Goal: Task Accomplishment & Management: Manage account settings

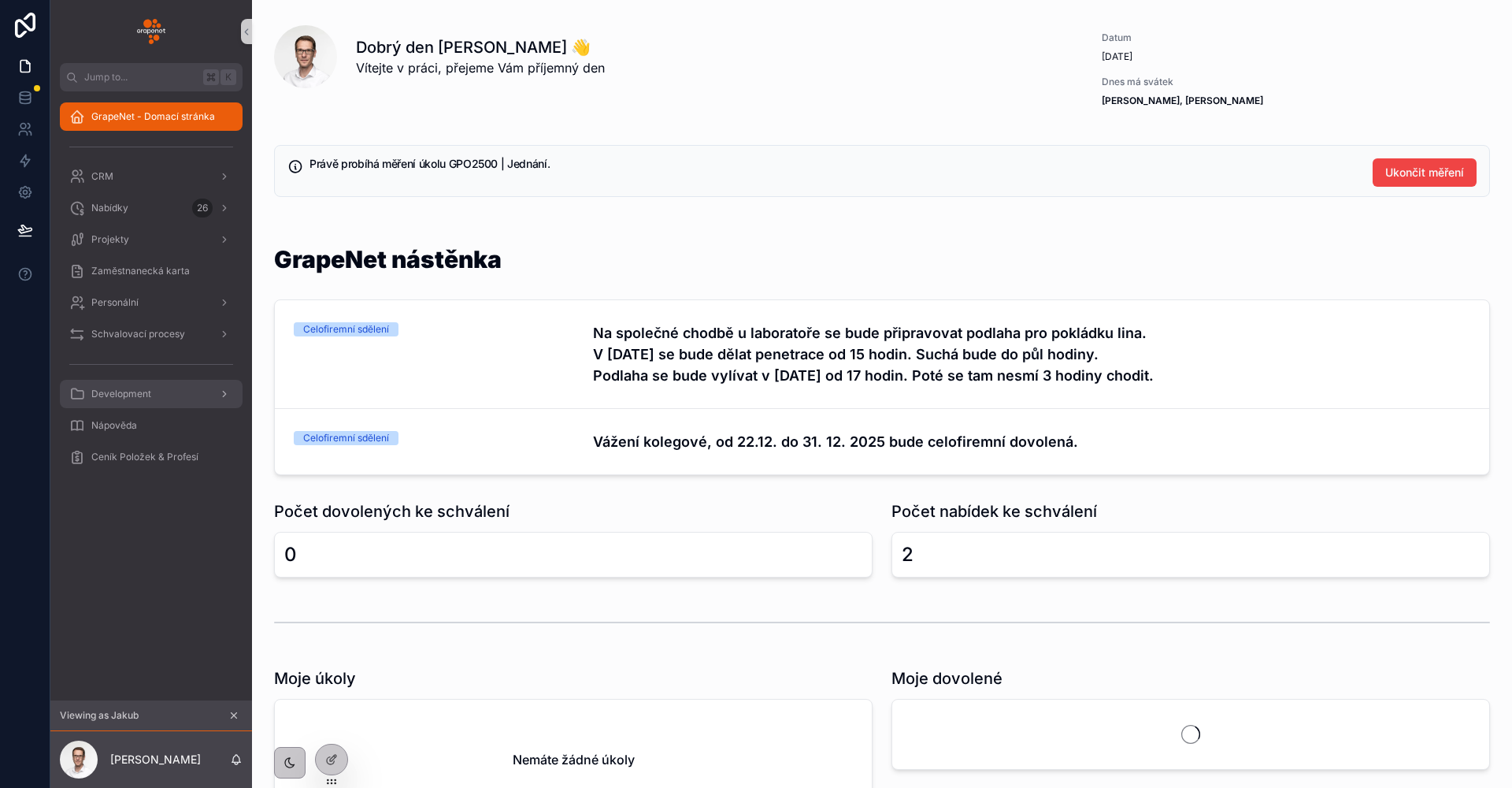
drag, startPoint x: 723, startPoint y: 195, endPoint x: 237, endPoint y: 406, distance: 529.8
click at [722, 196] on div "Právě probíhá měření úkolu GPO2500 | Jednání. Ukončit měření" at bounding box center [881, 170] width 1216 height 52
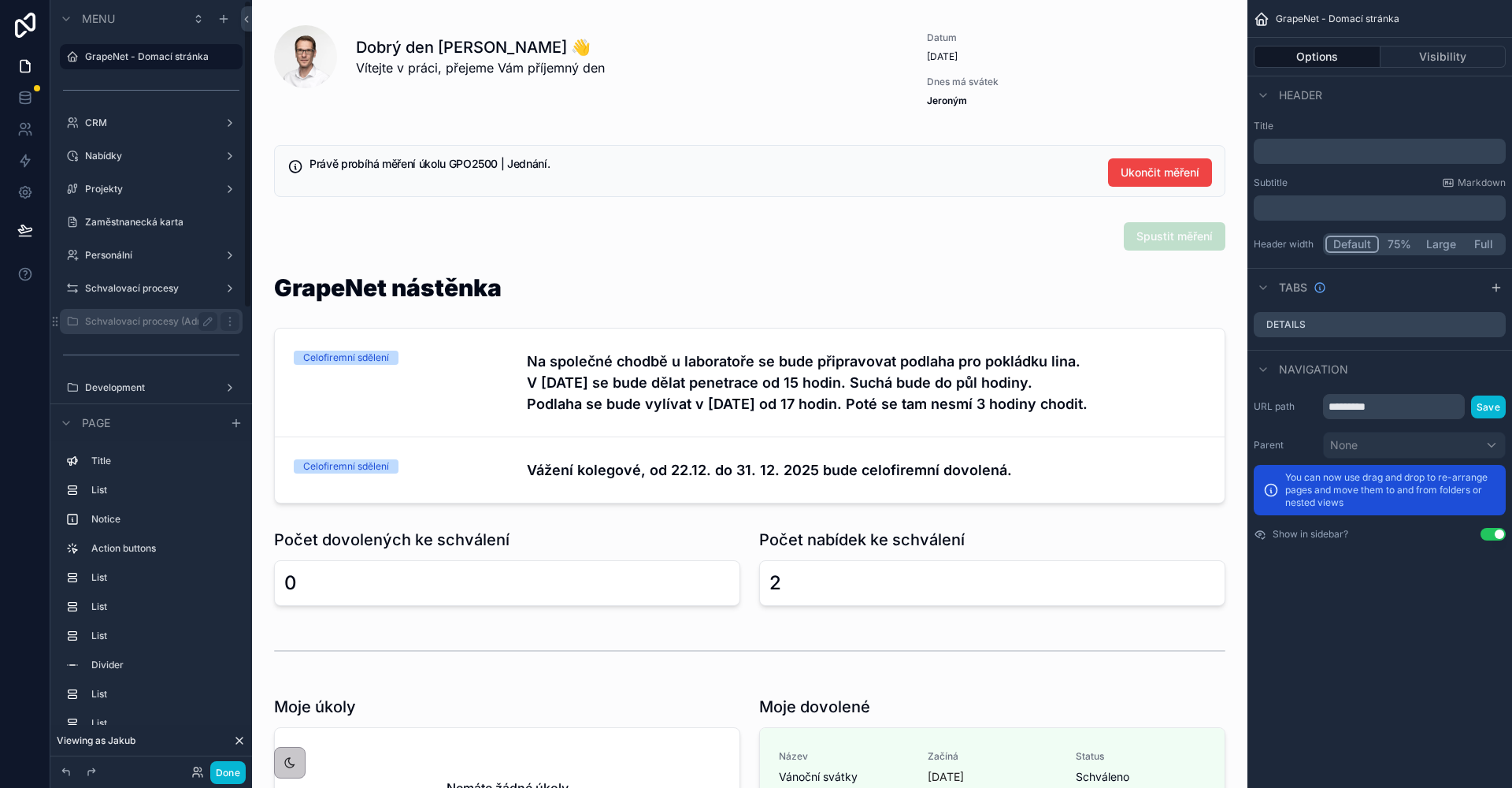
click at [181, 316] on label "Schvalovací procesy (Admin only - dev)" at bounding box center [150, 321] width 132 height 12
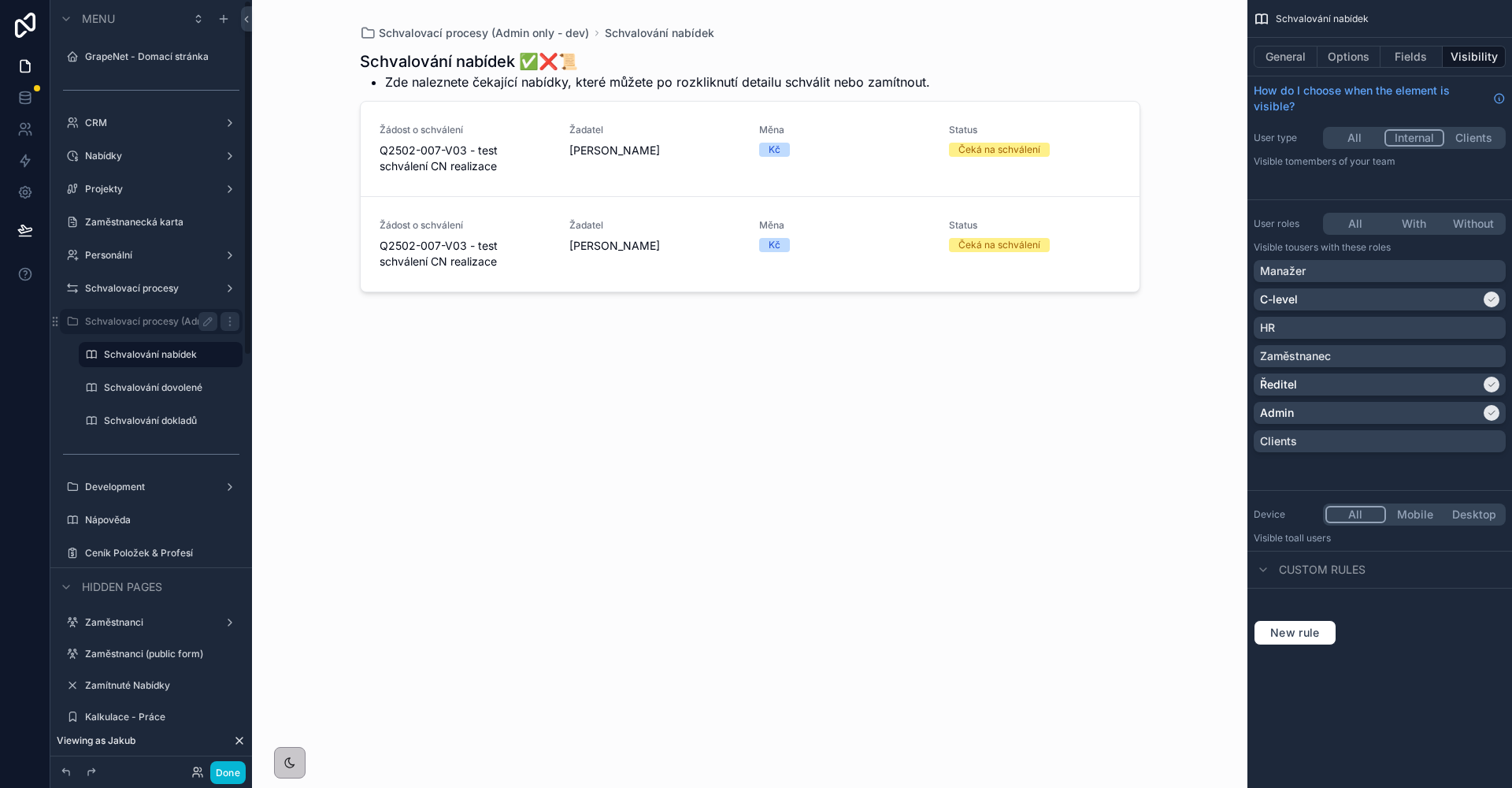
click at [536, 165] on div "scrollable content" at bounding box center [750, 384] width 806 height 769
click at [178, 419] on label "Schvalování dokladů" at bounding box center [157, 420] width 107 height 12
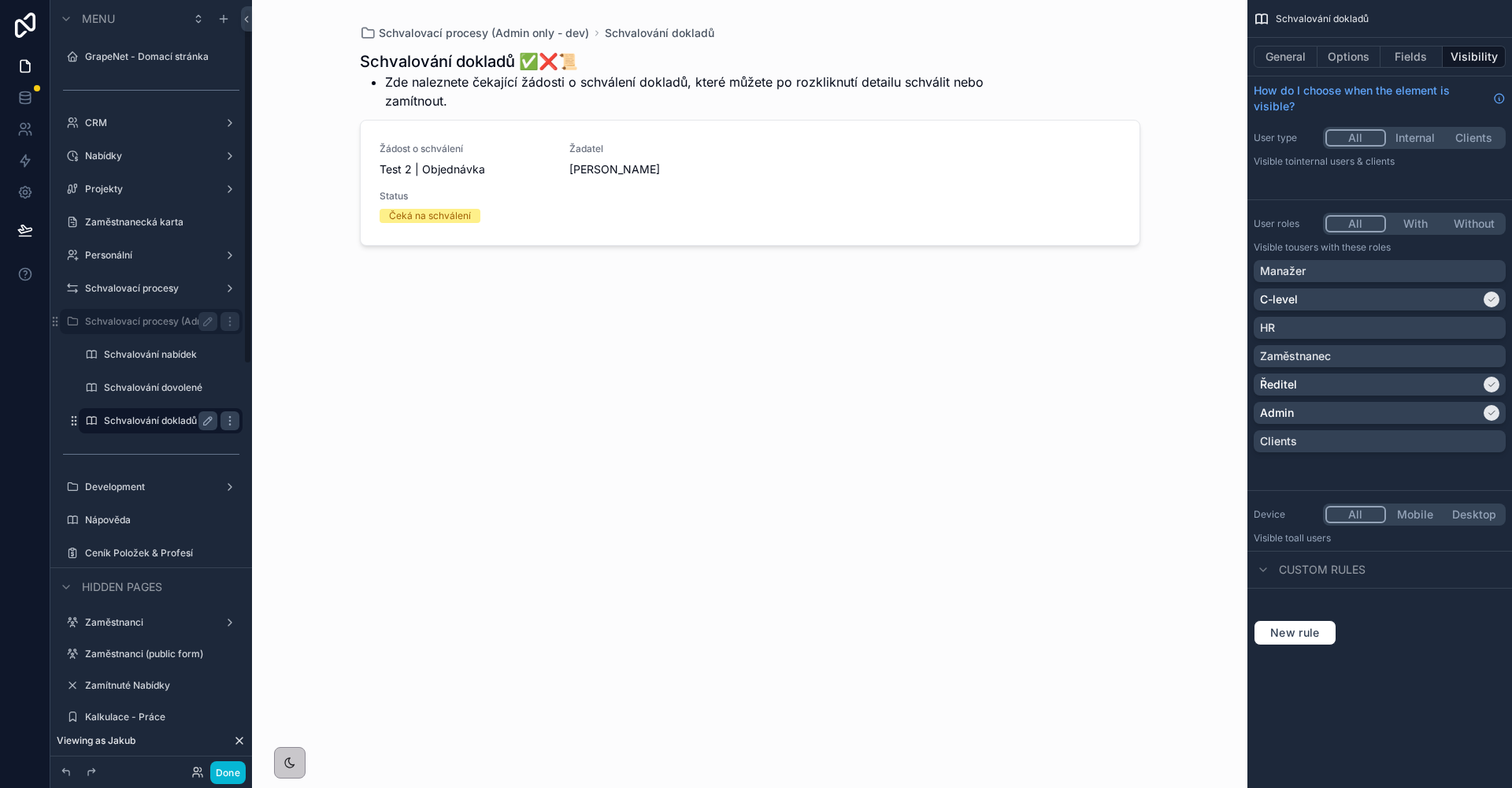
scroll to position [19, 0]
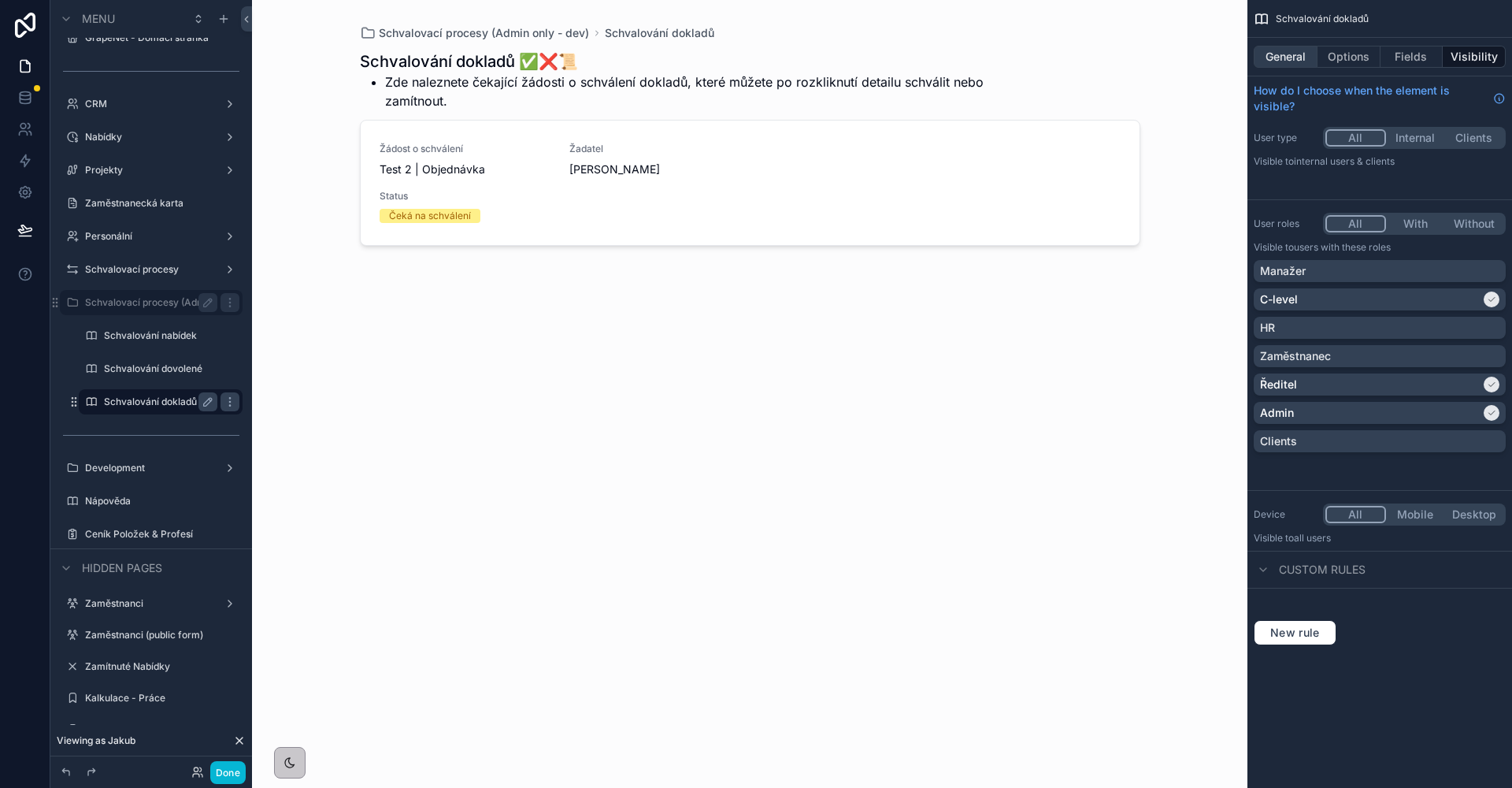
click at [1302, 64] on button "General" at bounding box center [1286, 57] width 64 height 22
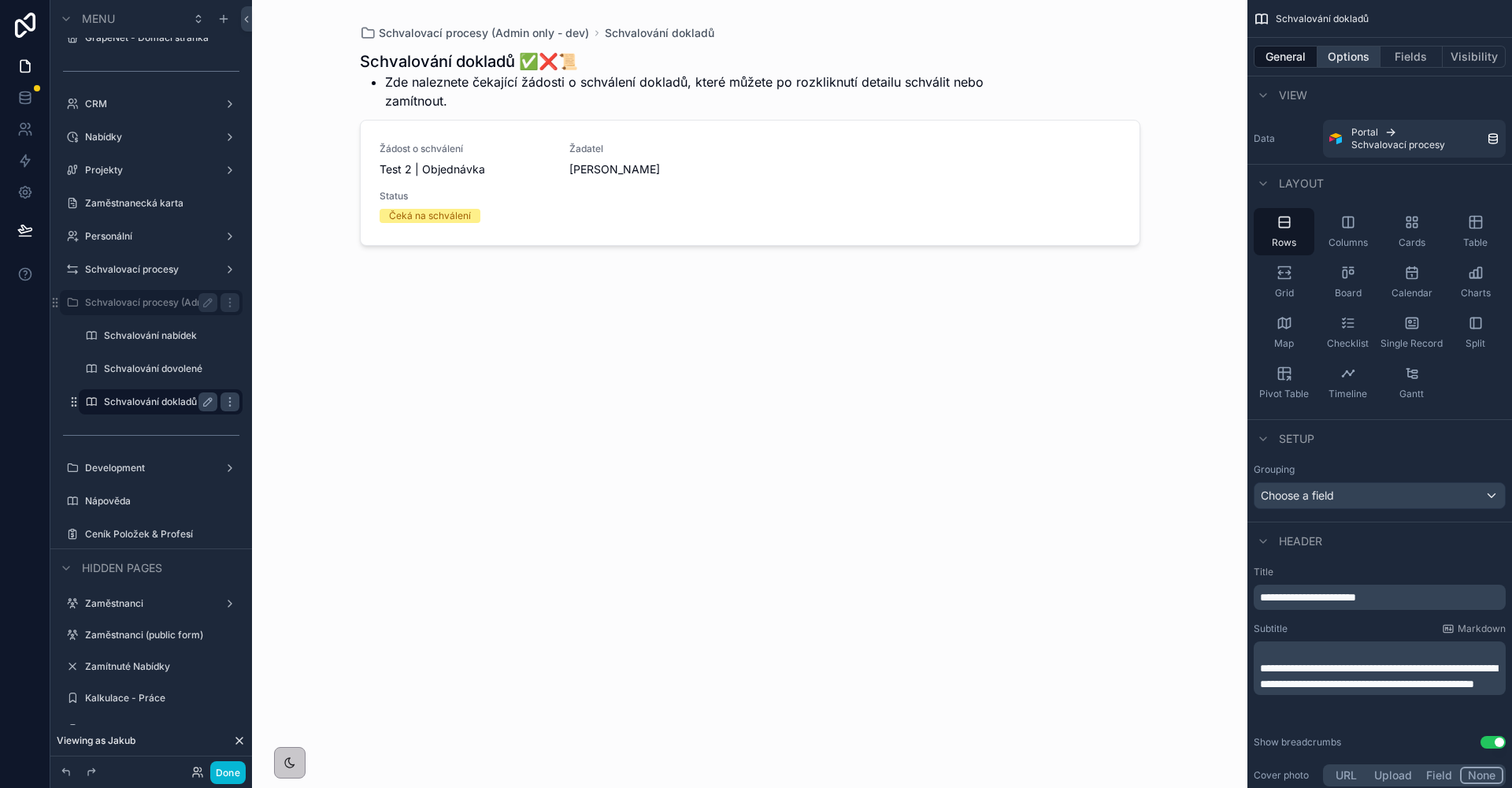
click at [1351, 63] on button "Options" at bounding box center [1348, 57] width 63 height 22
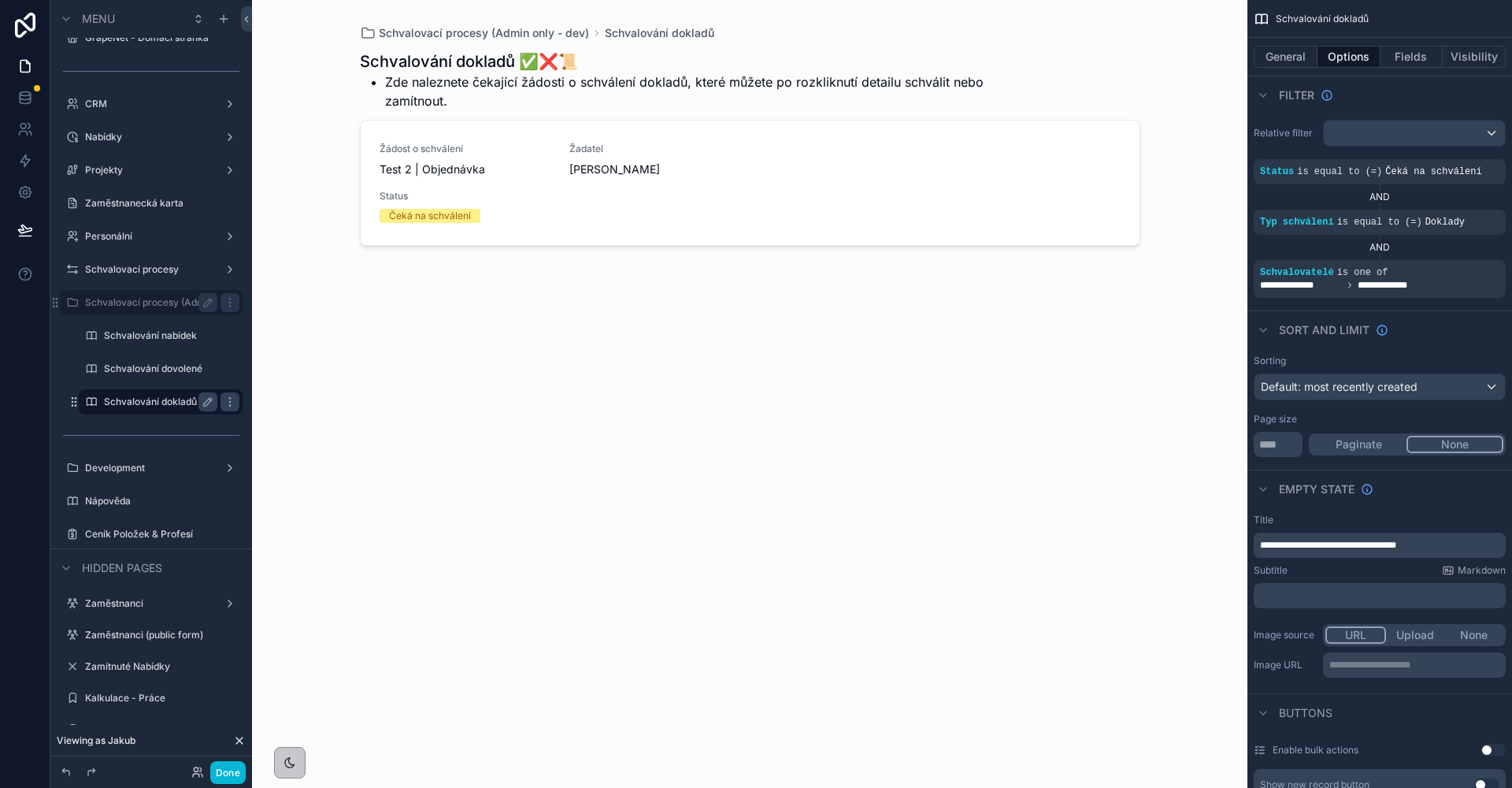
click at [1408, 67] on div "General Options Fields Visibility" at bounding box center [1380, 57] width 265 height 38
click at [1409, 60] on button "Fields" at bounding box center [1412, 57] width 63 height 22
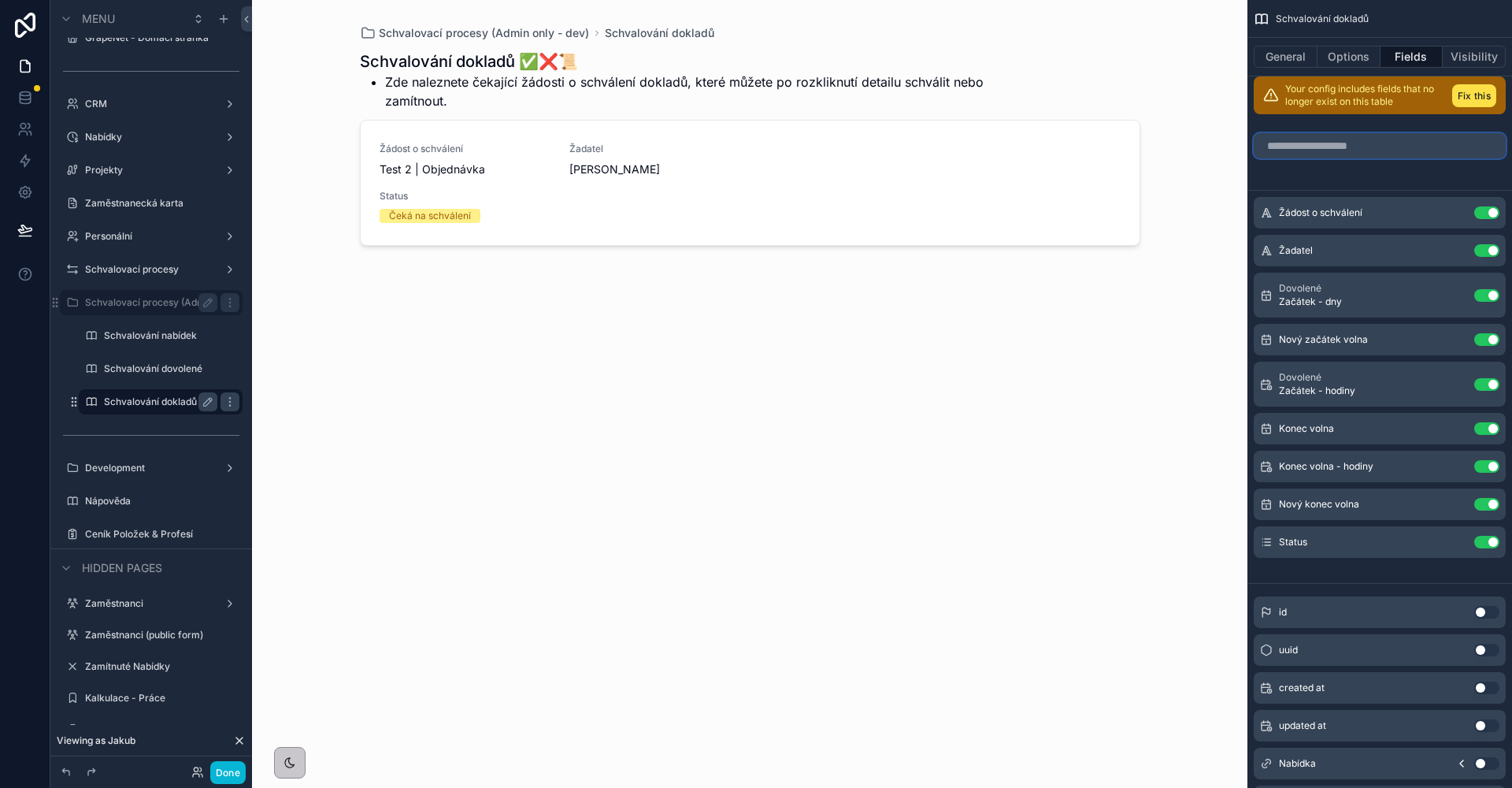
click at [1362, 134] on input "scrollable content" at bounding box center [1380, 146] width 252 height 25
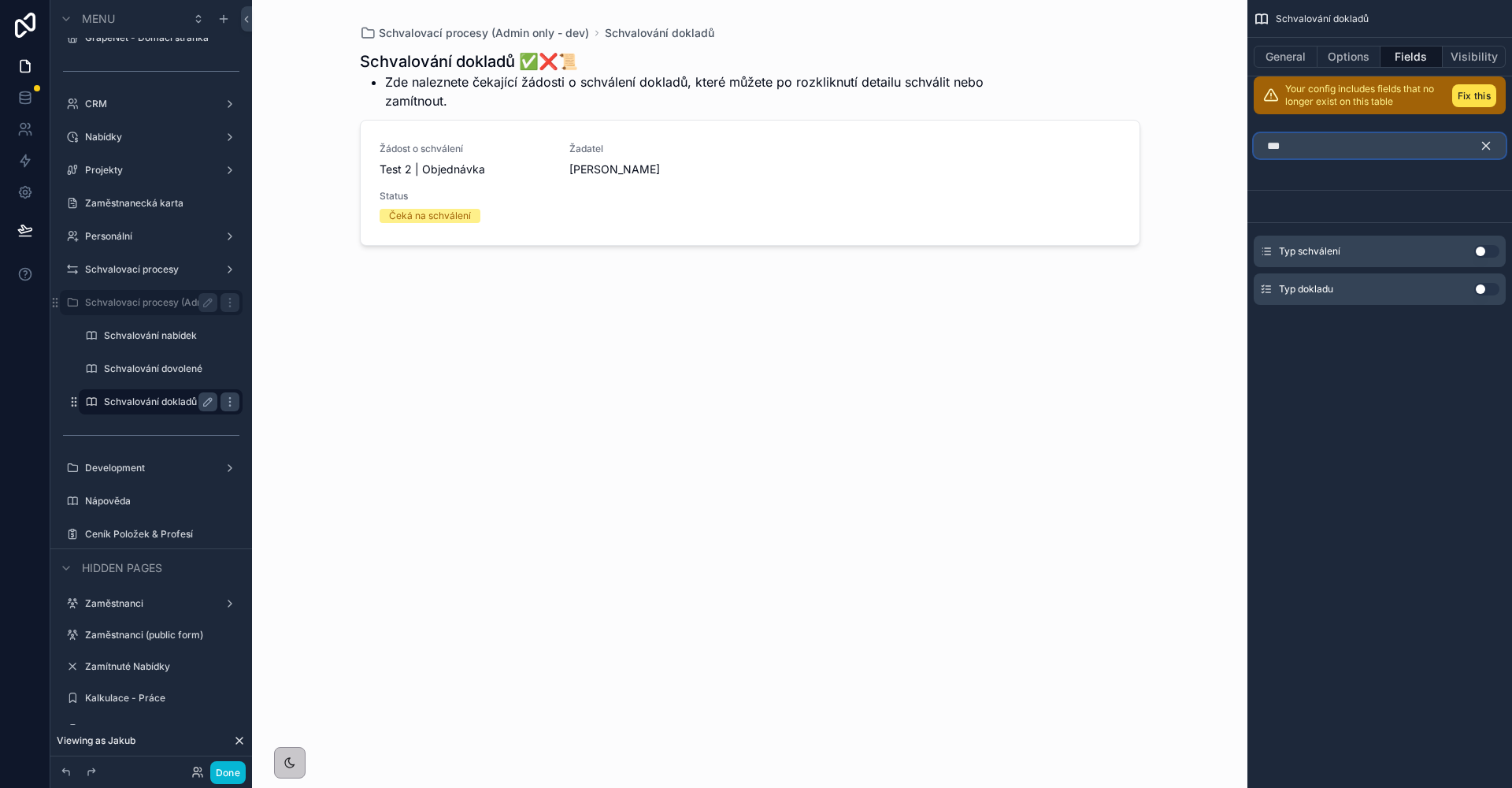
type input "***"
click at [1477, 285] on button "Use setting" at bounding box center [1487, 289] width 25 height 12
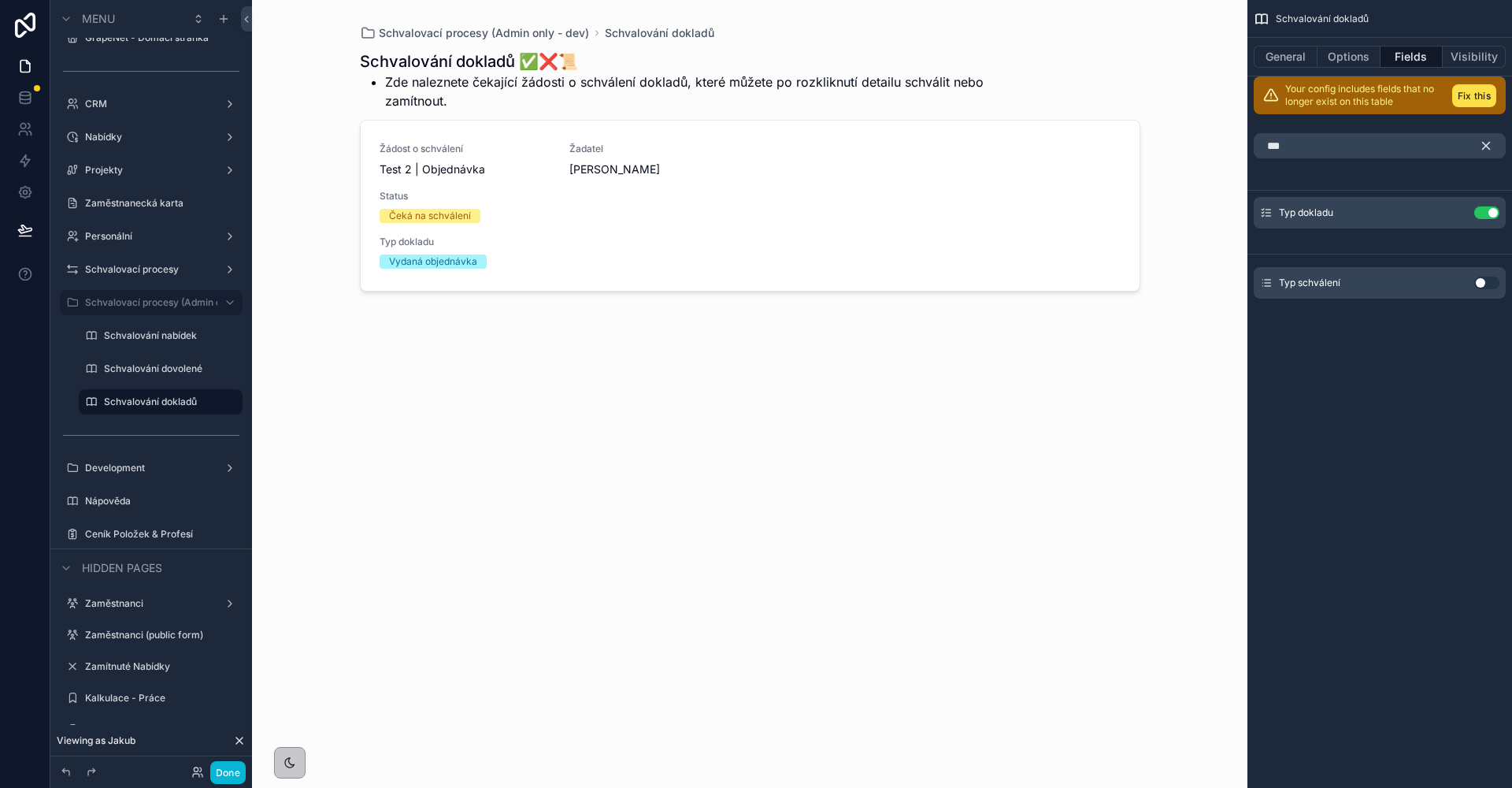
click at [1385, 396] on div "Schvalování dokladů General Options Fields Visibility Your config includes fiel…" at bounding box center [1380, 394] width 265 height 788
click at [1485, 149] on icon "scrollable content" at bounding box center [1486, 146] width 14 height 14
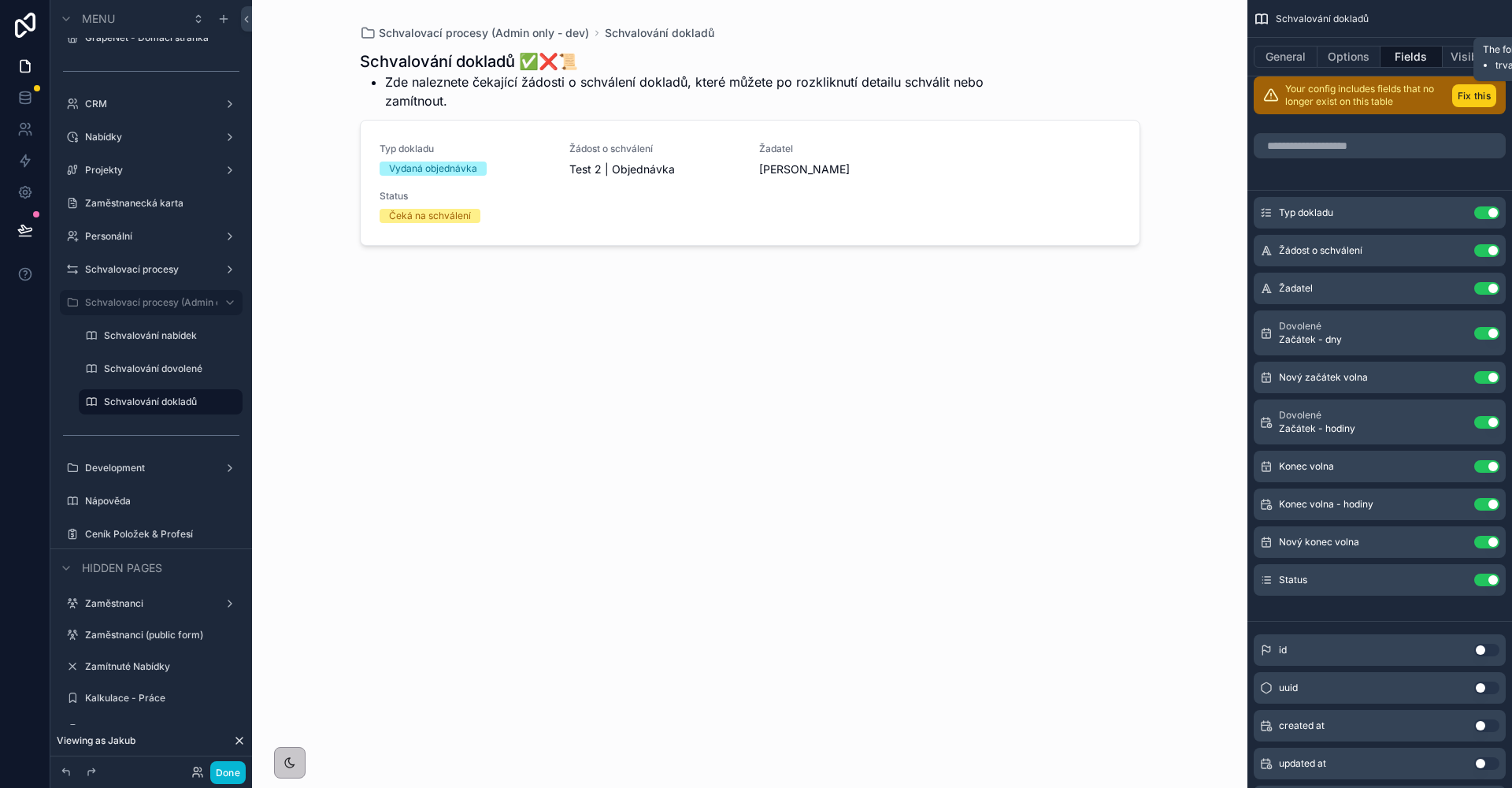
click at [1475, 104] on button "Fix this" at bounding box center [1474, 95] width 44 height 23
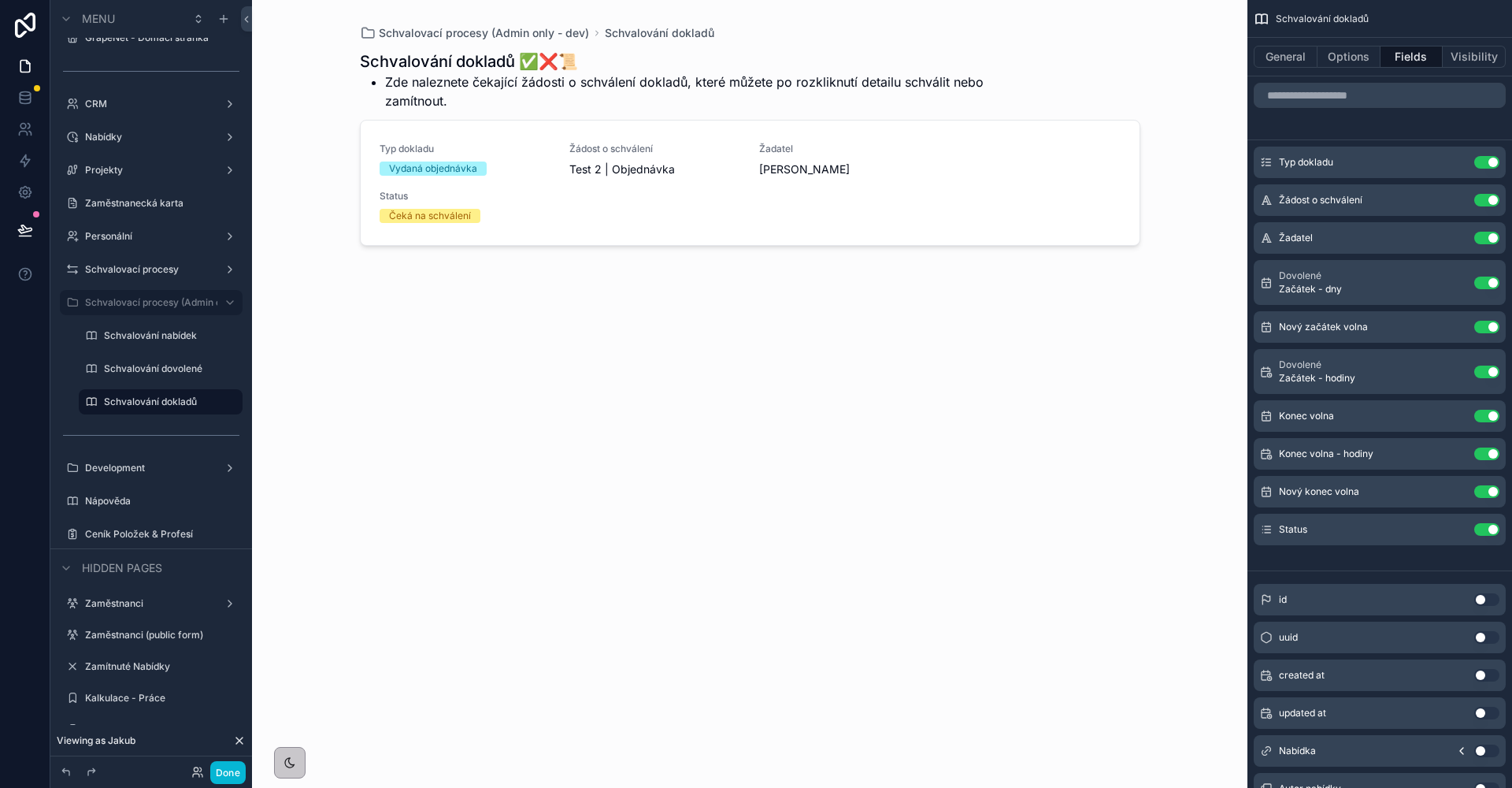
click at [1455, 202] on icon "scrollable content" at bounding box center [1457, 199] width 7 height 7
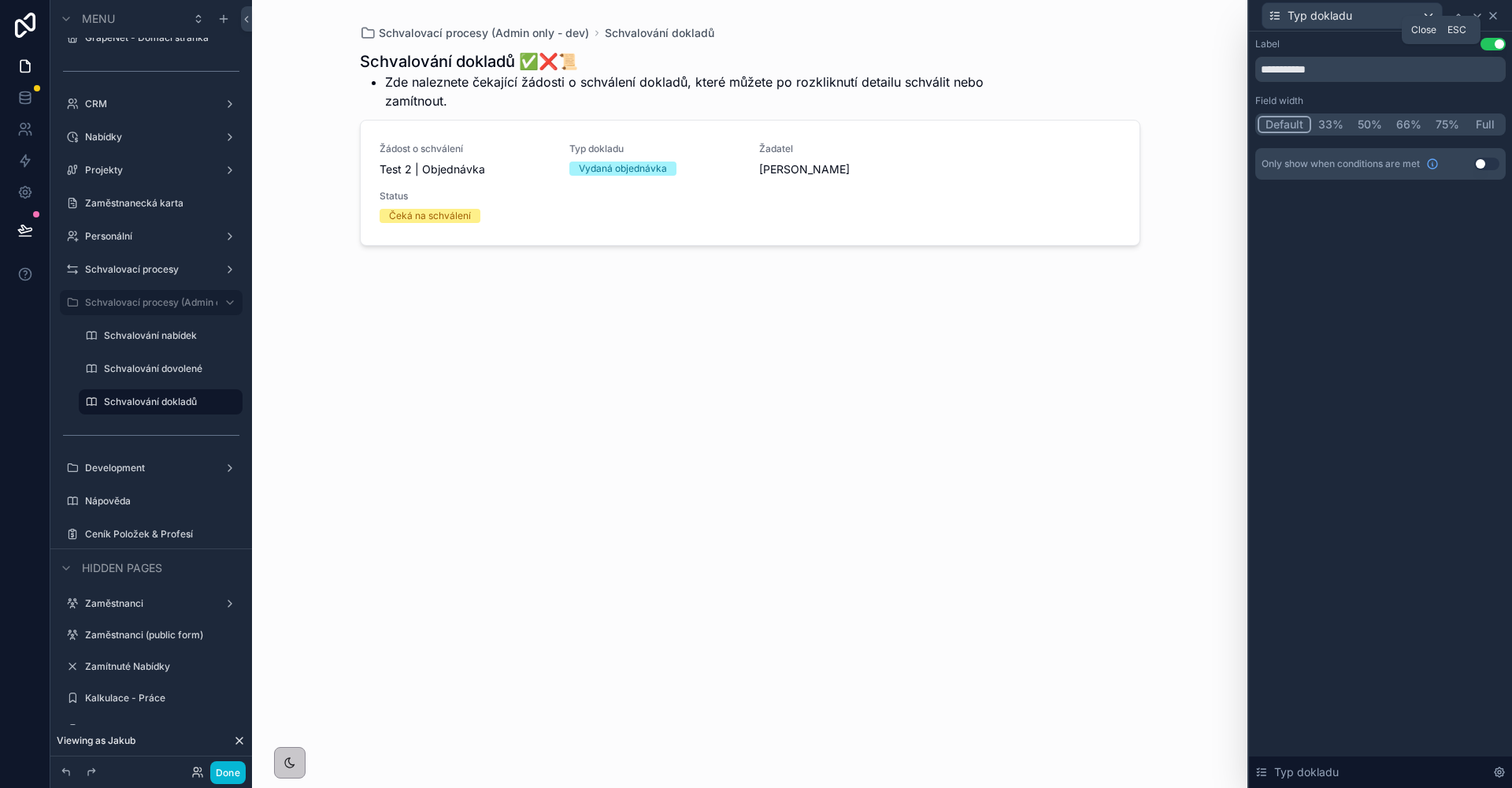
click at [1491, 14] on icon at bounding box center [1492, 15] width 12 height 12
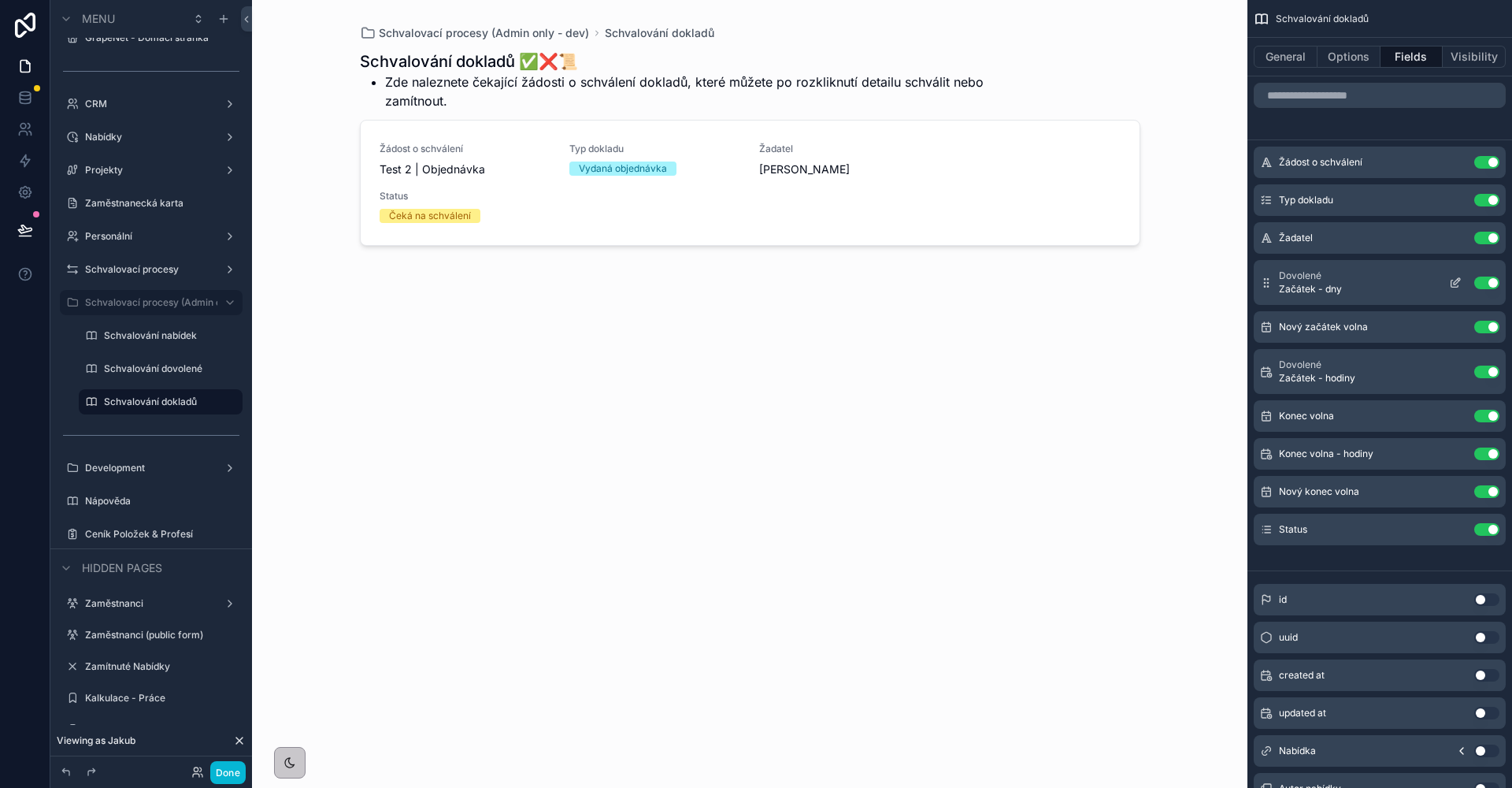
click at [1456, 288] on icon "scrollable content" at bounding box center [1454, 282] width 12 height 12
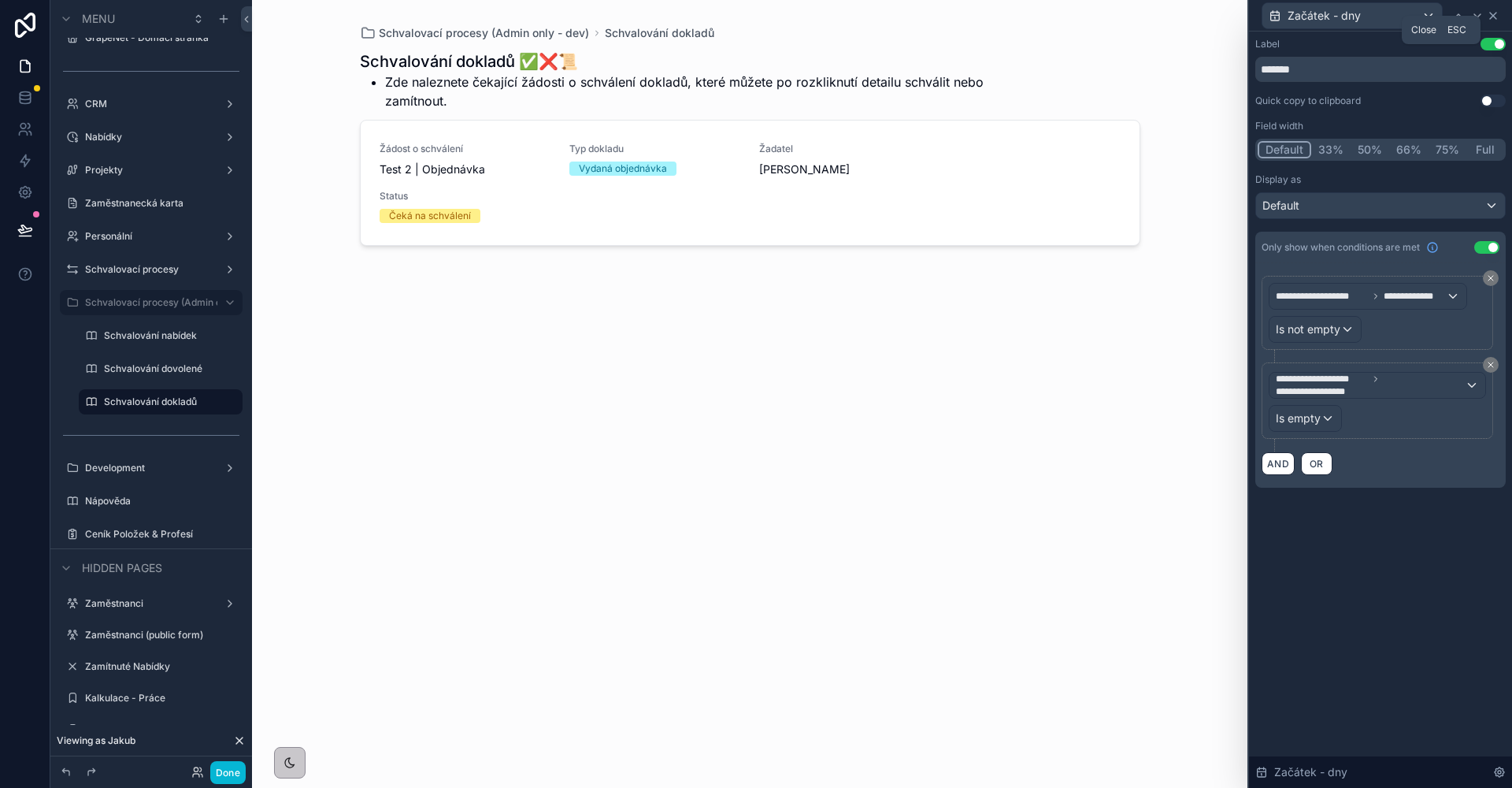
click at [1496, 17] on icon at bounding box center [1492, 15] width 12 height 12
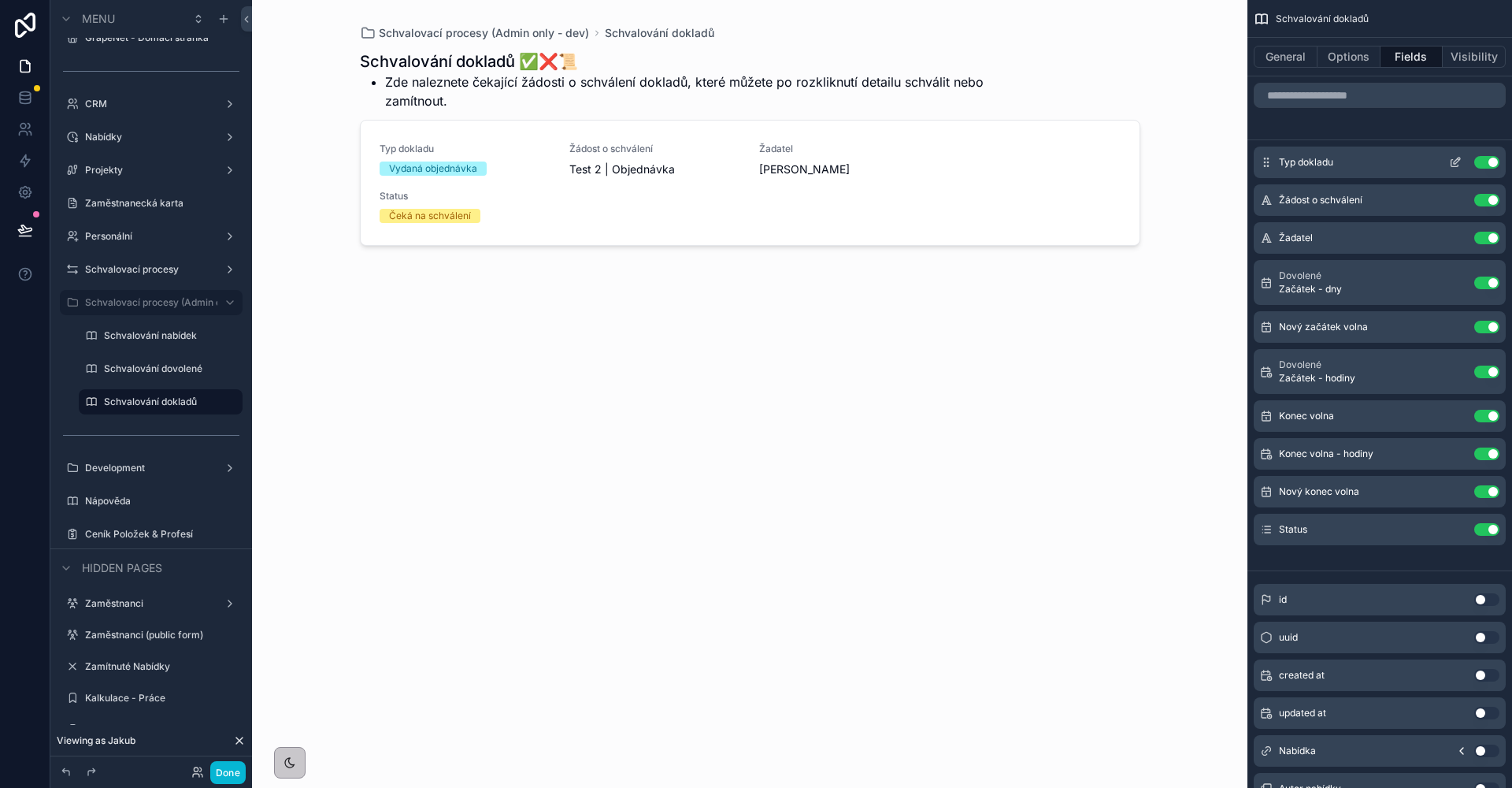
click at [1456, 164] on icon "scrollable content" at bounding box center [1454, 162] width 12 height 12
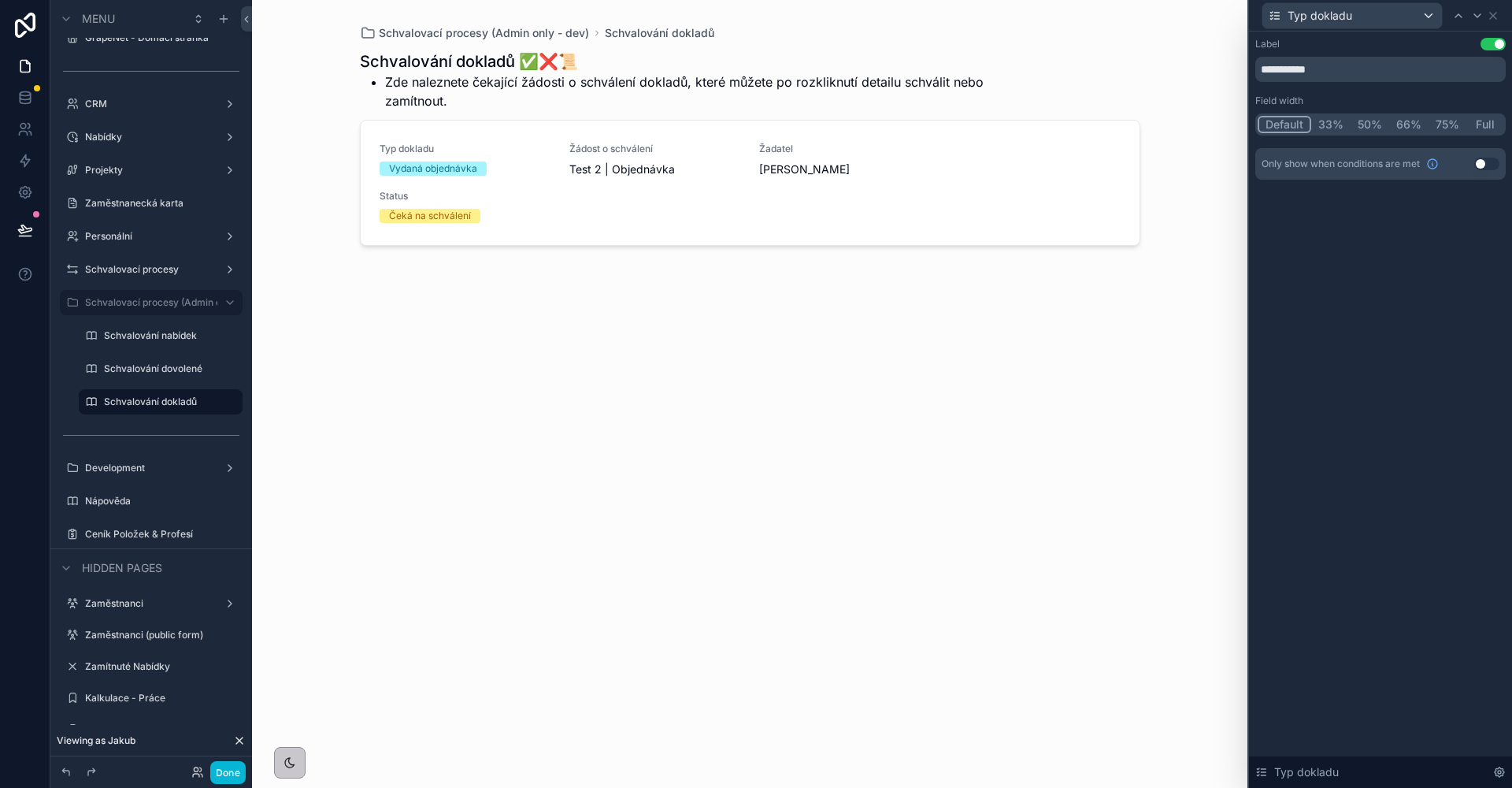
click at [1324, 88] on div "**********" at bounding box center [1380, 109] width 251 height 141
click at [1326, 76] on input "**********" at bounding box center [1380, 69] width 251 height 25
type input "**********"
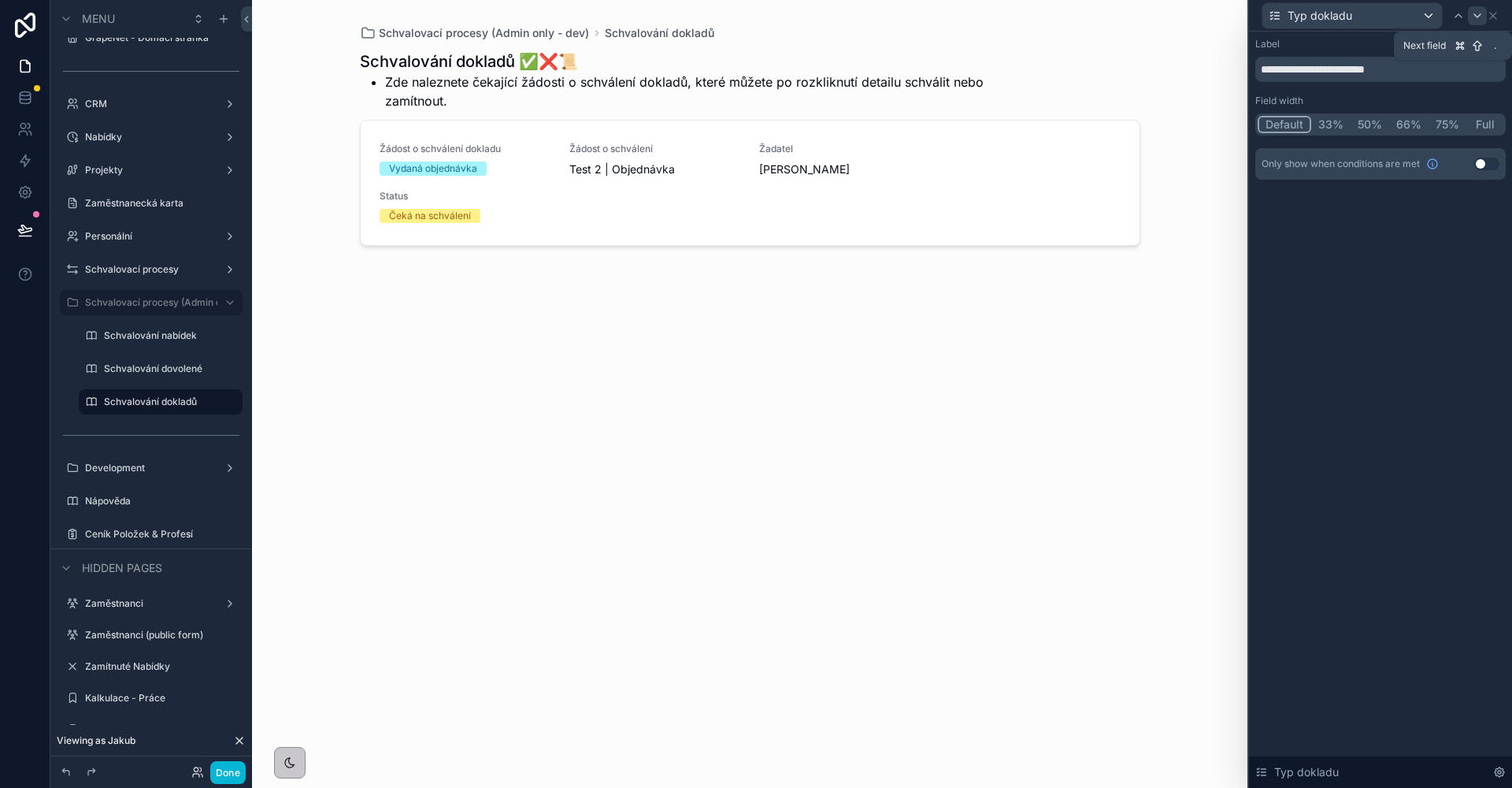
click at [1473, 17] on icon at bounding box center [1477, 15] width 12 height 12
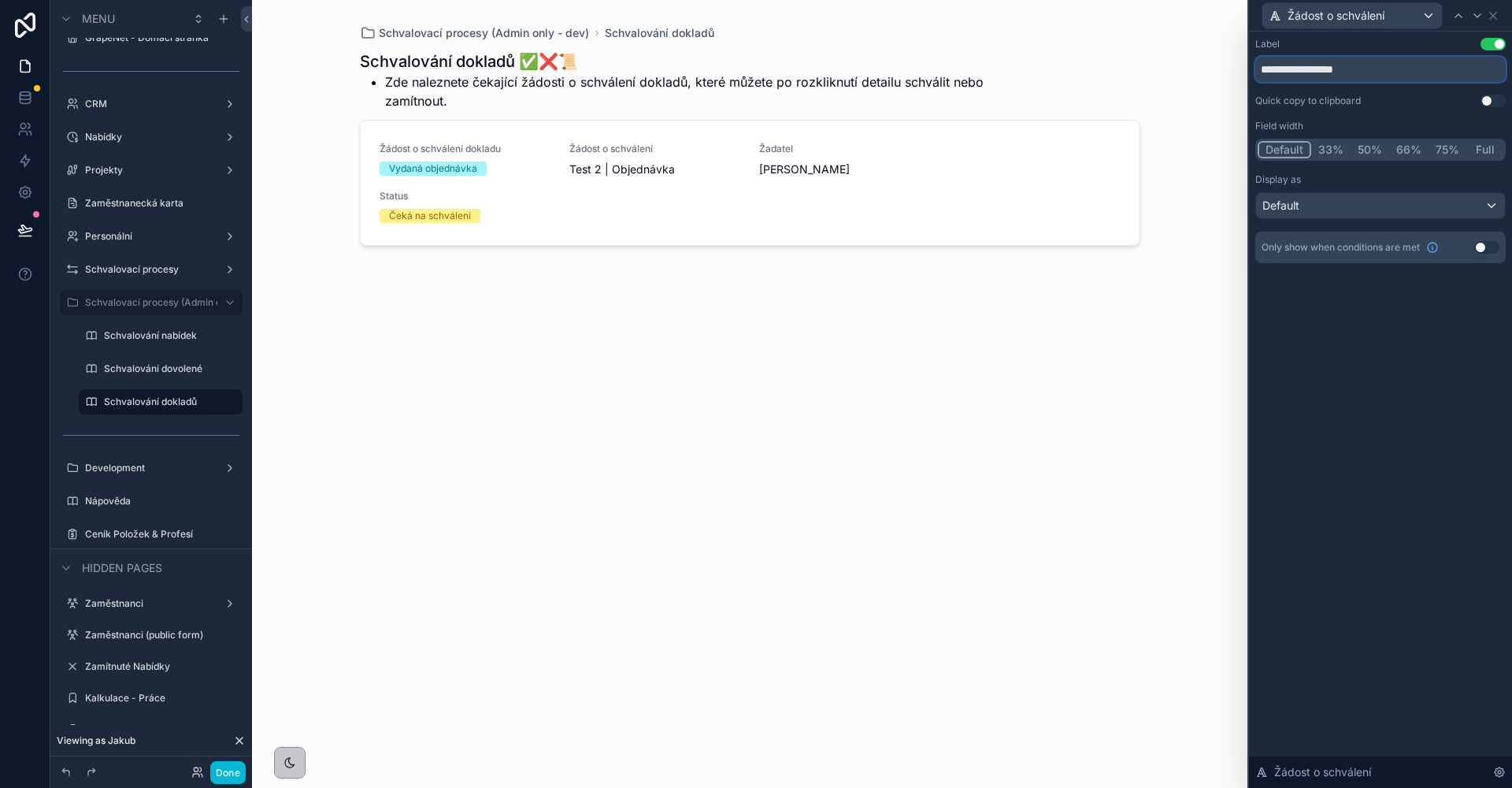
drag, startPoint x: 1457, startPoint y: 74, endPoint x: 1120, endPoint y: 45, distance: 338.2
click at [1121, 45] on div "**********" at bounding box center [756, 394] width 1512 height 788
type input "**********"
click at [1496, 17] on icon at bounding box center [1492, 15] width 12 height 12
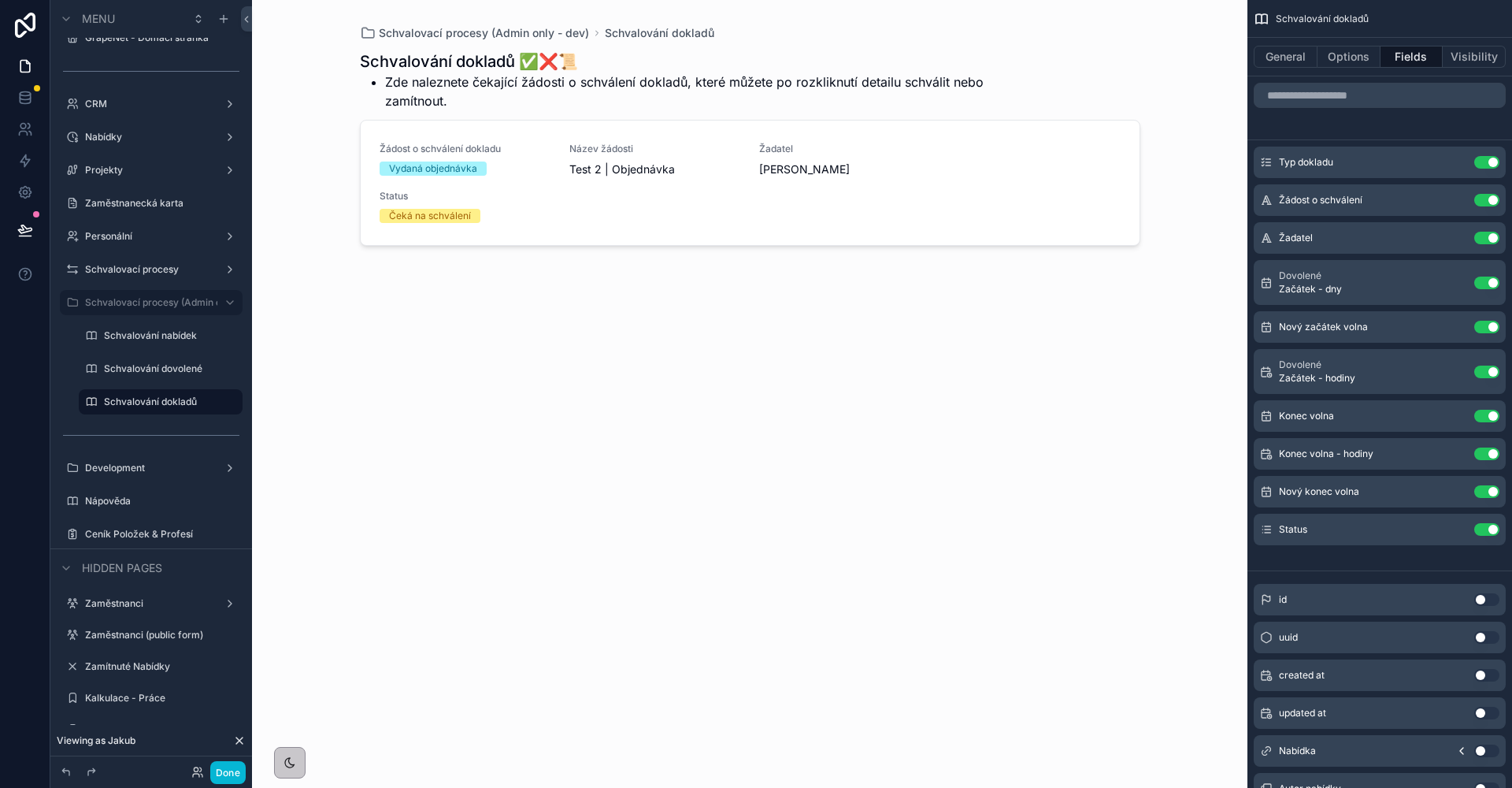
click at [1492, 280] on button "Use setting" at bounding box center [1487, 282] width 25 height 12
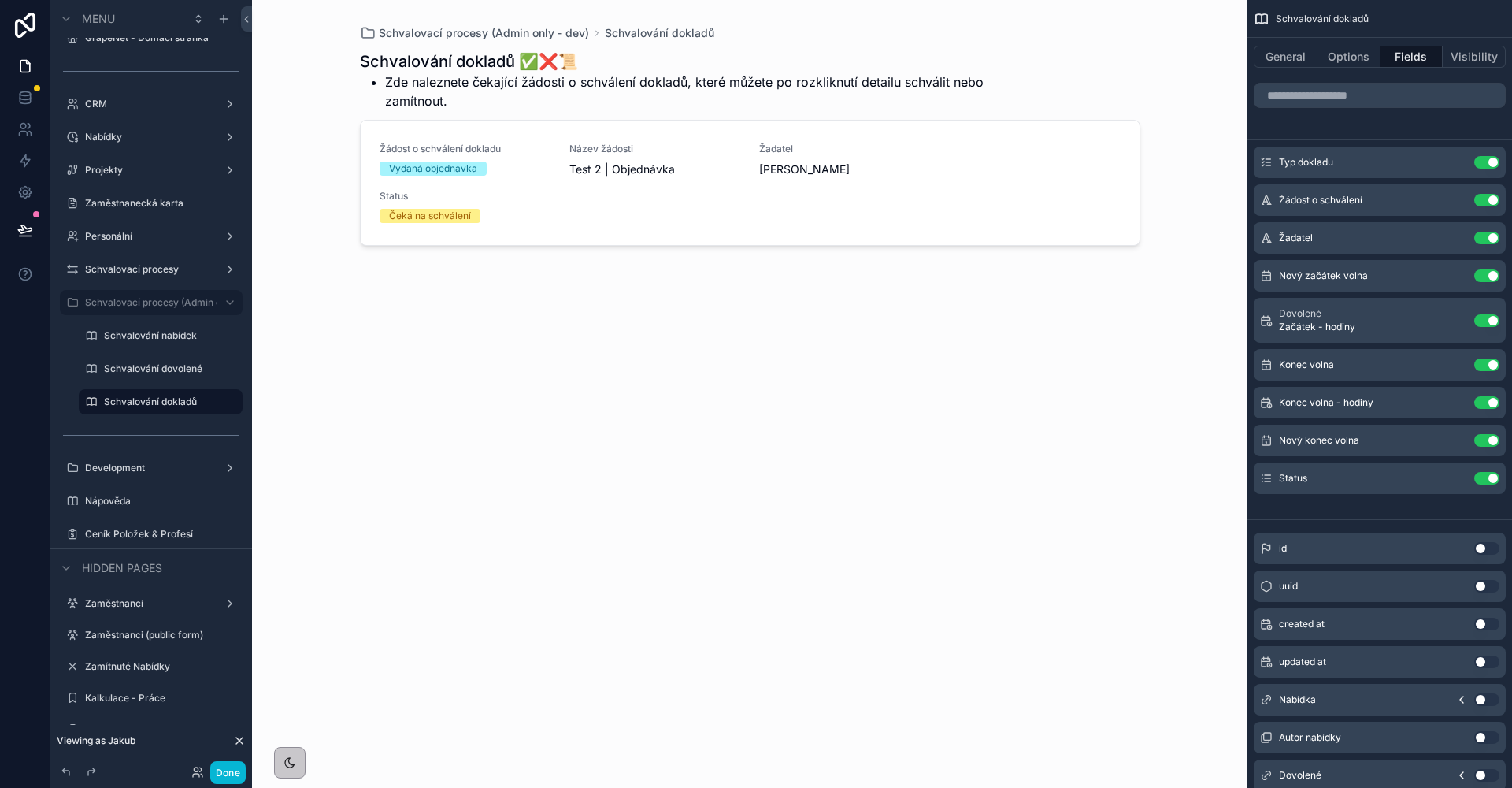
click at [1492, 280] on button "Use setting" at bounding box center [1487, 276] width 25 height 12
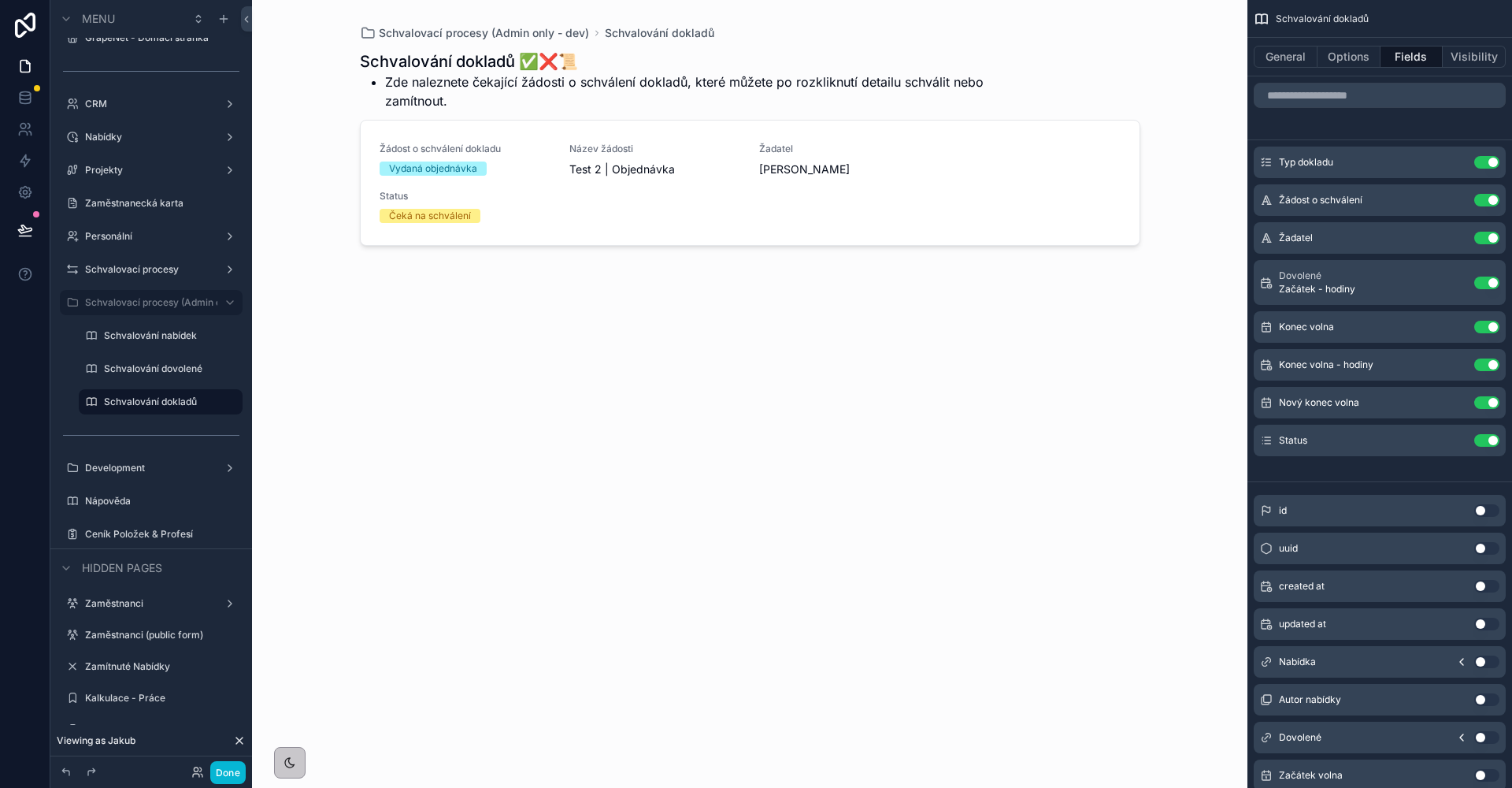
click at [1492, 280] on button "Use setting" at bounding box center [1487, 282] width 25 height 12
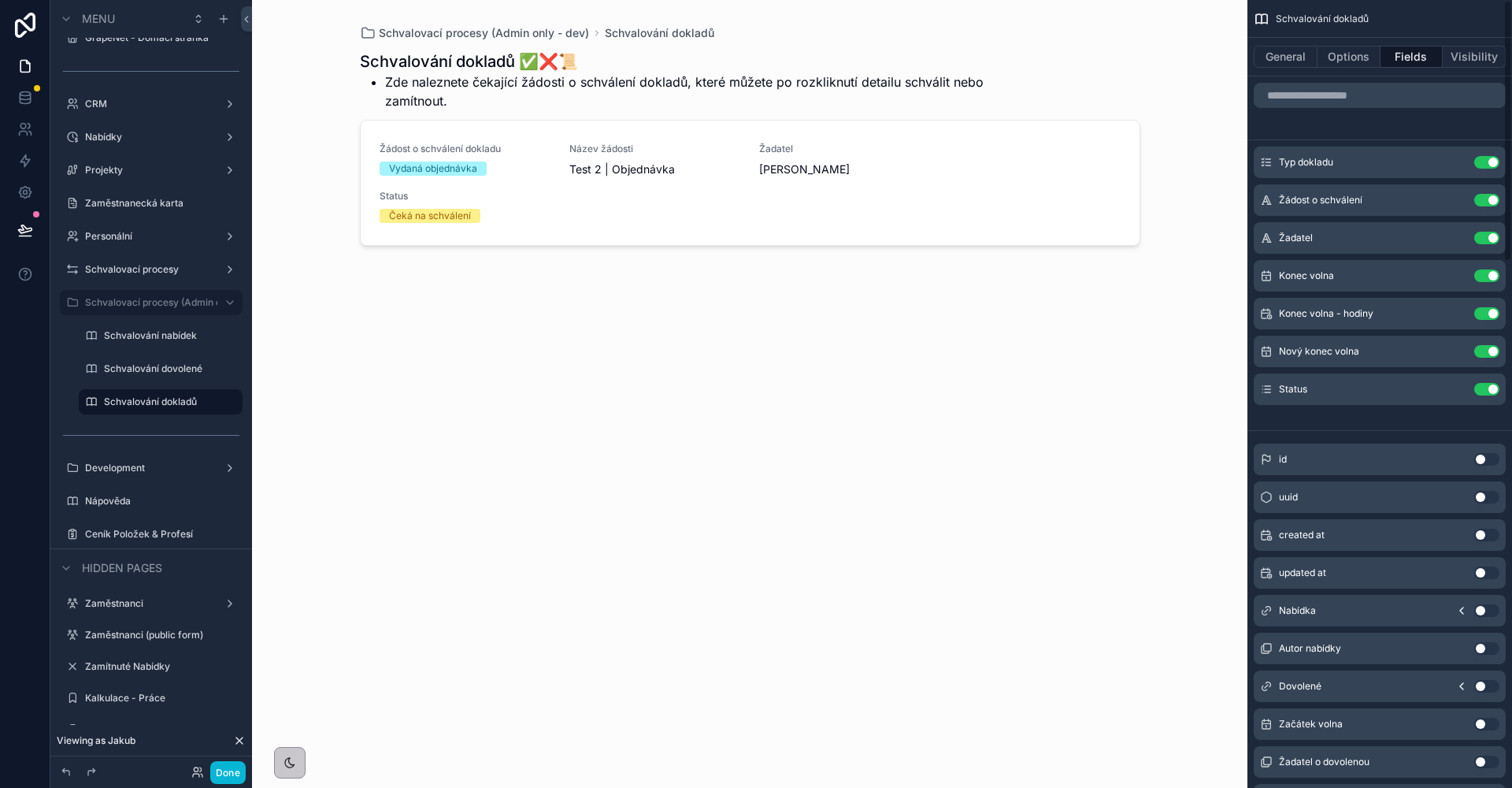
click at [1492, 280] on button "Use setting" at bounding box center [1487, 276] width 25 height 12
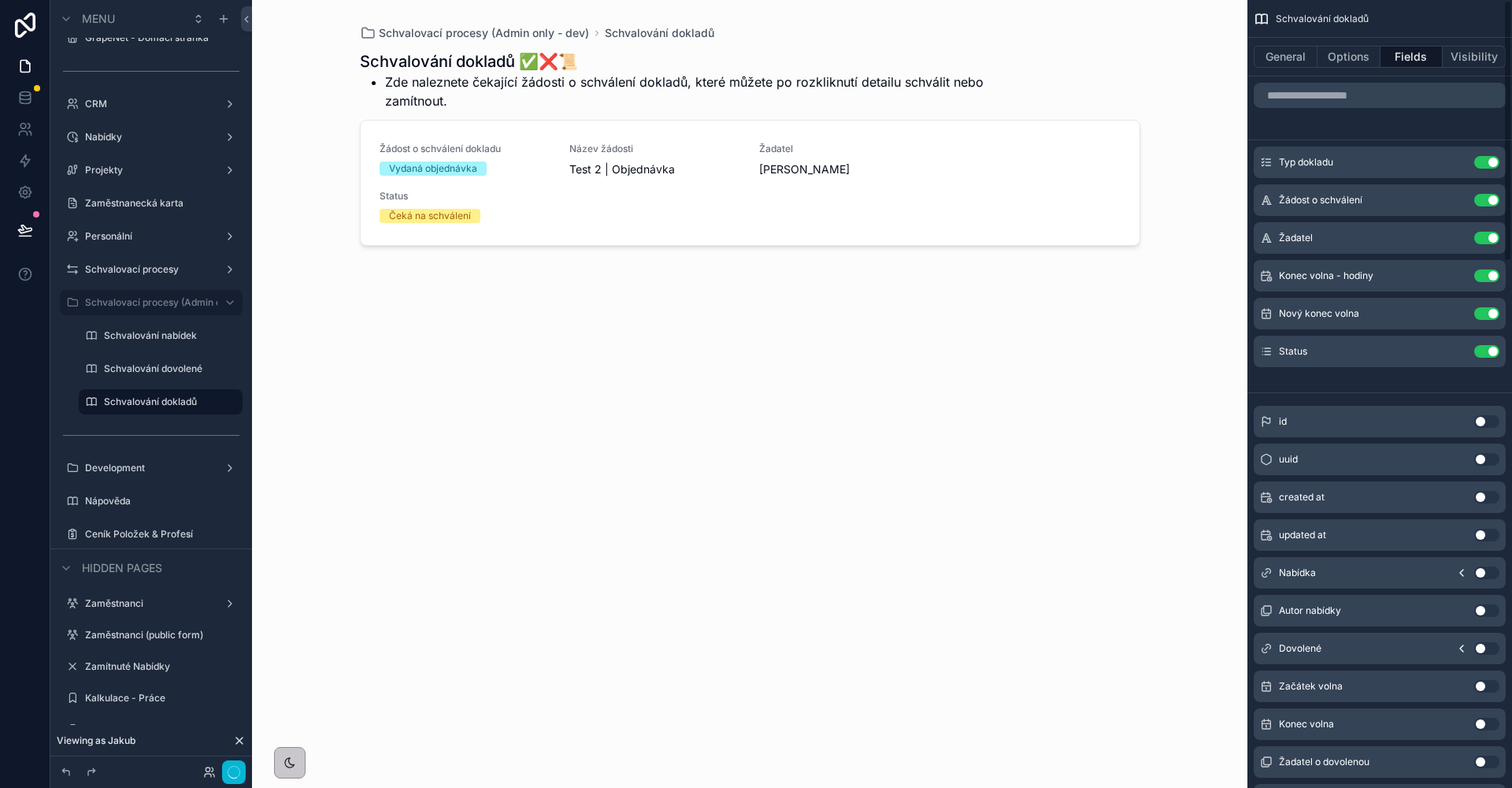
click at [1492, 280] on button "Use setting" at bounding box center [1487, 276] width 25 height 12
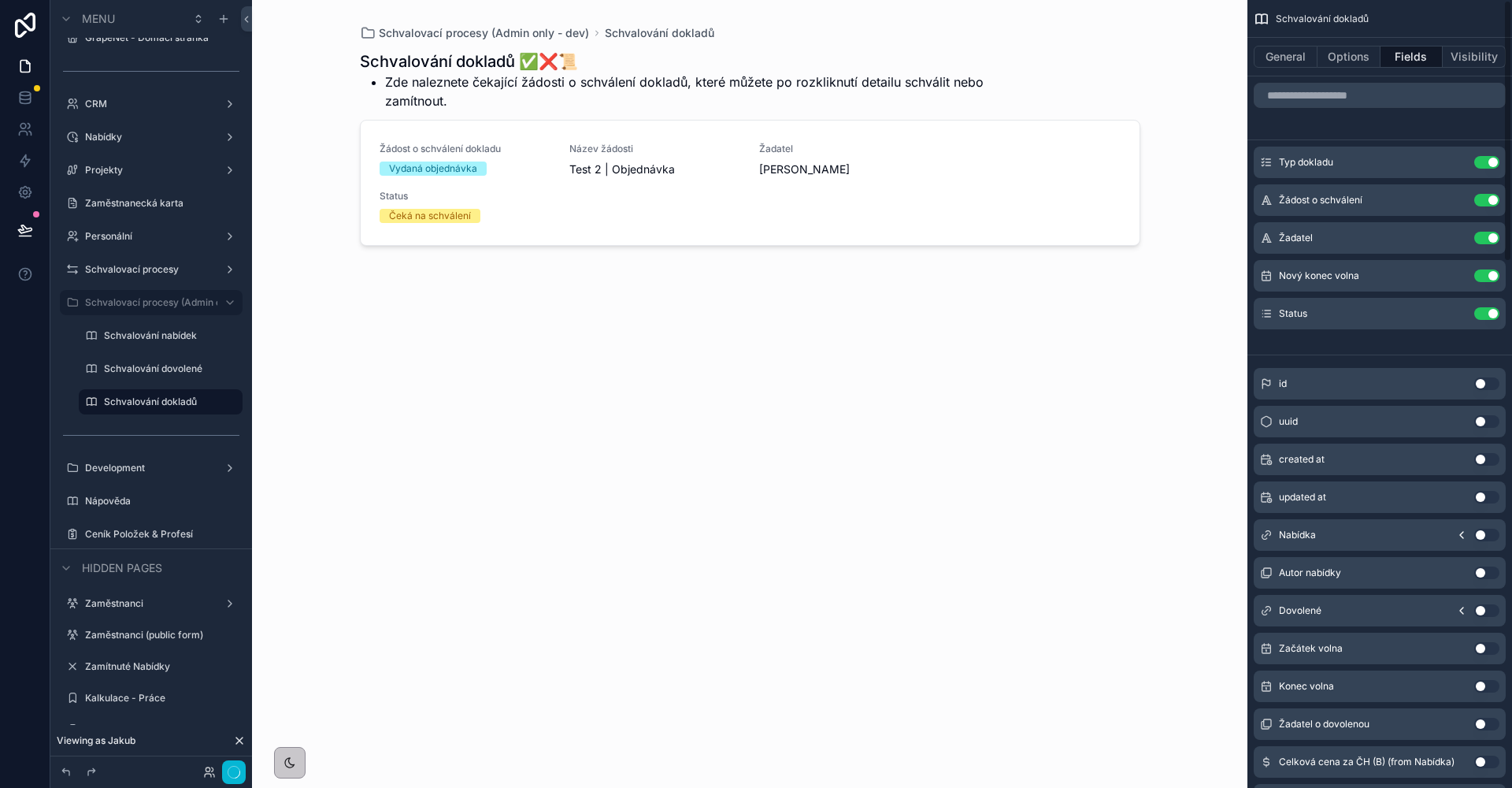
click at [1492, 280] on button "Use setting" at bounding box center [1487, 276] width 25 height 12
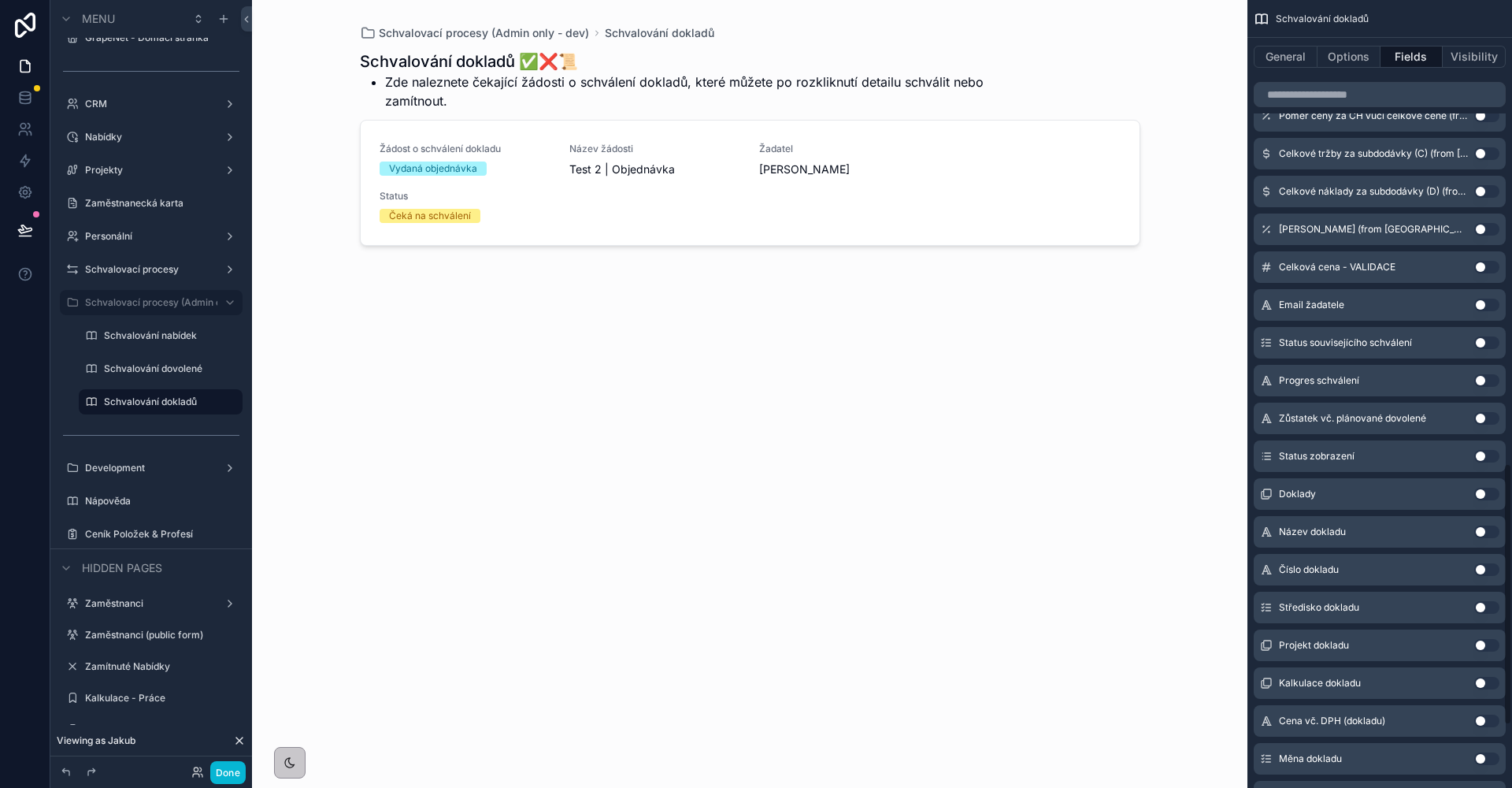
scroll to position [1584, 0]
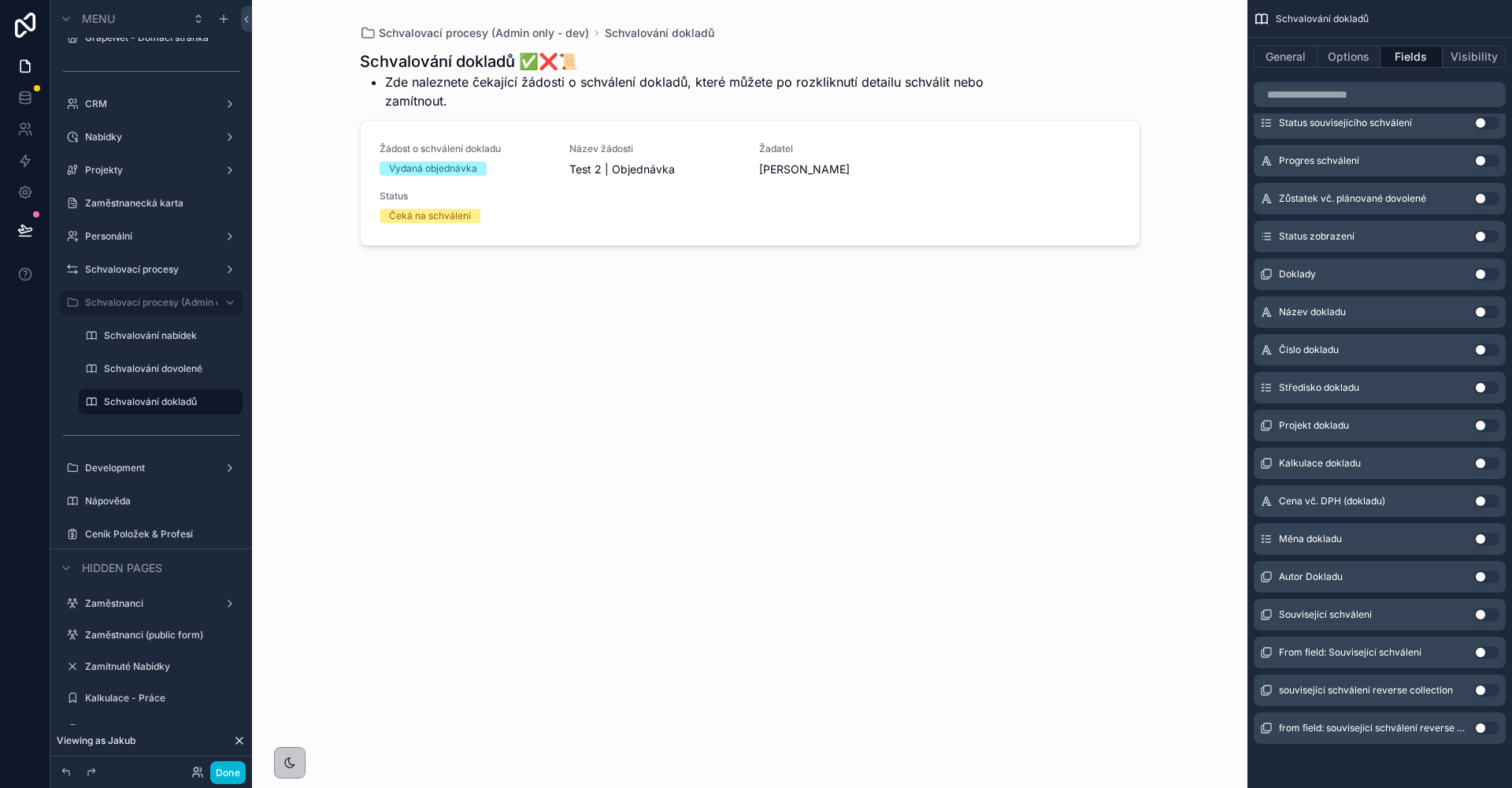
click at [1488, 498] on button "Use setting" at bounding box center [1487, 500] width 25 height 12
click at [1484, 532] on button "Use setting" at bounding box center [1487, 538] width 25 height 12
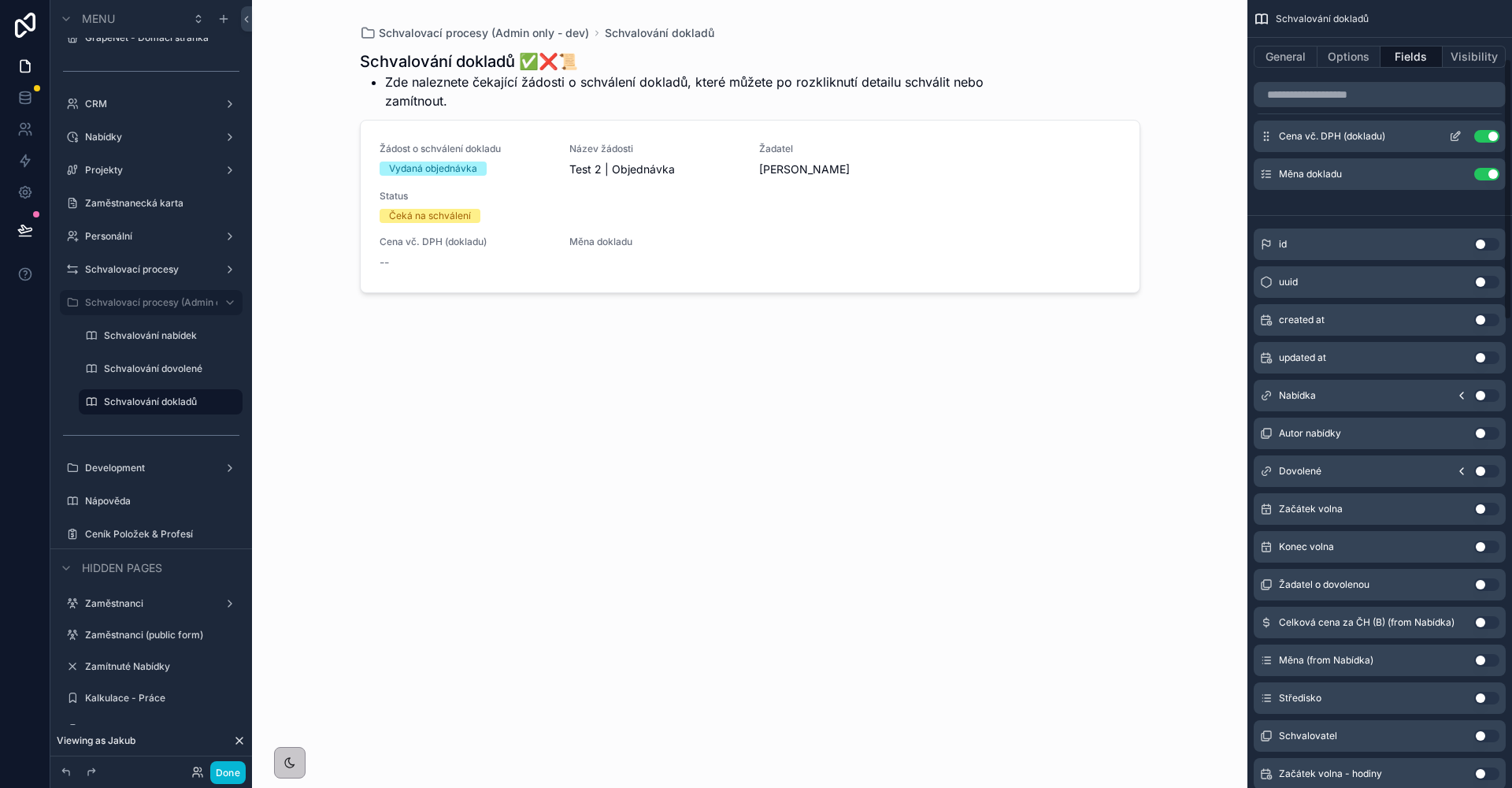
scroll to position [0, 0]
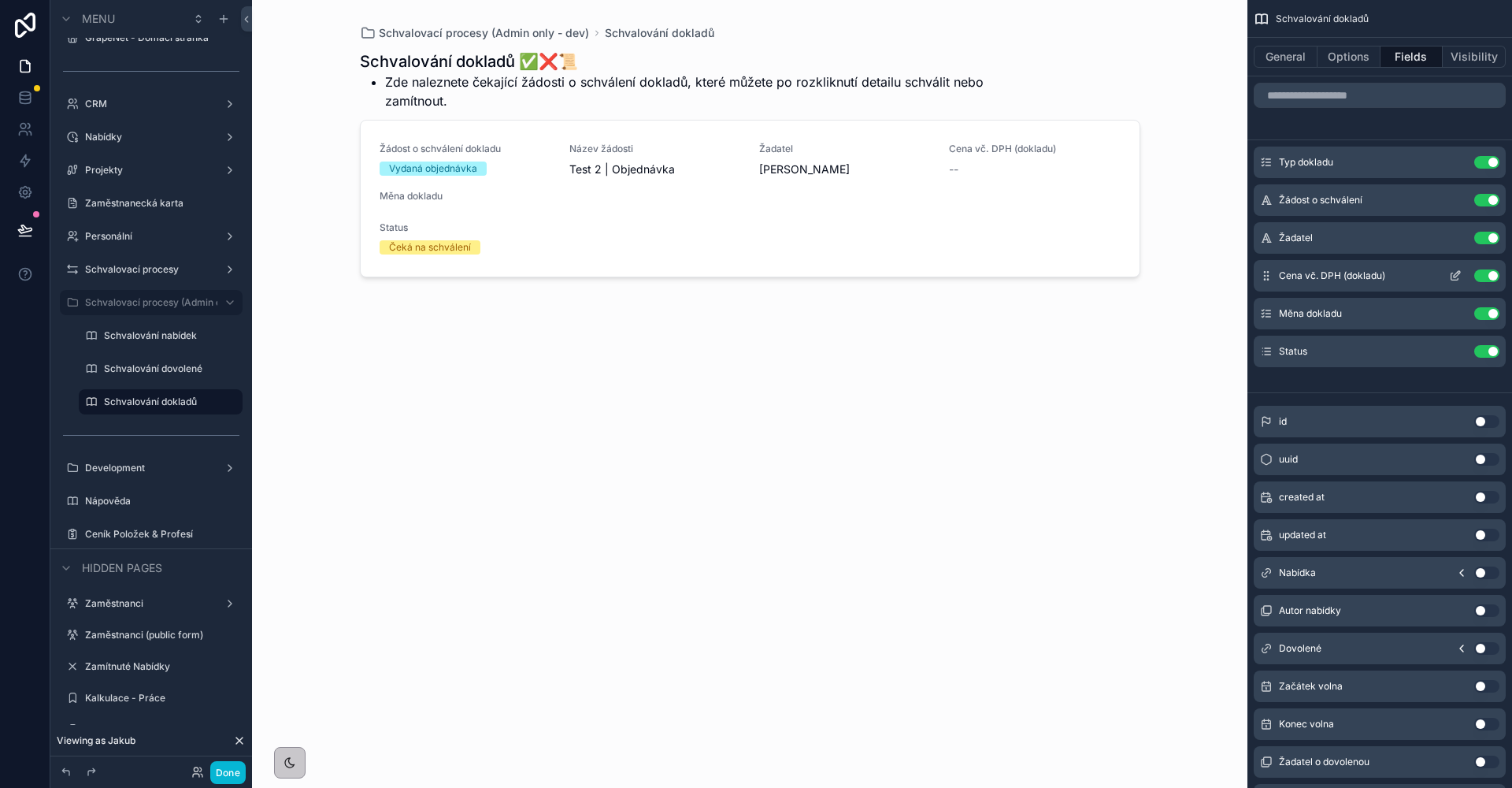
click at [1451, 276] on icon "scrollable content" at bounding box center [1454, 276] width 7 height 7
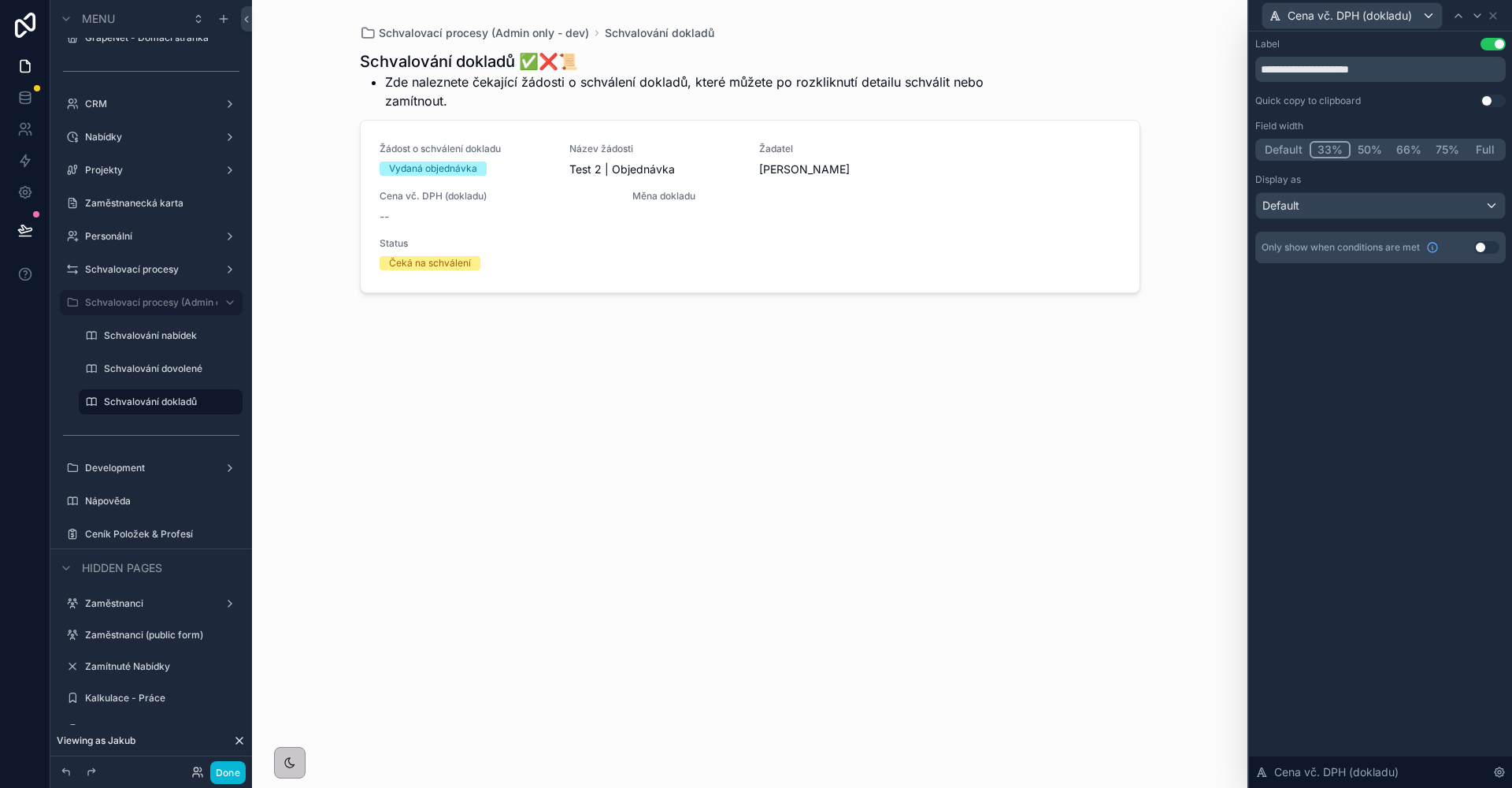
click at [1337, 152] on button "33%" at bounding box center [1330, 149] width 41 height 17
drag, startPoint x: 1408, startPoint y: 68, endPoint x: 1337, endPoint y: 67, distance: 71.0
click at [1337, 67] on input "**********" at bounding box center [1380, 69] width 251 height 25
type input "**********"
click at [1479, 16] on icon at bounding box center [1477, 15] width 12 height 12
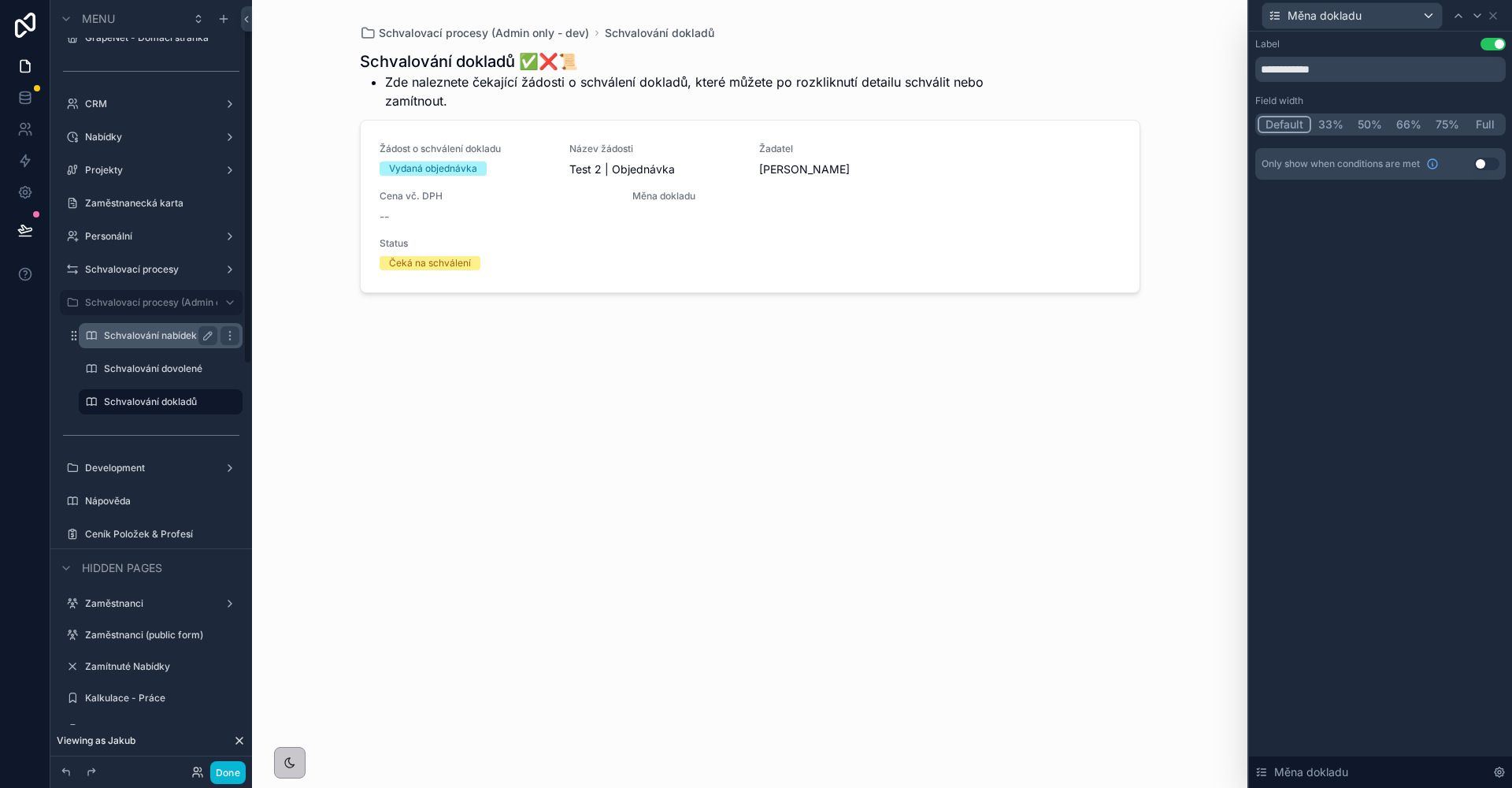
click at [136, 337] on label "Schvalování nabídek" at bounding box center [157, 335] width 107 height 12
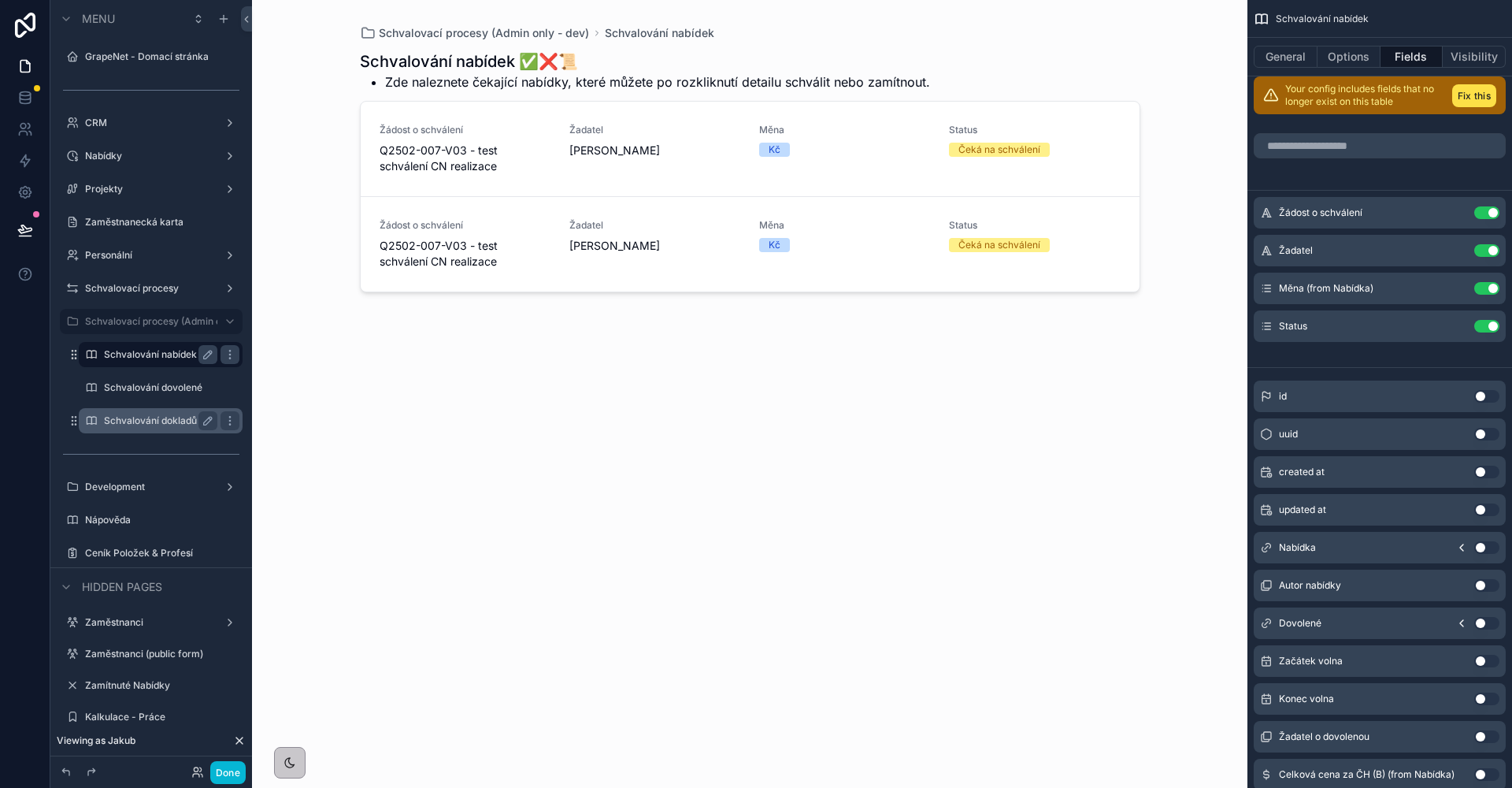
click at [151, 419] on label "Schvalování dokladů" at bounding box center [157, 420] width 107 height 12
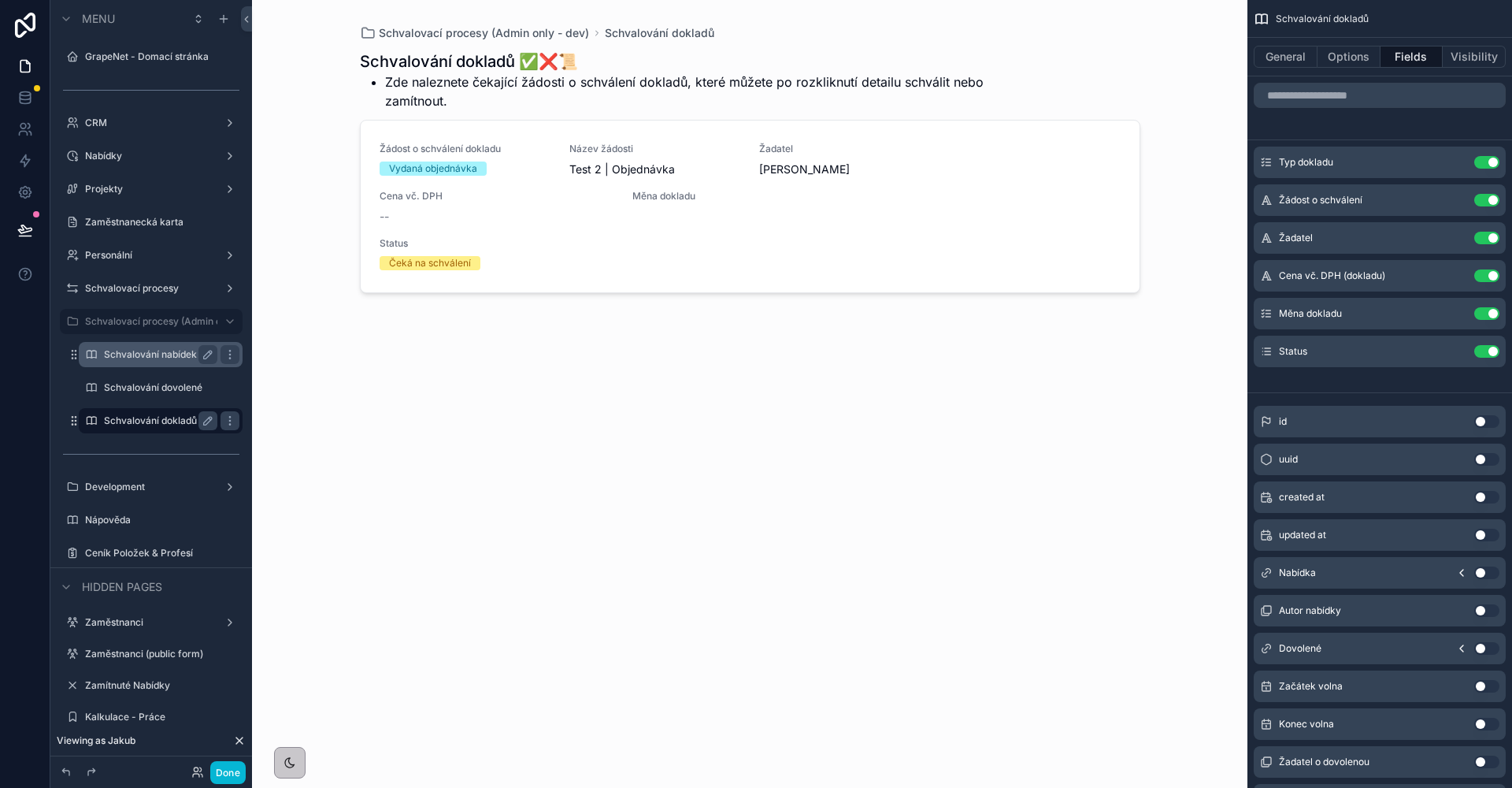
scroll to position [19, 0]
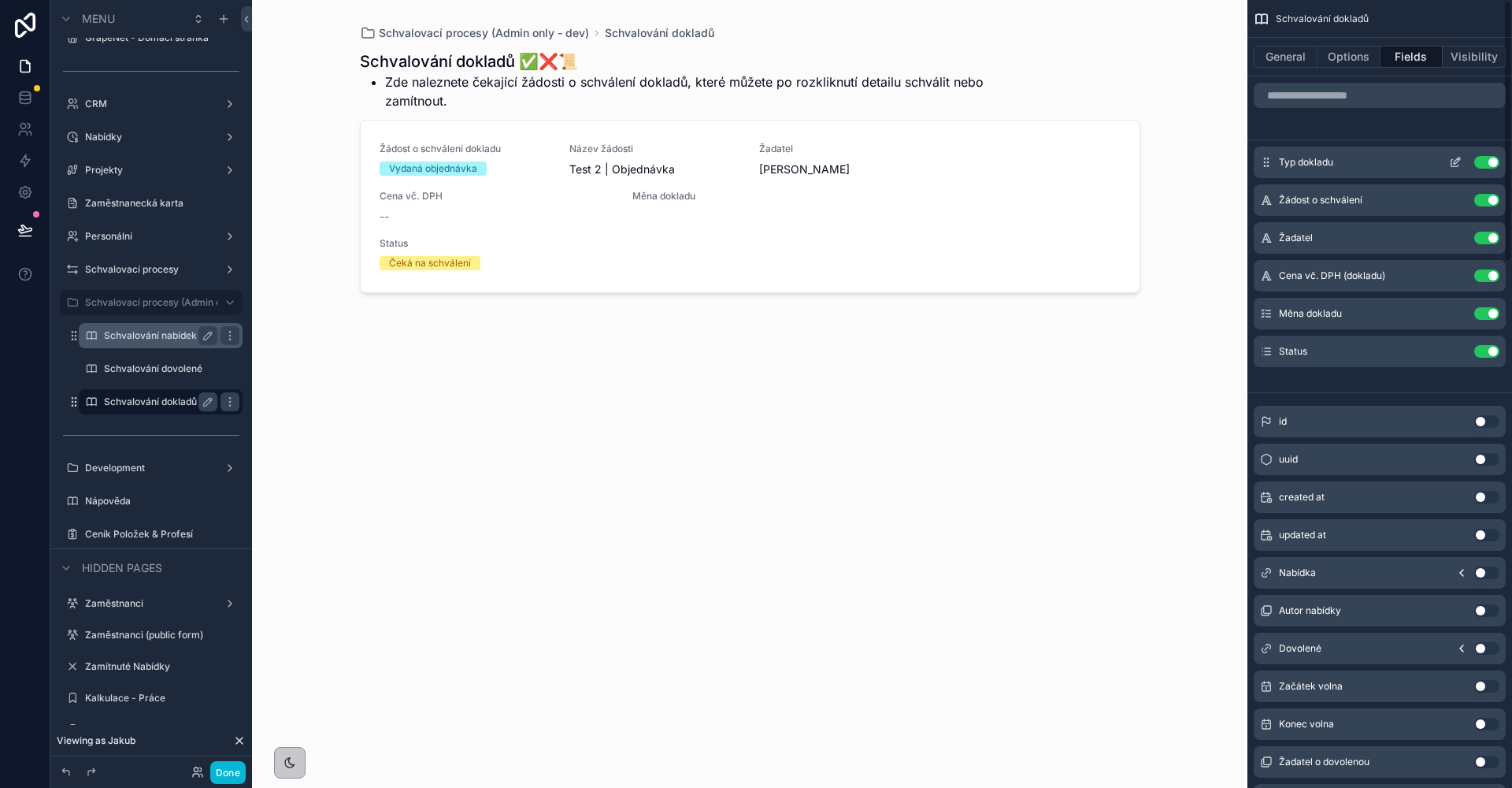
click at [1450, 162] on icon "scrollable content" at bounding box center [1454, 162] width 12 height 12
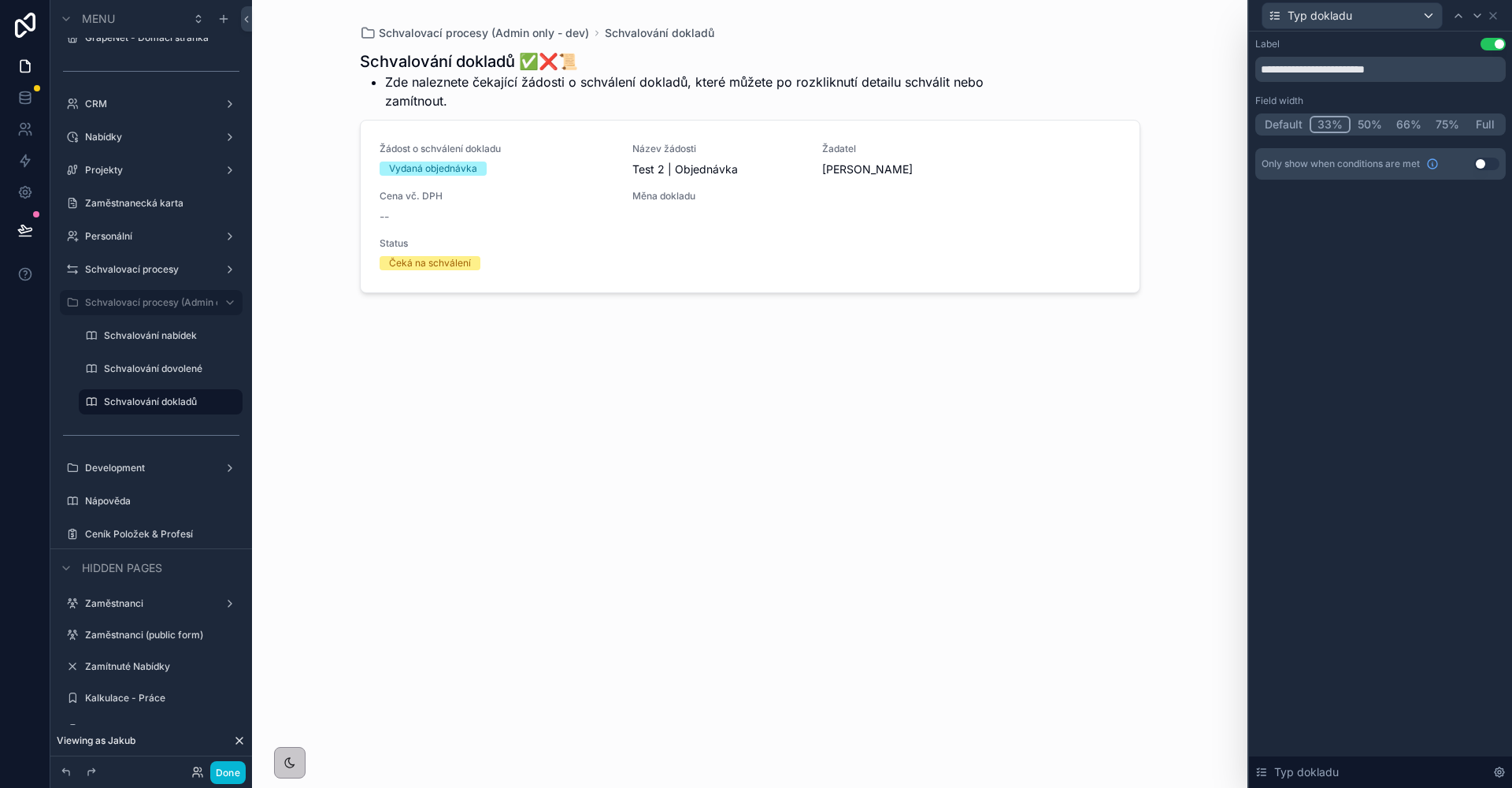
click at [1321, 127] on button "33%" at bounding box center [1330, 124] width 41 height 17
click at [1477, 18] on icon at bounding box center [1477, 15] width 12 height 12
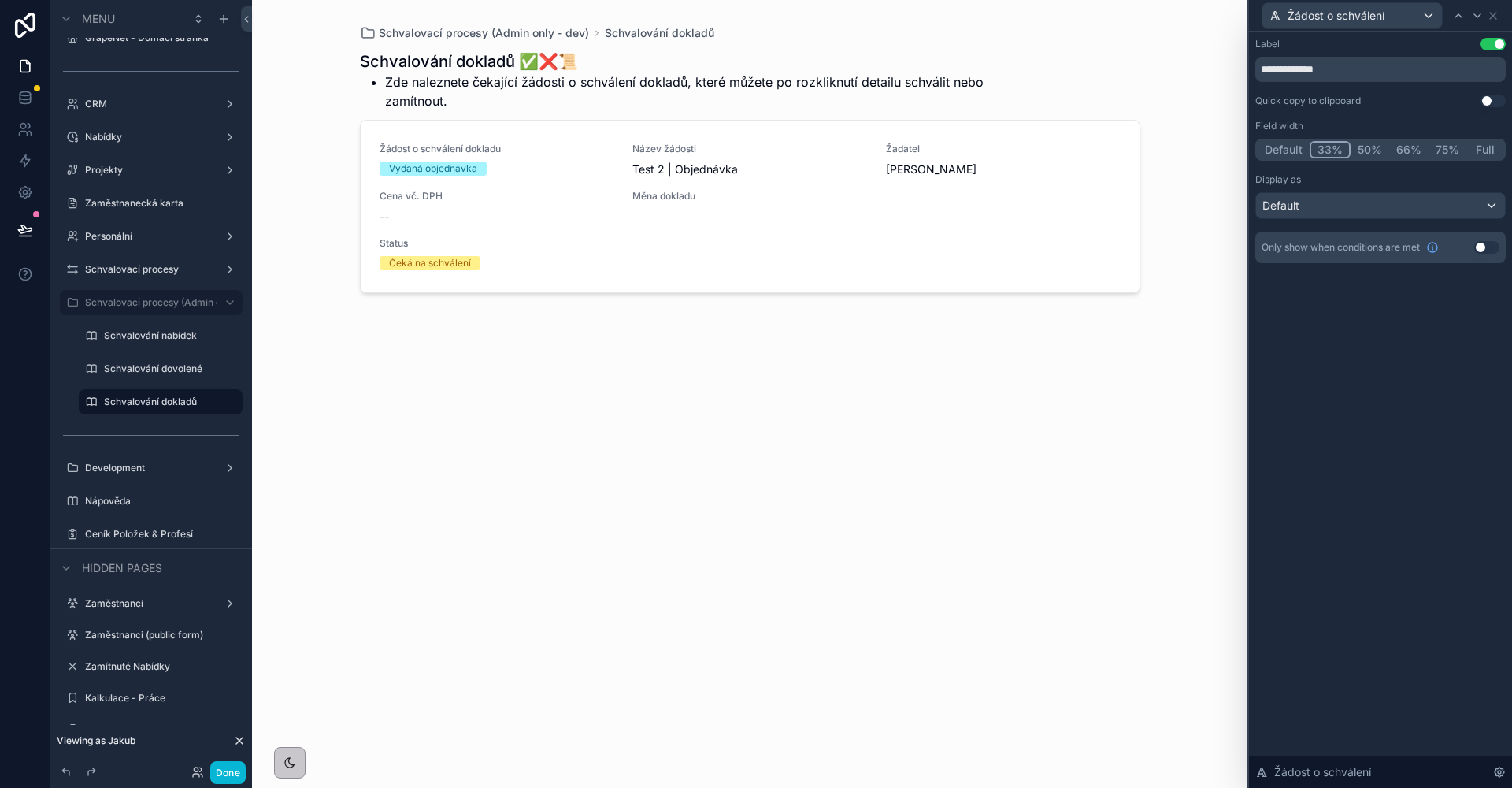
click at [1346, 152] on button "33%" at bounding box center [1330, 149] width 41 height 17
click at [1485, 17] on div at bounding box center [1477, 16] width 19 height 19
click at [1313, 153] on button "33%" at bounding box center [1330, 149] width 41 height 17
click at [150, 333] on label "Schvalování nabídek" at bounding box center [157, 335] width 107 height 12
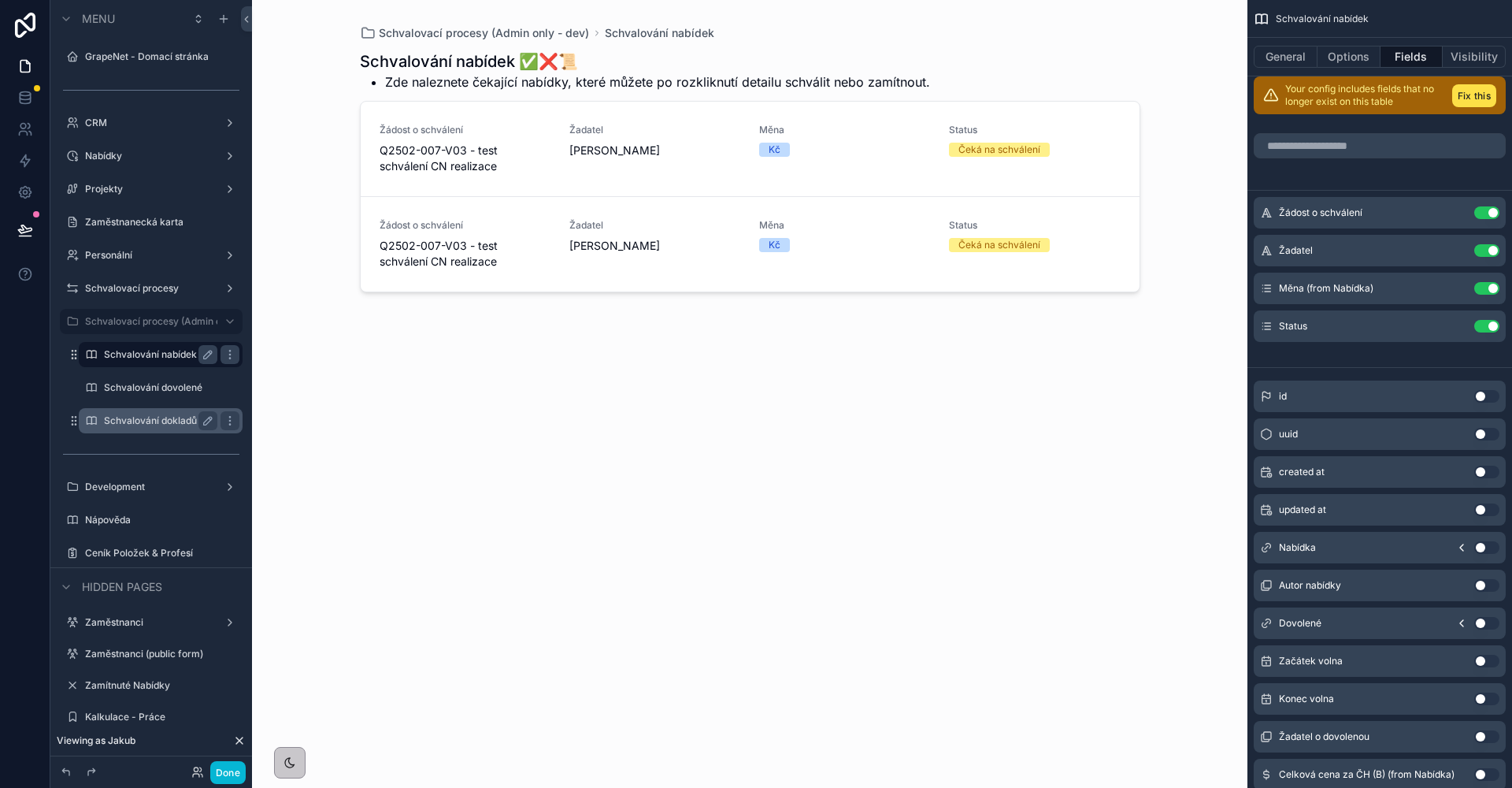
click at [169, 420] on label "Schvalování dokladů" at bounding box center [157, 420] width 107 height 12
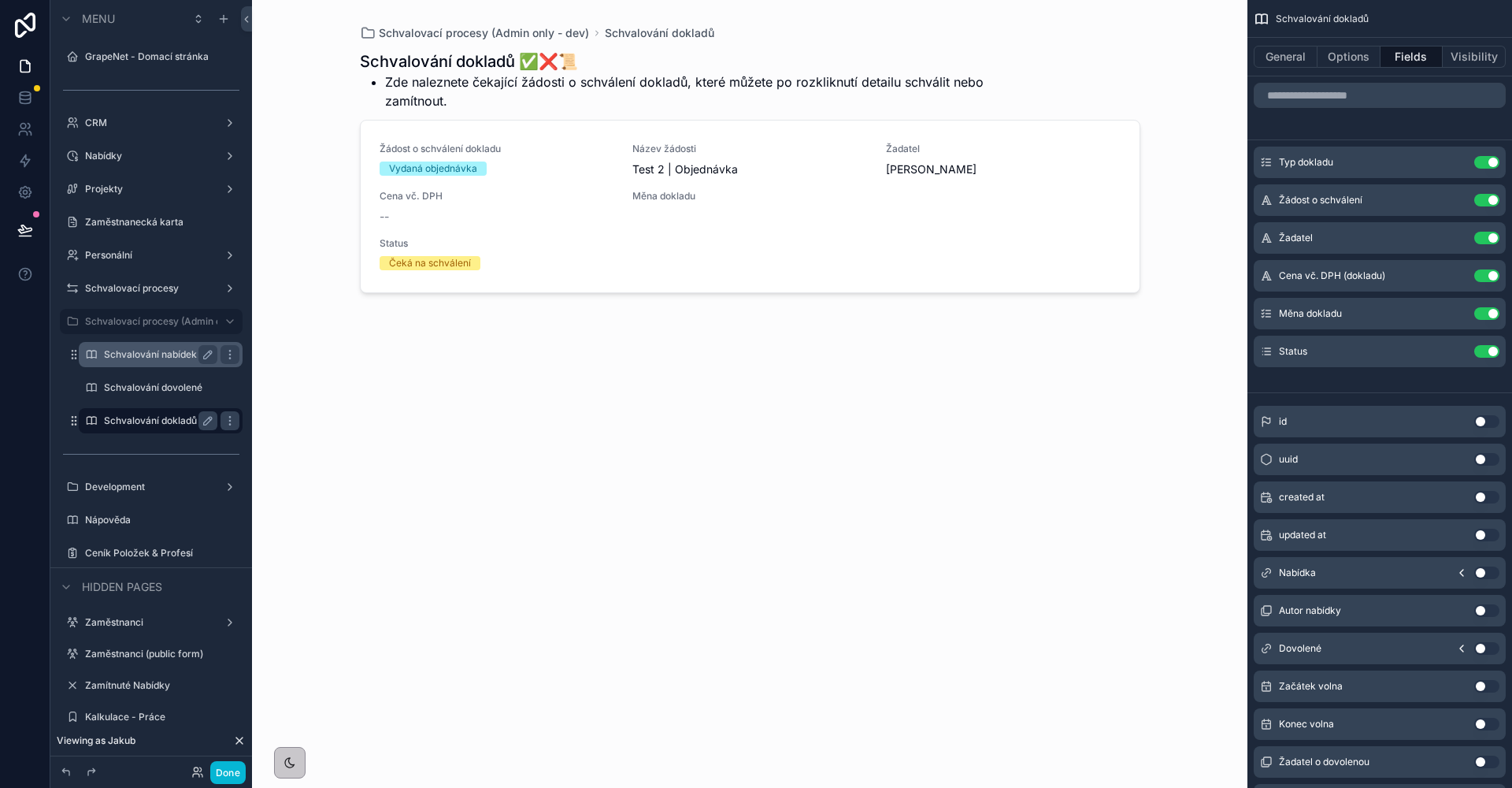
scroll to position [19, 0]
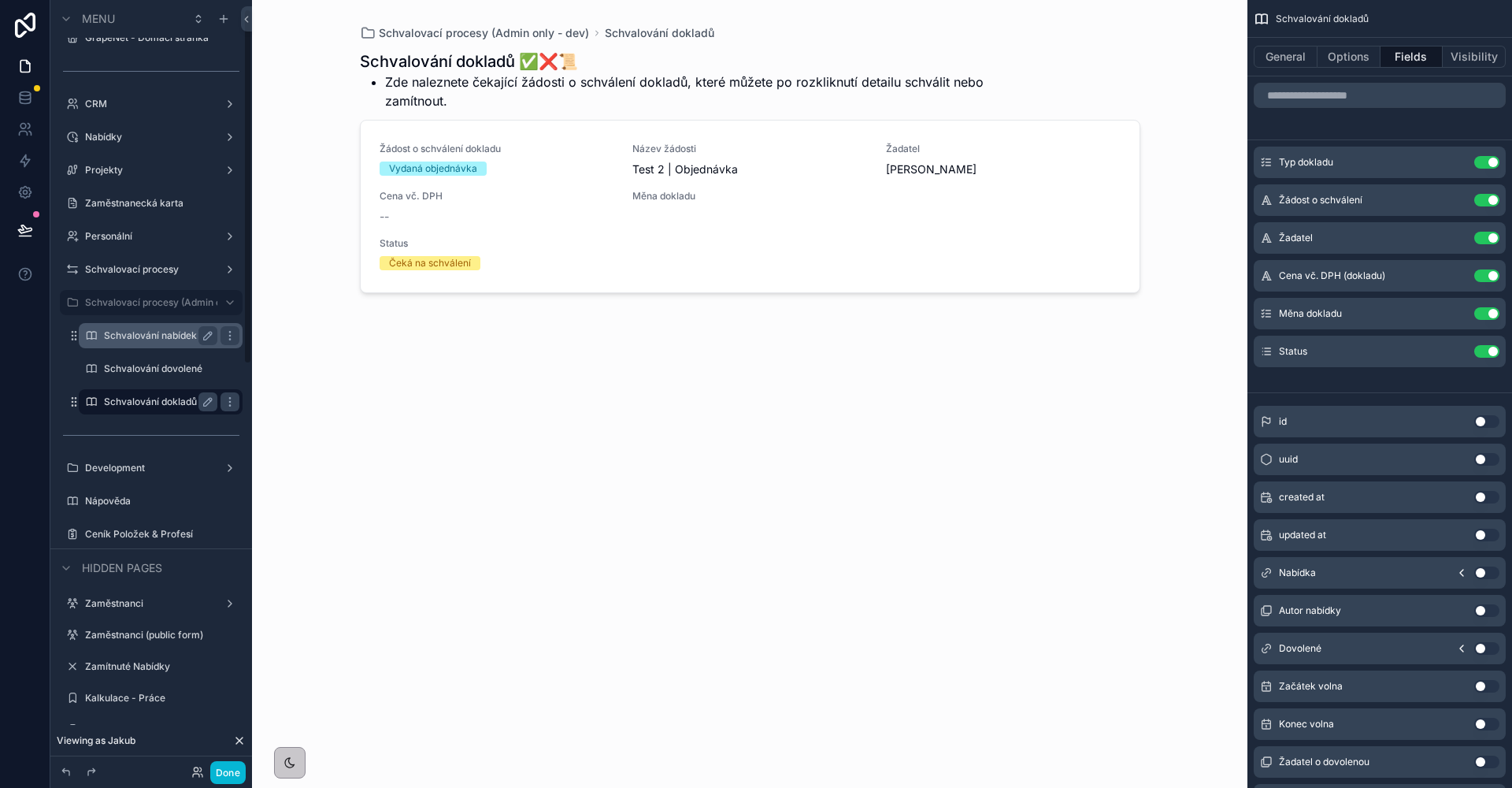
click at [174, 341] on label "Schvalování nabídek" at bounding box center [157, 335] width 107 height 12
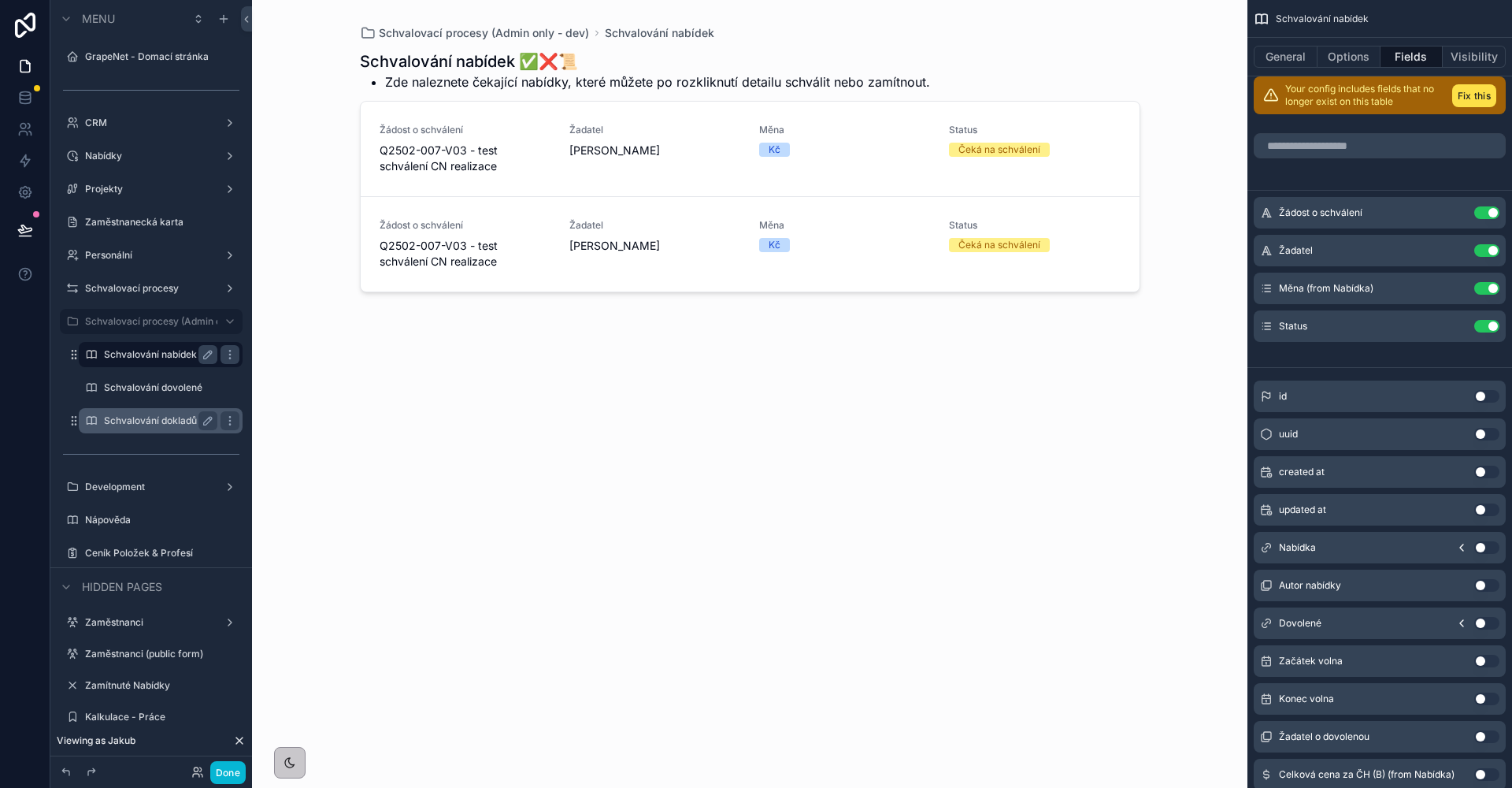
click at [151, 412] on div "Schvalování dokladů" at bounding box center [160, 420] width 113 height 19
click at [141, 421] on label "Schvalování dokladů" at bounding box center [157, 420] width 107 height 12
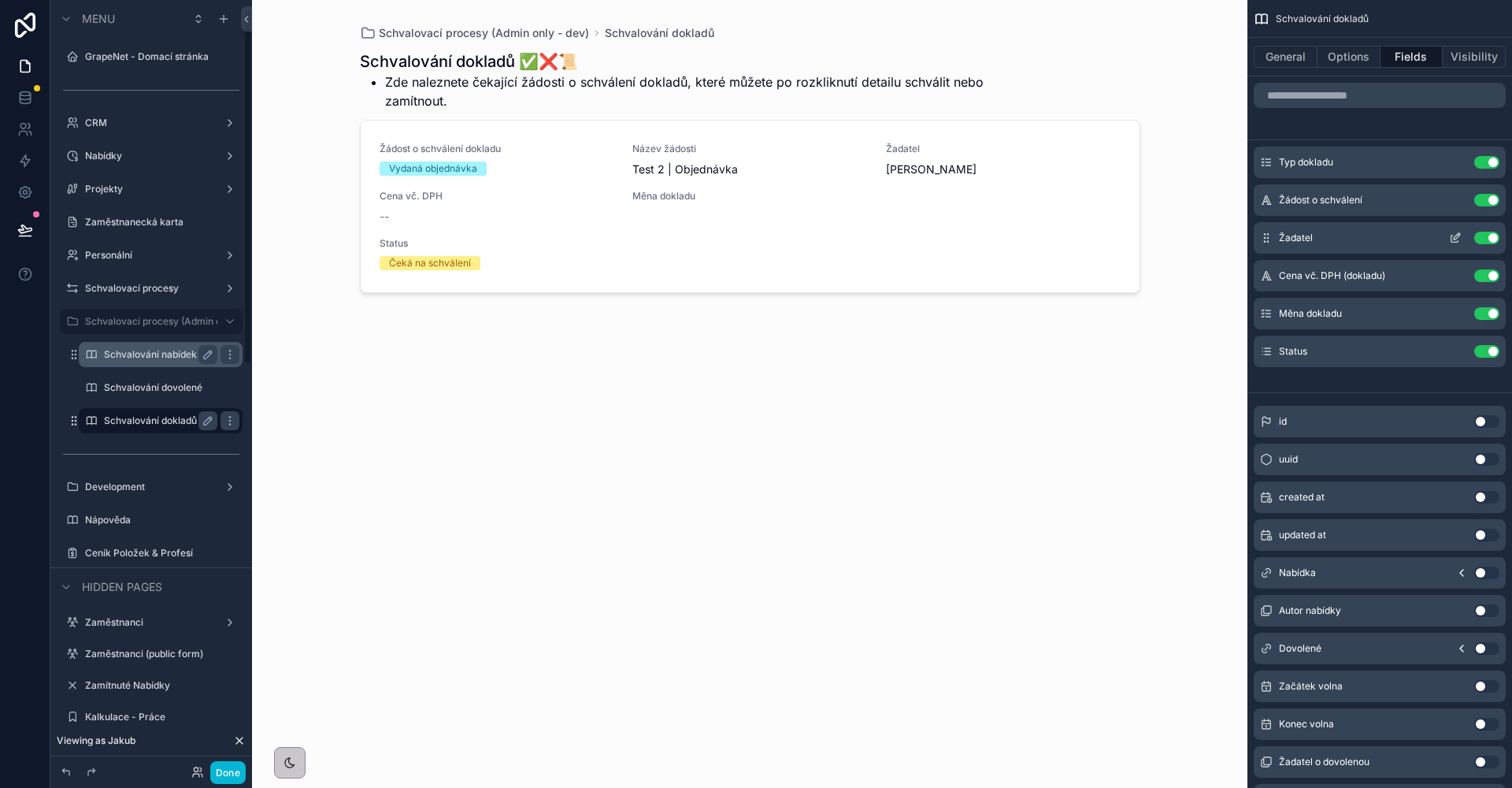
scroll to position [19, 0]
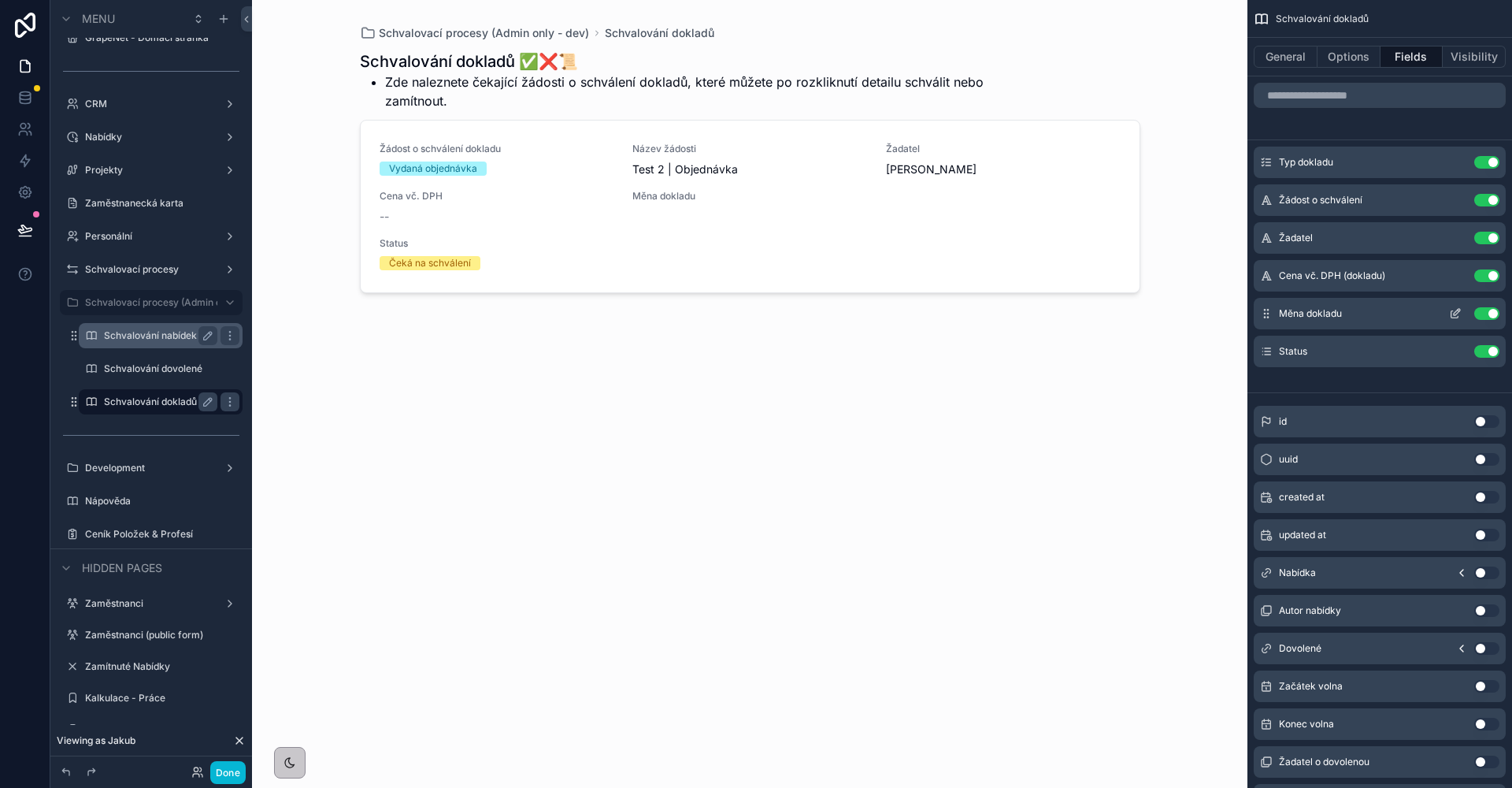
click at [1485, 311] on button "Use setting" at bounding box center [1487, 313] width 25 height 12
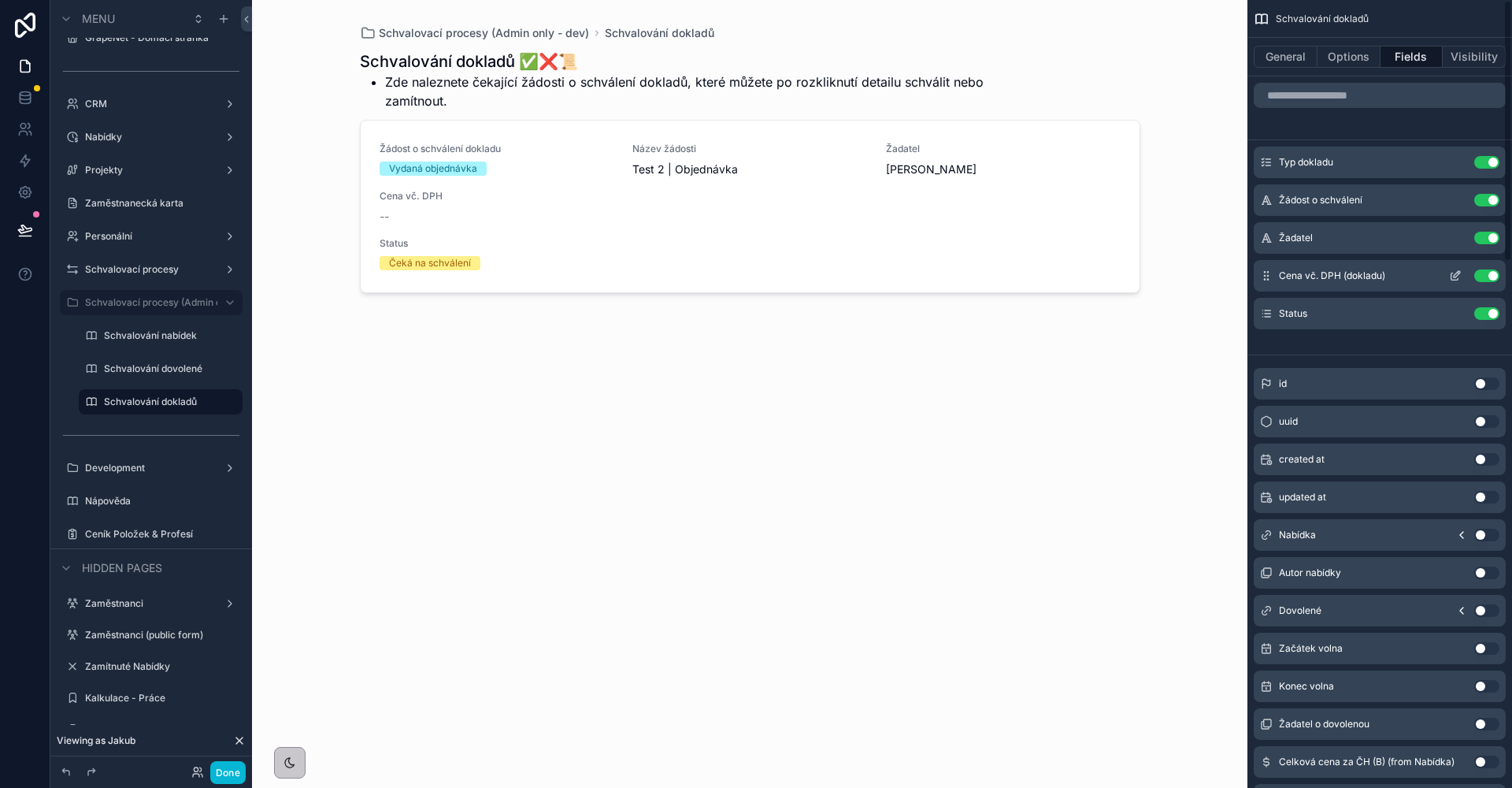
click at [1488, 275] on button "Use setting" at bounding box center [1487, 276] width 25 height 12
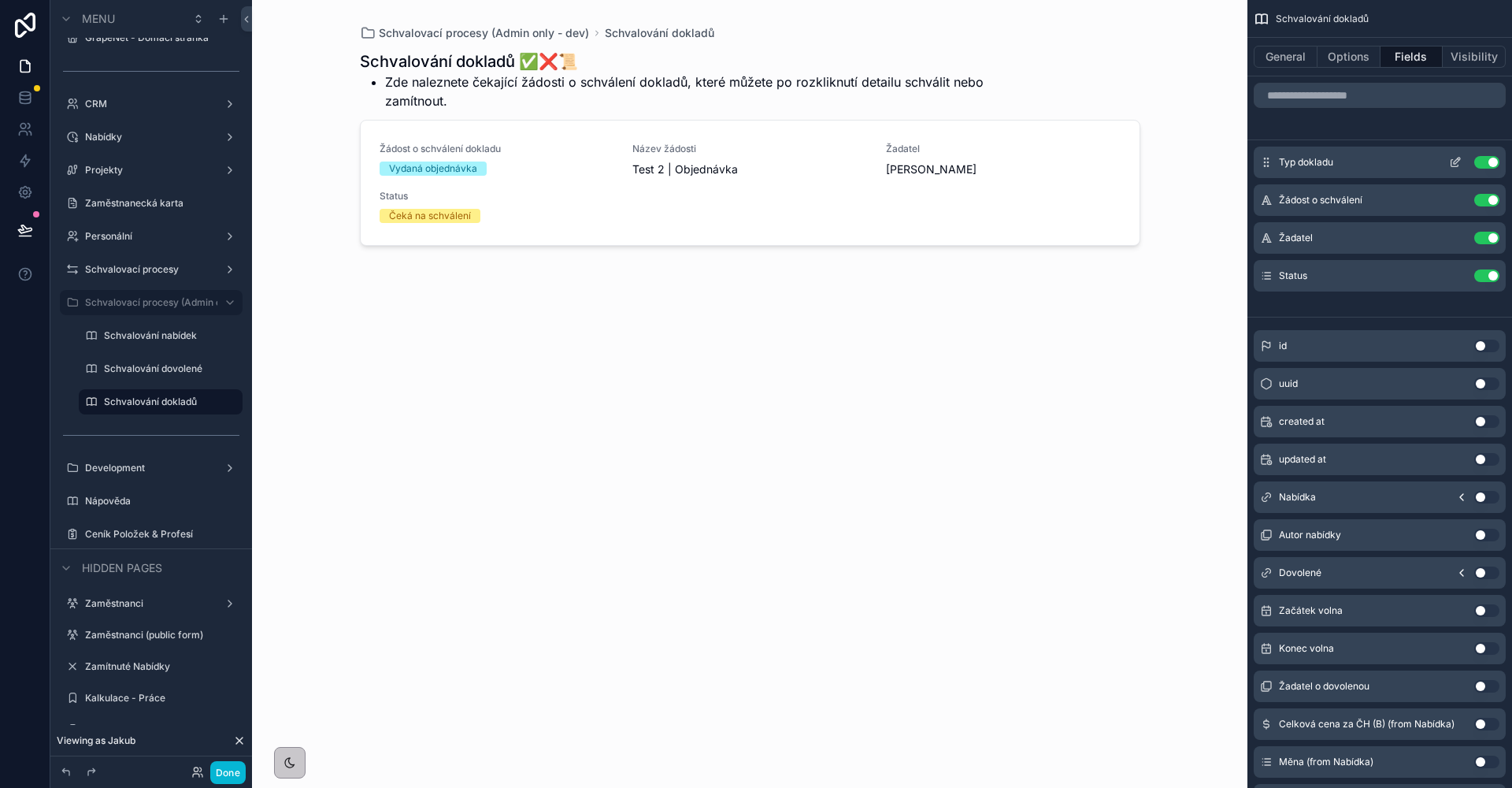
click at [1451, 159] on icon "scrollable content" at bounding box center [1454, 162] width 12 height 12
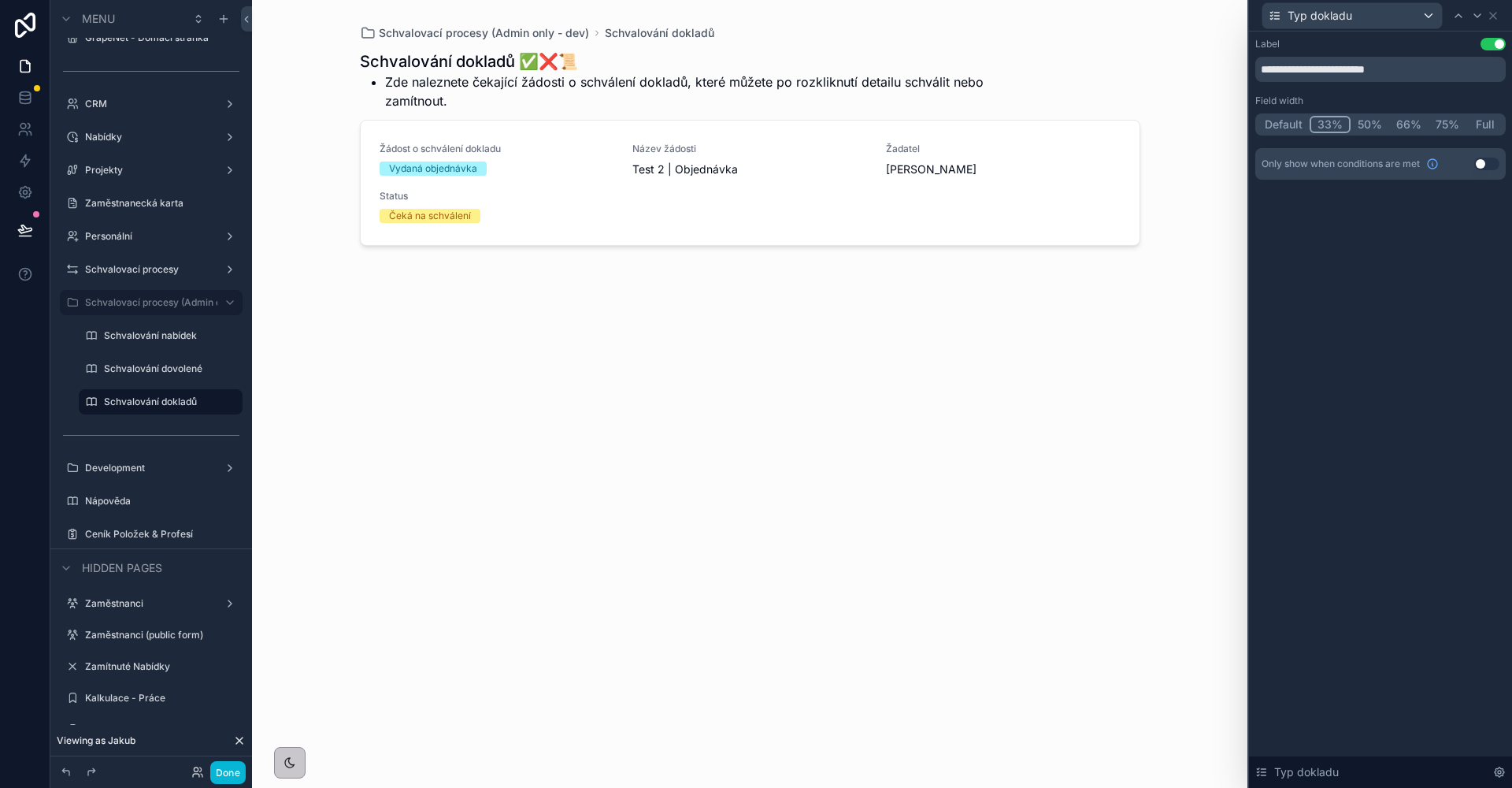
click at [1273, 120] on button "Default" at bounding box center [1283, 124] width 52 height 17
click at [1480, 17] on icon at bounding box center [1477, 15] width 12 height 12
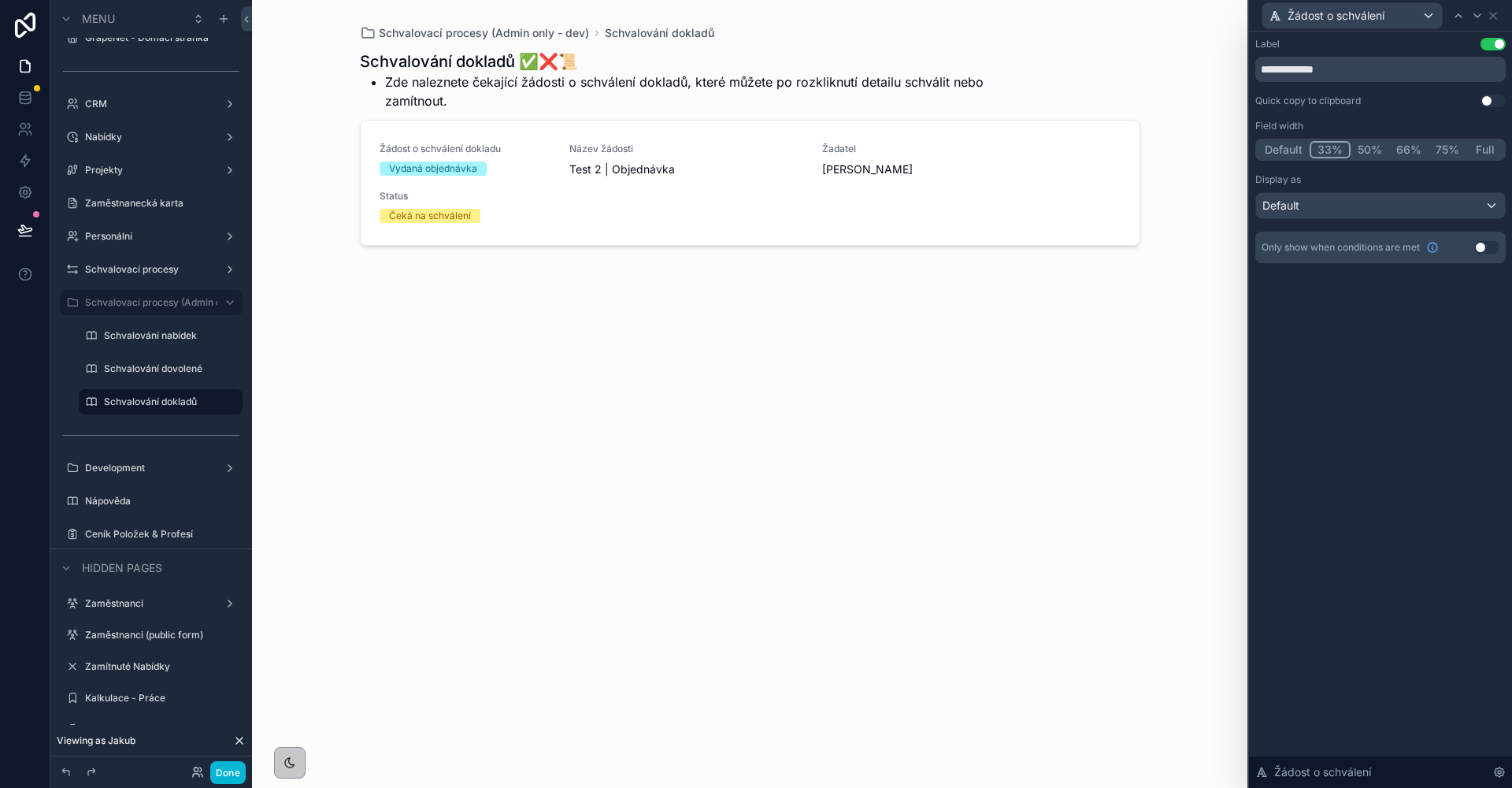
click at [1292, 146] on button "Default" at bounding box center [1283, 149] width 52 height 17
click at [1470, 21] on div at bounding box center [1477, 16] width 19 height 19
click at [1284, 153] on button "Default" at bounding box center [1283, 149] width 52 height 17
click at [1472, 14] on icon at bounding box center [1477, 15] width 12 height 12
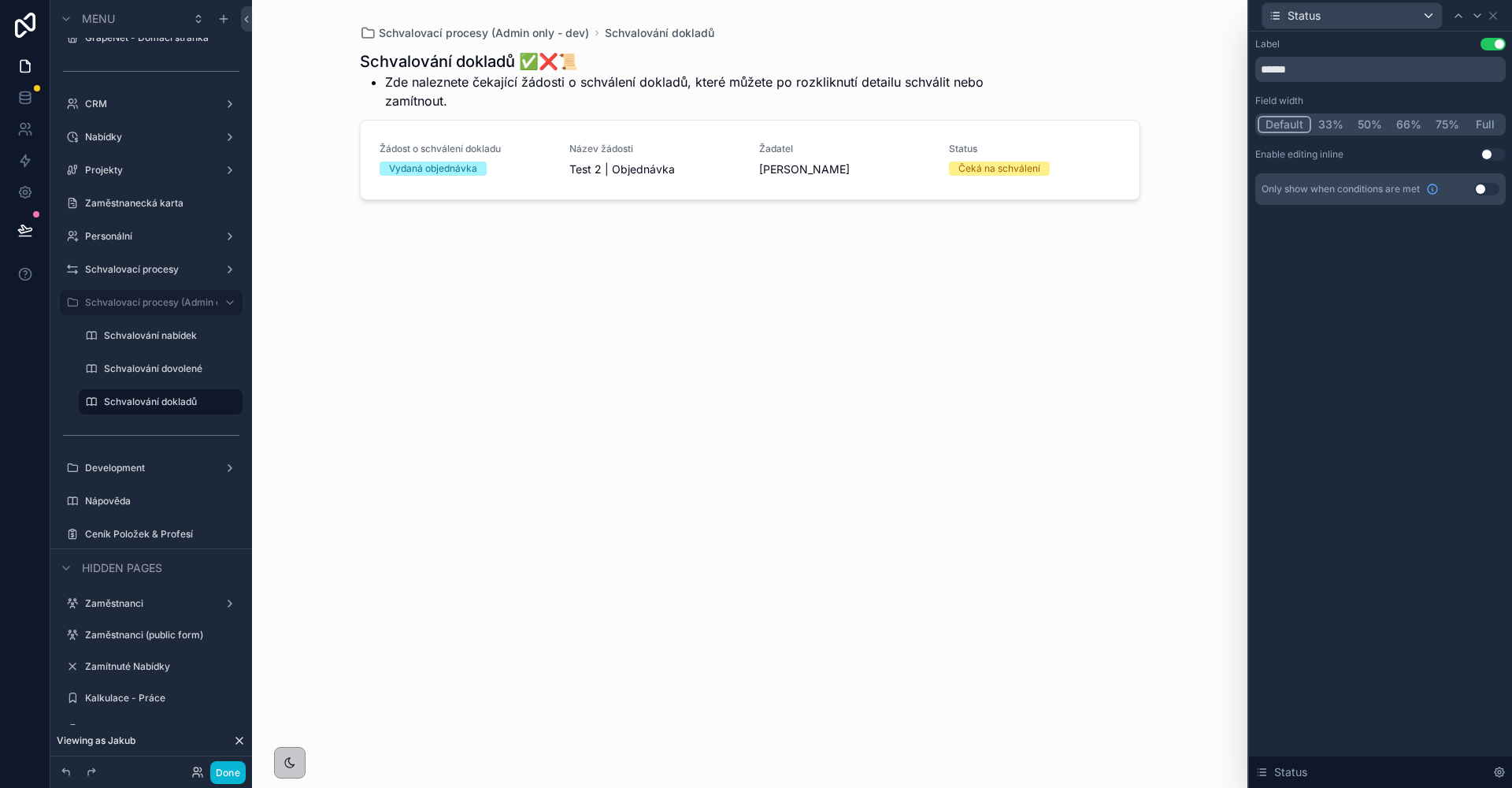
click at [1296, 123] on button "Default" at bounding box center [1283, 124] width 53 height 17
click at [1335, 282] on div "Label Use setting ****** Field width Default 33% 50% 66% 75% Full Enable editin…" at bounding box center [1380, 409] width 263 height 756
click at [562, 178] on div "scrollable content" at bounding box center [750, 384] width 806 height 769
click at [536, 168] on div "Vydaná objednávka" at bounding box center [465, 168] width 171 height 14
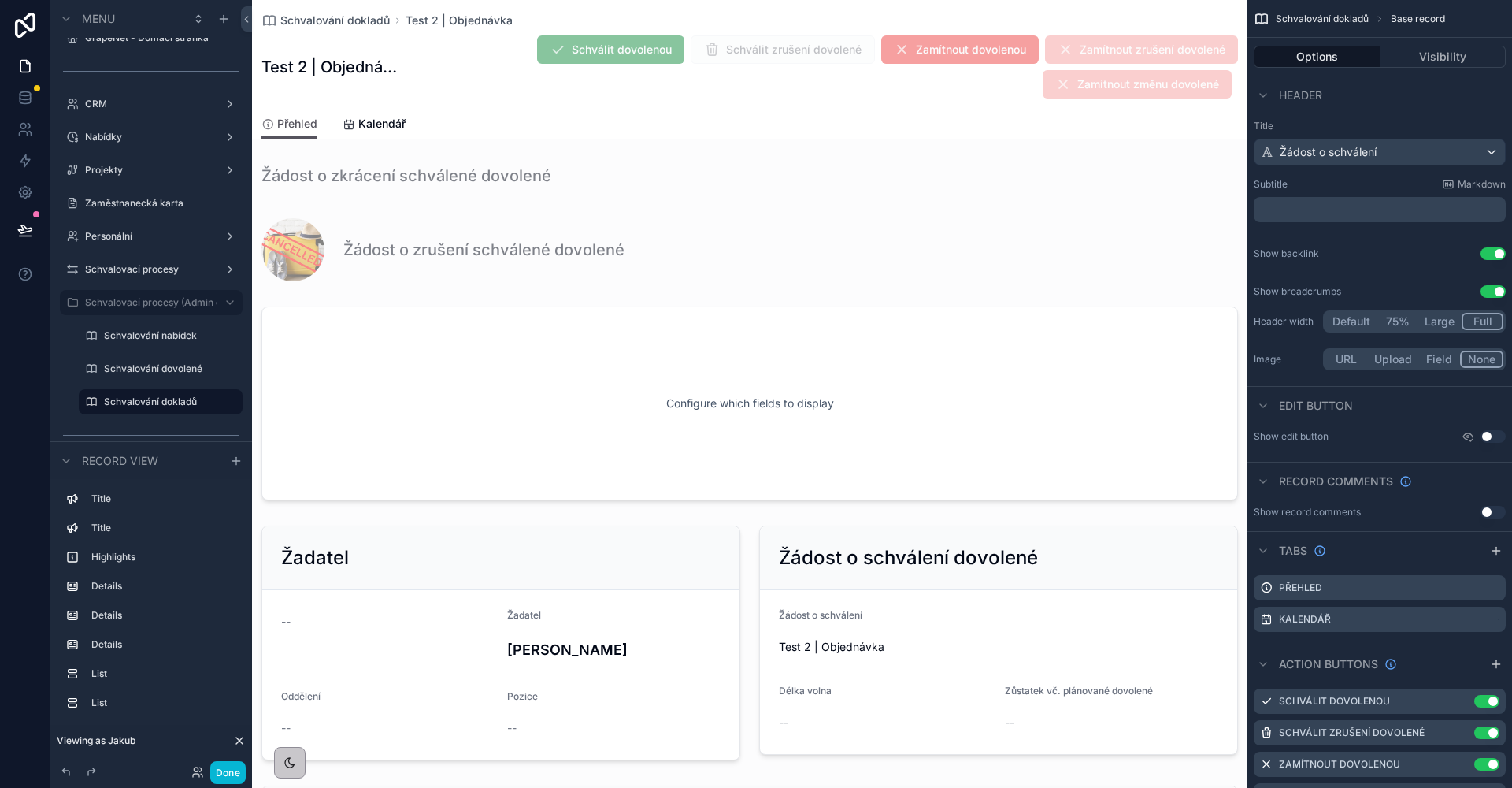
click at [457, 95] on div "Schválit dovolenou Schválit zrušení dovolené Zamítnout dovolenou Zamítnout zruš…" at bounding box center [818, 67] width 841 height 65
click at [372, 166] on div "scrollable content" at bounding box center [749, 175] width 996 height 35
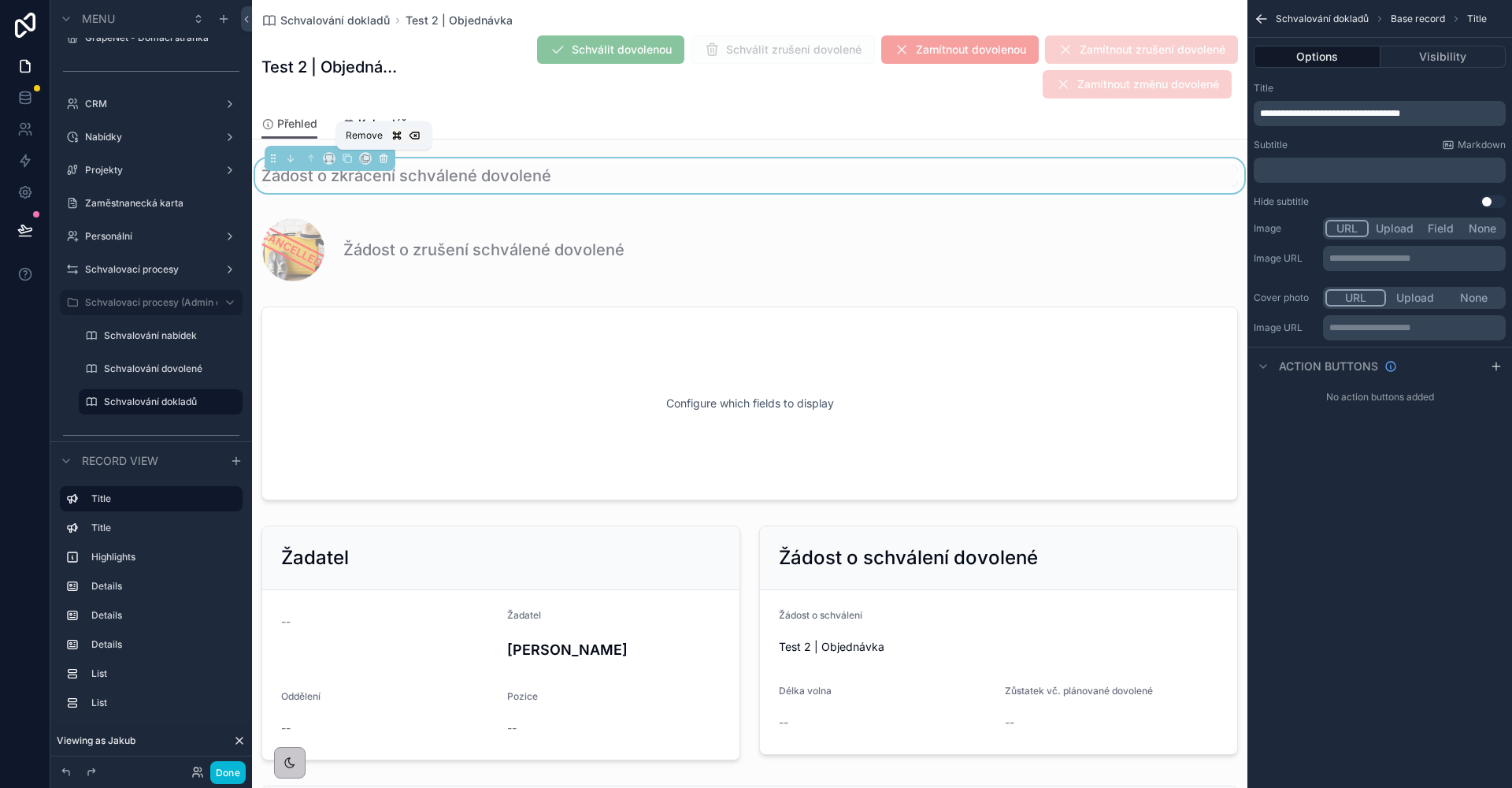
click at [383, 158] on icon "scrollable content" at bounding box center [383, 158] width 11 height 11
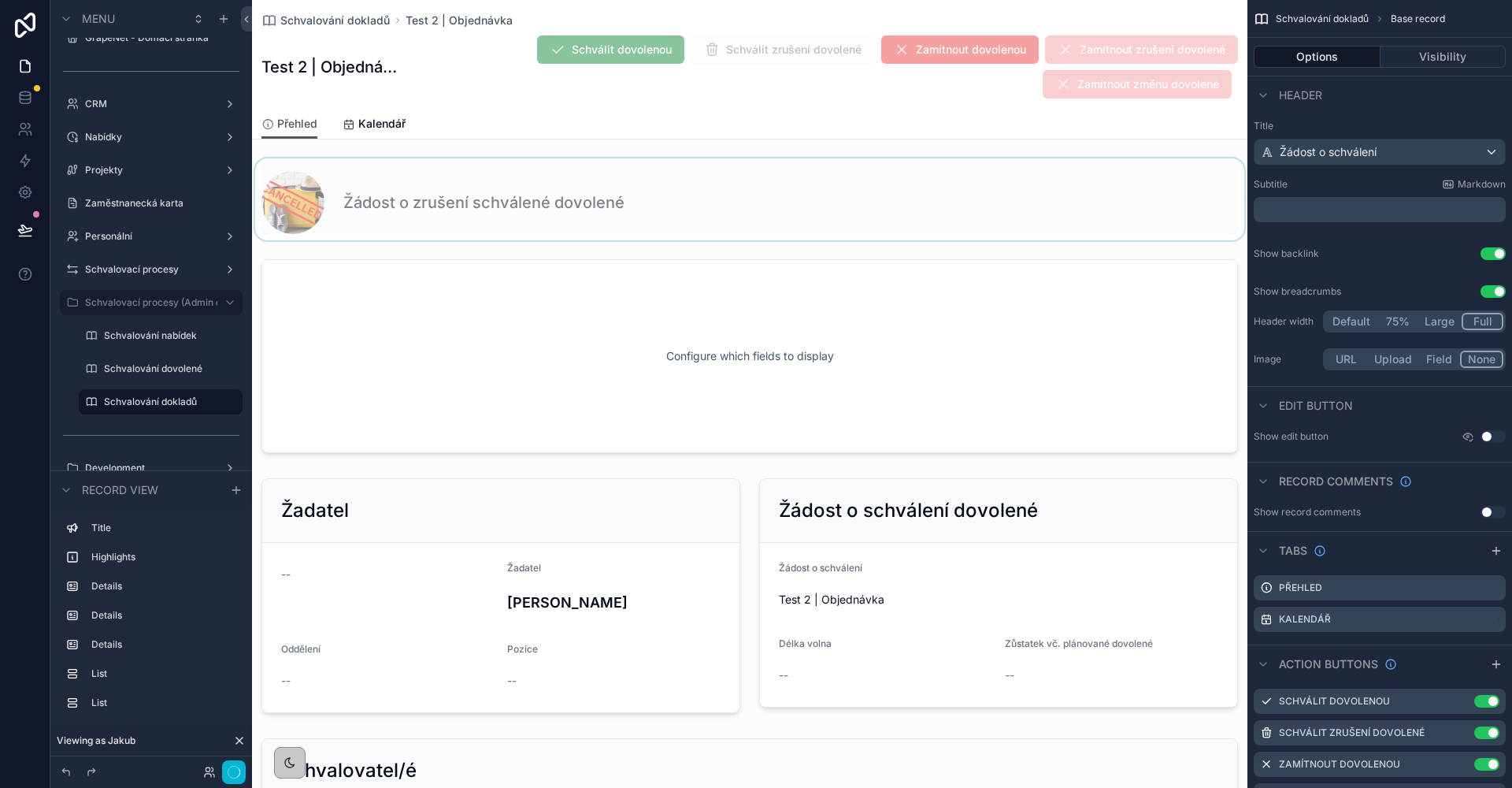
click at [386, 183] on div "scrollable content" at bounding box center [749, 199] width 996 height 82
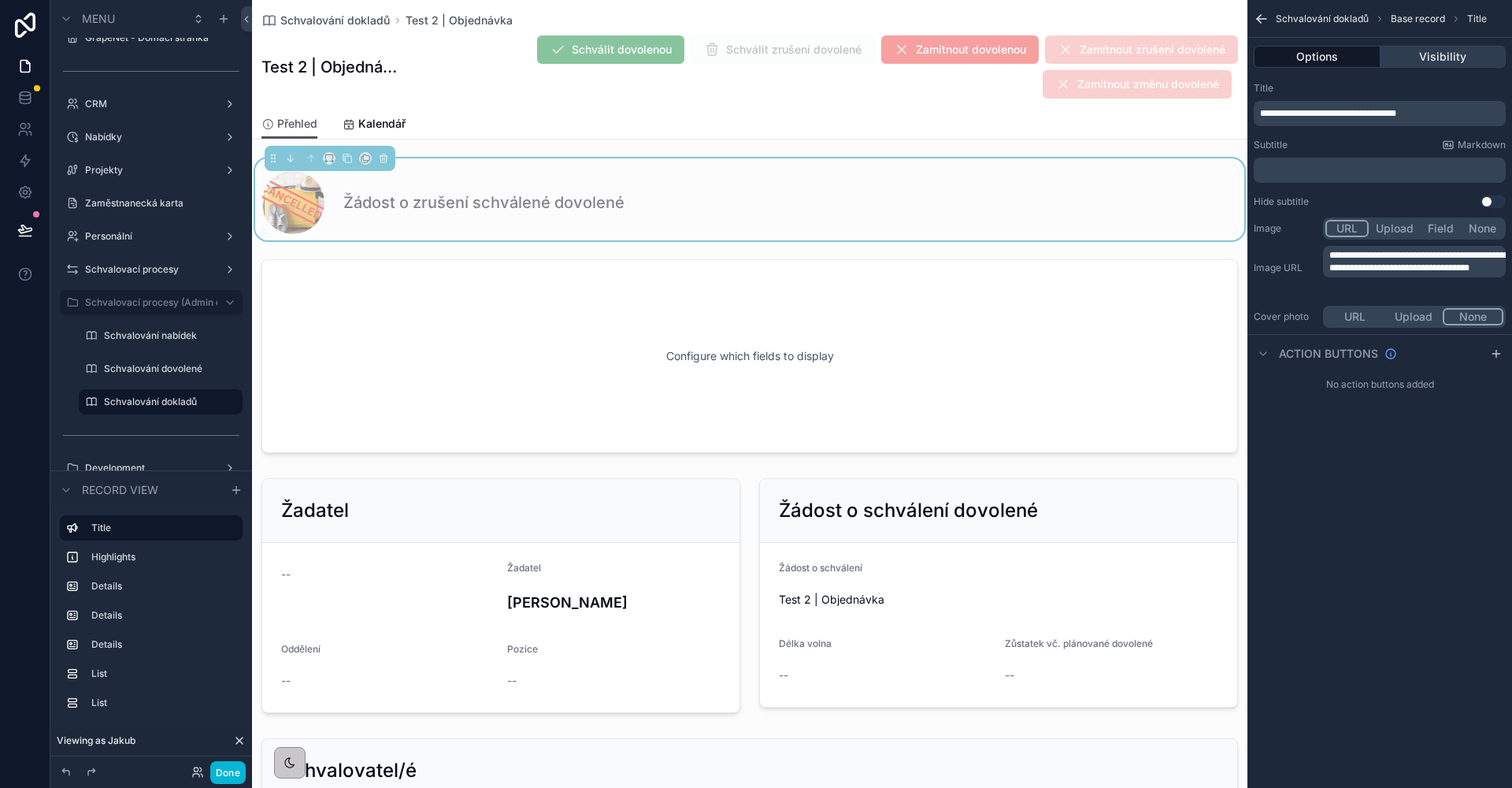
click at [1423, 63] on button "Visibility" at bounding box center [1443, 57] width 126 height 22
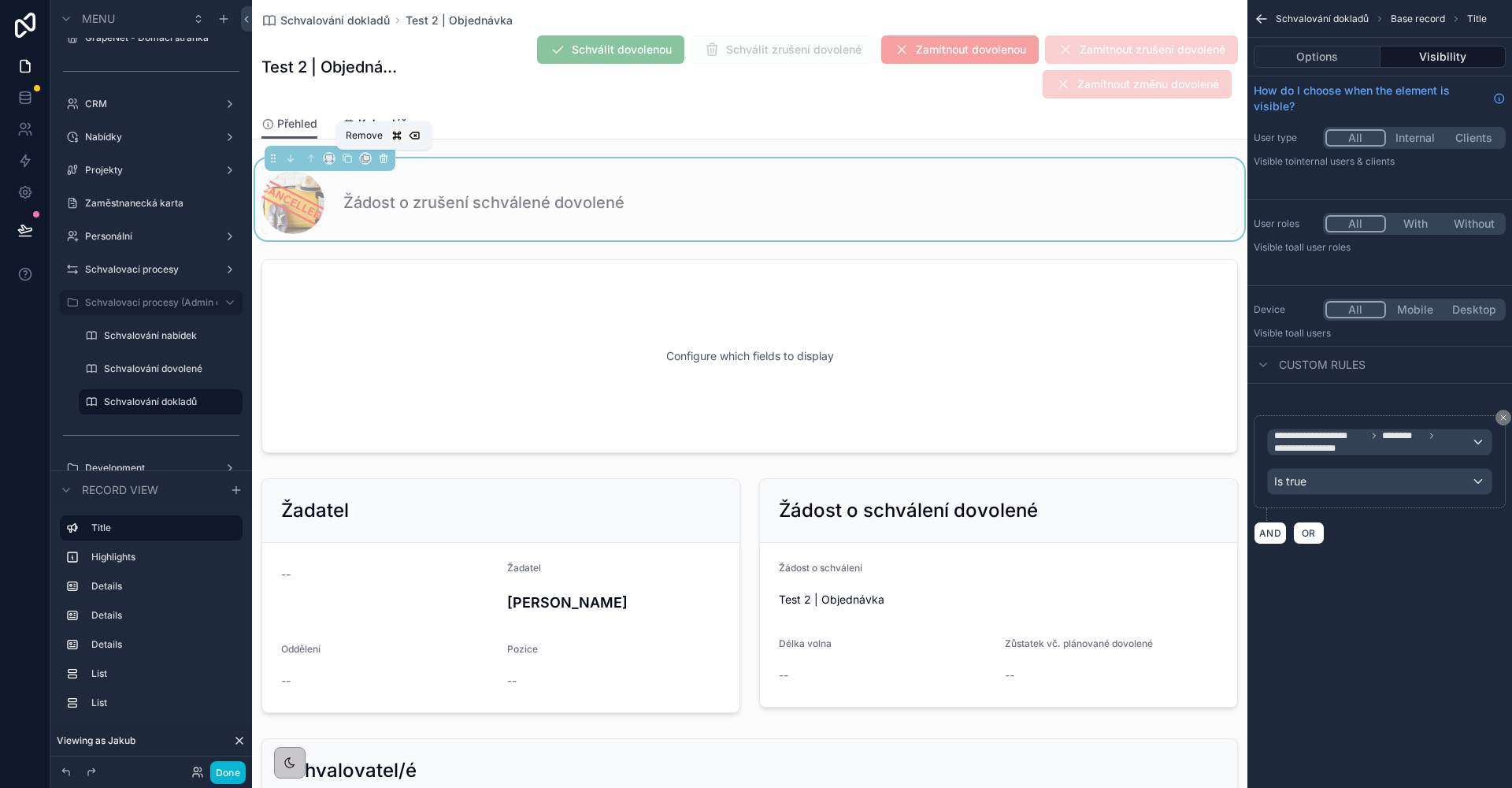
click at [377, 160] on button "scrollable content" at bounding box center [383, 158] width 17 height 17
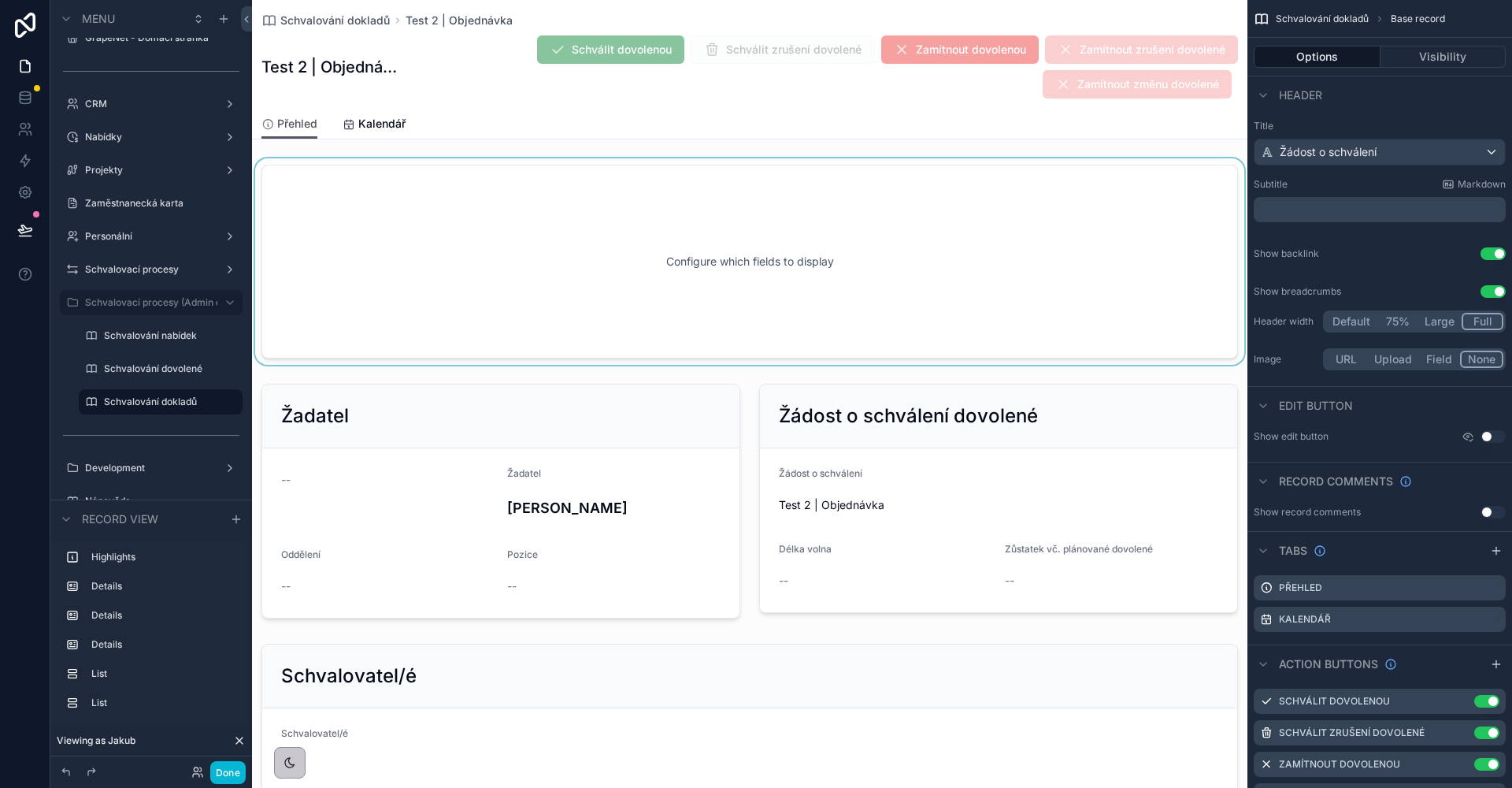
click at [381, 161] on div "scrollable content" at bounding box center [749, 261] width 996 height 206
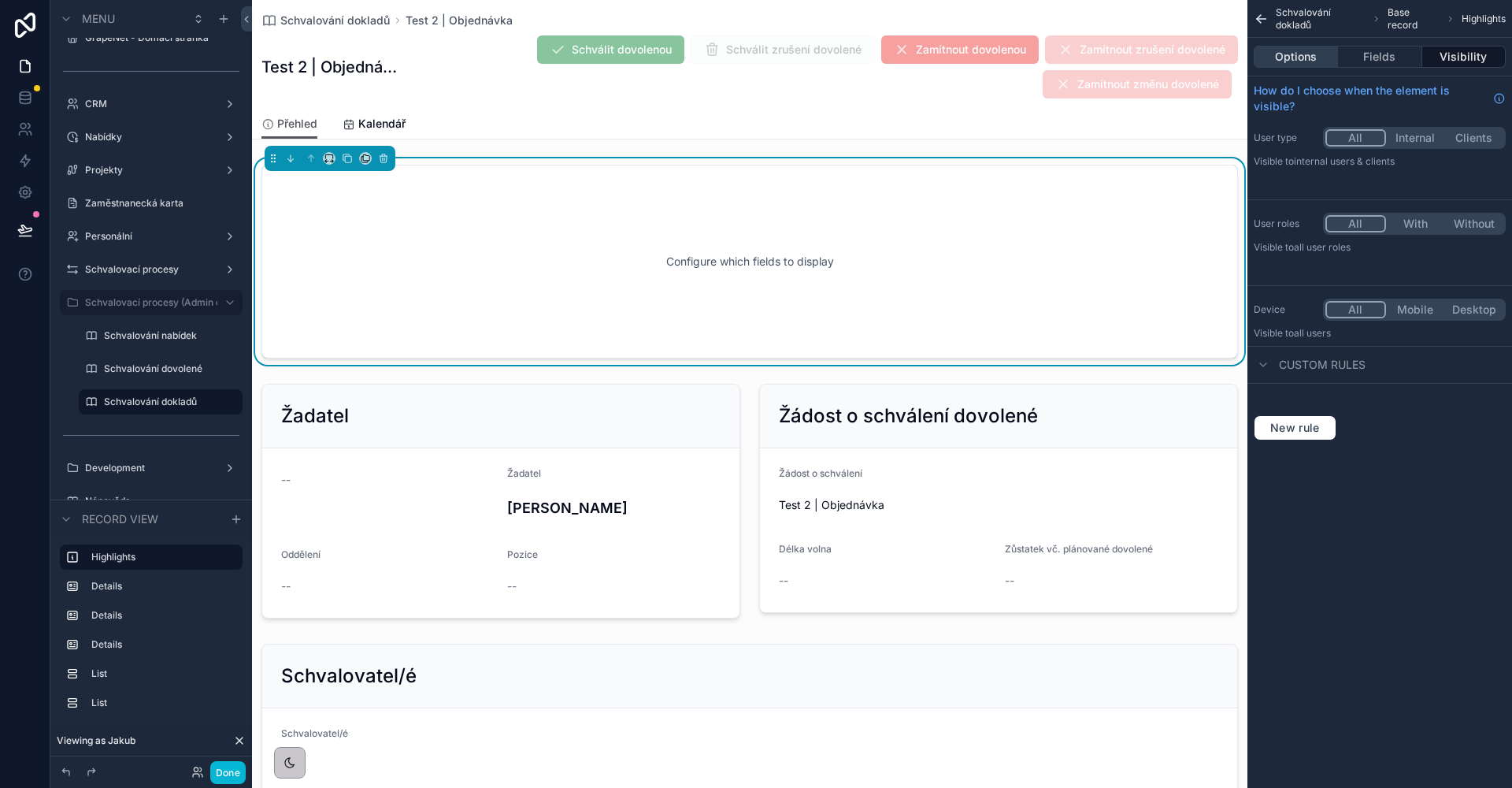
click at [1300, 49] on button "Options" at bounding box center [1296, 57] width 84 height 22
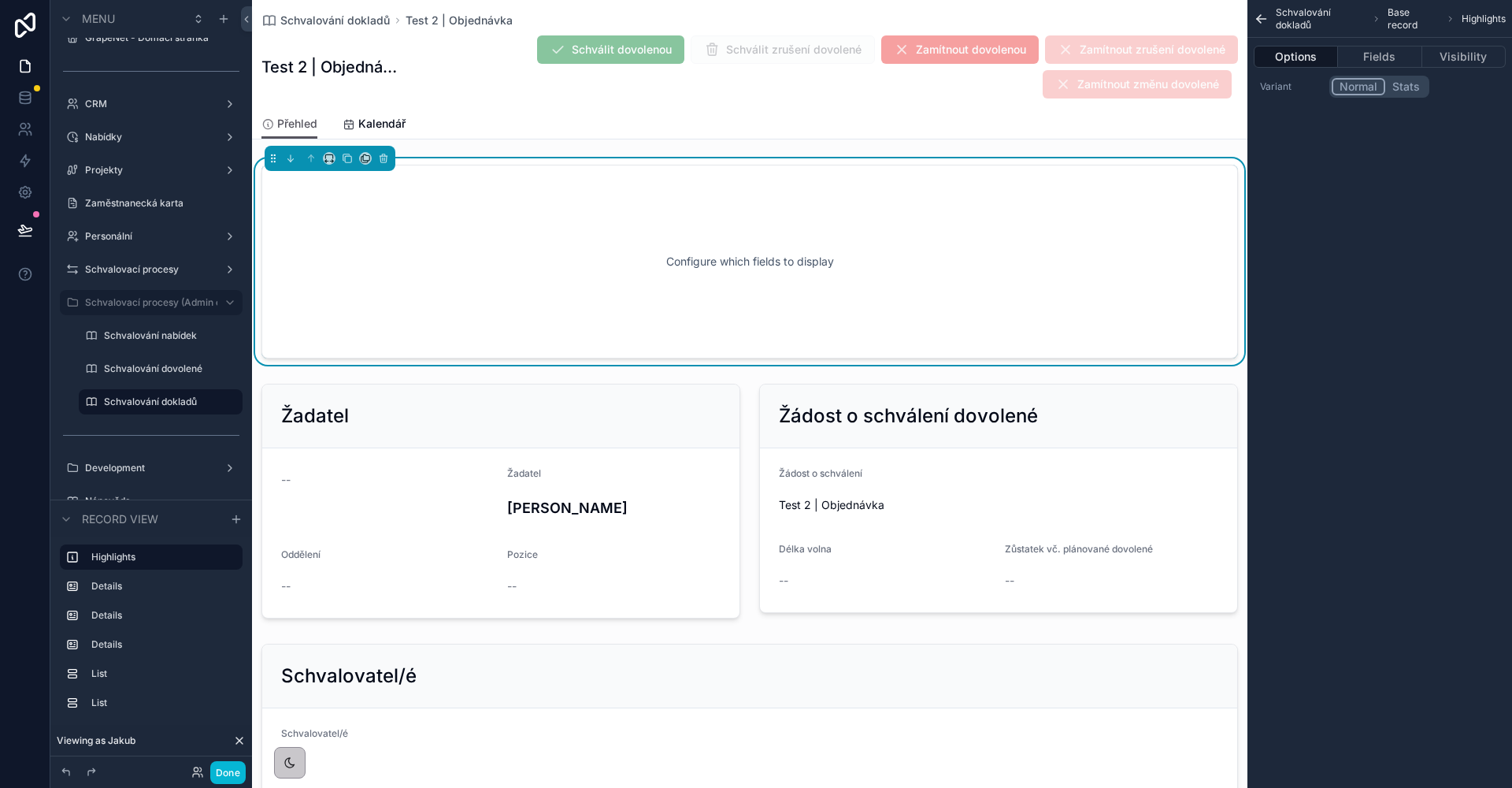
click at [1370, 70] on div "Options Fields Visibility" at bounding box center [1380, 57] width 265 height 38
click at [1371, 63] on button "Fields" at bounding box center [1380, 57] width 84 height 22
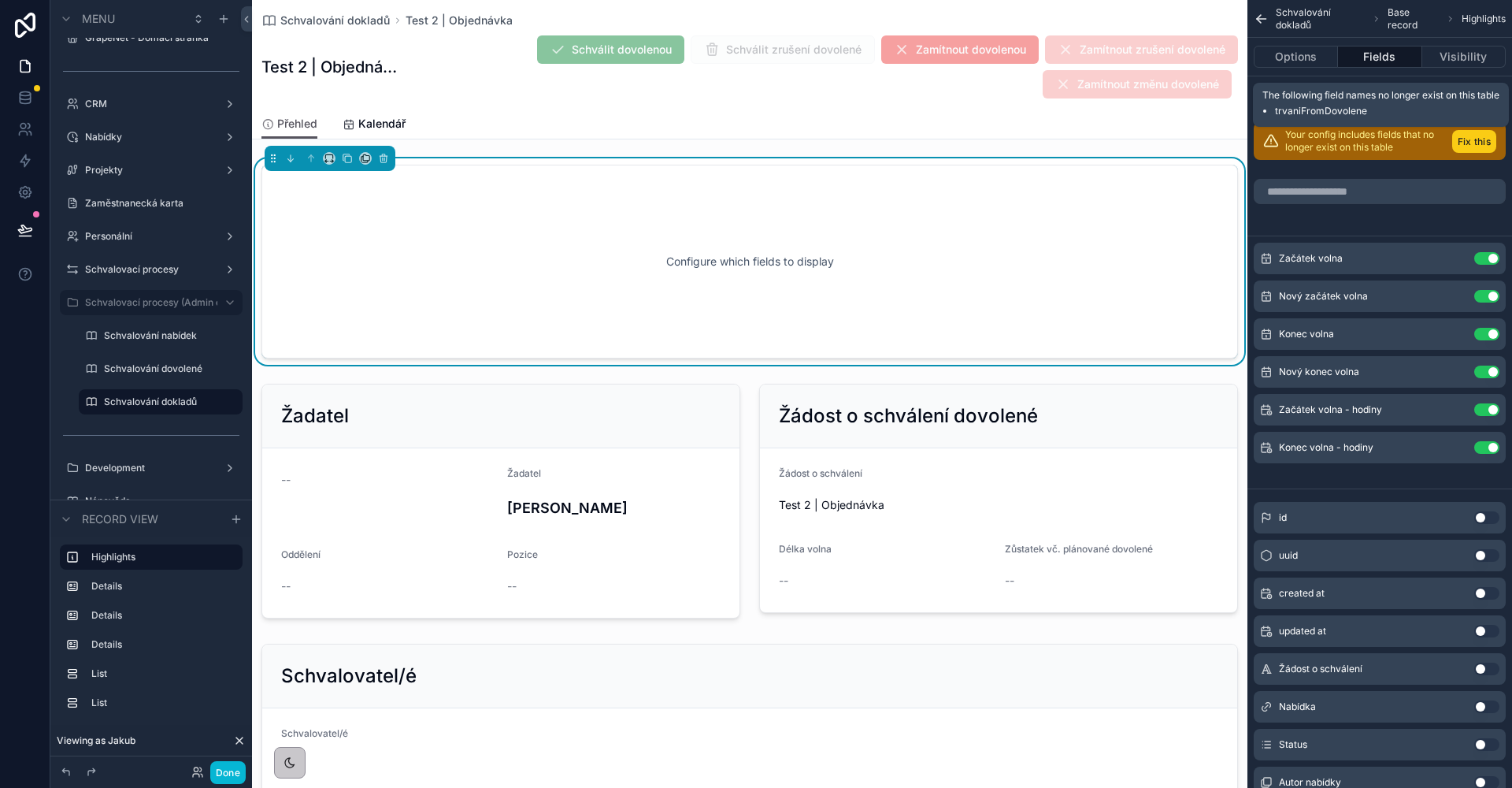
click at [1486, 140] on button "Fix this" at bounding box center [1474, 141] width 44 height 23
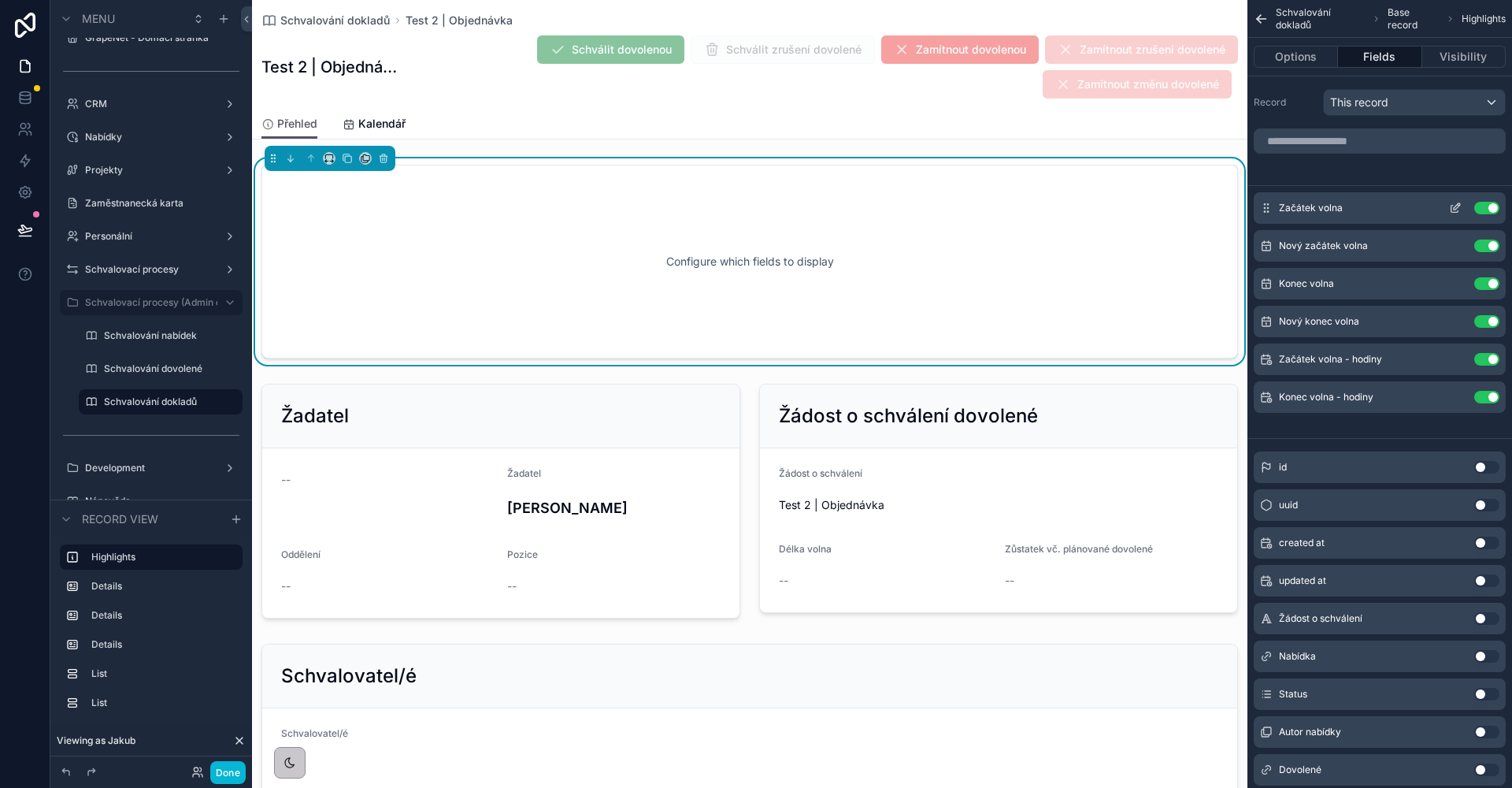
click at [1480, 206] on button "Use setting" at bounding box center [1487, 207] width 25 height 12
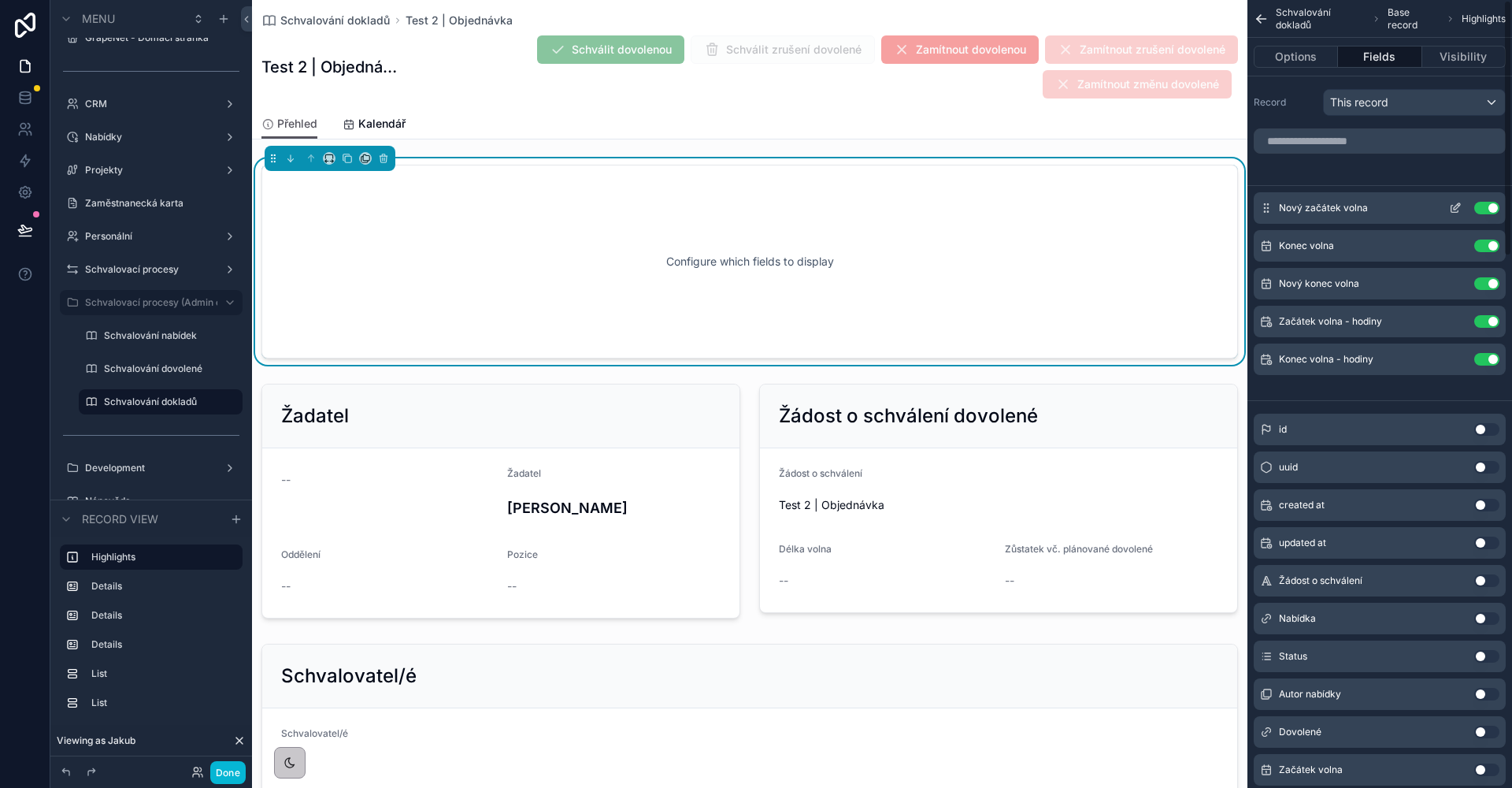
click at [1480, 206] on button "Use setting" at bounding box center [1487, 207] width 25 height 12
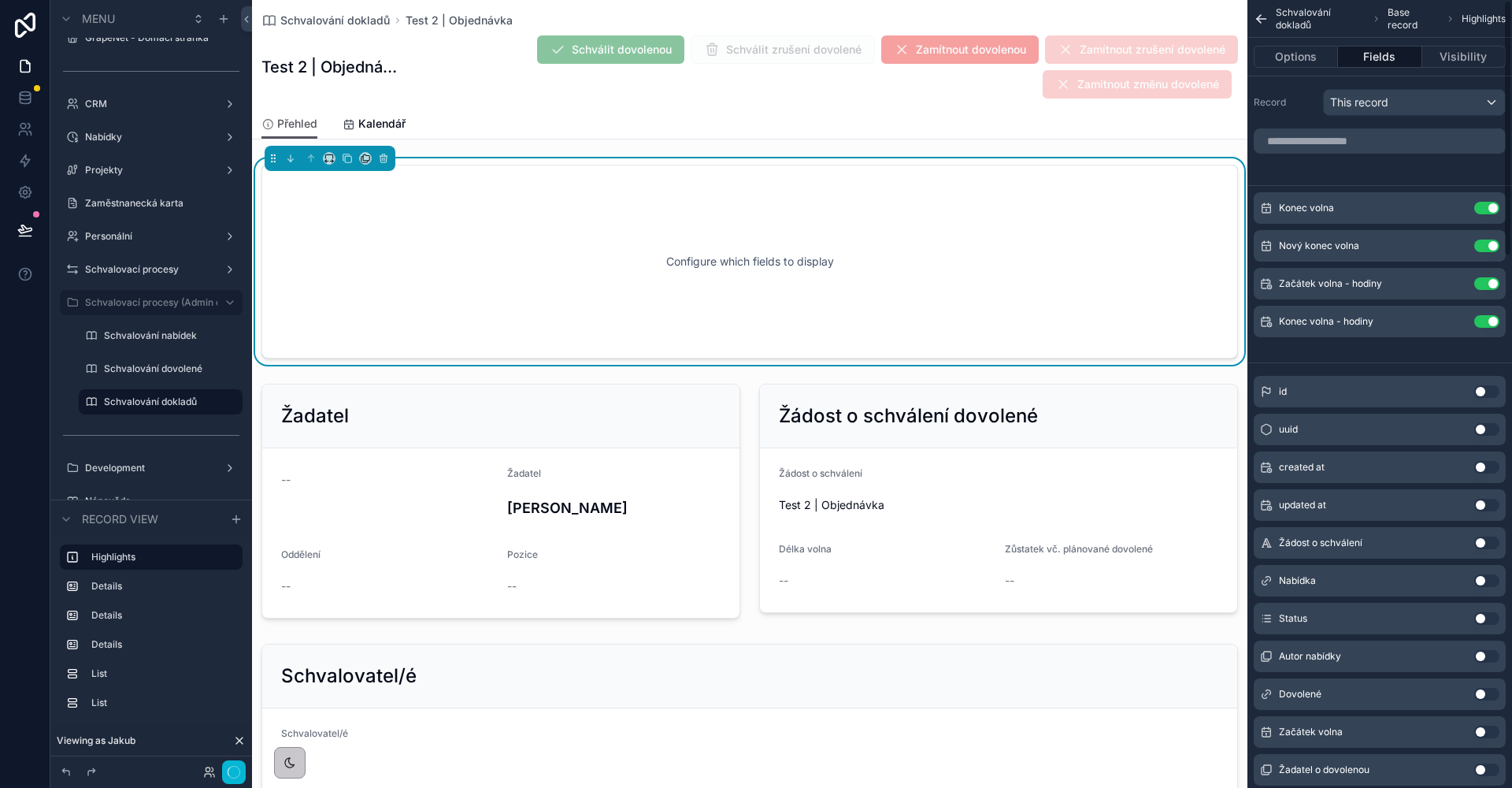
click at [1480, 206] on button "Use setting" at bounding box center [1487, 207] width 25 height 12
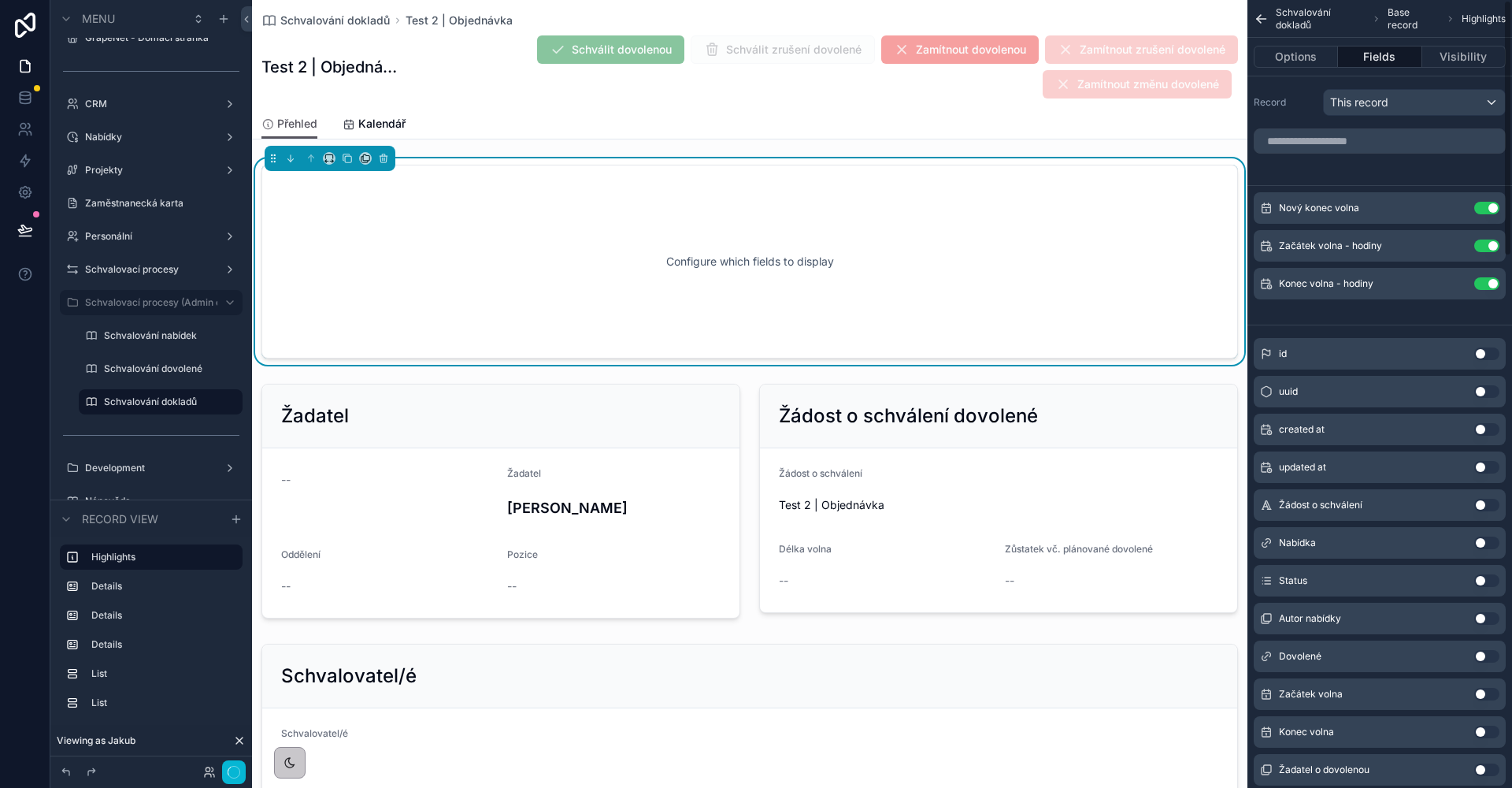
click at [1480, 206] on button "Use setting" at bounding box center [1487, 207] width 25 height 12
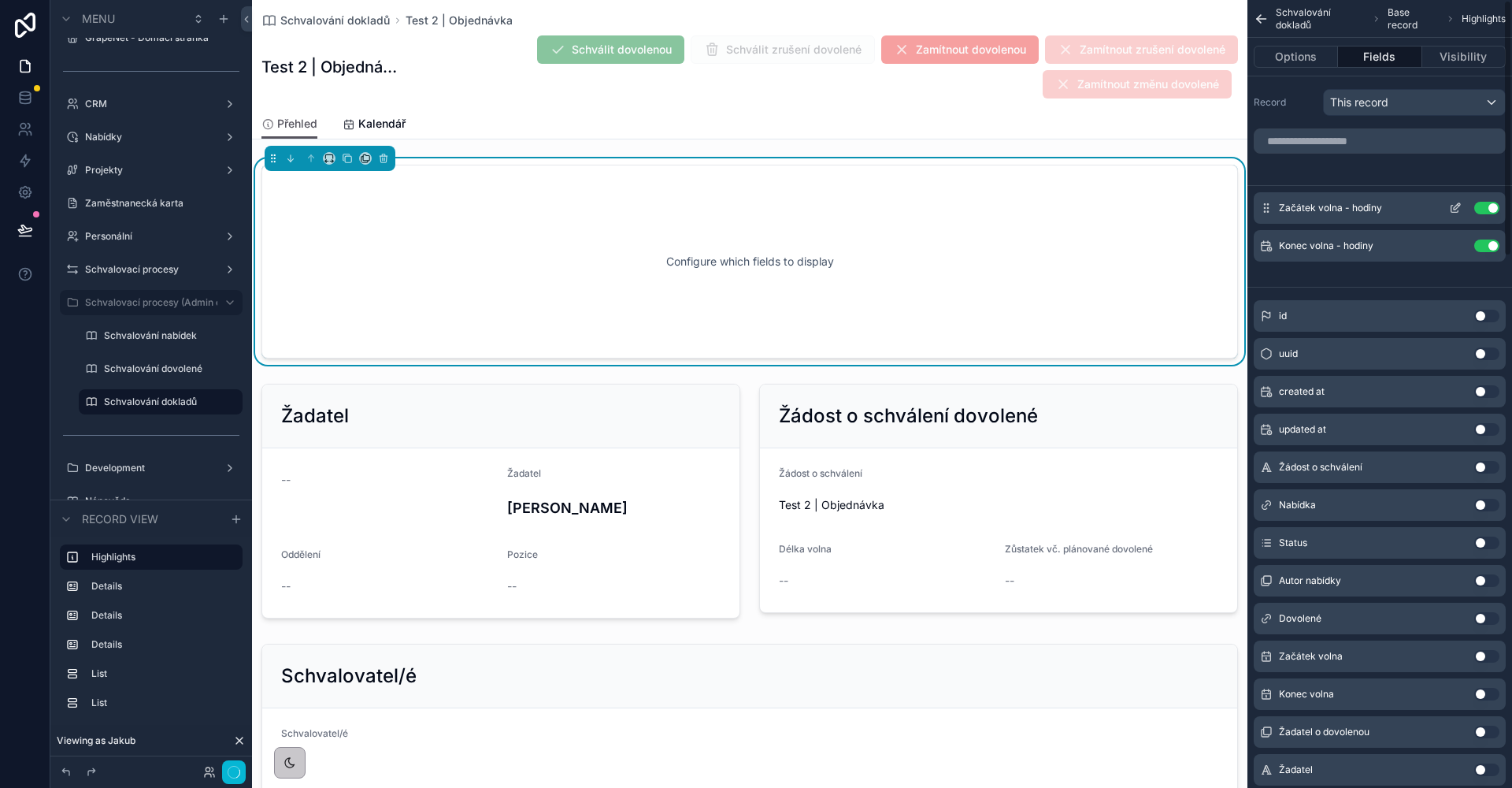
click at [1480, 206] on button "Use setting" at bounding box center [1487, 207] width 25 height 12
click at [1480, 239] on button "Use setting" at bounding box center [1487, 245] width 25 height 12
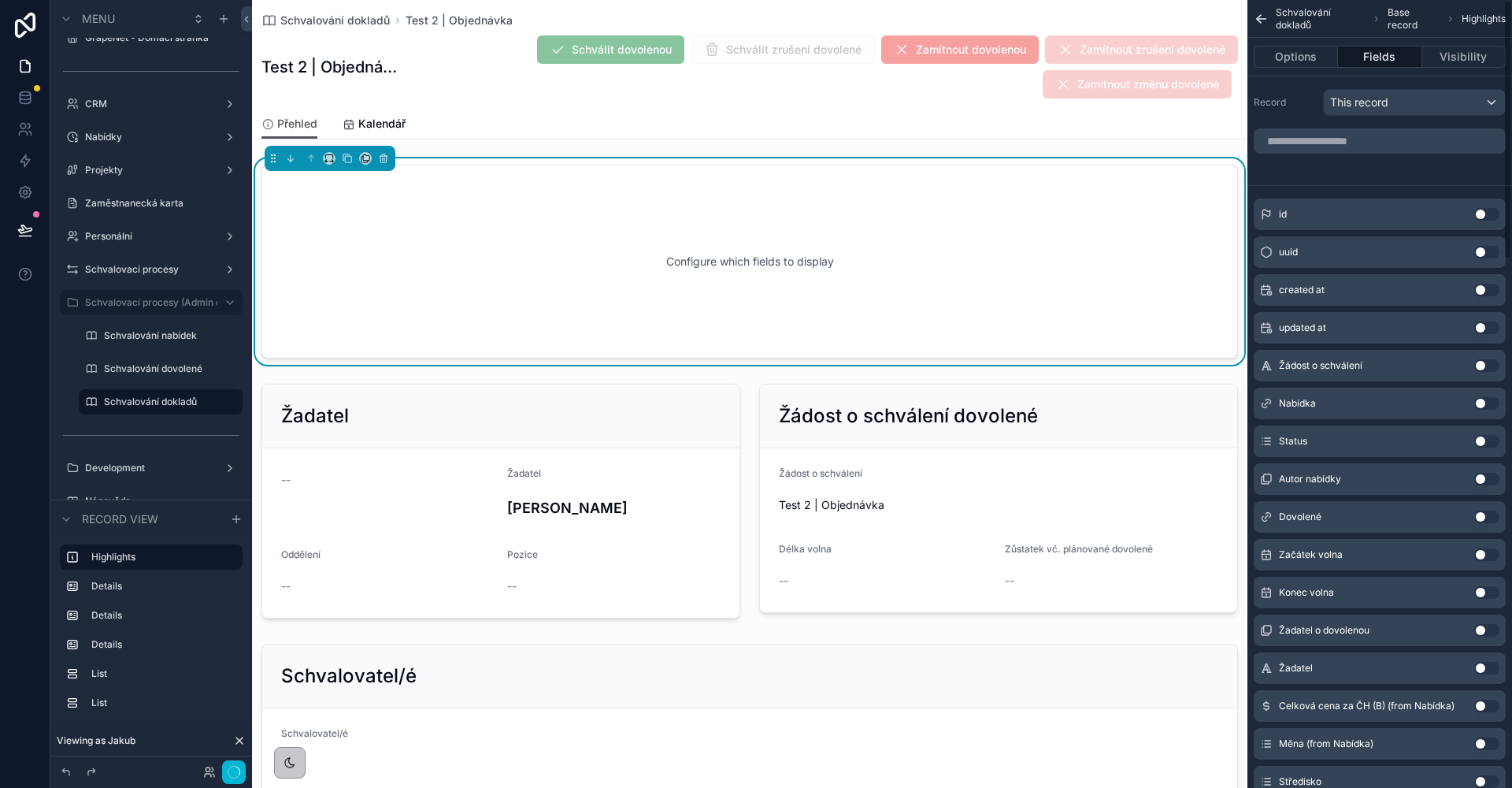
click at [1480, 206] on div "id Use setting" at bounding box center [1380, 214] width 252 height 31
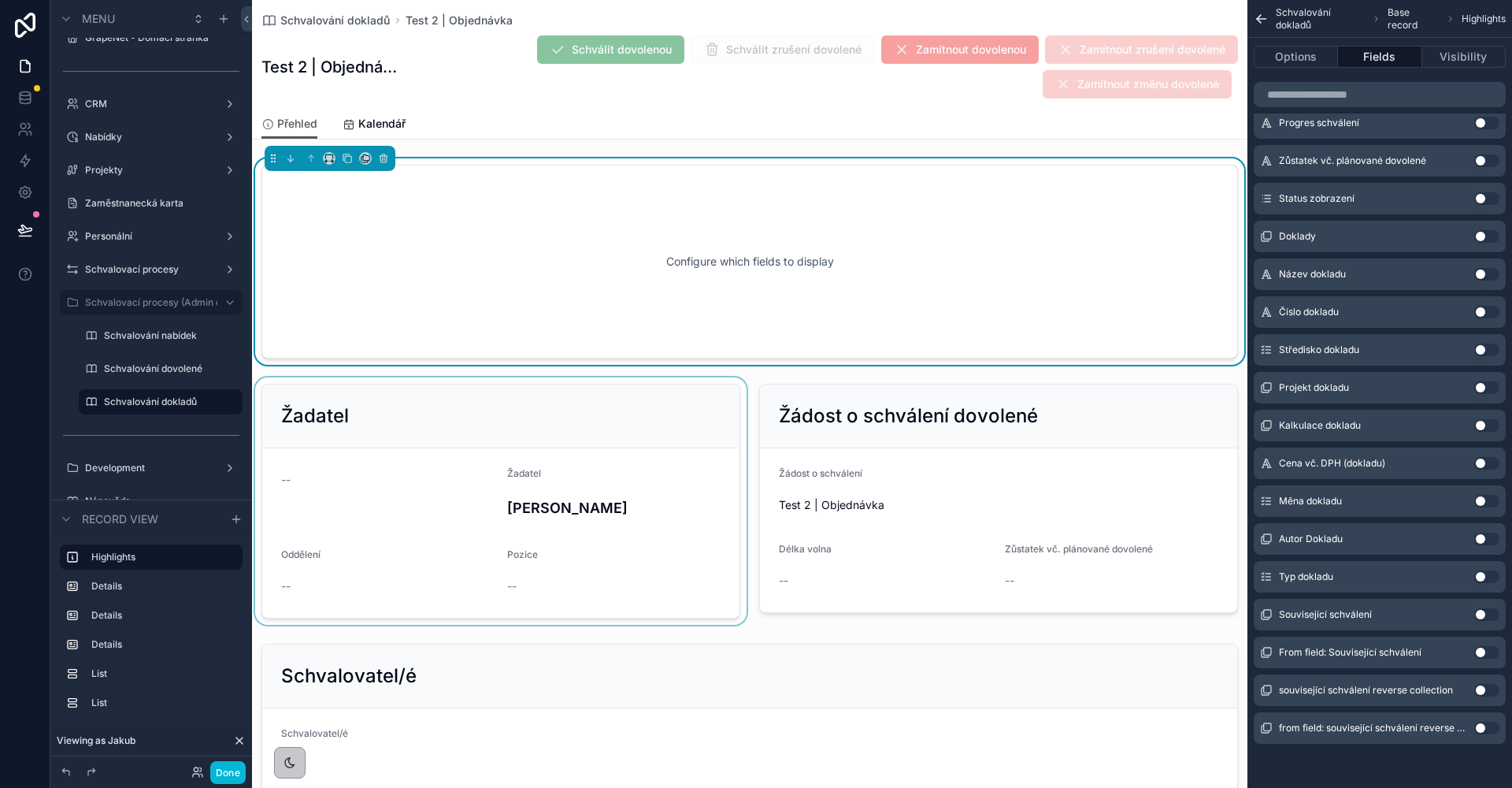
scroll to position [502, 0]
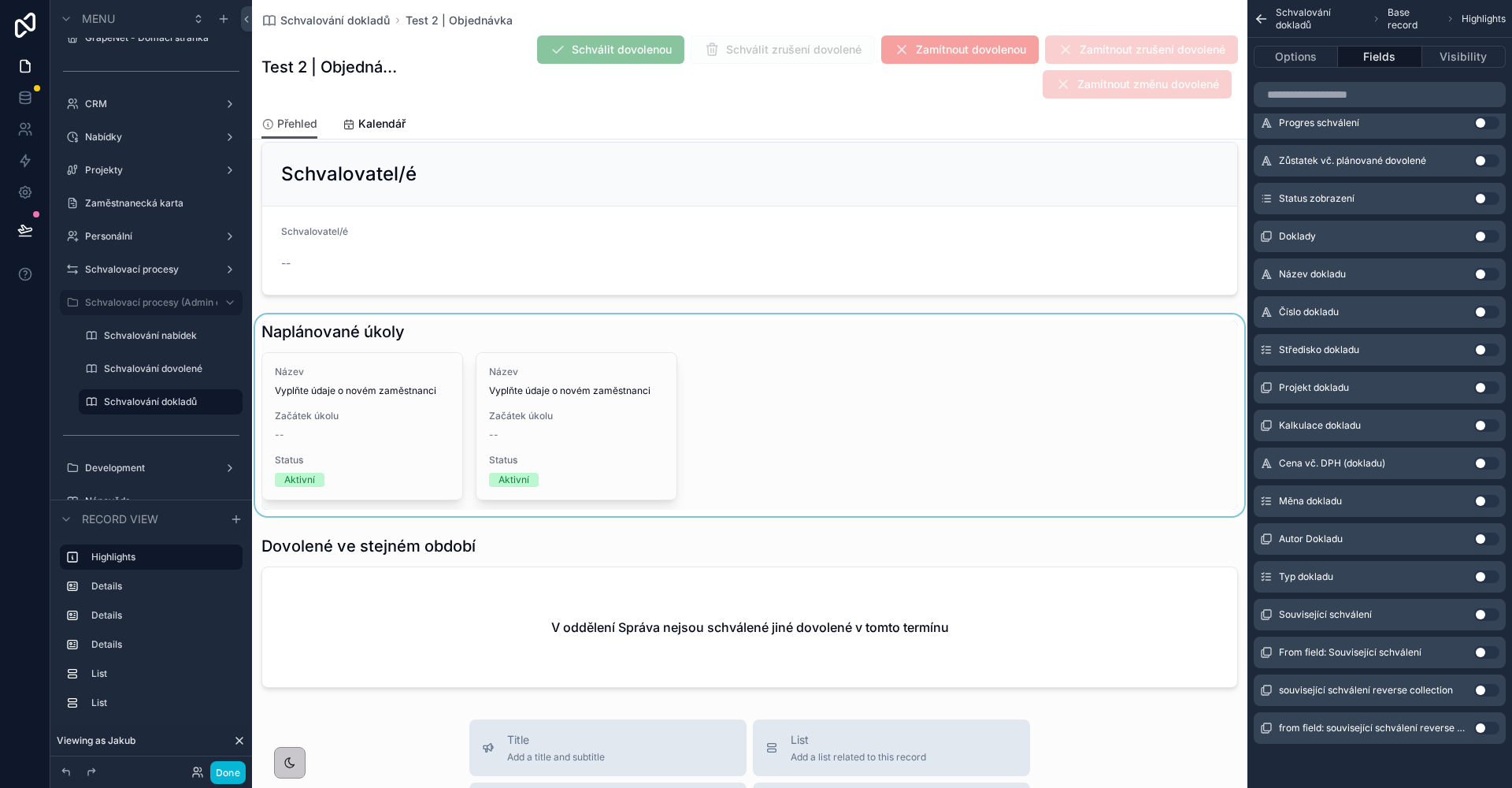
click at [478, 327] on div "scrollable content" at bounding box center [749, 415] width 996 height 202
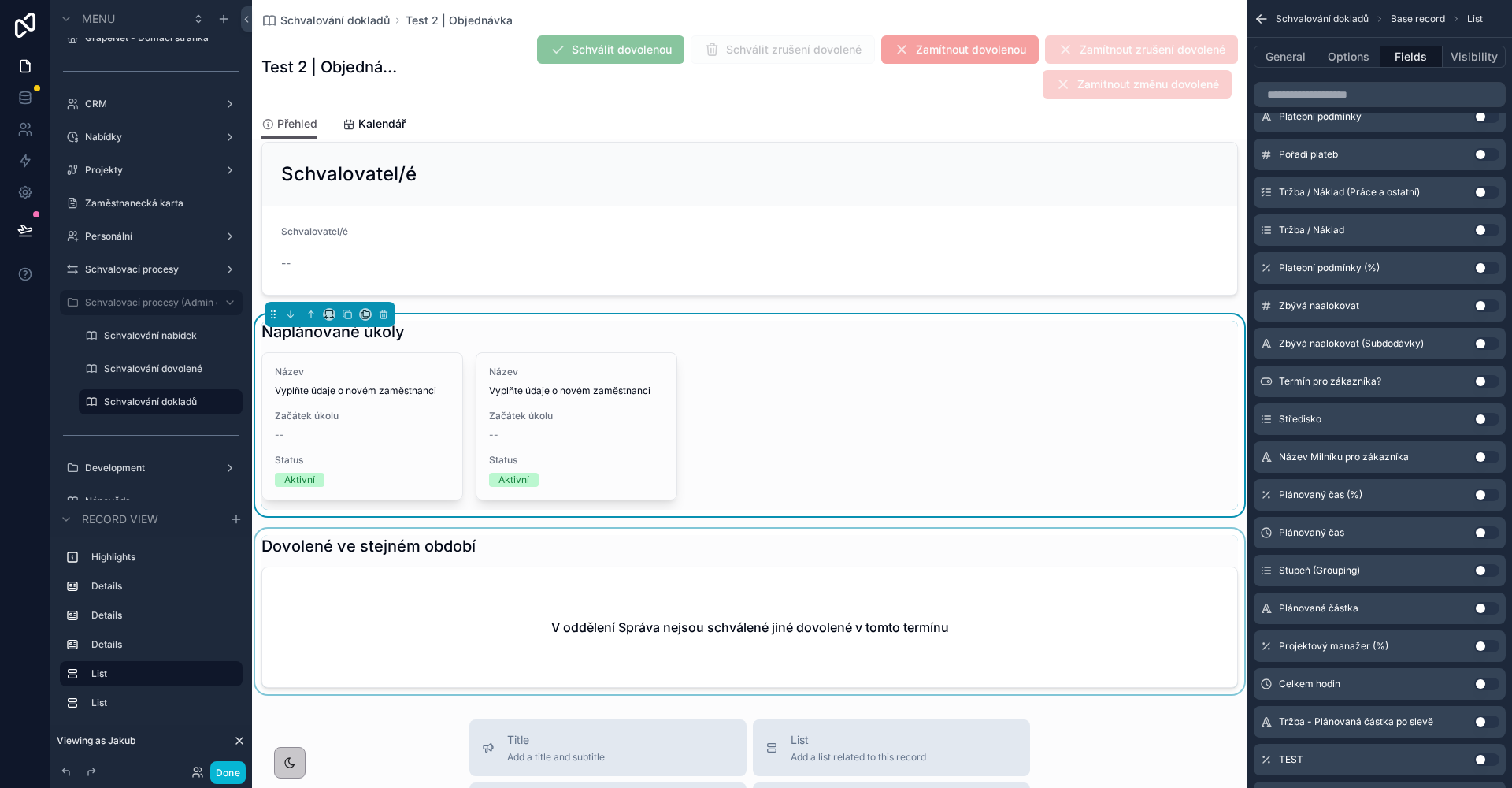
click at [417, 581] on div "scrollable content" at bounding box center [749, 611] width 996 height 165
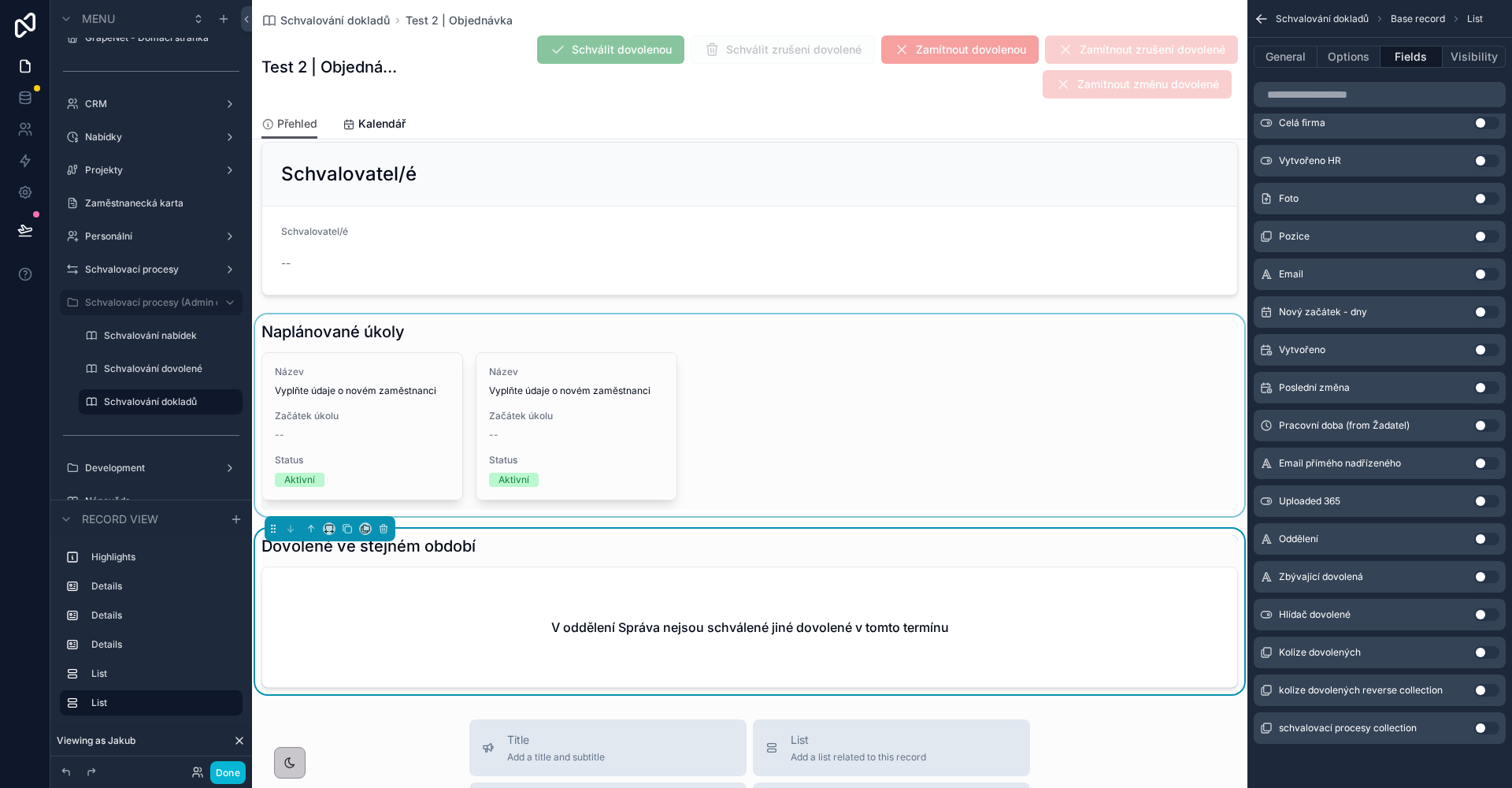
scroll to position [955, 0]
click at [384, 529] on icon "scrollable content" at bounding box center [384, 530] width 0 height 3
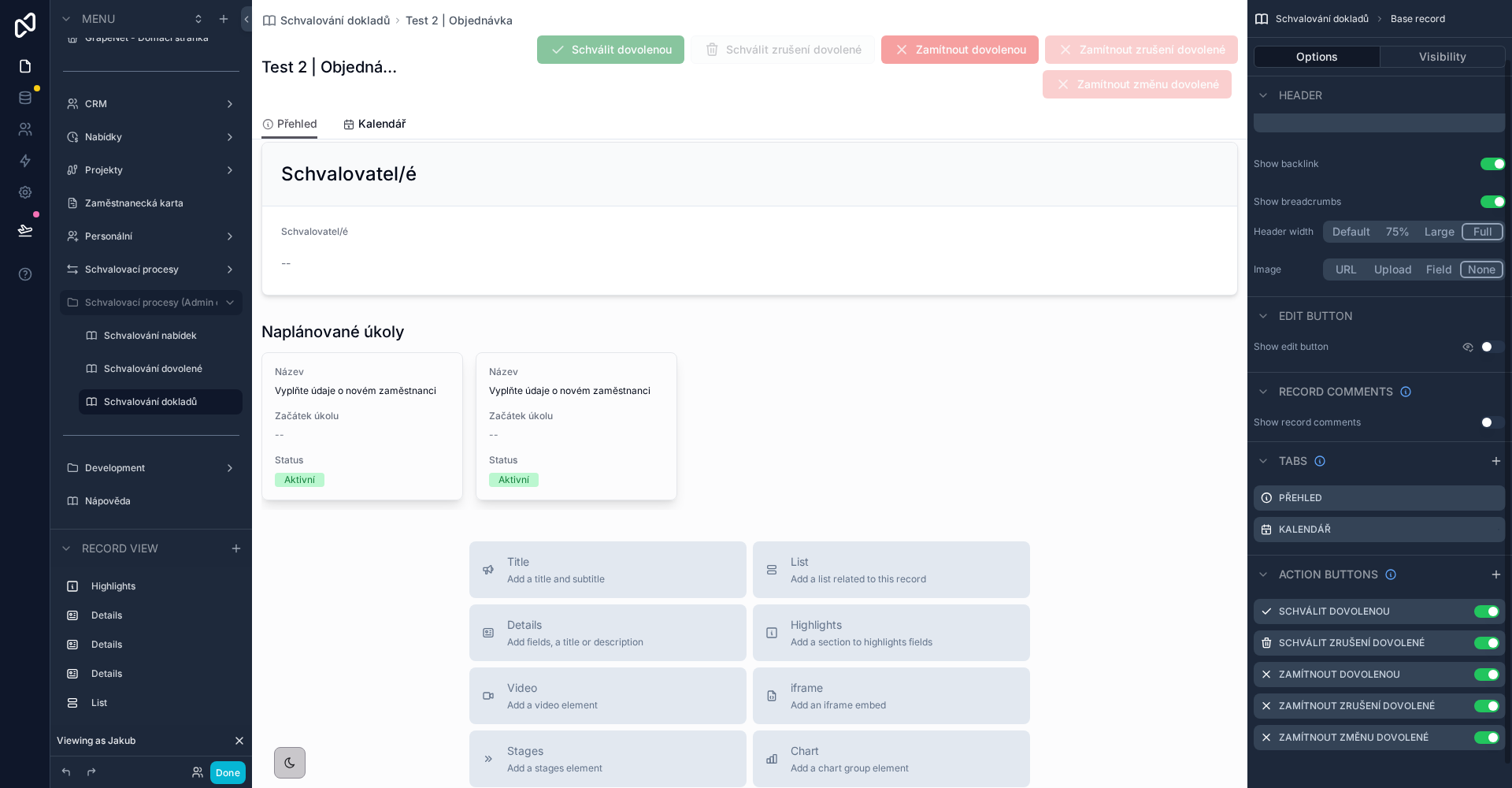
scroll to position [65, 0]
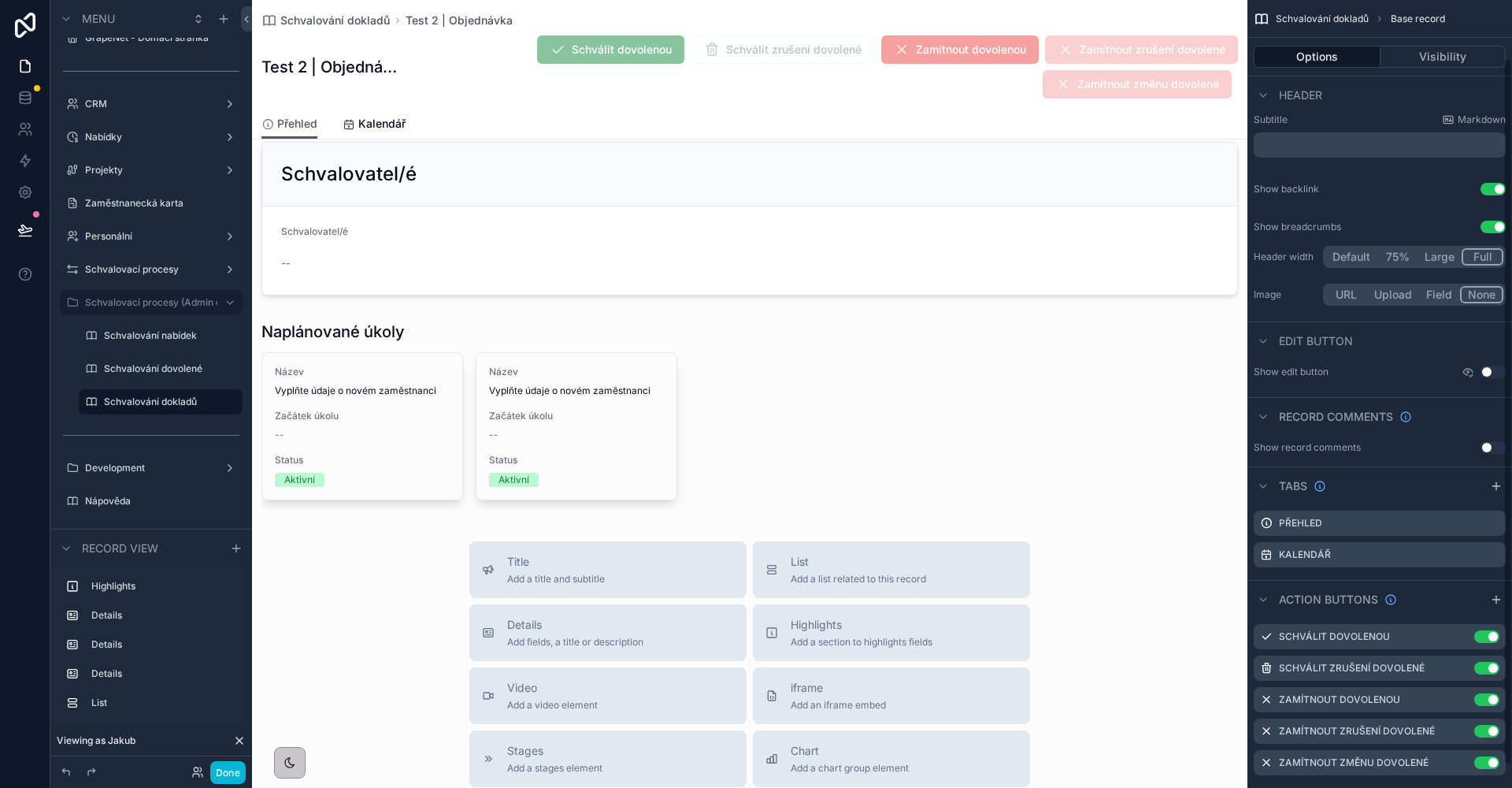
click at [609, 100] on div "Schvalování dokladů Test 2 | Objednávka Test 2 | Objednávka Schválit dovolenou …" at bounding box center [750, 54] width 977 height 109
click at [1480, 559] on div "scrollable content" at bounding box center [1476, 555] width 19 height 12
click at [1408, 595] on div "Remove tab and contents" at bounding box center [1407, 585] width 152 height 28
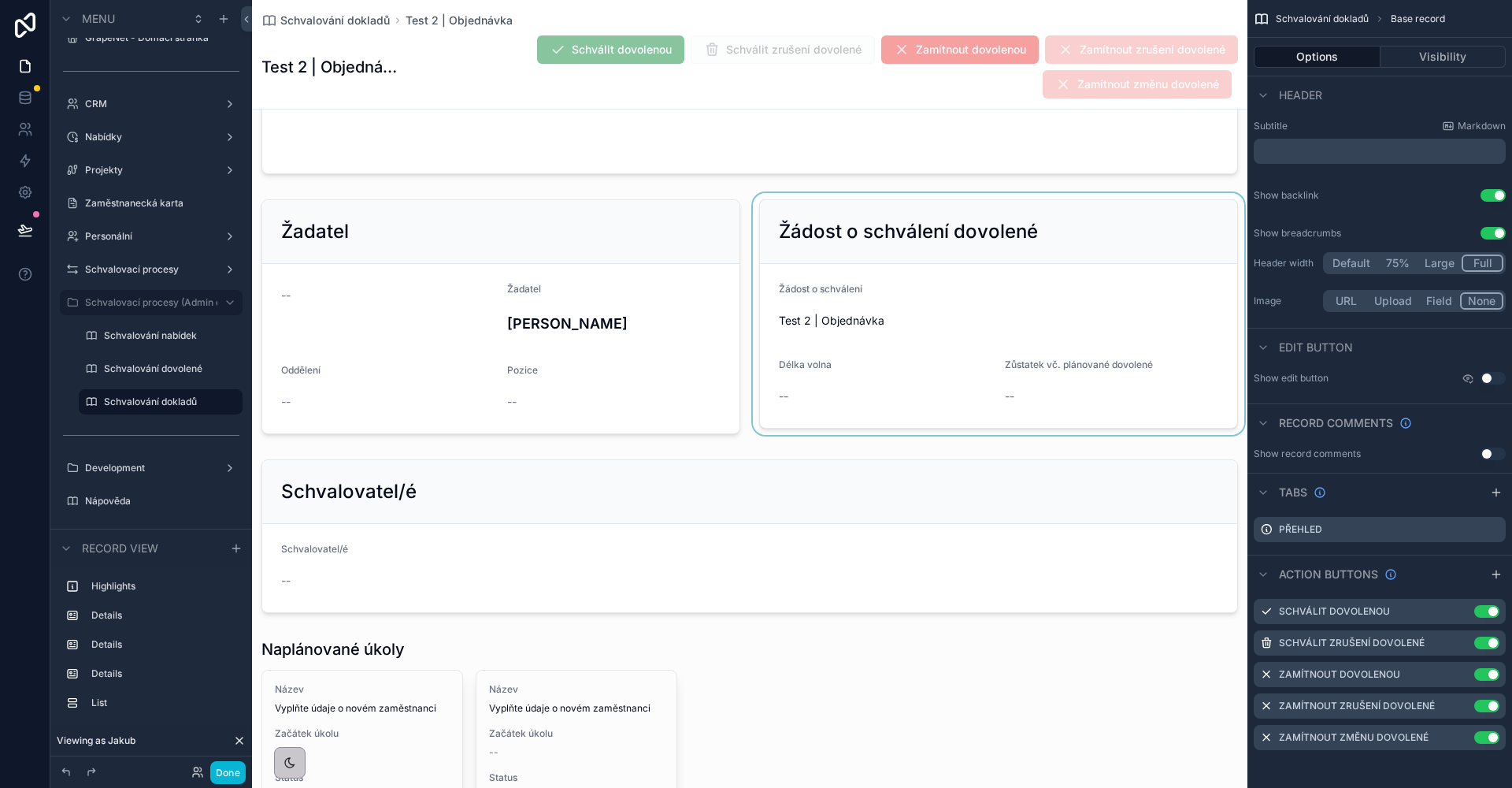
scroll to position [0, 0]
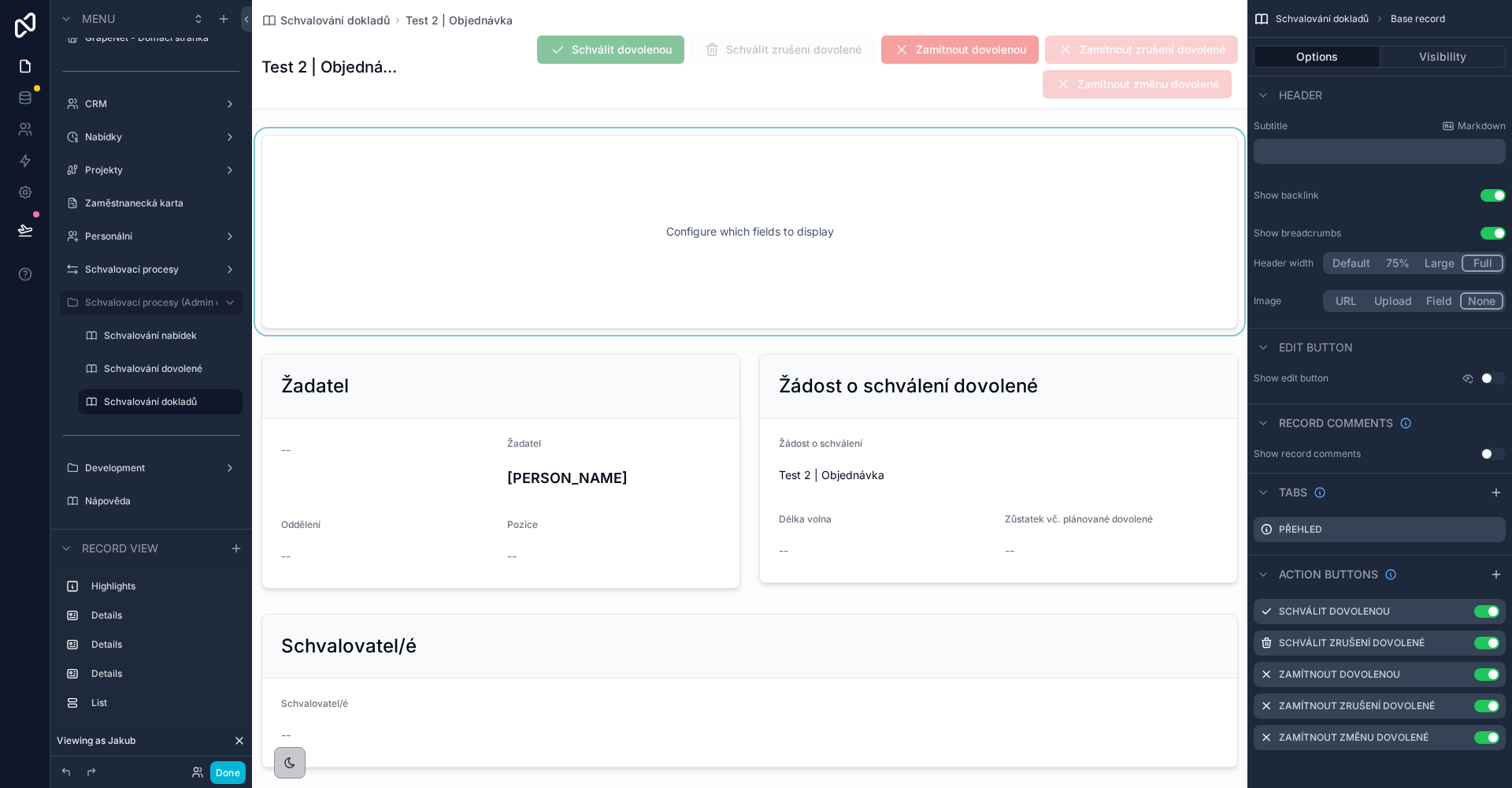
click at [753, 278] on div "scrollable content" at bounding box center [749, 231] width 996 height 206
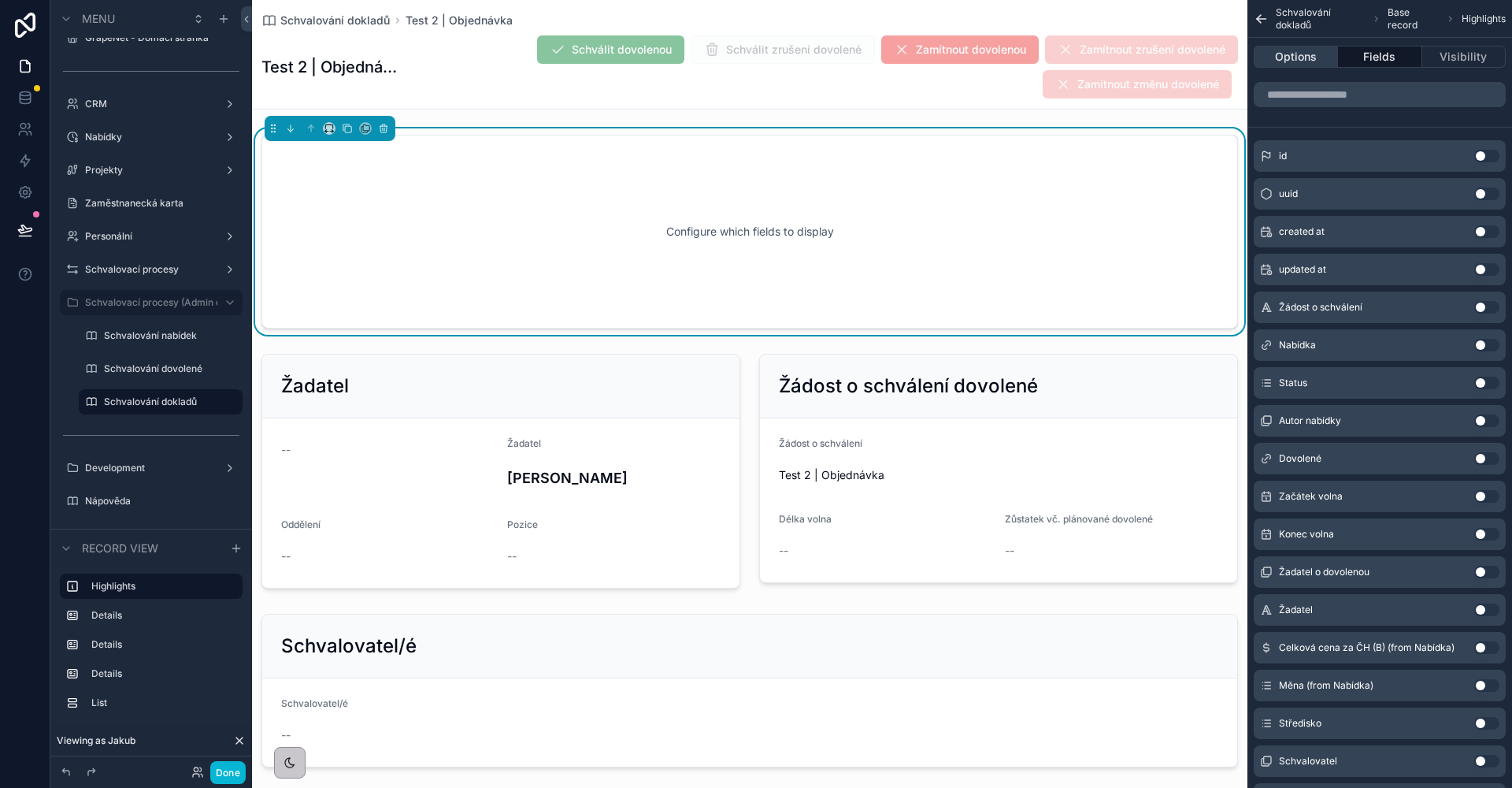
click at [1312, 53] on button "Options" at bounding box center [1296, 57] width 84 height 22
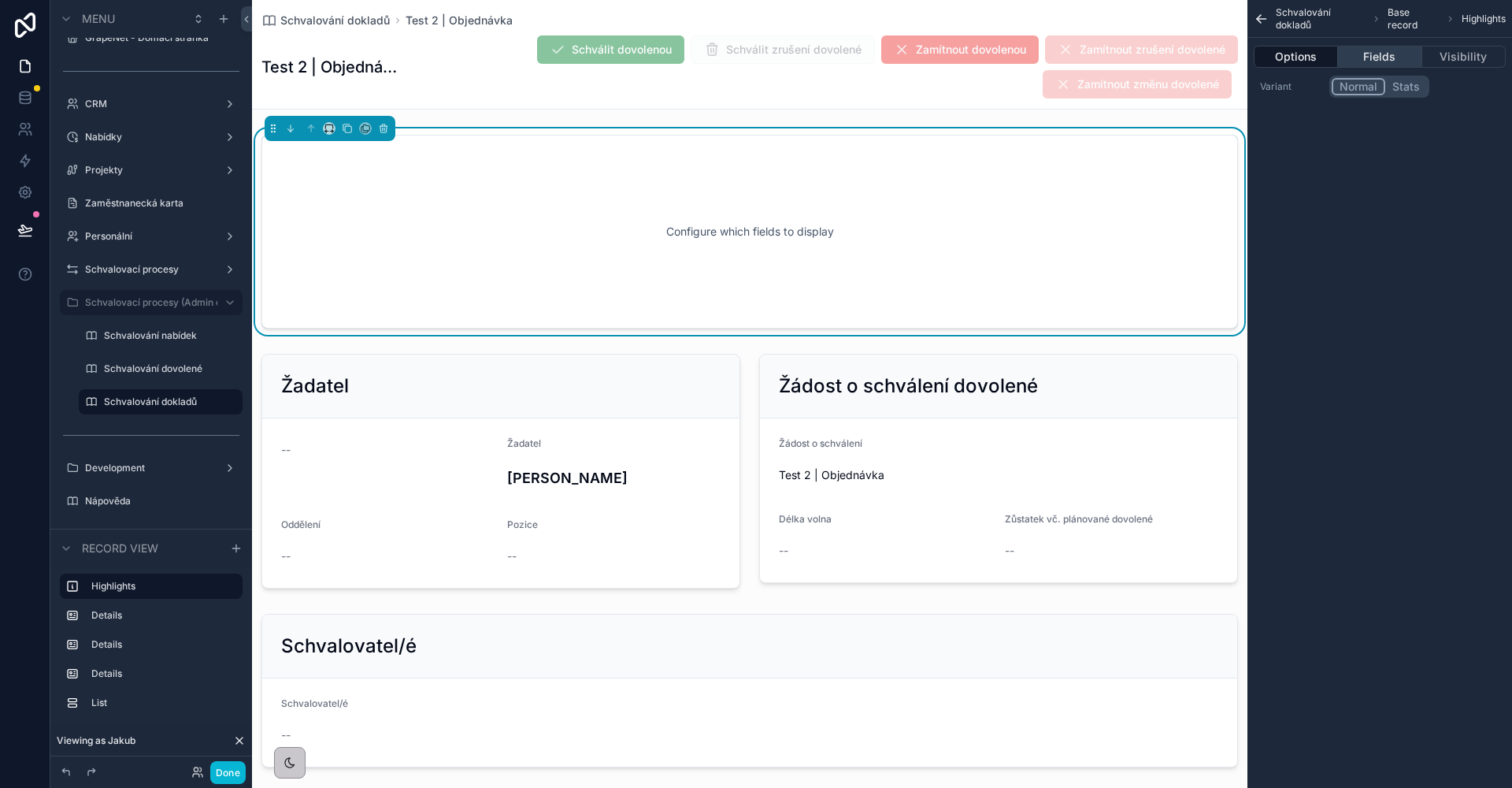
click at [1378, 61] on button "Fields" at bounding box center [1380, 57] width 84 height 22
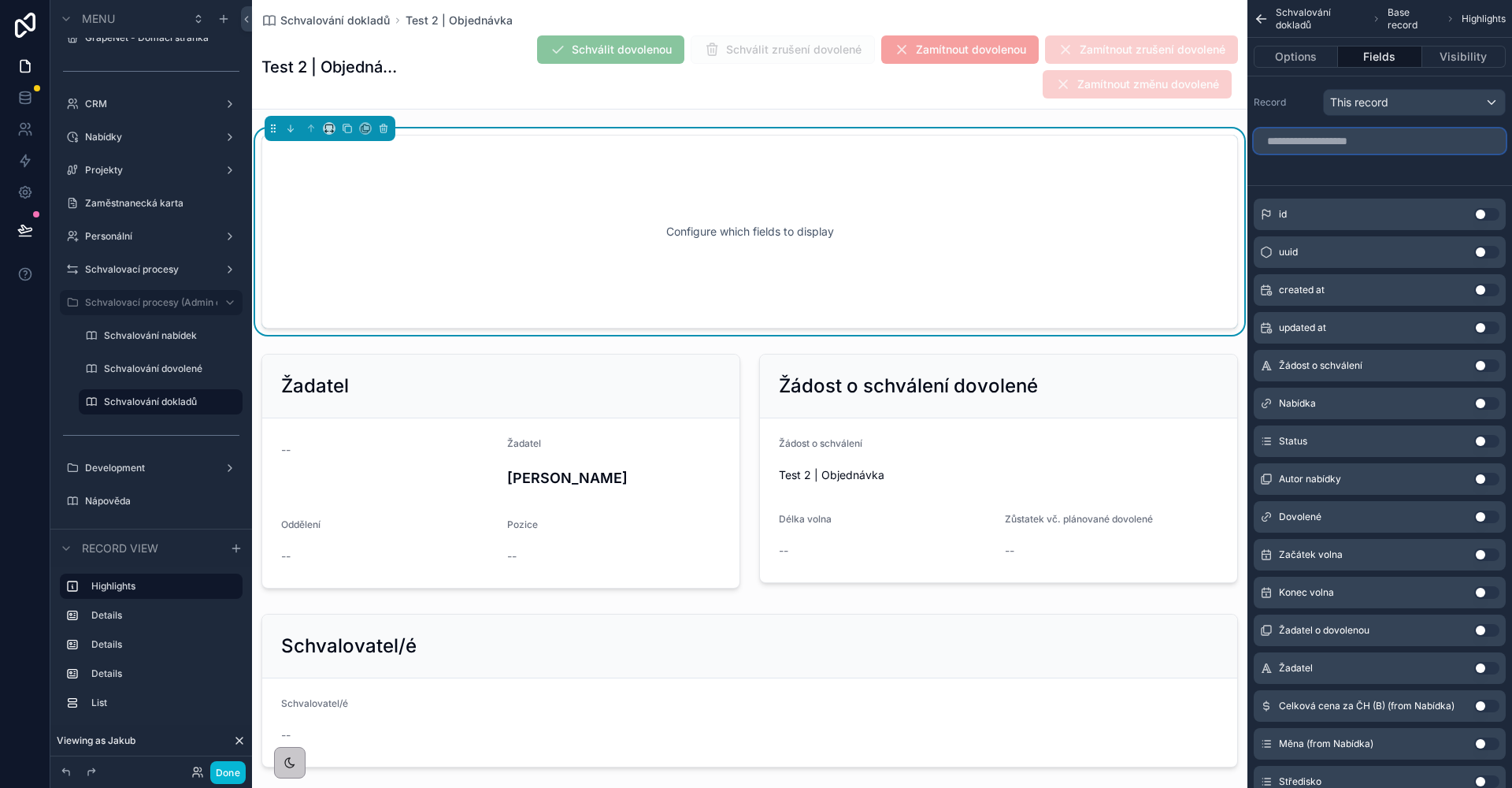
click at [1340, 146] on input "scrollable content" at bounding box center [1380, 141] width 252 height 25
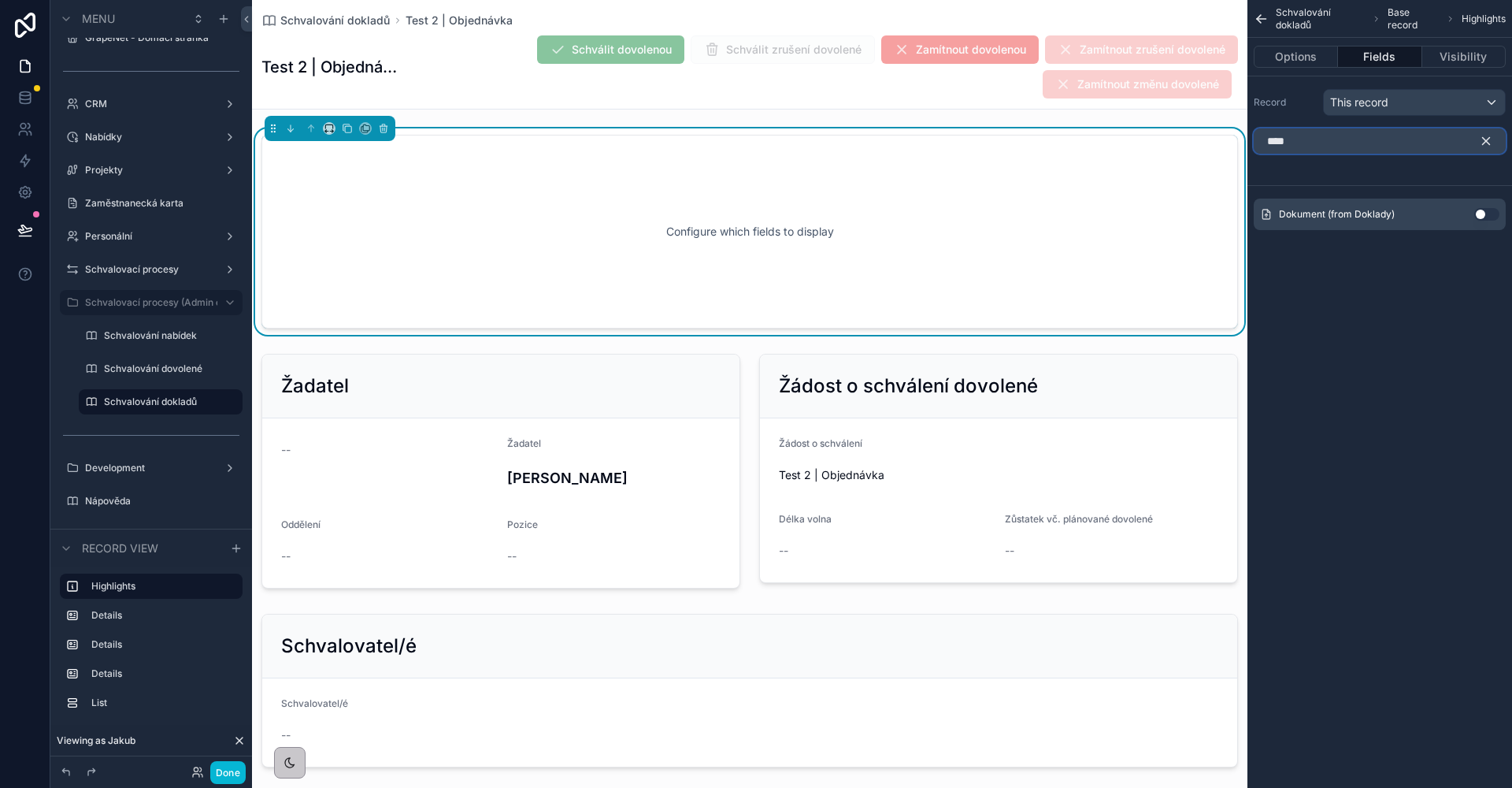
type input "****"
click at [1484, 217] on button "Use setting" at bounding box center [1487, 214] width 25 height 12
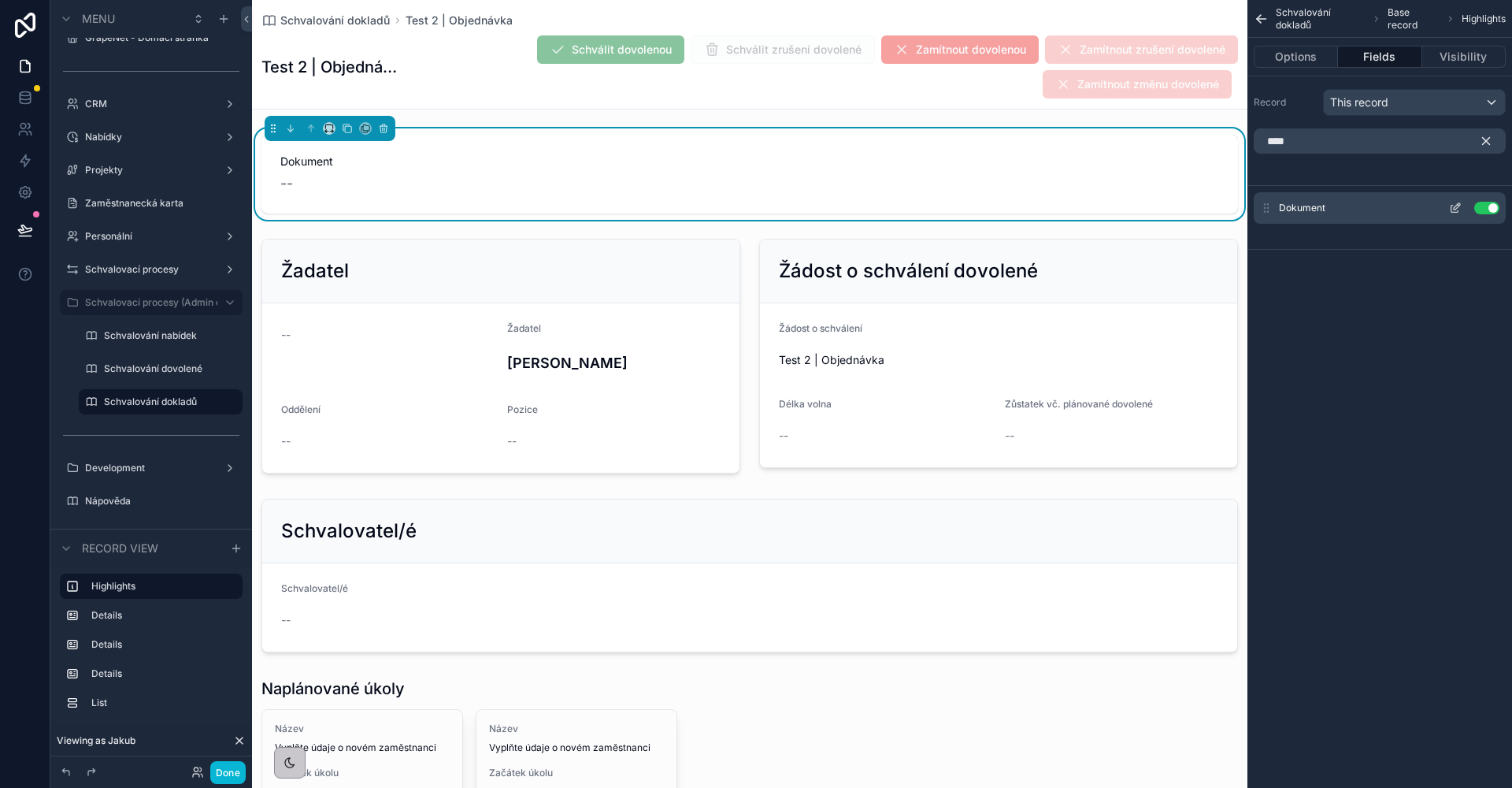
click at [1461, 212] on icon "scrollable content" at bounding box center [1454, 207] width 12 height 12
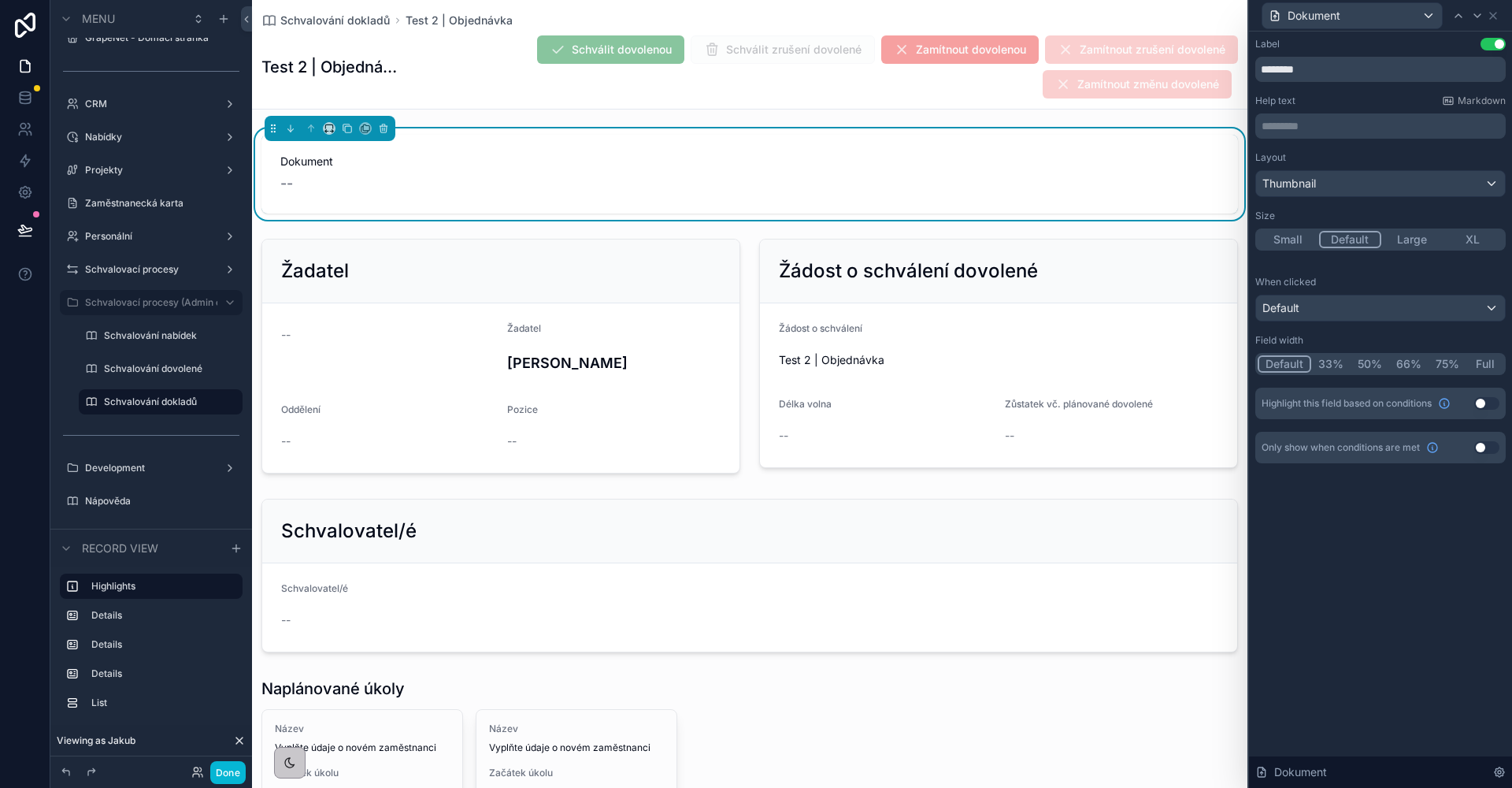
click at [1332, 304] on div "Default" at bounding box center [1380, 308] width 249 height 25
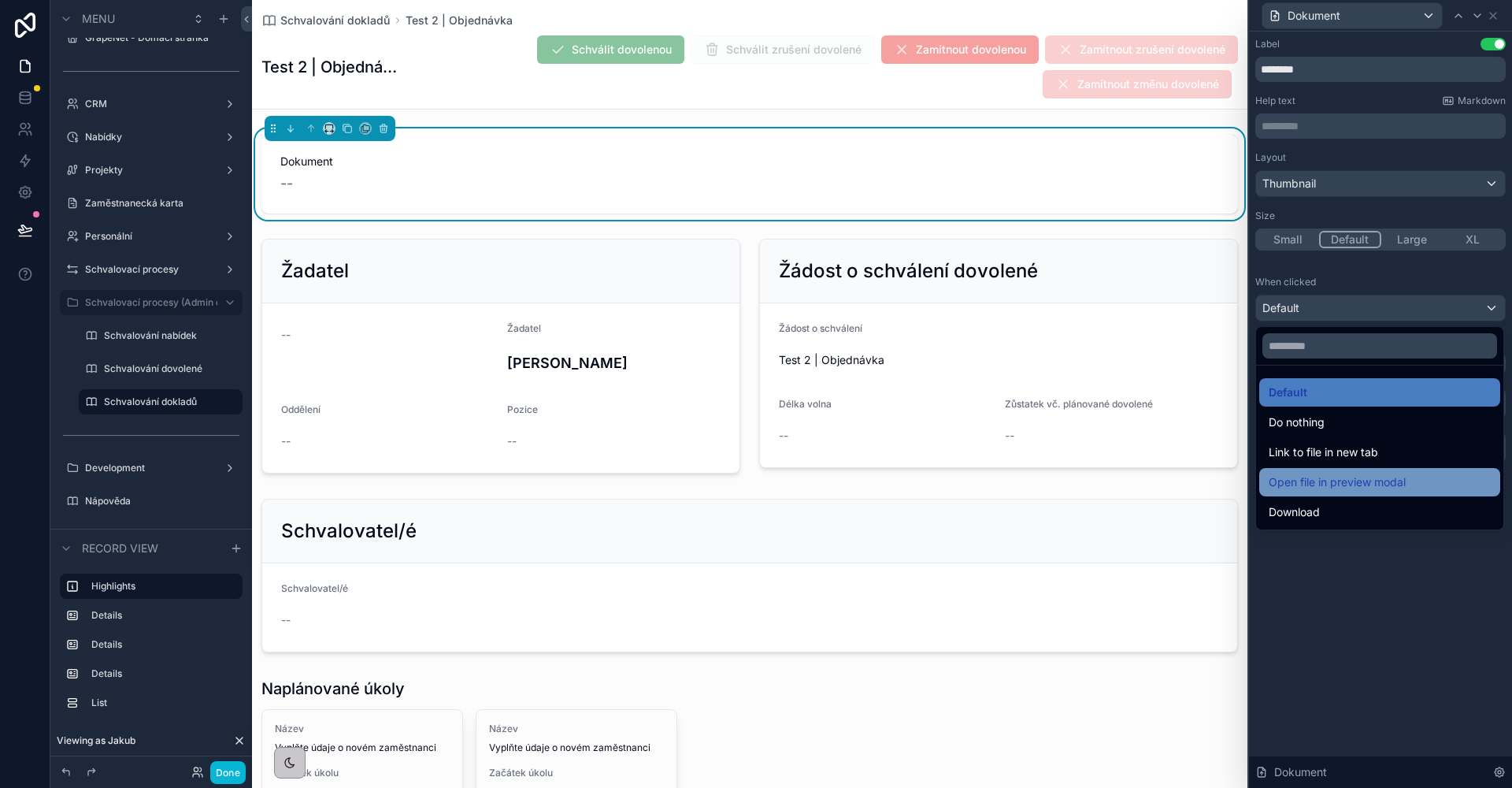
click at [1337, 486] on span "Open file in preview modal" at bounding box center [1337, 482] width 137 height 19
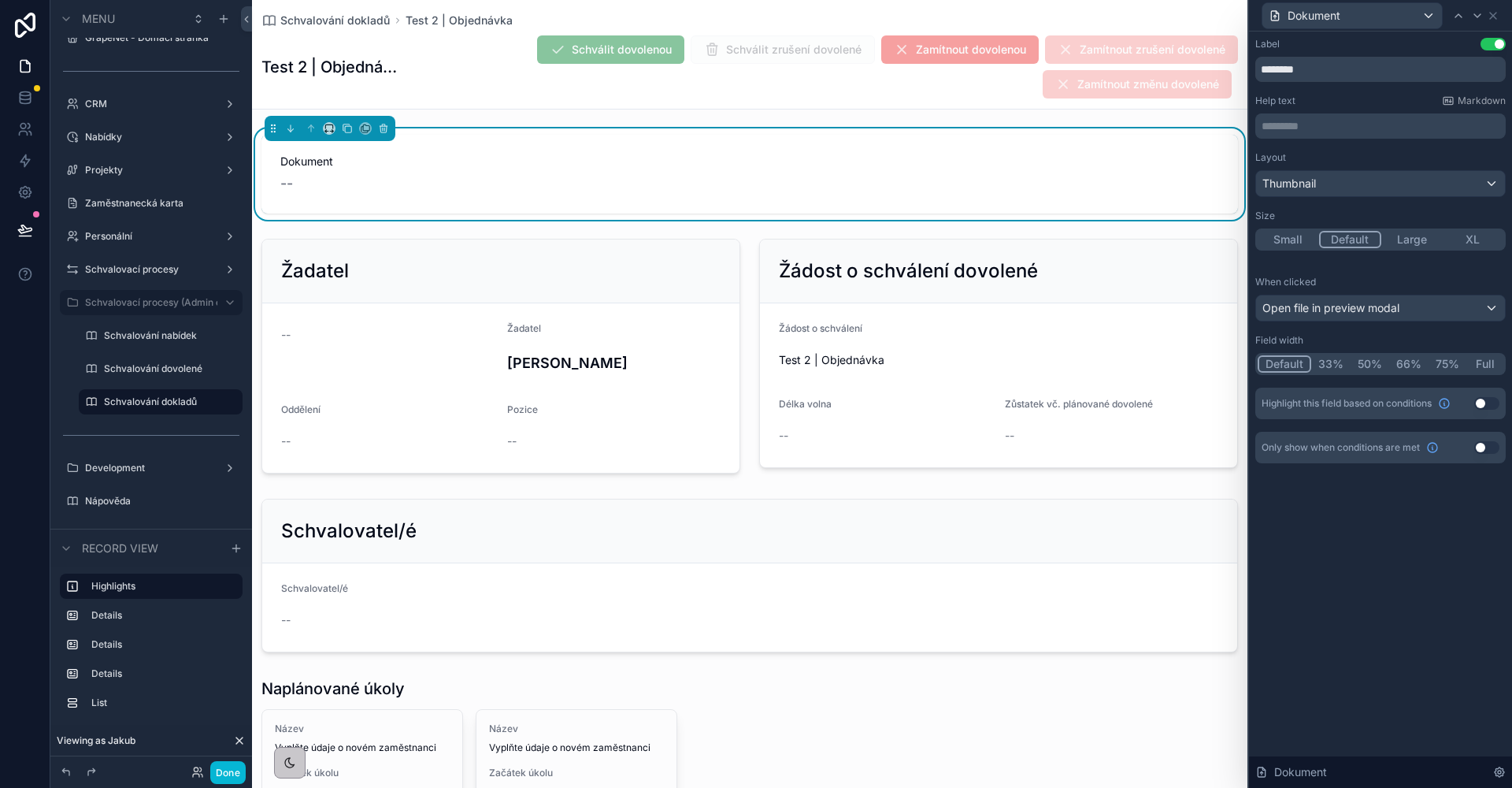
click at [1352, 494] on div "Label Use setting ******** Help text Markdown ********* ﻿ Layout Thumbnail Size…" at bounding box center [1380, 266] width 263 height 470
click at [1489, 366] on button "Full" at bounding box center [1484, 364] width 37 height 17
click at [1493, 16] on icon at bounding box center [1493, 16] width 7 height 7
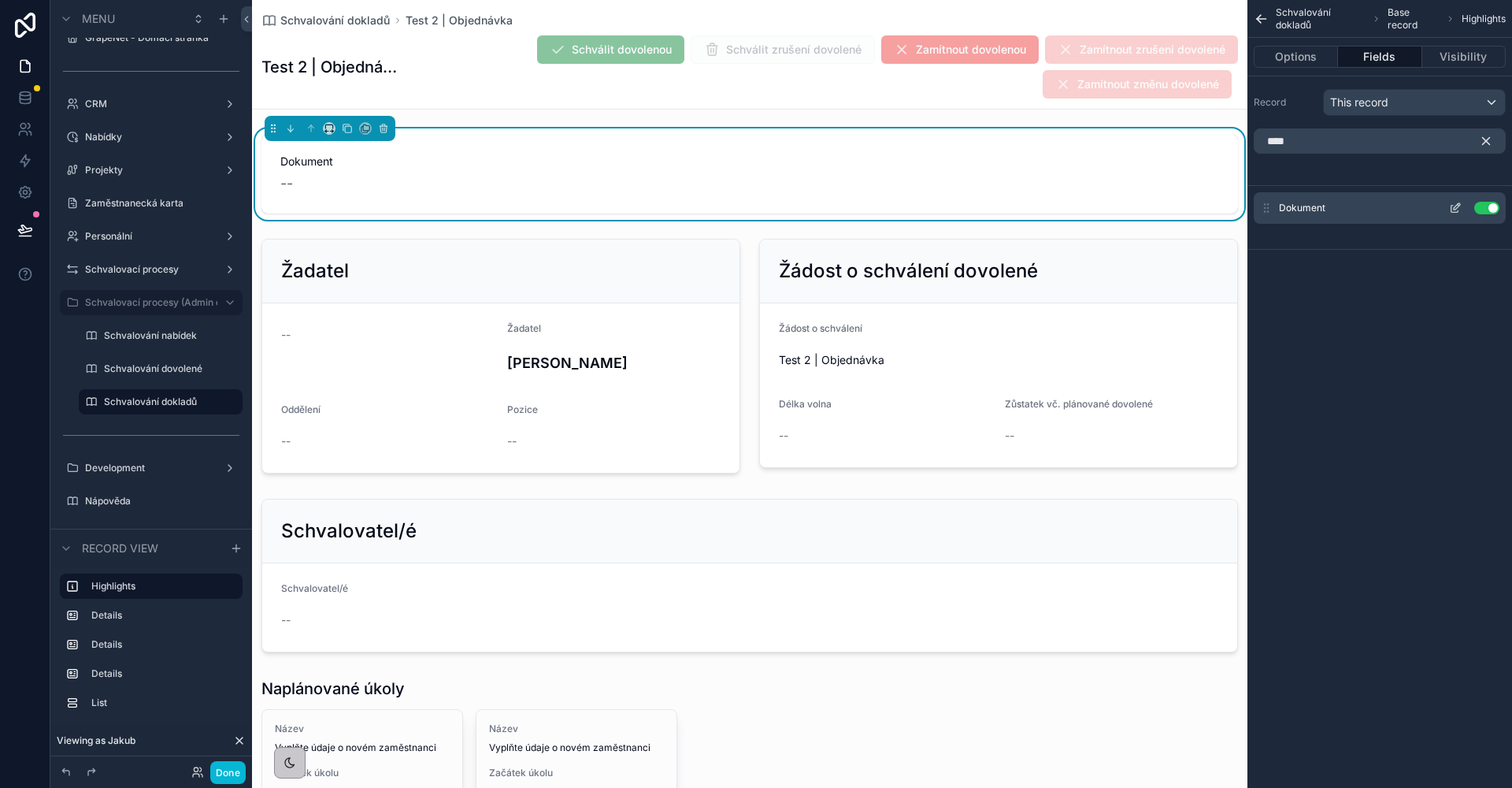
click at [1455, 207] on icon "scrollable content" at bounding box center [1454, 207] width 12 height 12
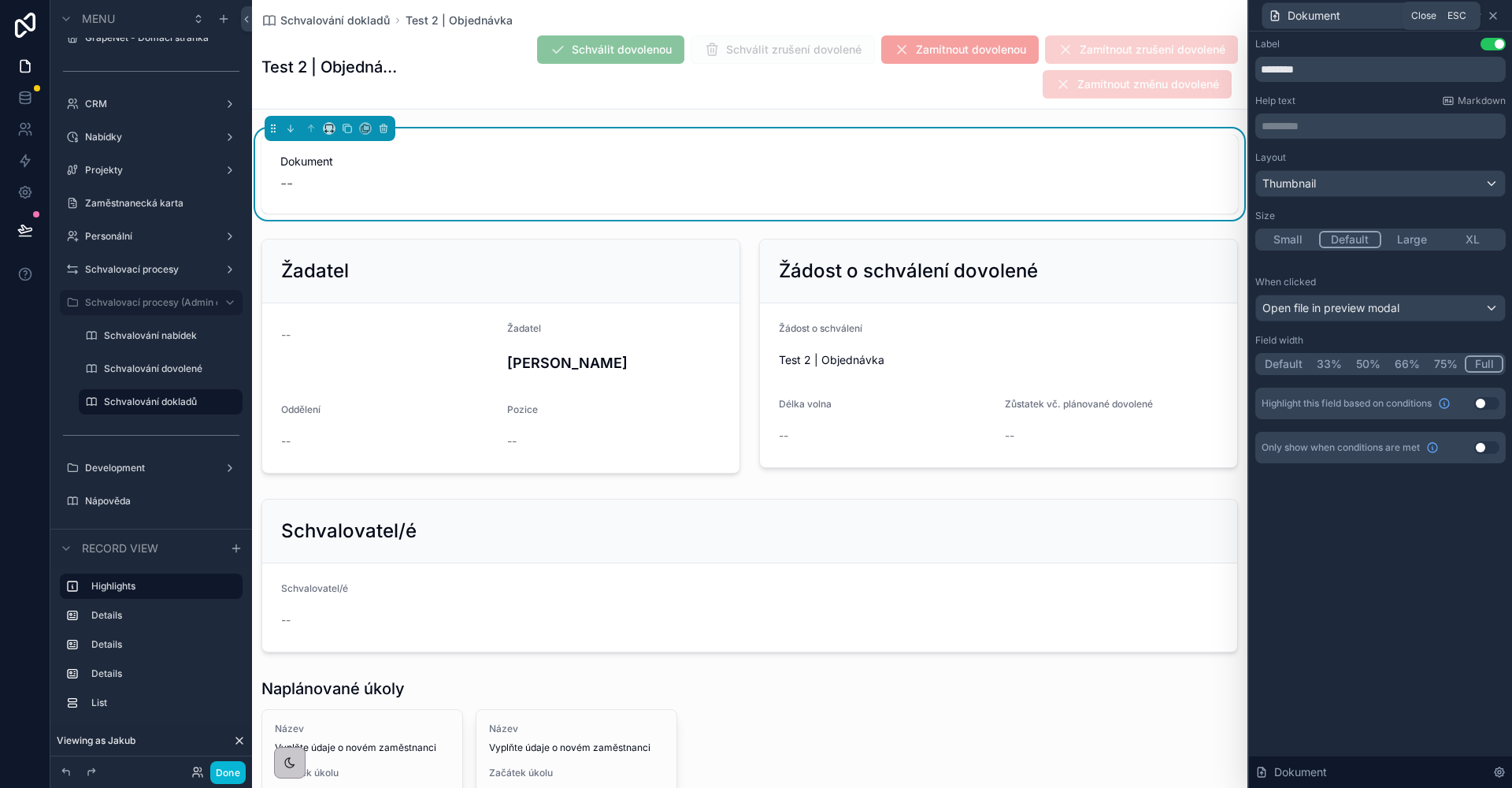
click at [1492, 15] on icon at bounding box center [1493, 16] width 7 height 7
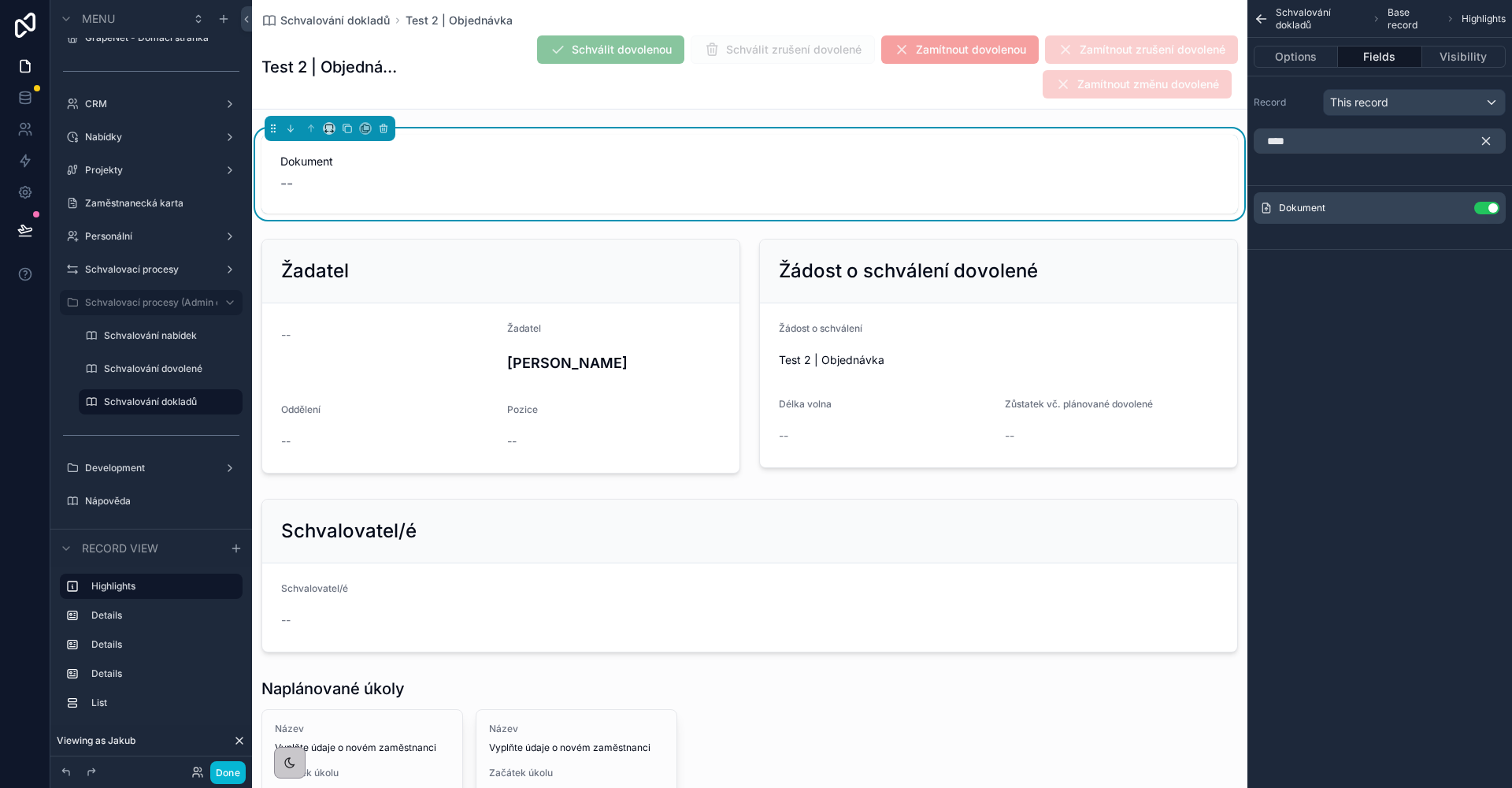
click at [1385, 382] on div "Schvalování dokladů Base record Highlights Options Fields Visibility Record Thi…" at bounding box center [1380, 394] width 265 height 788
click at [839, 382] on div "scrollable content" at bounding box center [998, 356] width 497 height 248
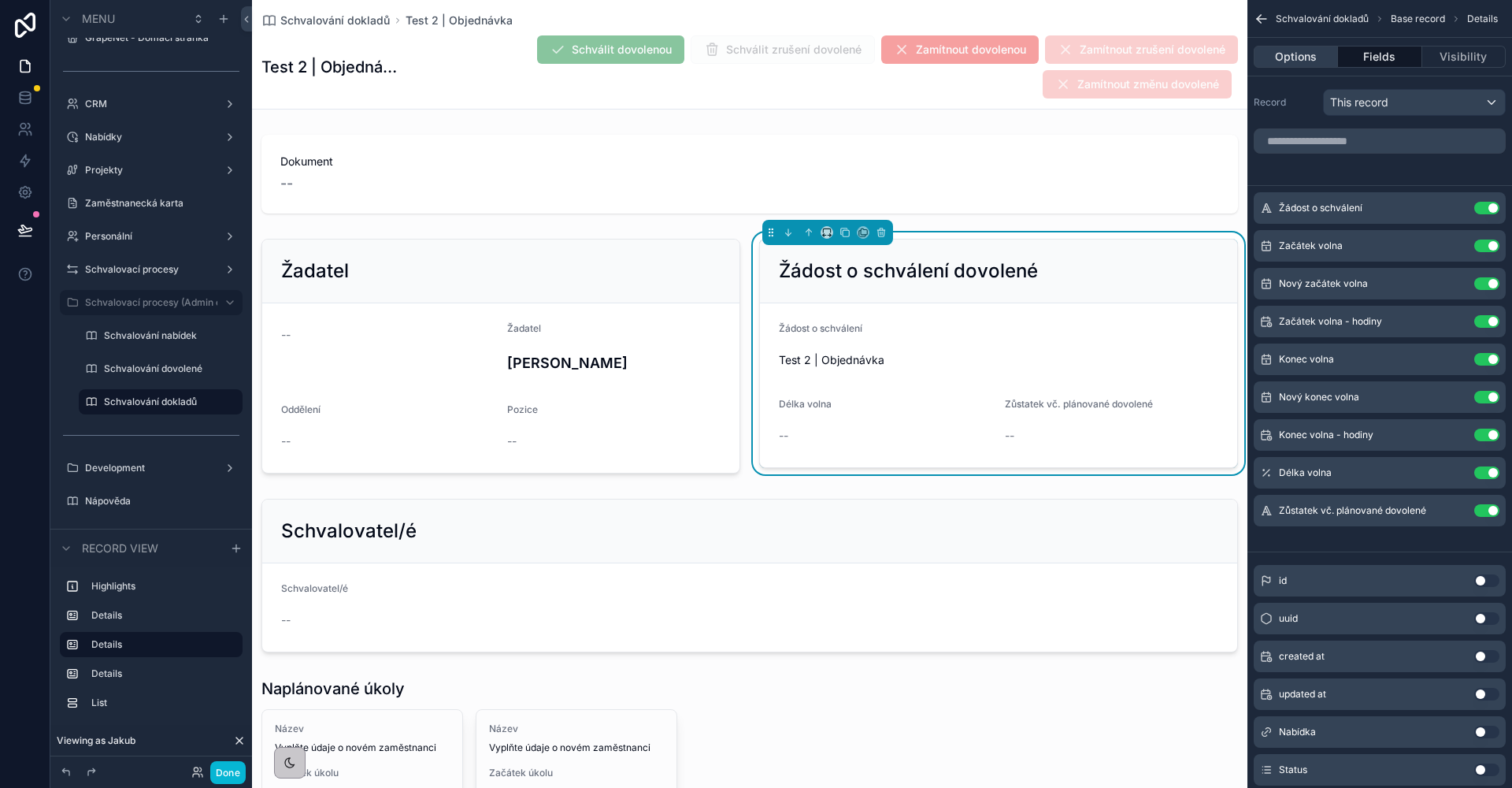
click at [1311, 59] on button "Options" at bounding box center [1296, 57] width 84 height 22
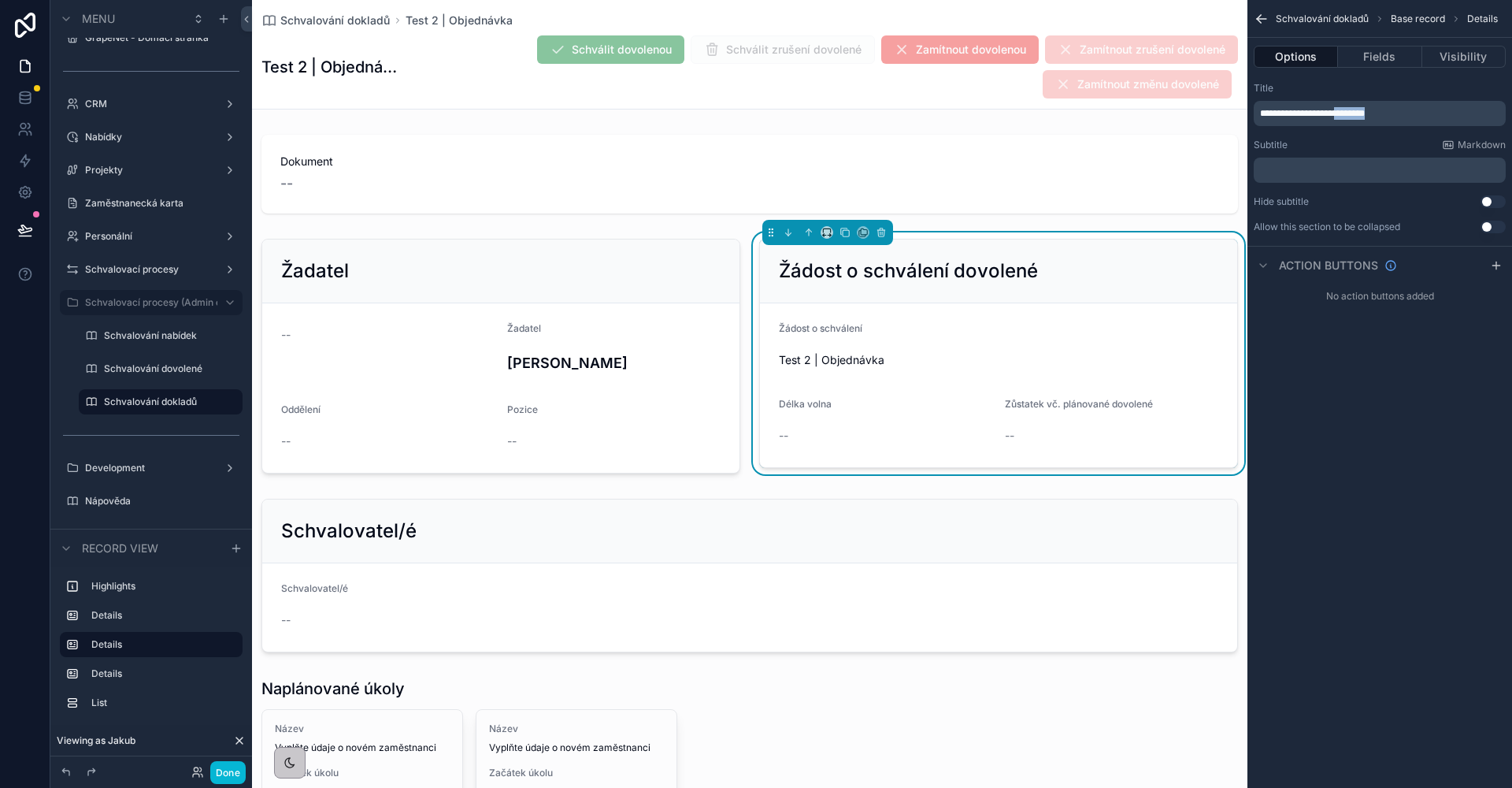
drag, startPoint x: 1403, startPoint y: 109, endPoint x: 1347, endPoint y: 111, distance: 56.0
click at [1347, 111] on p "**********" at bounding box center [1380, 113] width 243 height 12
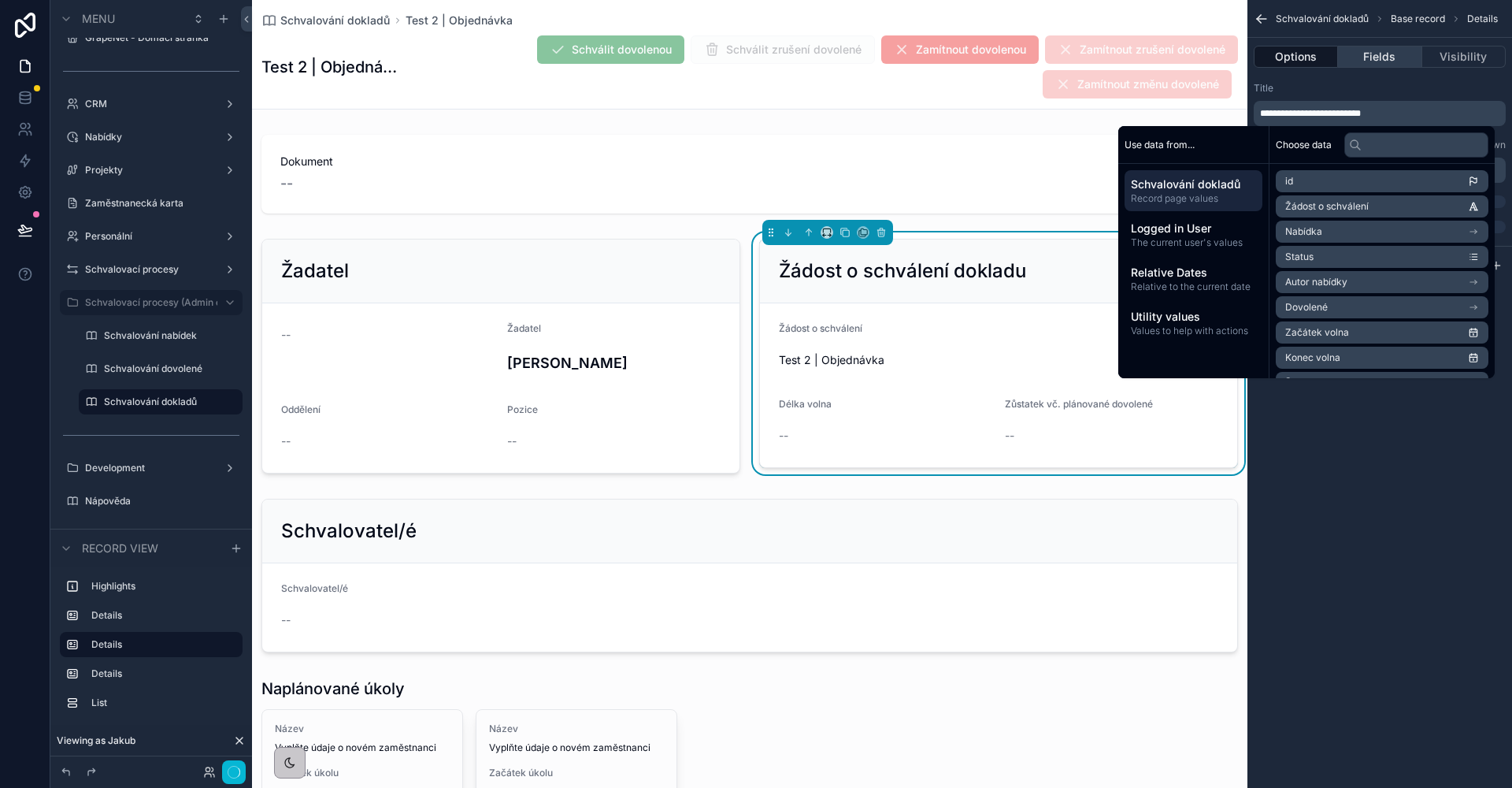
click at [1373, 65] on button "Fields" at bounding box center [1380, 57] width 84 height 22
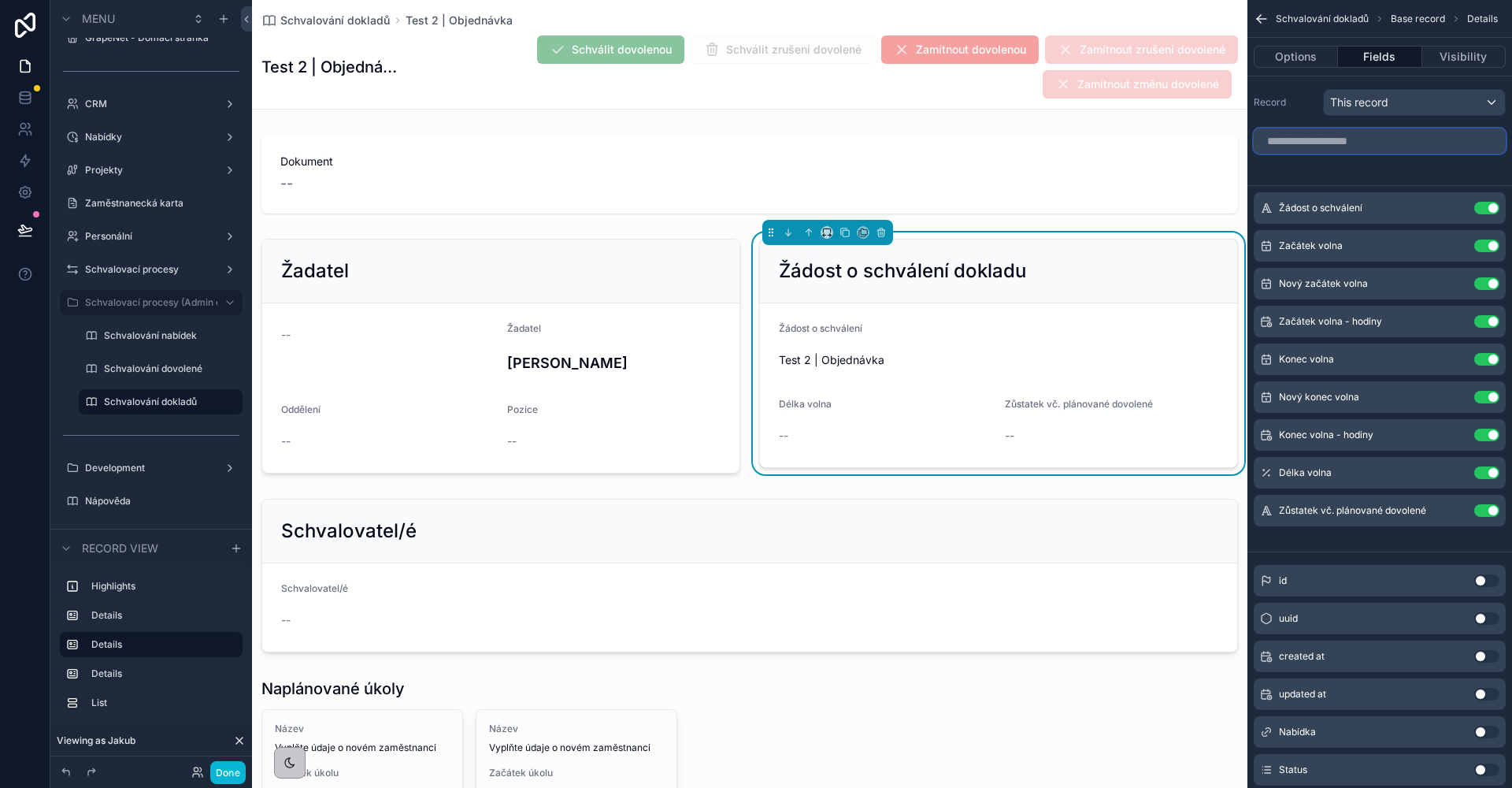
click at [1316, 146] on input "scrollable content" at bounding box center [1380, 141] width 252 height 25
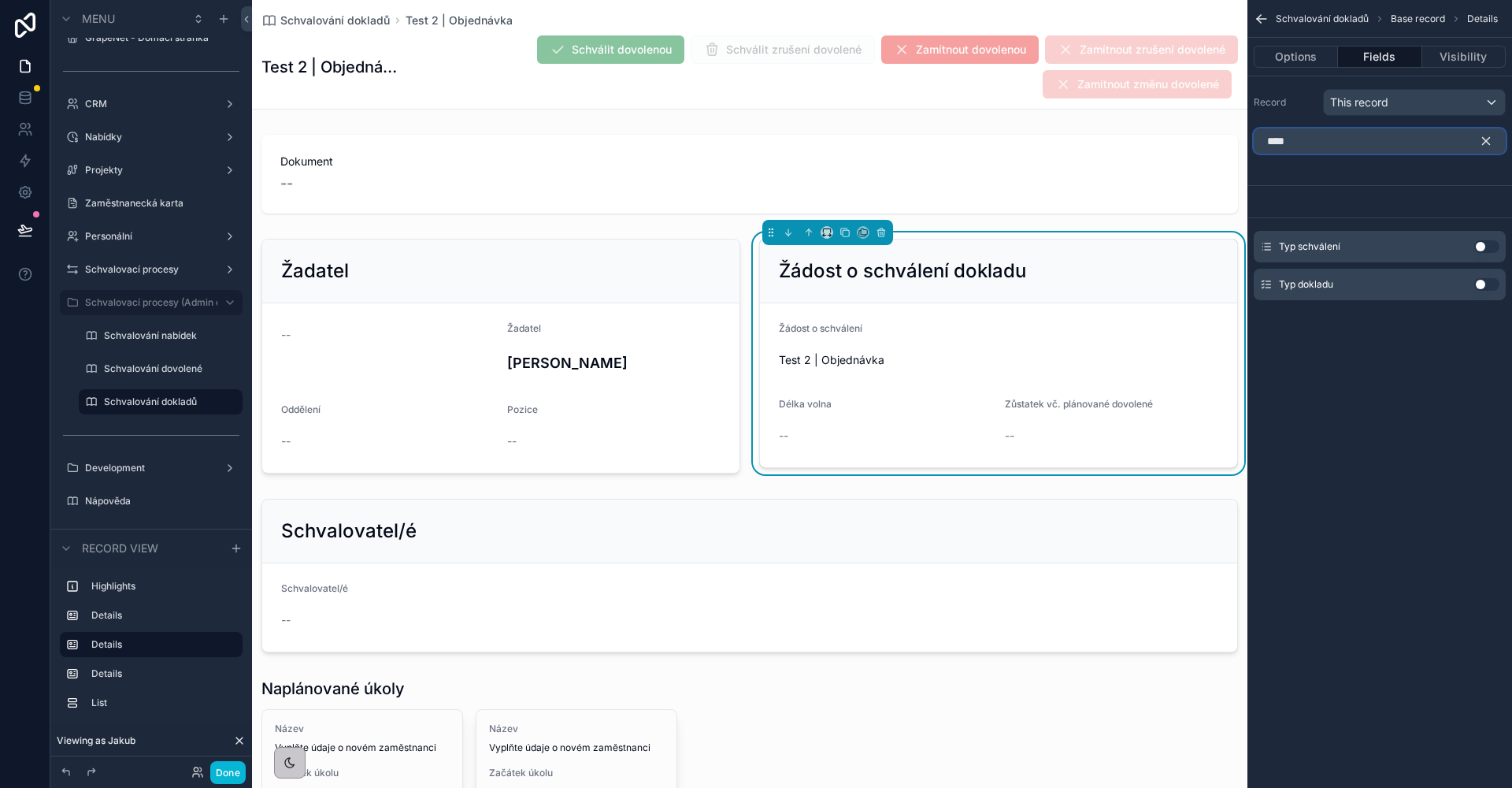
type input "***"
click at [1480, 285] on button "Use setting" at bounding box center [1487, 284] width 25 height 12
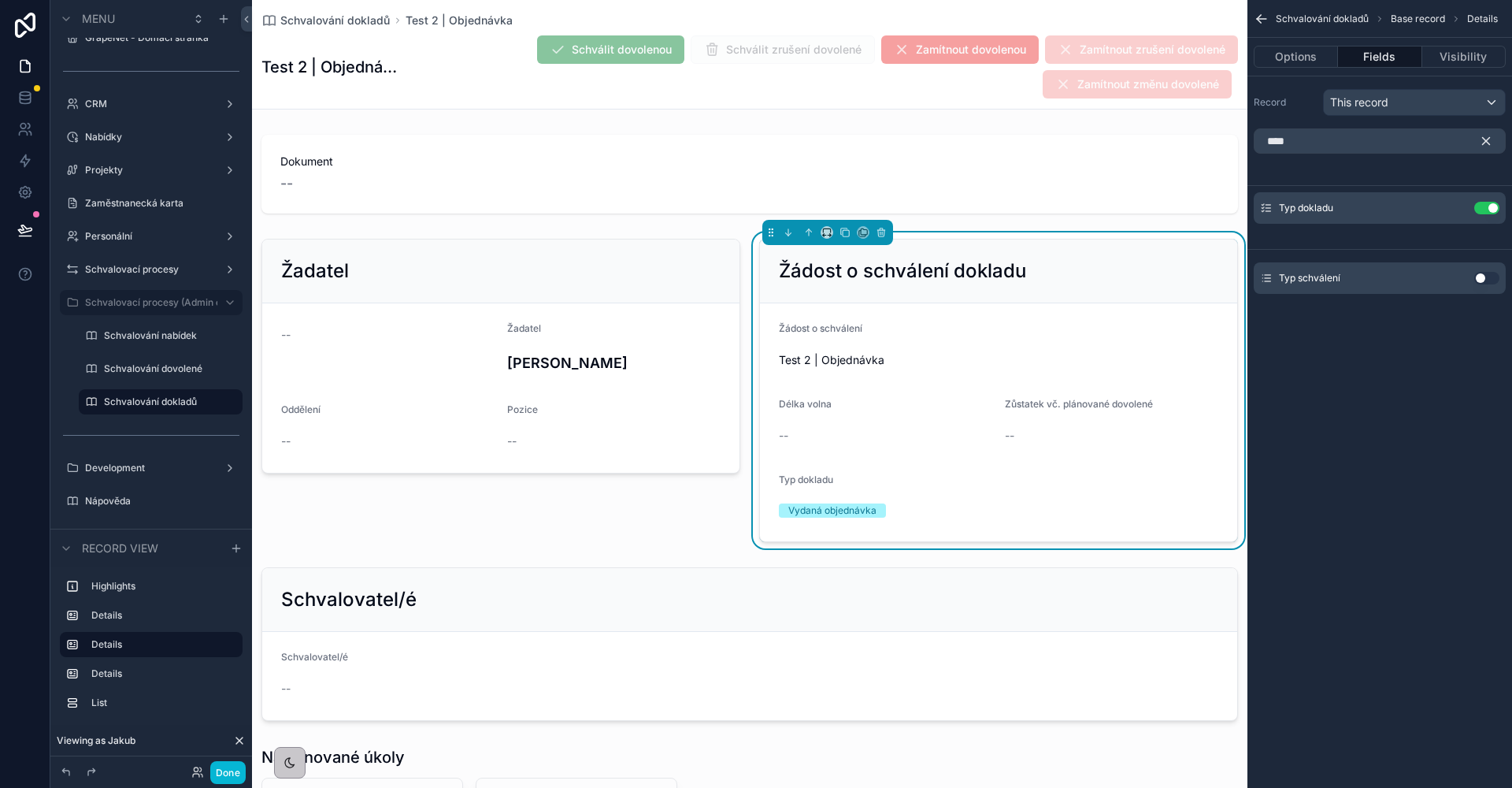
click at [1482, 142] on icon "scrollable content" at bounding box center [1486, 141] width 14 height 14
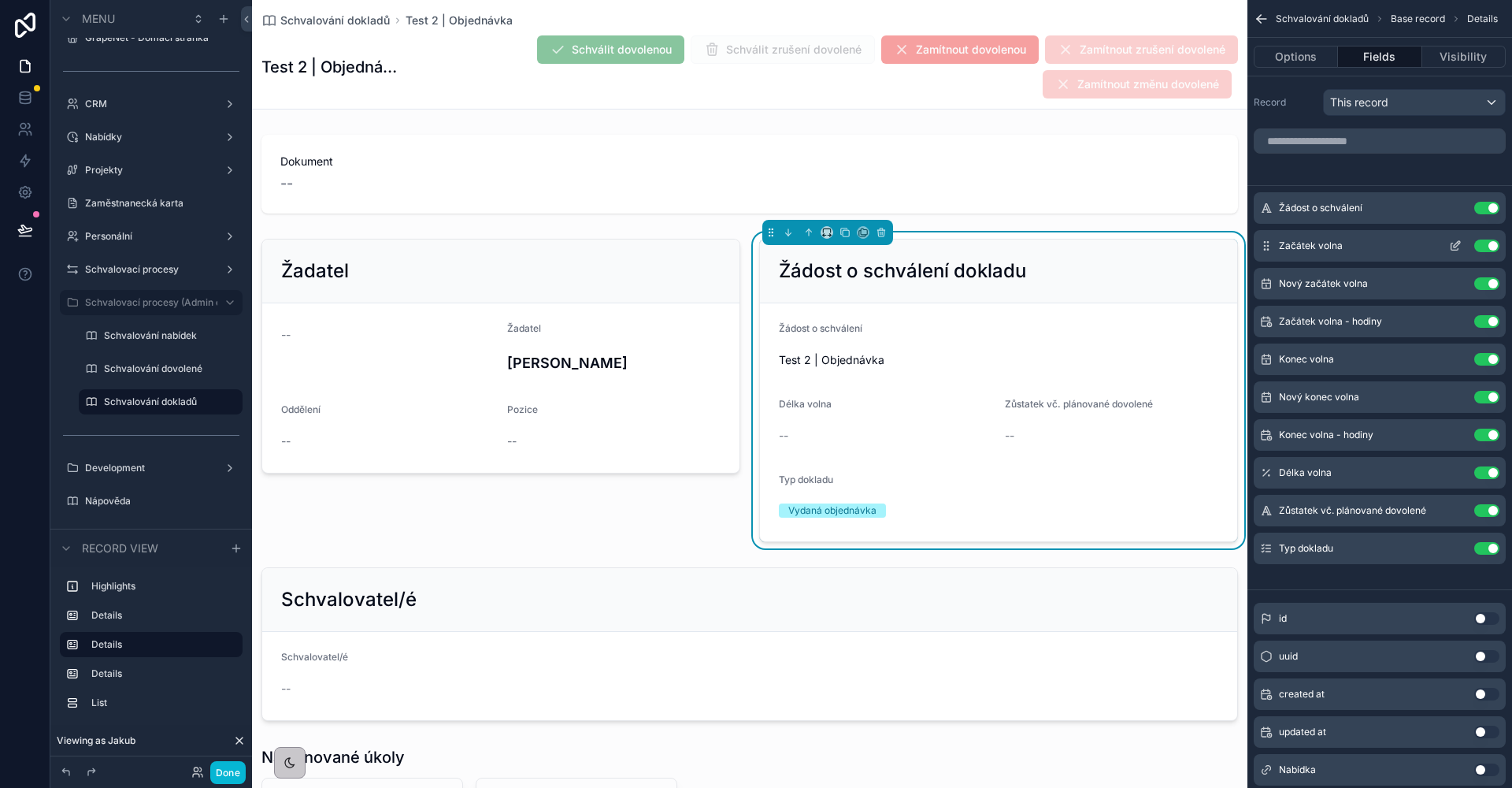
click at [1482, 248] on button "Use setting" at bounding box center [1487, 245] width 25 height 12
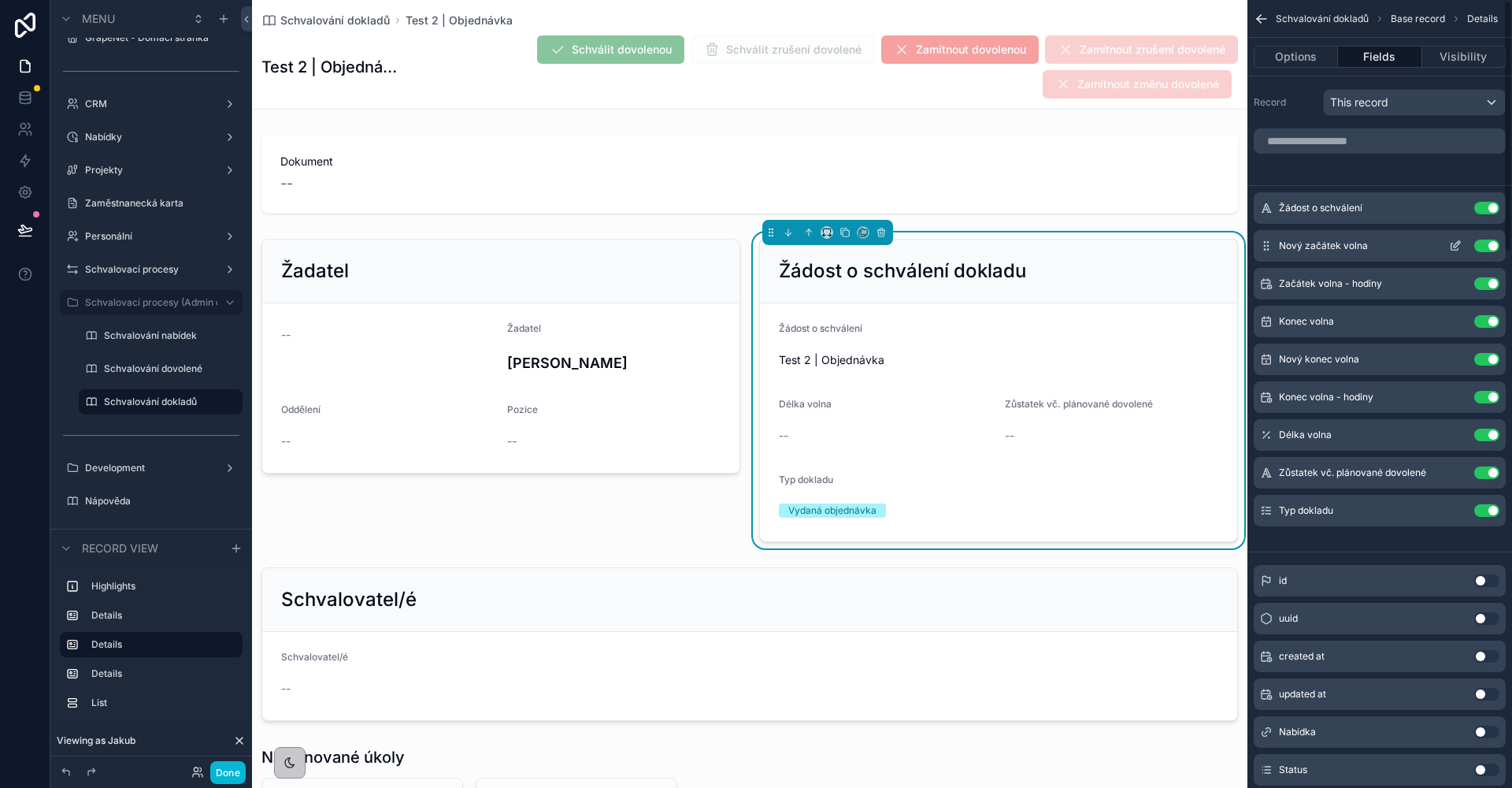
click at [1483, 248] on button "Use setting" at bounding box center [1487, 245] width 25 height 12
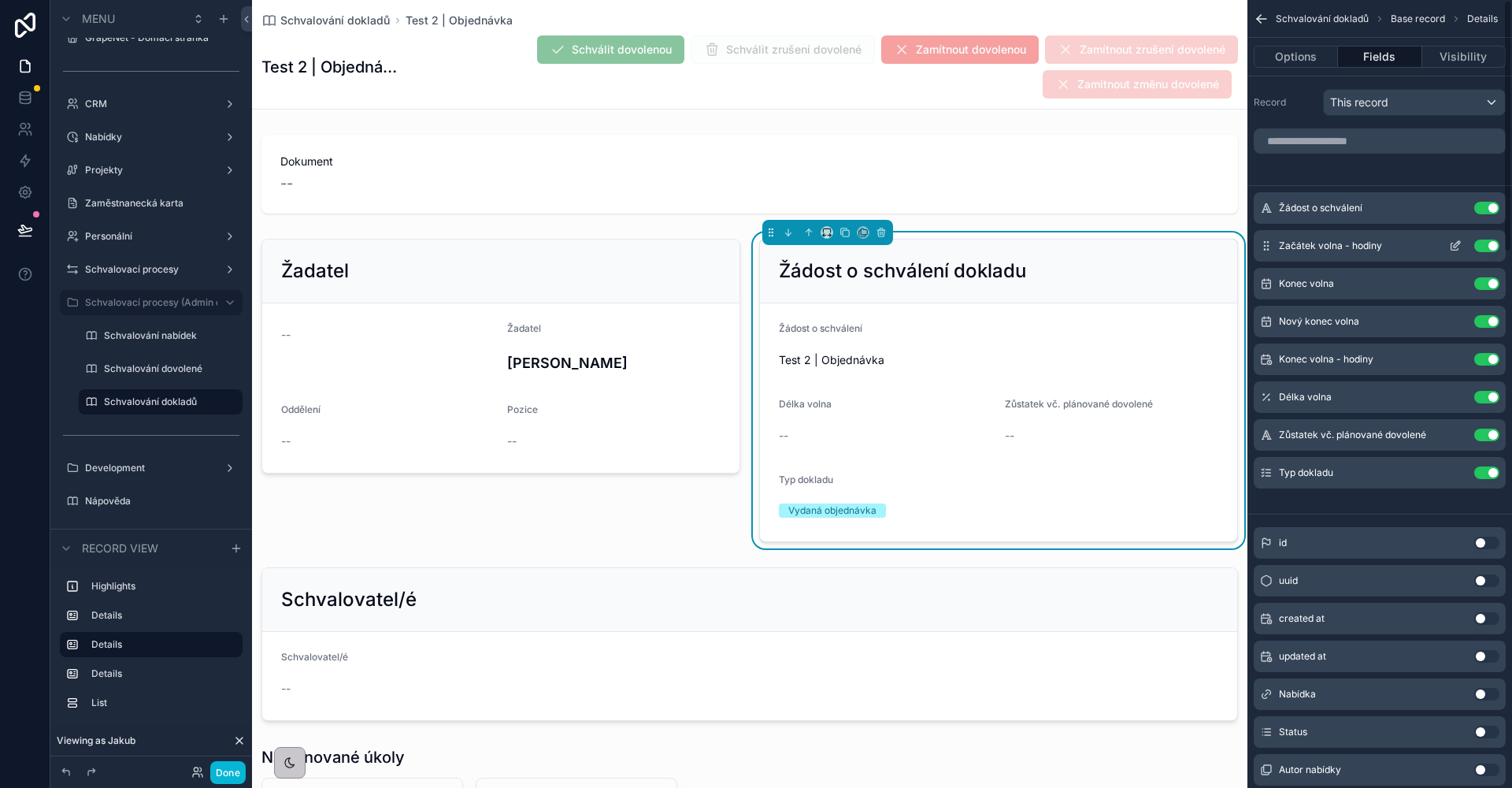
click at [1484, 249] on button "Use setting" at bounding box center [1487, 245] width 25 height 12
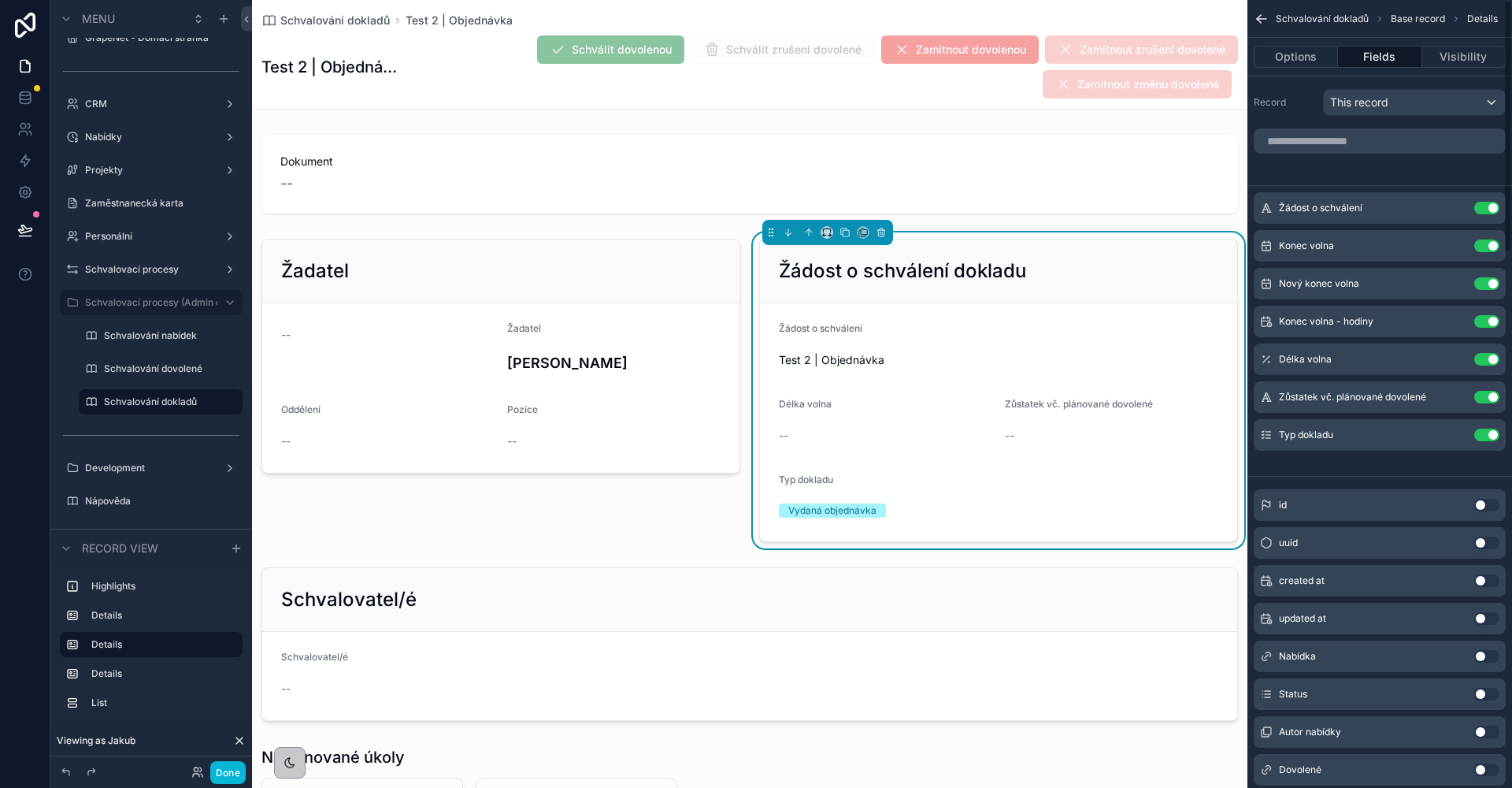
click at [1484, 249] on button "Use setting" at bounding box center [1487, 245] width 25 height 12
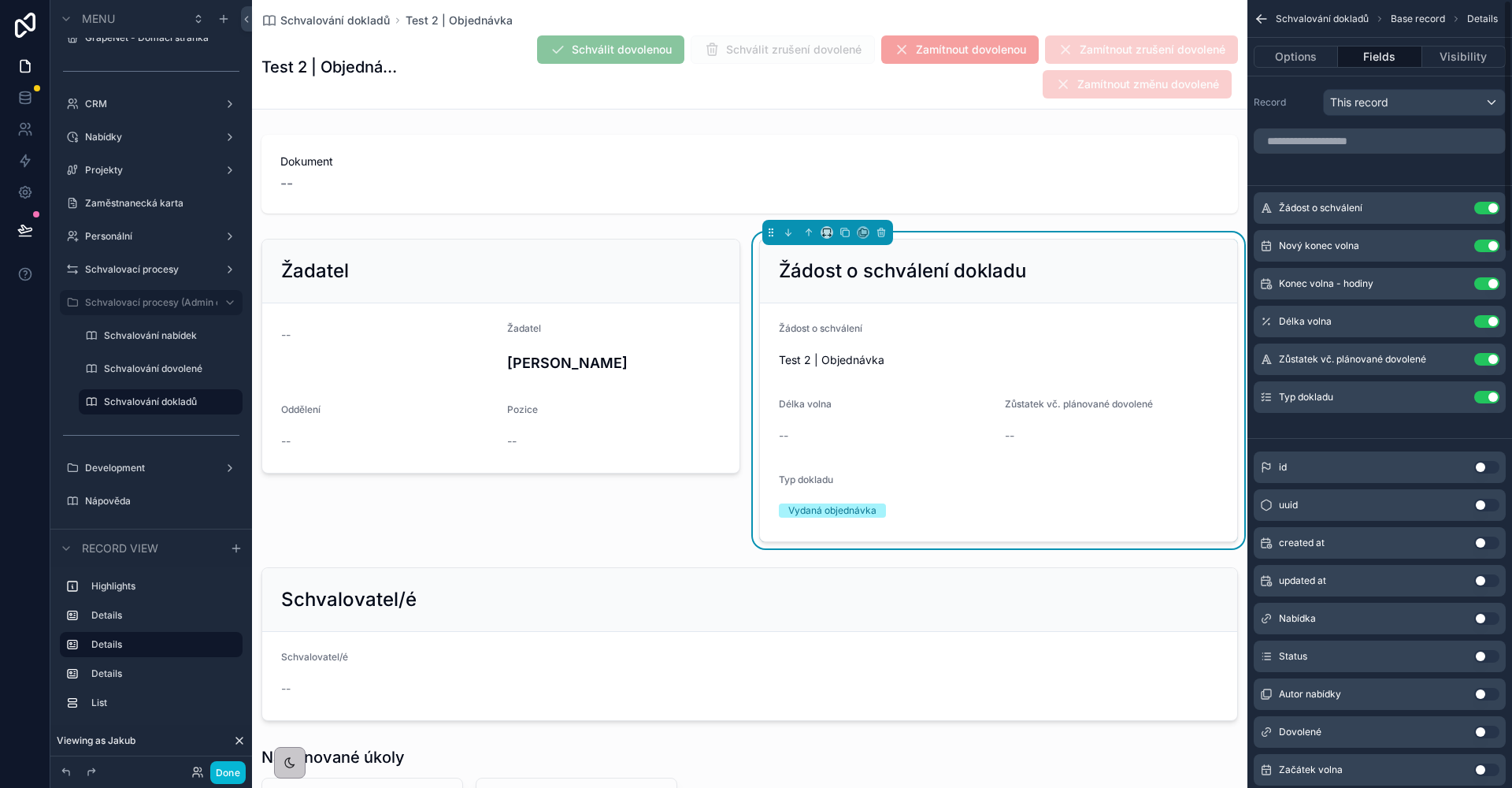
click at [1484, 249] on button "Use setting" at bounding box center [1487, 245] width 25 height 12
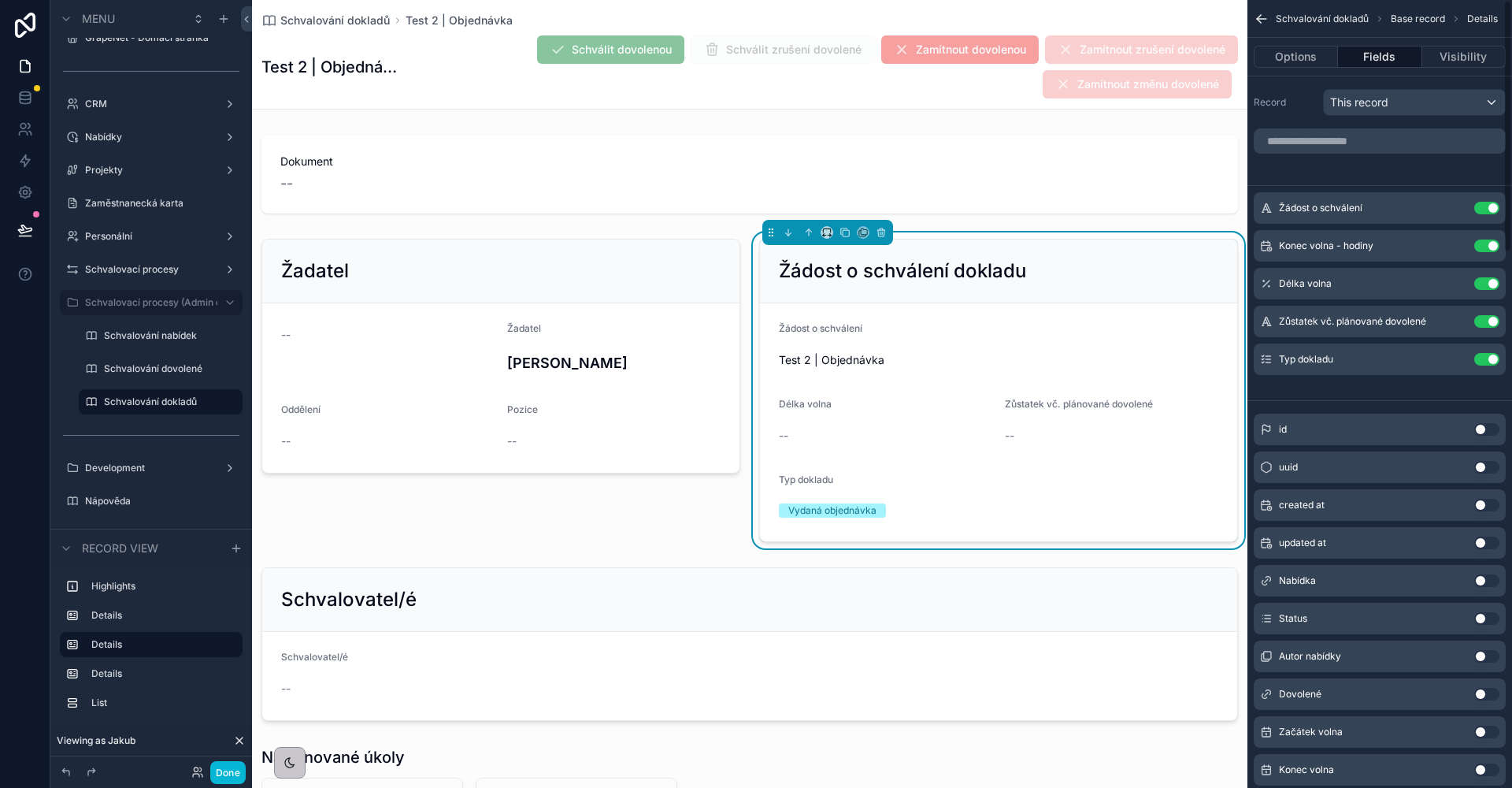
click at [1484, 249] on button "Use setting" at bounding box center [1487, 245] width 25 height 12
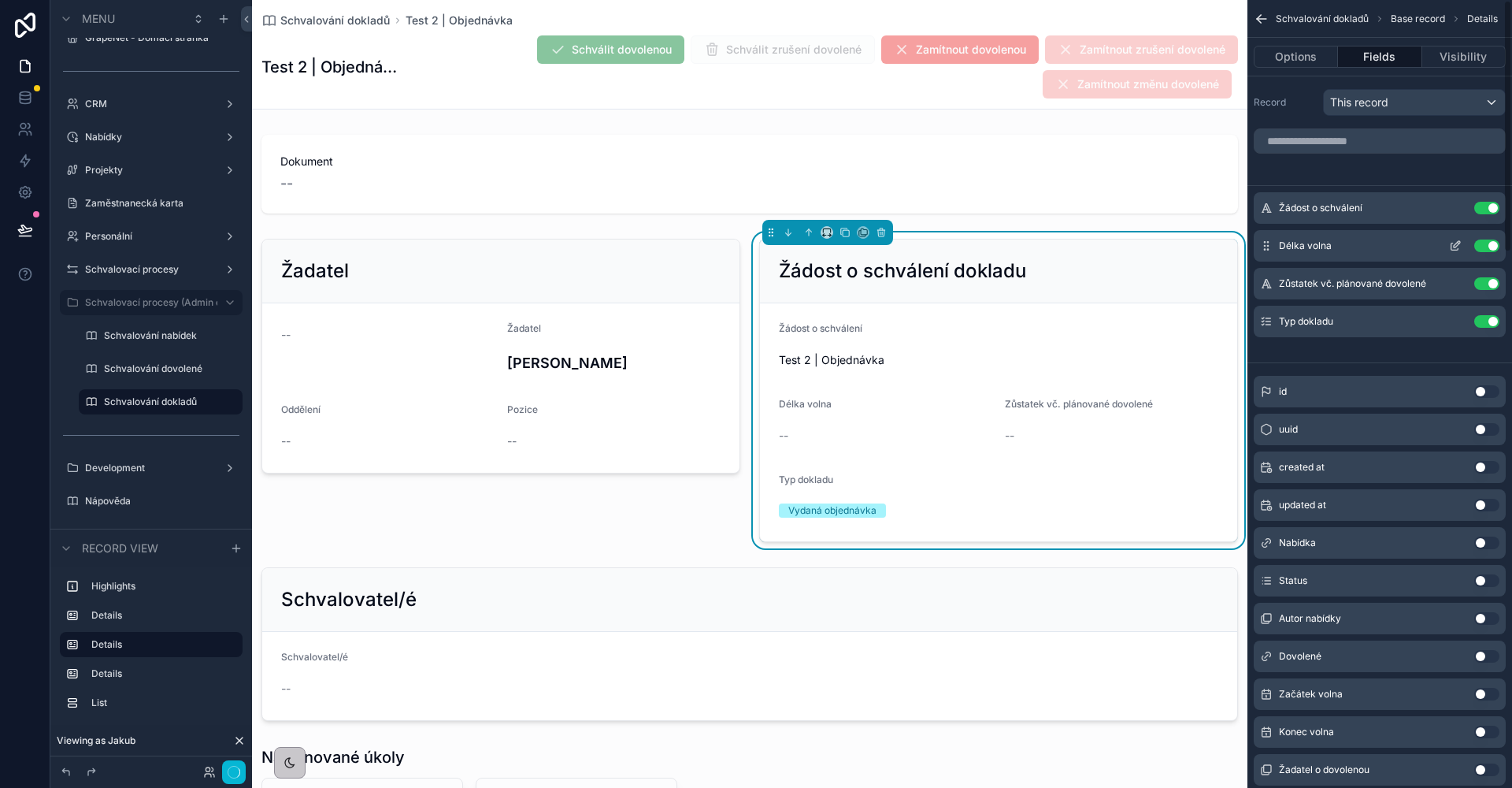
click at [1483, 250] on button "Use setting" at bounding box center [1487, 245] width 25 height 12
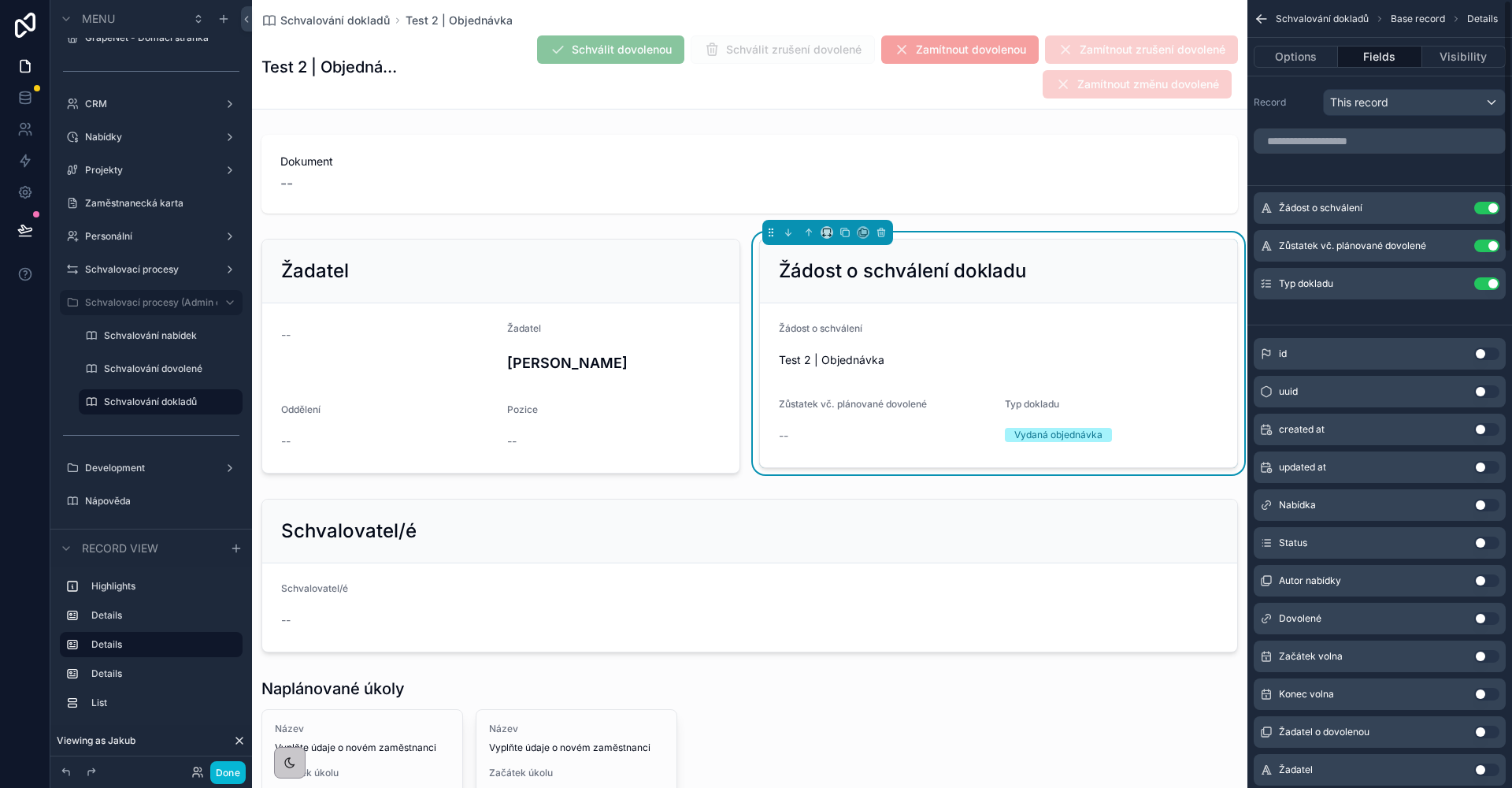
click at [1483, 250] on button "Use setting" at bounding box center [1487, 245] width 25 height 12
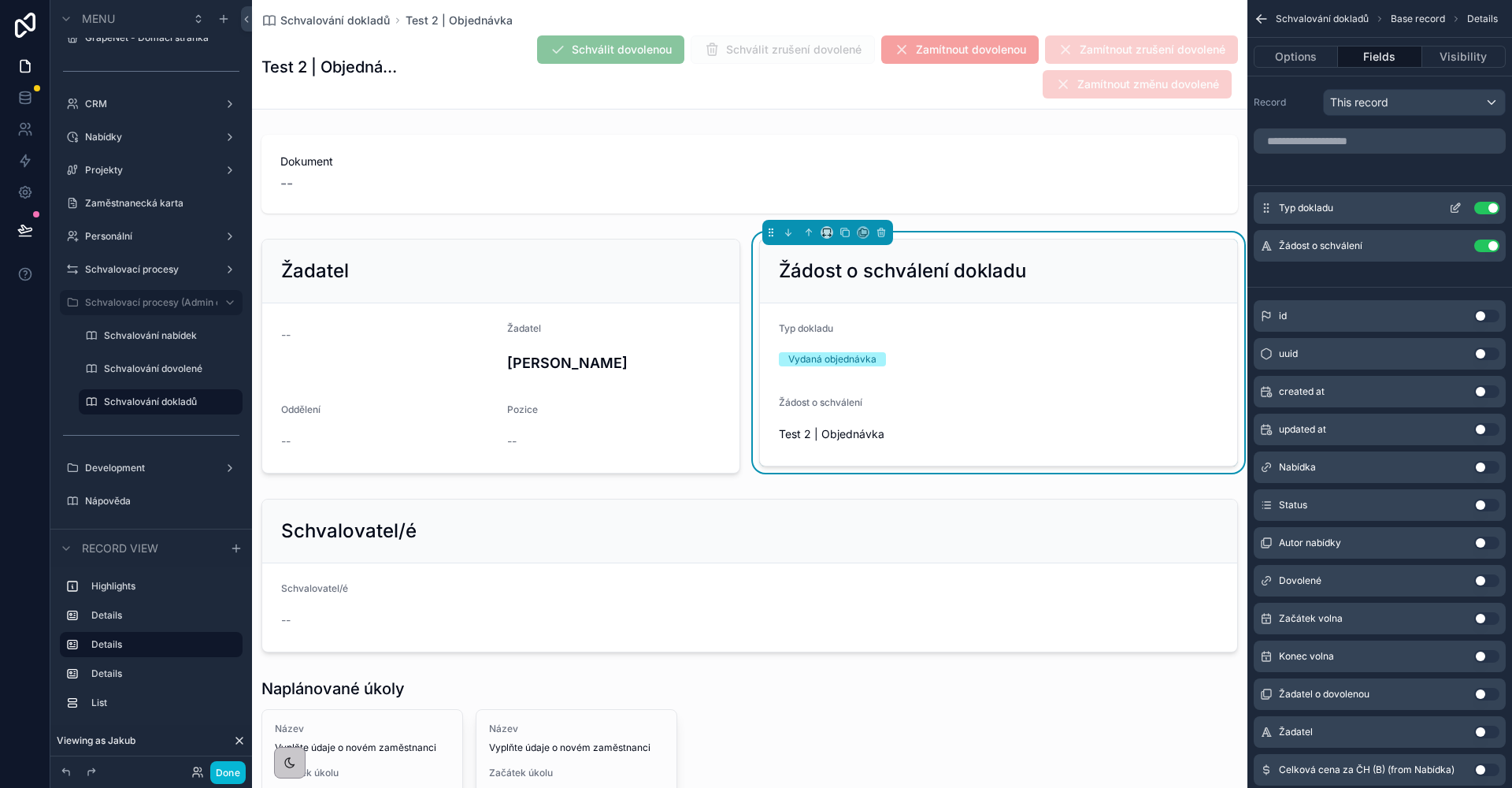
click at [1459, 211] on icon "scrollable content" at bounding box center [1454, 207] width 12 height 12
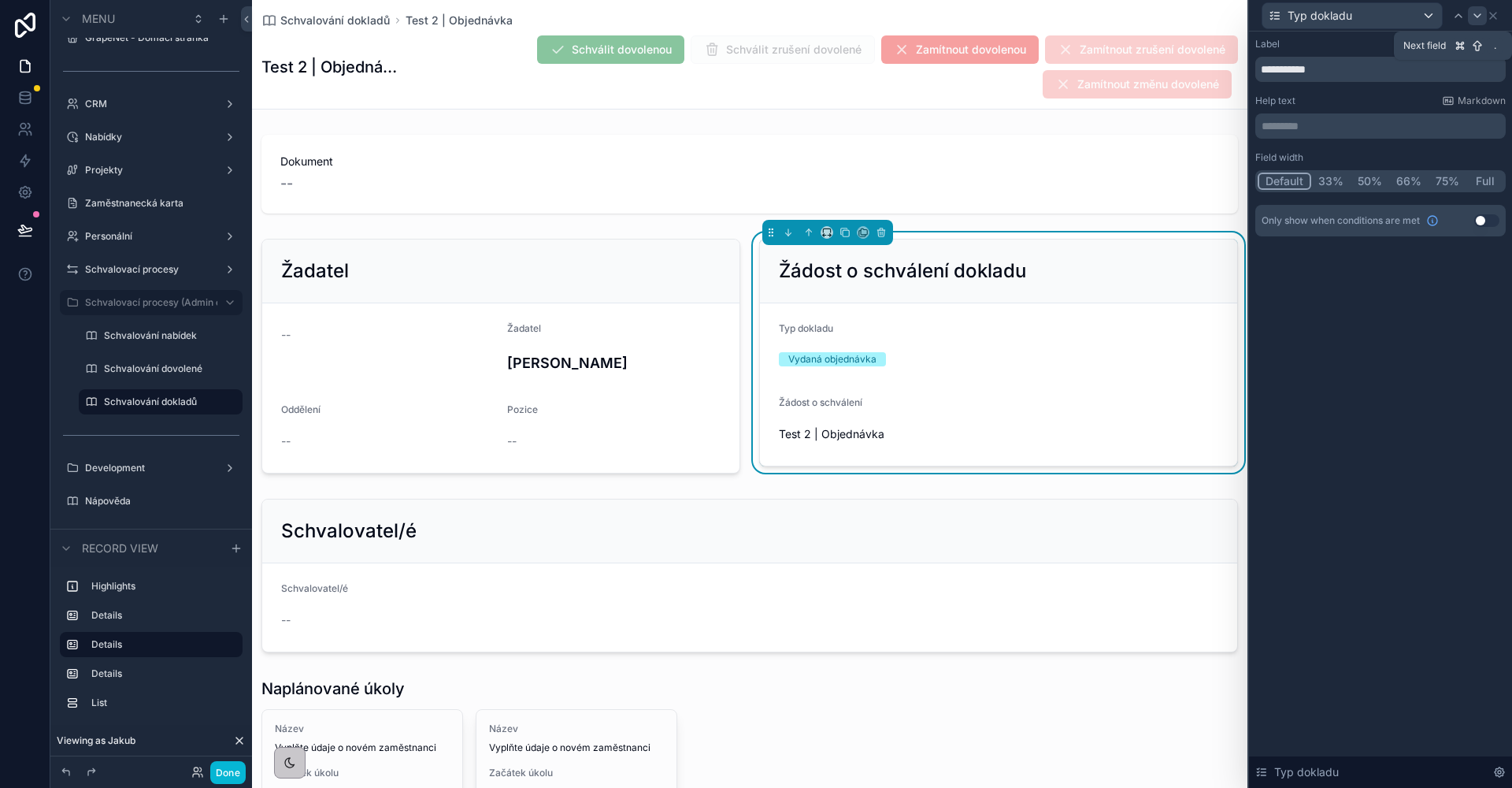
click at [1480, 15] on icon at bounding box center [1477, 16] width 7 height 3
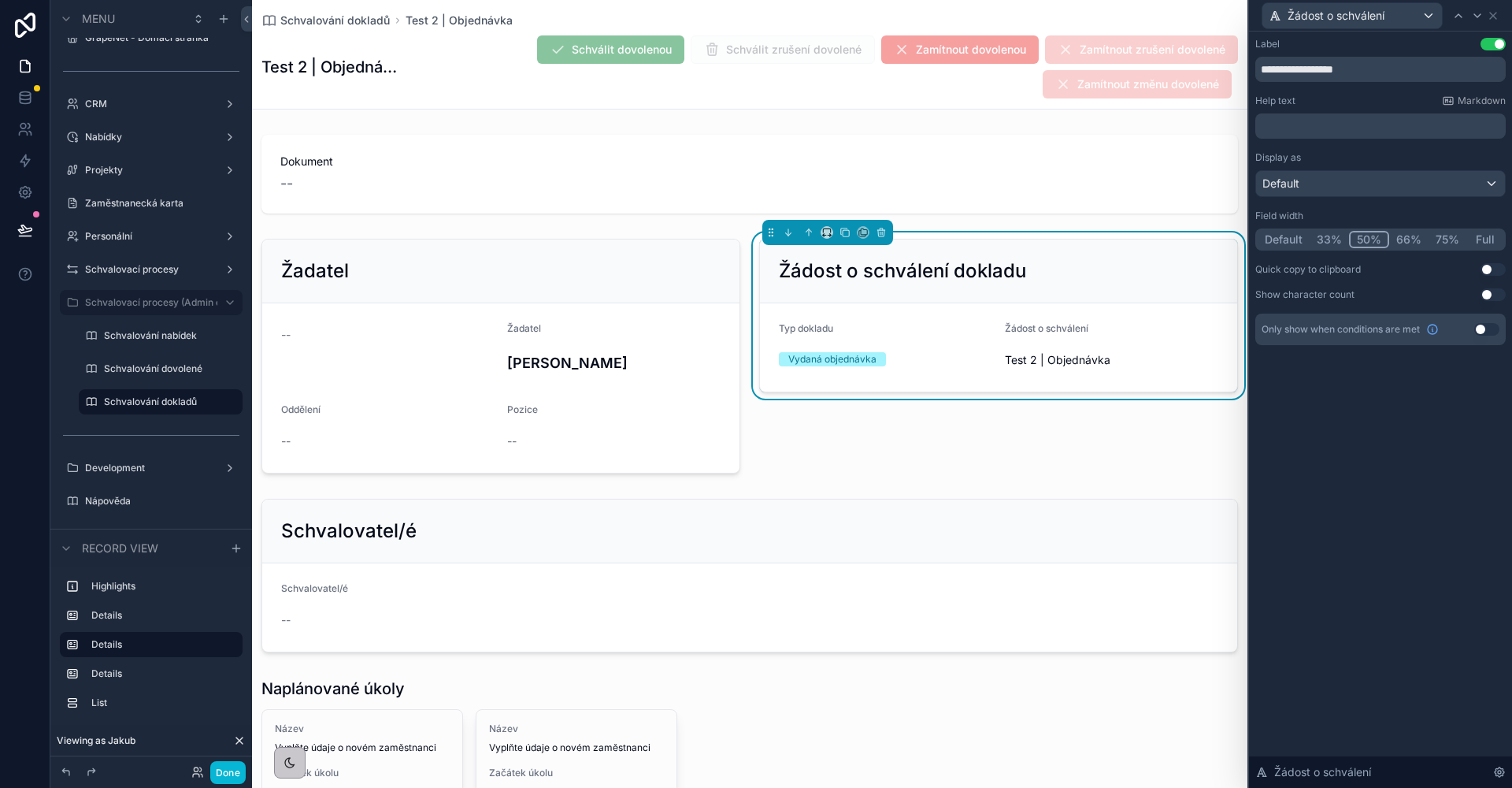
click at [1375, 241] on button "50%" at bounding box center [1369, 239] width 40 height 17
click at [1459, 11] on icon at bounding box center [1458, 15] width 12 height 12
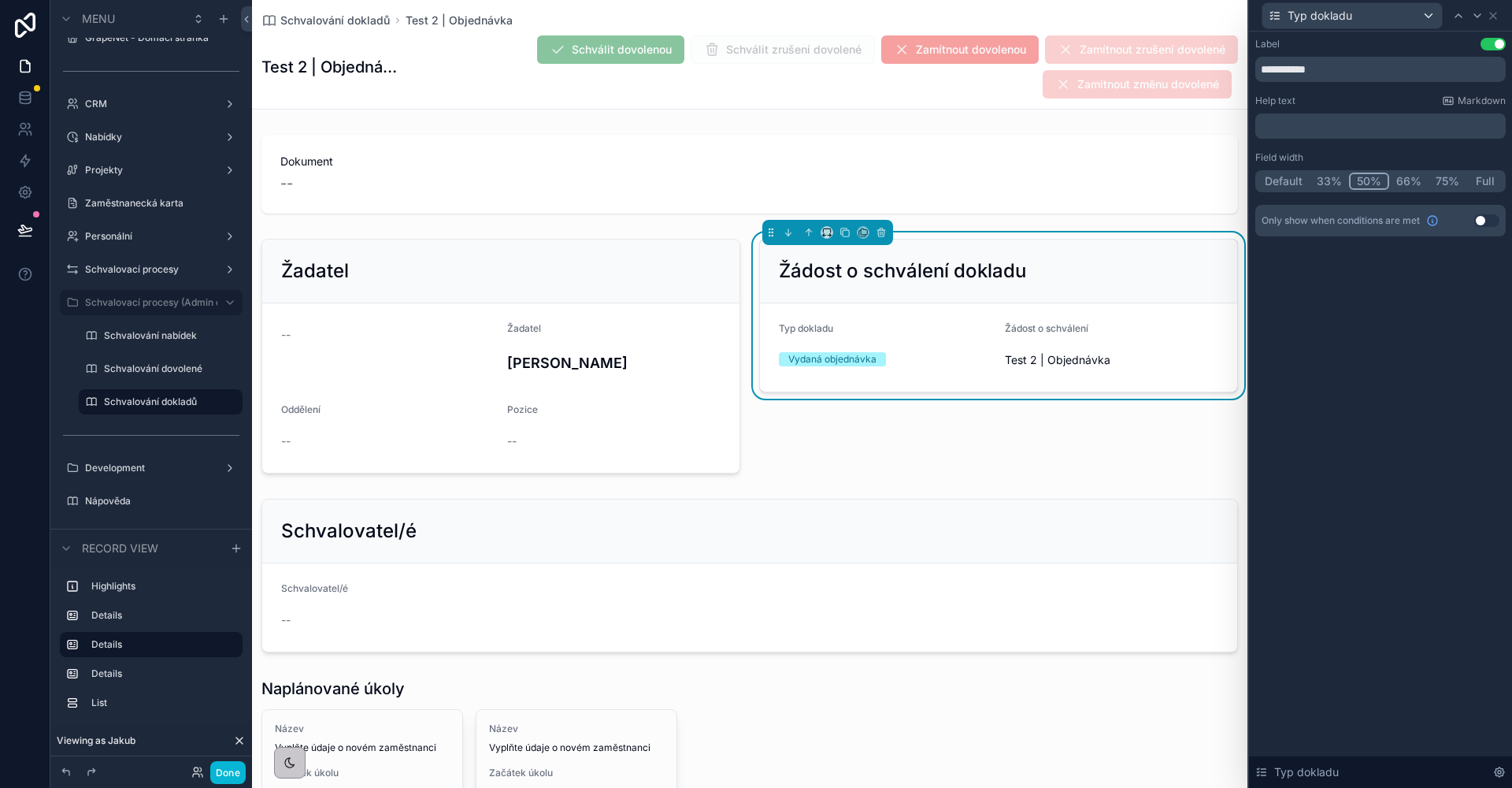
click at [1368, 183] on button "50%" at bounding box center [1369, 181] width 40 height 17
click at [1496, 14] on icon at bounding box center [1492, 15] width 12 height 12
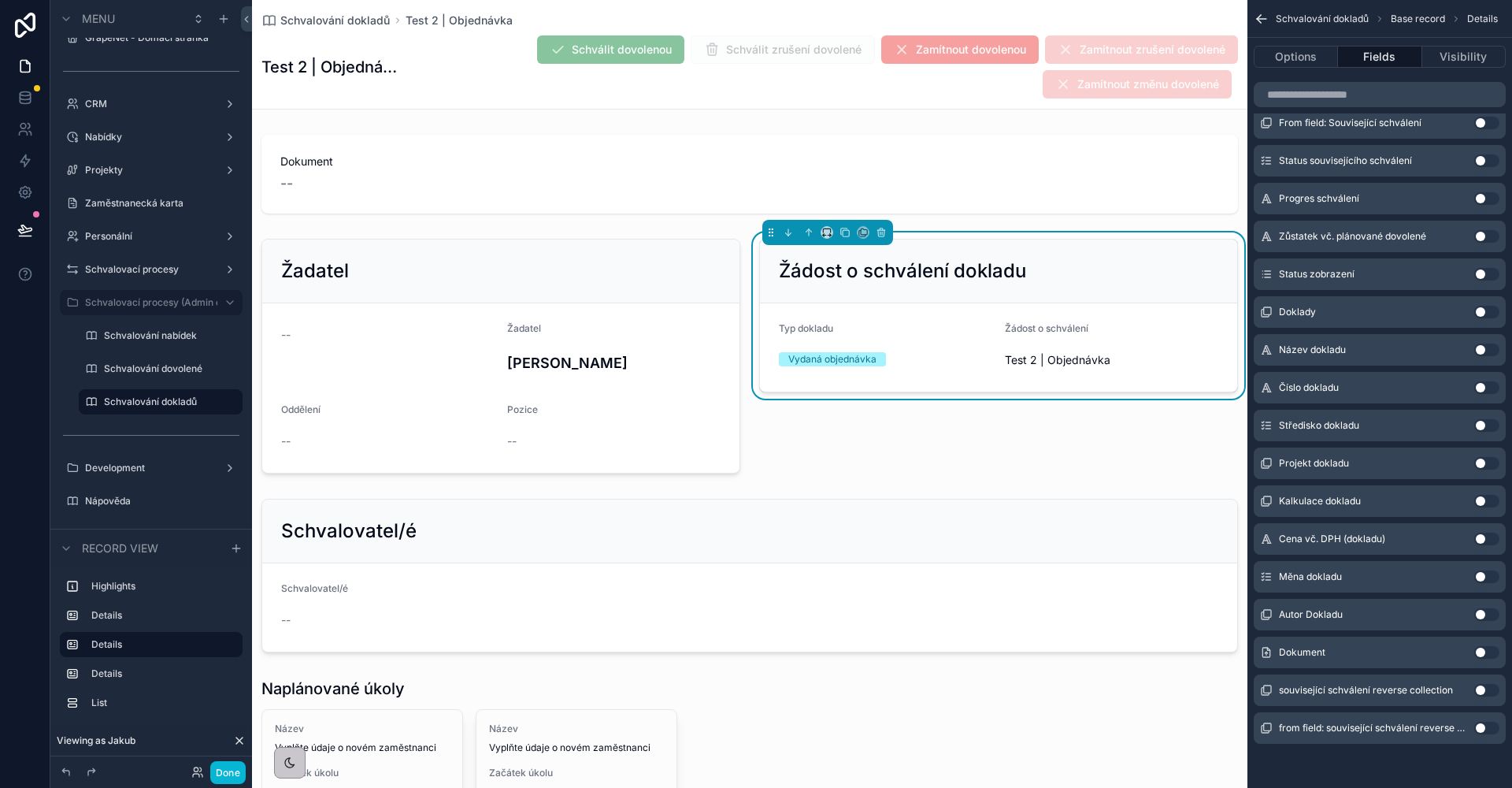
scroll to position [1665, 0]
click at [1485, 577] on button "Use setting" at bounding box center [1487, 579] width 25 height 12
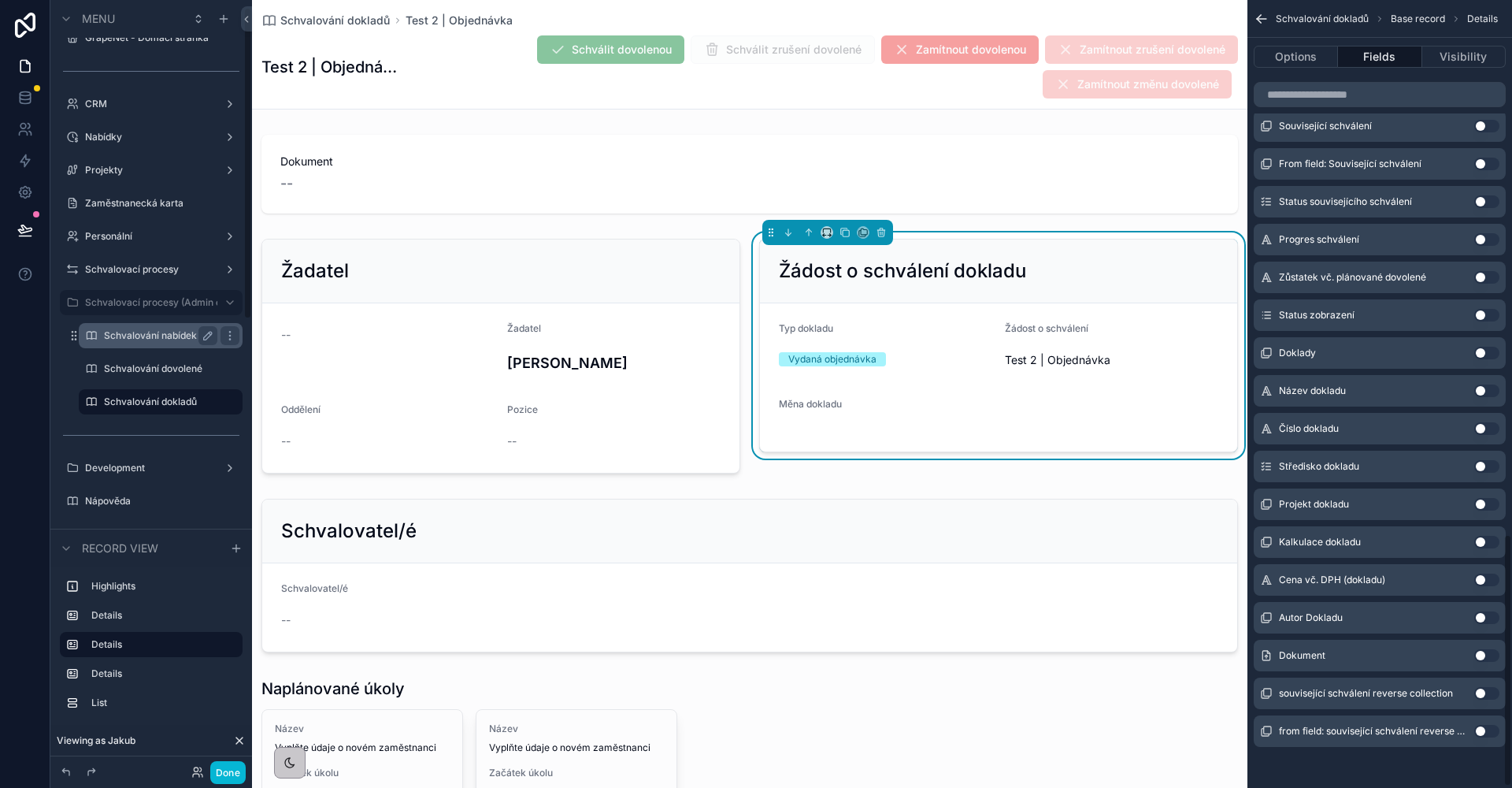
click at [140, 336] on label "Schvalování nabídek" at bounding box center [157, 335] width 107 height 12
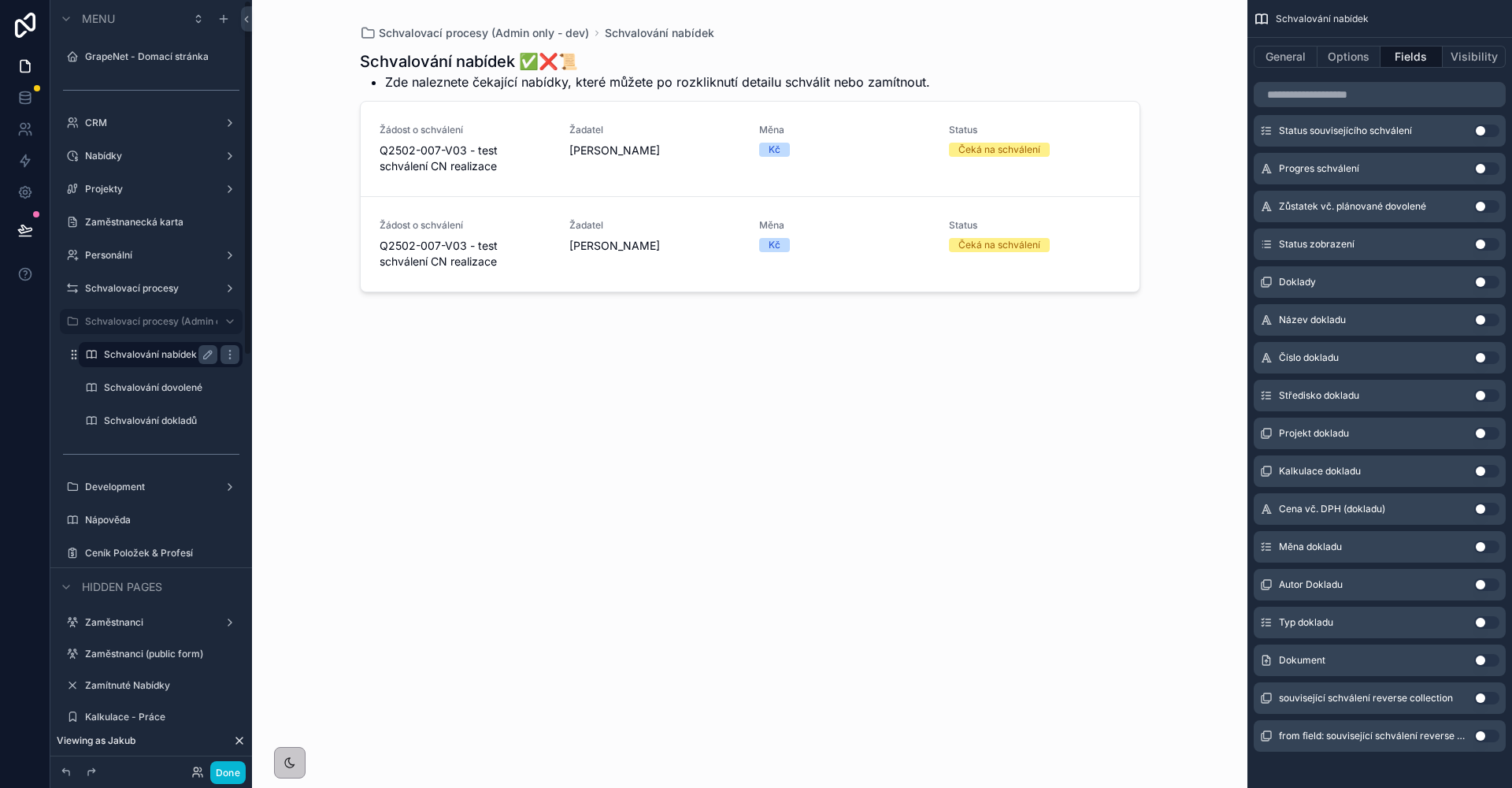
click at [488, 184] on div "scrollable content" at bounding box center [750, 384] width 806 height 769
click at [500, 183] on link "Žádost o schválení Q2502-007-V03 - test schválení CN realizace Žadatel Ing. Jak…" at bounding box center [750, 149] width 779 height 95
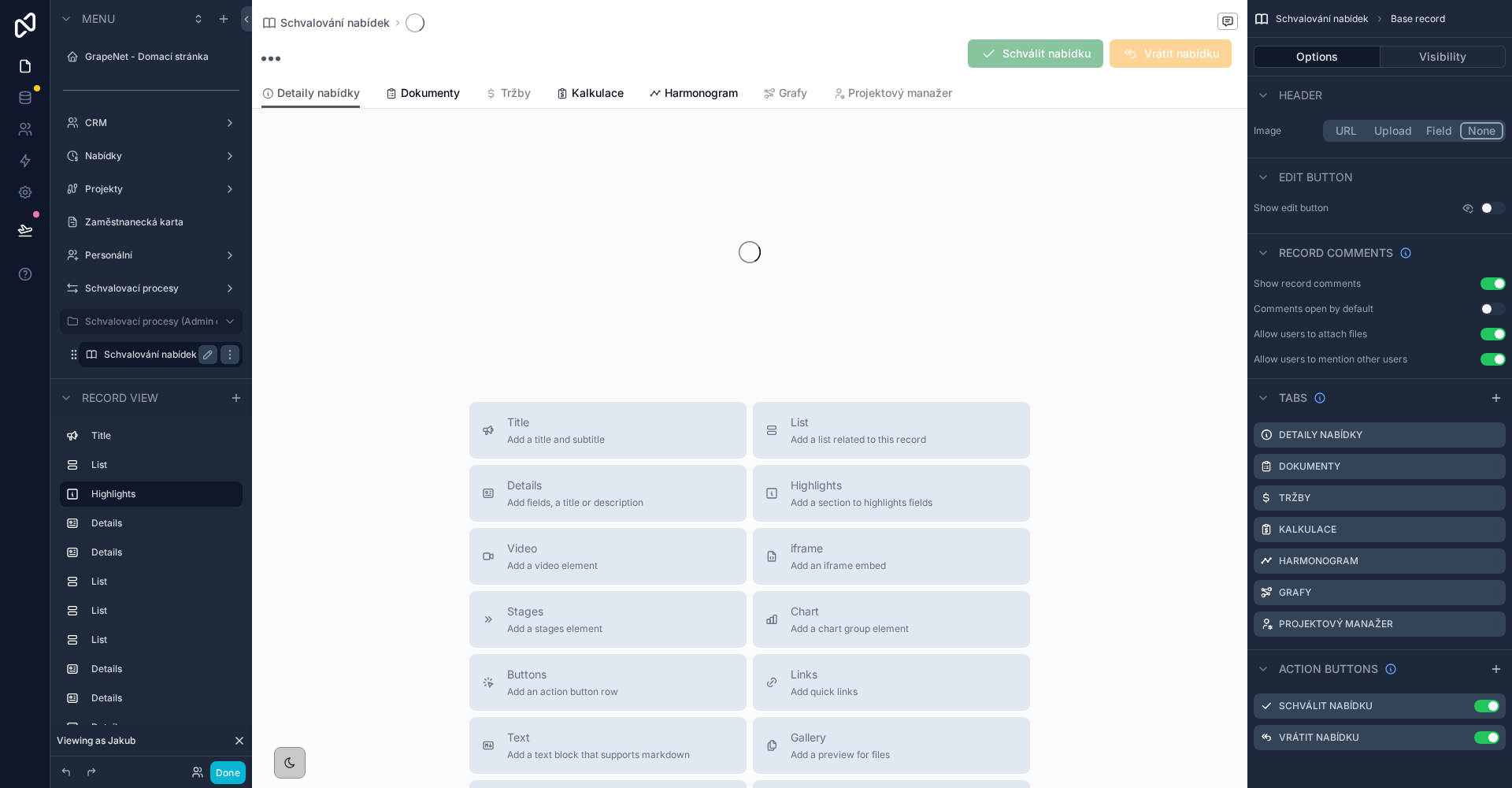
scroll to position [203, 0]
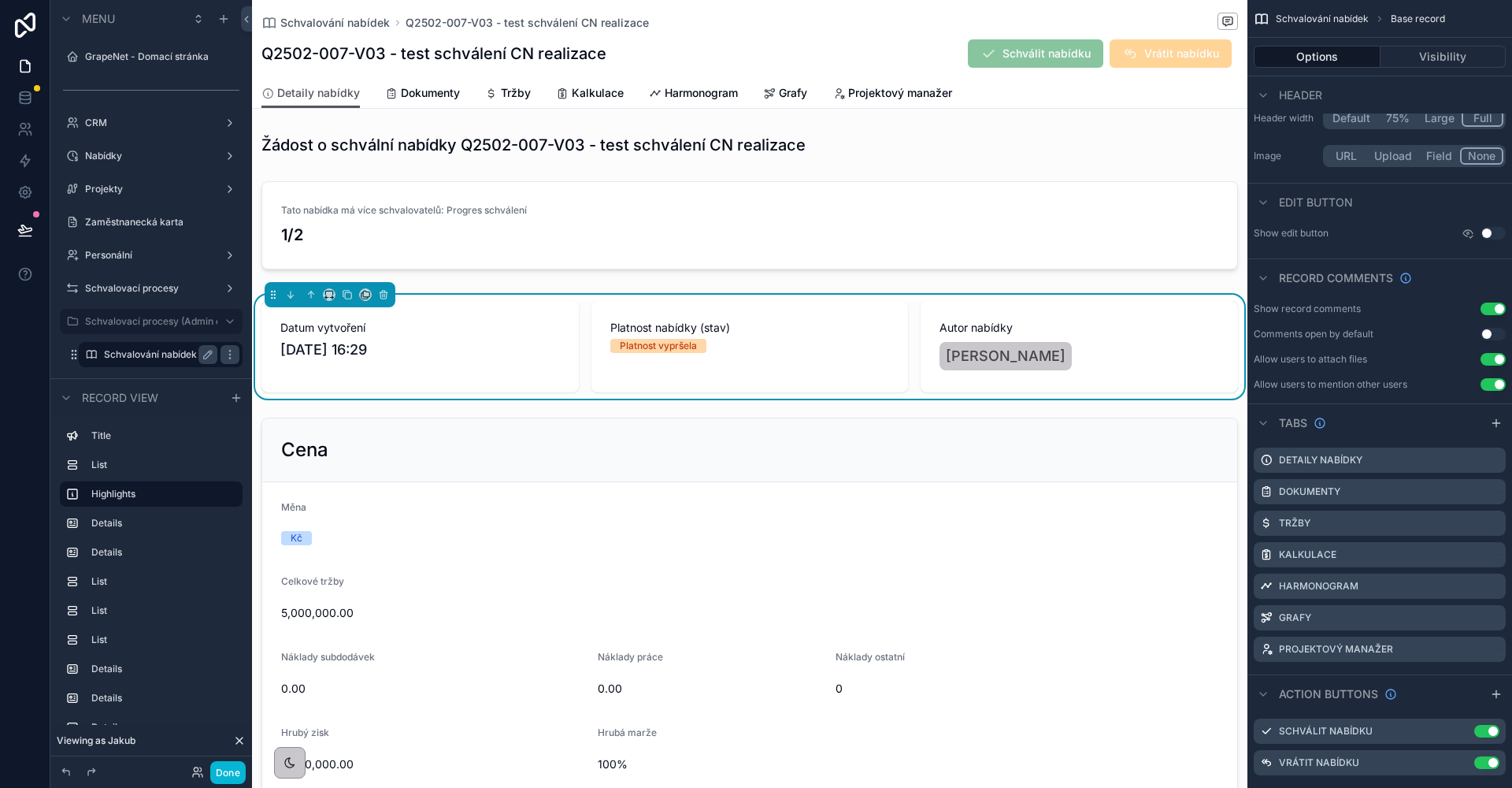
scroll to position [44, 0]
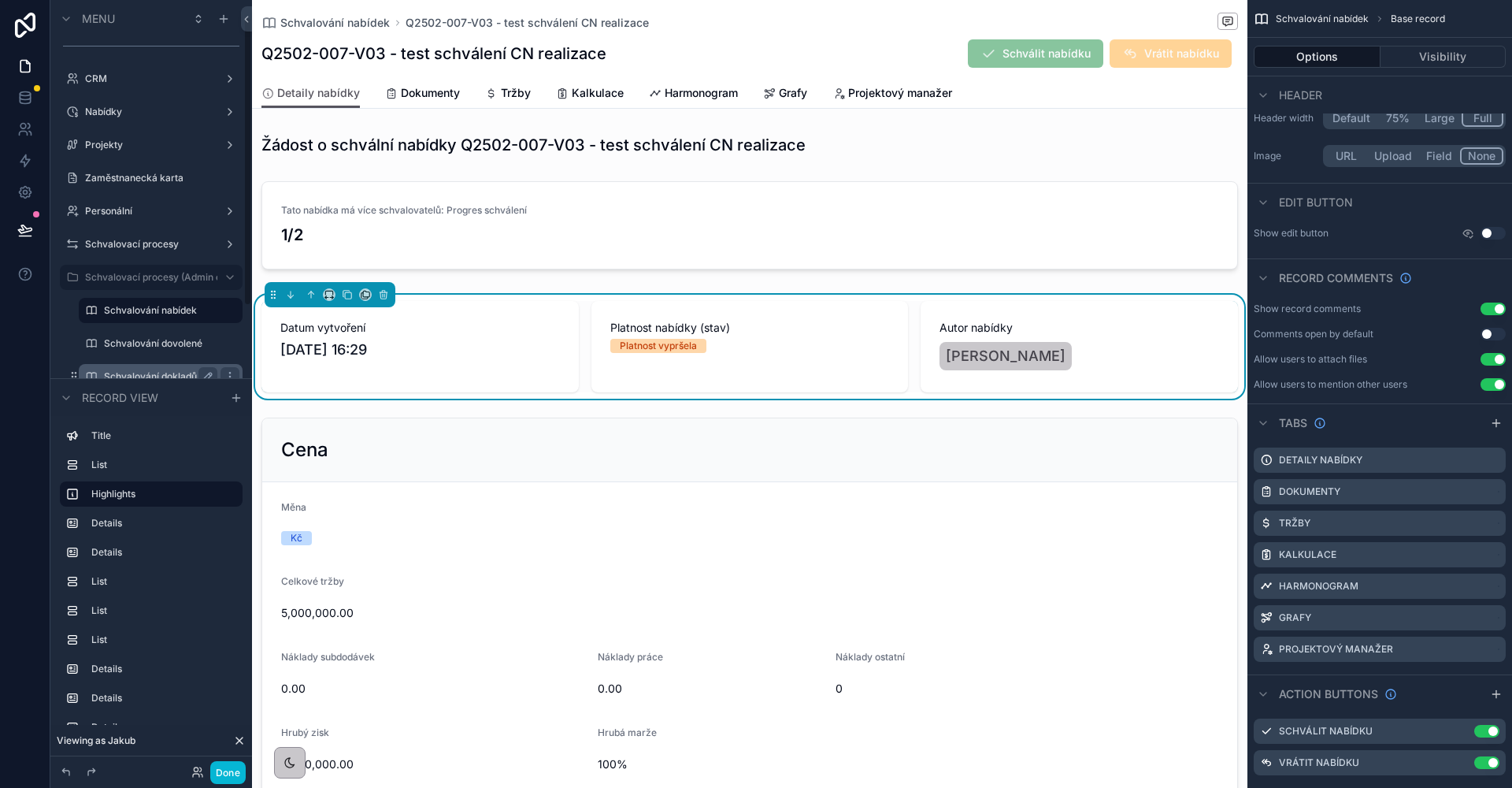
click at [162, 364] on div "Schvalování dokladů" at bounding box center [161, 376] width 158 height 25
click at [168, 372] on label "Schvalování dokladů" at bounding box center [157, 376] width 107 height 12
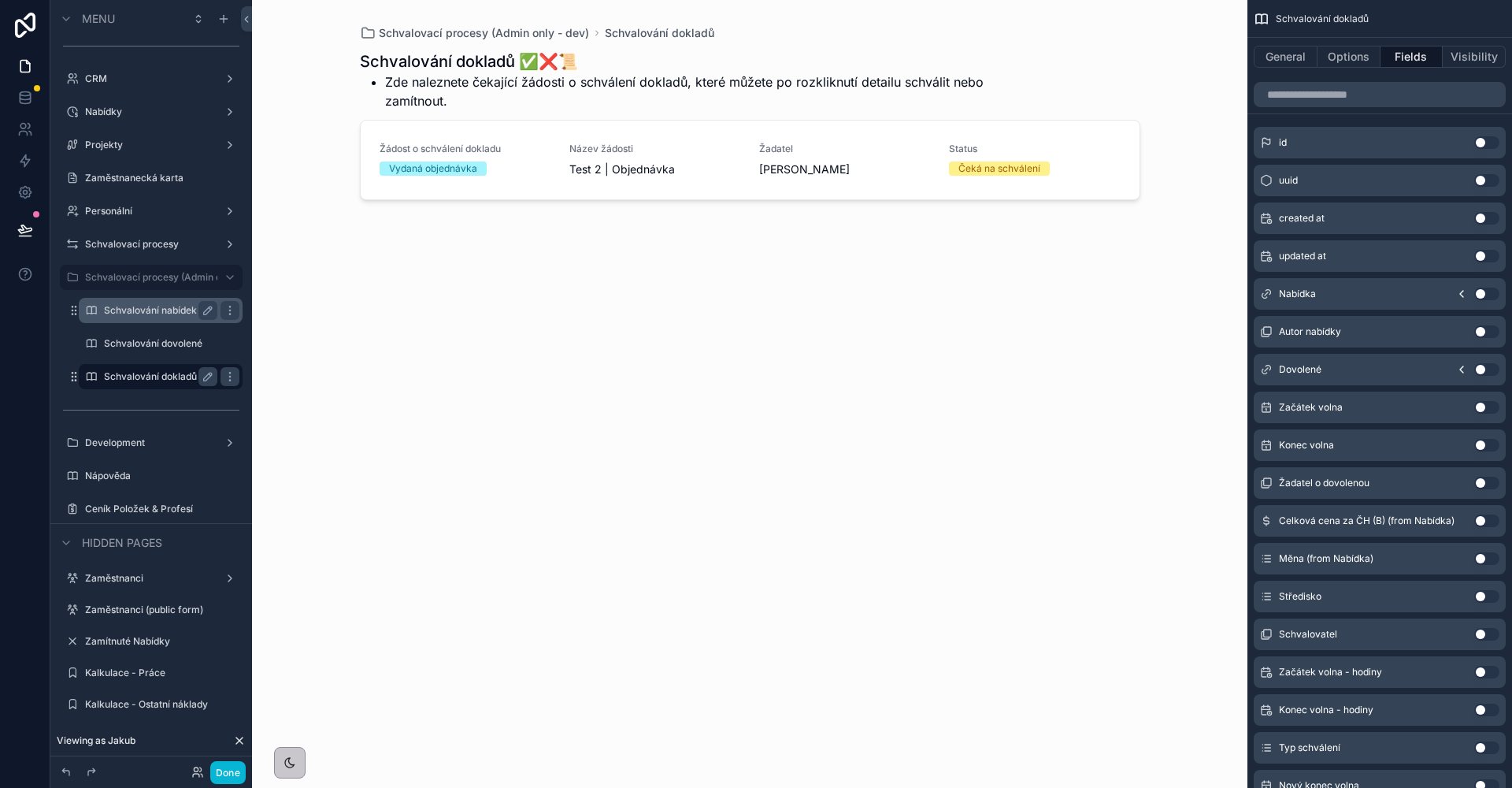
scroll to position [19, 0]
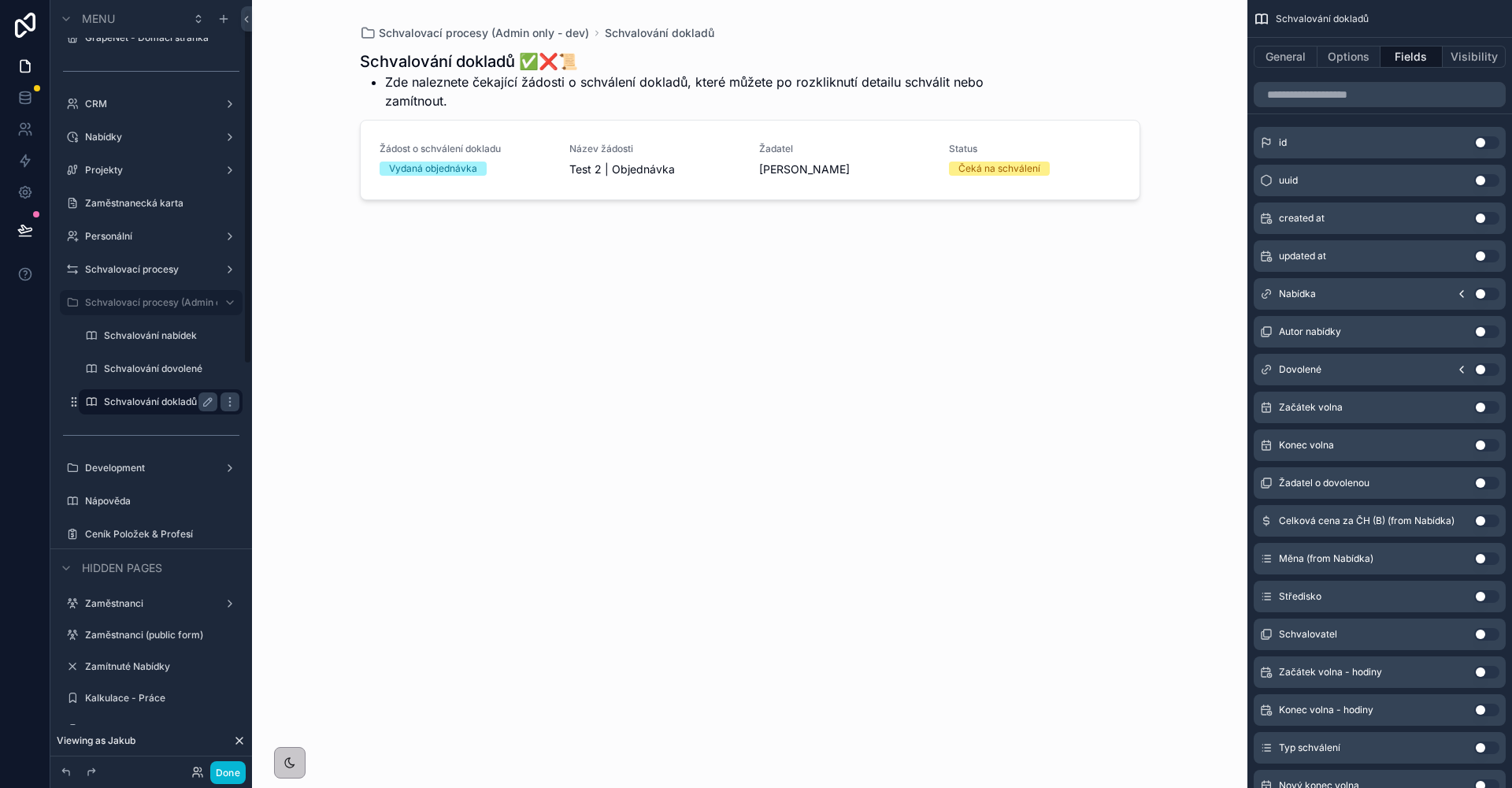
click at [520, 165] on div "scrollable content" at bounding box center [750, 384] width 806 height 769
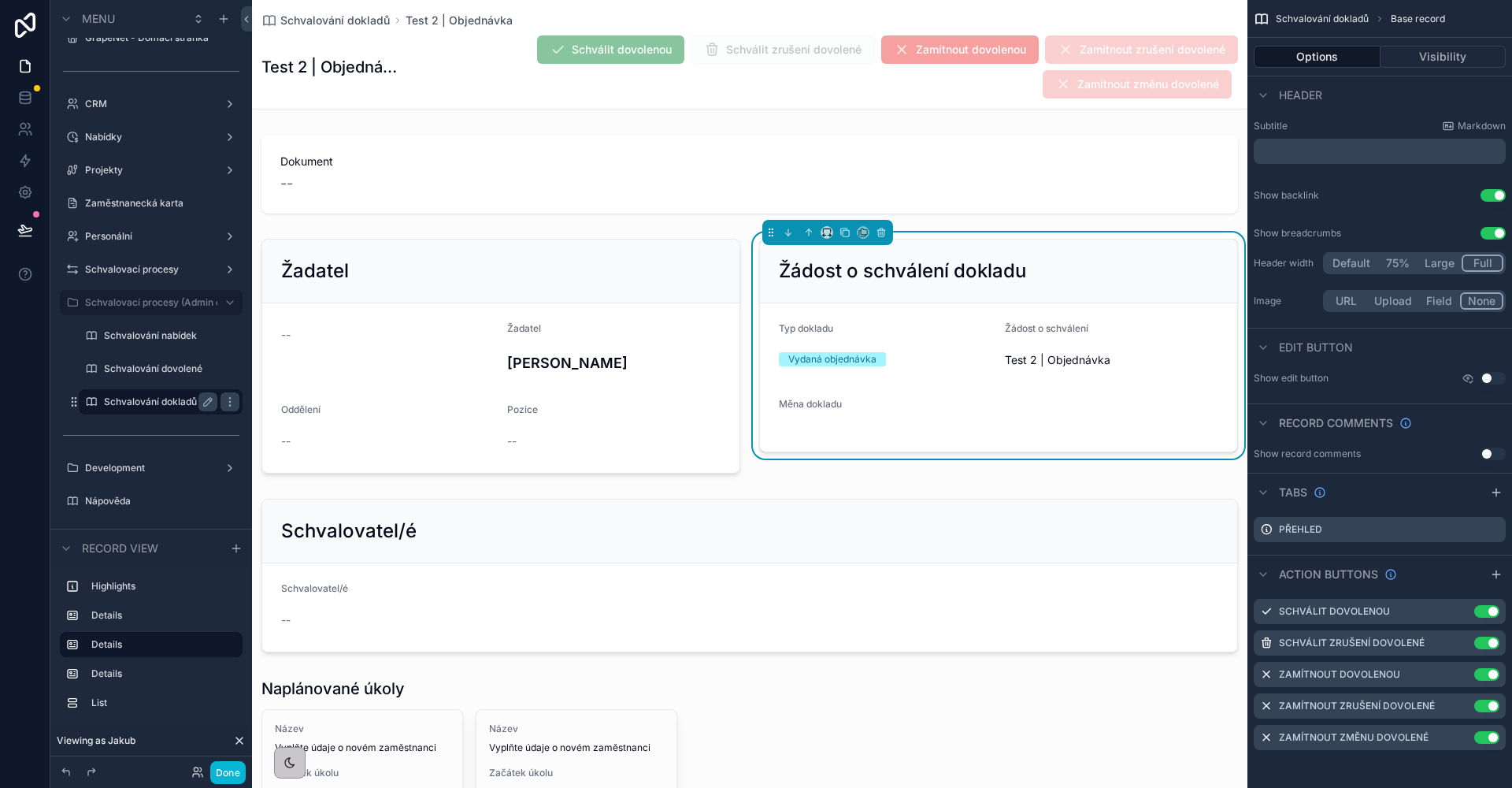
scroll to position [33, 0]
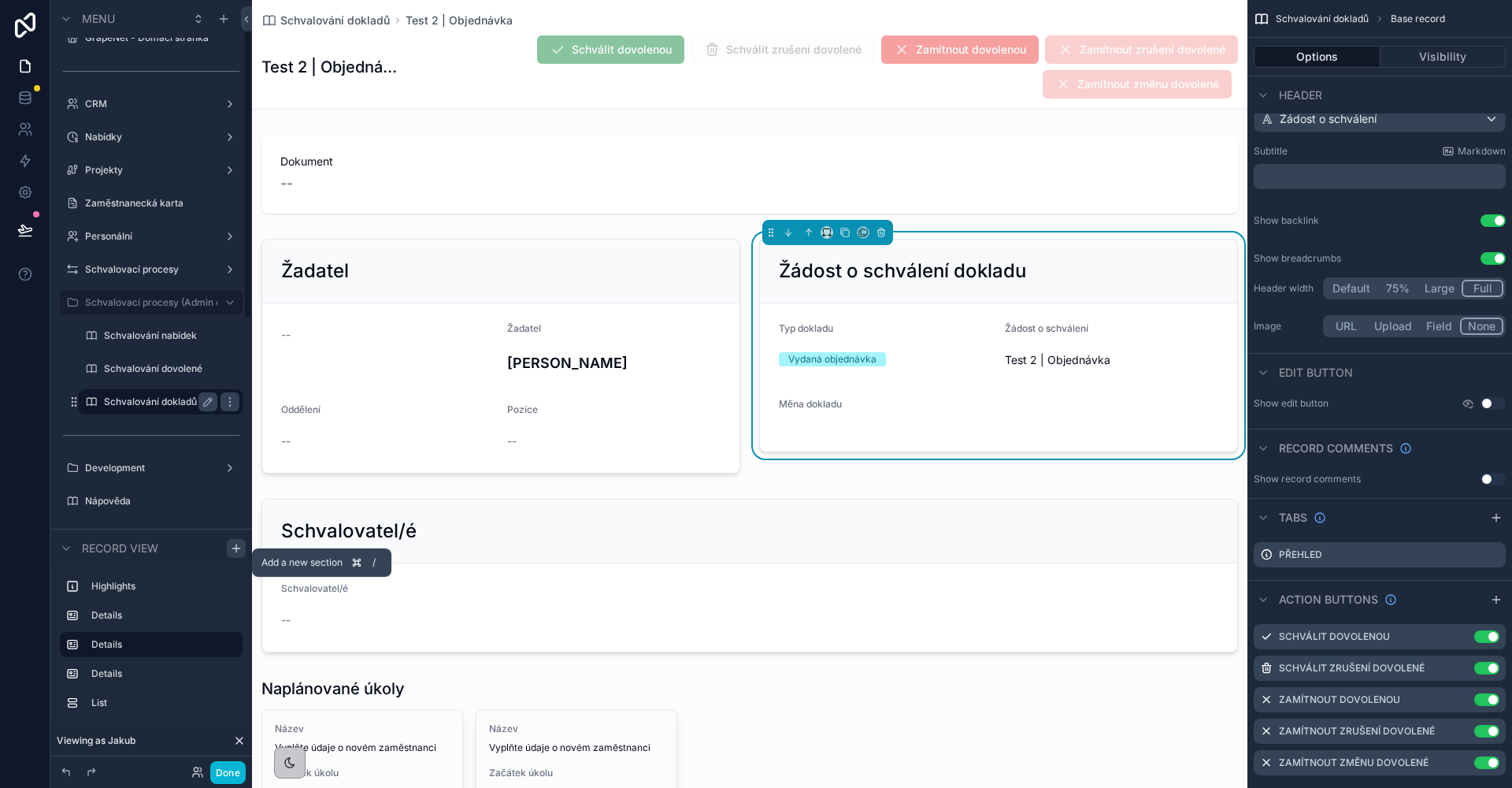
click at [241, 553] on icon "scrollable content" at bounding box center [236, 548] width 12 height 12
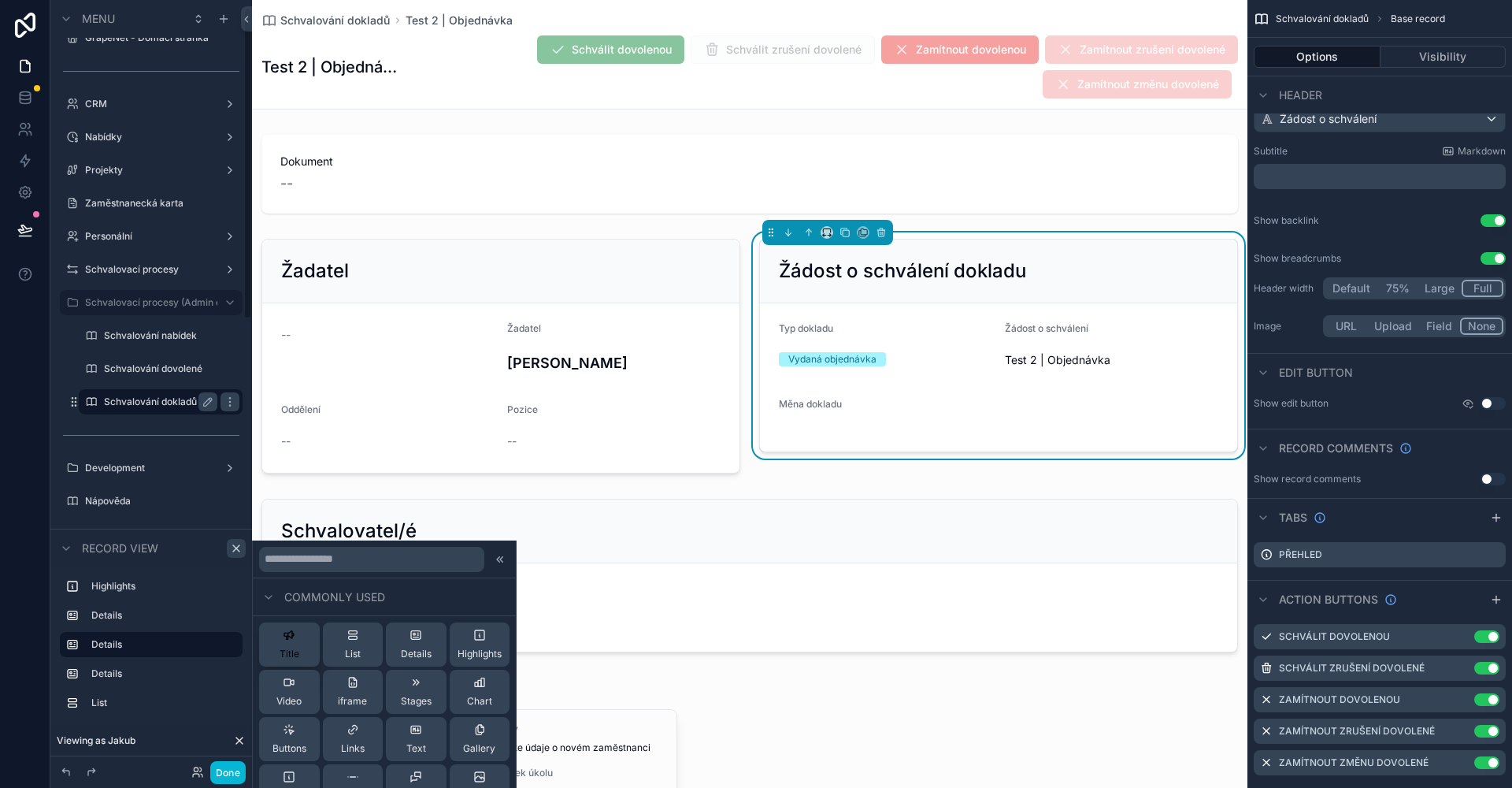
click at [298, 646] on button "Title" at bounding box center [289, 645] width 61 height 44
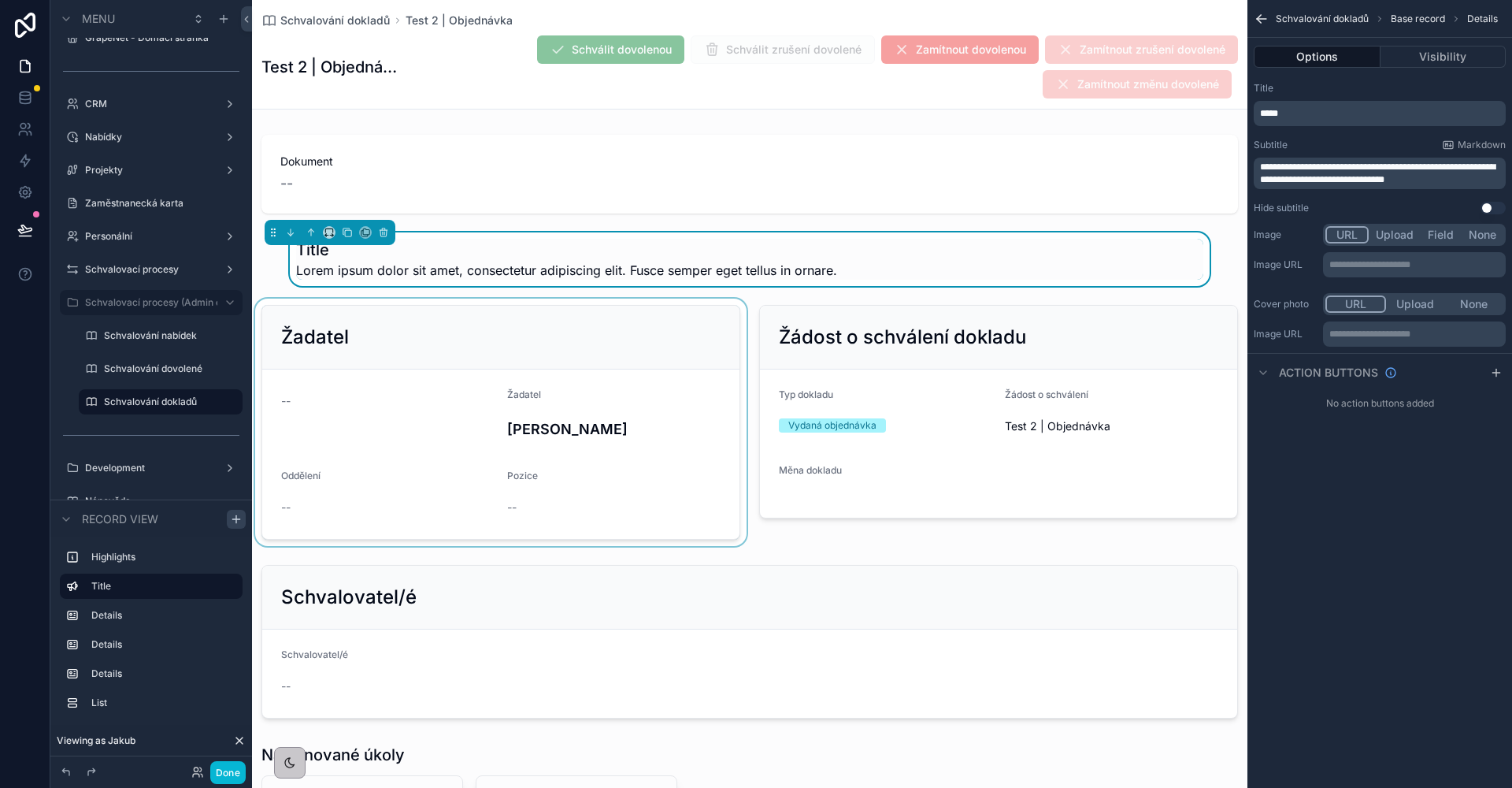
scroll to position [0, 0]
click at [312, 240] on button "scrollable content" at bounding box center [311, 232] width 17 height 17
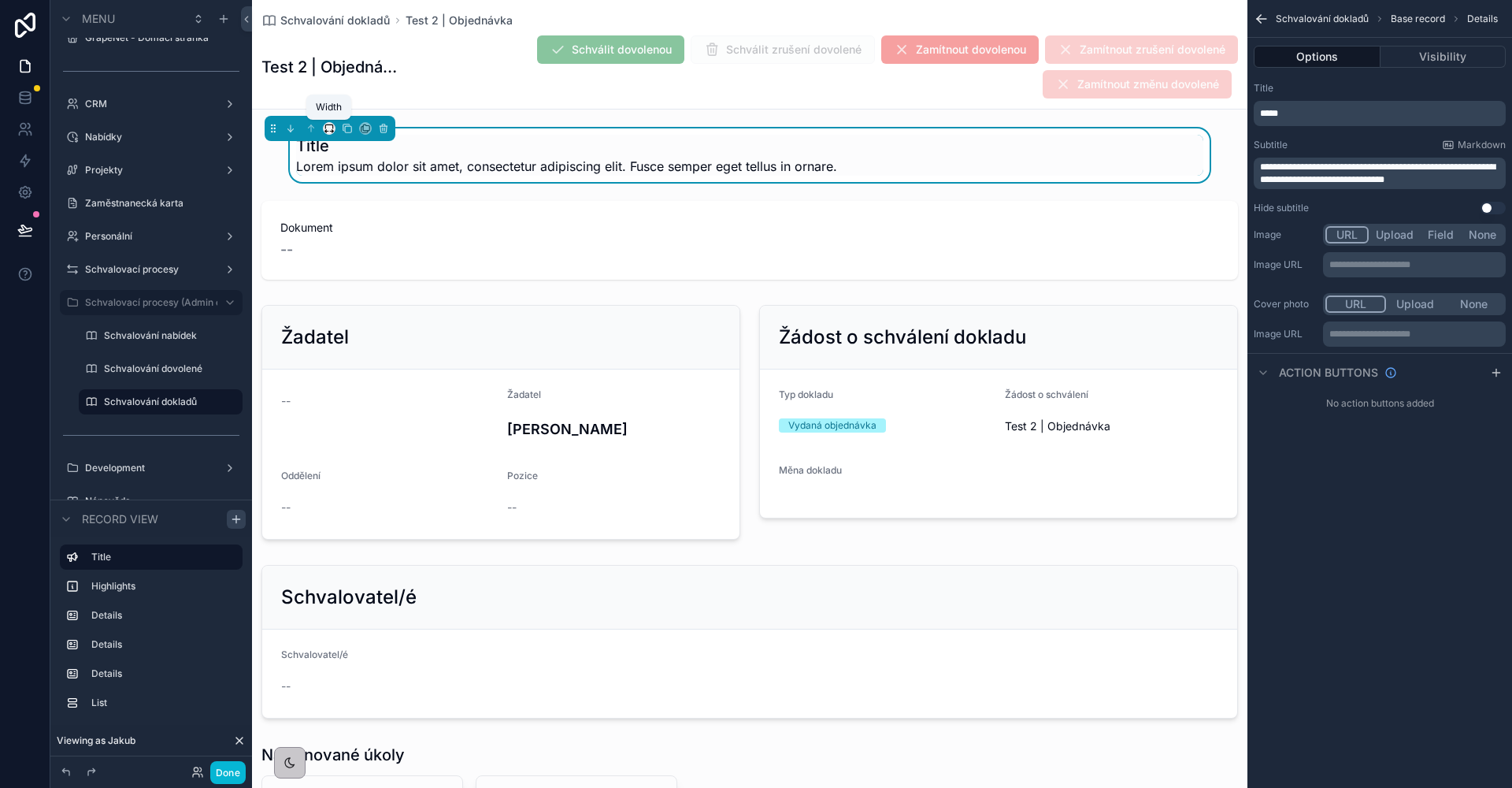
click at [331, 129] on icon "scrollable content" at bounding box center [329, 127] width 11 height 11
click at [353, 333] on span "Full width" at bounding box center [360, 336] width 49 height 19
drag, startPoint x: 1433, startPoint y: 176, endPoint x: 1215, endPoint y: 148, distance: 219.8
click at [1215, 148] on div "Jump to... K GrapeNet - Domací stránka CRM Nabídky 26 Projekty Zaměstnanecká ka…" at bounding box center [881, 394] width 1260 height 788
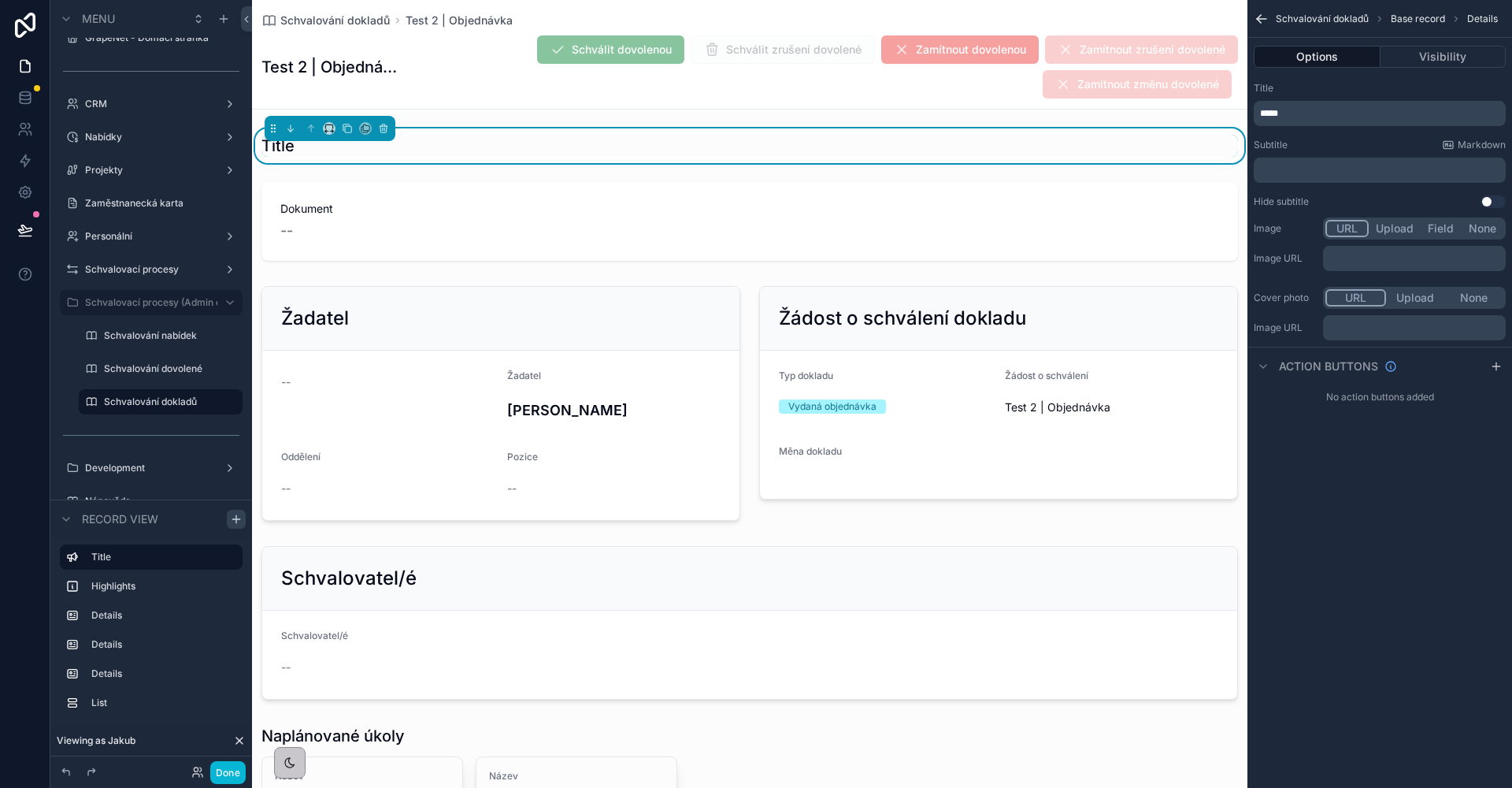
click at [1280, 112] on p "*****" at bounding box center [1380, 113] width 243 height 12
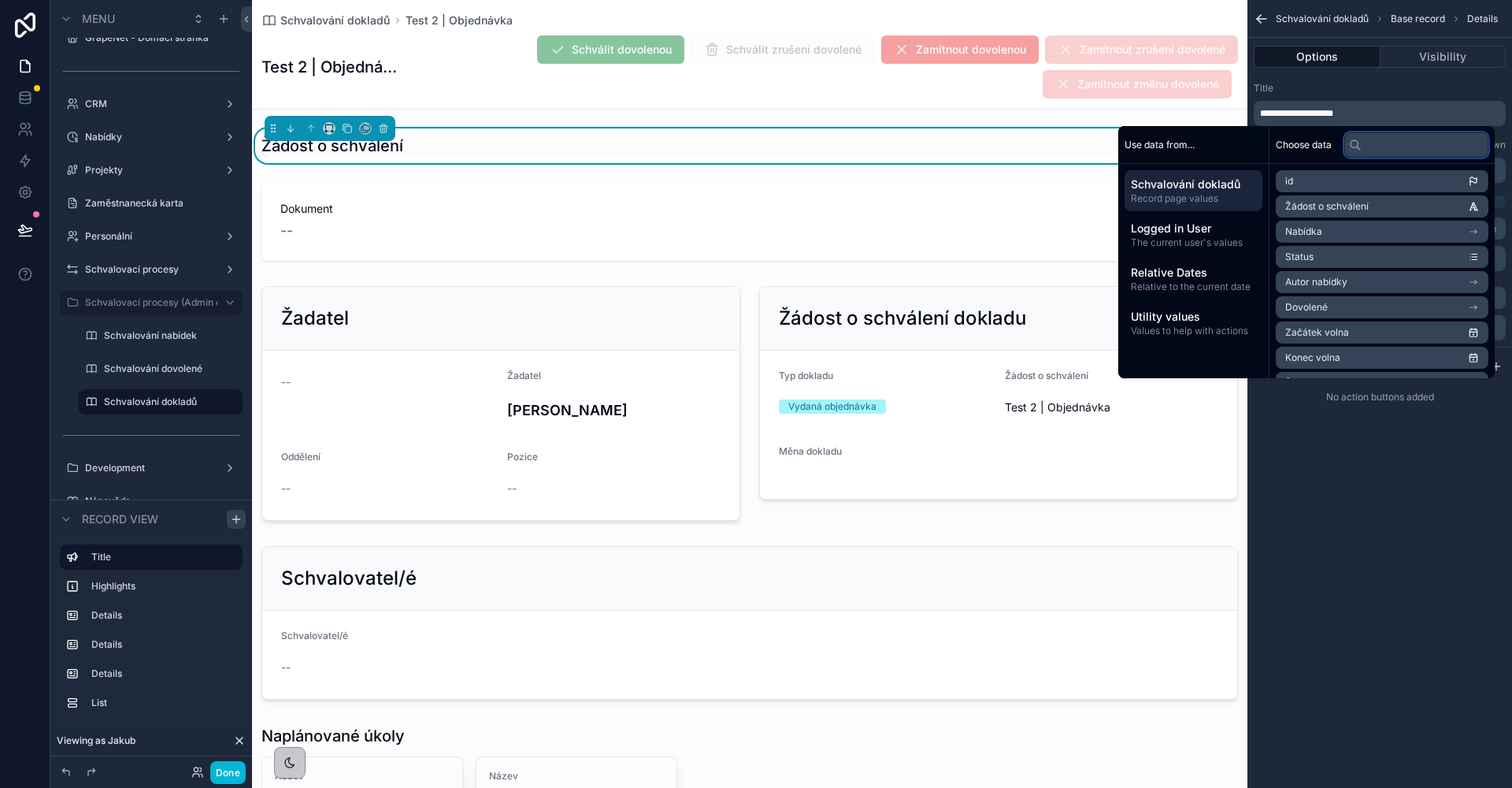
click at [1372, 142] on input "text" at bounding box center [1416, 145] width 144 height 25
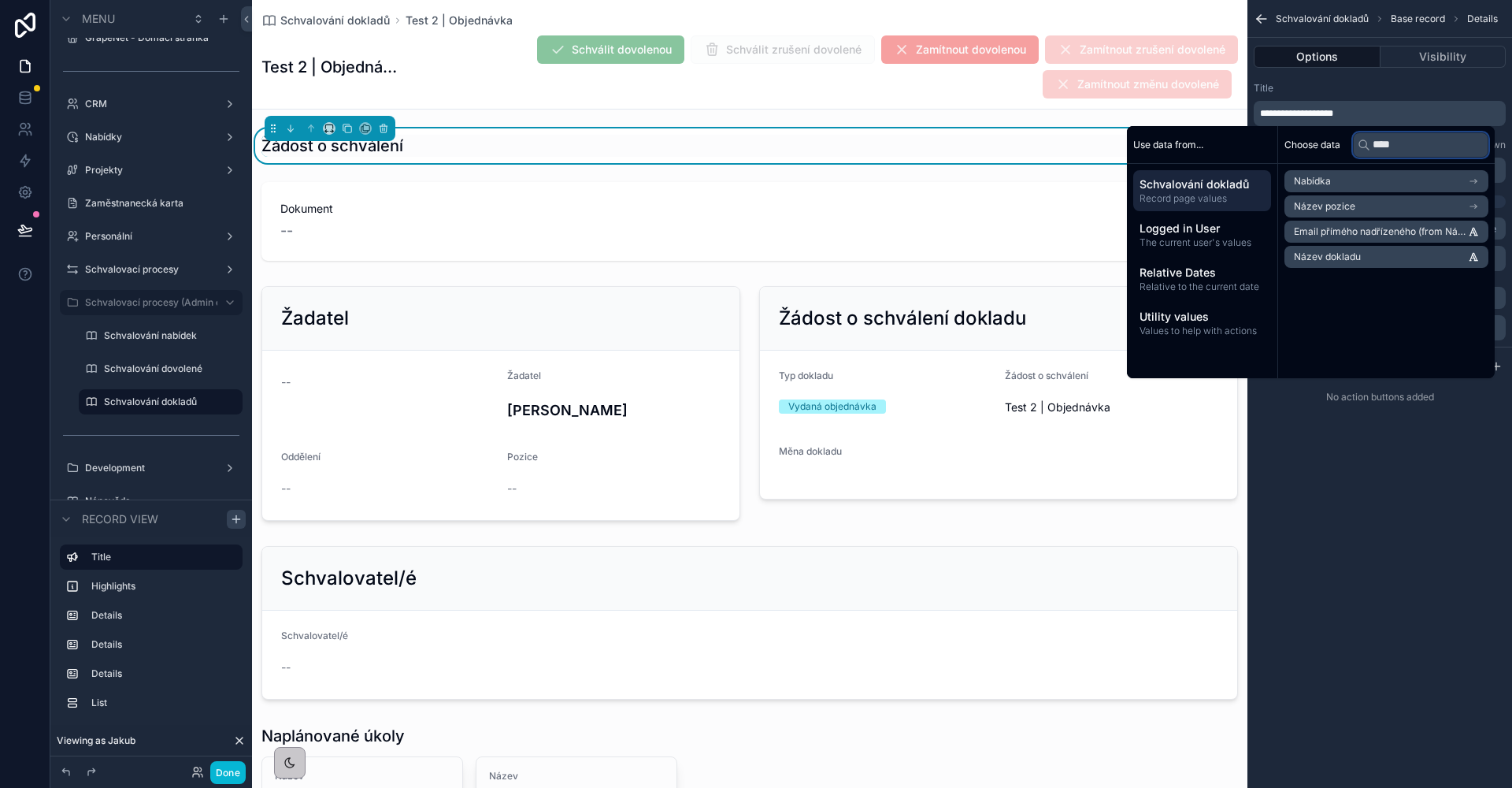
click at [1380, 141] on input "****" at bounding box center [1420, 145] width 136 height 25
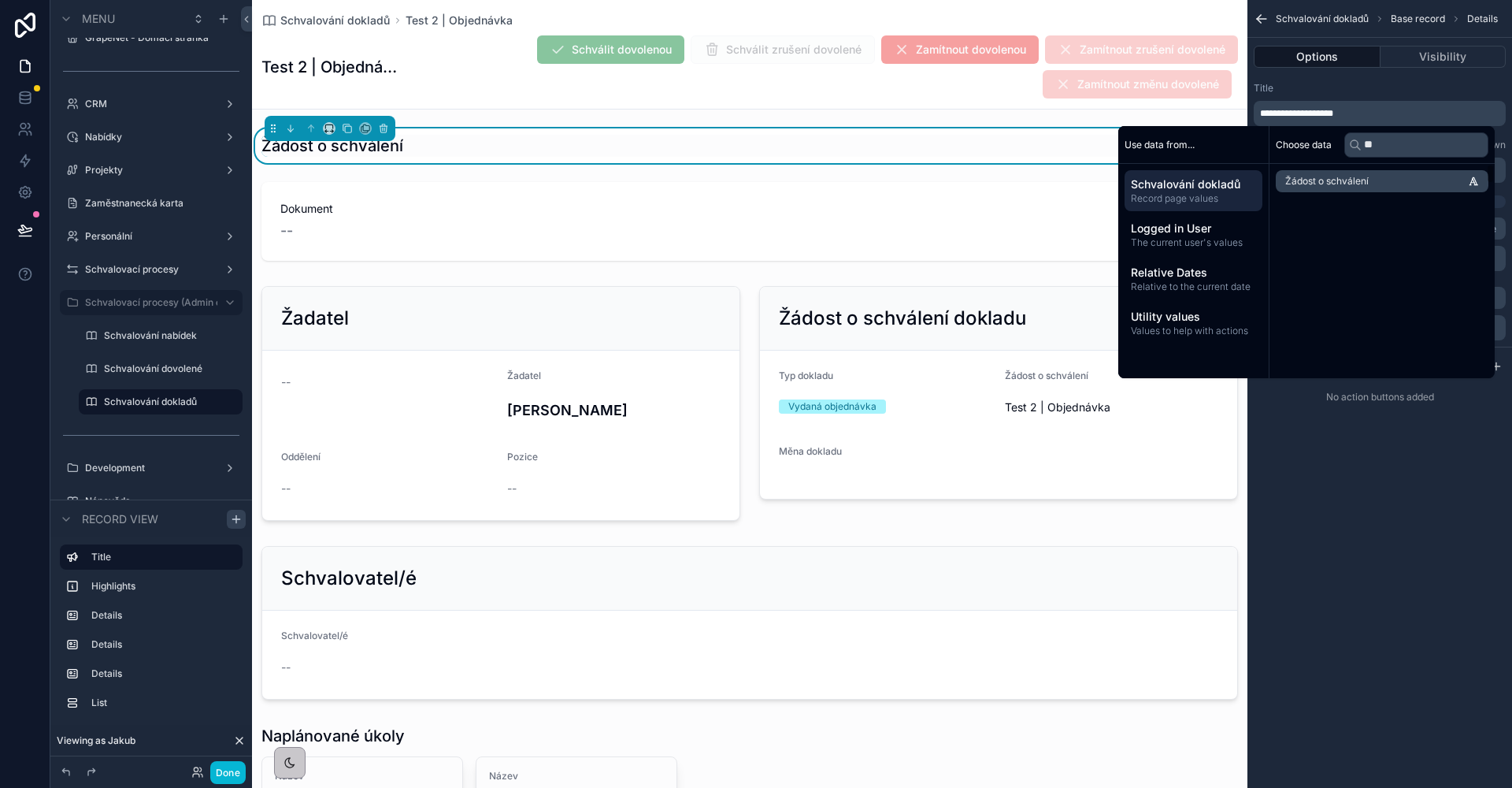
click at [1351, 180] on span "Žádost o schválení" at bounding box center [1327, 181] width 84 height 12
click at [1391, 132] on input "**" at bounding box center [1416, 145] width 144 height 25
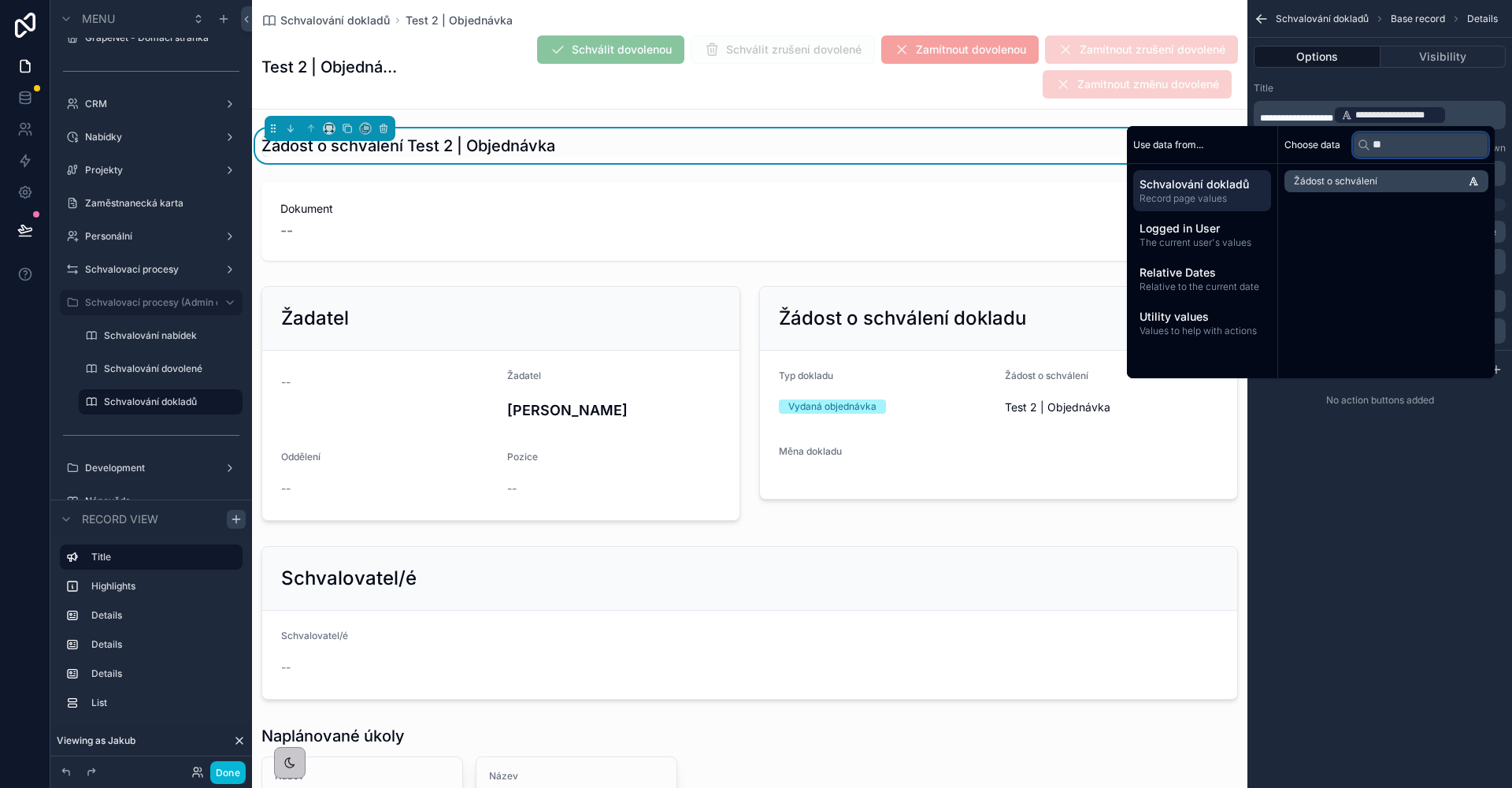
click at [1389, 141] on input "**" at bounding box center [1420, 145] width 136 height 25
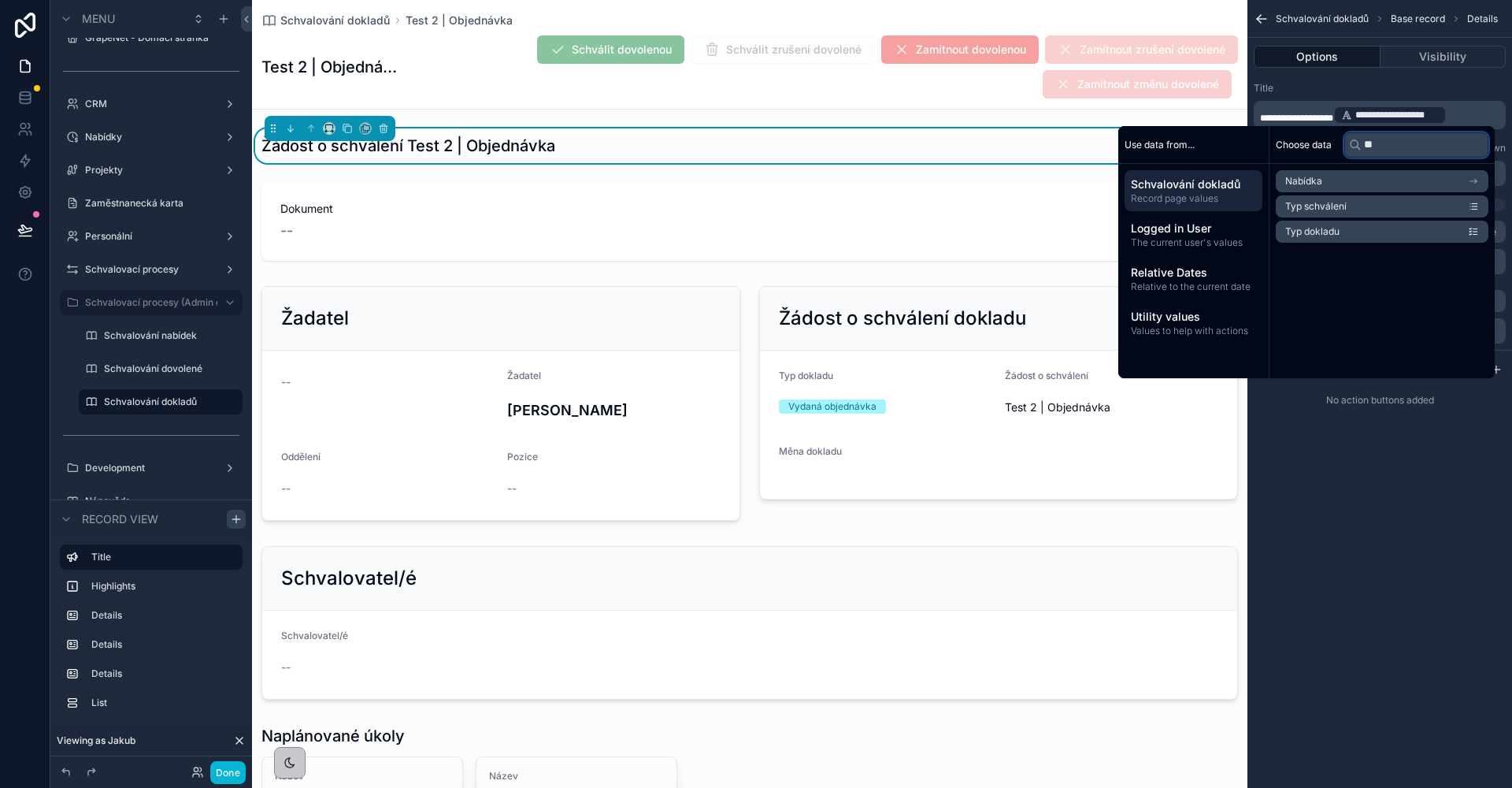
type input "***"
click at [1487, 118] on p "**********" at bounding box center [1380, 114] width 243 height 22
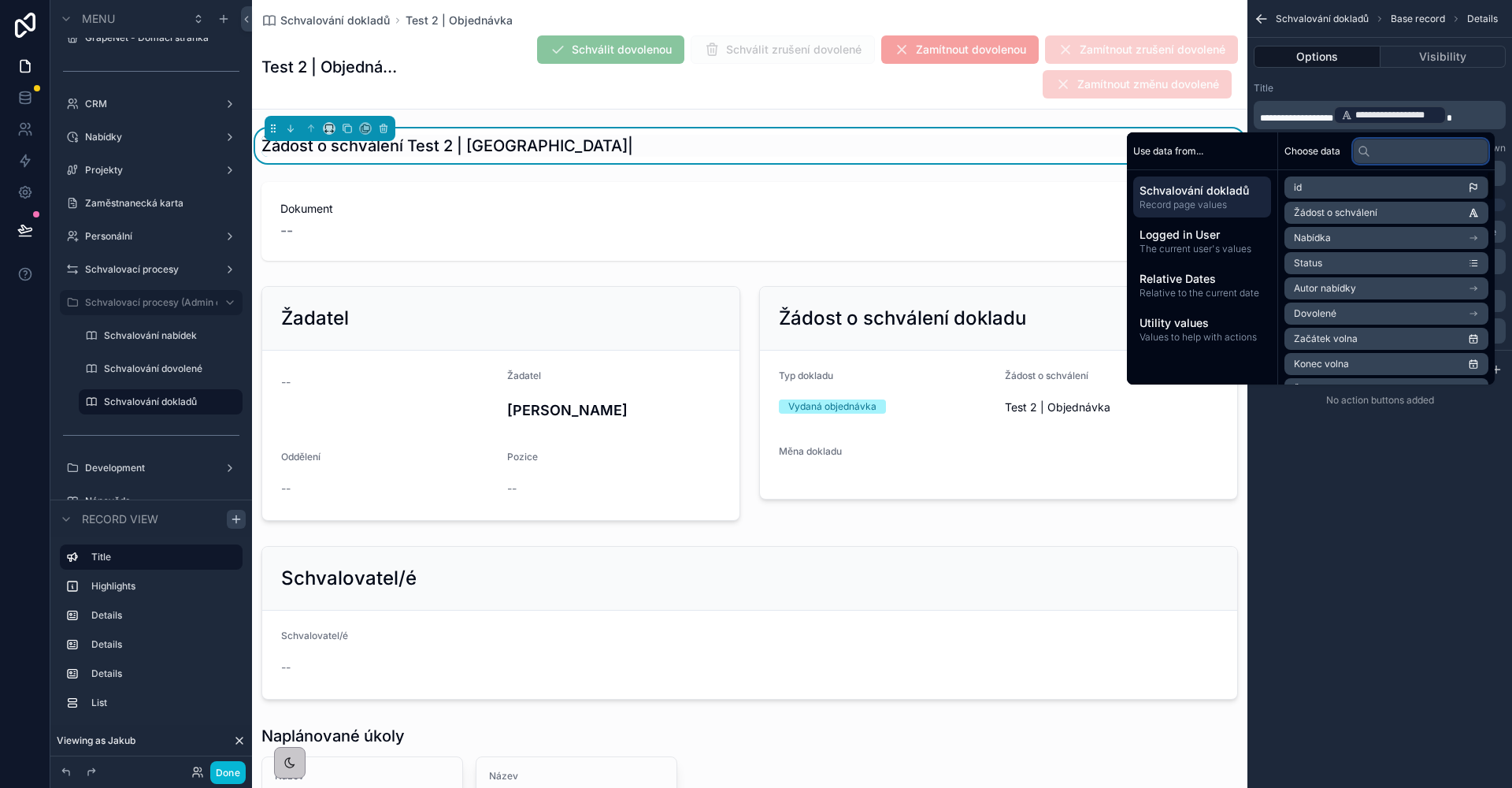
click at [1378, 160] on input "text" at bounding box center [1420, 151] width 136 height 25
click at [1475, 119] on p "**********" at bounding box center [1380, 114] width 243 height 22
click at [1424, 145] on input "text" at bounding box center [1420, 151] width 136 height 25
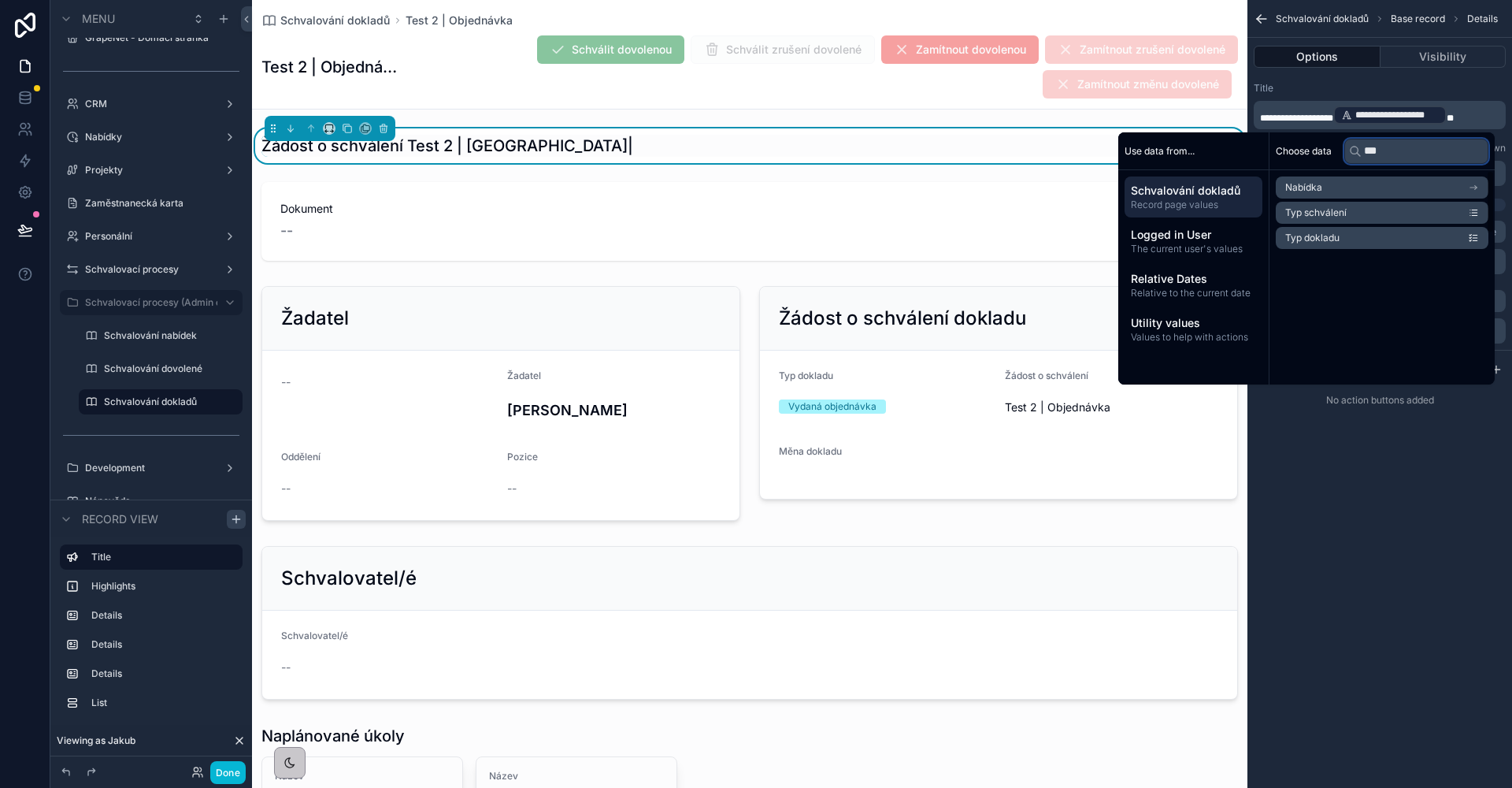
type input "***"
click at [1401, 241] on li "Typ dokladu" at bounding box center [1381, 238] width 213 height 22
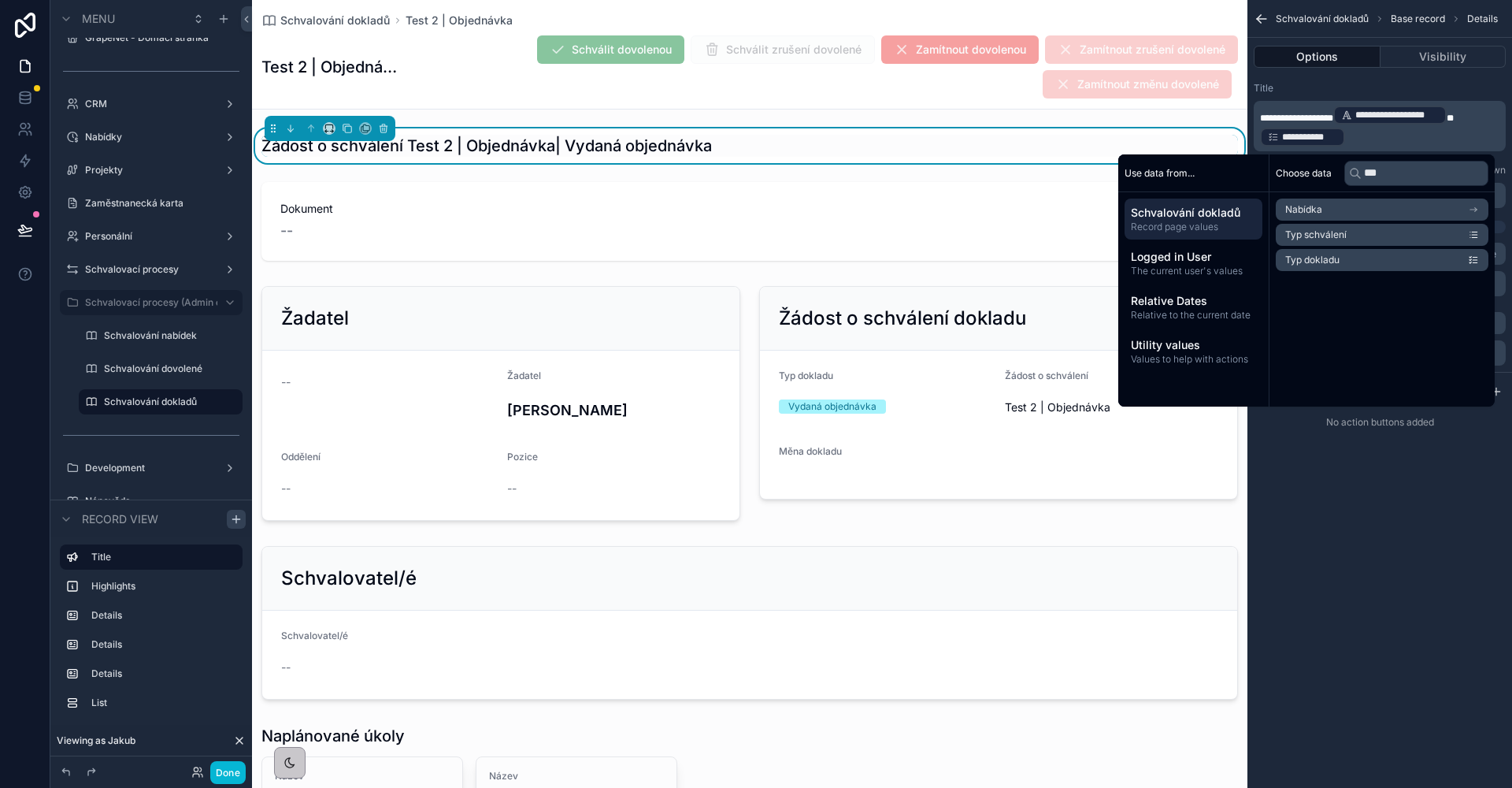
click at [1454, 122] on span "*" at bounding box center [1450, 118] width 7 height 9
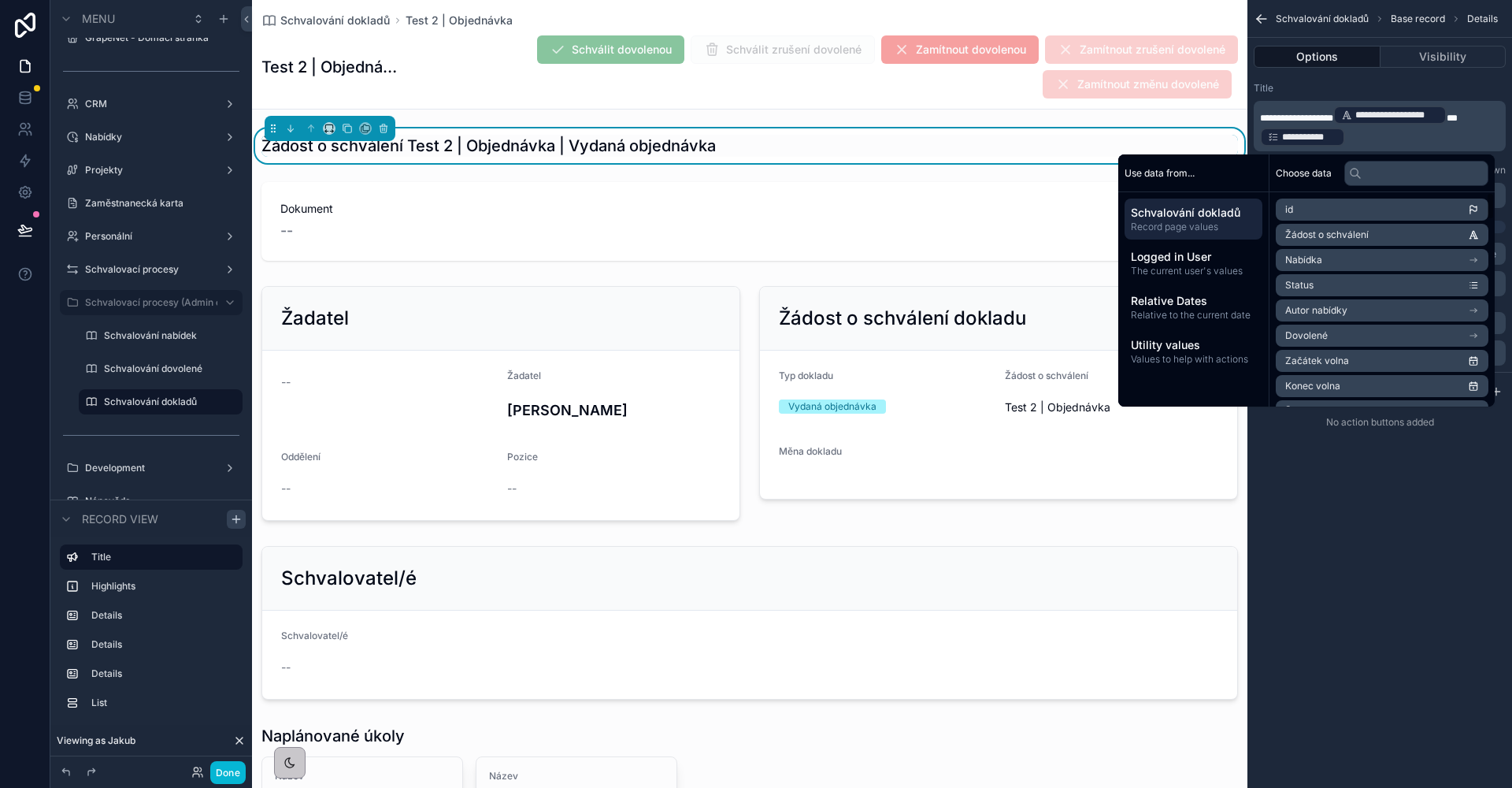
click at [1376, 590] on div "**********" at bounding box center [1380, 394] width 265 height 788
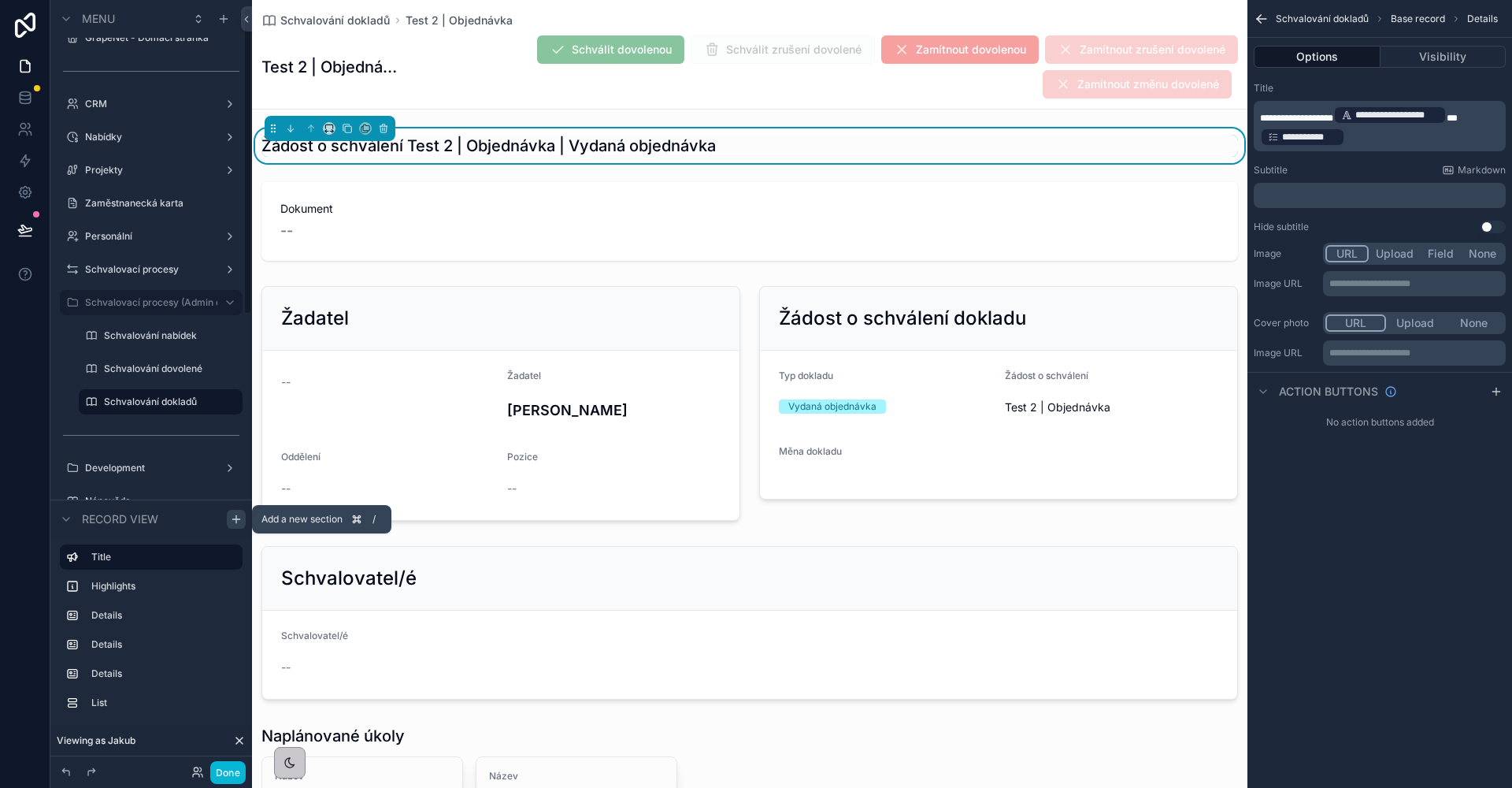
click at [230, 522] on icon "scrollable content" at bounding box center [236, 518] width 12 height 12
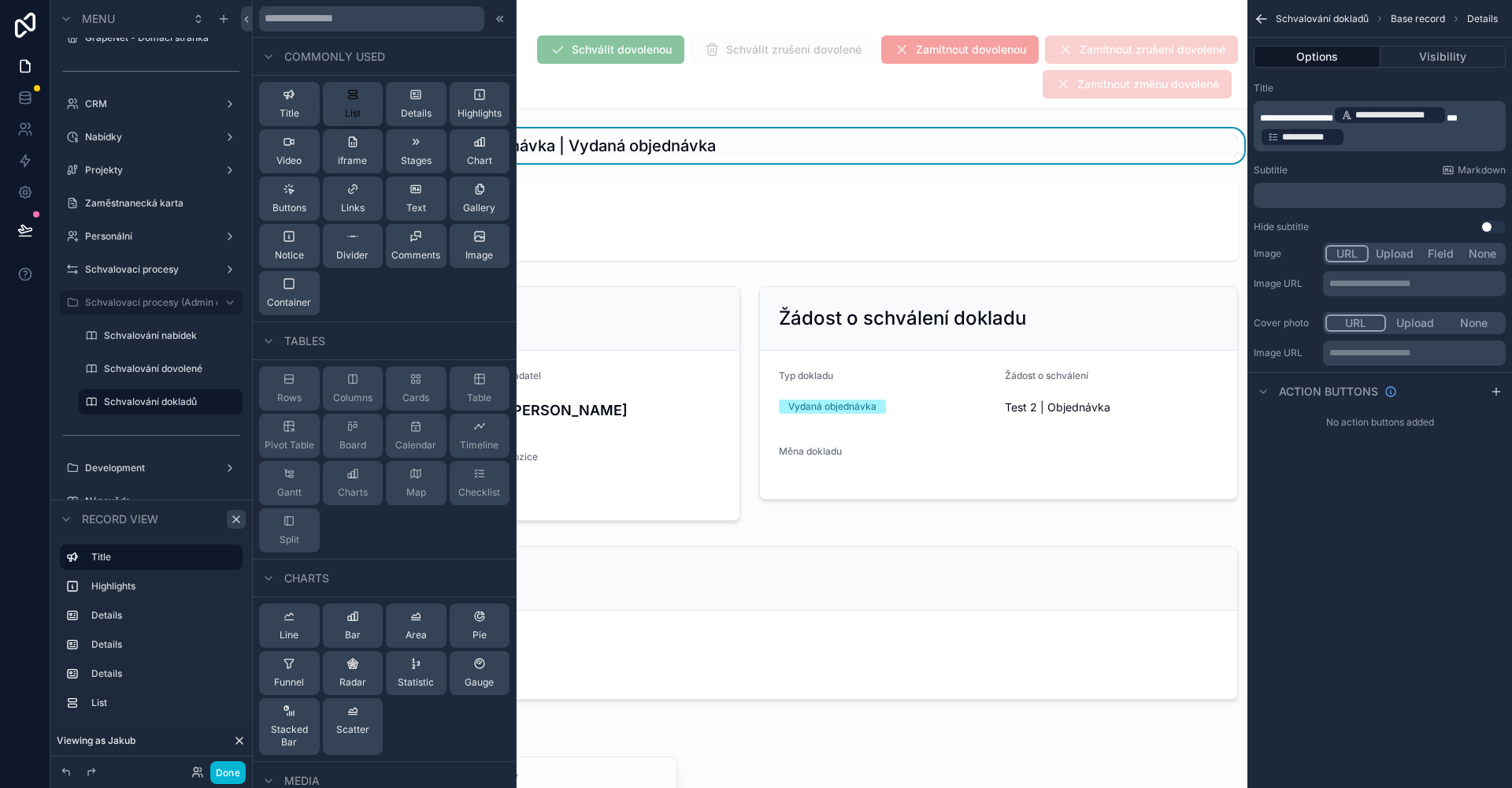
click at [331, 104] on button "List" at bounding box center [354, 104] width 61 height 44
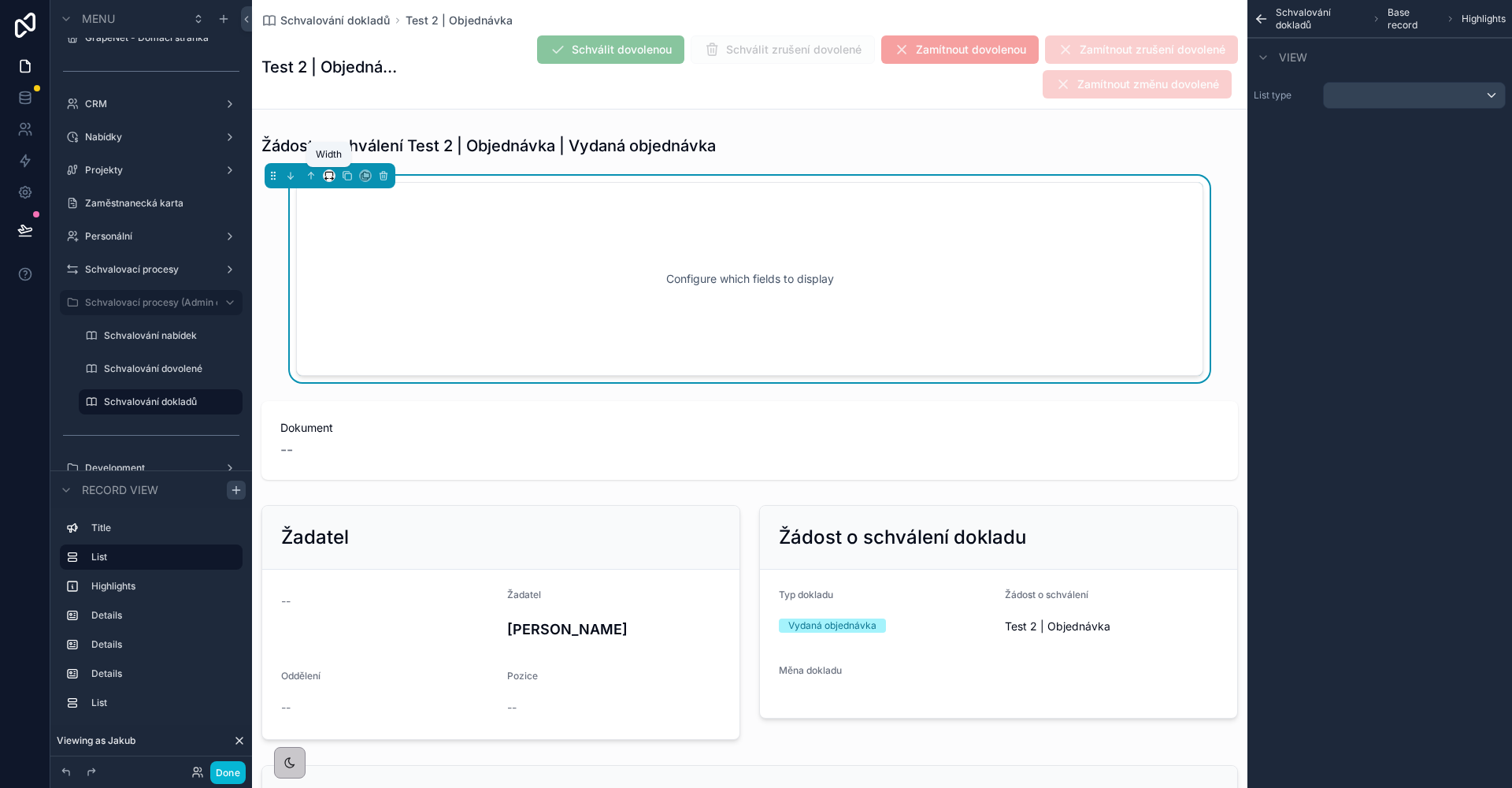
click at [331, 177] on icon "scrollable content" at bounding box center [329, 175] width 11 height 11
click at [348, 384] on span "Full width" at bounding box center [360, 384] width 49 height 19
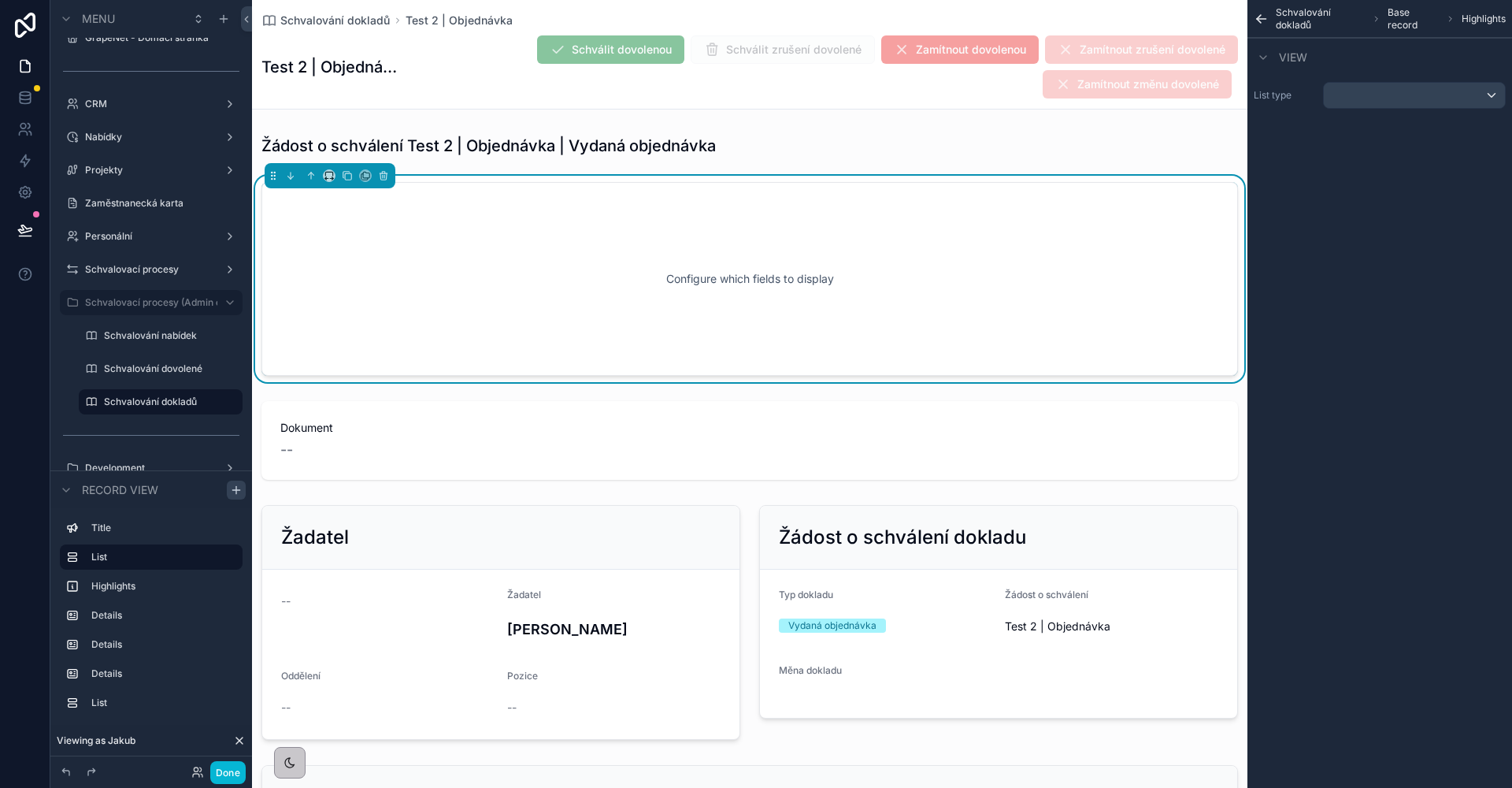
click at [1401, 93] on div "scrollable content" at bounding box center [1414, 95] width 181 height 25
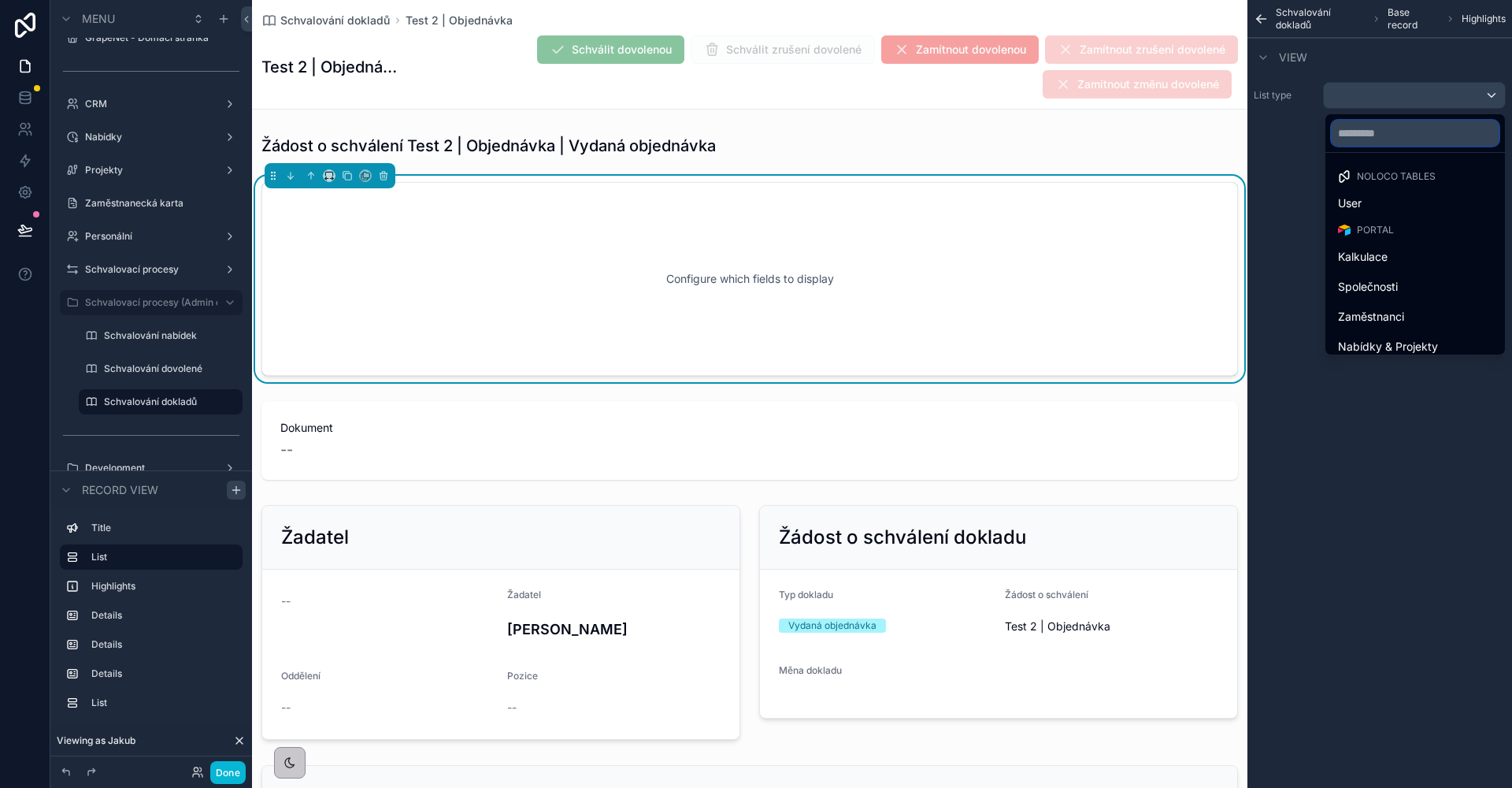
click at [1381, 128] on input "text" at bounding box center [1414, 133] width 167 height 25
type input "***"
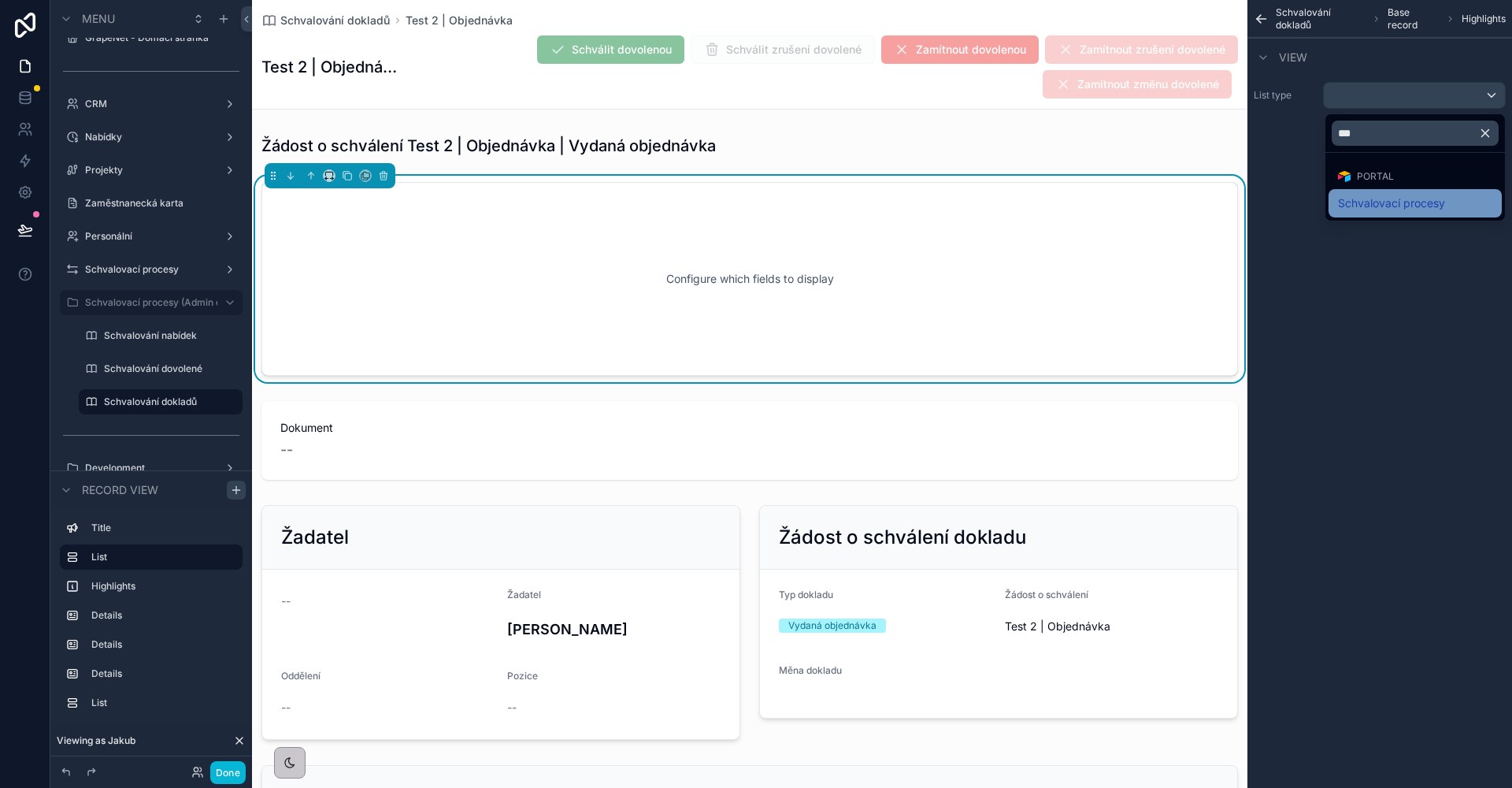
click at [1450, 192] on div "Schvalovací procesy" at bounding box center [1415, 203] width 173 height 28
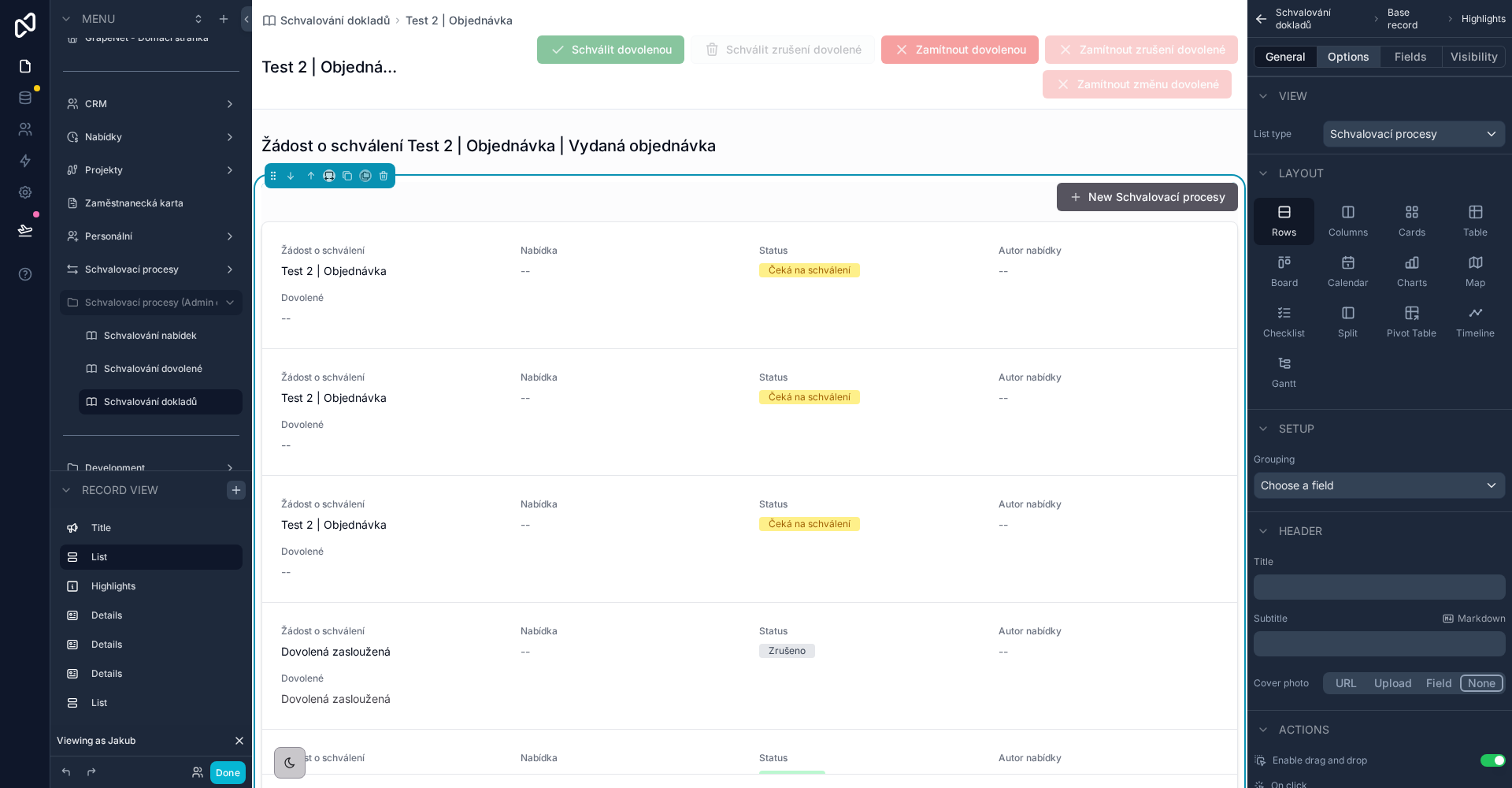
click at [1348, 55] on button "Options" at bounding box center [1348, 57] width 63 height 22
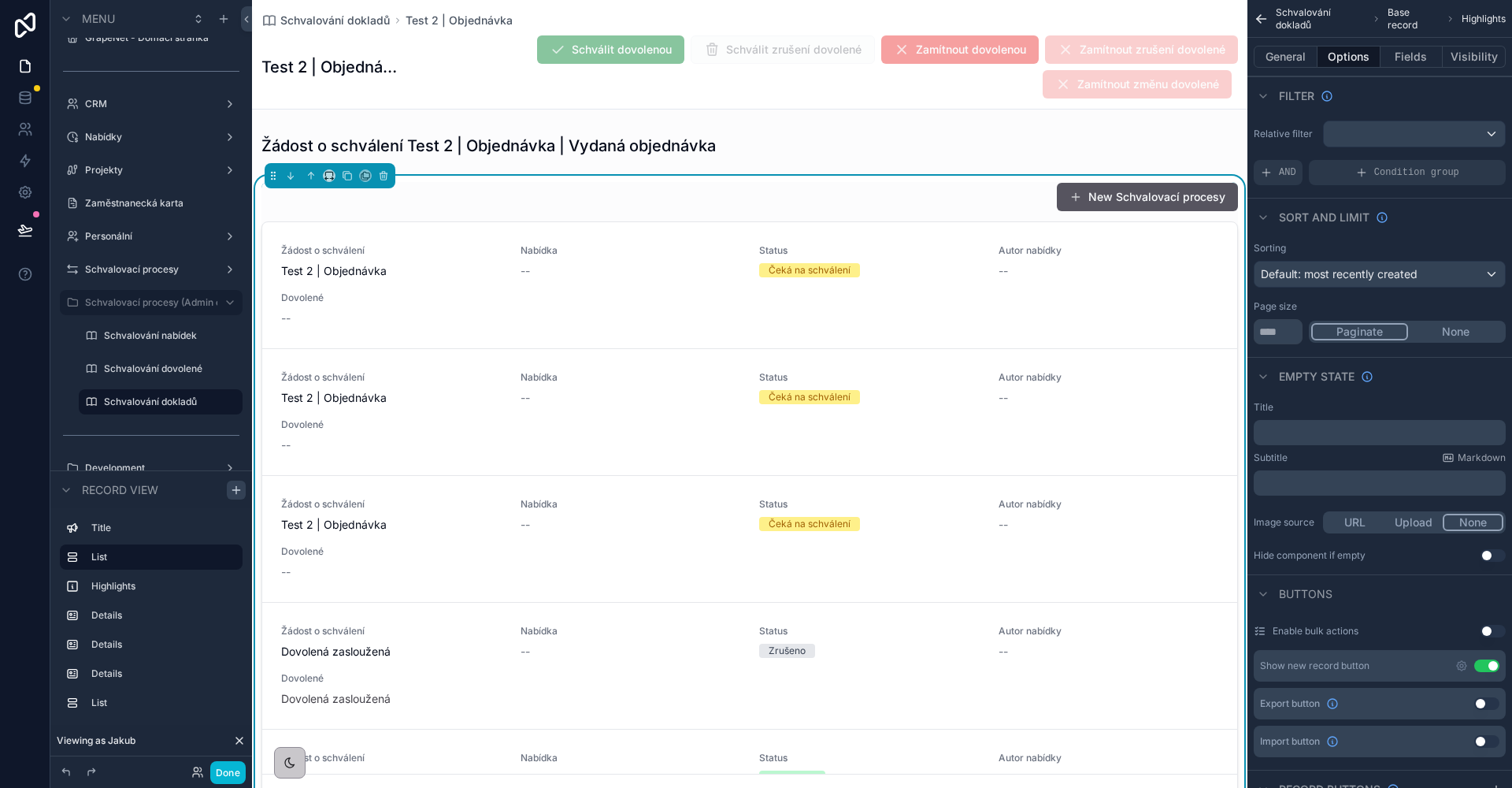
click at [1366, 131] on div "scrollable content" at bounding box center [1414, 133] width 181 height 25
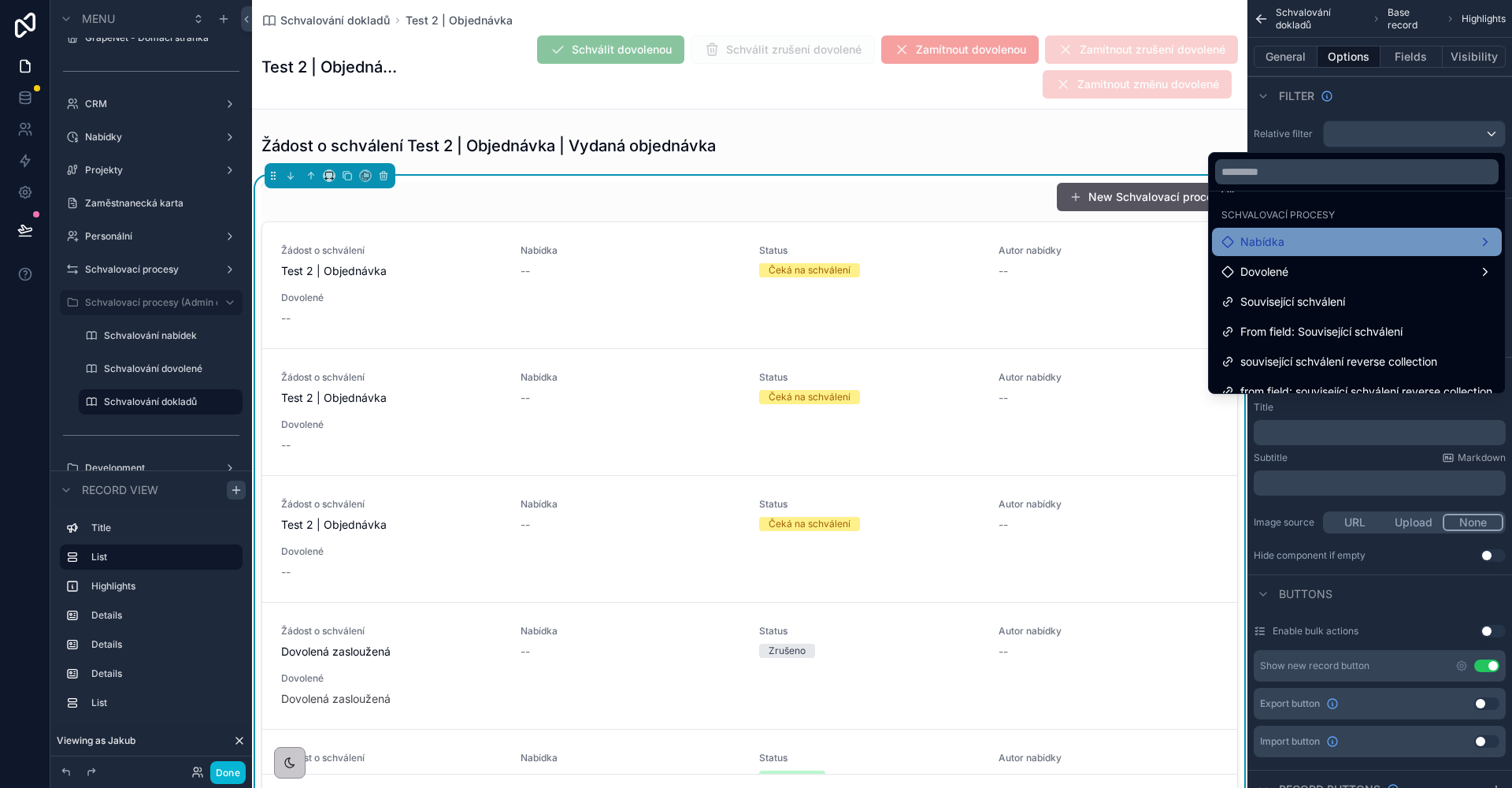
scroll to position [46, 0]
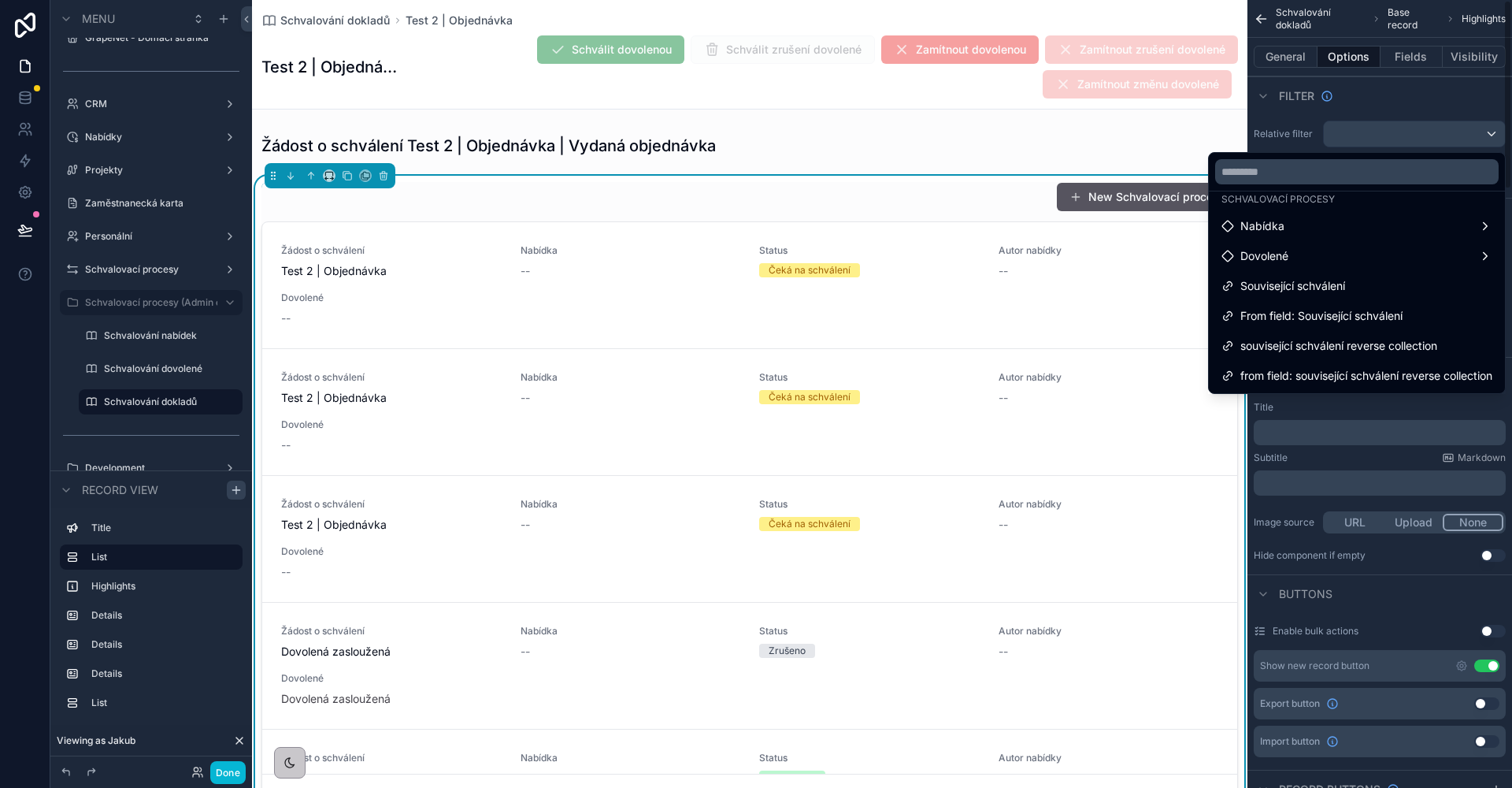
click at [1379, 91] on div "scrollable content" at bounding box center [756, 394] width 1512 height 788
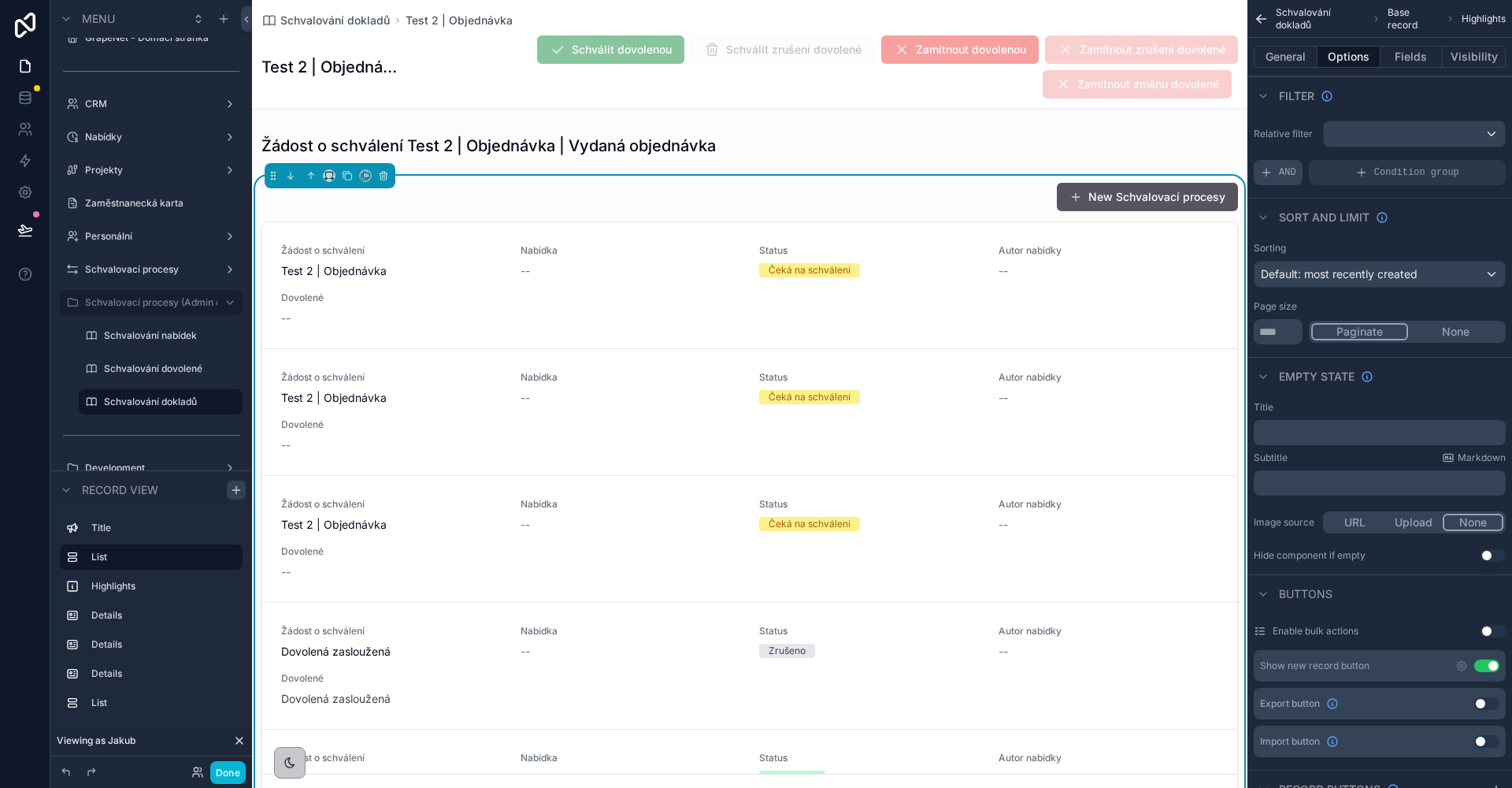
click at [1294, 176] on span "AND" at bounding box center [1287, 172] width 17 height 12
click at [1460, 162] on div "scrollable content" at bounding box center [1466, 161] width 22 height 22
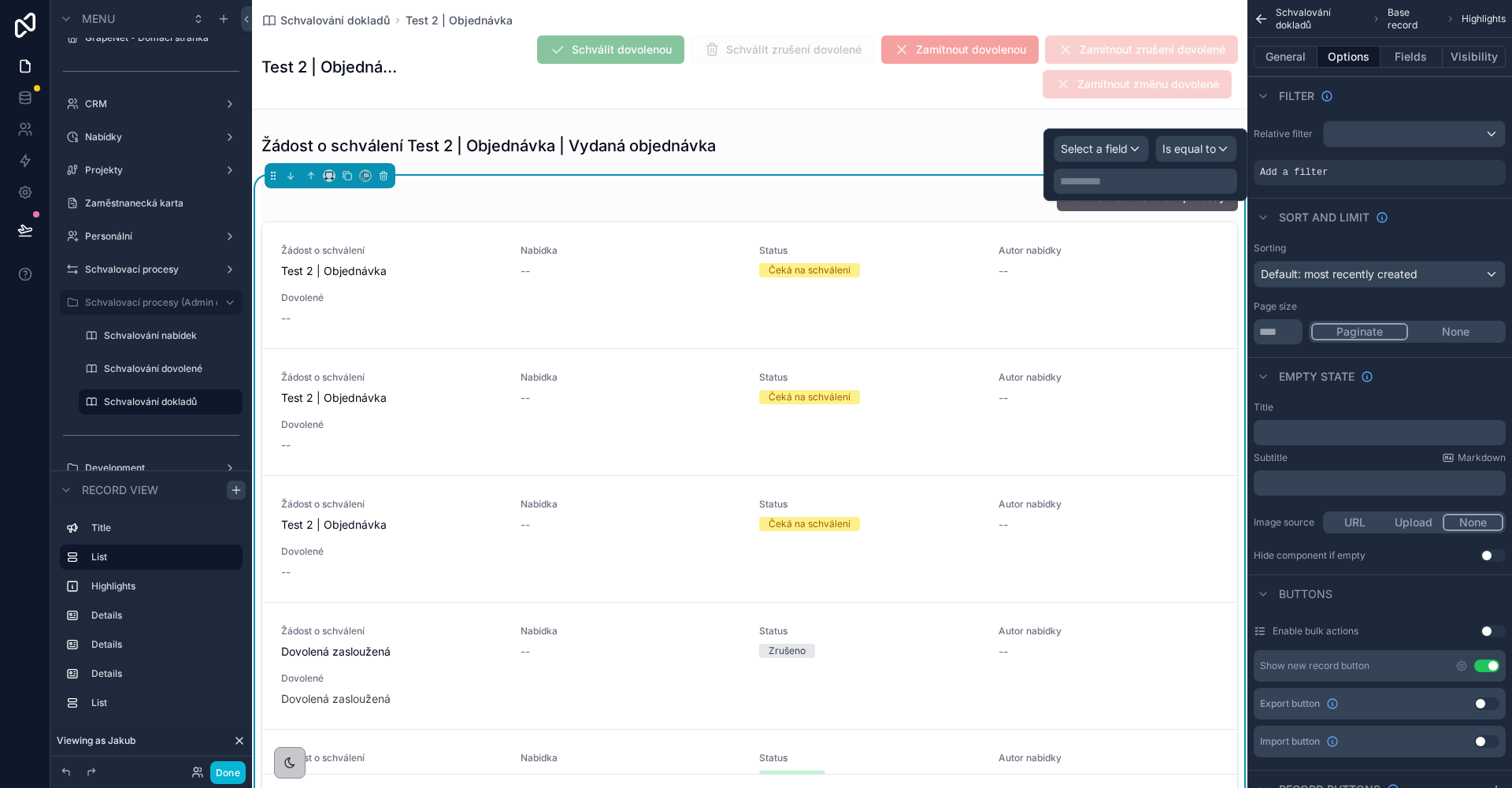
click at [1103, 151] on span "Select a field" at bounding box center [1094, 148] width 67 height 13
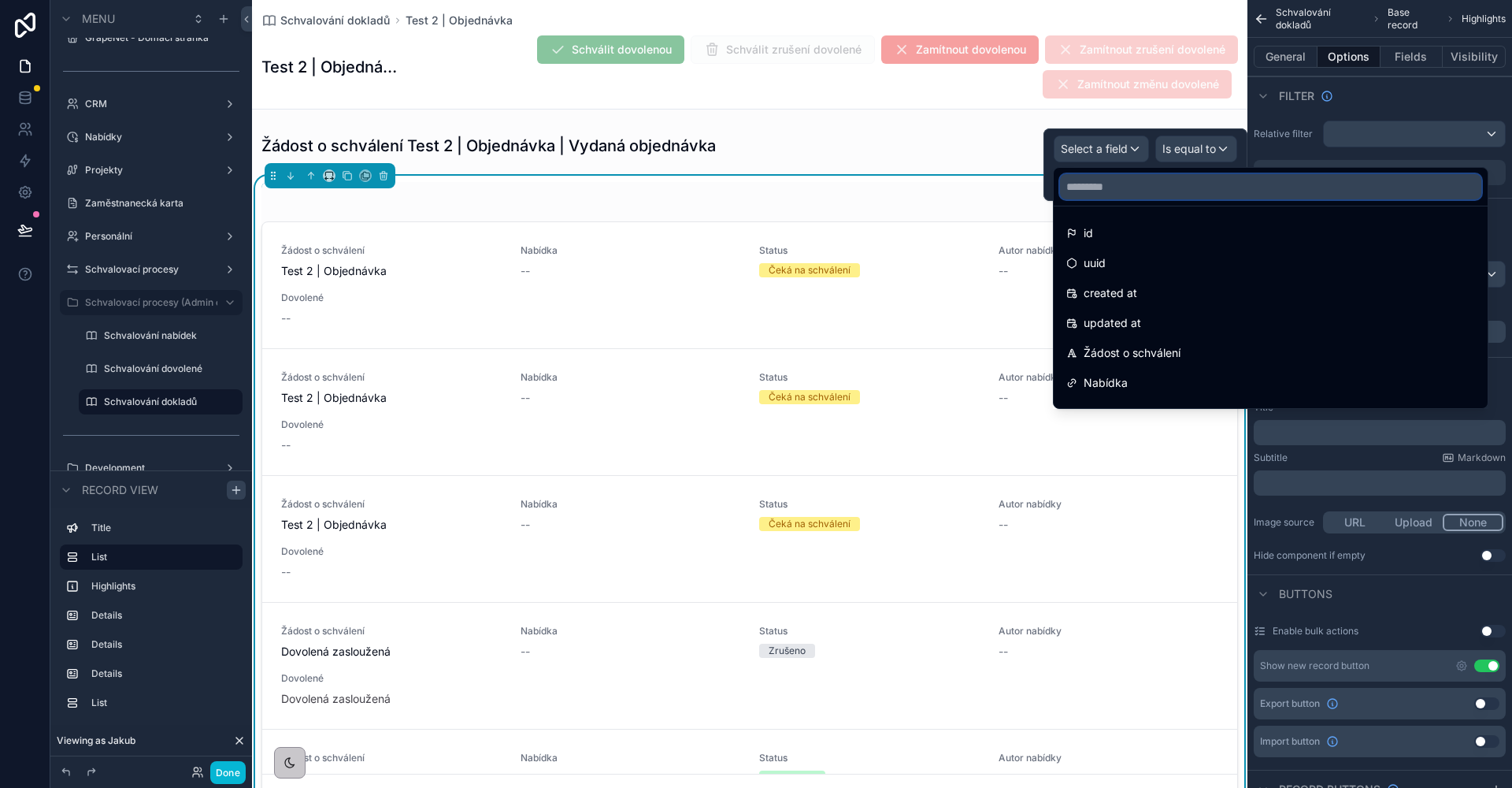
click at [1133, 198] on input "text" at bounding box center [1270, 187] width 421 height 25
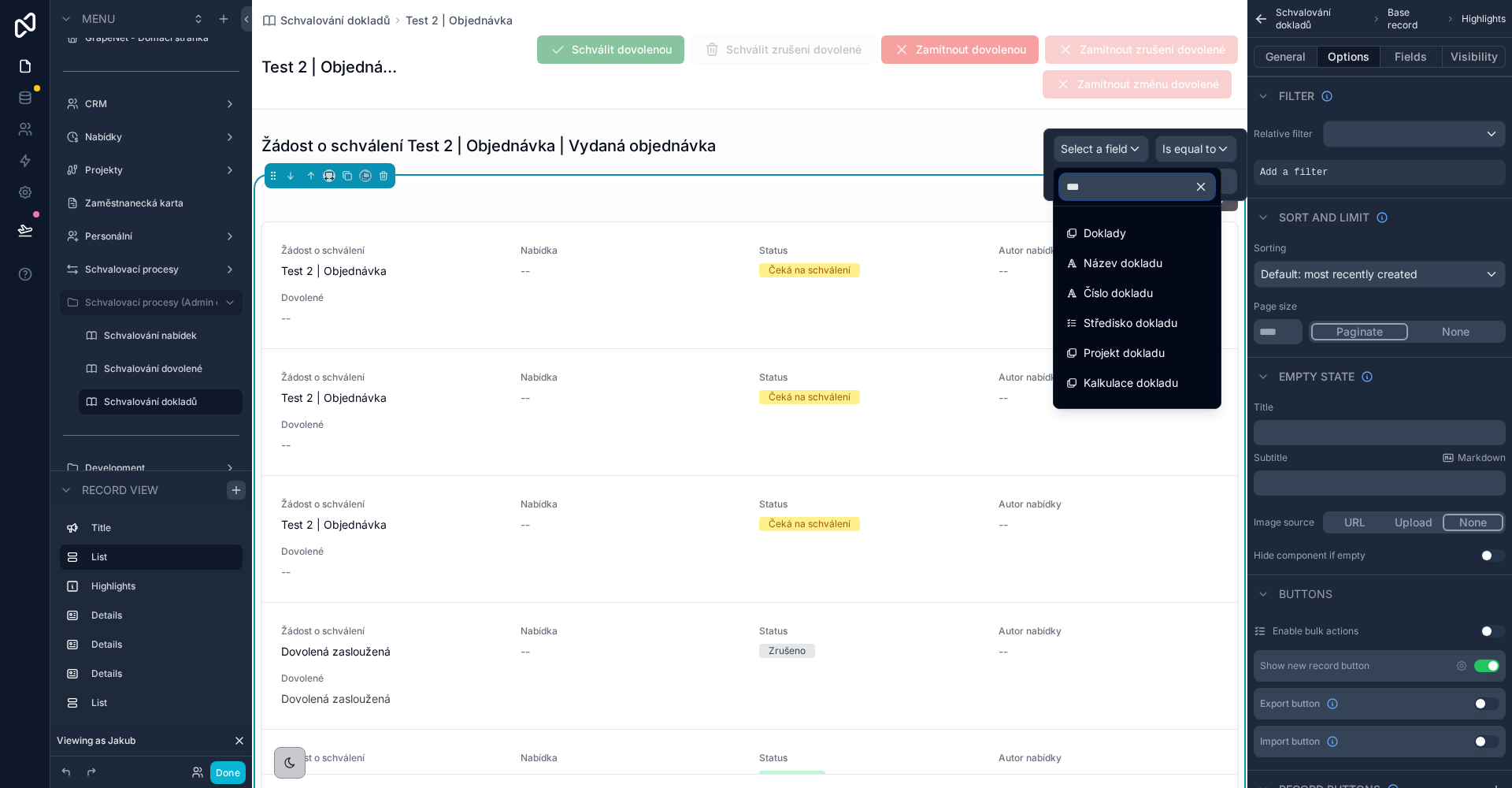
type input "****"
click at [1154, 233] on div "Doklady" at bounding box center [1137, 233] width 141 height 19
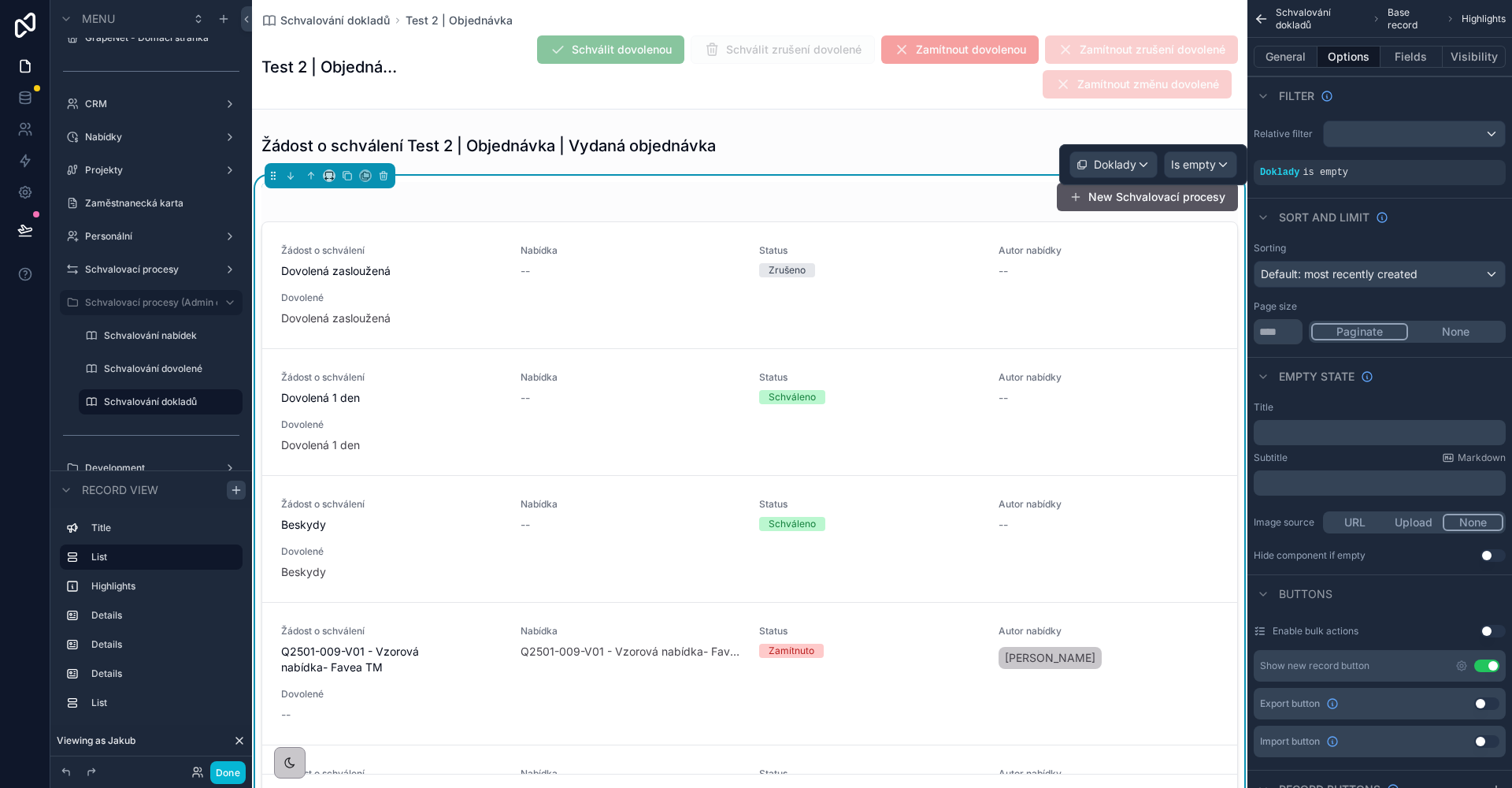
click at [1200, 169] on span "Is empty" at bounding box center [1193, 165] width 45 height 16
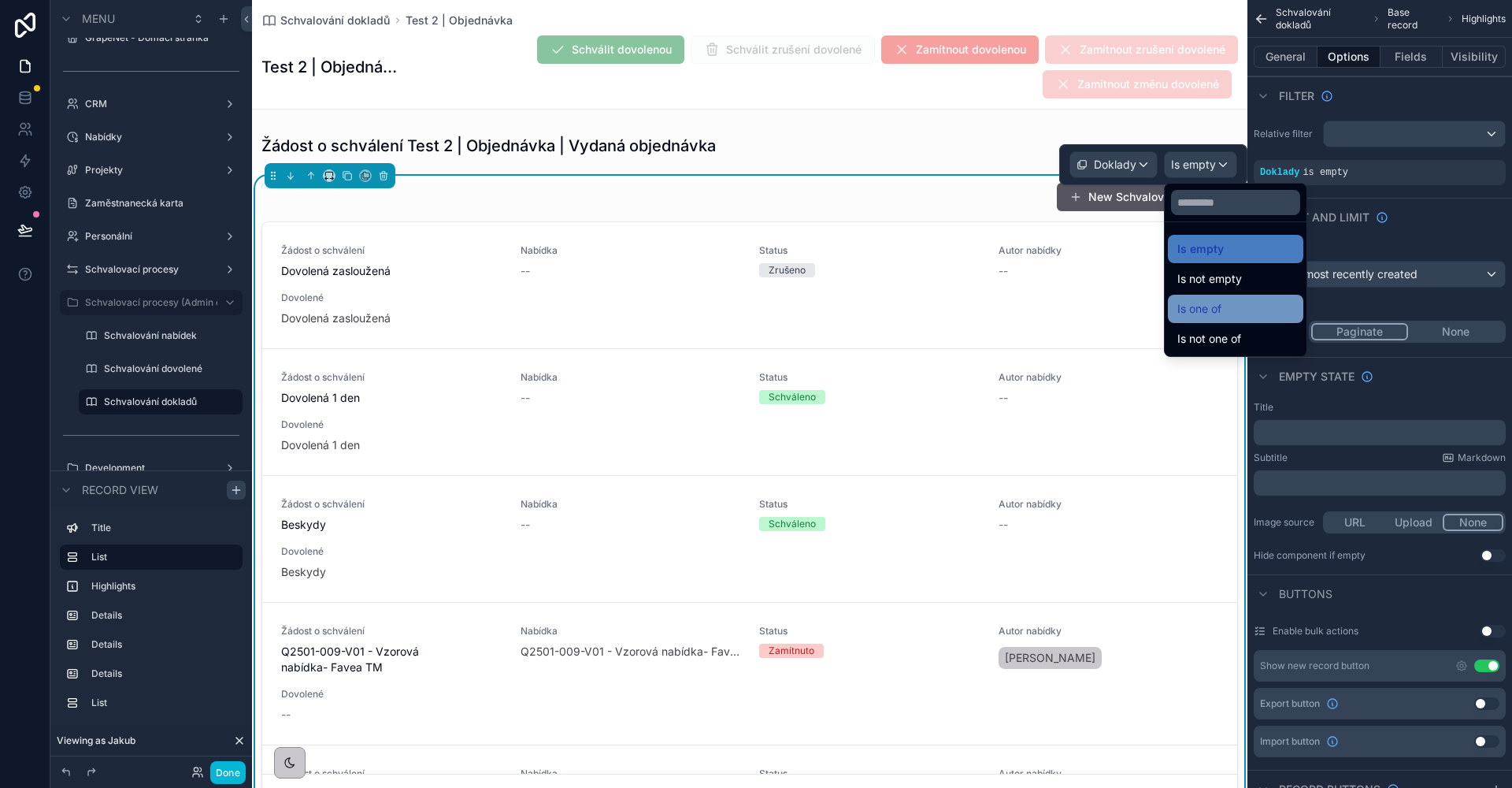
click at [1218, 304] on span "Is one of" at bounding box center [1200, 308] width 44 height 19
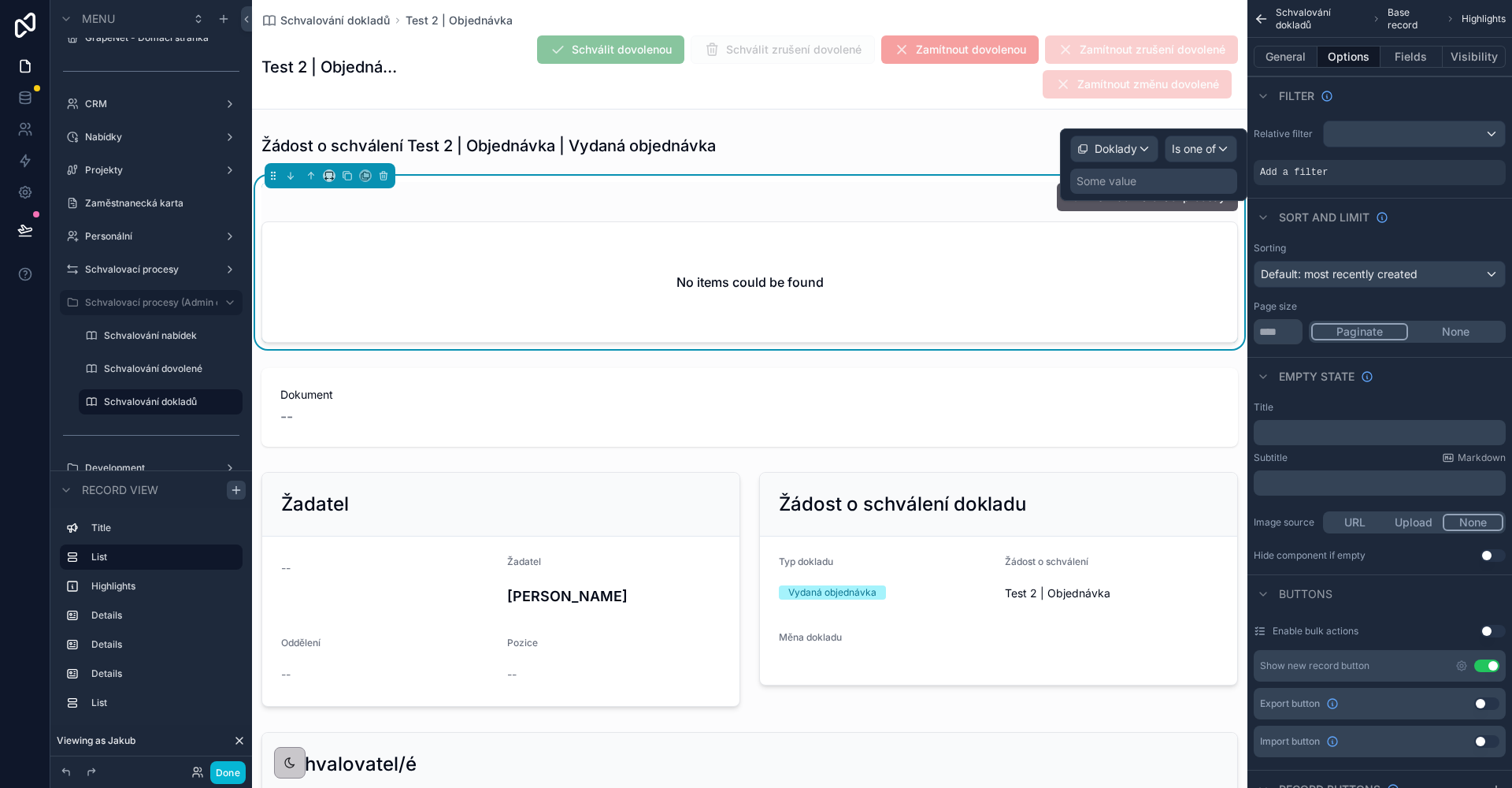
click at [1148, 183] on div "Some value" at bounding box center [1154, 181] width 167 height 25
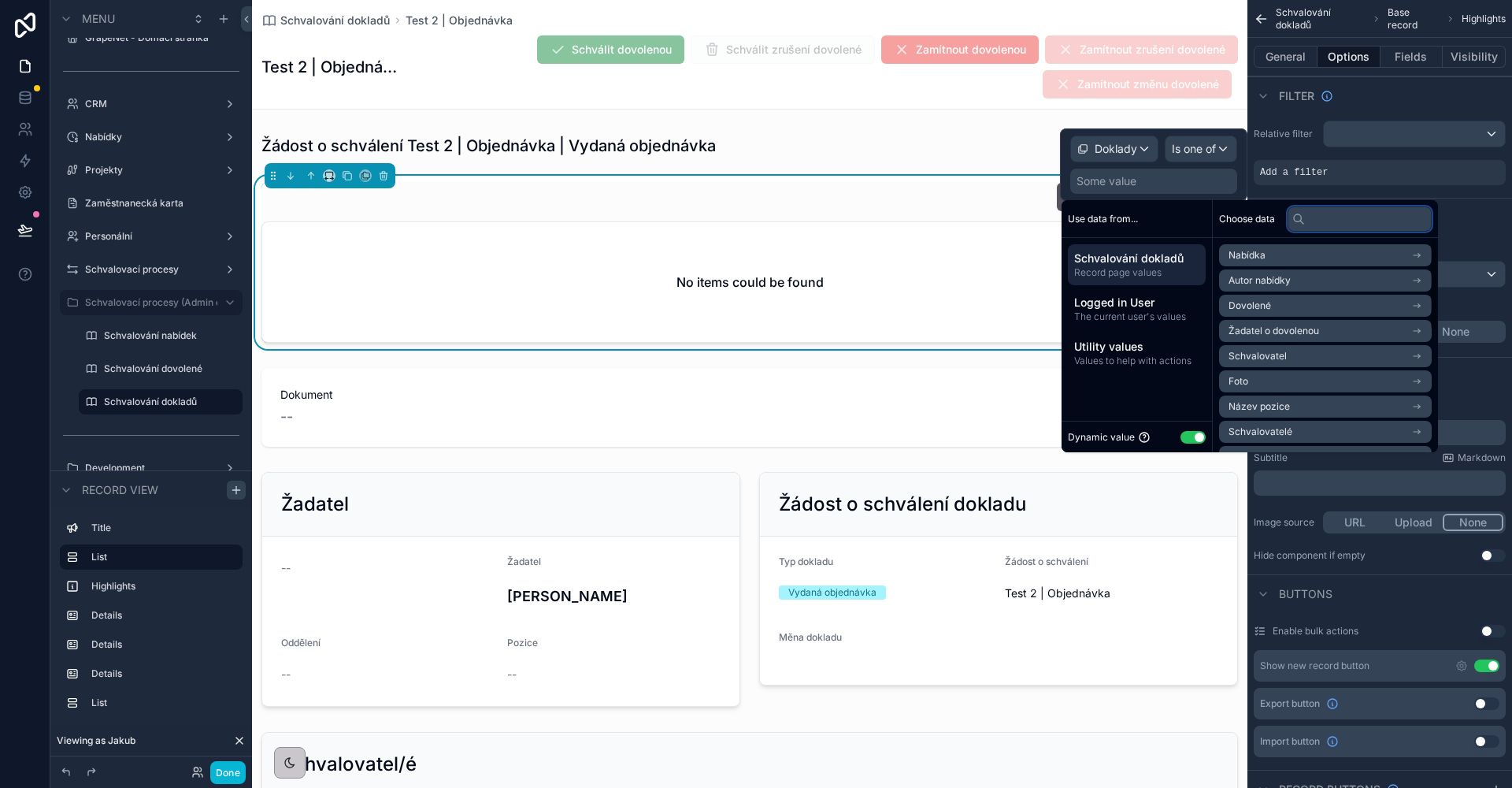
click at [1344, 220] on input "text" at bounding box center [1359, 219] width 144 height 25
type input "******"
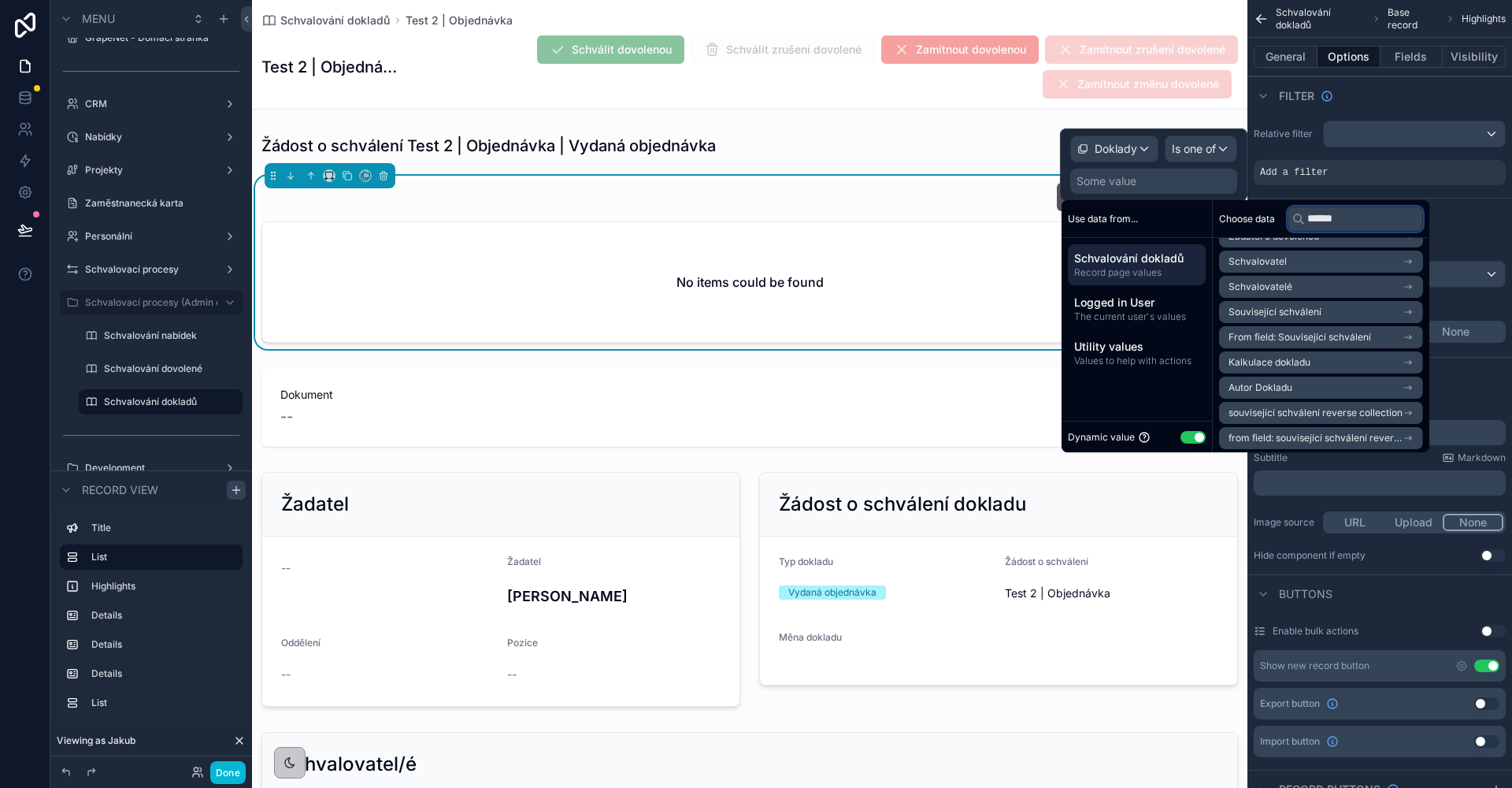
scroll to position [0, 0]
click at [1502, 128] on div "Schvalování dokladů Base record Highlights General Options Fields Visibility Fi…" at bounding box center [1380, 394] width 265 height 788
click at [1492, 131] on div "scrollable content" at bounding box center [1414, 133] width 181 height 25
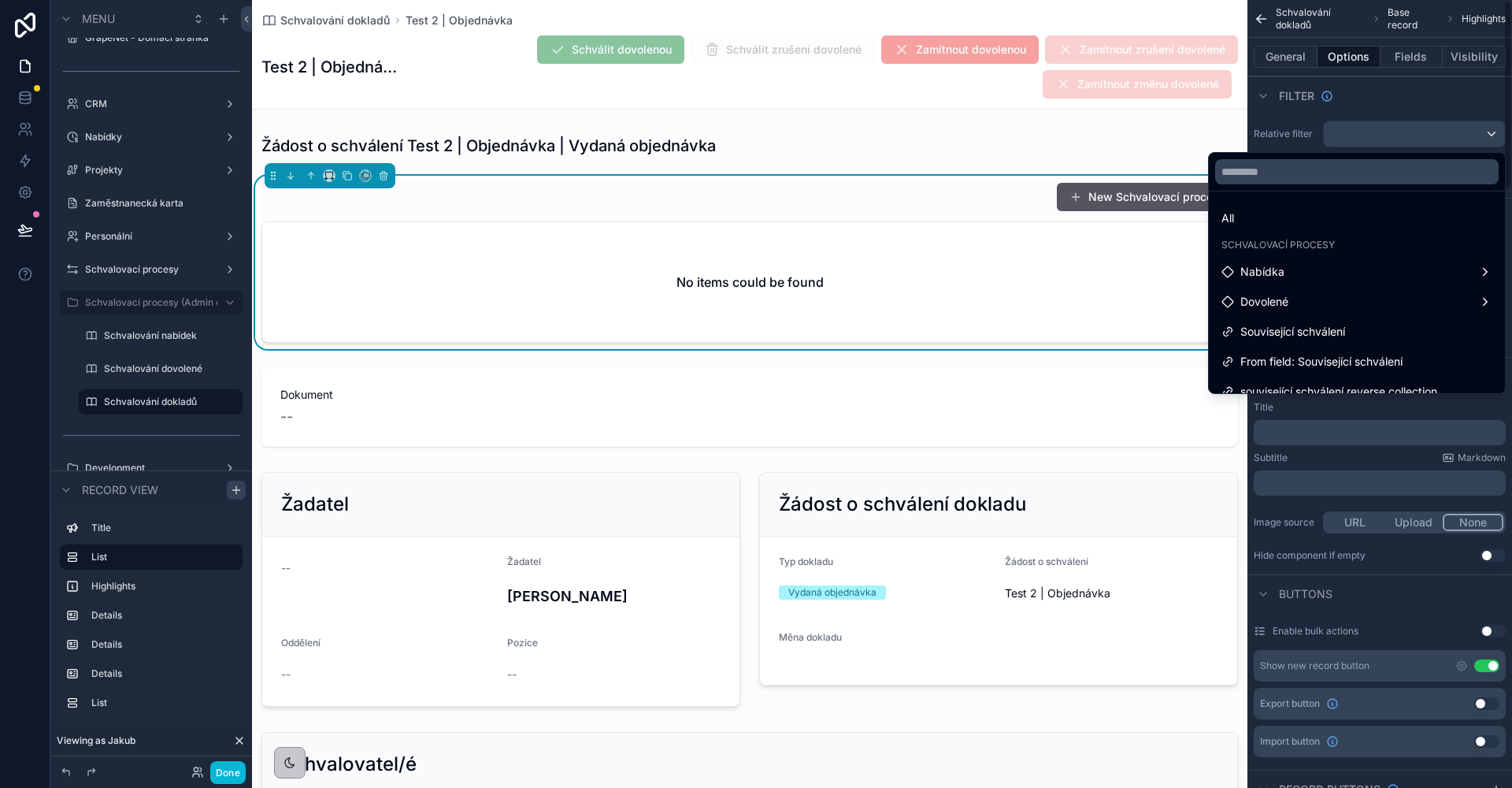
click at [1366, 90] on div "scrollable content" at bounding box center [756, 394] width 1512 height 788
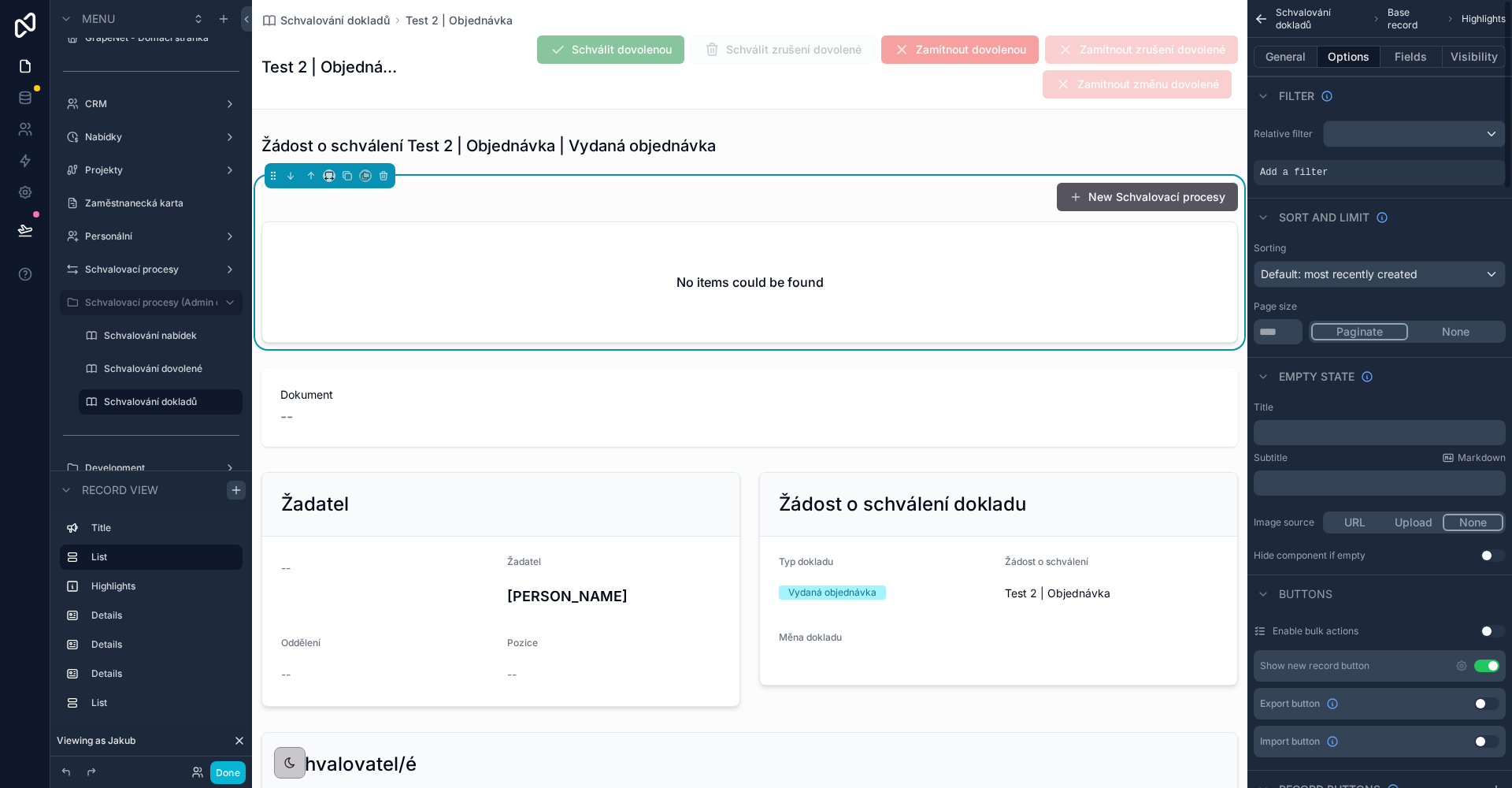
click at [1484, 666] on button "Use setting" at bounding box center [1487, 665] width 25 height 12
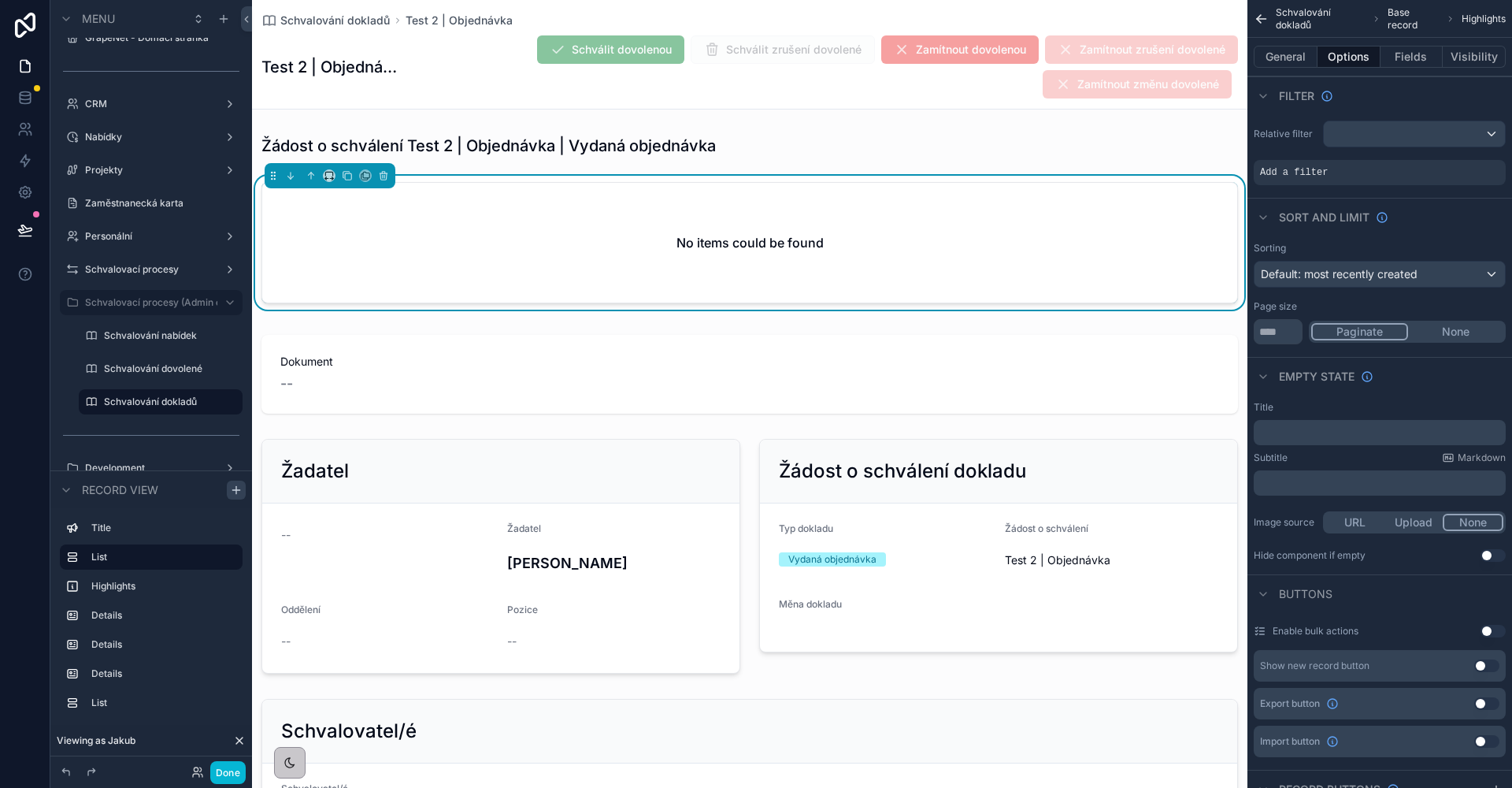
click at [1433, 326] on button "None" at bounding box center [1455, 331] width 95 height 17
click at [1292, 325] on input "**" at bounding box center [1278, 331] width 49 height 25
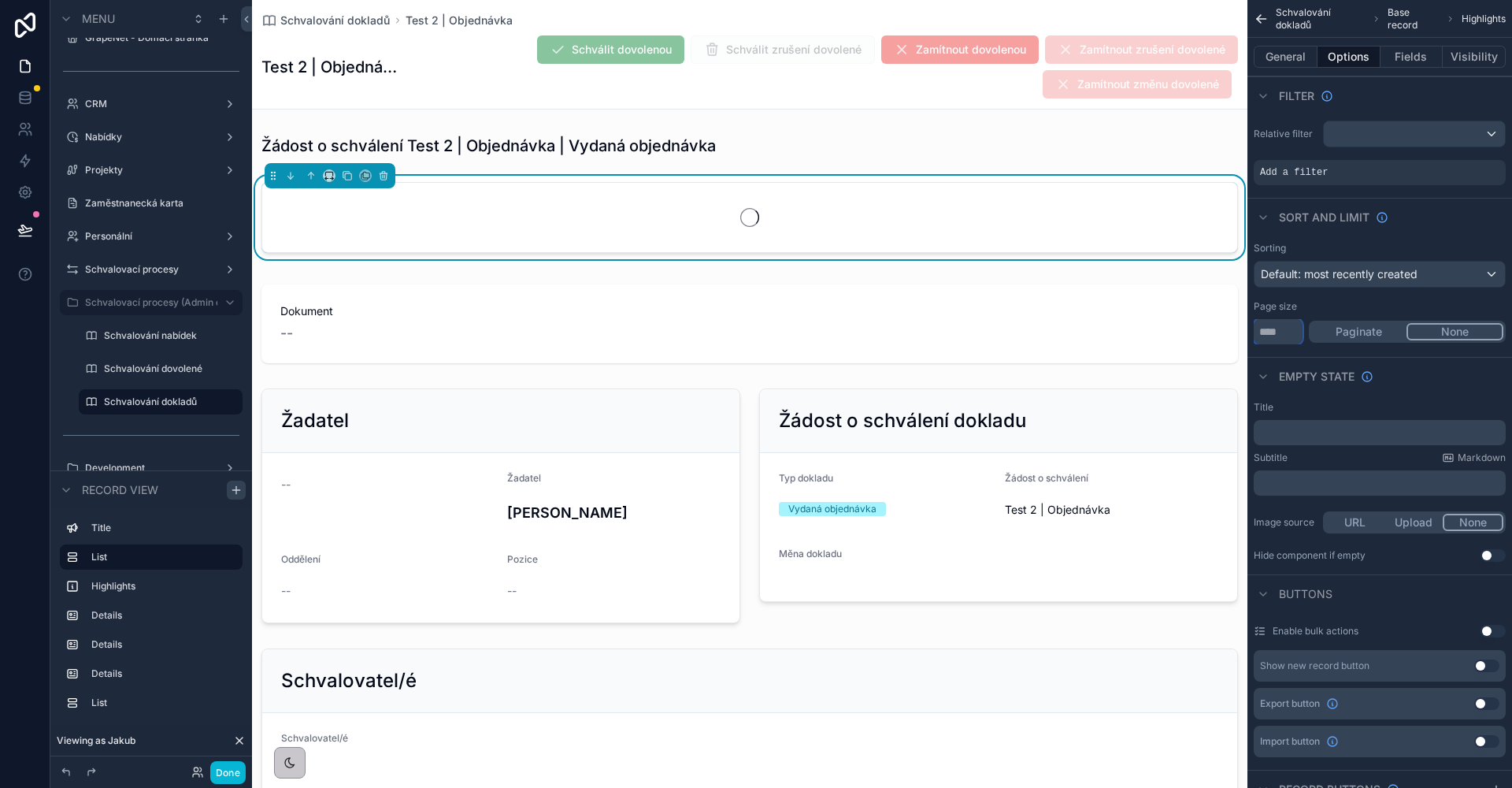
type input "*"
click at [1343, 305] on div "Page size" at bounding box center [1380, 306] width 252 height 12
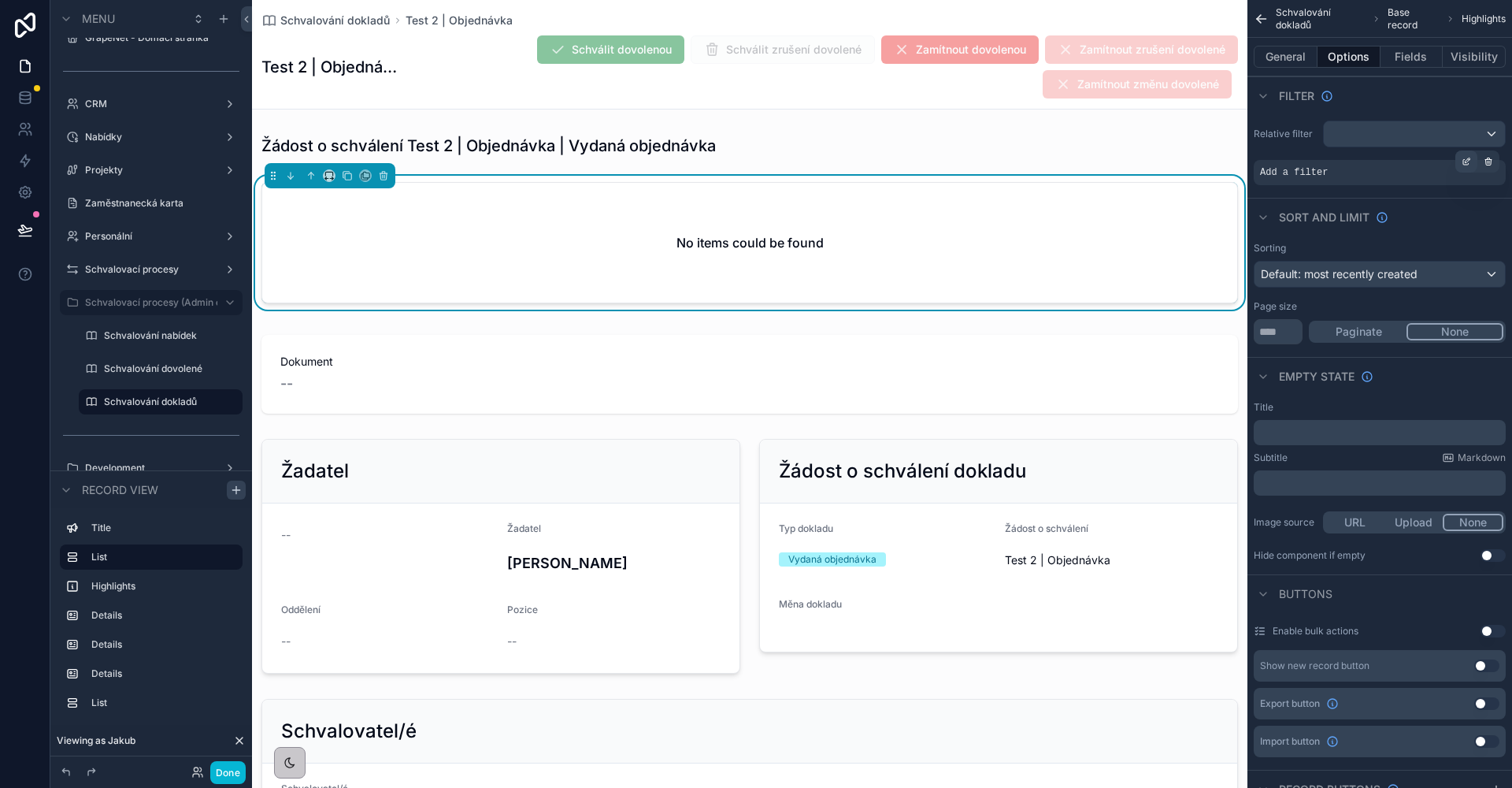
click at [1471, 158] on div "scrollable content" at bounding box center [1466, 161] width 22 height 22
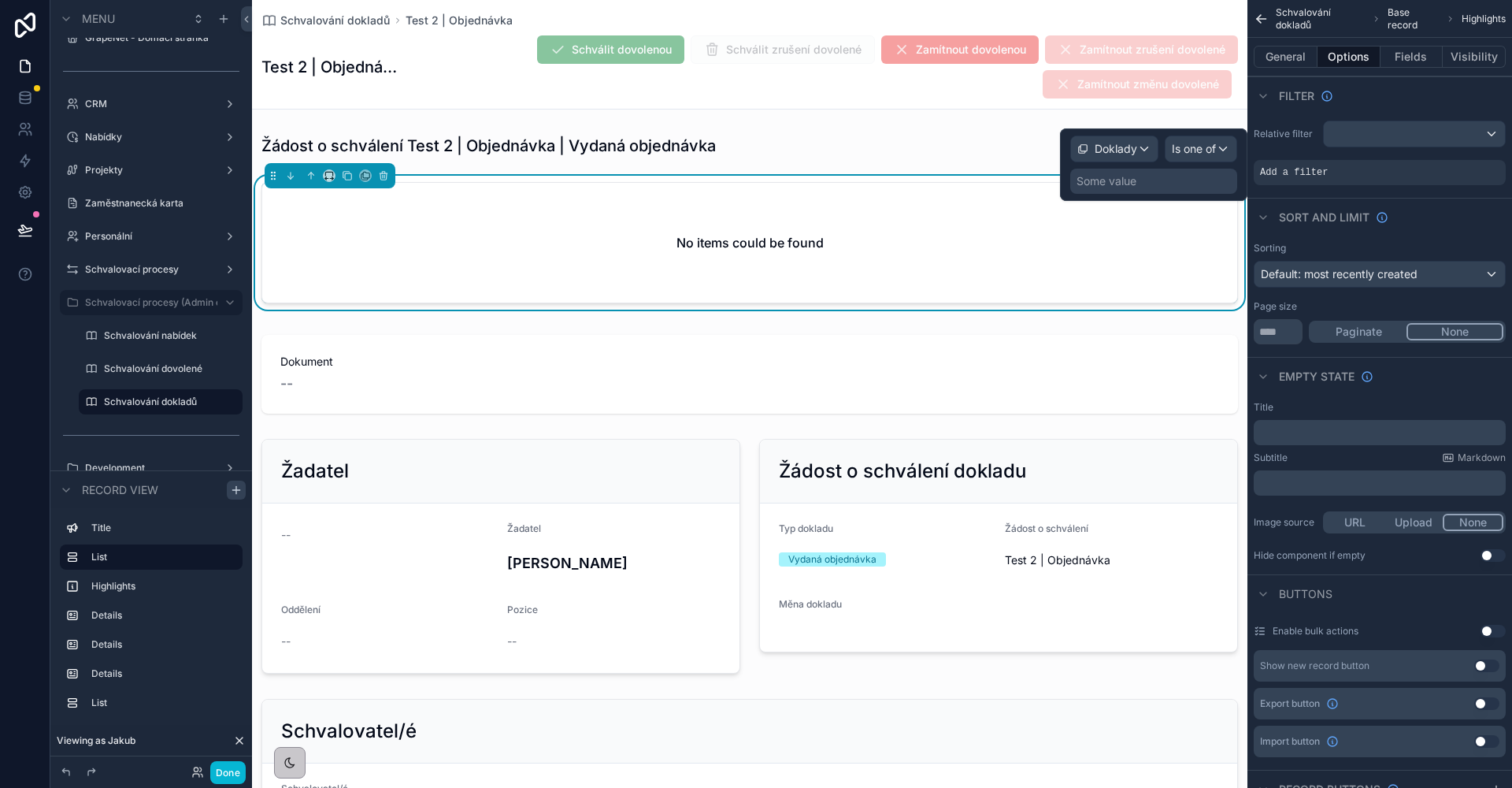
click at [1126, 156] on div "Doklady" at bounding box center [1113, 149] width 86 height 25
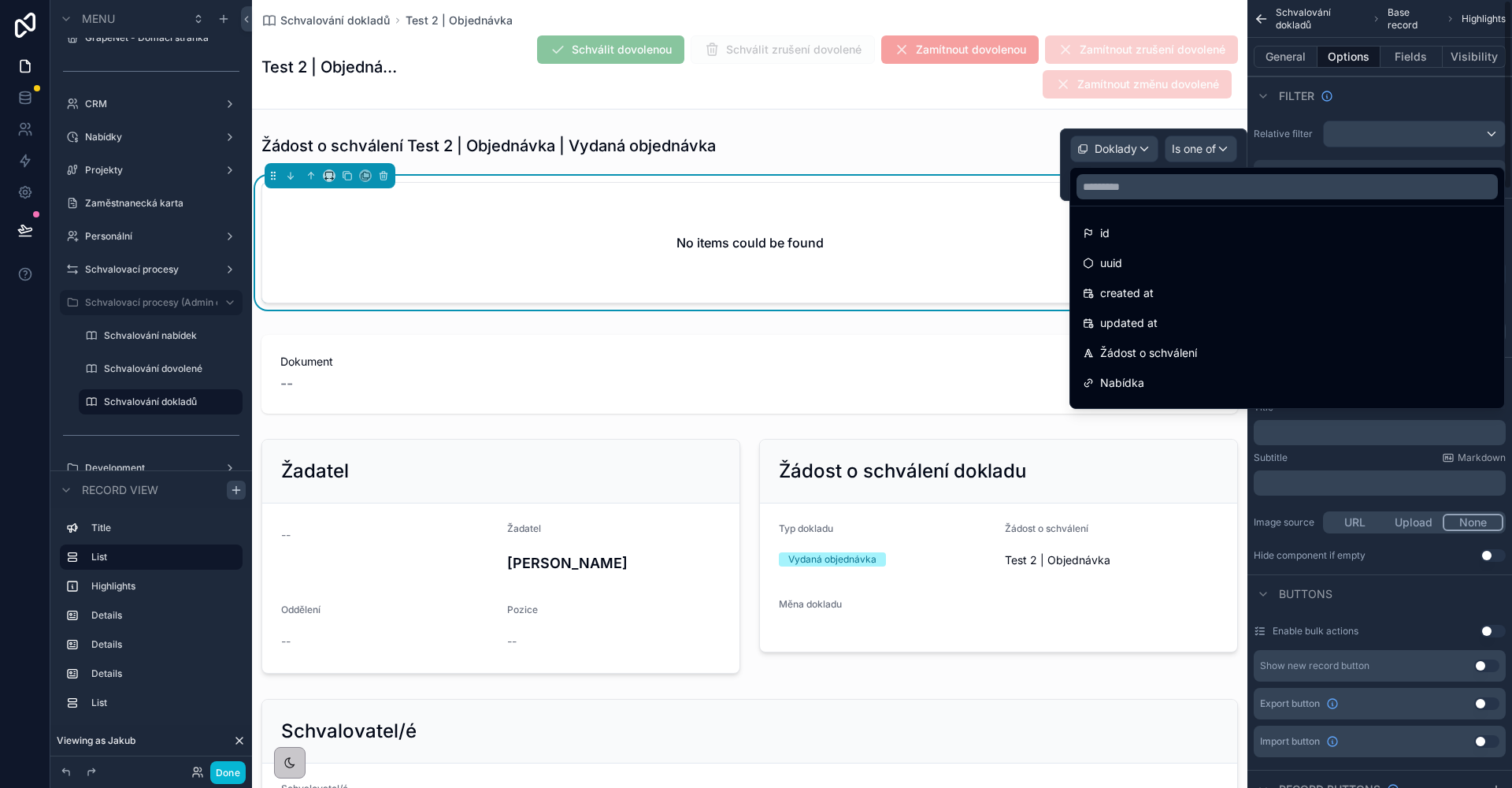
click at [1235, 162] on div at bounding box center [1154, 165] width 187 height 72
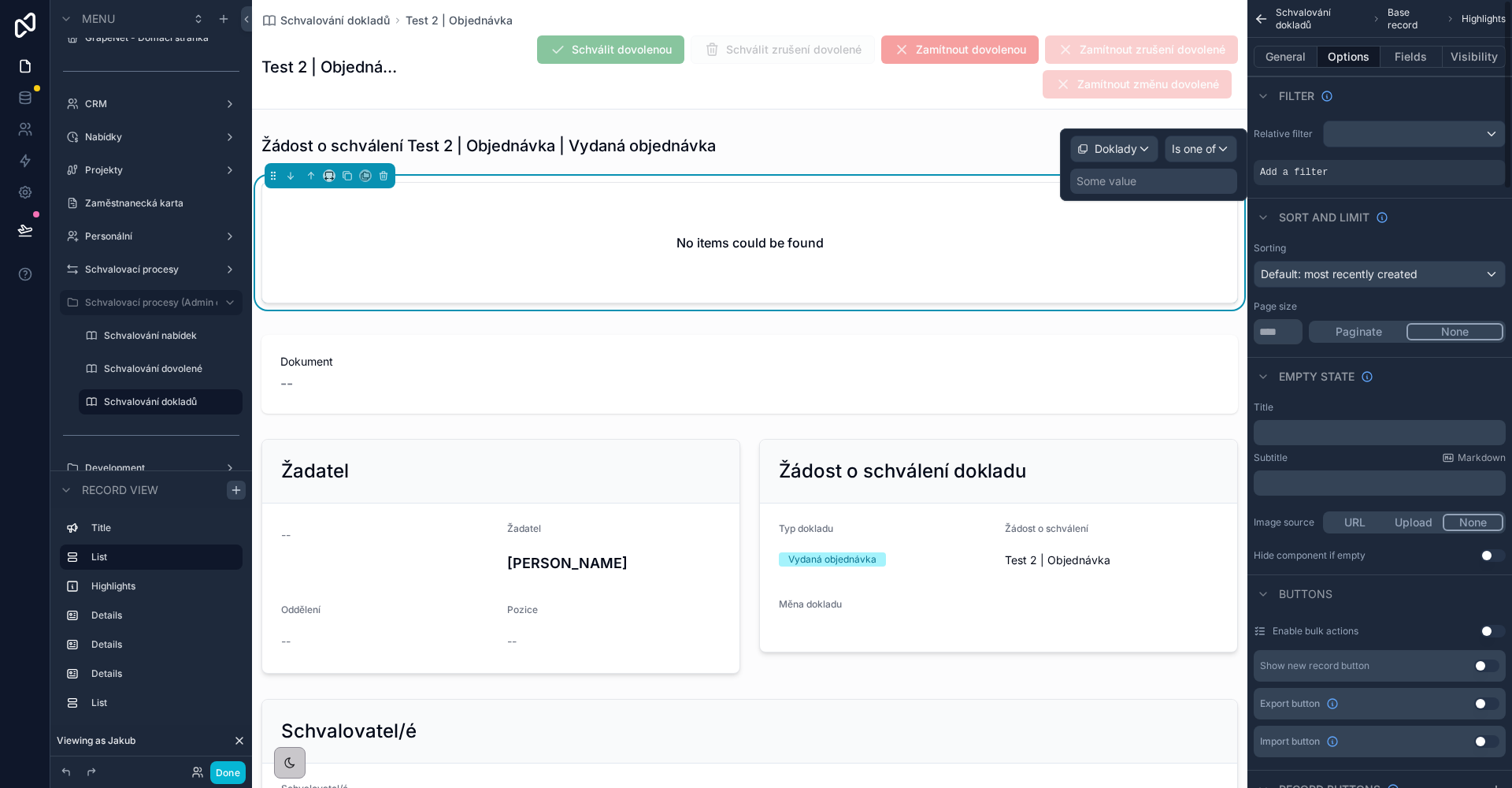
click at [1187, 174] on div "Some value" at bounding box center [1154, 181] width 167 height 25
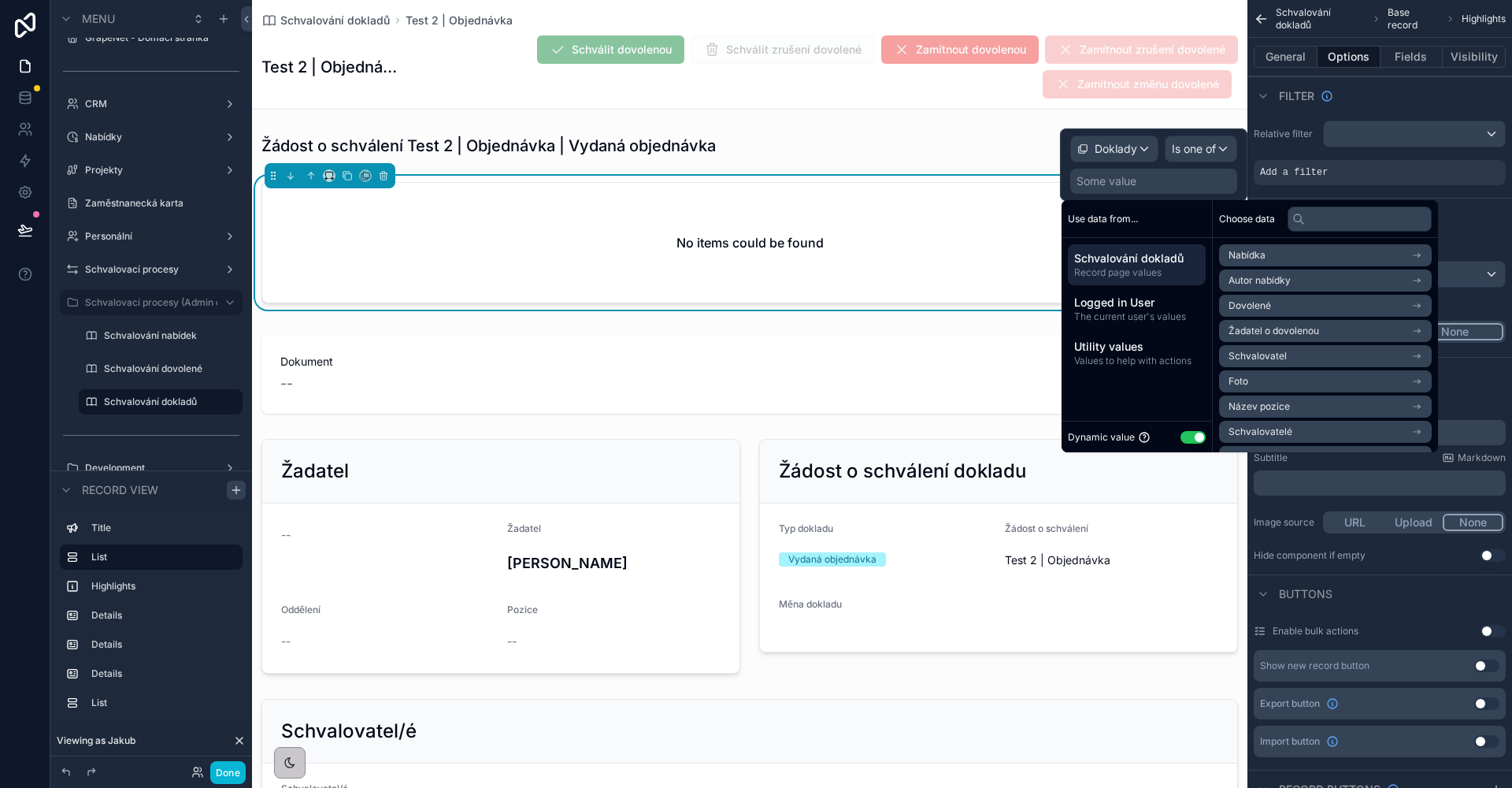
click at [1165, 266] on span "Schvalování dokladů" at bounding box center [1136, 258] width 125 height 16
click at [1290, 287] on li "Doklady" at bounding box center [1321, 283] width 204 height 22
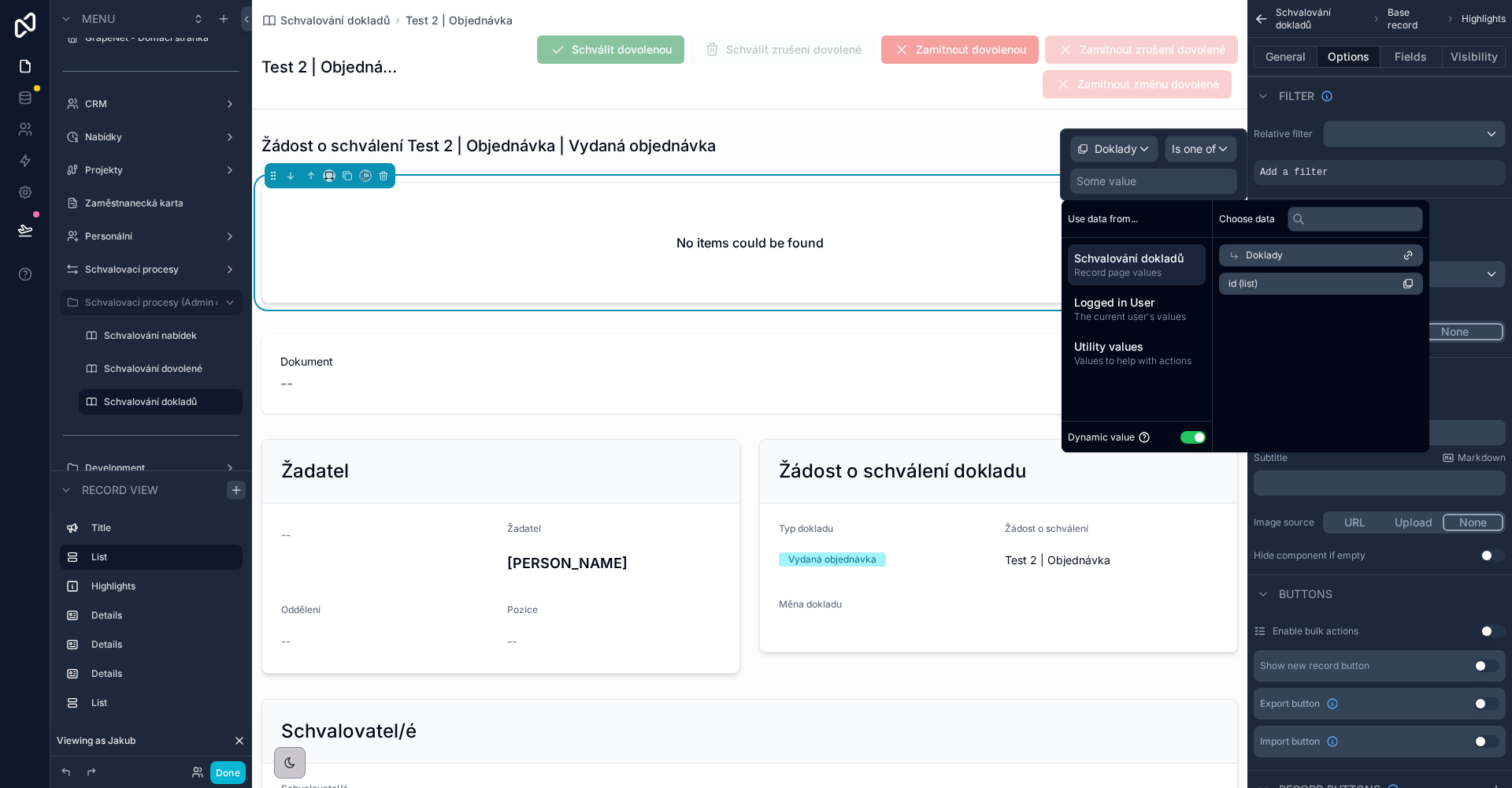
click at [1292, 287] on li "id (list)" at bounding box center [1321, 283] width 204 height 22
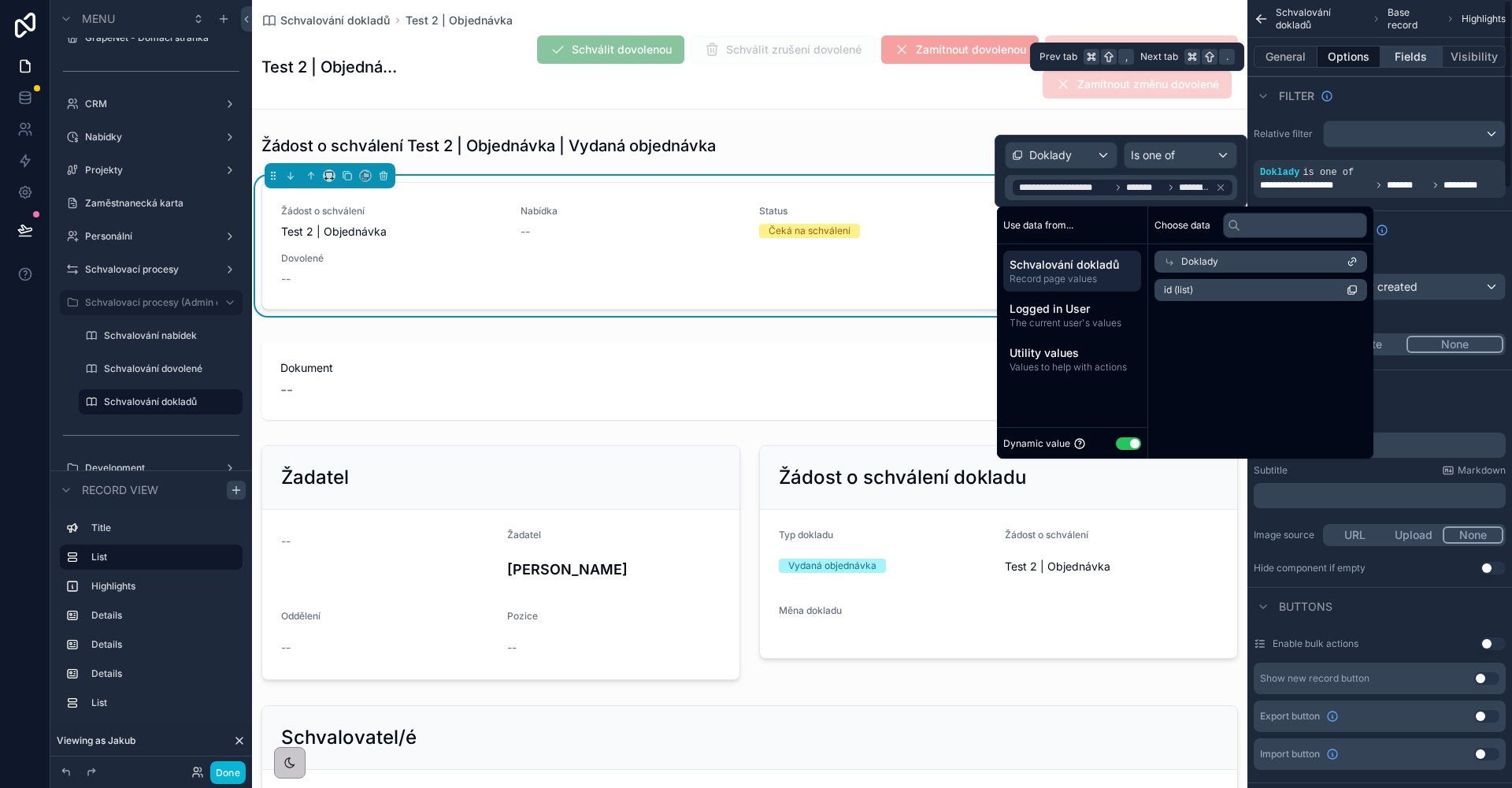
click at [1402, 51] on button "Fields" at bounding box center [1412, 57] width 63 height 22
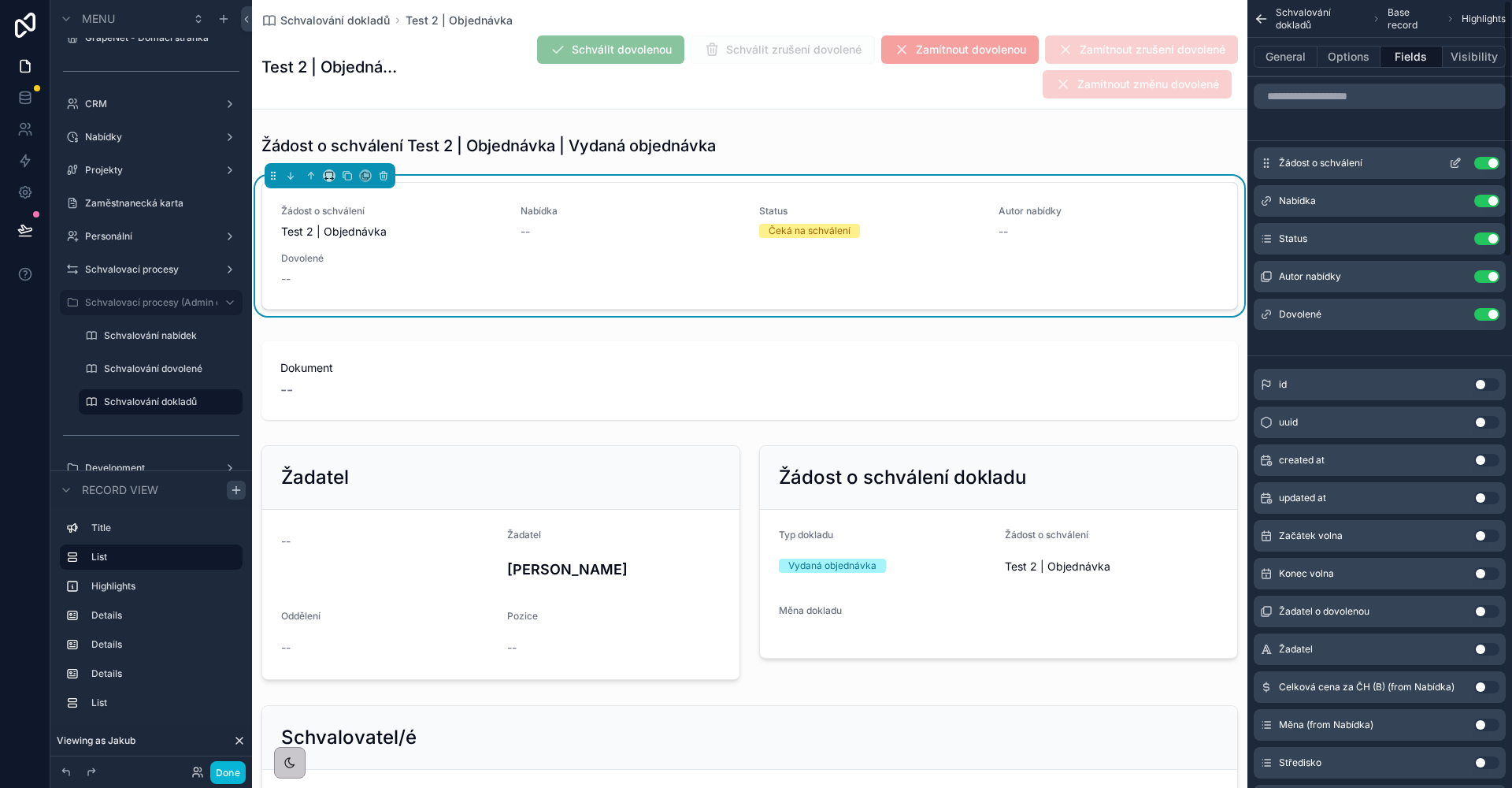
click at [1489, 163] on button "Use setting" at bounding box center [1487, 163] width 25 height 12
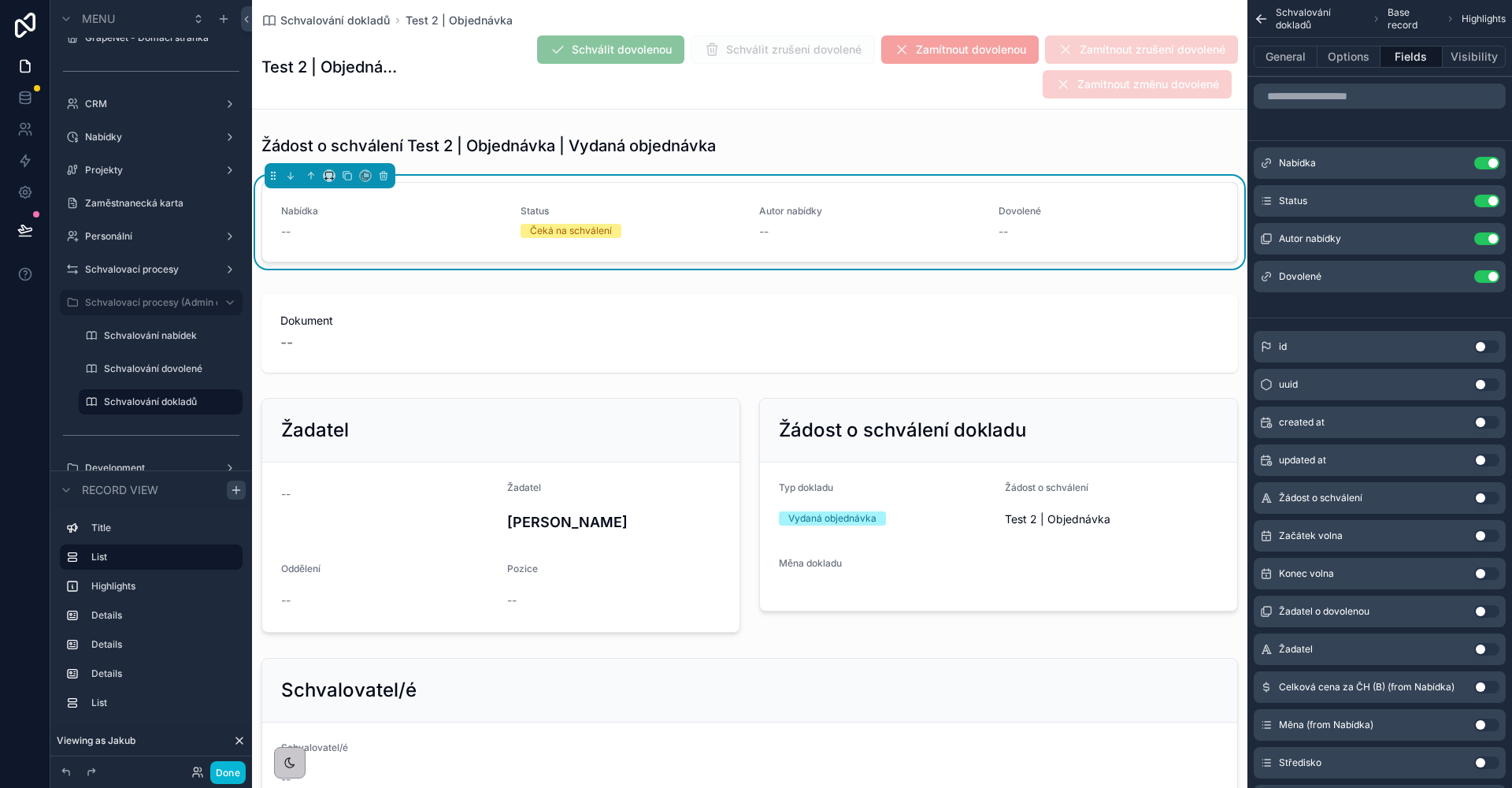
click at [1489, 163] on button "Use setting" at bounding box center [1487, 163] width 25 height 12
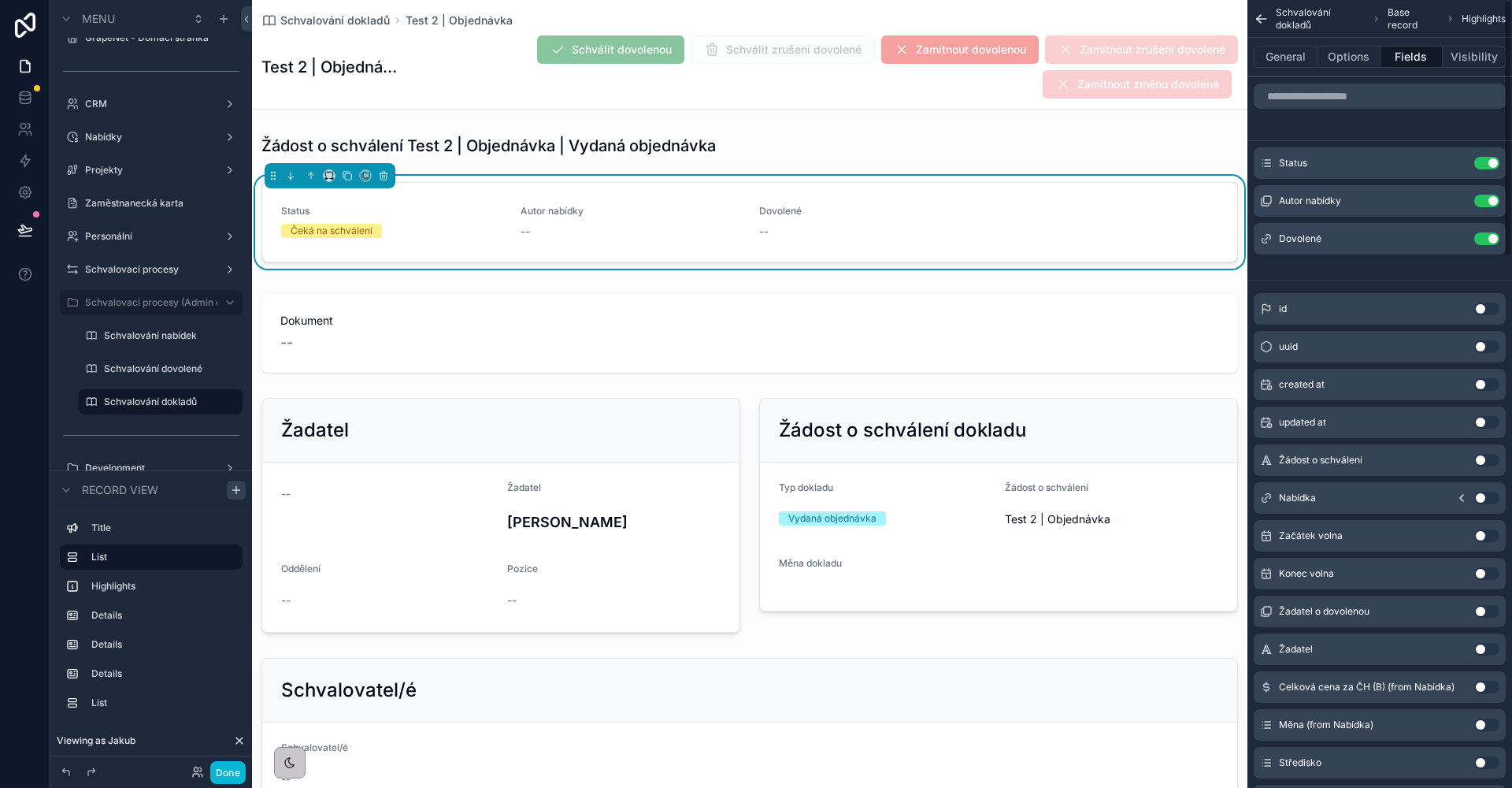
click at [1489, 163] on button "Use setting" at bounding box center [1487, 163] width 25 height 12
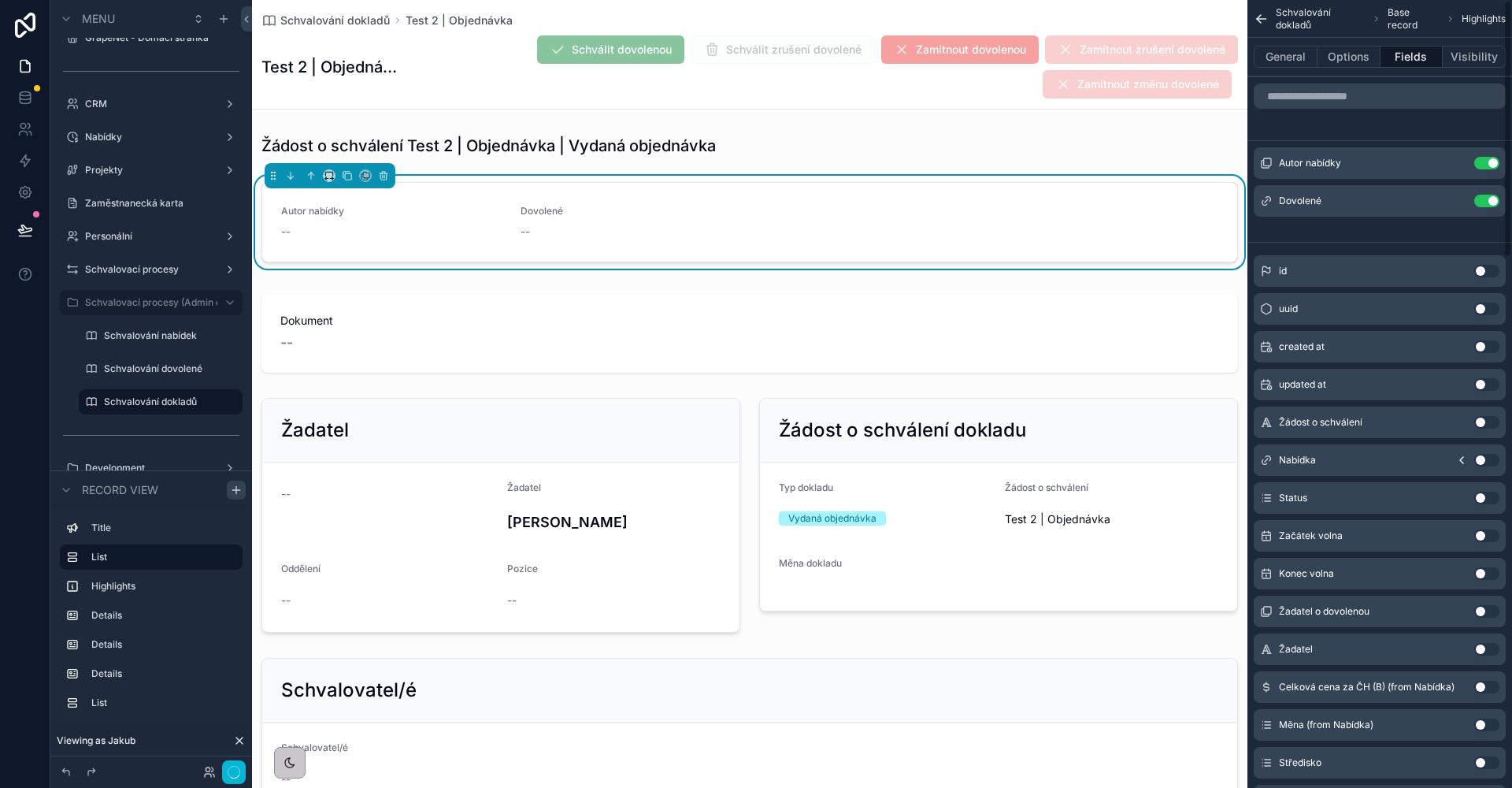
click at [1489, 163] on button "Use setting" at bounding box center [1487, 163] width 25 height 12
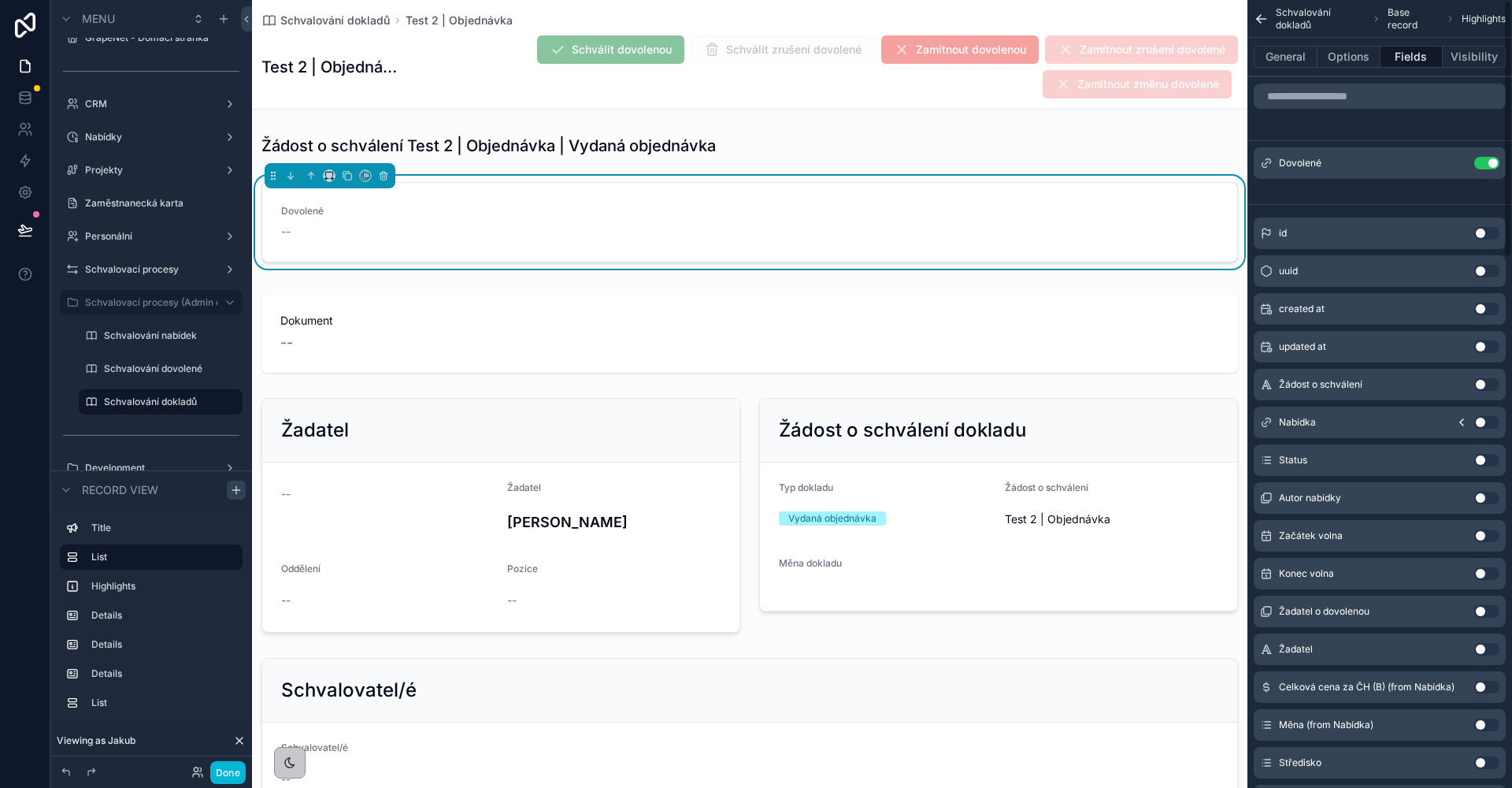
click at [1489, 163] on button "Use setting" at bounding box center [1487, 163] width 25 height 12
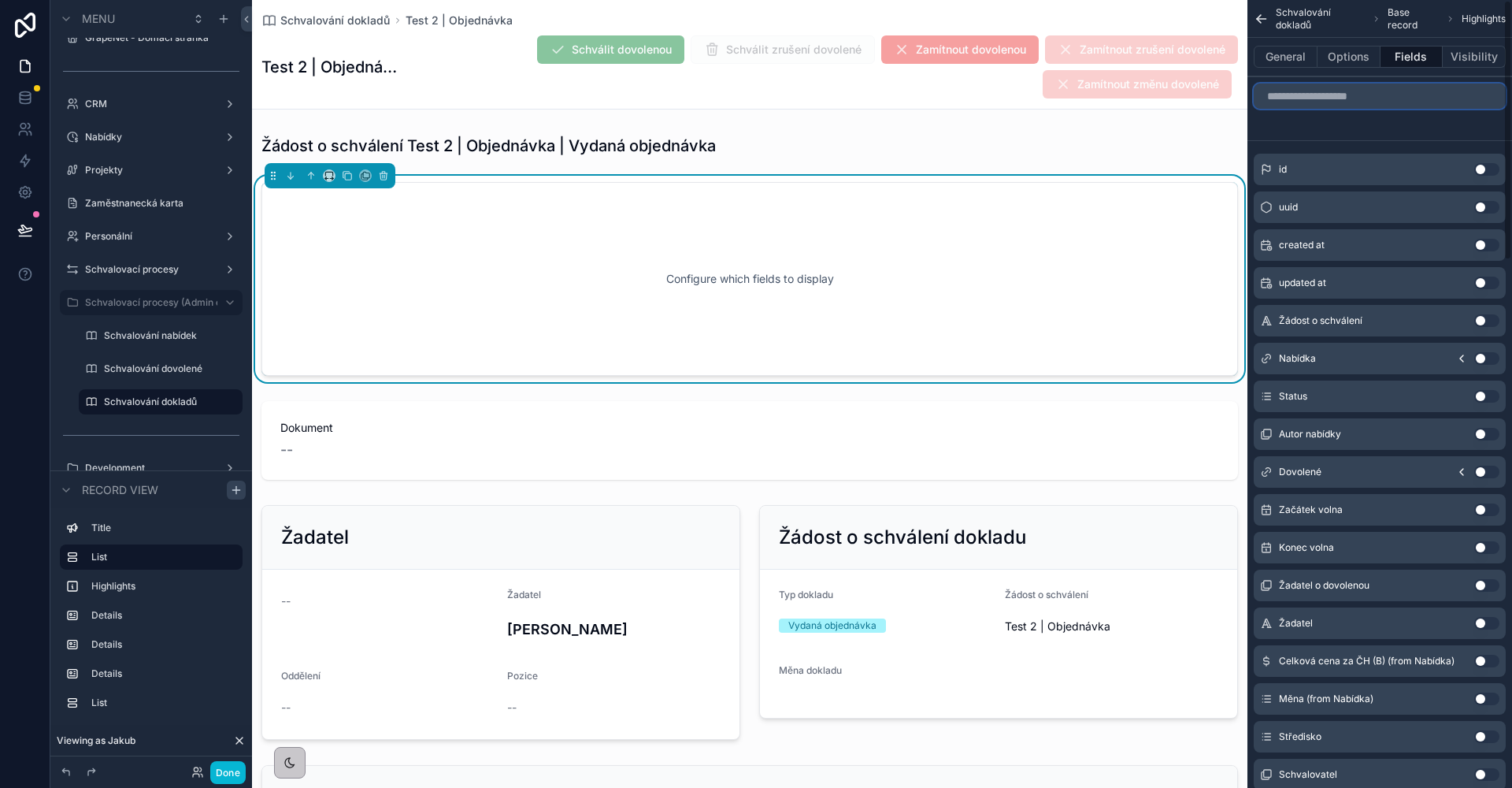
click at [1350, 103] on input "scrollable content" at bounding box center [1380, 96] width 252 height 25
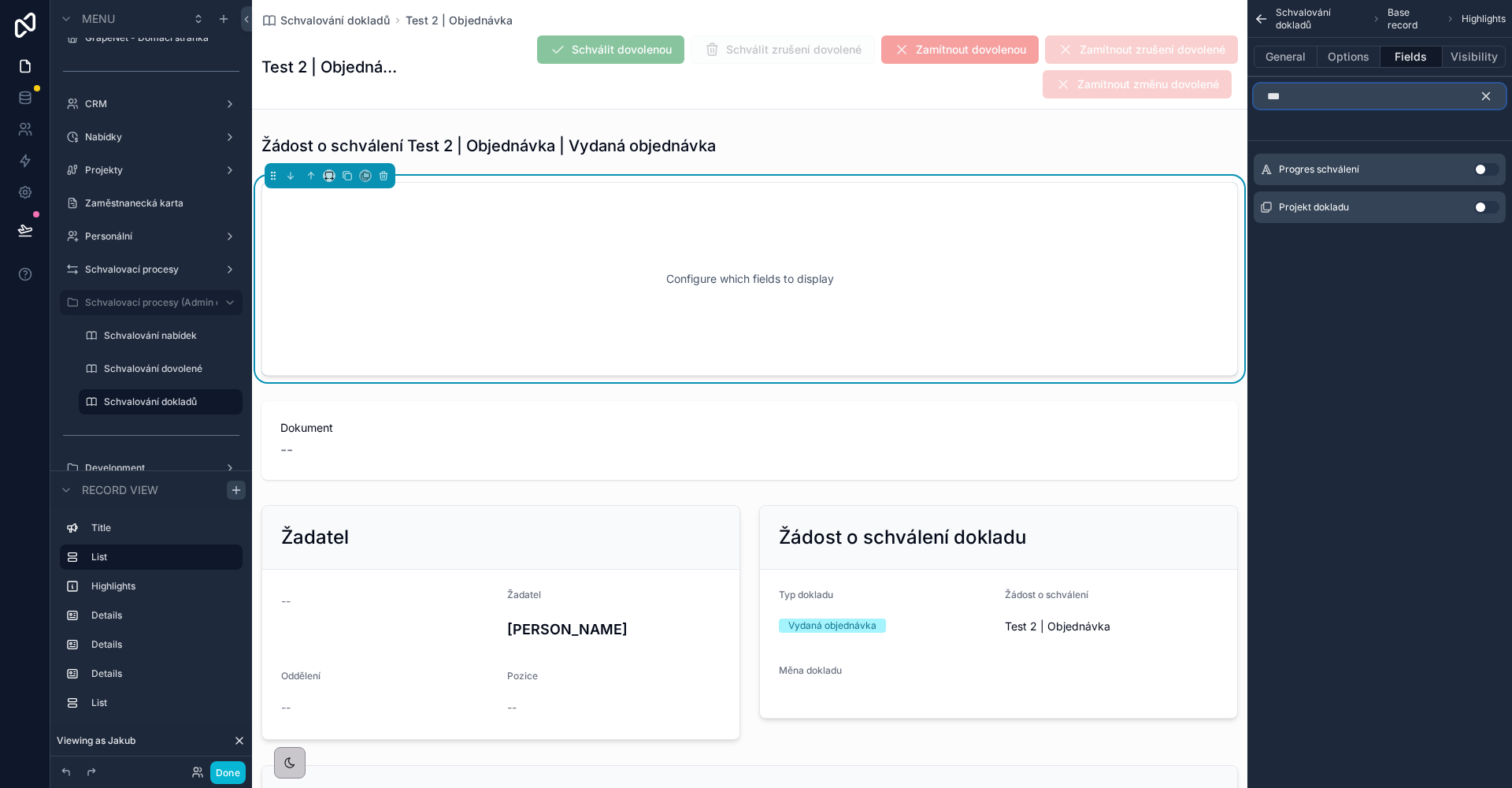
type input "***"
click at [1484, 167] on button "Use setting" at bounding box center [1487, 169] width 25 height 12
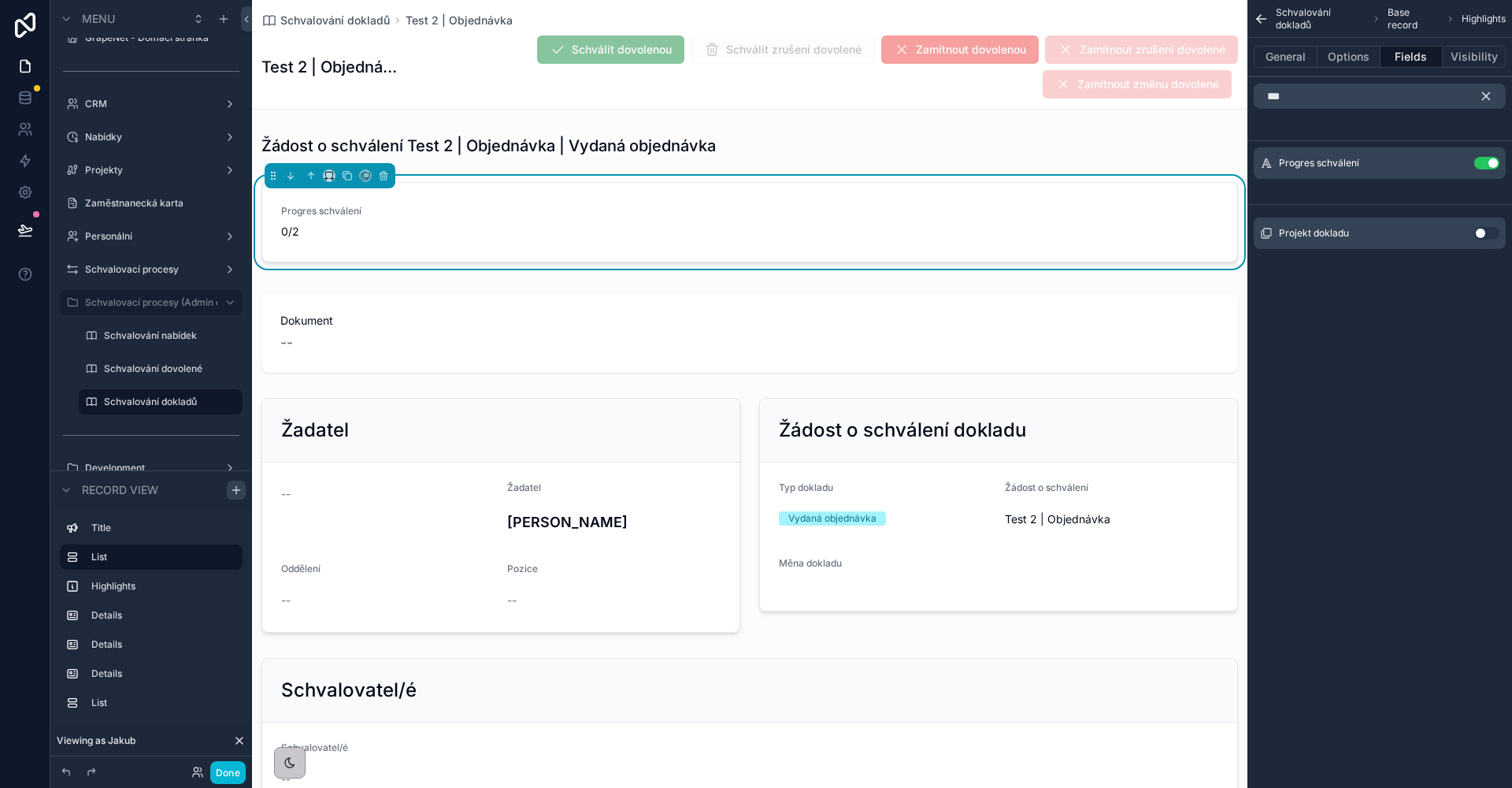
click at [1487, 98] on icon "scrollable content" at bounding box center [1486, 96] width 7 height 7
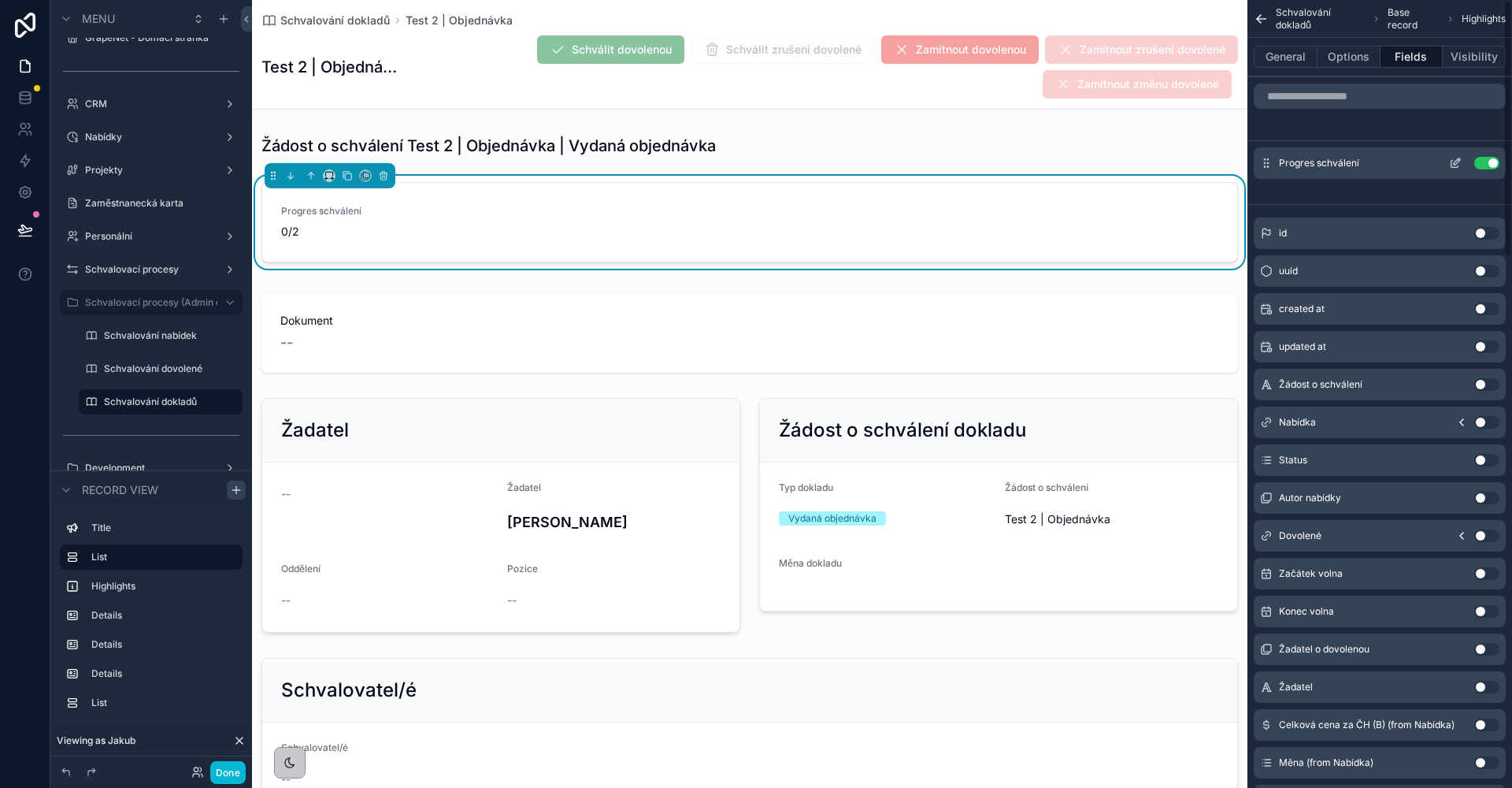
click at [1459, 169] on div "Progres schválení Use setting" at bounding box center [1380, 163] width 252 height 31
click at [1456, 166] on icon "scrollable content" at bounding box center [1454, 163] width 12 height 12
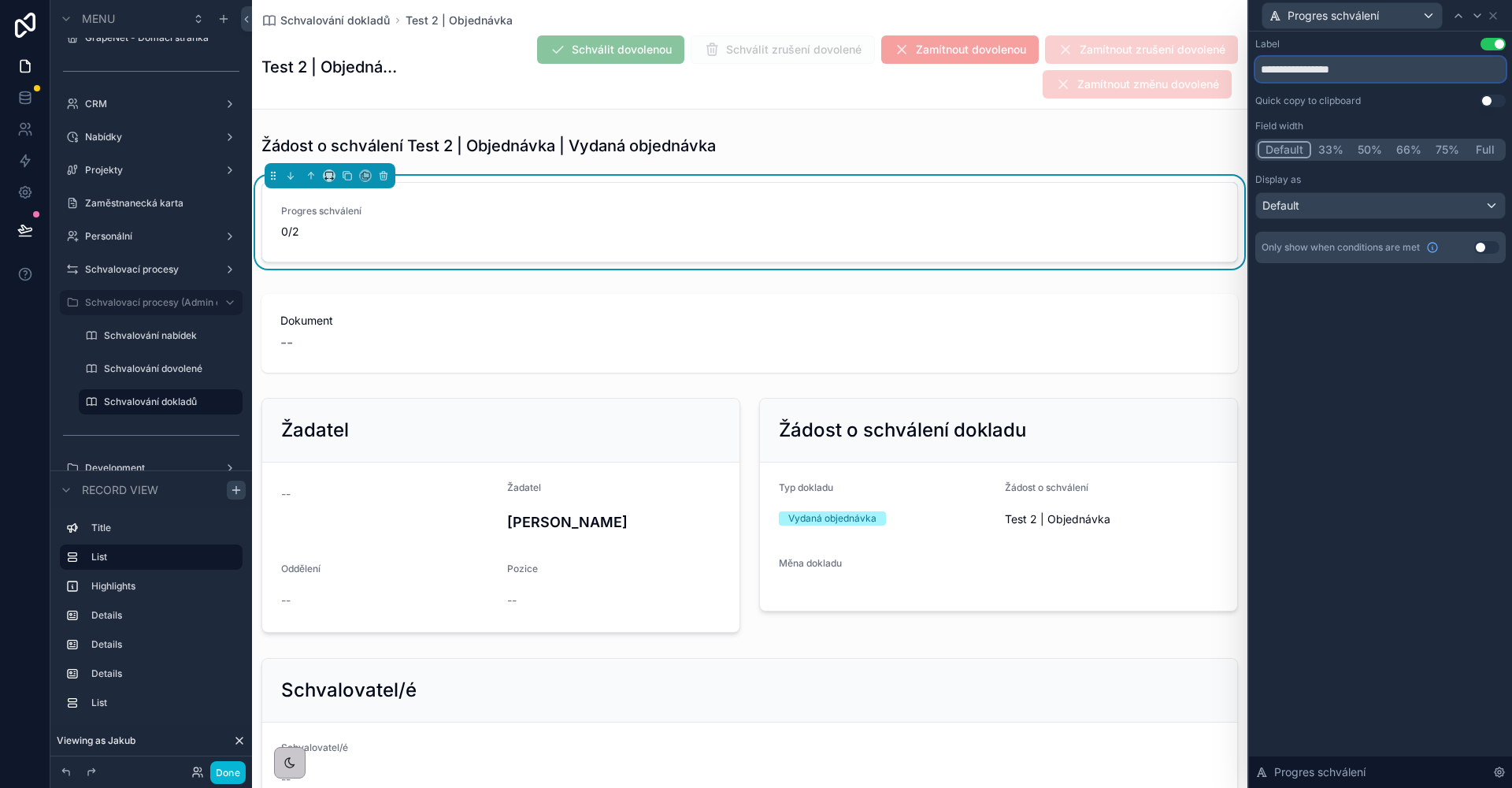
click at [1346, 68] on input "**********" at bounding box center [1380, 69] width 251 height 25
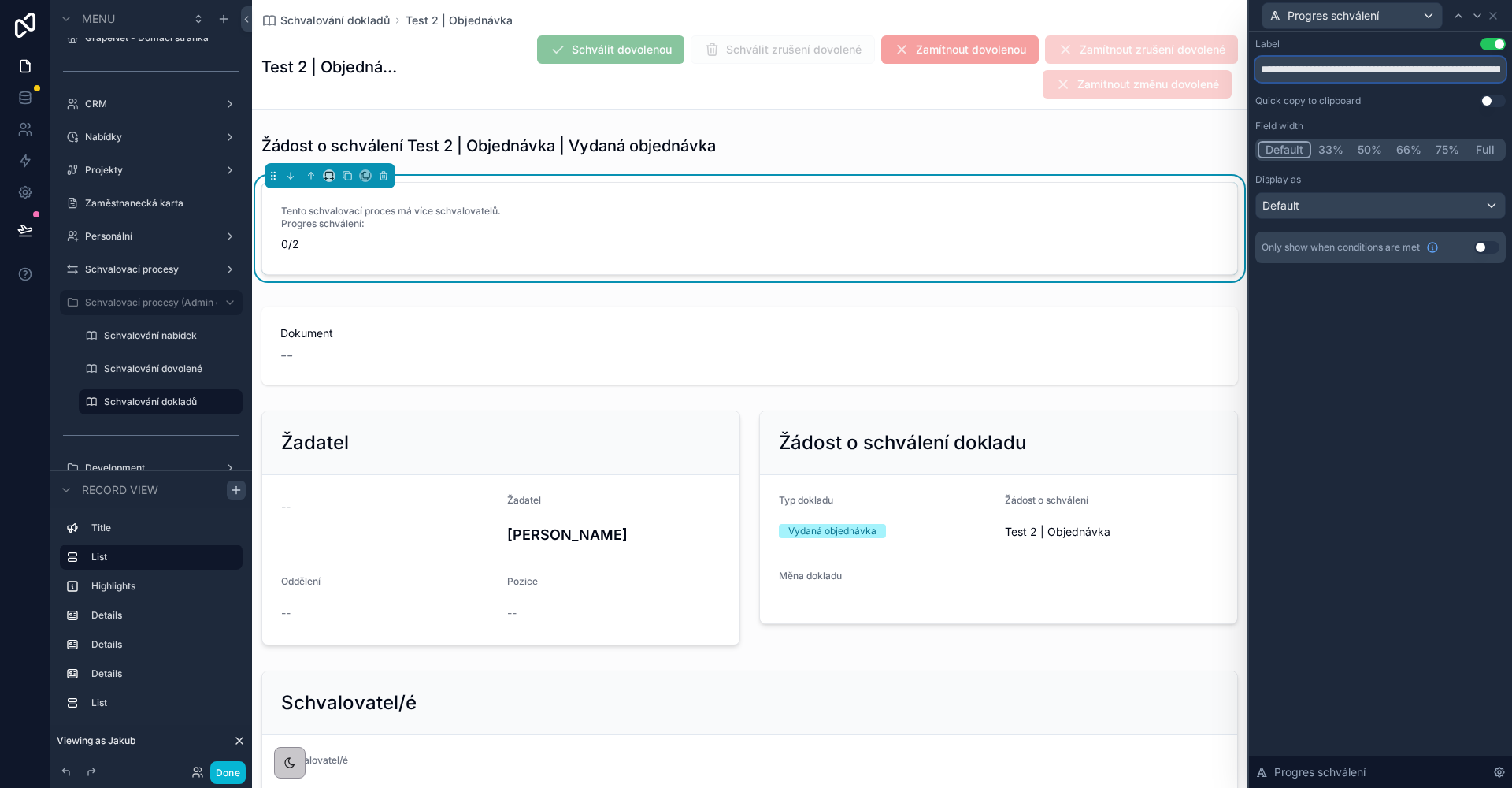
type input "**********"
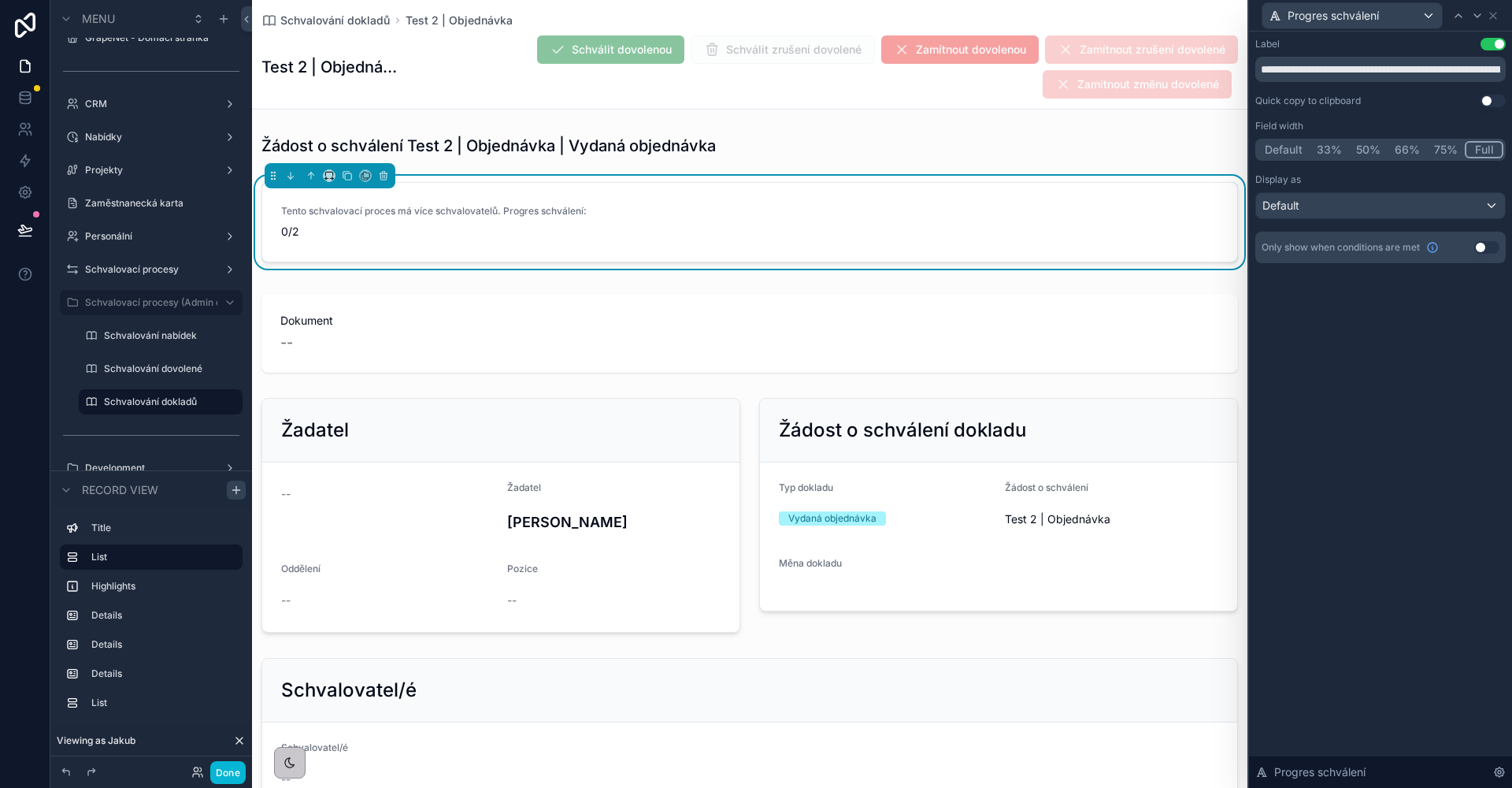
click at [1483, 153] on button "Full" at bounding box center [1483, 149] width 39 height 17
click at [1415, 202] on div "Default" at bounding box center [1380, 206] width 249 height 25
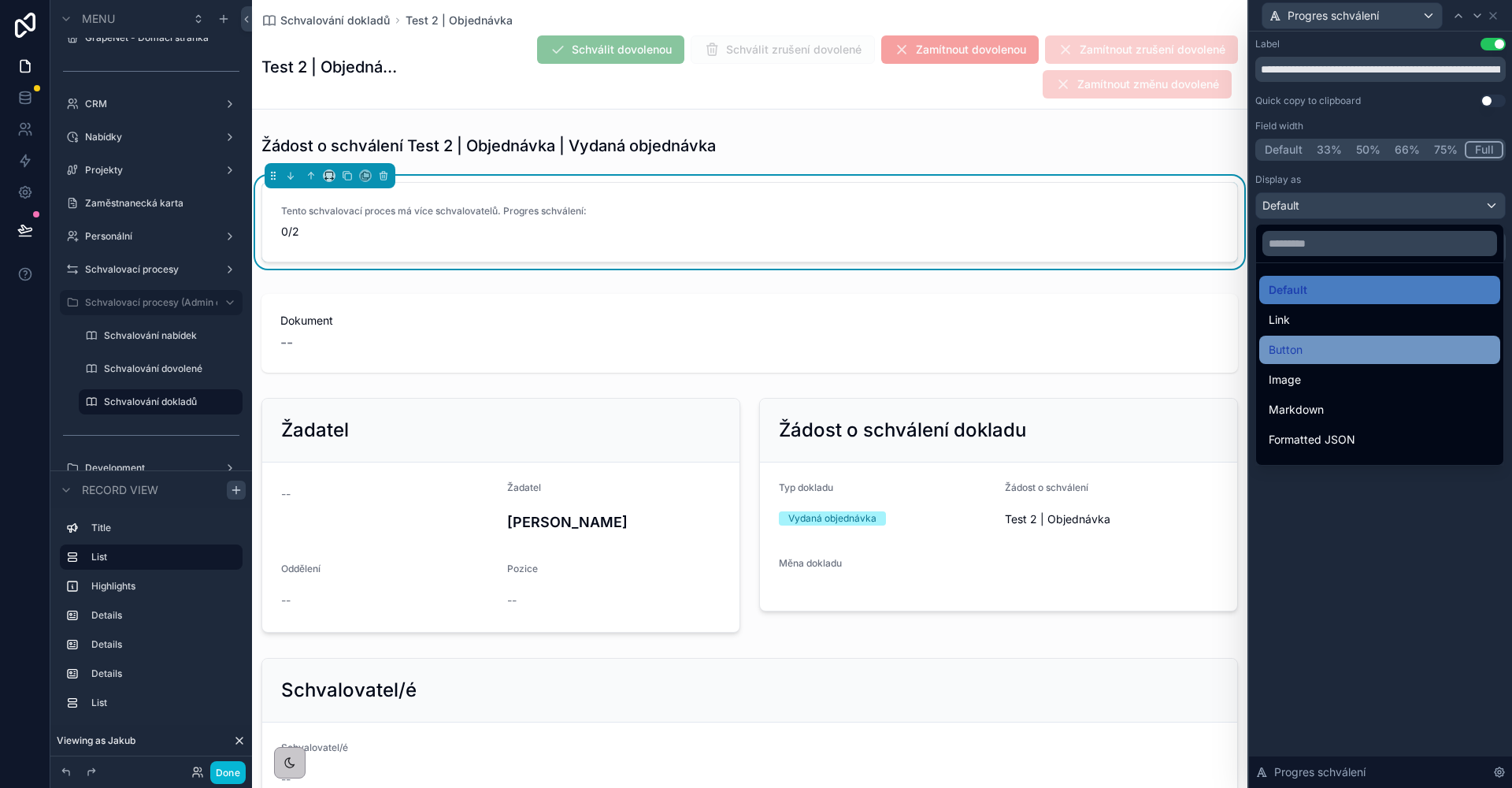
scroll to position [172, 0]
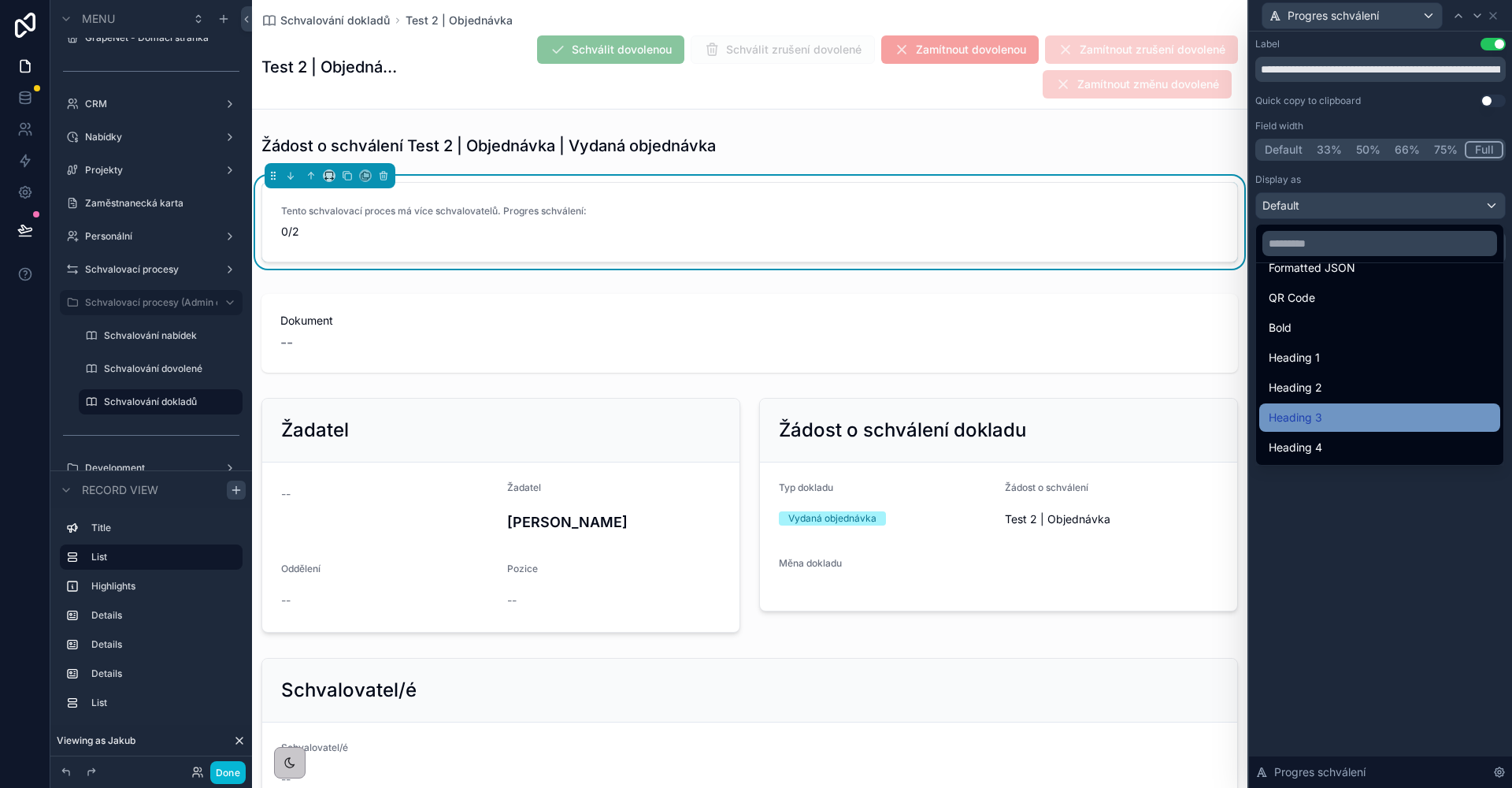
click at [1319, 424] on span "Heading 3" at bounding box center [1295, 417] width 53 height 19
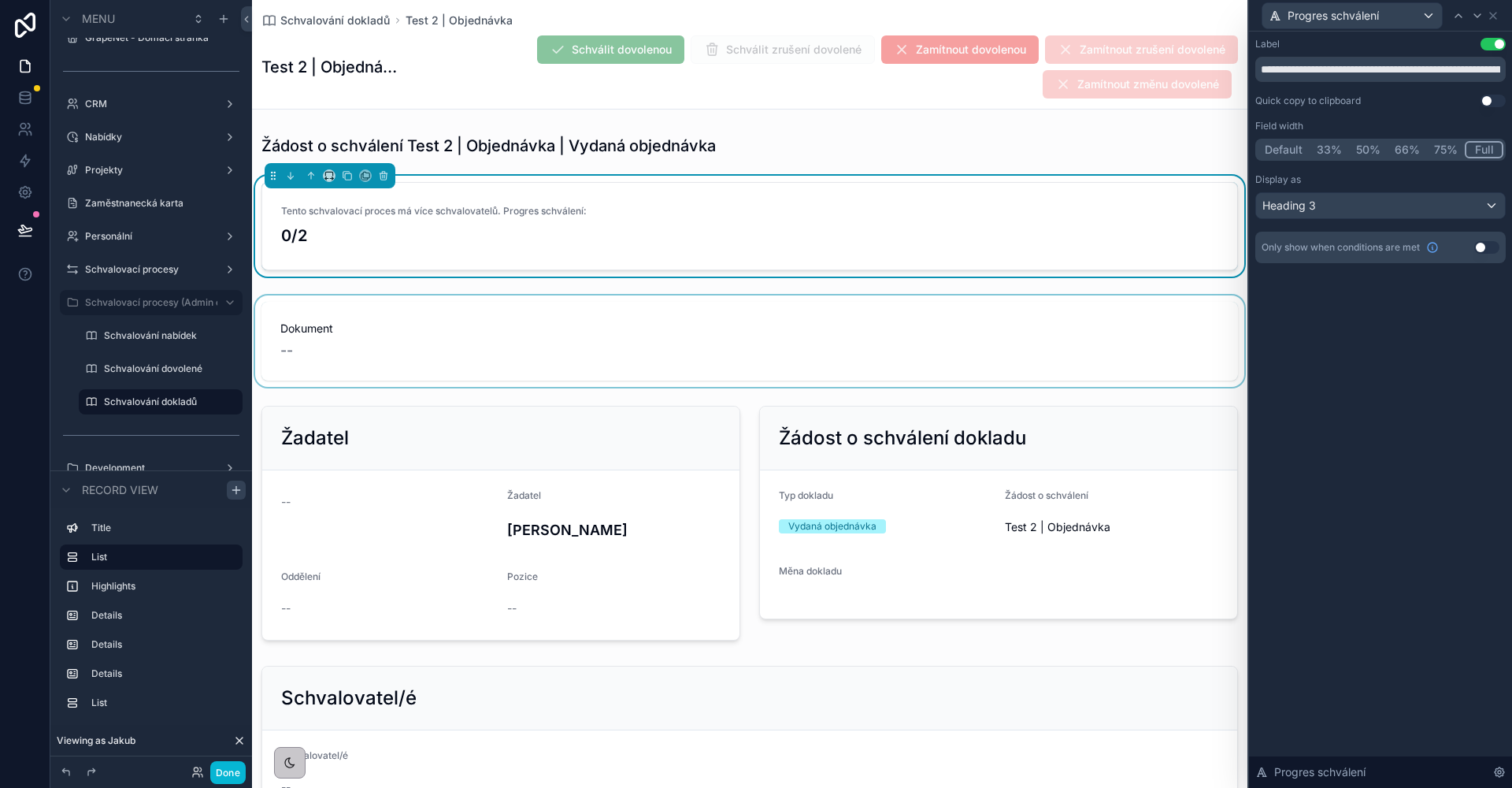
scroll to position [3, 0]
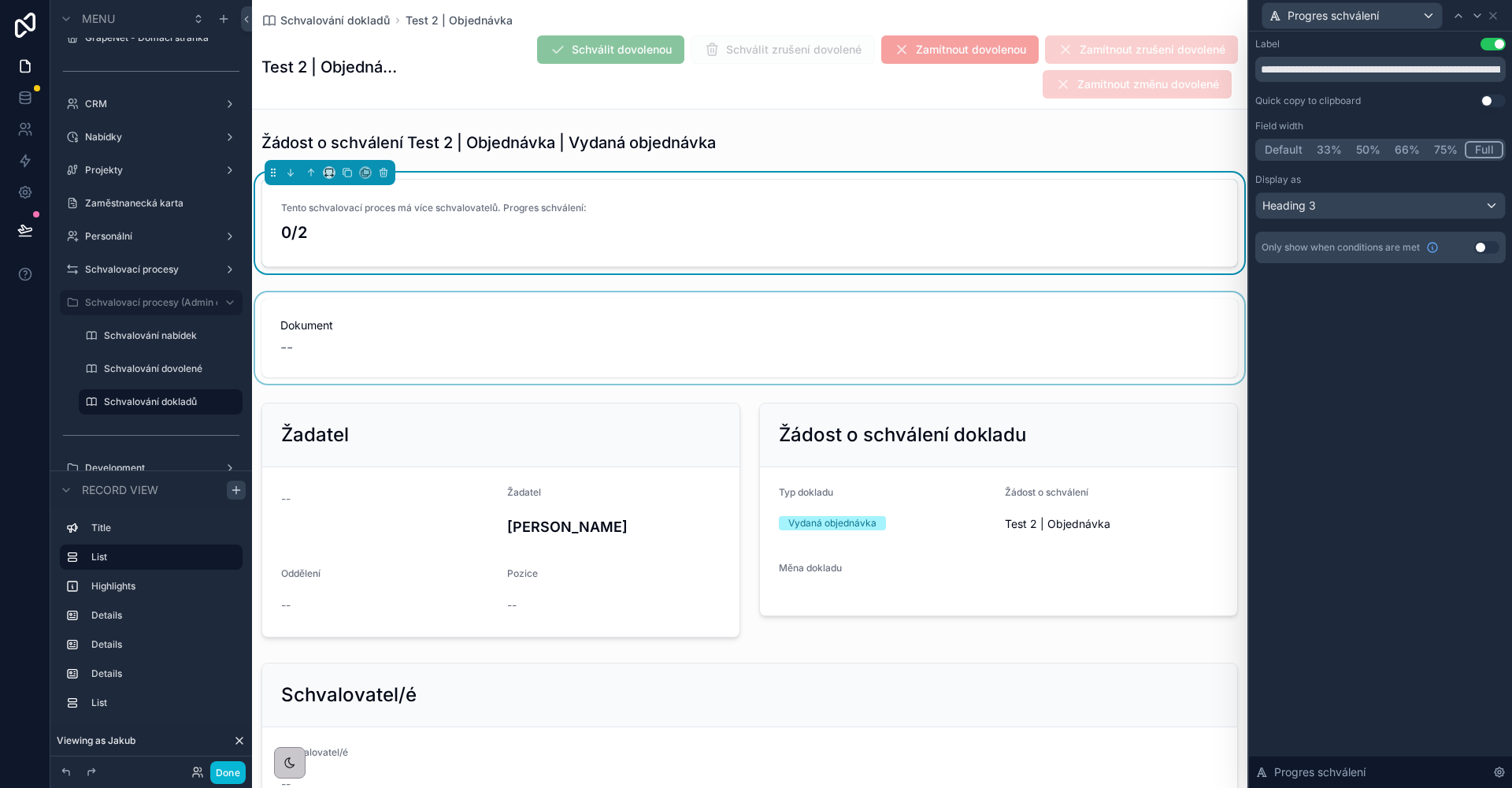
click at [493, 304] on div "scrollable content" at bounding box center [749, 337] width 996 height 91
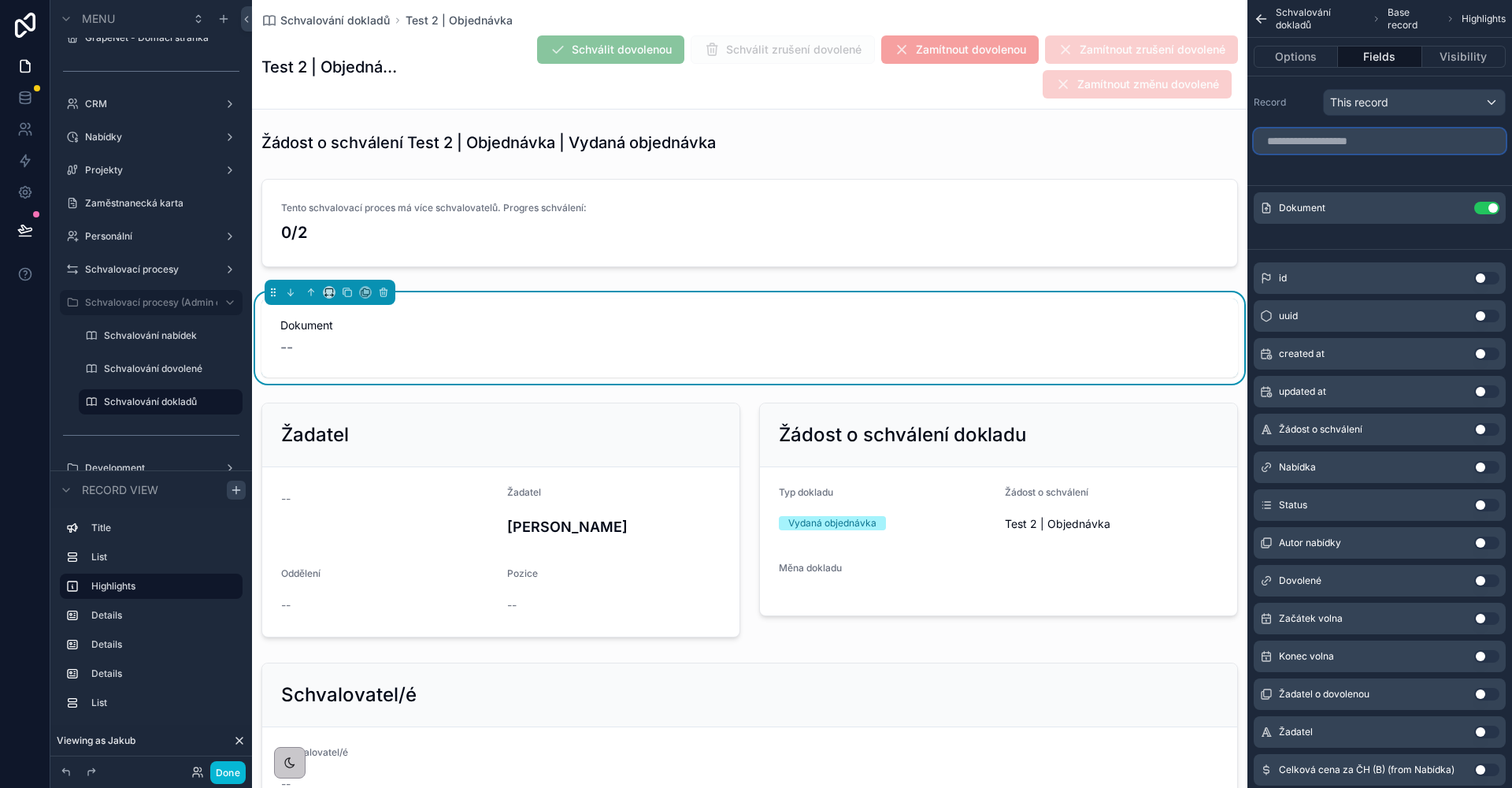
click at [1342, 141] on input "scrollable content" at bounding box center [1380, 141] width 252 height 25
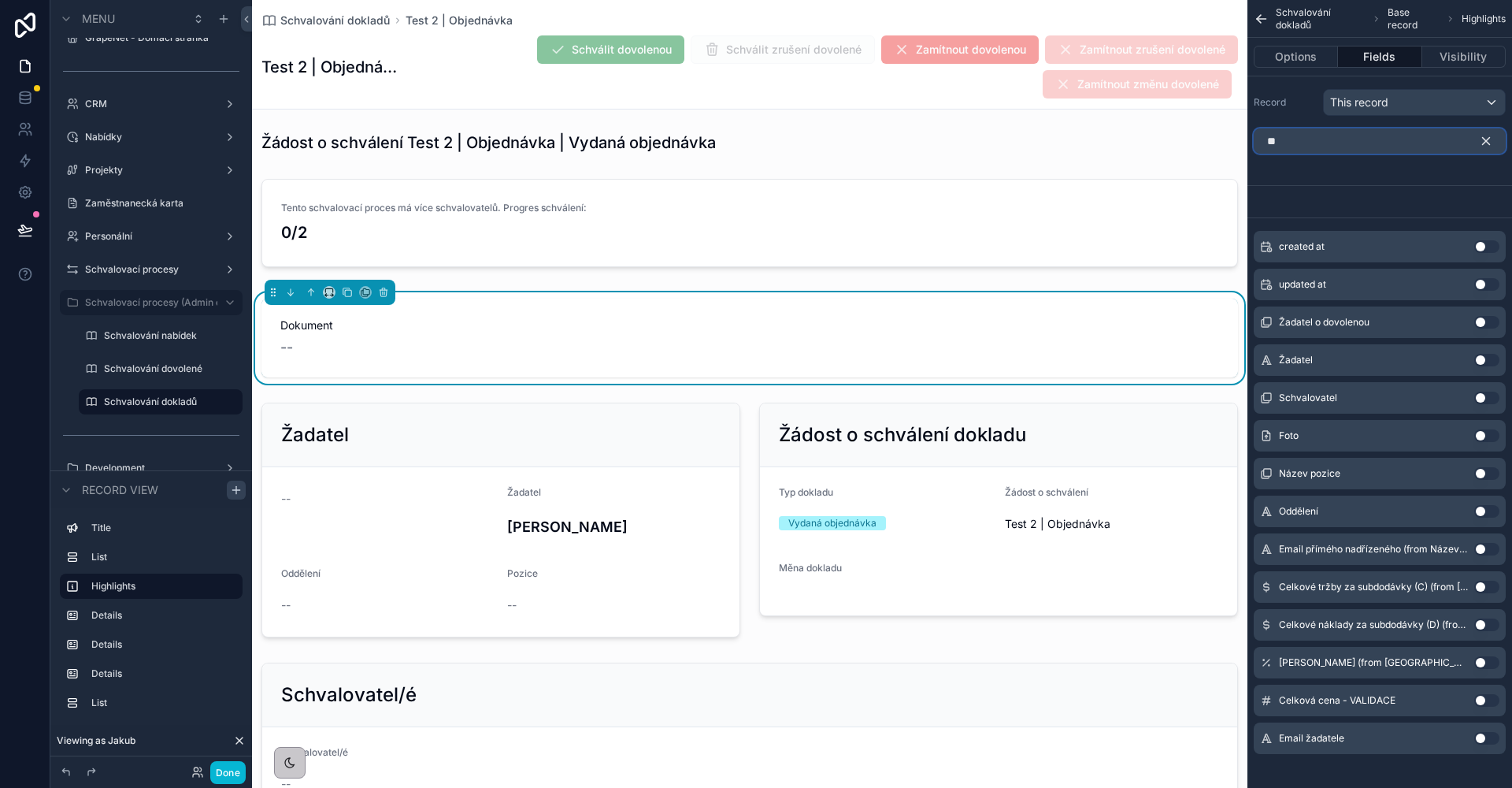
type input "*"
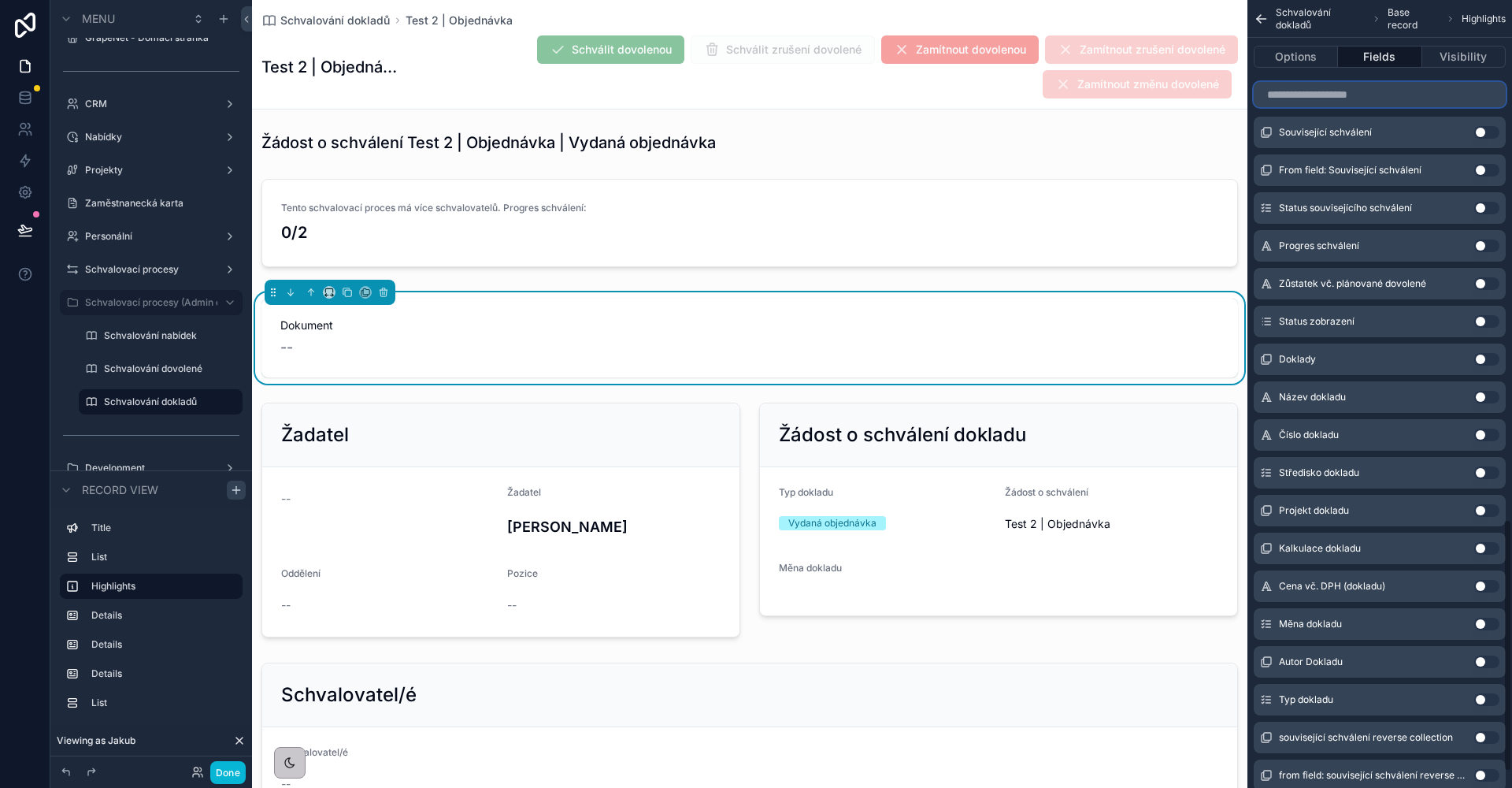
scroll to position [1551, 0]
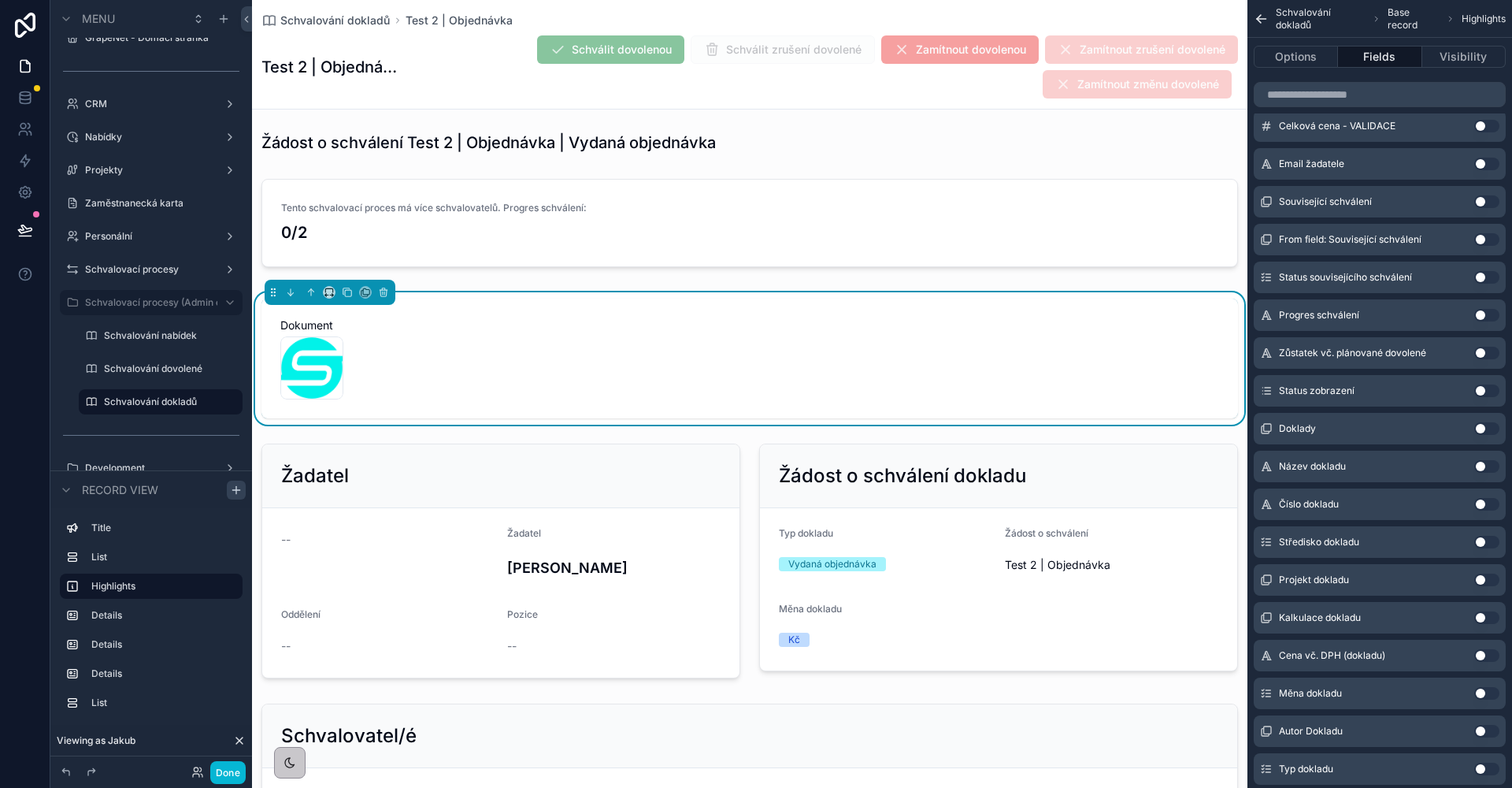
click at [577, 308] on div "Dokument znak .png" at bounding box center [750, 359] width 977 height 120
click at [1362, 103] on input "scrollable content" at bounding box center [1380, 95] width 252 height 25
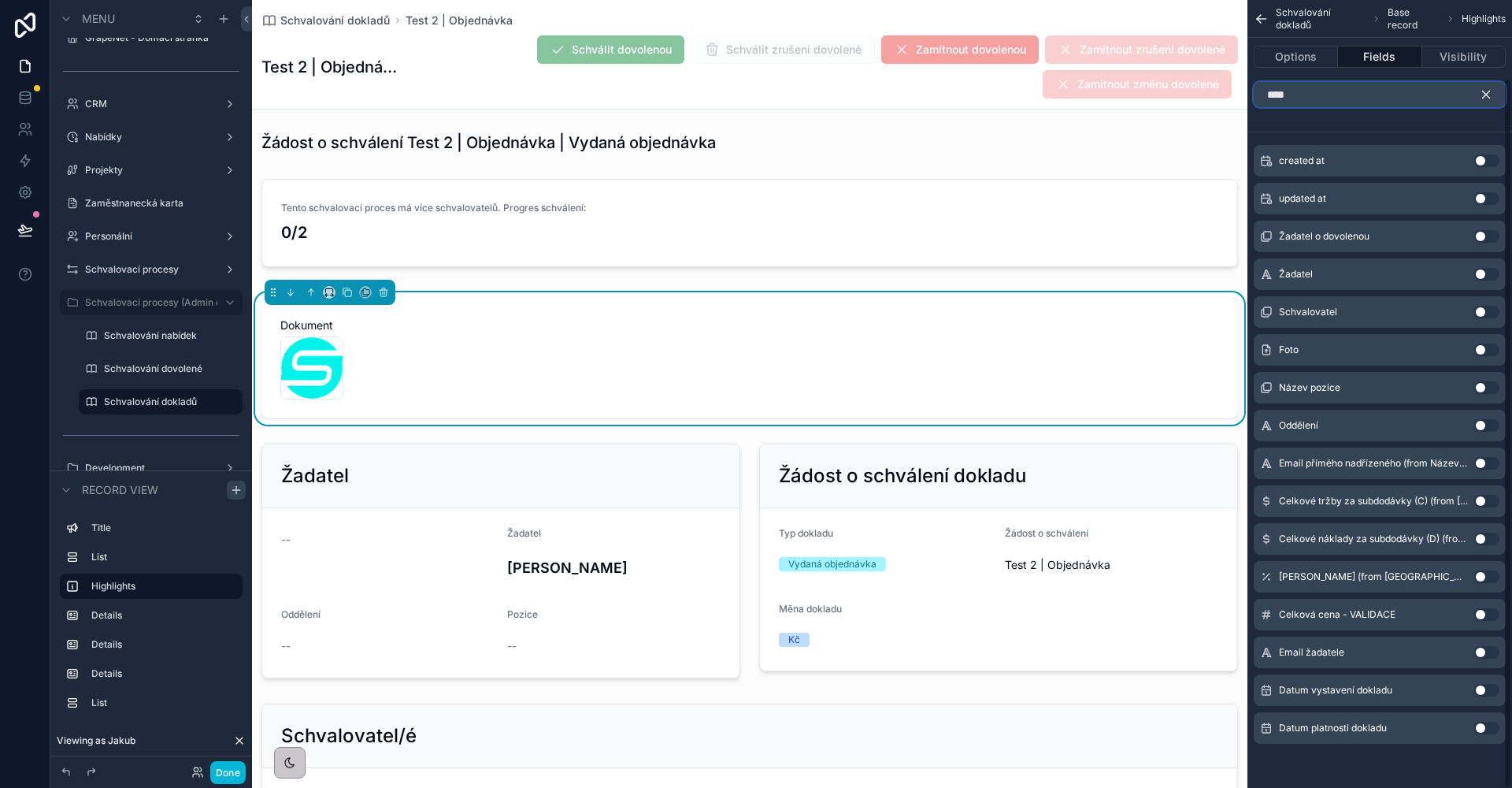
scroll to position [0, 0]
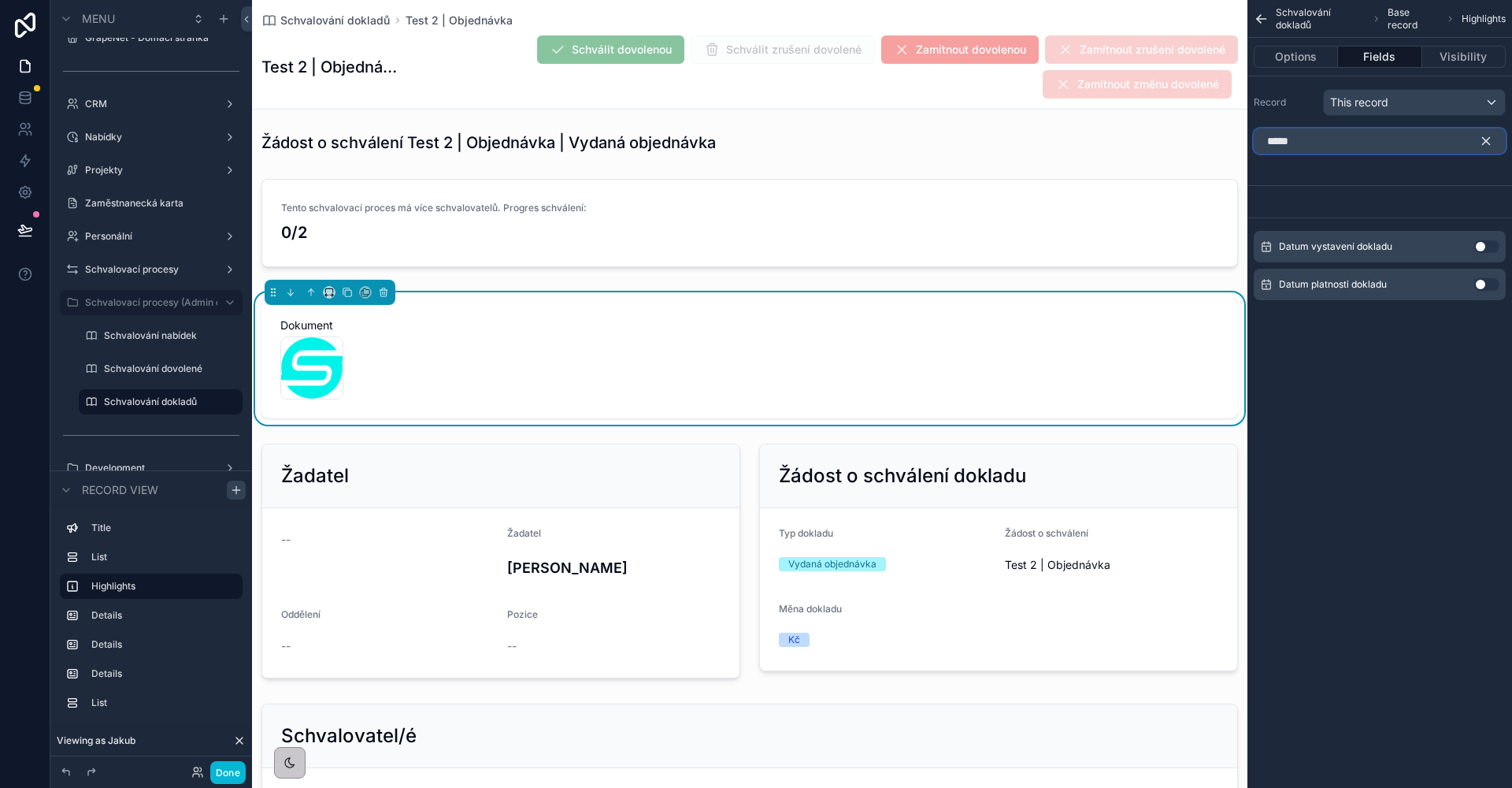
type input "*****"
click at [1478, 246] on button "Use setting" at bounding box center [1487, 246] width 25 height 12
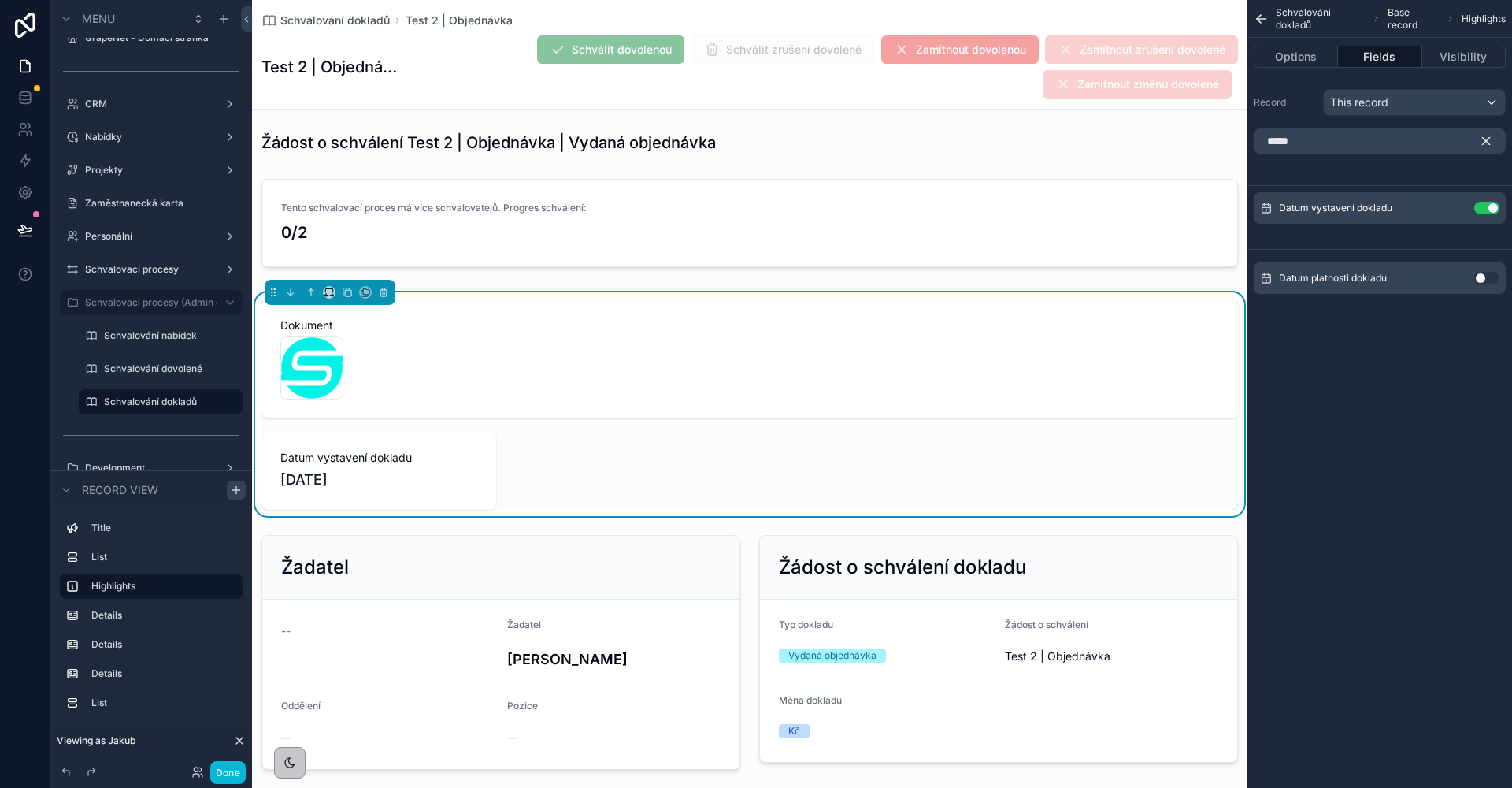
click at [1484, 280] on button "Use setting" at bounding box center [1487, 277] width 25 height 12
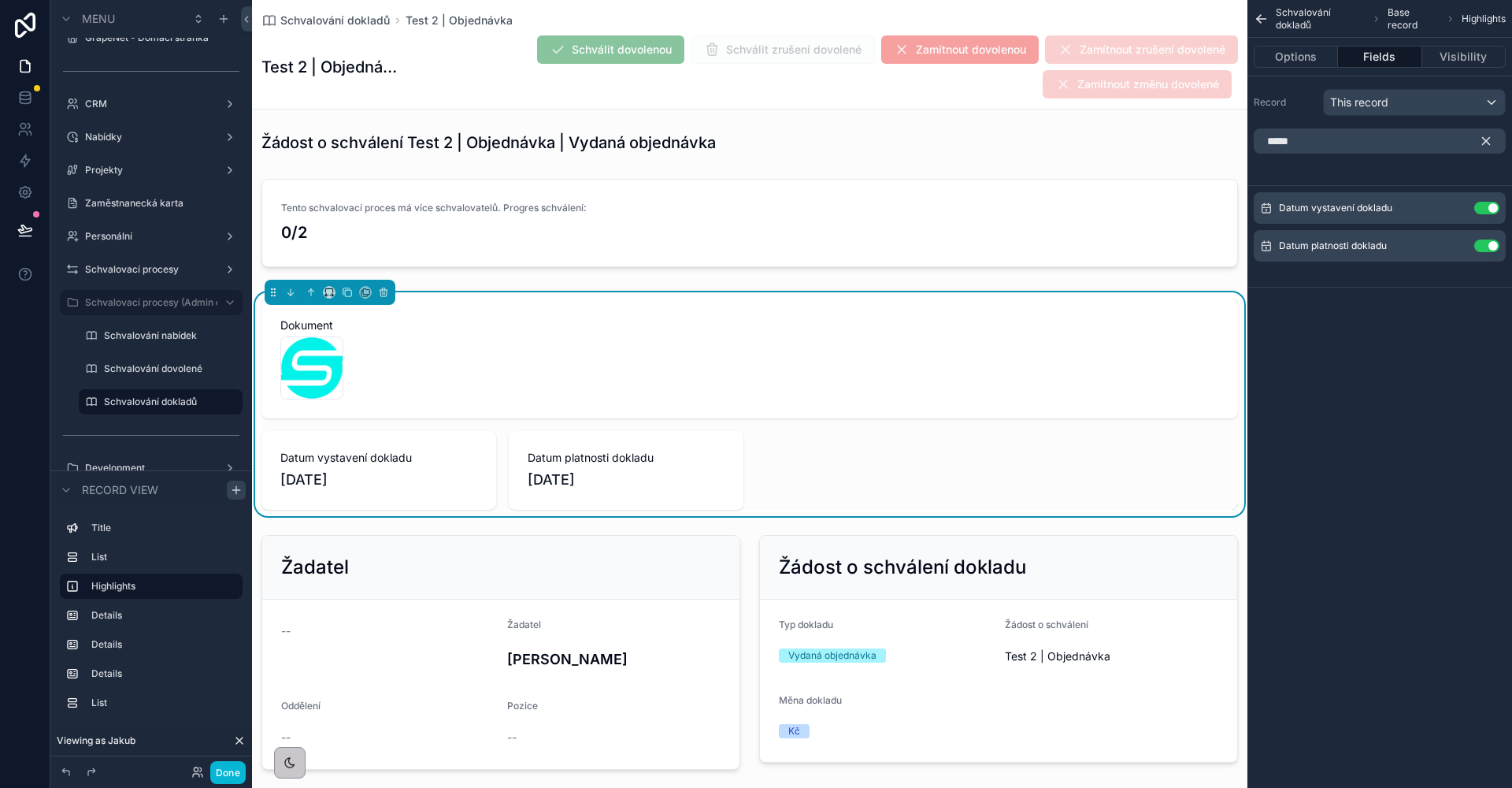
click at [1483, 145] on icon "scrollable content" at bounding box center [1486, 141] width 14 height 14
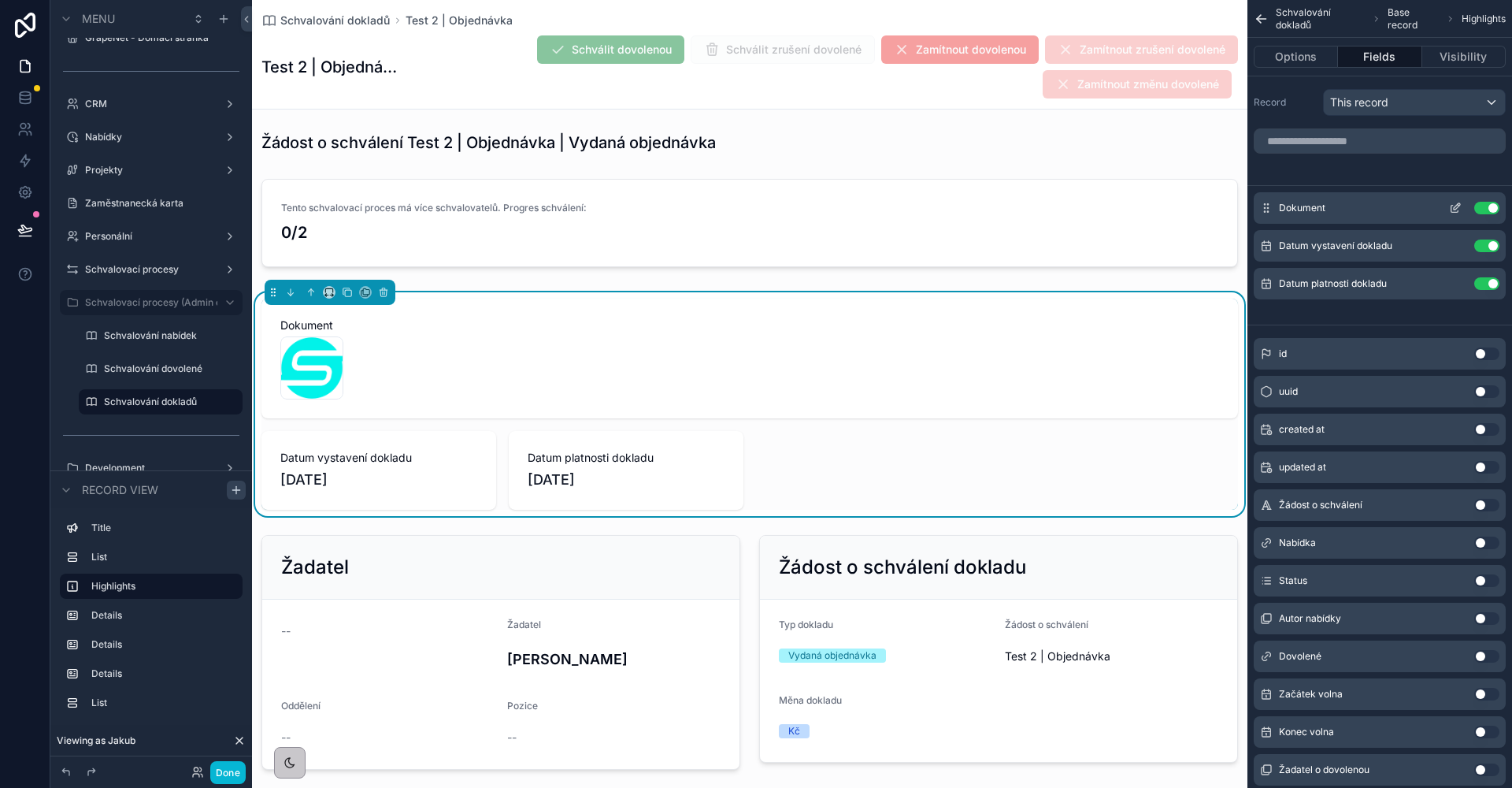
click at [1487, 208] on button "Use setting" at bounding box center [1487, 207] width 25 height 12
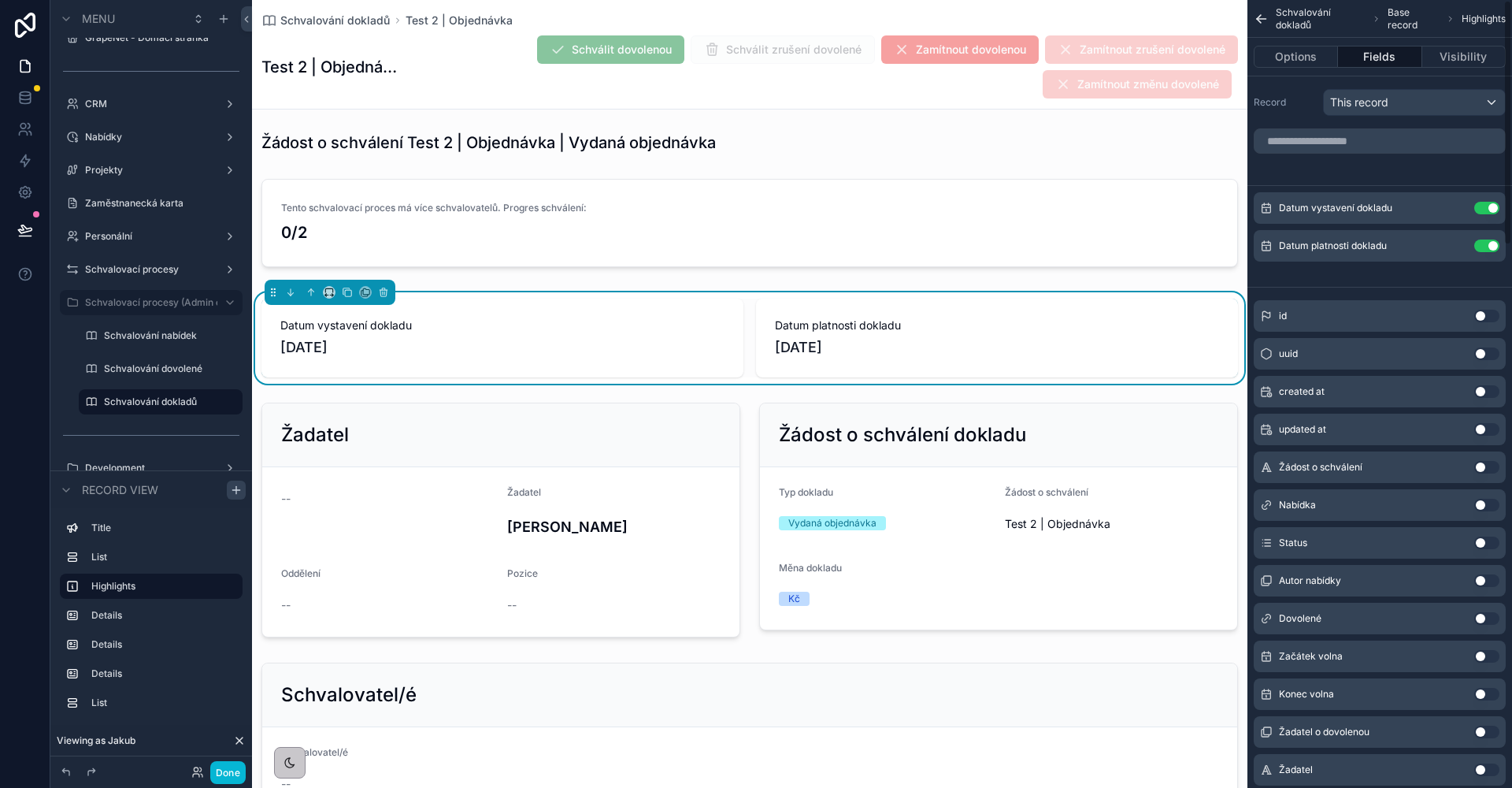
click at [1373, 143] on input "scrollable content" at bounding box center [1380, 141] width 252 height 25
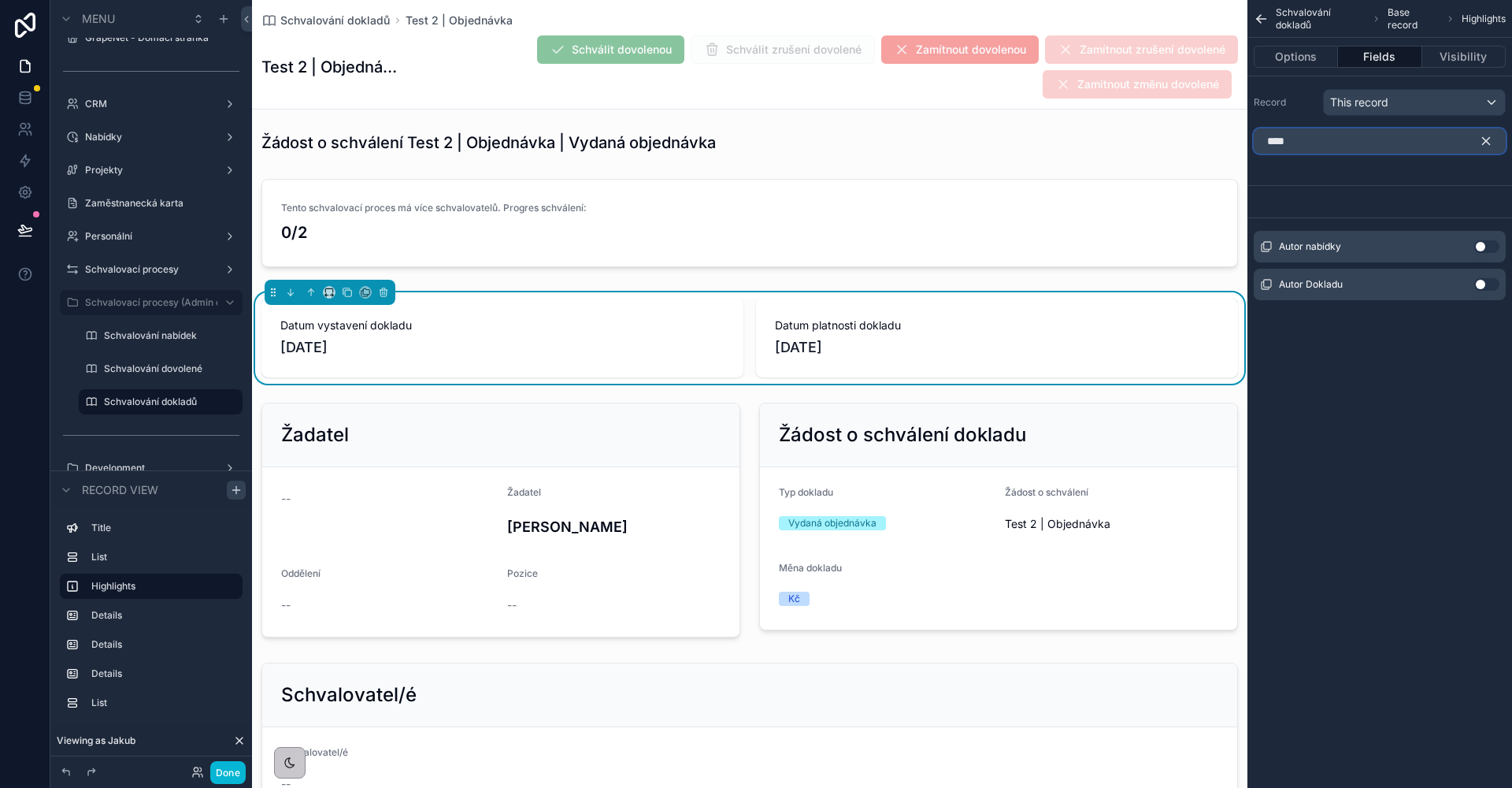
type input "****"
click at [1487, 280] on button "Use setting" at bounding box center [1487, 284] width 25 height 12
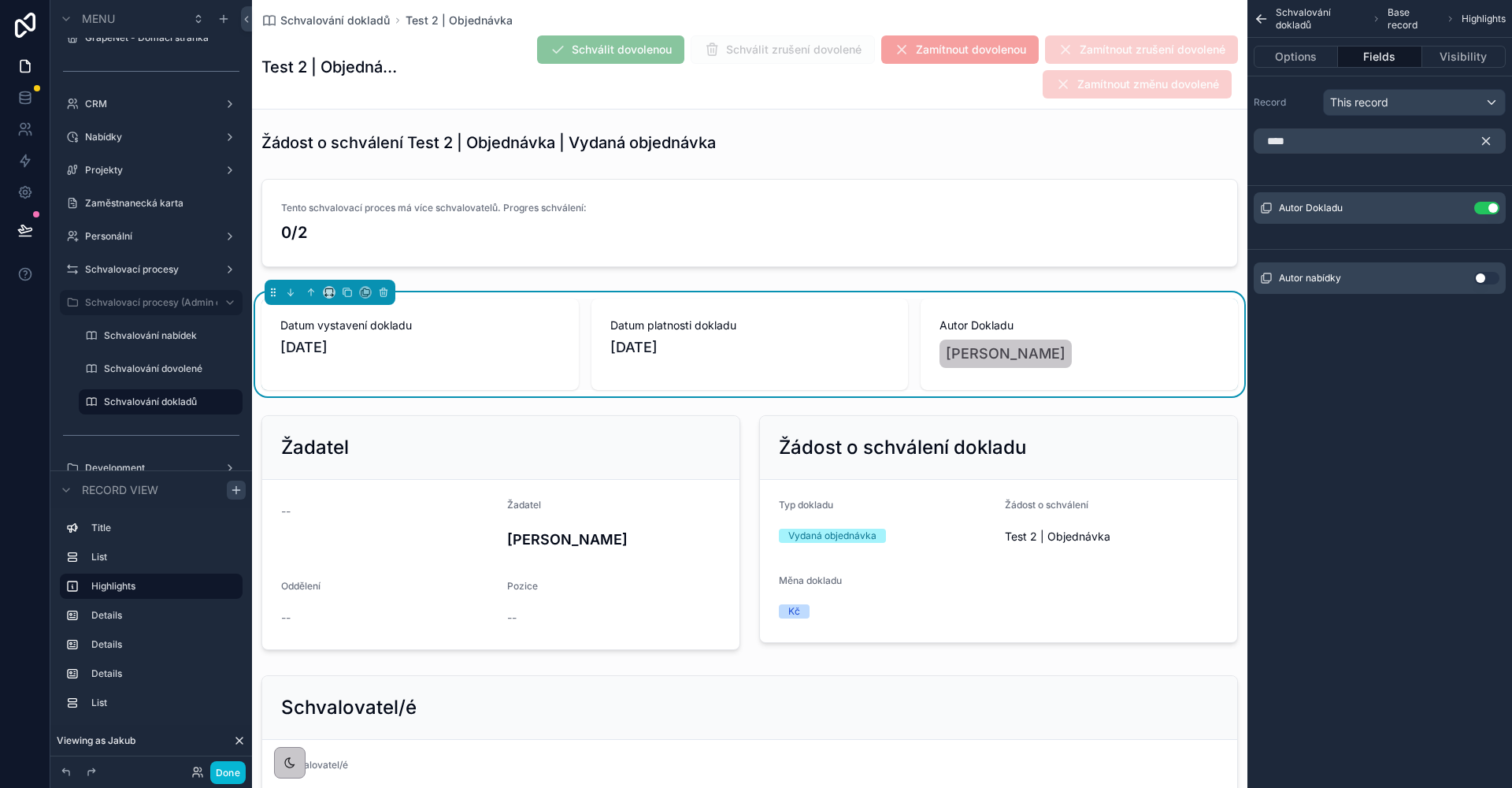
click at [1489, 143] on icon "scrollable content" at bounding box center [1486, 141] width 7 height 7
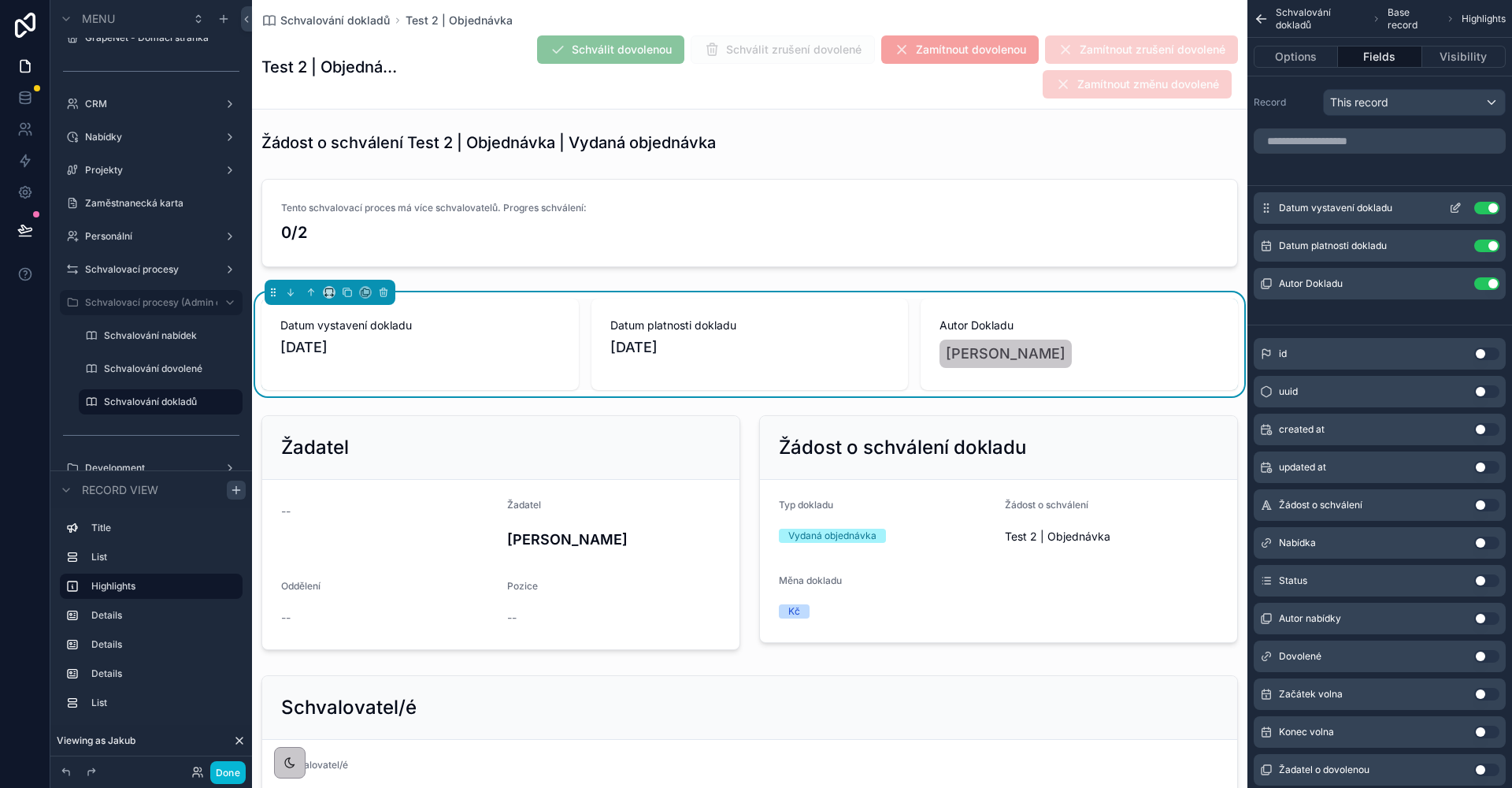
click at [1454, 208] on icon "scrollable content" at bounding box center [1454, 207] width 12 height 12
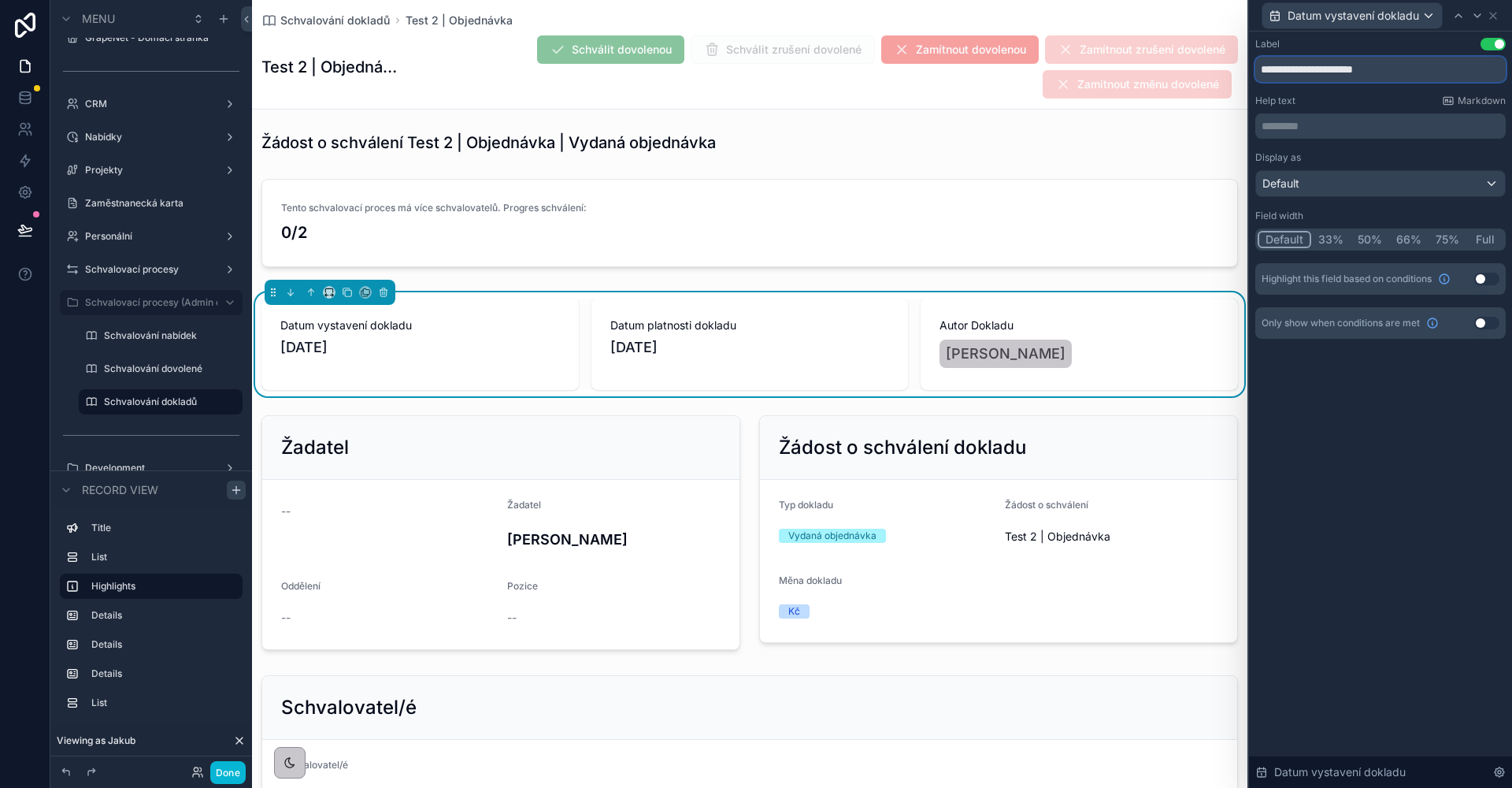
click at [1388, 66] on input "**********" at bounding box center [1380, 69] width 251 height 25
click at [1387, 67] on input "**********" at bounding box center [1380, 69] width 251 height 25
click at [1377, 70] on input "**********" at bounding box center [1380, 69] width 251 height 25
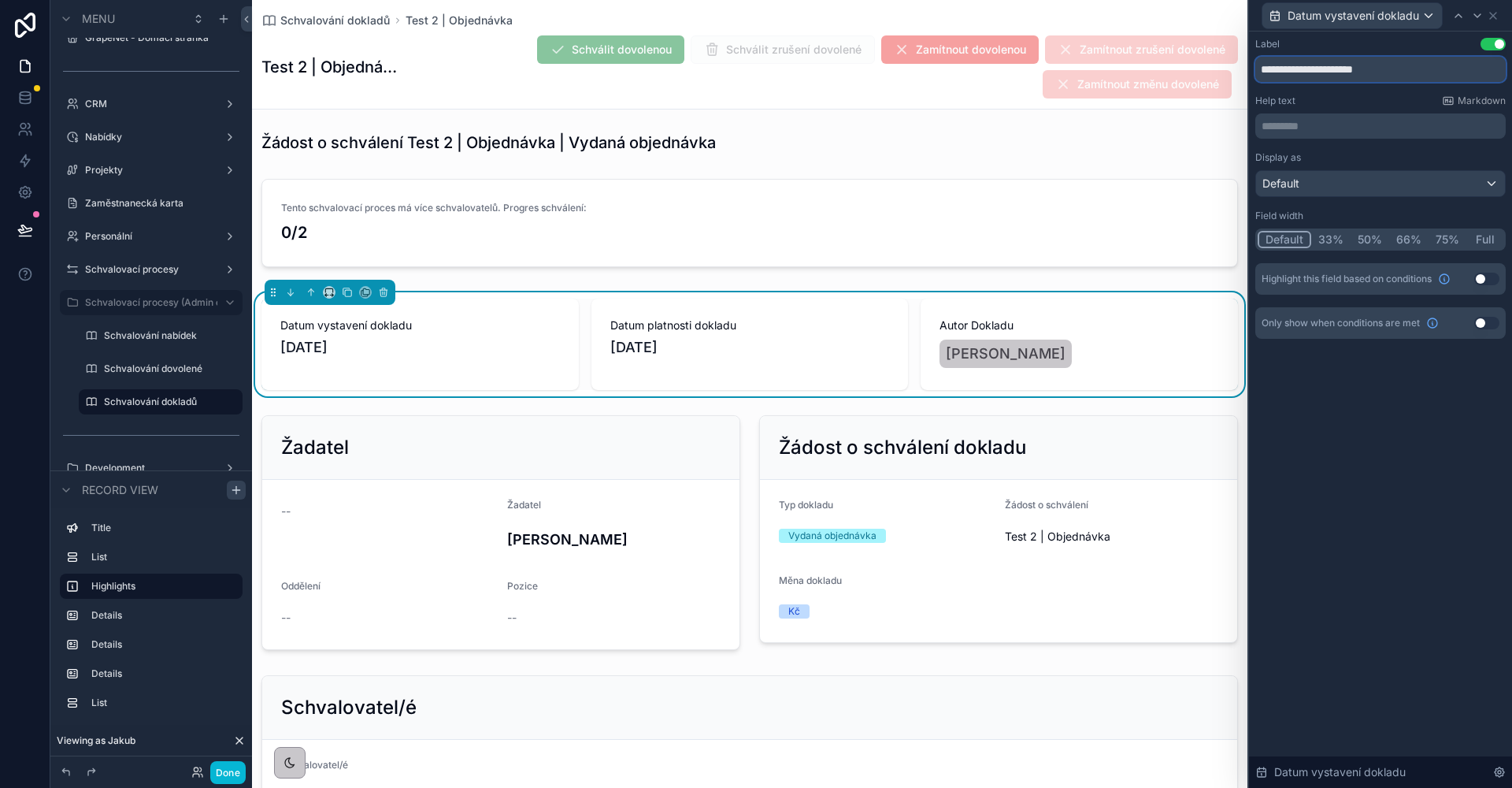
click at [1377, 70] on input "**********" at bounding box center [1380, 69] width 251 height 25
type input "**********"
click at [1478, 12] on icon at bounding box center [1477, 15] width 12 height 12
click at [1368, 73] on input "**********" at bounding box center [1380, 69] width 251 height 25
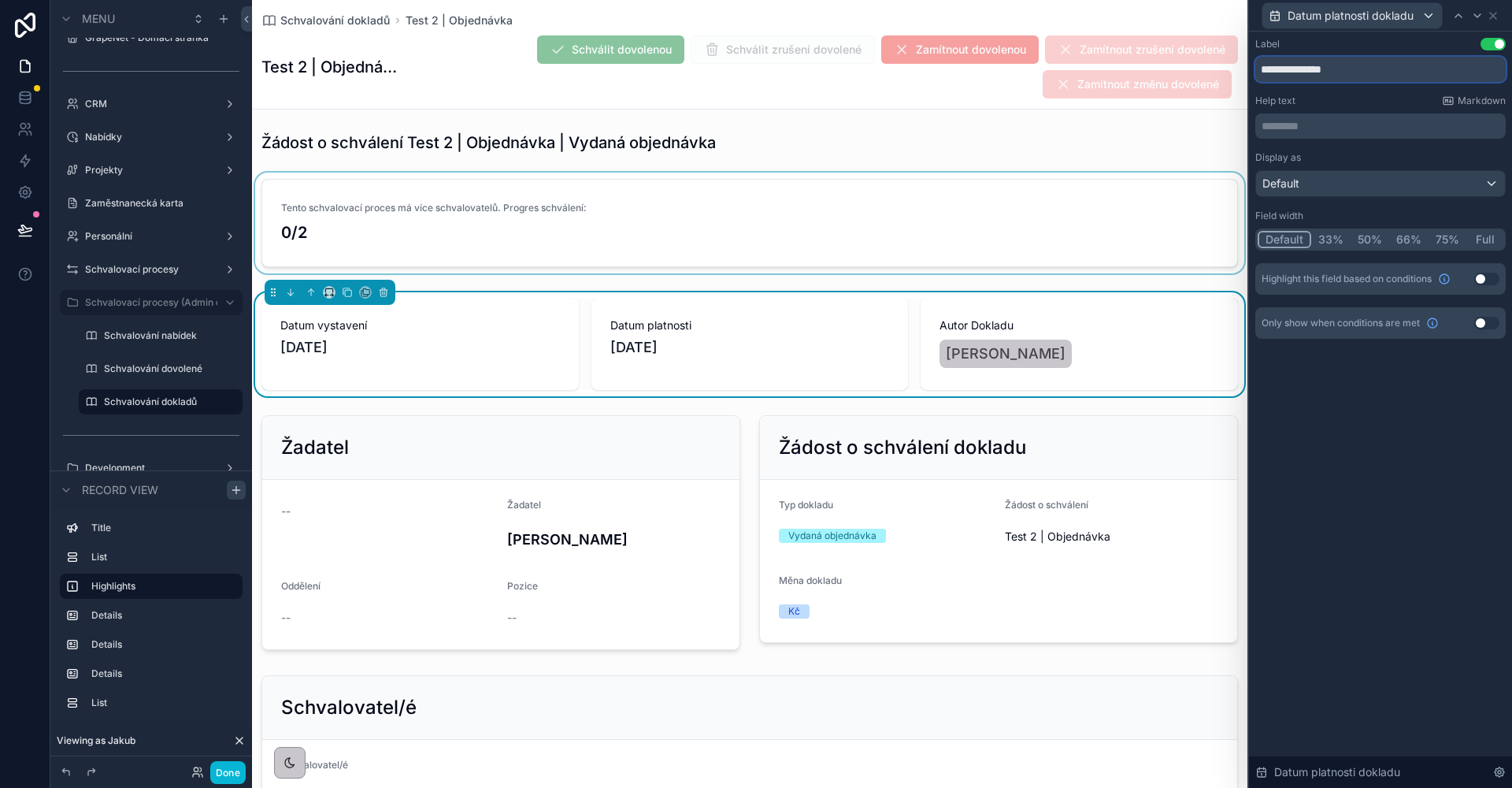
type input "**********"
click at [775, 228] on div "scrollable content" at bounding box center [749, 226] width 996 height 107
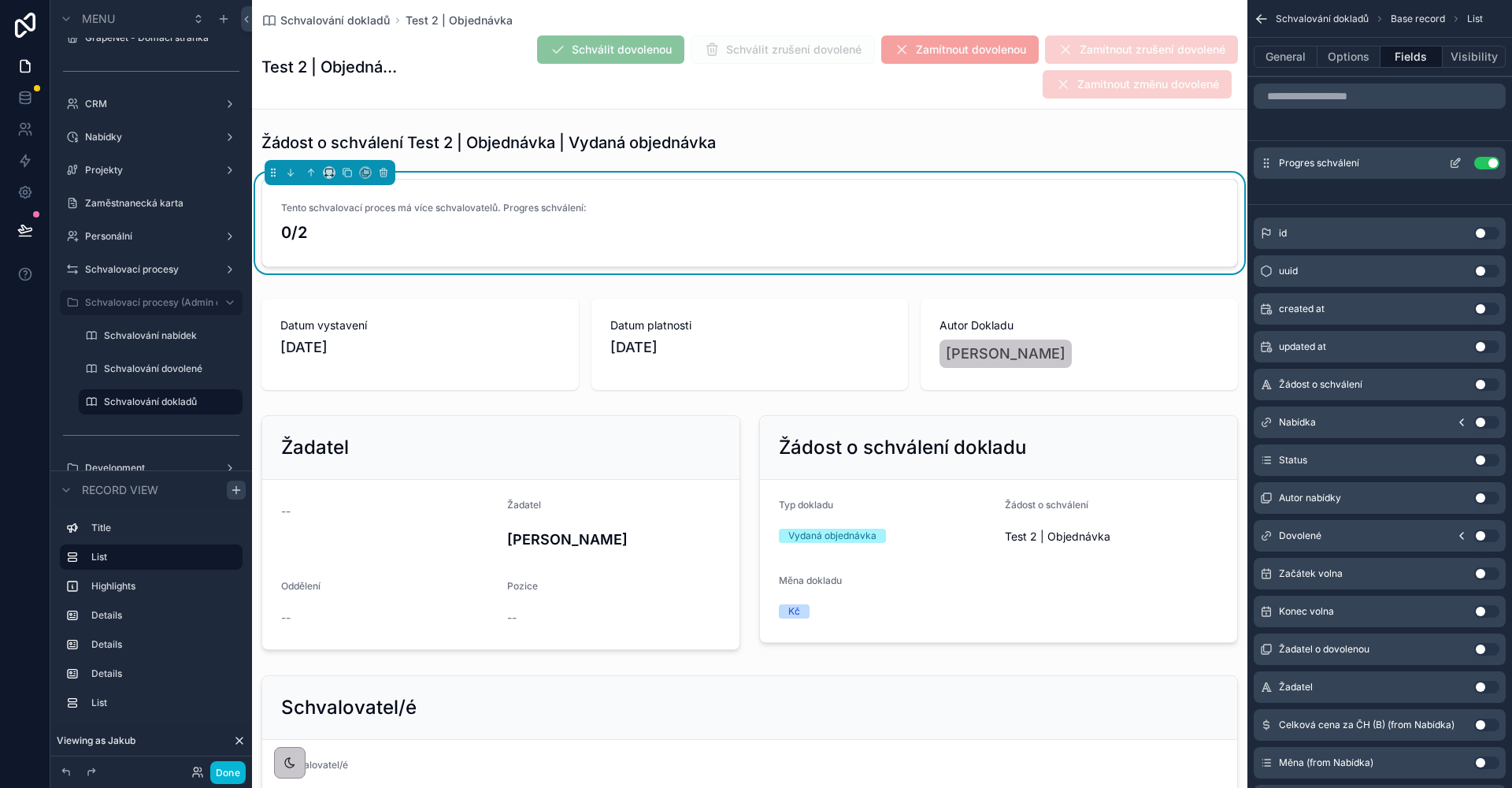
click at [1449, 163] on icon "scrollable content" at bounding box center [1454, 163] width 12 height 12
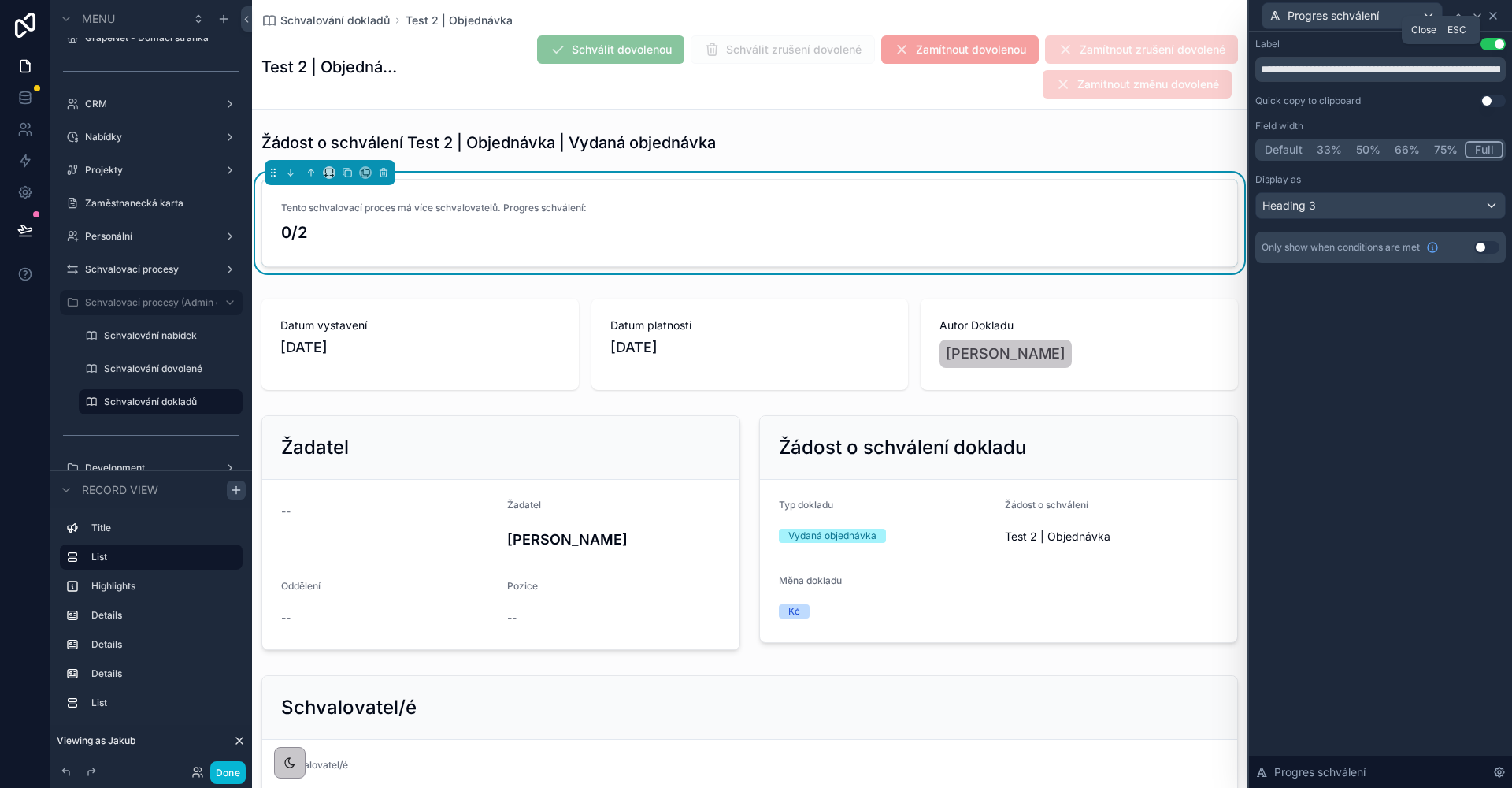
click at [1497, 16] on icon at bounding box center [1492, 15] width 12 height 12
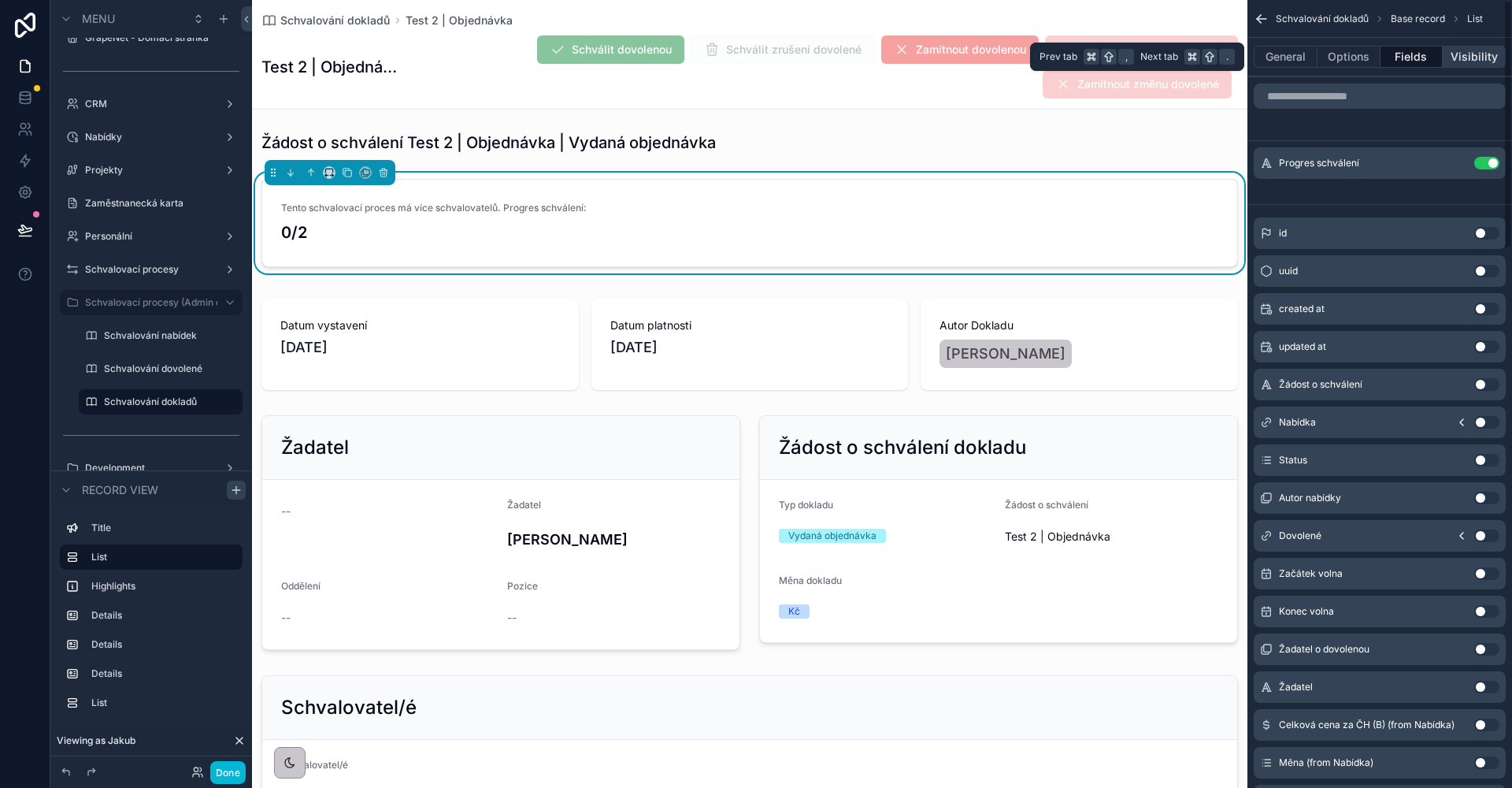
click at [1493, 55] on button "Visibility" at bounding box center [1474, 57] width 63 height 22
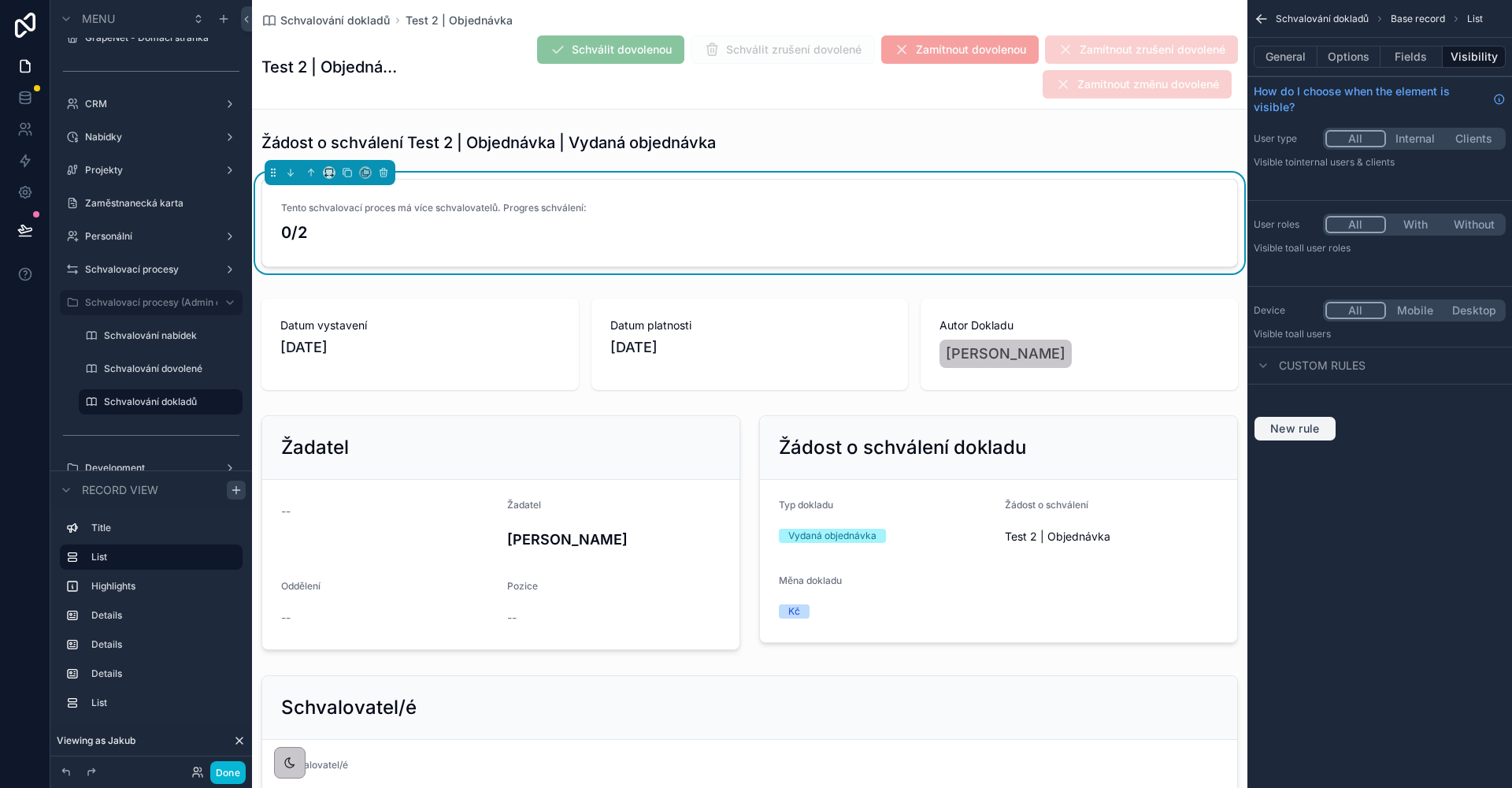
click at [1311, 424] on span "New rule" at bounding box center [1295, 428] width 62 height 14
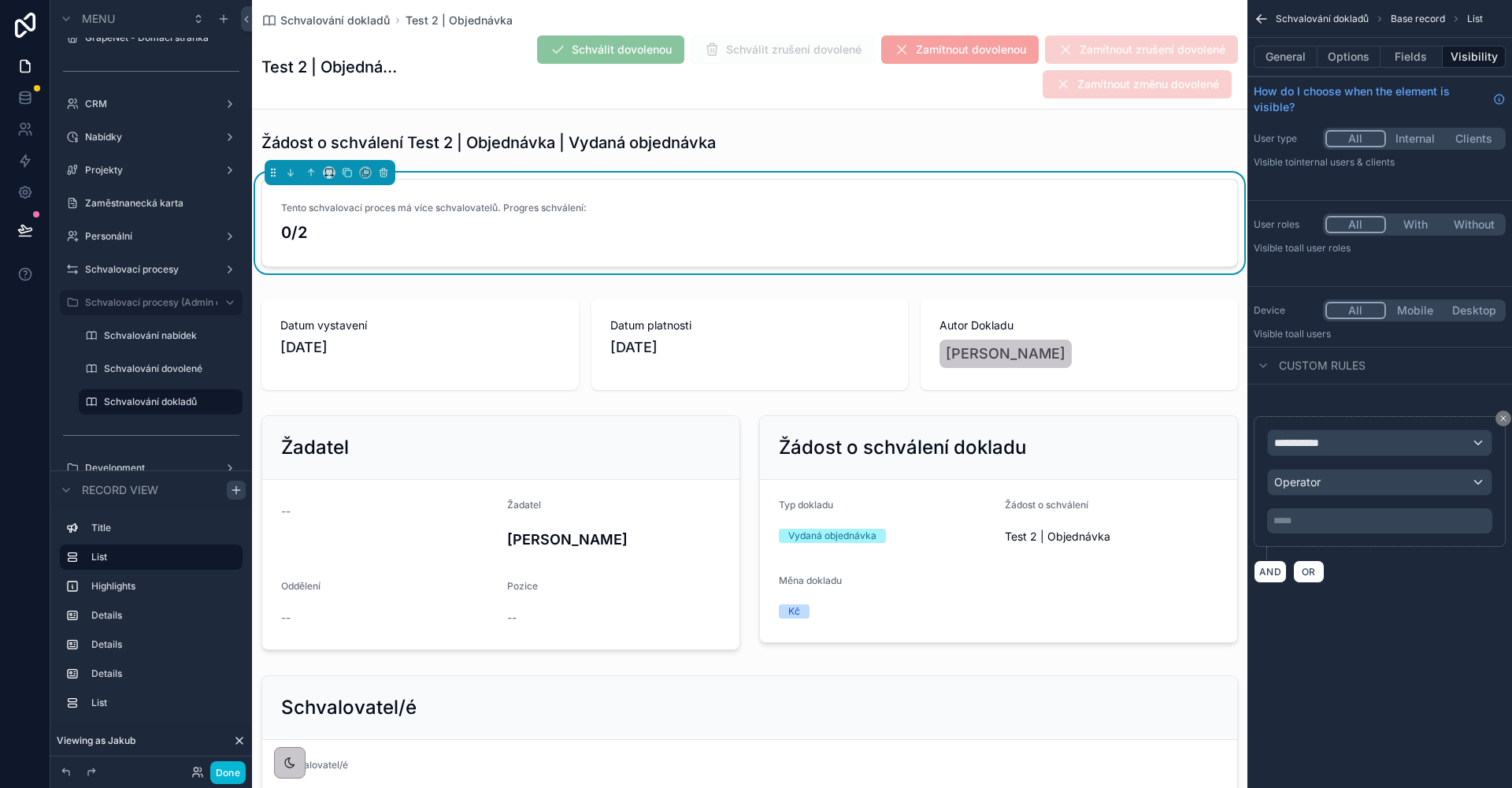
click at [1366, 444] on div "**********" at bounding box center [1380, 443] width 224 height 25
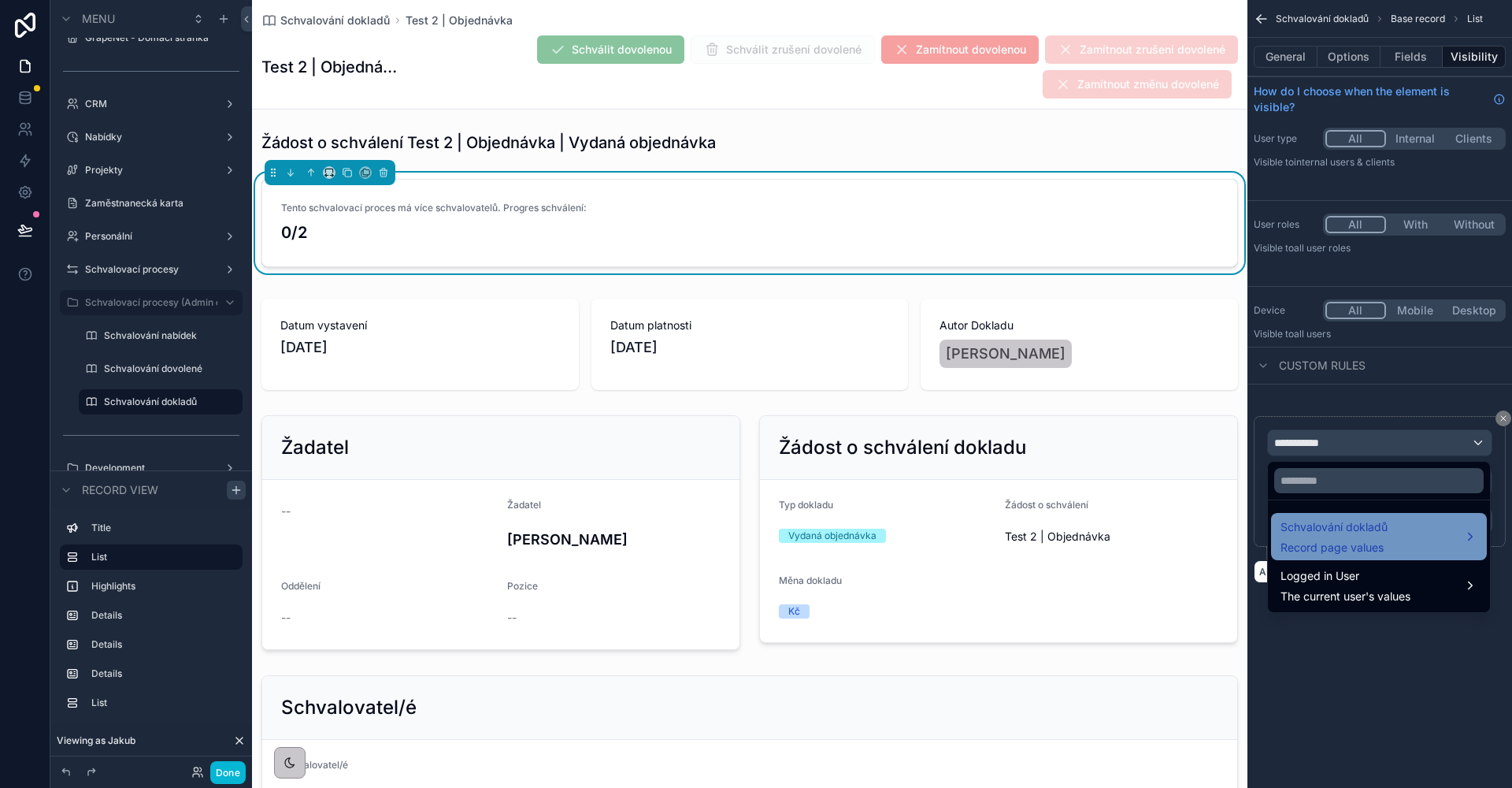
click at [1349, 516] on div "Schvalování dokladů Record page values" at bounding box center [1379, 535] width 215 height 47
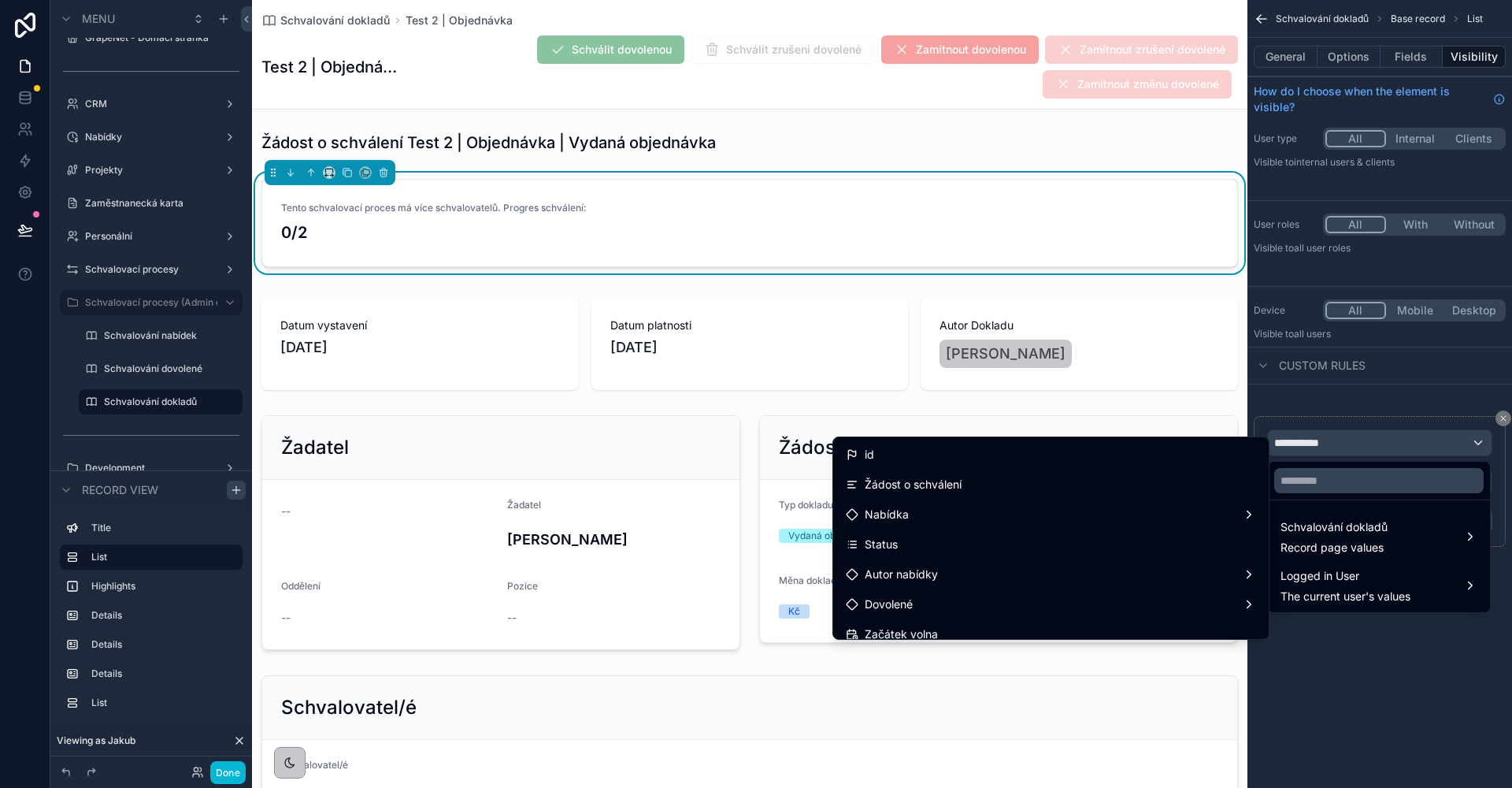
click at [1346, 497] on div at bounding box center [1379, 480] width 222 height 38
click at [1334, 488] on input "text" at bounding box center [1379, 480] width 210 height 25
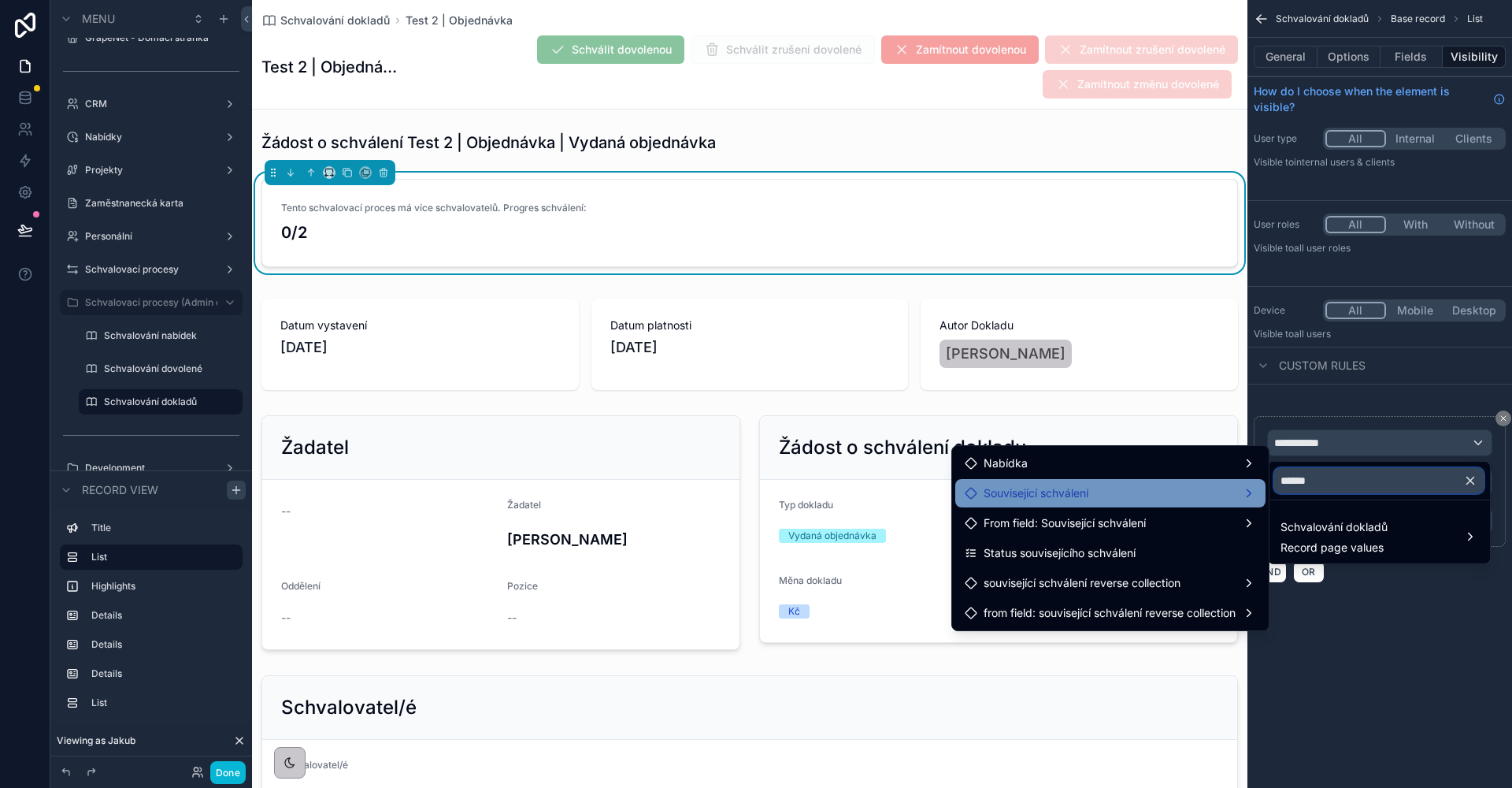
type input "******"
click at [1144, 503] on div "Související schválení" at bounding box center [1110, 493] width 310 height 28
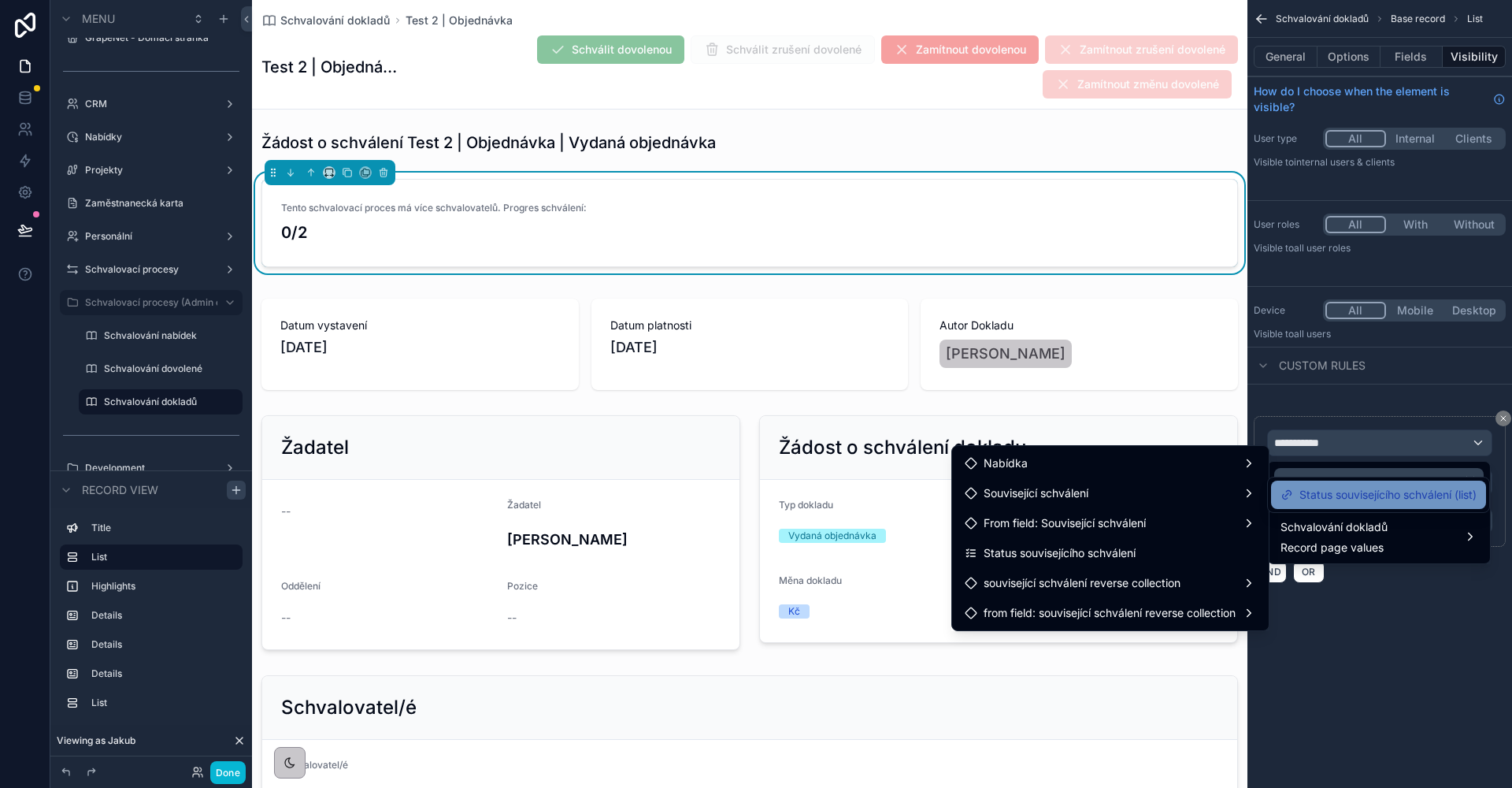
click at [1393, 503] on span "Status souvisejícího schválení (list)" at bounding box center [1387, 494] width 177 height 19
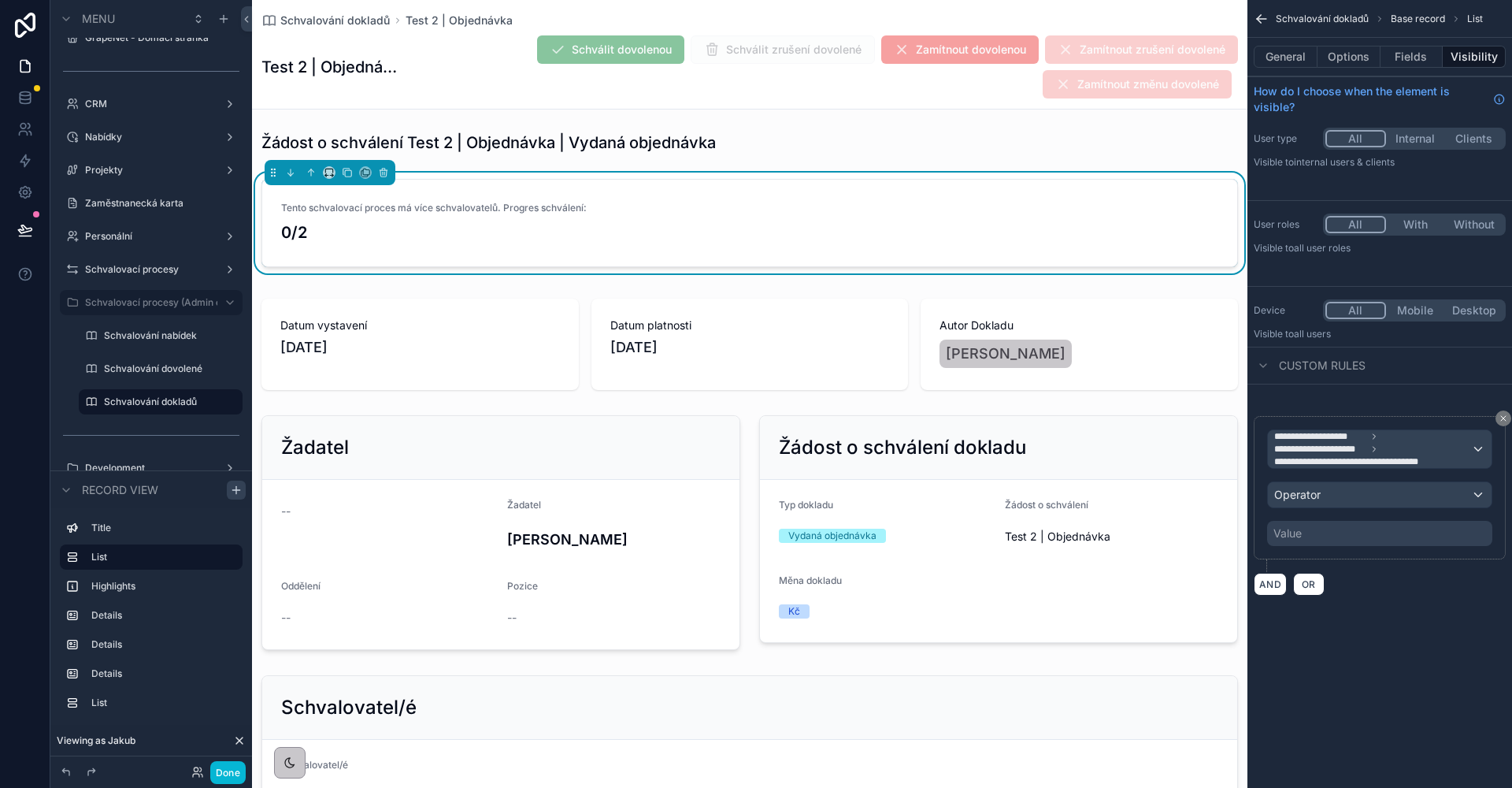
click at [1426, 447] on span "**********" at bounding box center [1372, 449] width 197 height 38
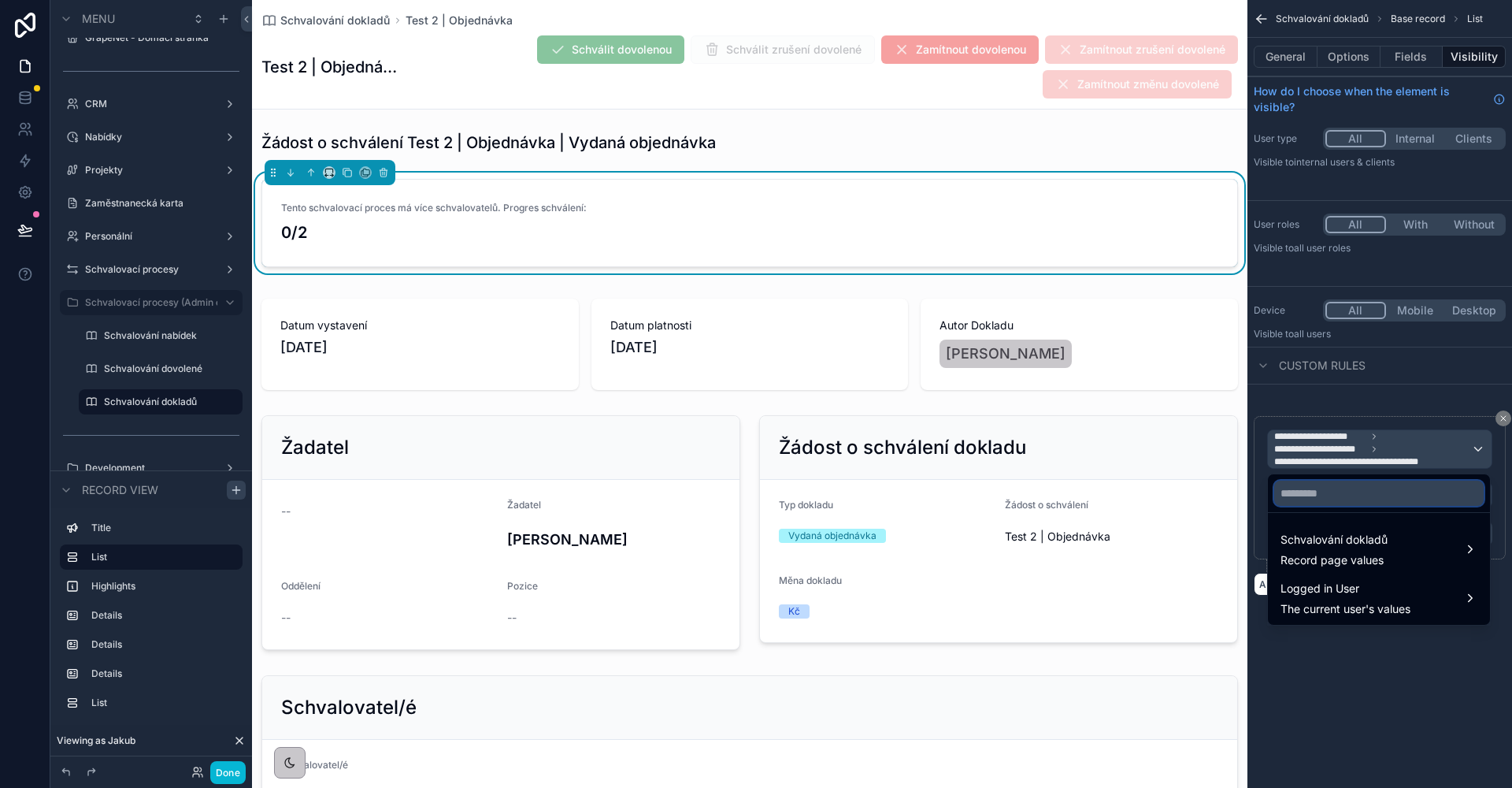
click at [1348, 494] on input "text" at bounding box center [1379, 493] width 210 height 25
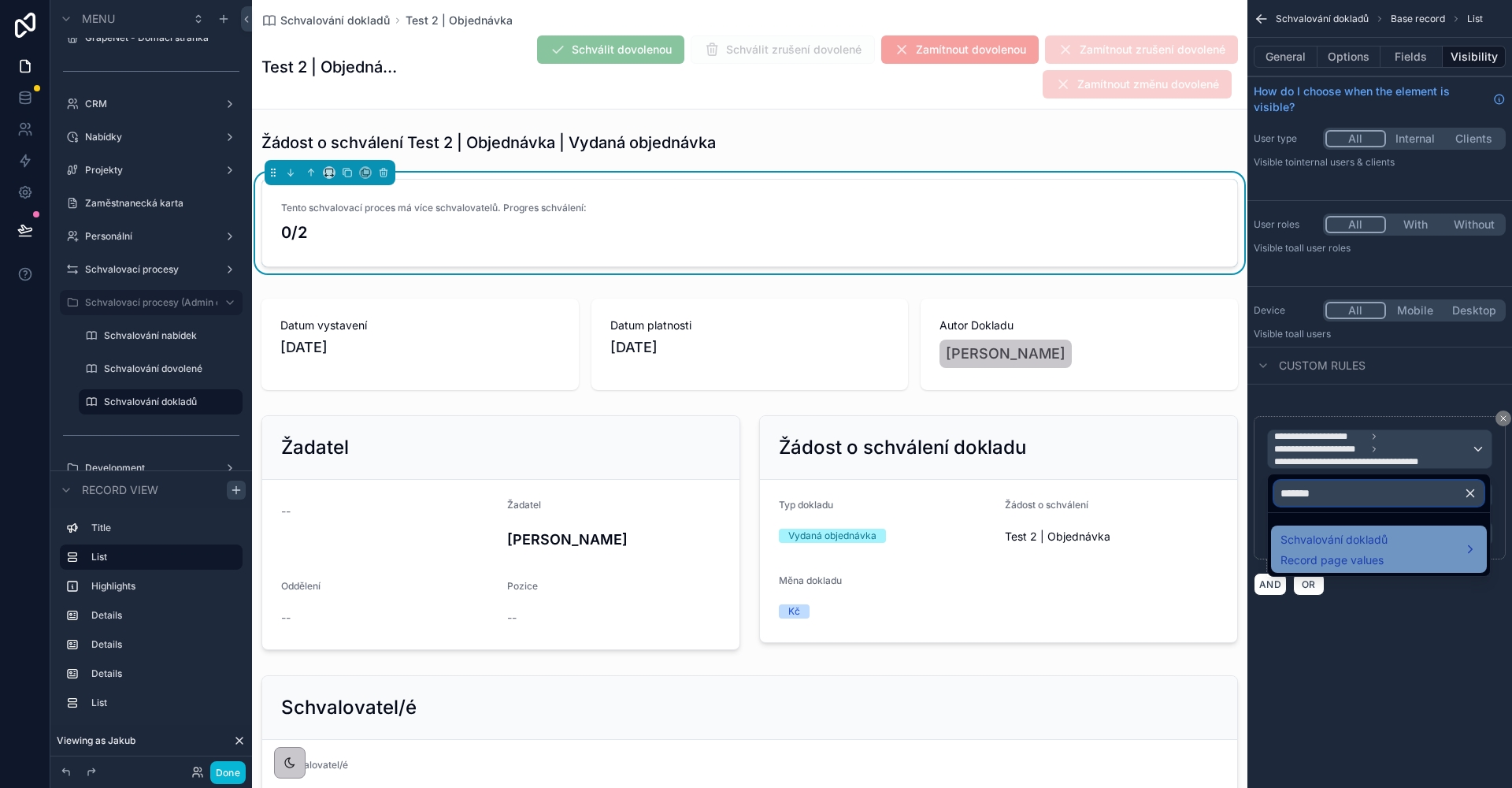
type input "*******"
click at [1389, 551] on div "Schvalování dokladů Record page values" at bounding box center [1378, 549] width 197 height 38
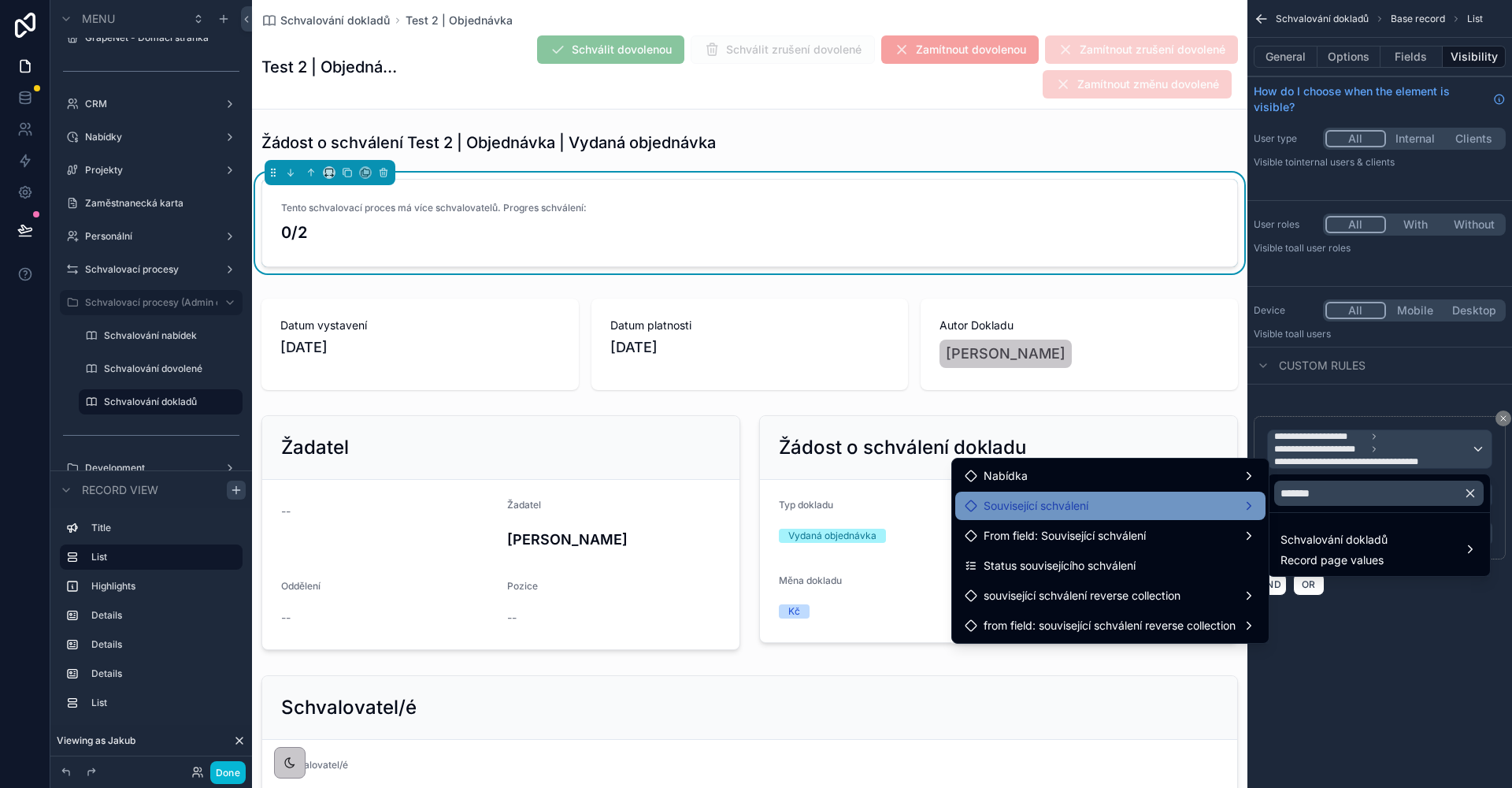
click at [1191, 512] on div "Související schválení" at bounding box center [1110, 505] width 291 height 19
click at [1181, 510] on div "Související schválení" at bounding box center [1110, 505] width 291 height 19
click at [1153, 514] on div "Související schválení" at bounding box center [1110, 505] width 291 height 19
click at [1056, 513] on span "Související schválení" at bounding box center [1035, 505] width 104 height 19
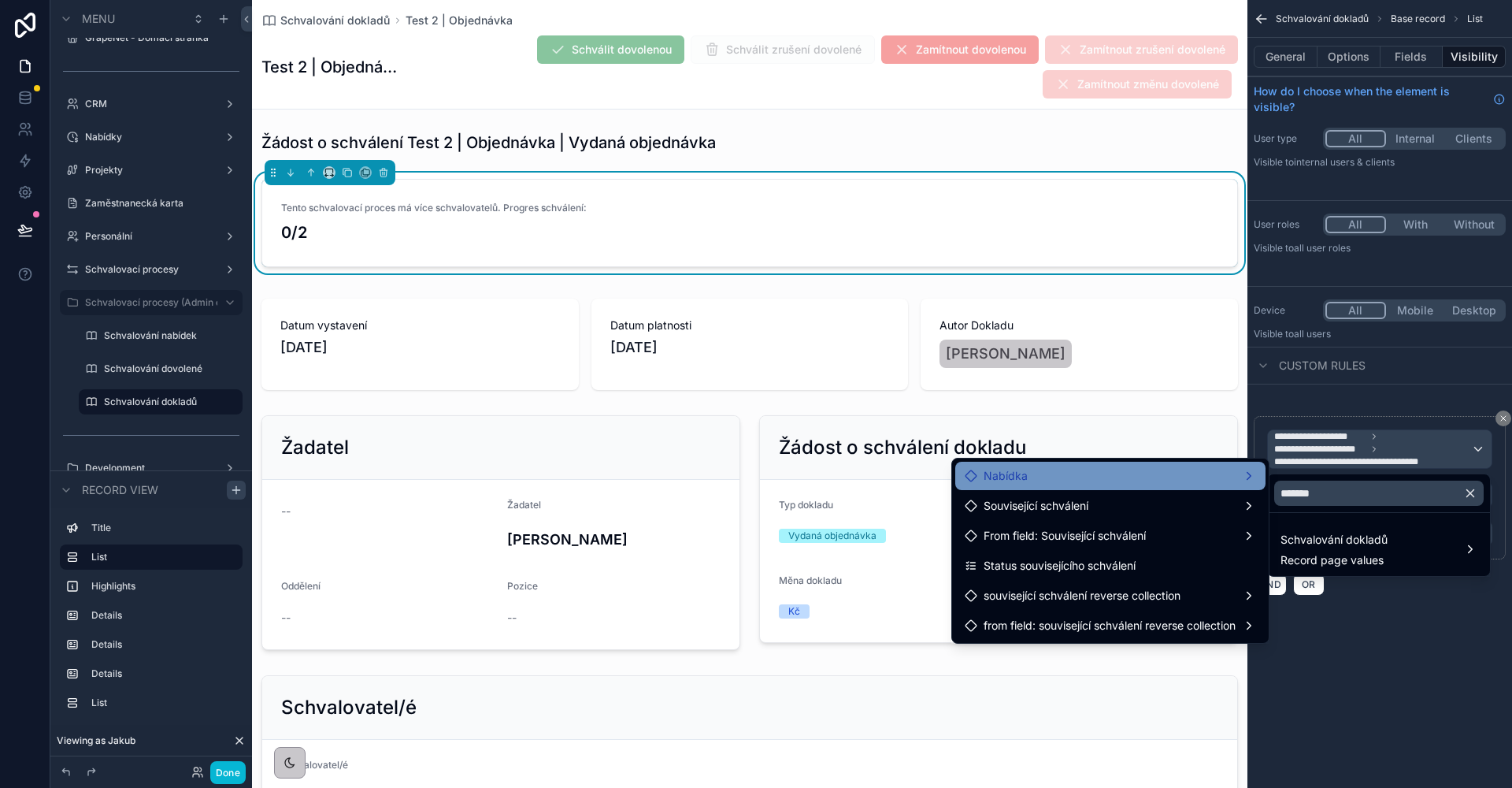
click at [1066, 483] on div "Nabídka" at bounding box center [1110, 475] width 291 height 19
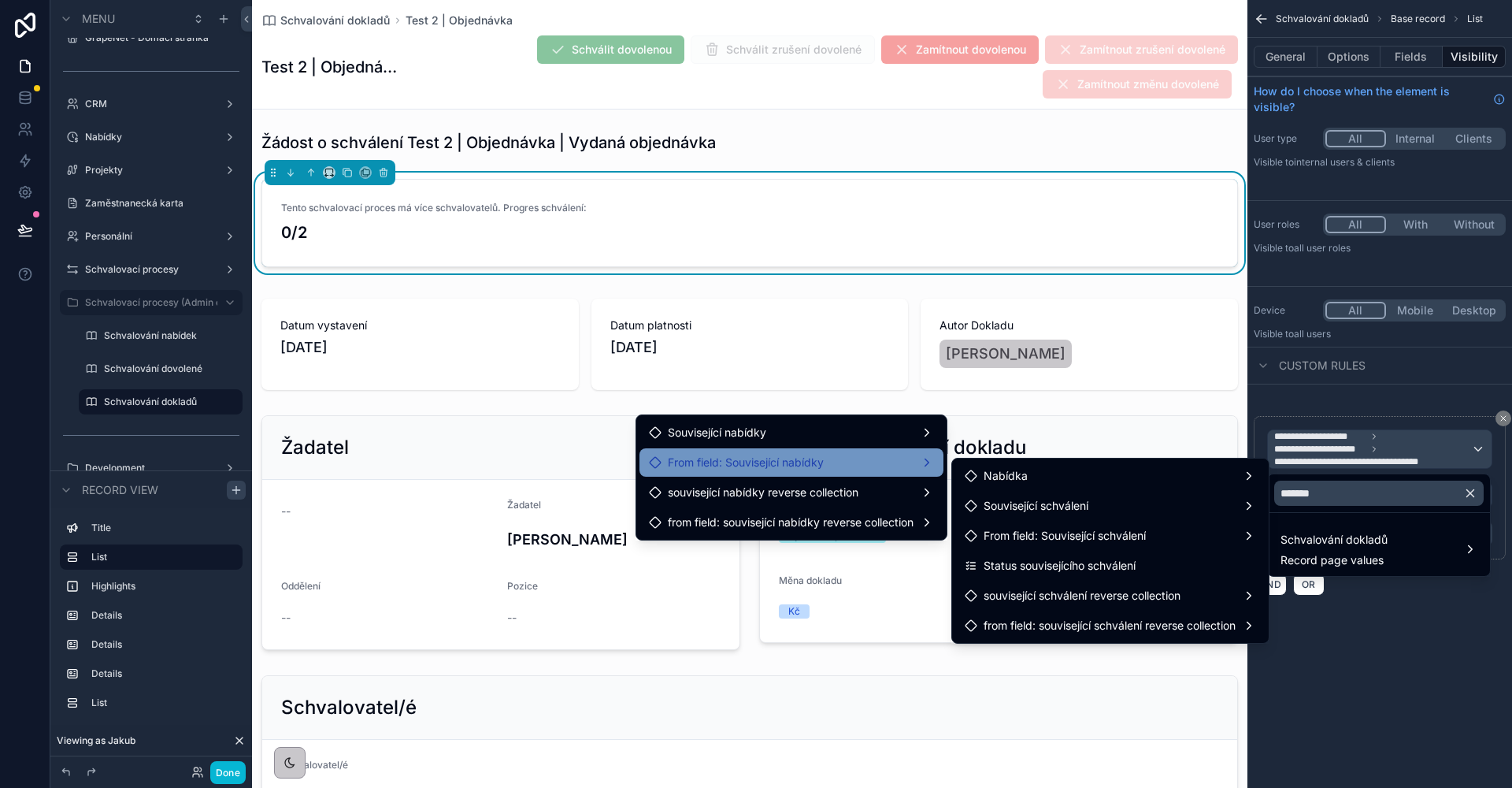
click at [816, 457] on span "From field: Související nabídky" at bounding box center [746, 462] width 156 height 19
click at [813, 463] on span "From field: Související nabídky" at bounding box center [746, 462] width 156 height 19
click at [1442, 674] on div "scrollable content" at bounding box center [756, 394] width 1512 height 788
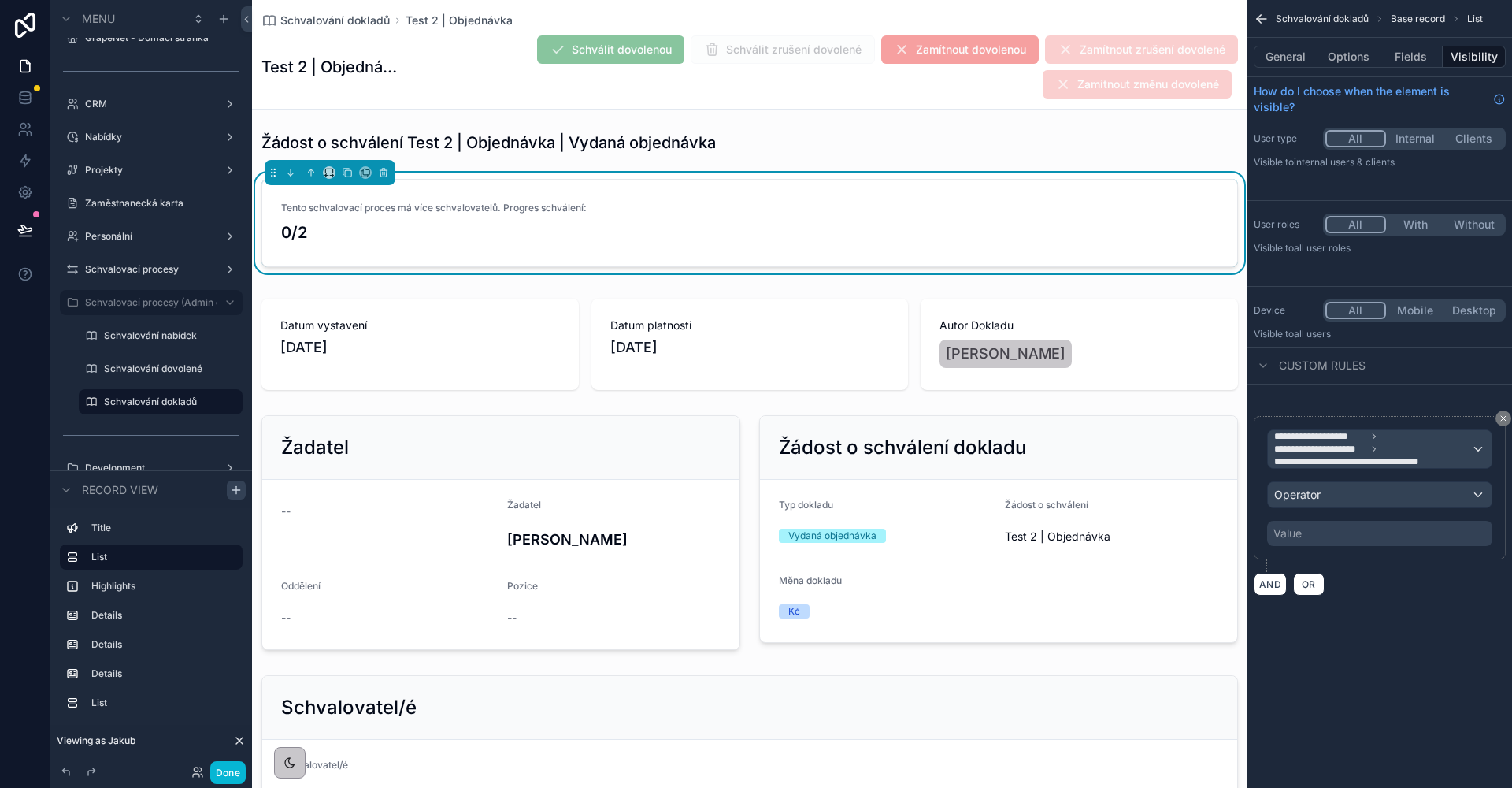
click at [1433, 450] on span "**********" at bounding box center [1372, 449] width 197 height 38
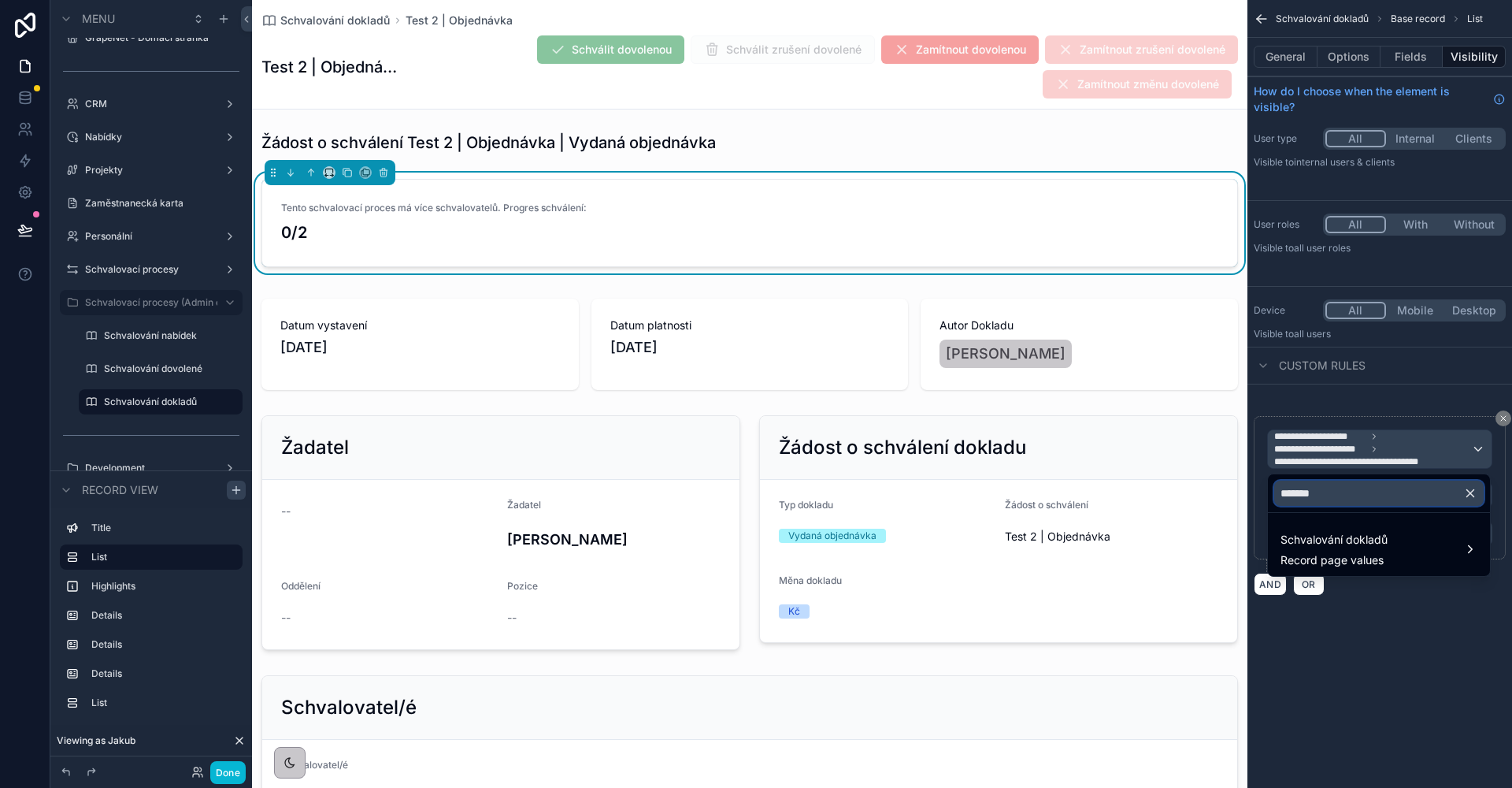
click at [1362, 496] on input "*******" at bounding box center [1379, 493] width 210 height 25
click at [820, 178] on div "Tento schvalovací proces má více schvalovatelů. Progres schválení: 0/2" at bounding box center [749, 226] width 996 height 107
click at [829, 91] on div "Schválit dovolenou Schválit zrušení dovolené Zamítnout dovolenou Zamítnout zruš…" at bounding box center [818, 67] width 841 height 65
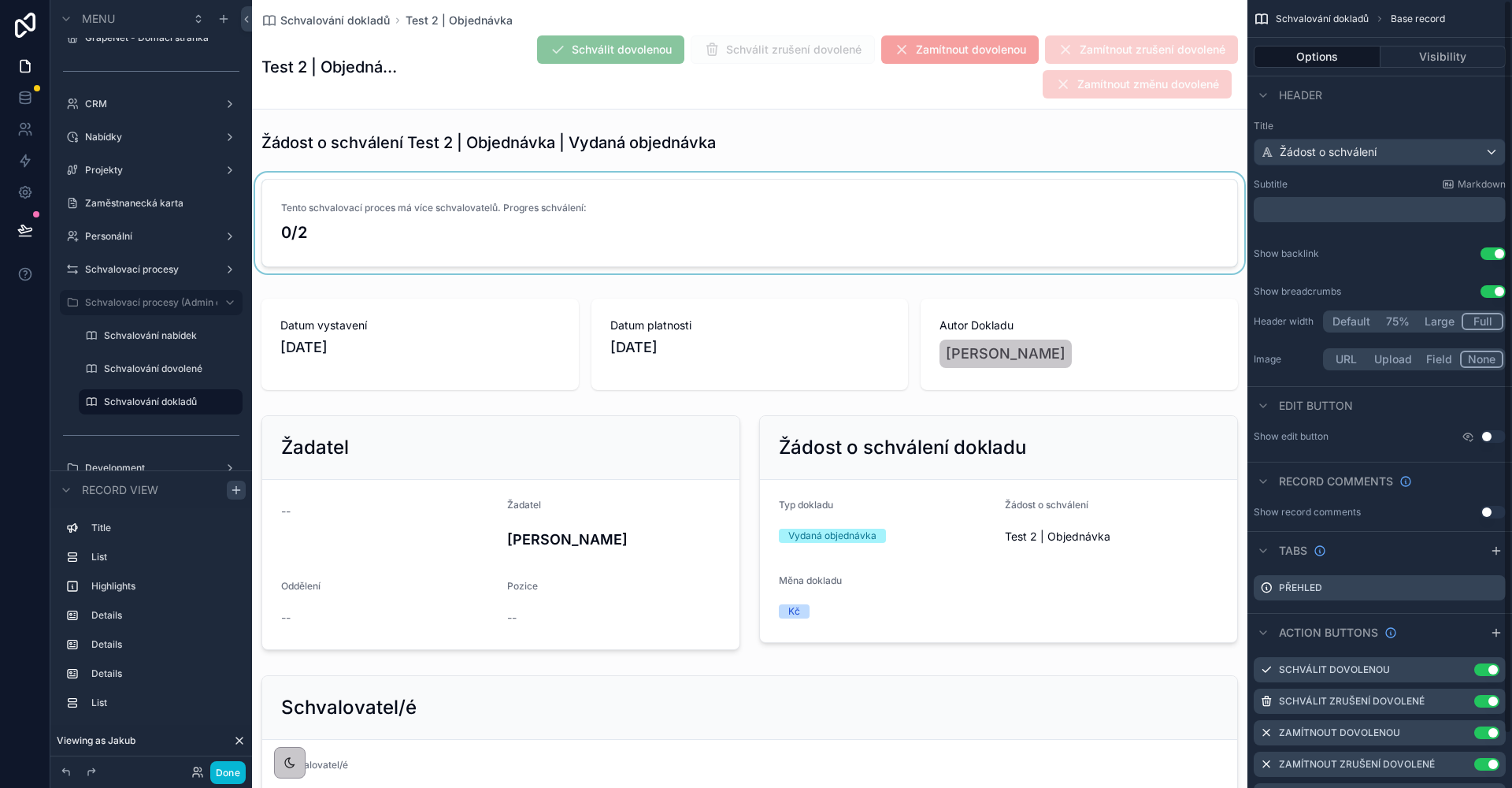
click at [754, 196] on div "scrollable content" at bounding box center [749, 226] width 996 height 107
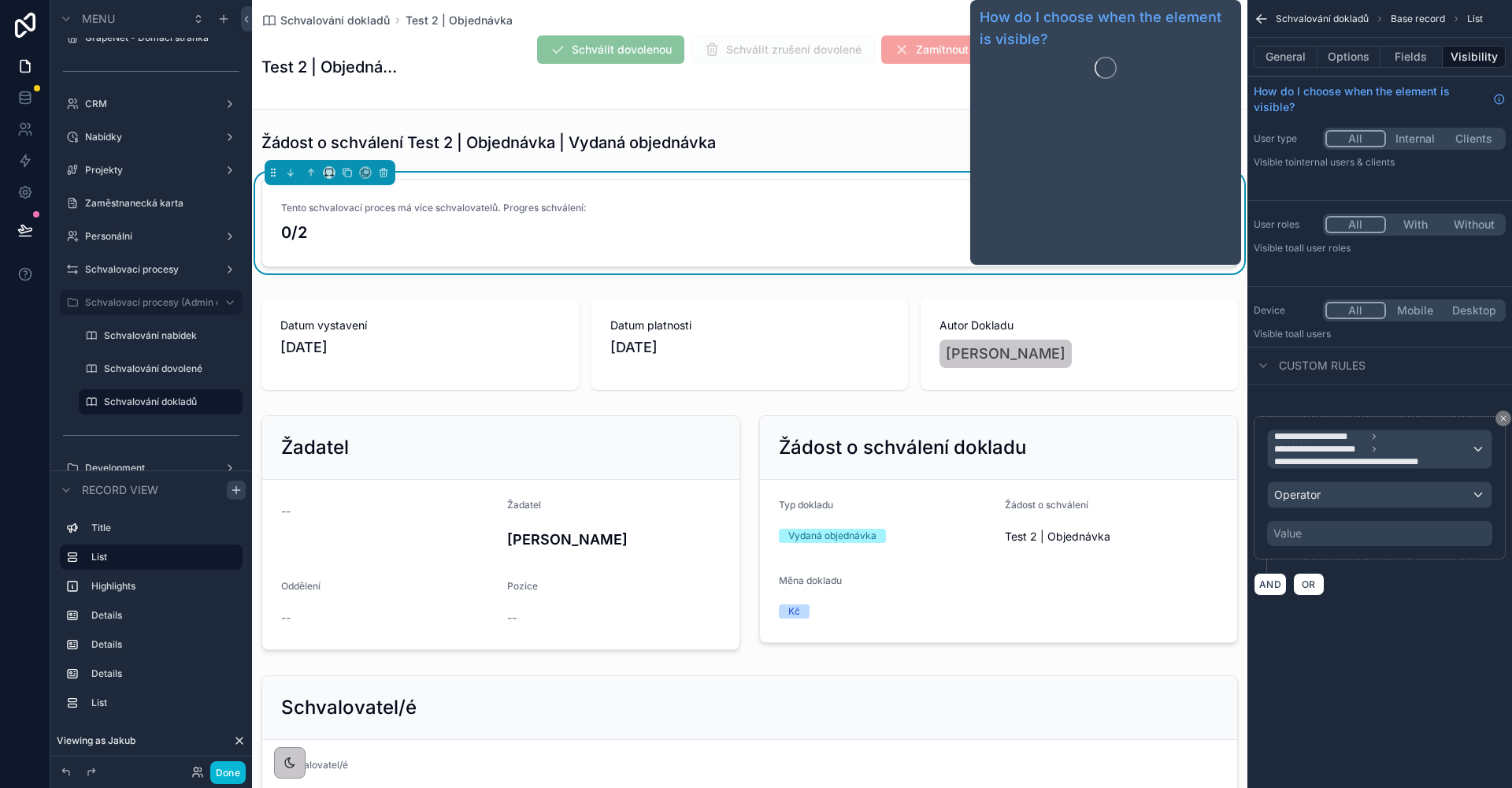
click at [1411, 433] on span "**********" at bounding box center [1372, 449] width 197 height 38
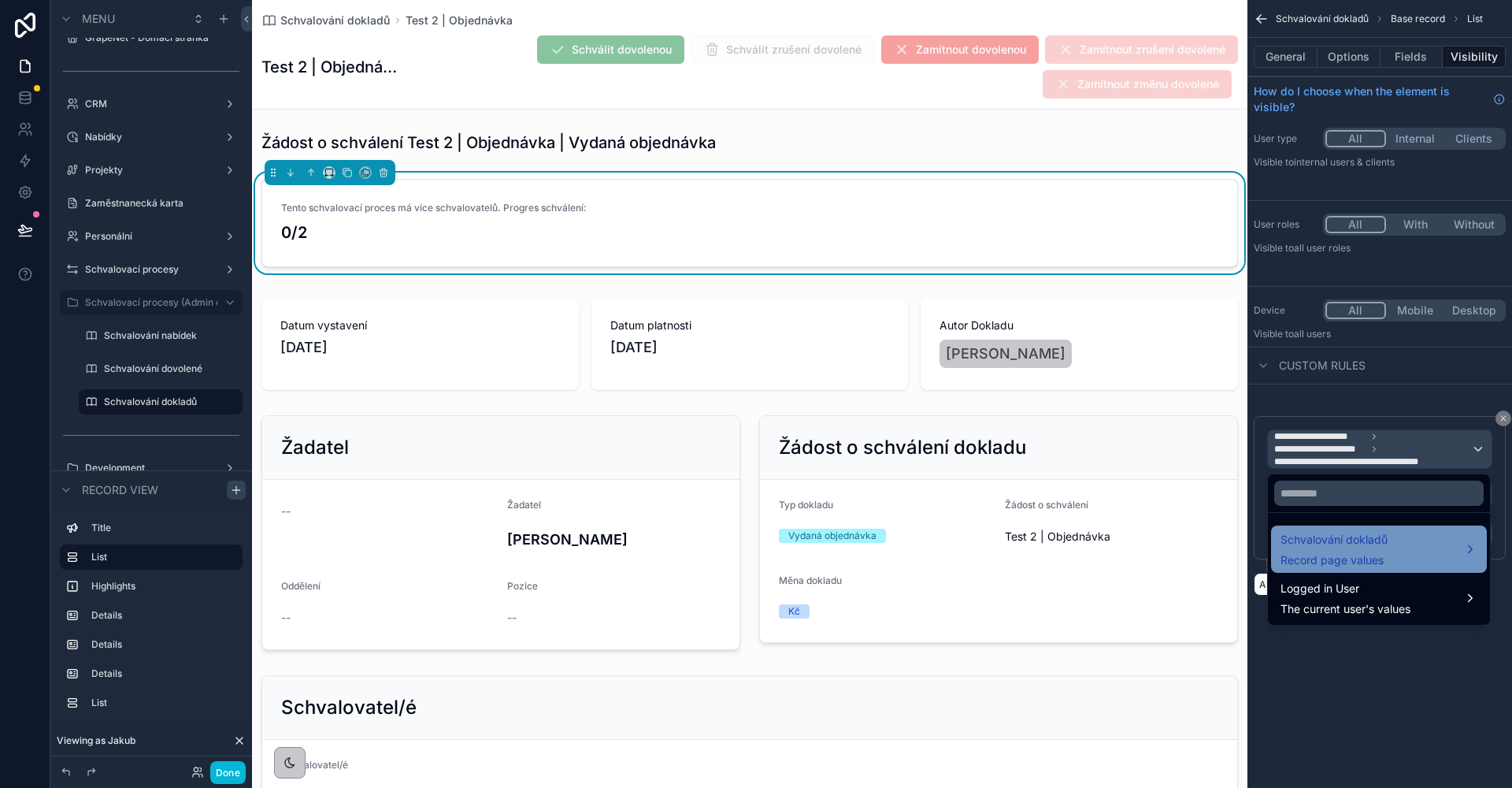
click at [1362, 545] on span "Schvalování dokladů" at bounding box center [1334, 540] width 107 height 19
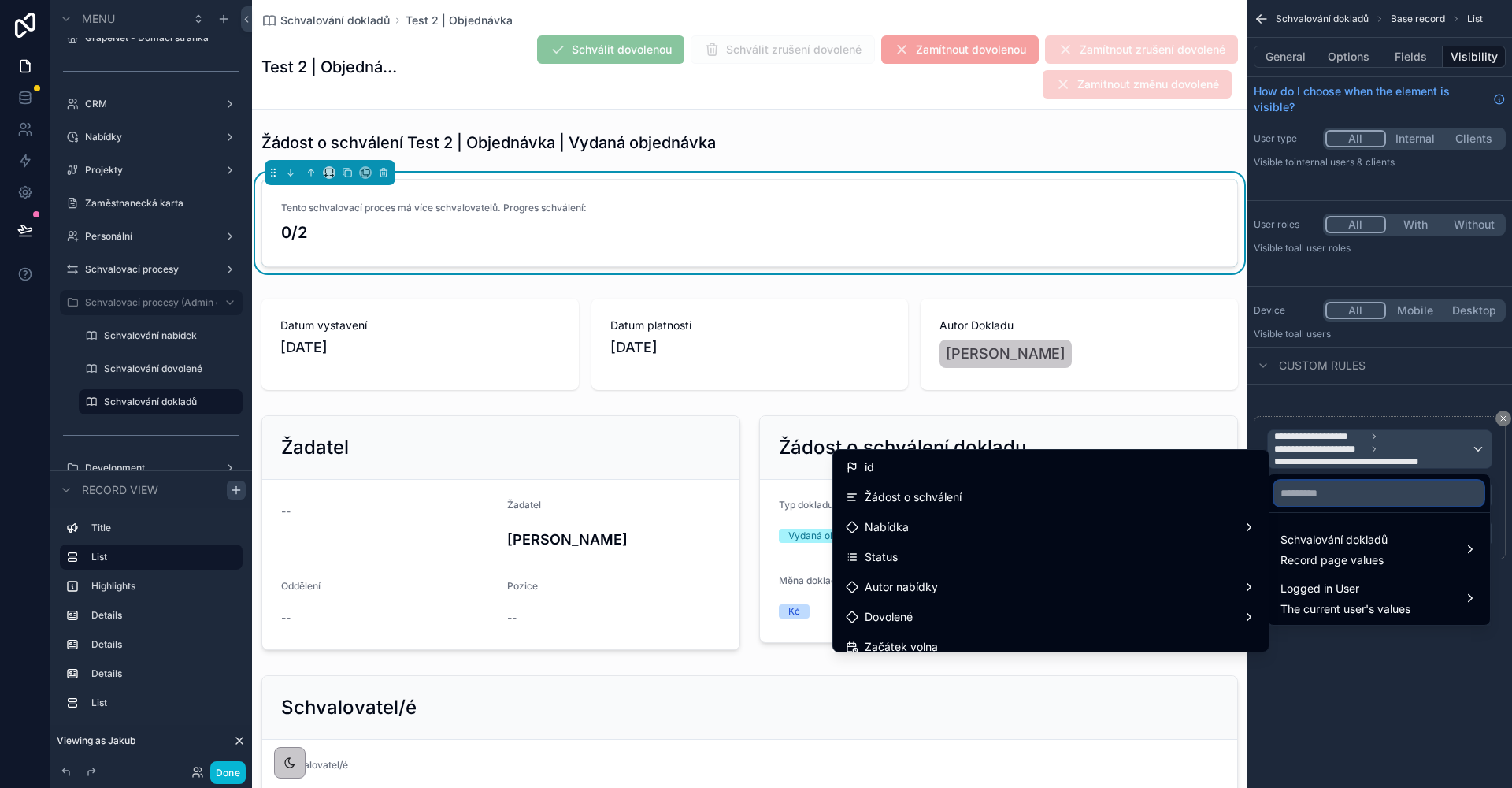
click at [1334, 500] on input "text" at bounding box center [1379, 493] width 210 height 25
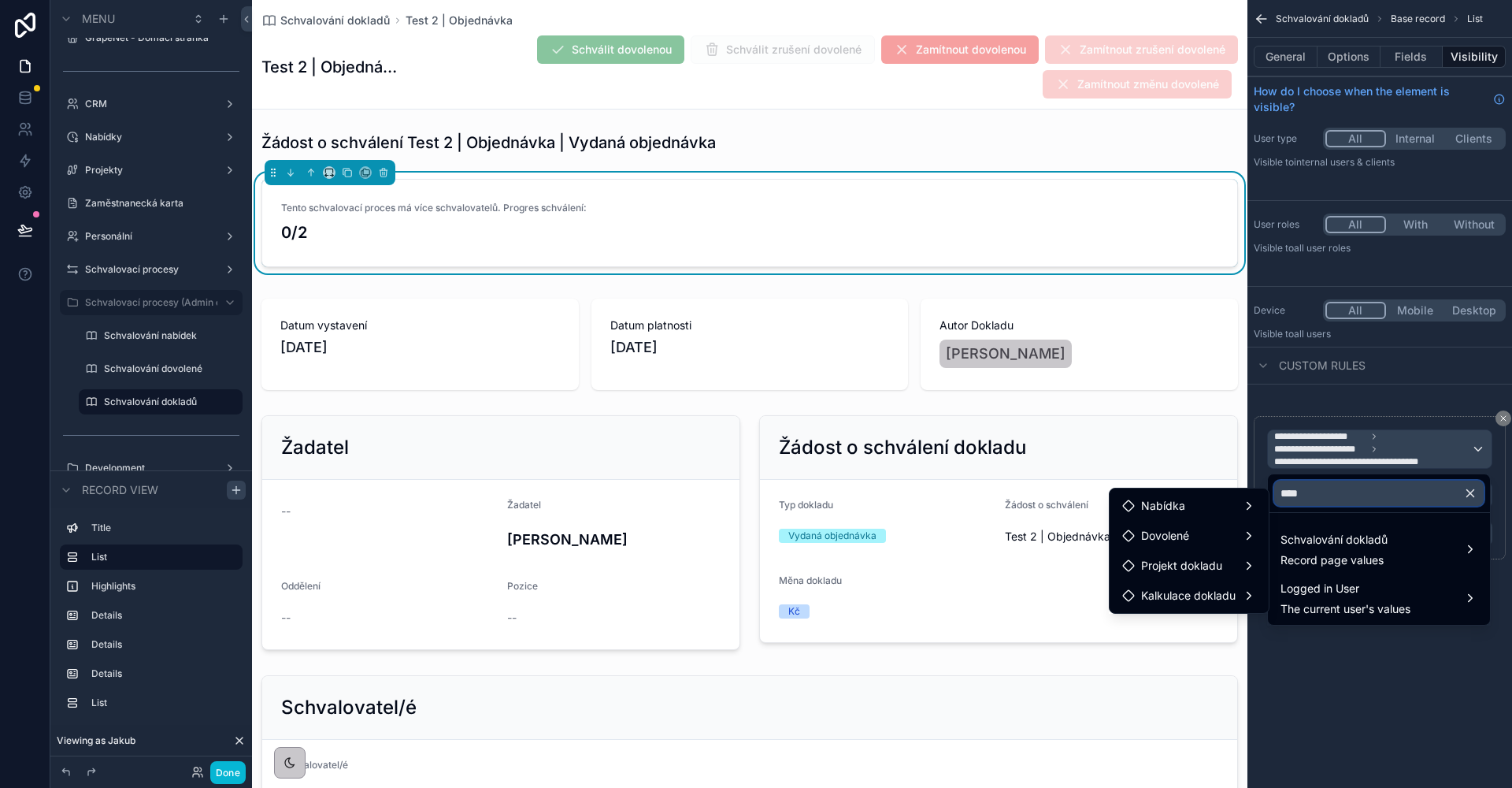
scroll to position [7, 0]
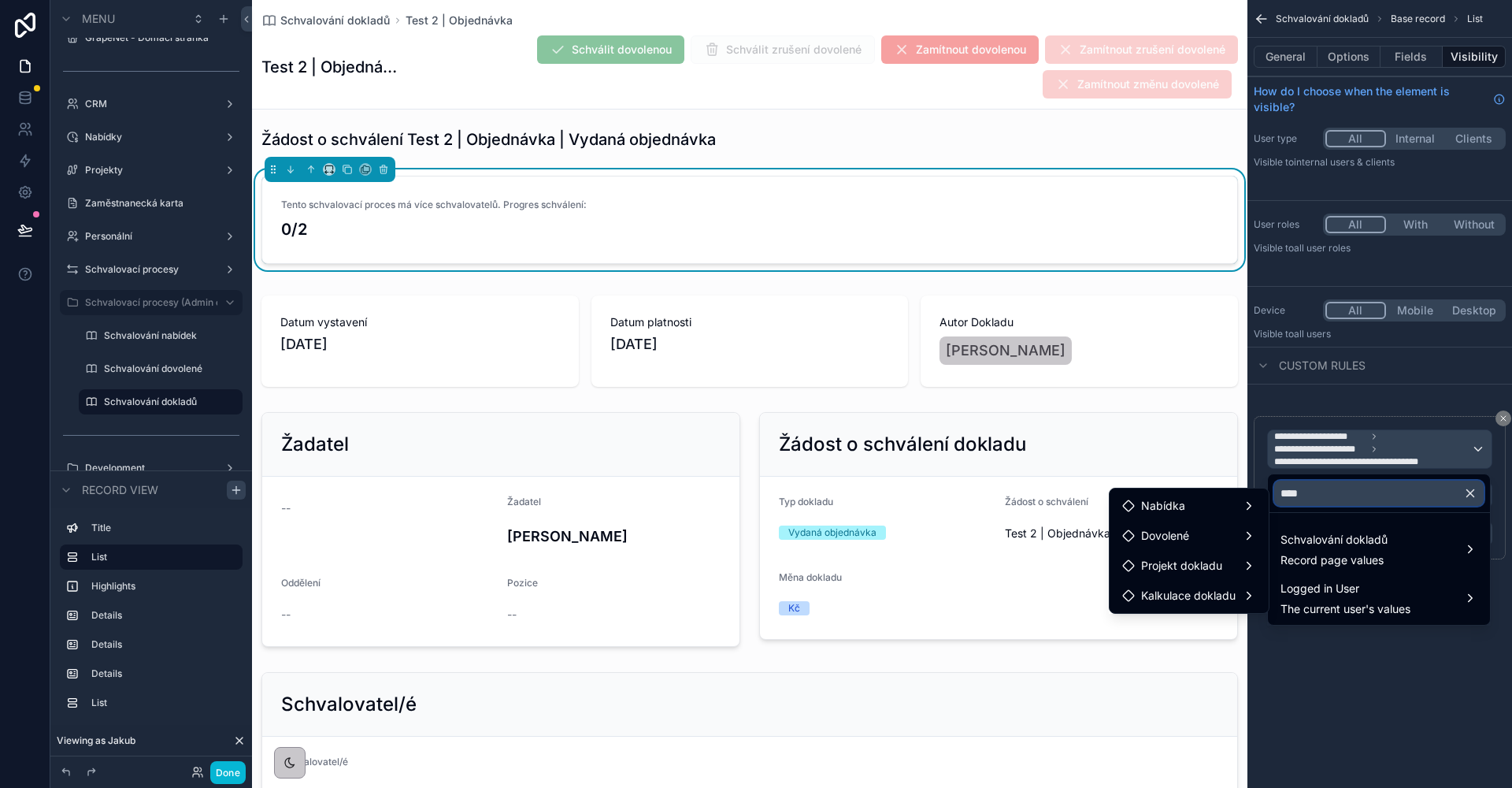
click at [1325, 485] on input "****" at bounding box center [1379, 493] width 210 height 25
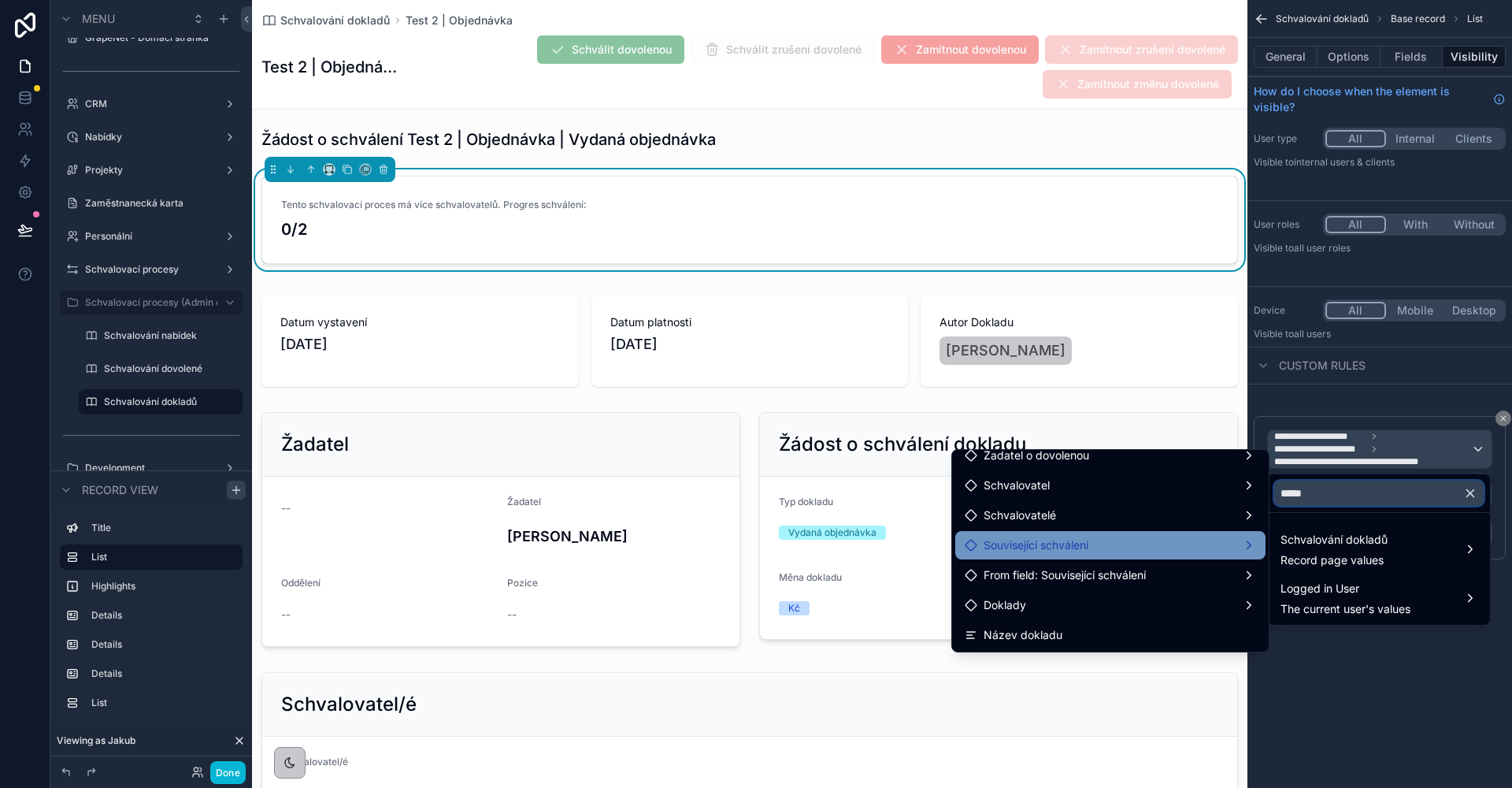
scroll to position [85, 0]
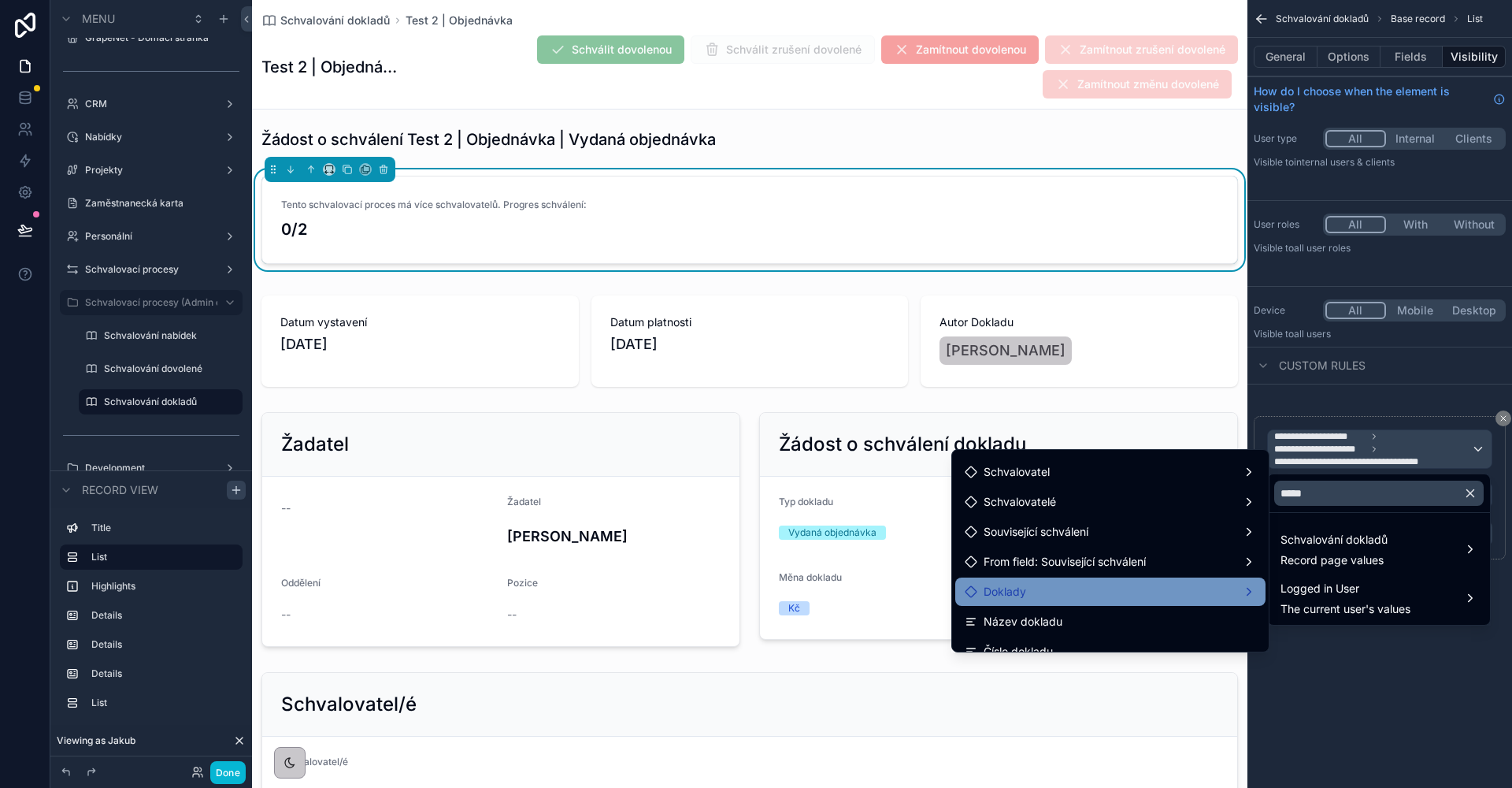
click at [1084, 604] on div "Doklady" at bounding box center [1110, 591] width 310 height 28
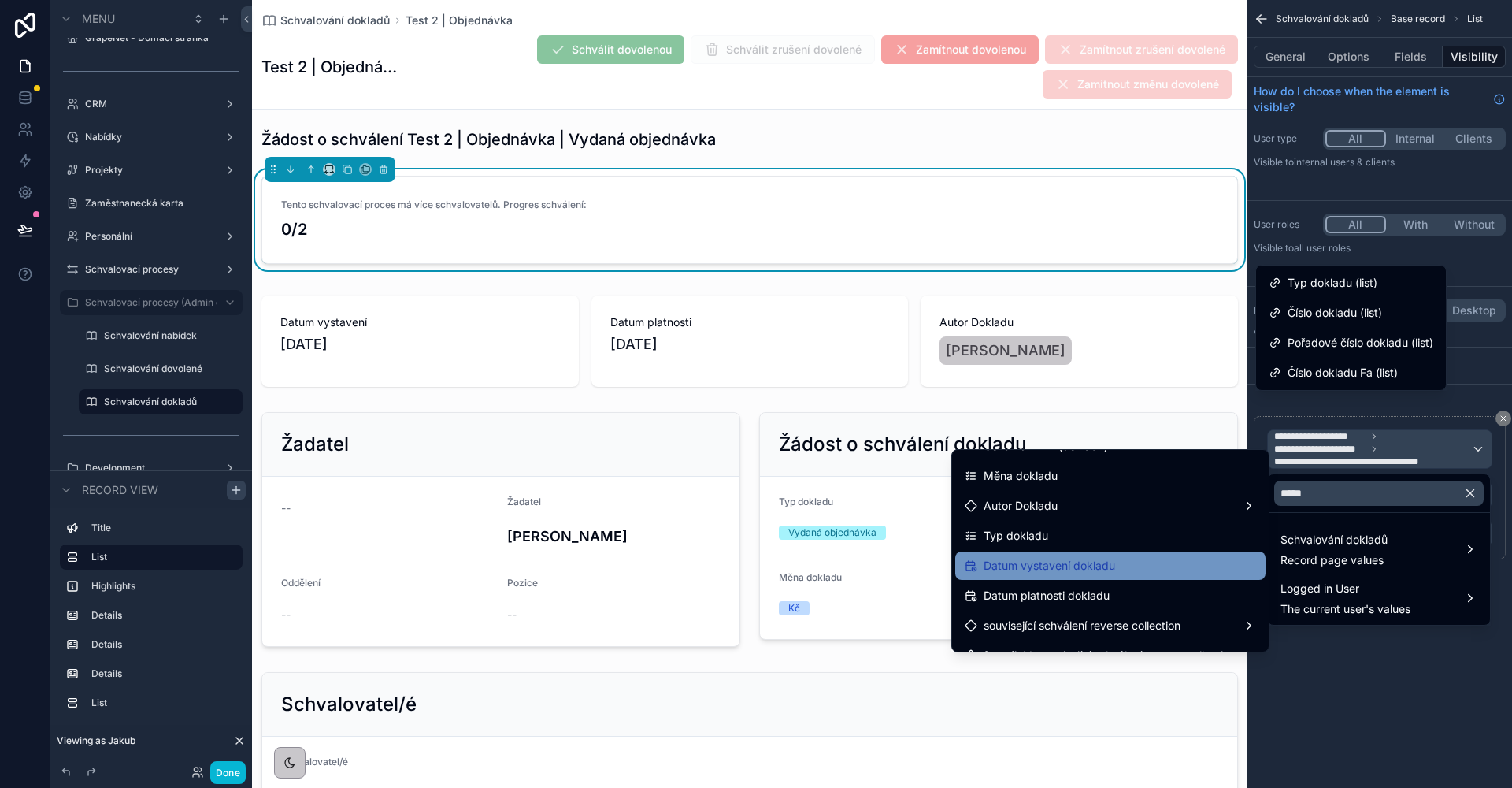
scroll to position [372, 0]
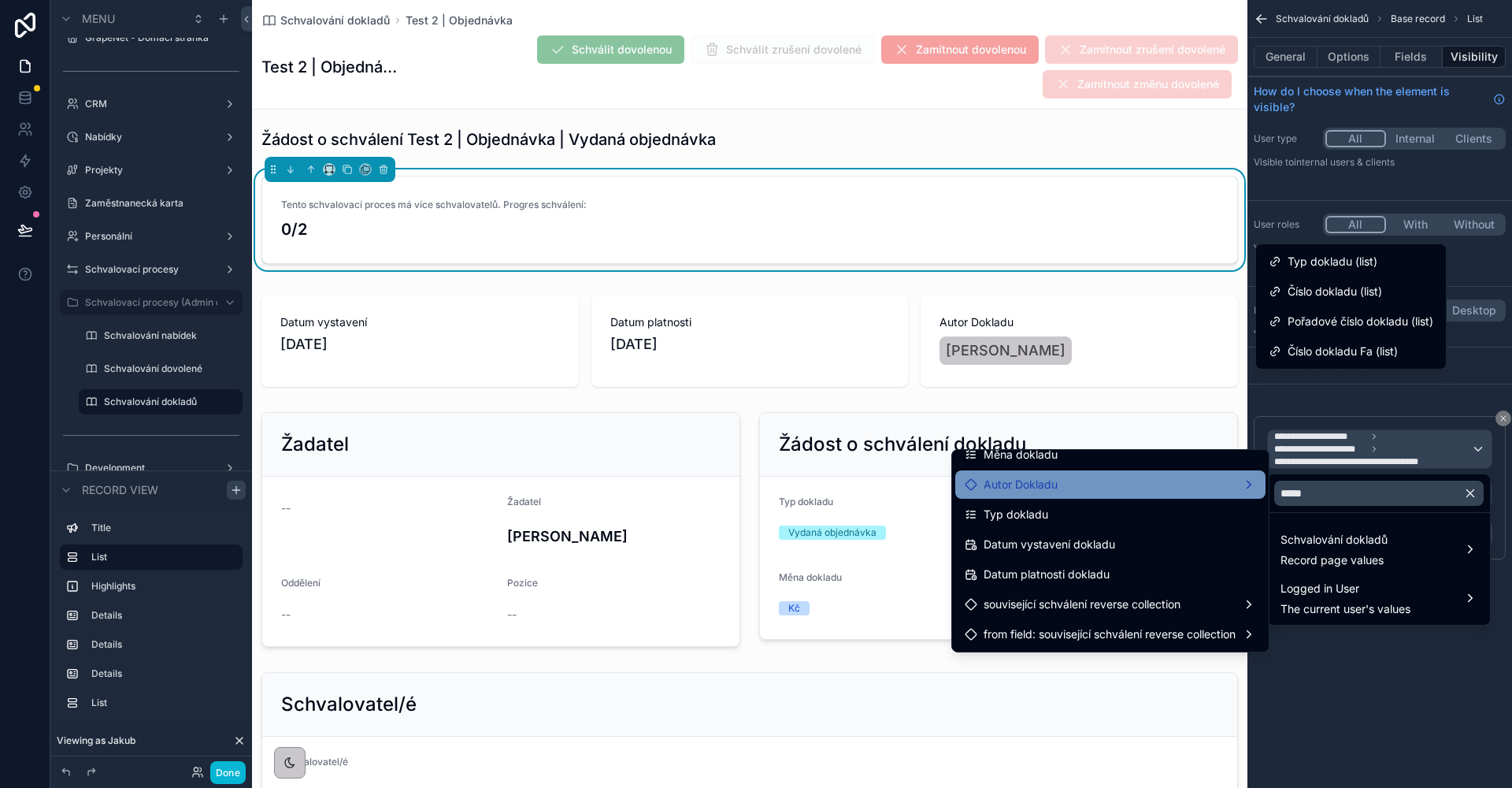
click at [1132, 491] on div "Autor Dokladu" at bounding box center [1110, 484] width 291 height 19
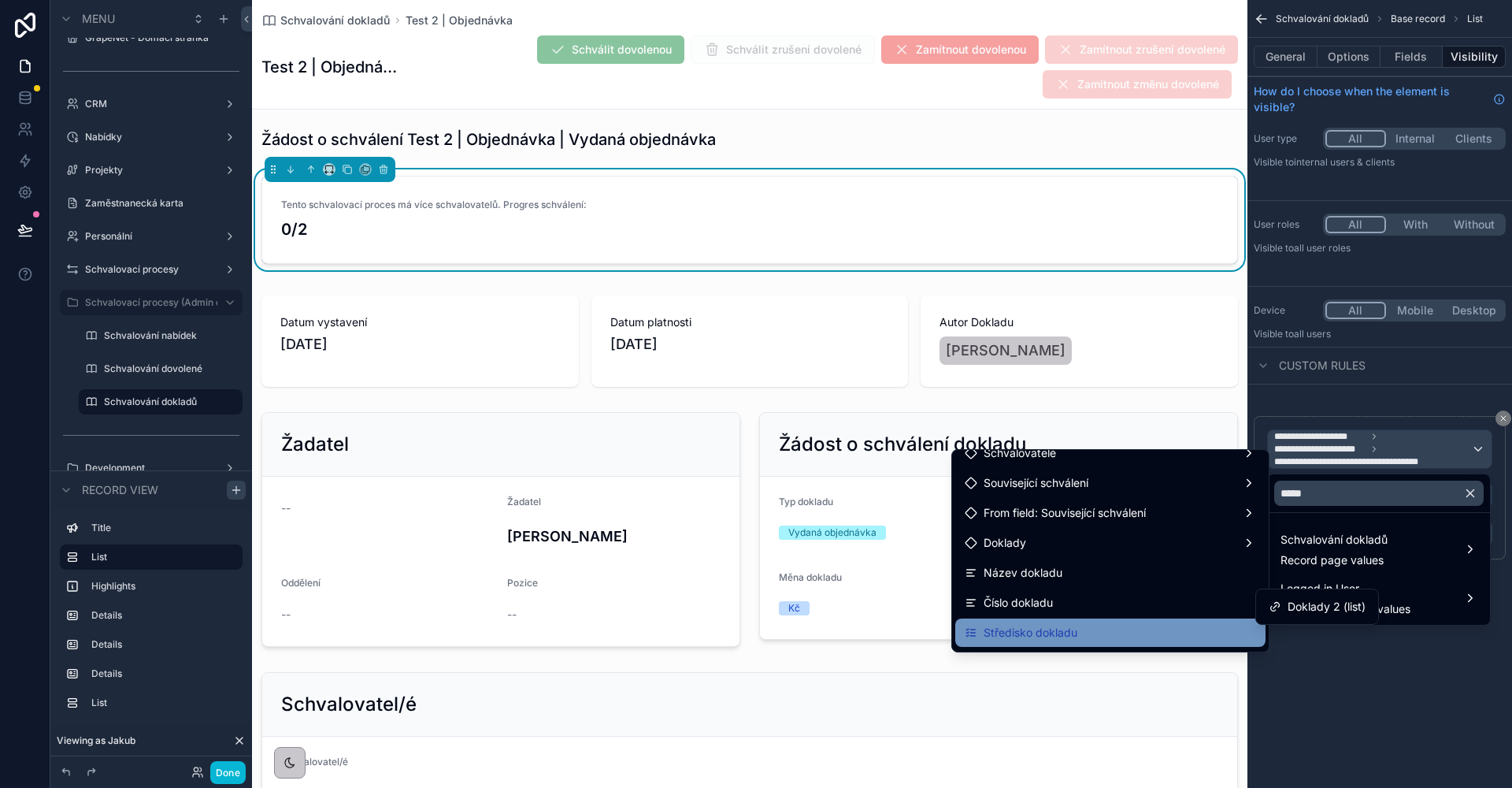
scroll to position [0, 0]
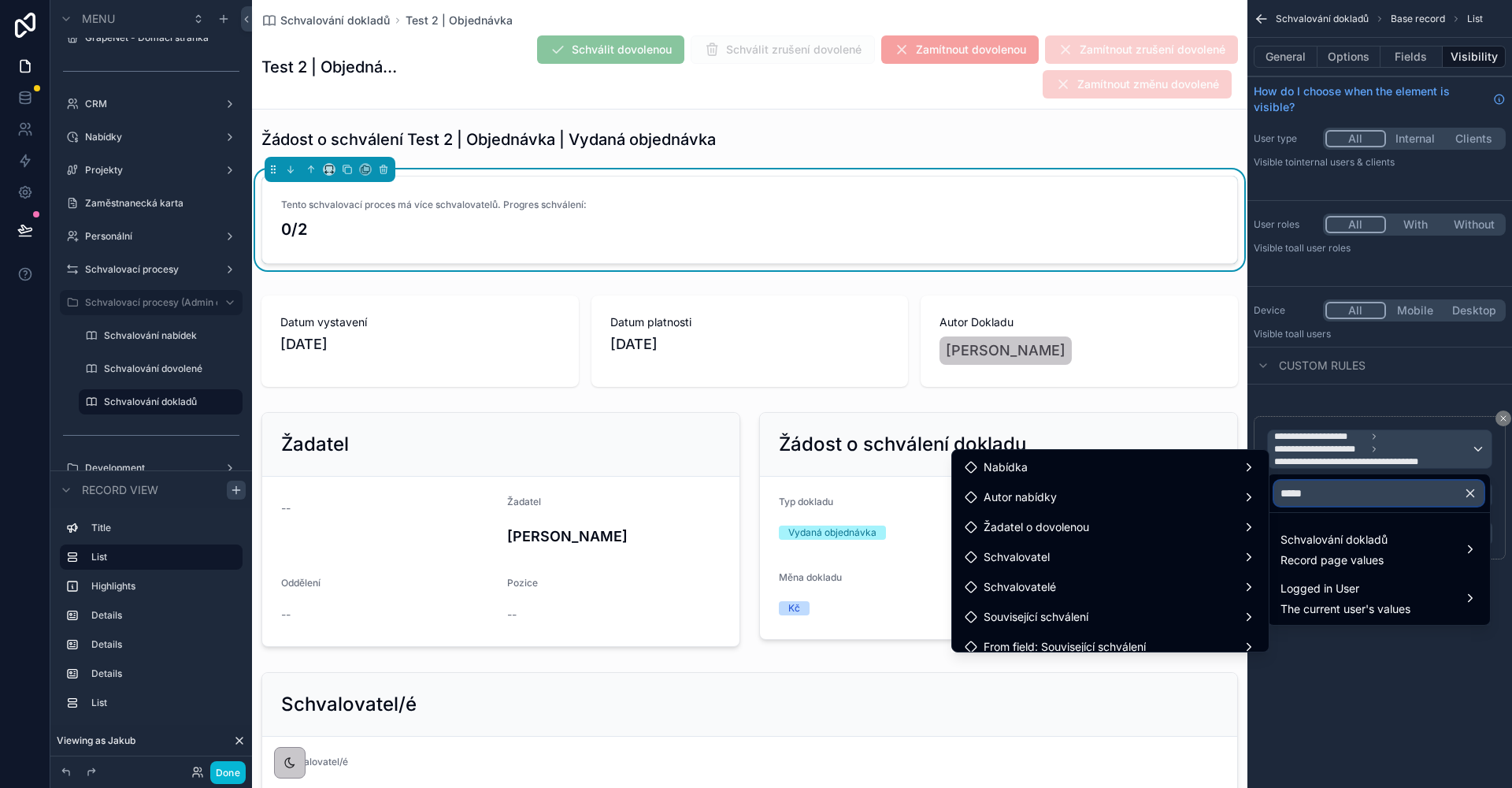
click at [1357, 498] on input "*****" at bounding box center [1379, 493] width 210 height 25
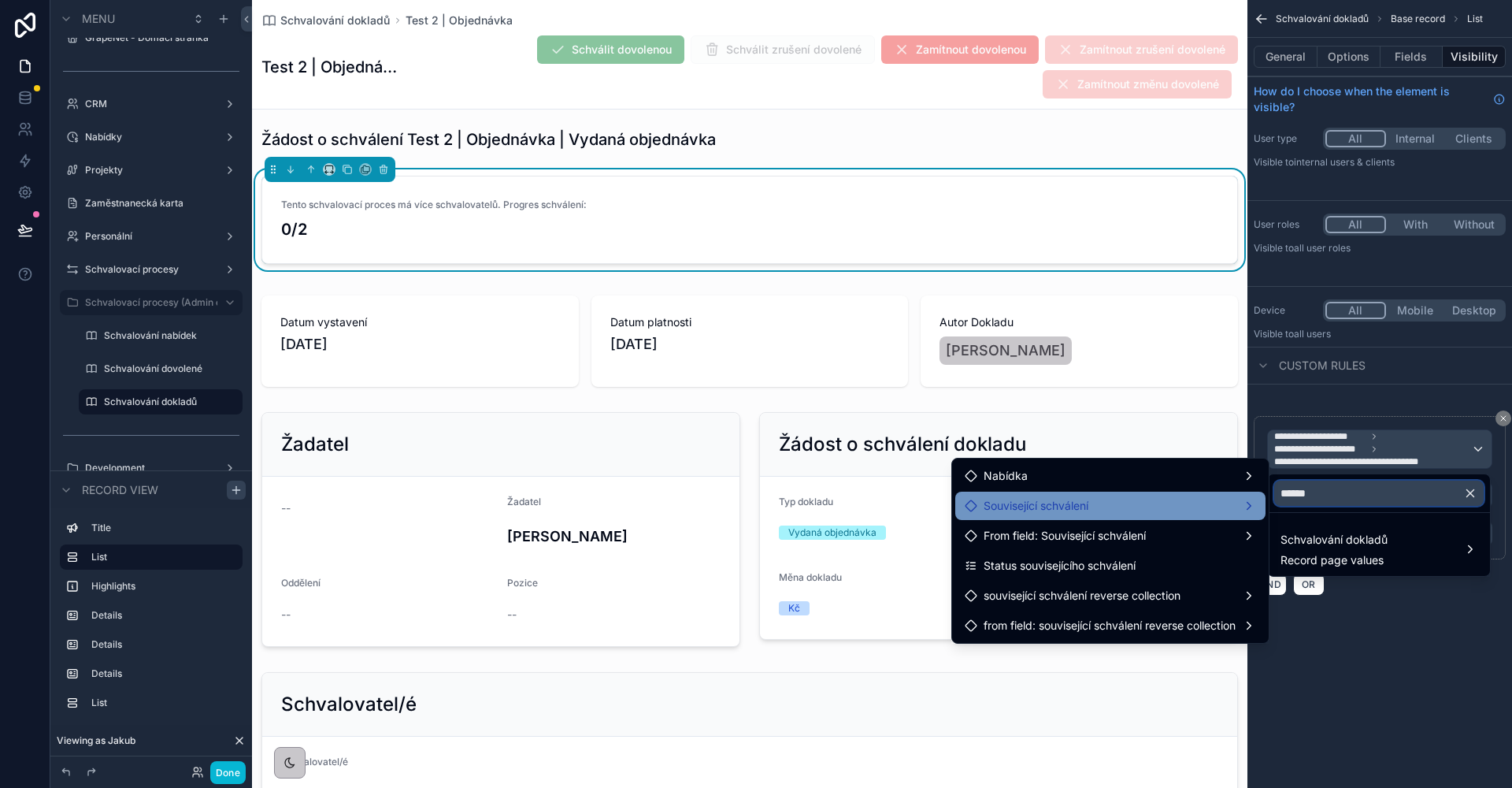
type input "******"
click at [1134, 496] on div "Související schválení" at bounding box center [1110, 505] width 291 height 19
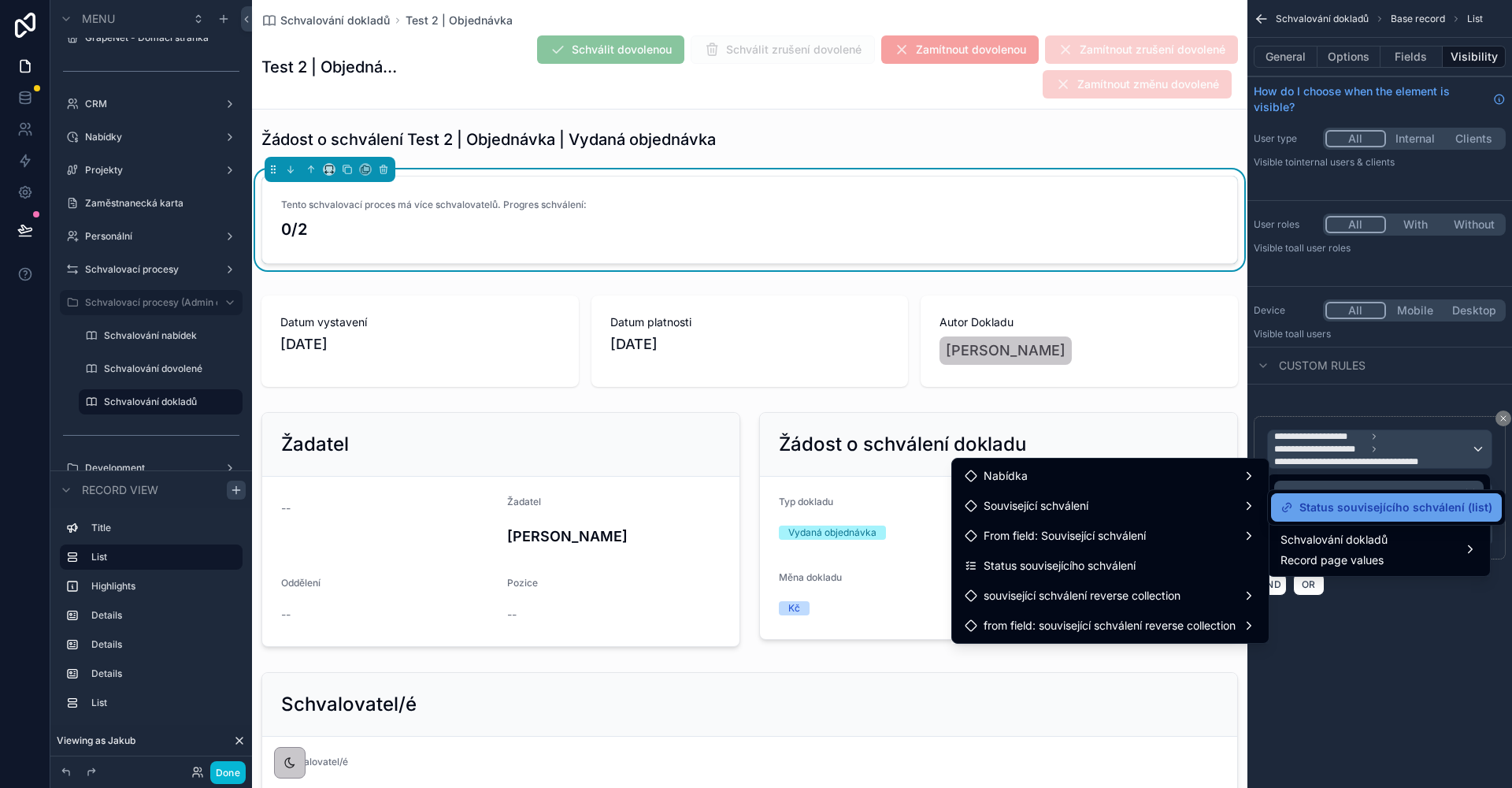
click at [1390, 503] on span "Status souvisejícího schválení (list)" at bounding box center [1395, 507] width 193 height 19
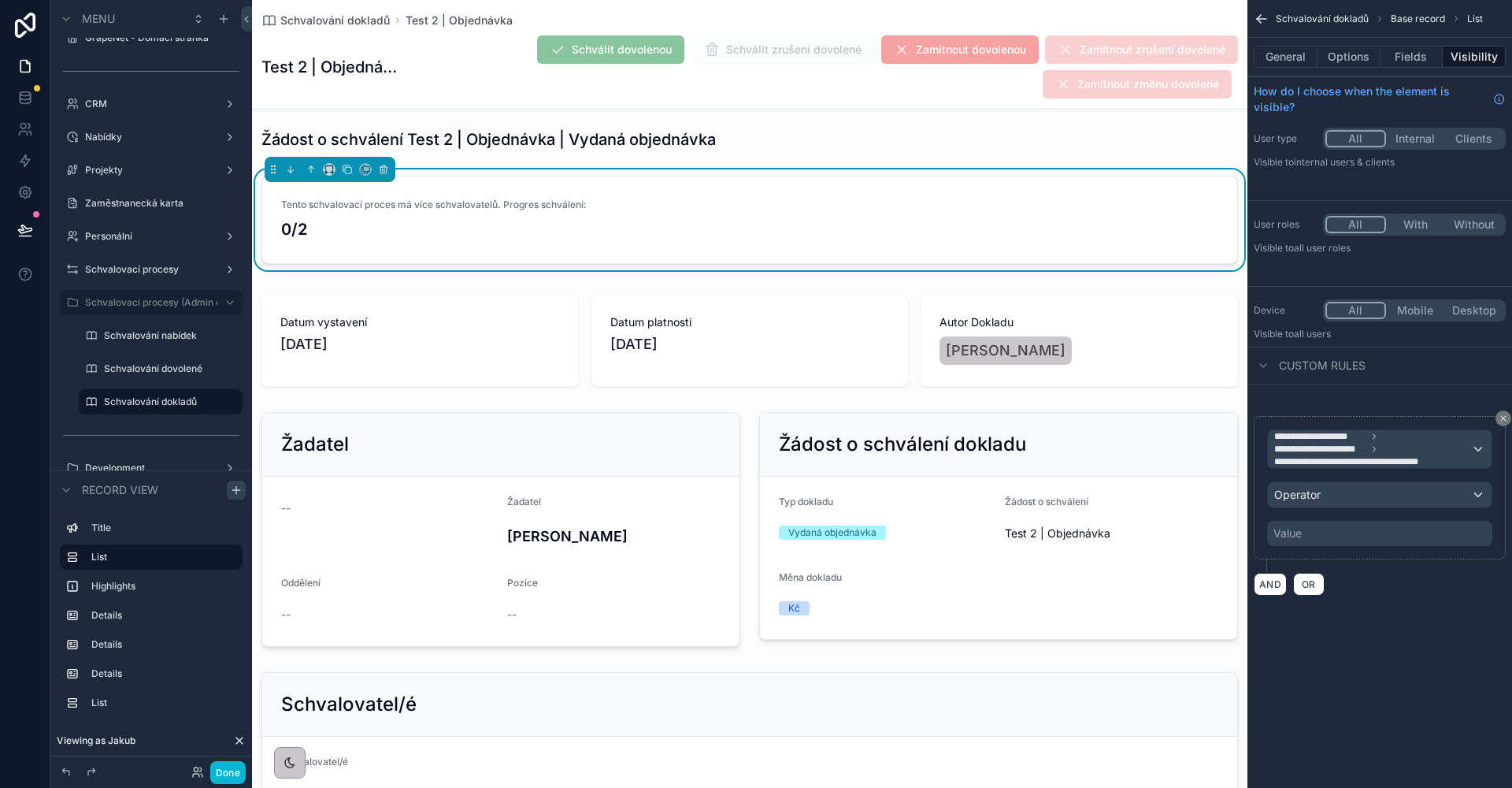
click at [1346, 497] on div "Operator" at bounding box center [1380, 494] width 224 height 25
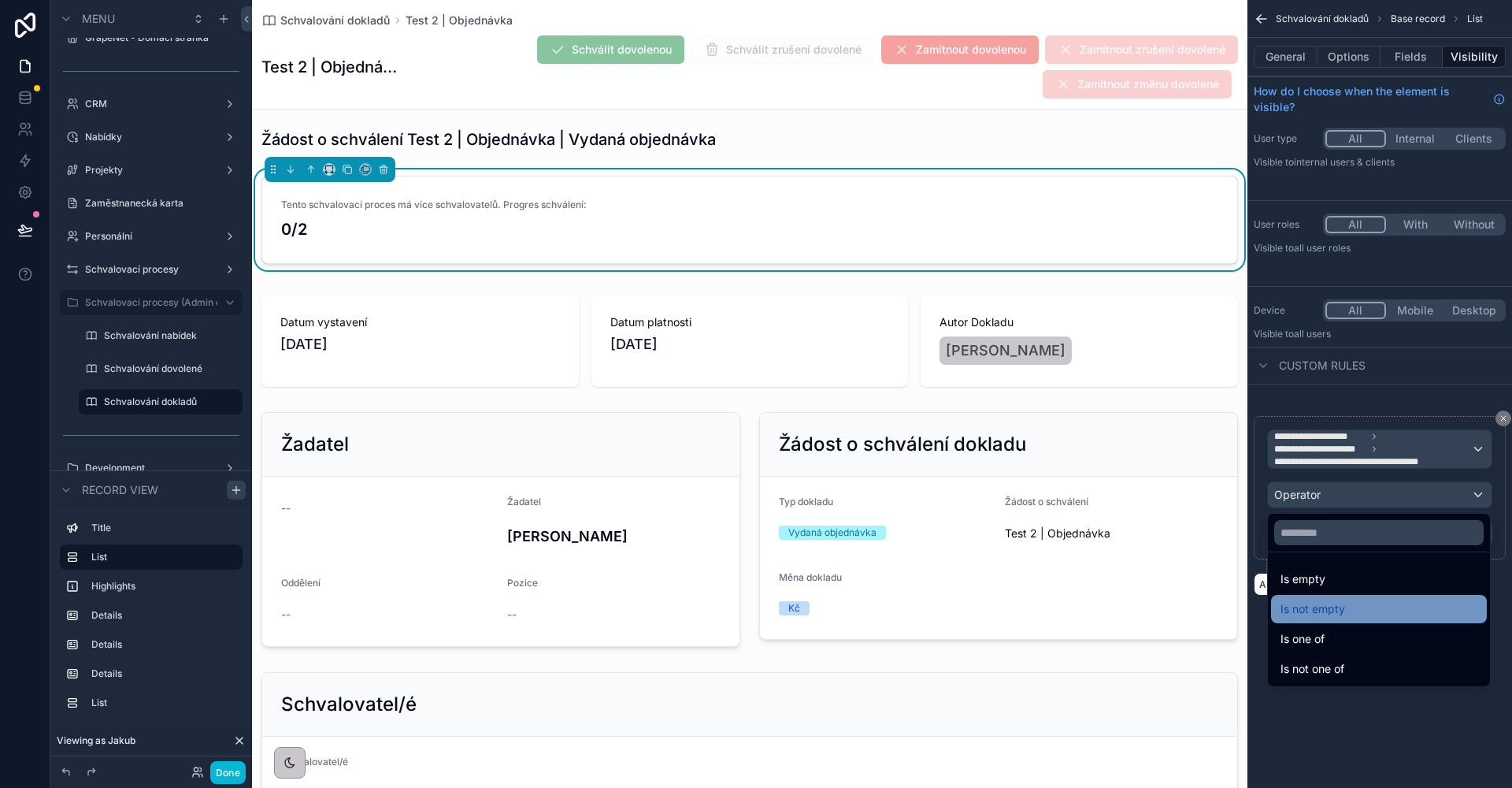
click at [1348, 609] on div "Is not empty" at bounding box center [1378, 609] width 197 height 19
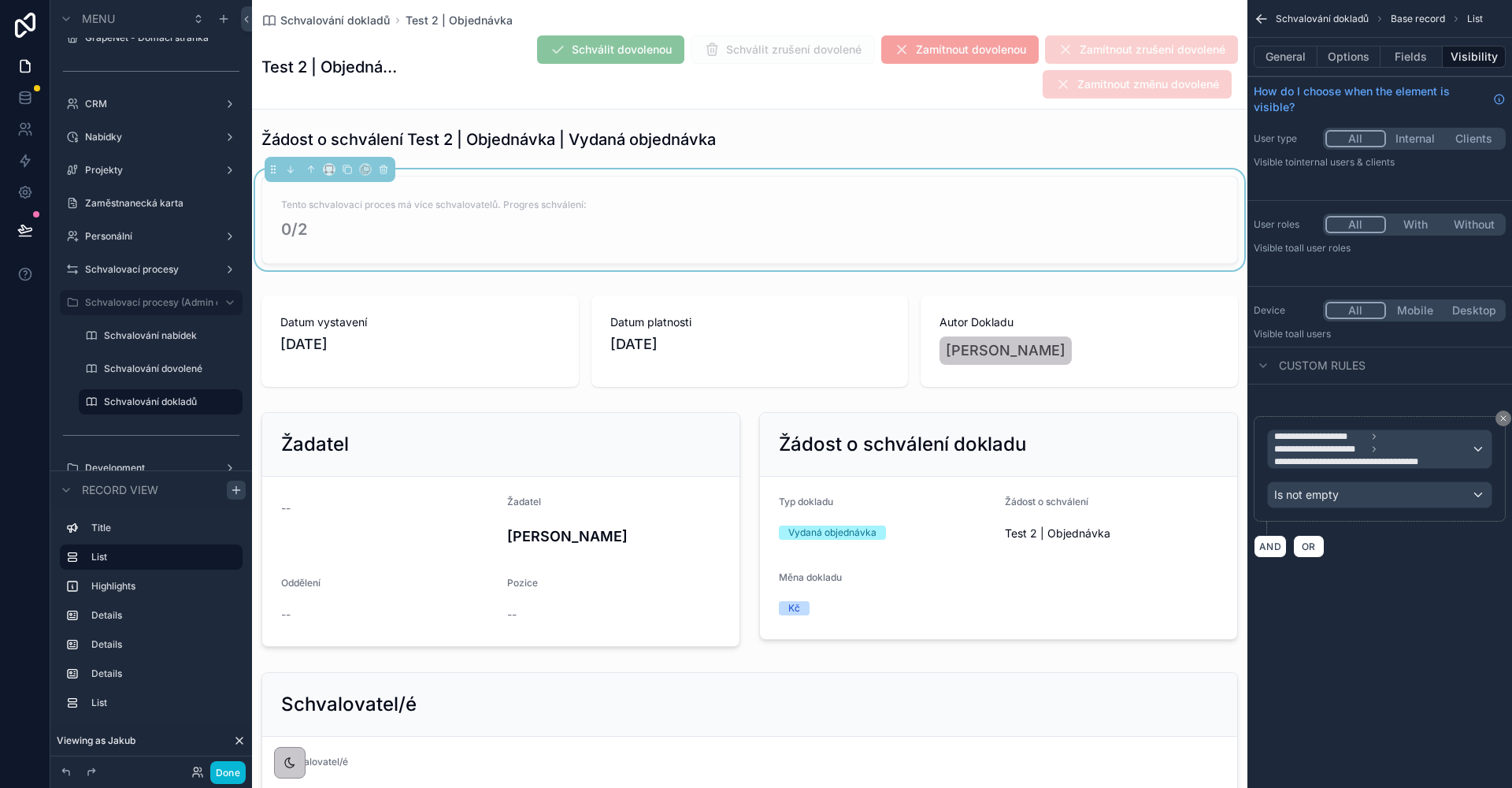
click at [1365, 496] on div "Is not empty" at bounding box center [1380, 494] width 224 height 25
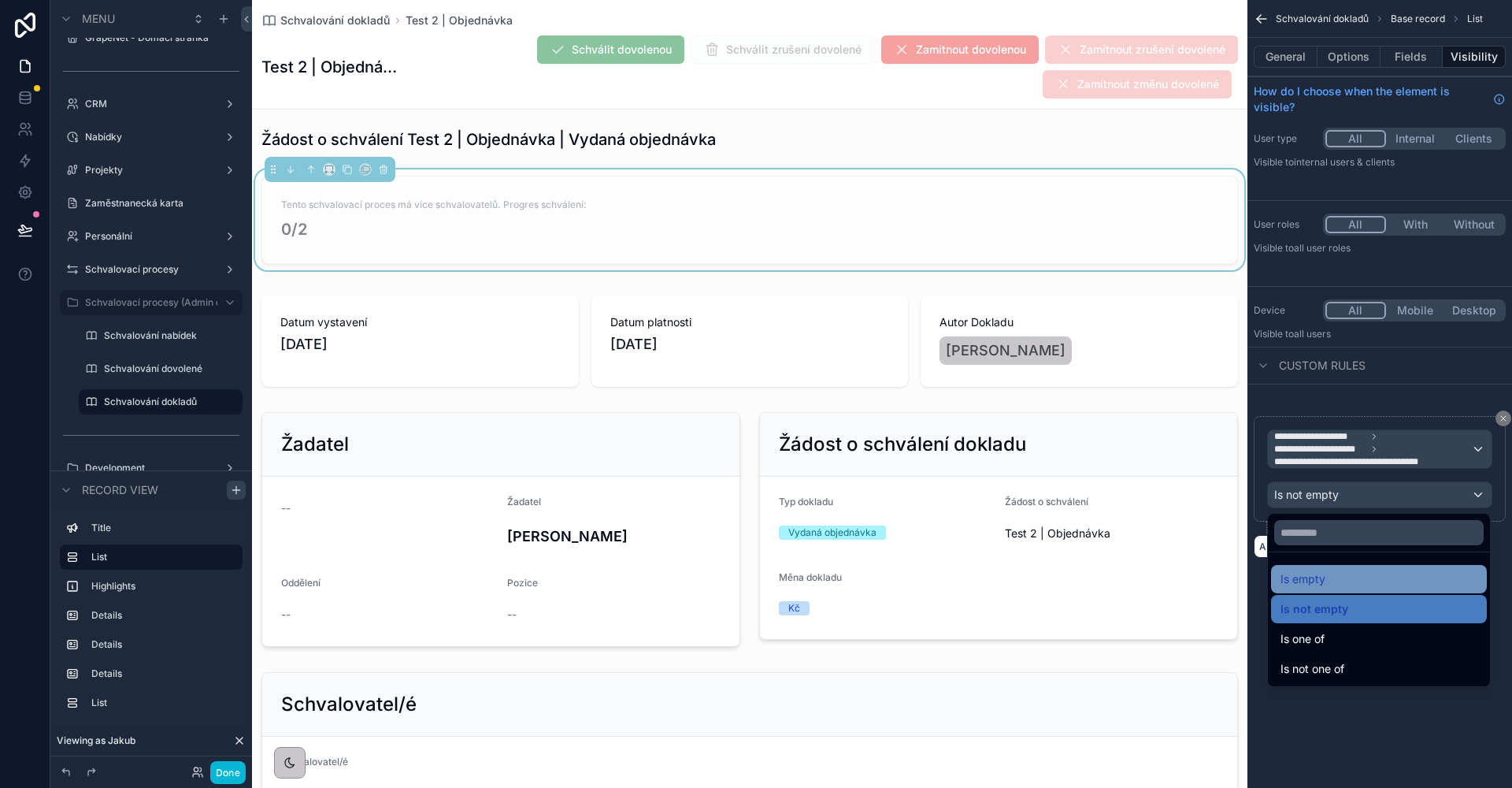
click at [1342, 586] on div "Is empty" at bounding box center [1378, 578] width 197 height 19
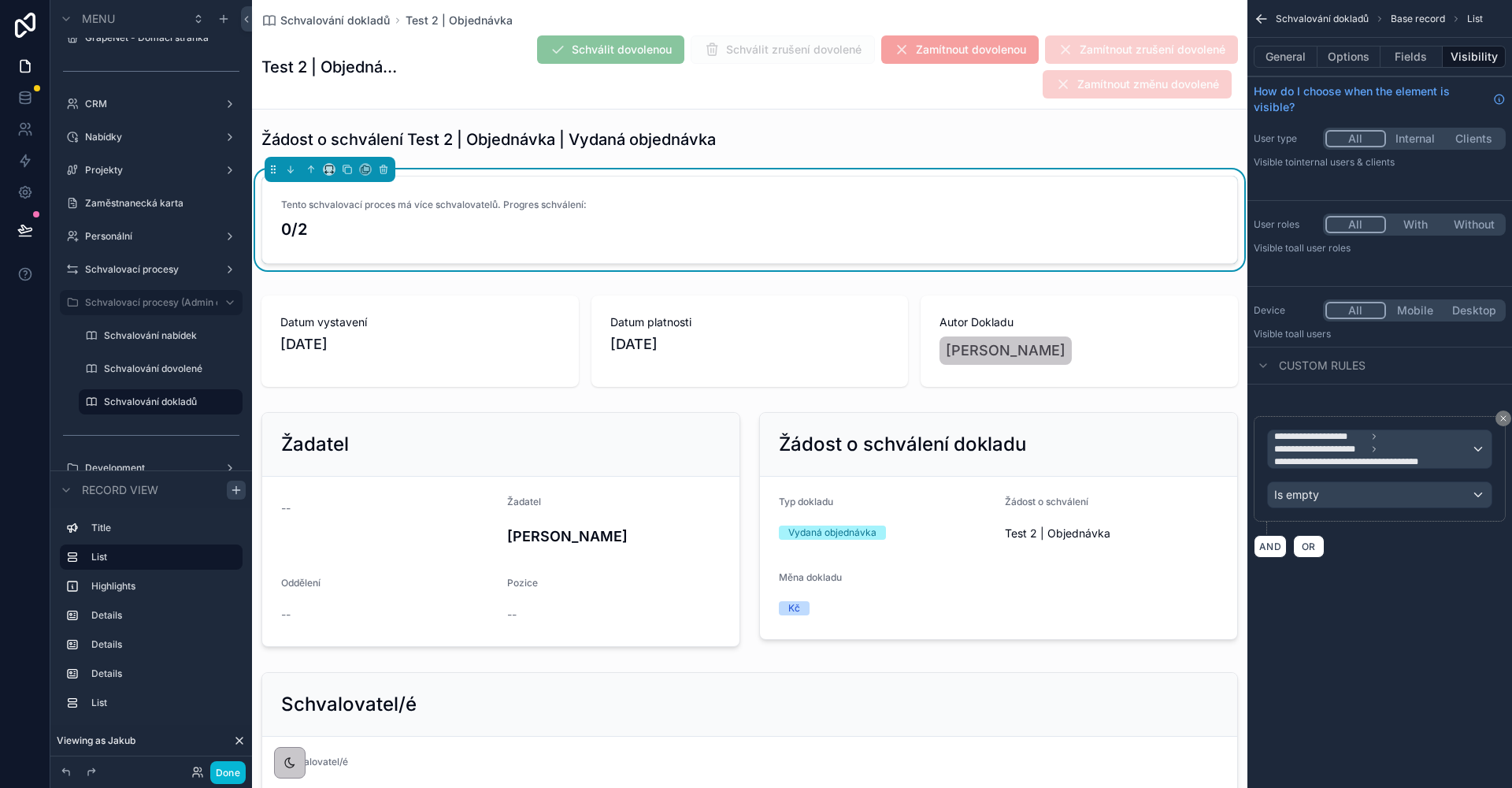
click at [1387, 497] on div "Is empty" at bounding box center [1380, 494] width 224 height 25
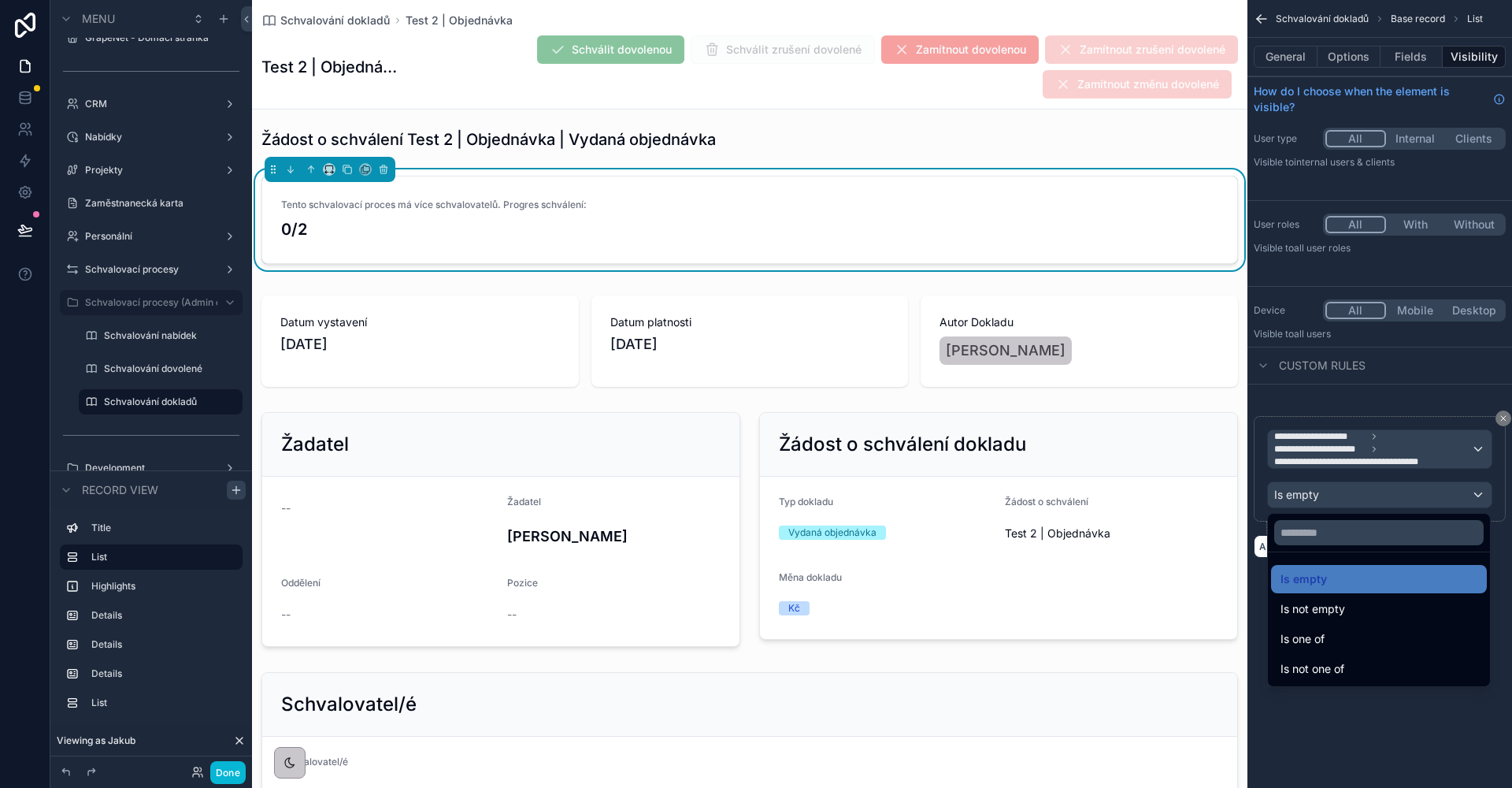
click at [1415, 735] on div "scrollable content" at bounding box center [756, 394] width 1512 height 788
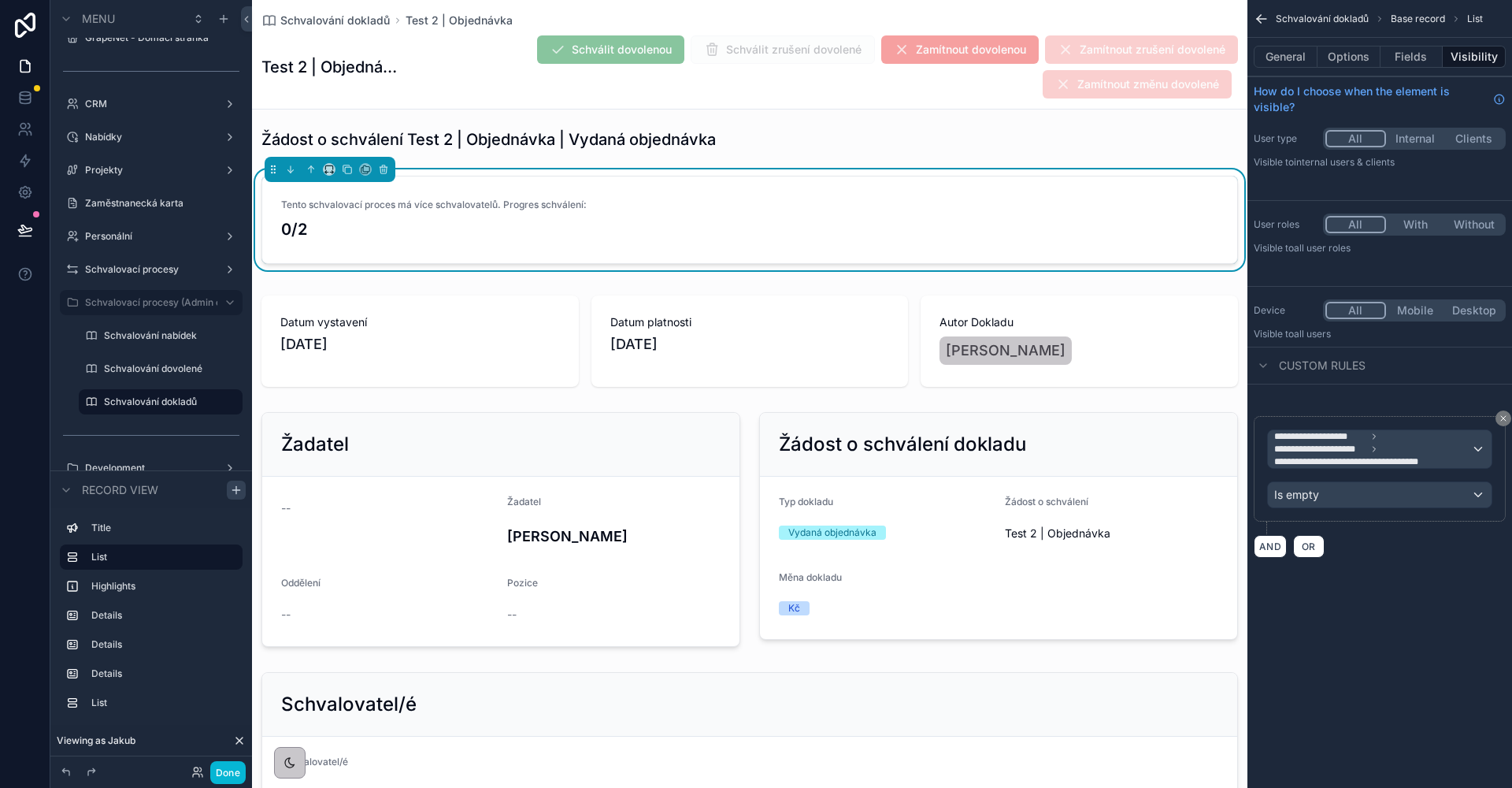
click at [1405, 461] on span "**********" at bounding box center [1352, 461] width 156 height 12
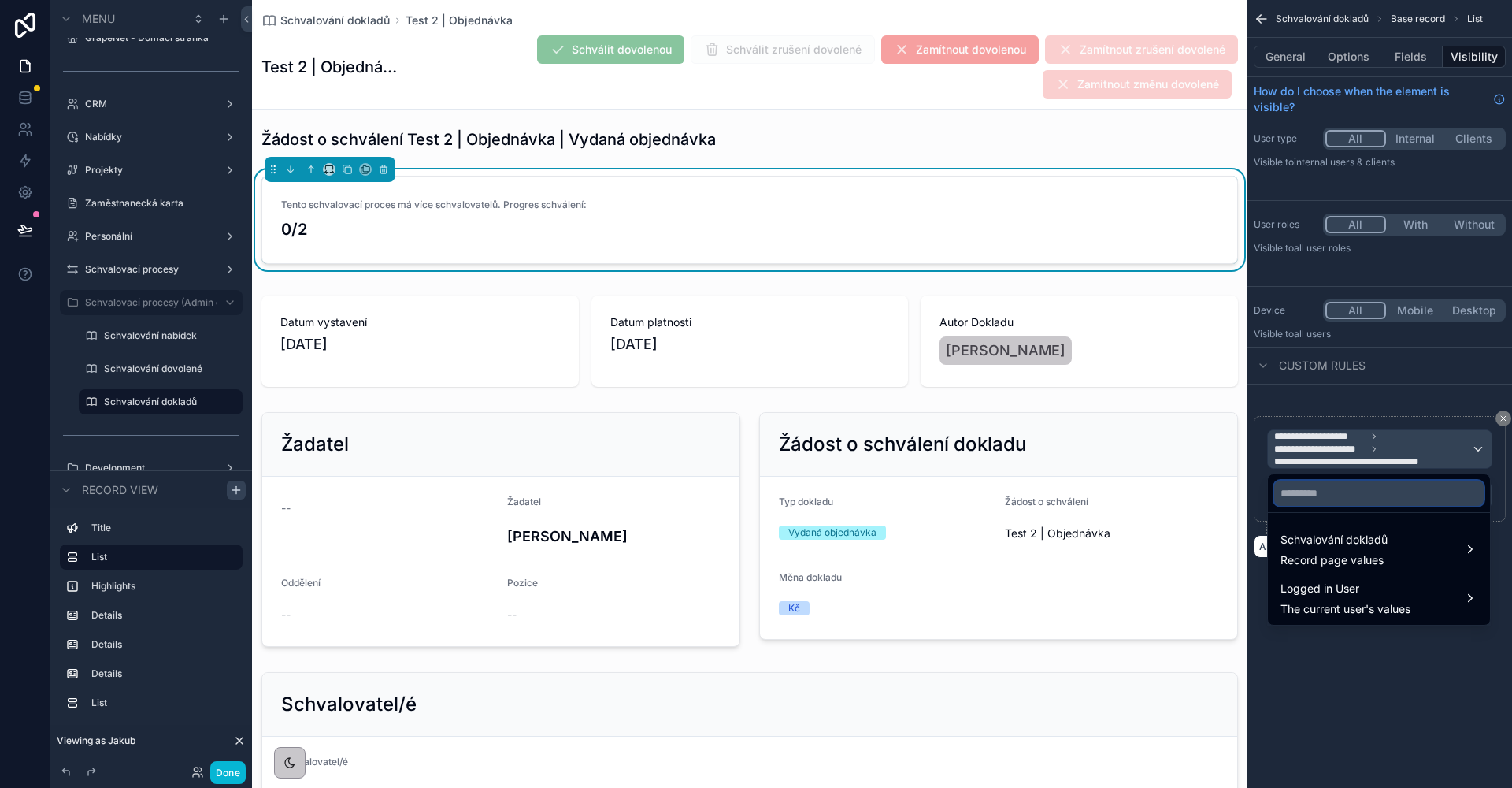
click at [1339, 485] on input "text" at bounding box center [1379, 493] width 210 height 25
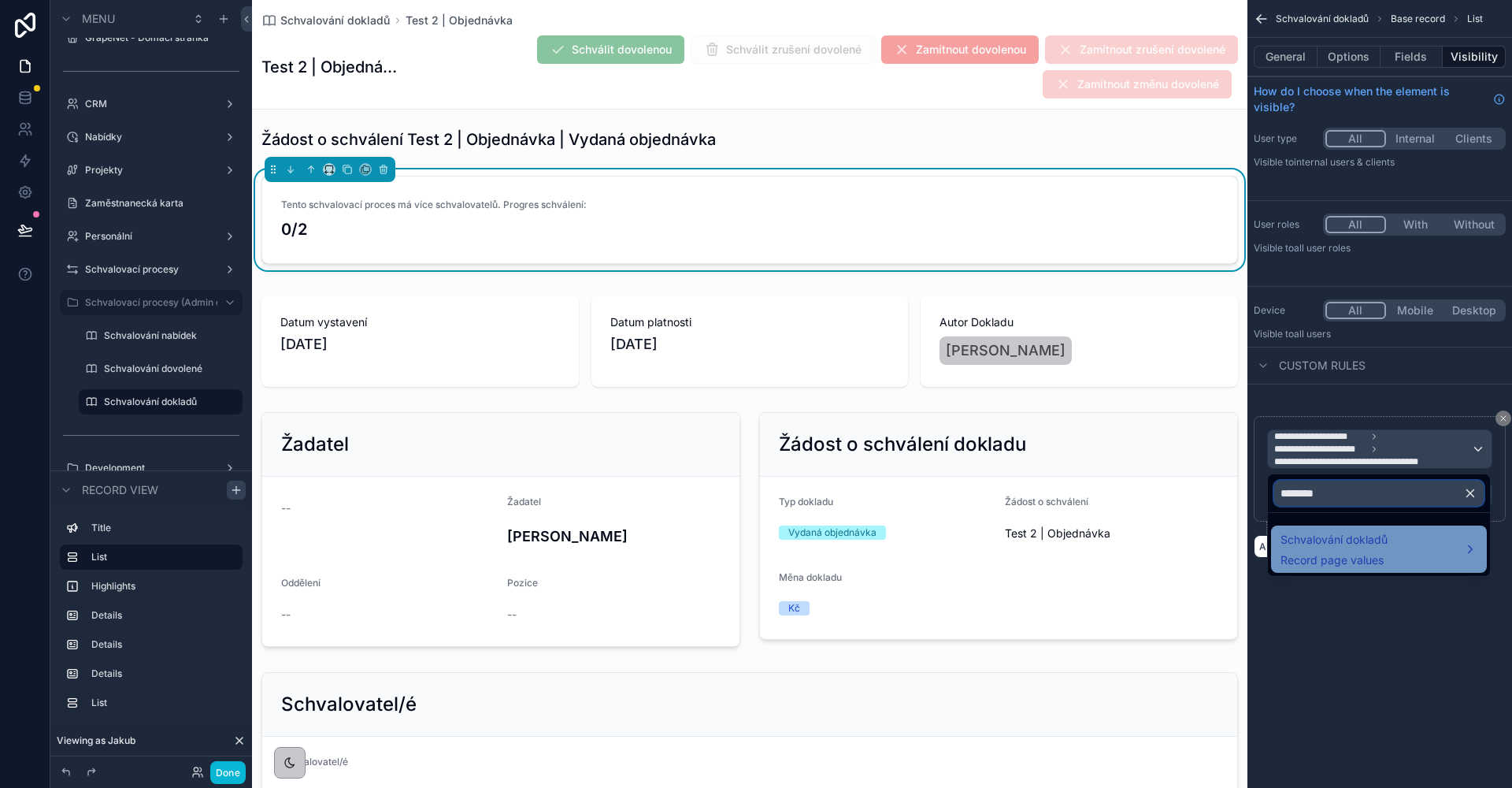
type input "********"
click at [1357, 531] on span "Schvalování dokladů" at bounding box center [1334, 540] width 107 height 19
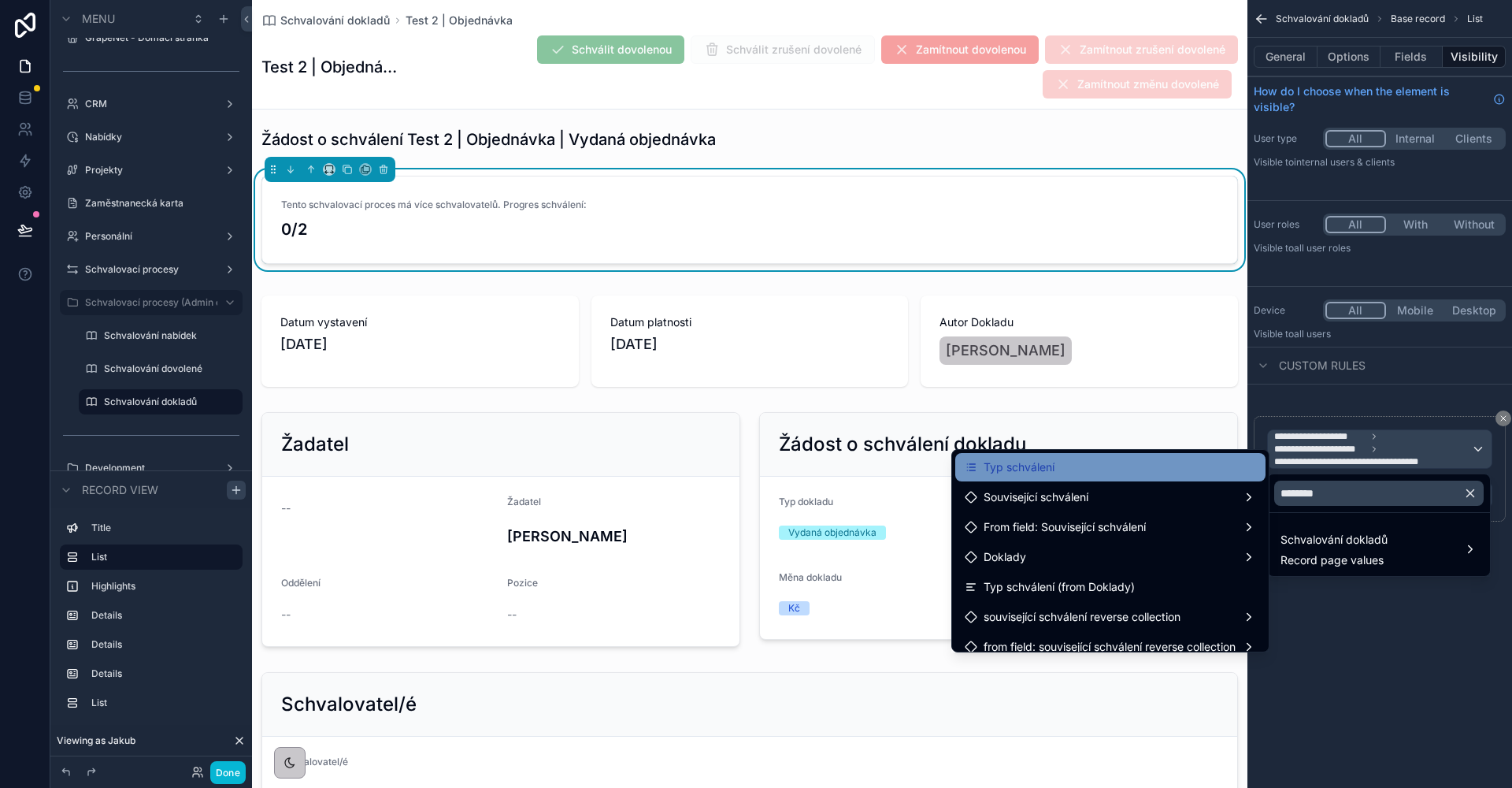
click at [1095, 473] on div "Typ schválení" at bounding box center [1110, 466] width 291 height 19
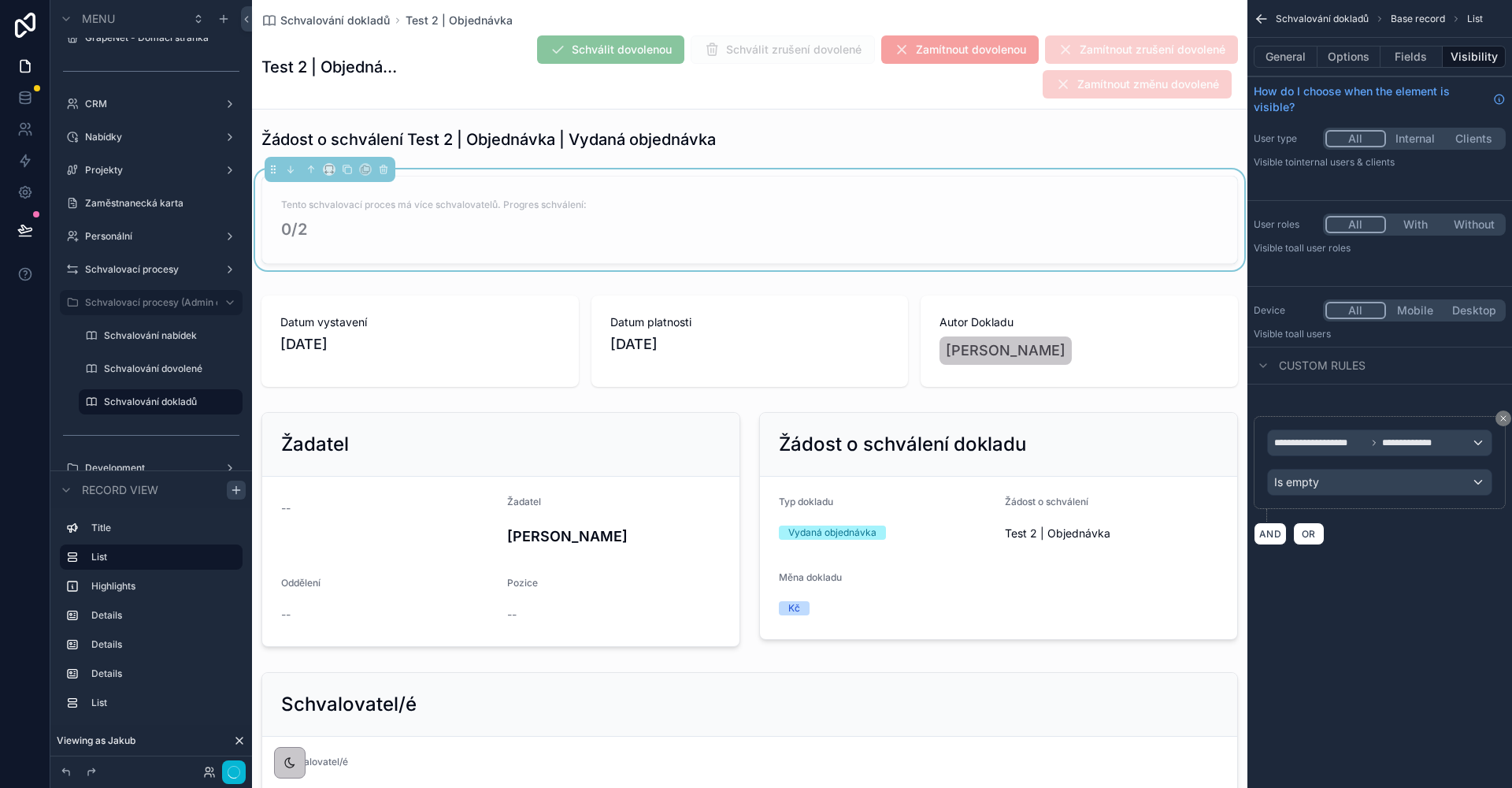
click at [1315, 486] on span "Is empty" at bounding box center [1297, 482] width 45 height 16
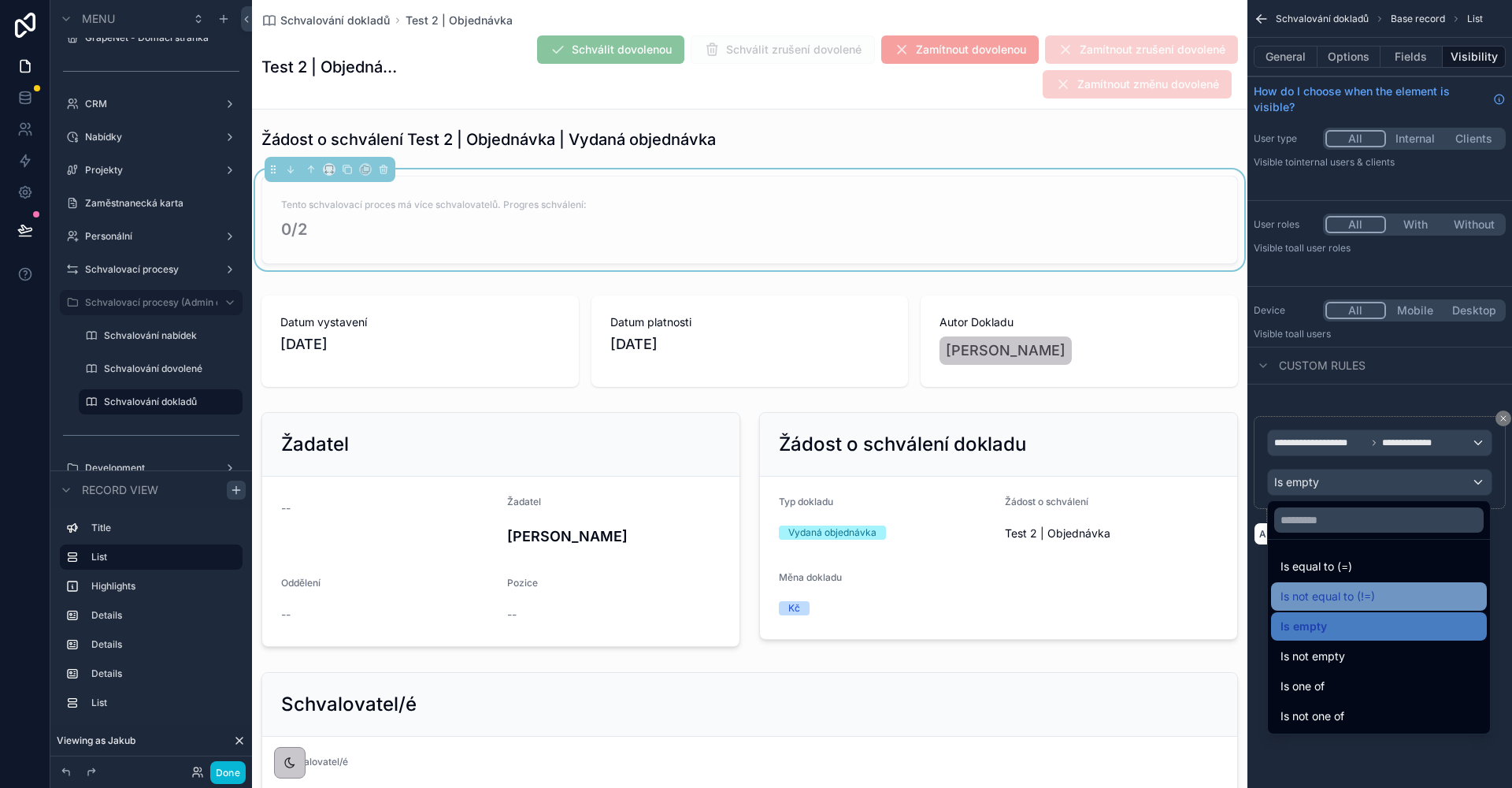
click at [1336, 593] on span "Is not equal to (!=)" at bounding box center [1327, 596] width 95 height 19
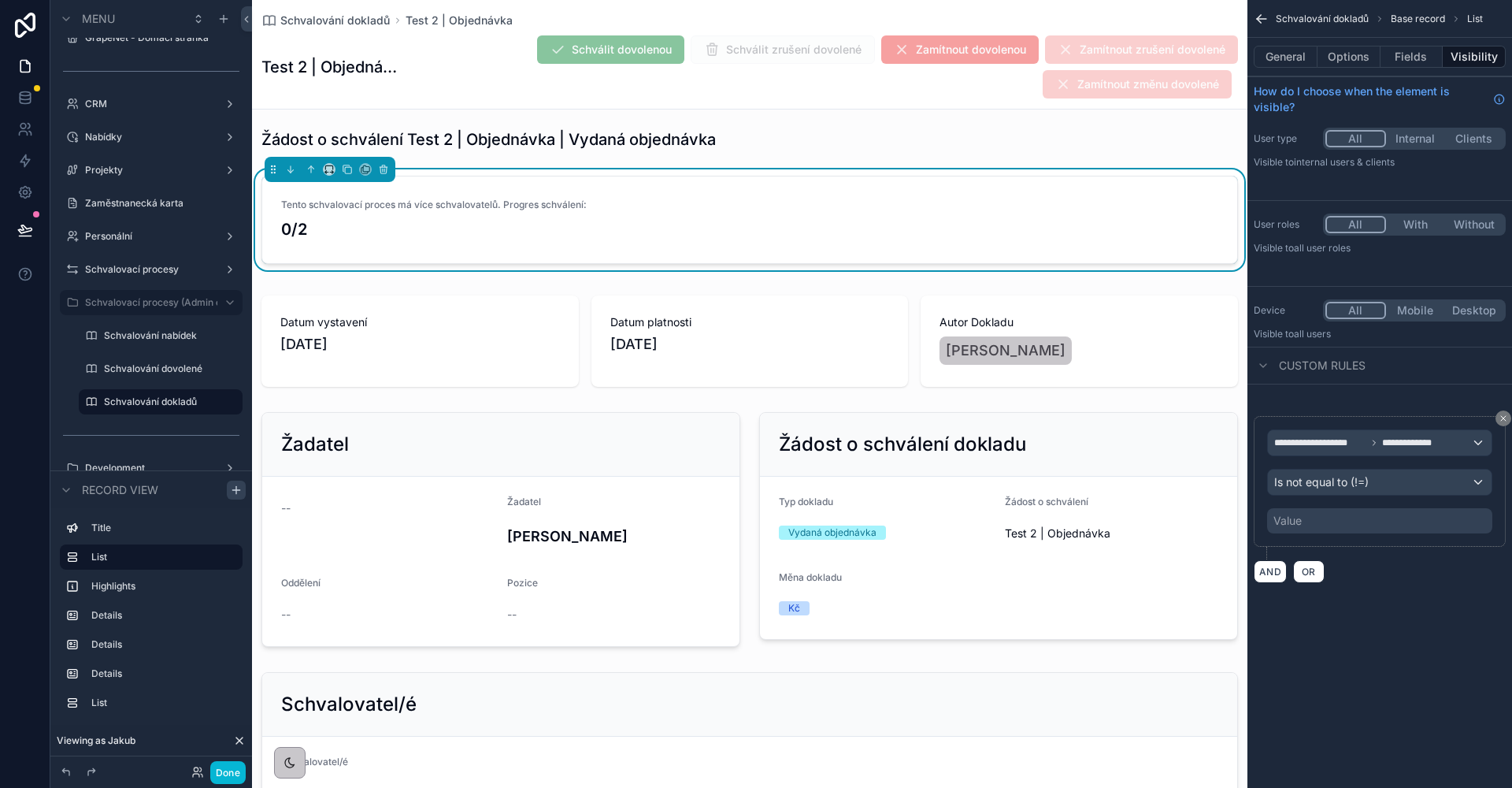
click at [1310, 514] on div "Value" at bounding box center [1380, 521] width 225 height 25
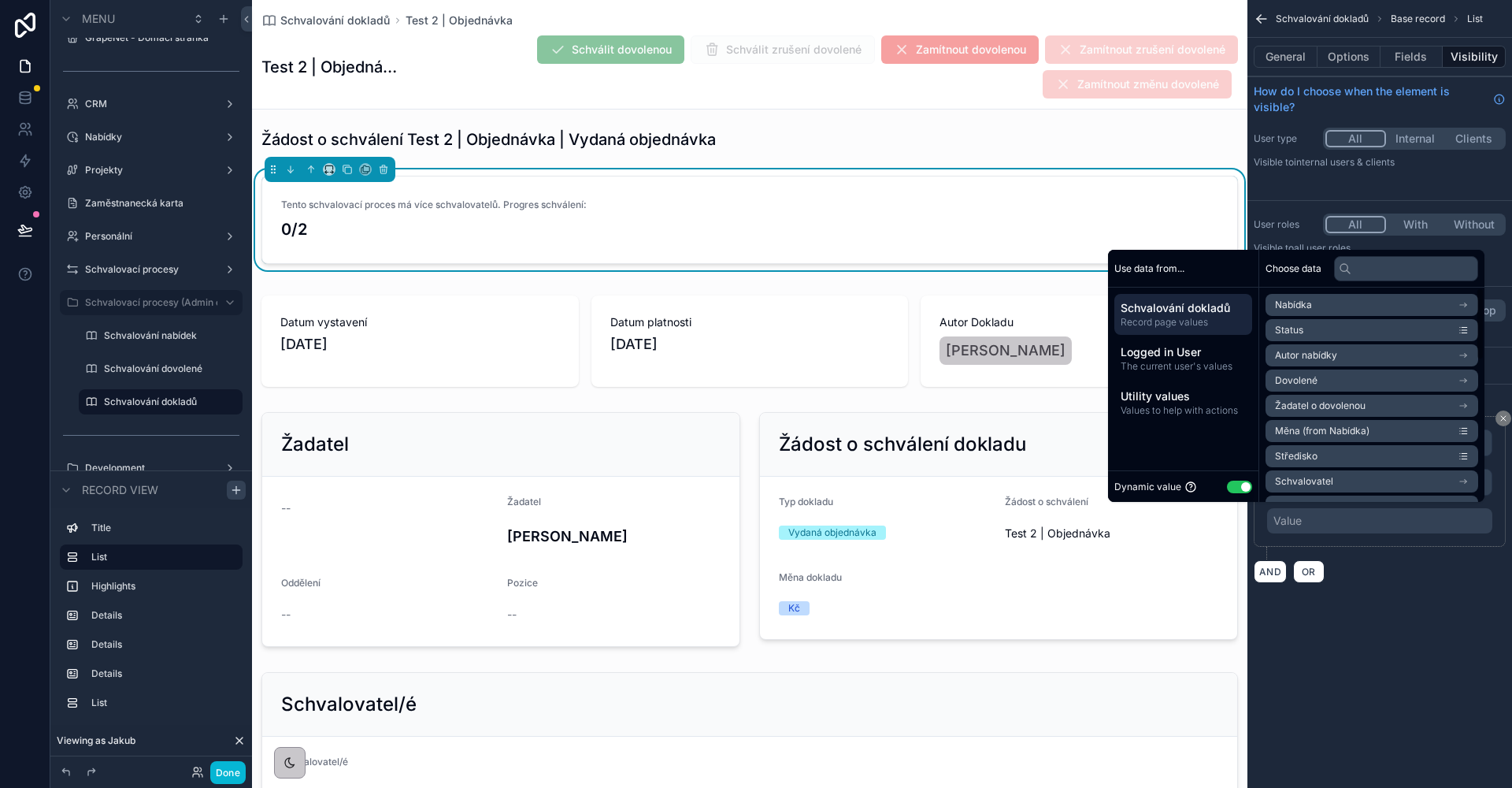
click at [1232, 483] on button "Use setting" at bounding box center [1239, 486] width 25 height 12
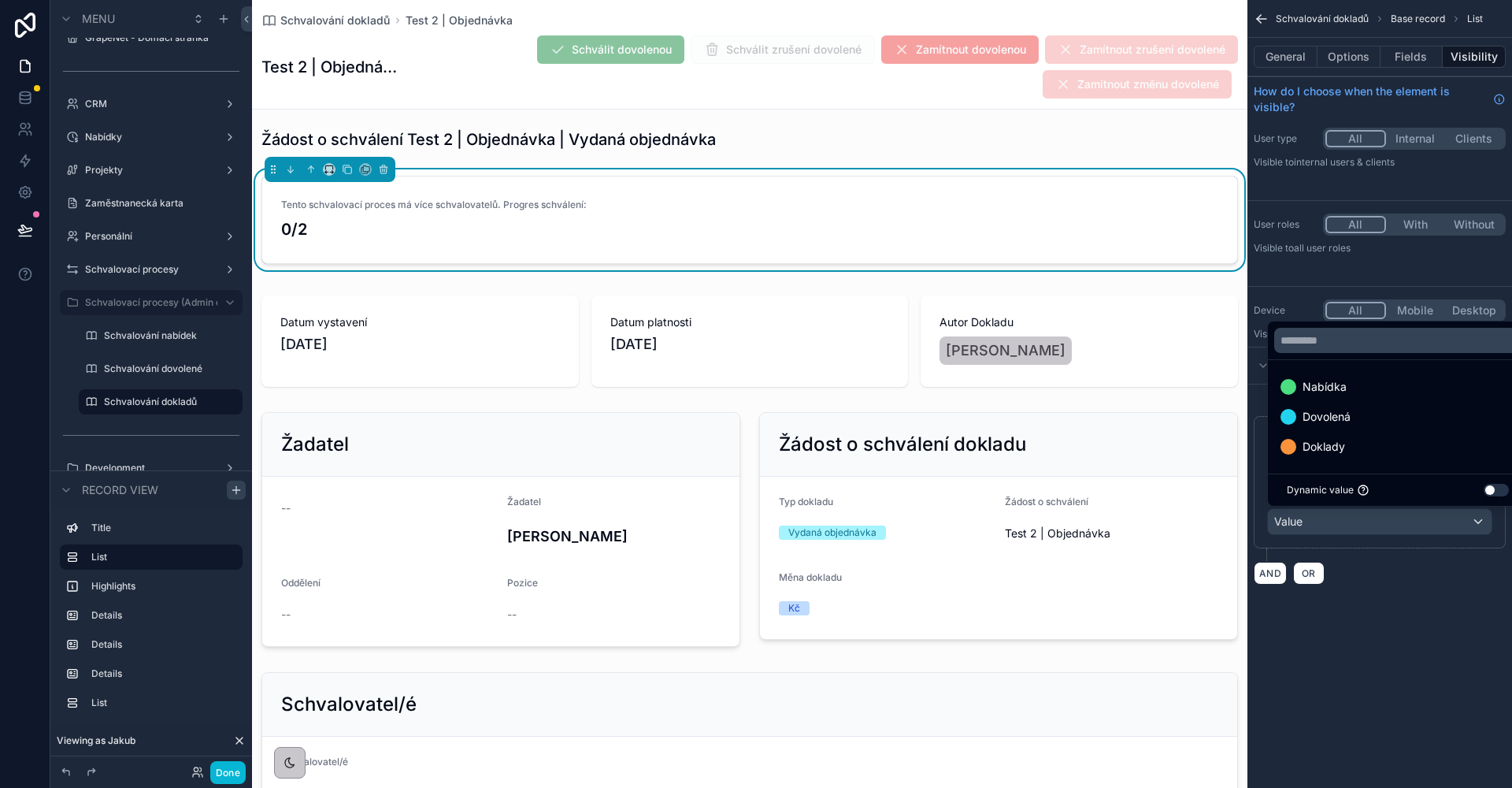
click at [1352, 526] on div "scrollable content" at bounding box center [756, 394] width 1512 height 788
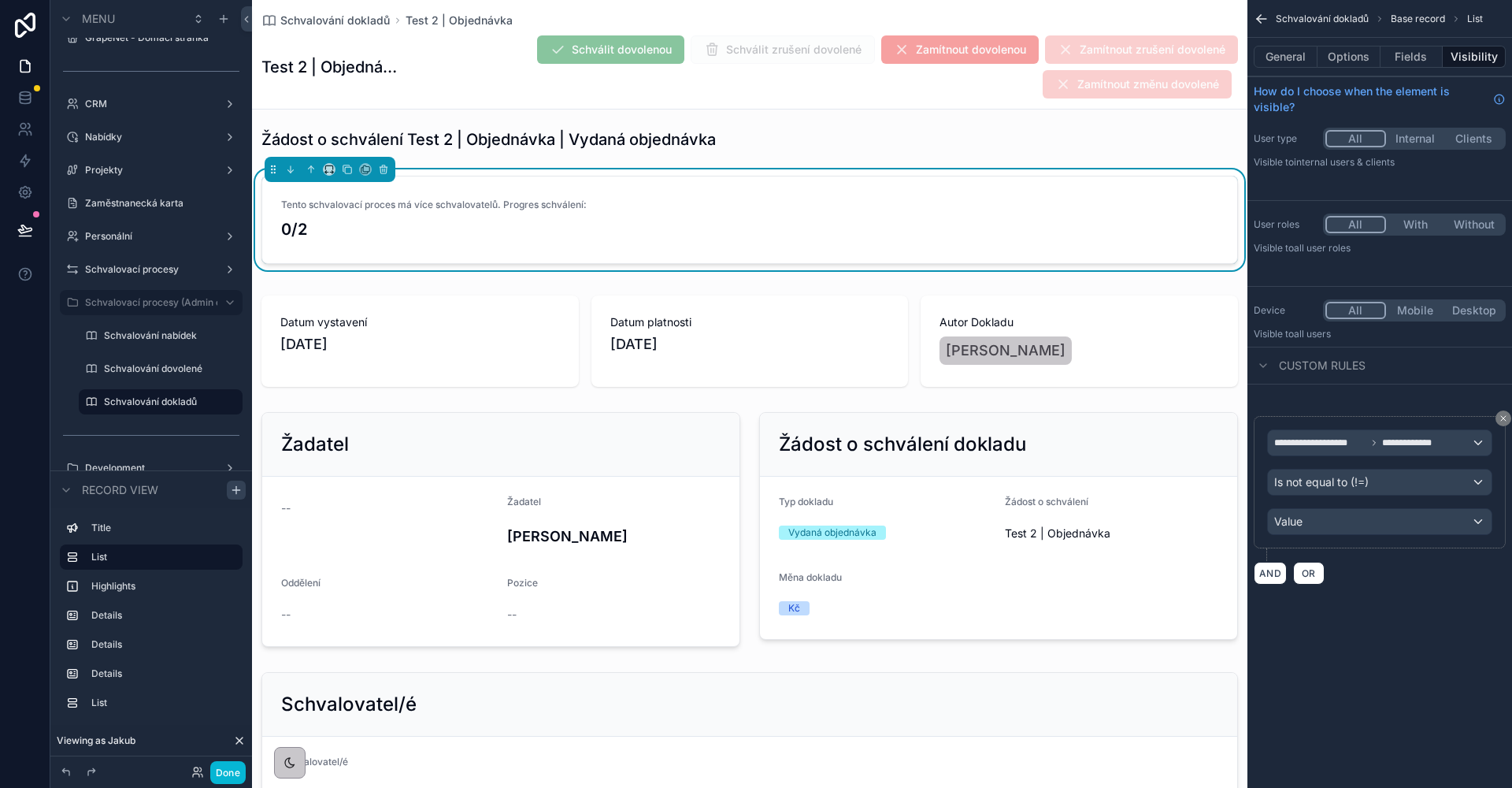
click at [1365, 481] on span "Is not equal to (!=)" at bounding box center [1321, 482] width 95 height 16
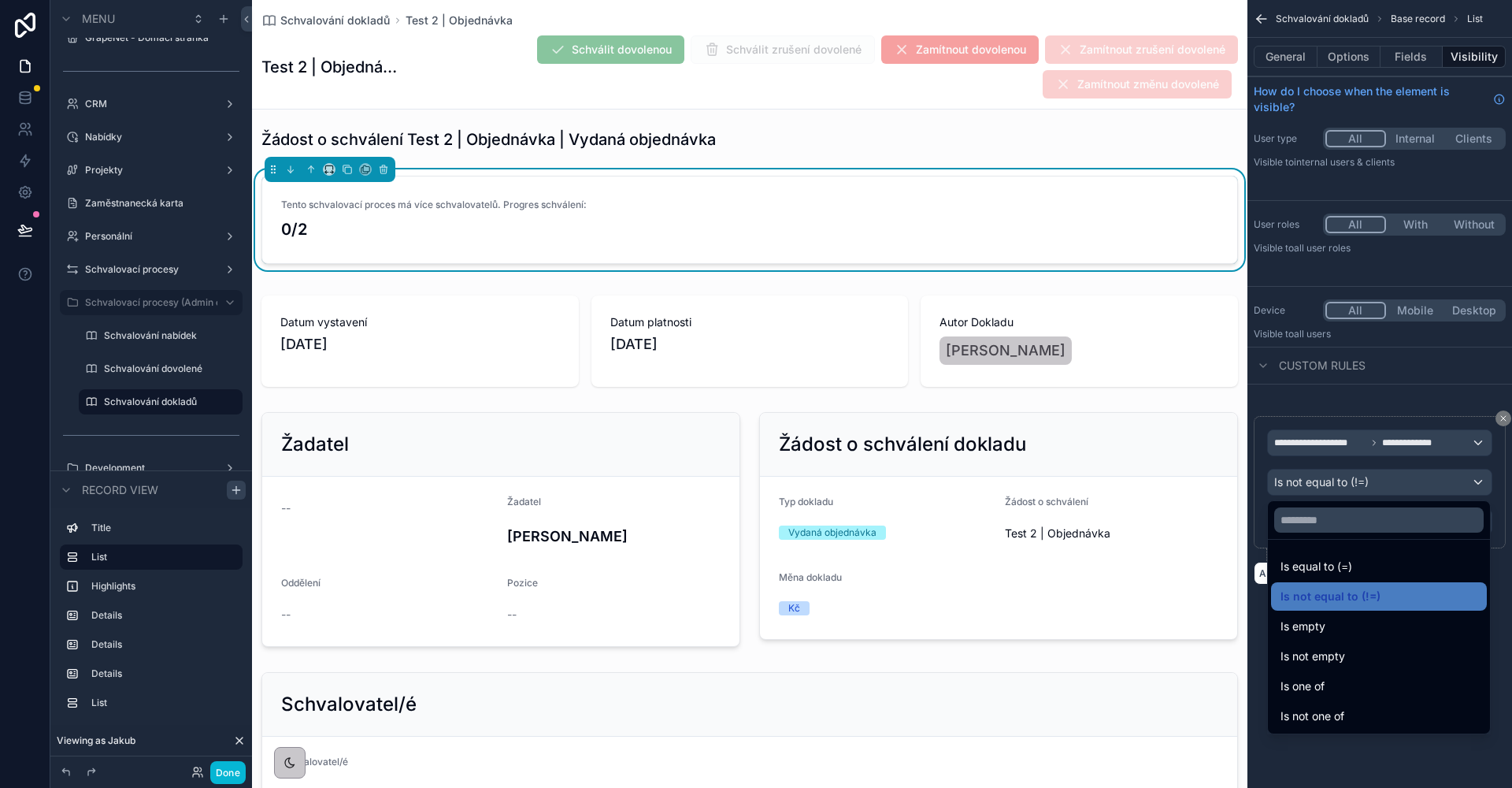
click at [1369, 449] on div "scrollable content" at bounding box center [756, 394] width 1512 height 788
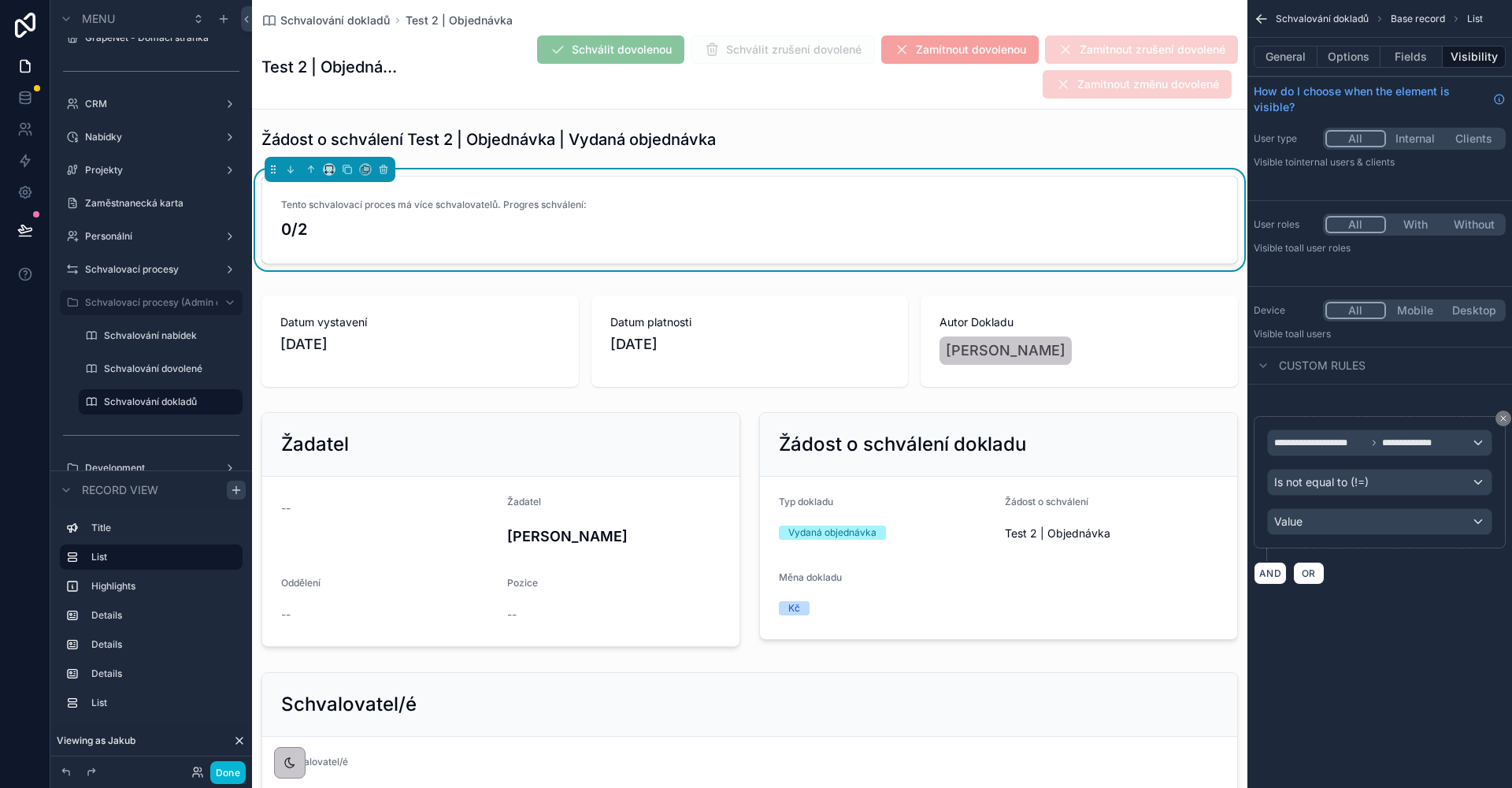
click at [1369, 449] on div "**********" at bounding box center [1380, 443] width 224 height 25
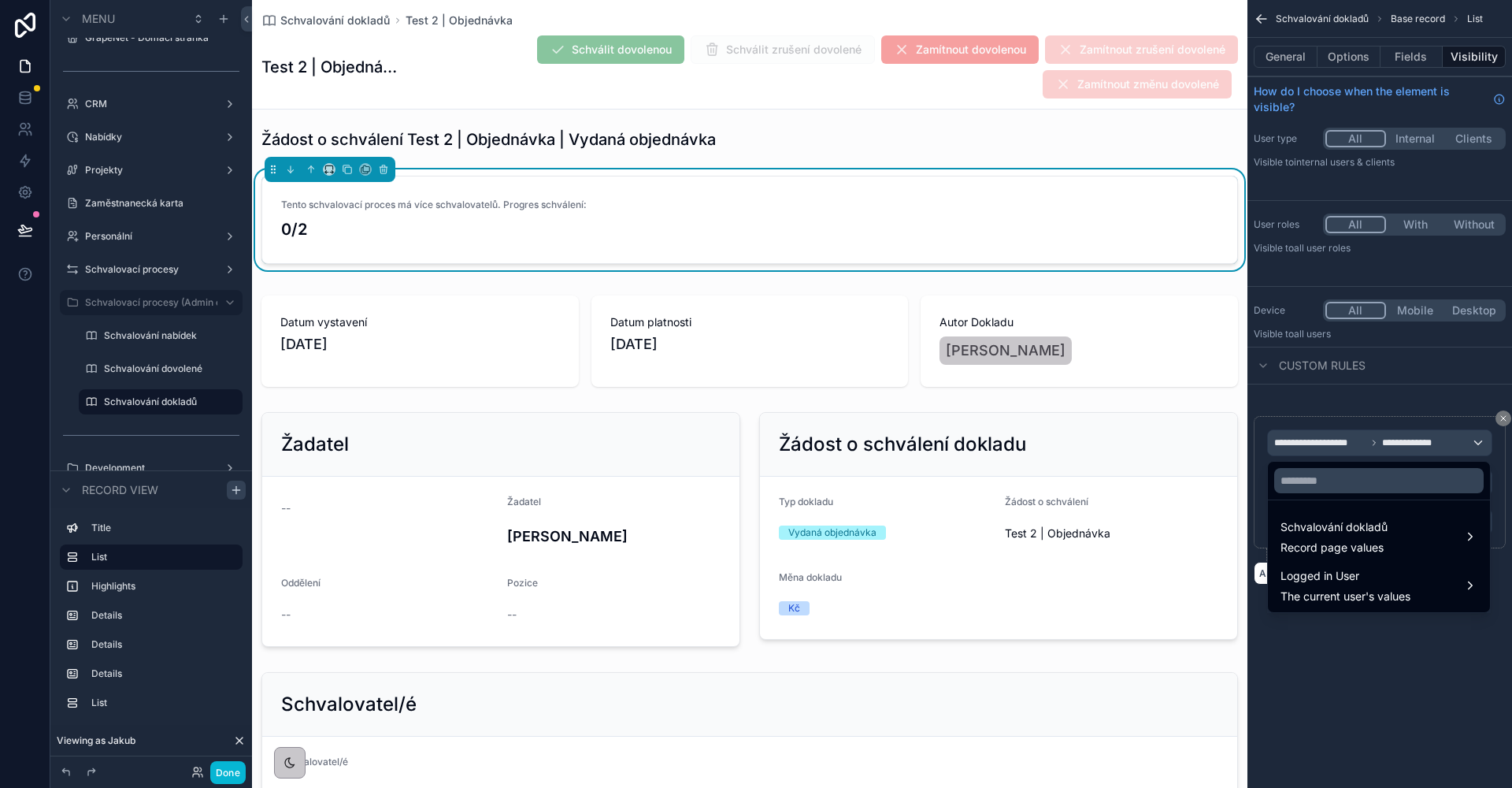
click at [1325, 495] on div at bounding box center [1379, 480] width 222 height 38
click at [1324, 483] on input "text" at bounding box center [1379, 480] width 210 height 25
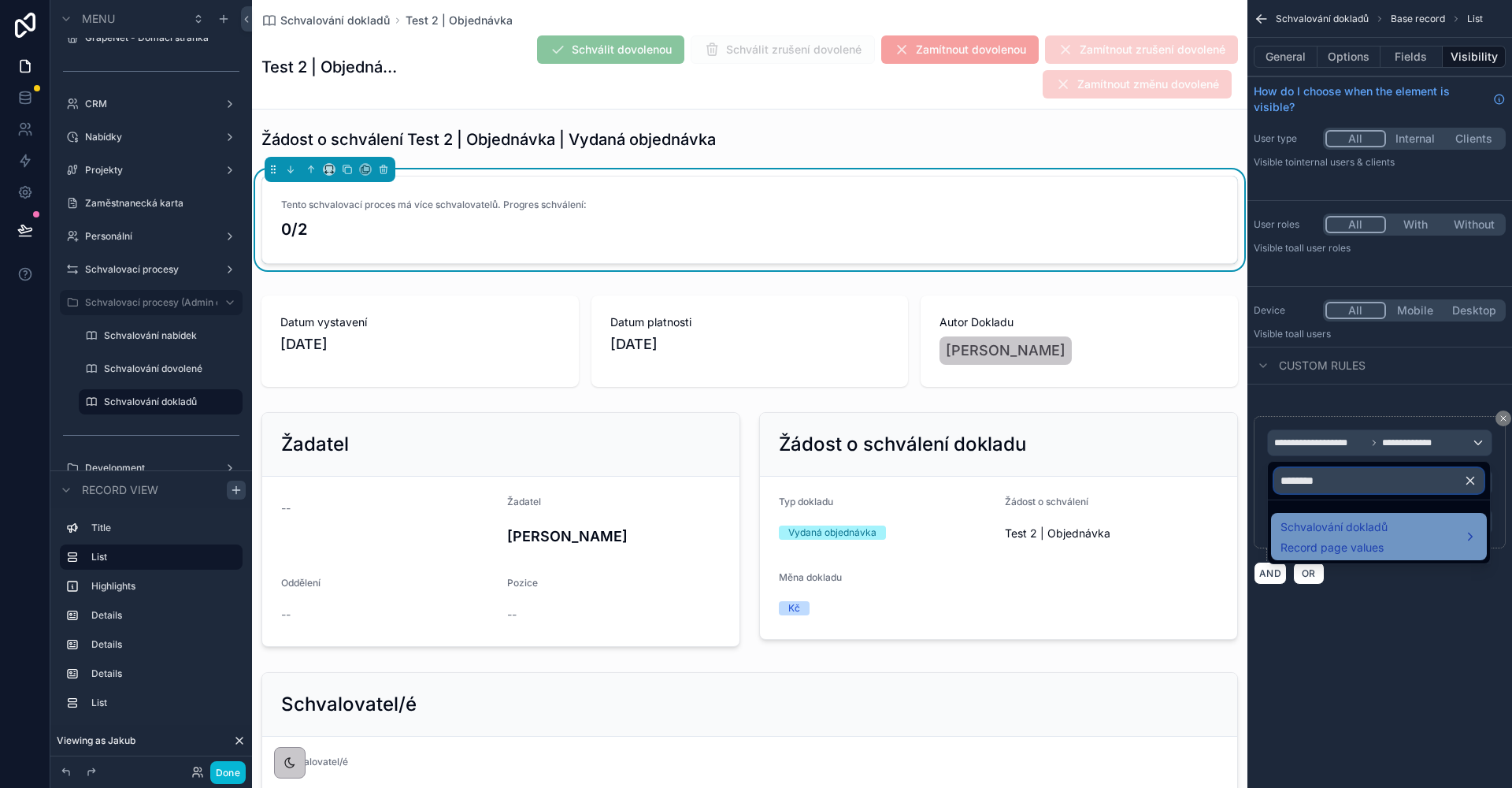
type input "********"
click at [1317, 510] on ul "Schvalování dokladů Record page values" at bounding box center [1379, 531] width 222 height 63
click at [1320, 521] on span "Schvalování dokladů" at bounding box center [1334, 526] width 107 height 19
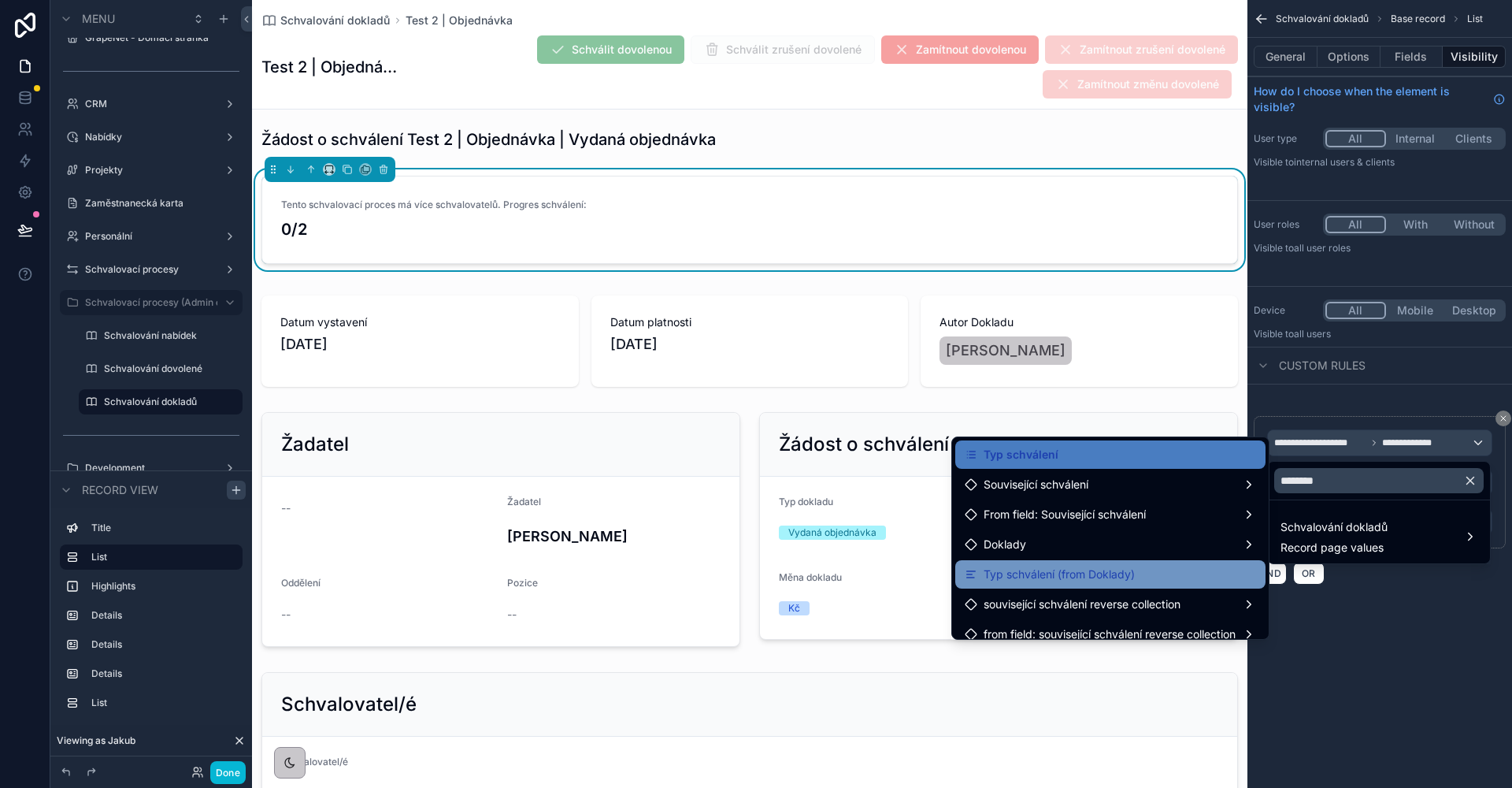
click at [1094, 572] on span "Typ schválení (from Doklady)" at bounding box center [1059, 574] width 151 height 19
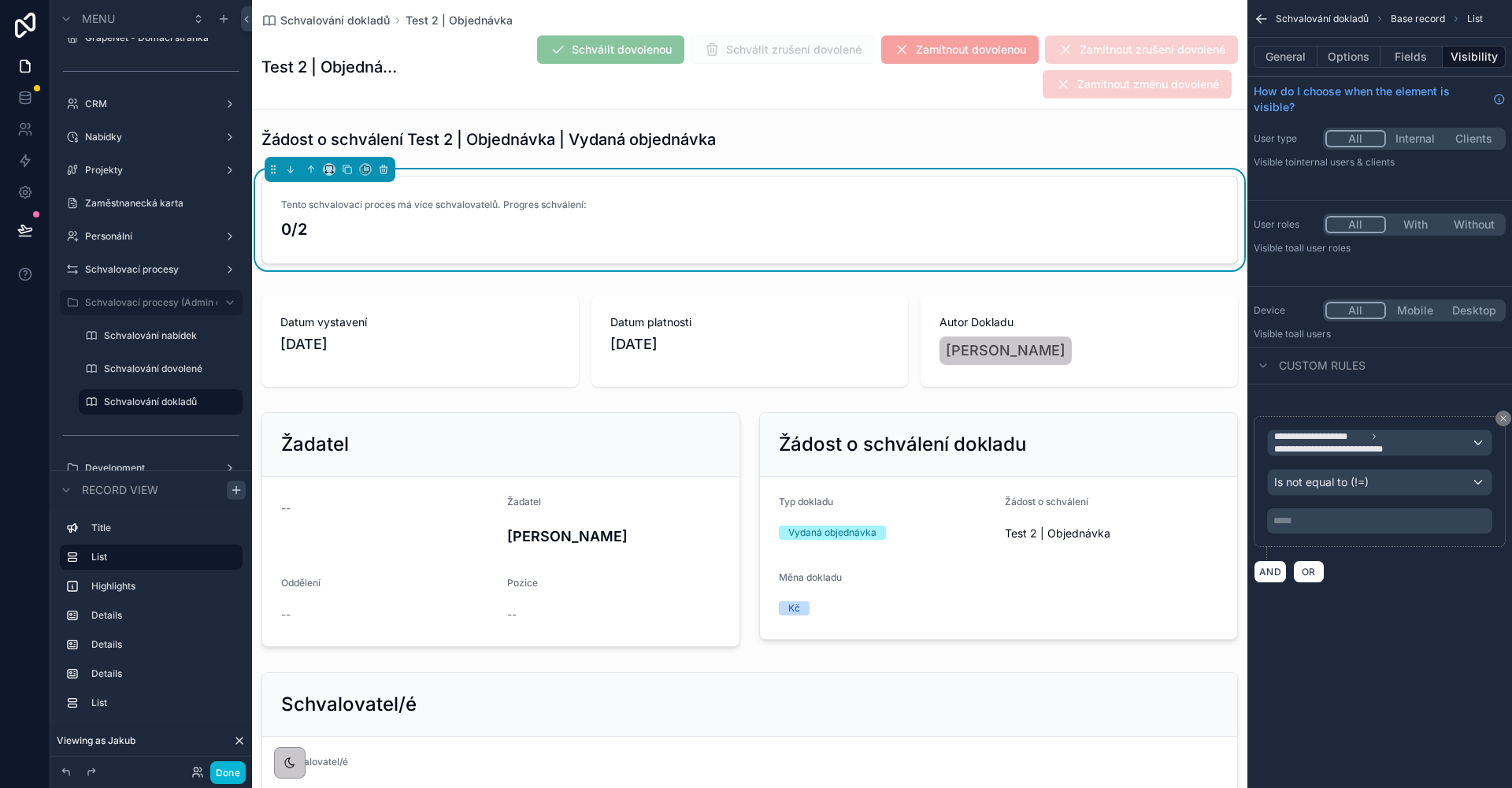
click at [1339, 513] on div "***** ﻿" at bounding box center [1380, 521] width 225 height 25
click at [1325, 523] on p "﻿" at bounding box center [1381, 520] width 215 height 12
drag, startPoint x: 1329, startPoint y: 524, endPoint x: 1267, endPoint y: 521, distance: 62.1
click at [1267, 521] on div "********" at bounding box center [1380, 521] width 225 height 25
click at [1416, 598] on div "**********" at bounding box center [1380, 310] width 265 height 621
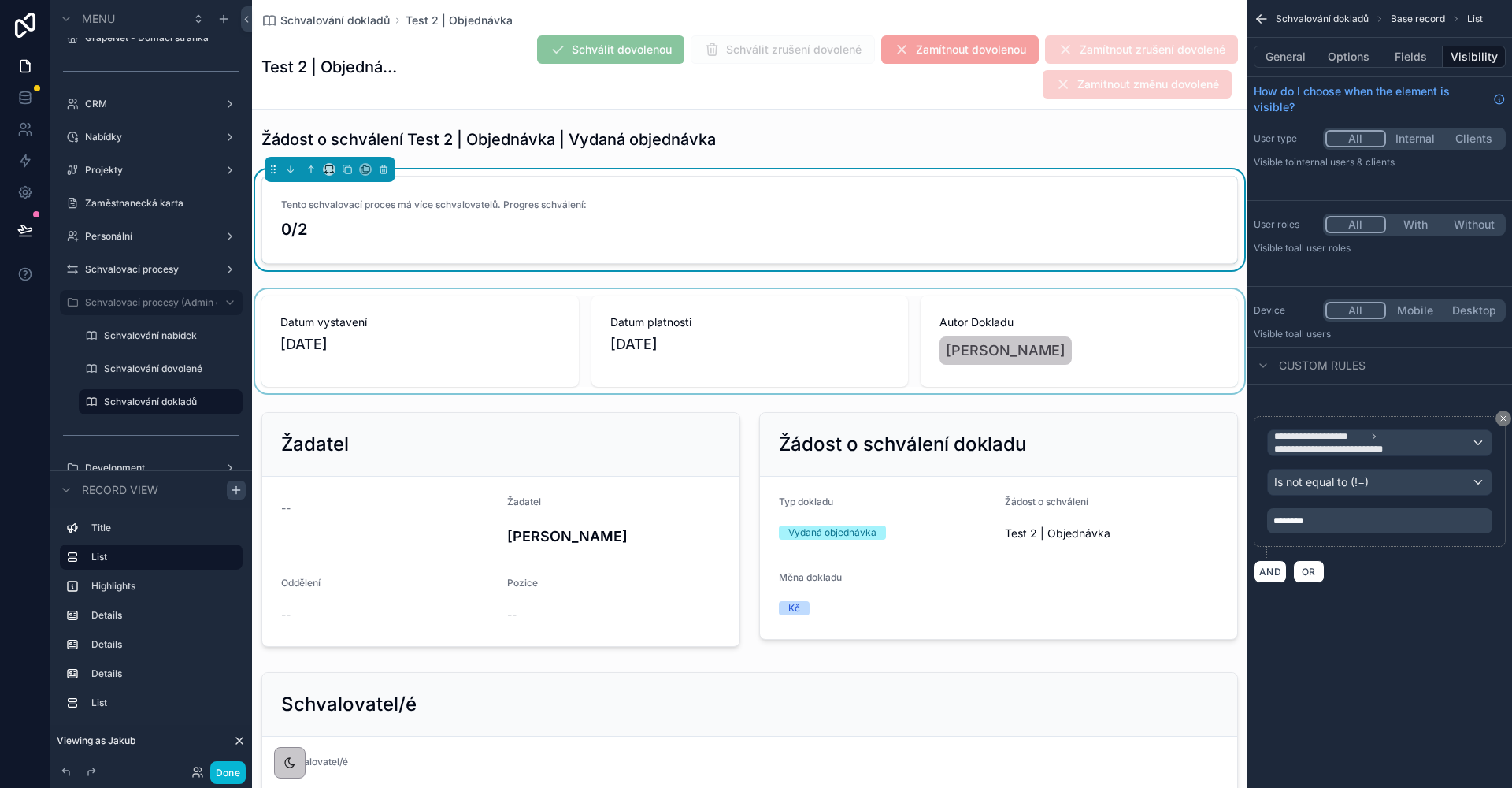
scroll to position [103, 0]
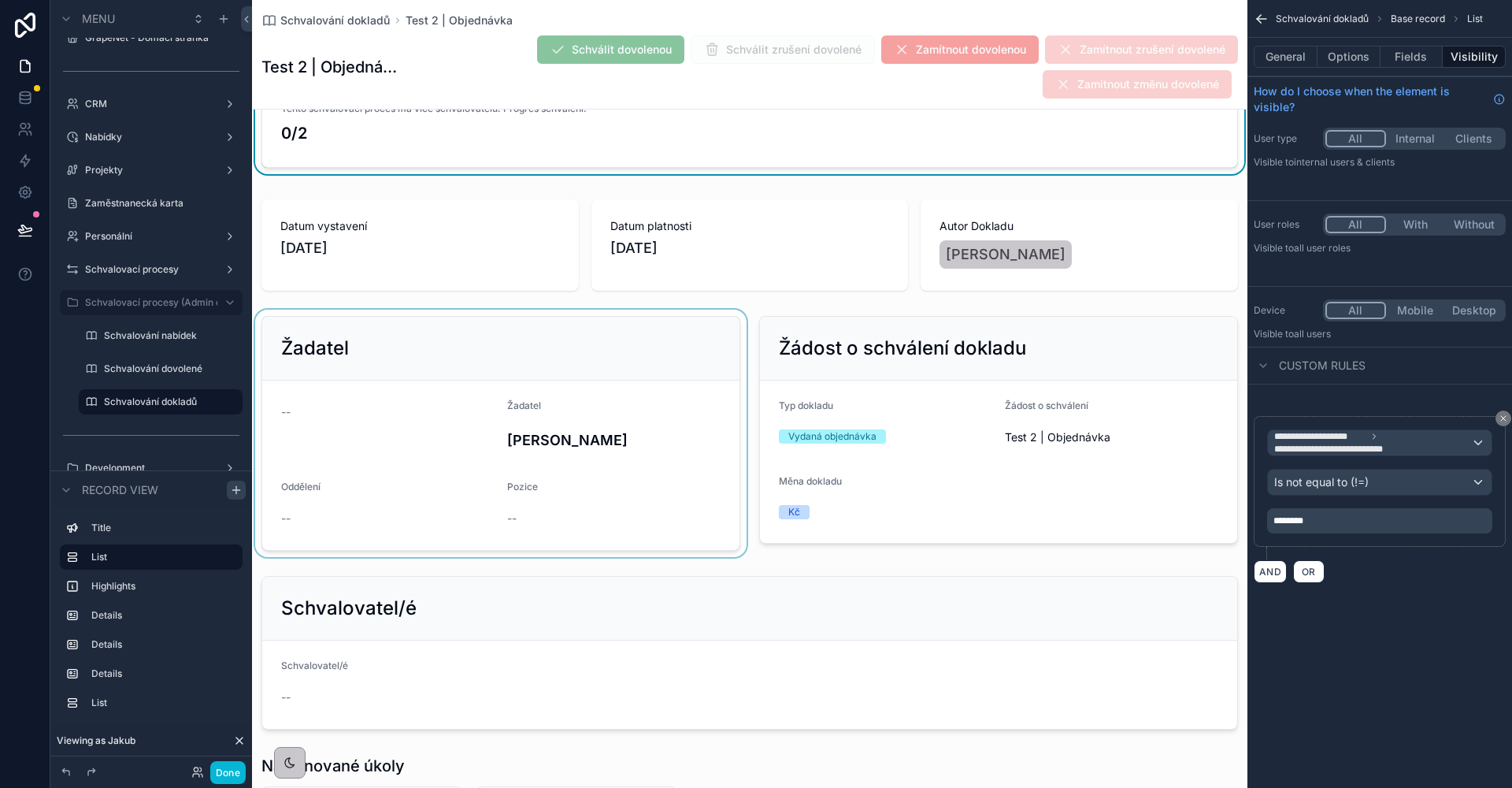
click at [413, 326] on div "scrollable content" at bounding box center [500, 433] width 497 height 248
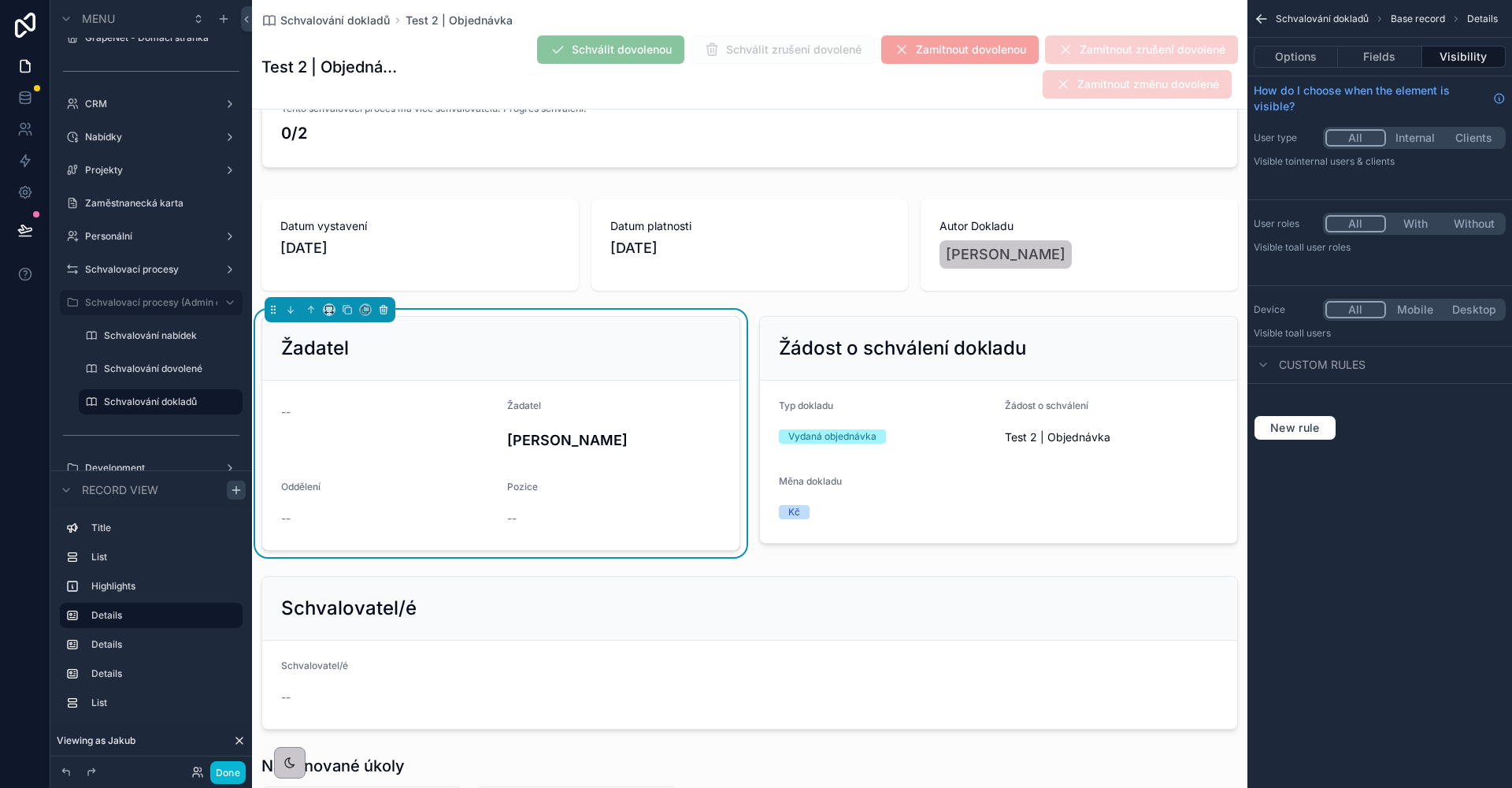
click at [389, 310] on button "scrollable content" at bounding box center [383, 309] width 17 height 17
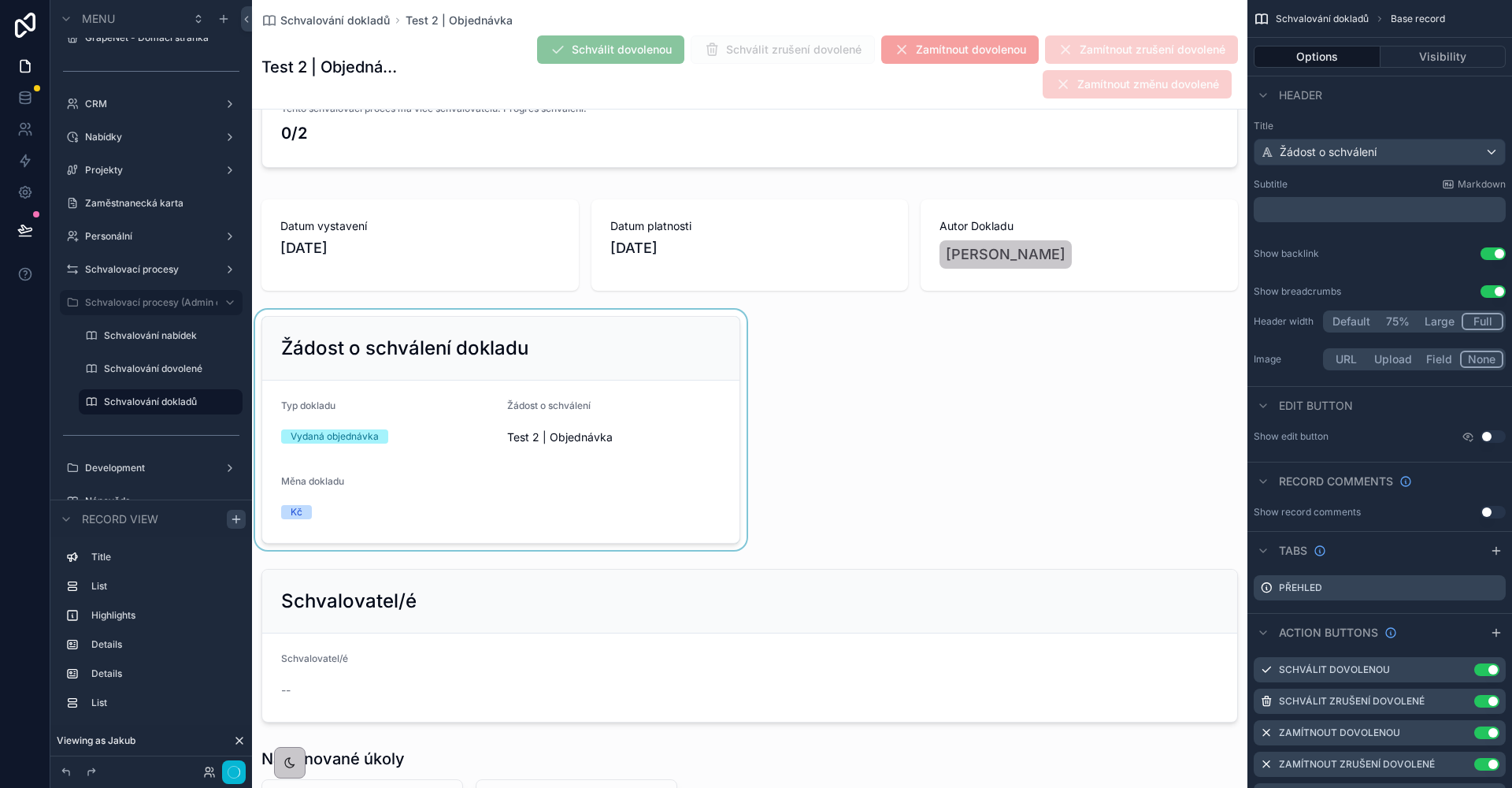
click at [437, 337] on div "scrollable content" at bounding box center [500, 429] width 497 height 240
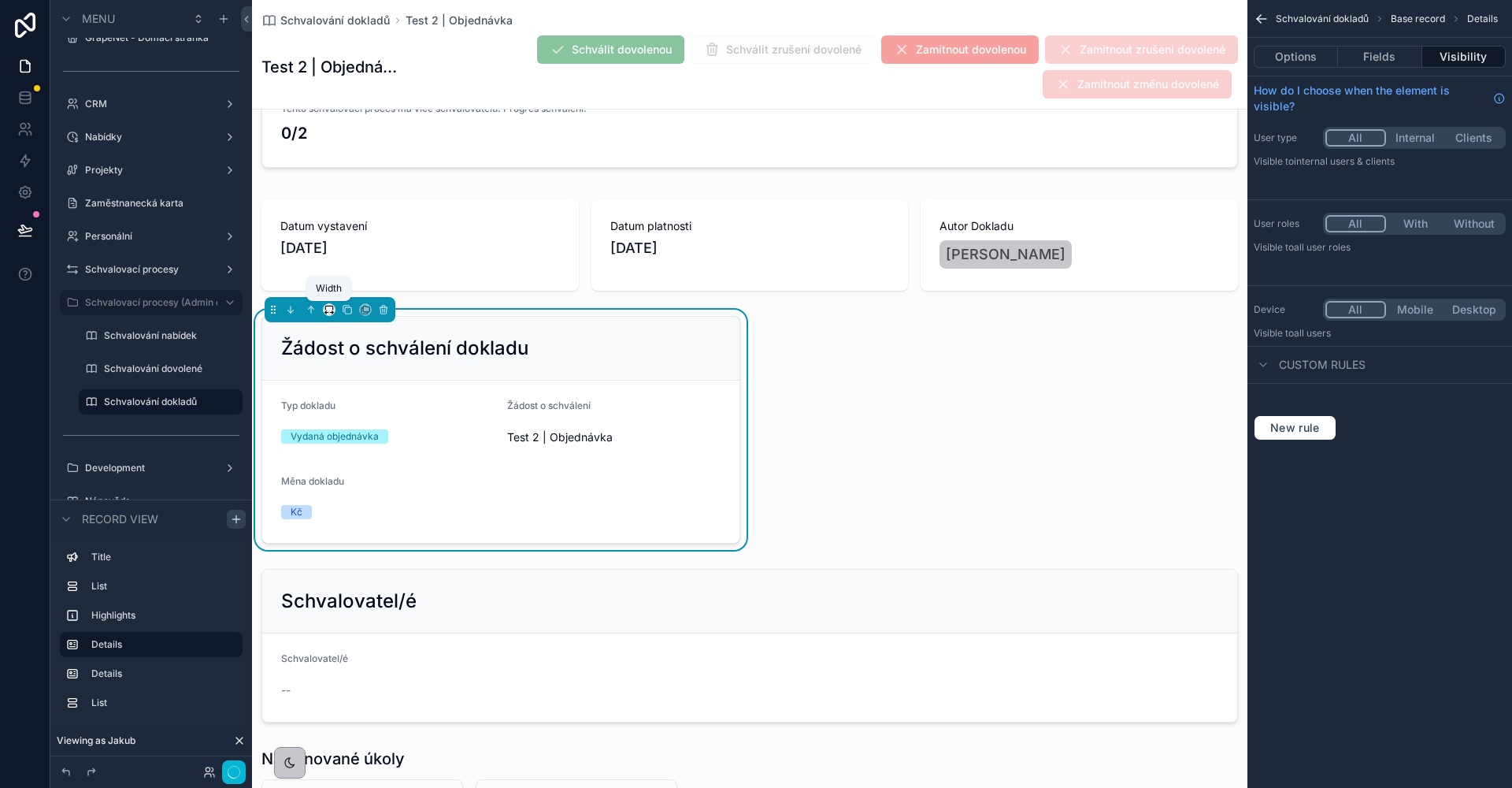
click at [331, 314] on icon "scrollable content" at bounding box center [329, 309] width 11 height 11
click at [363, 508] on div "Full width" at bounding box center [360, 518] width 67 height 28
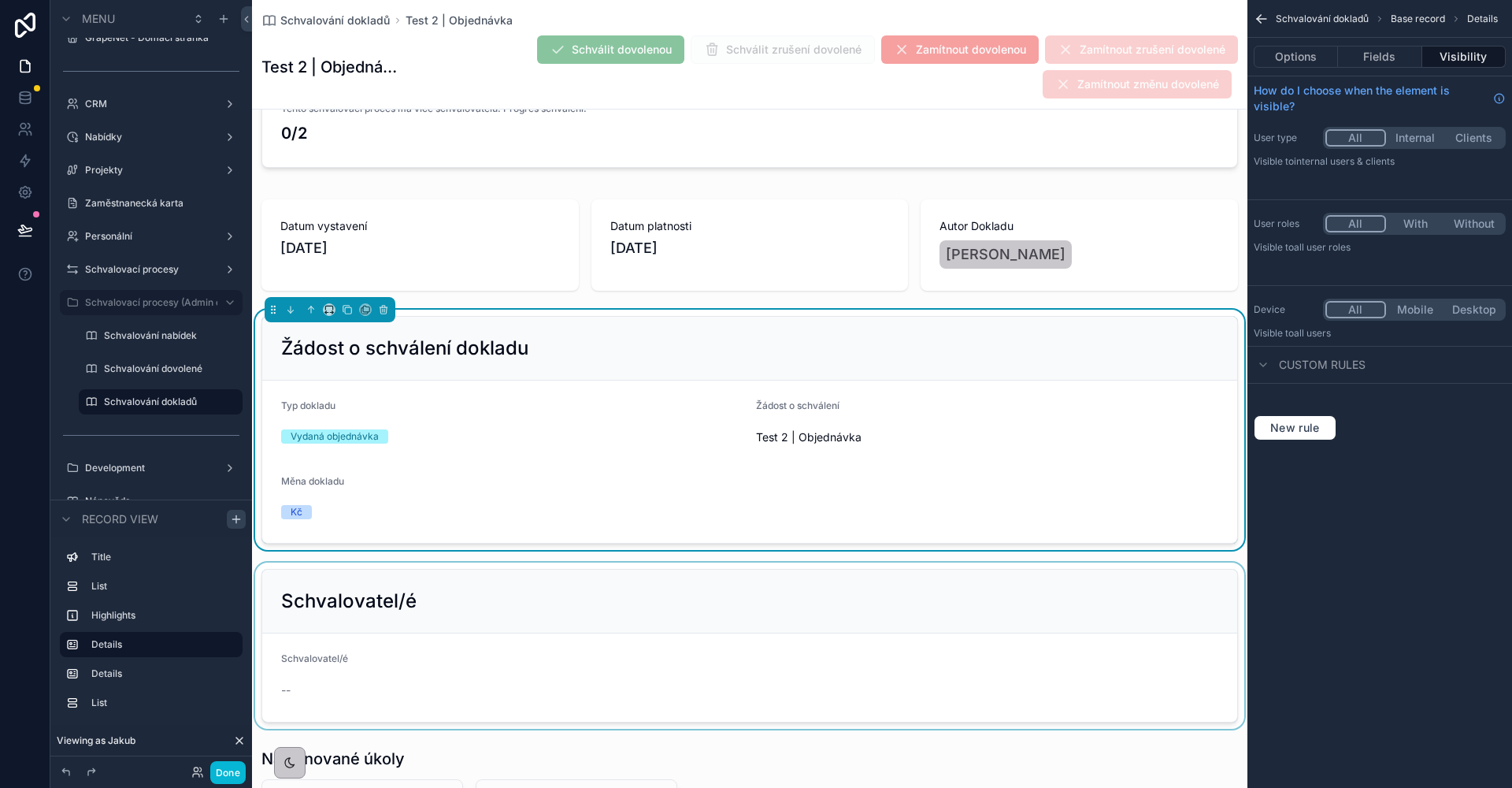
click at [483, 619] on div "scrollable content" at bounding box center [749, 646] width 996 height 166
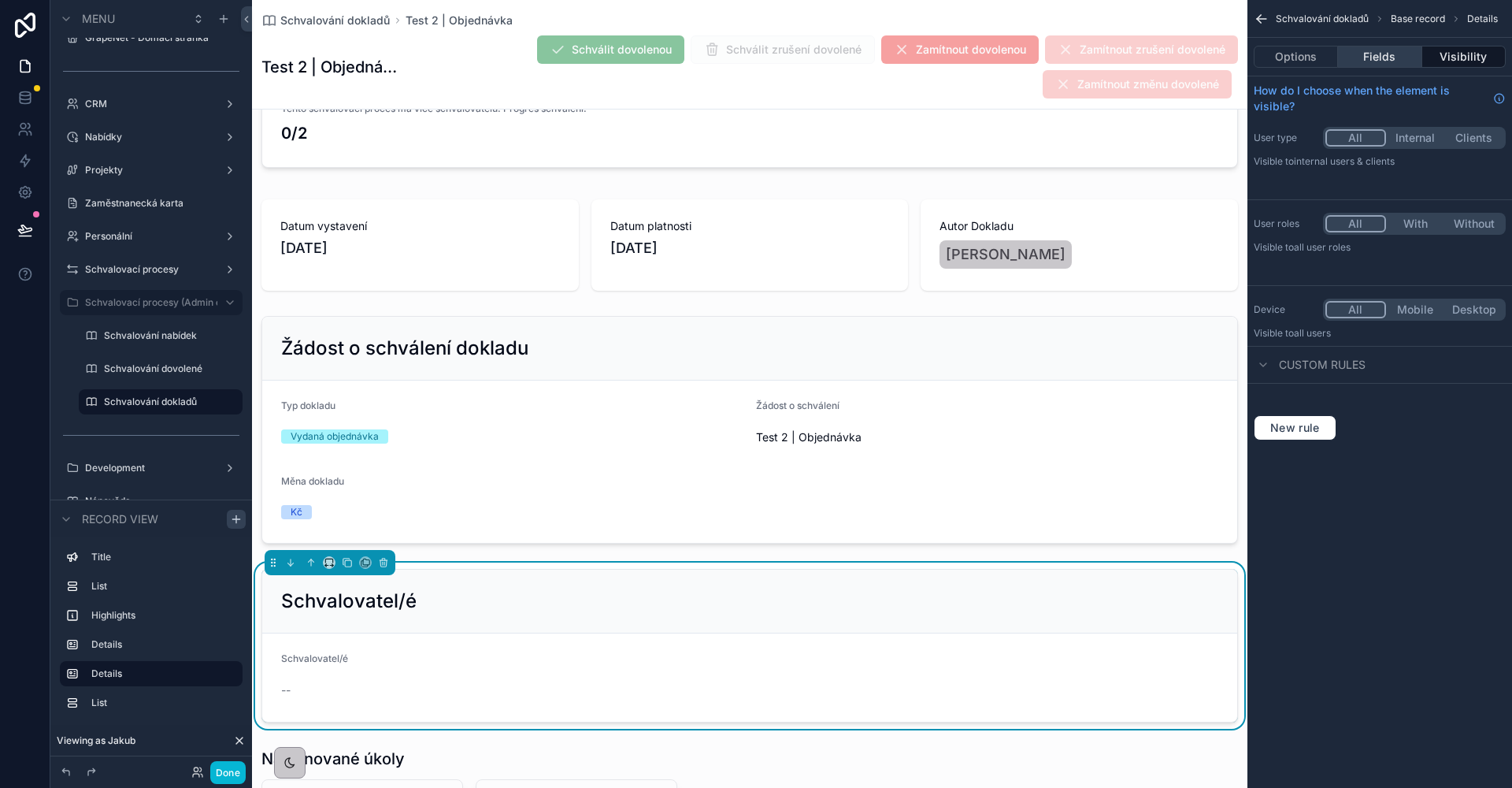
click at [1371, 51] on button "Fields" at bounding box center [1380, 57] width 84 height 22
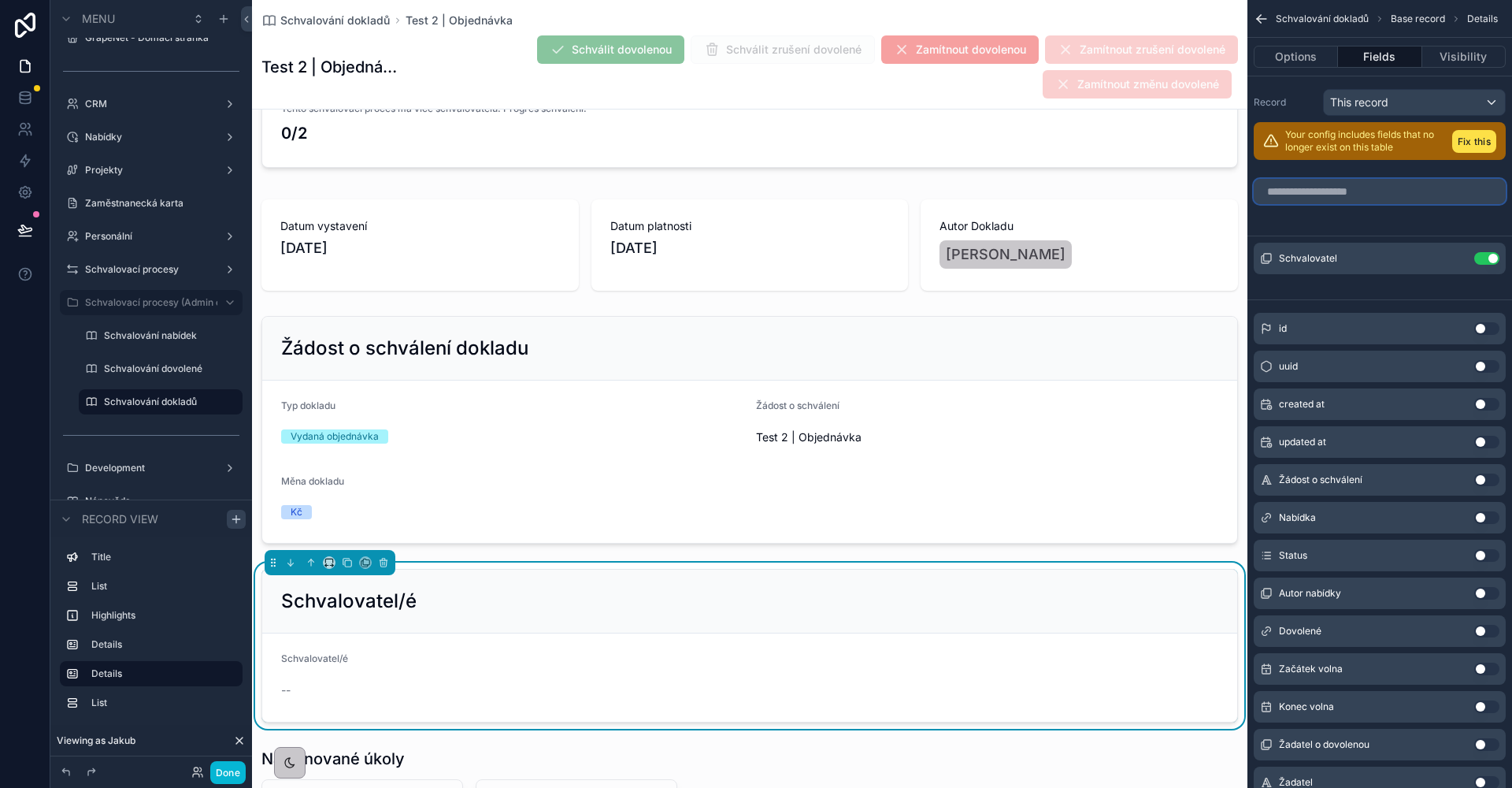
click at [1431, 198] on input "scrollable content" at bounding box center [1380, 191] width 252 height 25
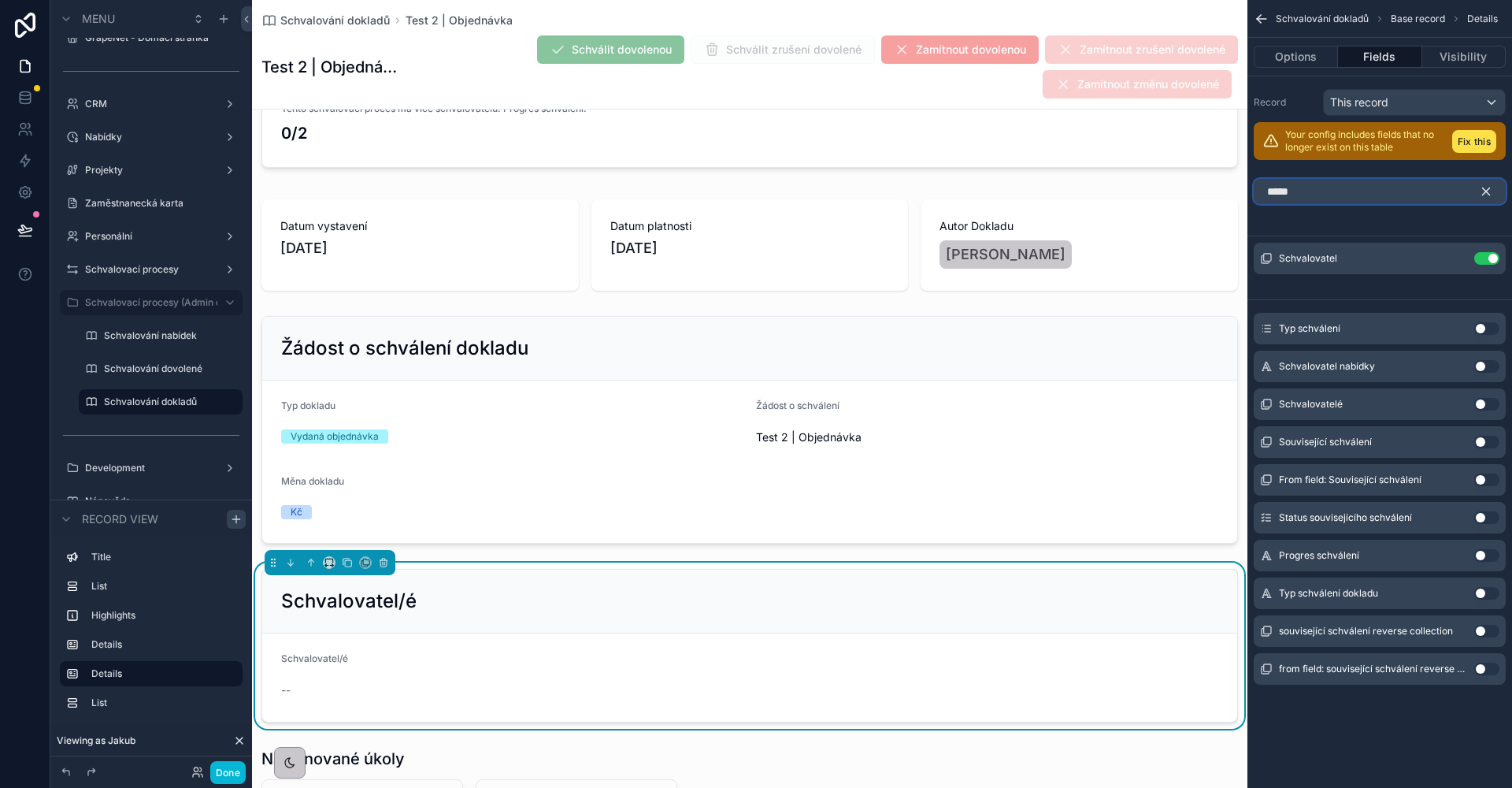
type input "*****"
click at [1484, 401] on button "Use setting" at bounding box center [1487, 404] width 25 height 12
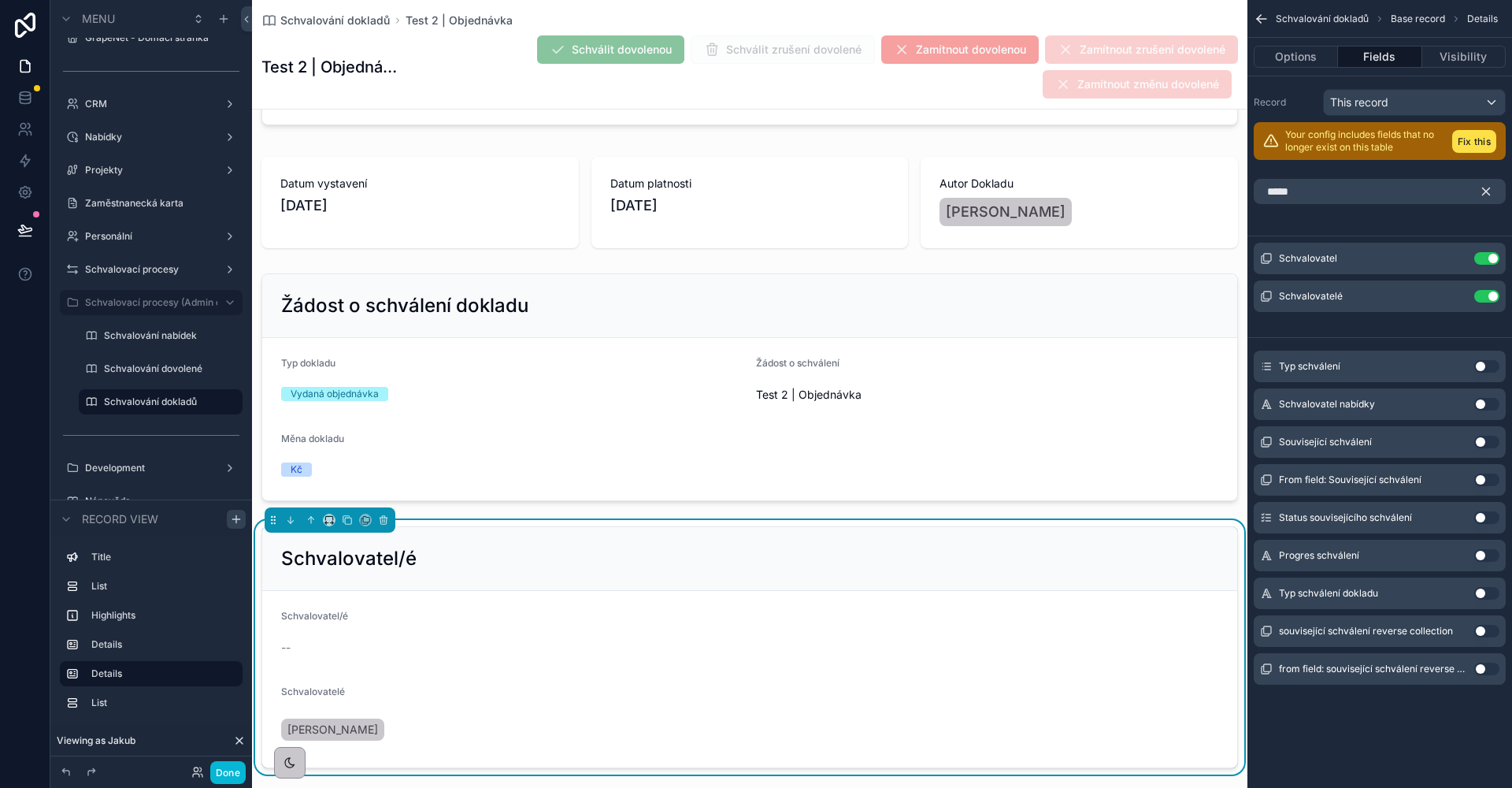
scroll to position [145, 0]
click at [1482, 258] on button "Use setting" at bounding box center [1487, 257] width 25 height 12
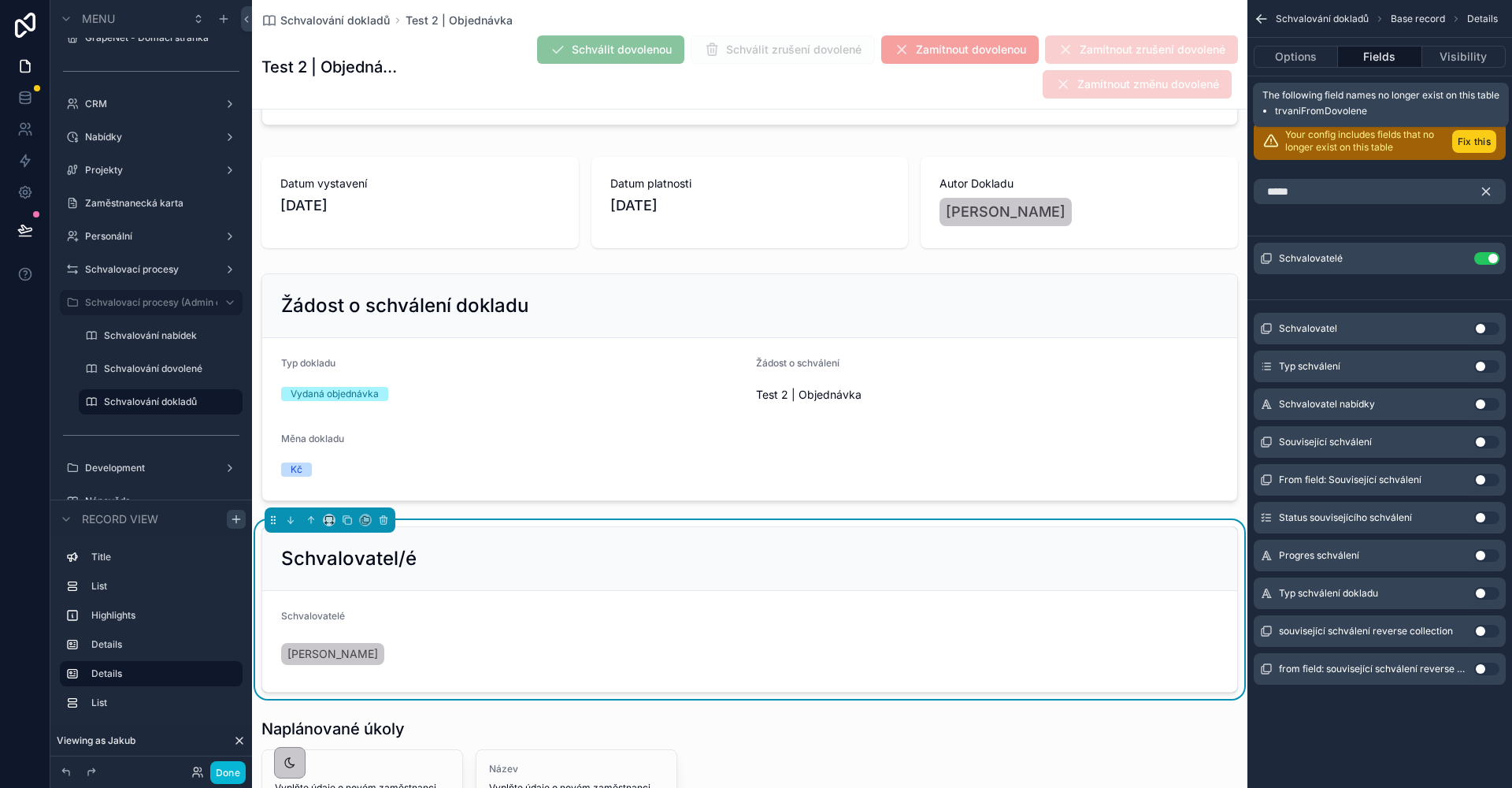
click at [1464, 149] on button "Fix this" at bounding box center [1474, 141] width 44 height 23
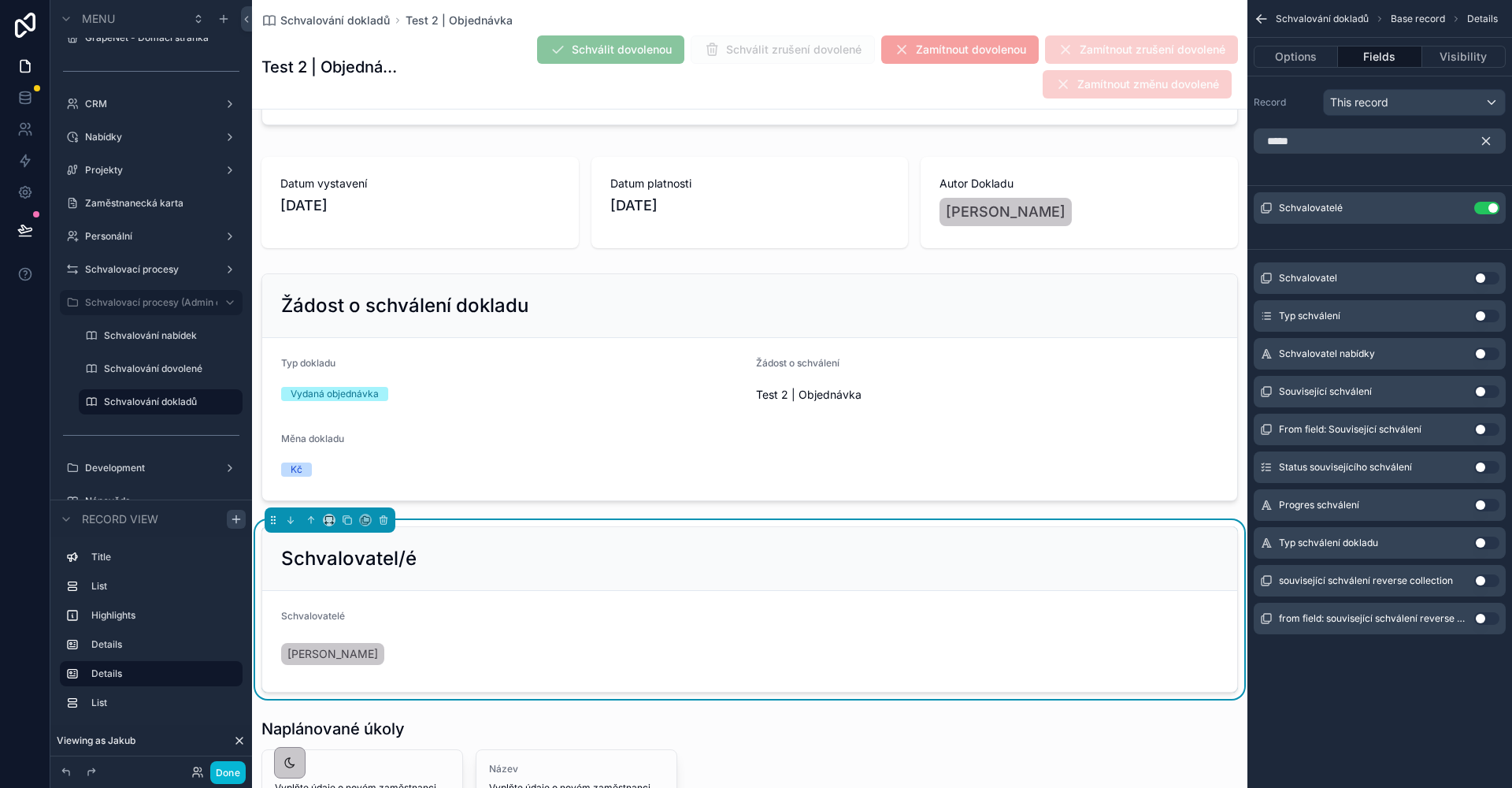
click at [1413, 107] on div "This record" at bounding box center [1414, 102] width 181 height 25
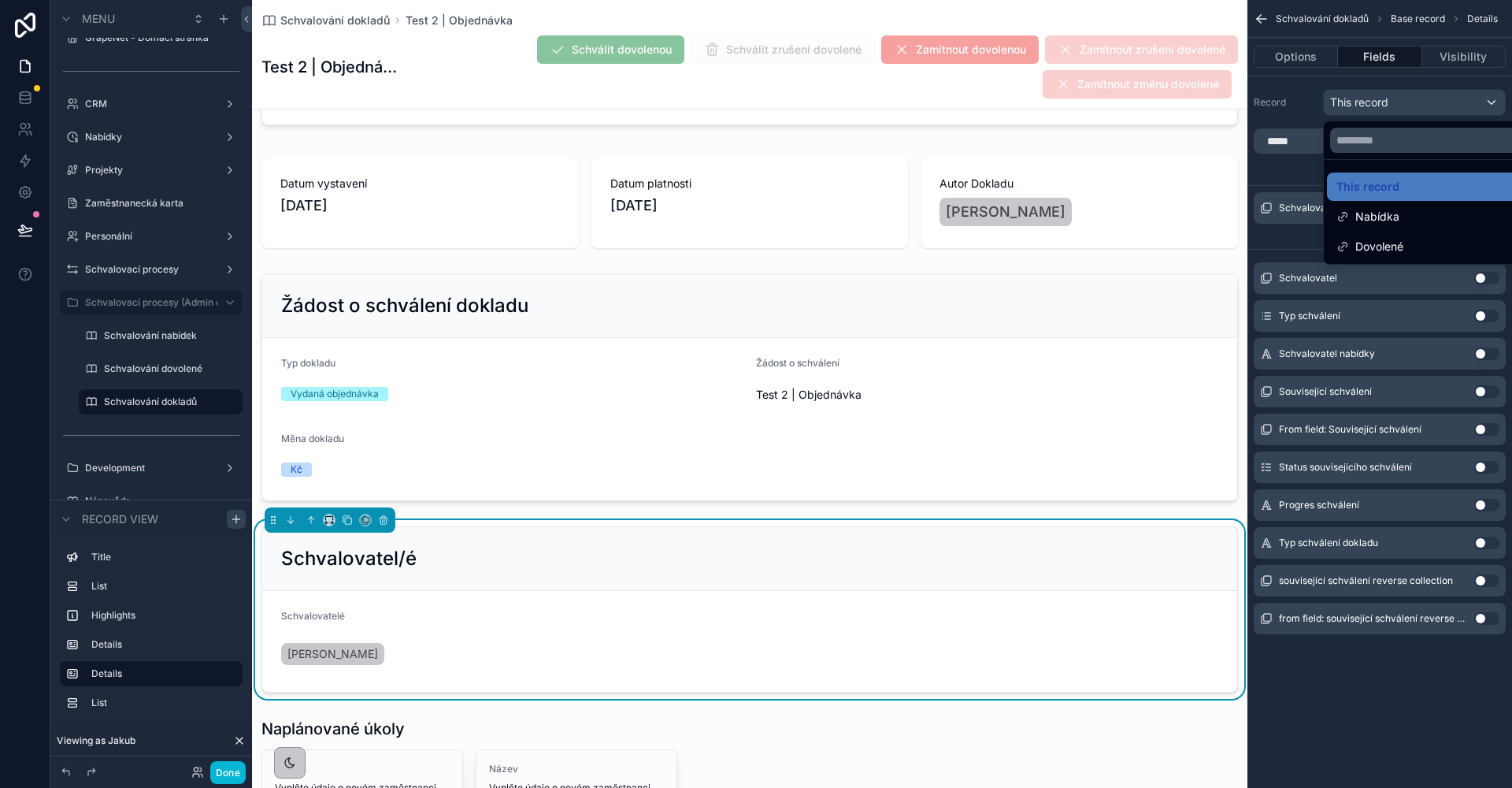
click at [1286, 115] on div "scrollable content" at bounding box center [756, 394] width 1512 height 788
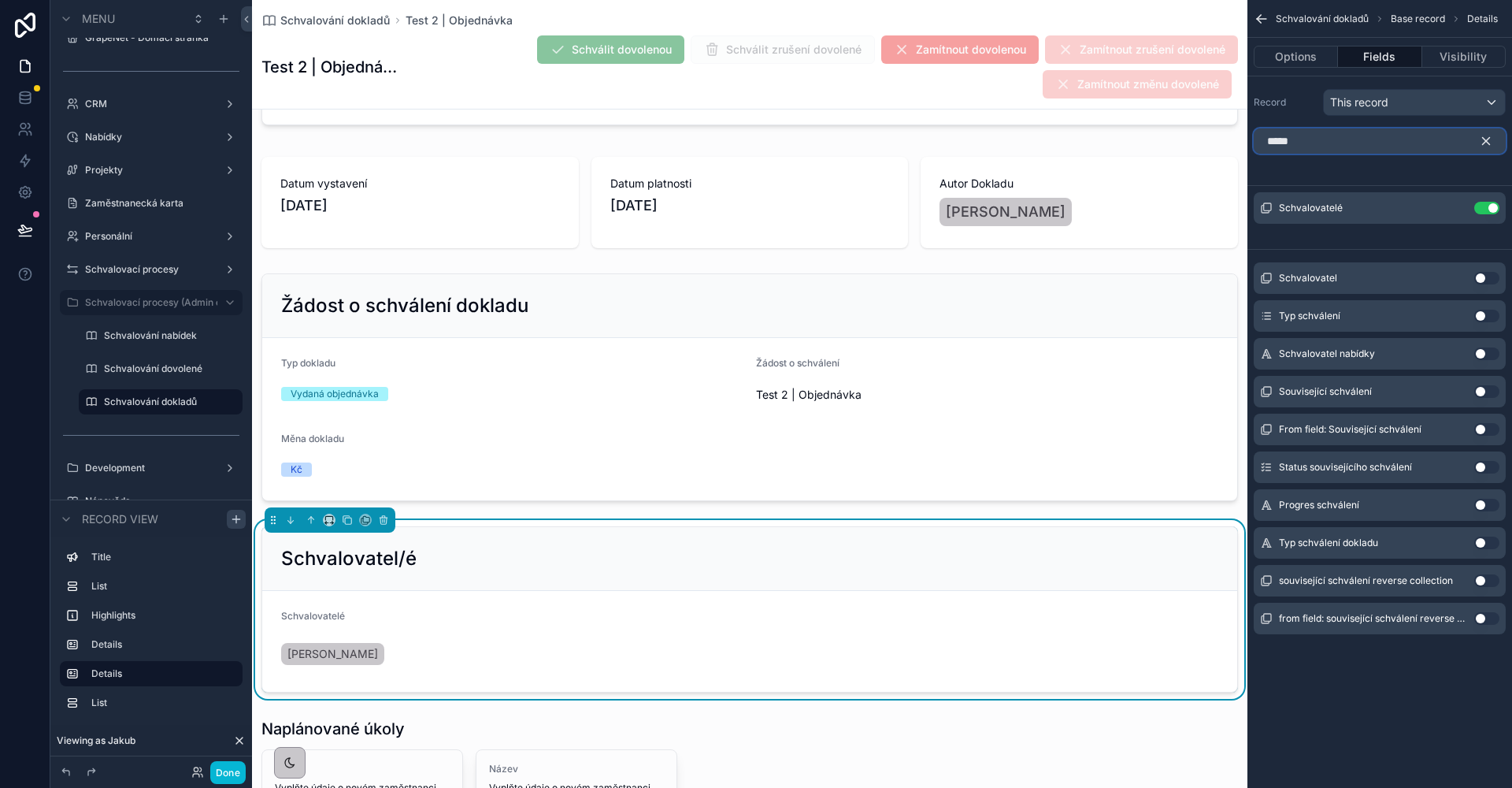
click at [1310, 141] on input "*****" at bounding box center [1380, 141] width 252 height 25
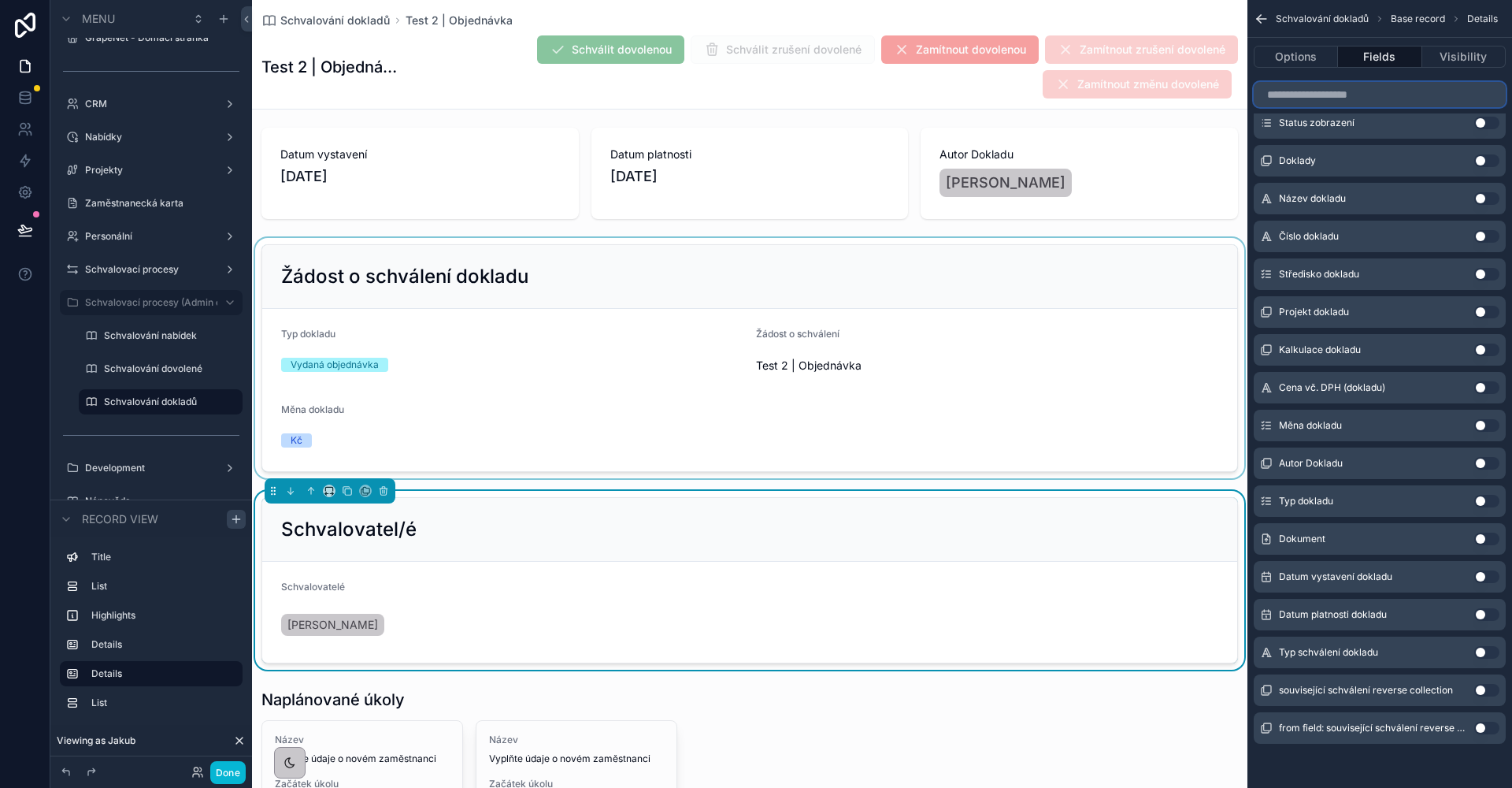
scroll to position [177, 0]
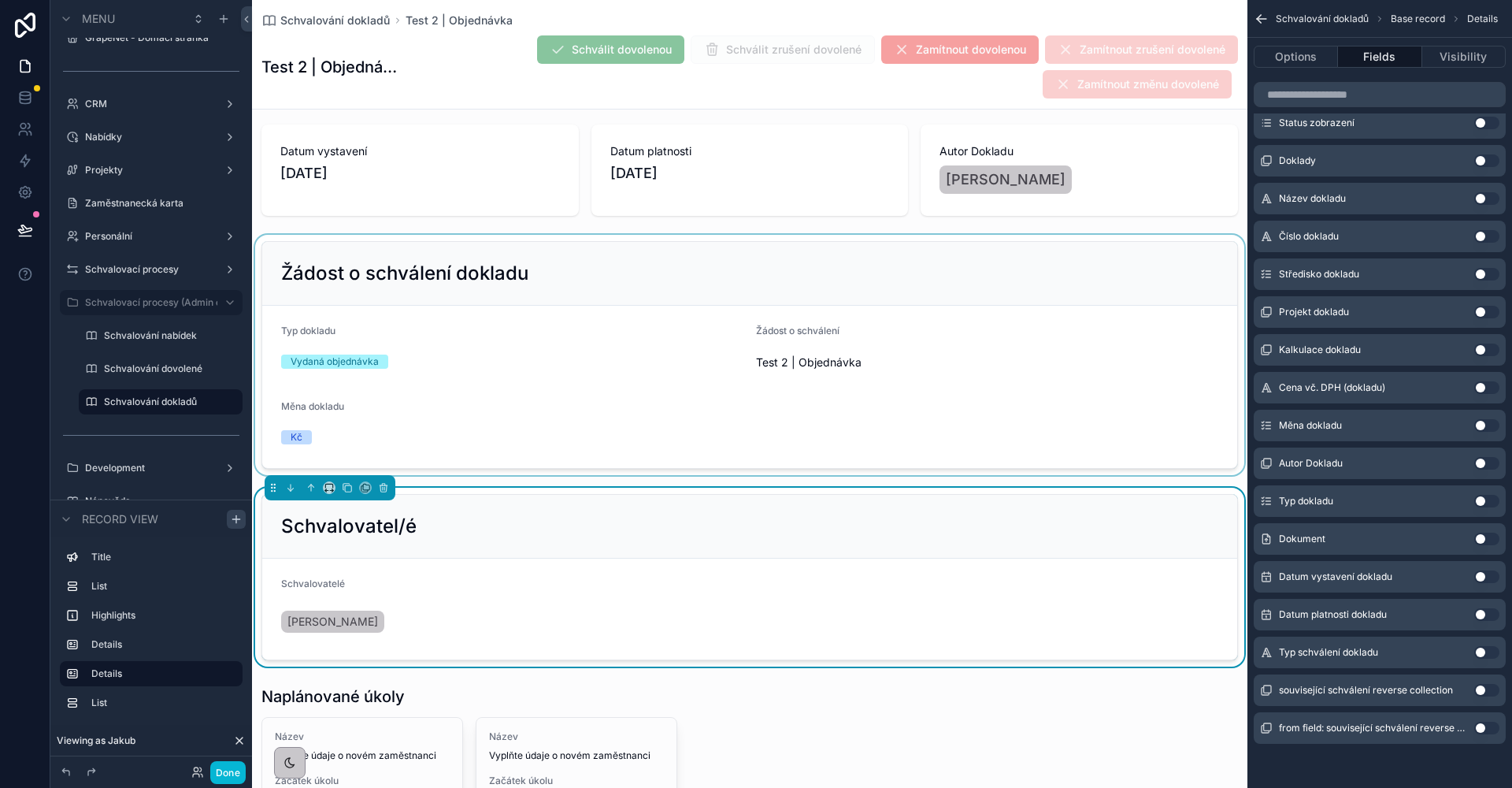
click at [550, 261] on div "scrollable content" at bounding box center [749, 355] width 996 height 240
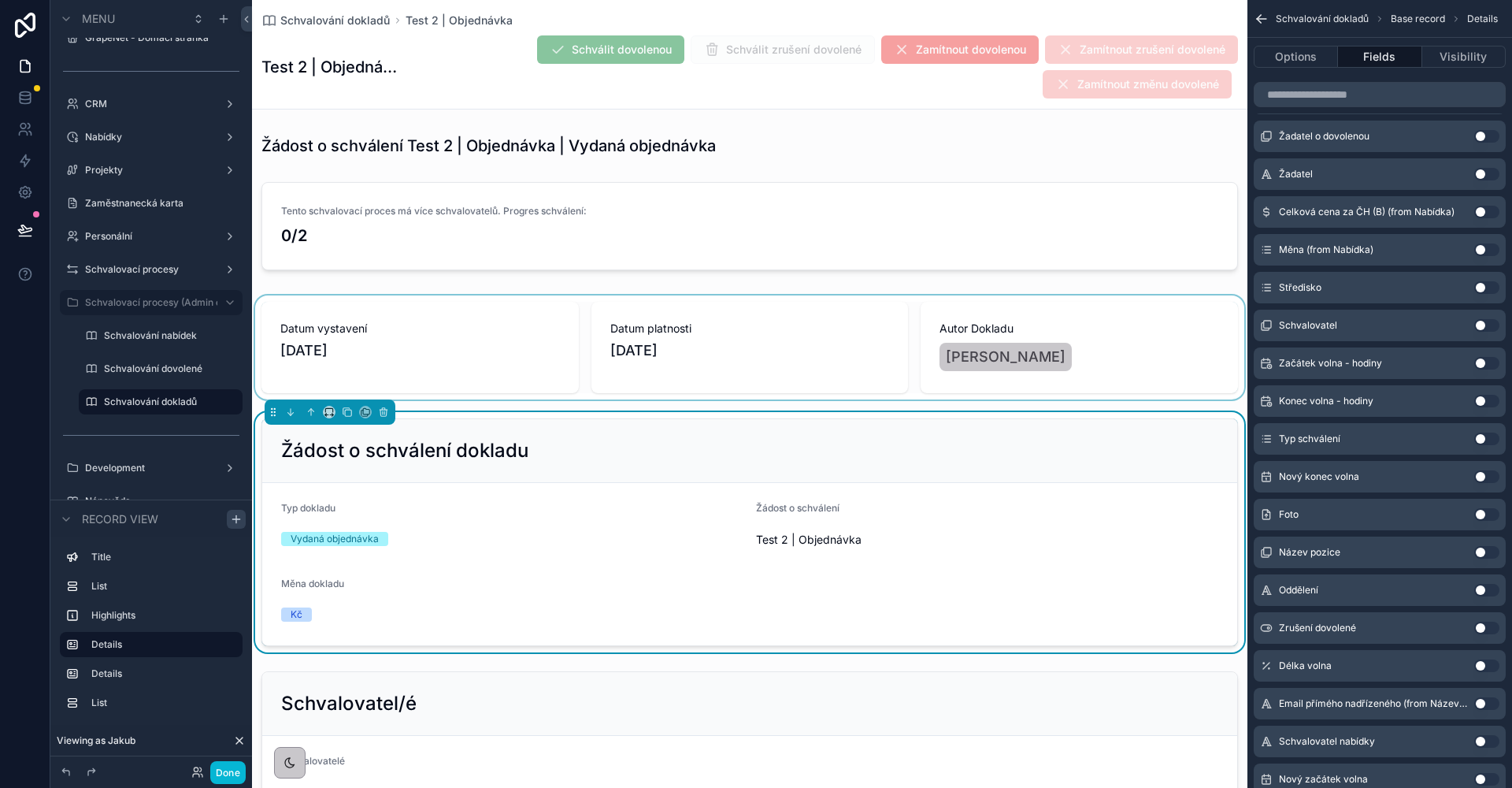
scroll to position [220, 0]
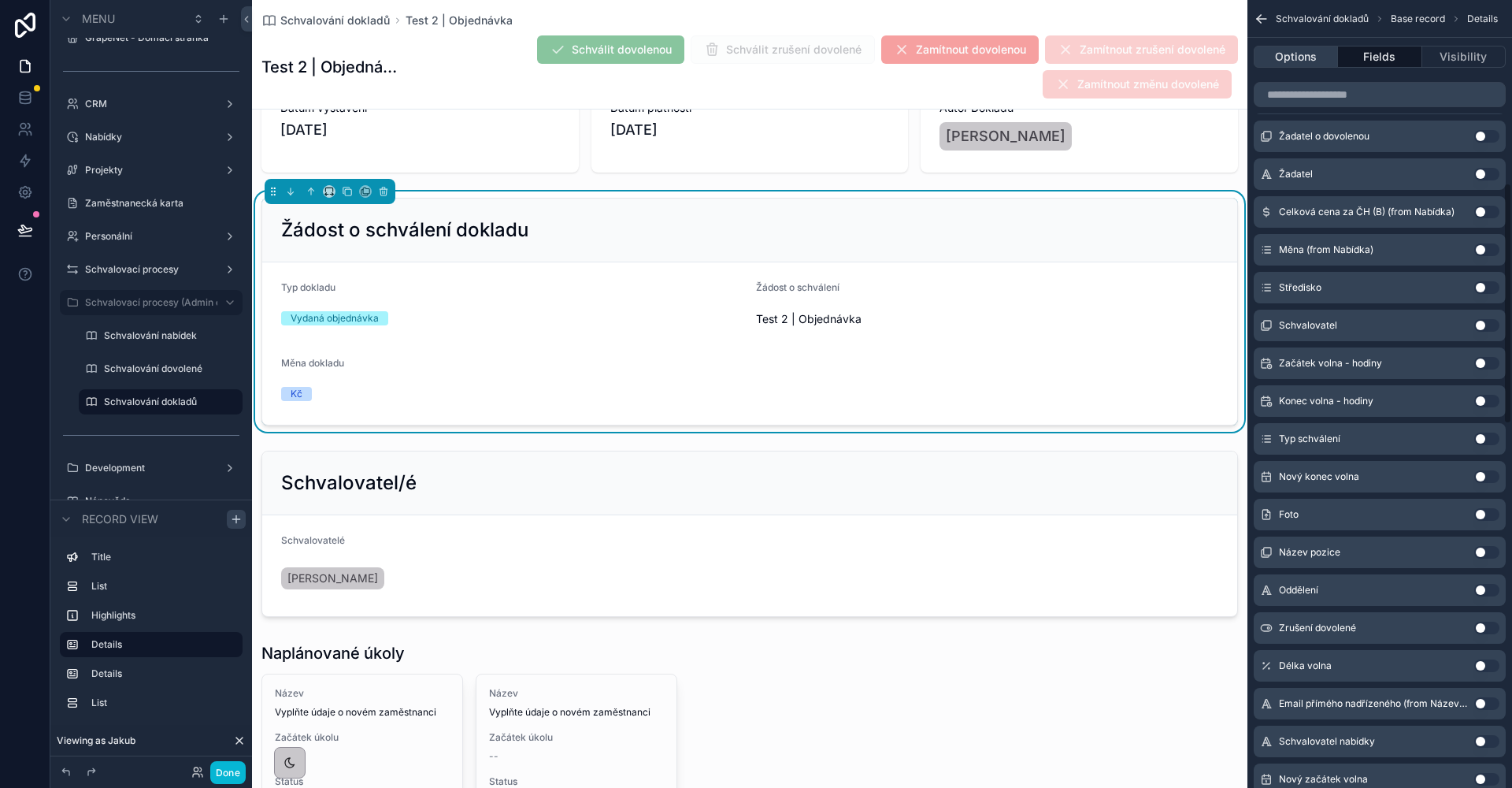
click at [1275, 55] on button "Options" at bounding box center [1296, 57] width 84 height 22
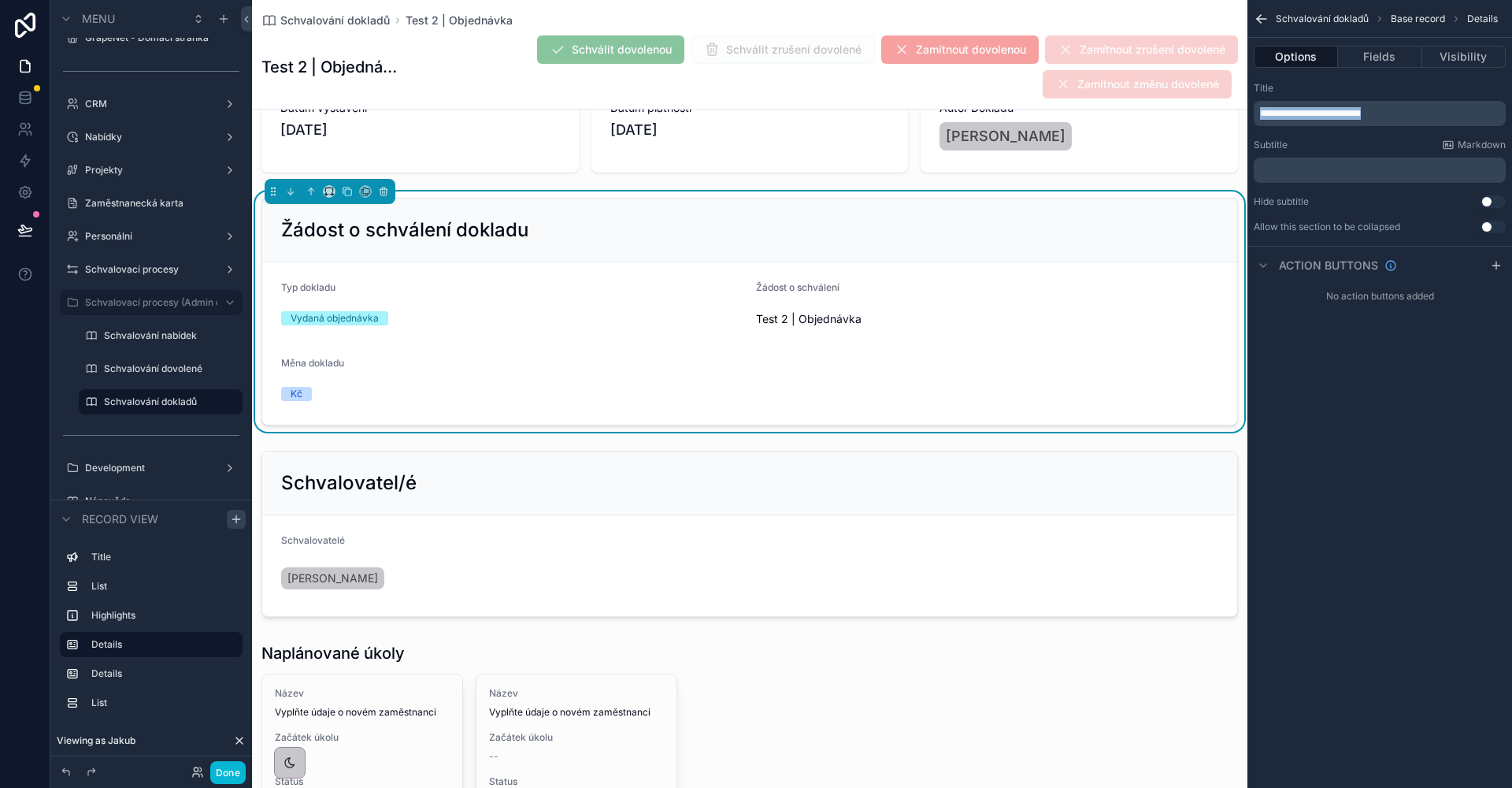
drag, startPoint x: 1481, startPoint y: 116, endPoint x: 1244, endPoint y: 103, distance: 237.4
click at [1244, 103] on div "Jump to... K GrapeNet - Domací stránka CRM Nabídky 26 Projekty Zaměstnanecká ka…" at bounding box center [881, 394] width 1260 height 788
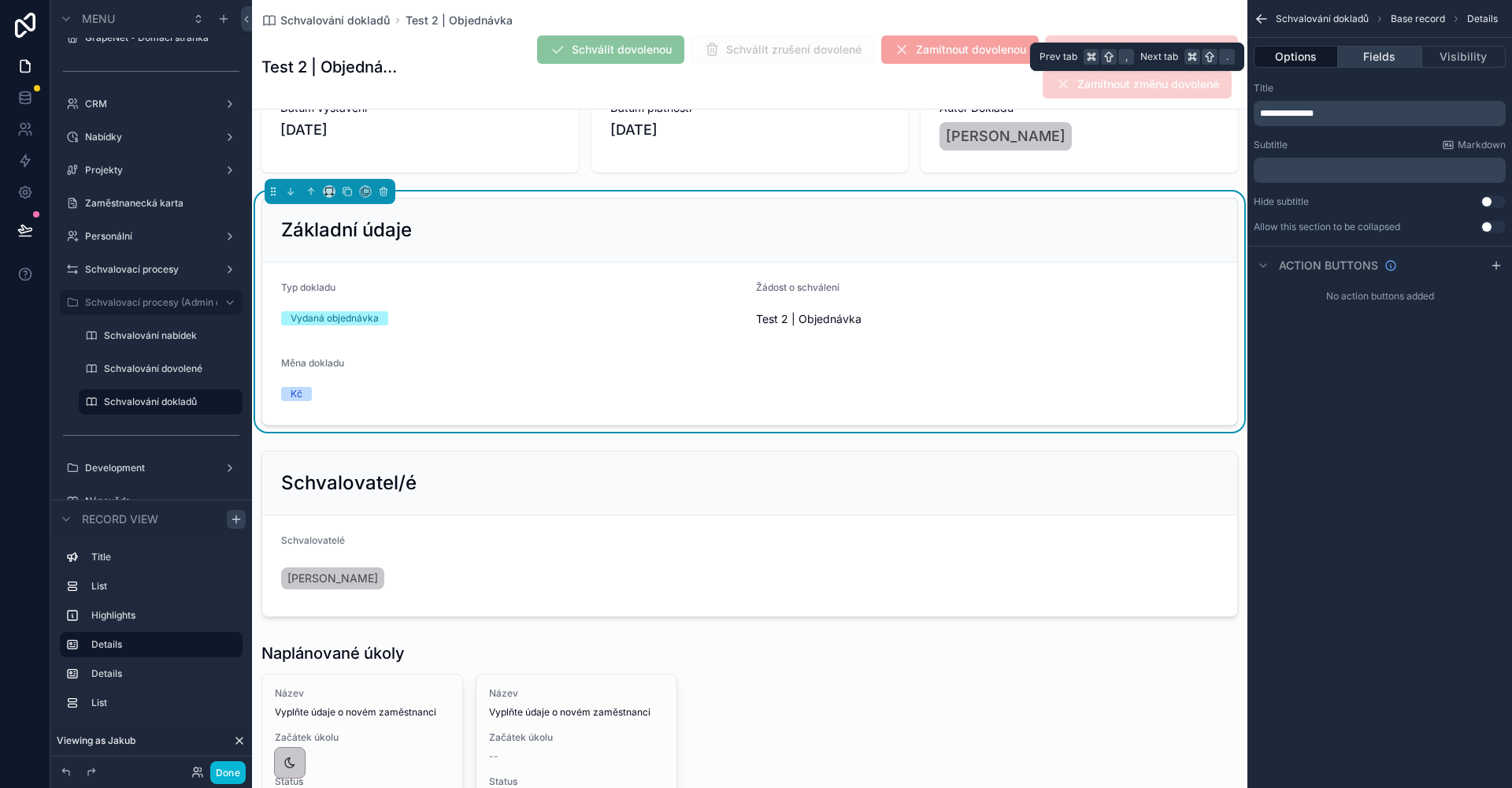
click at [1402, 57] on button "Fields" at bounding box center [1380, 57] width 84 height 22
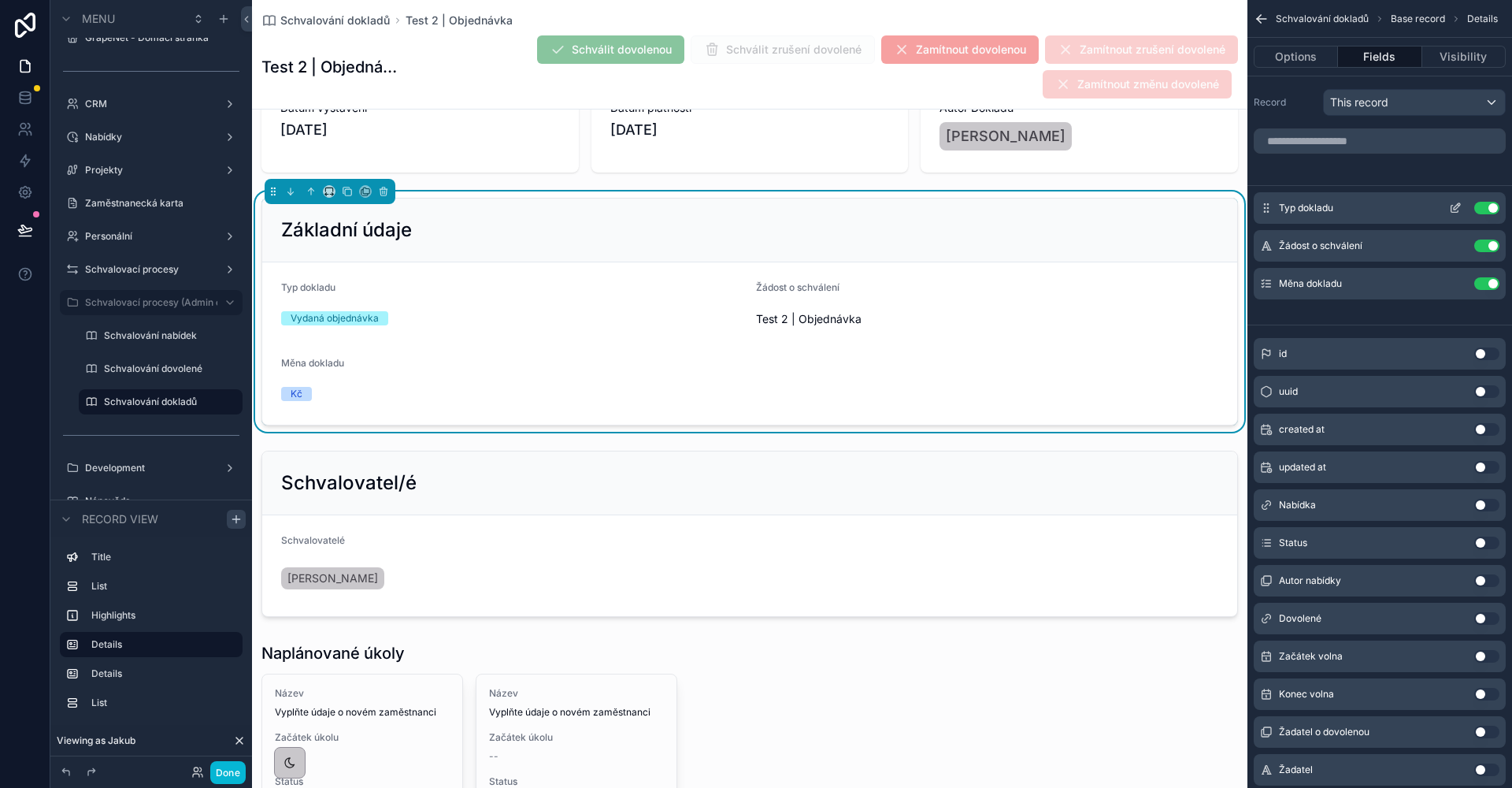
click at [1455, 213] on icon "scrollable content" at bounding box center [1454, 209] width 7 height 7
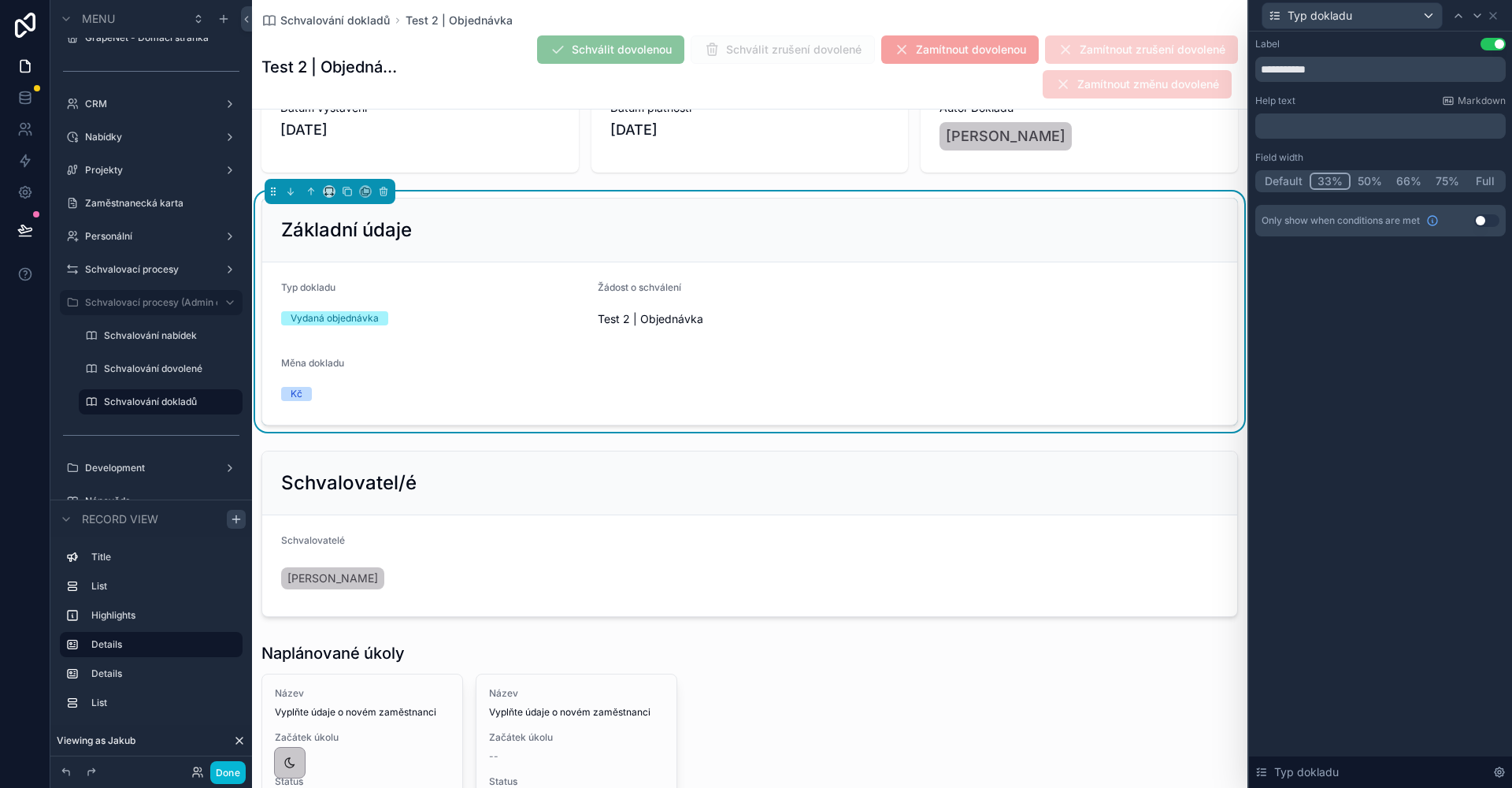
click at [1338, 182] on button "33%" at bounding box center [1330, 181] width 41 height 17
click at [1477, 16] on icon at bounding box center [1477, 16] width 7 height 3
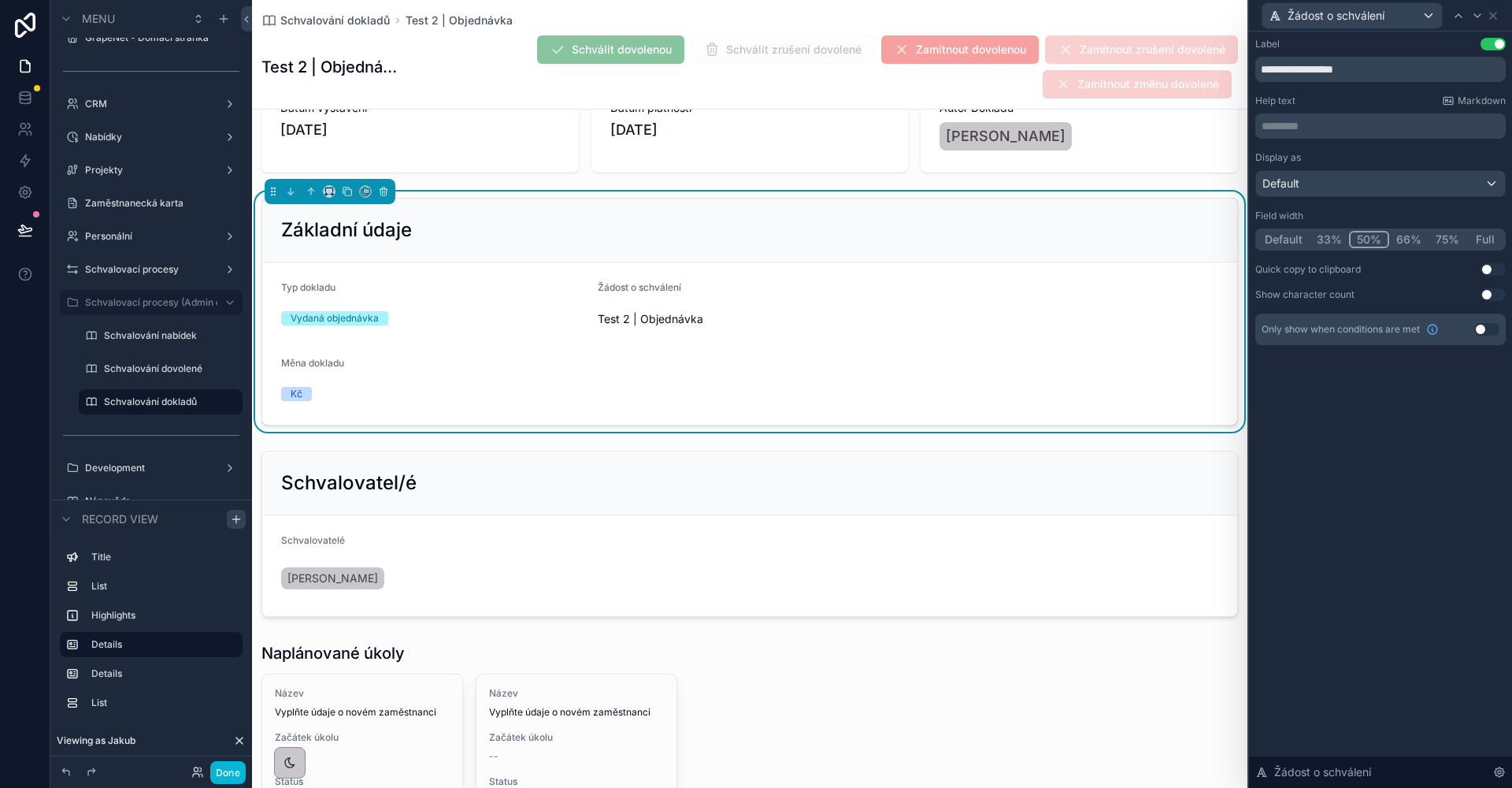
click at [1329, 239] on button "33%" at bounding box center [1329, 239] width 39 height 17
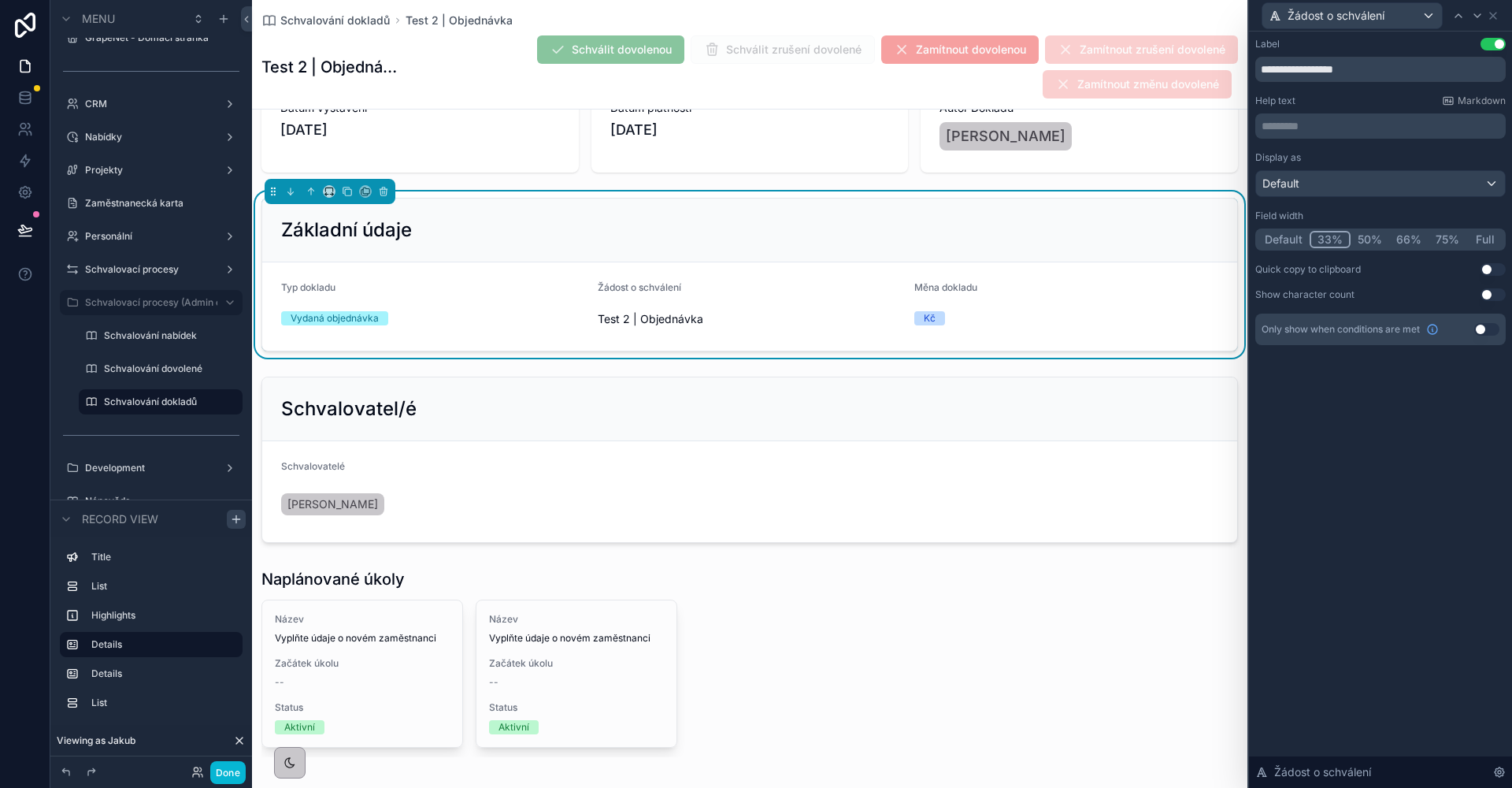
click at [1362, 415] on div "**********" at bounding box center [1380, 409] width 263 height 756
click at [1496, 16] on icon at bounding box center [1492, 15] width 12 height 12
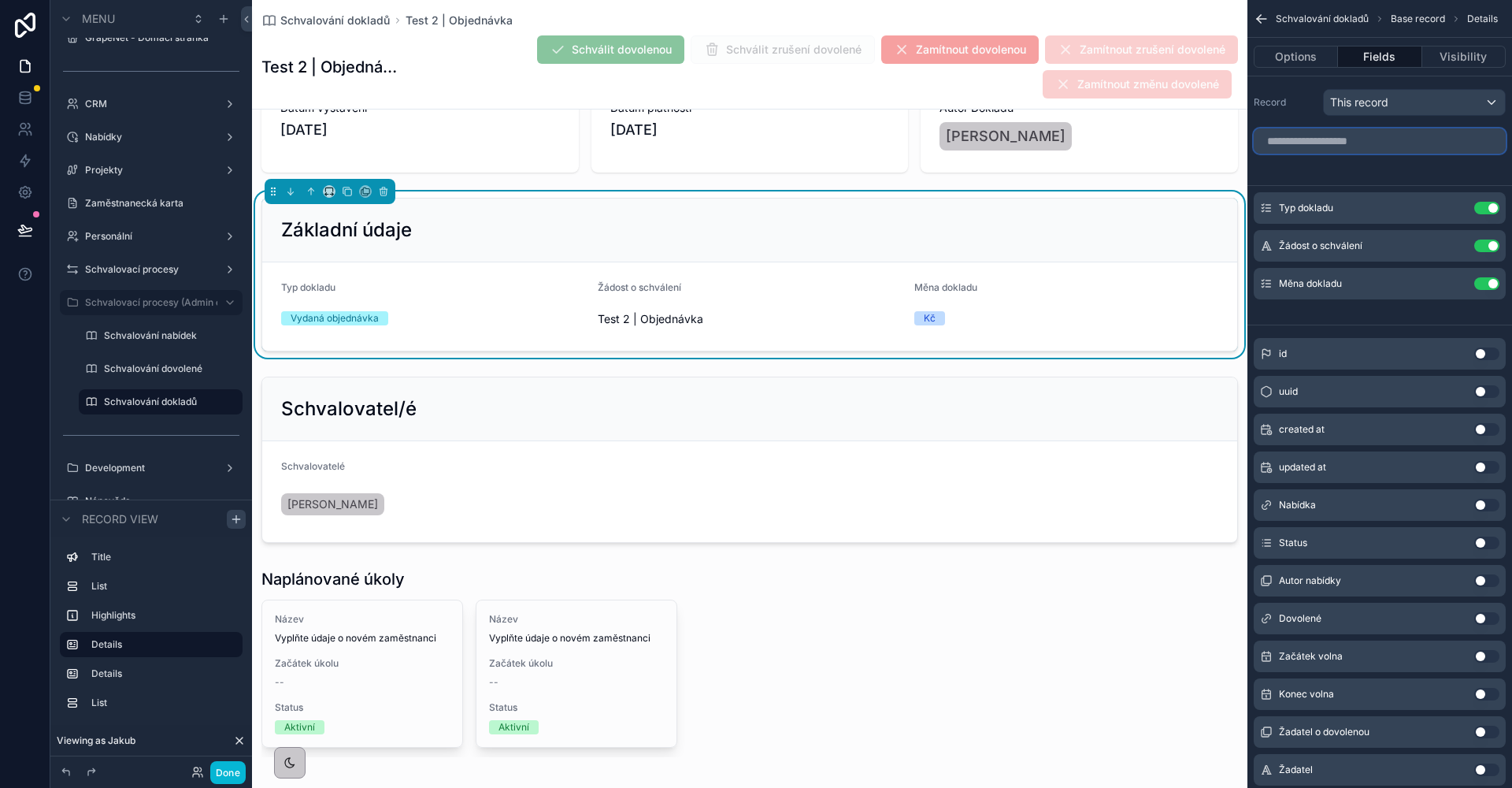
click at [1312, 147] on input "scrollable content" at bounding box center [1380, 141] width 252 height 25
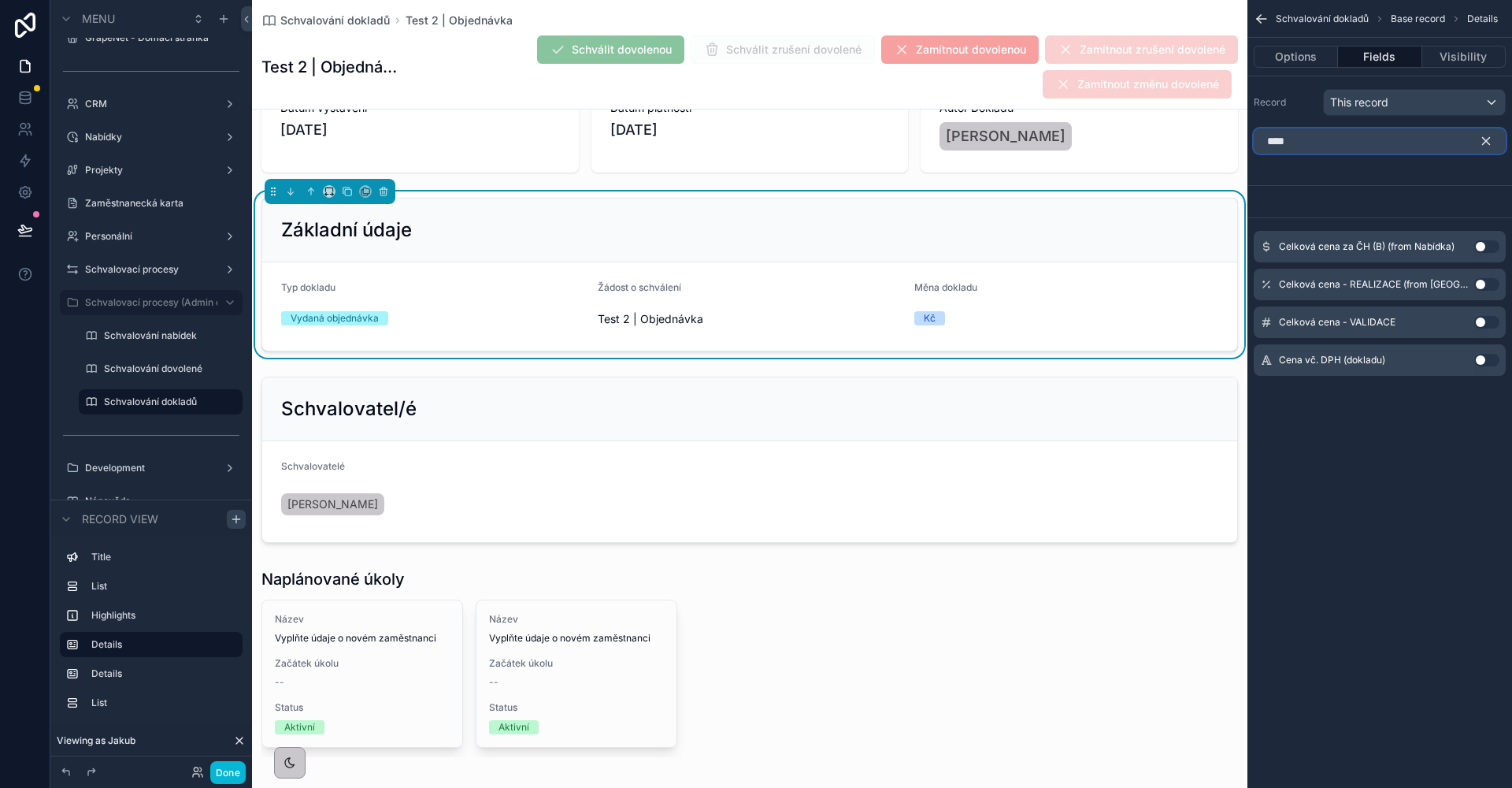
type input "****"
click at [1477, 361] on button "Use setting" at bounding box center [1487, 359] width 25 height 12
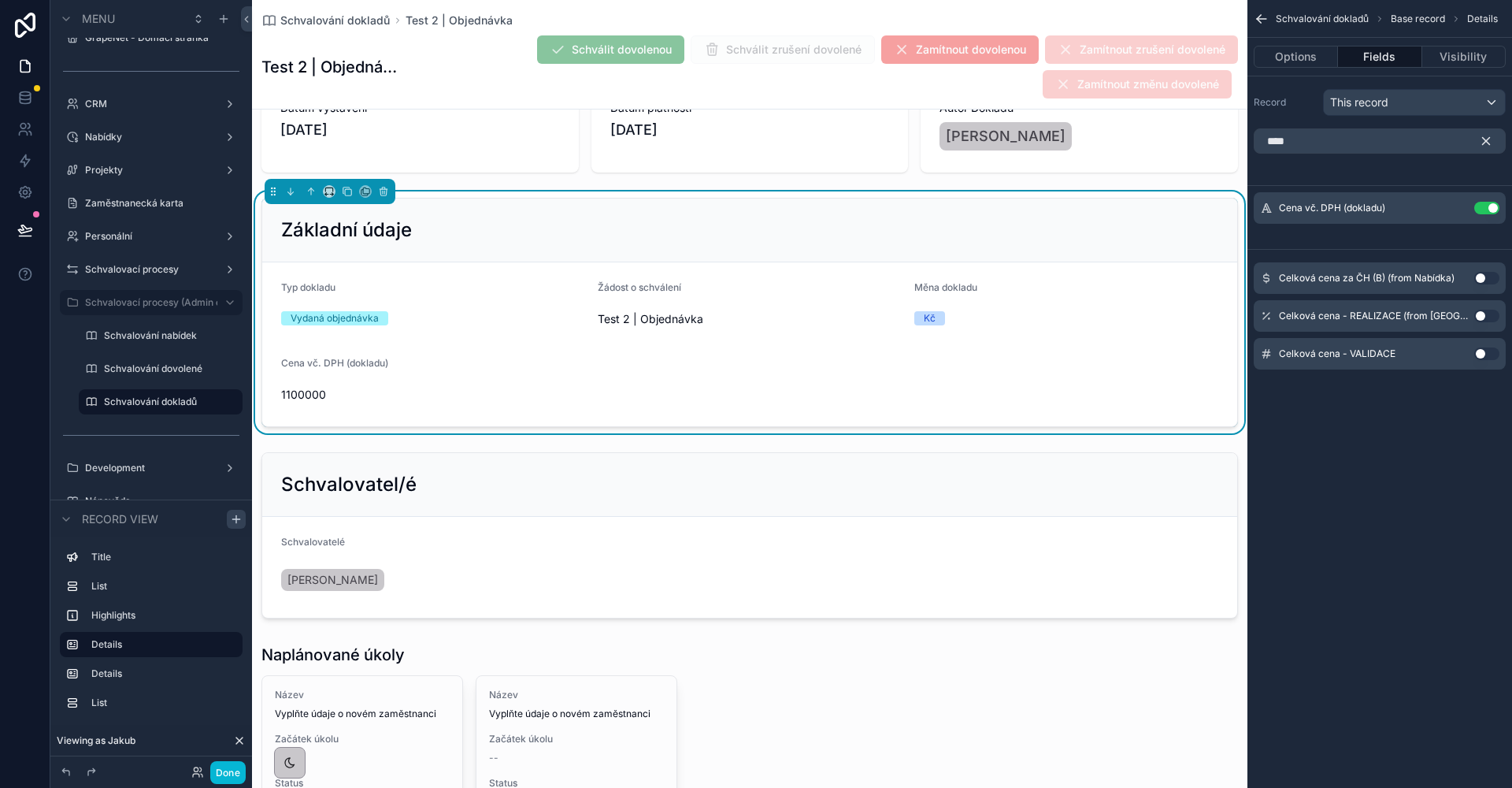
click at [1485, 139] on icon "scrollable content" at bounding box center [1486, 141] width 14 height 14
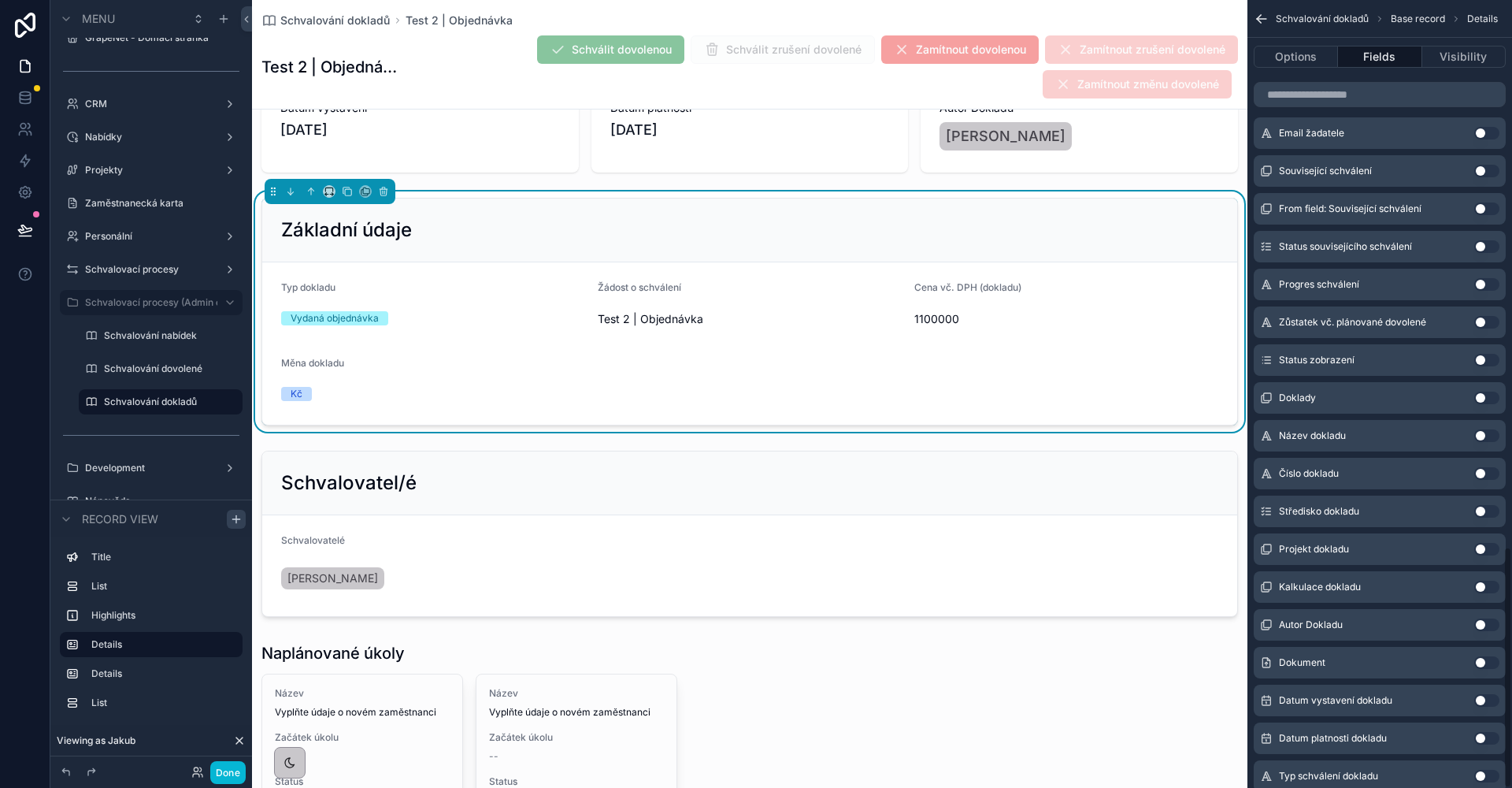
scroll to position [1781, 0]
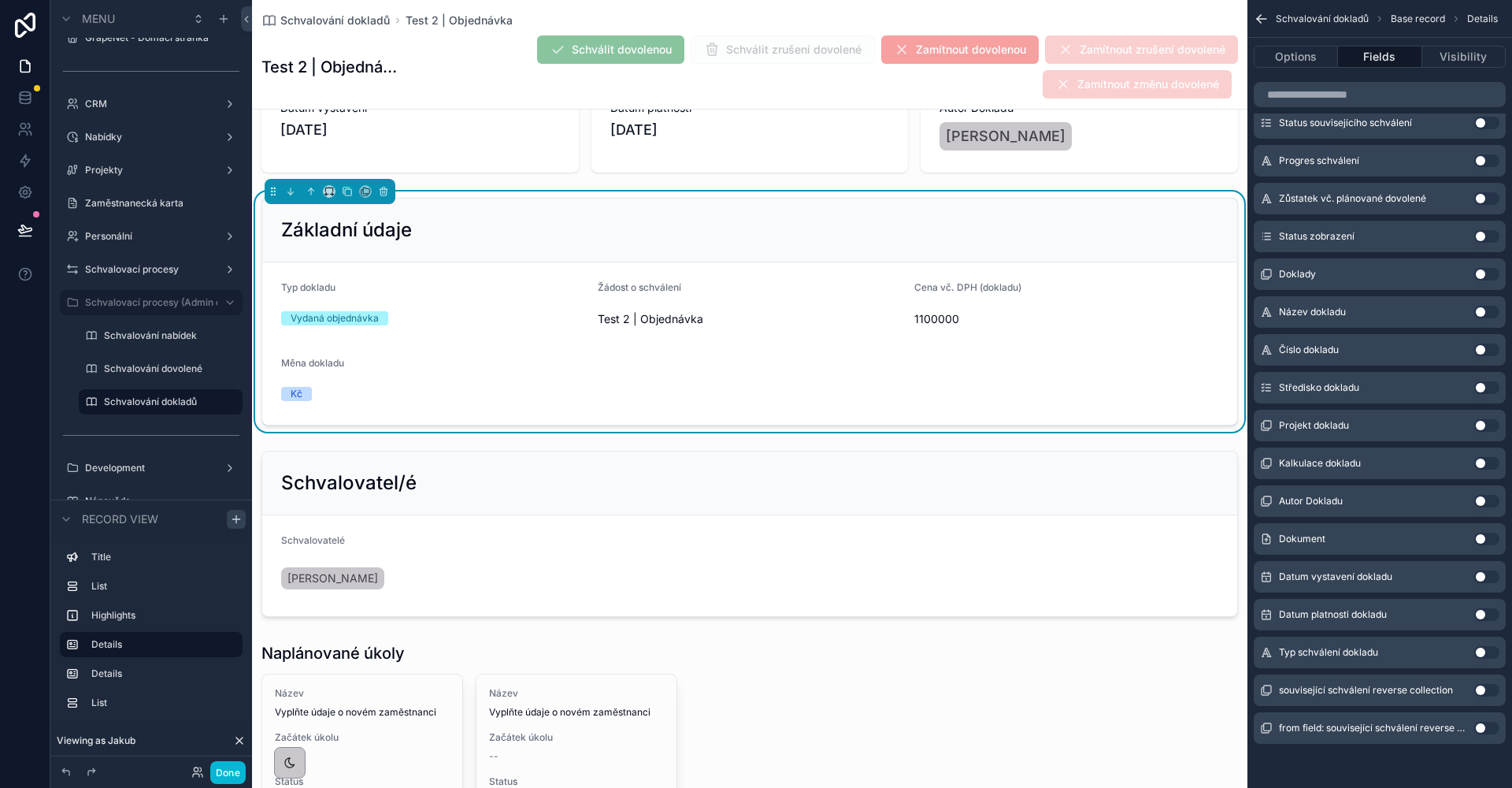
click at [1481, 537] on button "Use setting" at bounding box center [1487, 538] width 25 height 12
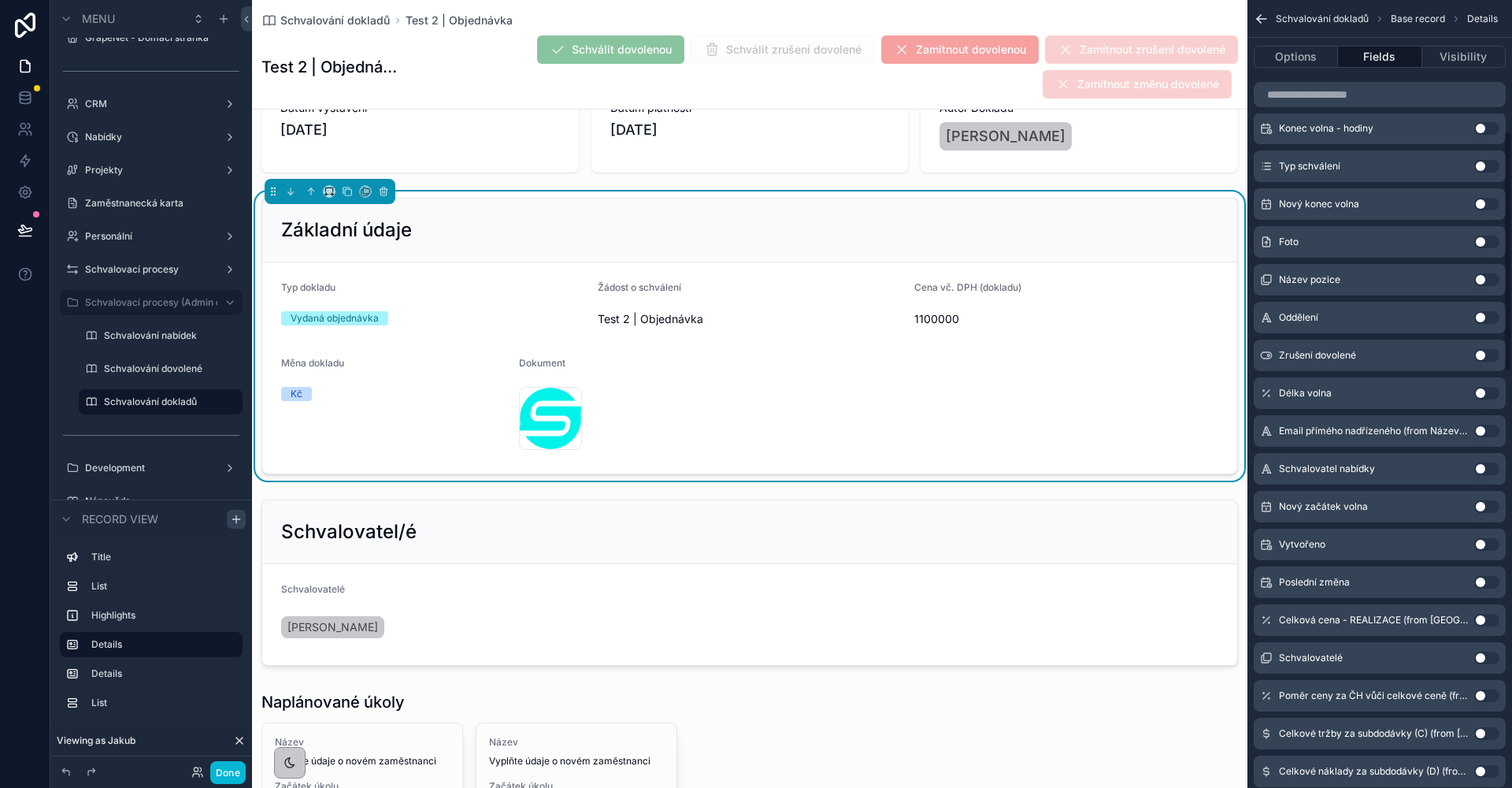
scroll to position [0, 0]
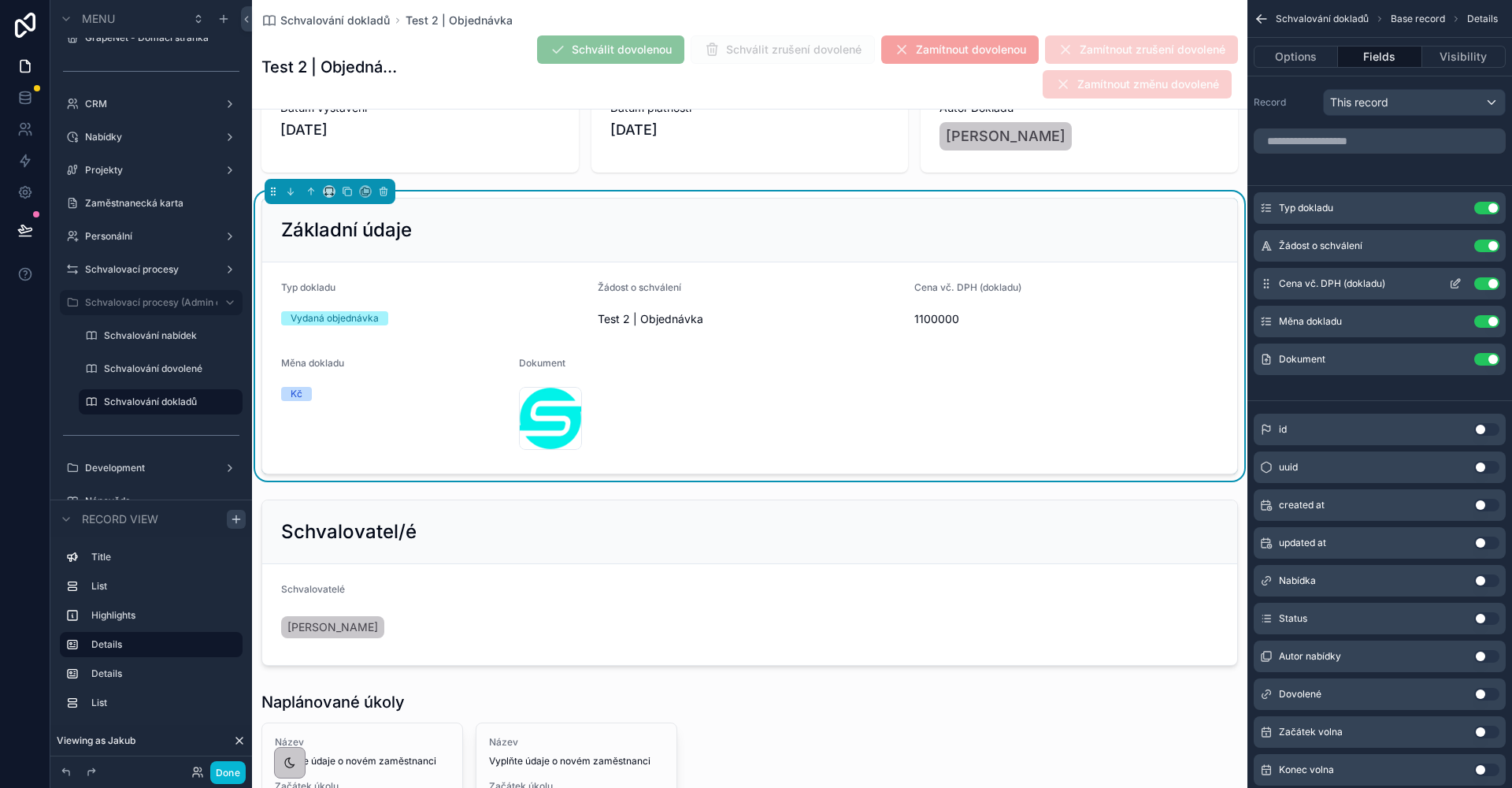
click at [1451, 283] on icon "scrollable content" at bounding box center [1454, 285] width 7 height 7
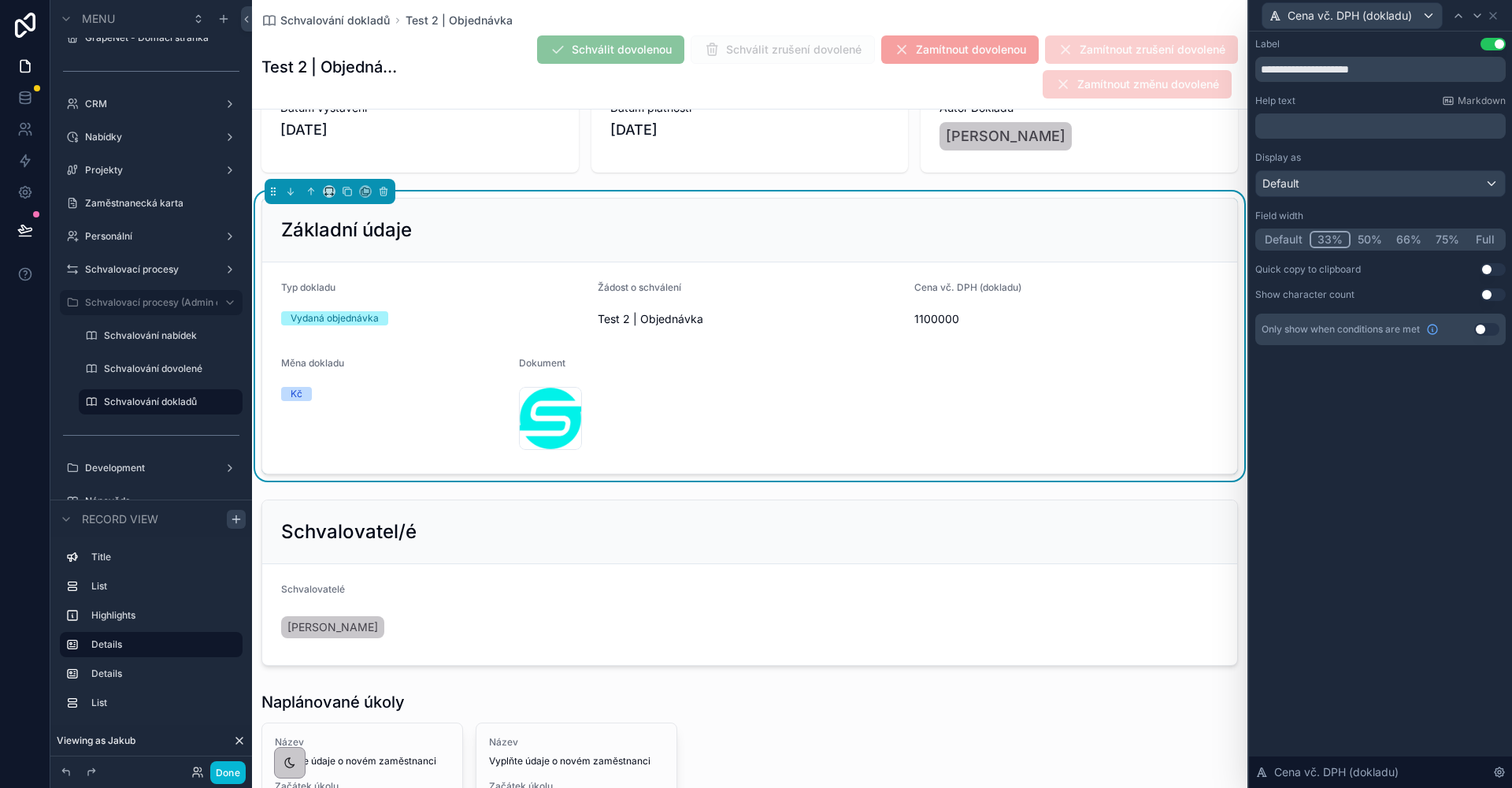
click at [1331, 236] on button "33%" at bounding box center [1330, 239] width 41 height 17
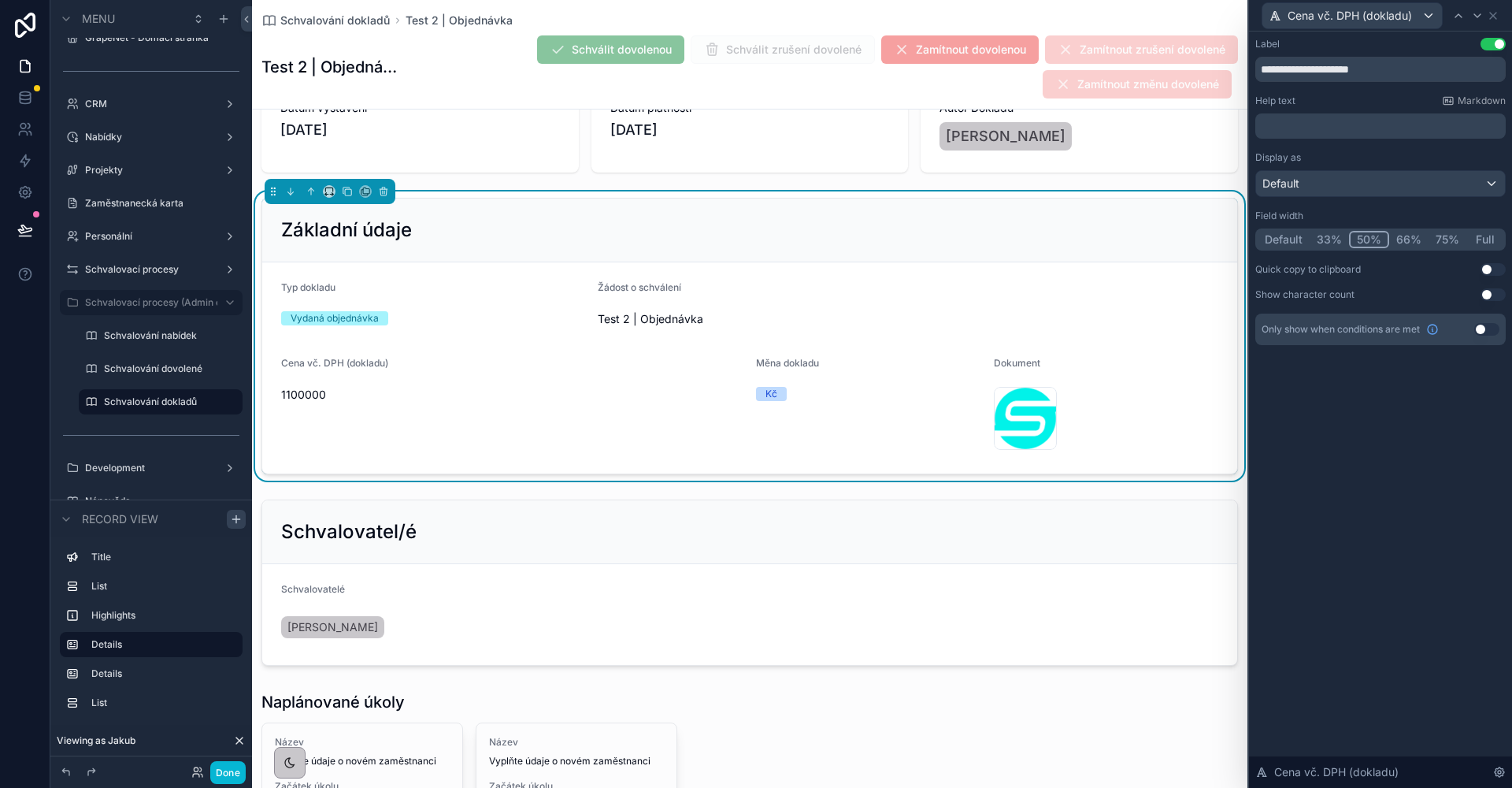
click at [1358, 238] on button "50%" at bounding box center [1369, 239] width 40 height 17
click at [1480, 22] on div at bounding box center [1477, 16] width 19 height 19
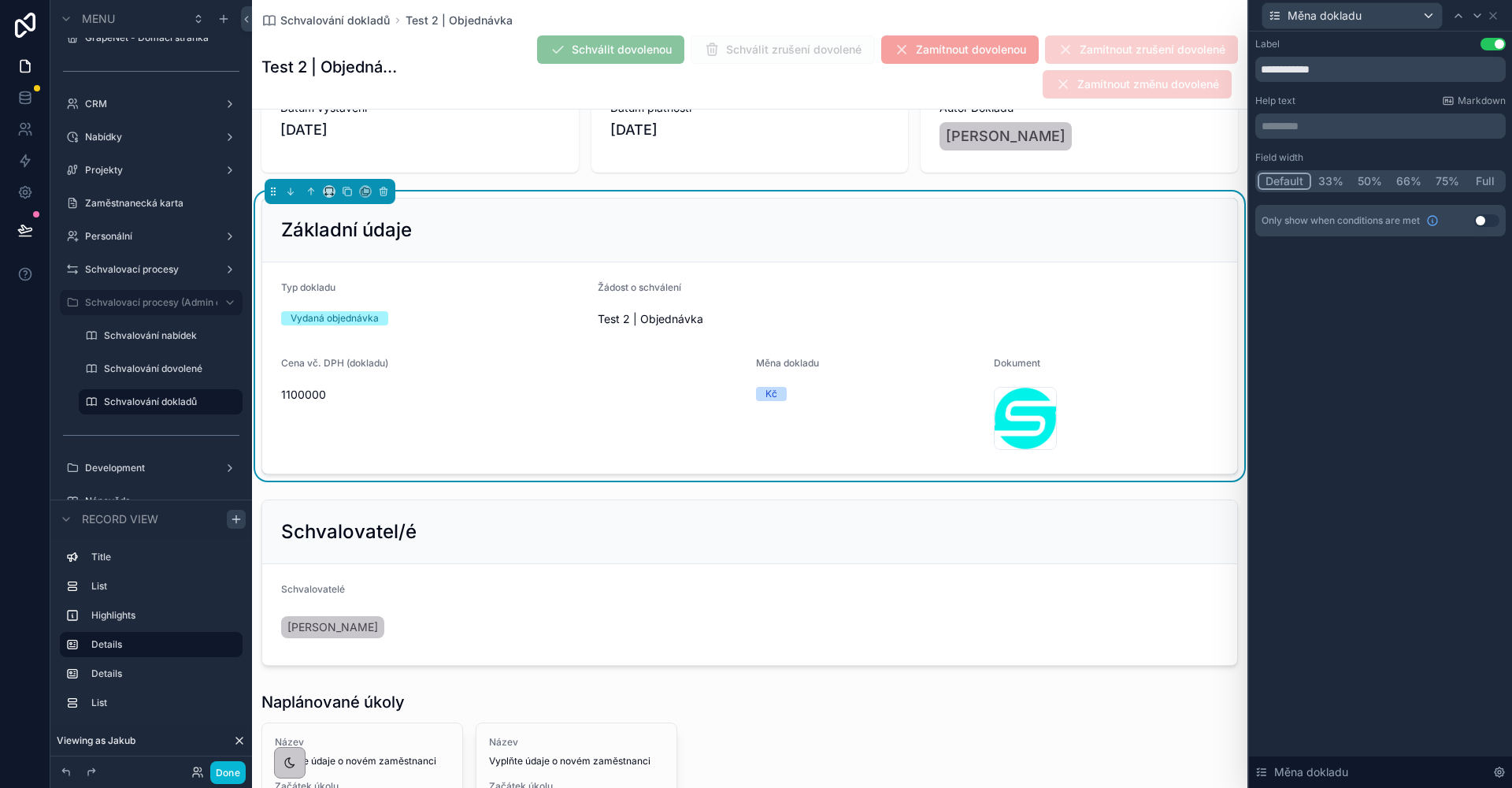
click at [1366, 181] on button "50%" at bounding box center [1369, 181] width 39 height 17
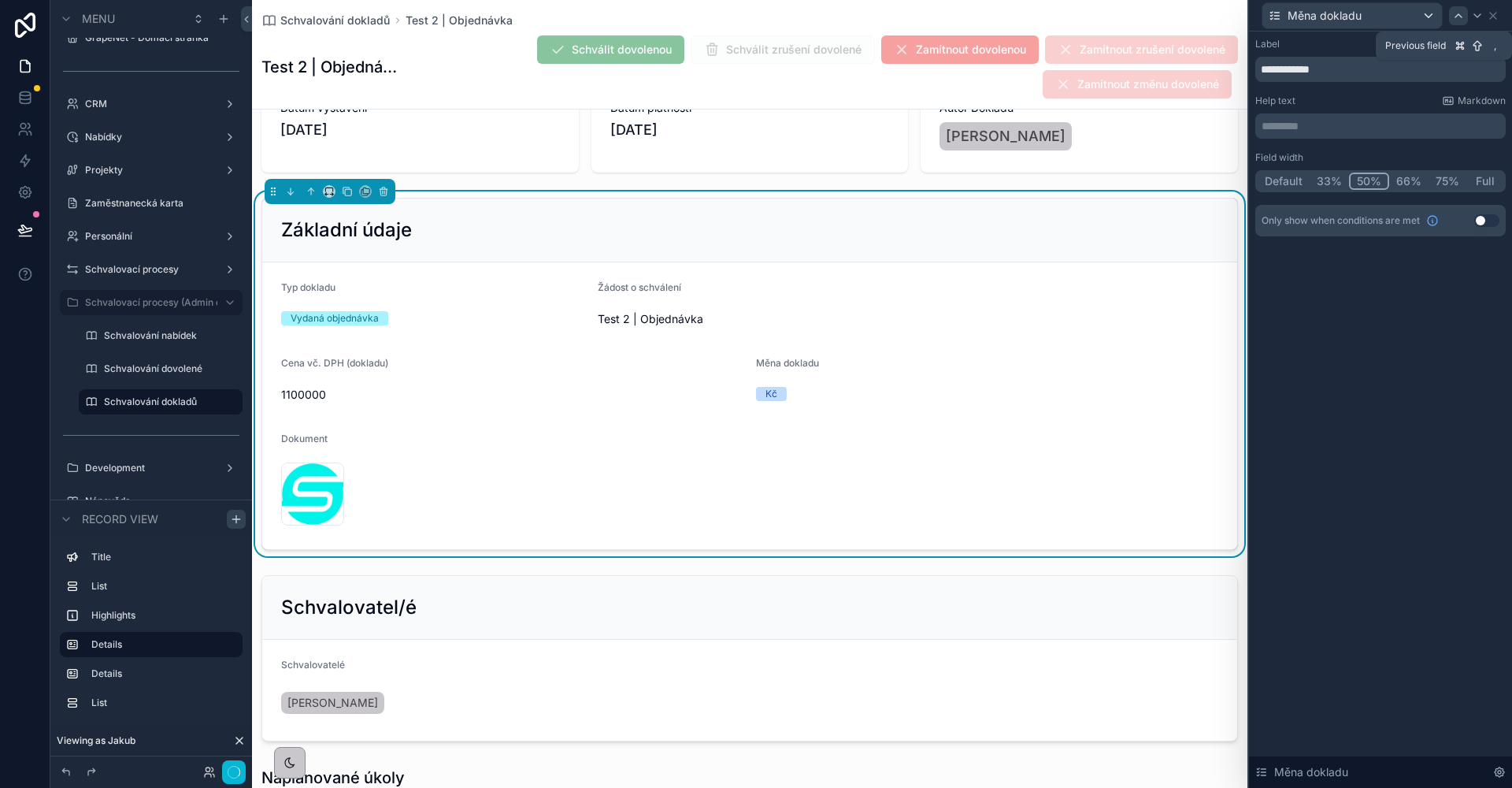
click at [1460, 24] on div at bounding box center [1458, 16] width 19 height 19
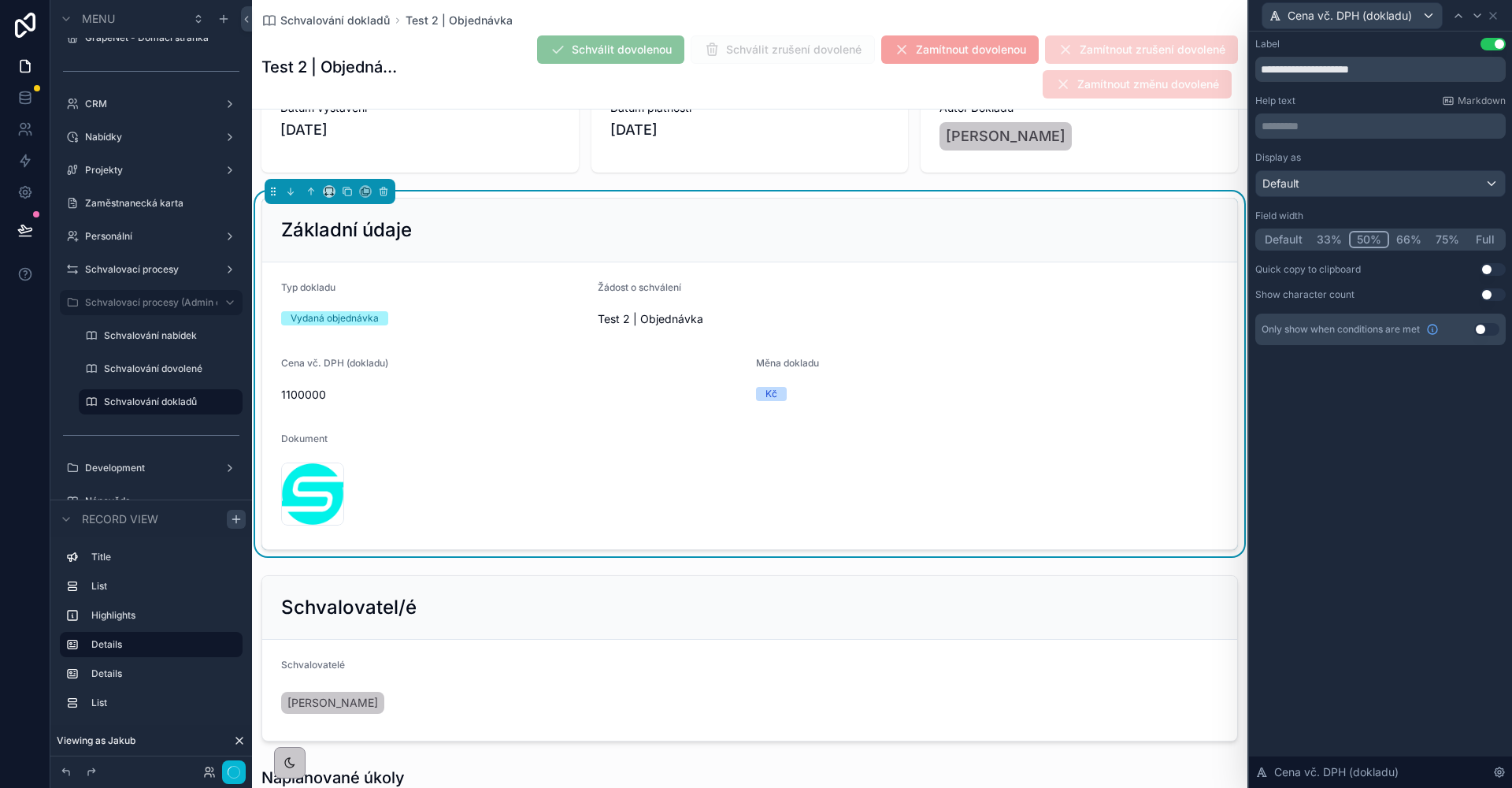
click at [1460, 24] on div at bounding box center [1458, 16] width 19 height 19
click at [1366, 236] on button "50%" at bounding box center [1369, 239] width 40 height 17
click at [1454, 16] on icon at bounding box center [1458, 15] width 12 height 12
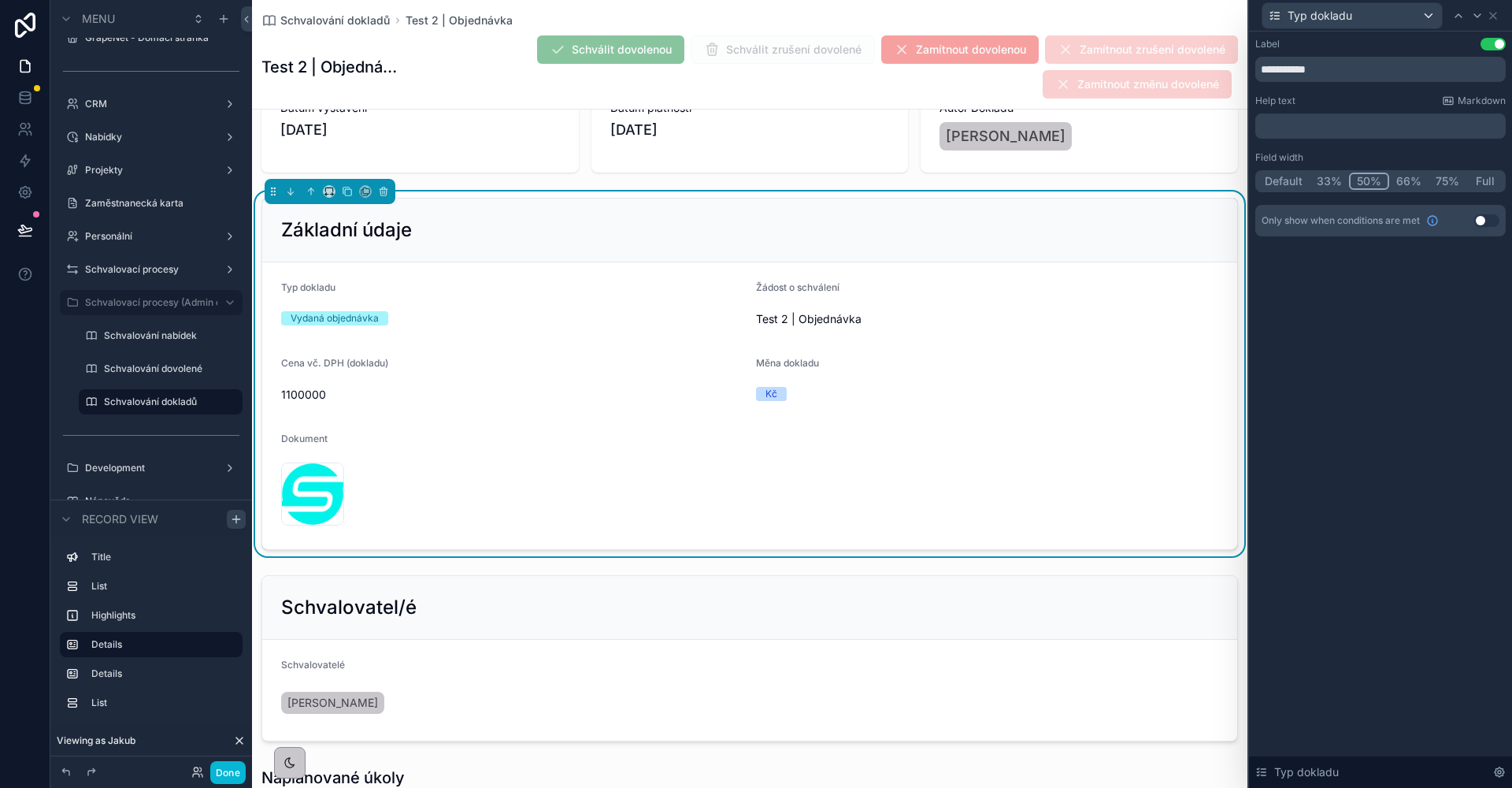
drag, startPoint x: 1376, startPoint y: 180, endPoint x: 1411, endPoint y: 172, distance: 35.9
click at [1376, 180] on button "50%" at bounding box center [1369, 181] width 40 height 17
click at [1474, 20] on icon at bounding box center [1477, 15] width 12 height 12
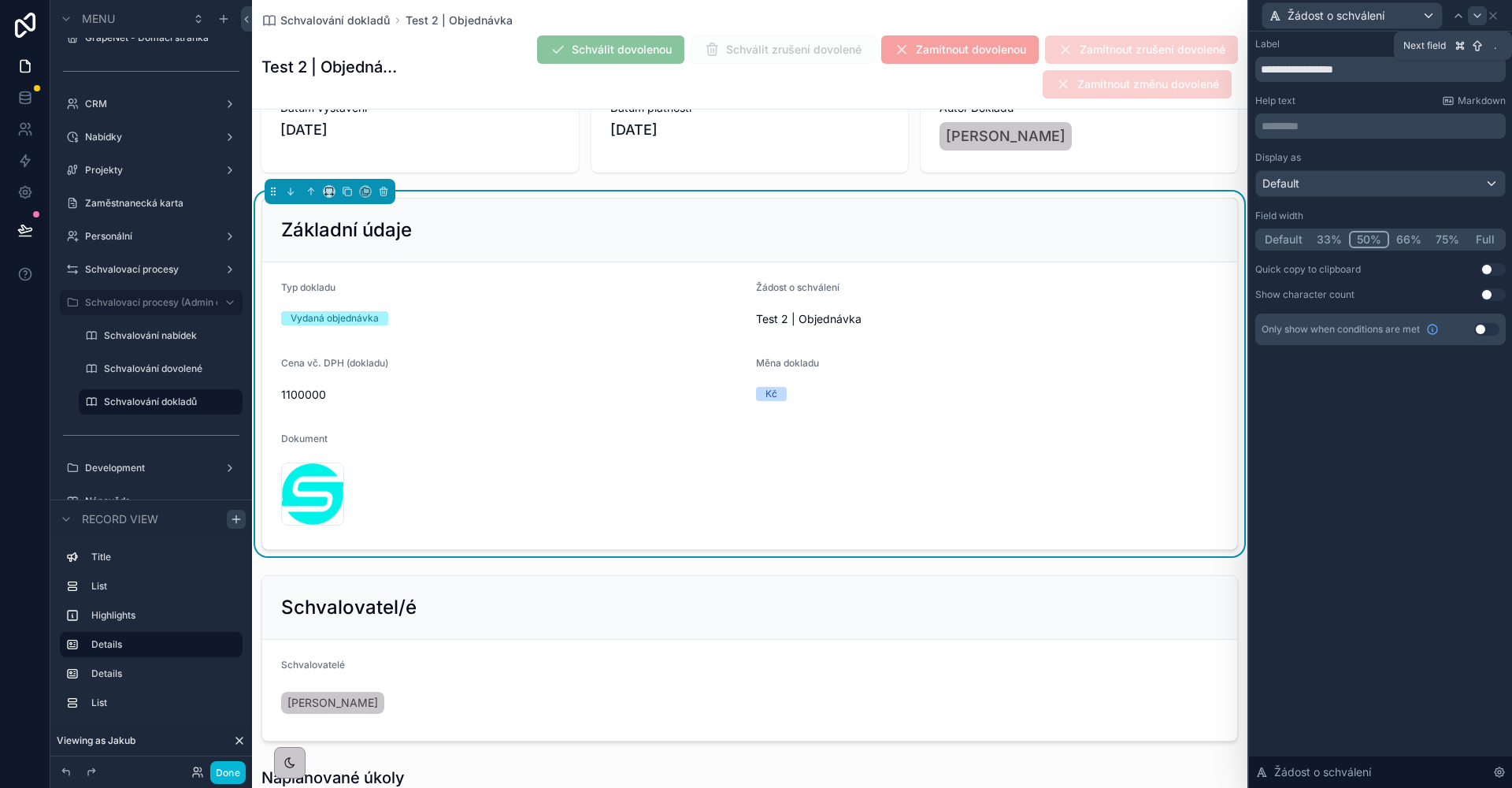
click at [1475, 21] on icon at bounding box center [1477, 15] width 12 height 12
click at [1496, 21] on icon at bounding box center [1492, 15] width 12 height 12
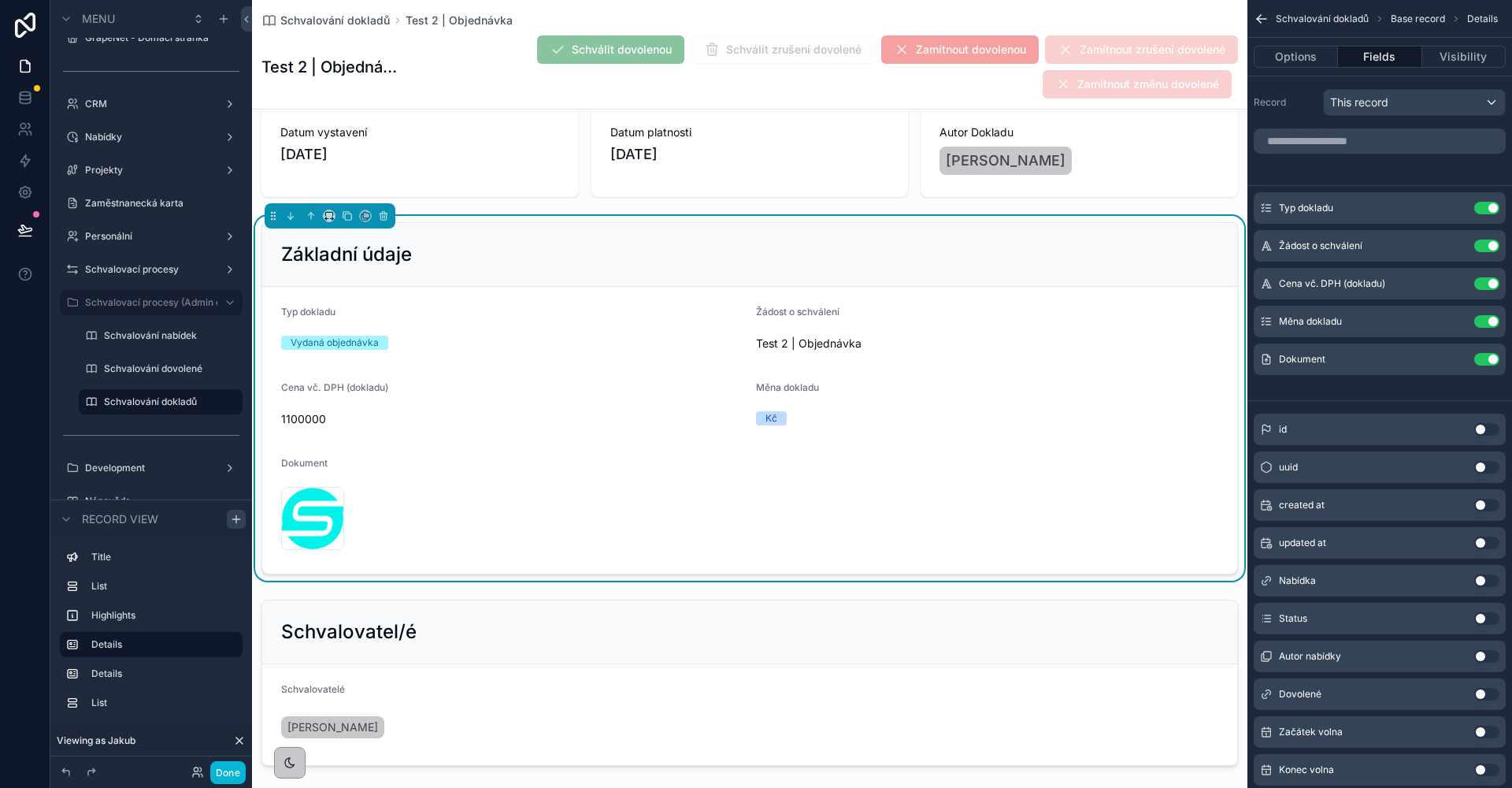
scroll to position [199, 0]
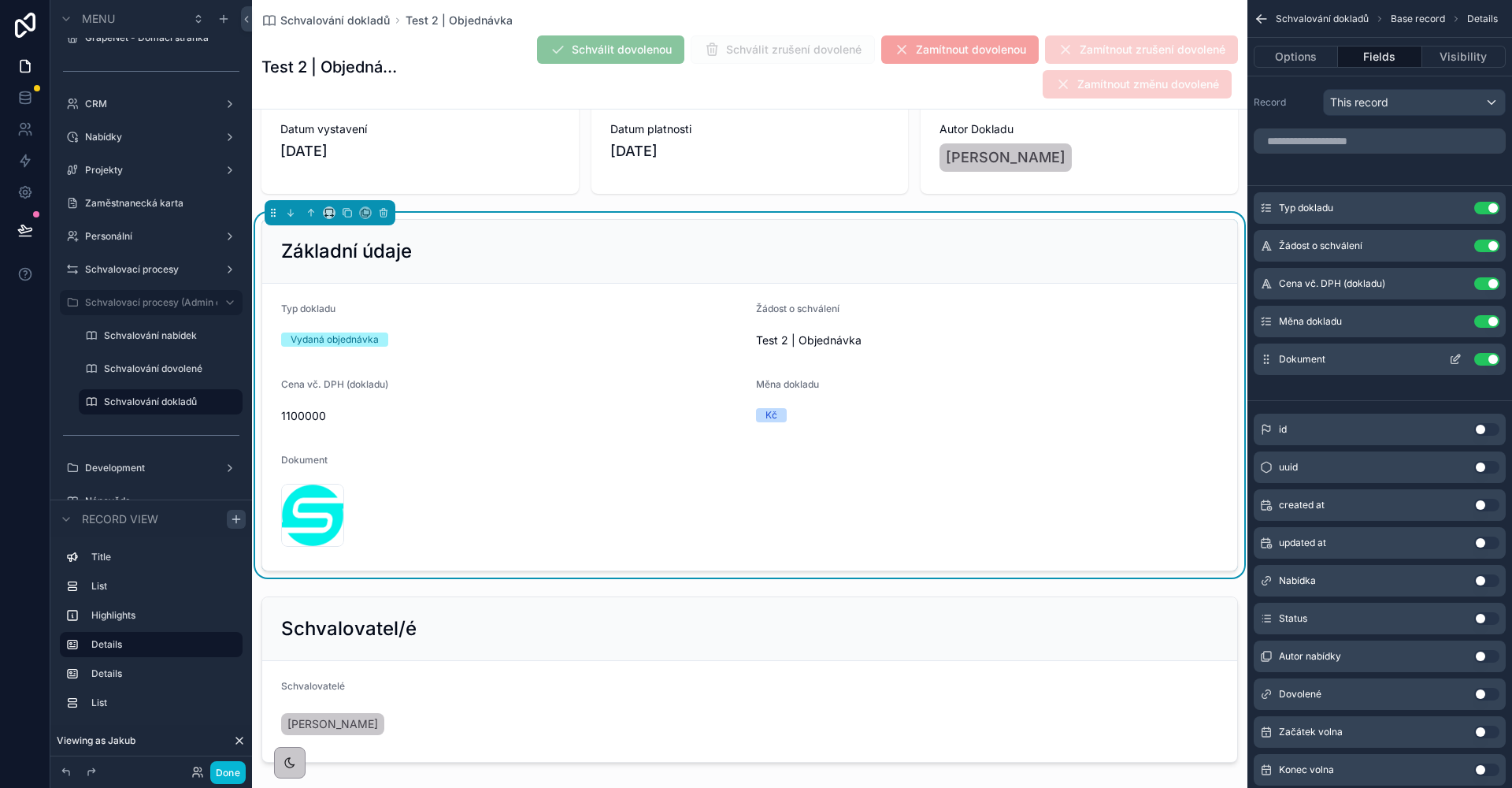
click at [1452, 362] on icon "scrollable content" at bounding box center [1454, 359] width 12 height 12
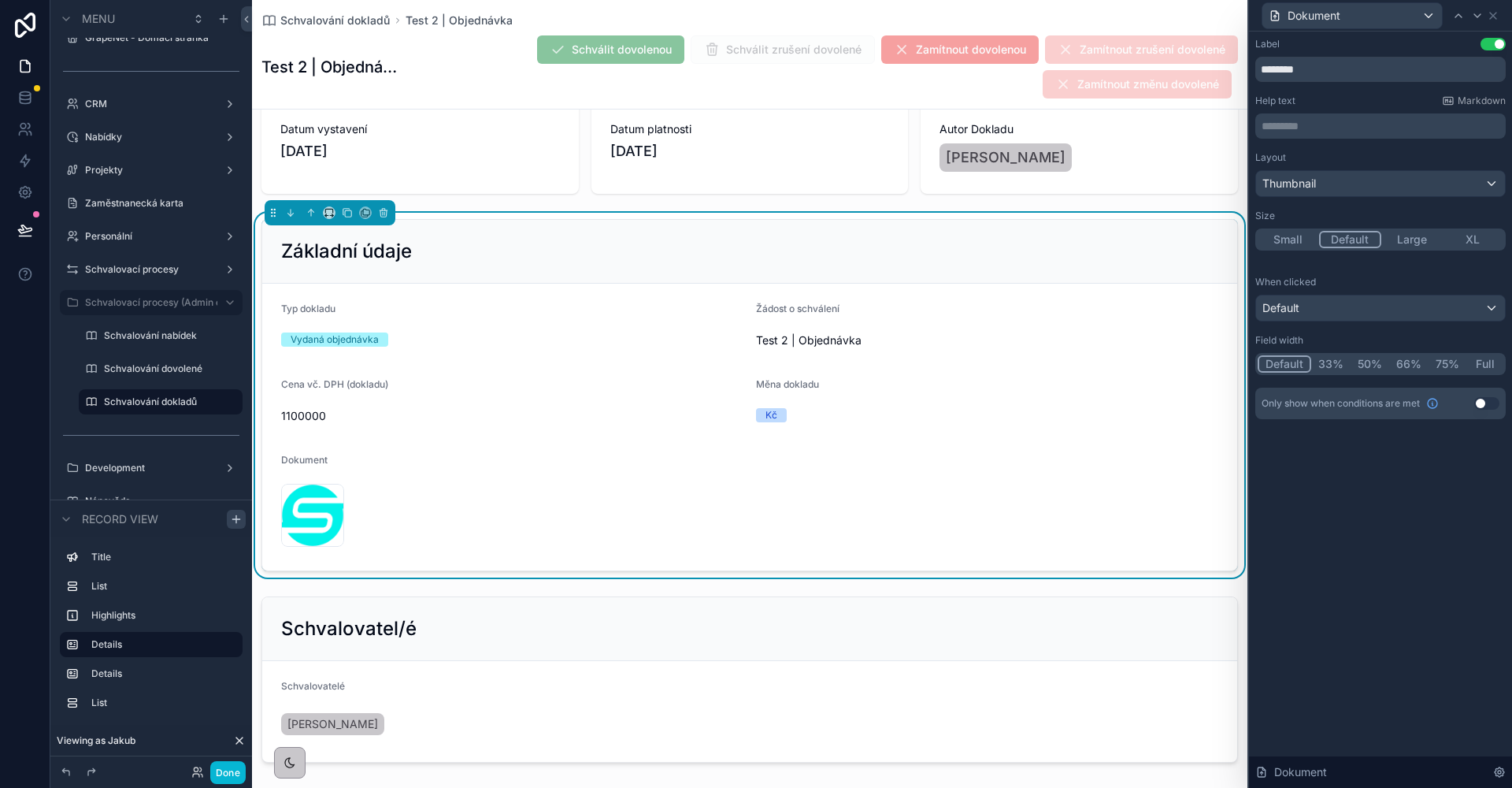
click at [1329, 318] on div "Default" at bounding box center [1380, 308] width 249 height 25
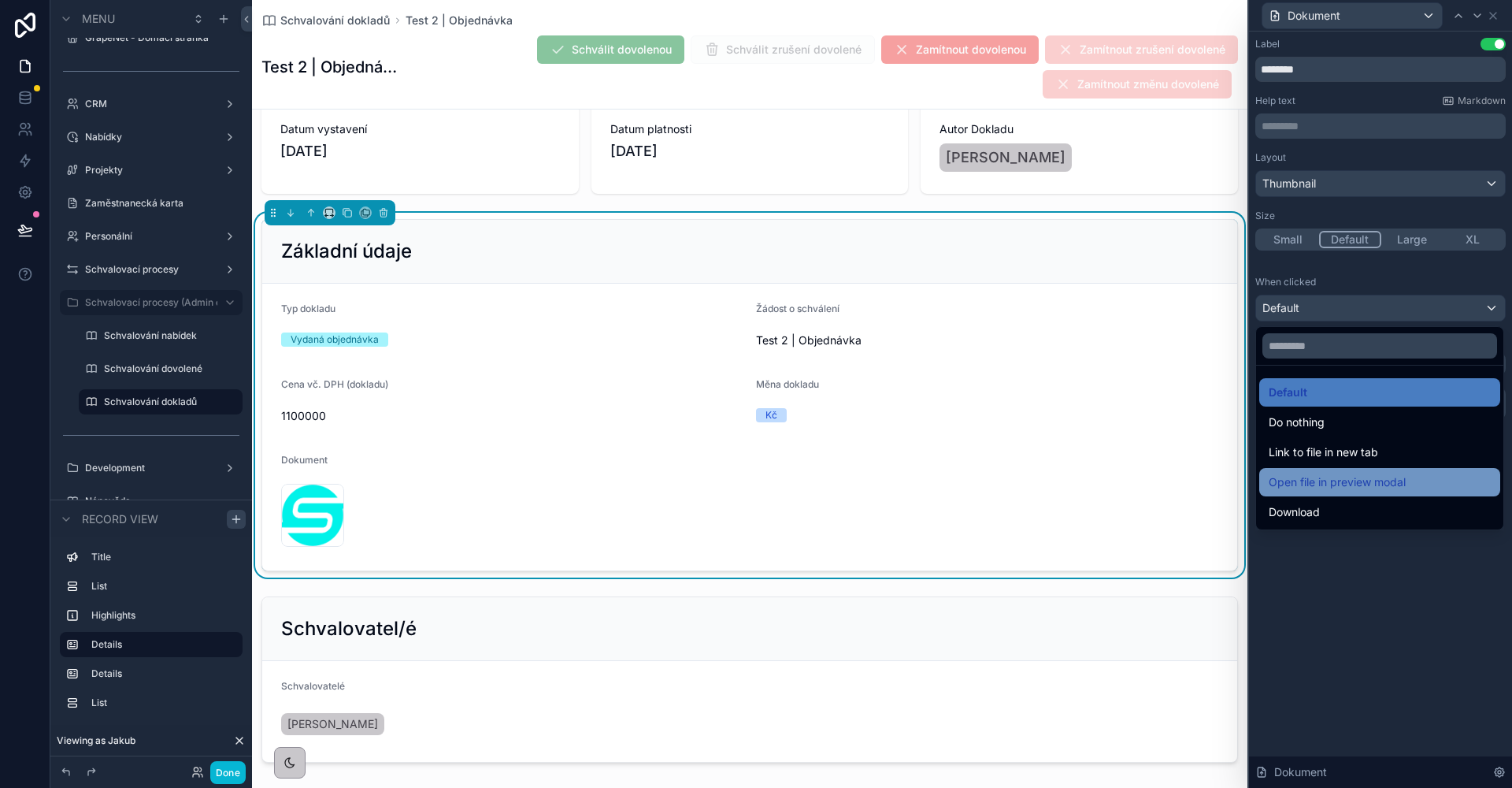
click at [1317, 483] on span "Open file in preview modal" at bounding box center [1337, 482] width 137 height 19
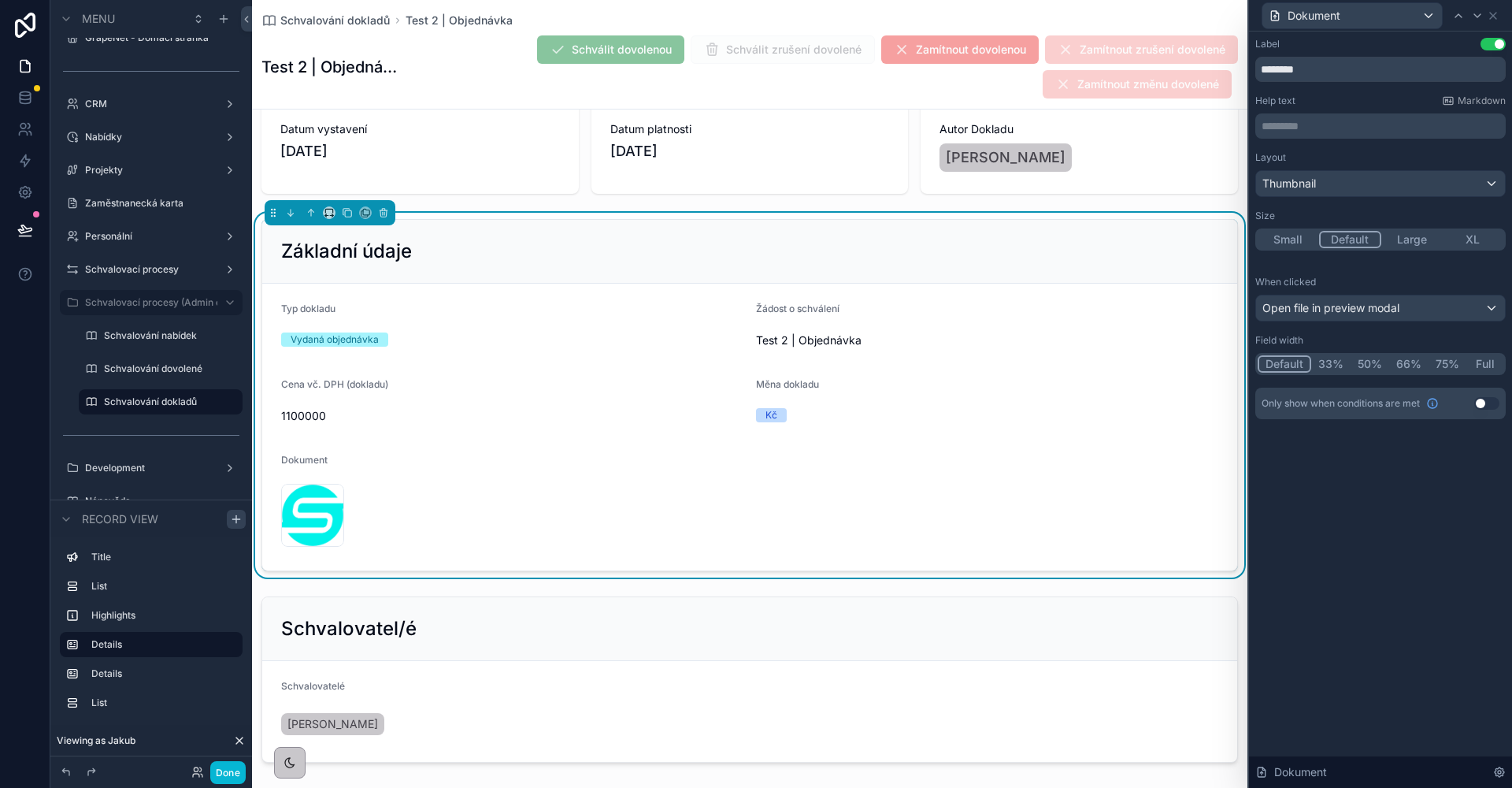
click at [1345, 494] on div "Label Use setting ******** Help text Markdown ********* ﻿ Layout Thumbnail Size…" at bounding box center [1380, 409] width 263 height 756
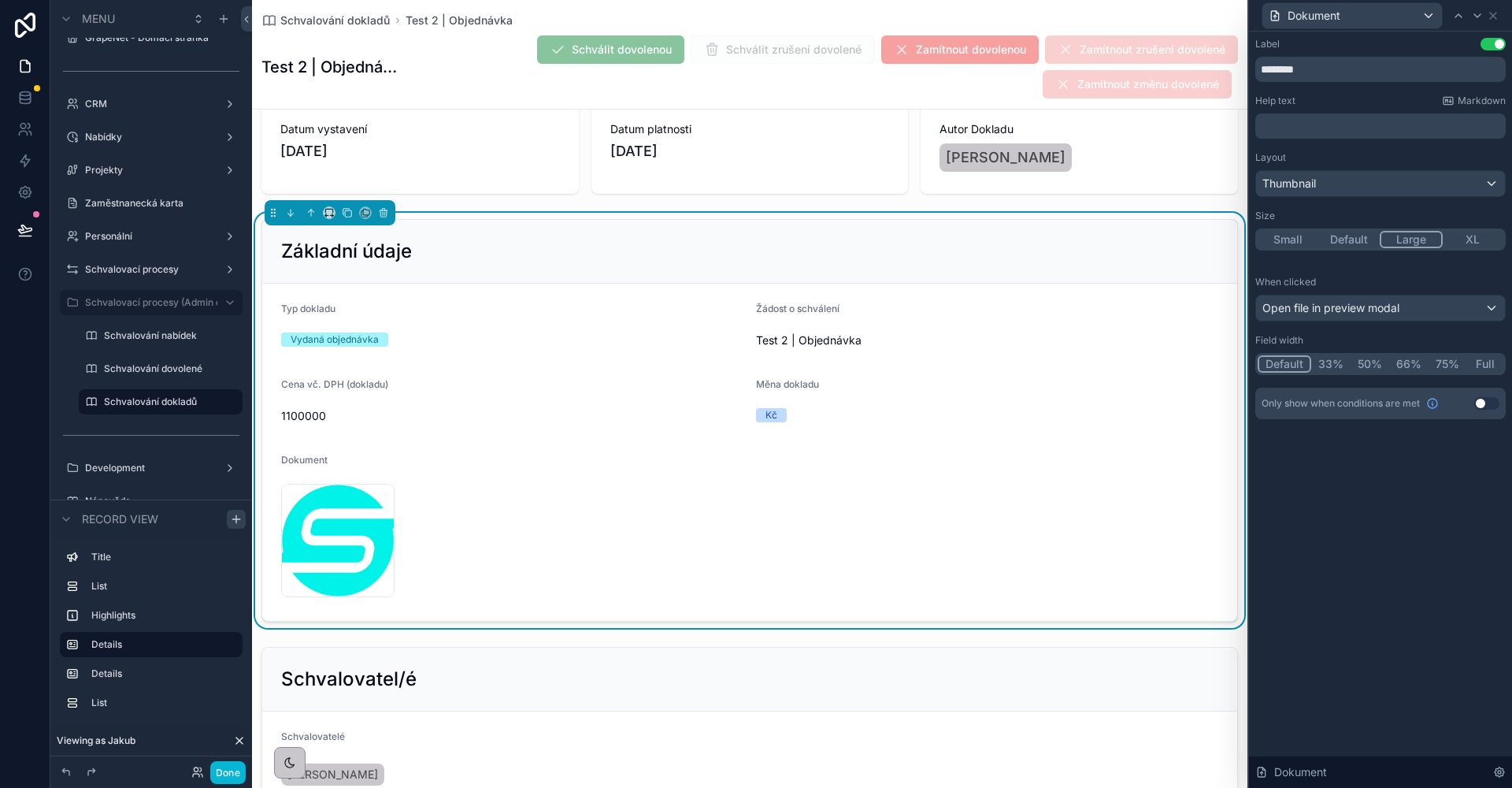
click at [1407, 240] on button "Large" at bounding box center [1411, 239] width 63 height 17
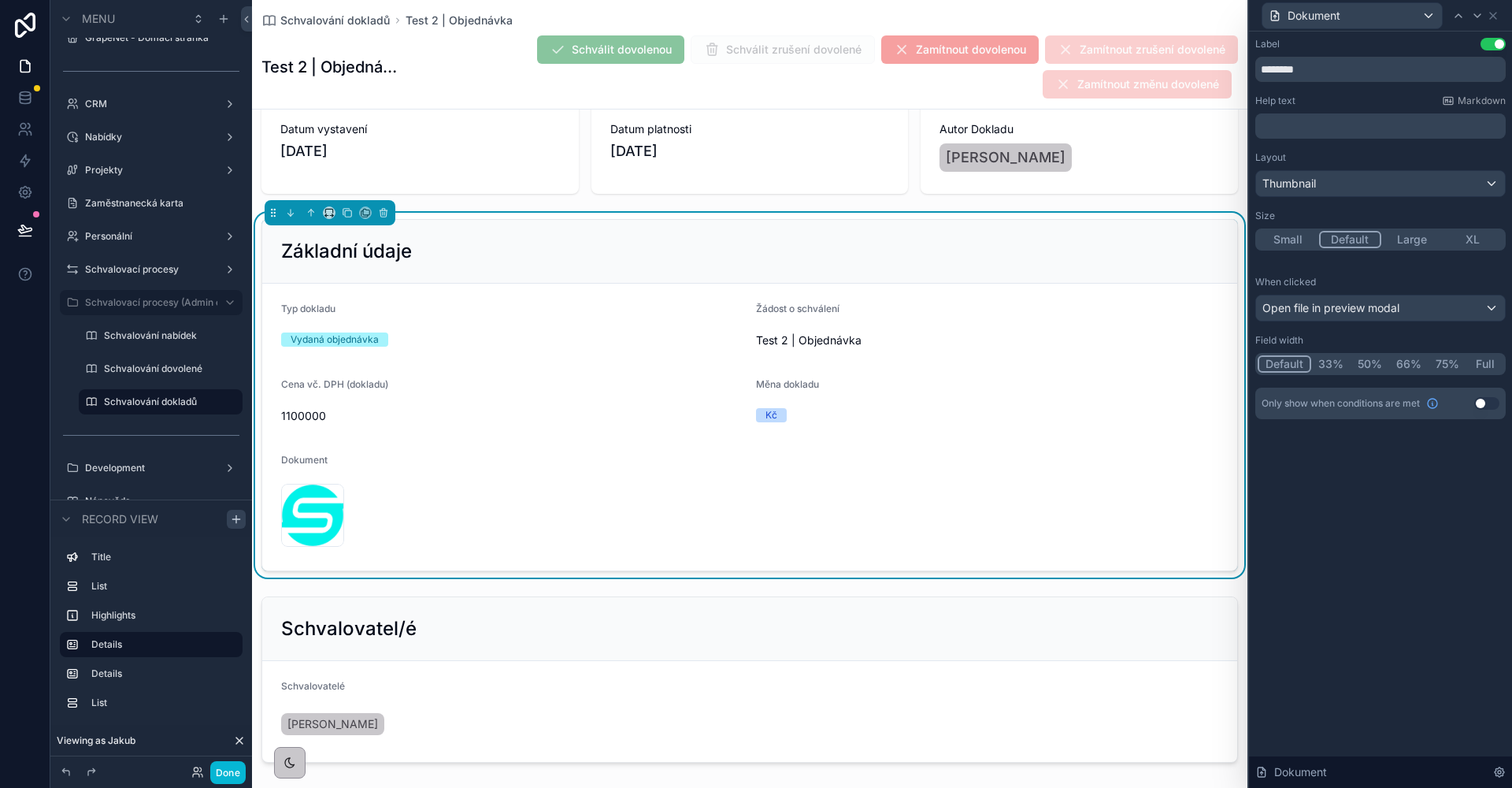
click at [1358, 240] on button "Default" at bounding box center [1350, 239] width 63 height 17
click at [1493, 14] on icon at bounding box center [1492, 15] width 12 height 12
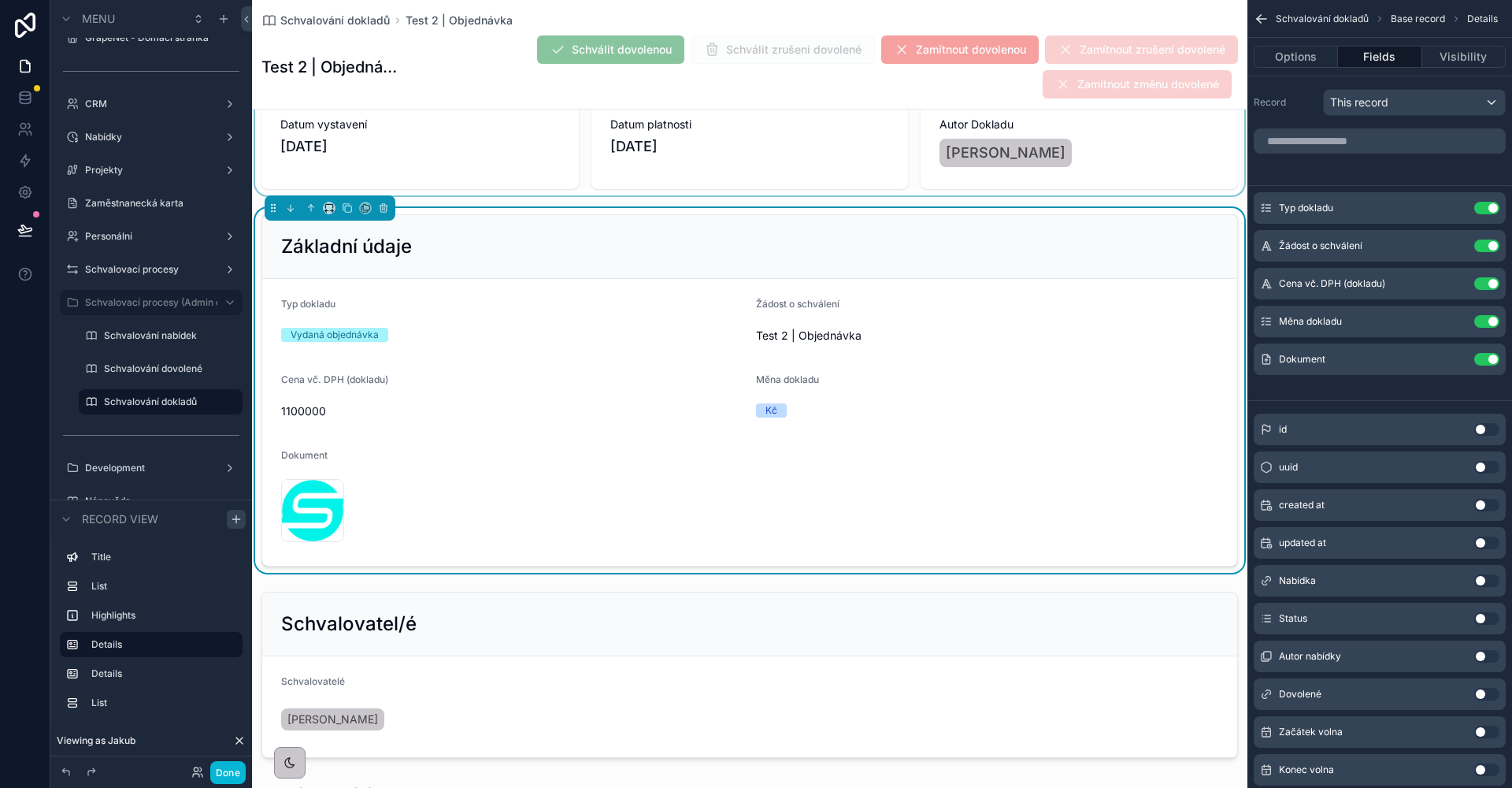
scroll to position [74, 0]
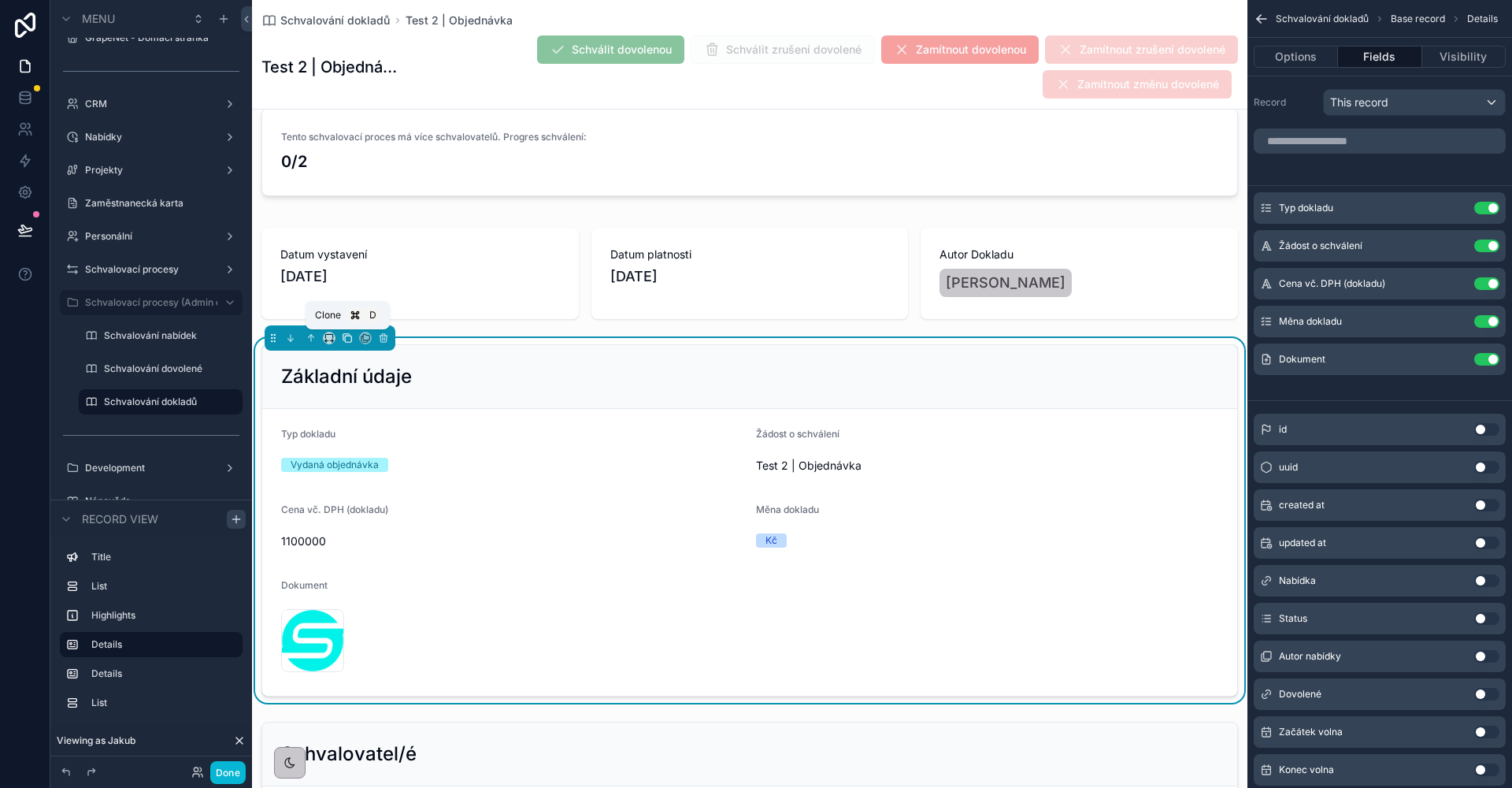
click at [344, 339] on icon "scrollable content" at bounding box center [347, 337] width 11 height 11
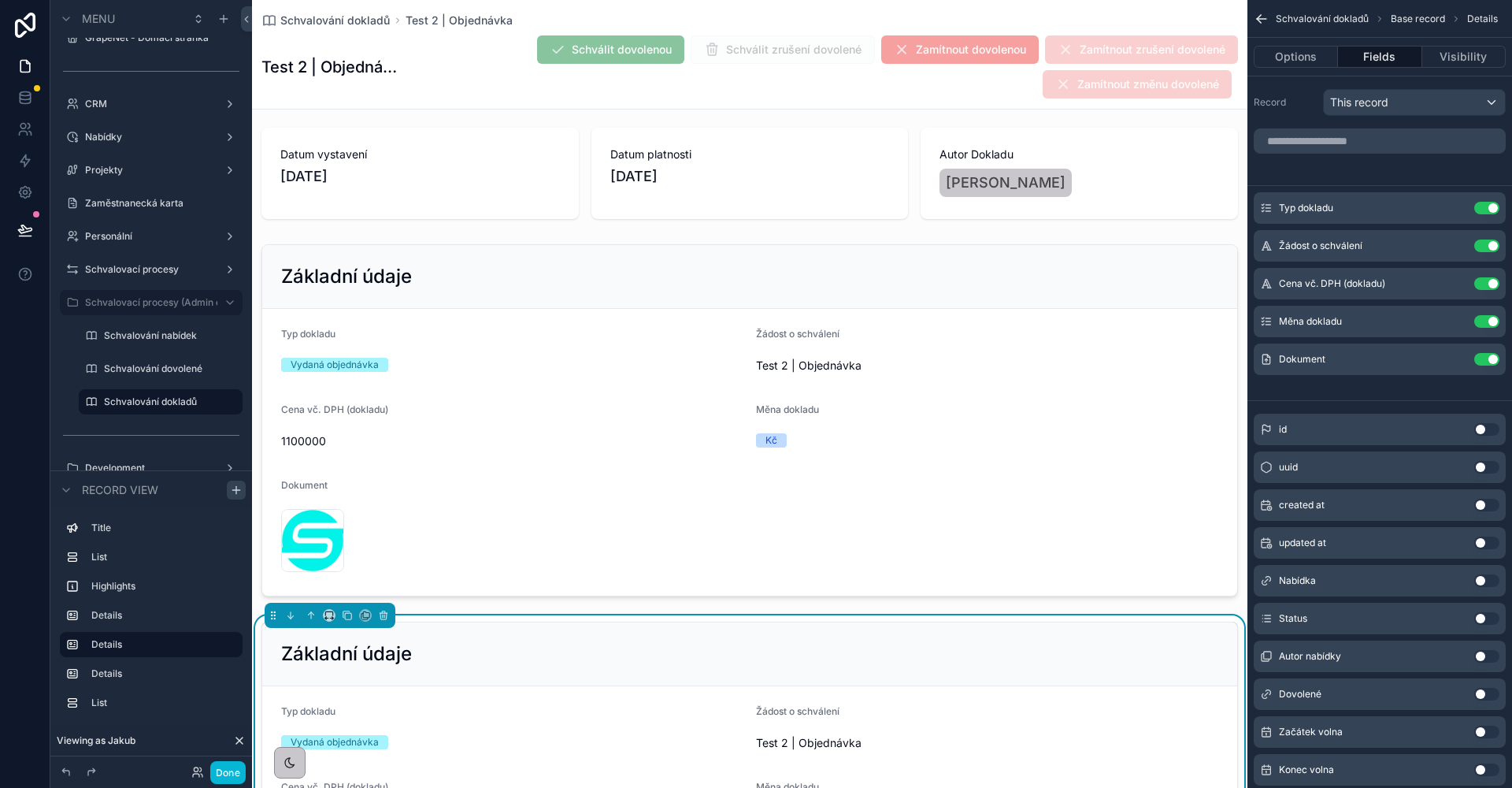
scroll to position [202, 0]
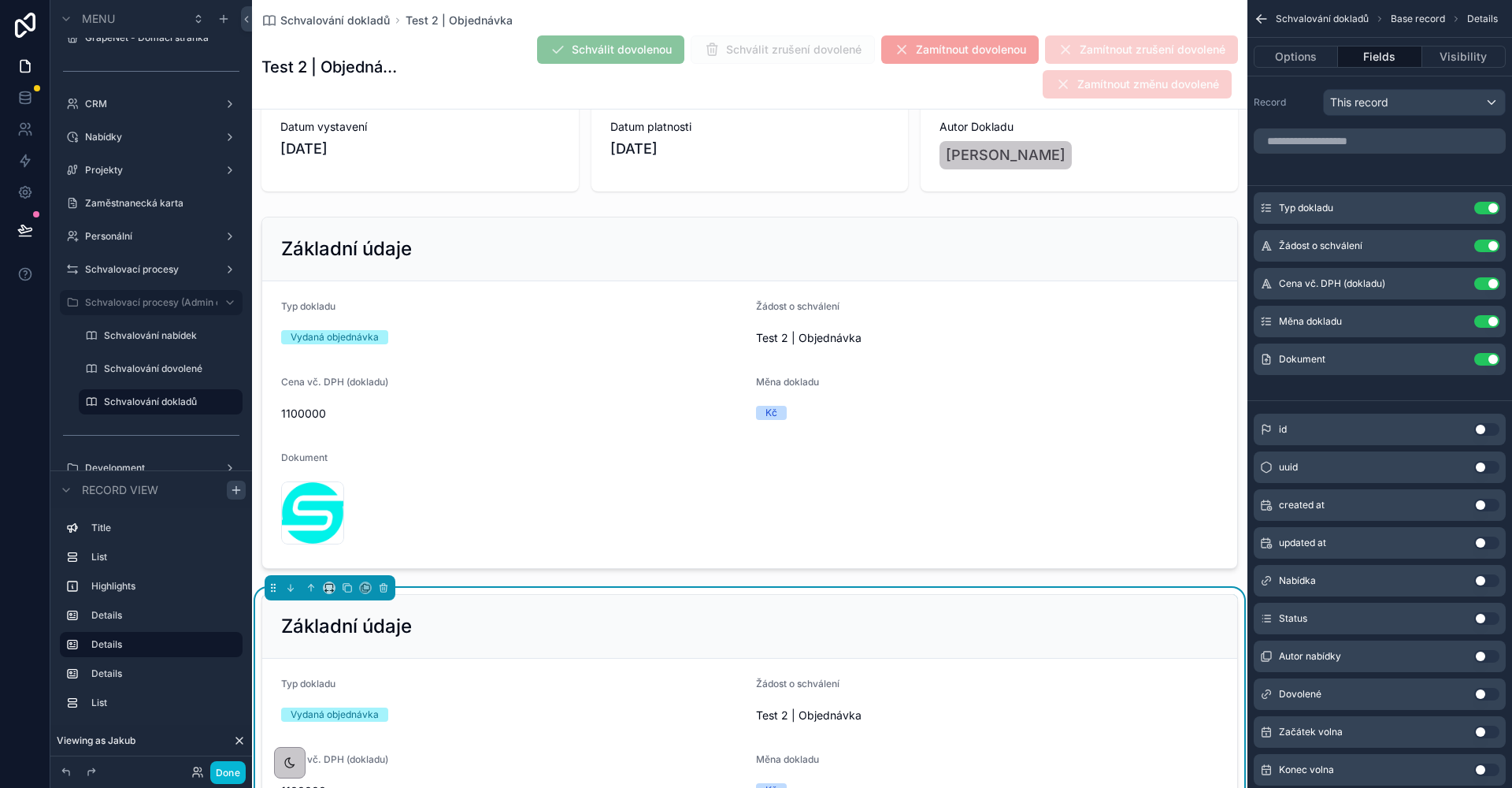
click at [468, 610] on div "Základní údaje" at bounding box center [750, 627] width 975 height 64
click at [1379, 141] on input "scrollable content" at bounding box center [1380, 141] width 252 height 25
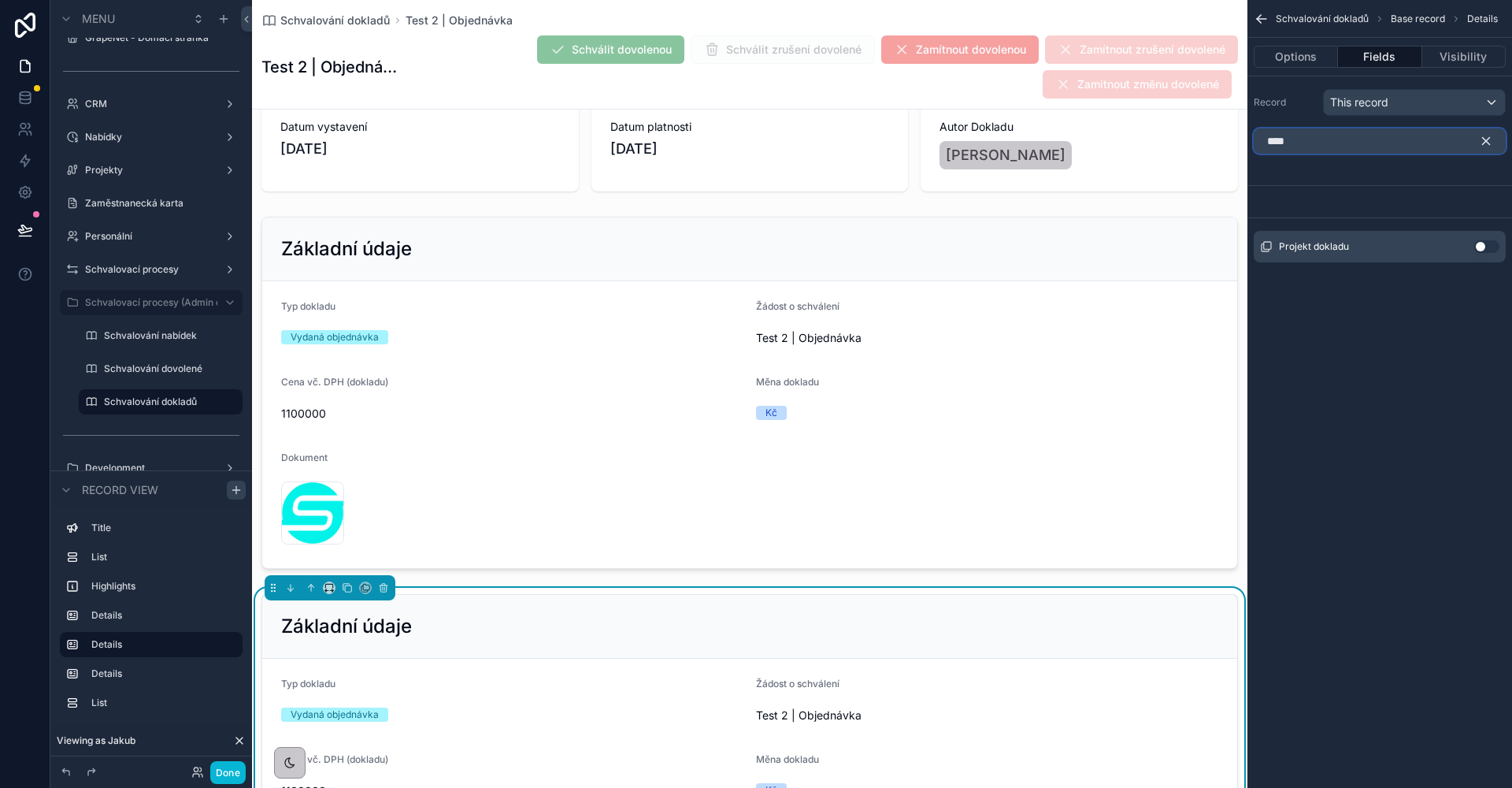
type input "****"
click at [1487, 246] on button "Use setting" at bounding box center [1487, 246] width 25 height 12
click at [1491, 140] on icon "scrollable content" at bounding box center [1486, 141] width 14 height 14
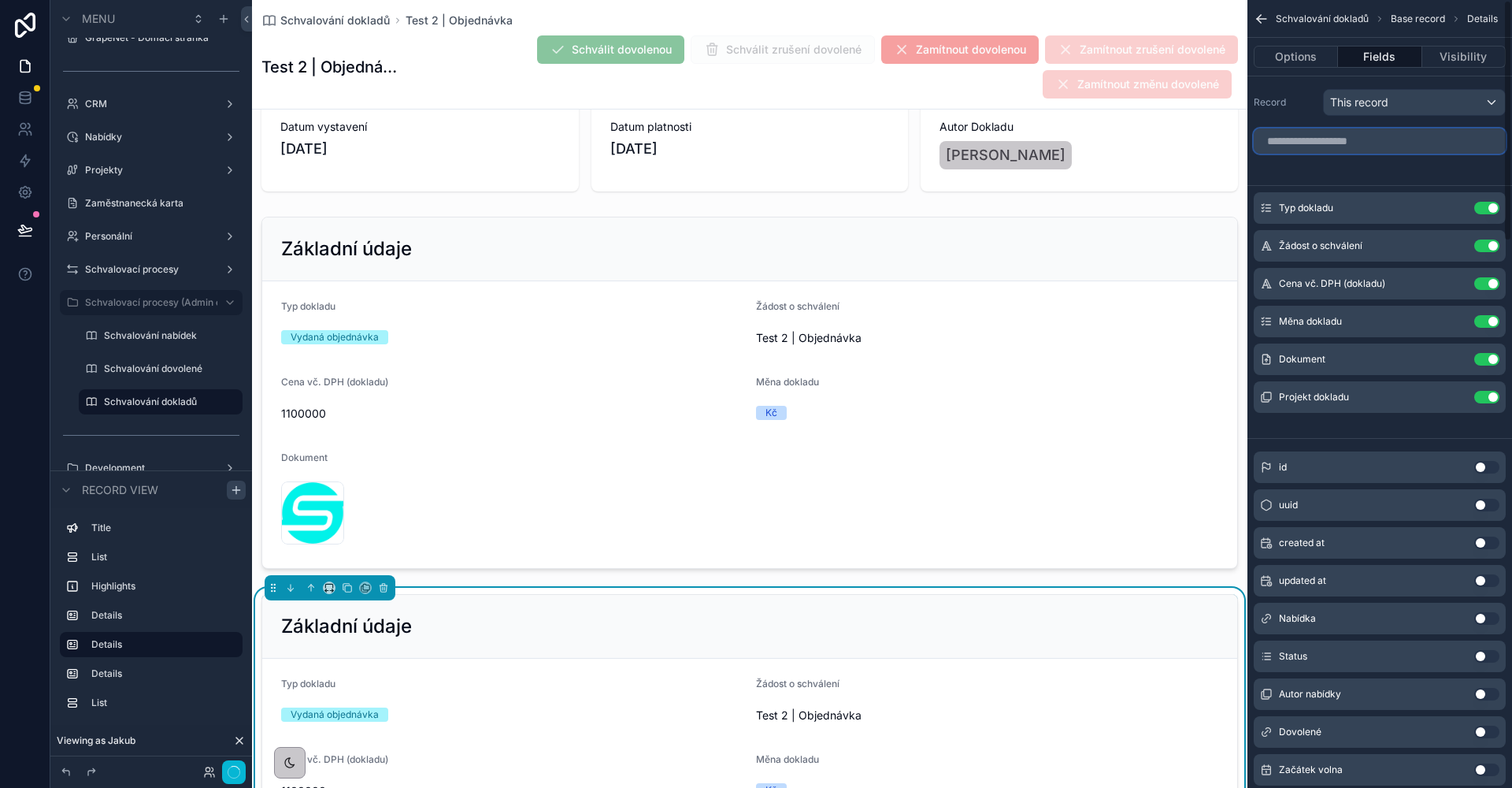
click at [1392, 137] on input "scrollable content" at bounding box center [1380, 141] width 252 height 25
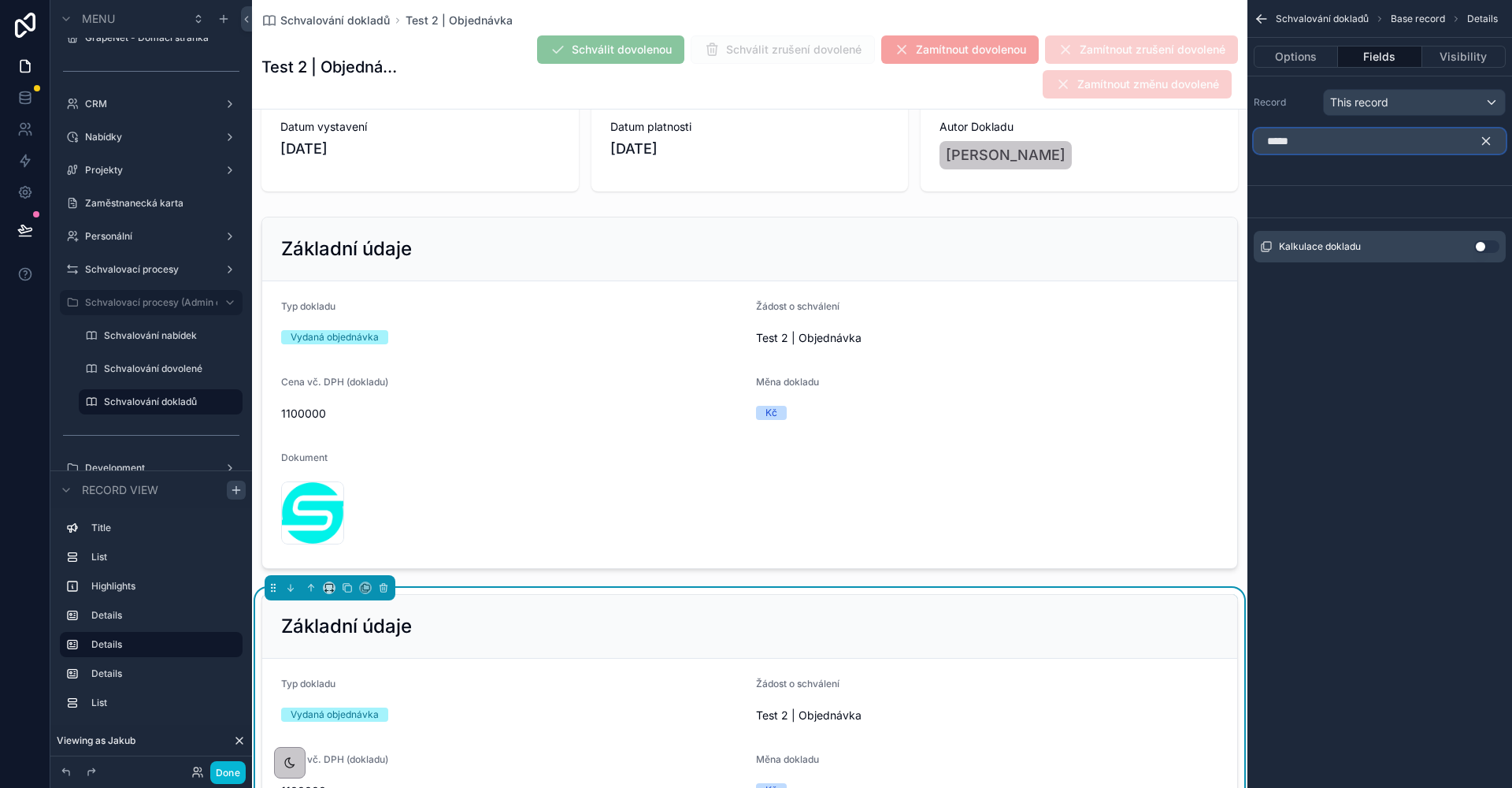
type input "*****"
click at [1481, 248] on button "Use setting" at bounding box center [1487, 246] width 25 height 12
click at [1487, 146] on icon "scrollable content" at bounding box center [1486, 141] width 14 height 14
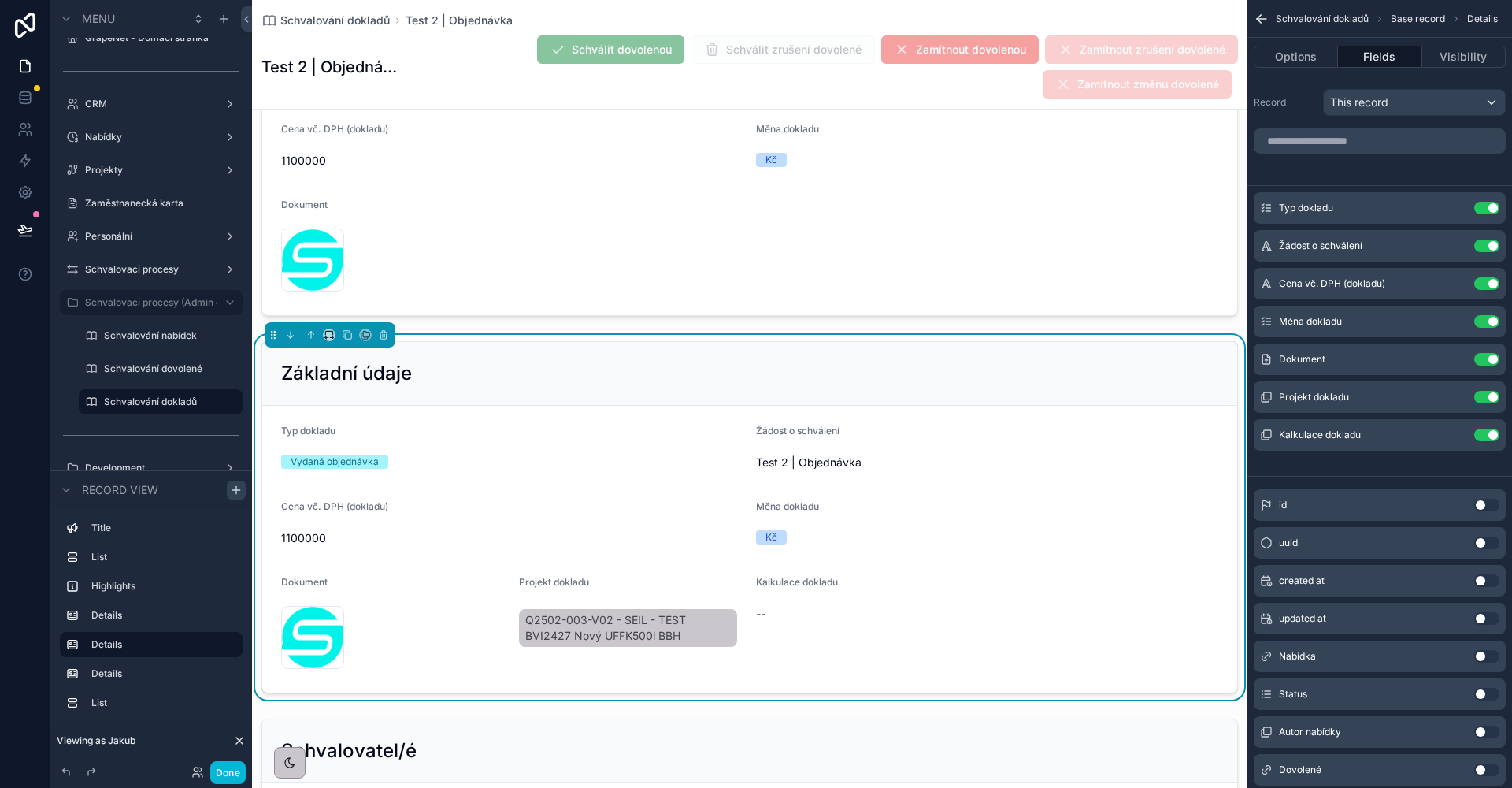
scroll to position [457, 0]
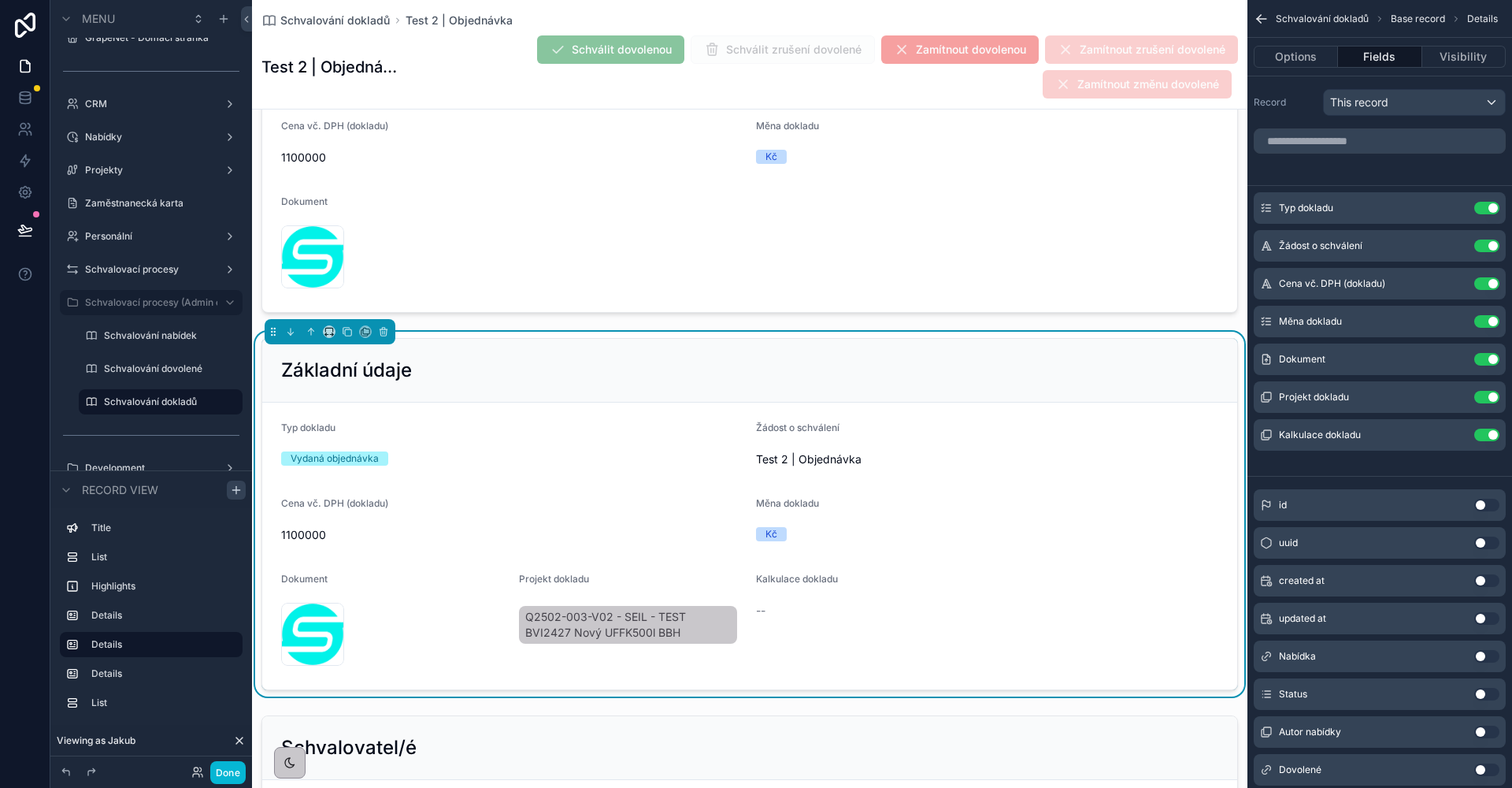
click at [575, 435] on div "Typ dokladu" at bounding box center [512, 430] width 462 height 19
click at [1309, 58] on button "Options" at bounding box center [1296, 57] width 84 height 22
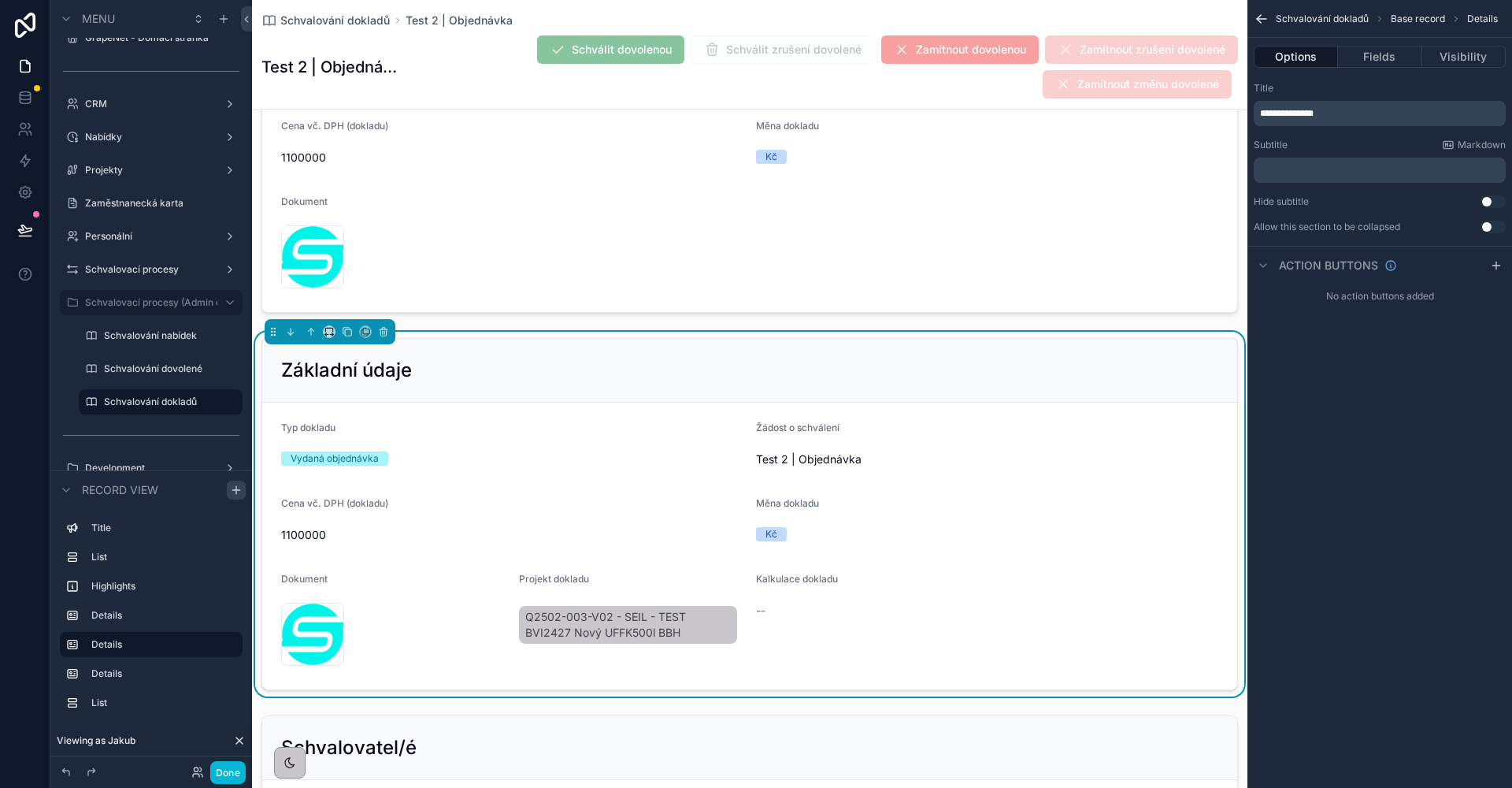
click at [1346, 109] on p "**********" at bounding box center [1380, 113] width 243 height 12
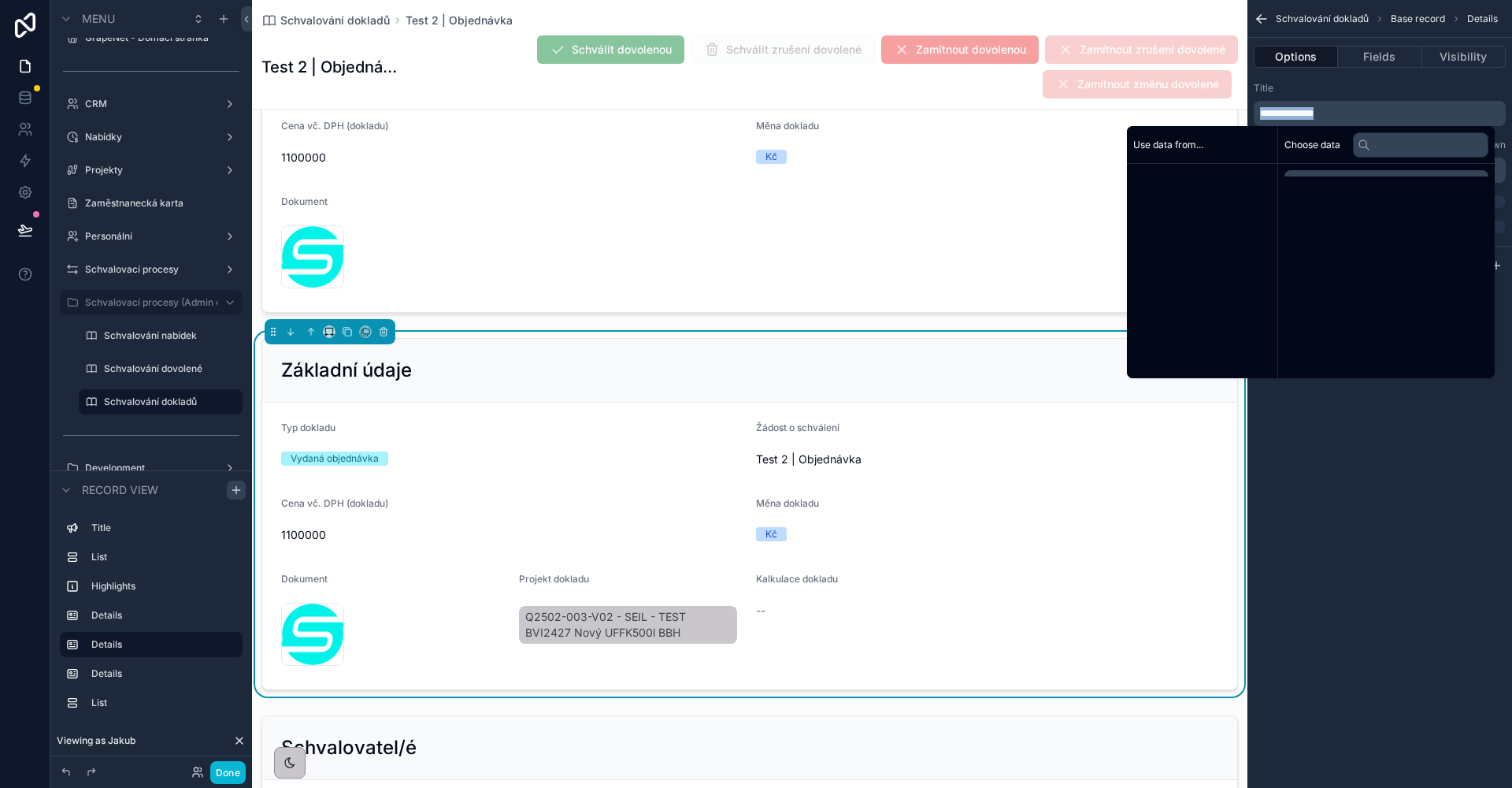
click at [1346, 109] on p "**********" at bounding box center [1380, 113] width 243 height 12
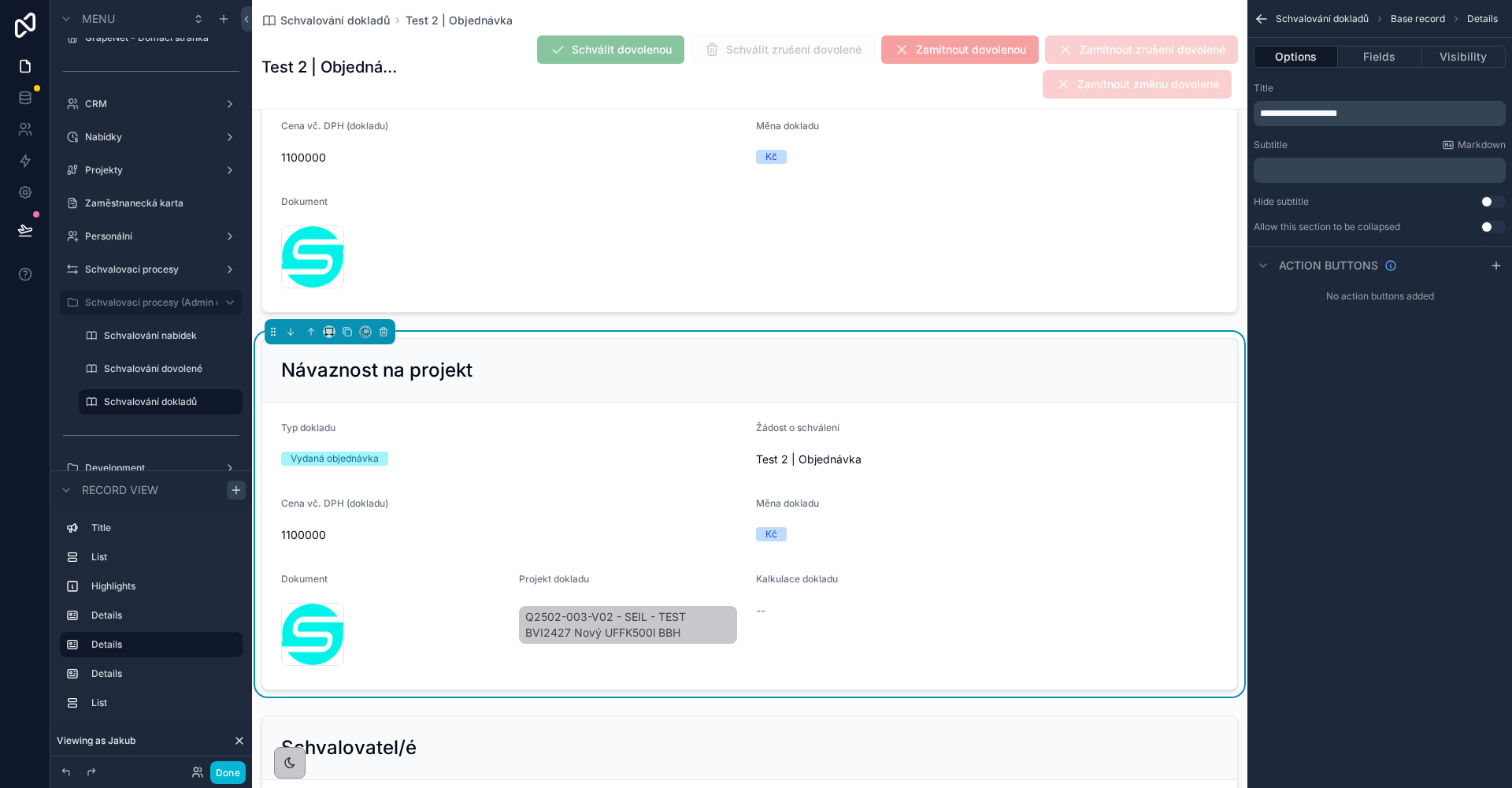
click at [1510, 483] on div "**********" at bounding box center [1380, 394] width 265 height 788
click at [1387, 63] on button "Fields" at bounding box center [1380, 57] width 84 height 22
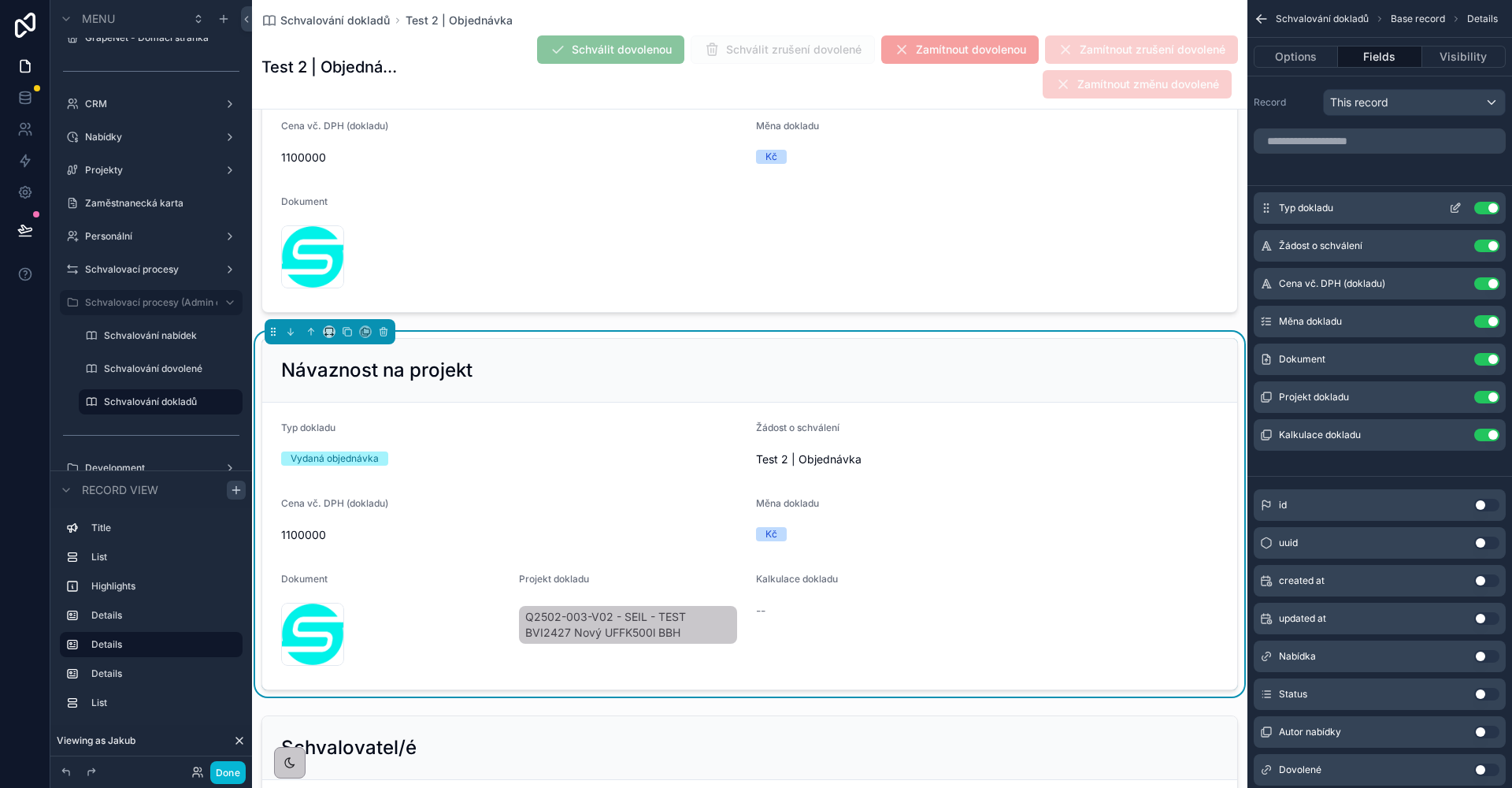
click at [1478, 207] on button "Use setting" at bounding box center [1487, 207] width 25 height 12
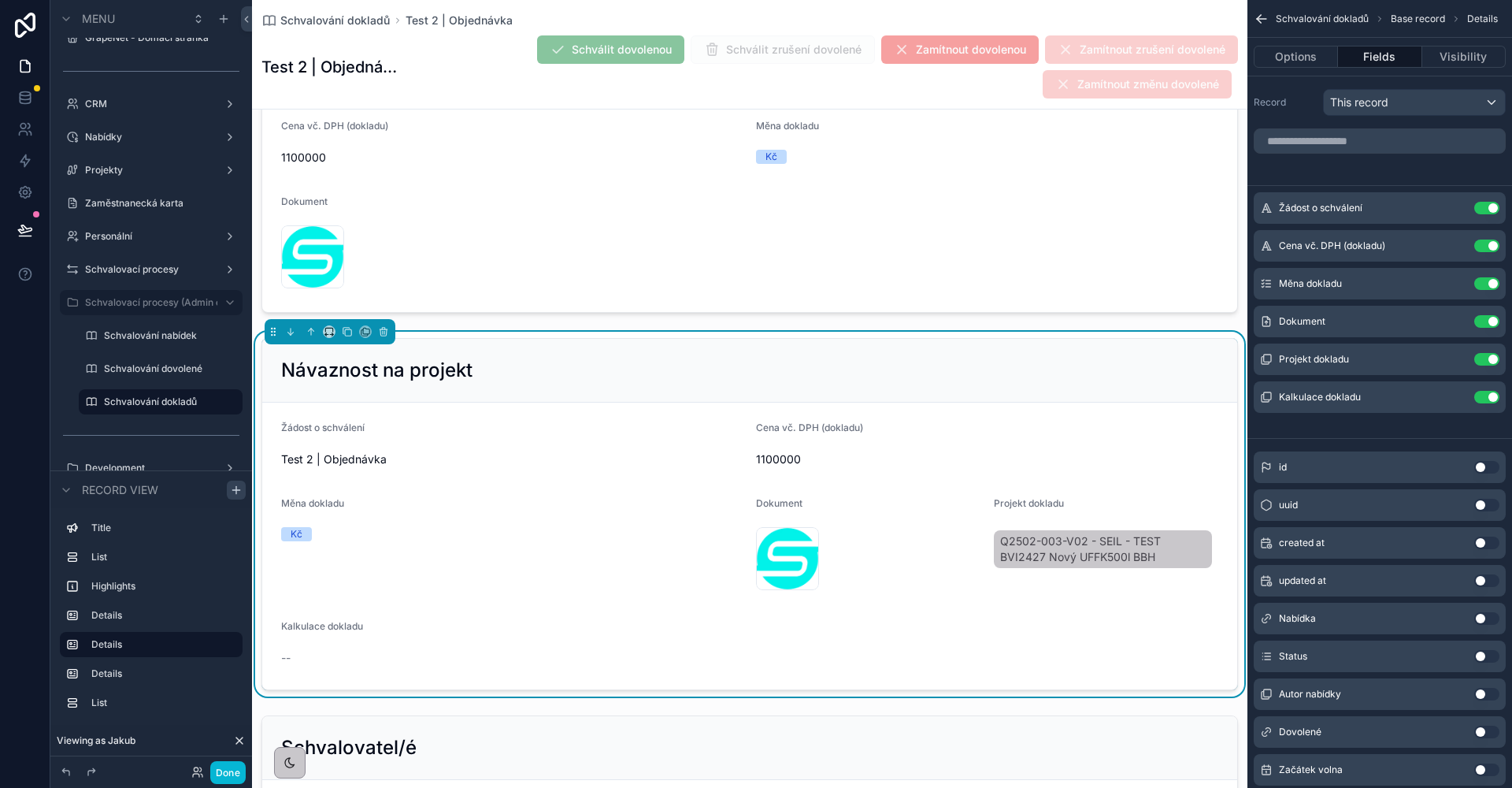
click at [1478, 207] on button "Use setting" at bounding box center [1487, 207] width 25 height 12
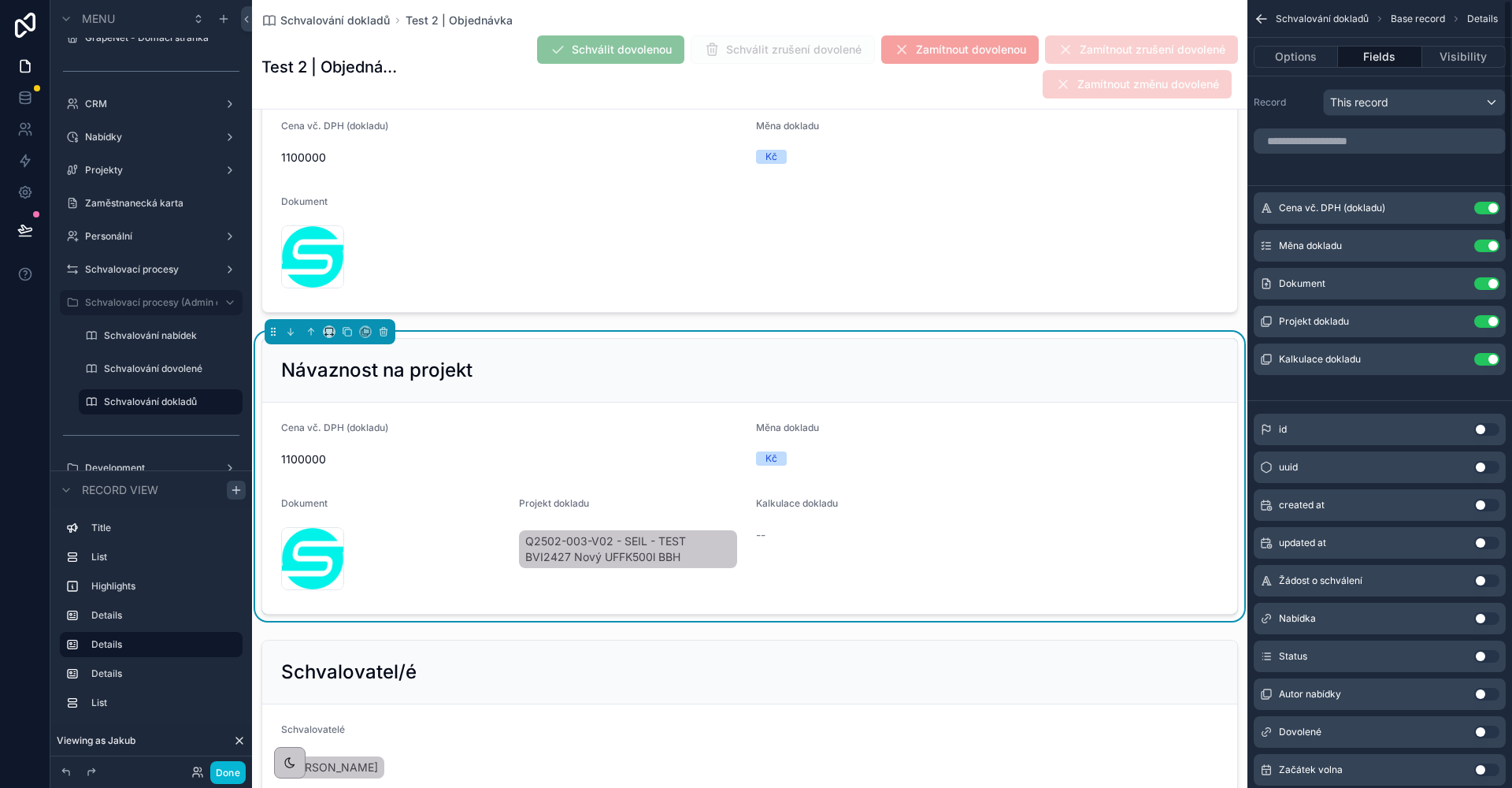
click at [1478, 207] on button "Use setting" at bounding box center [1487, 207] width 25 height 12
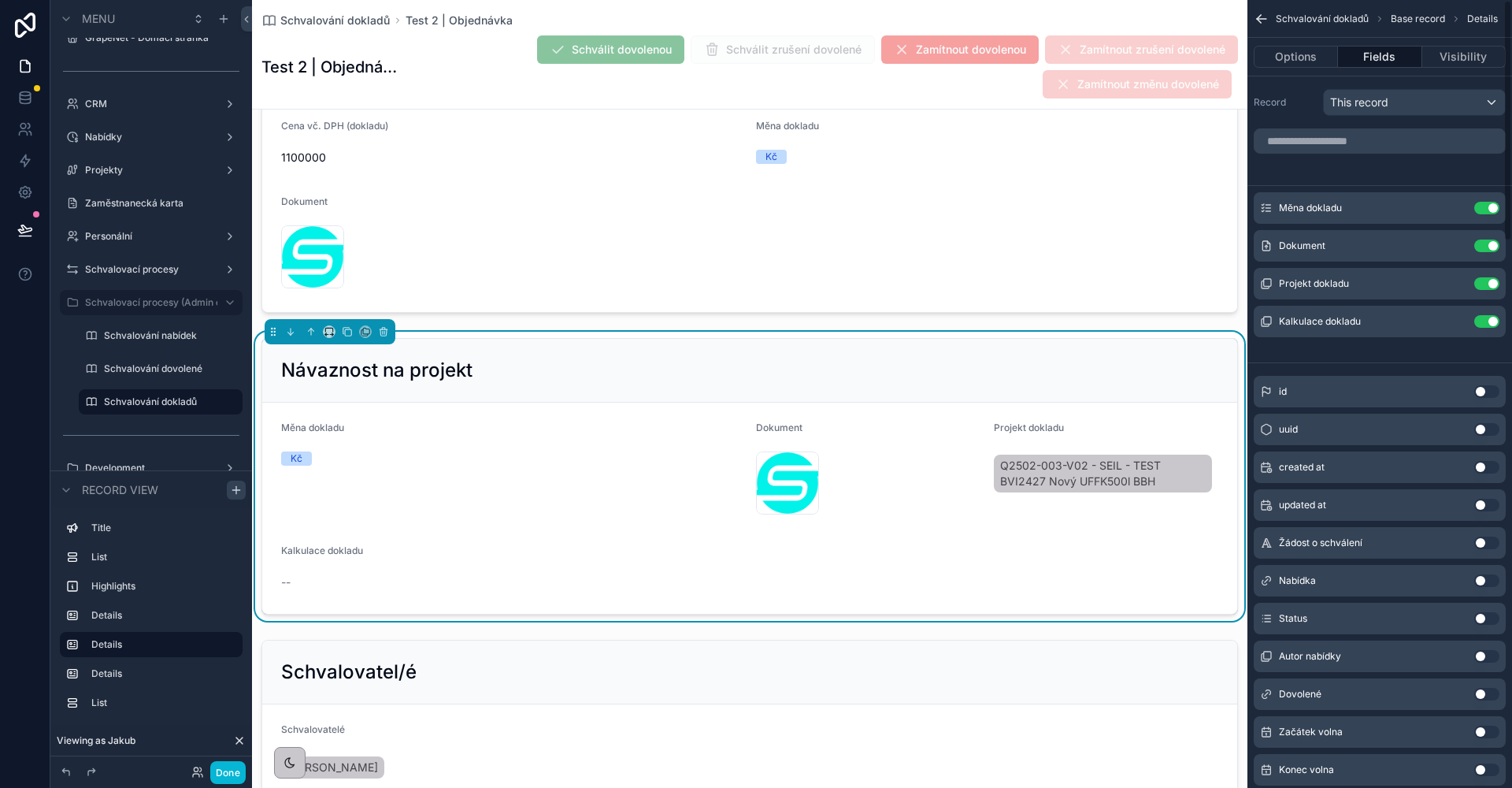
click at [1478, 207] on button "Use setting" at bounding box center [1487, 207] width 25 height 12
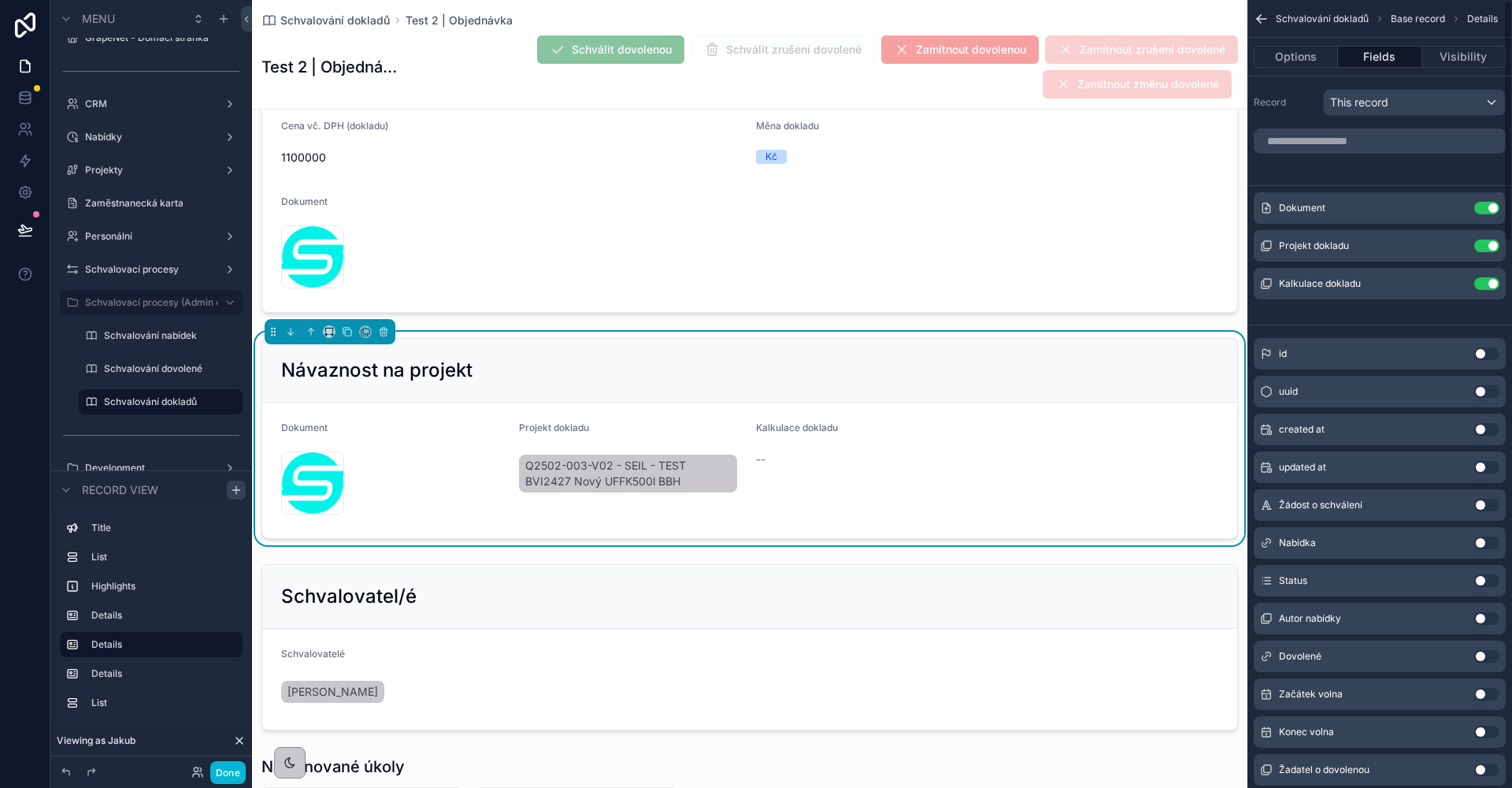
click at [1478, 207] on button "Use setting" at bounding box center [1487, 207] width 25 height 12
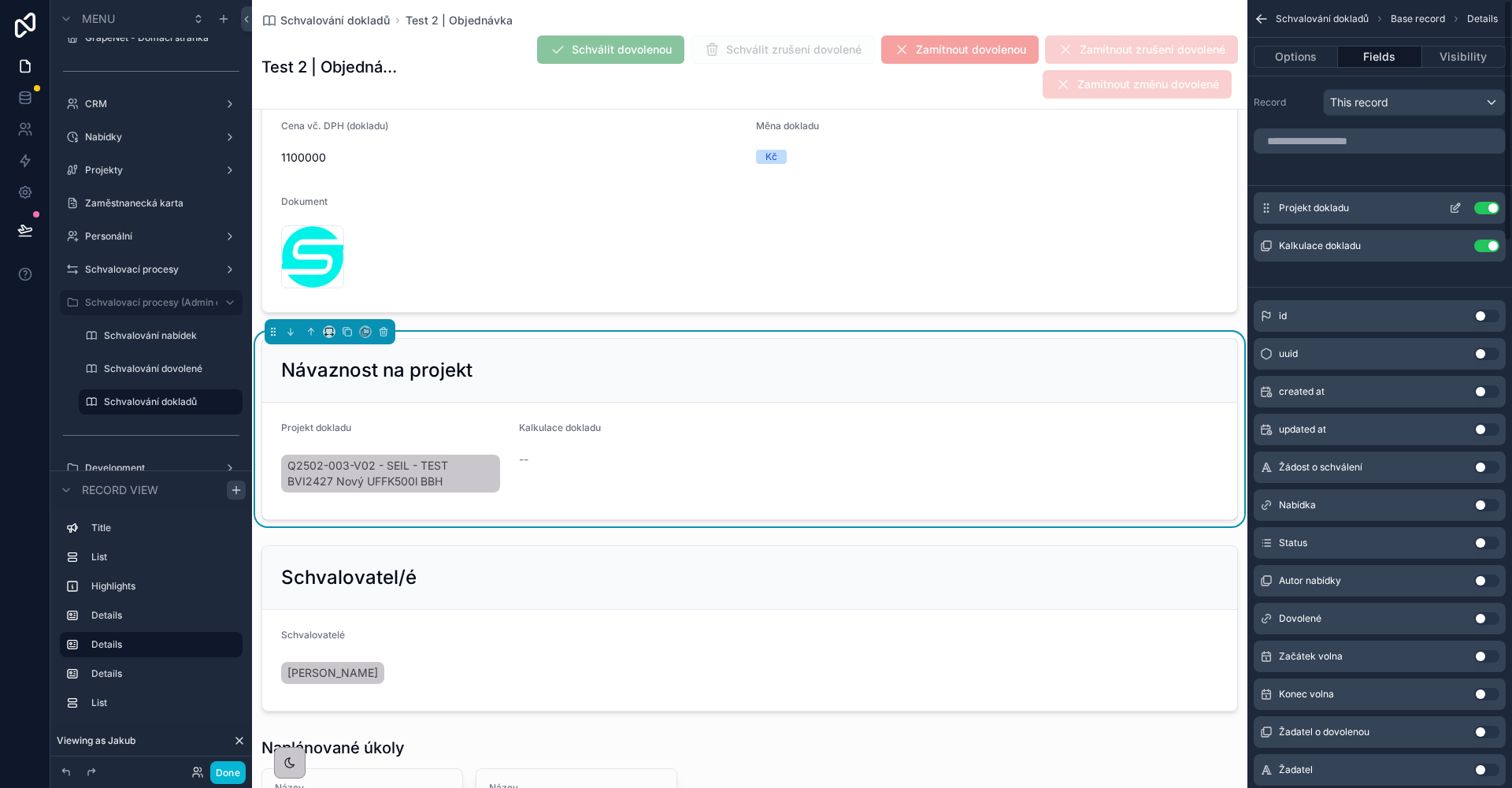
click at [1459, 209] on icon "scrollable content" at bounding box center [1454, 207] width 12 height 12
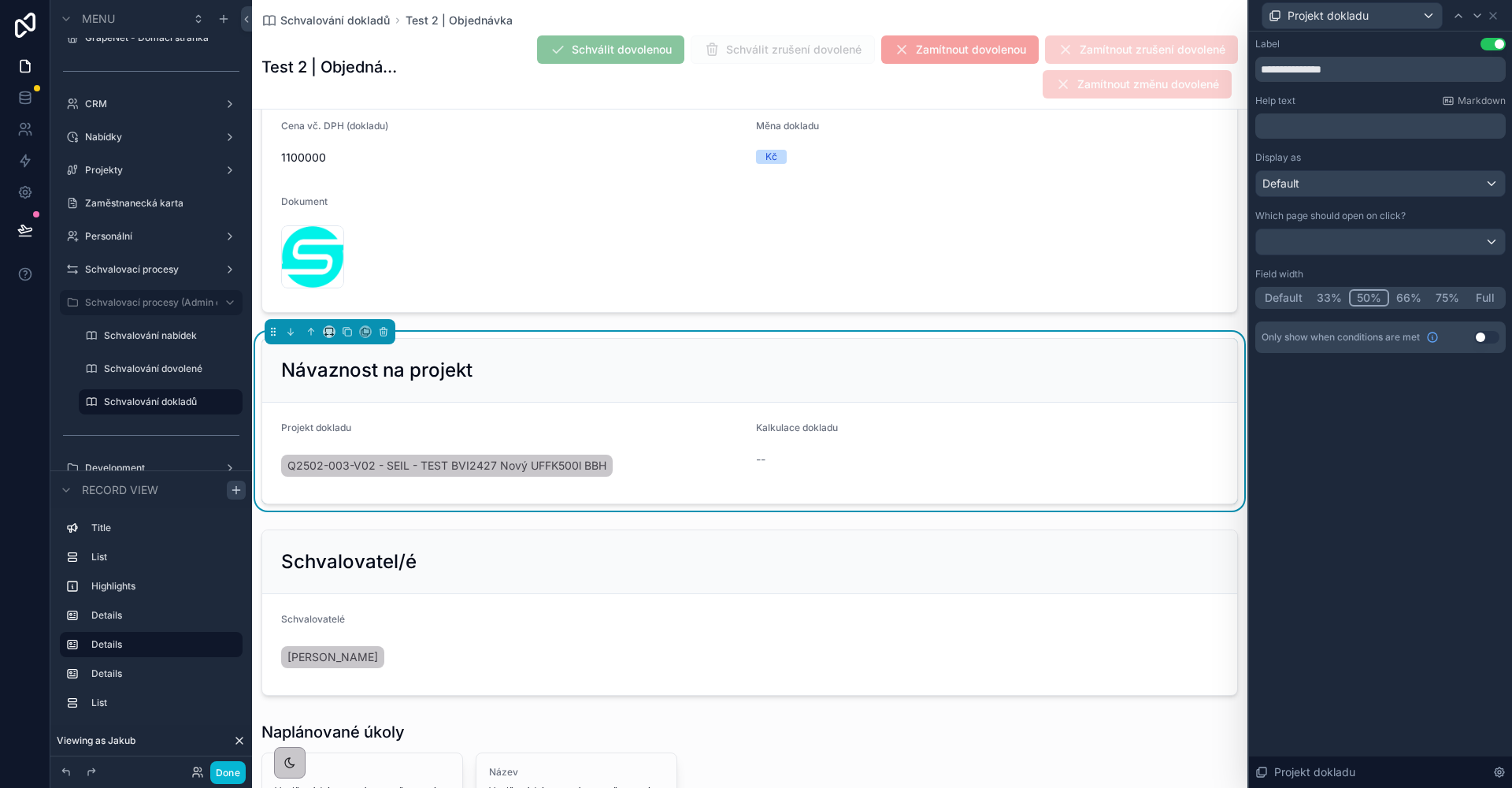
drag, startPoint x: 1362, startPoint y: 304, endPoint x: 1458, endPoint y: 197, distance: 143.8
click at [1362, 304] on button "50%" at bounding box center [1369, 297] width 40 height 17
click at [1478, 19] on icon at bounding box center [1477, 15] width 12 height 12
click at [1377, 304] on button "50%" at bounding box center [1369, 297] width 40 height 17
click at [1347, 482] on div "**********" at bounding box center [1380, 409] width 263 height 756
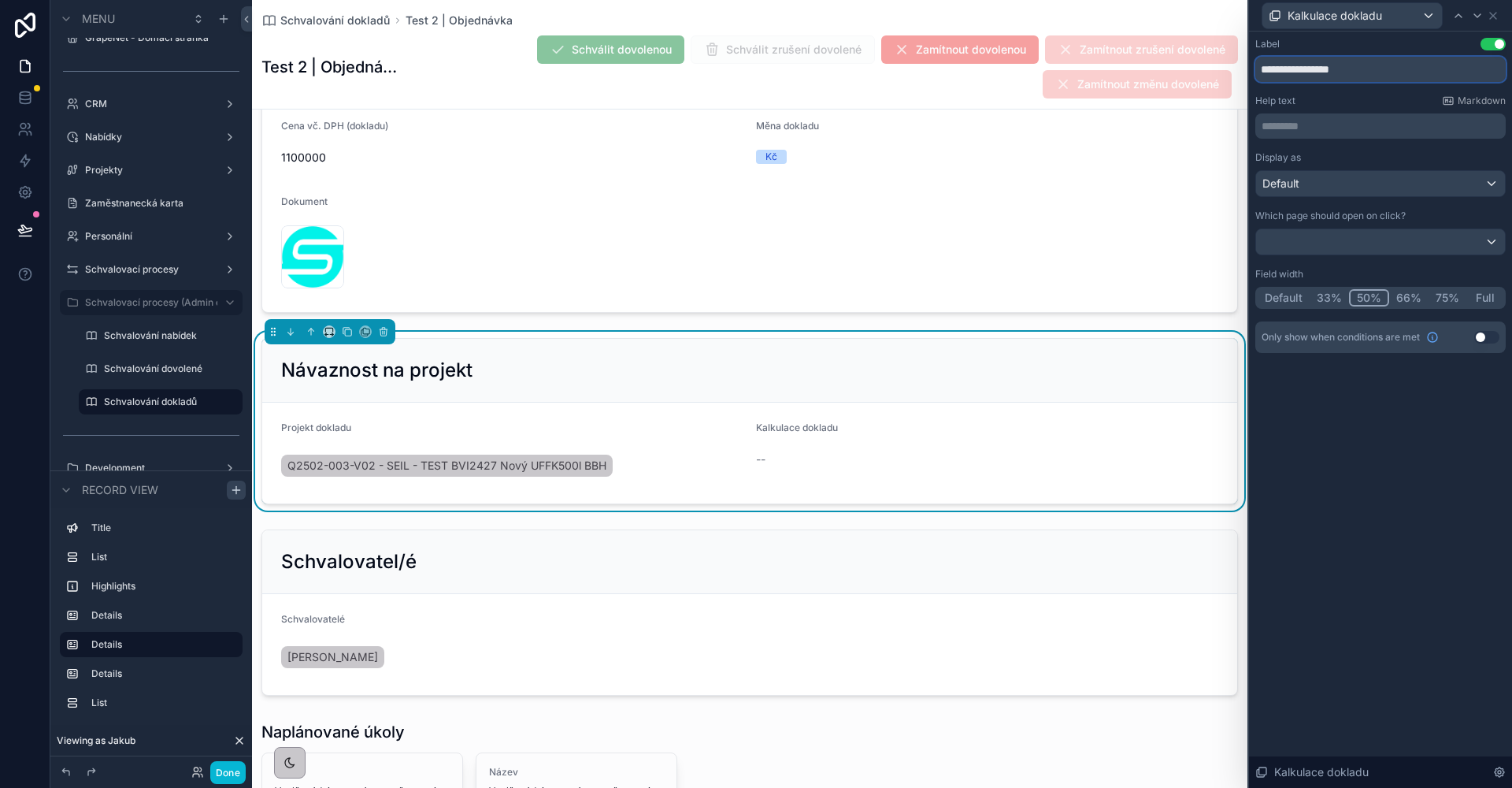
click at [1337, 70] on input "**********" at bounding box center [1380, 69] width 251 height 25
type input "*********"
drag, startPoint x: 1461, startPoint y: 19, endPoint x: 1341, endPoint y: 114, distance: 153.1
click at [1461, 18] on icon at bounding box center [1458, 15] width 12 height 12
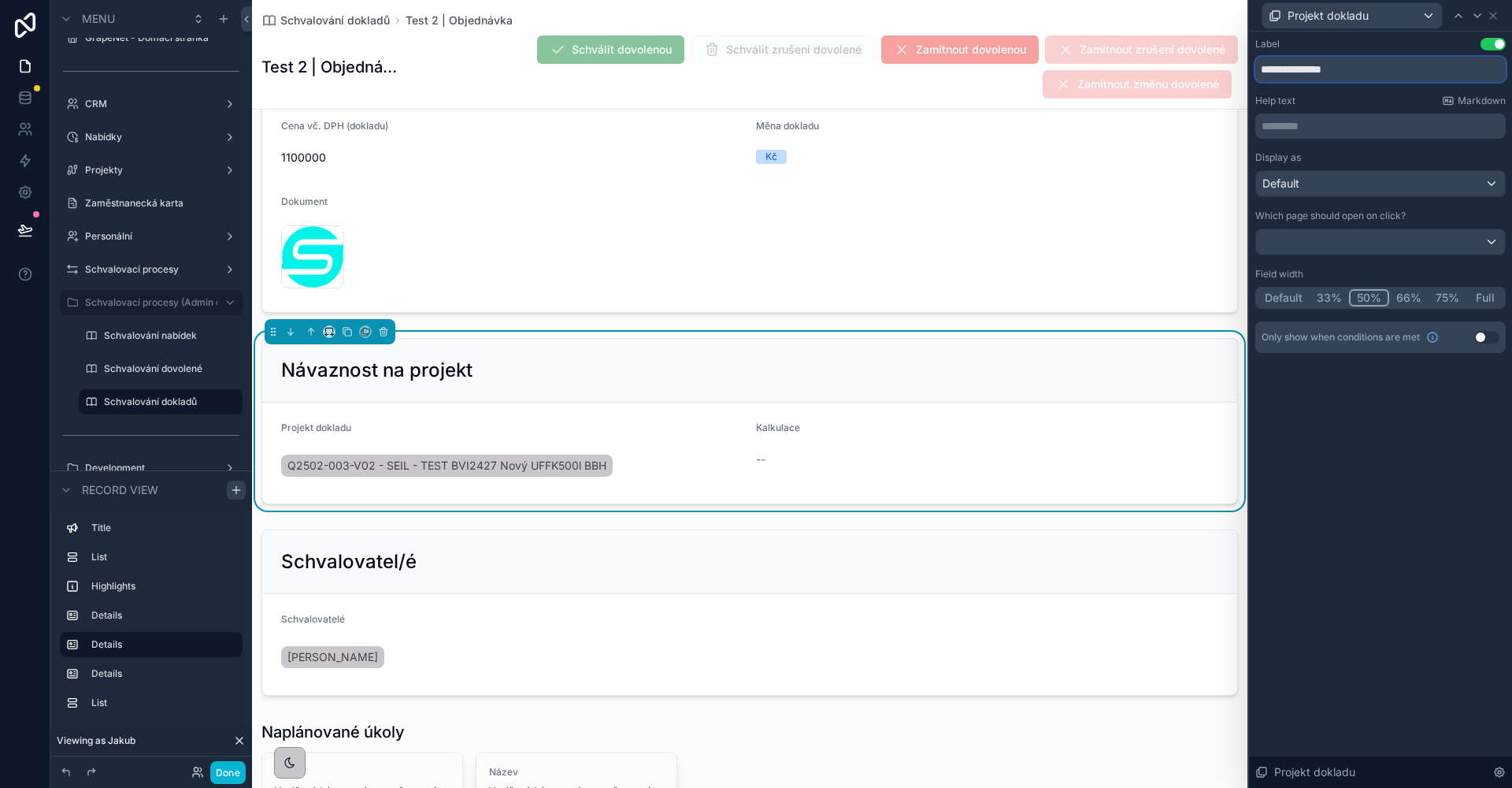
click at [1325, 75] on input "**********" at bounding box center [1380, 69] width 251 height 25
type input "*******"
click at [1495, 16] on icon at bounding box center [1492, 15] width 12 height 12
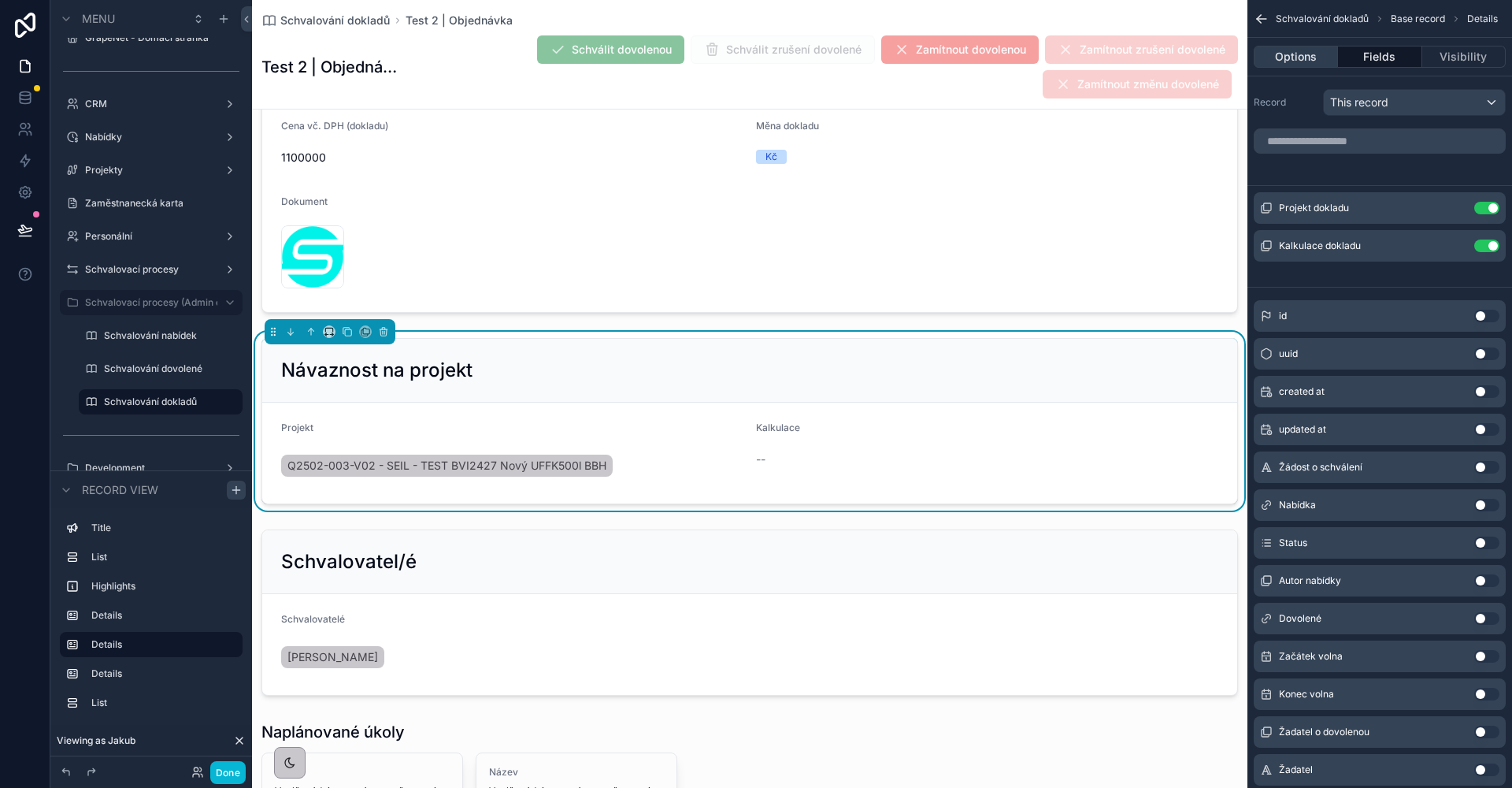
click at [1300, 55] on button "Options" at bounding box center [1296, 57] width 84 height 22
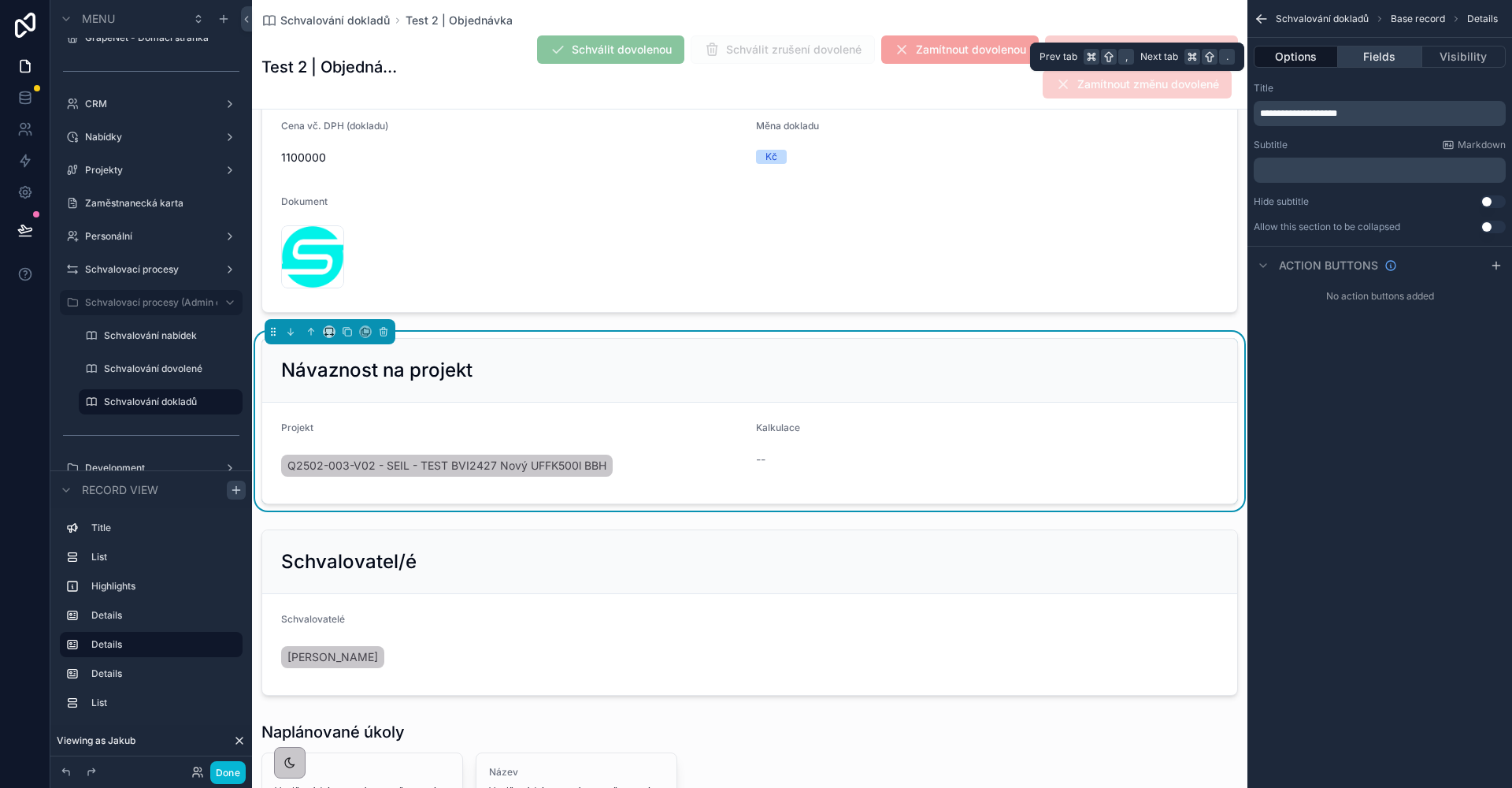
click at [1368, 47] on button "Fields" at bounding box center [1380, 57] width 84 height 22
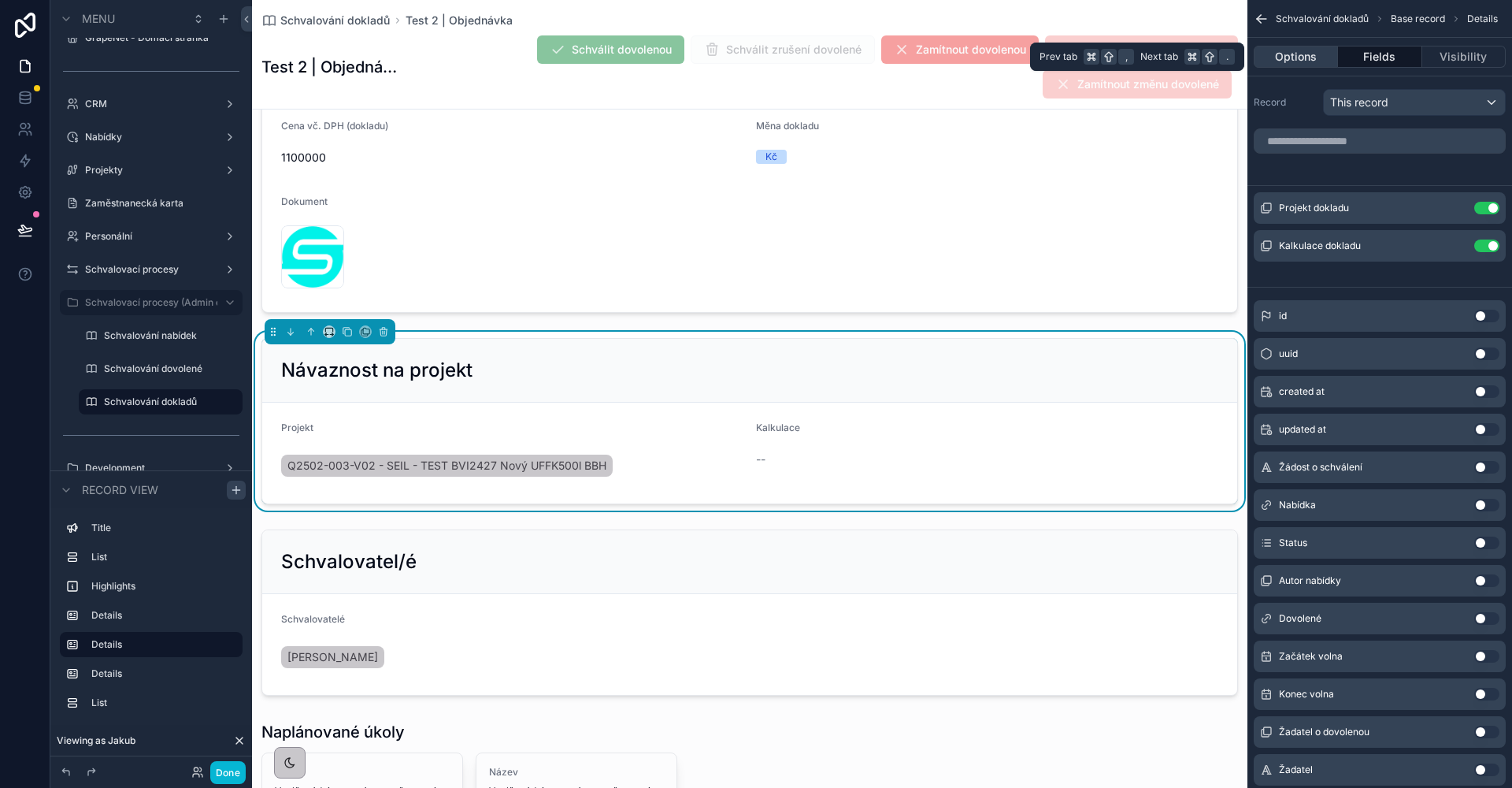
click at [1292, 53] on button "Options" at bounding box center [1296, 57] width 84 height 22
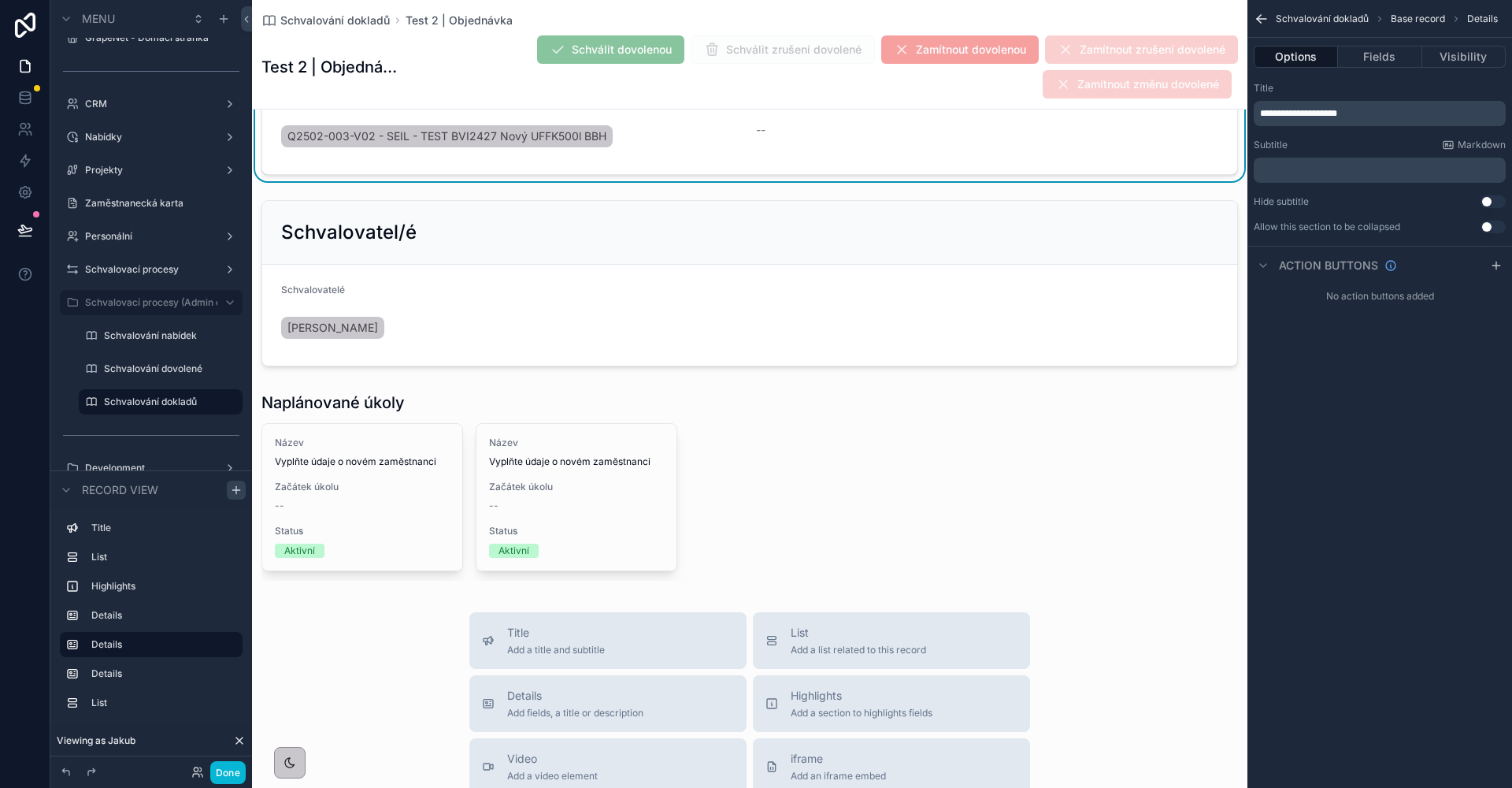
scroll to position [903, 0]
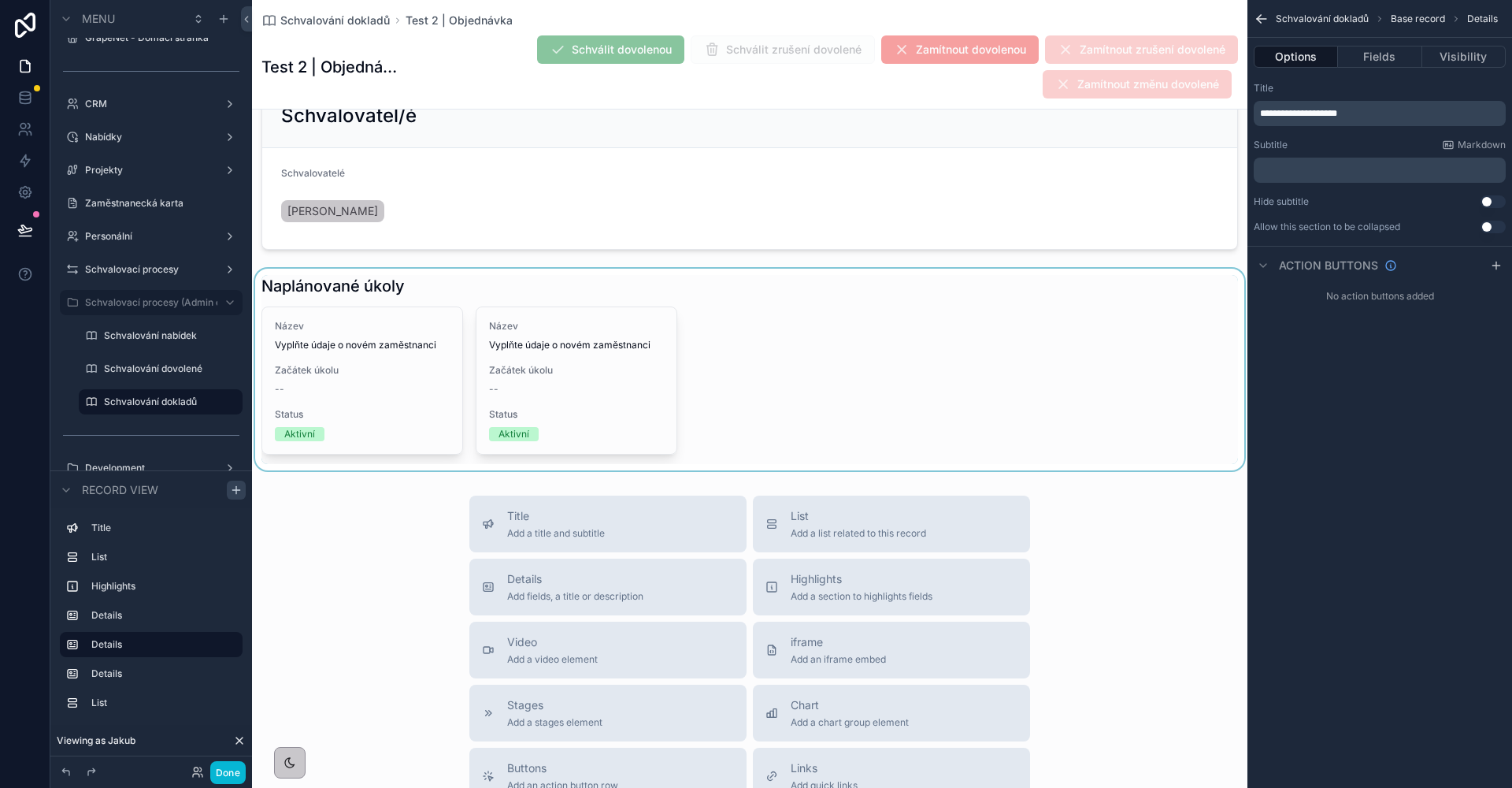
click at [422, 287] on div "scrollable content" at bounding box center [749, 369] width 996 height 202
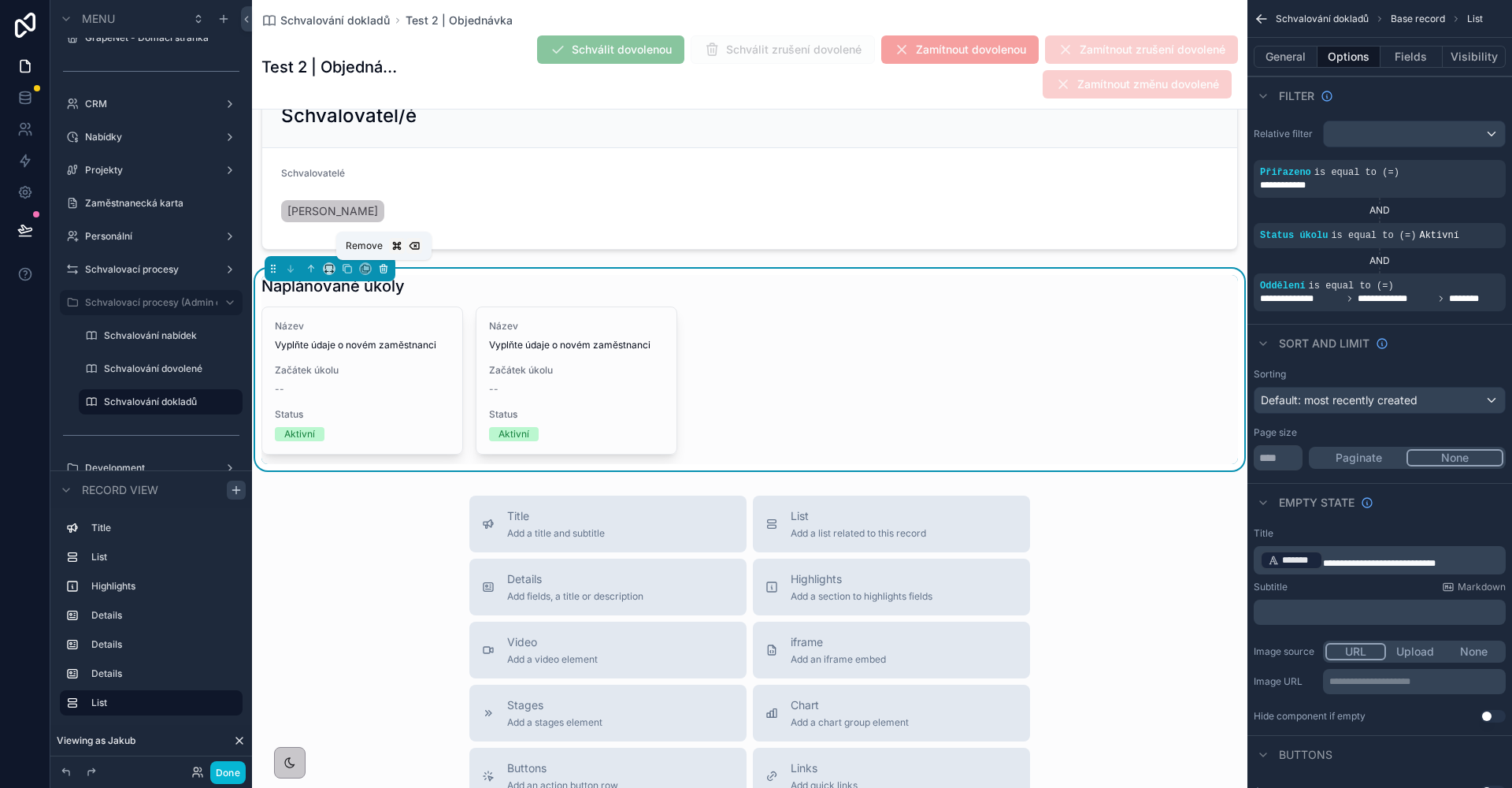
click at [384, 270] on icon "scrollable content" at bounding box center [383, 268] width 11 height 11
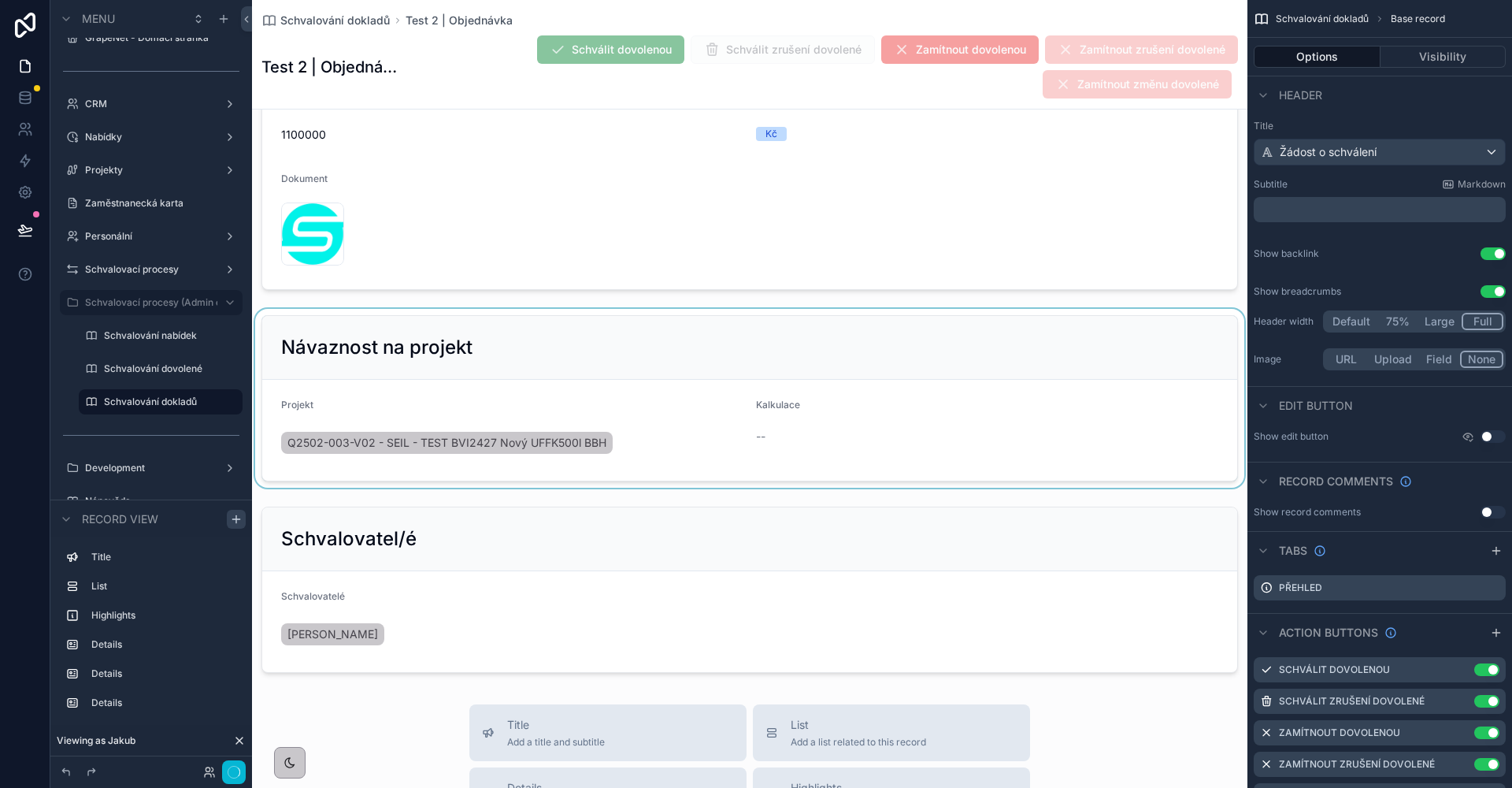
scroll to position [463, 0]
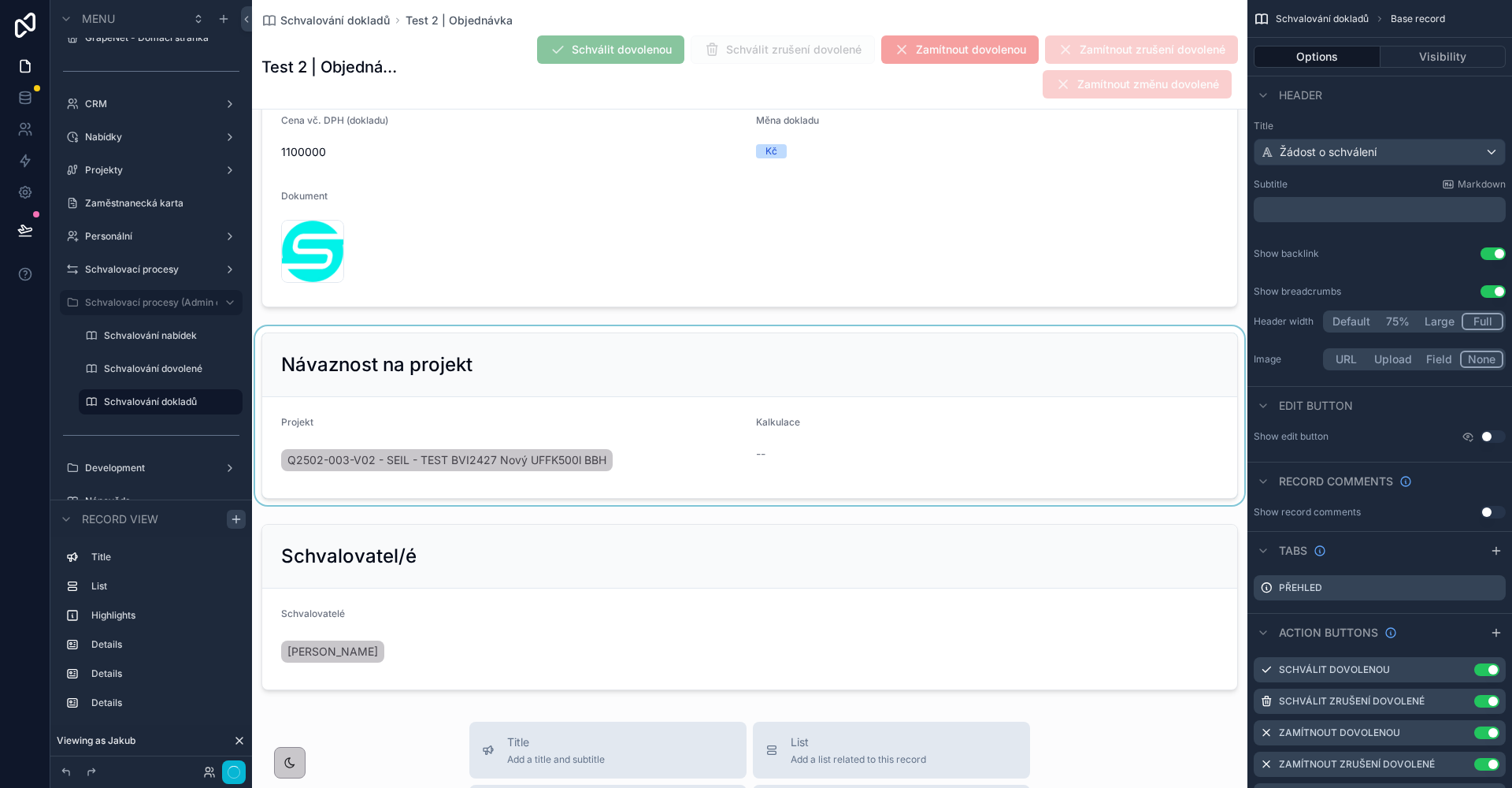
click at [714, 387] on div "scrollable content" at bounding box center [749, 415] width 996 height 178
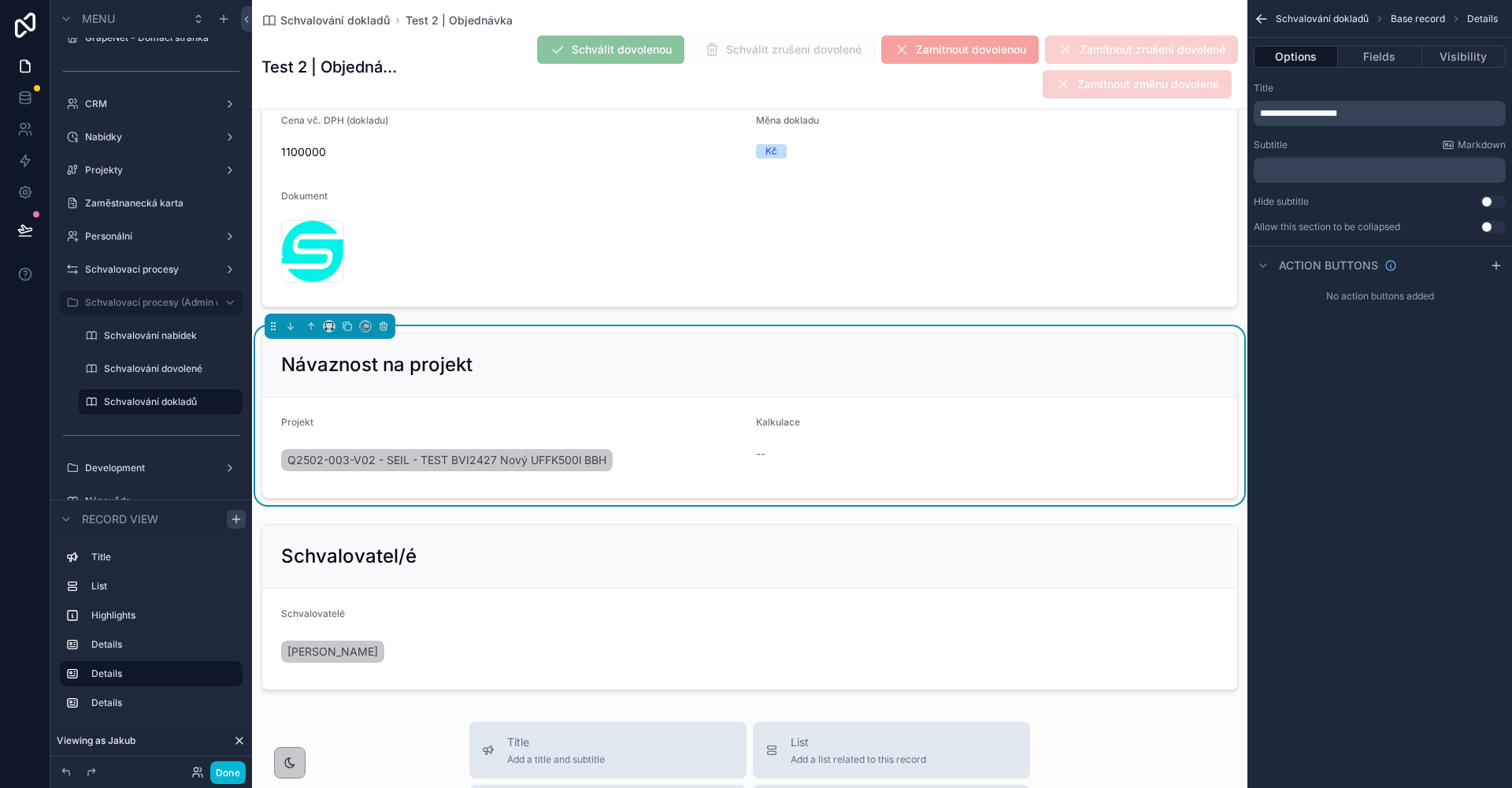
click at [1395, 389] on div "**********" at bounding box center [1380, 394] width 265 height 788
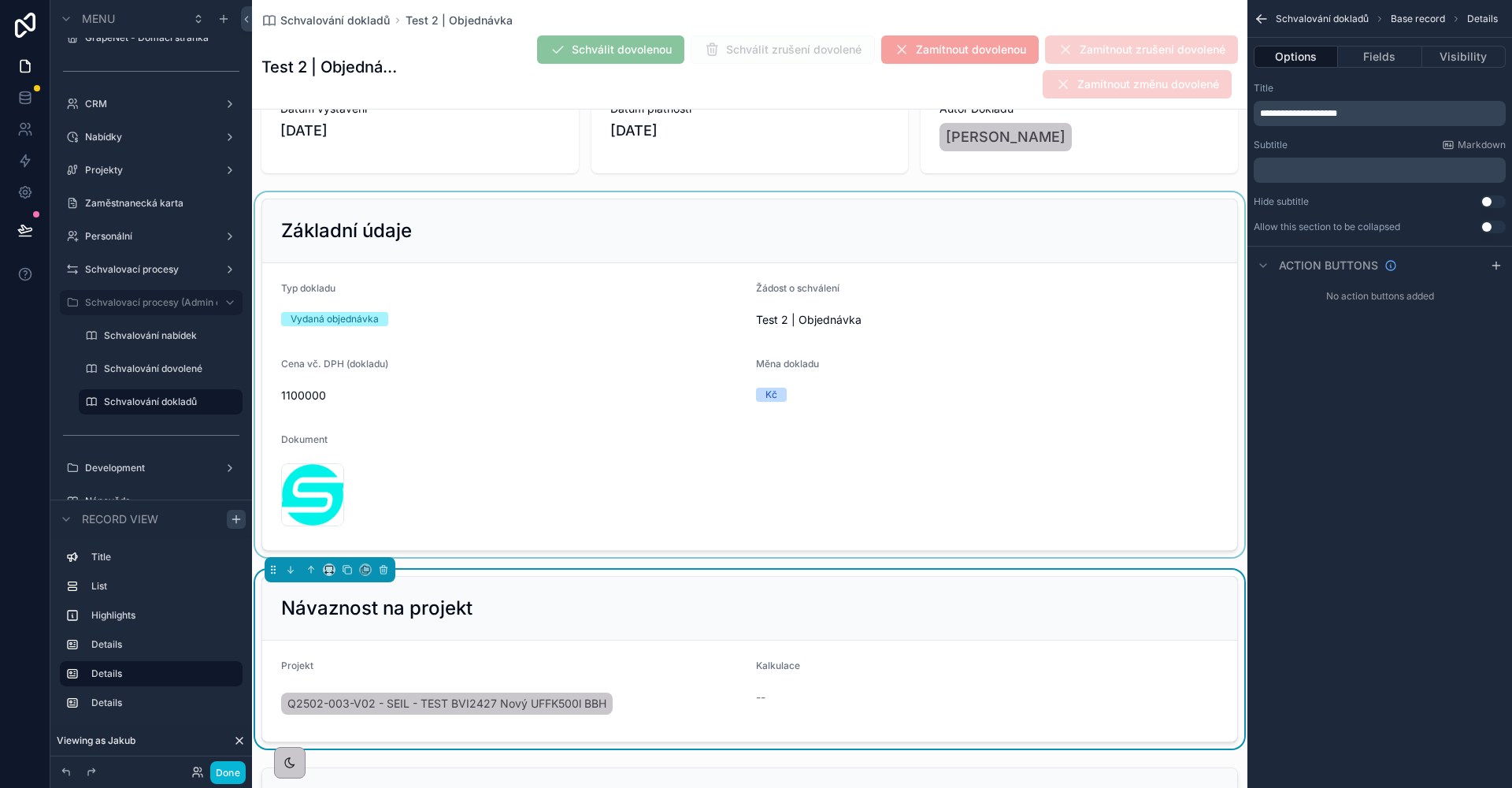
scroll to position [341, 0]
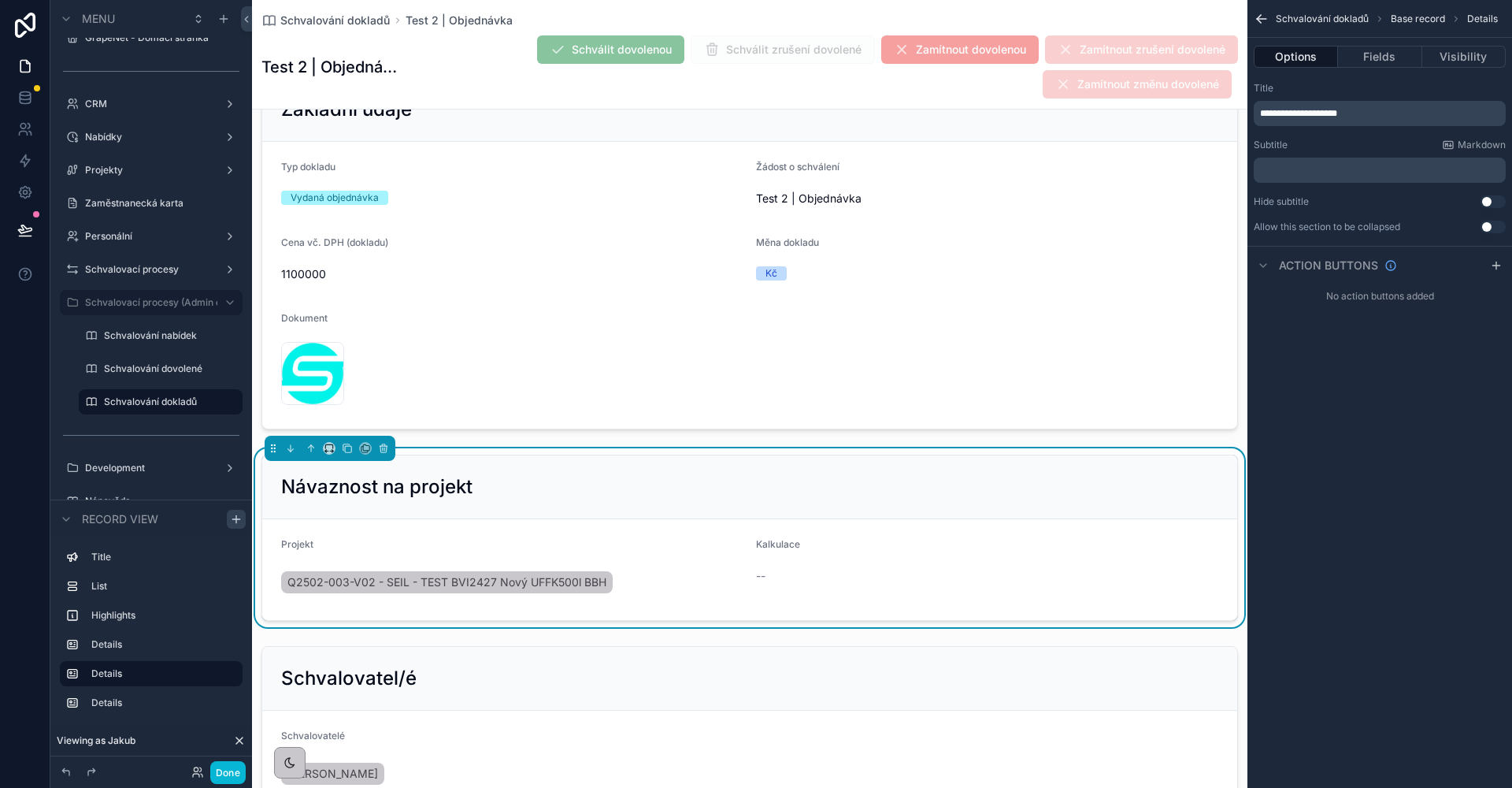
click at [1487, 197] on button "Use setting" at bounding box center [1492, 202] width 25 height 12
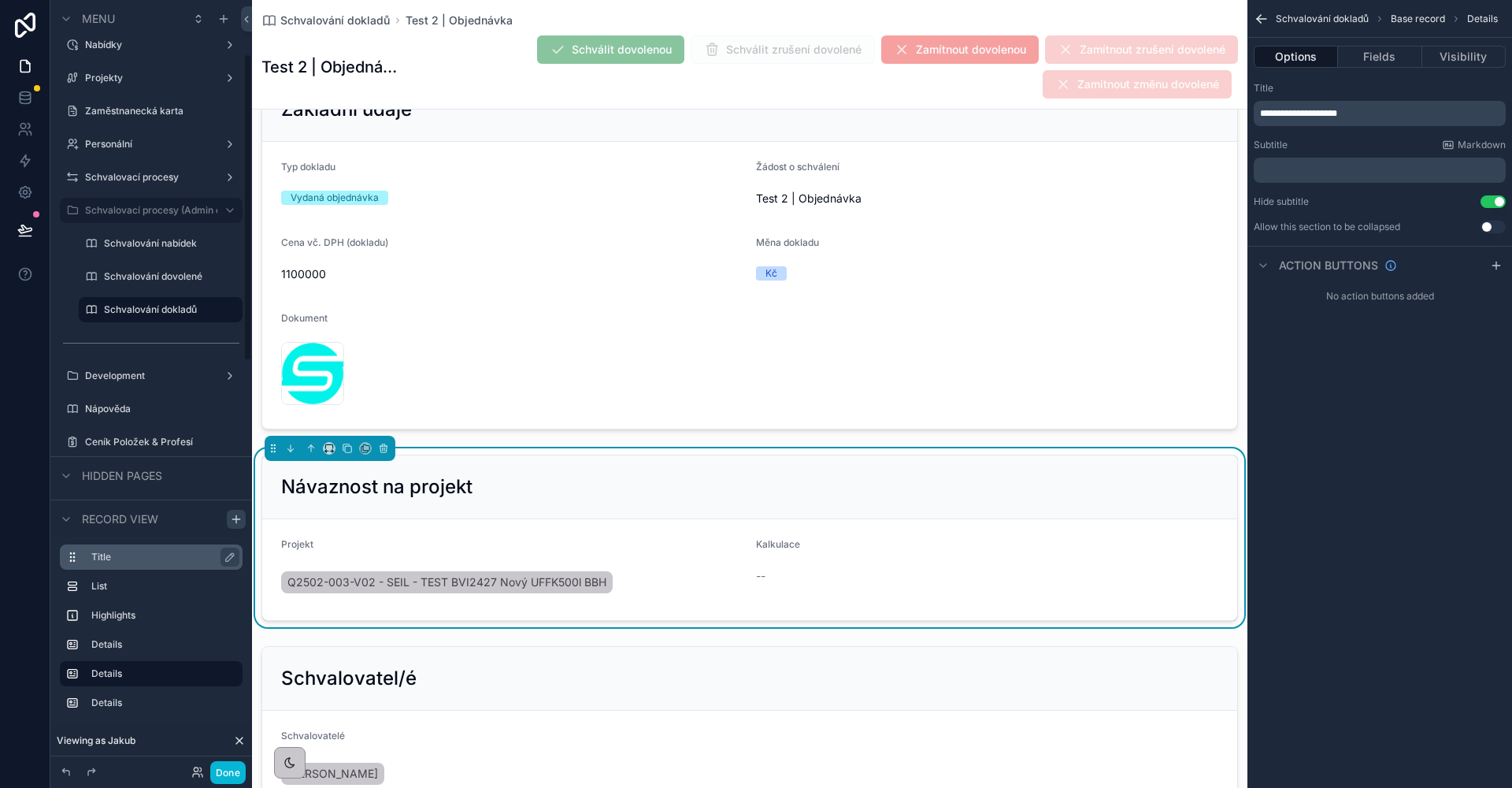
scroll to position [59, 0]
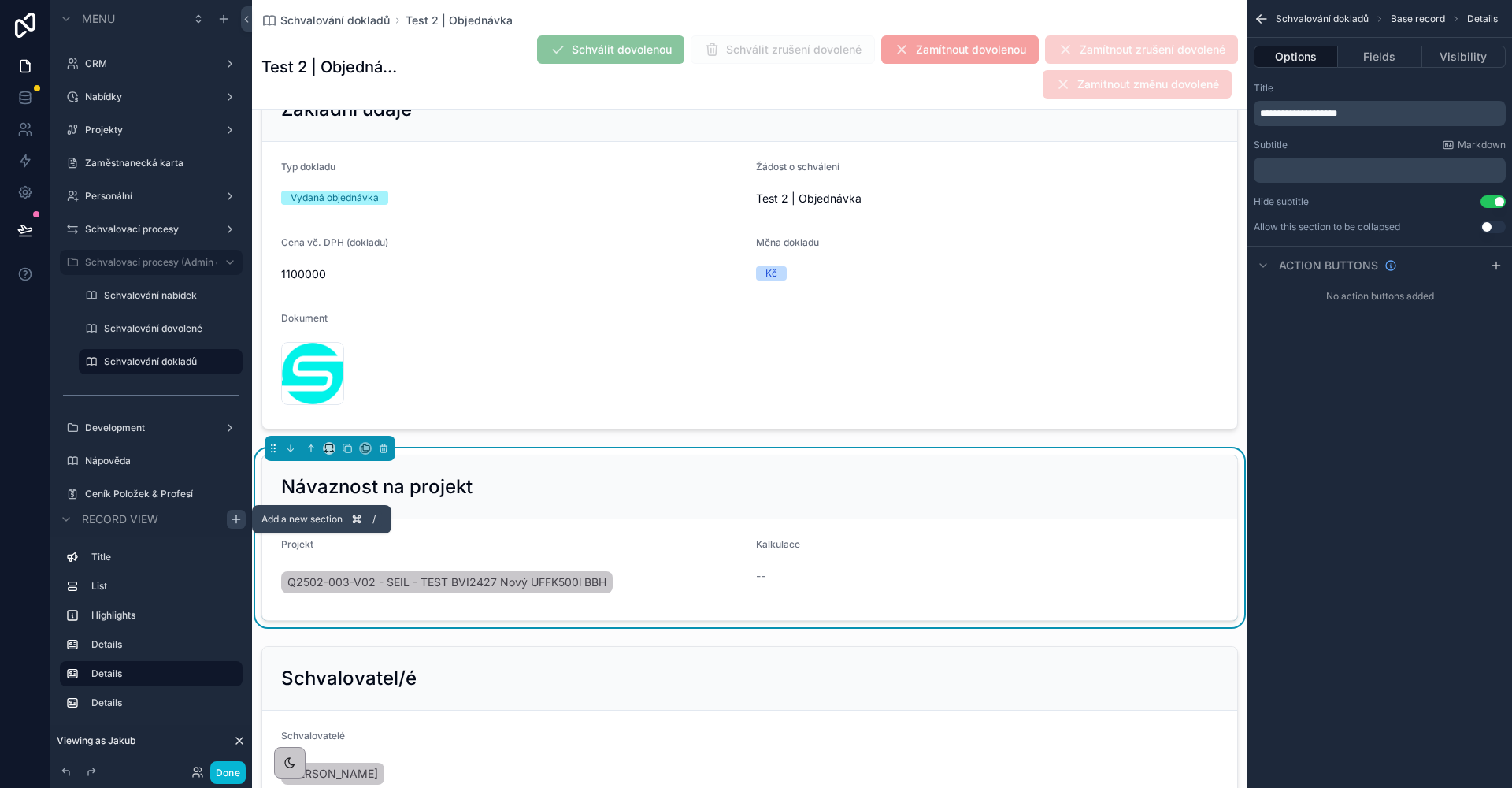
click at [235, 524] on icon "scrollable content" at bounding box center [236, 518] width 12 height 12
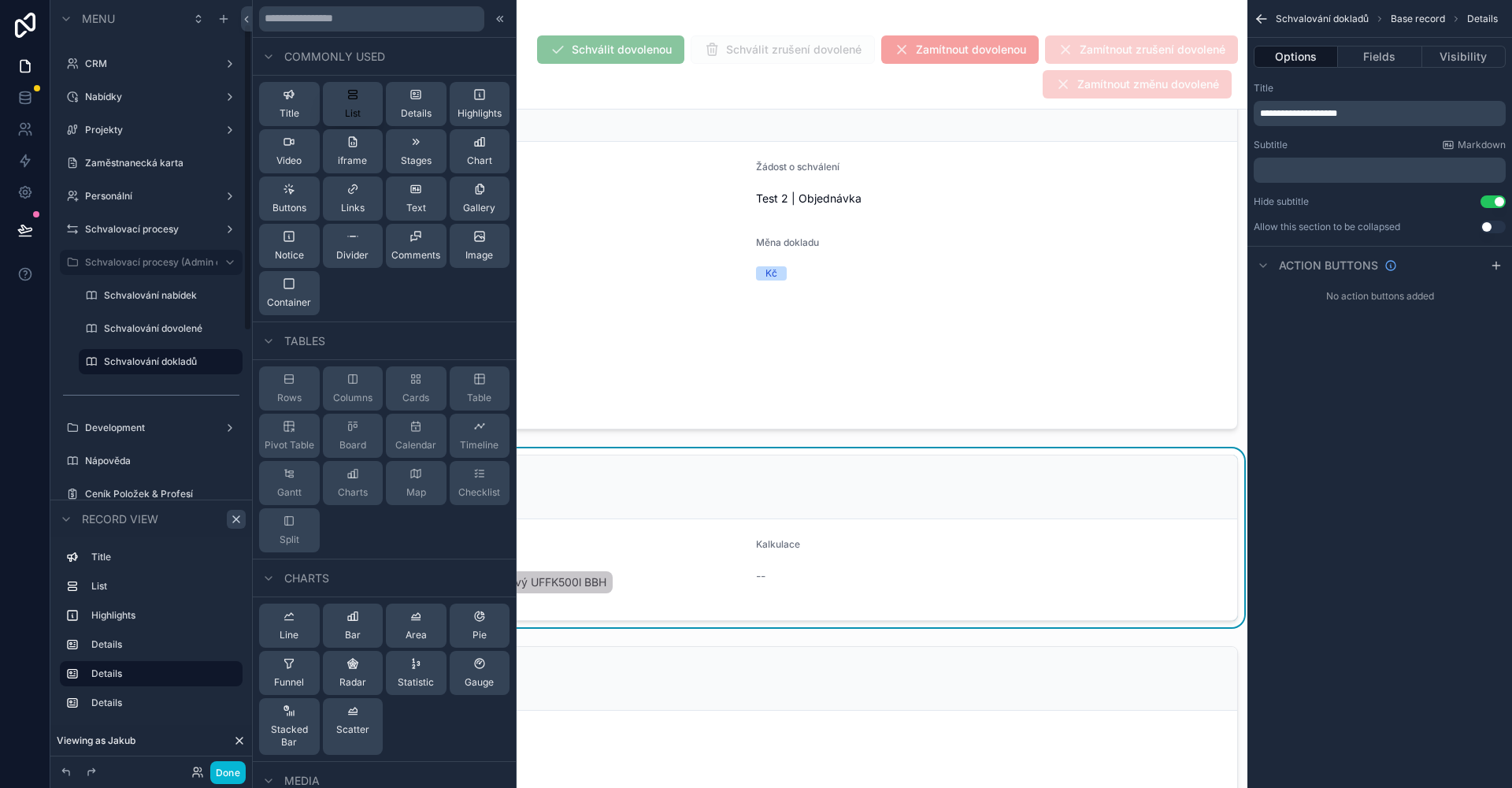
click at [358, 115] on button "List" at bounding box center [354, 104] width 61 height 44
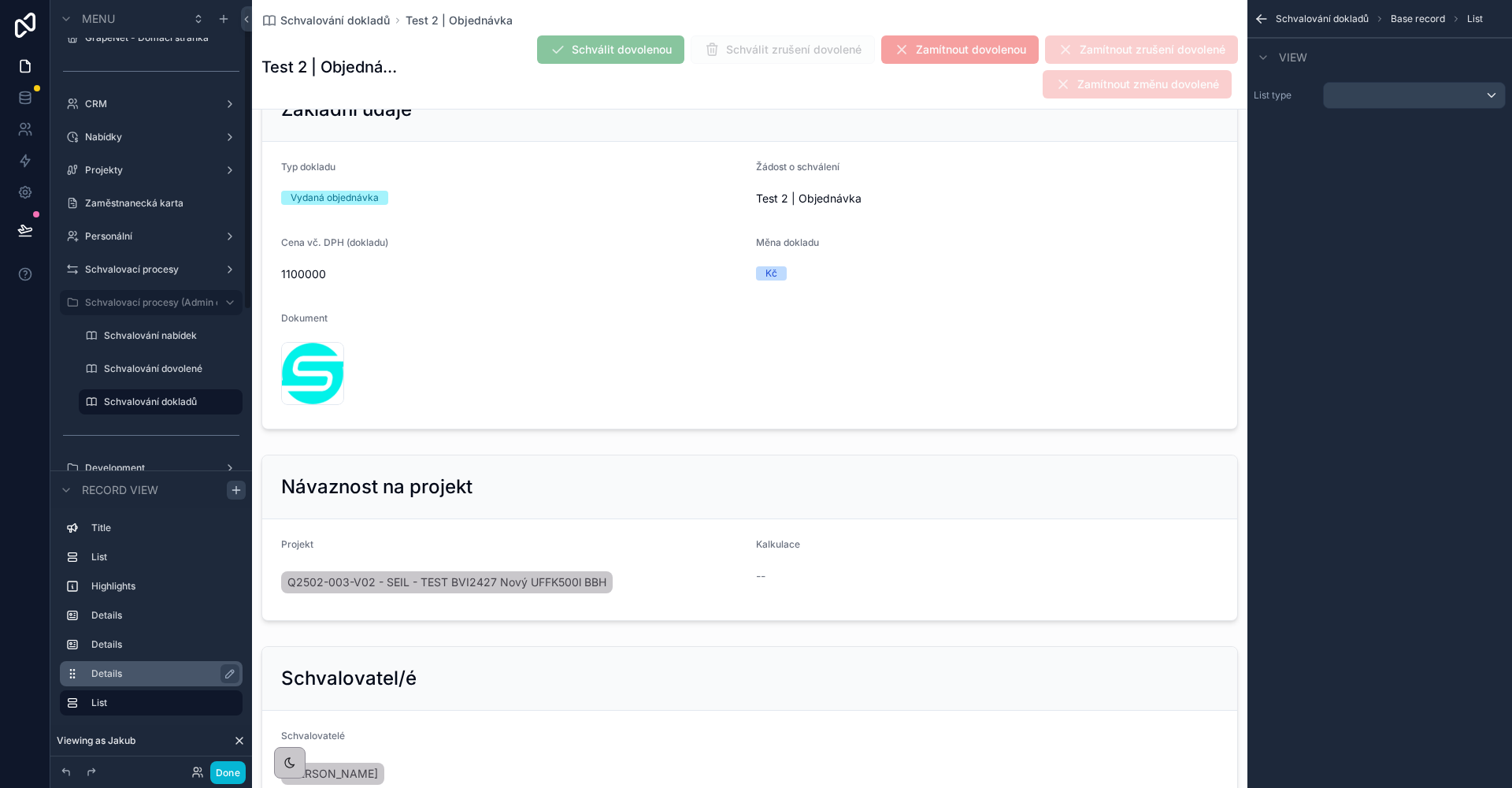
scroll to position [882, 0]
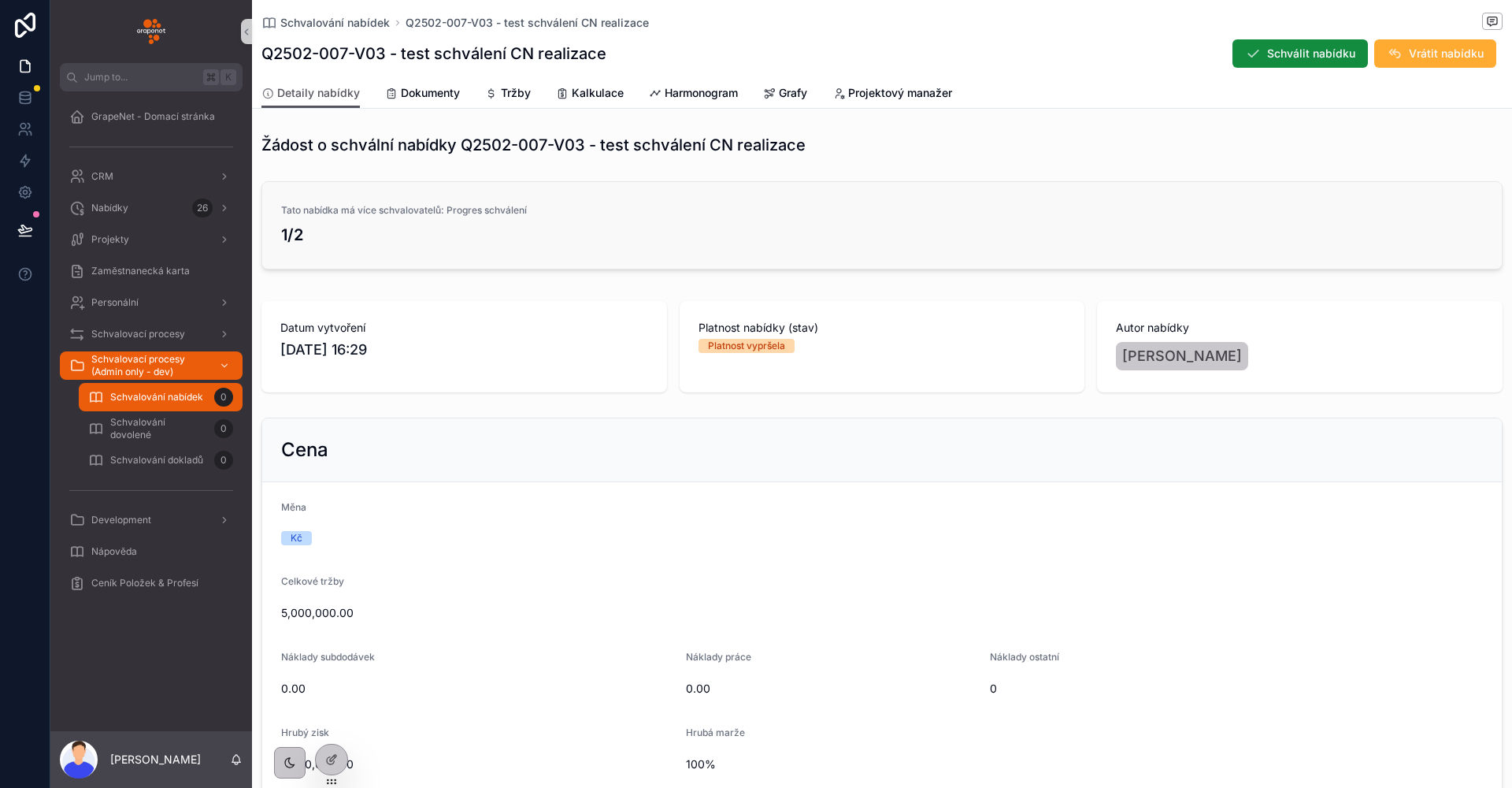
drag, startPoint x: 428, startPoint y: 237, endPoint x: 589, endPoint y: 234, distance: 161.0
click at [589, 234] on h3 "1/2" at bounding box center [881, 234] width 1201 height 24
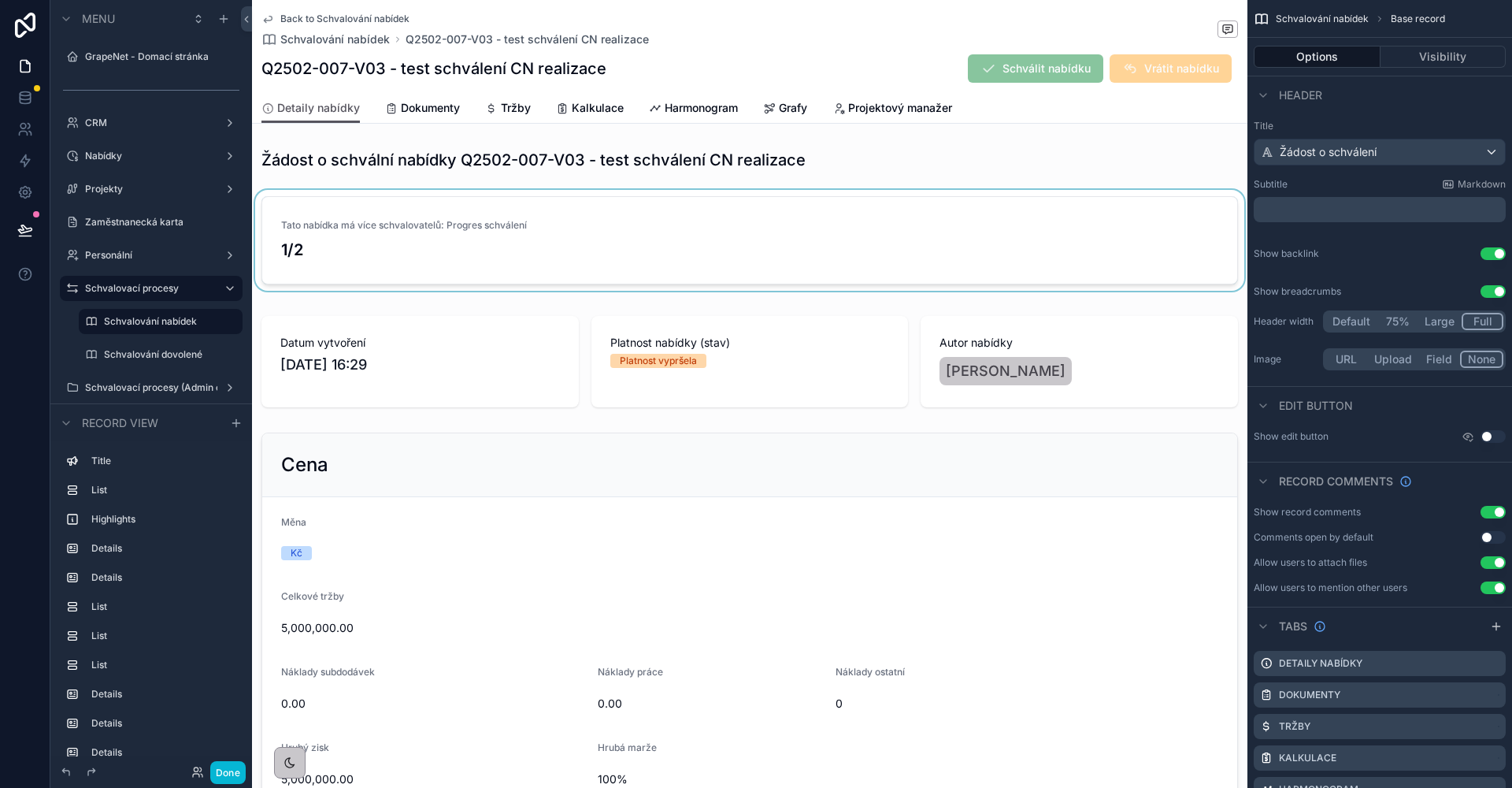
click at [390, 209] on div "scrollable content" at bounding box center [749, 243] width 996 height 107
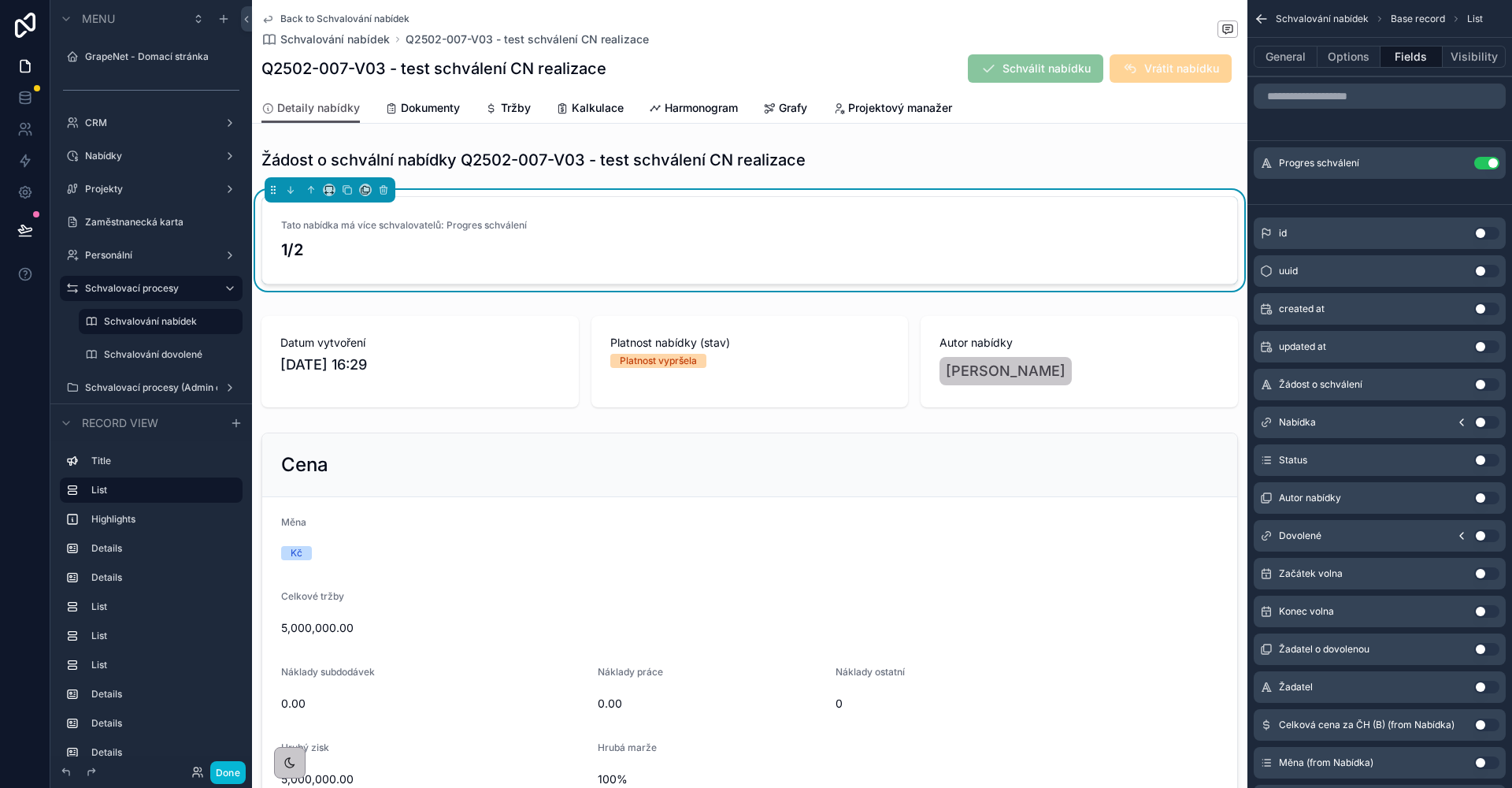
click at [708, 49] on div "Back to Schvalování nabídek Schvalování nabídek Q2502-007-V03 - test schválení …" at bounding box center [750, 46] width 977 height 93
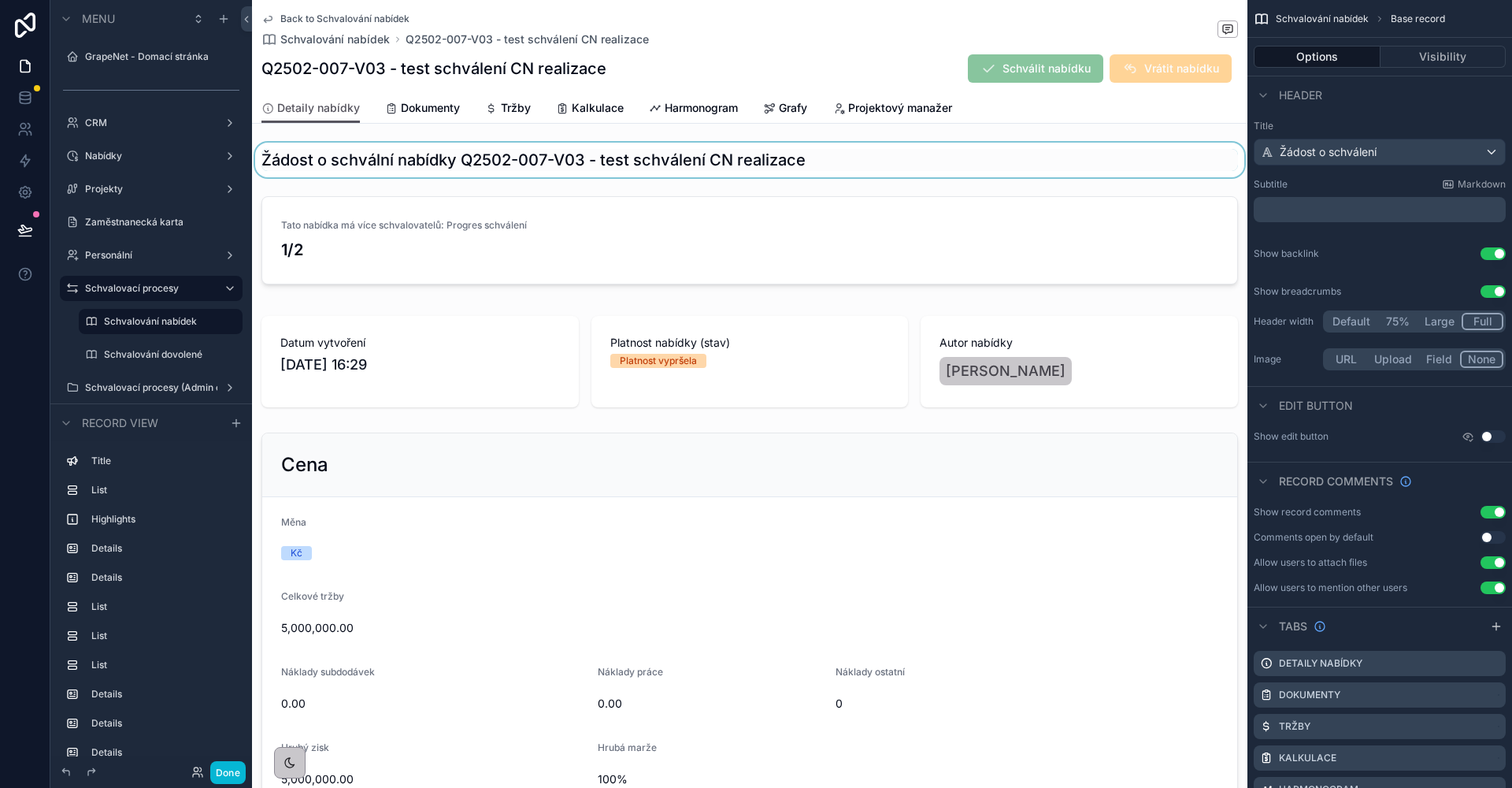
click at [643, 162] on div "scrollable content" at bounding box center [749, 160] width 996 height 35
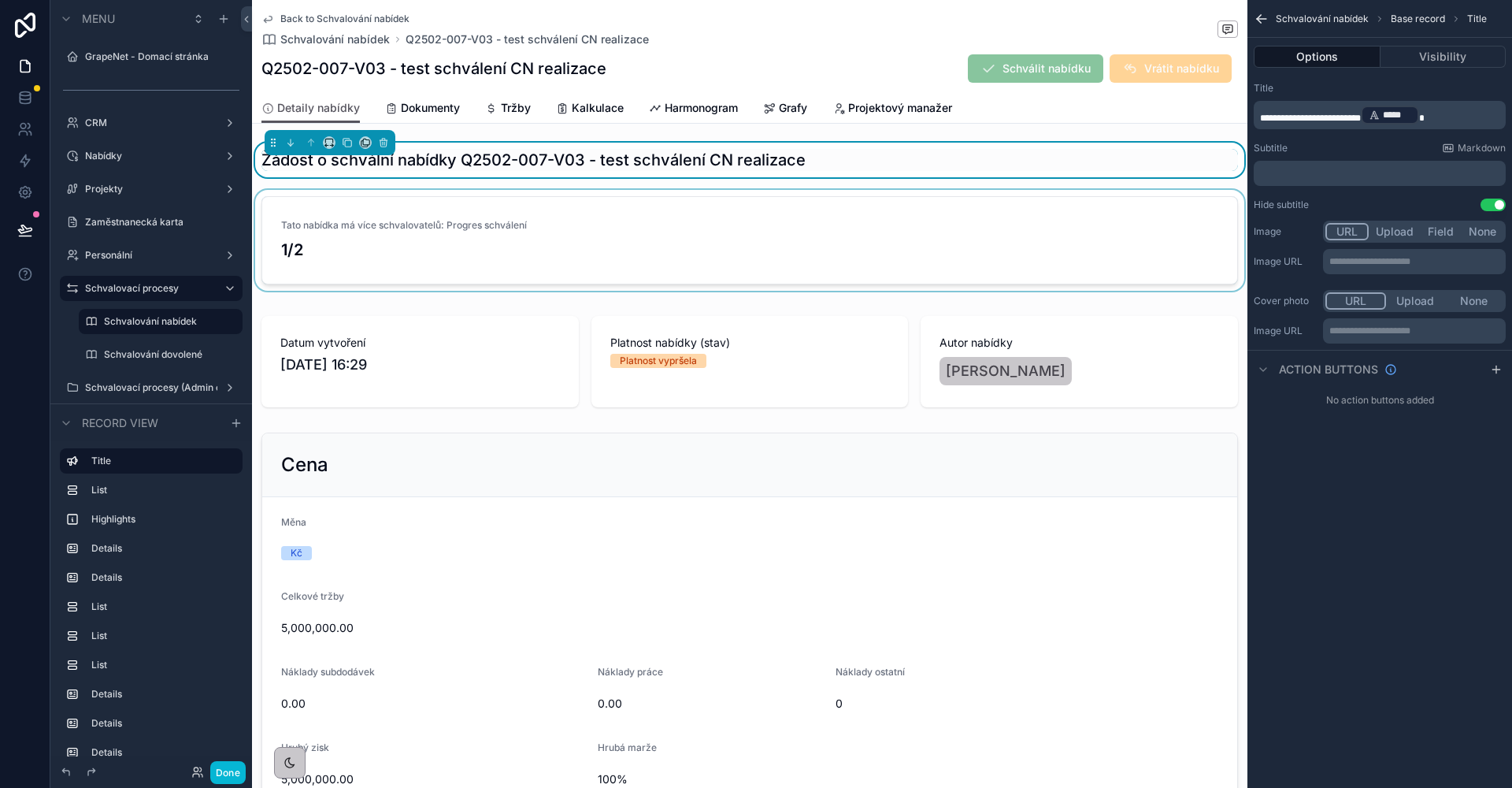
click at [610, 243] on div "scrollable content" at bounding box center [749, 243] width 996 height 107
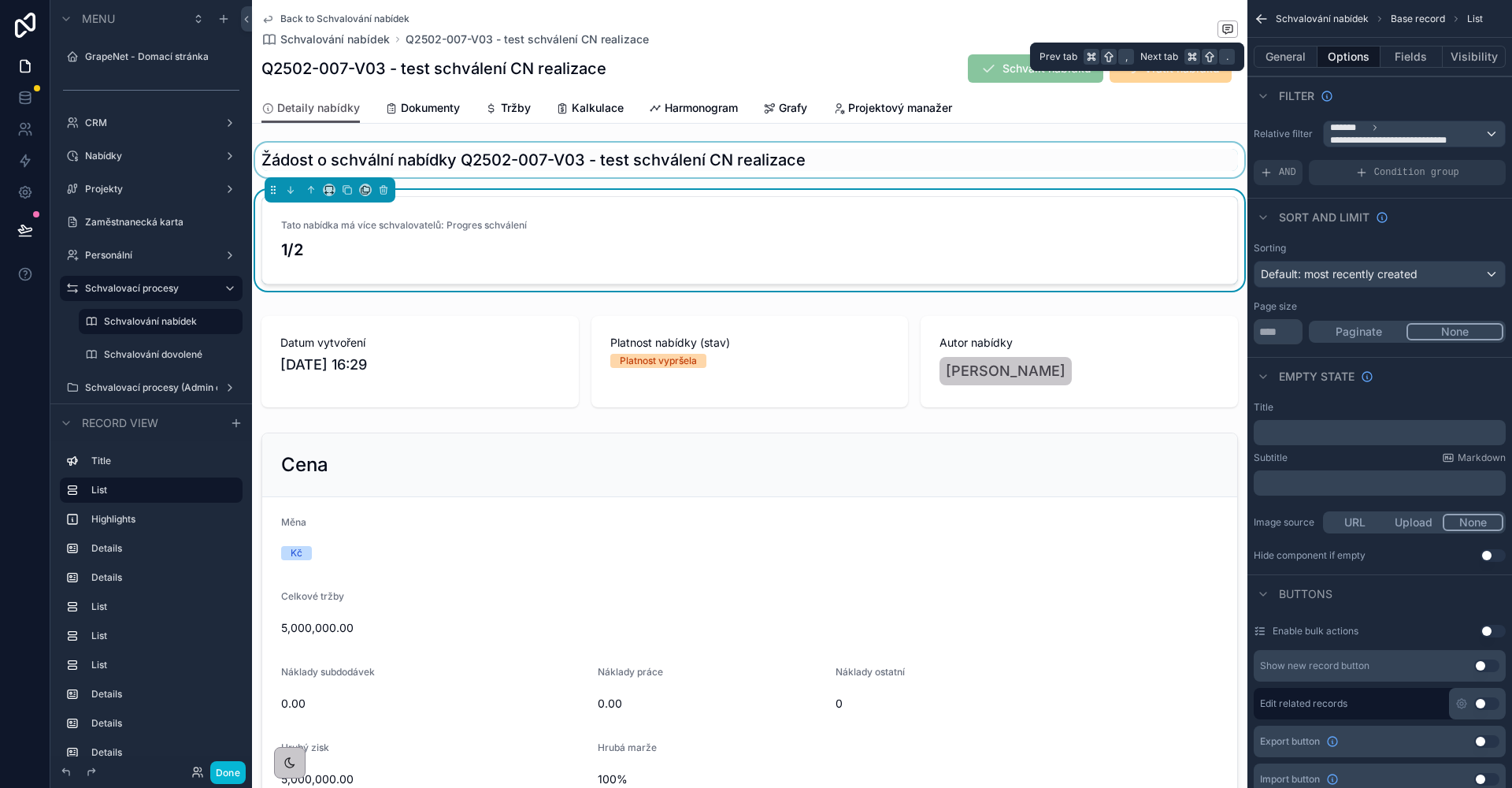
click at [1359, 58] on button "Options" at bounding box center [1348, 57] width 63 height 22
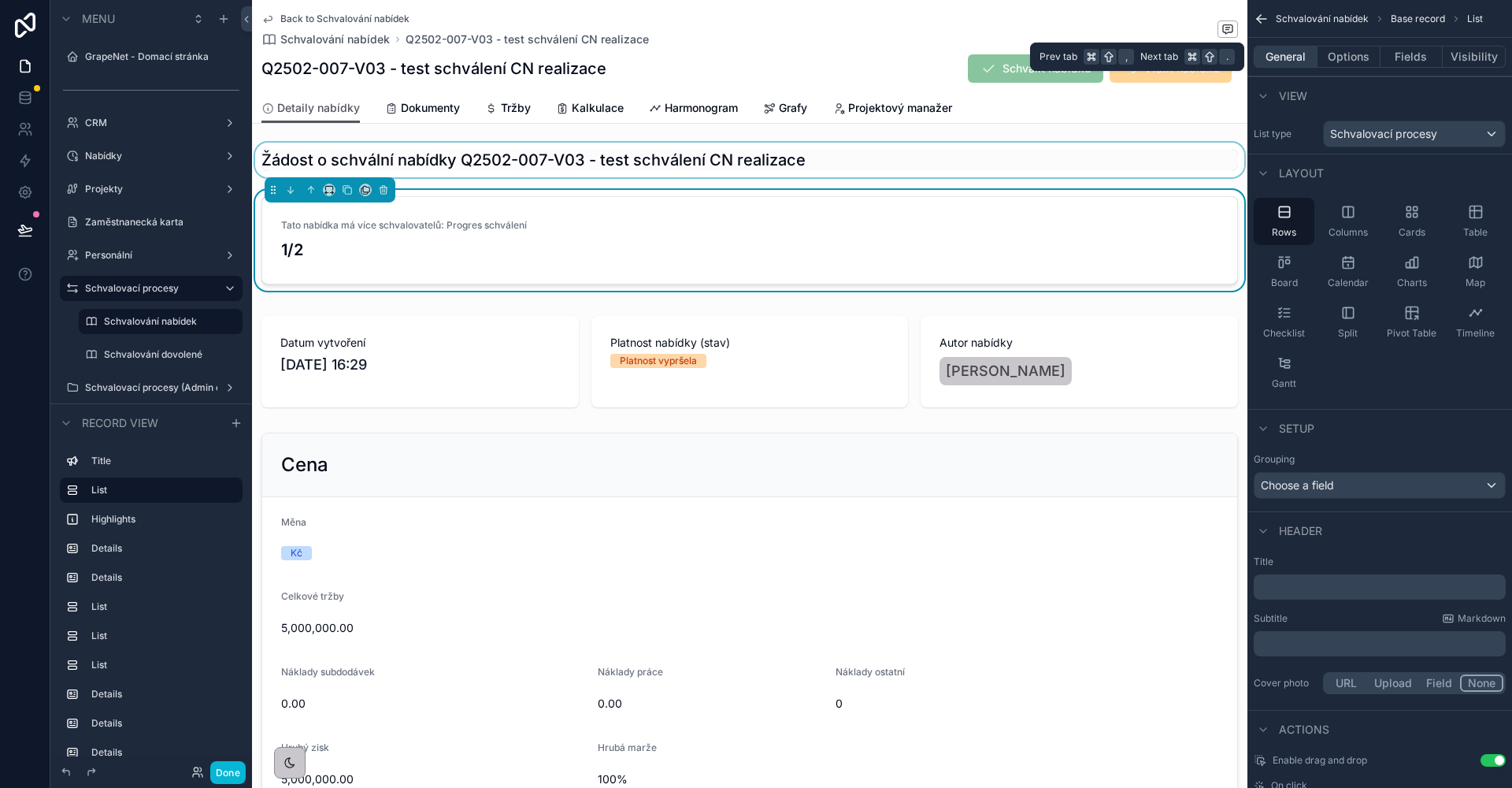
click at [1292, 57] on button "General" at bounding box center [1286, 57] width 64 height 22
click at [1010, 233] on div "Tato nabídka má více schvalovatelů: Progres schválení 1/2" at bounding box center [750, 240] width 937 height 43
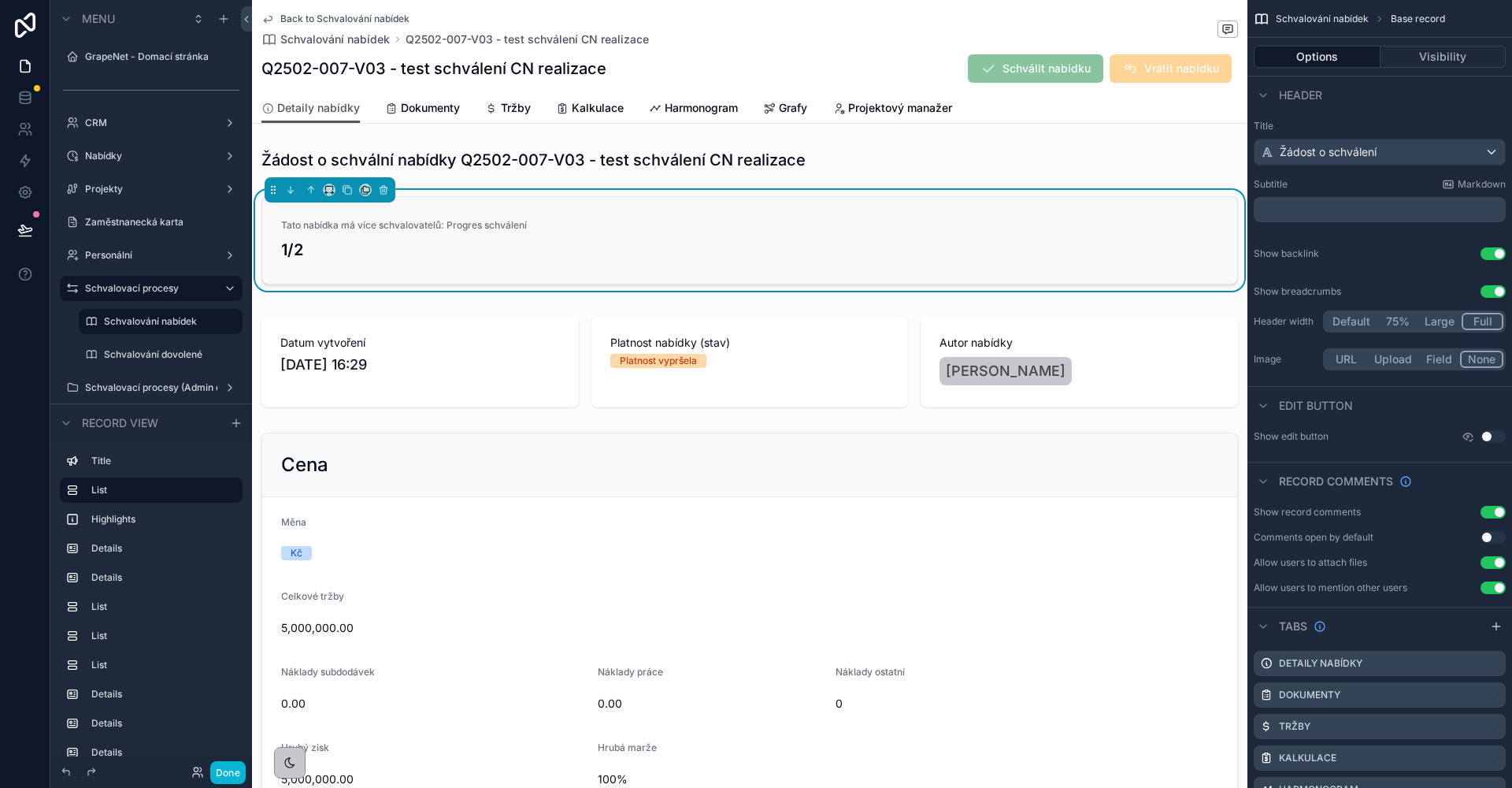
click at [852, 241] on h3 "1/2" at bounding box center [750, 249] width 937 height 24
click at [817, 161] on div "scrollable content" at bounding box center [749, 160] width 996 height 35
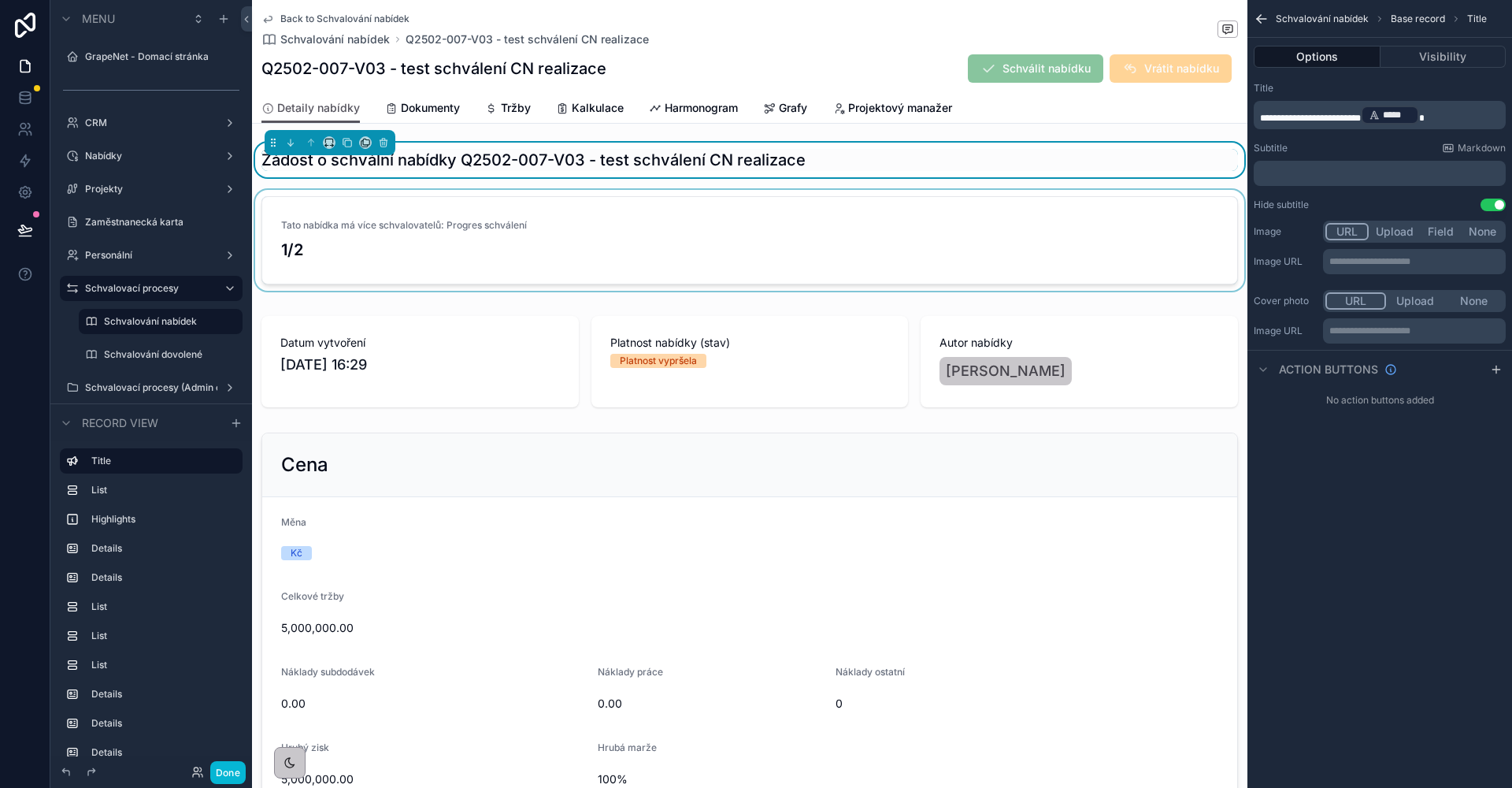
click at [863, 244] on div "scrollable content" at bounding box center [749, 243] width 996 height 107
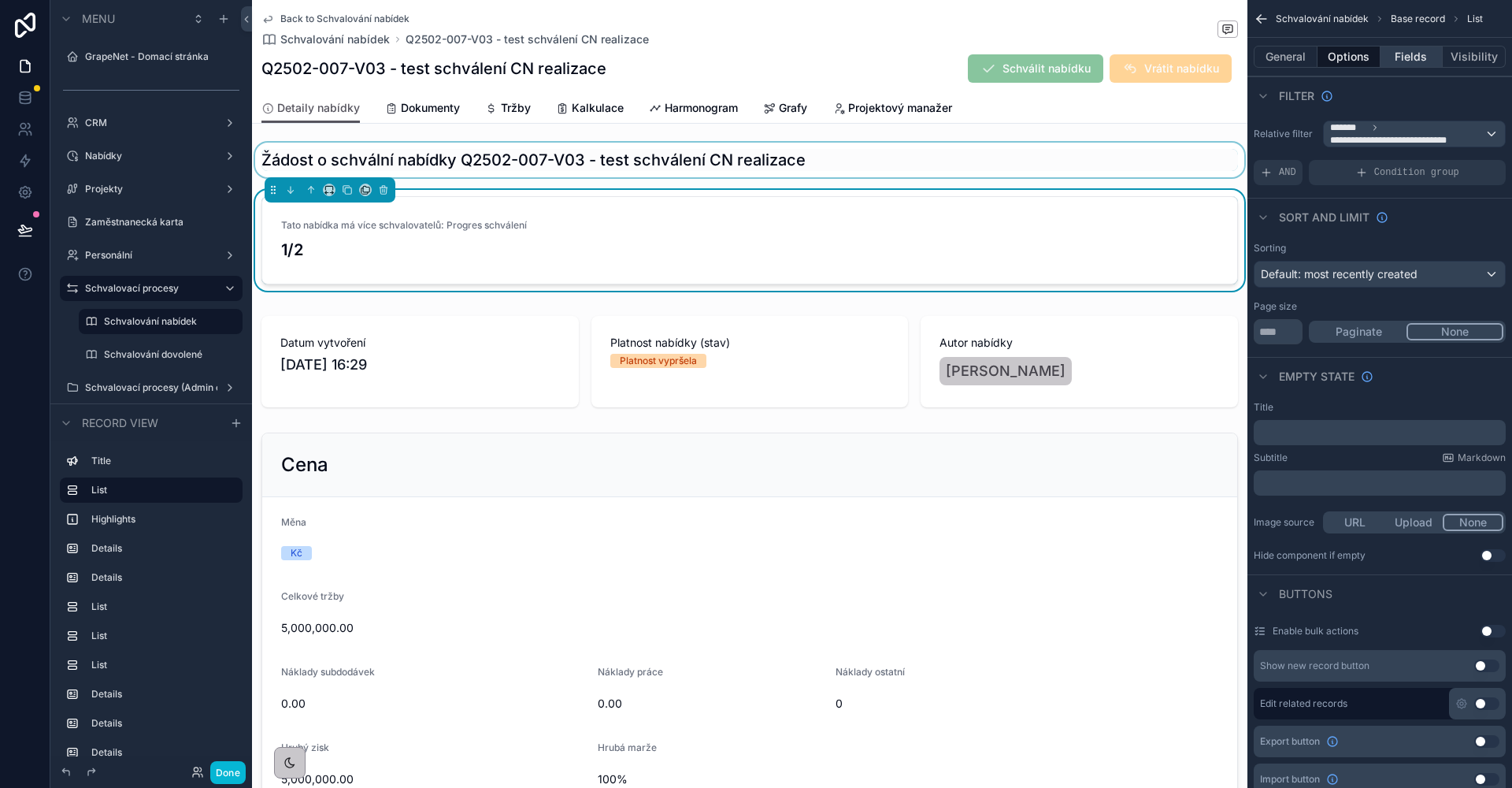
click at [1390, 62] on button "Fields" at bounding box center [1412, 57] width 63 height 22
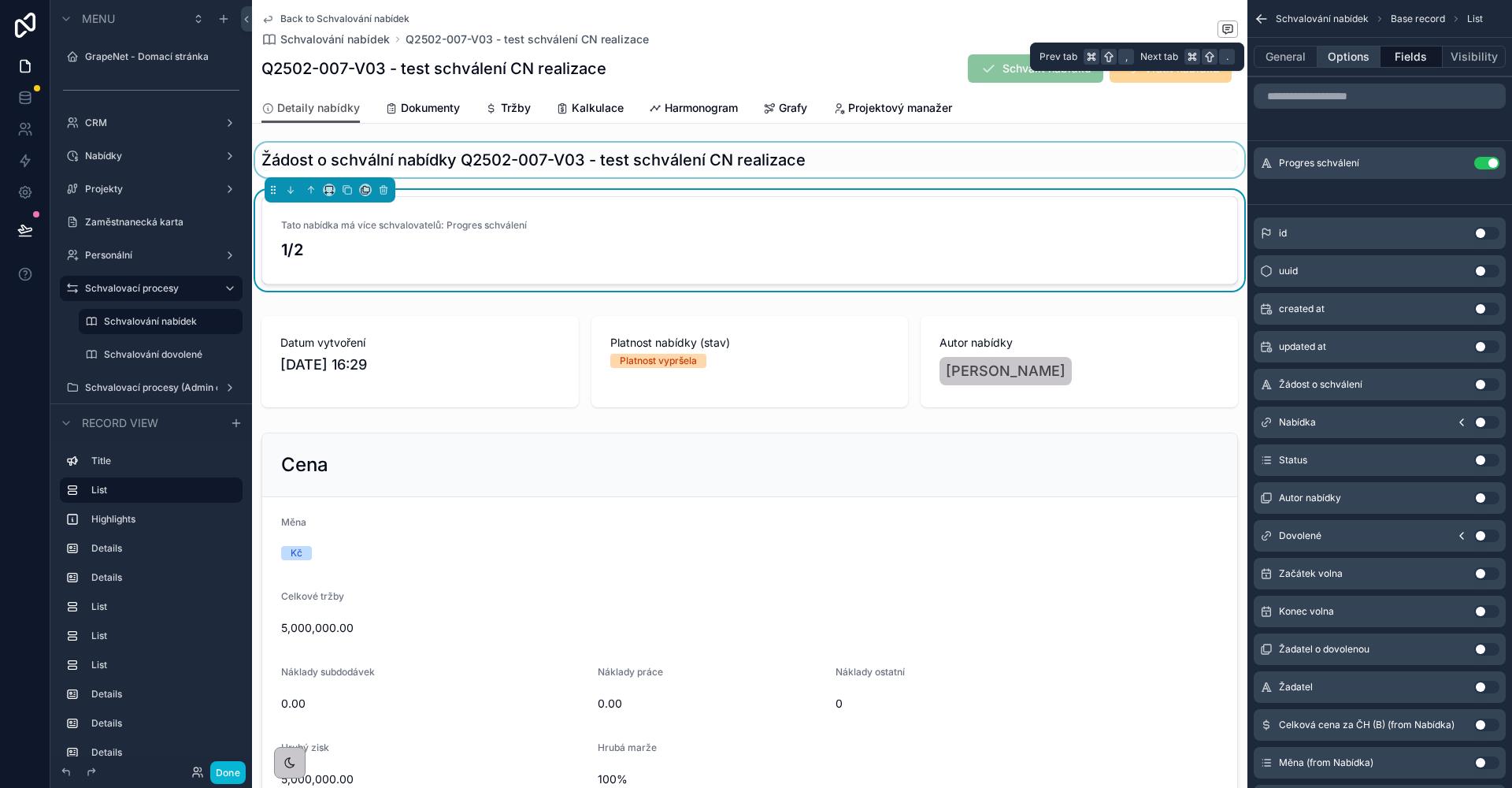
click at [1361, 59] on button "Options" at bounding box center [1348, 57] width 63 height 22
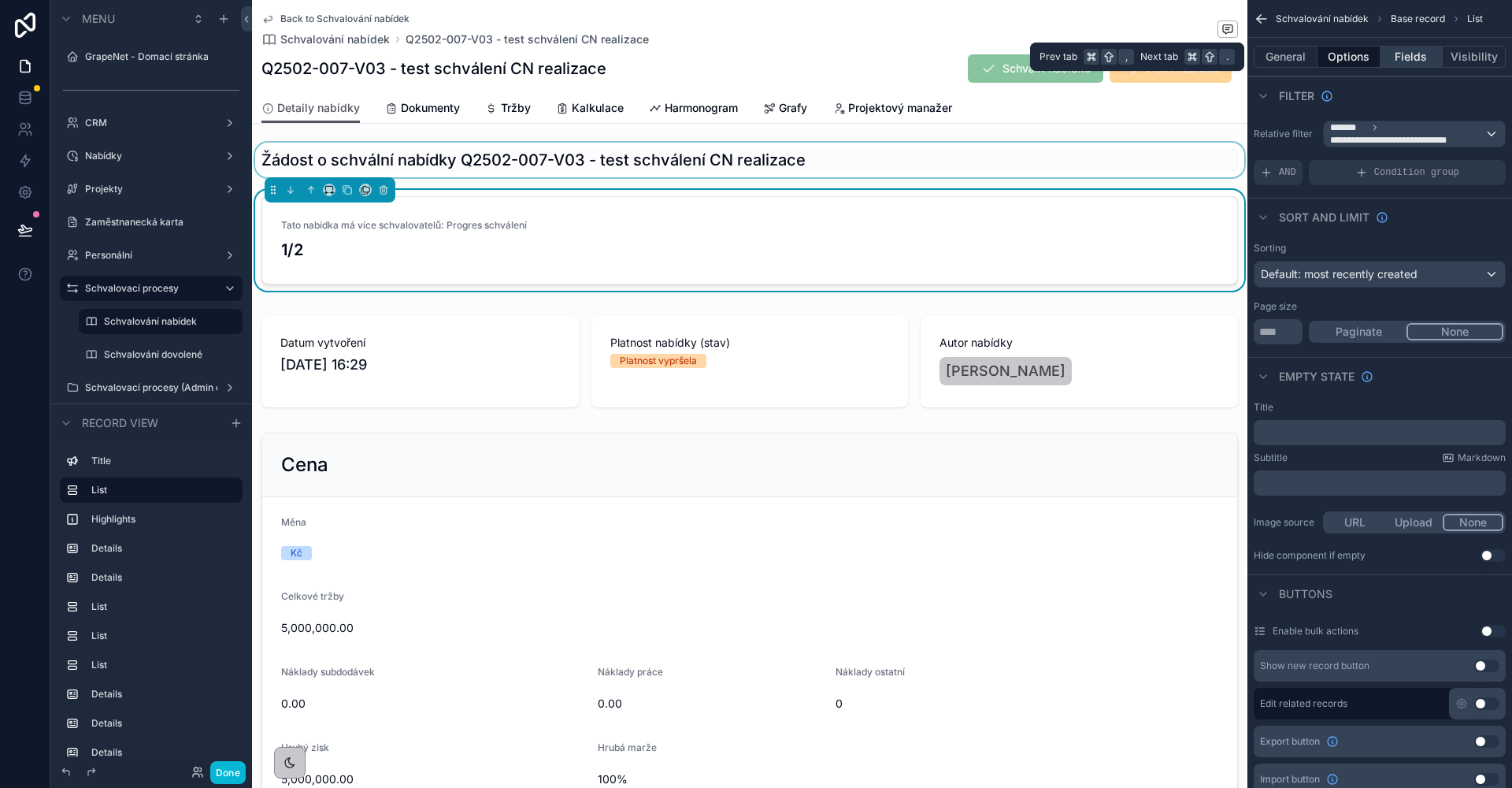
click at [1401, 60] on button "Fields" at bounding box center [1412, 57] width 63 height 22
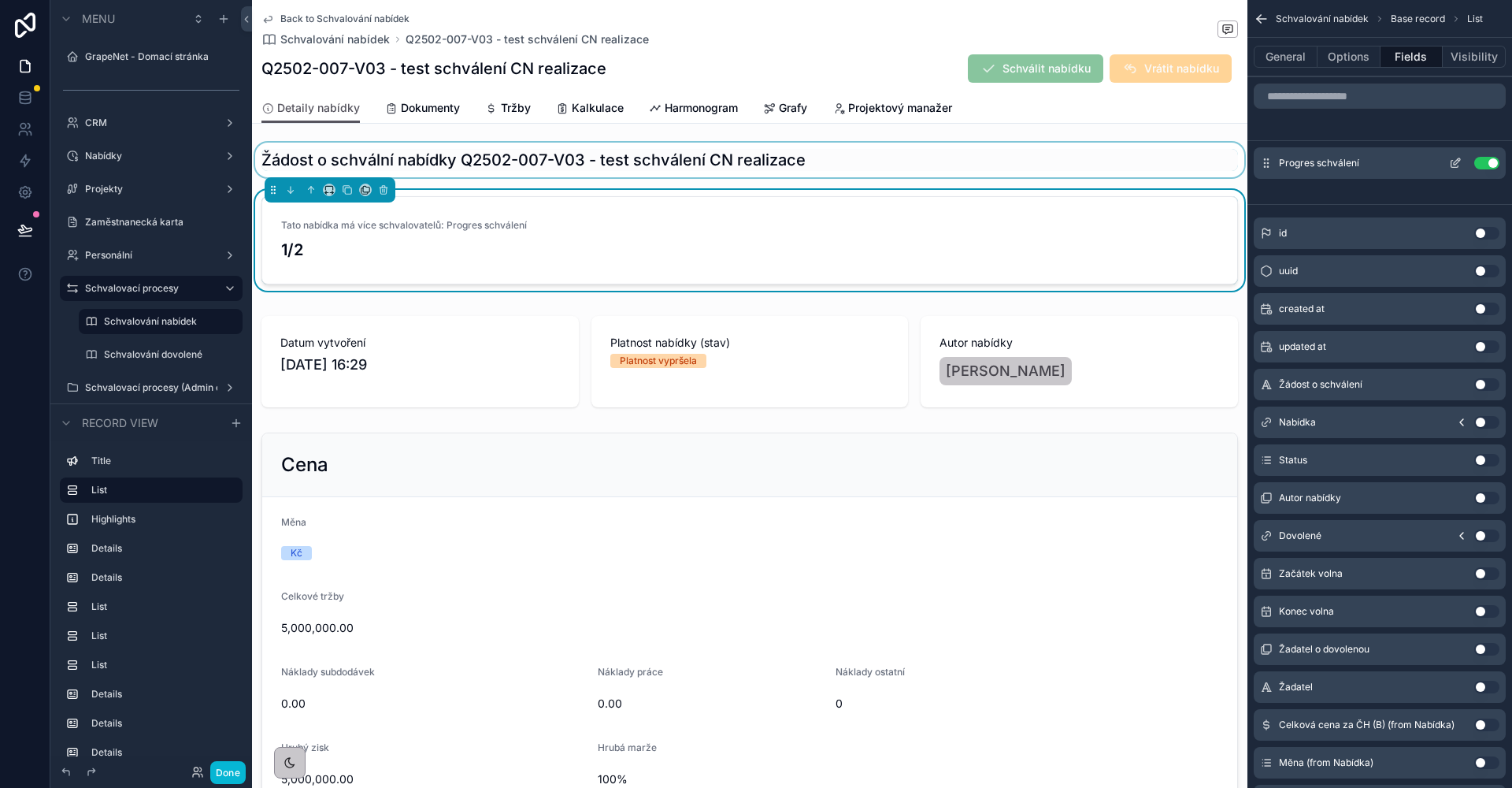
click at [1451, 161] on icon "scrollable content" at bounding box center [1454, 164] width 7 height 7
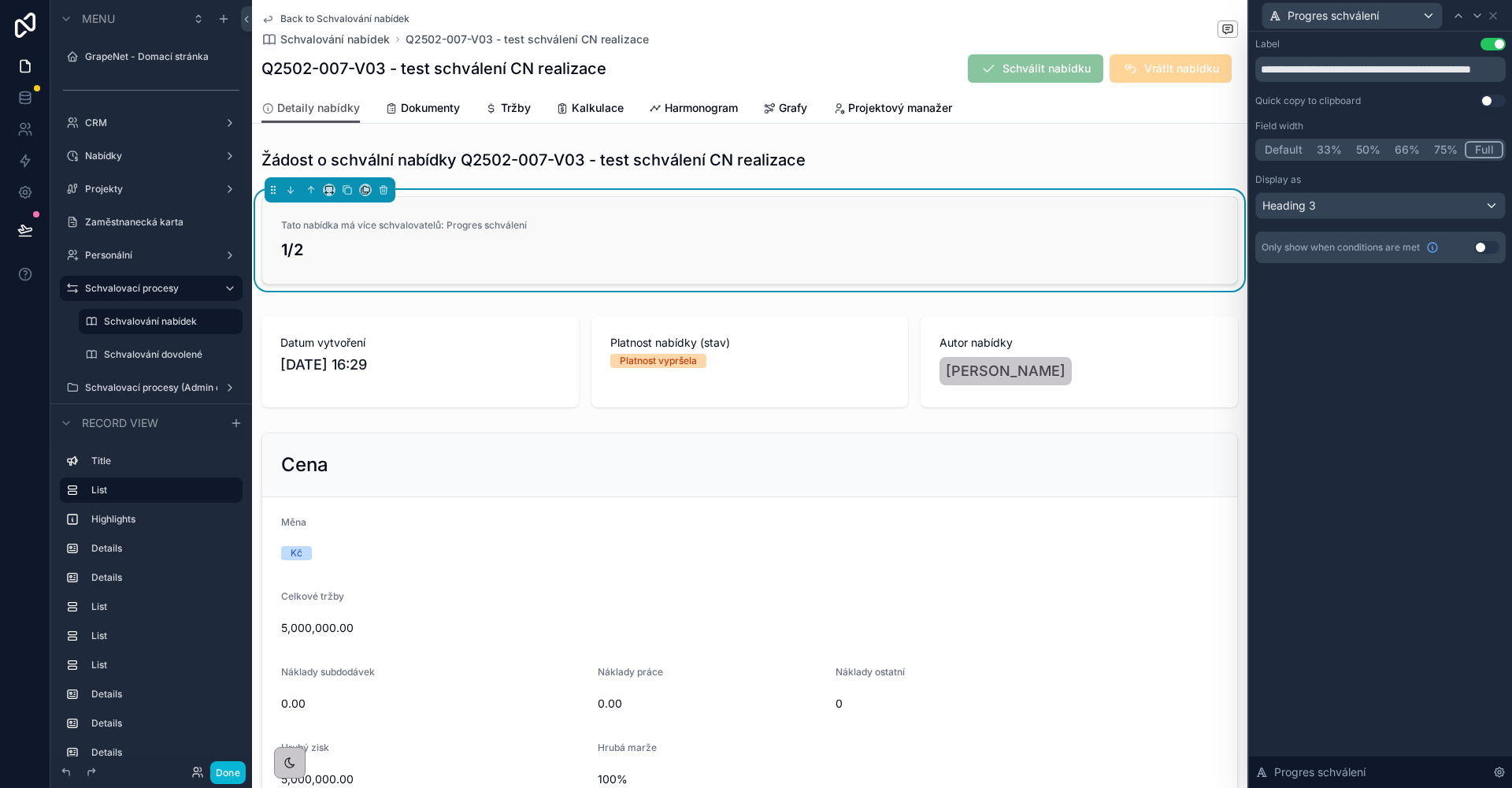
click at [543, 214] on link "Tato nabídka má více schvalovatelů: Progres schválení 1/2" at bounding box center [750, 239] width 975 height 86
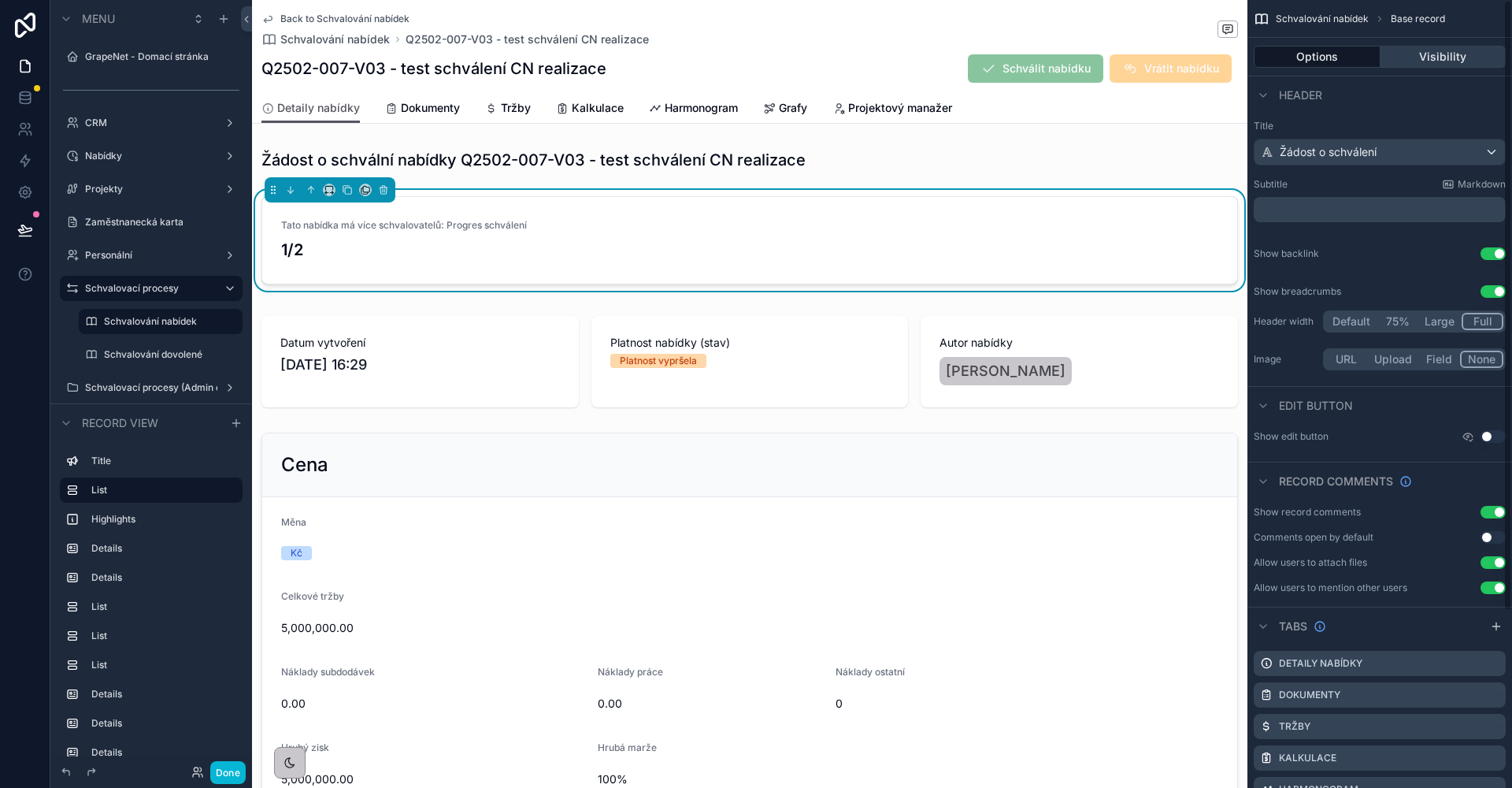
click at [1455, 57] on button "Visibility" at bounding box center [1443, 57] width 126 height 22
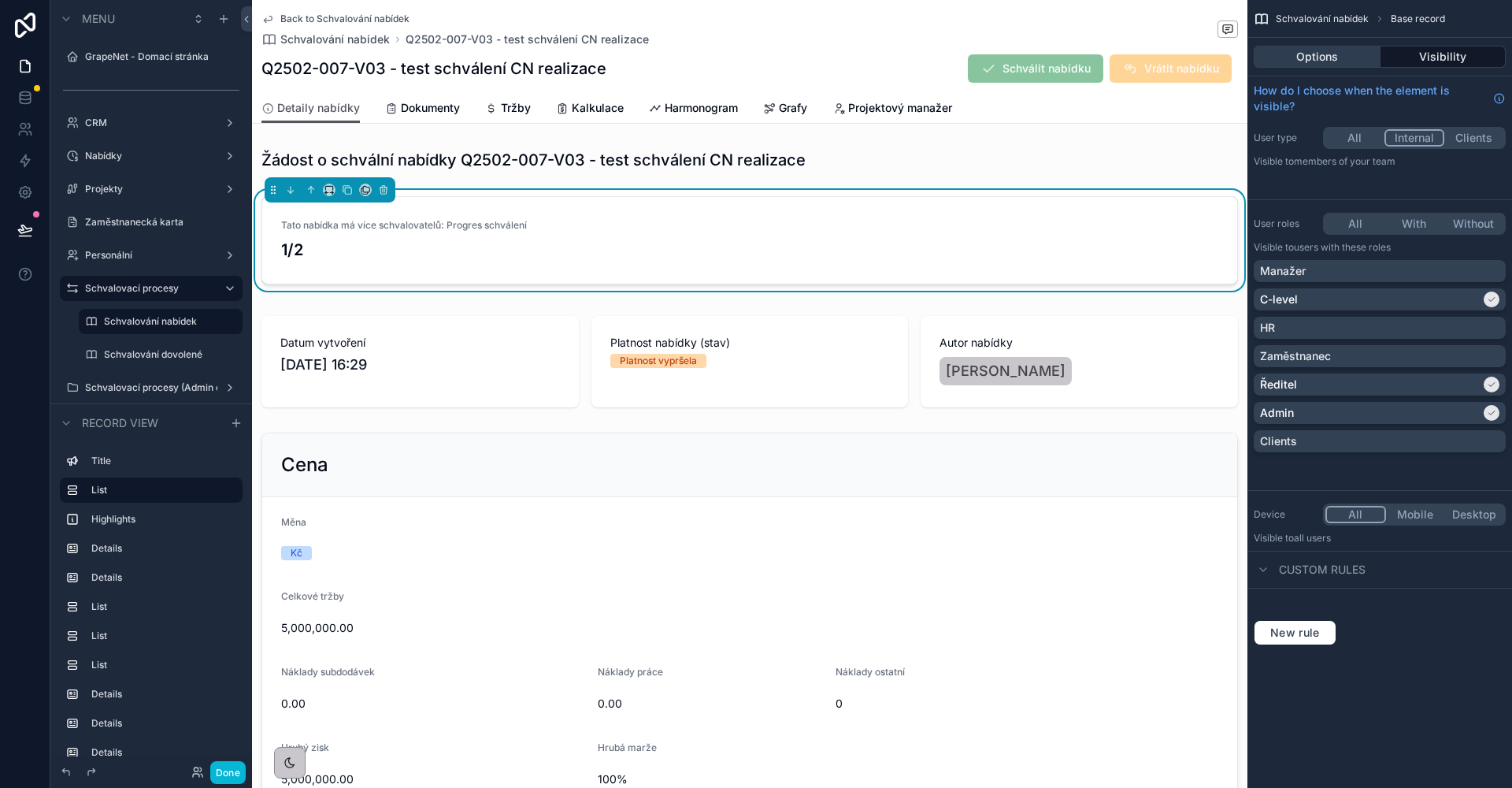
click at [1329, 58] on button "Options" at bounding box center [1317, 57] width 127 height 22
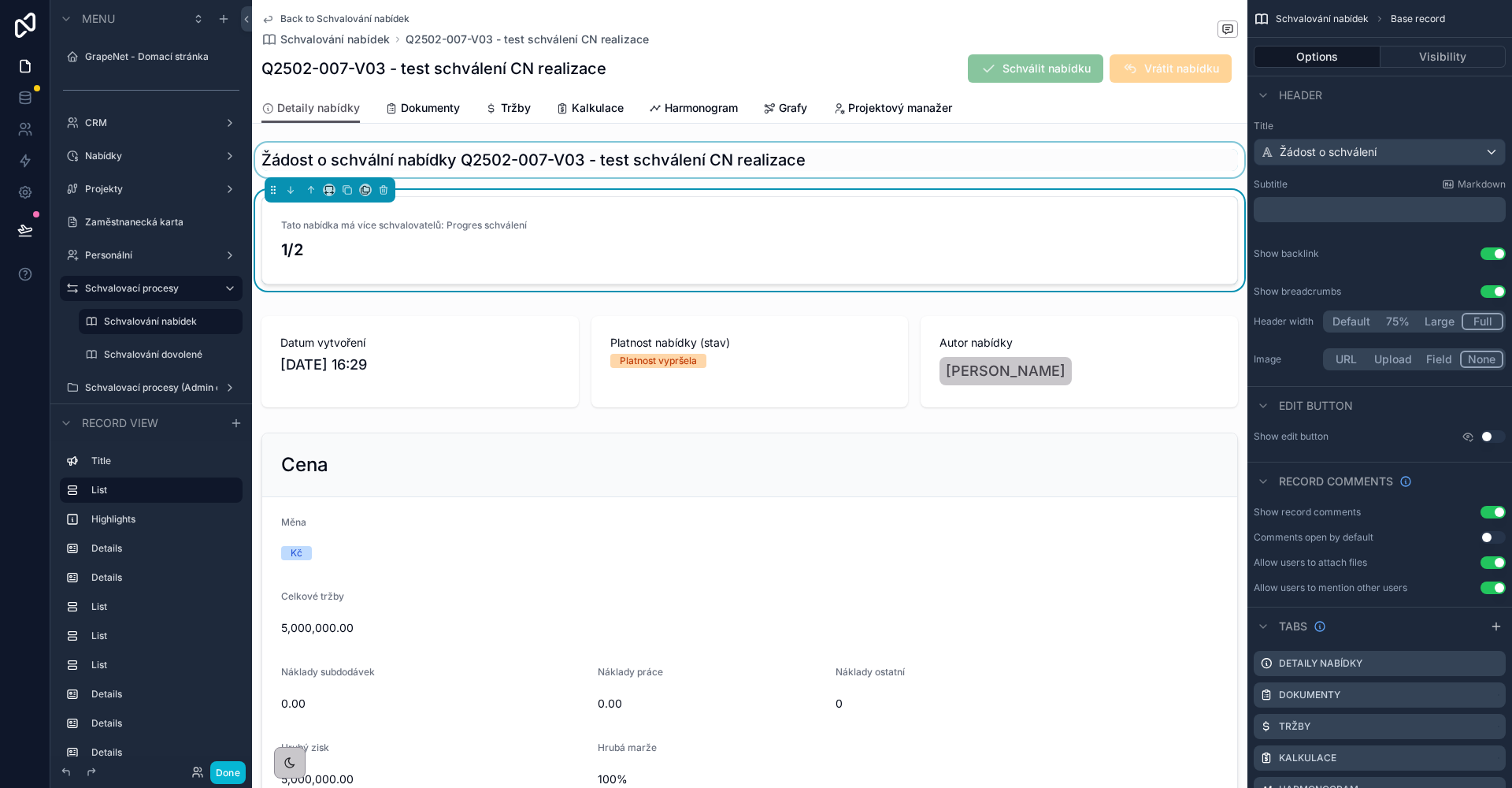
click at [963, 168] on div "scrollable content" at bounding box center [749, 160] width 996 height 35
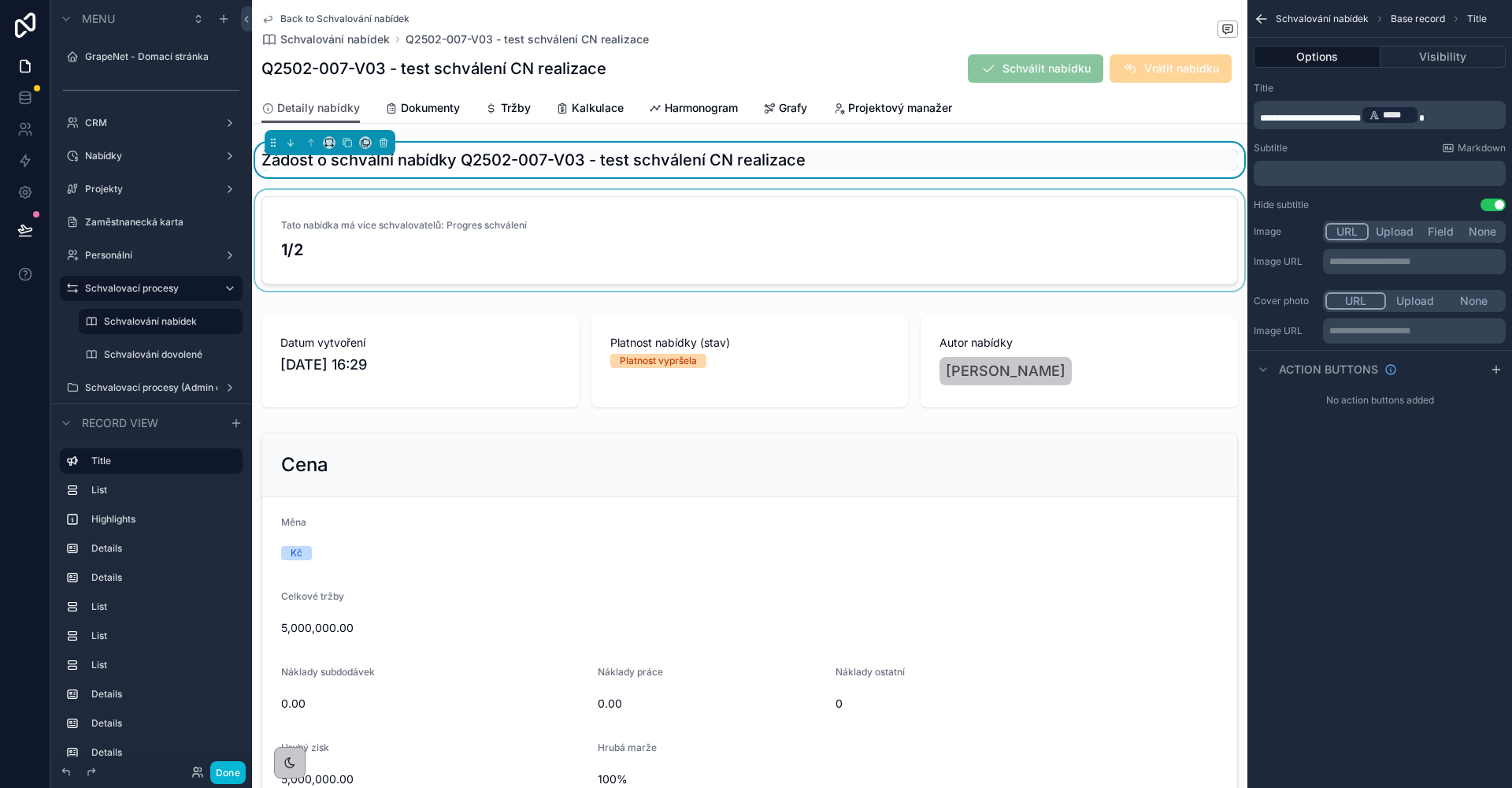
click at [902, 224] on div "scrollable content" at bounding box center [749, 243] width 996 height 107
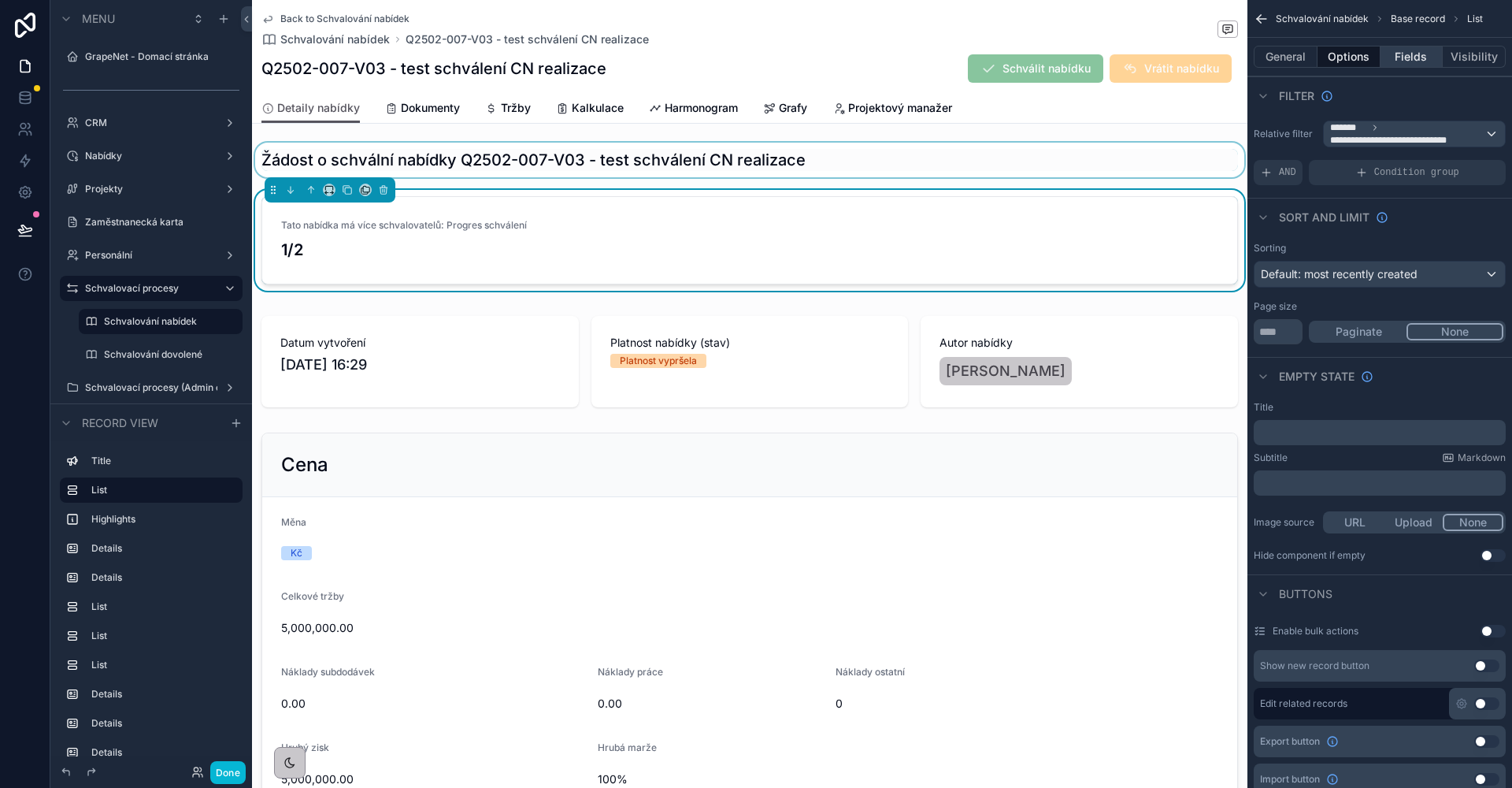
click at [1399, 58] on button "Fields" at bounding box center [1412, 57] width 63 height 22
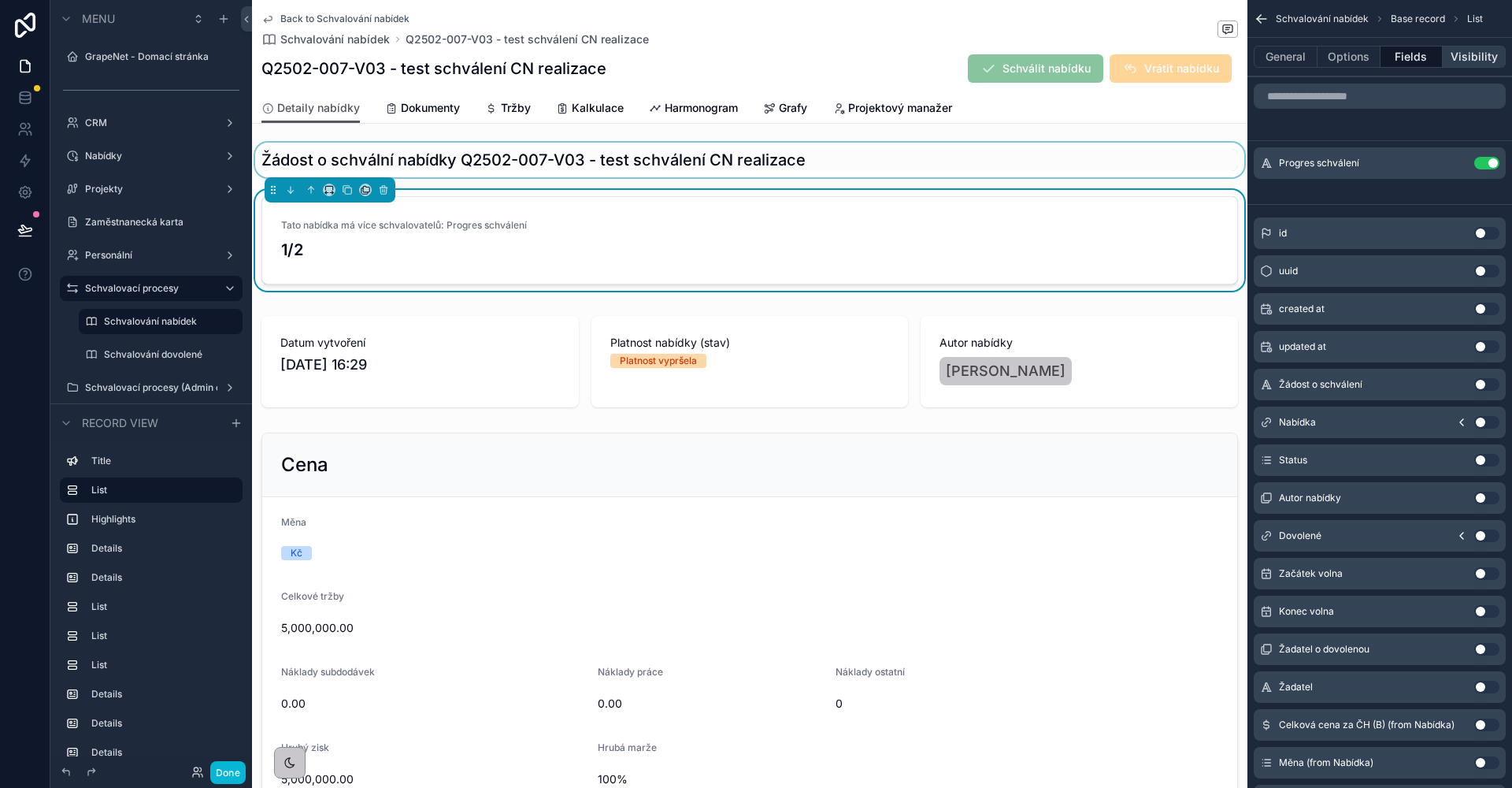
click at [1473, 58] on button "Visibility" at bounding box center [1474, 57] width 63 height 22
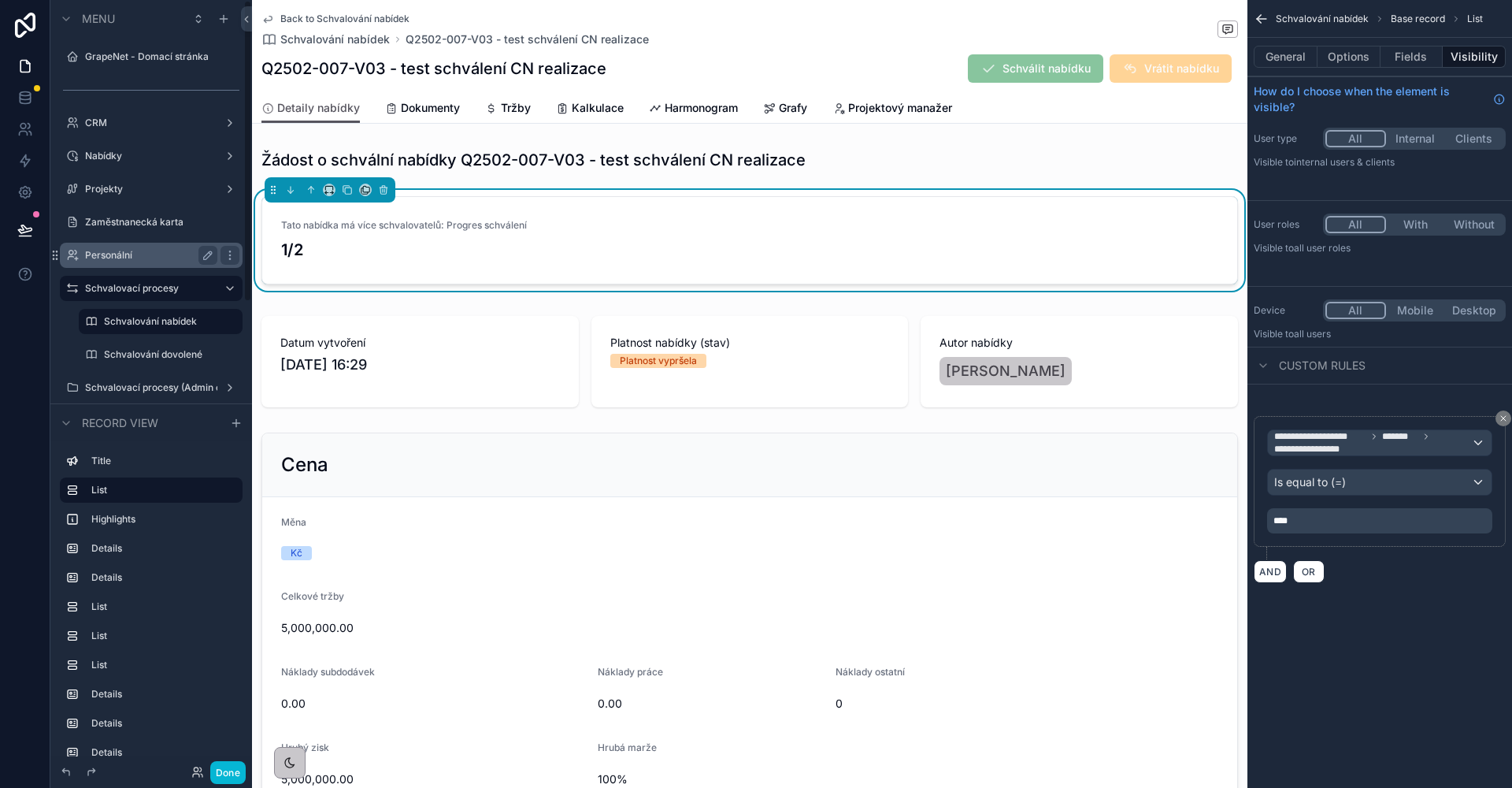
click at [143, 246] on div "Personální" at bounding box center [150, 255] width 132 height 19
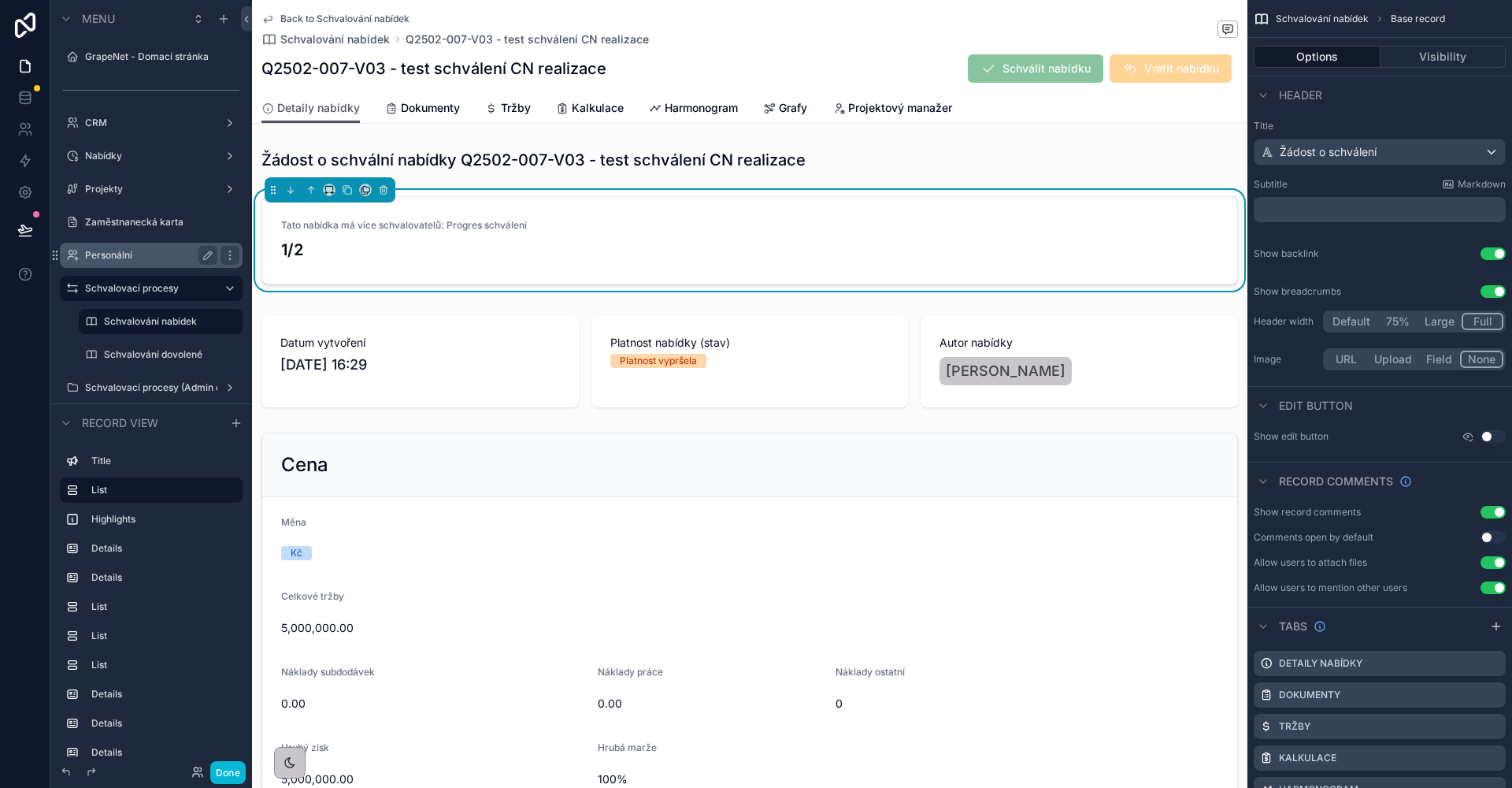
click at [145, 257] on label "Personální" at bounding box center [147, 255] width 126 height 12
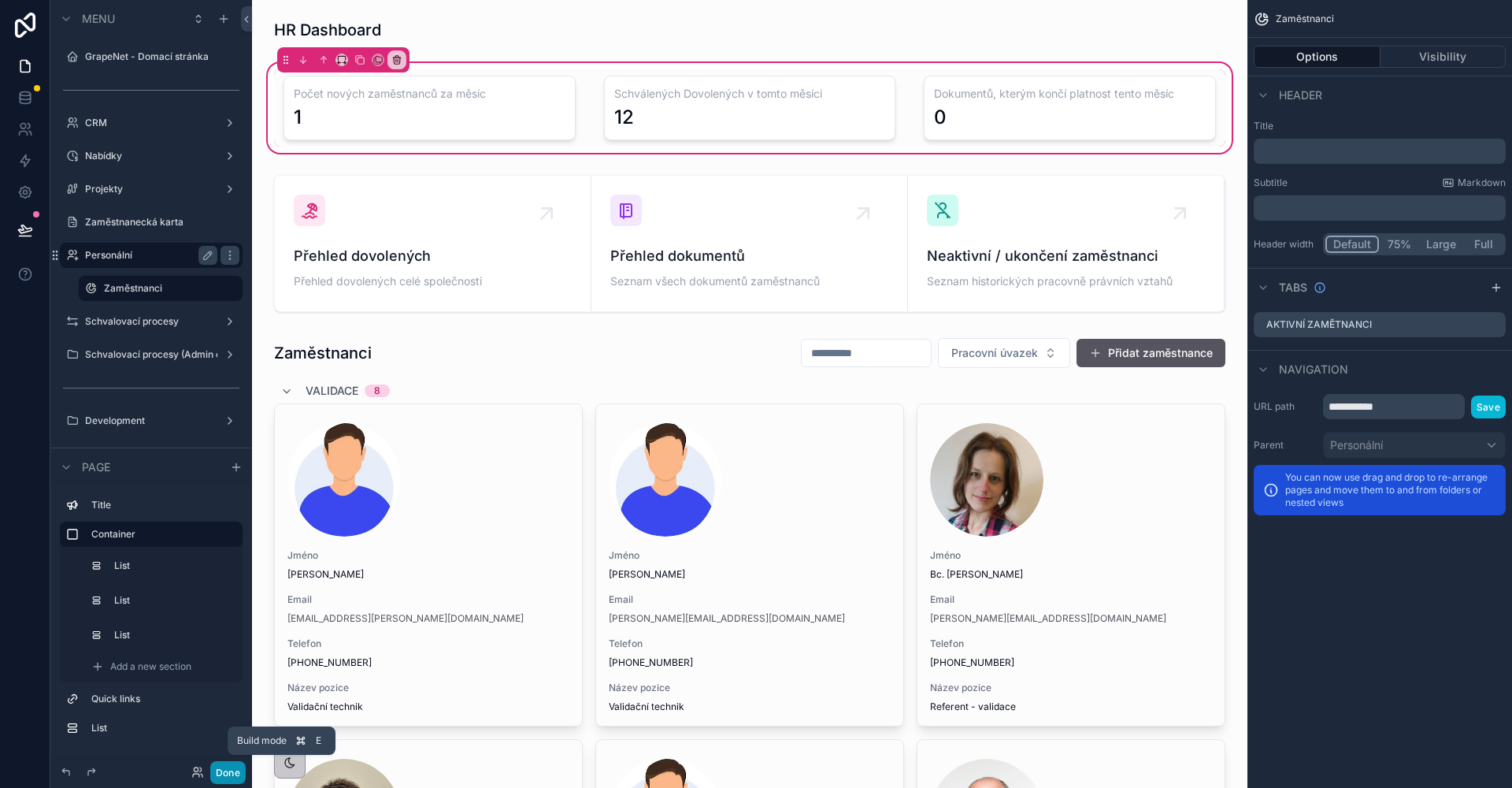
click at [218, 776] on button "Done" at bounding box center [228, 772] width 35 height 23
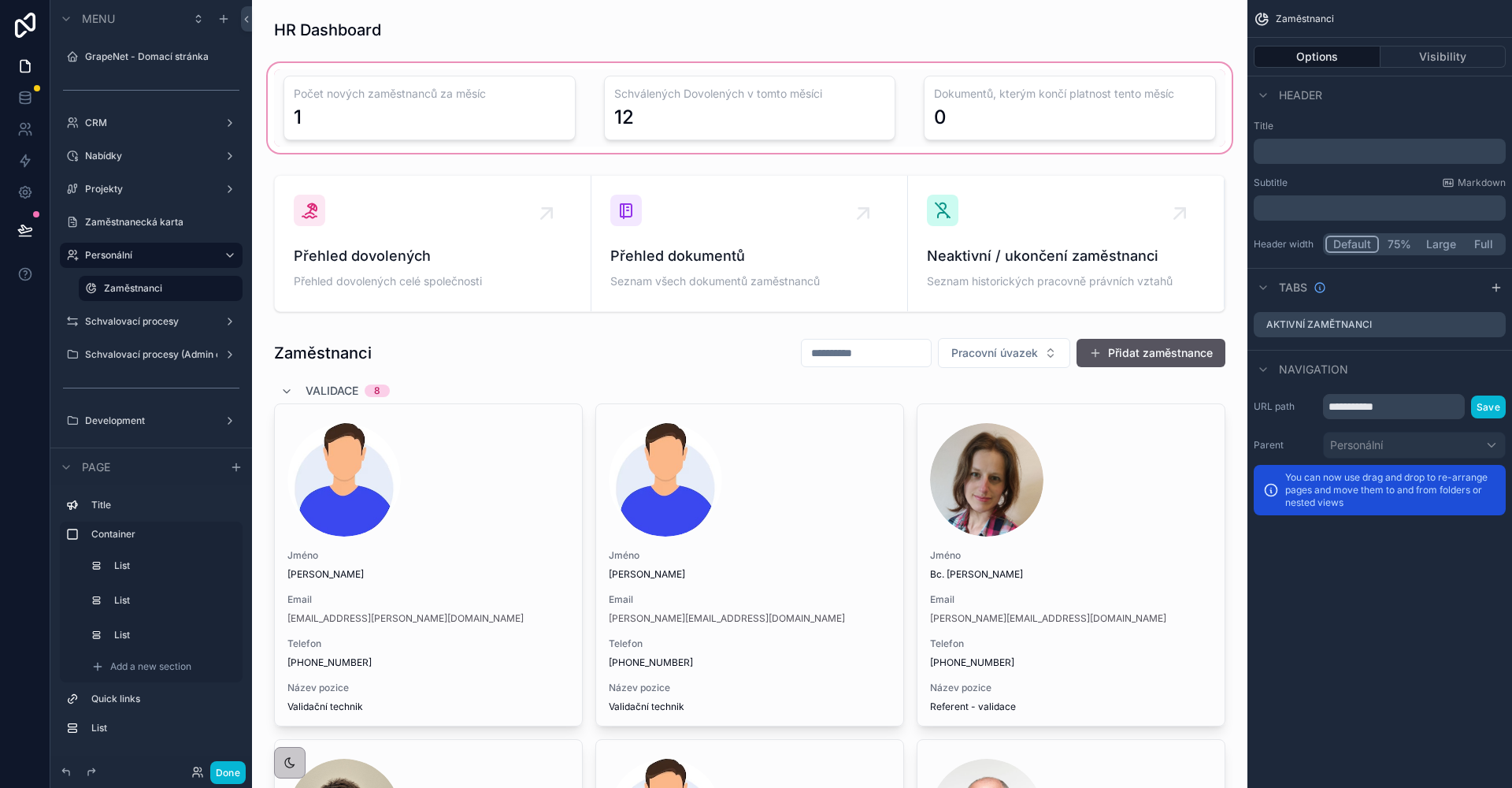
click at [398, 104] on div "scrollable content" at bounding box center [750, 108] width 970 height 96
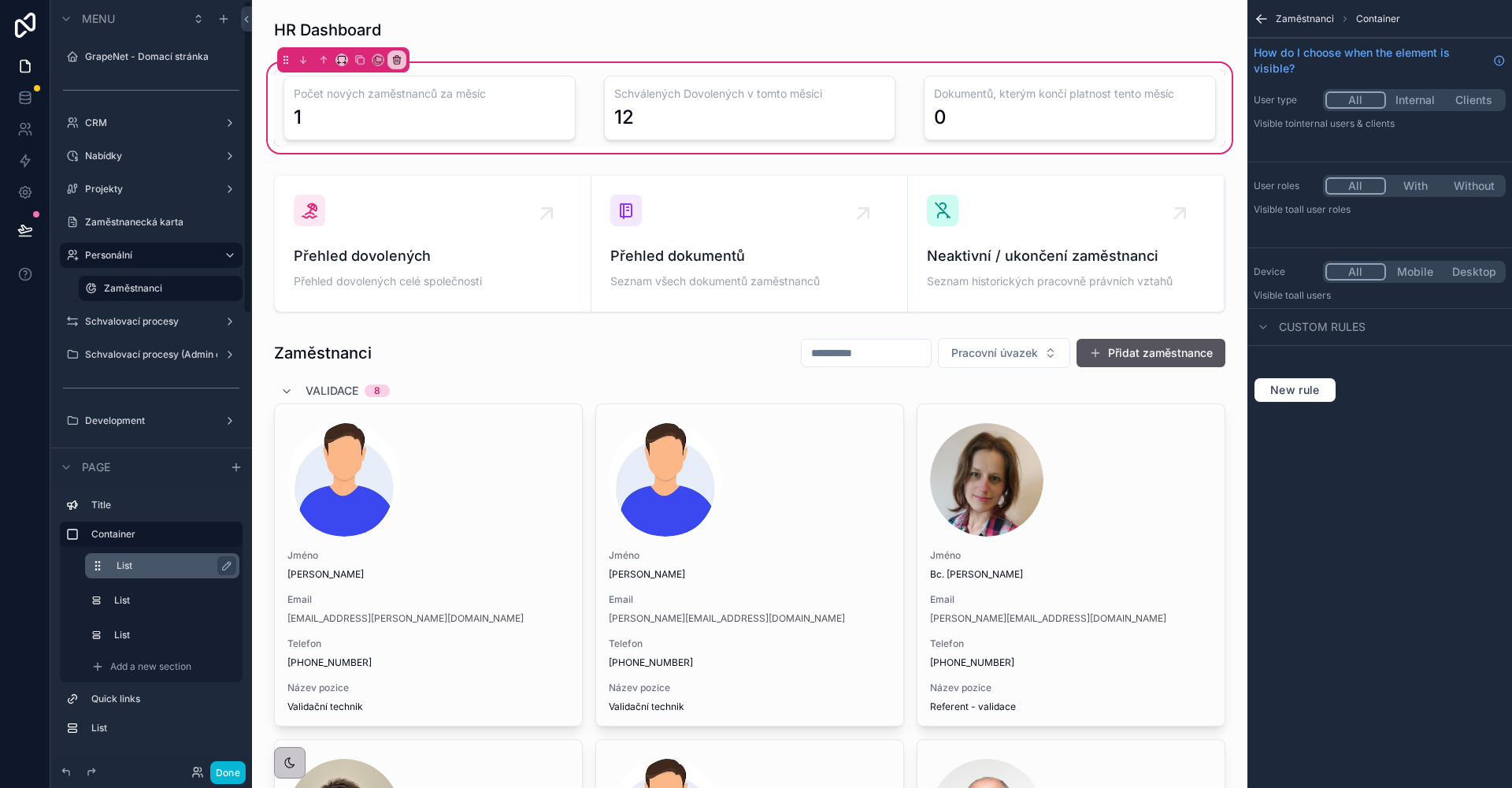
click at [165, 568] on label "List" at bounding box center [172, 565] width 110 height 12
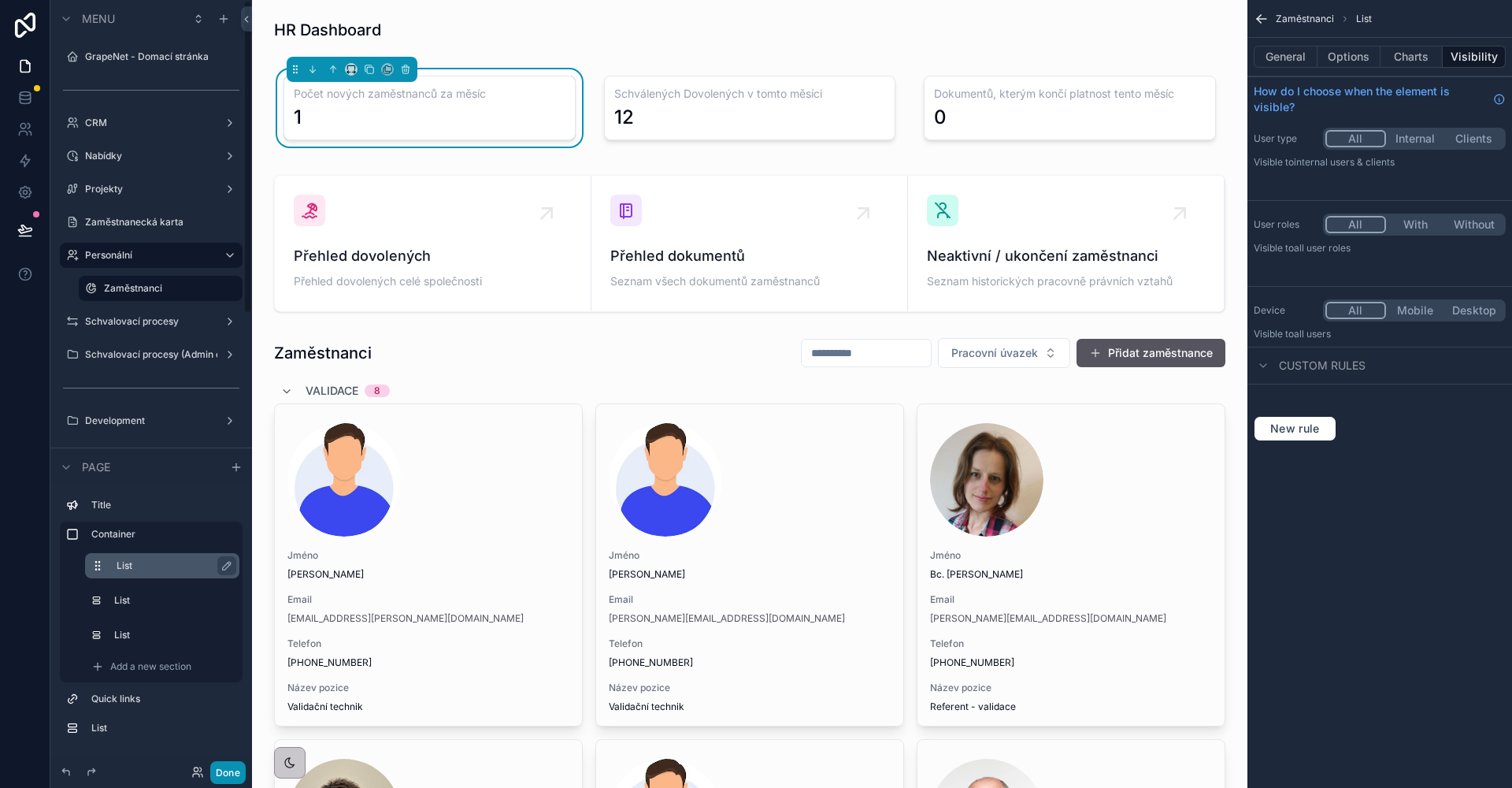
click at [220, 775] on button "Done" at bounding box center [228, 772] width 35 height 23
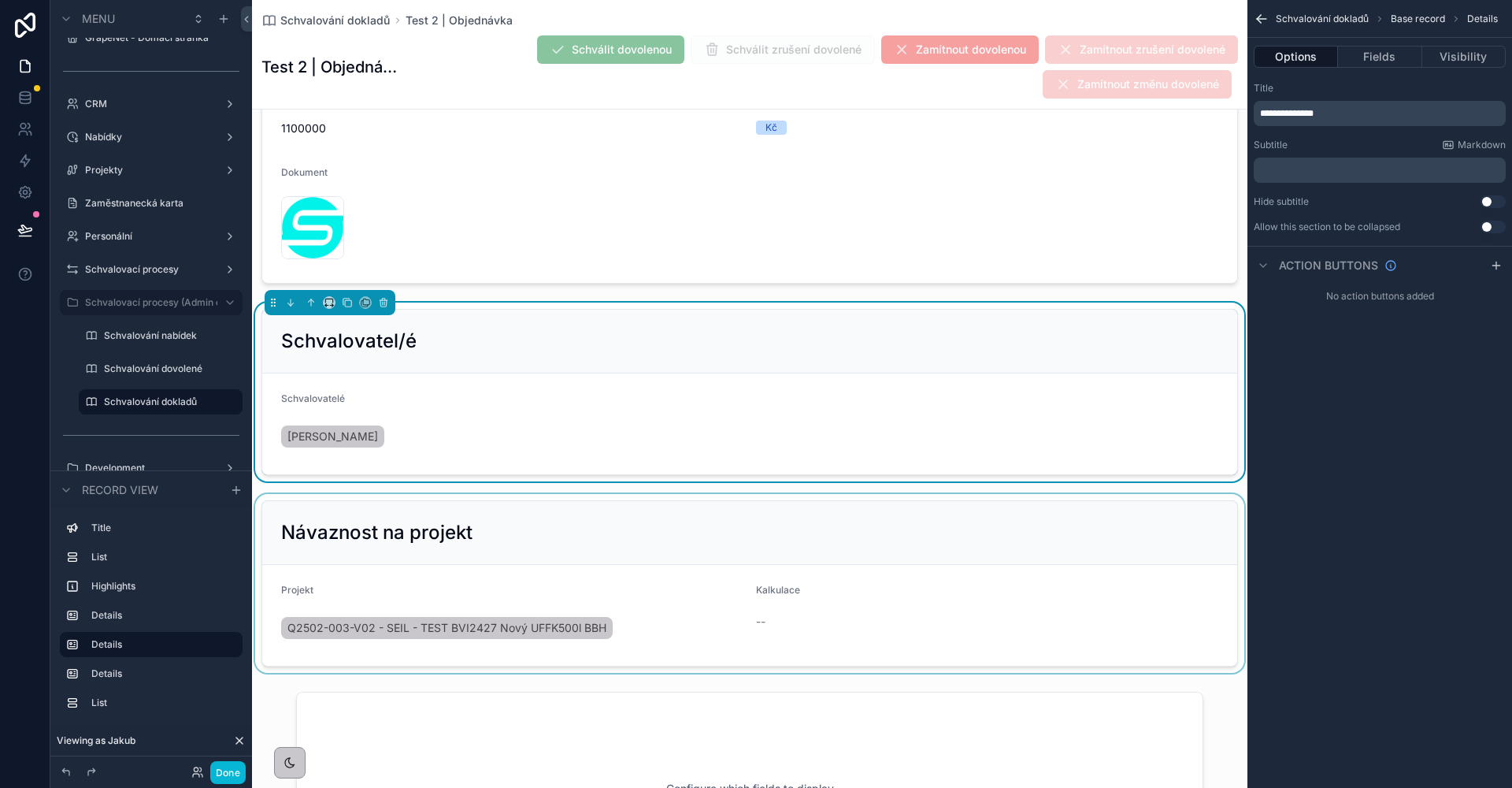
scroll to position [772, 0]
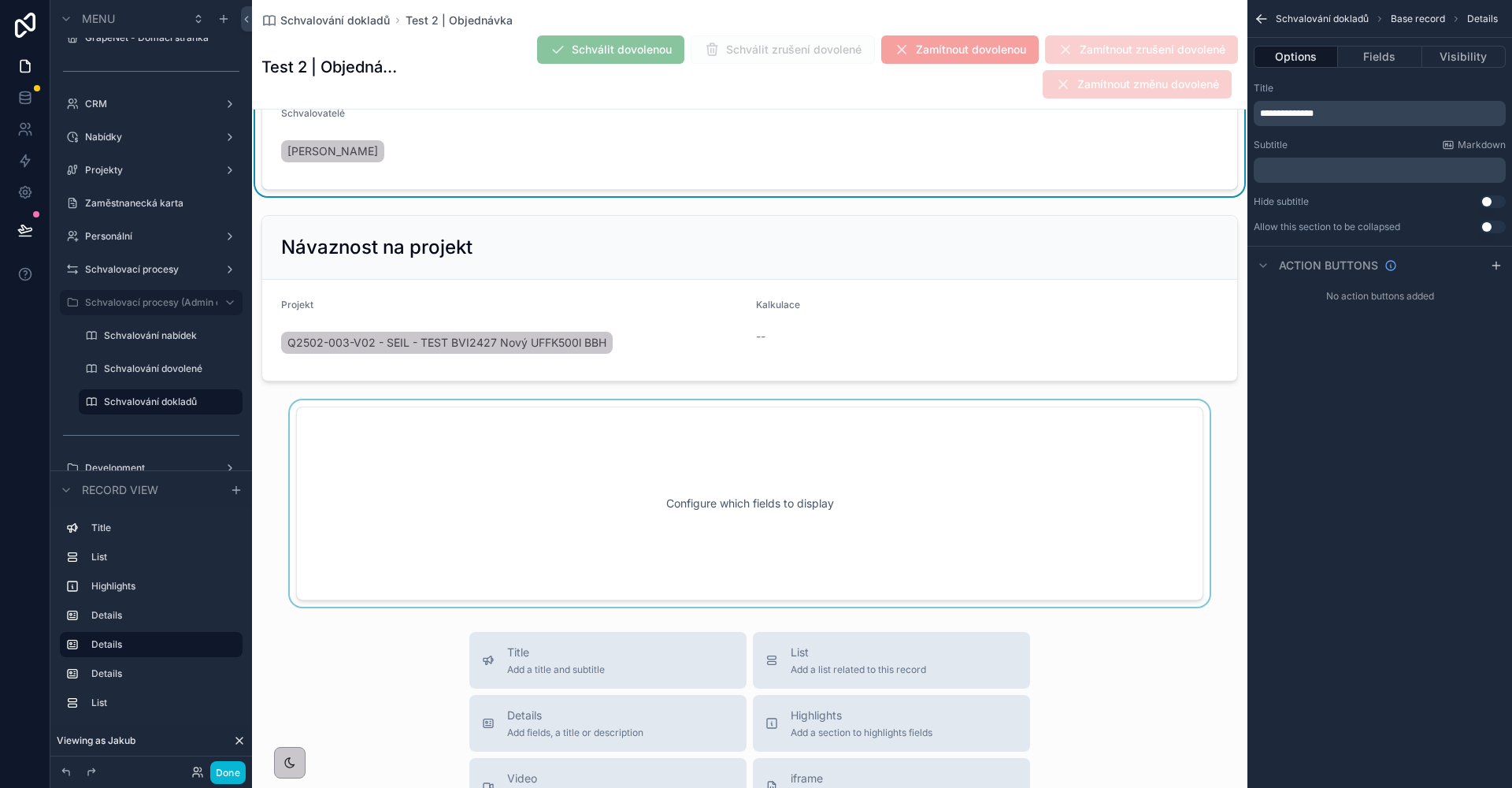
click at [326, 430] on div "scrollable content" at bounding box center [749, 503] width 996 height 206
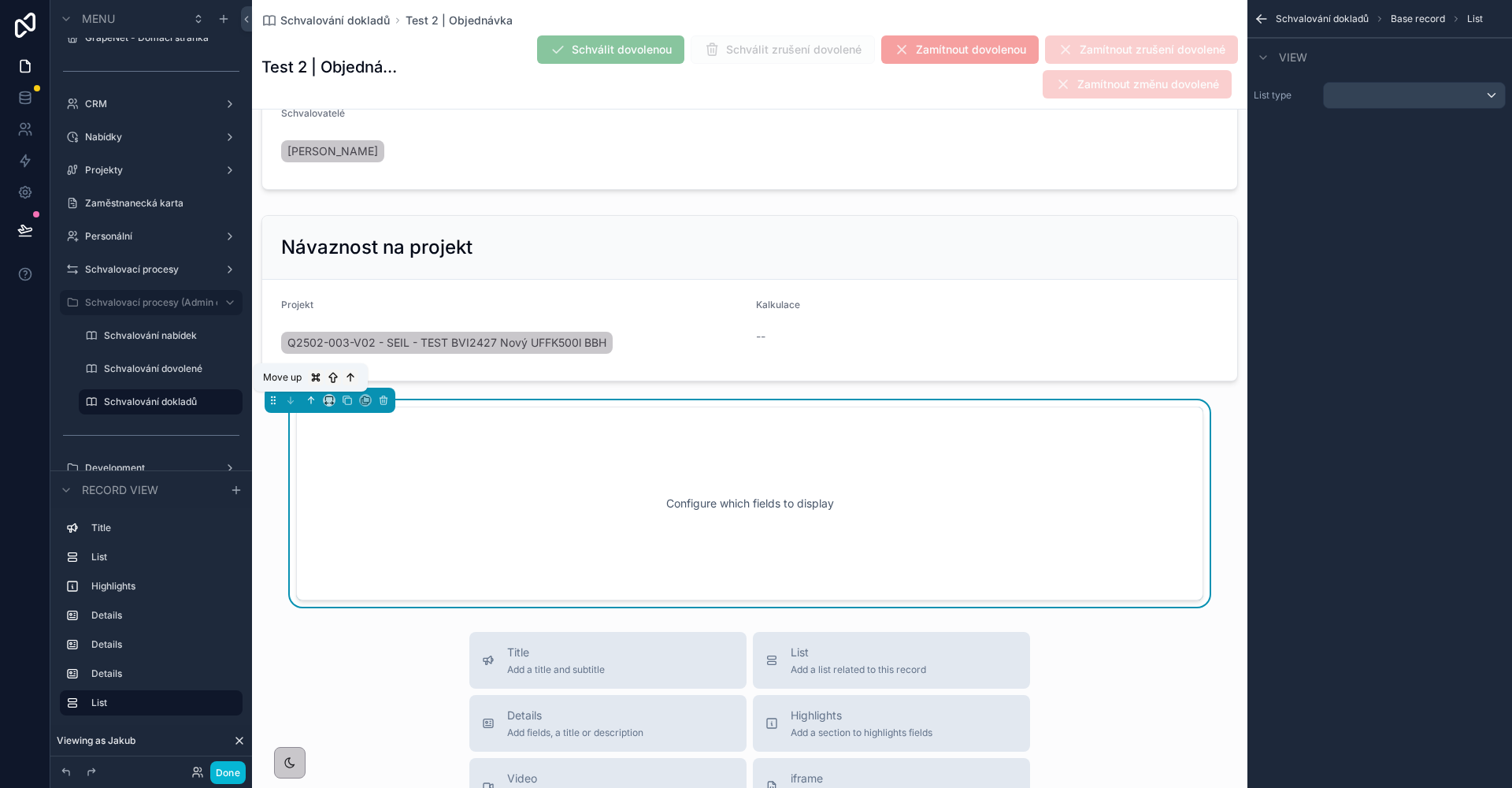
click at [312, 399] on icon "scrollable content" at bounding box center [312, 399] width 3 height 3
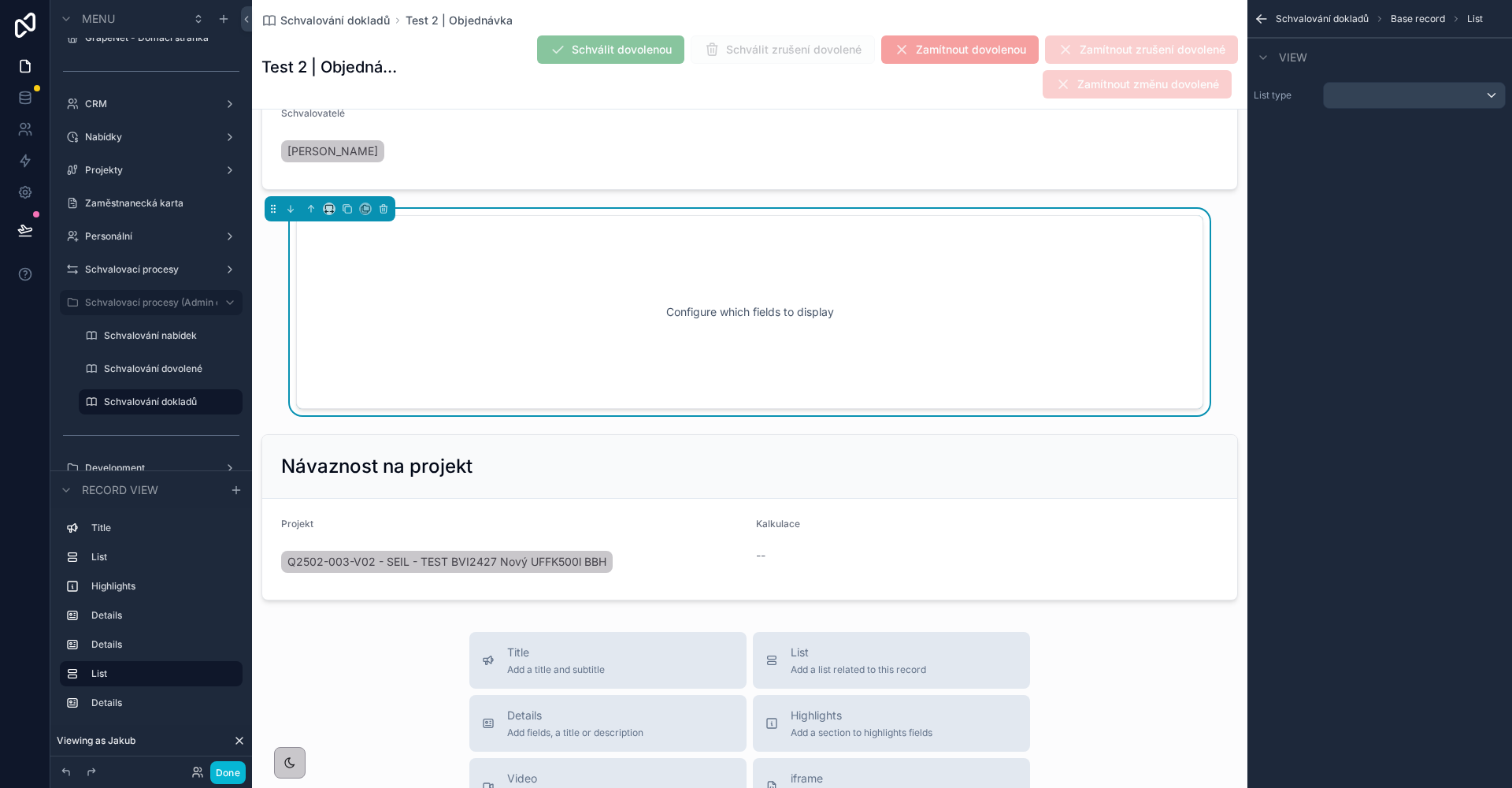
scroll to position [769, 0]
click at [330, 214] on icon "scrollable content" at bounding box center [329, 211] width 11 height 11
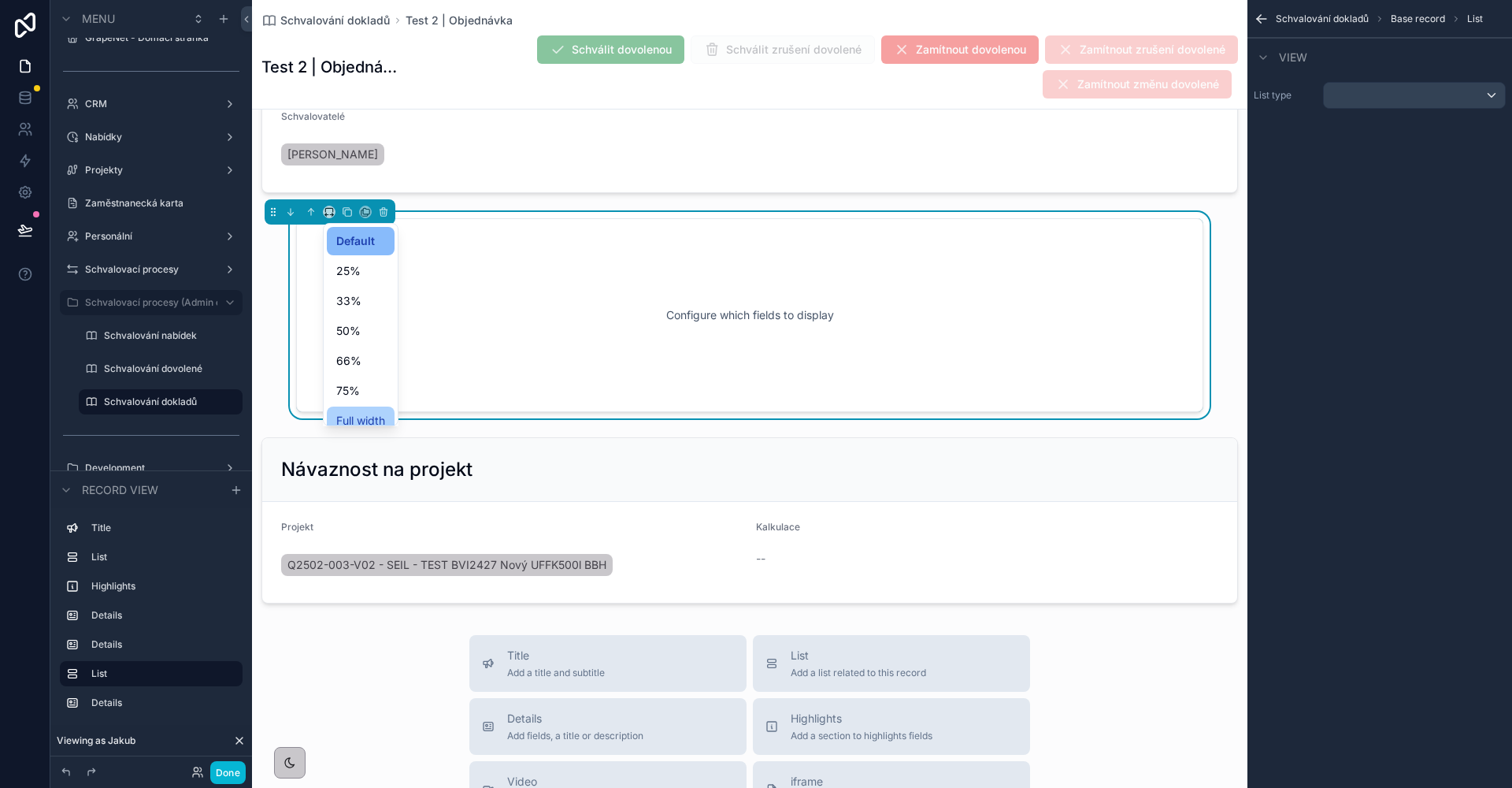
click at [354, 413] on span "Full width" at bounding box center [360, 420] width 49 height 19
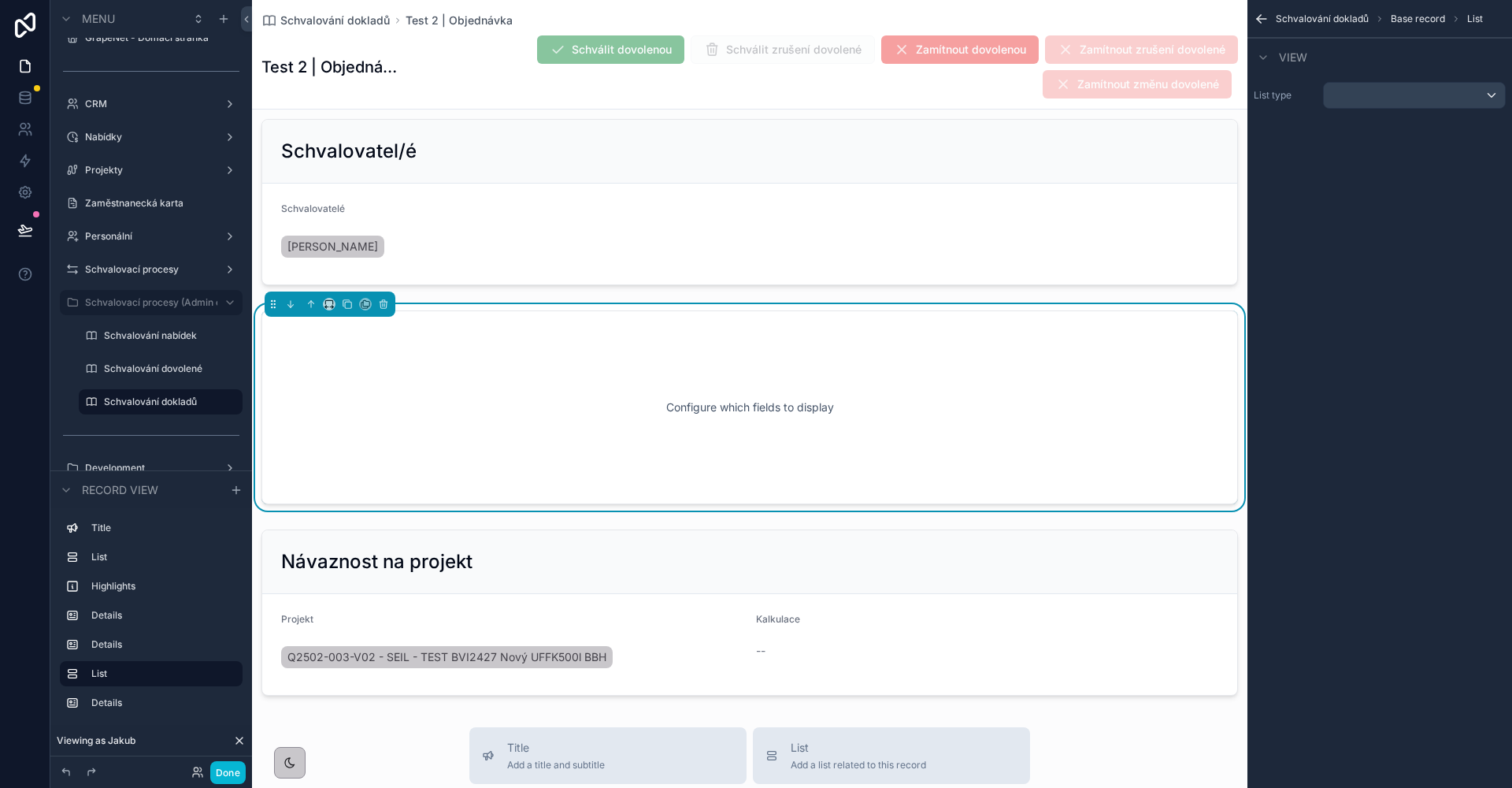
scroll to position [573, 0]
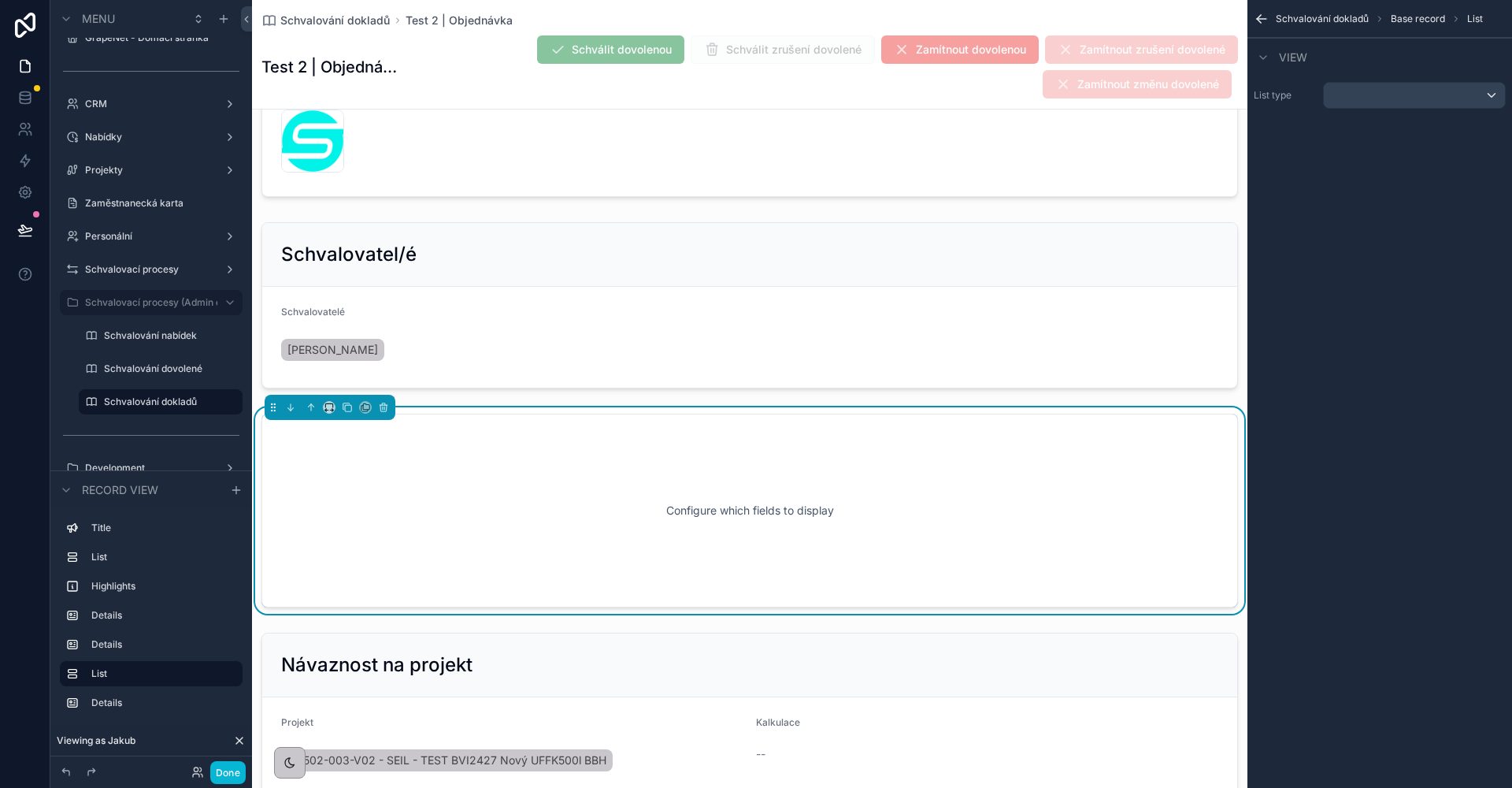
click at [1348, 76] on div "List type" at bounding box center [1380, 95] width 265 height 39
click at [1357, 88] on div "scrollable content" at bounding box center [1414, 95] width 181 height 25
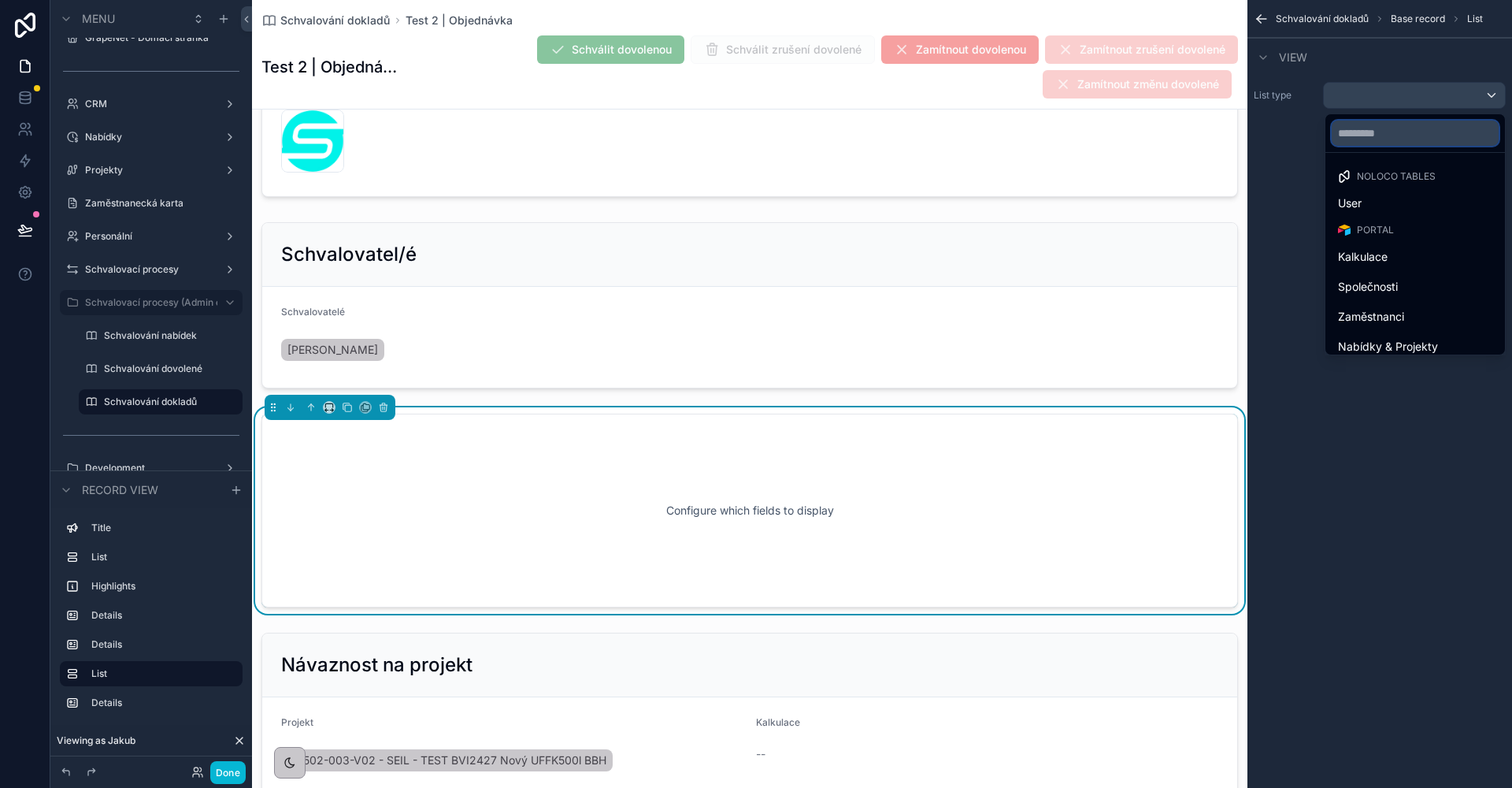
click at [1357, 121] on input "text" at bounding box center [1414, 133] width 167 height 25
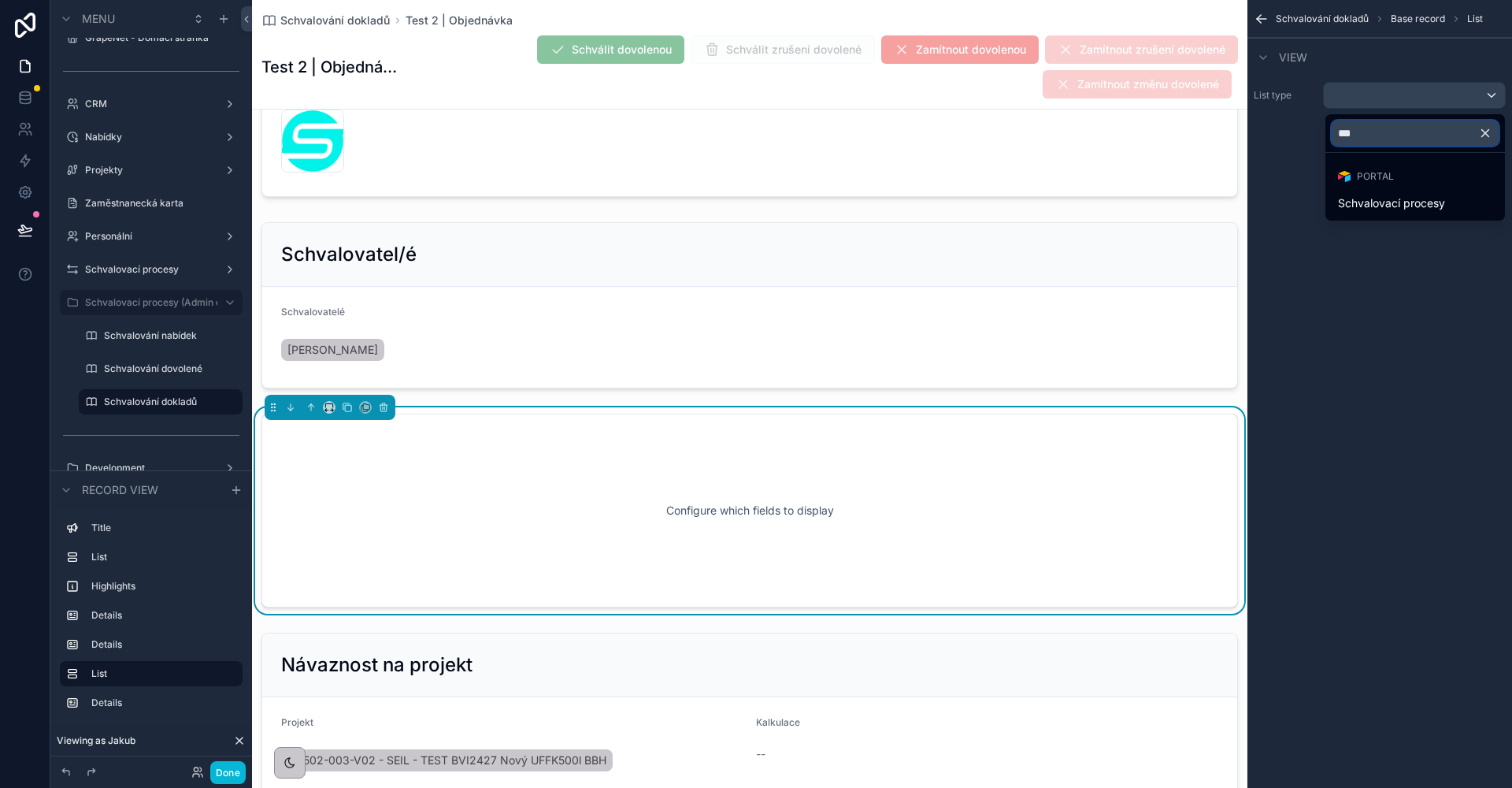
type input "****"
click at [1372, 192] on div "Schvalovací procesy" at bounding box center [1415, 203] width 173 height 28
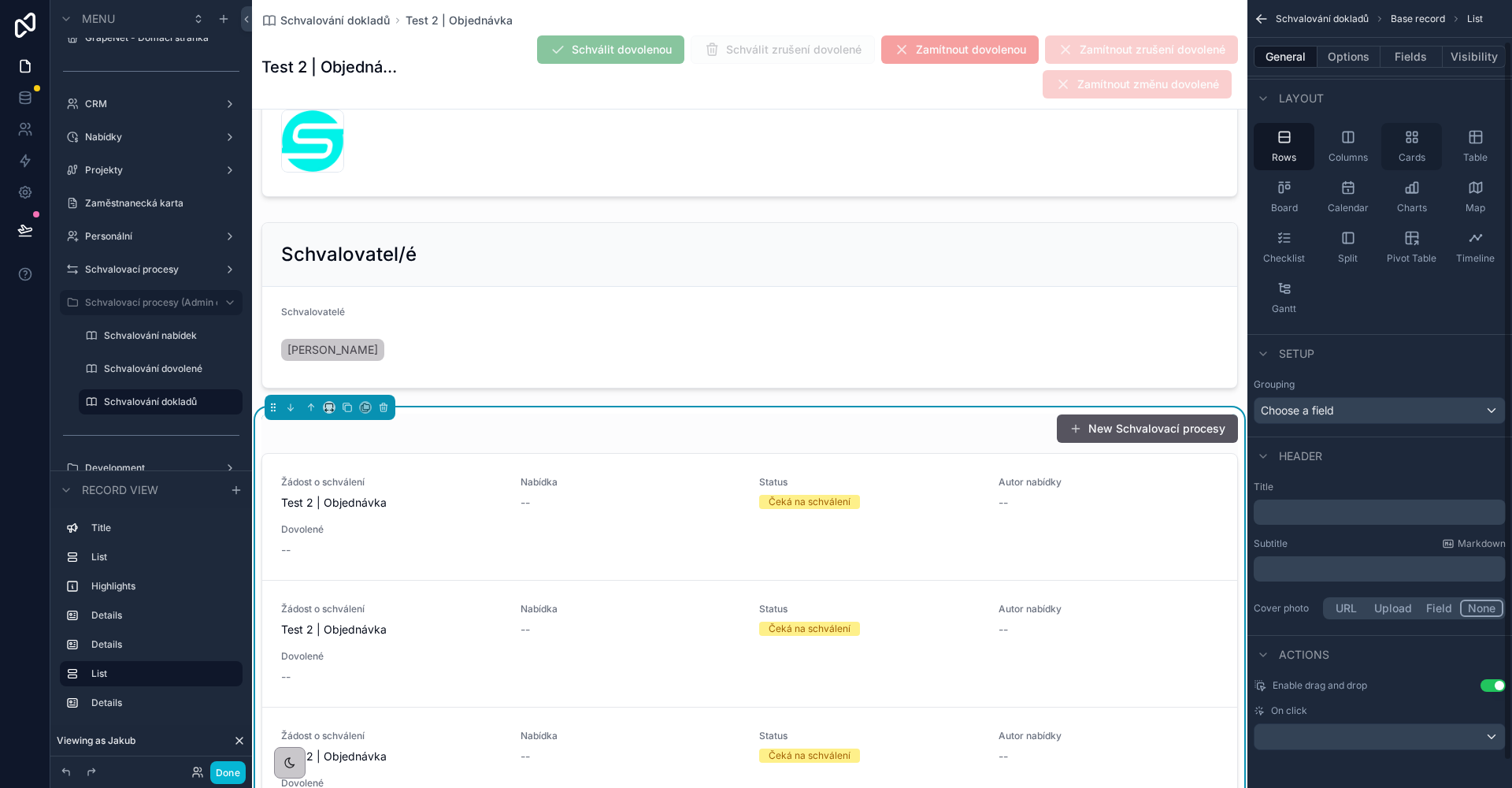
scroll to position [0, 0]
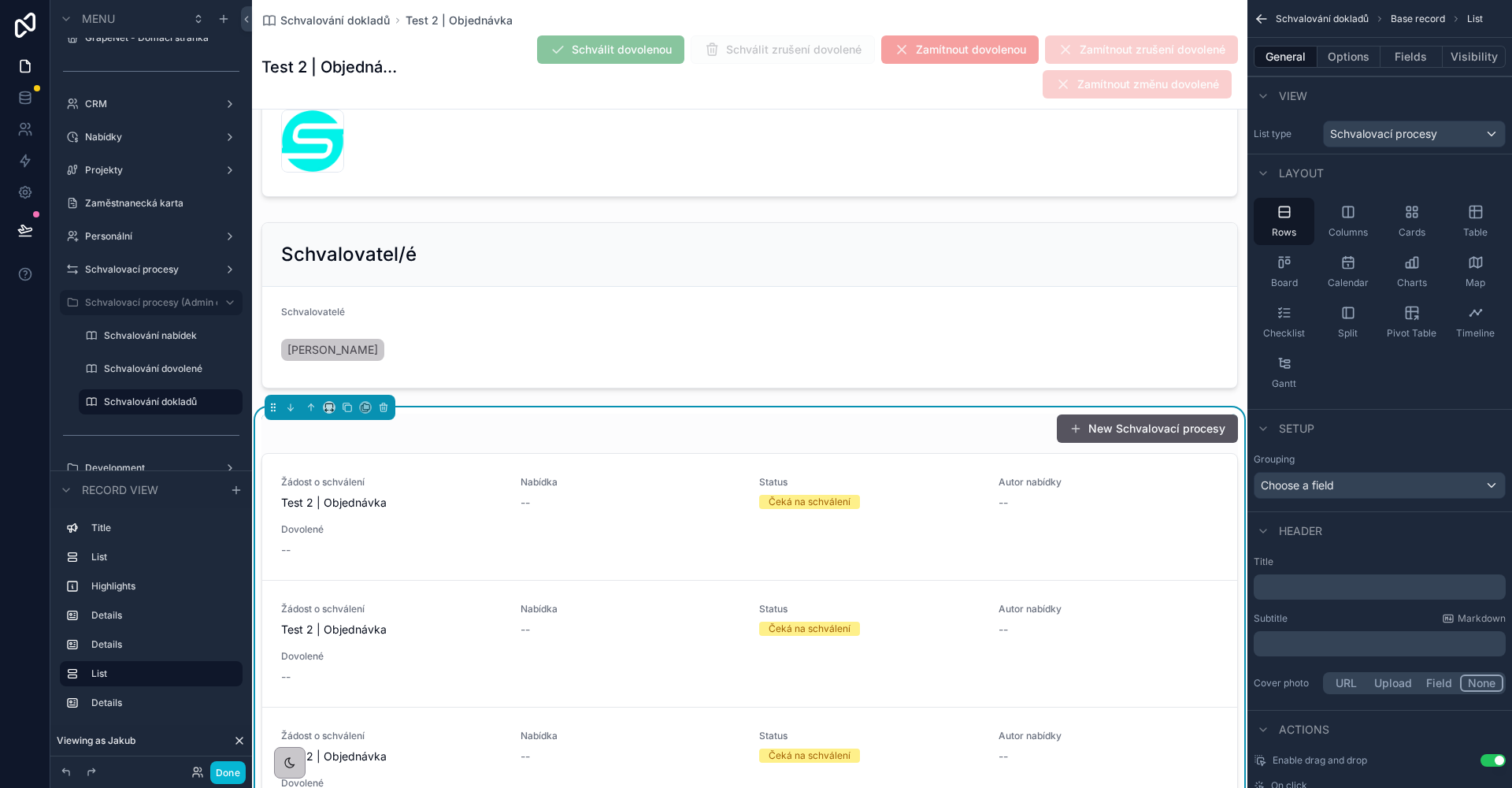
click at [1330, 42] on div "General Options Fields Visibility" at bounding box center [1380, 57] width 265 height 38
click at [1334, 48] on button "Options" at bounding box center [1348, 57] width 63 height 22
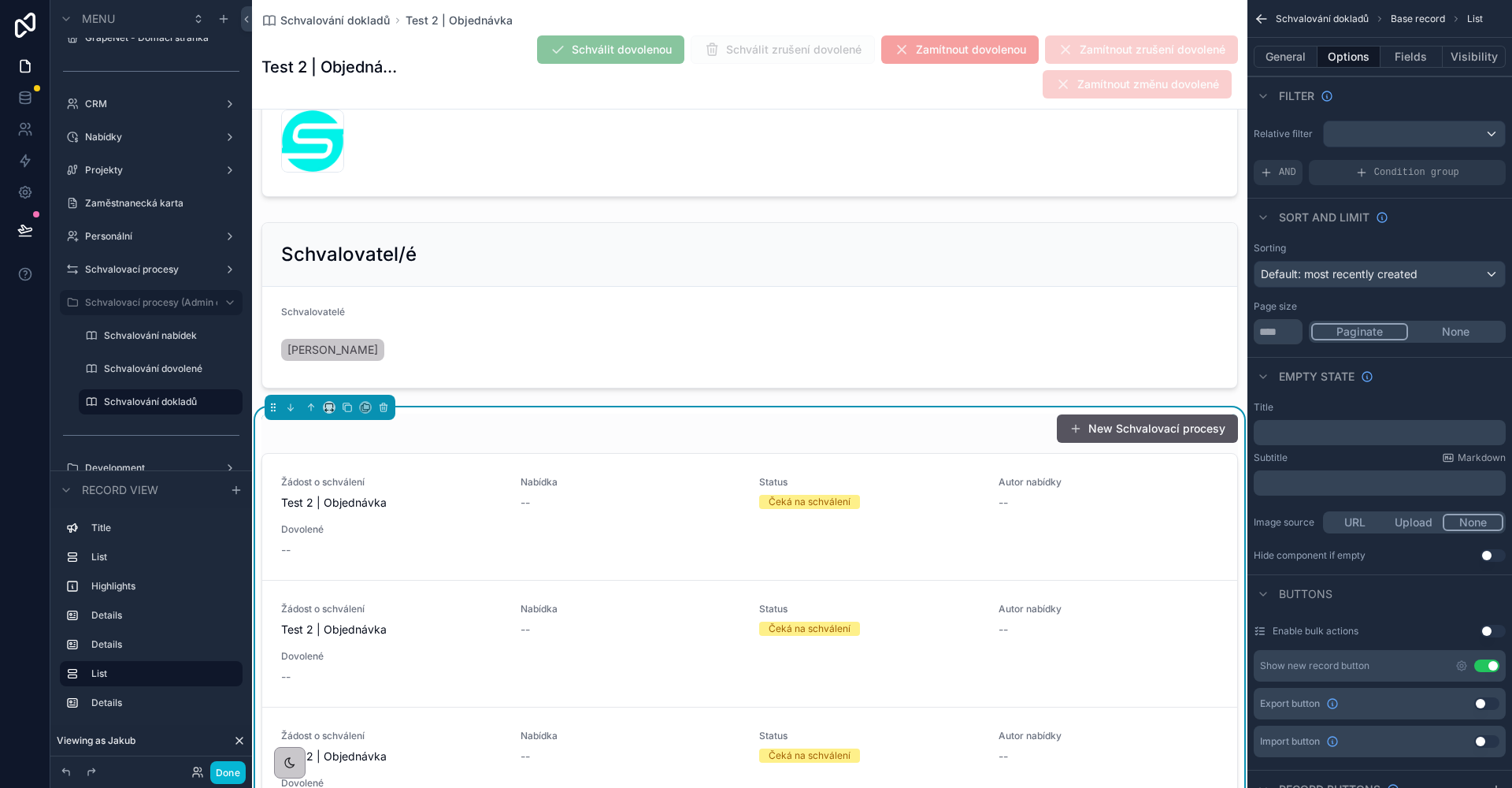
click at [1395, 130] on div "scrollable content" at bounding box center [1414, 133] width 181 height 25
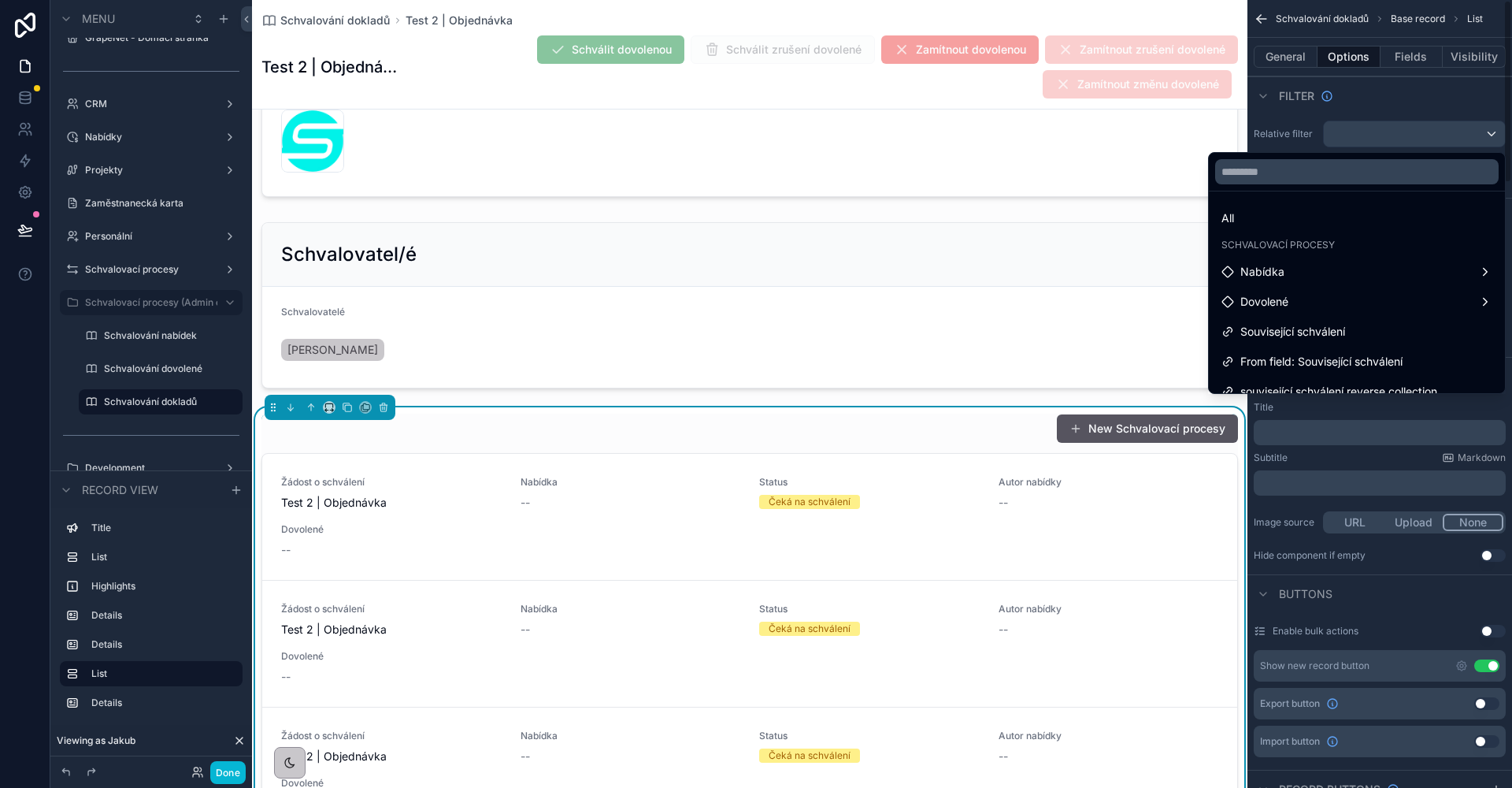
click at [1371, 113] on div "scrollable content" at bounding box center [756, 394] width 1512 height 788
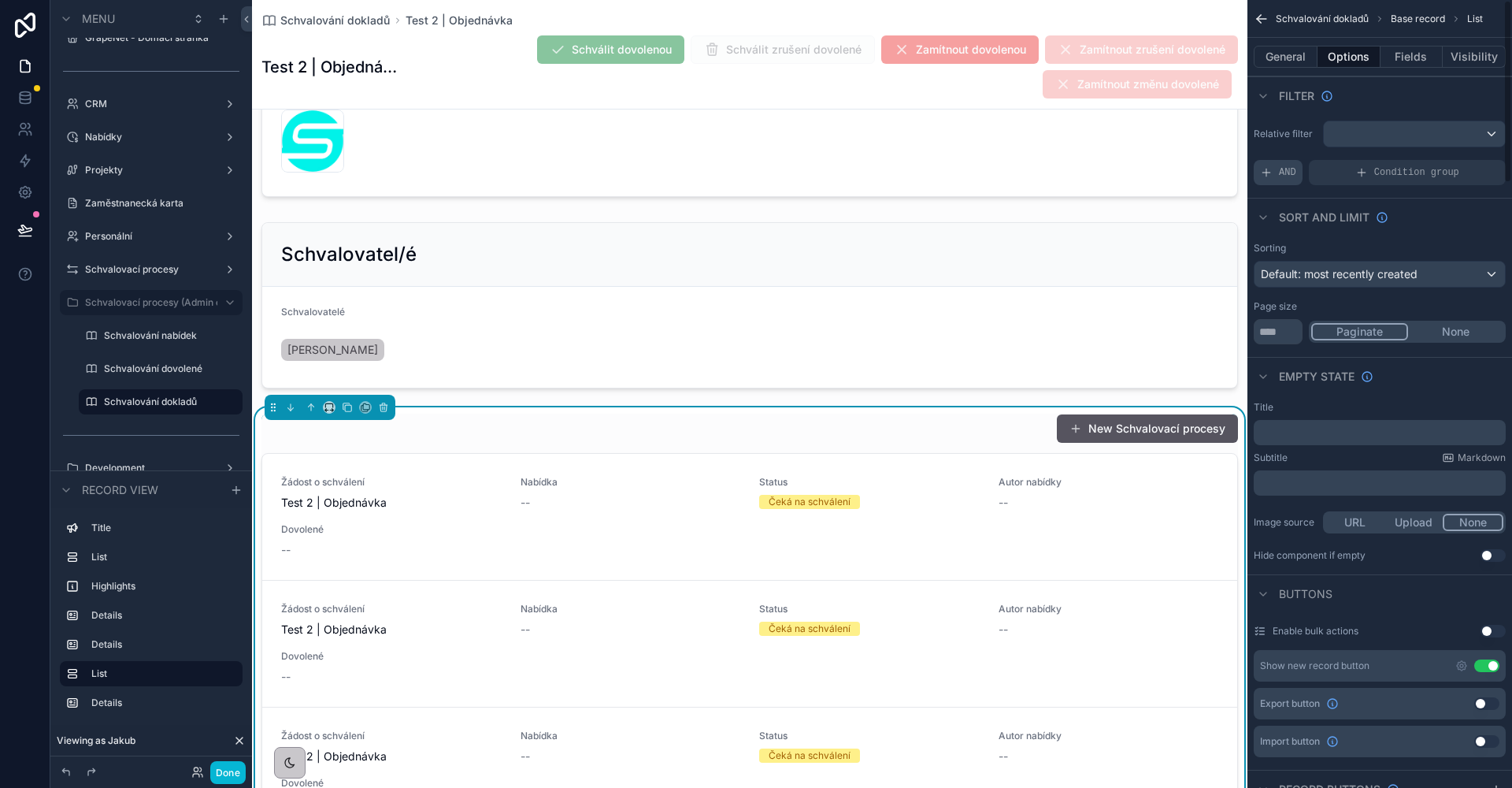
click at [1297, 168] on div "AND" at bounding box center [1278, 172] width 49 height 25
click at [1469, 160] on icon "scrollable content" at bounding box center [1468, 160] width 5 height 5
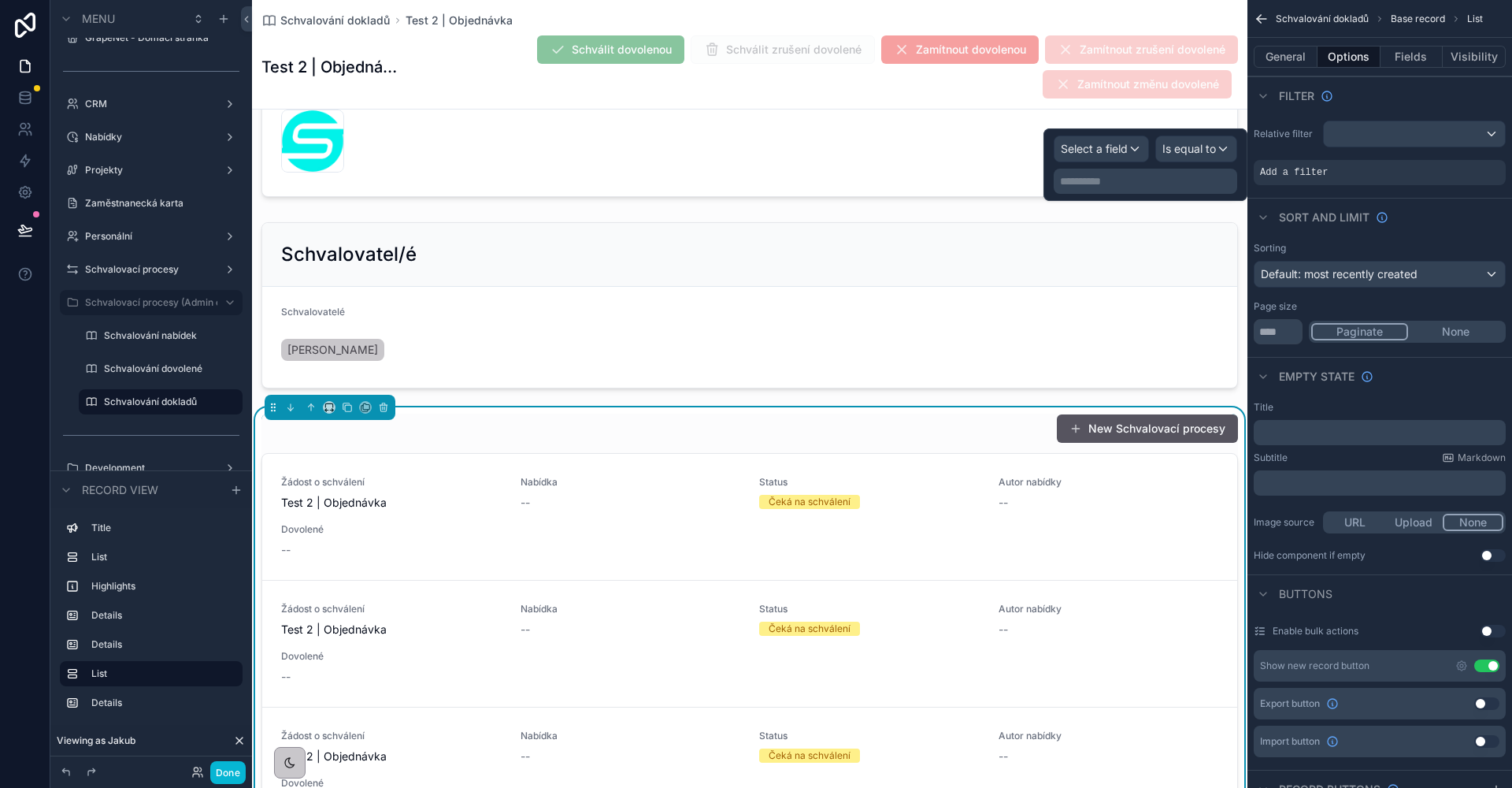
click at [1056, 146] on div "Select a field" at bounding box center [1101, 149] width 94 height 25
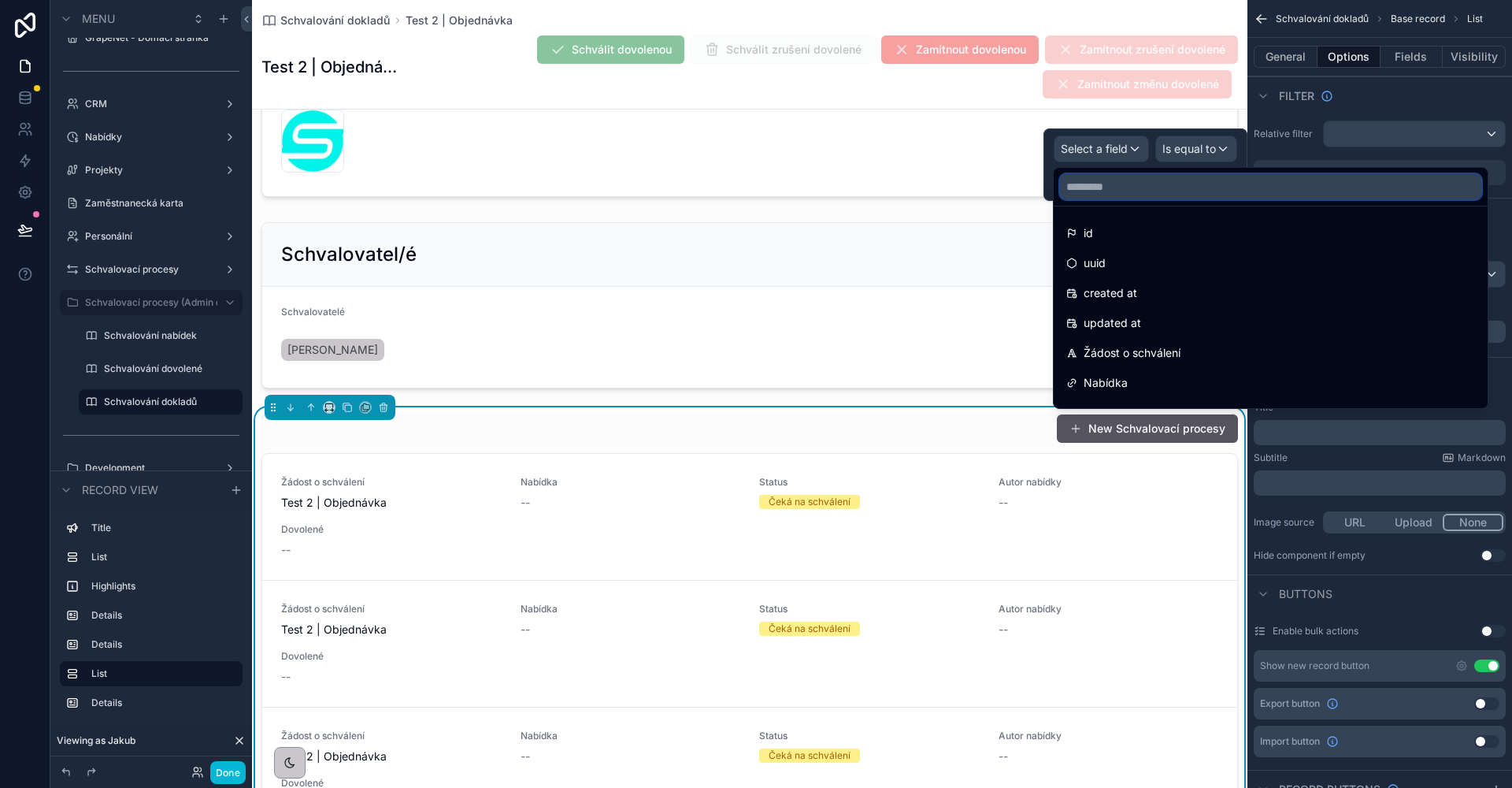
click at [1108, 196] on input "text" at bounding box center [1270, 187] width 421 height 25
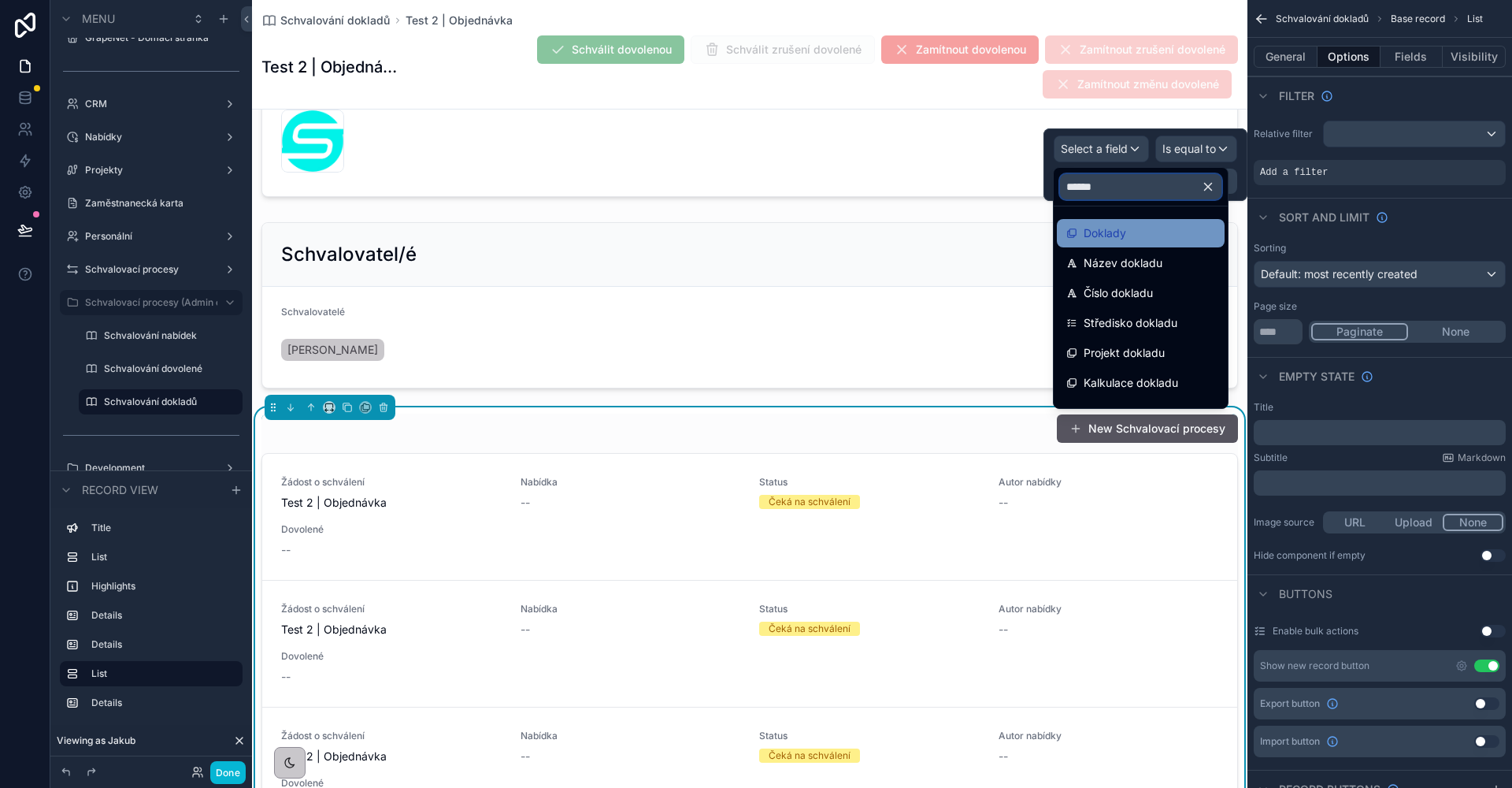
type input "******"
click at [1122, 229] on span "Doklady" at bounding box center [1105, 233] width 43 height 19
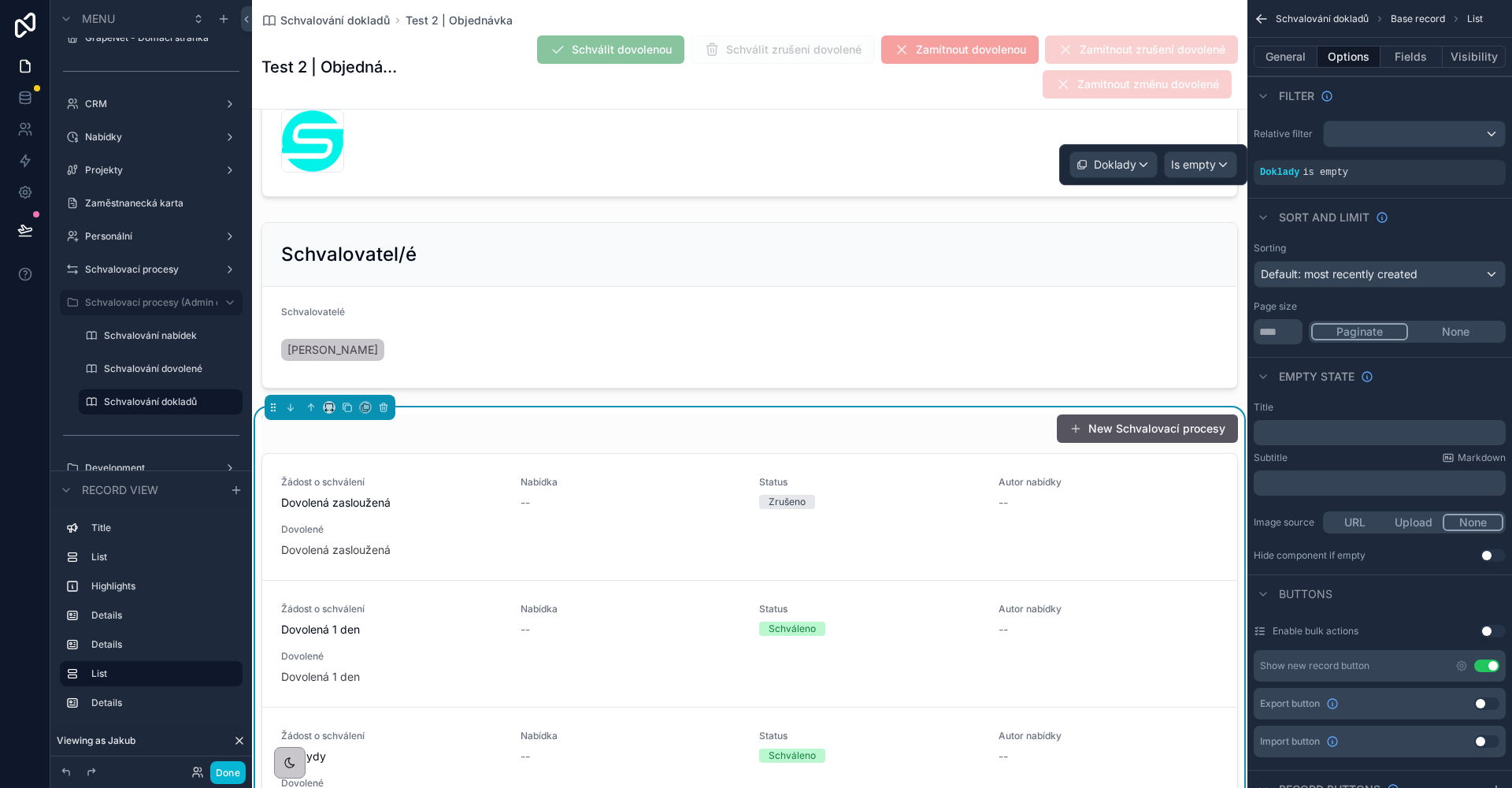
click at [1197, 165] on span "Is empty" at bounding box center [1193, 165] width 45 height 16
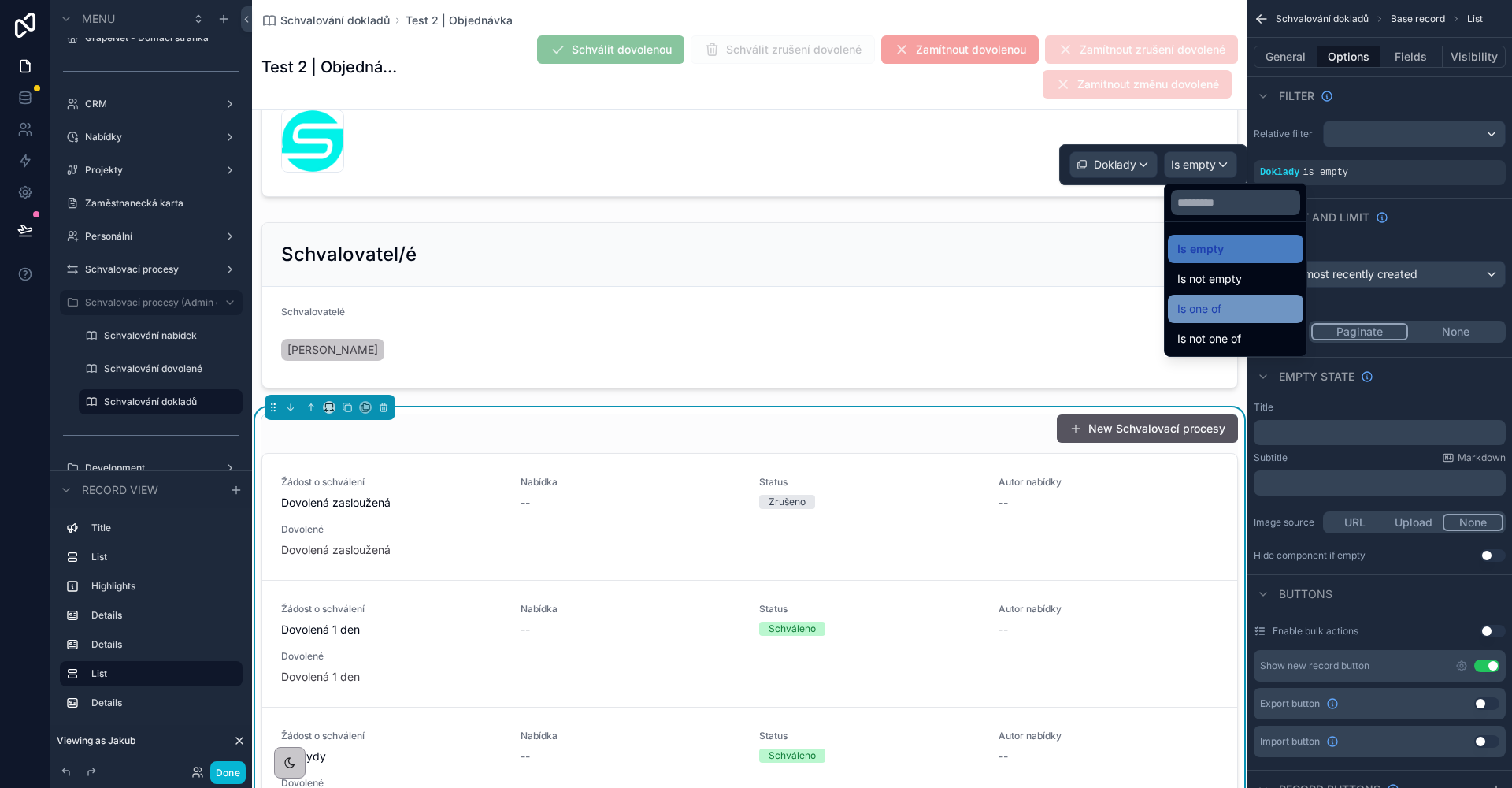
click at [1213, 302] on span "Is one of" at bounding box center [1200, 308] width 44 height 19
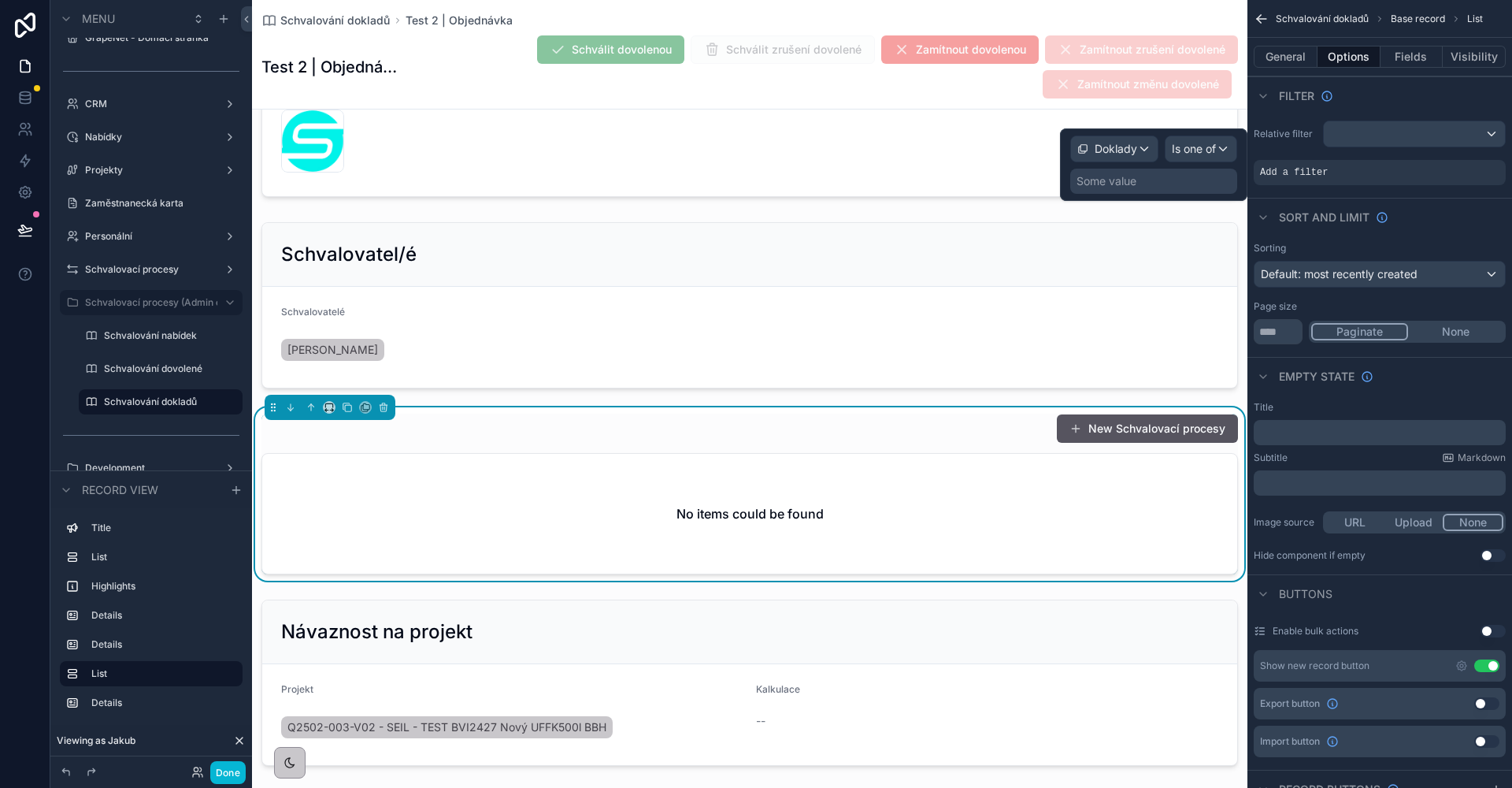
click at [1137, 181] on div "Some value" at bounding box center [1154, 181] width 167 height 25
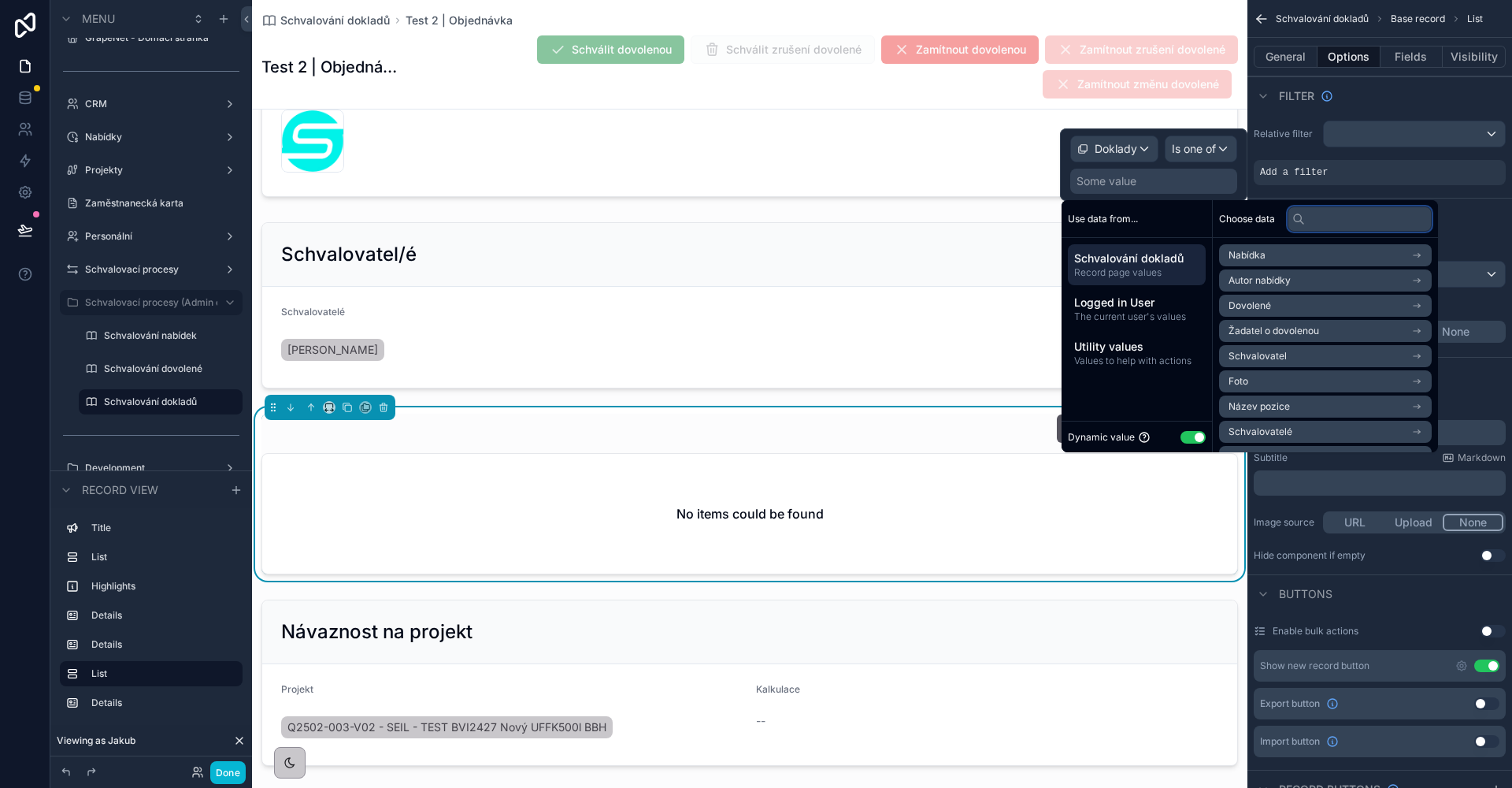
click at [1359, 209] on input "text" at bounding box center [1359, 219] width 144 height 25
type input "******"
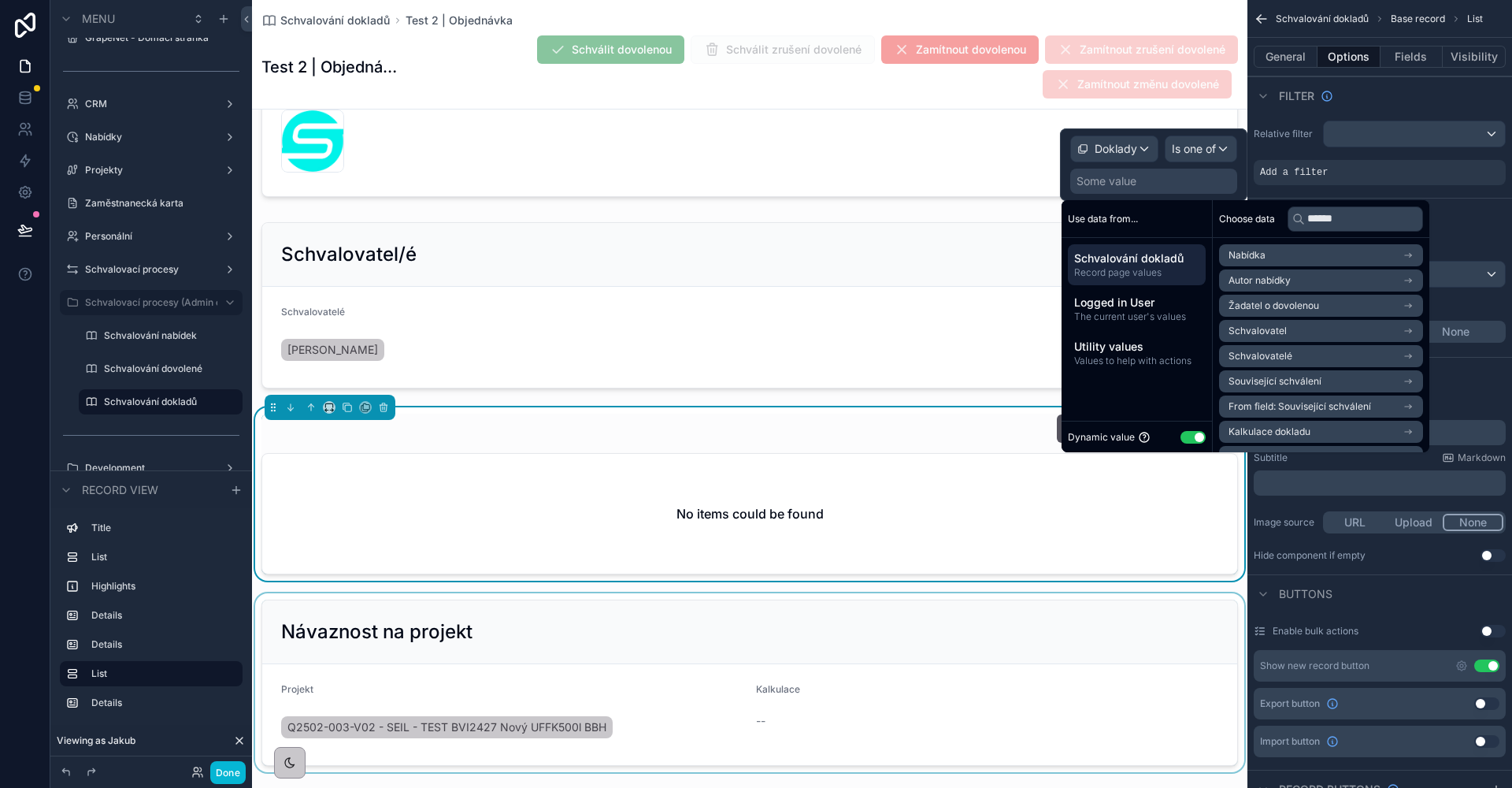
click at [667, 628] on div "scrollable content" at bounding box center [749, 682] width 996 height 178
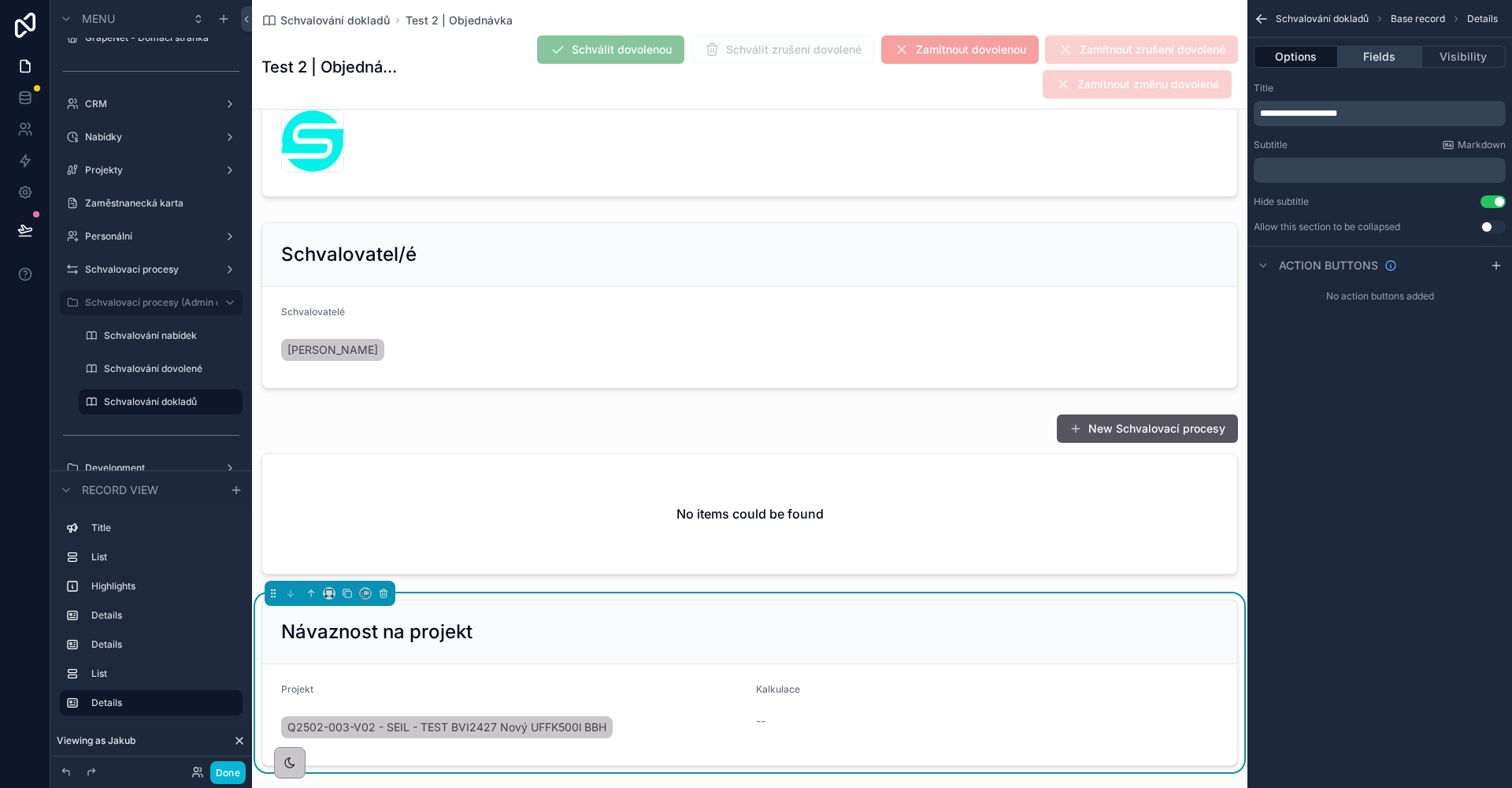
click at [1386, 53] on button "Fields" at bounding box center [1380, 57] width 84 height 22
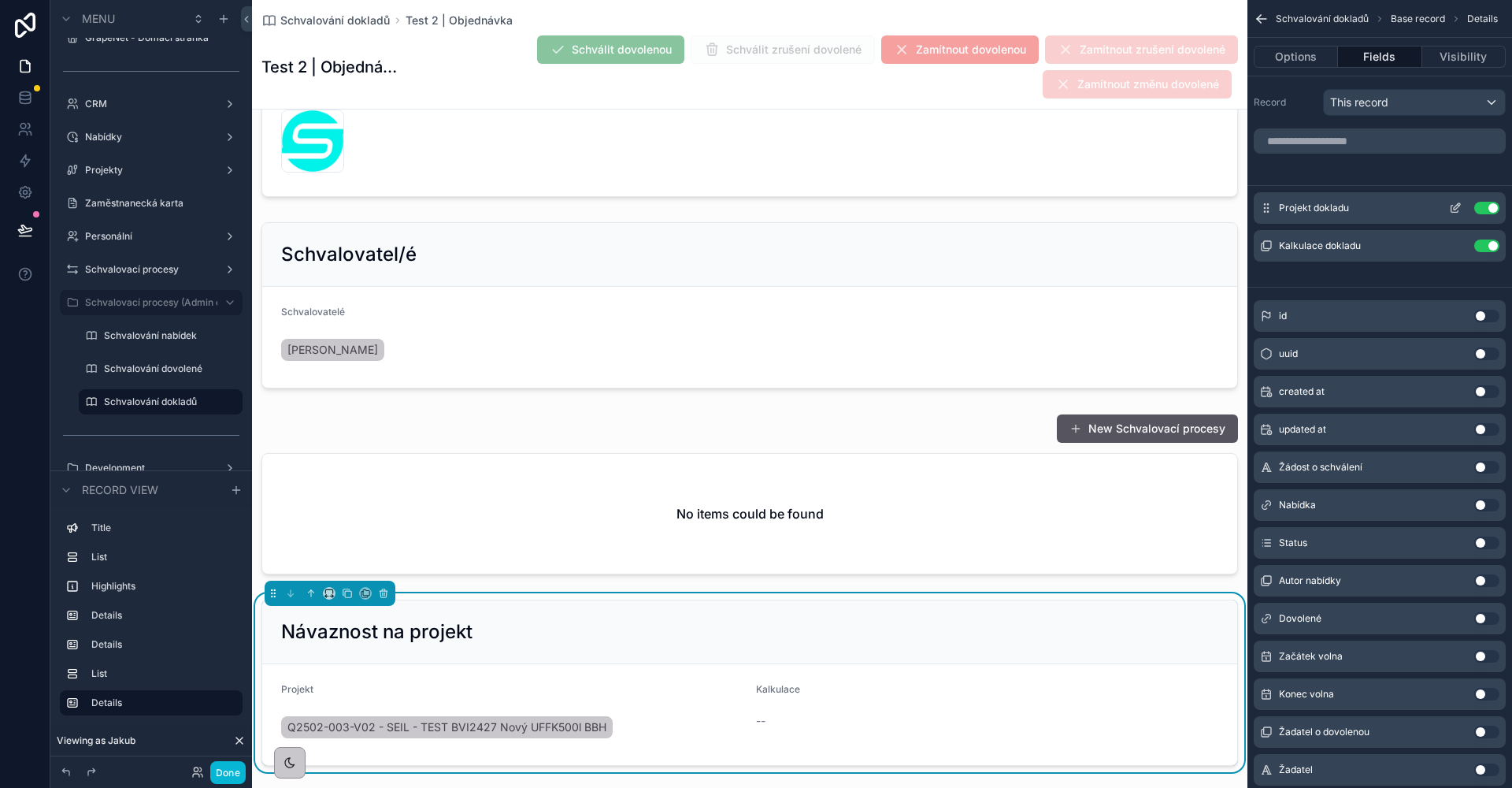
click at [1463, 202] on button "scrollable content" at bounding box center [1455, 207] width 25 height 12
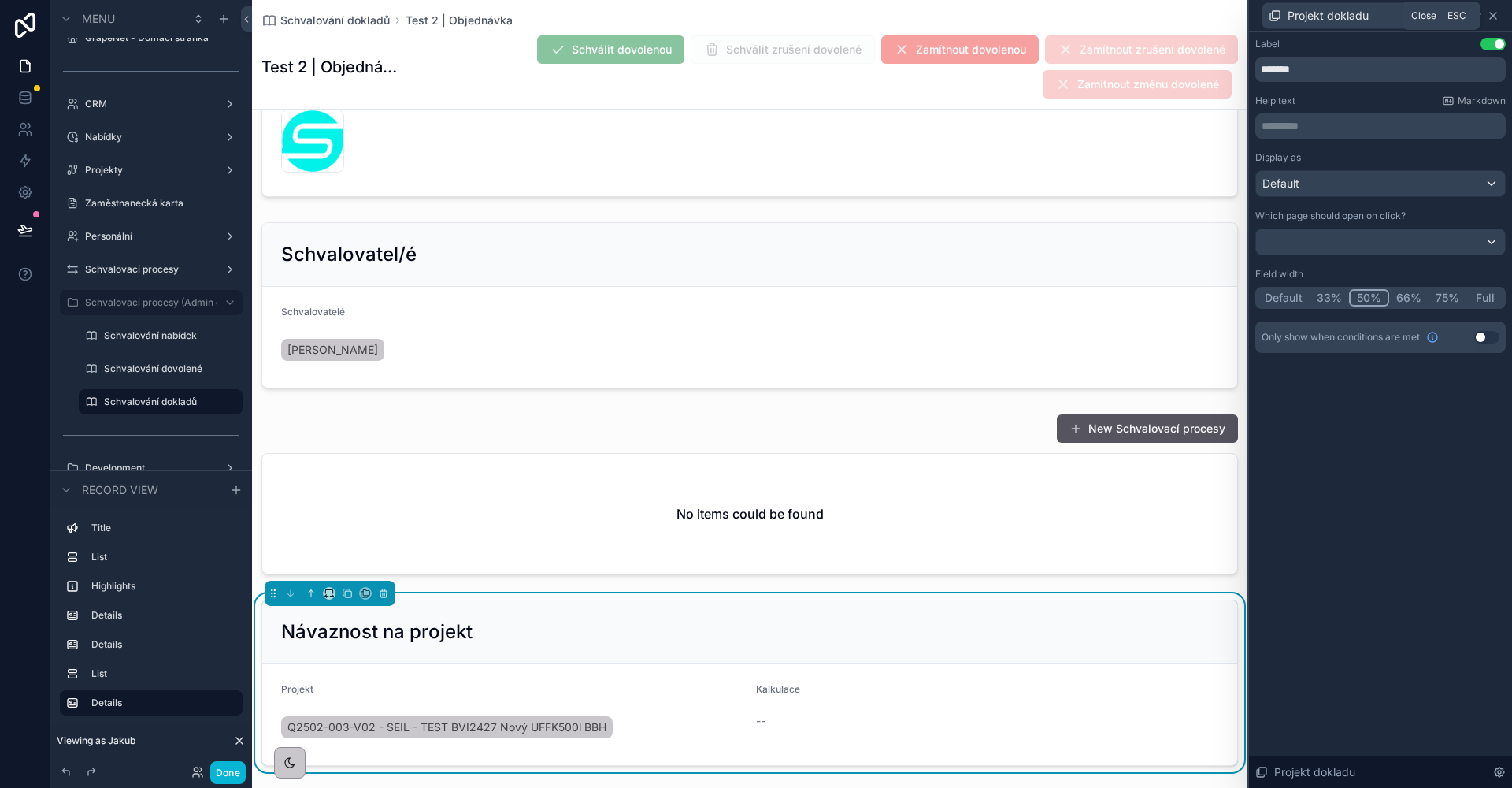
click at [1492, 12] on icon at bounding box center [1492, 15] width 12 height 12
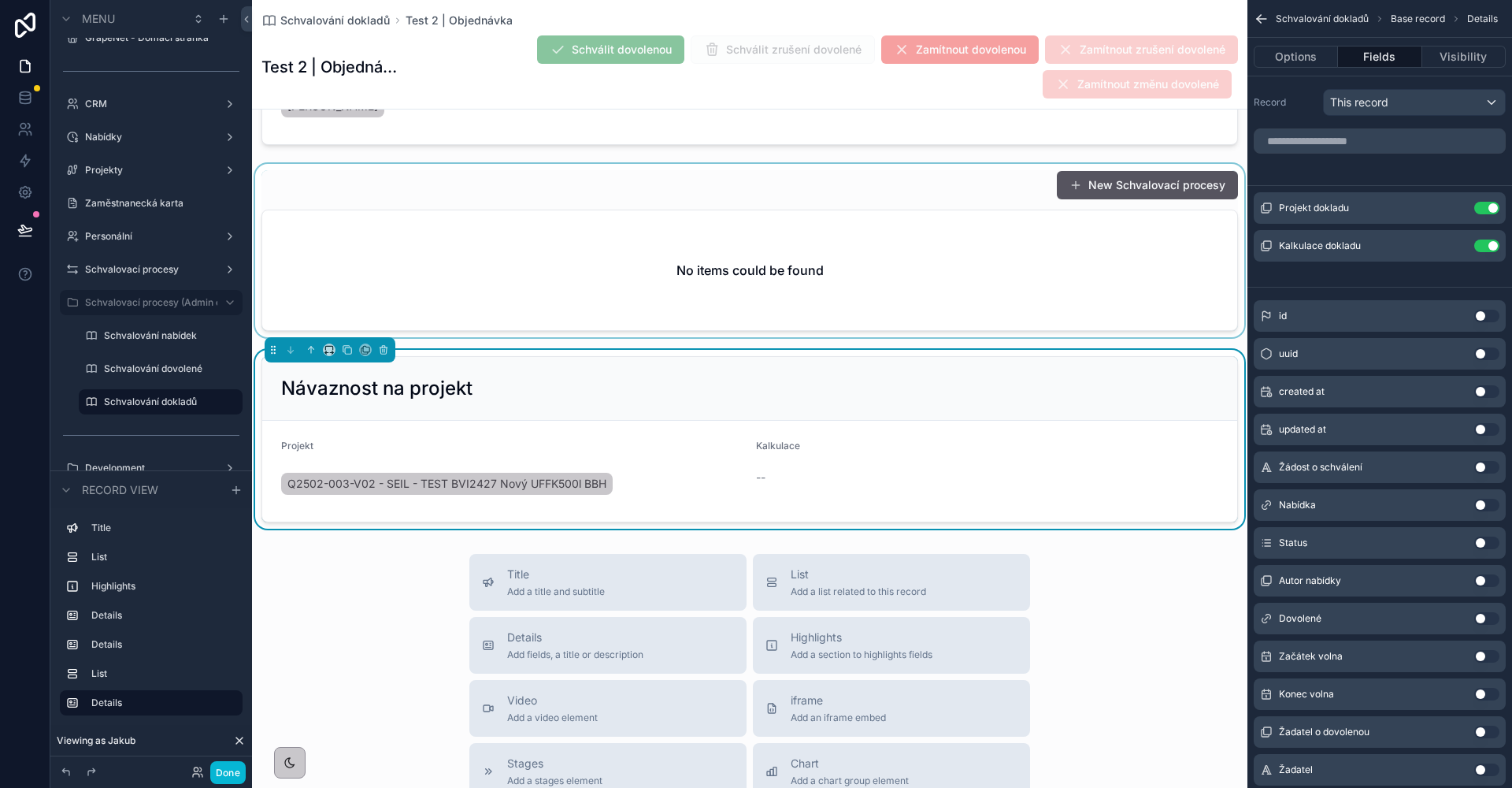
scroll to position [778, 0]
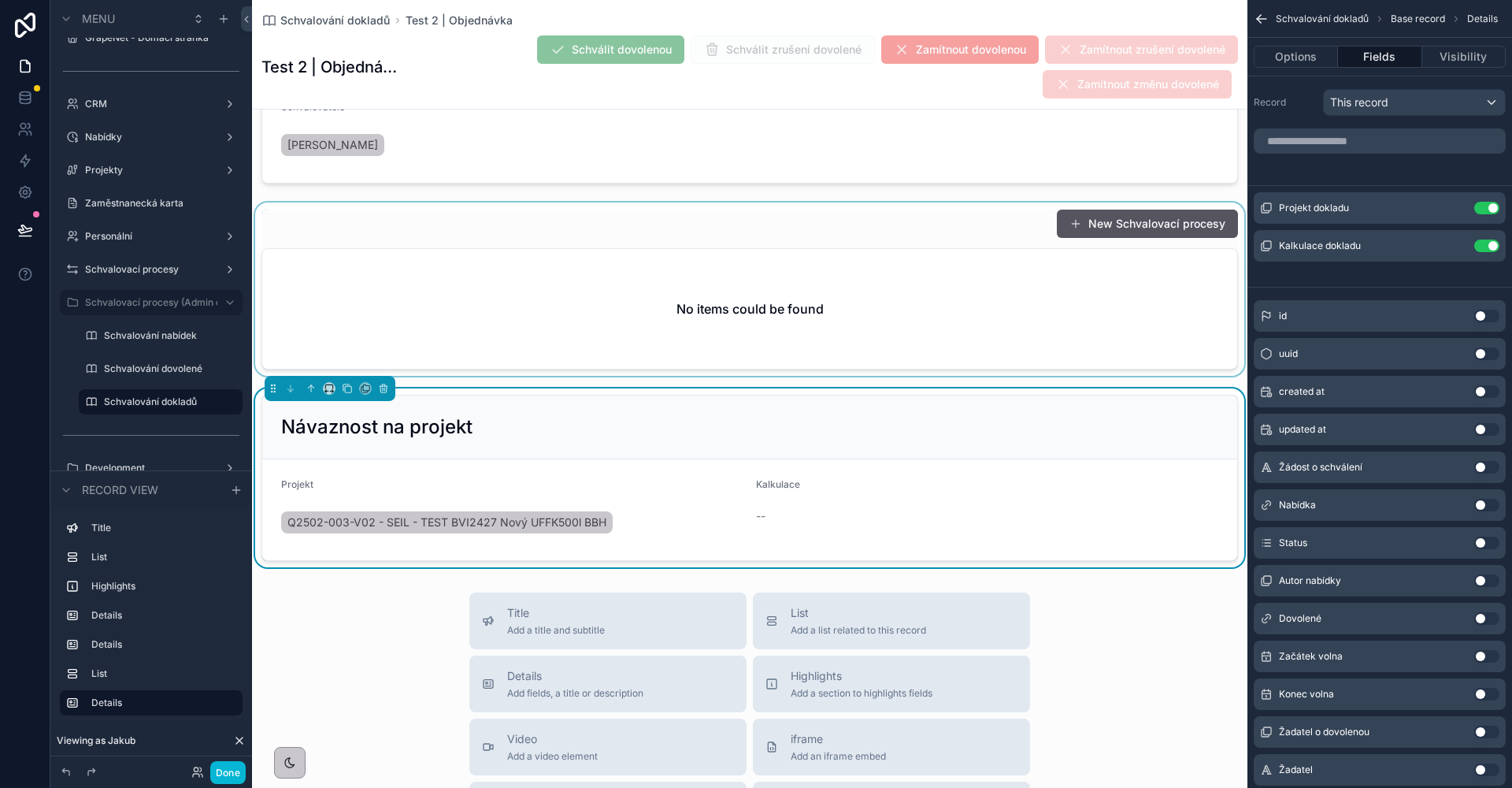
click at [511, 304] on div "scrollable content" at bounding box center [749, 289] width 996 height 174
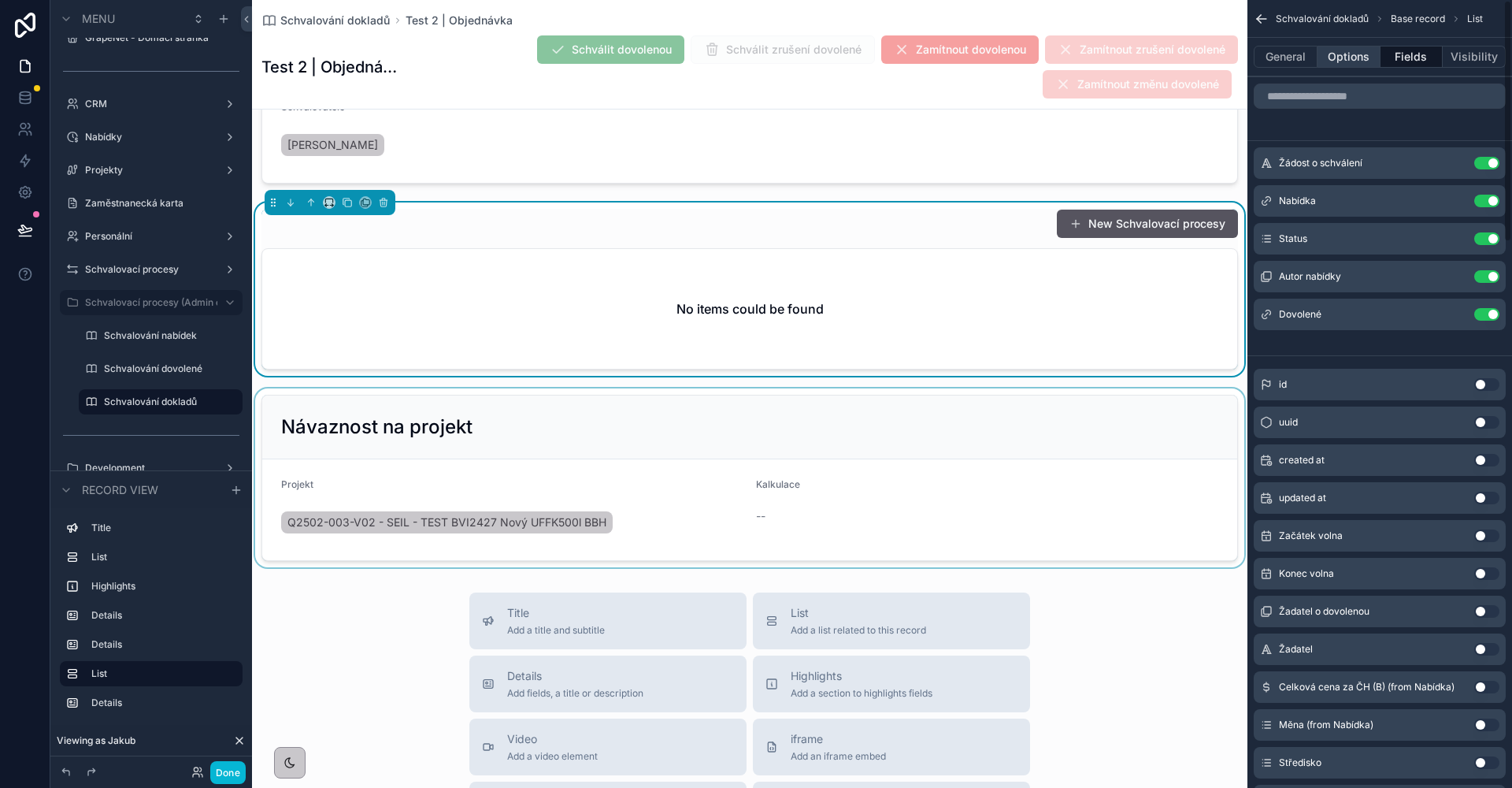
click at [1362, 60] on button "Options" at bounding box center [1348, 57] width 63 height 22
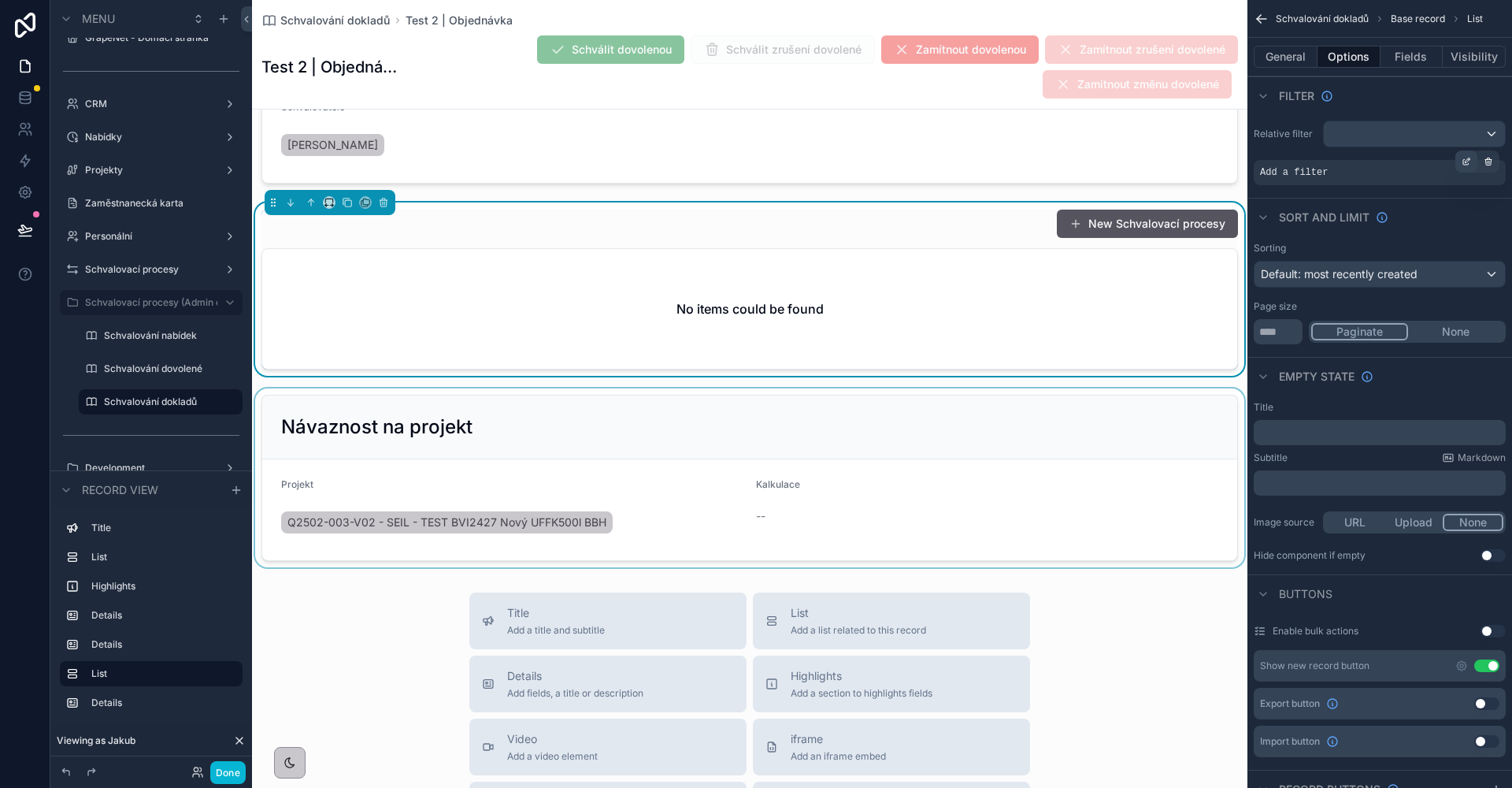
click at [1463, 161] on icon "scrollable content" at bounding box center [1465, 162] width 6 height 6
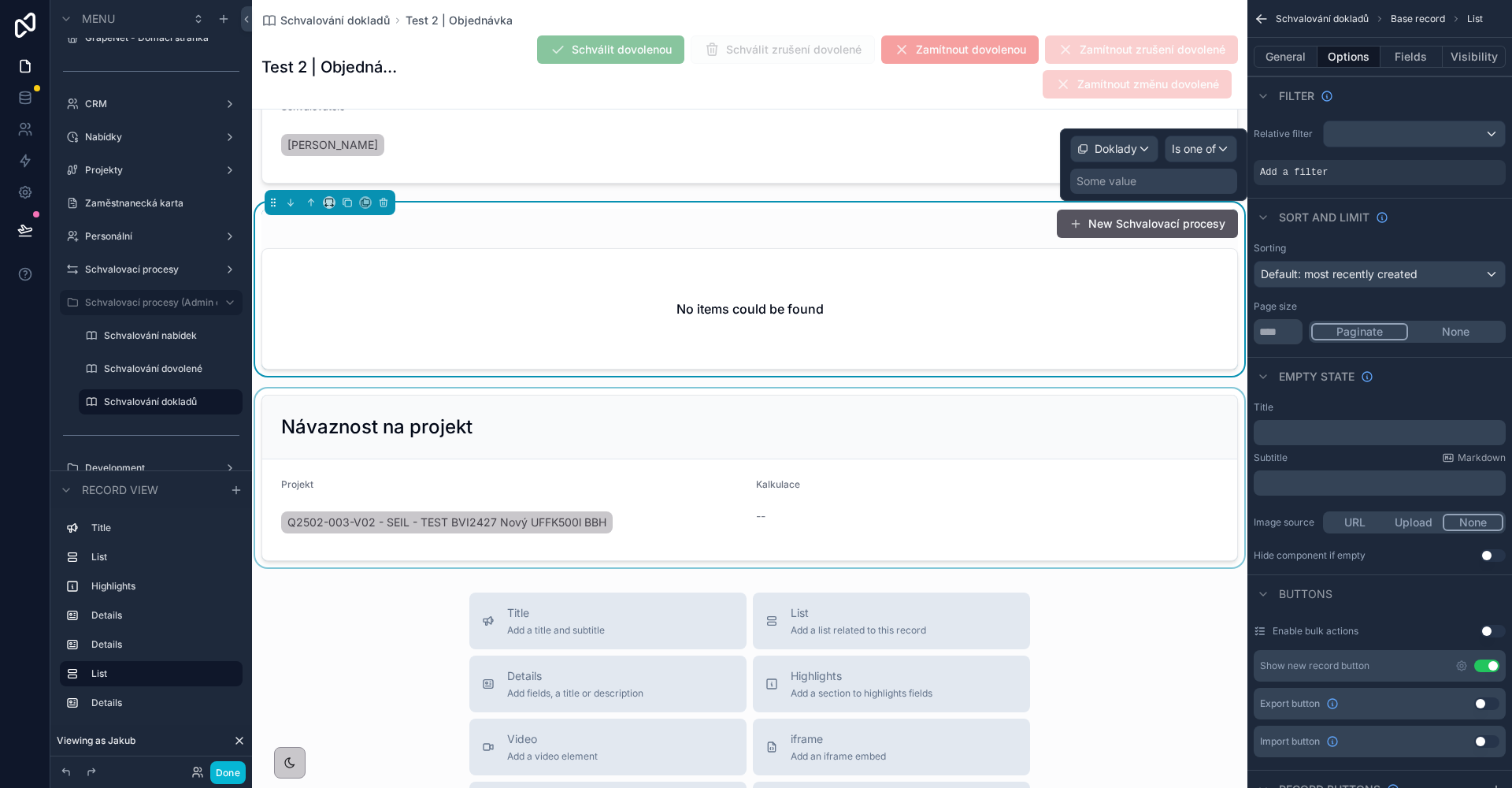
click at [1131, 177] on div "Some value" at bounding box center [1106, 181] width 60 height 16
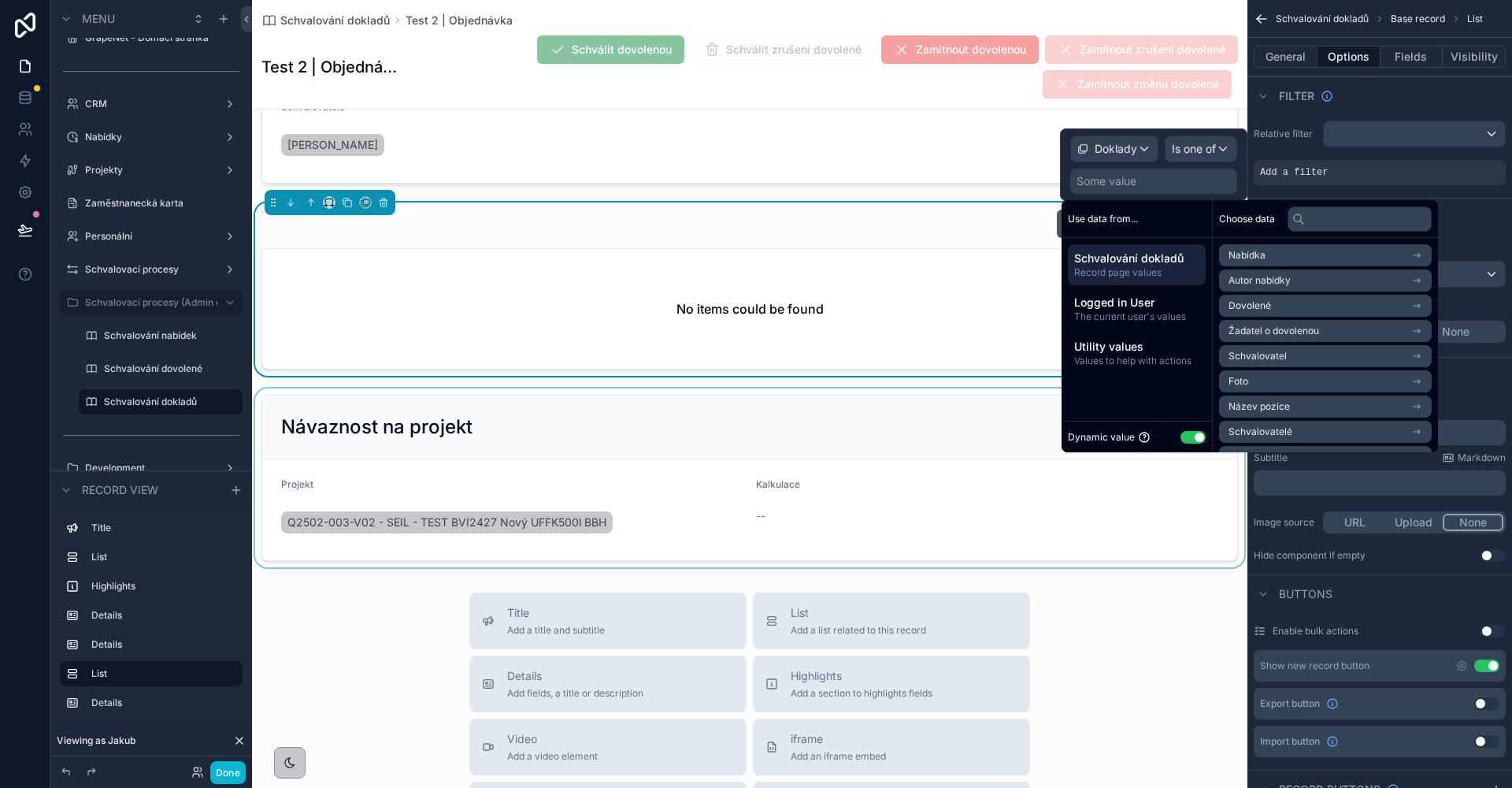
click at [1110, 158] on div "Doklady" at bounding box center [1113, 149] width 86 height 25
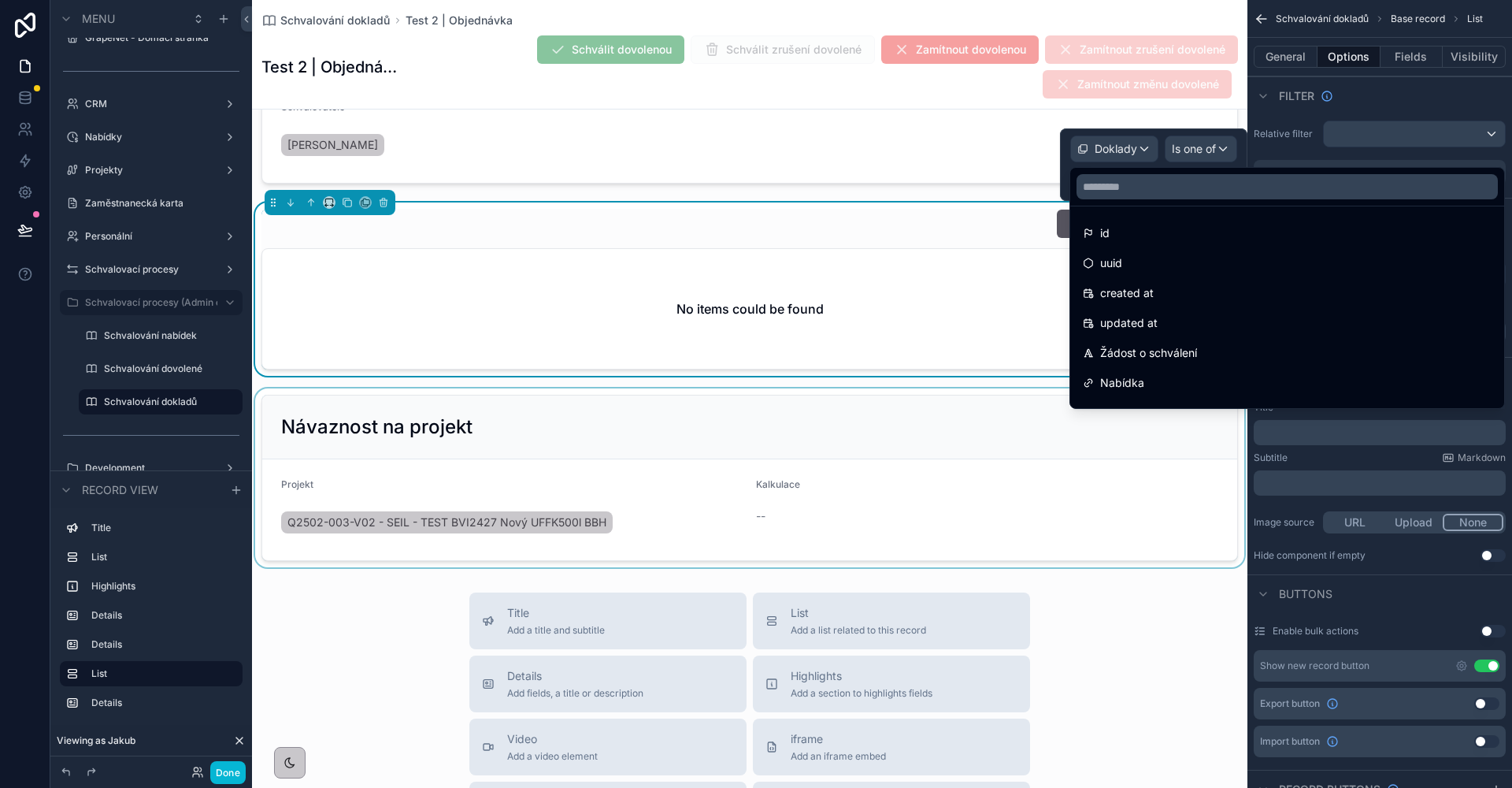
click at [1198, 154] on div at bounding box center [1154, 165] width 187 height 72
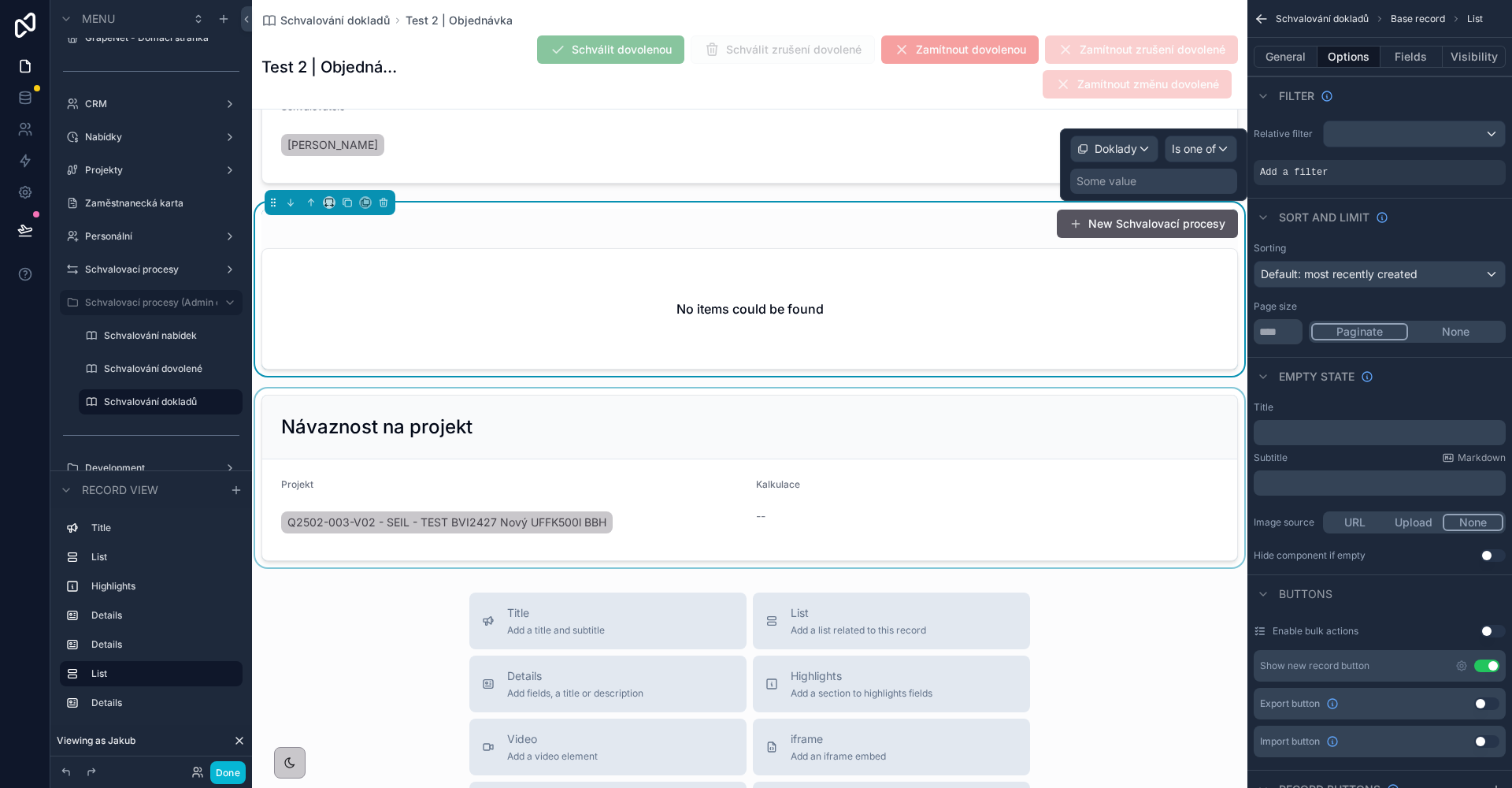
click at [1167, 171] on div "Some value" at bounding box center [1154, 181] width 167 height 25
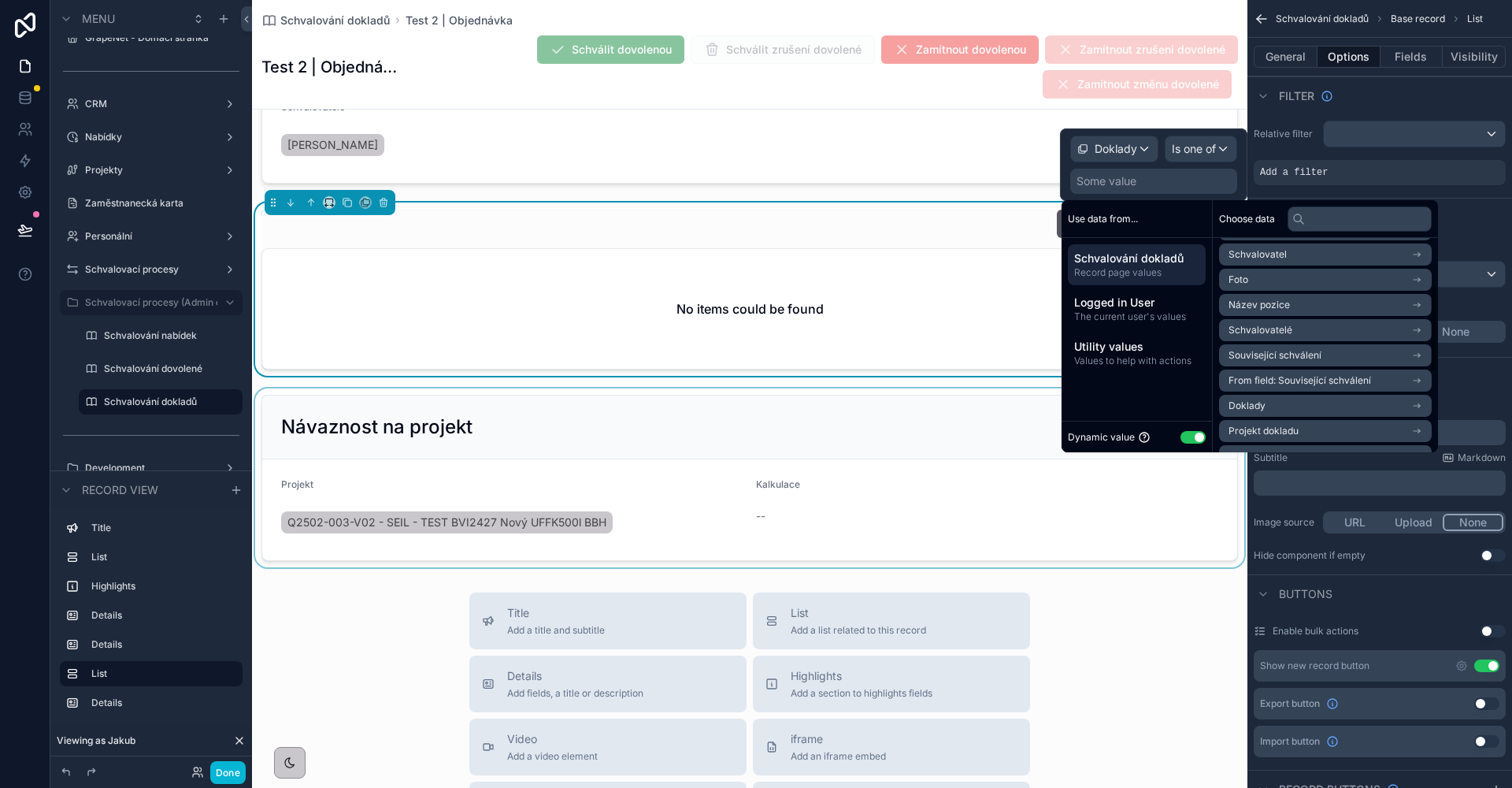
scroll to position [196, 0]
click at [1288, 315] on li "Doklady" at bounding box center [1325, 312] width 213 height 22
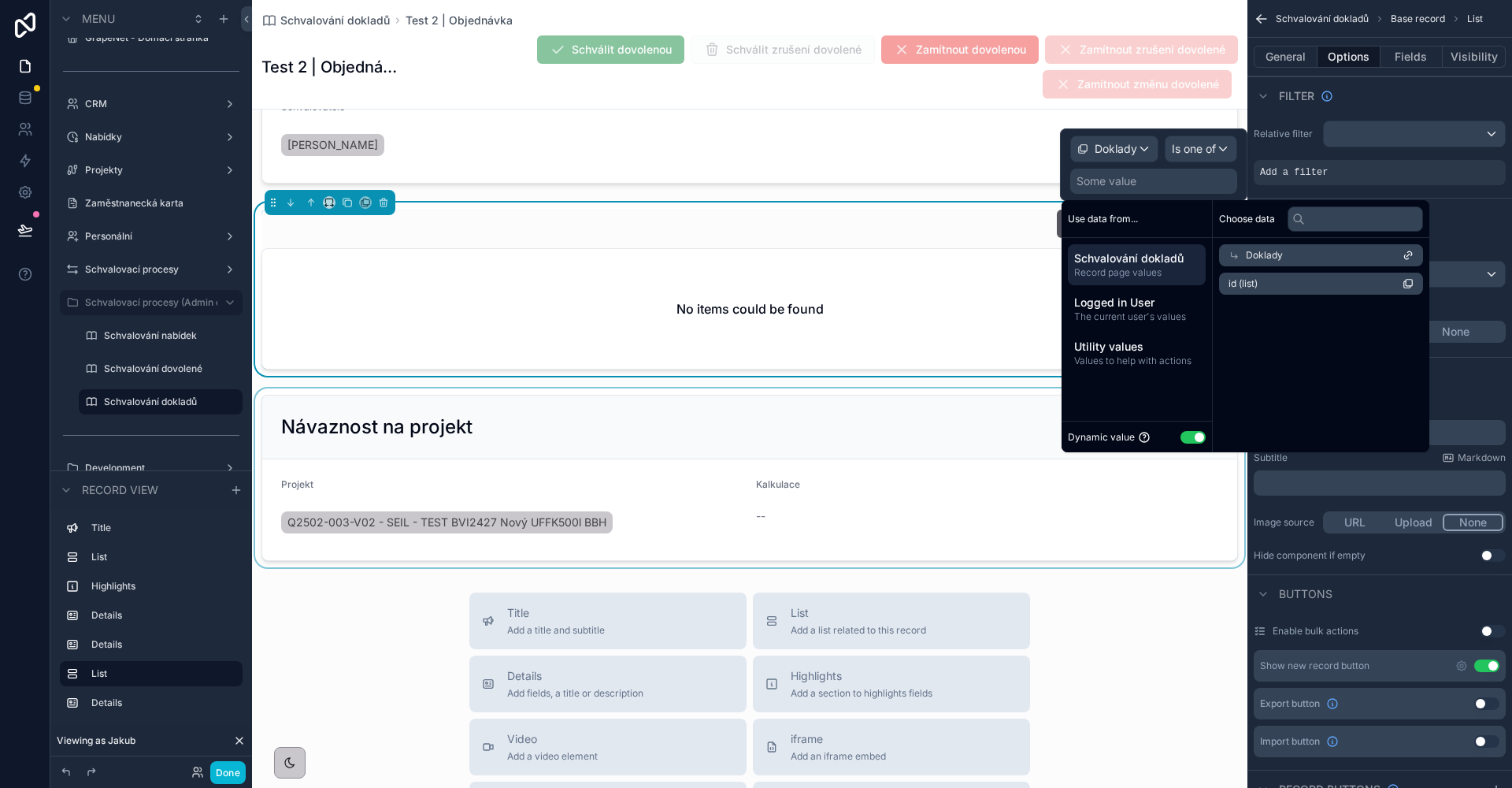
click at [1275, 285] on li "id (list)" at bounding box center [1321, 283] width 204 height 22
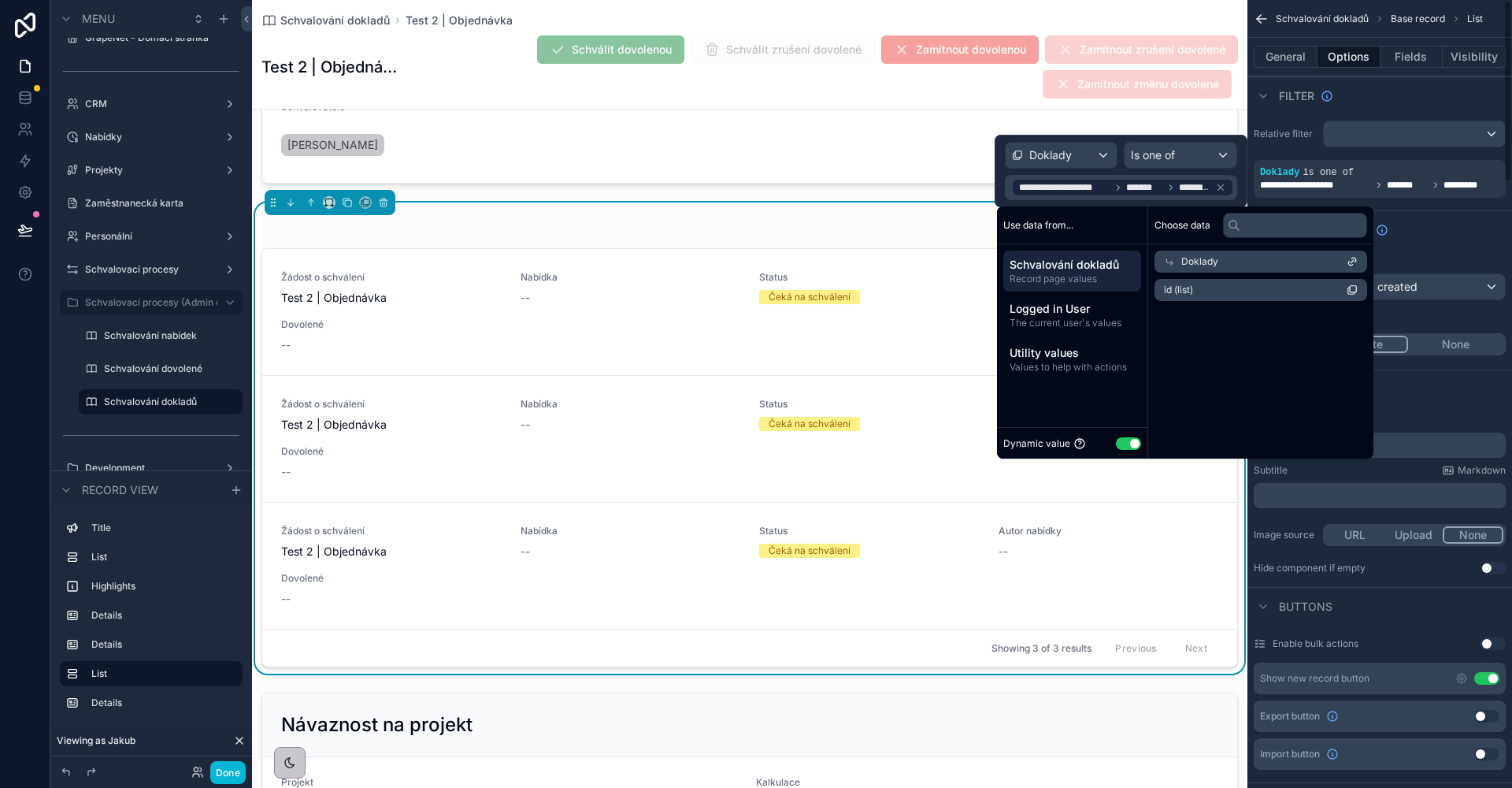
click at [1452, 248] on div "Sort And Limit" at bounding box center [1380, 229] width 265 height 38
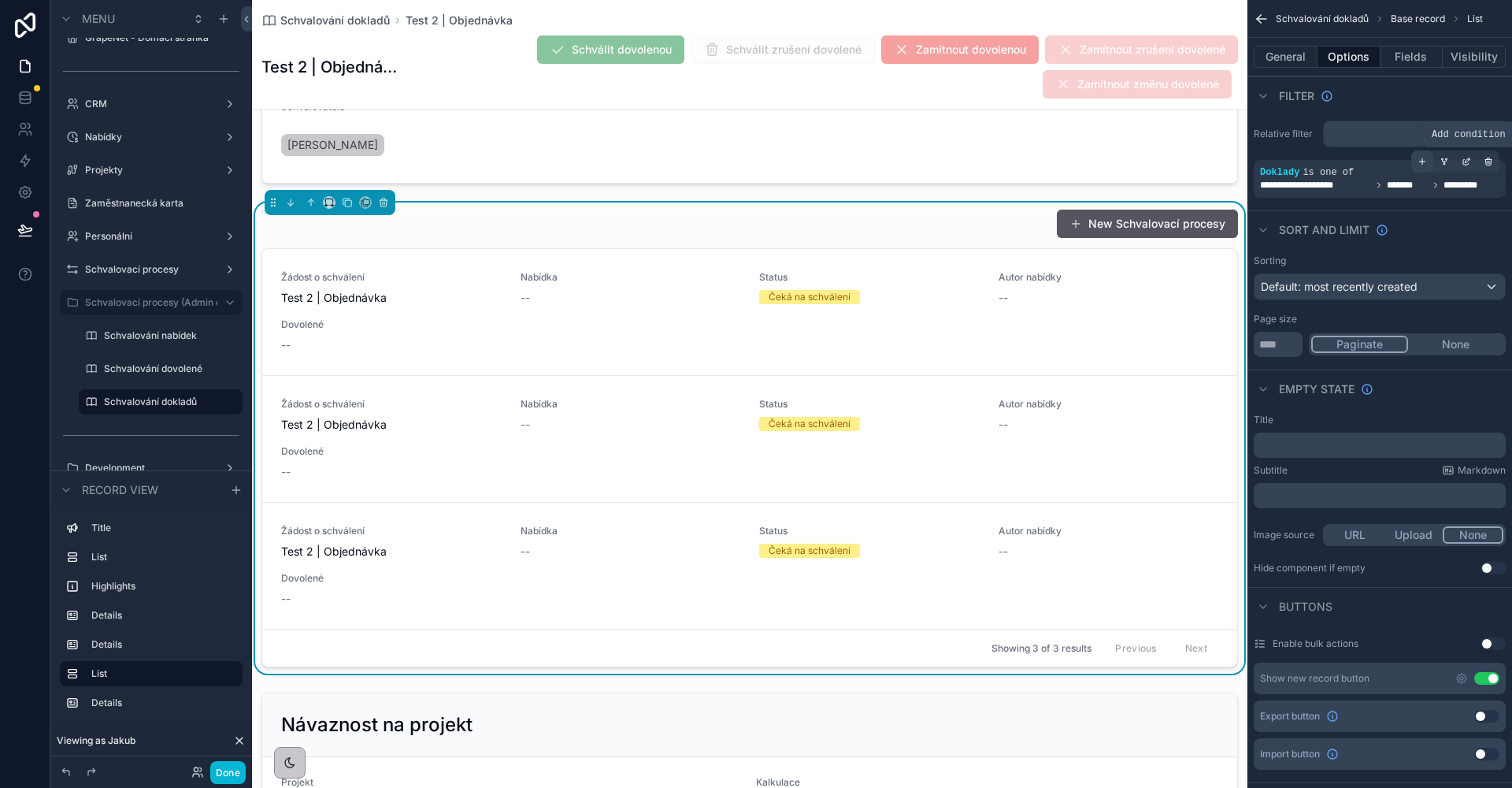
click at [1429, 161] on div "scrollable content" at bounding box center [1422, 161] width 22 height 22
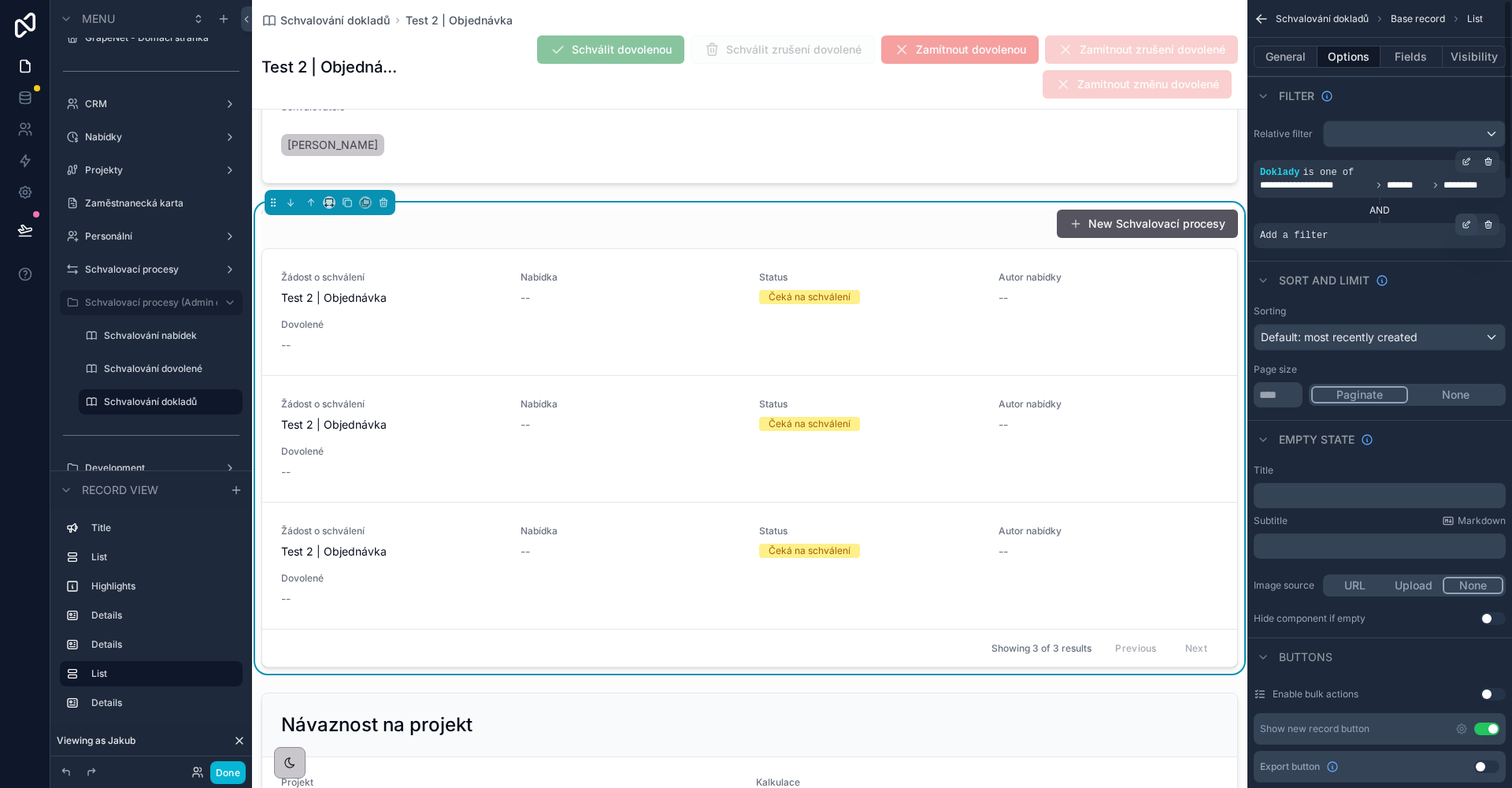
click at [1460, 229] on div "scrollable content" at bounding box center [1466, 225] width 22 height 22
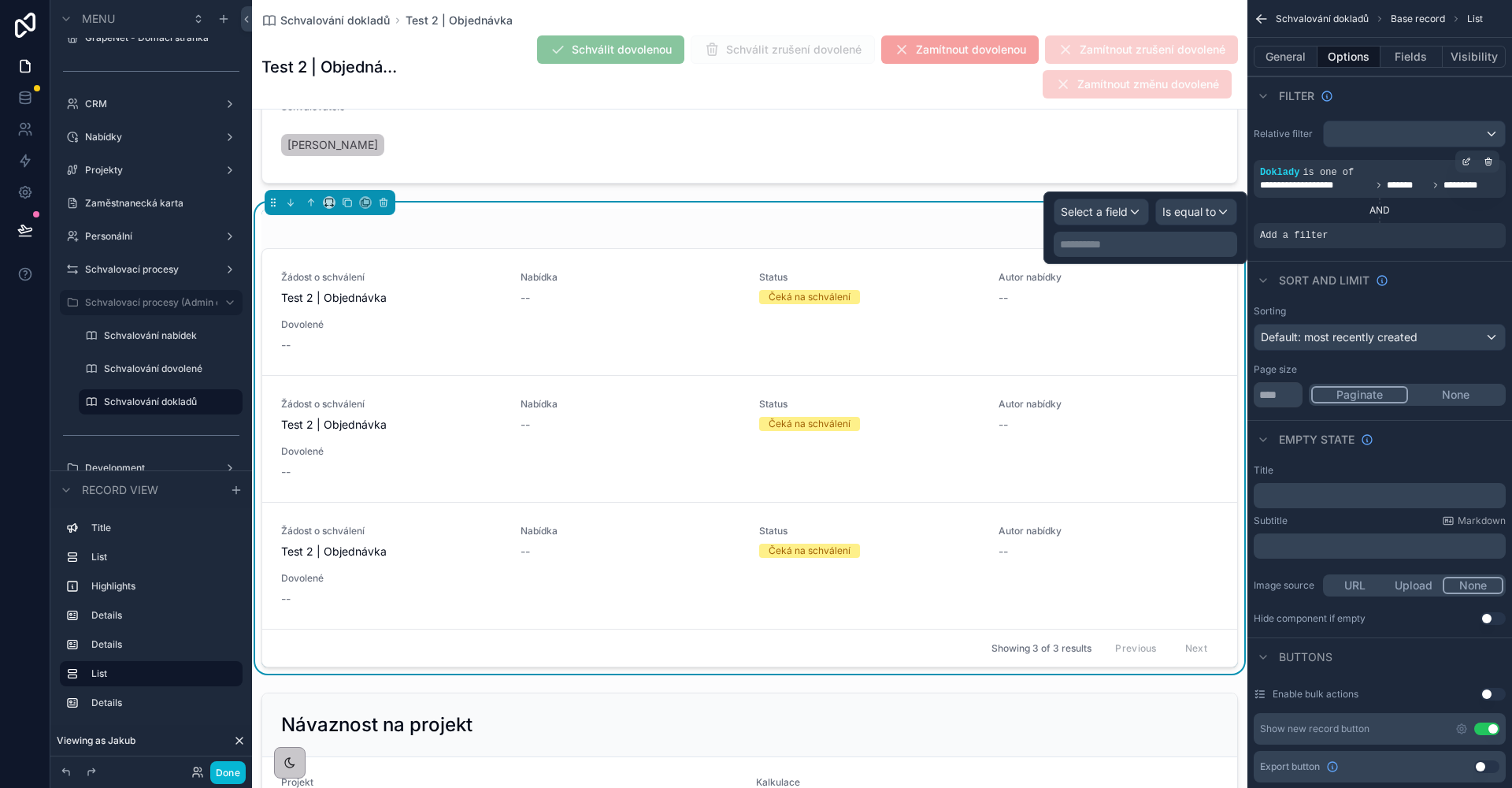
click at [1110, 216] on span "Select a field" at bounding box center [1094, 211] width 67 height 13
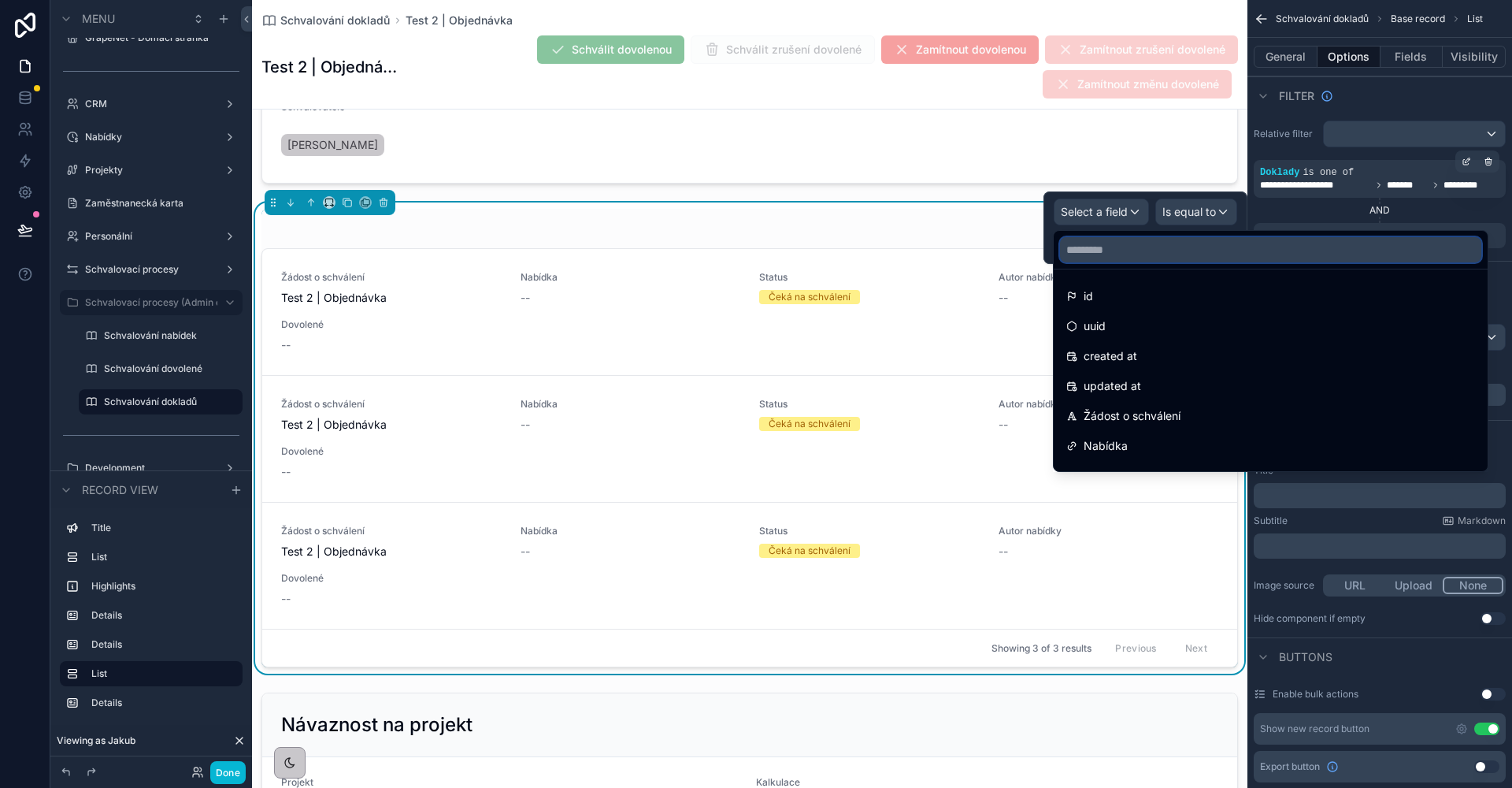
click at [1118, 252] on input "text" at bounding box center [1270, 249] width 421 height 25
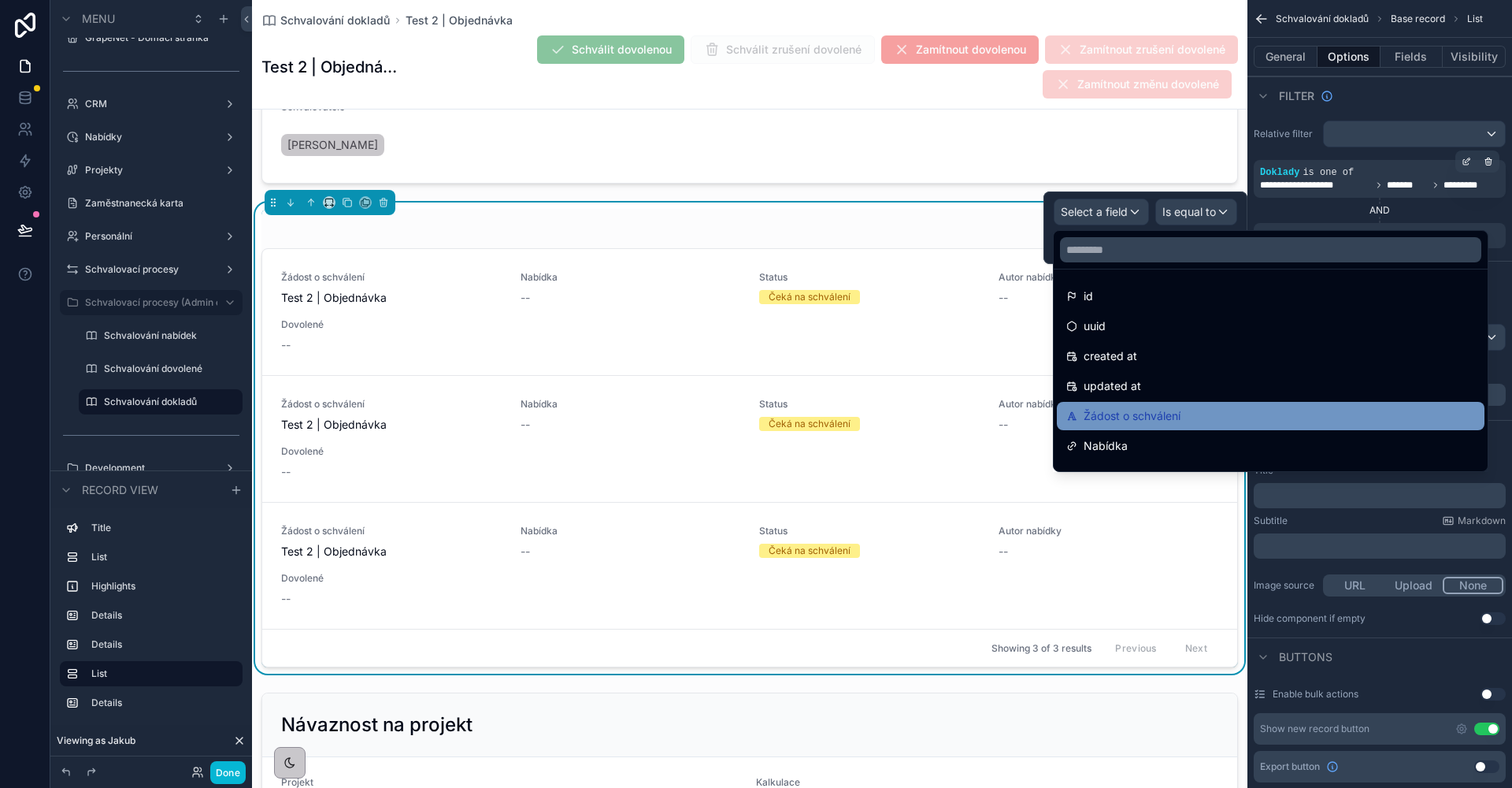
click at [1196, 416] on div "Žádost o schválení" at bounding box center [1270, 415] width 409 height 19
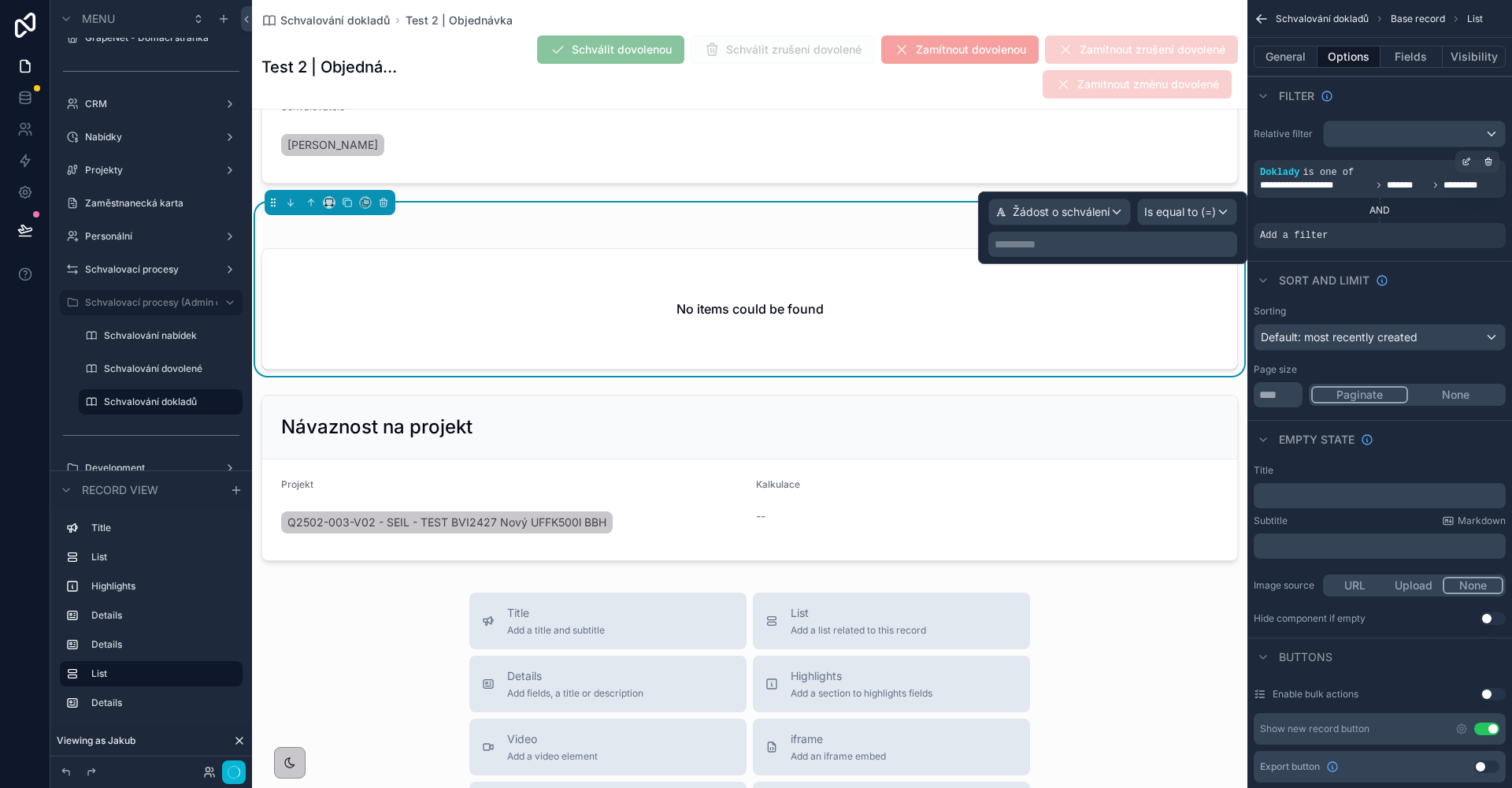
click at [1144, 244] on p "**********" at bounding box center [1114, 243] width 239 height 16
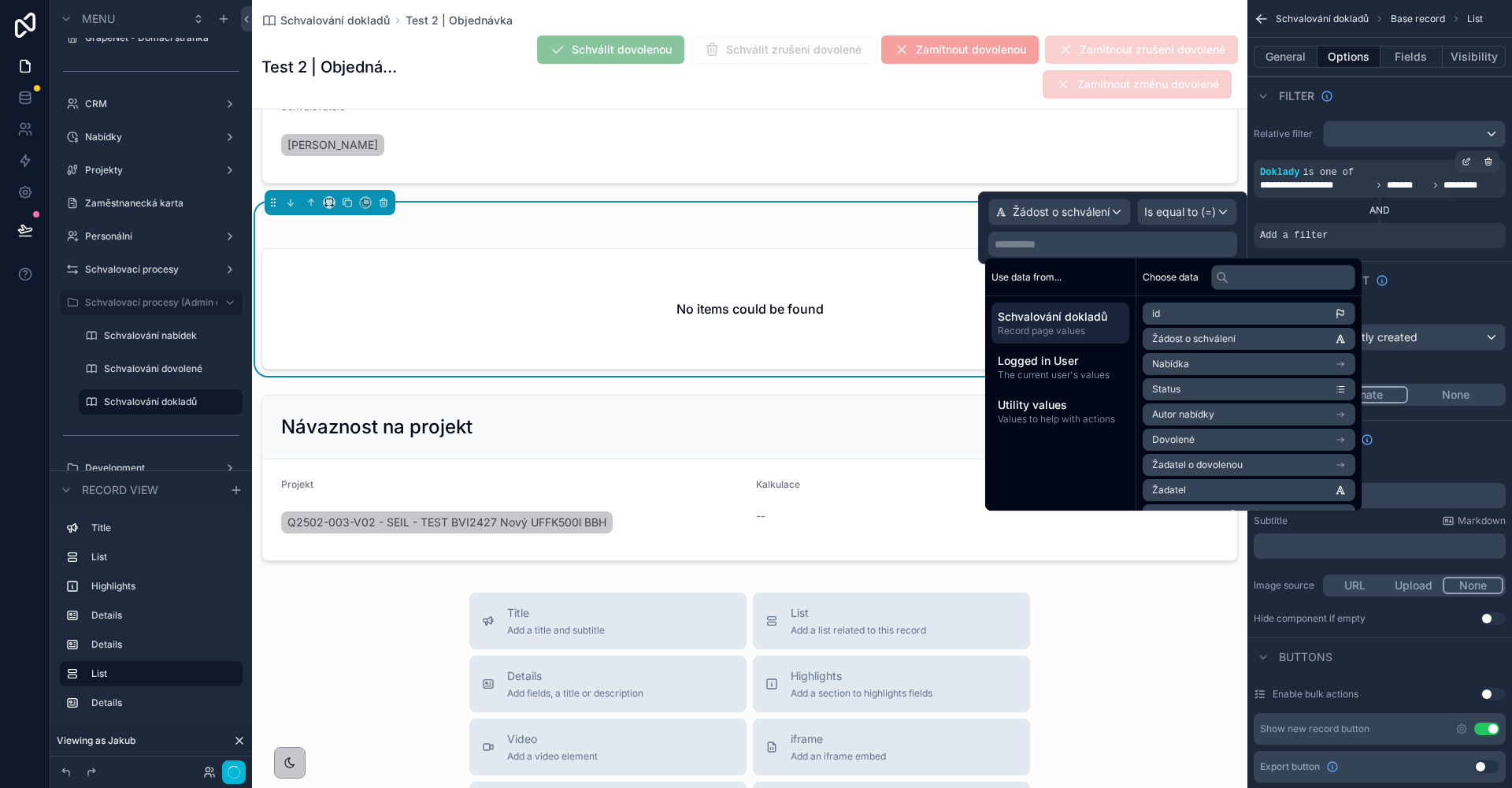
click at [1223, 335] on span "Žádost o schválení" at bounding box center [1194, 338] width 84 height 12
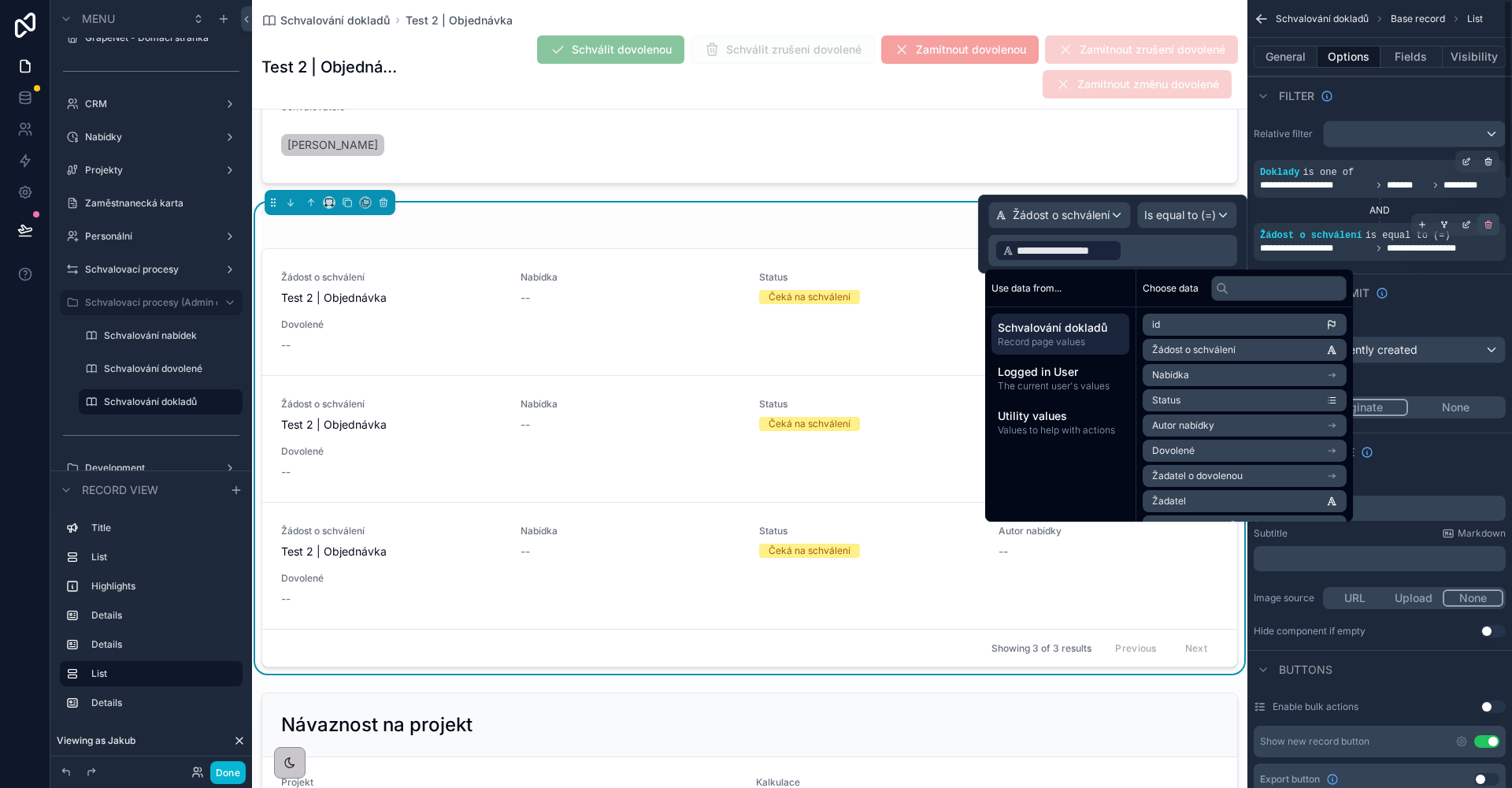
click at [1484, 227] on icon "scrollable content" at bounding box center [1487, 224] width 9 height 9
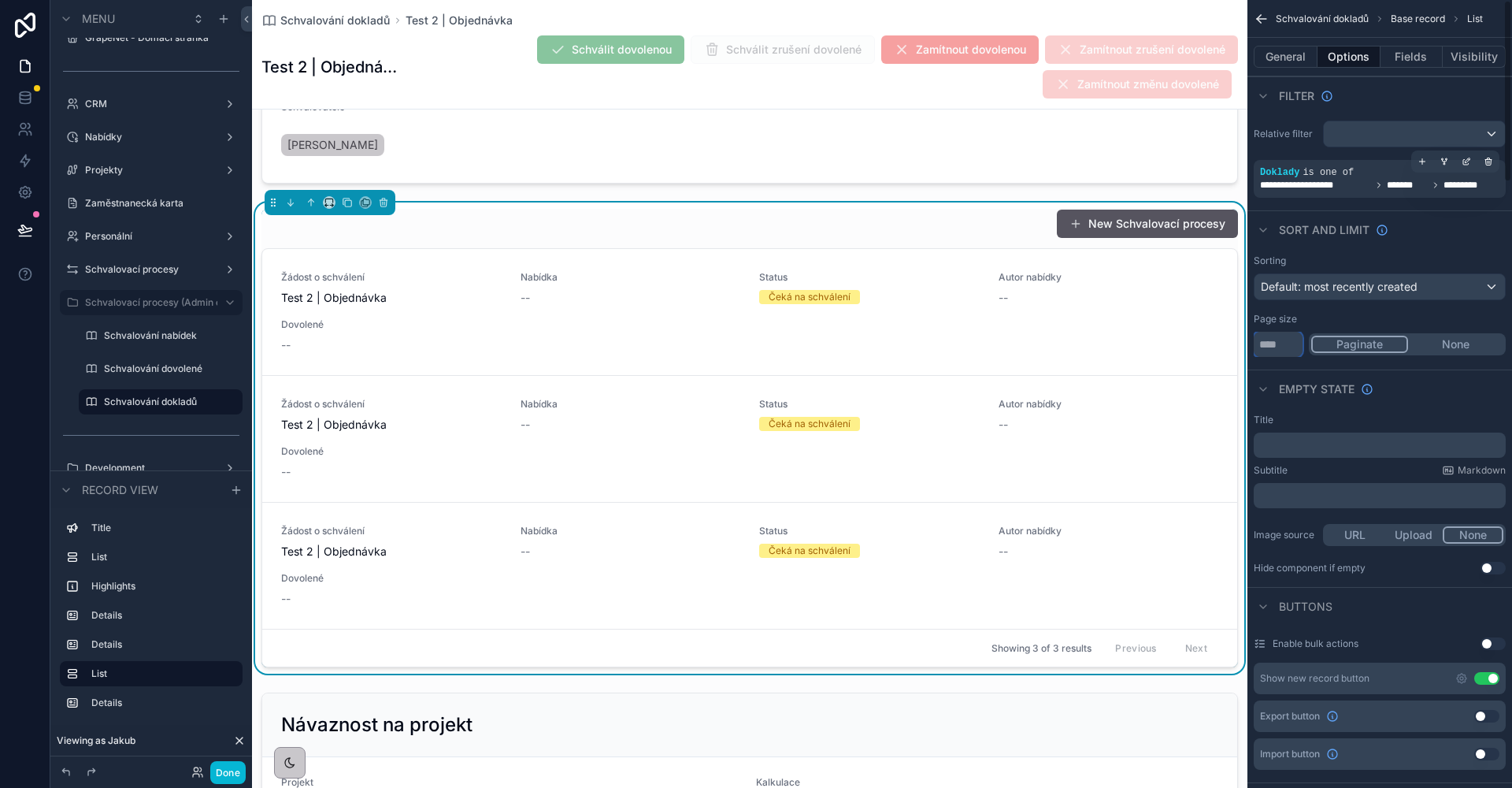
click at [1278, 354] on input "**" at bounding box center [1278, 344] width 49 height 25
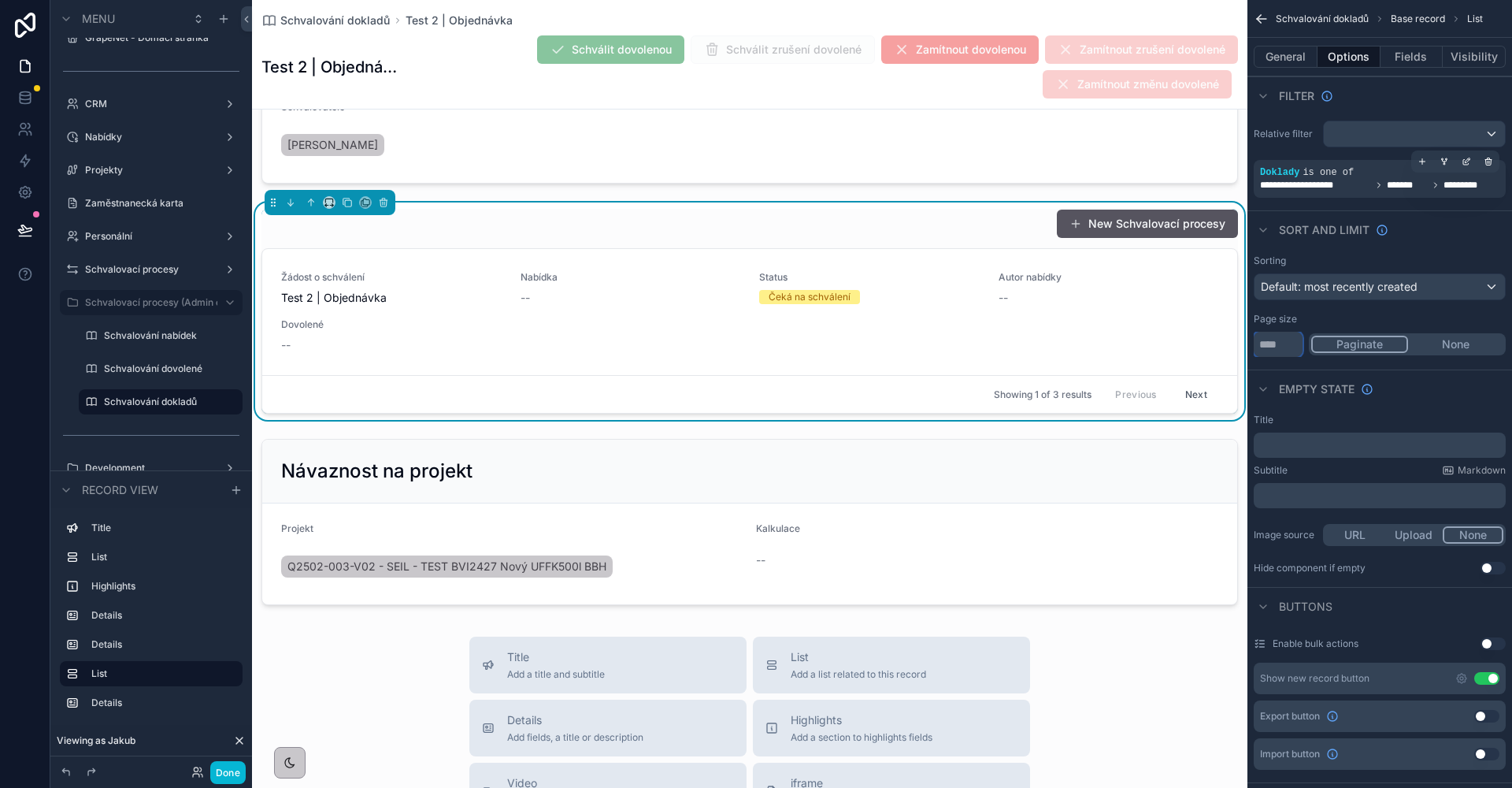
type input "*"
click at [1450, 346] on button "None" at bounding box center [1455, 344] width 95 height 17
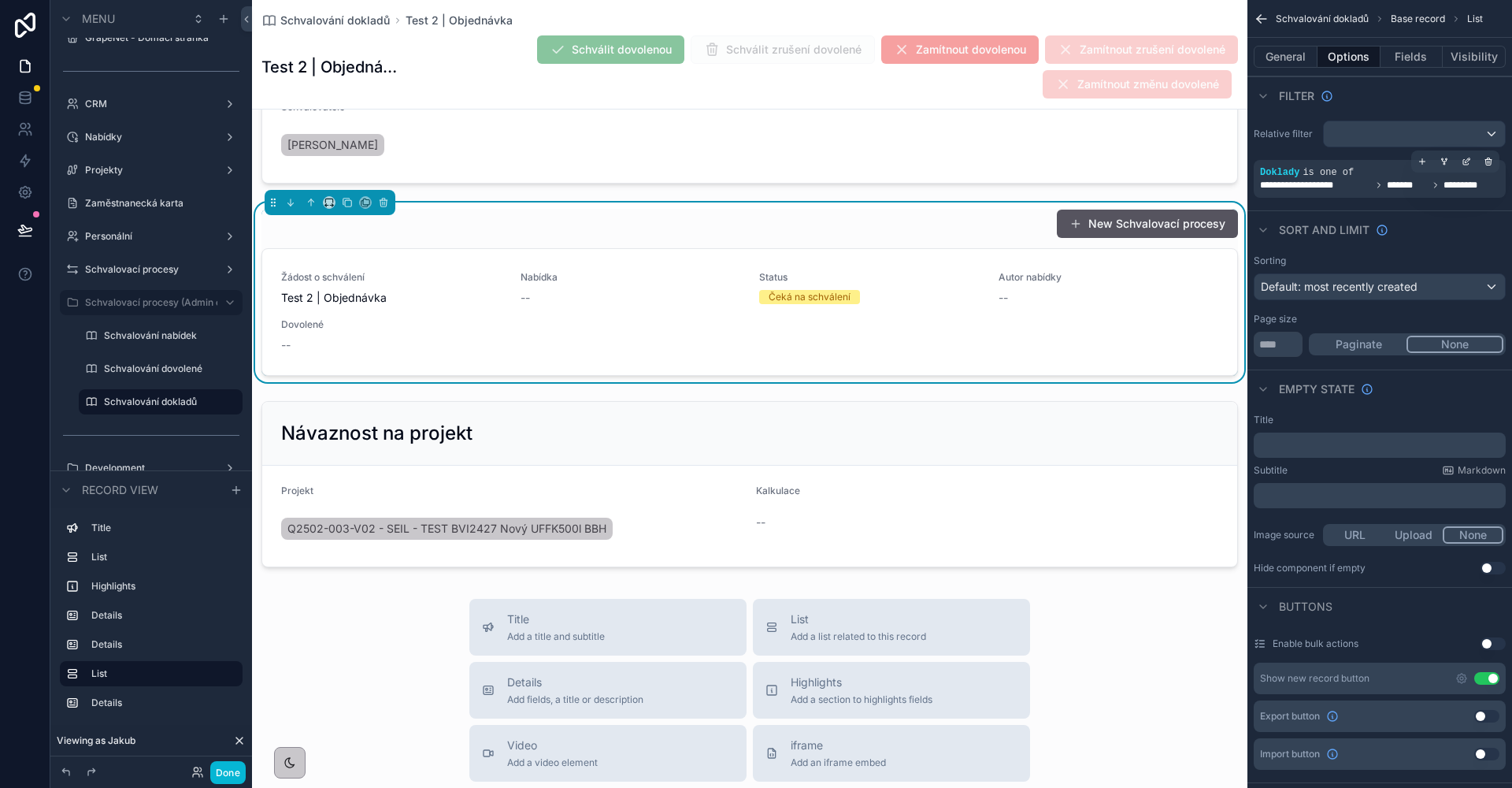
click at [1484, 679] on button "Use setting" at bounding box center [1487, 678] width 25 height 12
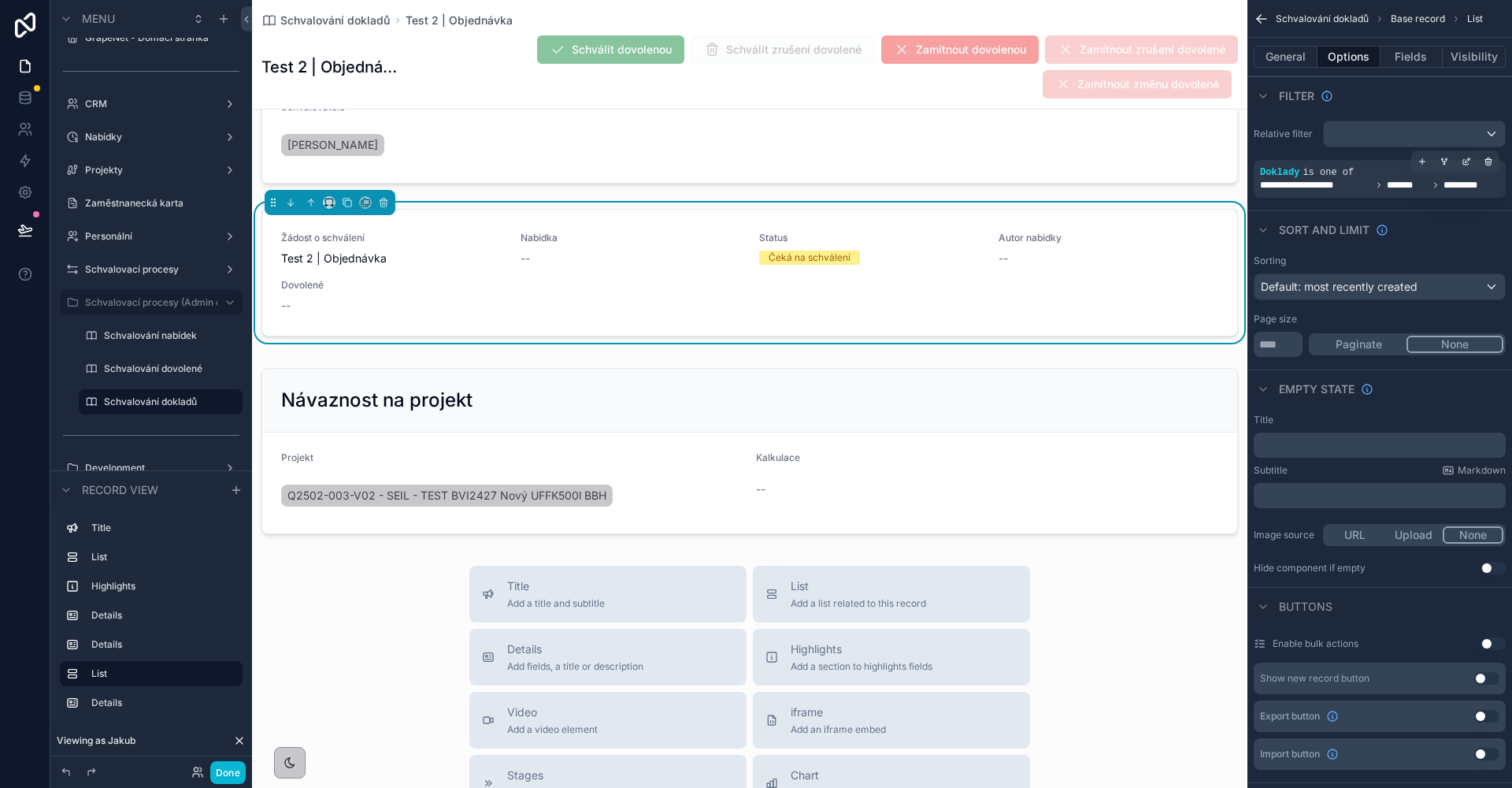
click at [1300, 446] on p "﻿" at bounding box center [1380, 444] width 243 height 12
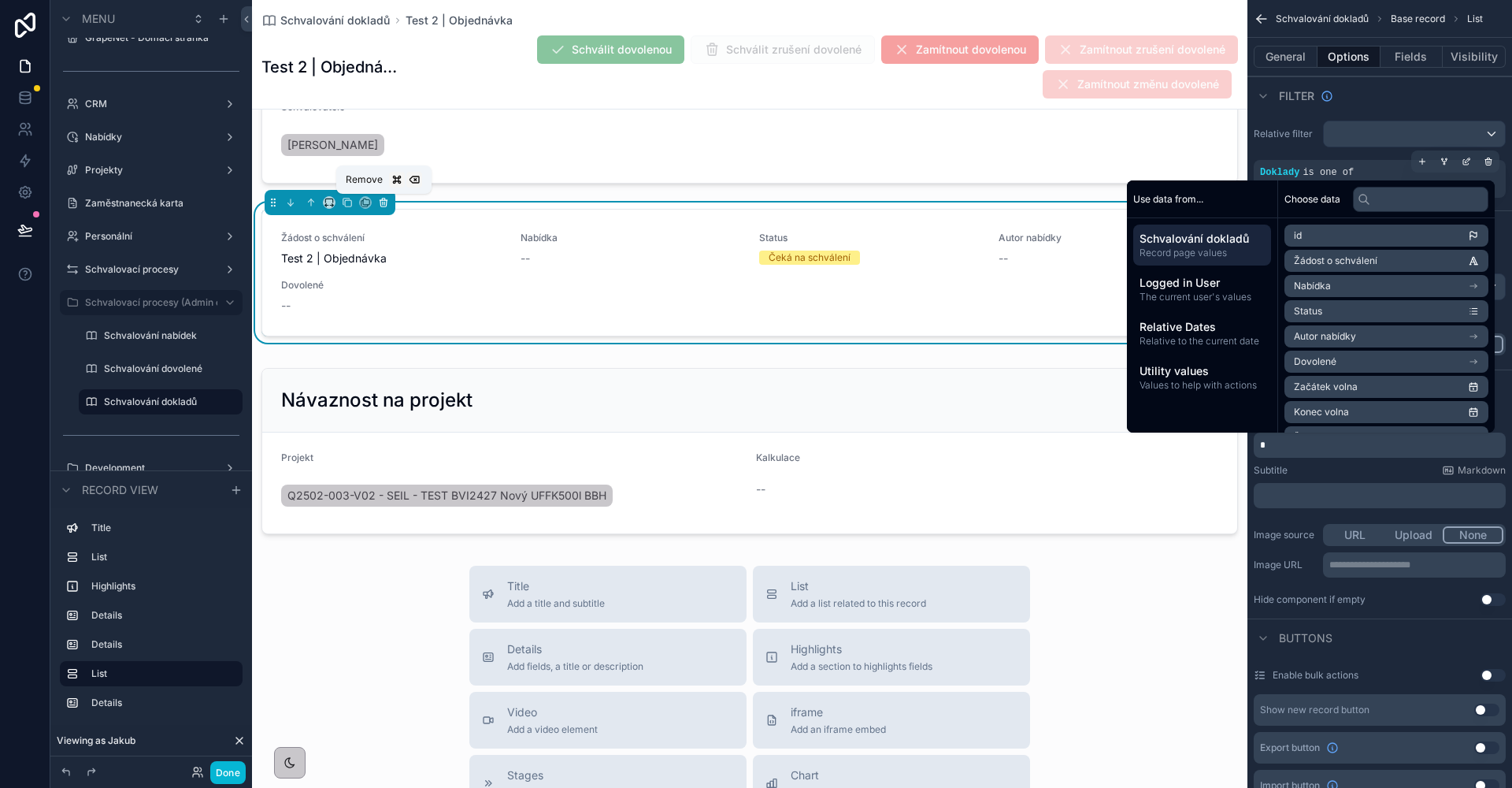
click at [385, 203] on icon "scrollable content" at bounding box center [383, 202] width 11 height 11
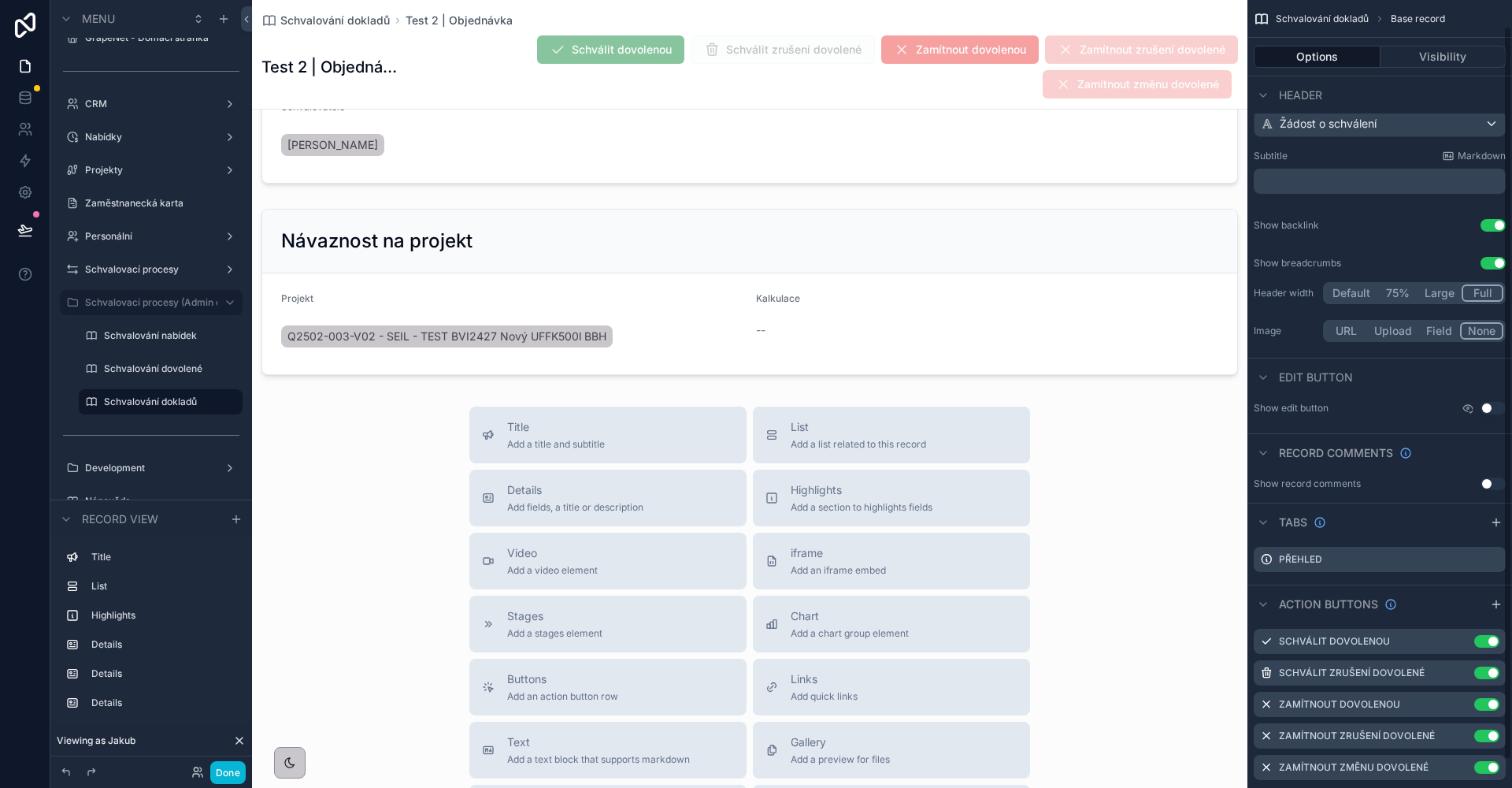
scroll to position [58, 0]
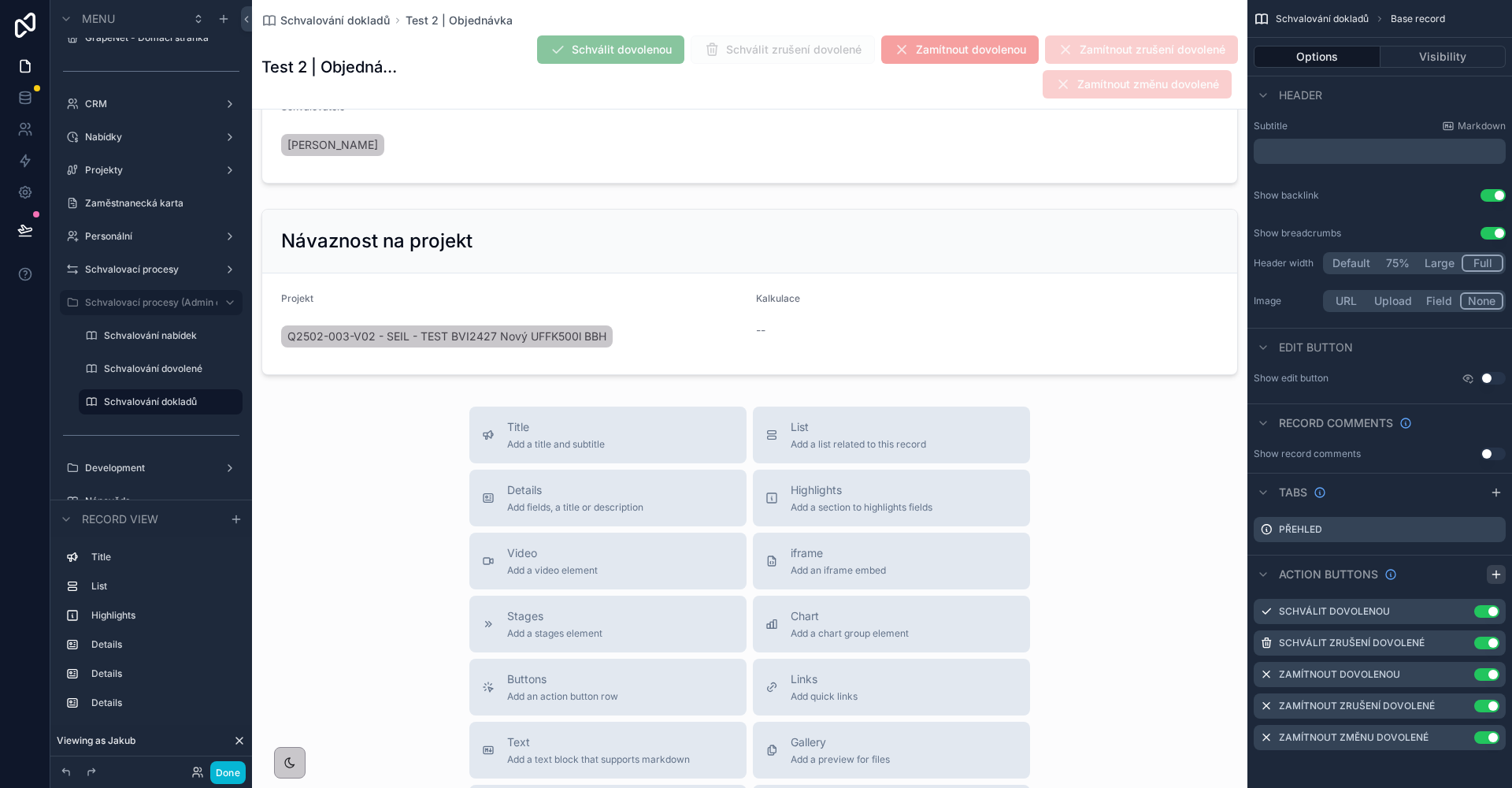
click at [1495, 570] on icon "scrollable content" at bounding box center [1496, 574] width 12 height 12
click at [1460, 771] on icon "scrollable content" at bounding box center [1463, 767] width 7 height 7
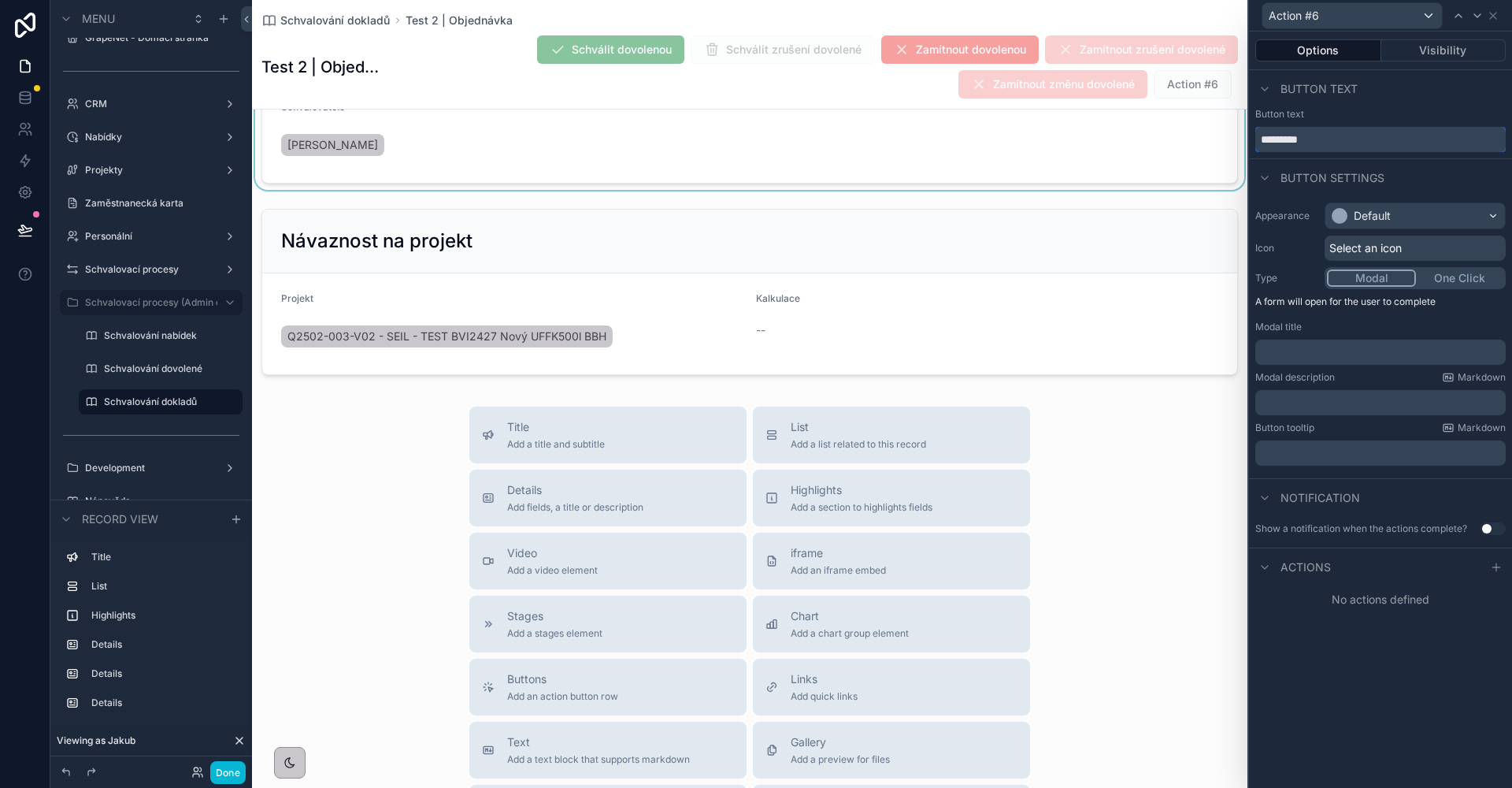
drag, startPoint x: 1339, startPoint y: 142, endPoint x: 1198, endPoint y: 147, distance: 141.1
click at [1198, 147] on div "Action #6 Options Visibility Button text Button text ********* Button settings …" at bounding box center [756, 394] width 1512 height 788
click at [1384, 141] on input "*********" at bounding box center [1380, 139] width 251 height 25
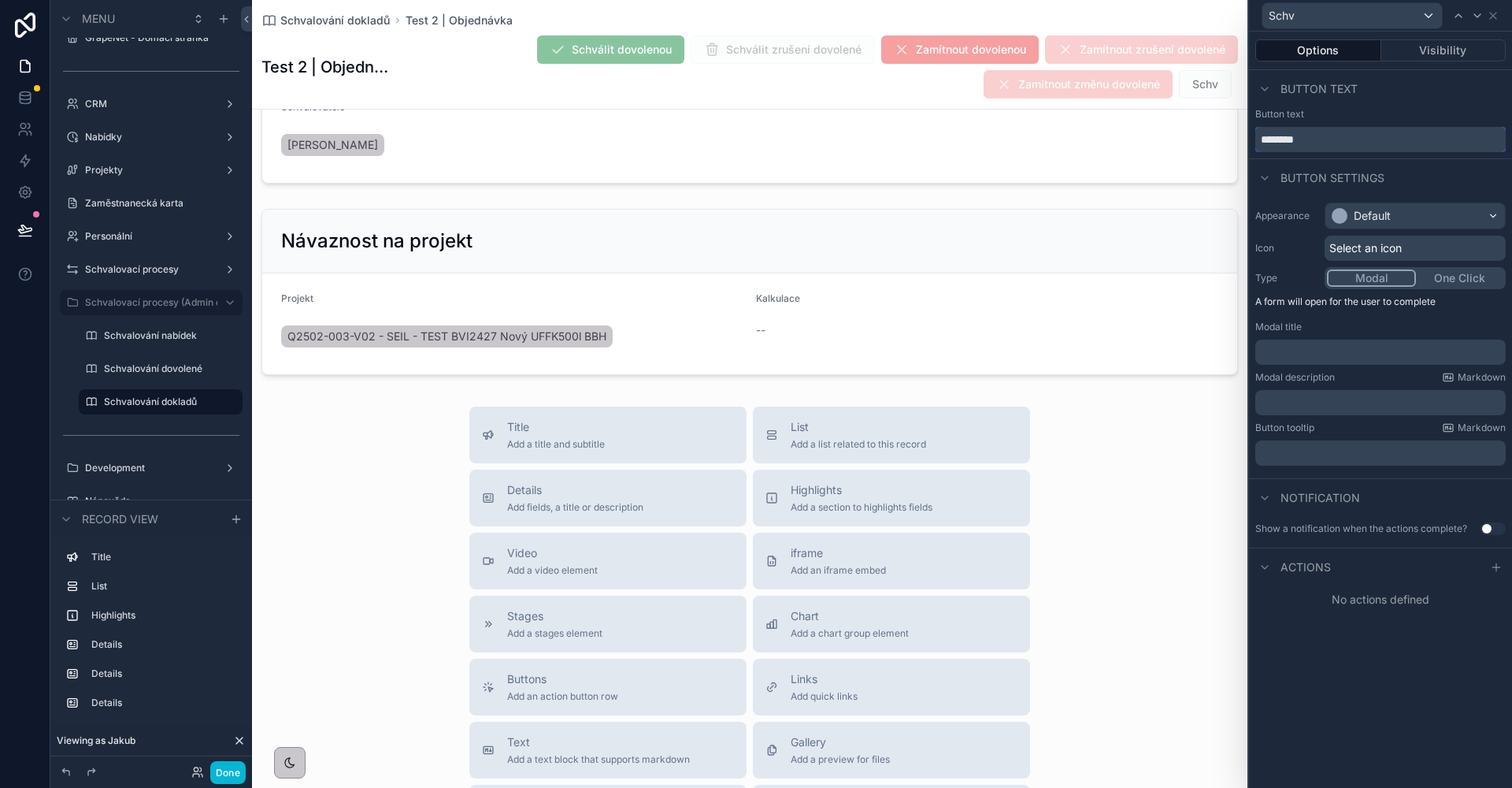
type input "********"
click at [173, 364] on label "Schvalování dovolené" at bounding box center [157, 369] width 107 height 12
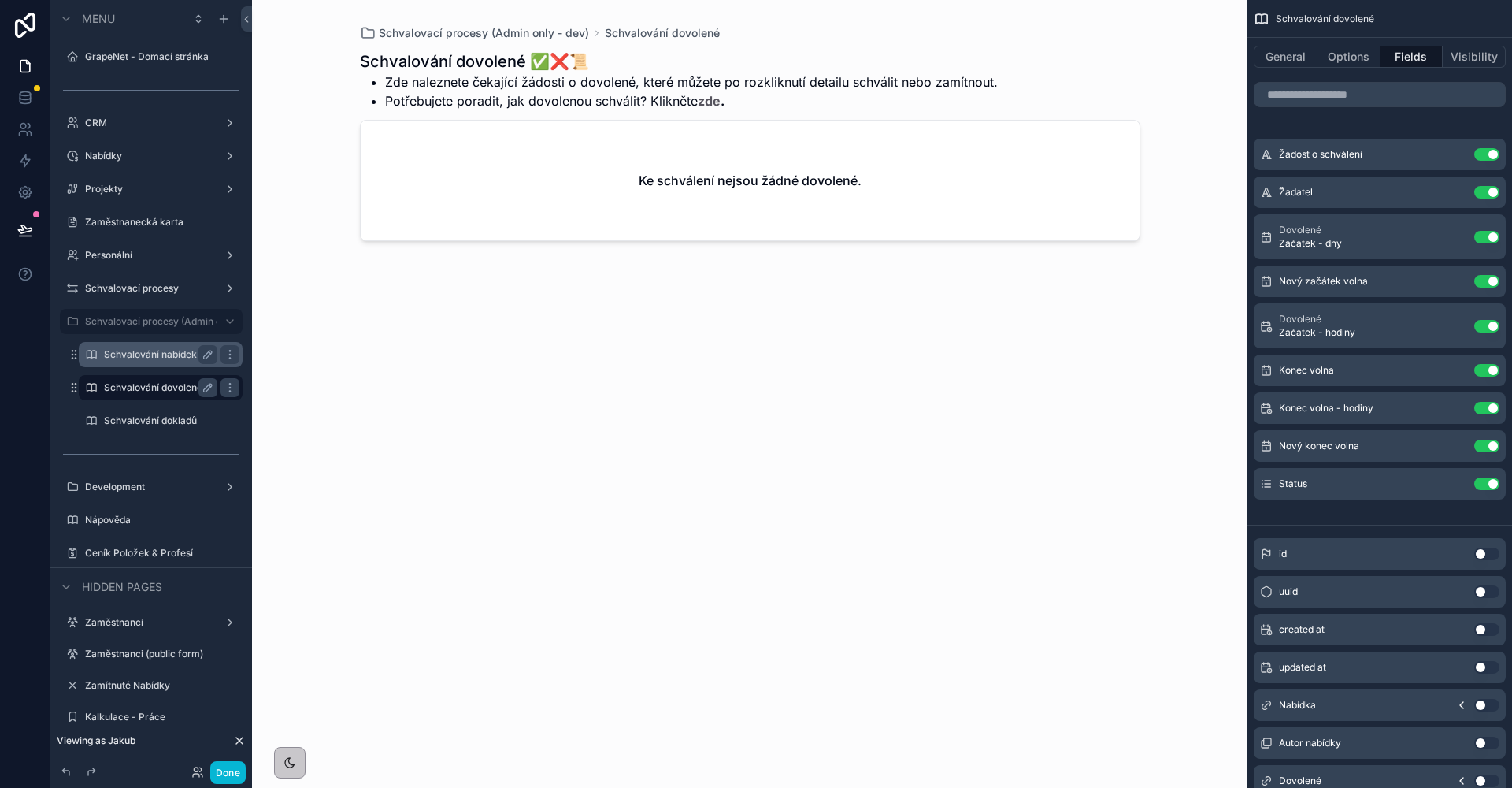
click at [150, 350] on label "Schvalování nabídek" at bounding box center [157, 354] width 107 height 12
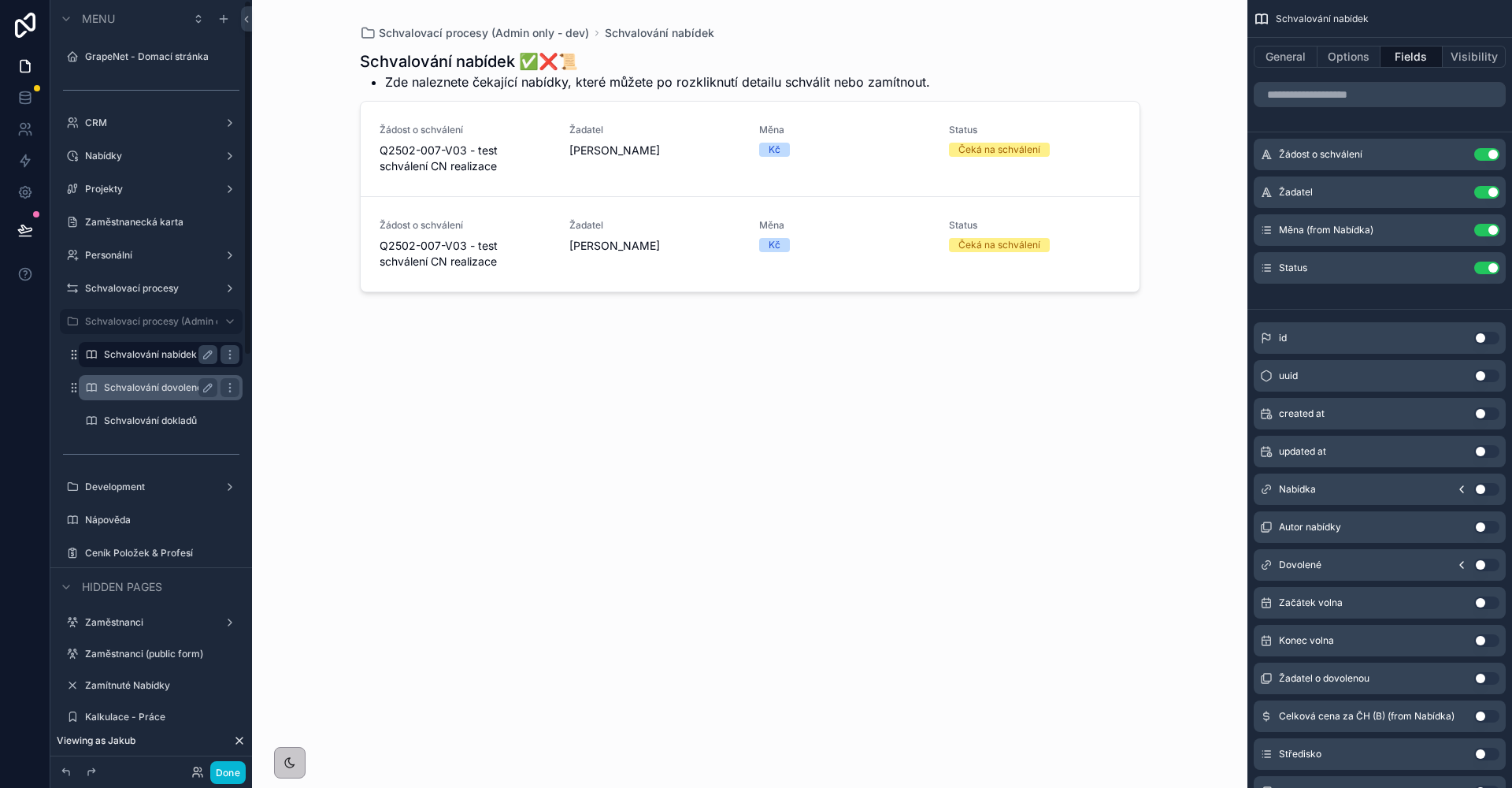
click at [509, 238] on div "scrollable content" at bounding box center [750, 384] width 806 height 769
click at [521, 234] on div "Žádost o schválení Q2502-007-V03 - test schválení CN realizace" at bounding box center [465, 243] width 171 height 50
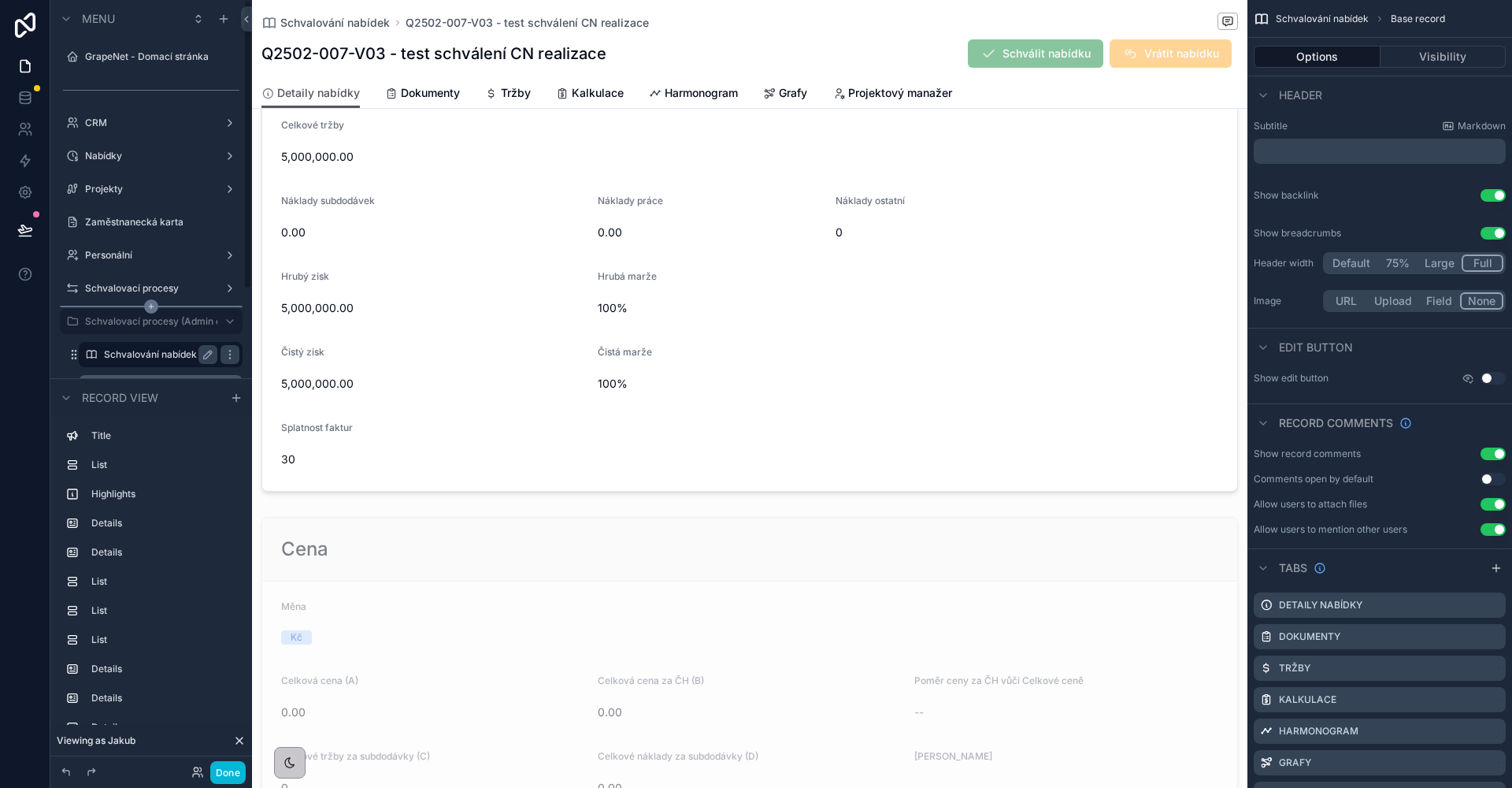
scroll to position [107, 0]
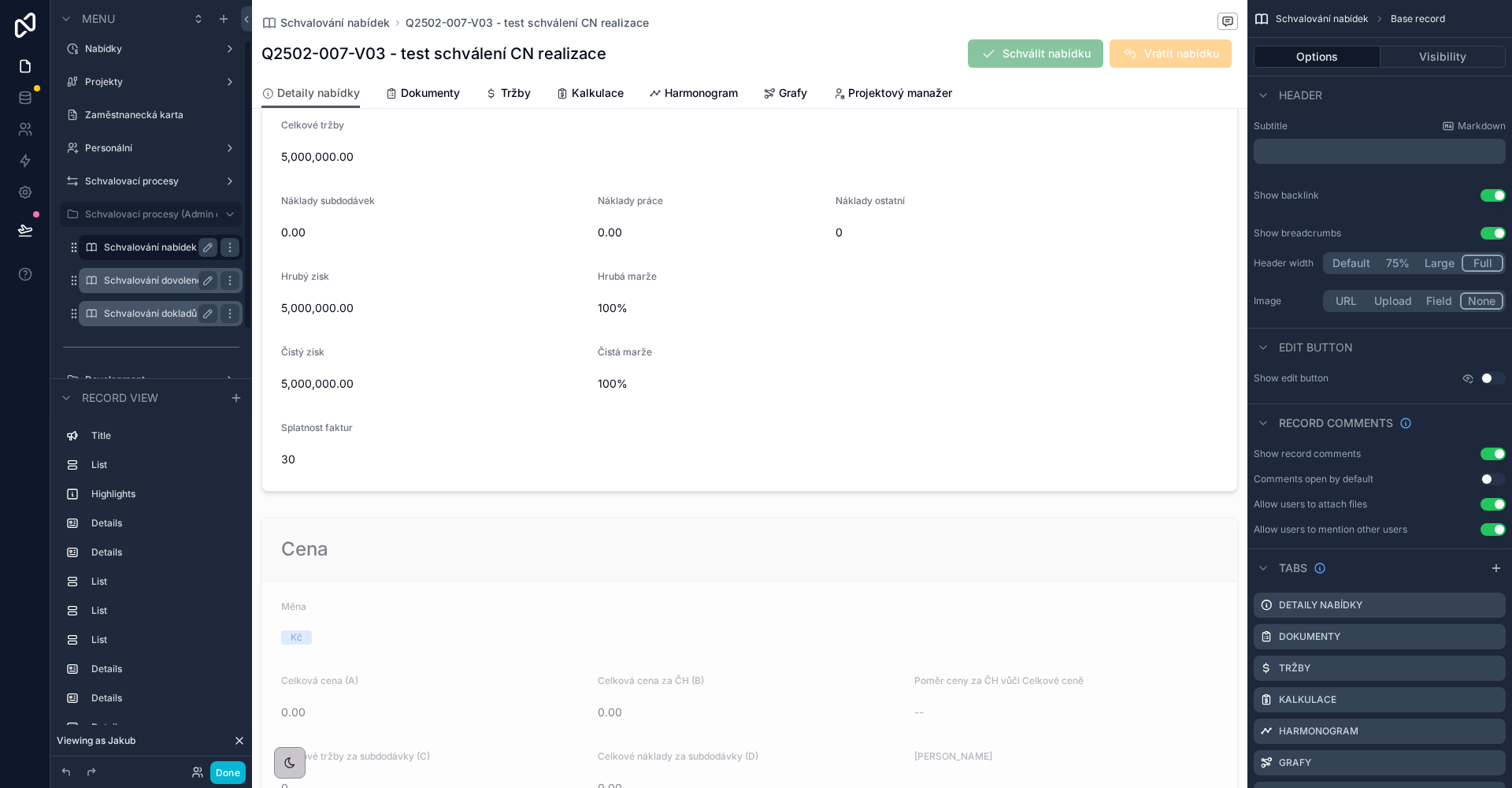
click at [155, 317] on label "Schvalování dokladů" at bounding box center [157, 313] width 107 height 12
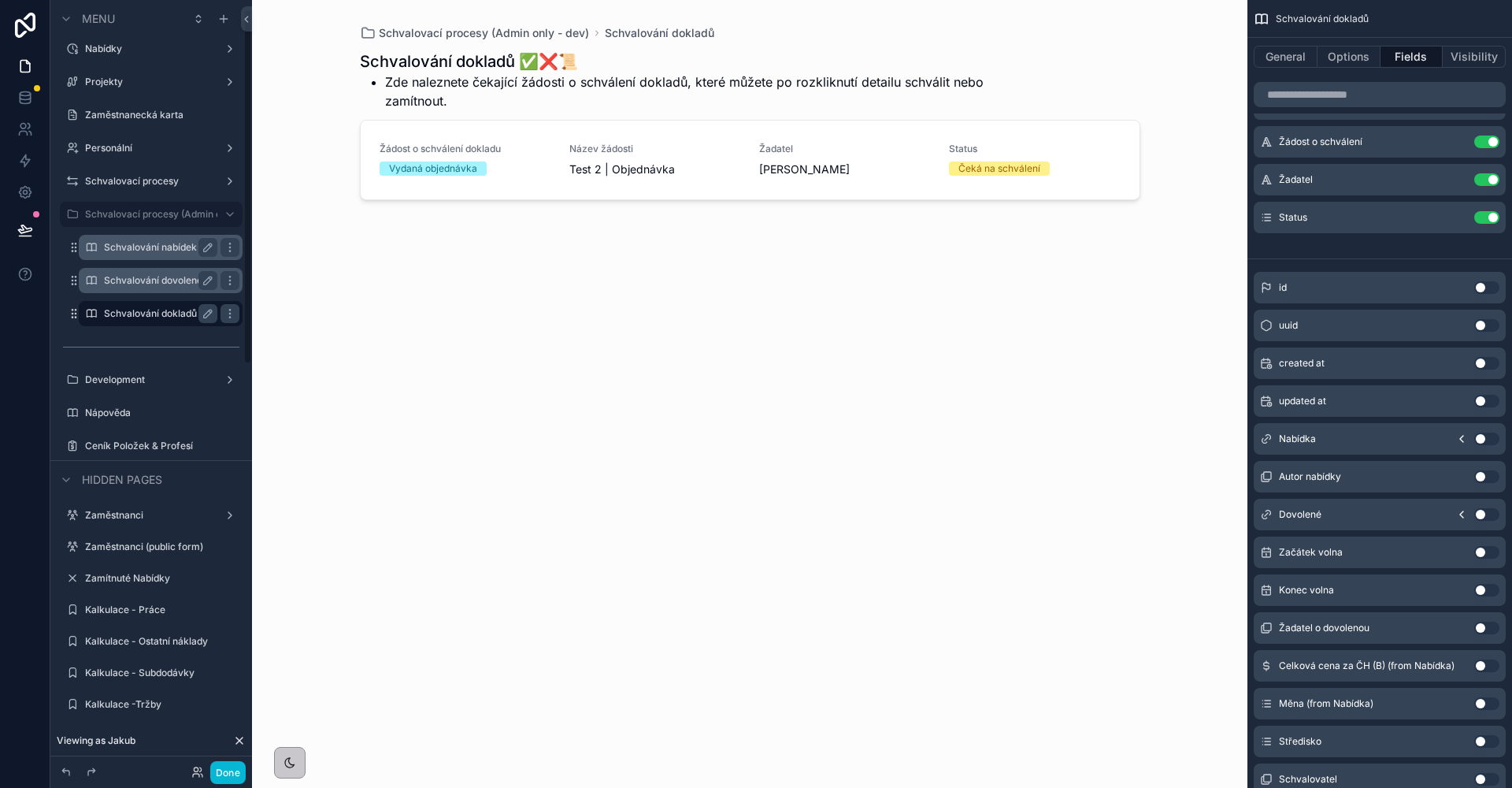
scroll to position [19, 0]
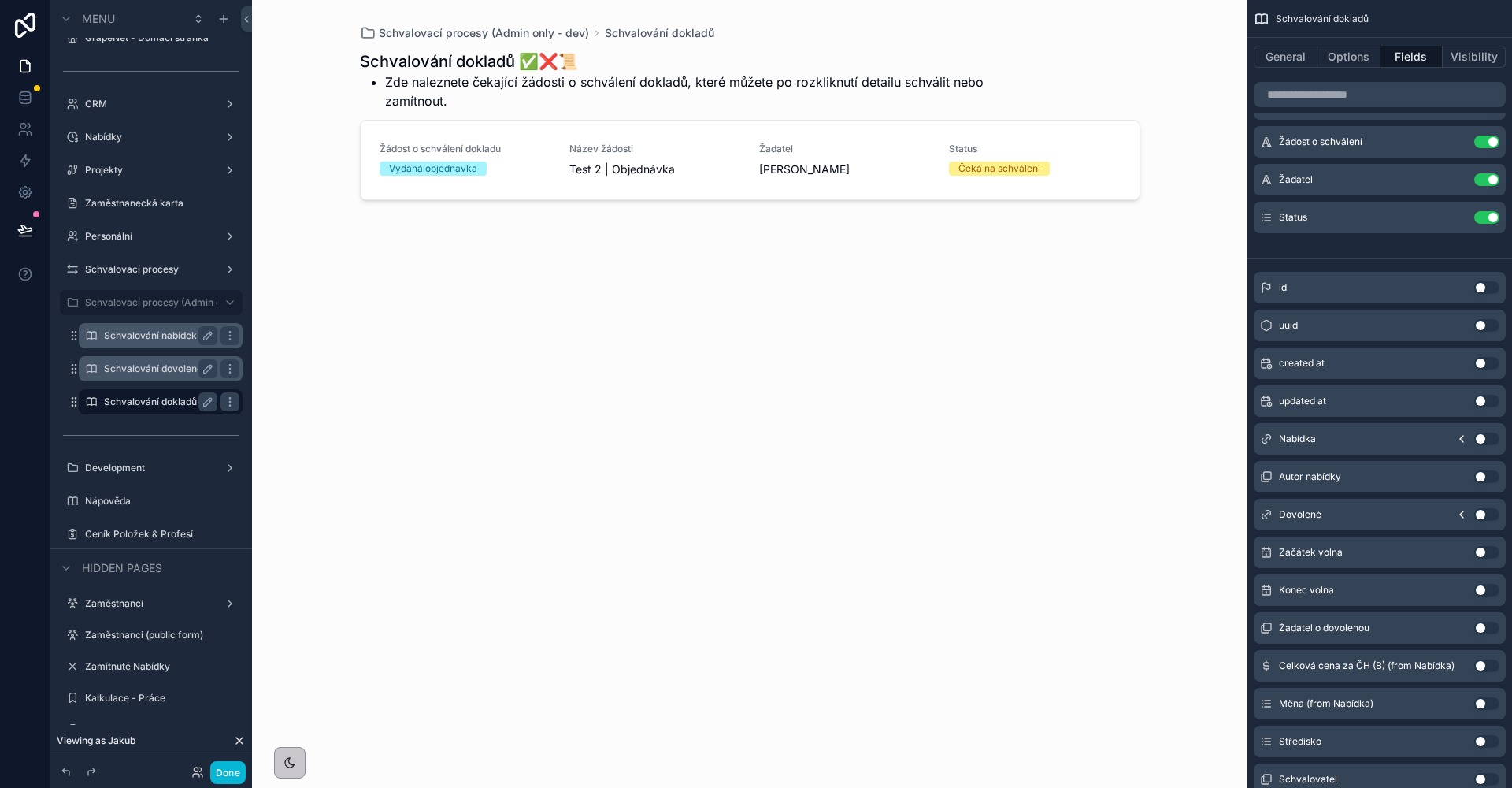
click at [726, 127] on div "scrollable content" at bounding box center [750, 384] width 806 height 769
click at [698, 145] on span "Název žádosti" at bounding box center [654, 148] width 171 height 12
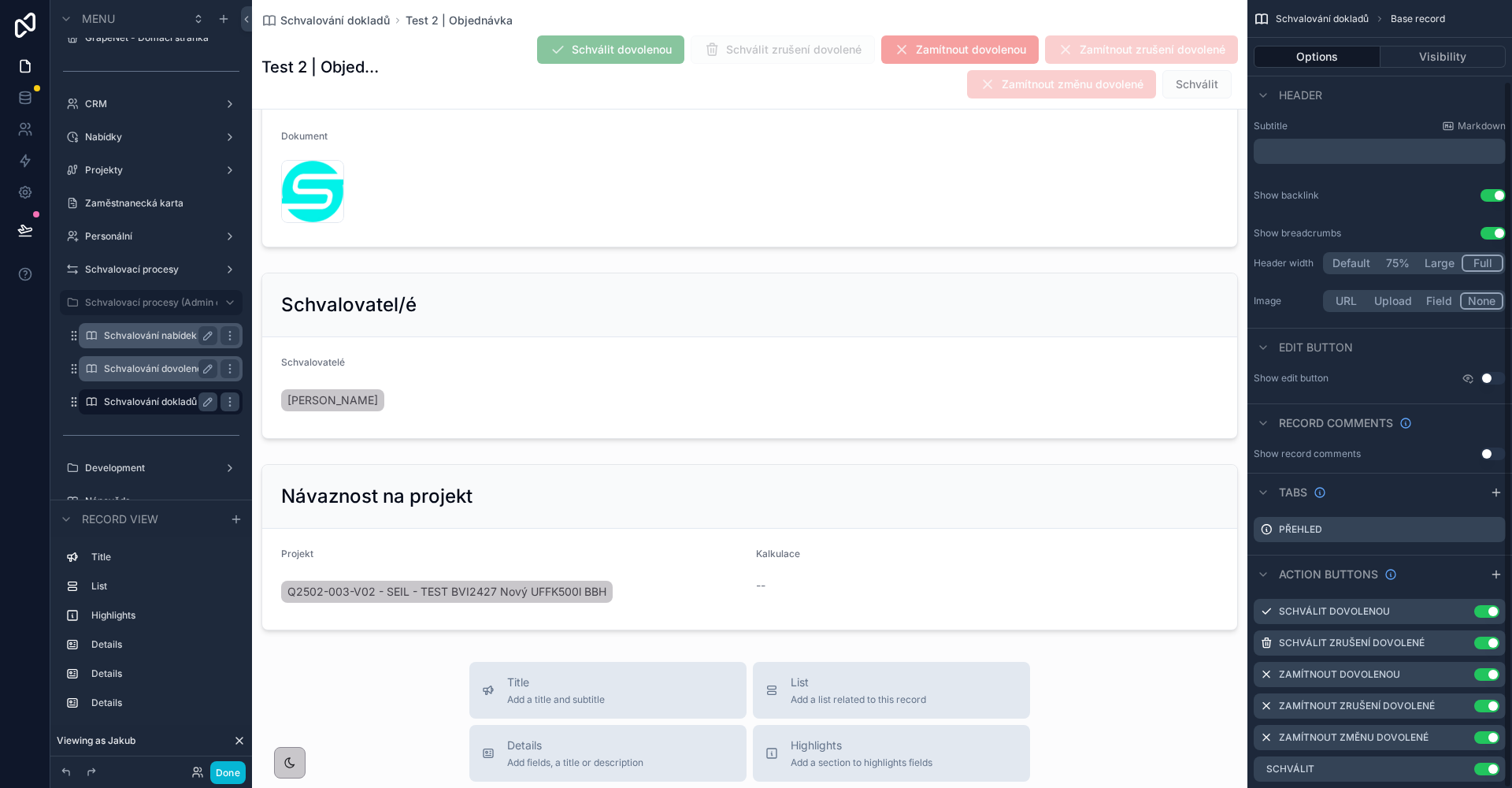
scroll to position [90, 0]
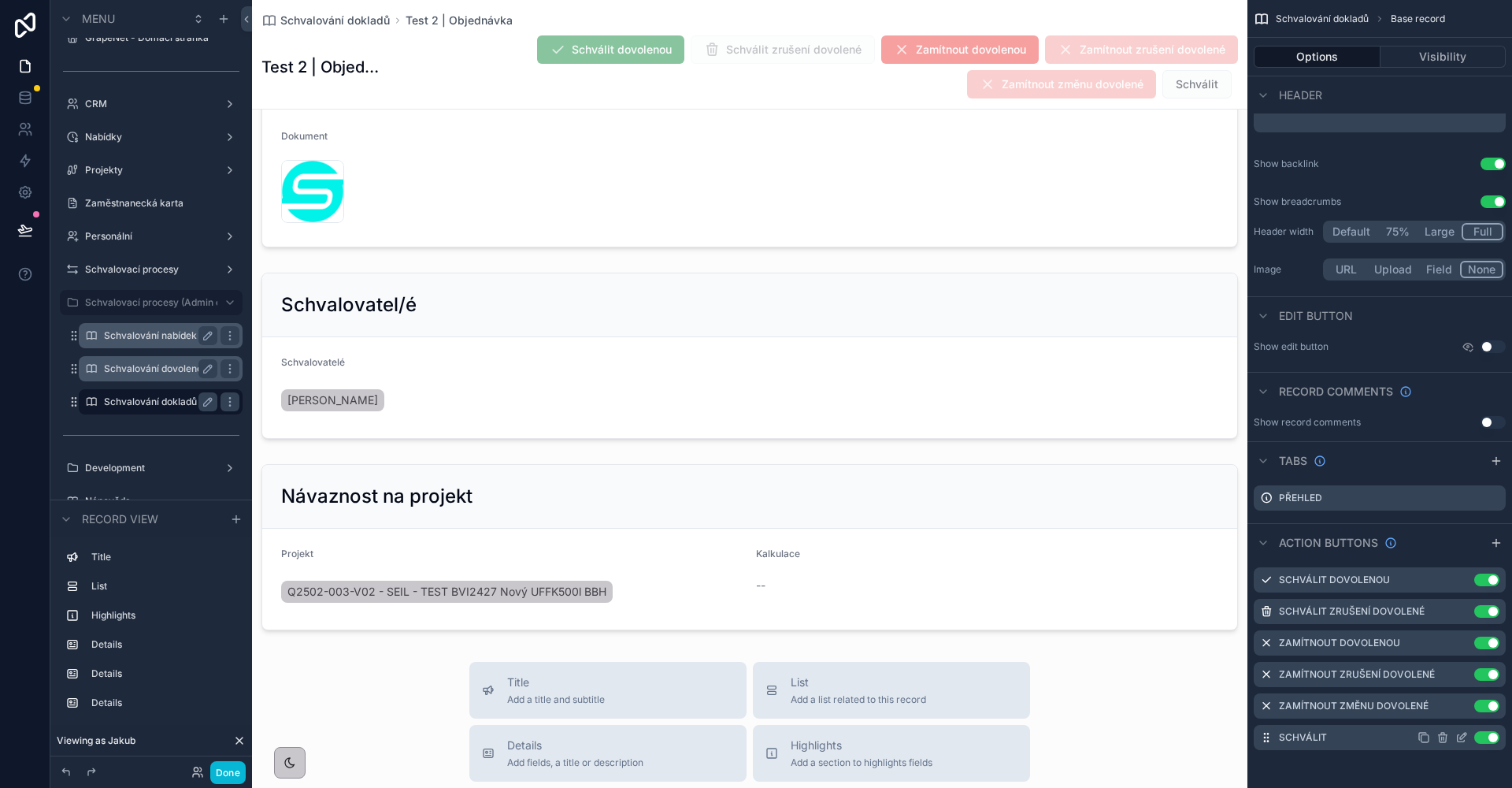
click at [1461, 739] on icon "scrollable content" at bounding box center [1463, 736] width 7 height 7
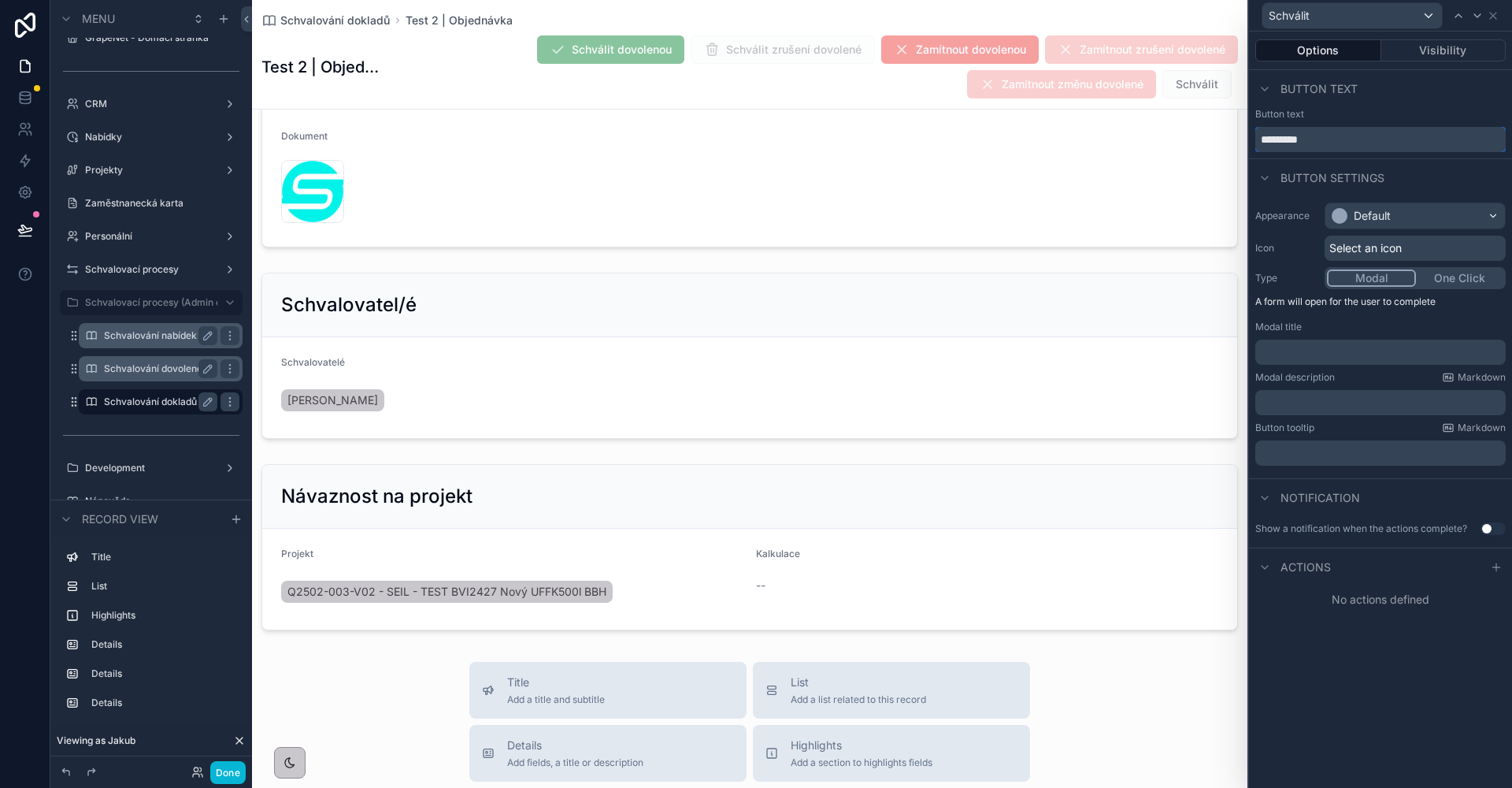
click at [1346, 142] on input "********" at bounding box center [1380, 139] width 251 height 25
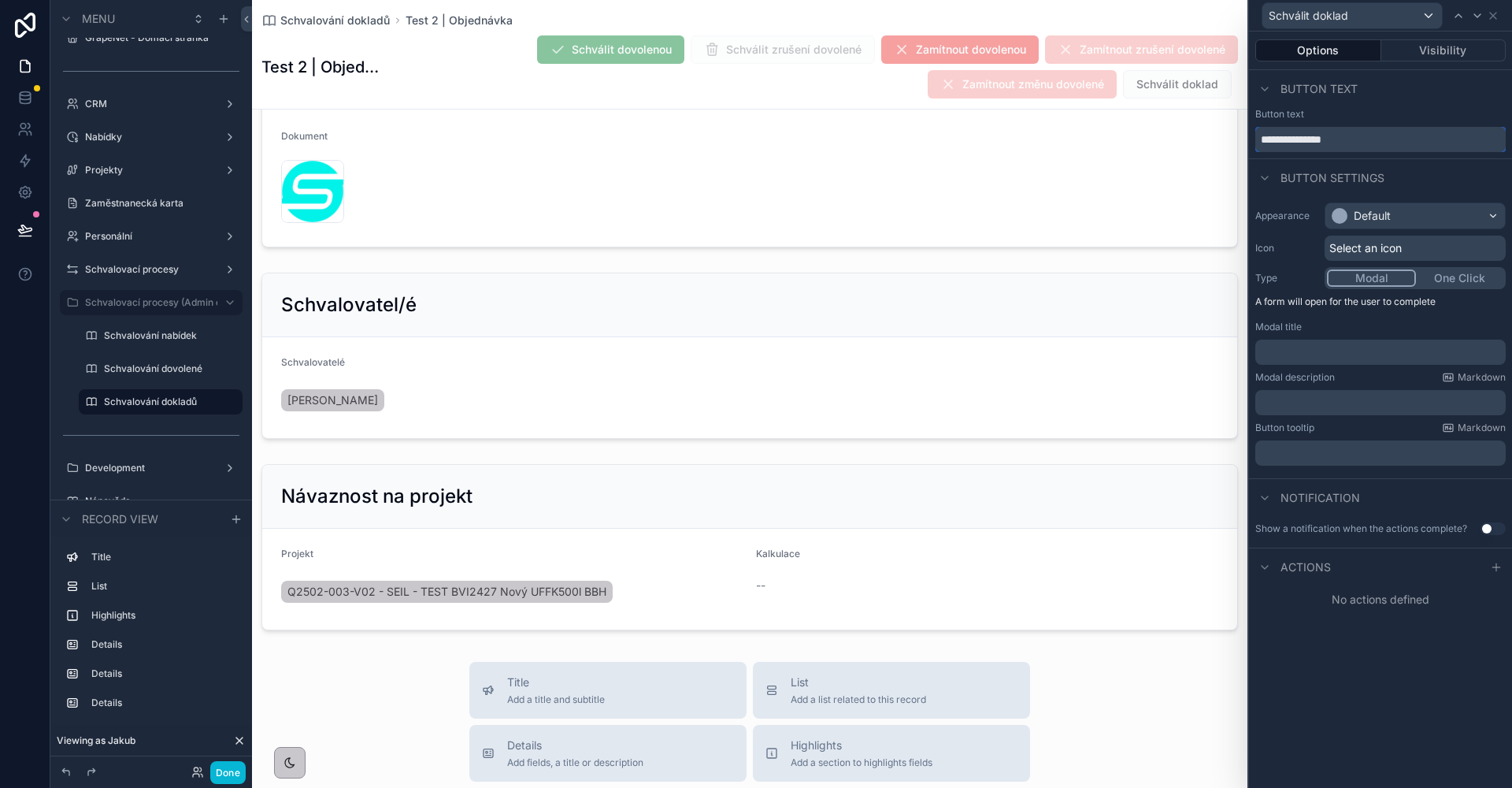
type input "**********"
click at [1387, 216] on div "Default" at bounding box center [1371, 216] width 37 height 16
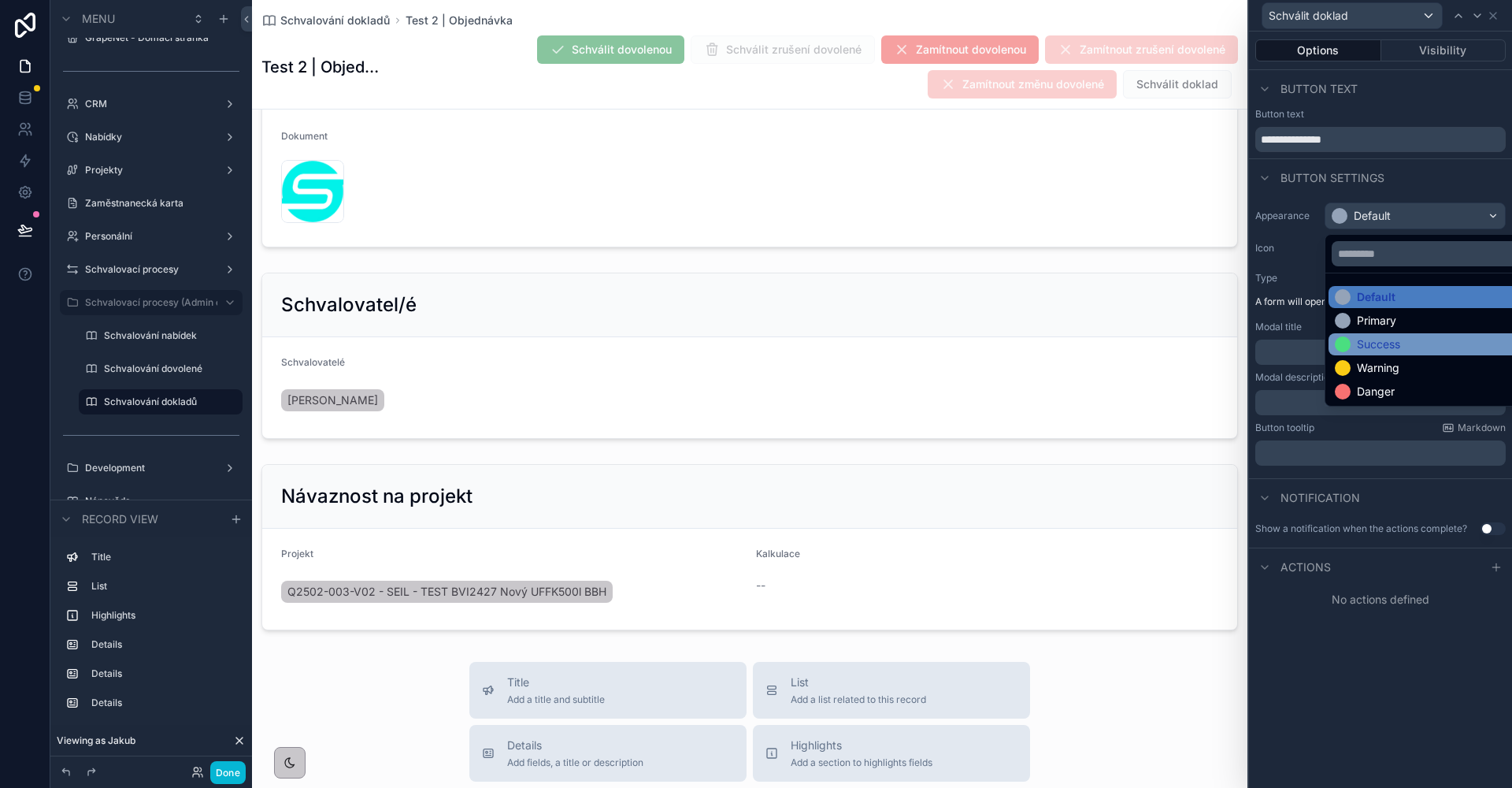
click at [1361, 347] on div "Success" at bounding box center [1378, 344] width 44 height 16
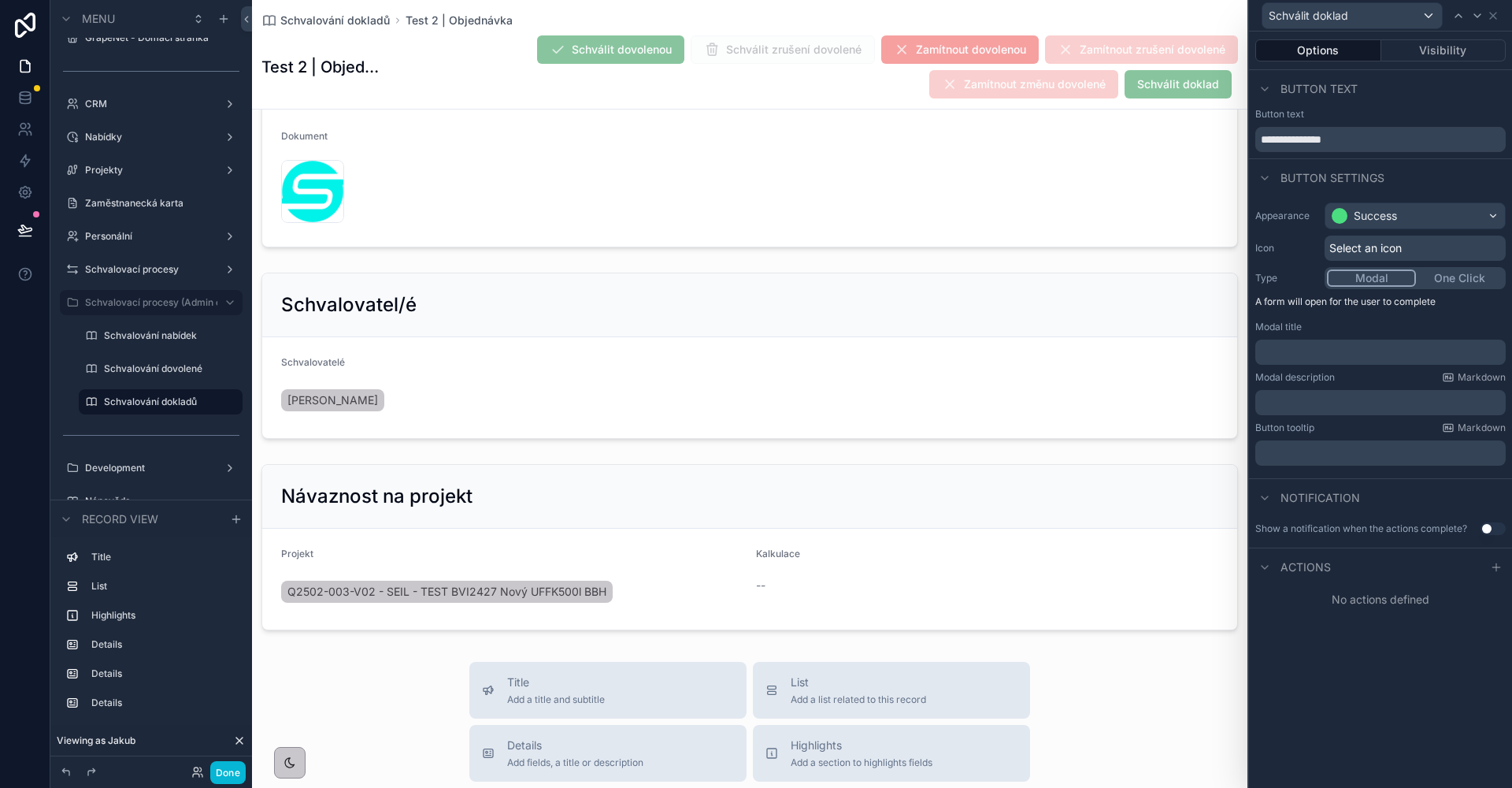
click at [1363, 248] on span "Select an icon" at bounding box center [1366, 248] width 72 height 16
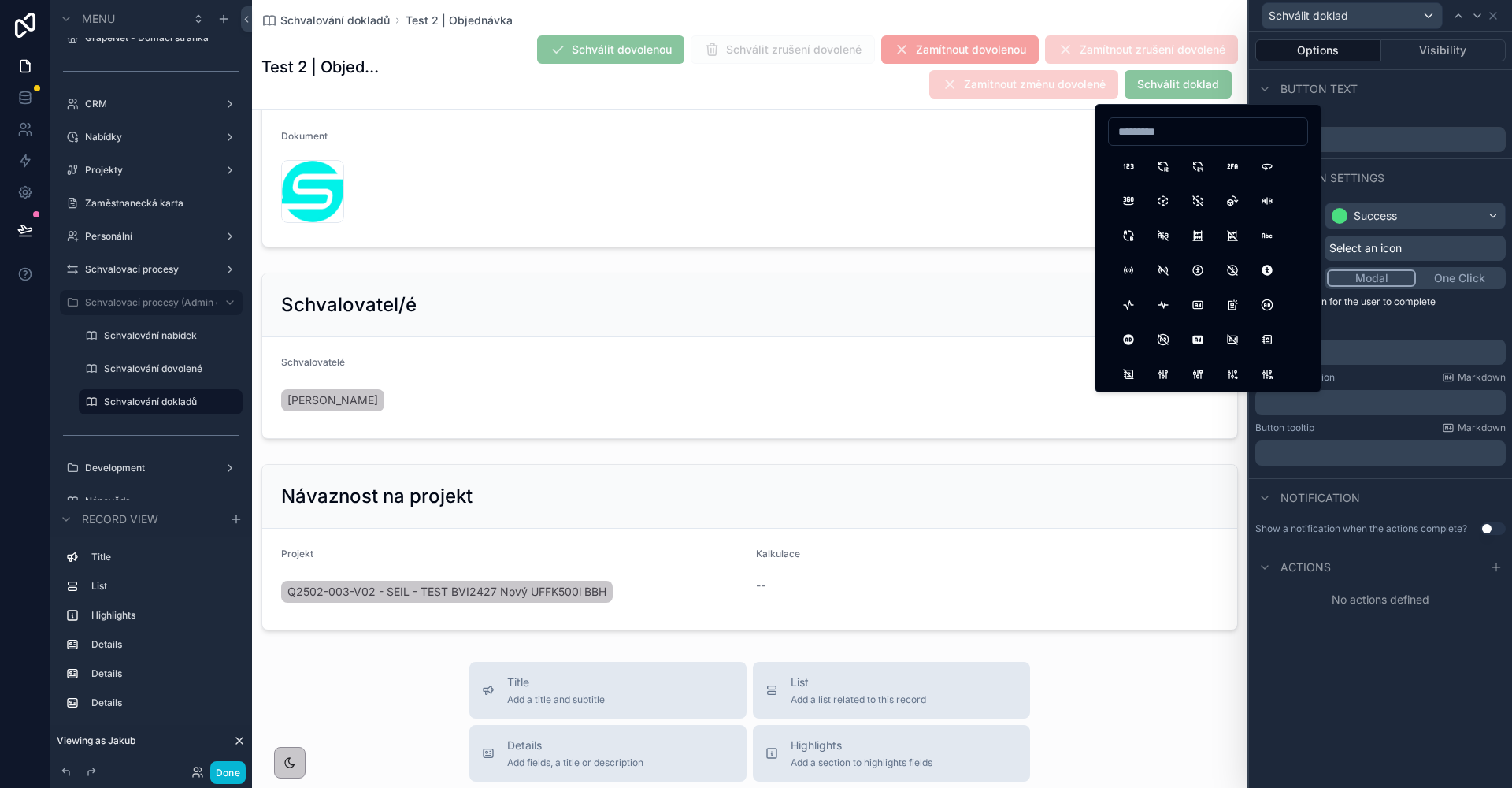
click at [1163, 133] on input at bounding box center [1207, 132] width 198 height 22
type input "****"
click at [1467, 13] on div at bounding box center [1458, 16] width 19 height 19
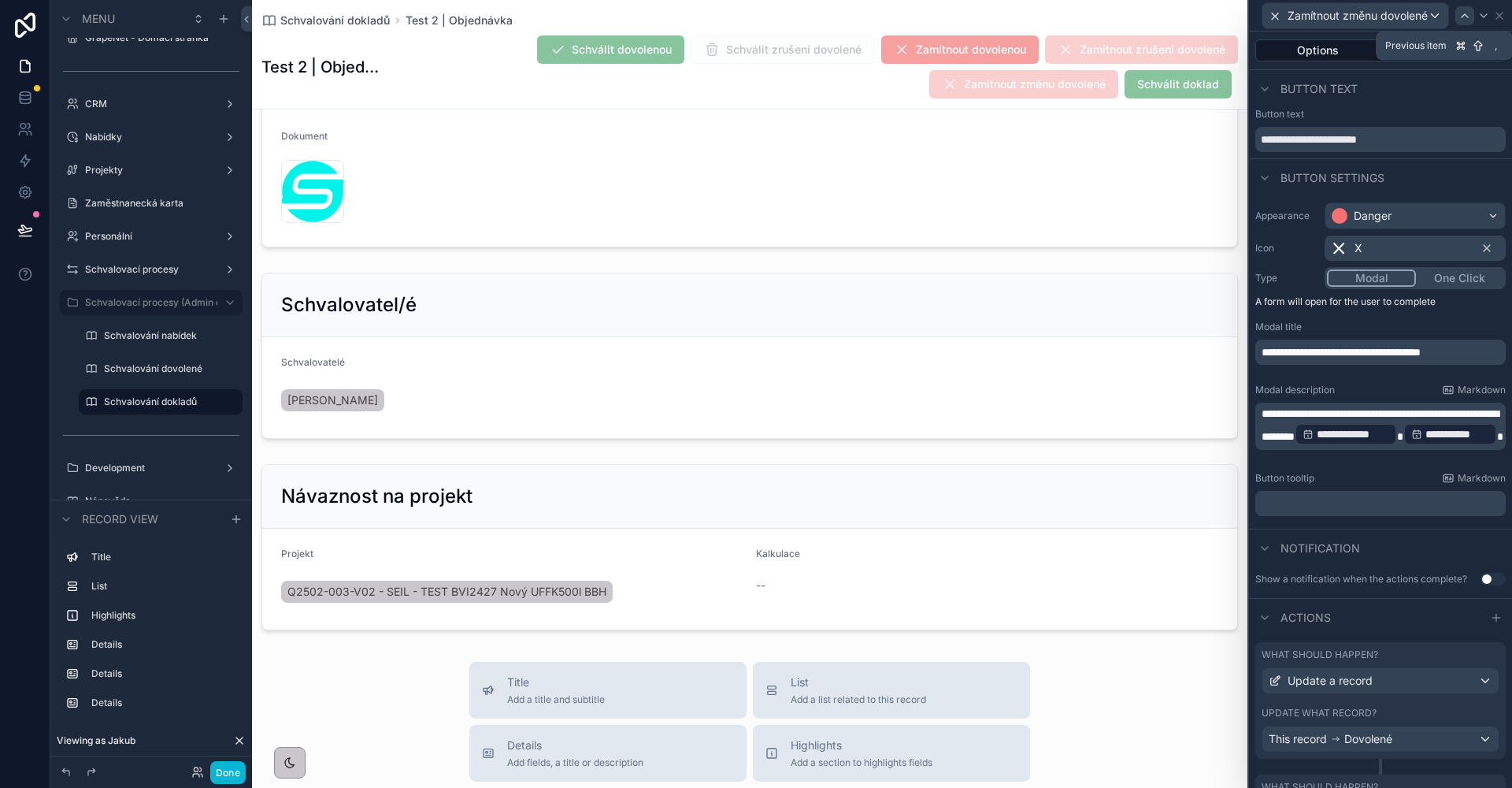
click at [1469, 19] on icon at bounding box center [1464, 15] width 12 height 12
click at [1469, 17] on icon at bounding box center [1466, 16] width 7 height 3
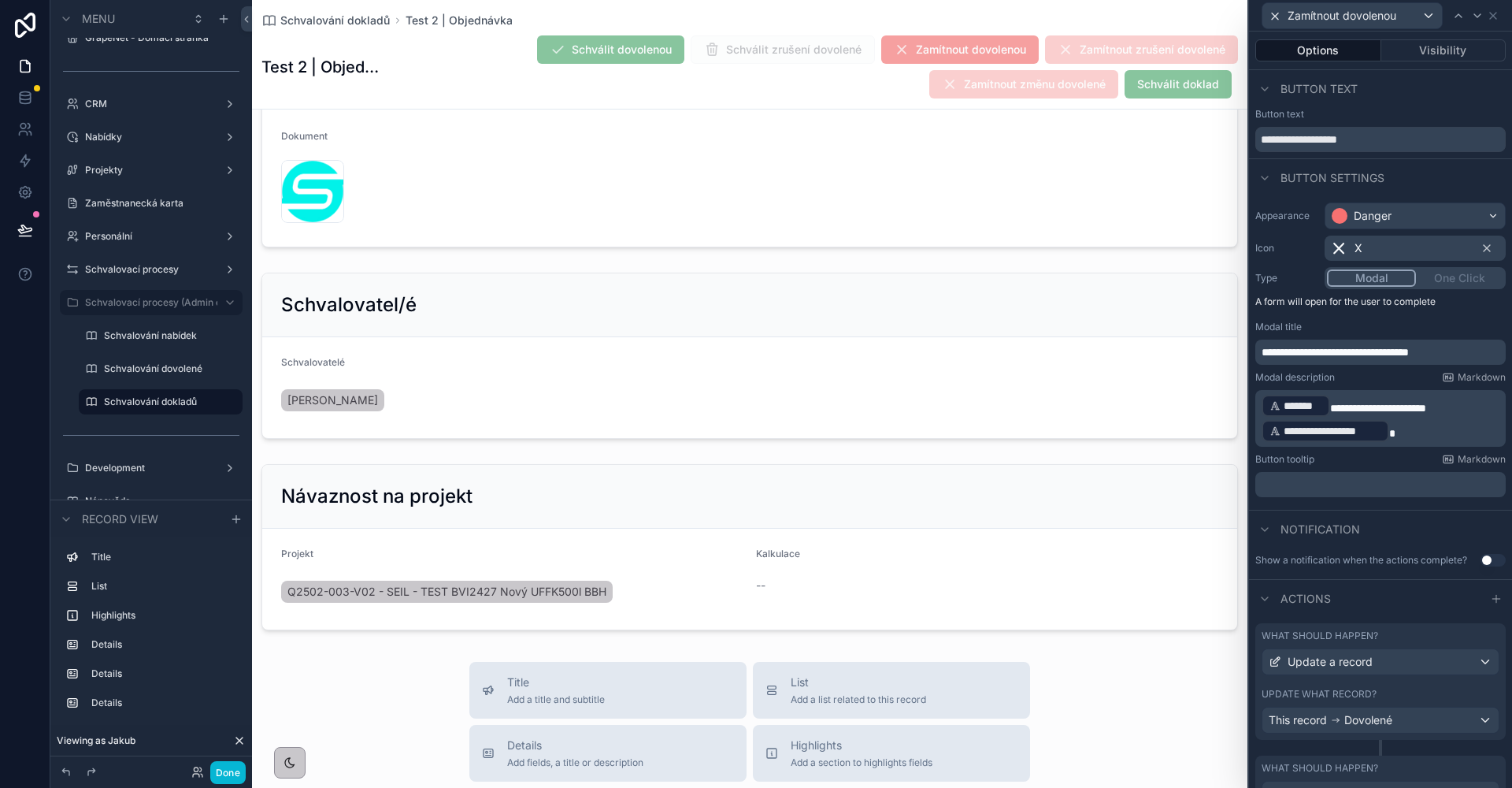
click at [1469, 17] on div at bounding box center [1477, 16] width 19 height 19
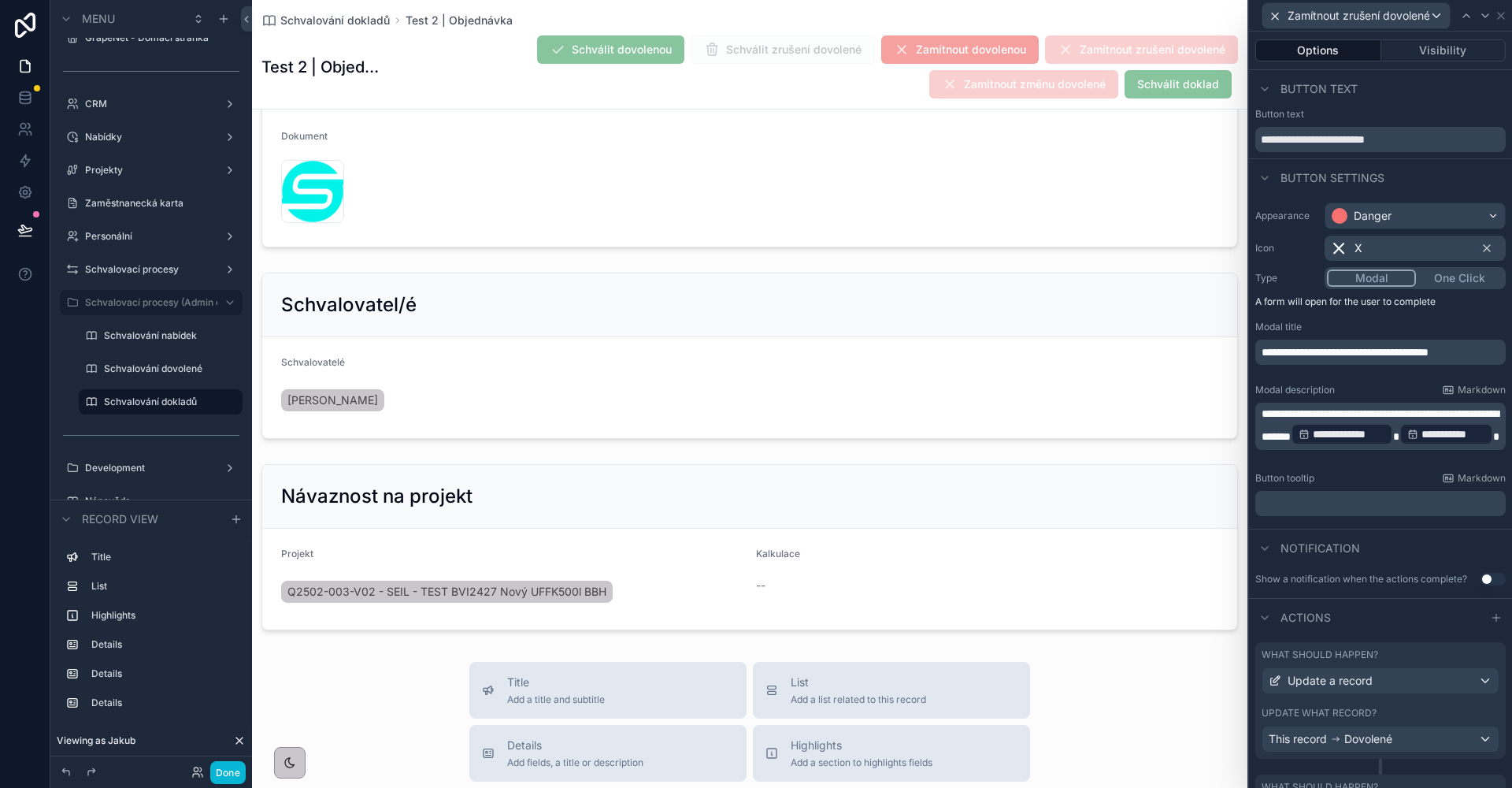
click at [1469, 17] on icon at bounding box center [1466, 16] width 7 height 3
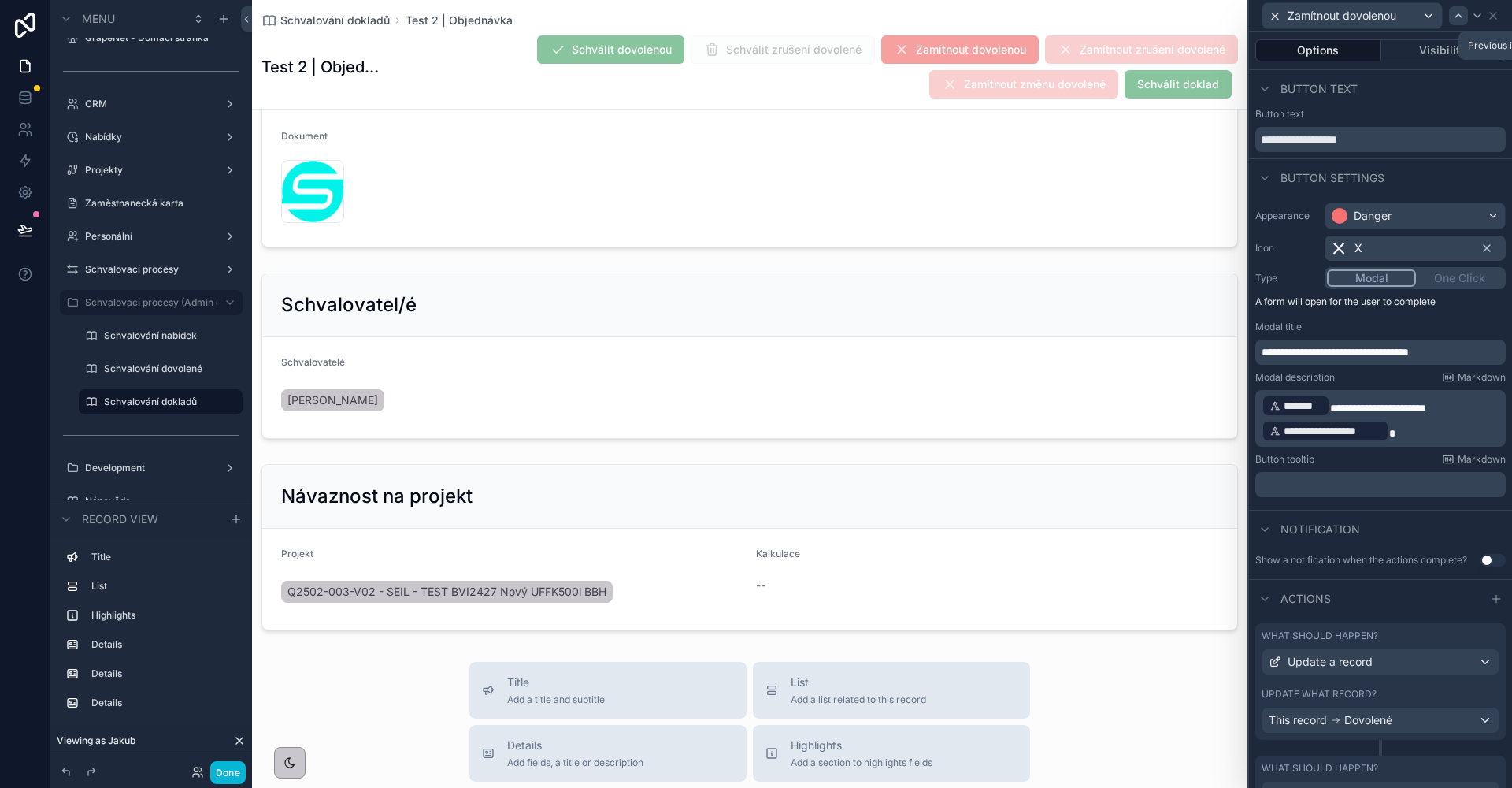
click at [1461, 18] on icon at bounding box center [1458, 15] width 12 height 12
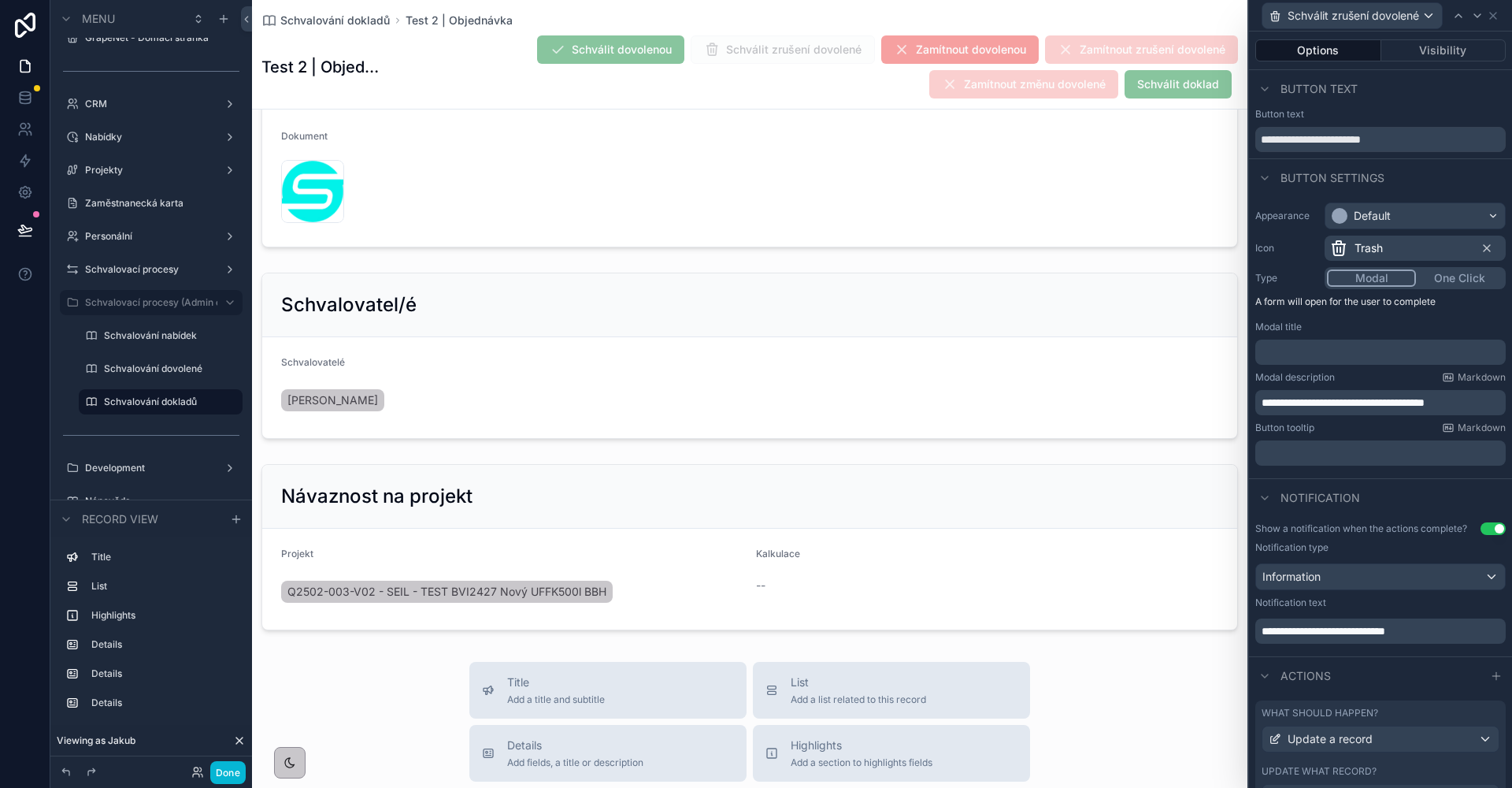
click at [1461, 18] on icon at bounding box center [1458, 15] width 12 height 12
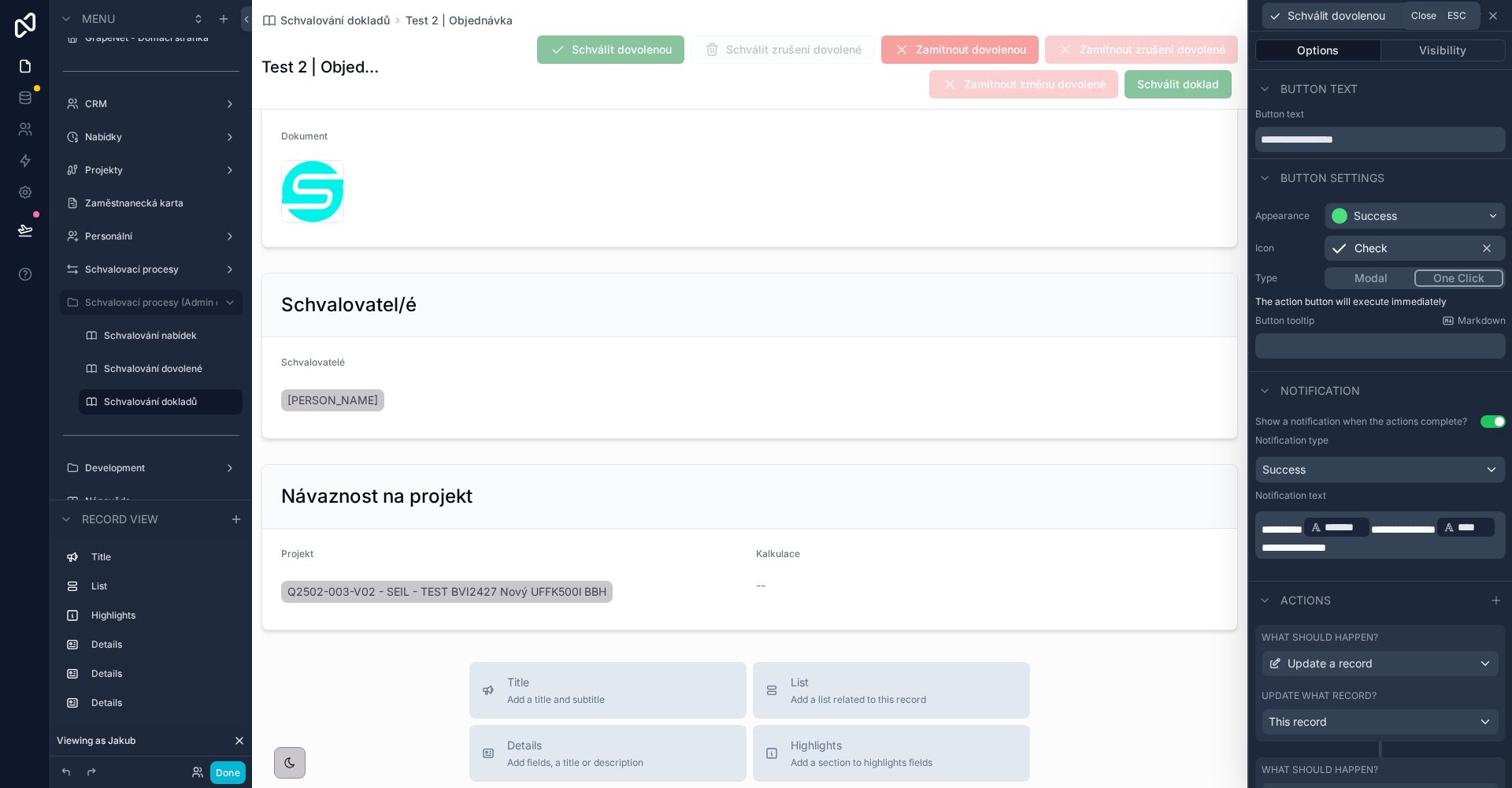
click at [1494, 16] on icon at bounding box center [1493, 16] width 7 height 7
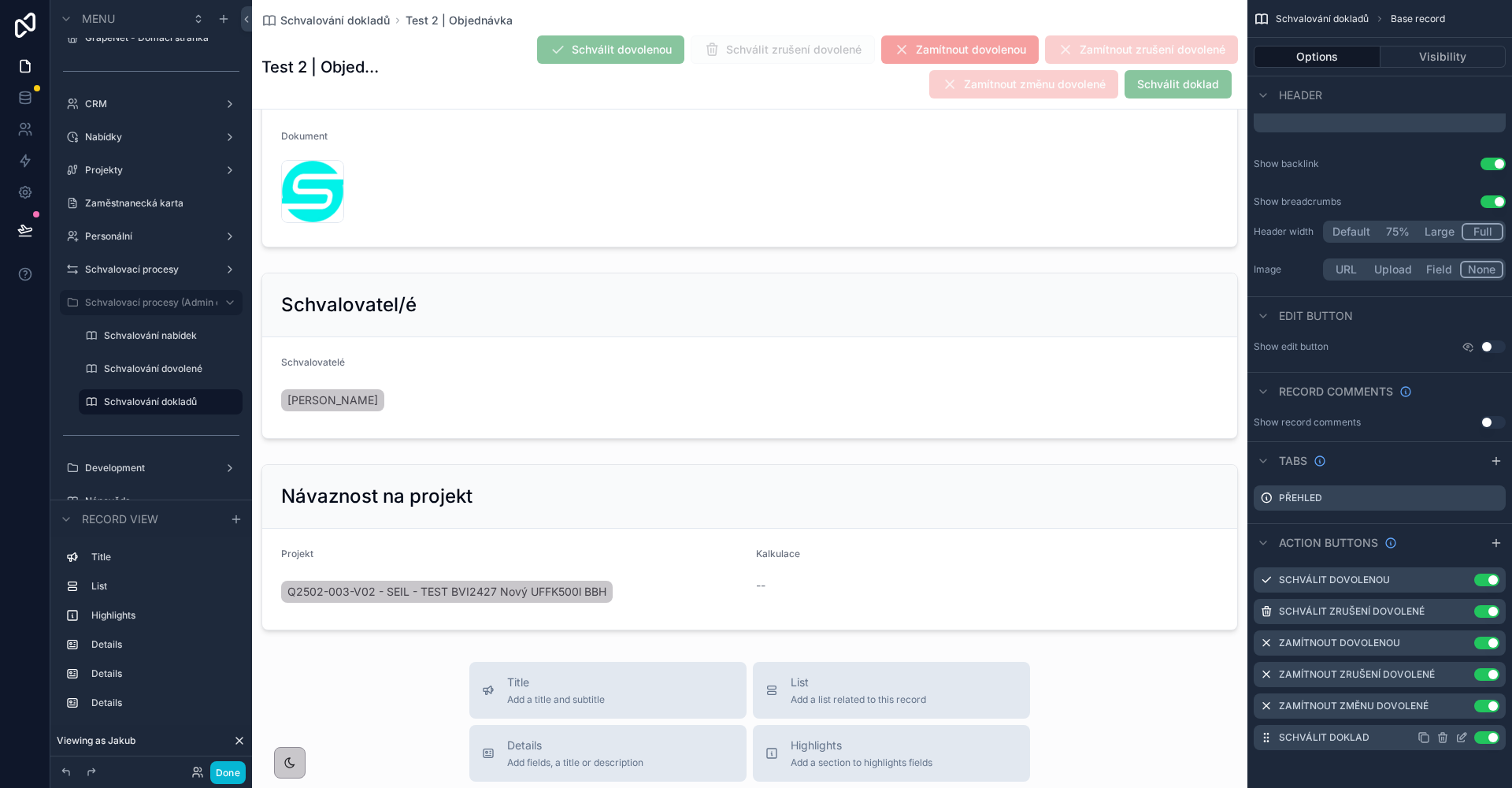
click at [1462, 740] on icon "scrollable content" at bounding box center [1461, 737] width 12 height 12
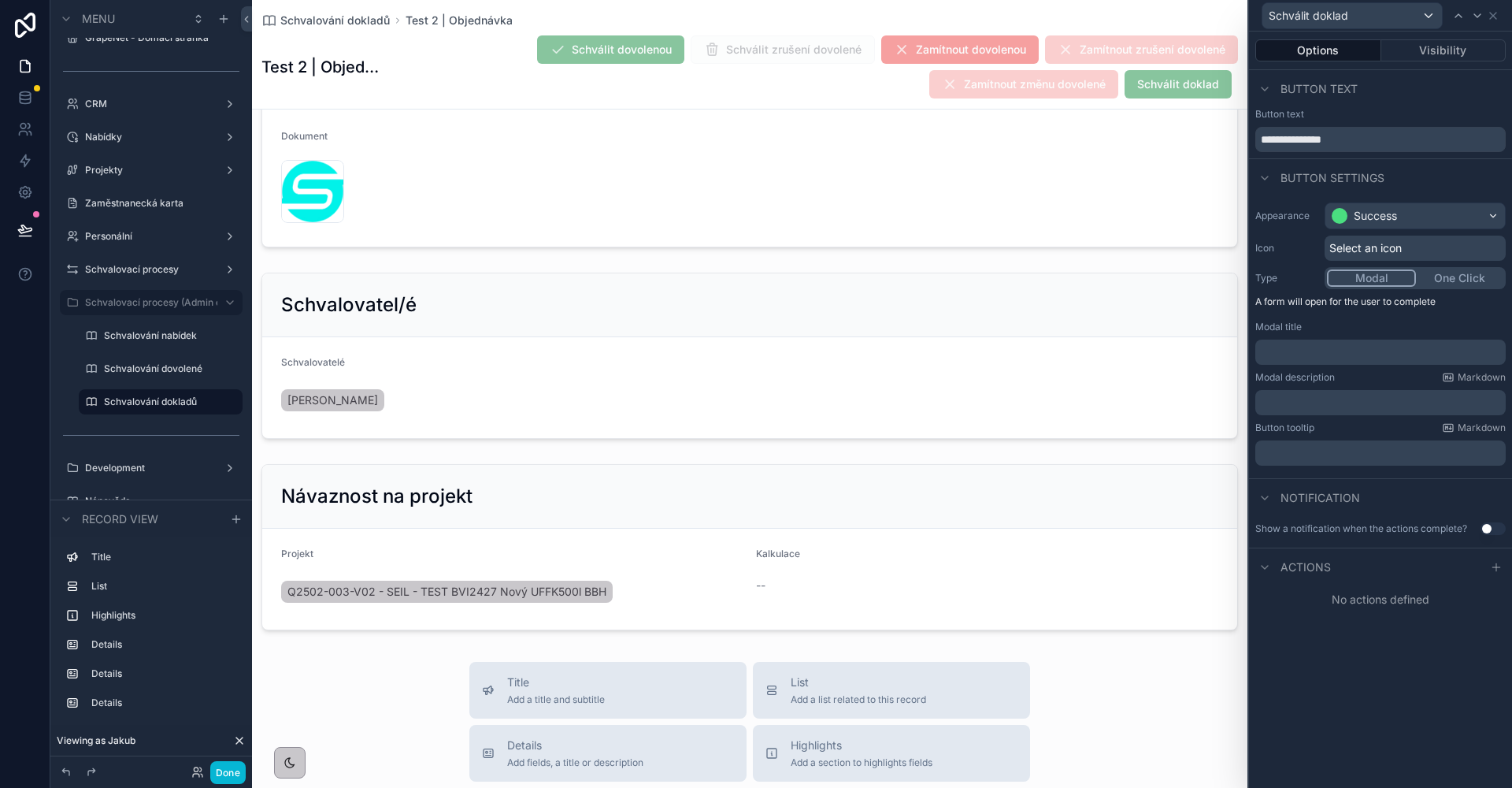
click at [1350, 253] on span "Select an icon" at bounding box center [1366, 248] width 72 height 16
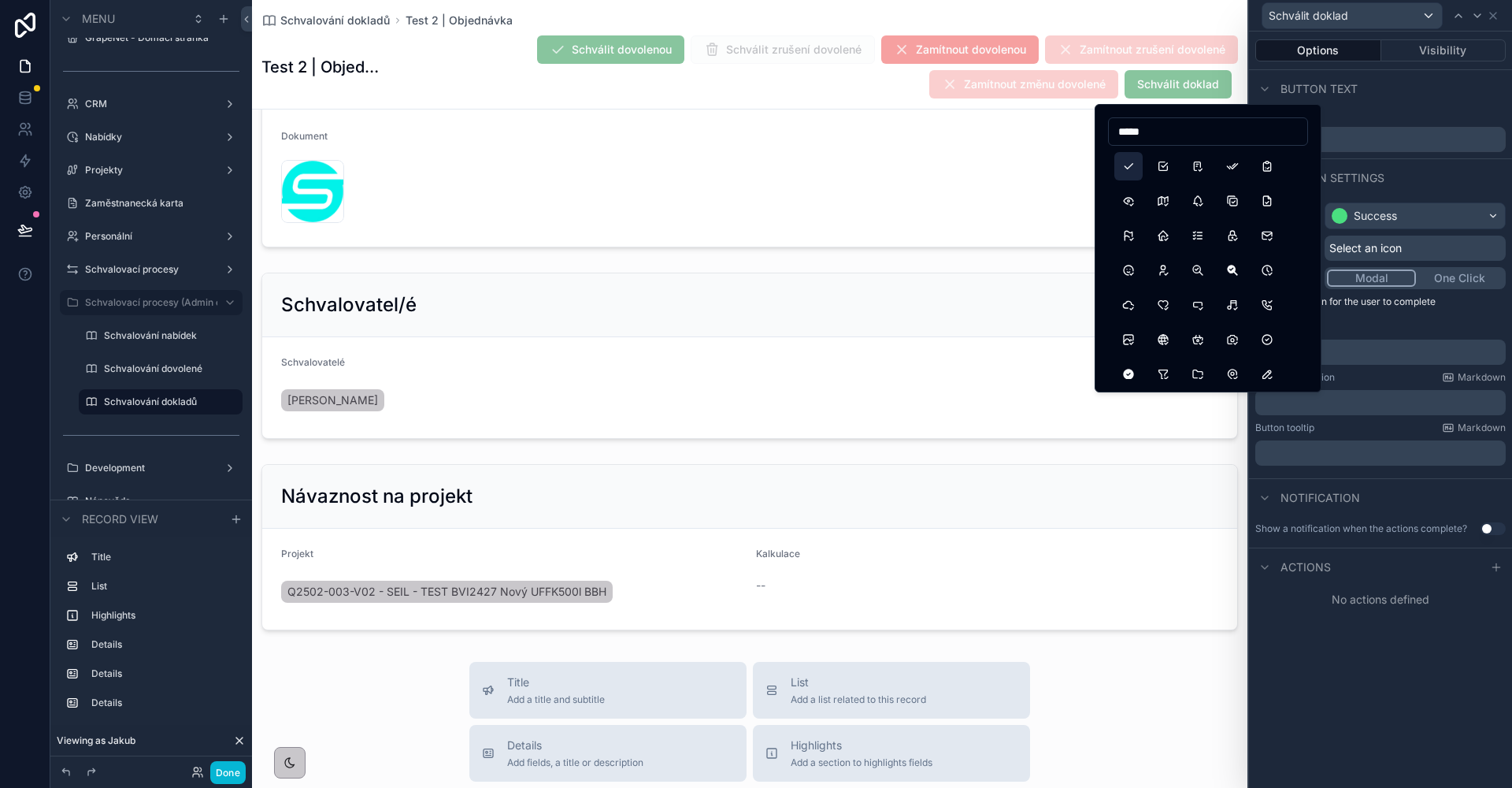
type input "*****"
click at [1133, 173] on button "Check" at bounding box center [1128, 166] width 28 height 28
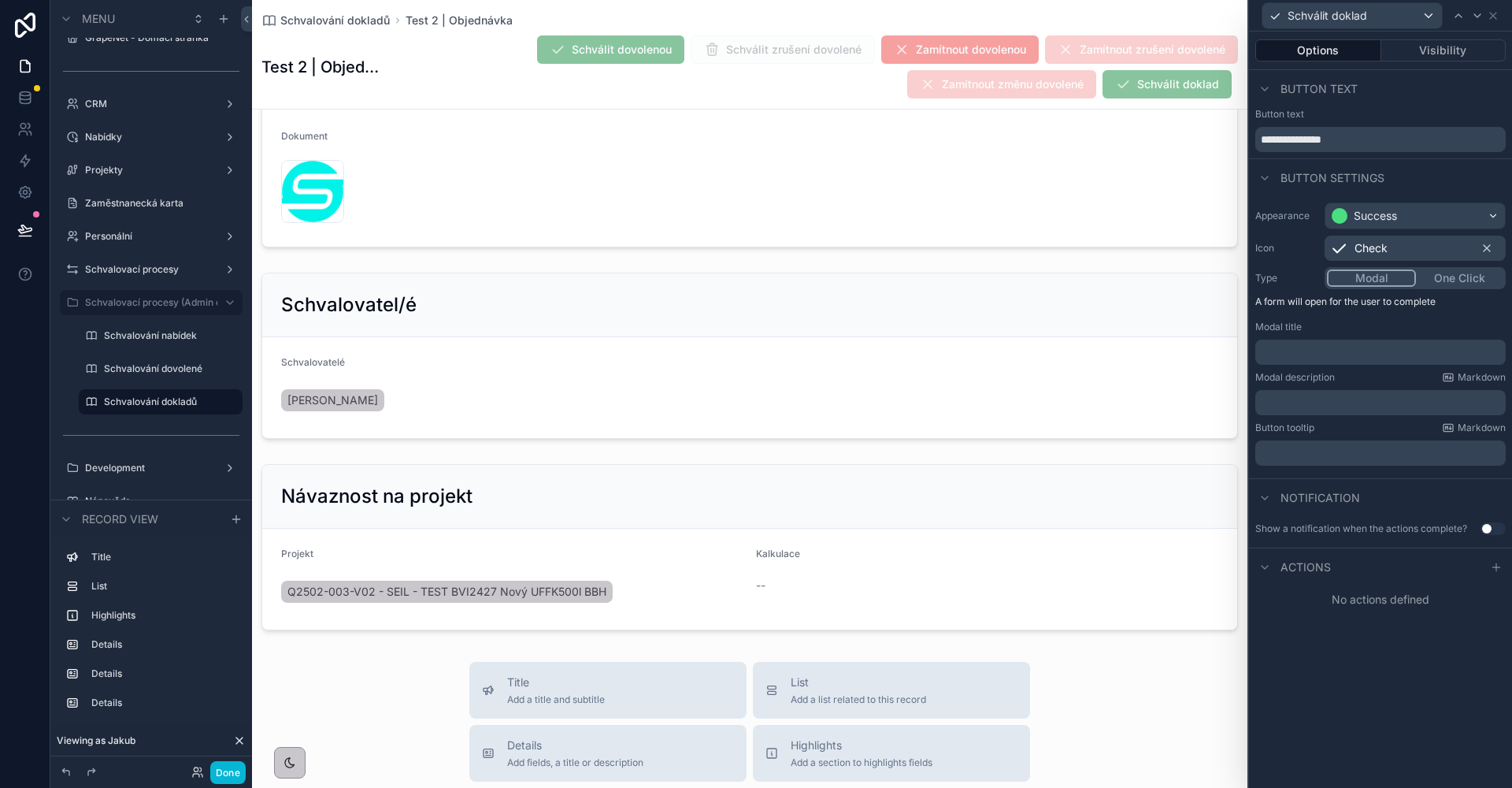
click at [1345, 355] on p "﻿" at bounding box center [1381, 352] width 241 height 16
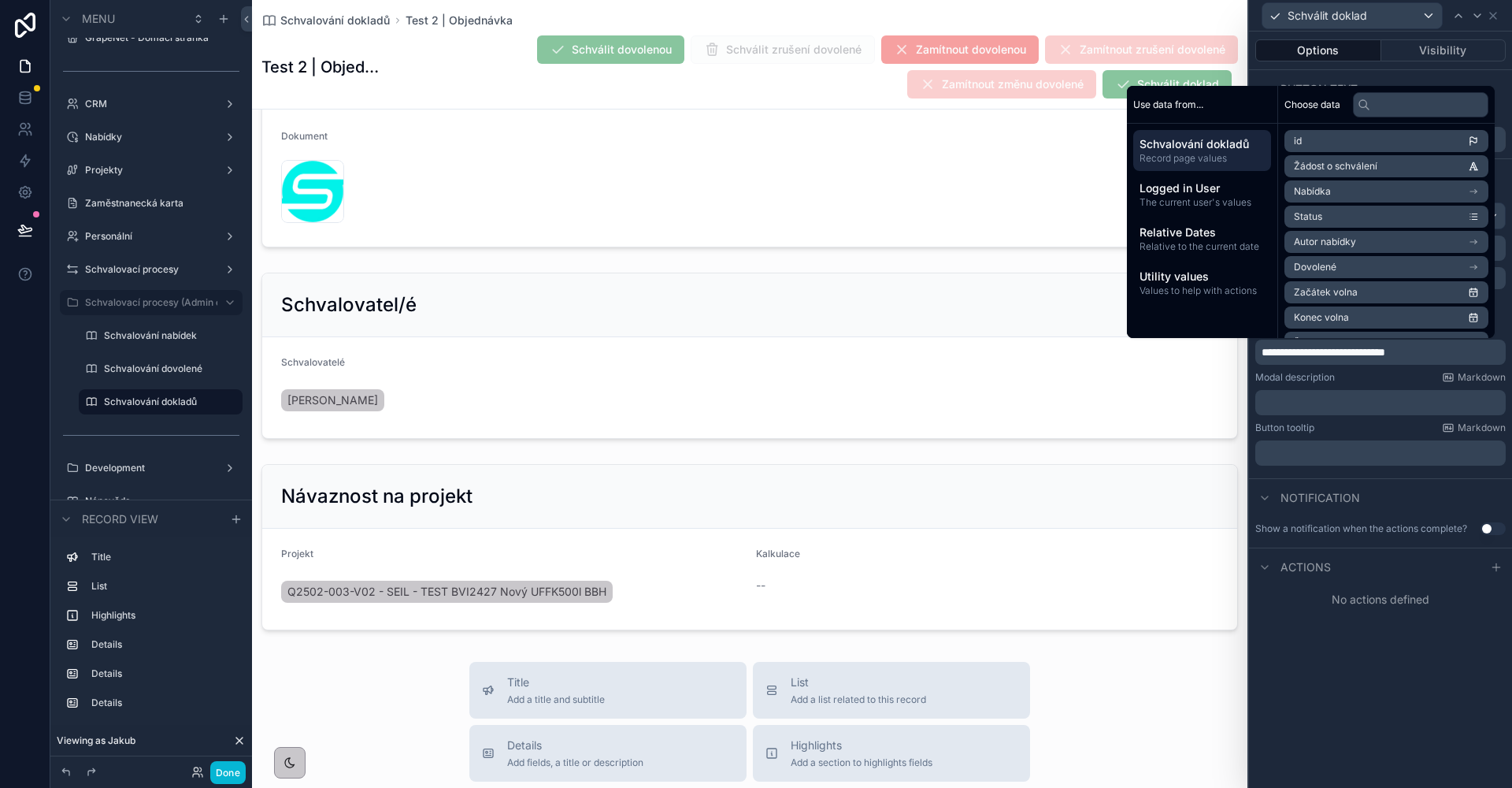
click at [1427, 579] on div "Actions" at bounding box center [1380, 567] width 263 height 38
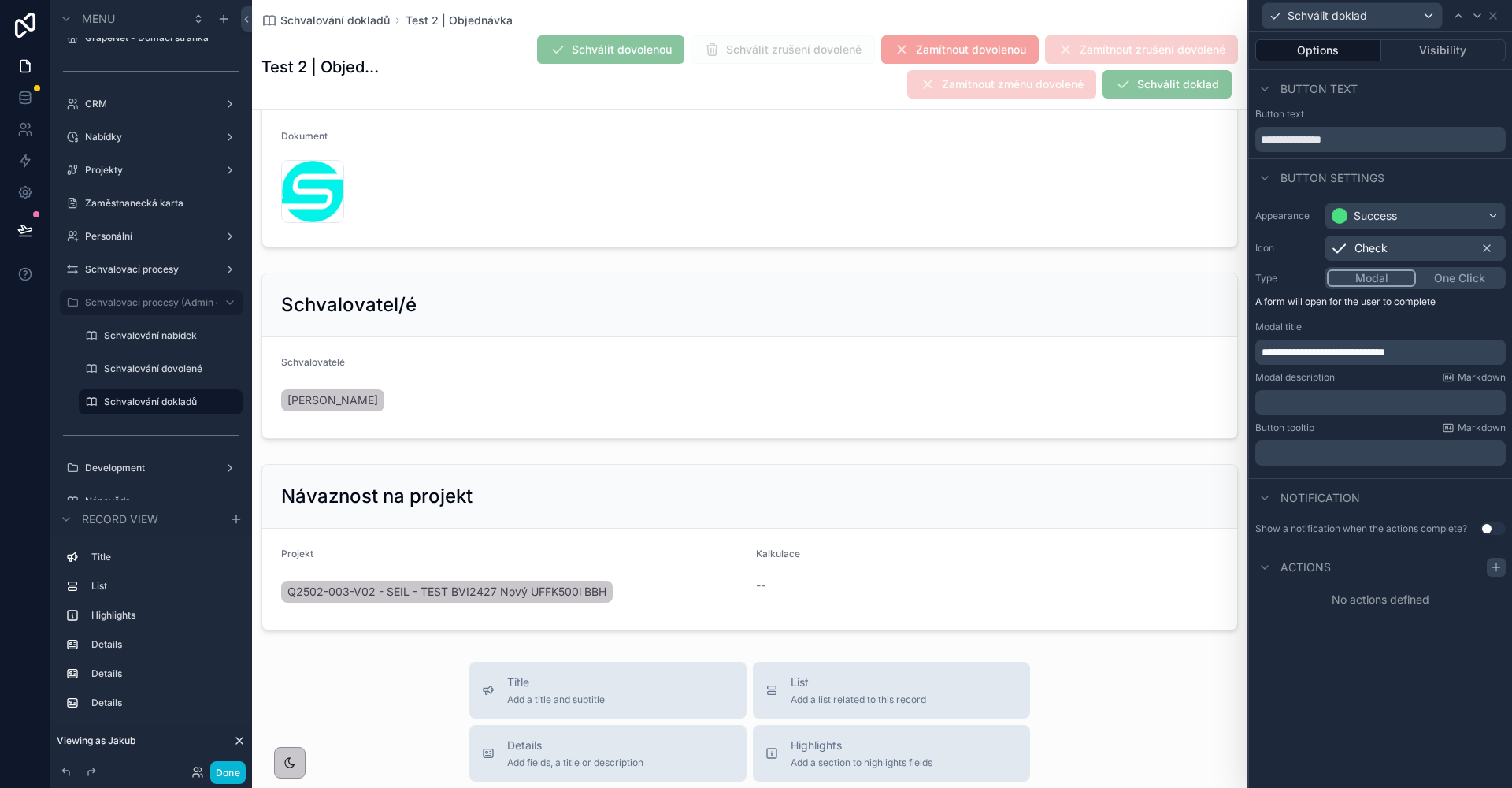
click at [1495, 565] on icon at bounding box center [1496, 567] width 12 height 12
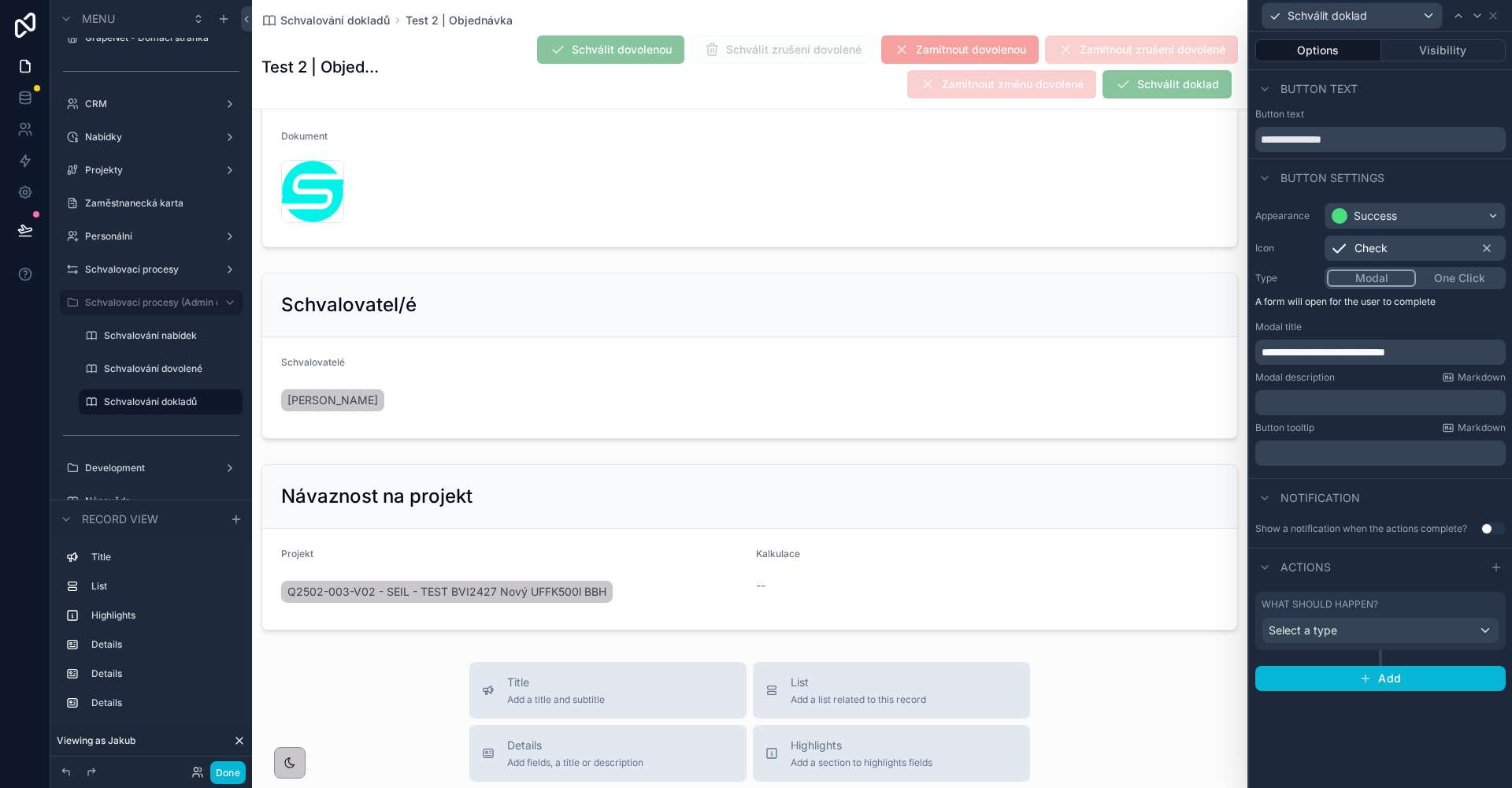
click at [1403, 623] on div "Select a type" at bounding box center [1380, 630] width 236 height 25
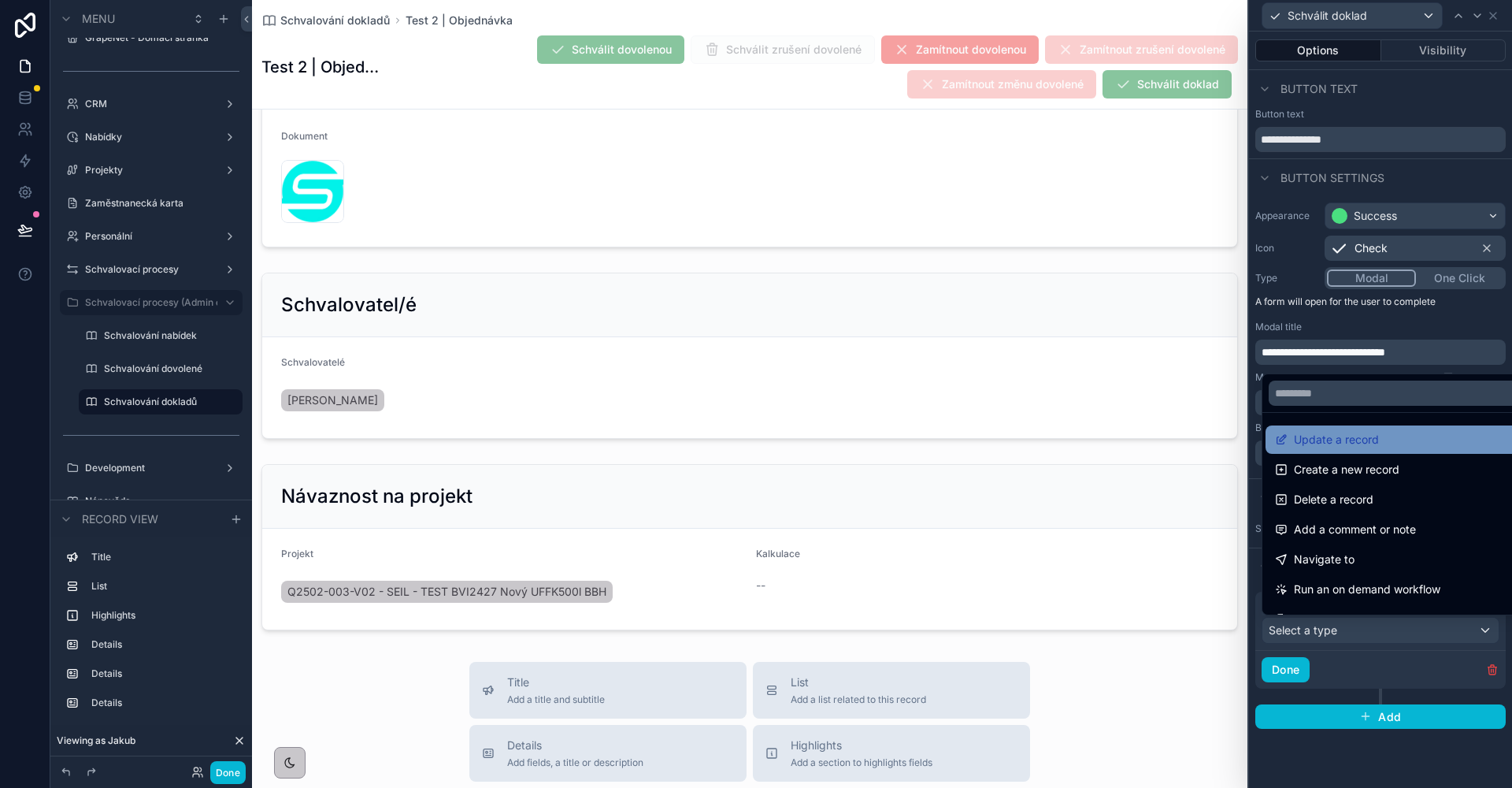
click at [1353, 452] on div "Update a record" at bounding box center [1399, 439] width 266 height 28
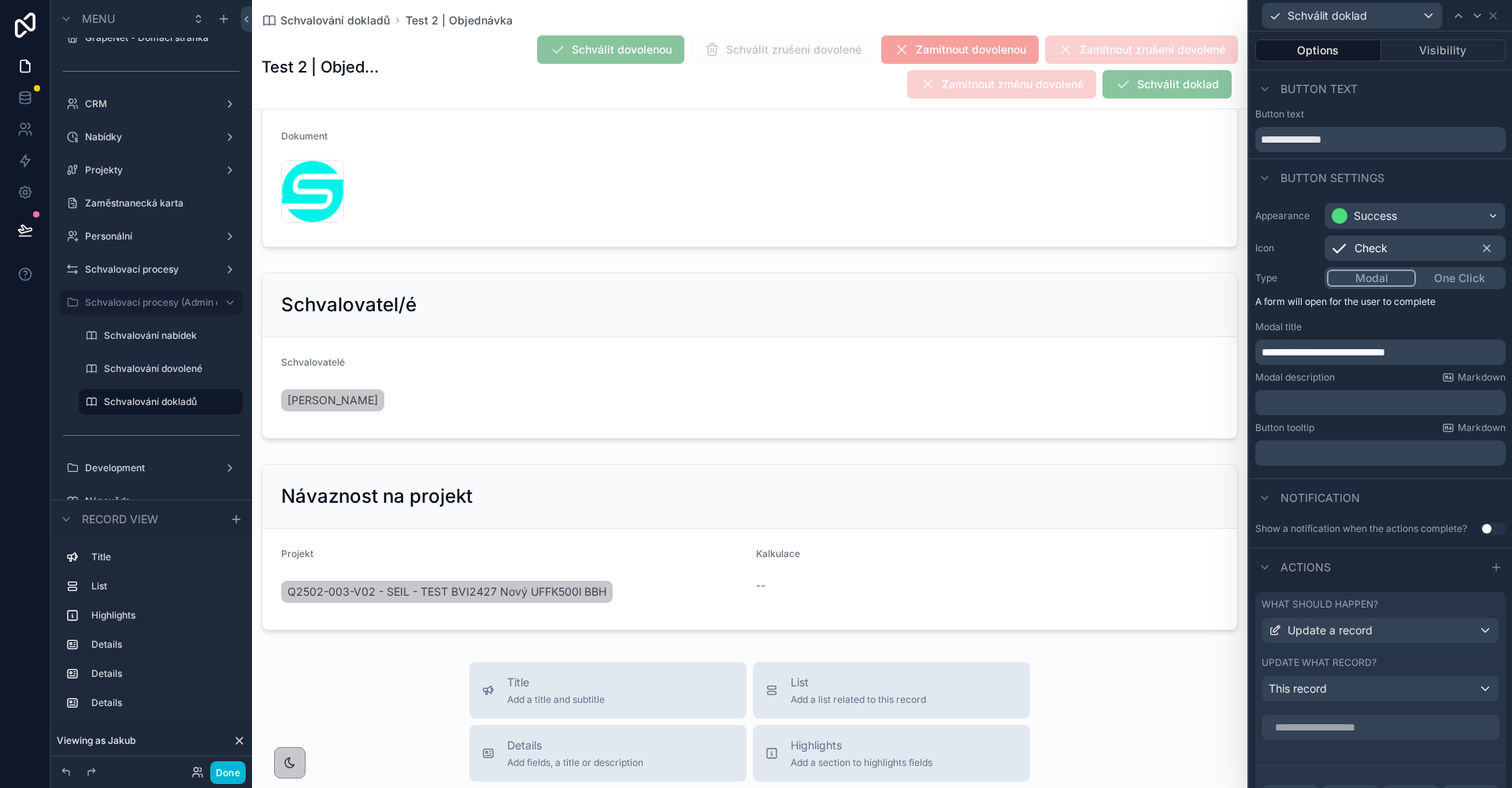
scroll to position [127, 0]
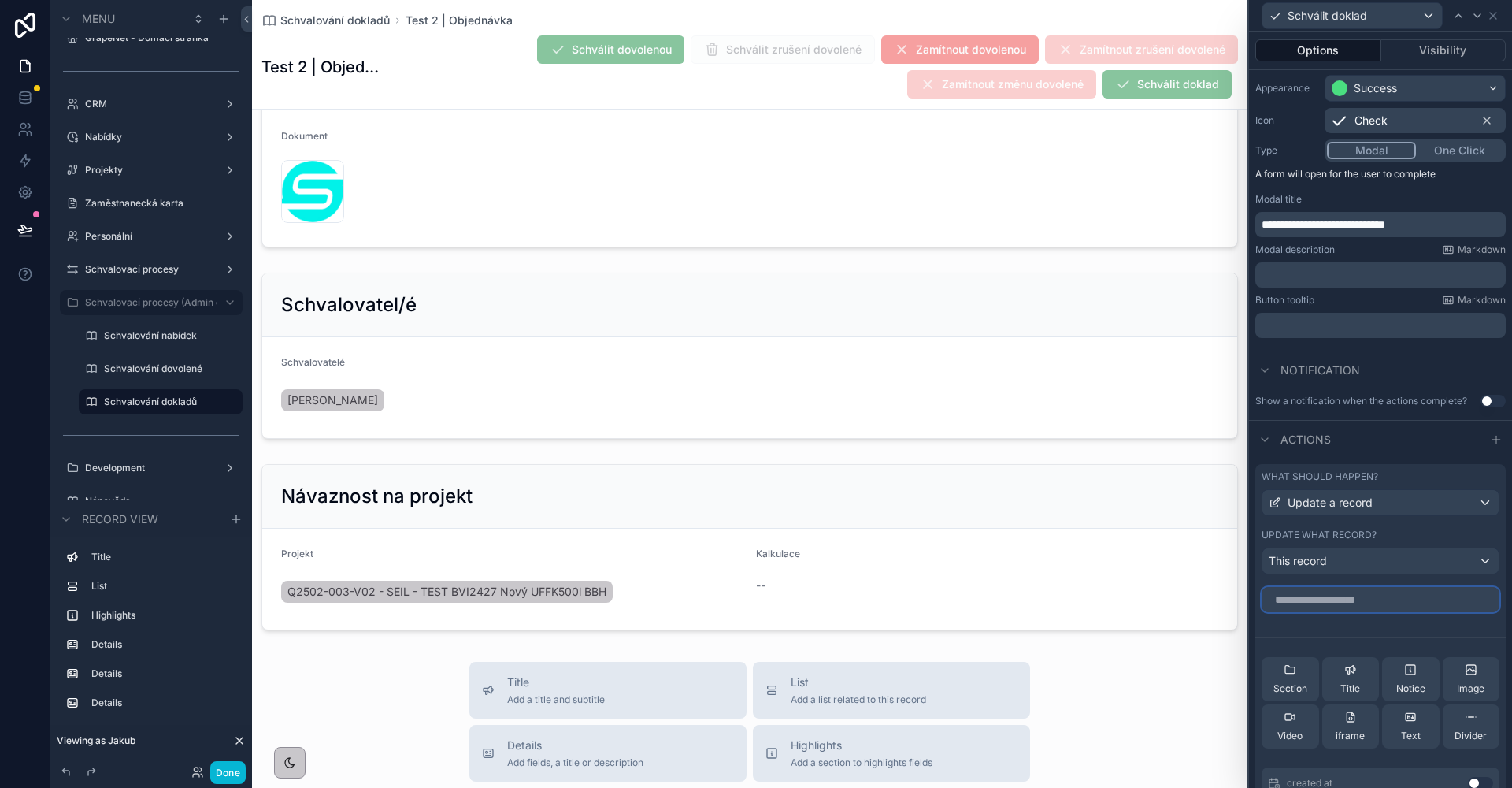
click at [1344, 599] on input "text" at bounding box center [1380, 599] width 238 height 25
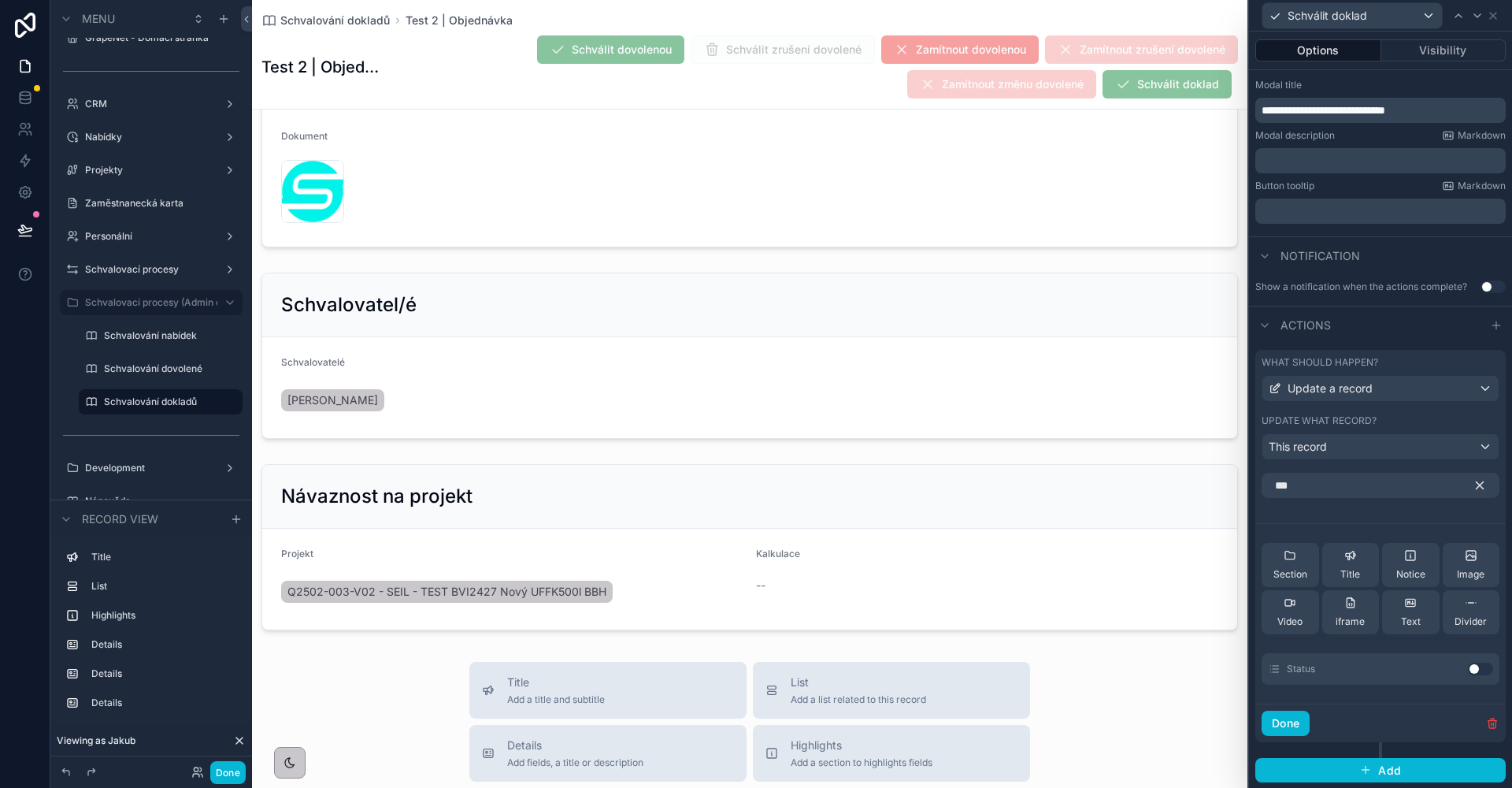
click at [1474, 672] on button "Use setting" at bounding box center [1480, 668] width 25 height 12
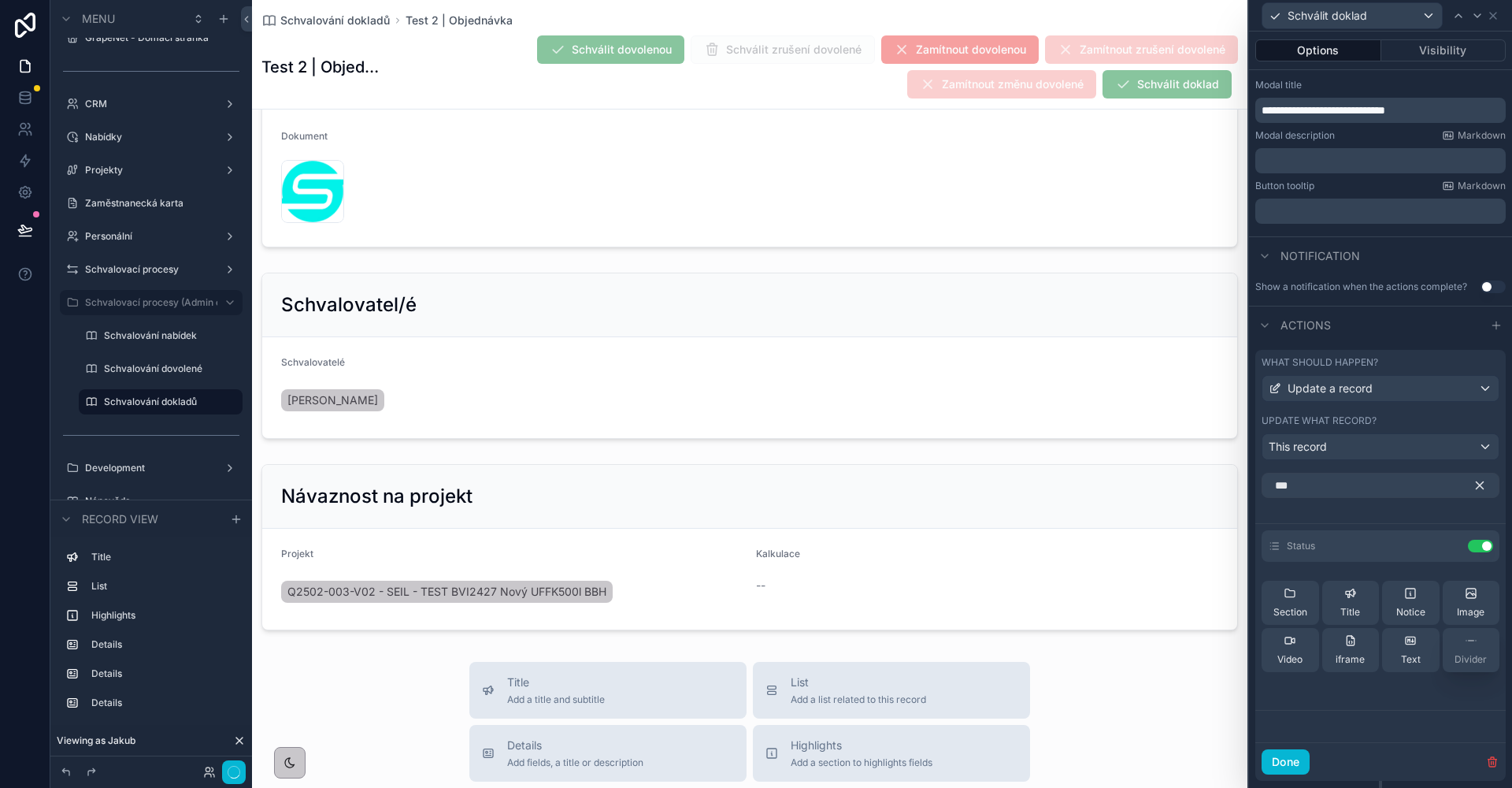
click at [1464, 670] on button "Divider" at bounding box center [1472, 650] width 58 height 44
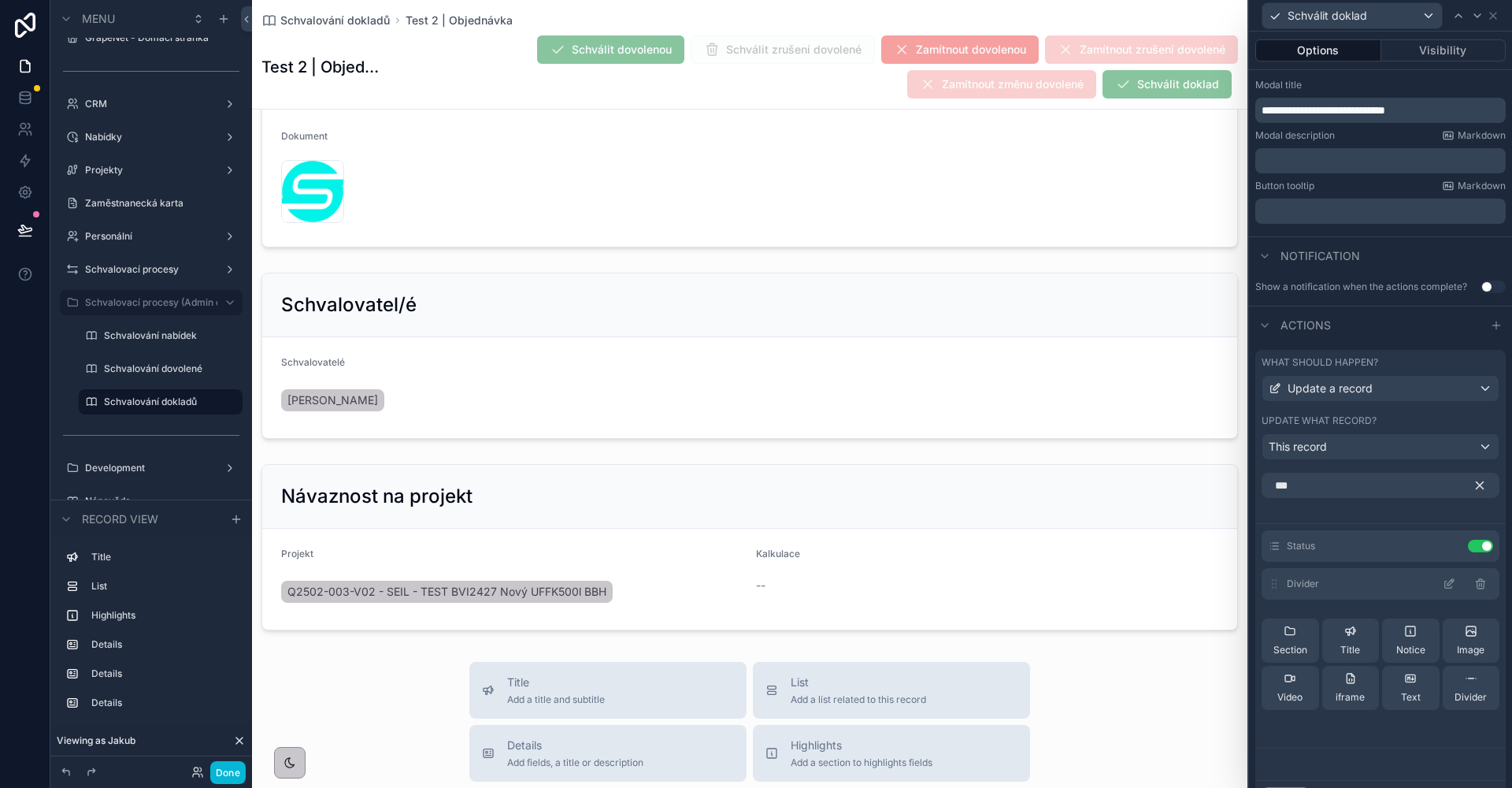
scroll to position [245, 0]
click at [1447, 545] on icon at bounding box center [1450, 541] width 7 height 7
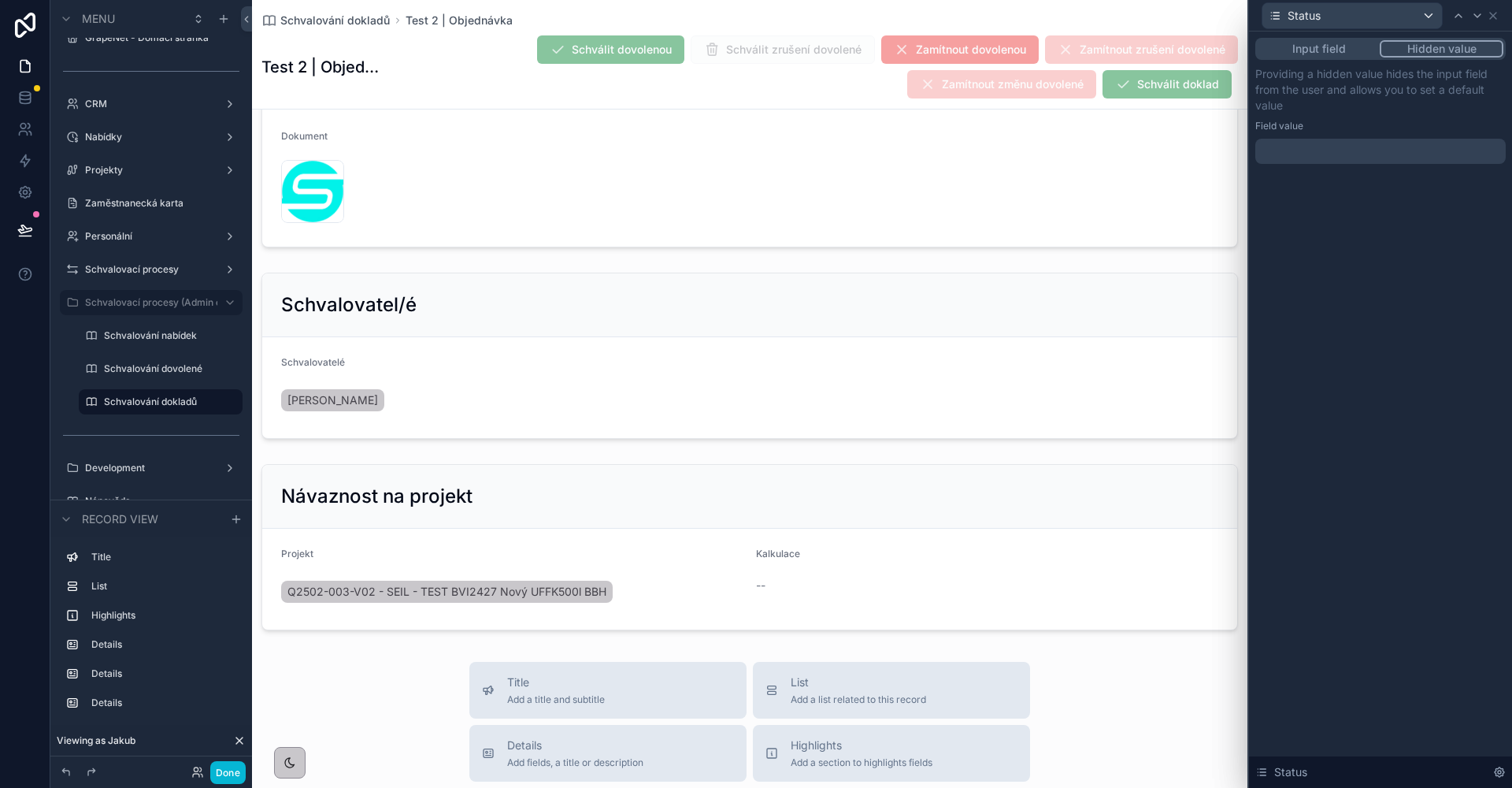
click at [1419, 49] on button "Hidden value" at bounding box center [1441, 49] width 123 height 17
click at [1369, 155] on div at bounding box center [1380, 151] width 251 height 25
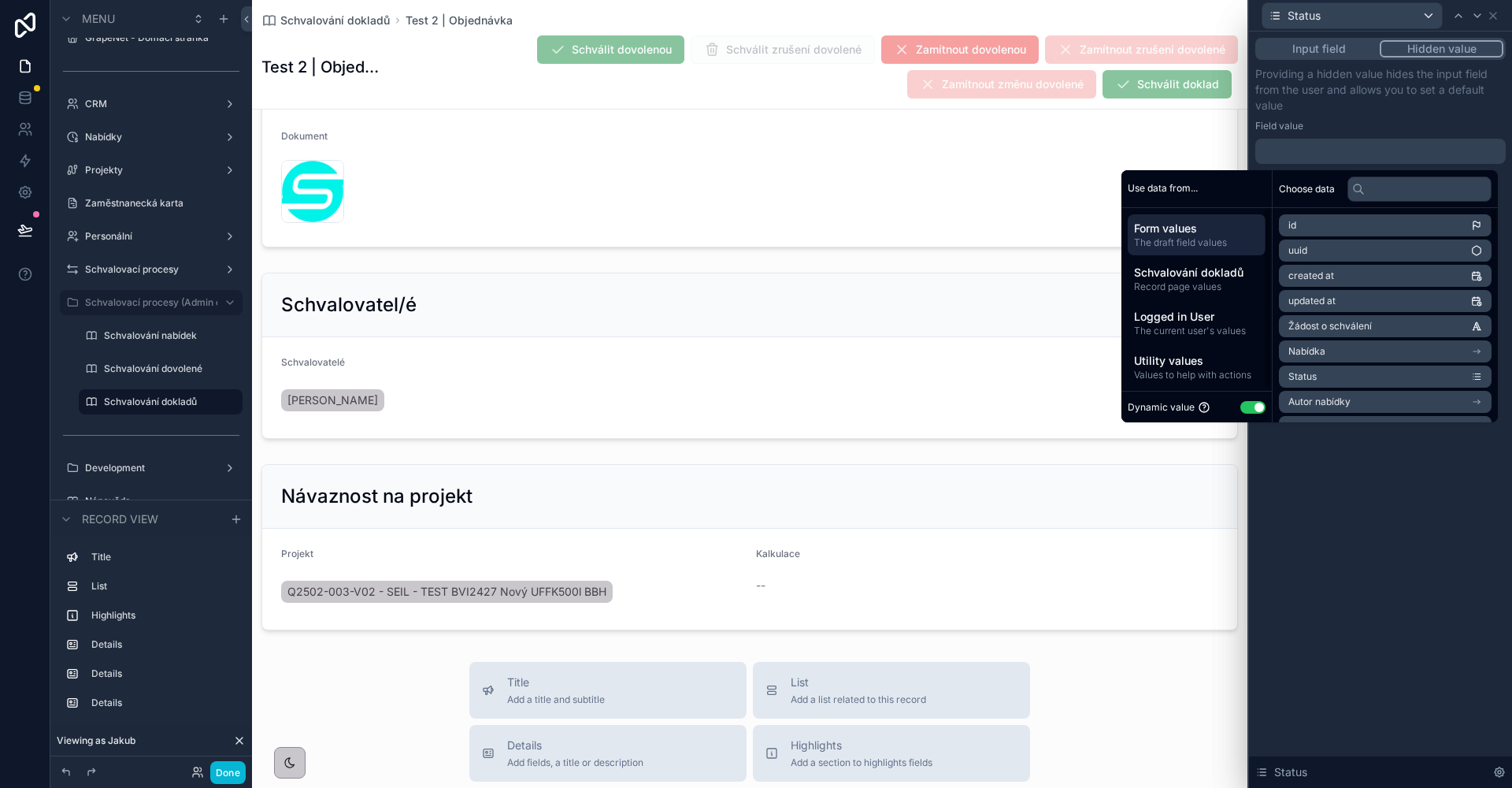
click at [1257, 405] on button "Use setting" at bounding box center [1252, 406] width 25 height 12
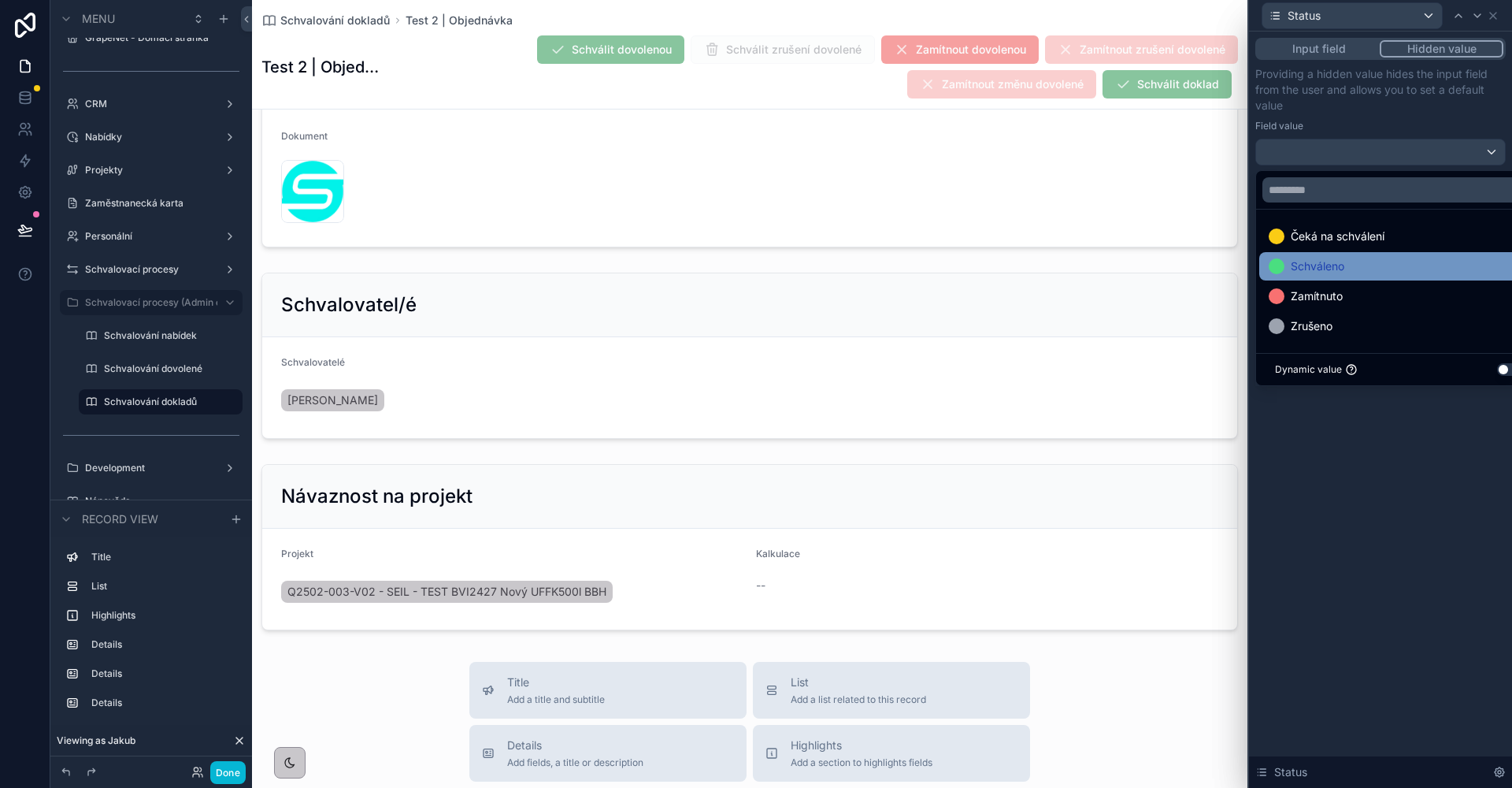
click at [1337, 258] on span "Schváleno" at bounding box center [1317, 266] width 53 height 19
click at [1371, 108] on p "Providing a hidden value hides the input field from the user and allows you to …" at bounding box center [1380, 89] width 251 height 47
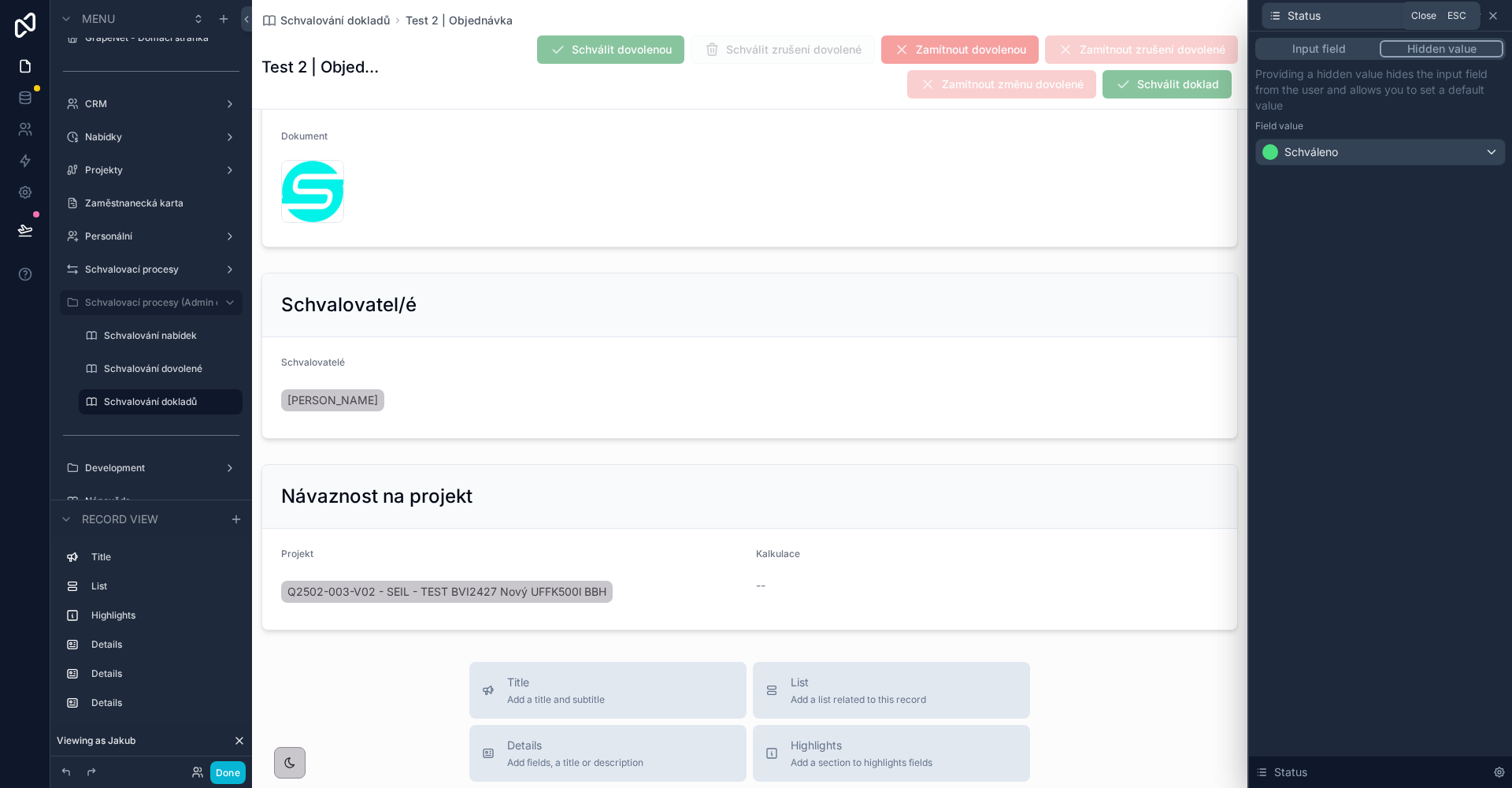
click at [1497, 16] on icon at bounding box center [1492, 15] width 12 height 12
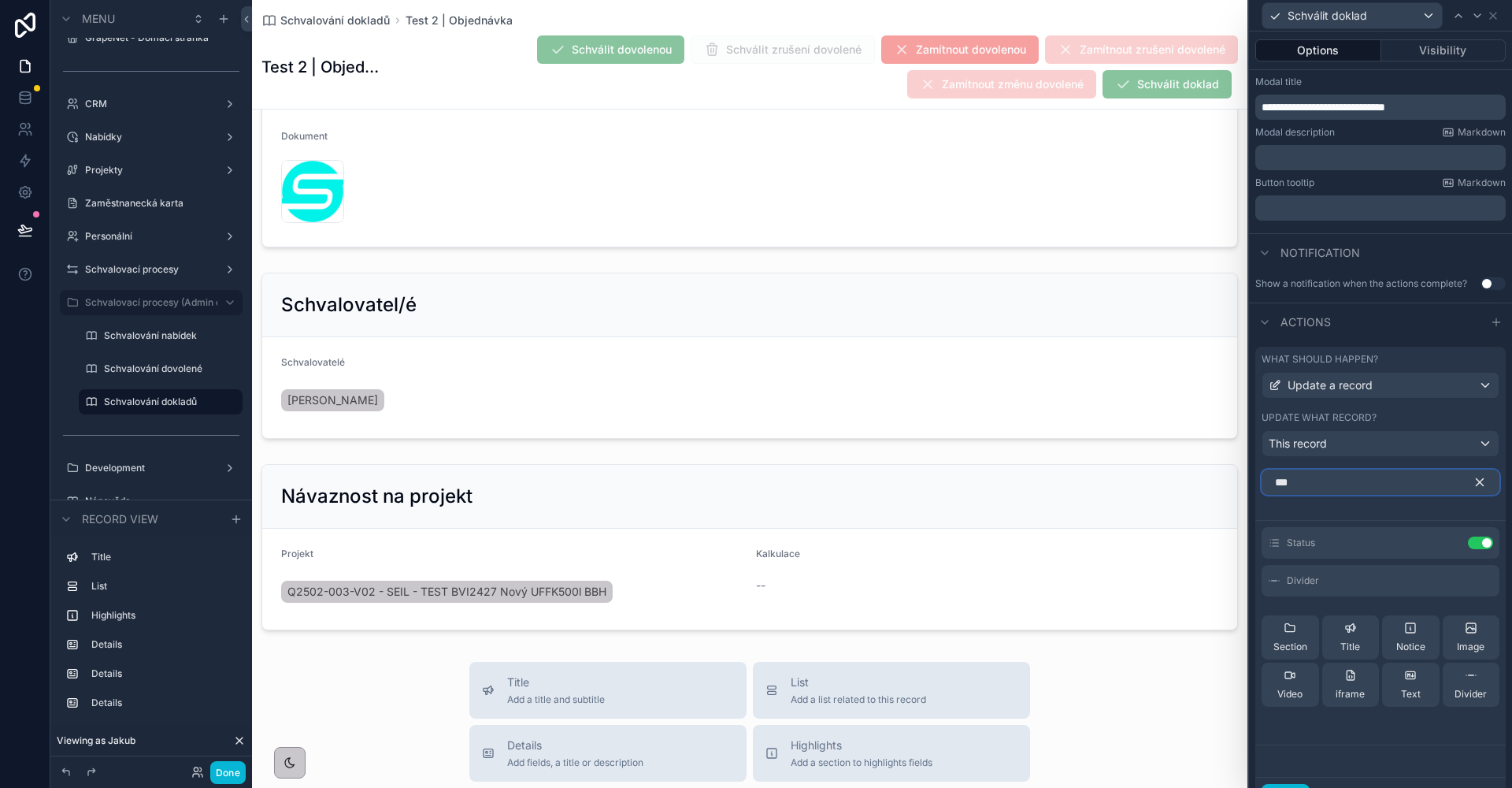
click at [1387, 485] on input "***" at bounding box center [1380, 482] width 238 height 25
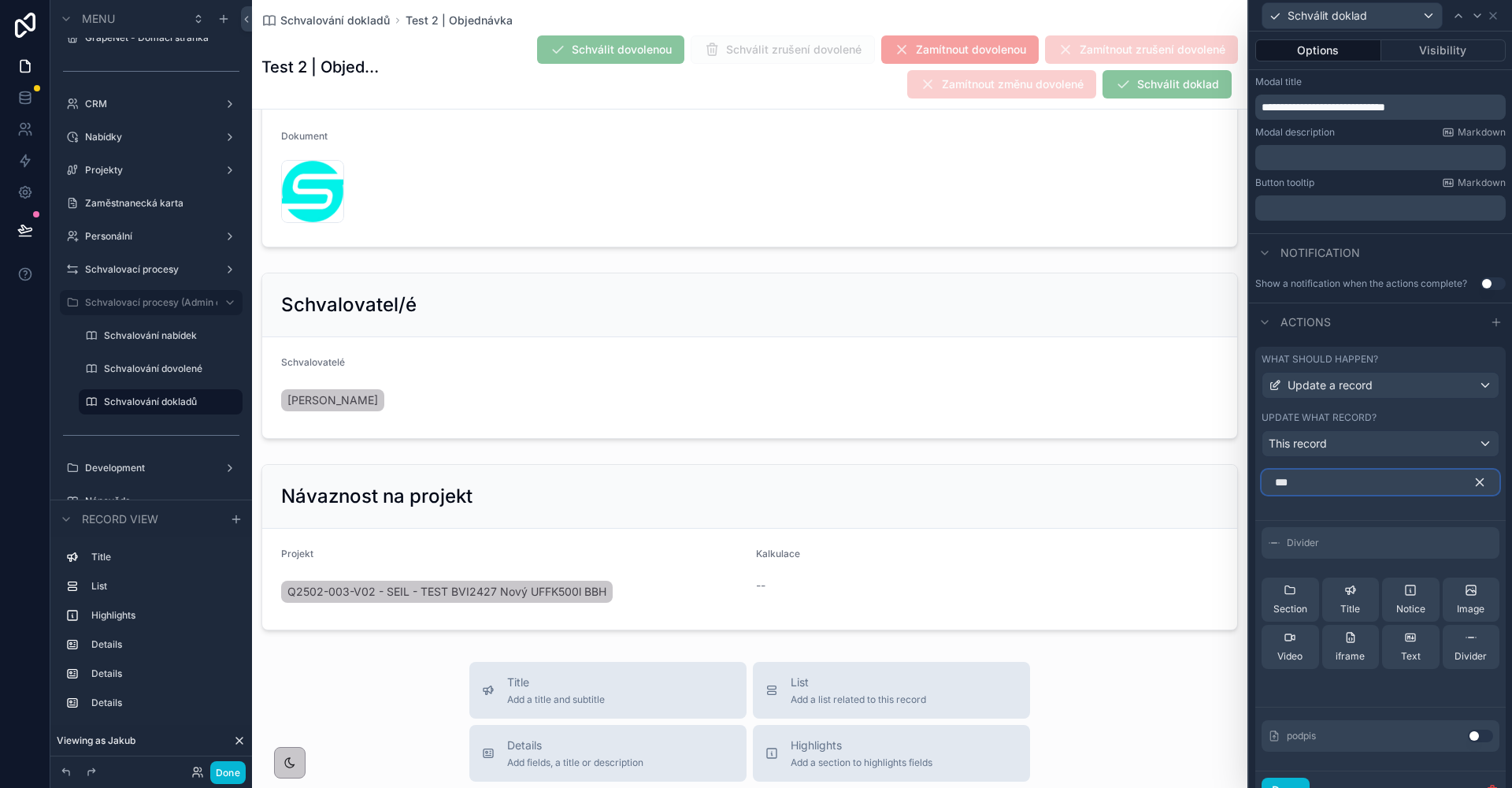
type input "***"
click at [1468, 728] on div "podpis Use setting" at bounding box center [1380, 735] width 238 height 31
click at [1468, 735] on button "Use setting" at bounding box center [1480, 735] width 25 height 12
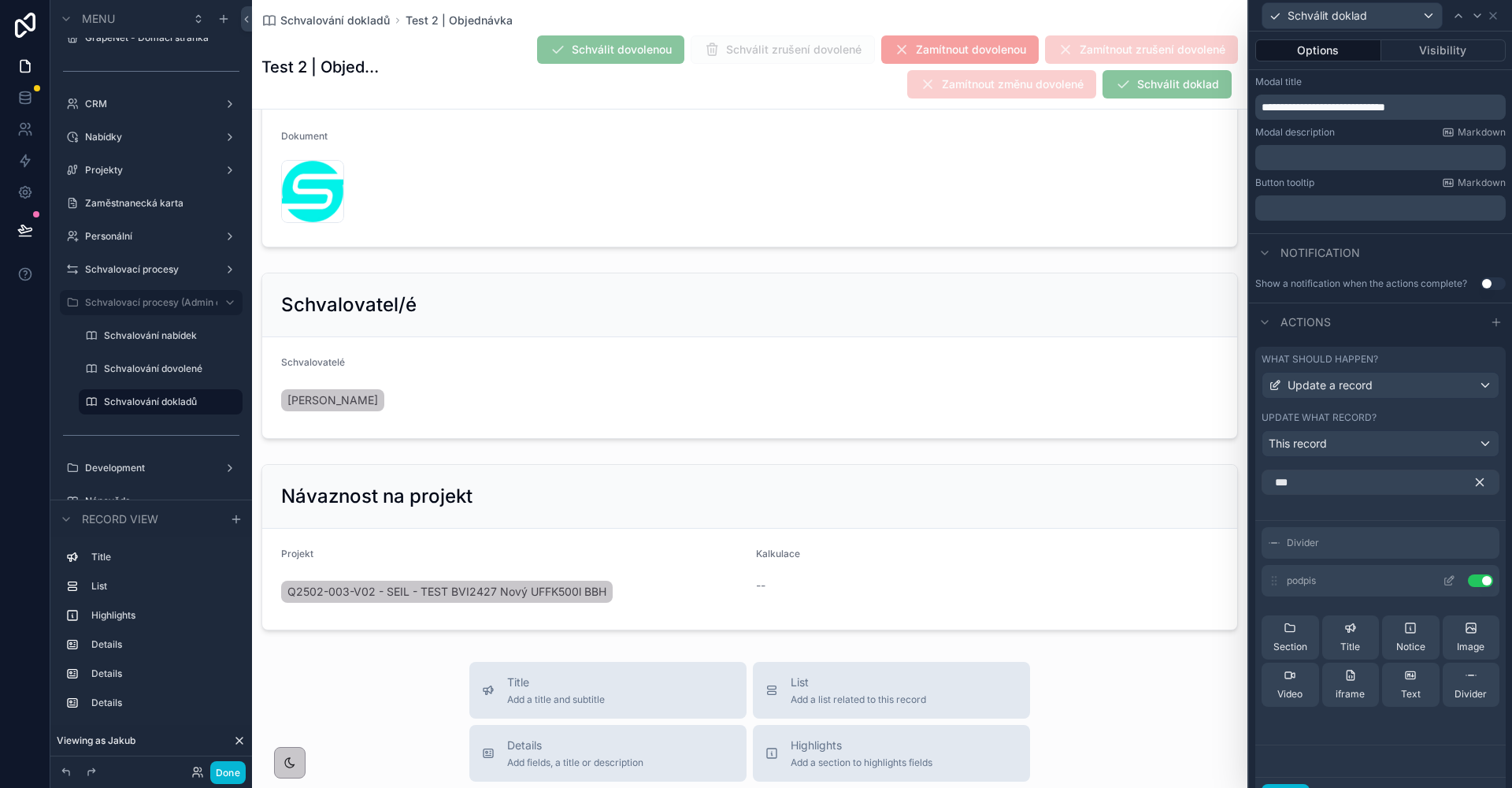
click at [1443, 582] on icon at bounding box center [1449, 580] width 12 height 12
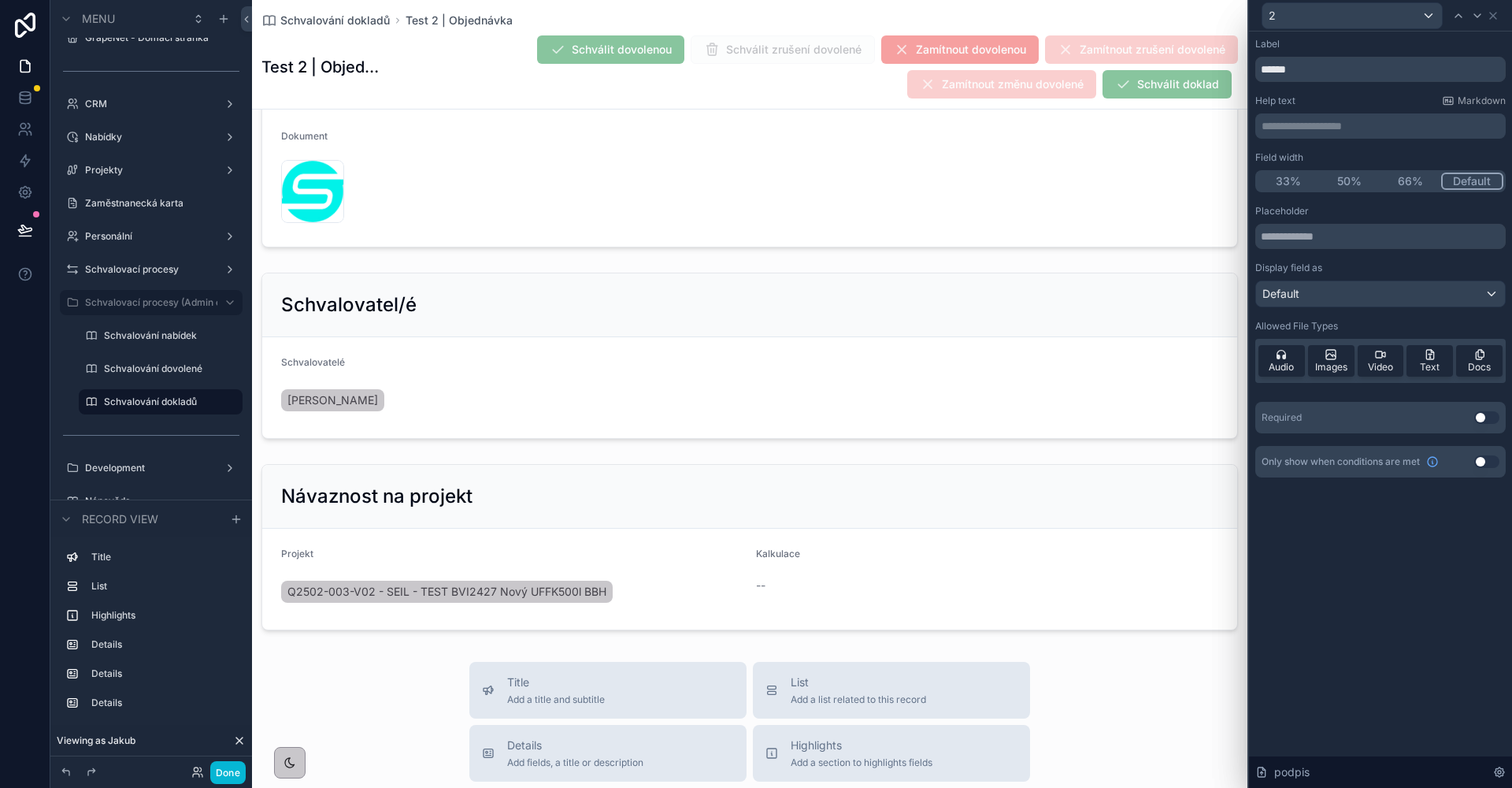
click at [1371, 289] on div "Default" at bounding box center [1380, 294] width 249 height 25
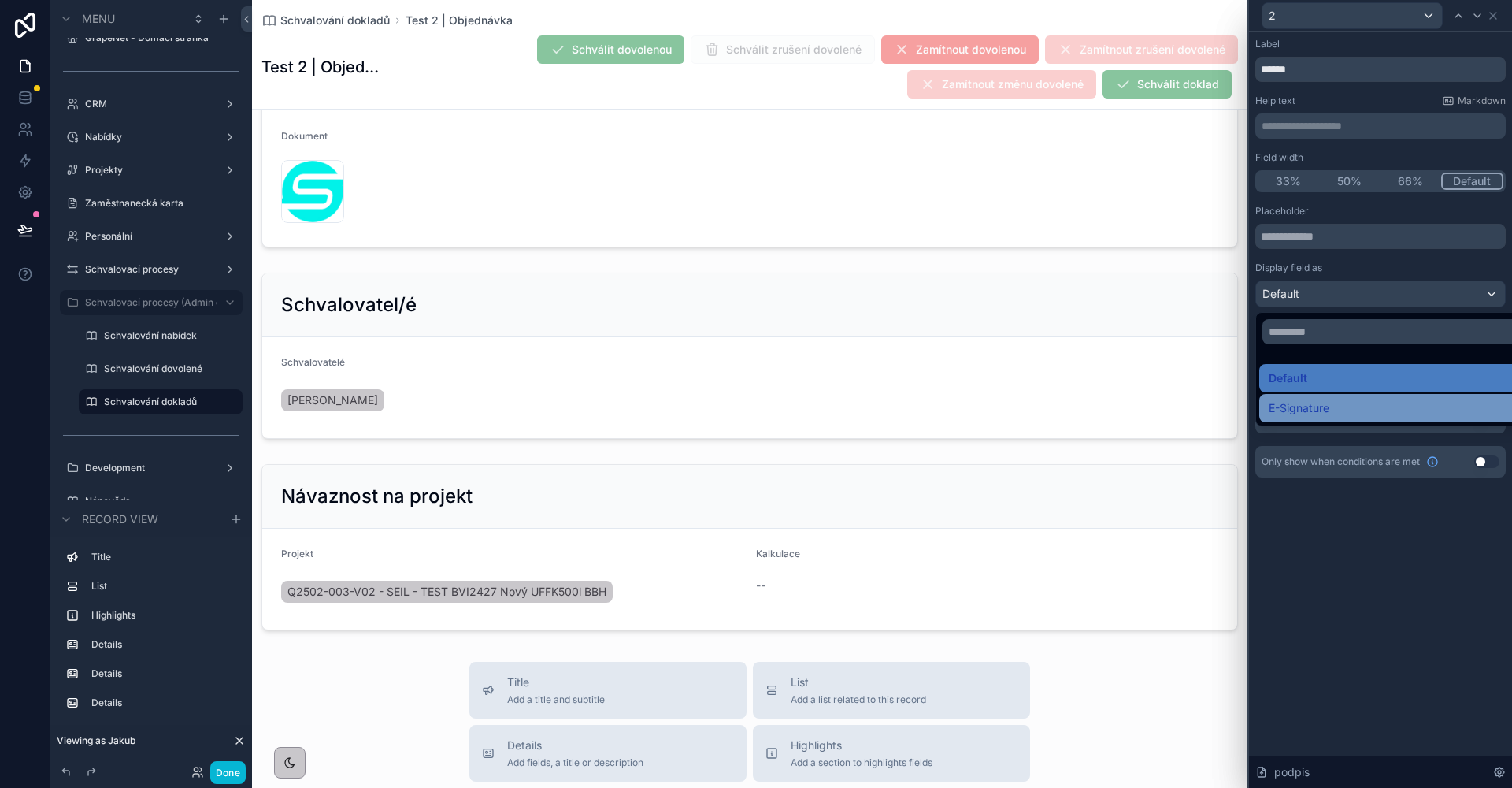
click at [1335, 400] on div "E-Signature" at bounding box center [1399, 408] width 260 height 19
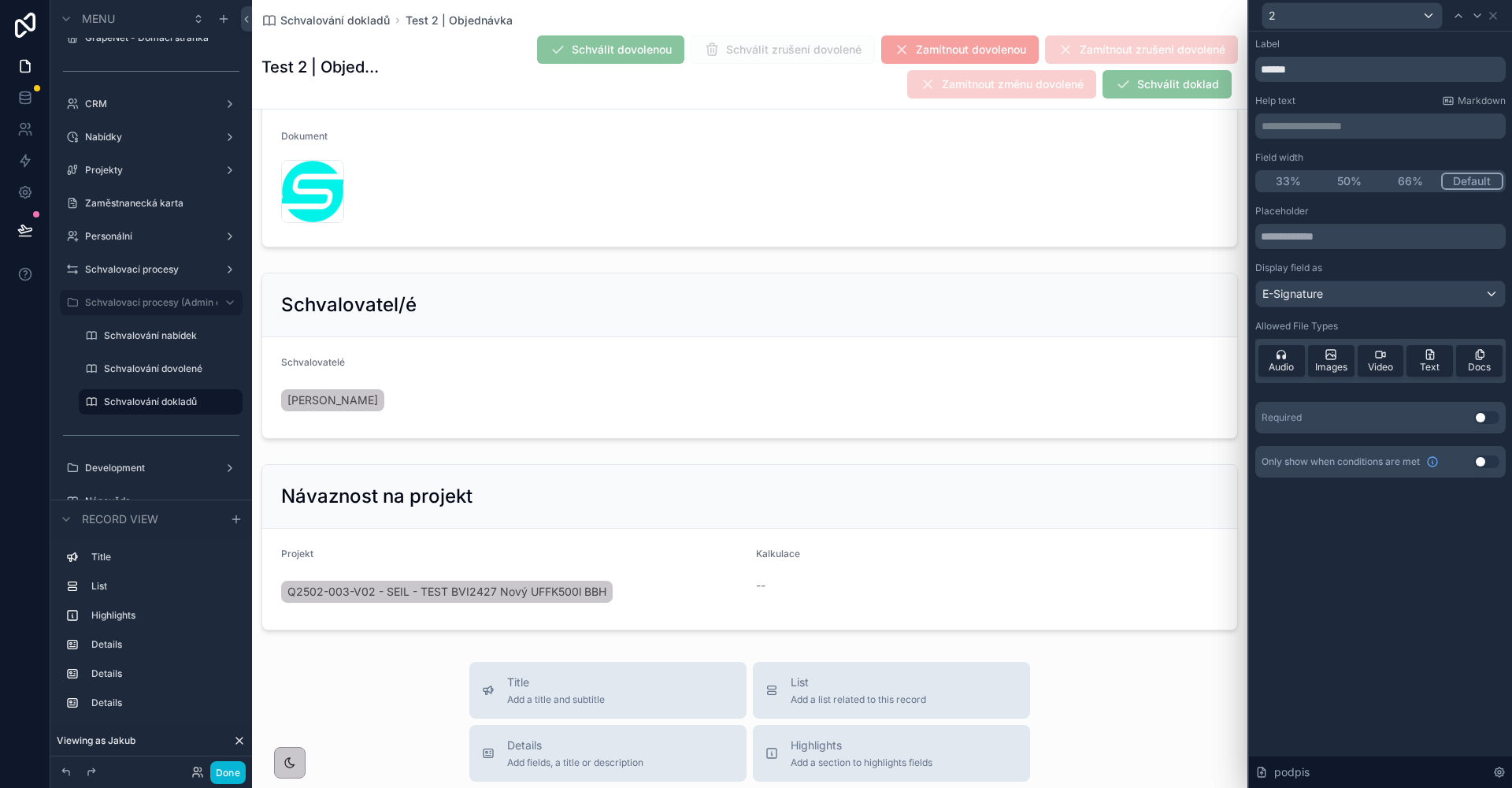
click at [1487, 416] on button "Use setting" at bounding box center [1487, 417] width 25 height 12
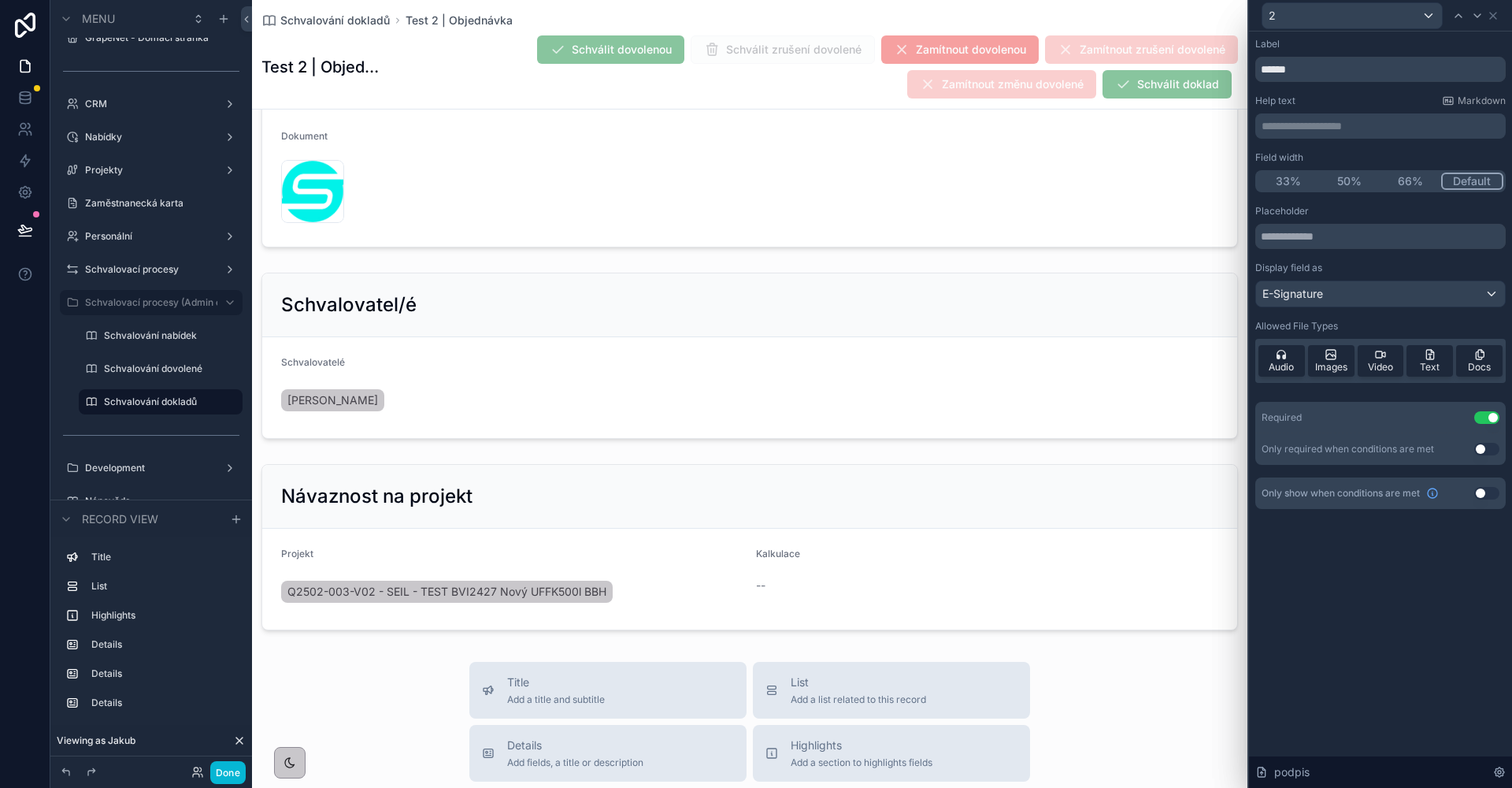
click at [1489, 26] on div "2" at bounding box center [1380, 15] width 251 height 30
click at [1492, 21] on icon at bounding box center [1492, 15] width 12 height 12
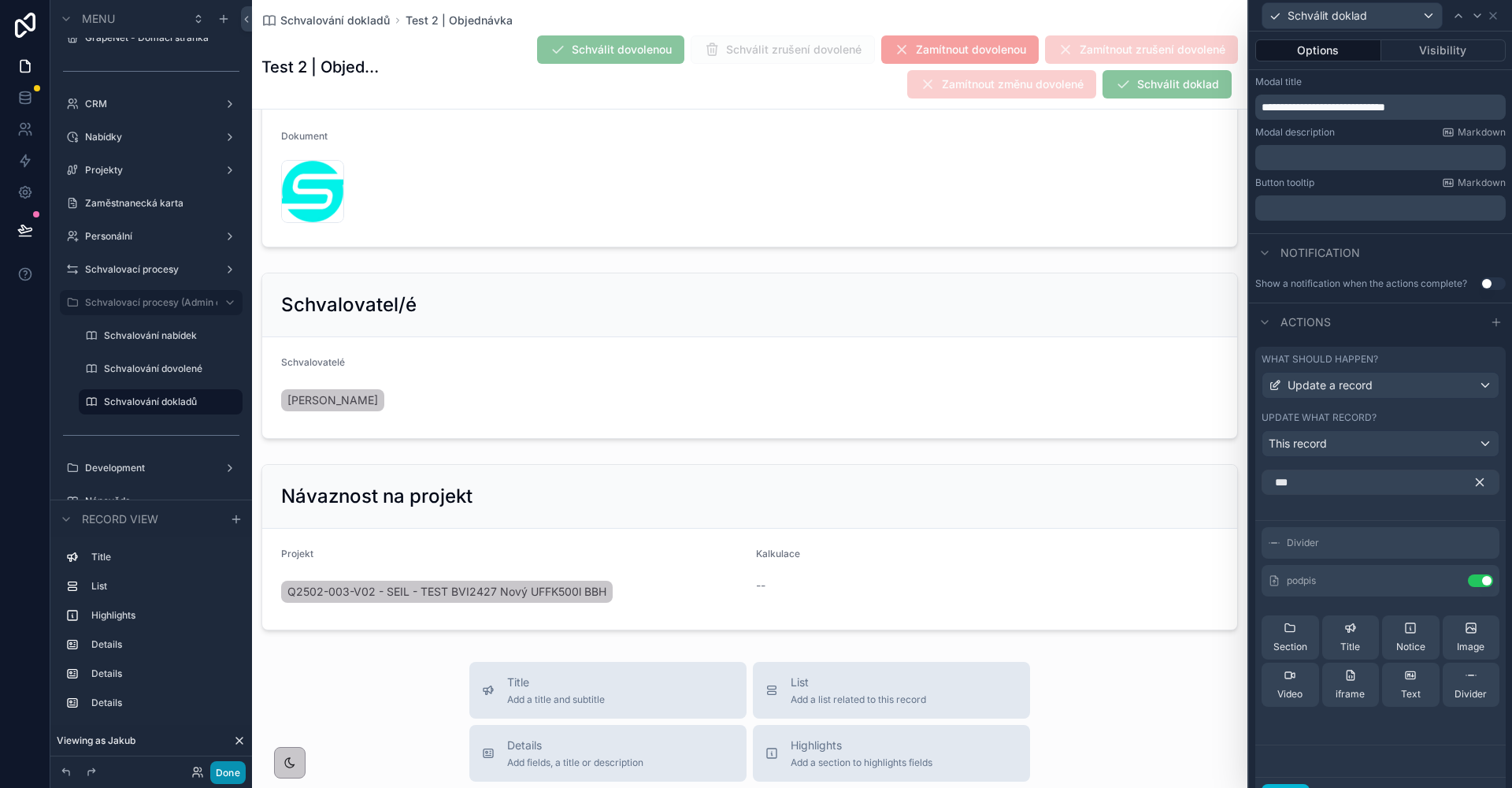
click at [220, 765] on button "Done" at bounding box center [228, 772] width 35 height 23
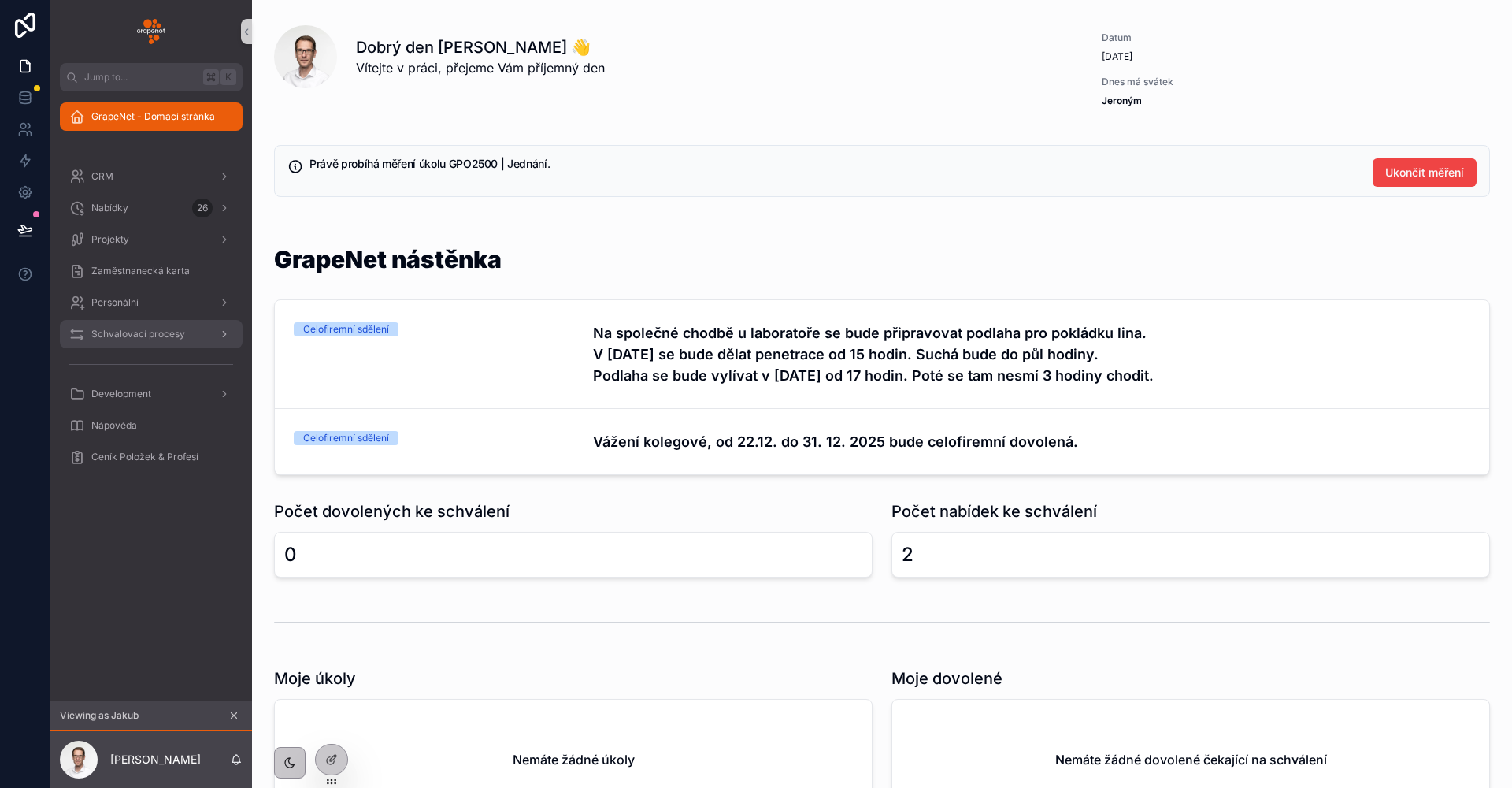
click at [139, 336] on span "Schvalovací procesy" at bounding box center [138, 333] width 94 height 12
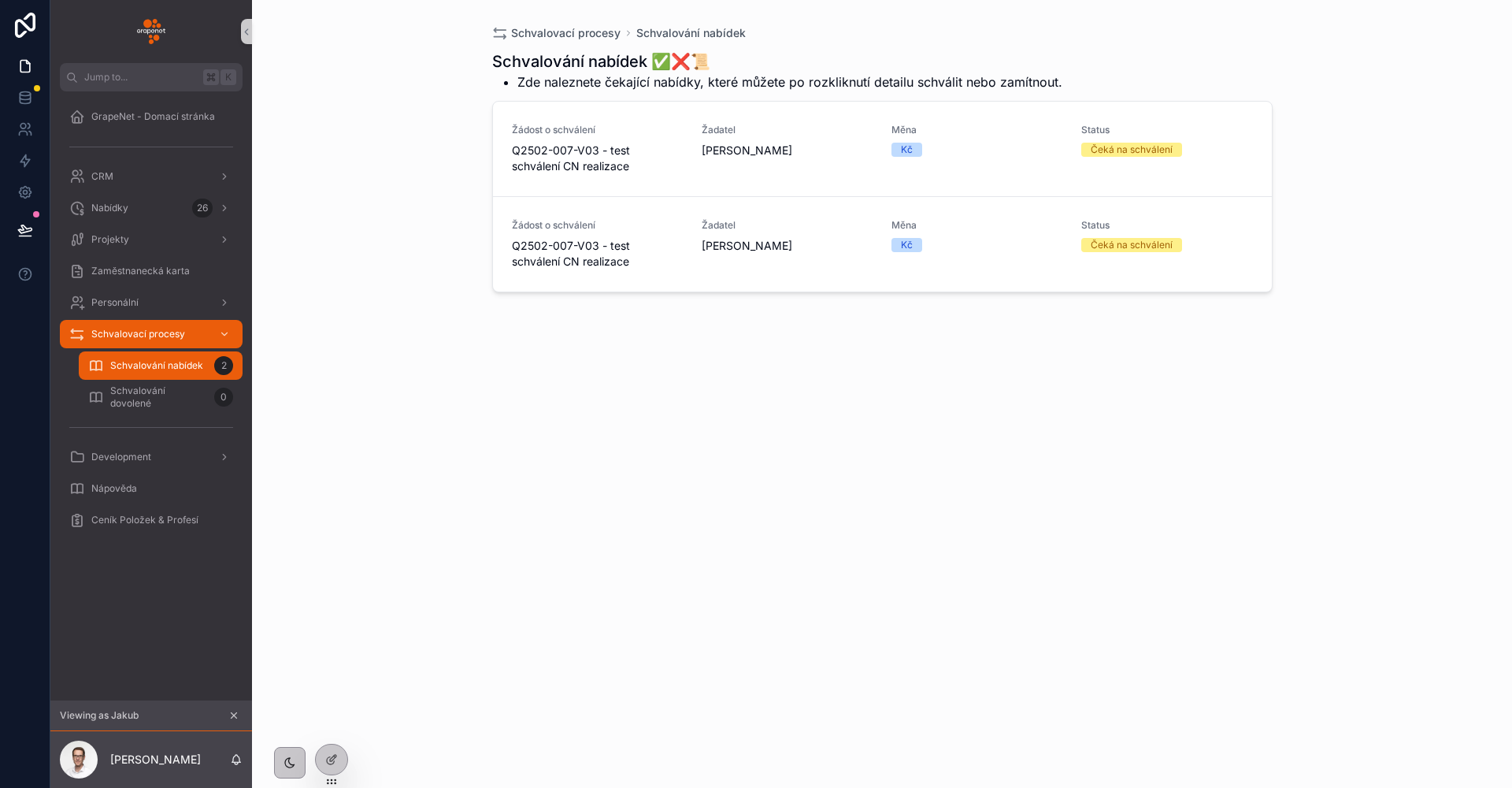
click at [237, 712] on icon "scrollable content" at bounding box center [234, 715] width 11 height 11
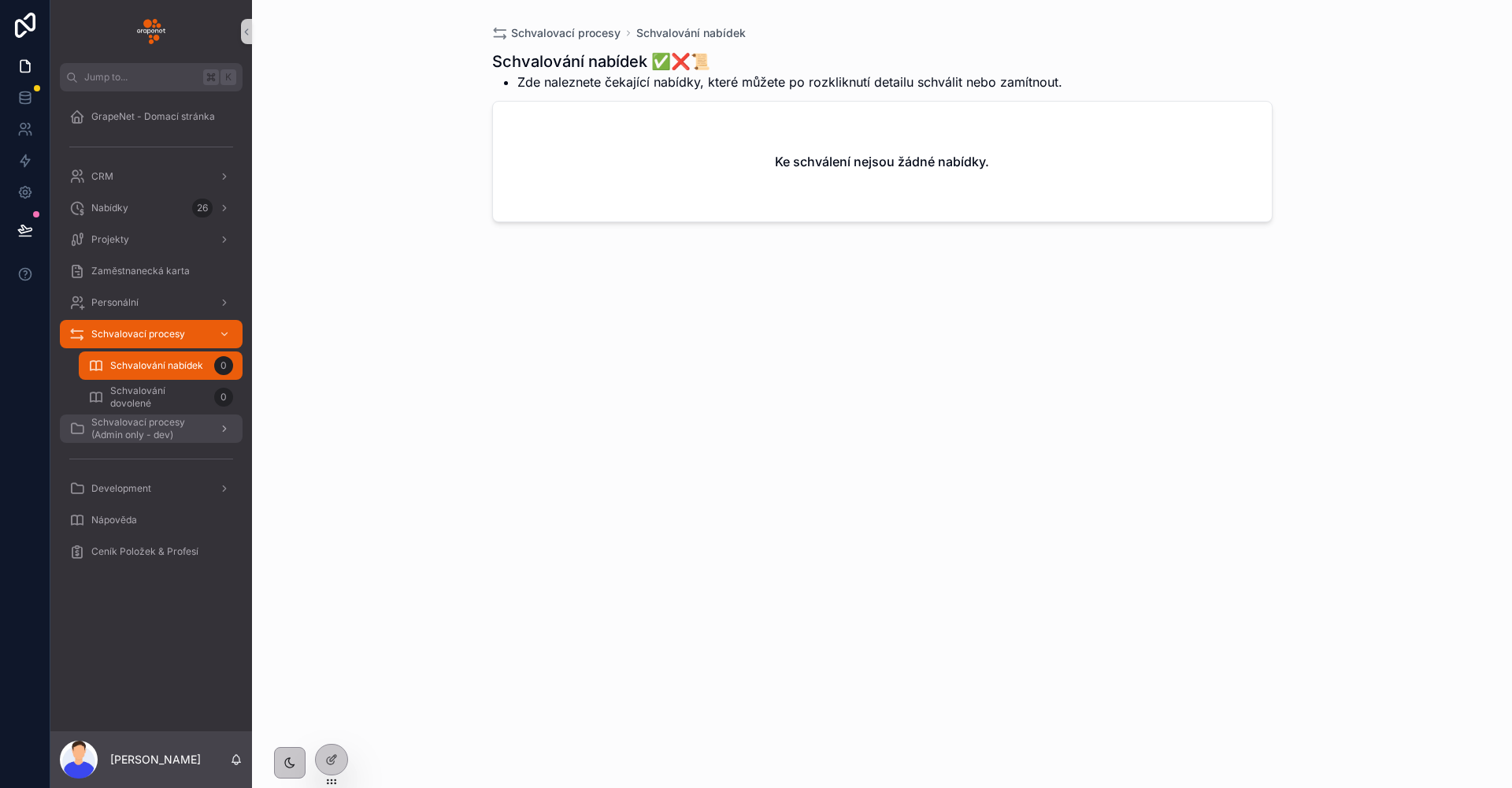
click at [148, 422] on span "Schvalovací procesy (Admin only - dev)" at bounding box center [149, 429] width 115 height 25
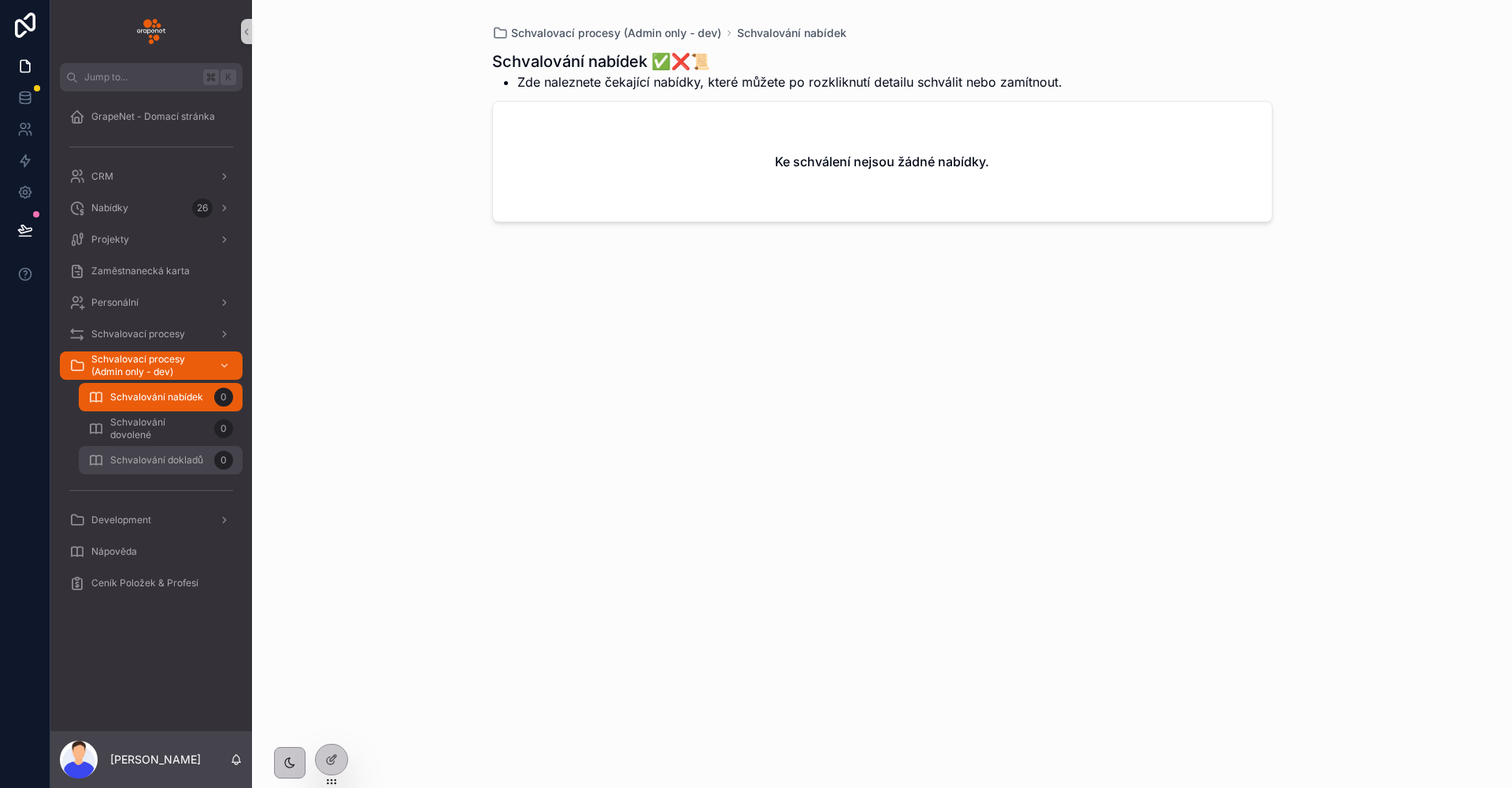
click at [166, 446] on link "Schvalování dokladů 0" at bounding box center [160, 460] width 164 height 28
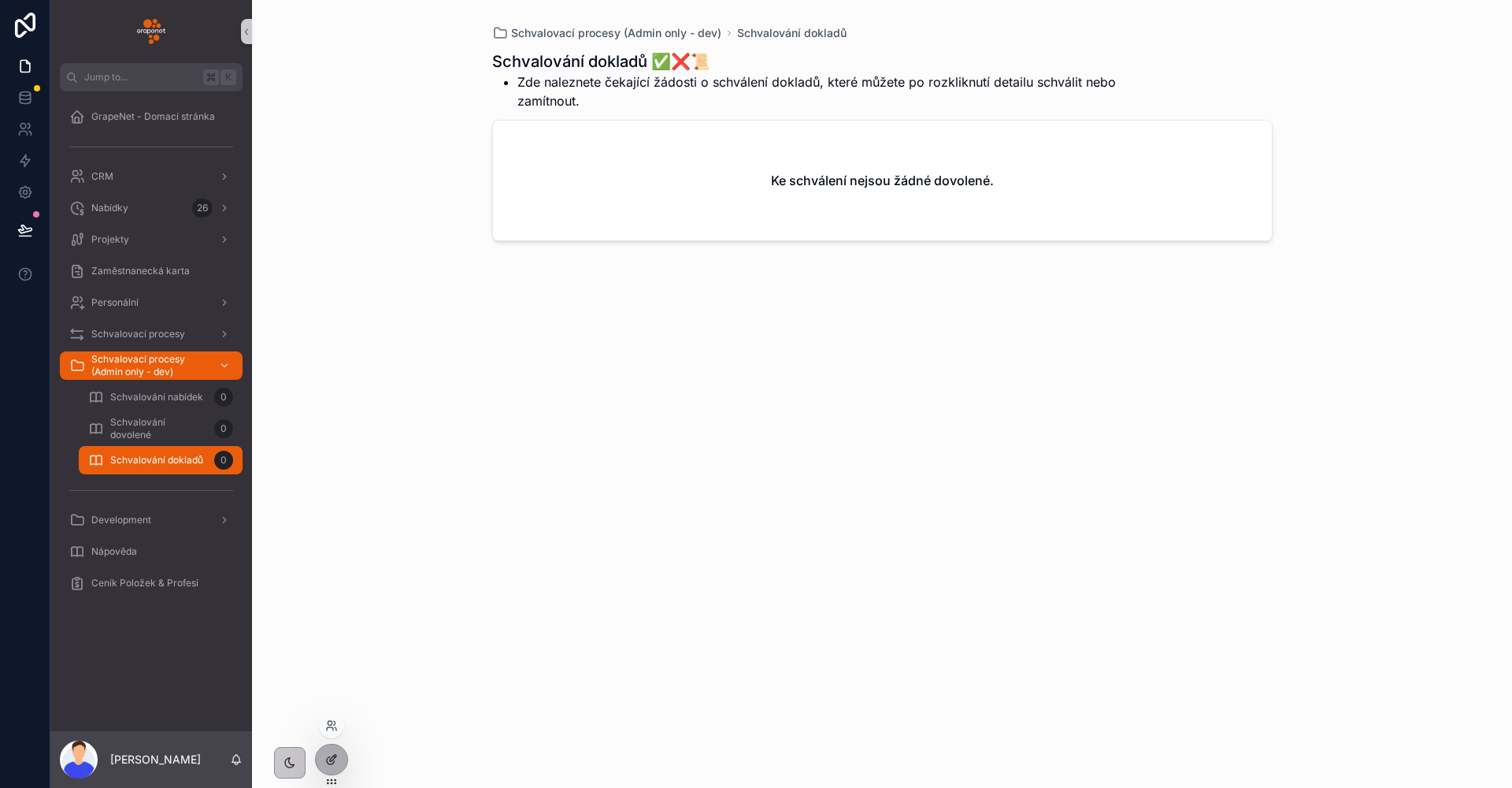
click at [331, 749] on div at bounding box center [331, 759] width 31 height 30
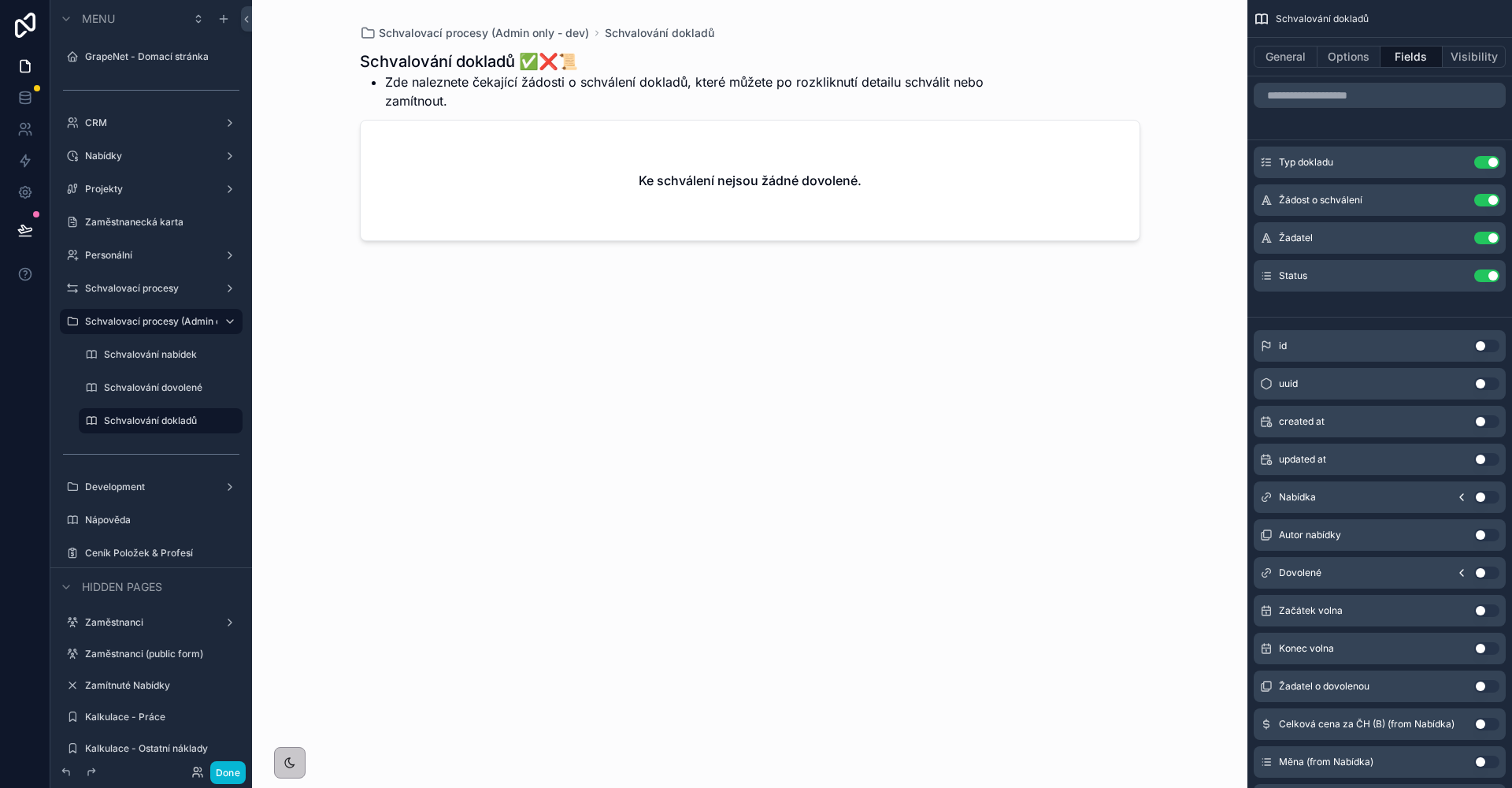
scroll to position [19, 0]
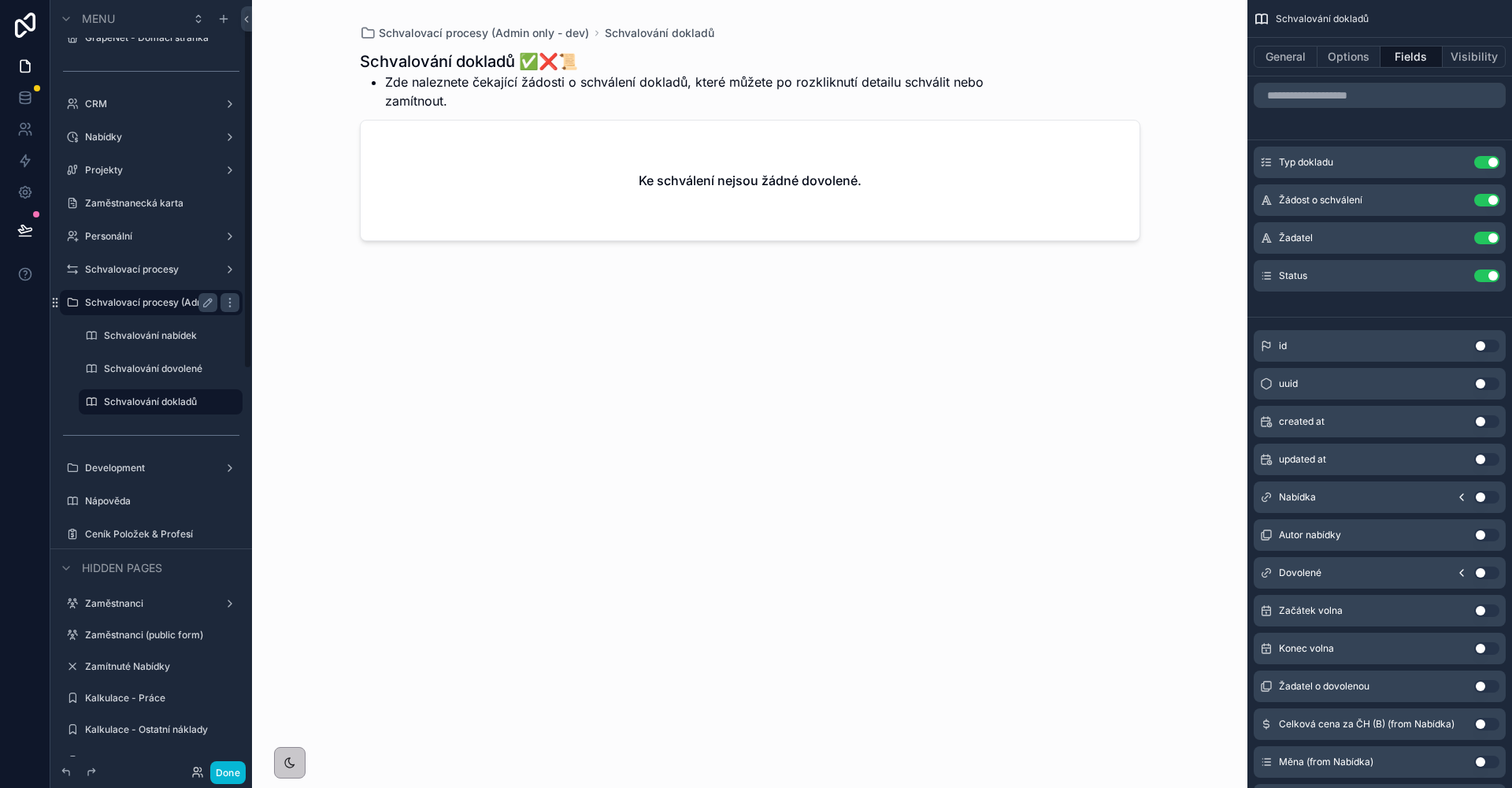
click at [113, 304] on label "Schvalovací procesy (Admin only - dev)" at bounding box center [150, 302] width 132 height 12
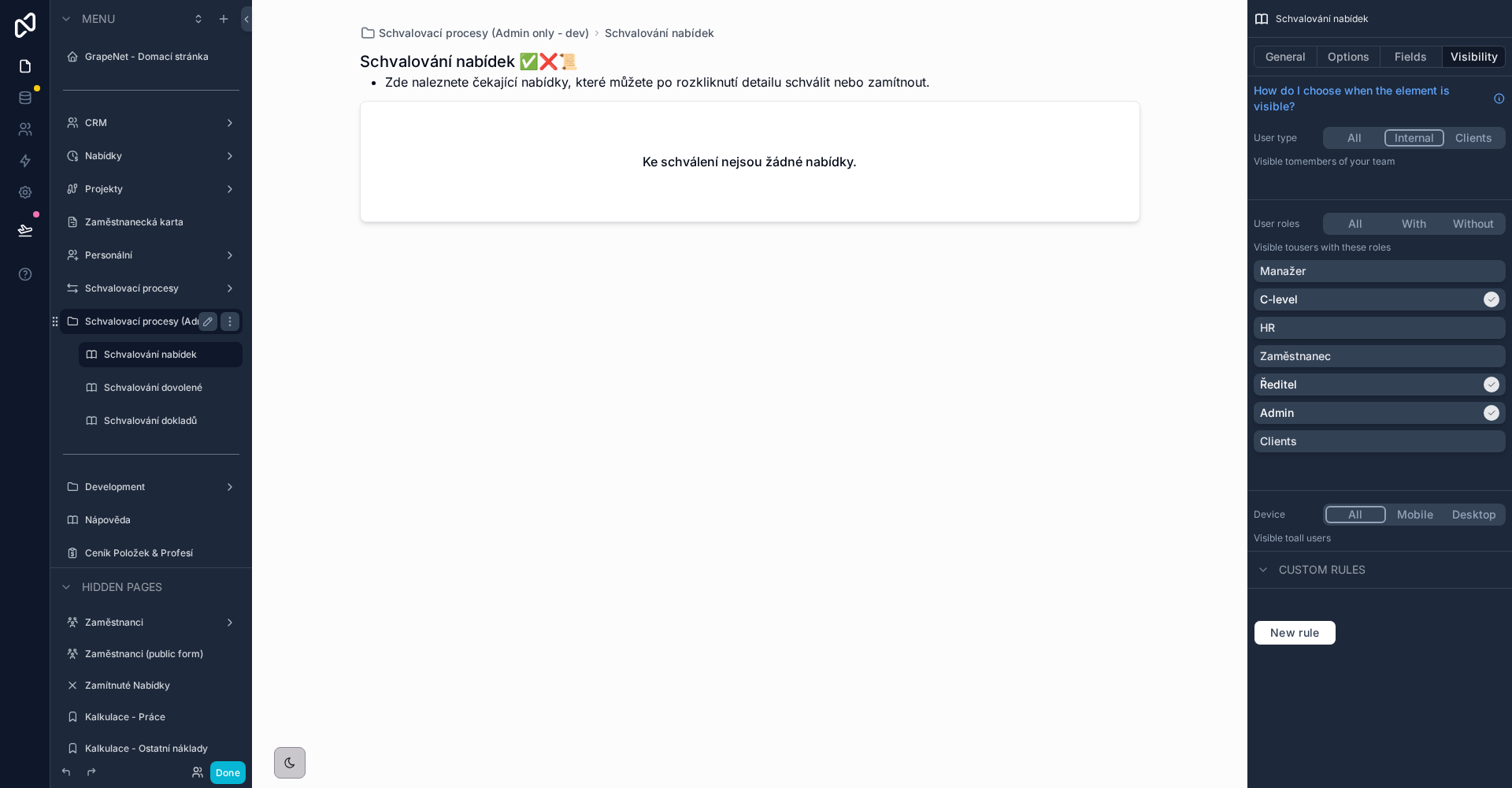
click at [131, 318] on label "Schvalovací procesy (Admin only - dev)" at bounding box center [150, 321] width 132 height 12
click at [158, 283] on label "Schvalovací procesy" at bounding box center [147, 288] width 126 height 12
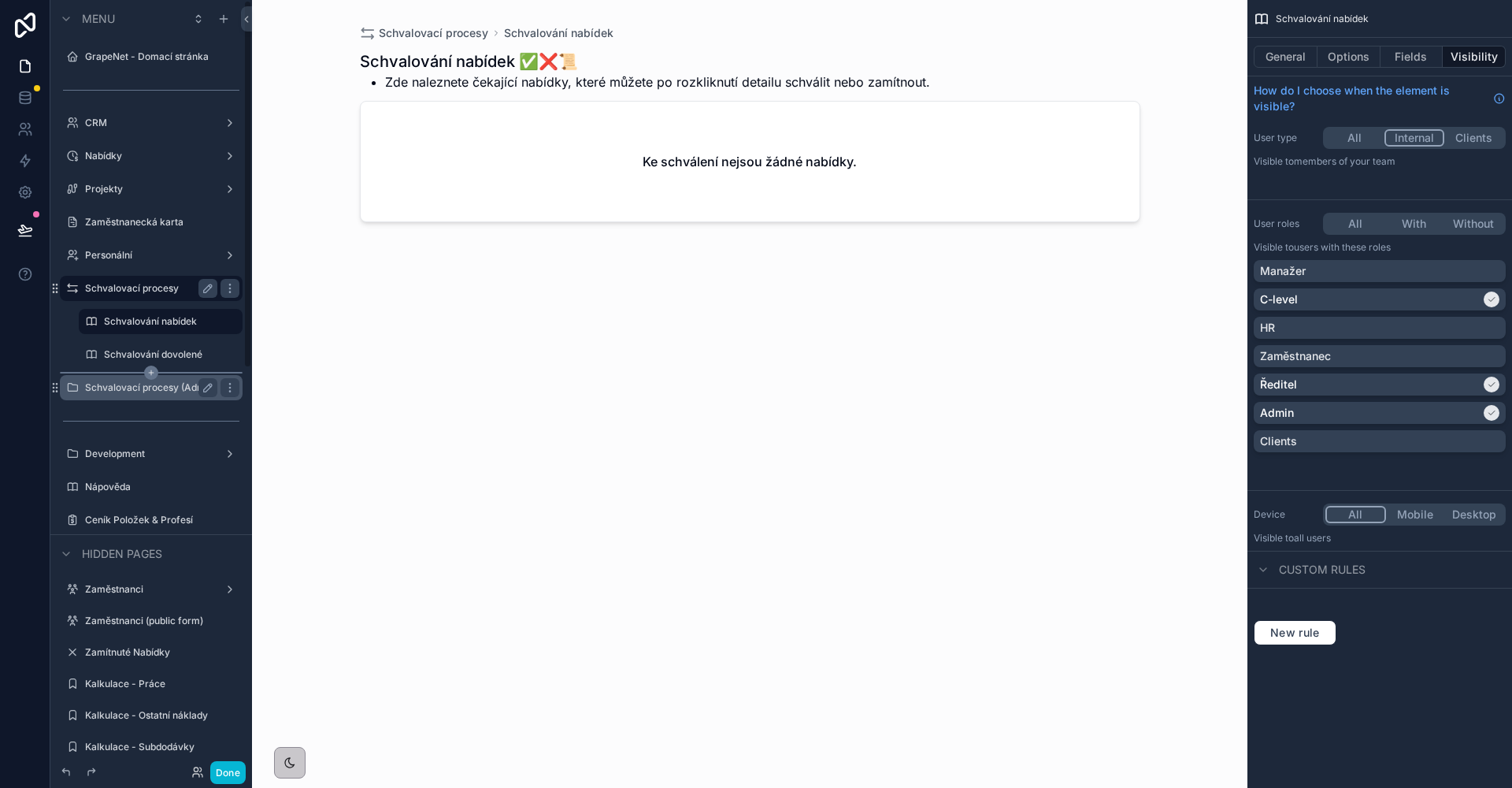
click at [148, 379] on icon "scrollable content" at bounding box center [150, 372] width 14 height 14
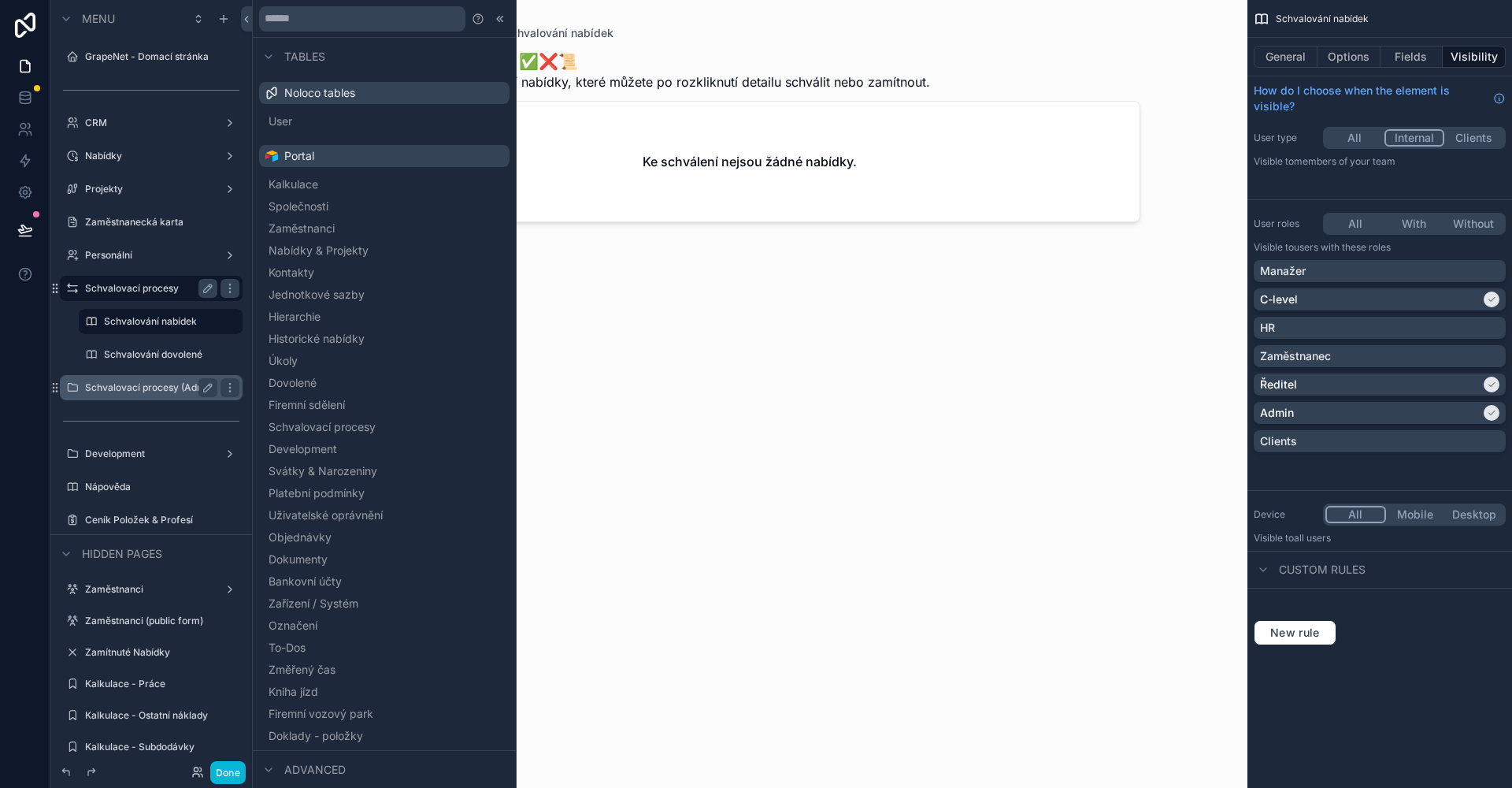
click at [139, 388] on label "Schvalovací procesy (Admin only - dev)" at bounding box center [150, 387] width 132 height 12
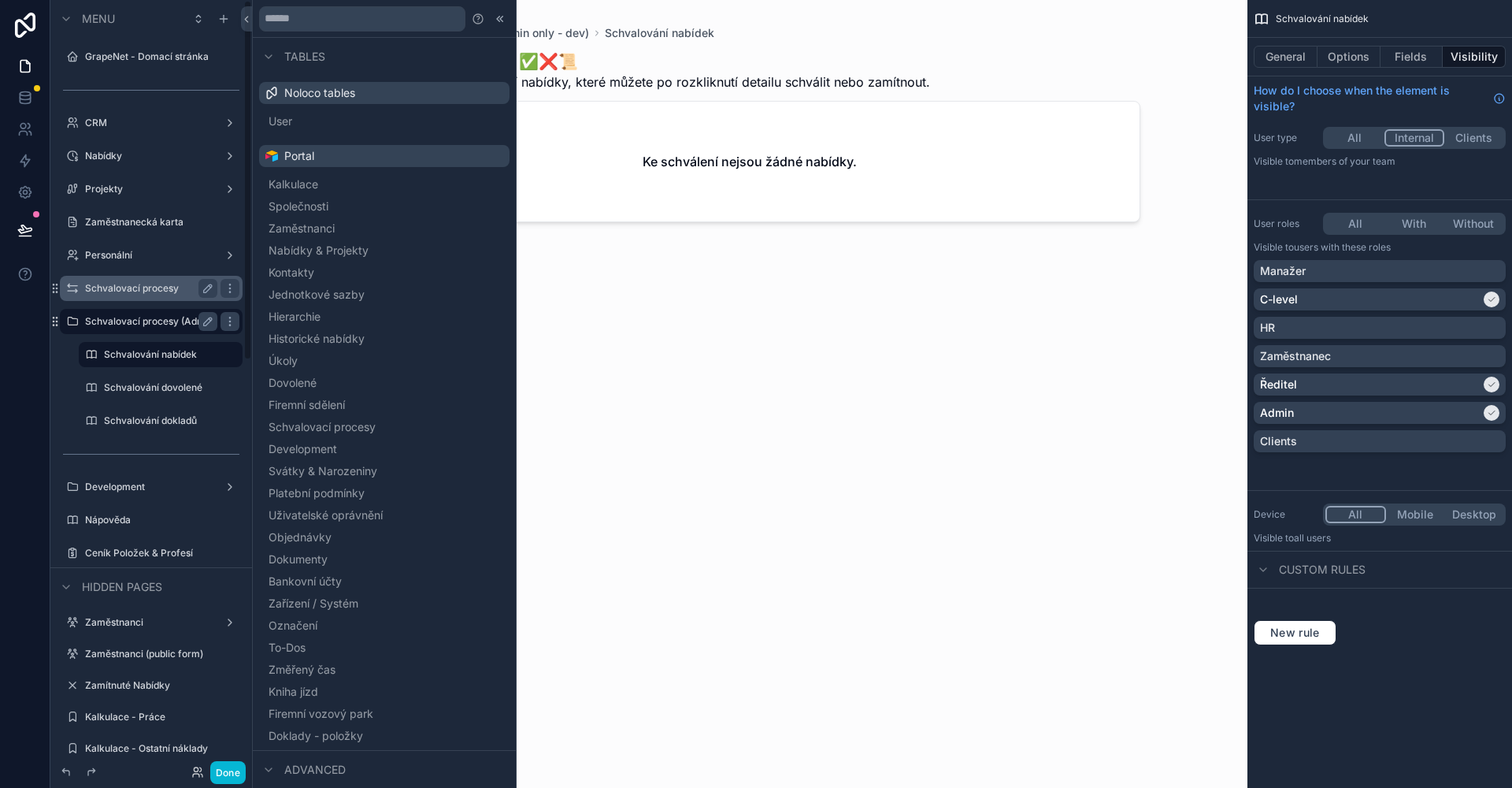
click at [1144, 364] on div "scrollable content" at bounding box center [750, 384] width 806 height 769
click at [155, 321] on label "Schvalovací procesy (Admin only - dev)" at bounding box center [150, 321] width 132 height 12
click at [231, 319] on icon "scrollable content" at bounding box center [229, 321] width 12 height 12
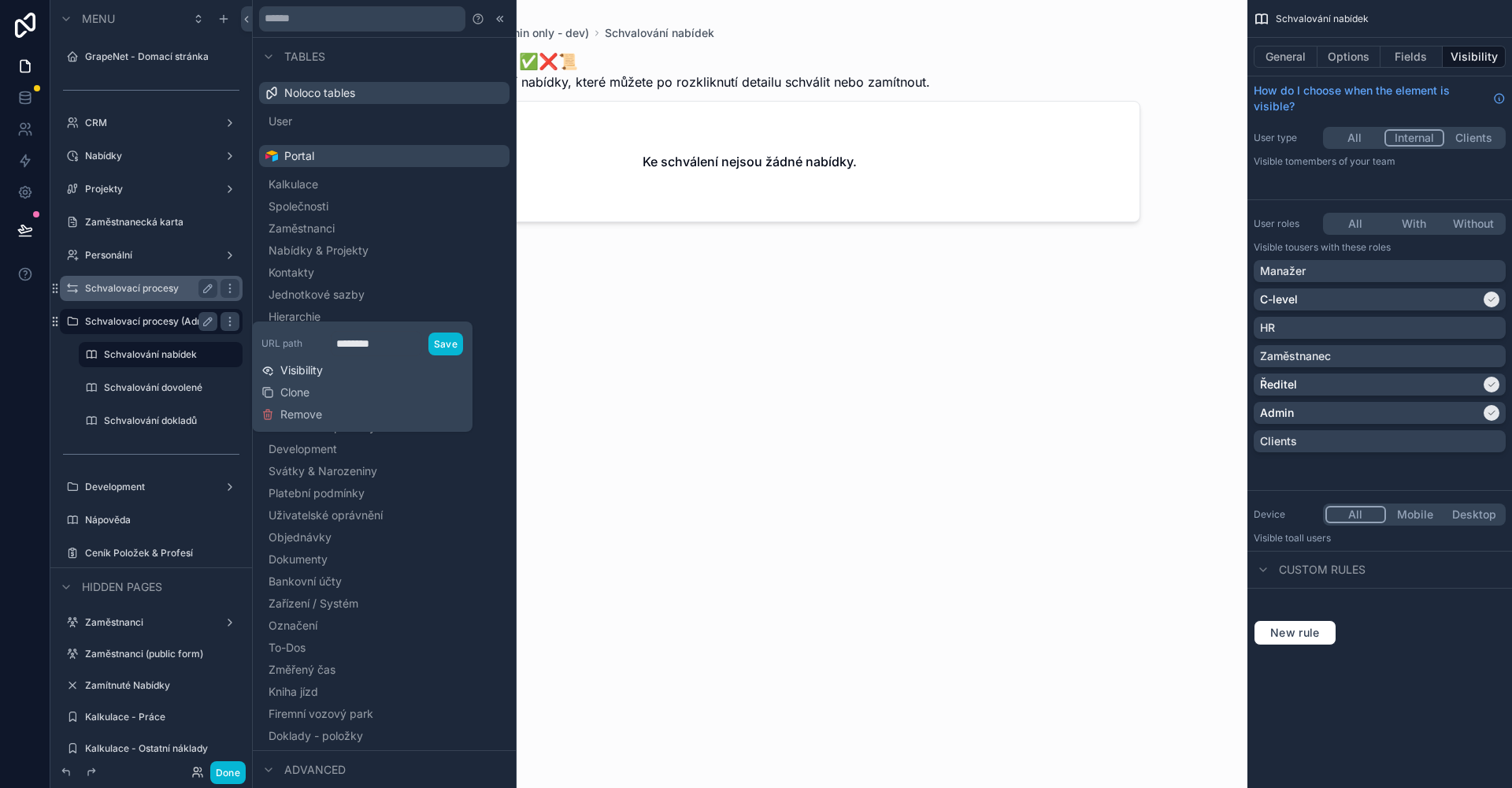
click at [323, 370] on span "Visibility" at bounding box center [302, 370] width 43 height 16
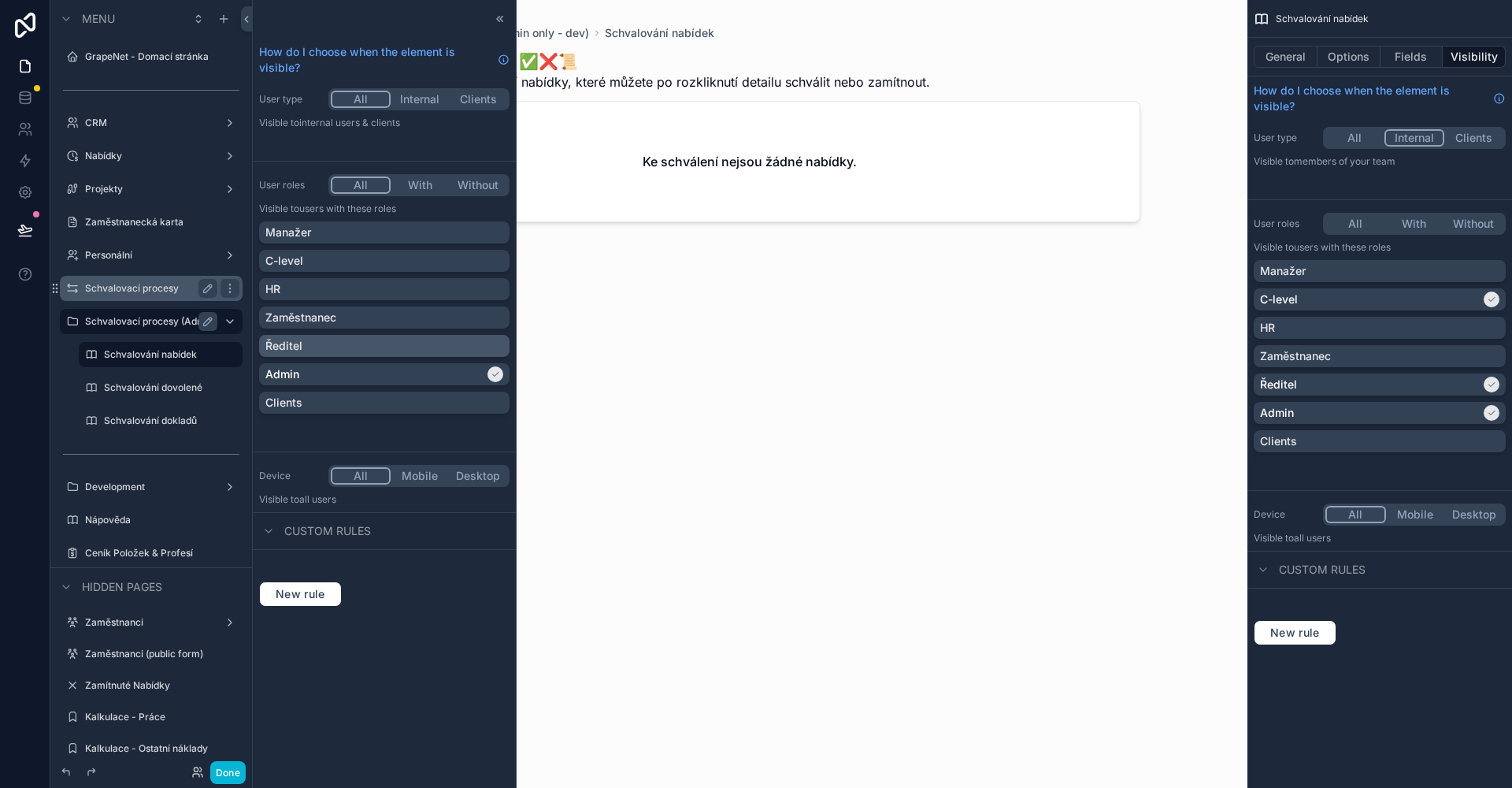
click at [341, 342] on div "Ředitel" at bounding box center [384, 345] width 238 height 16
click at [222, 766] on button "Done" at bounding box center [228, 772] width 35 height 23
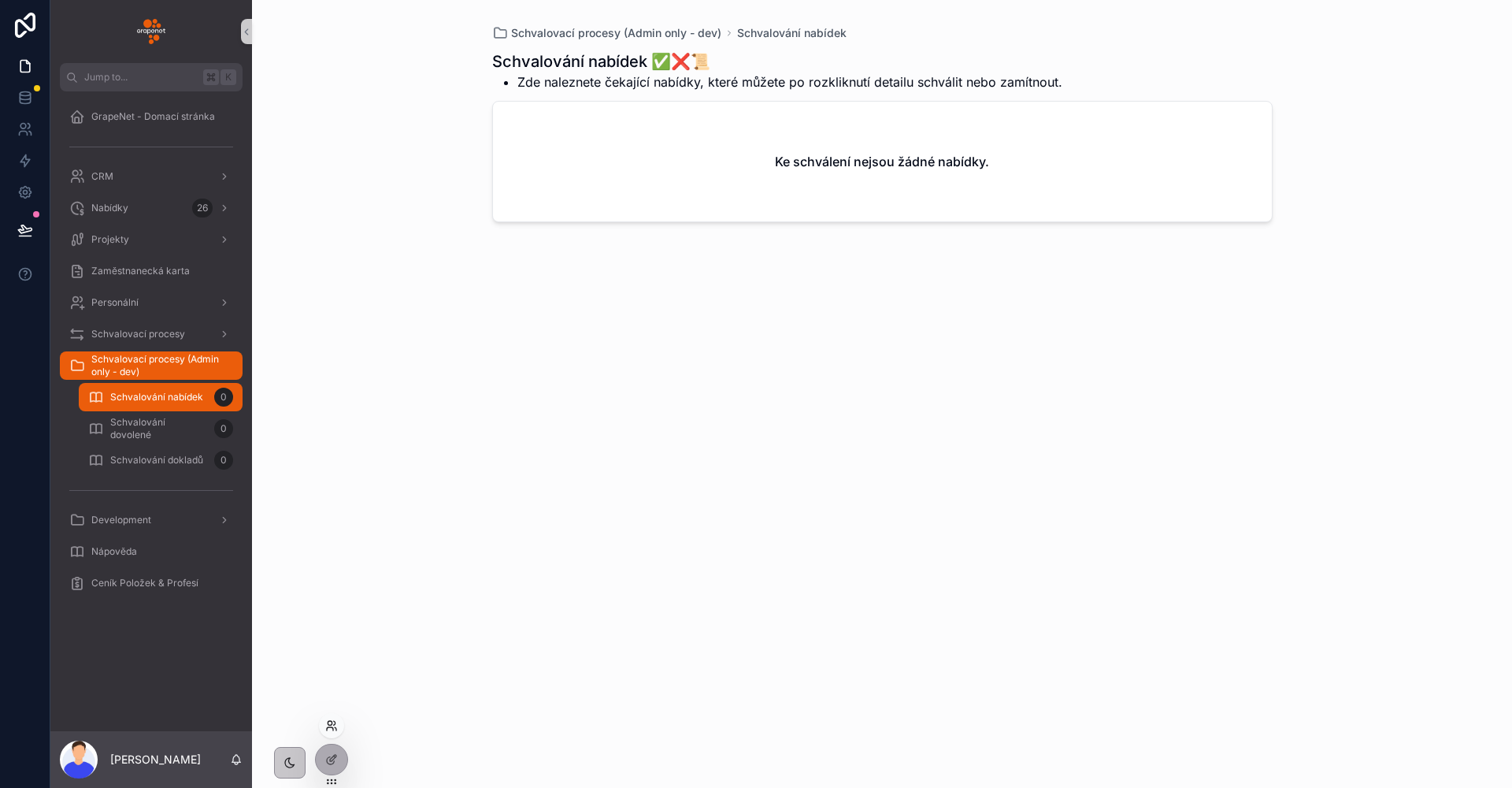
click at [333, 727] on icon at bounding box center [330, 729] width 7 height 3
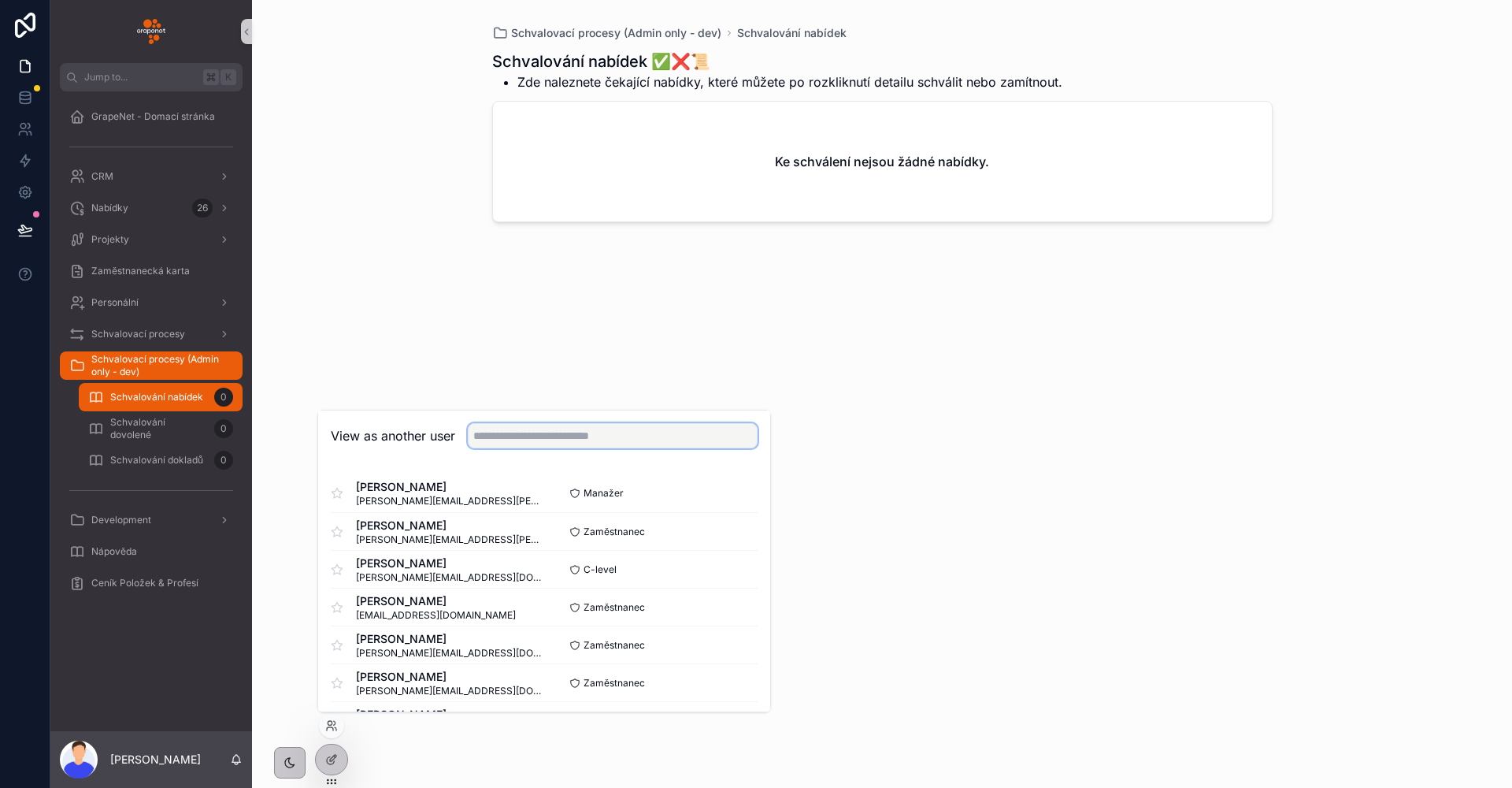
click at [536, 434] on input "text" at bounding box center [613, 435] width 289 height 25
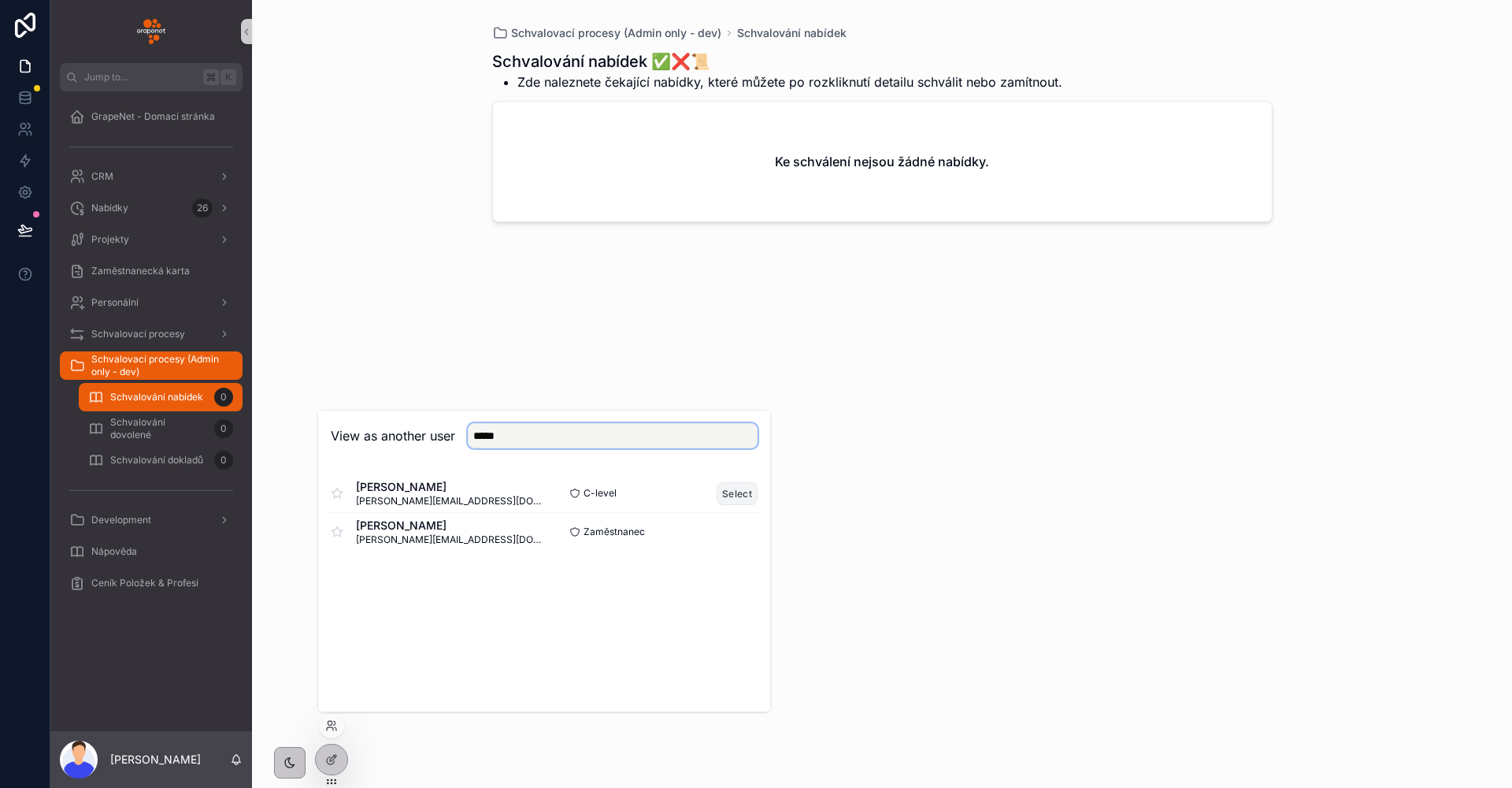
type input "*****"
click at [740, 490] on button "Select" at bounding box center [738, 494] width 41 height 23
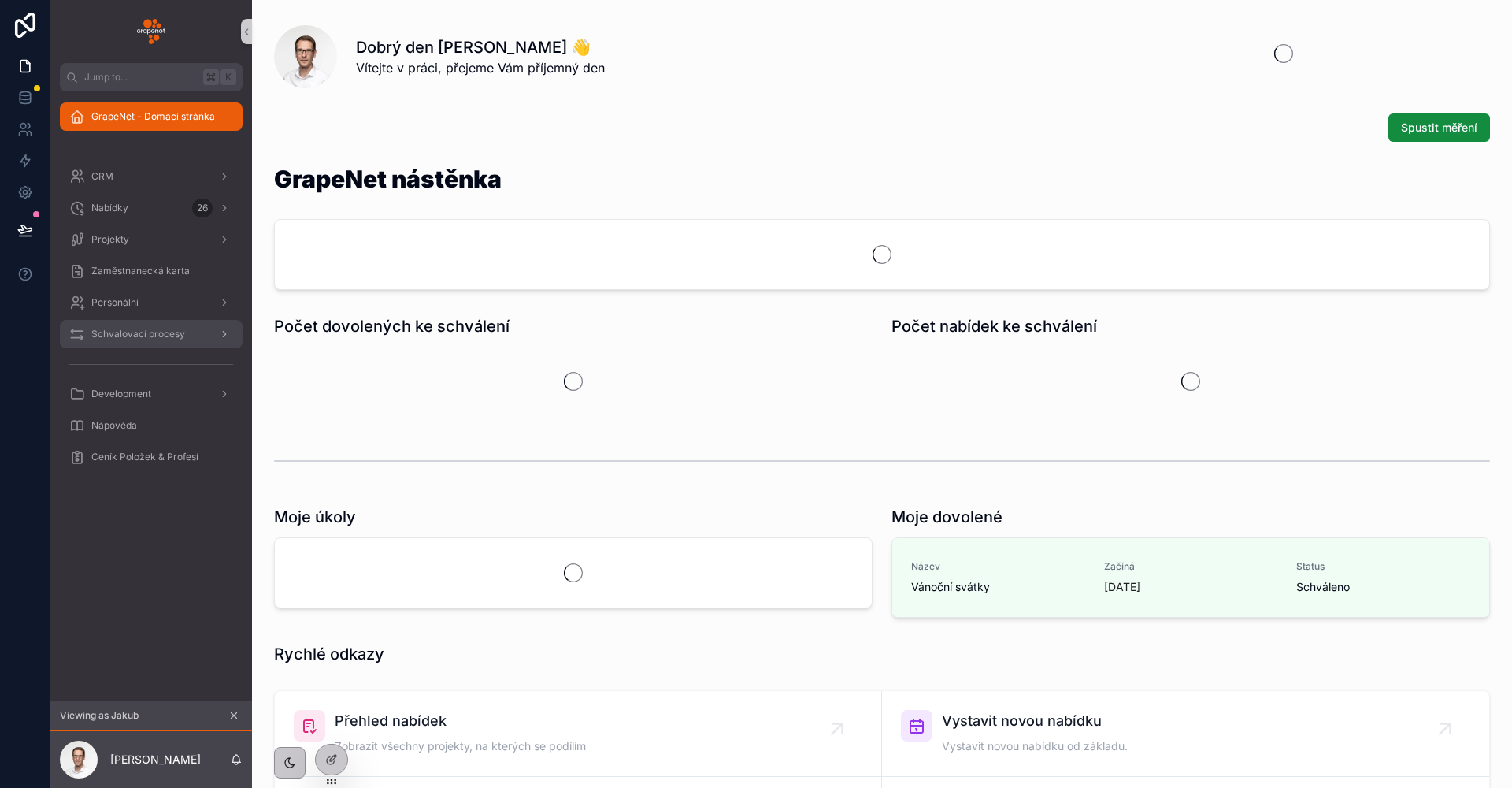
click at [160, 341] on div "Schvalovací procesy" at bounding box center [150, 334] width 164 height 25
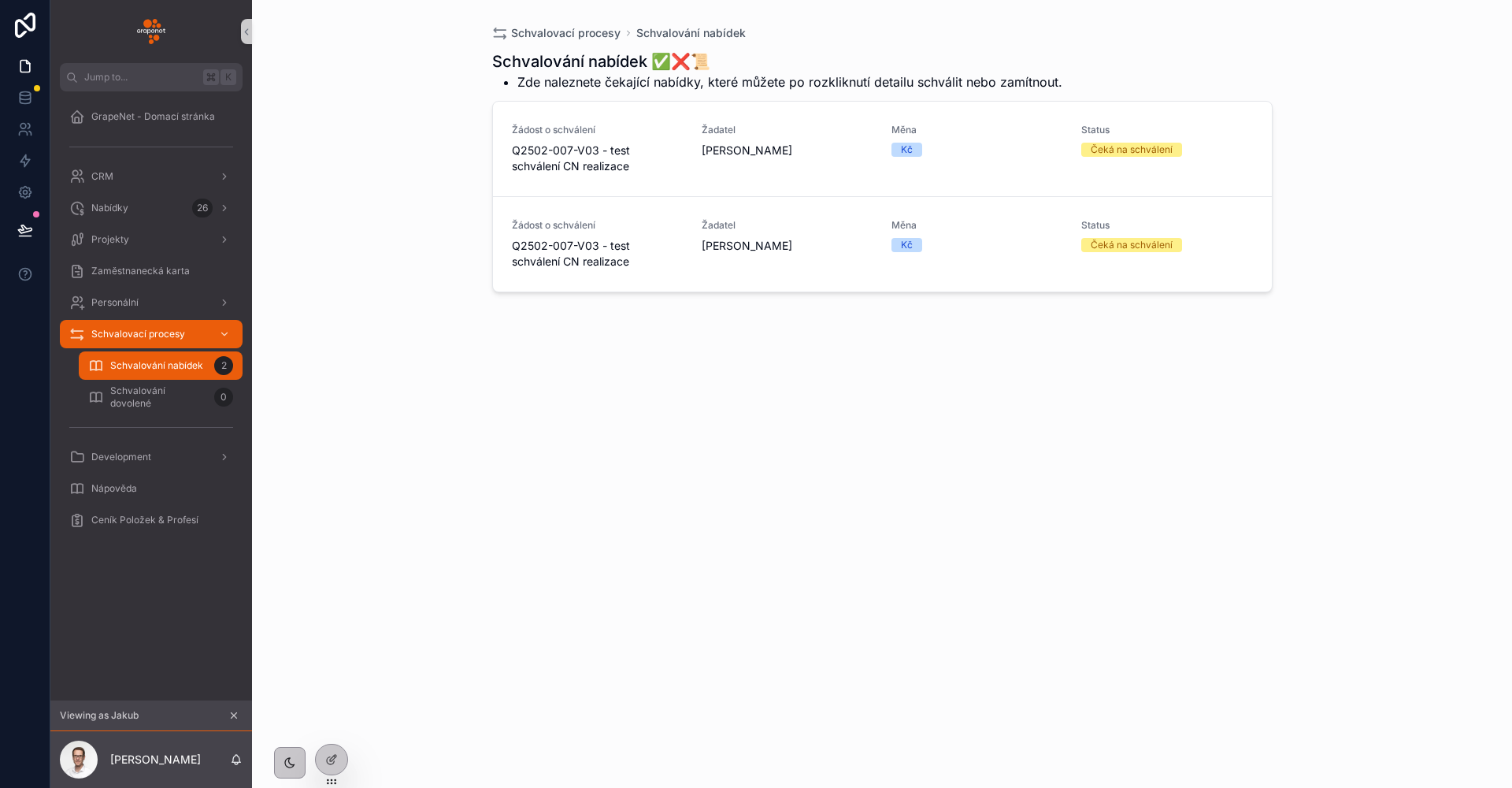
click at [323, 389] on div "Schvalovací procesy Schvalování nabídek Schvalování nabídek ✅❌📜 Zde naleznete č…" at bounding box center [881, 394] width 1260 height 788
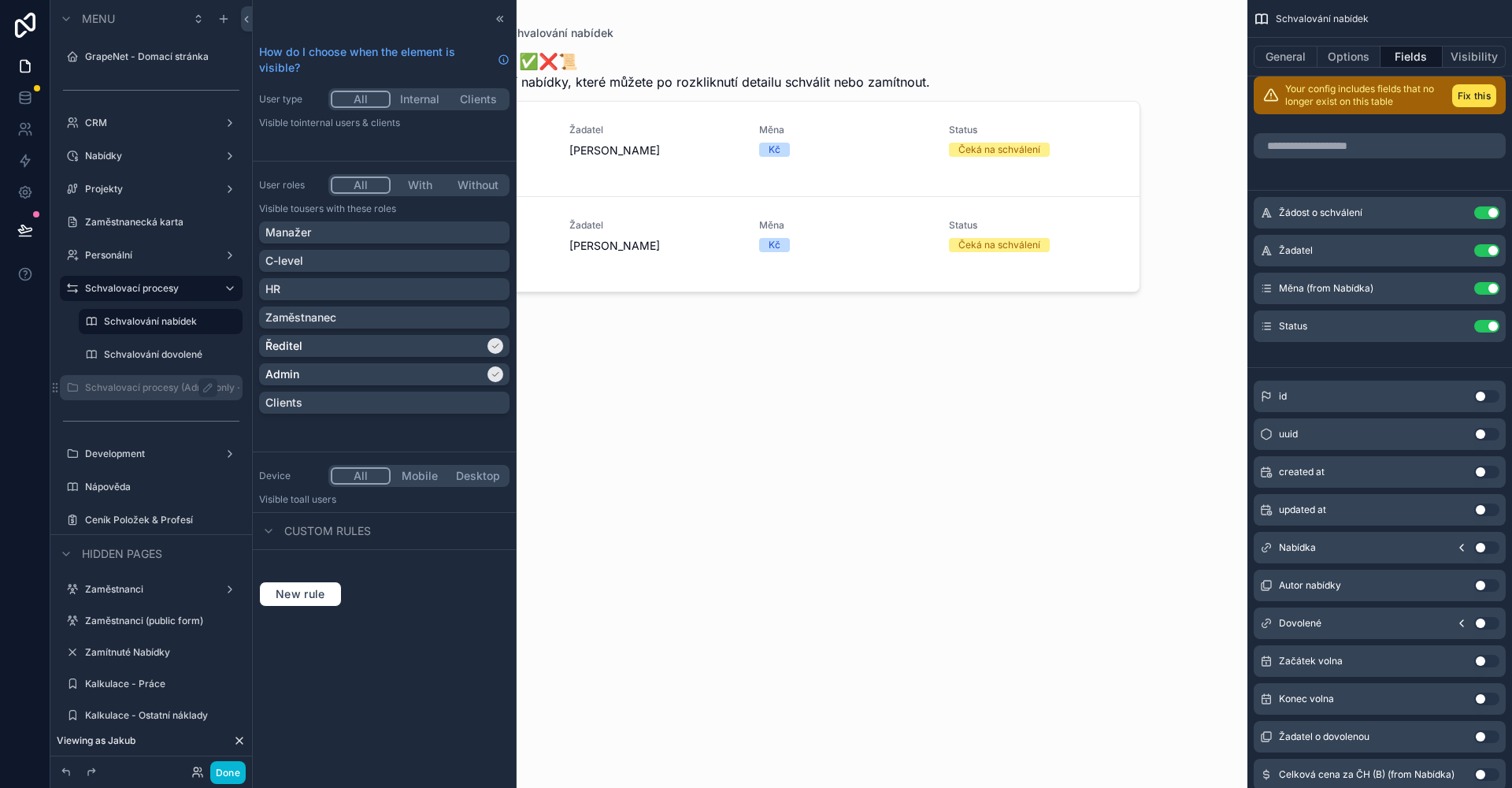
click at [197, 390] on label "Schvalovací procesy (Admin only - dev)" at bounding box center [162, 387] width 155 height 12
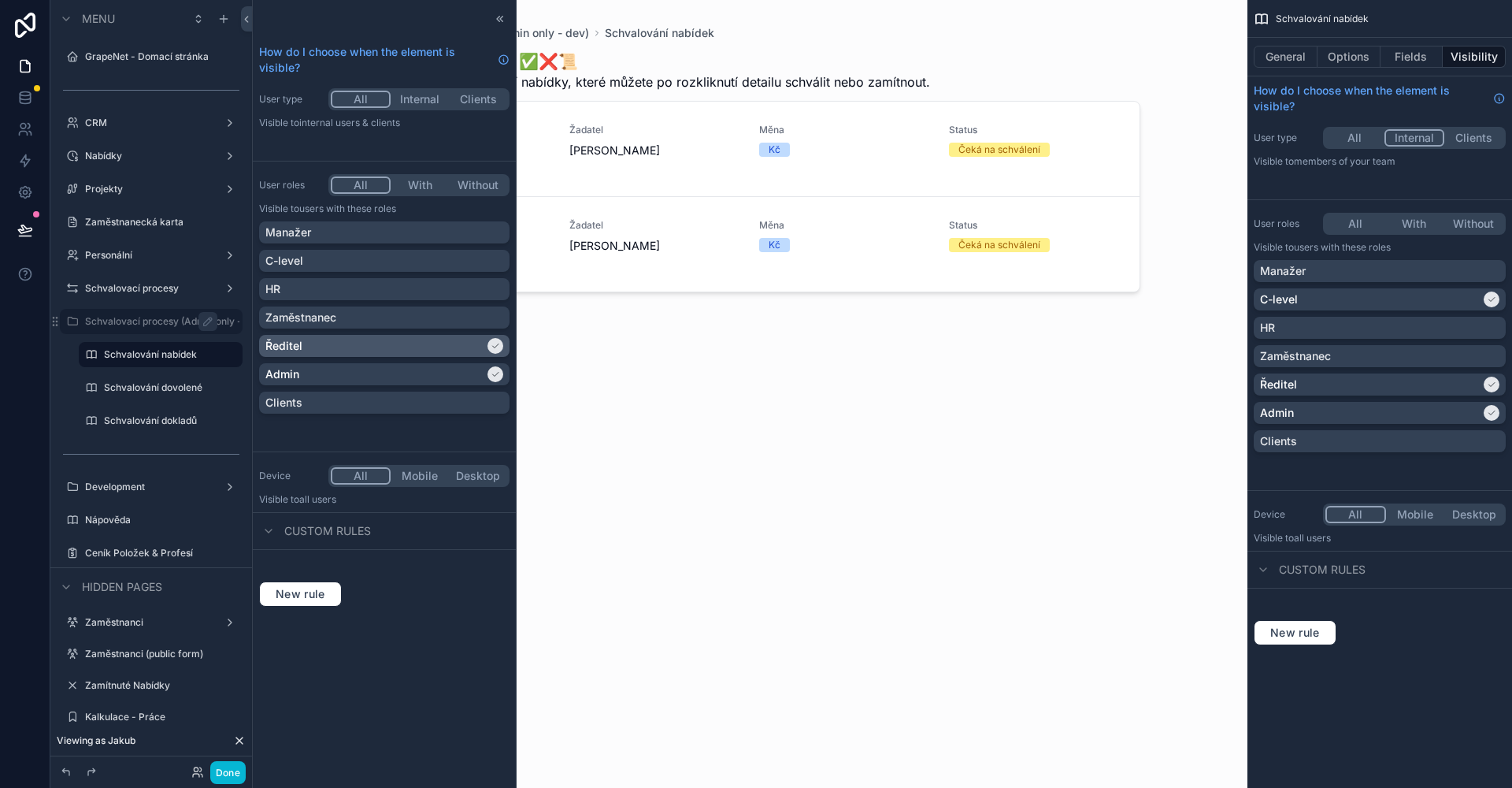
click at [355, 349] on div "Ředitel" at bounding box center [375, 345] width 219 height 16
click at [344, 267] on div "C-level" at bounding box center [384, 260] width 238 height 16
click at [231, 776] on button "Done" at bounding box center [228, 772] width 35 height 23
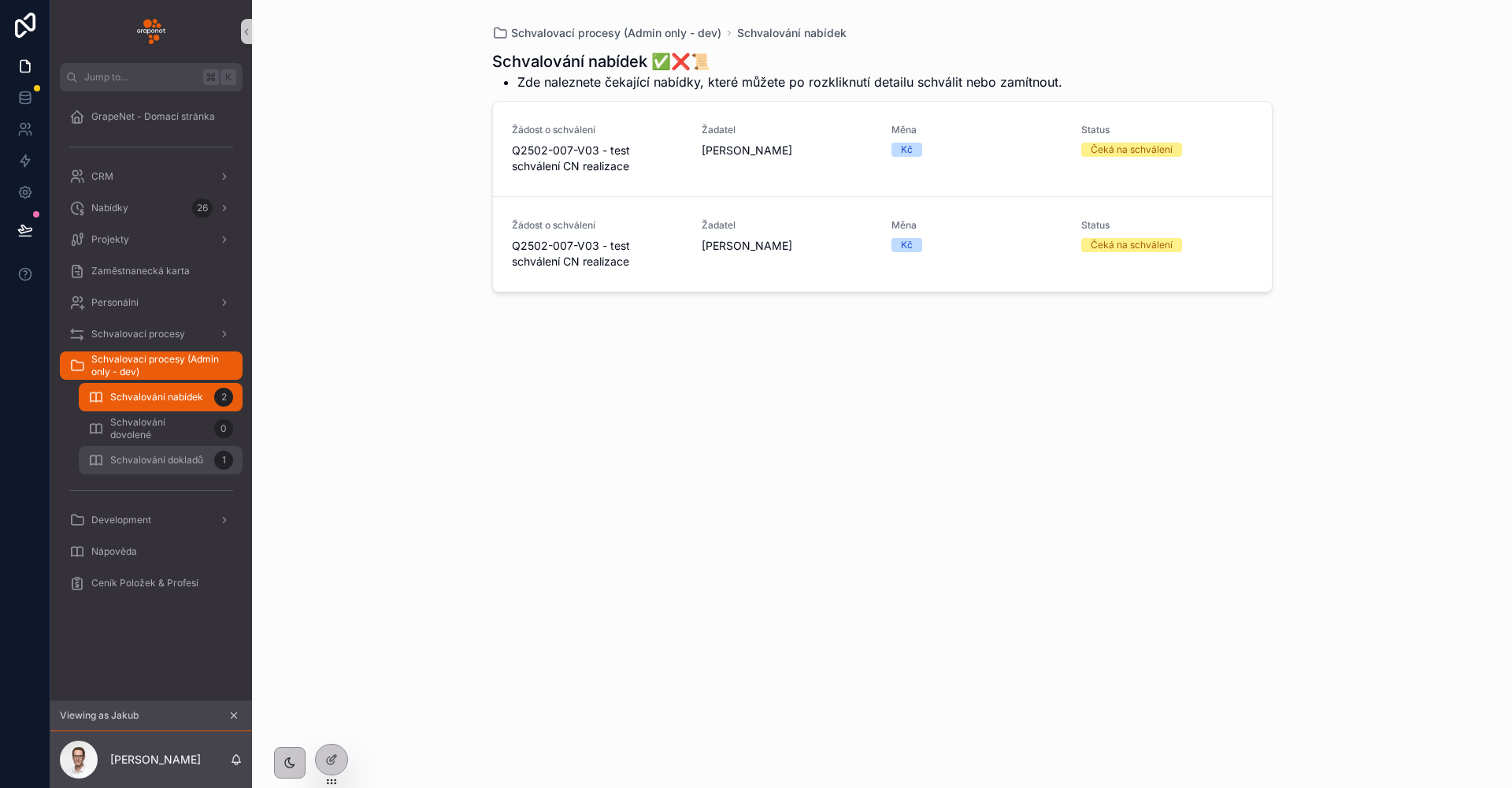
click at [169, 462] on span "Schvalování dokladů" at bounding box center [156, 460] width 93 height 12
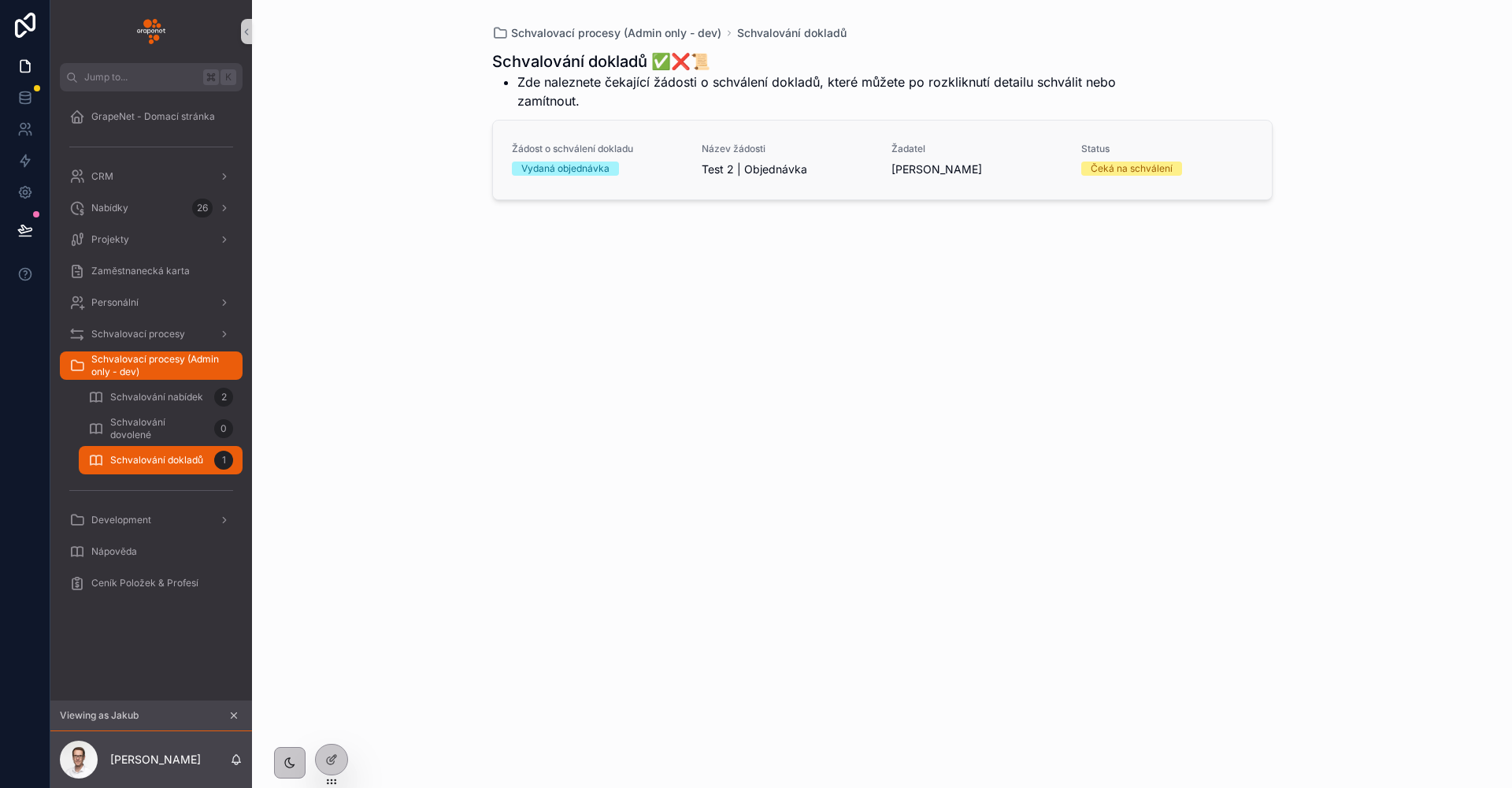
click at [673, 173] on div "Vydaná objednávka" at bounding box center [598, 168] width 171 height 14
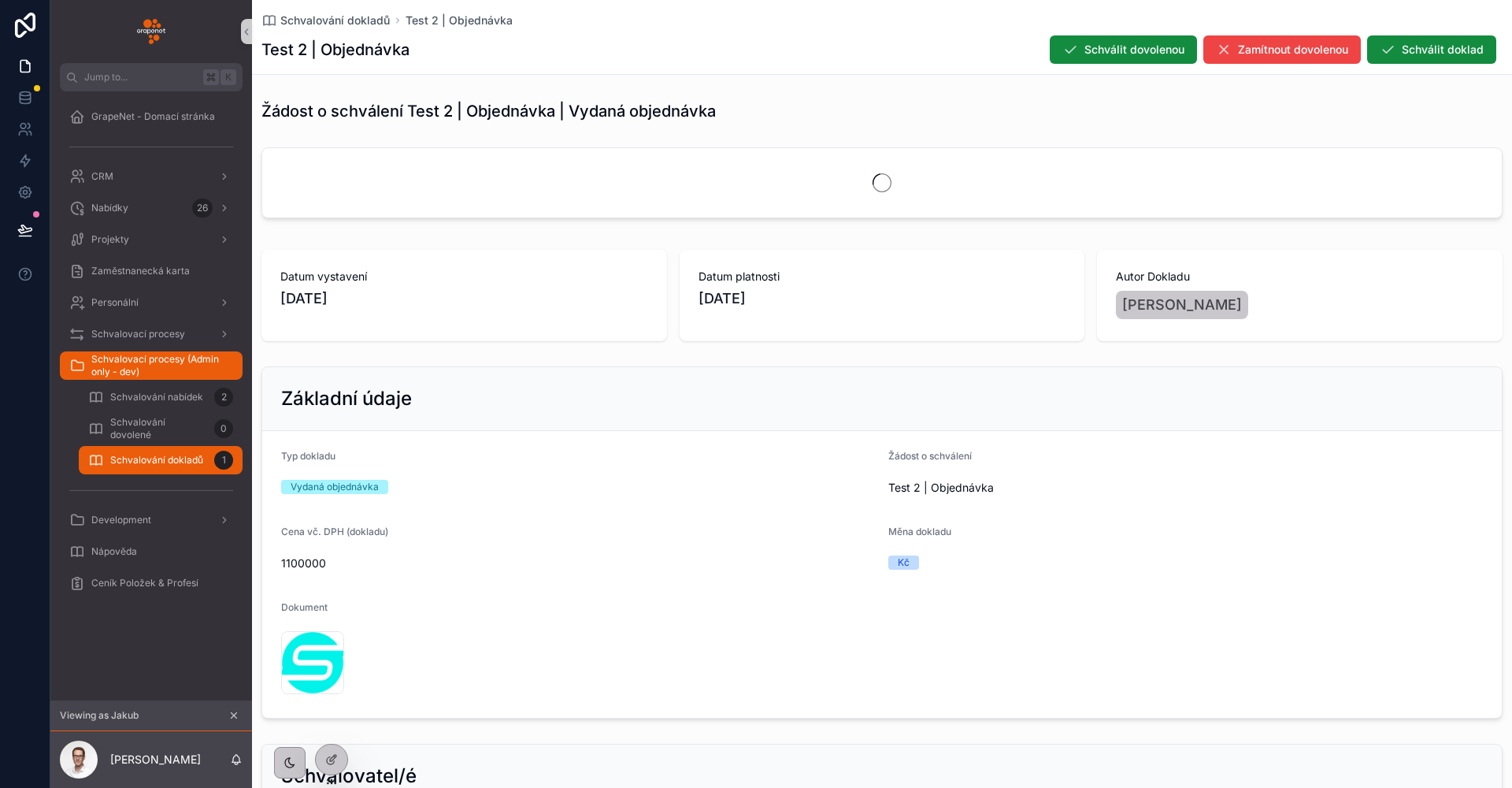
click at [751, 121] on div "Žádost o schválení Test 2 | Objednávka | Vydaná objednávka" at bounding box center [881, 111] width 1260 height 35
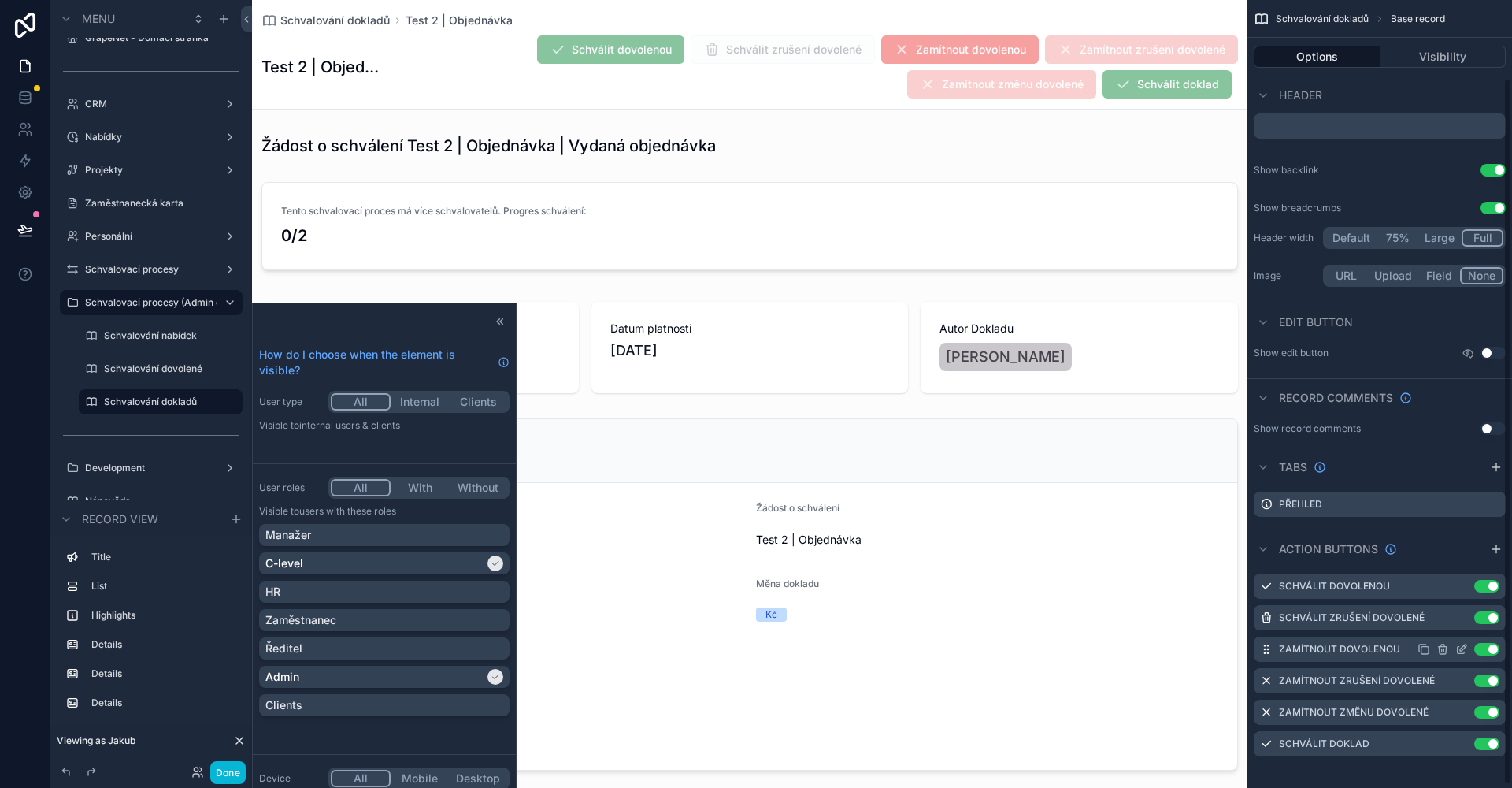
scroll to position [90, 0]
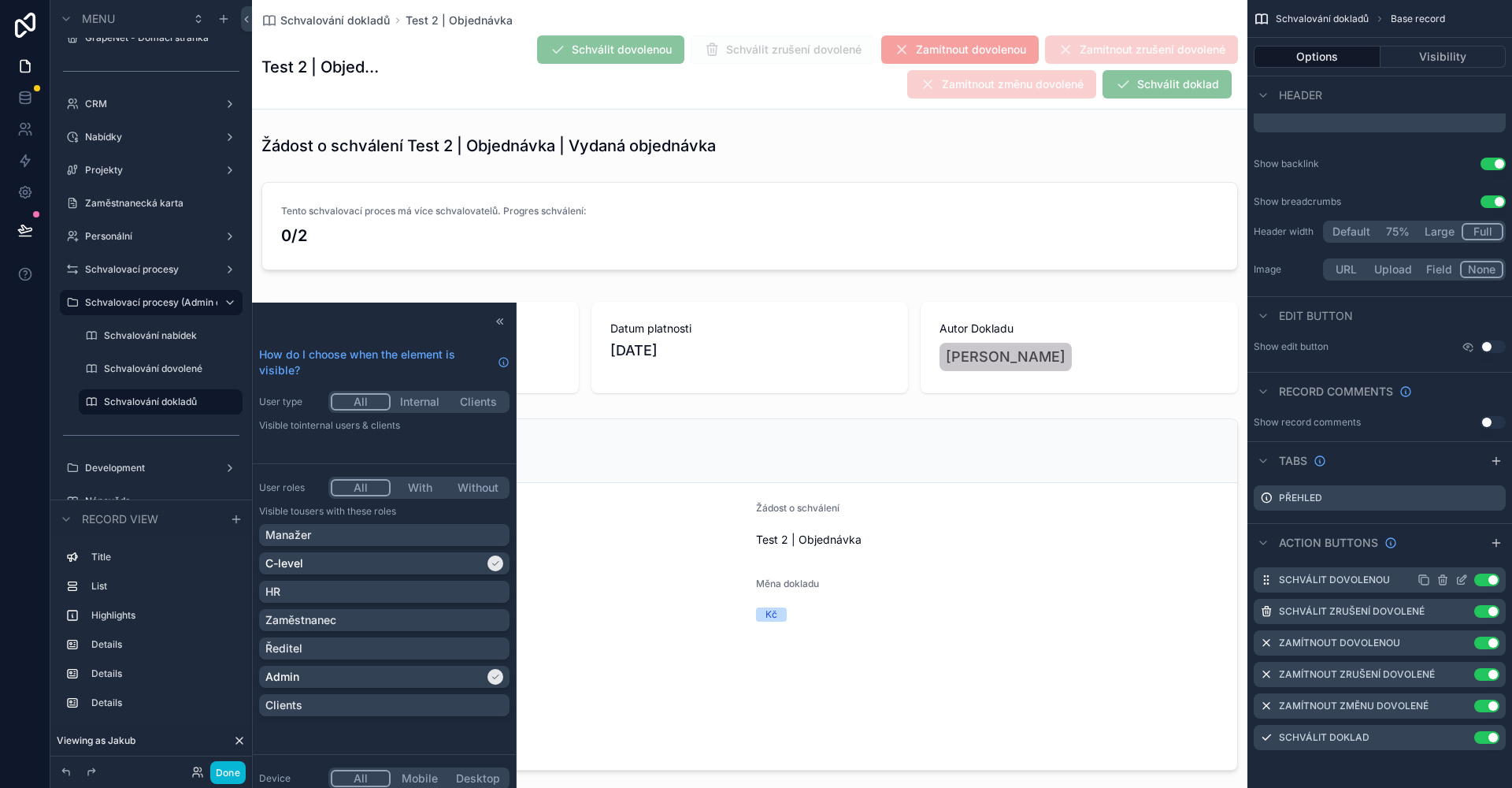
click at [1461, 580] on icon "scrollable content" at bounding box center [1461, 579] width 12 height 12
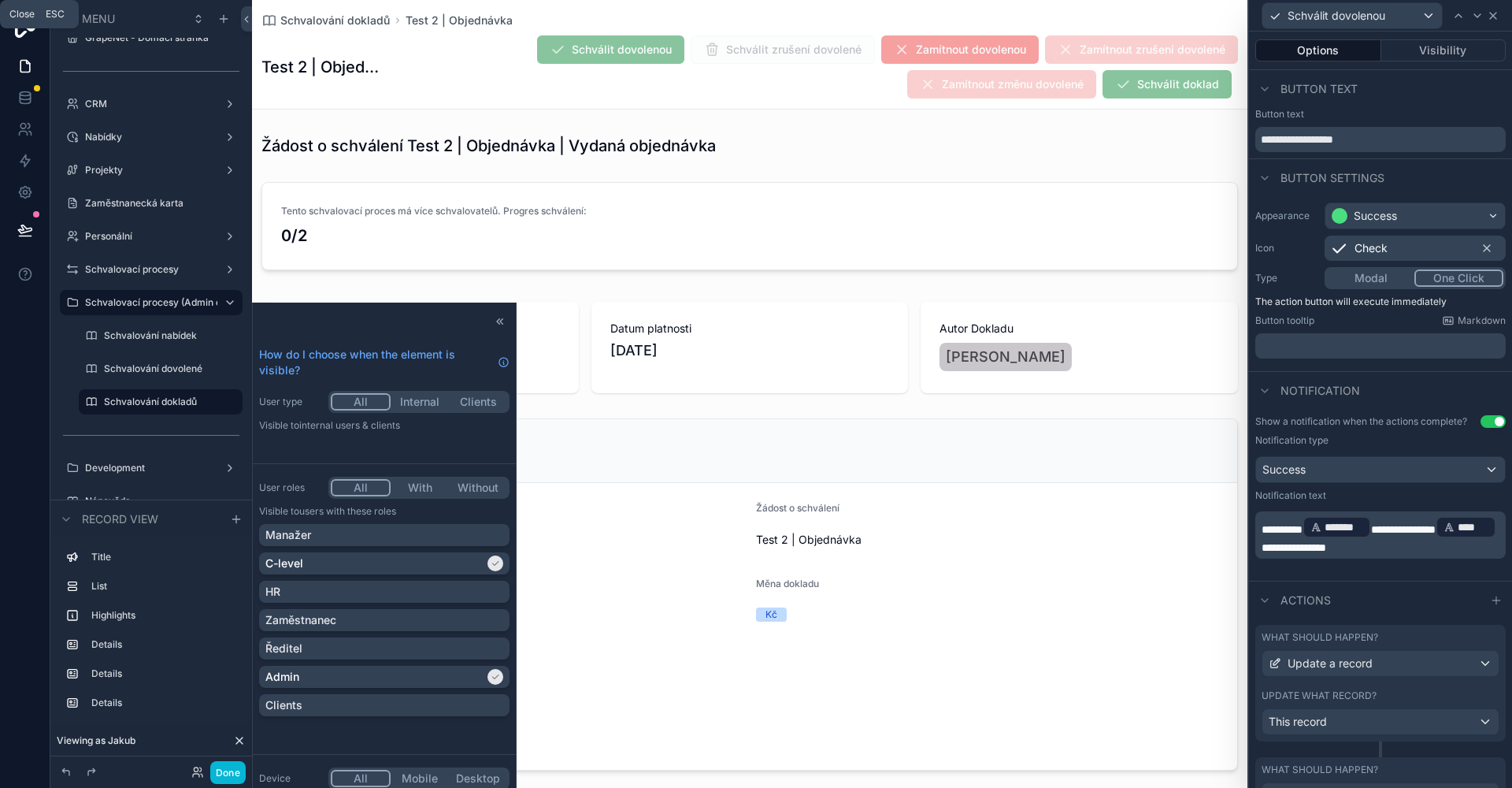
click at [1492, 14] on icon at bounding box center [1492, 15] width 12 height 12
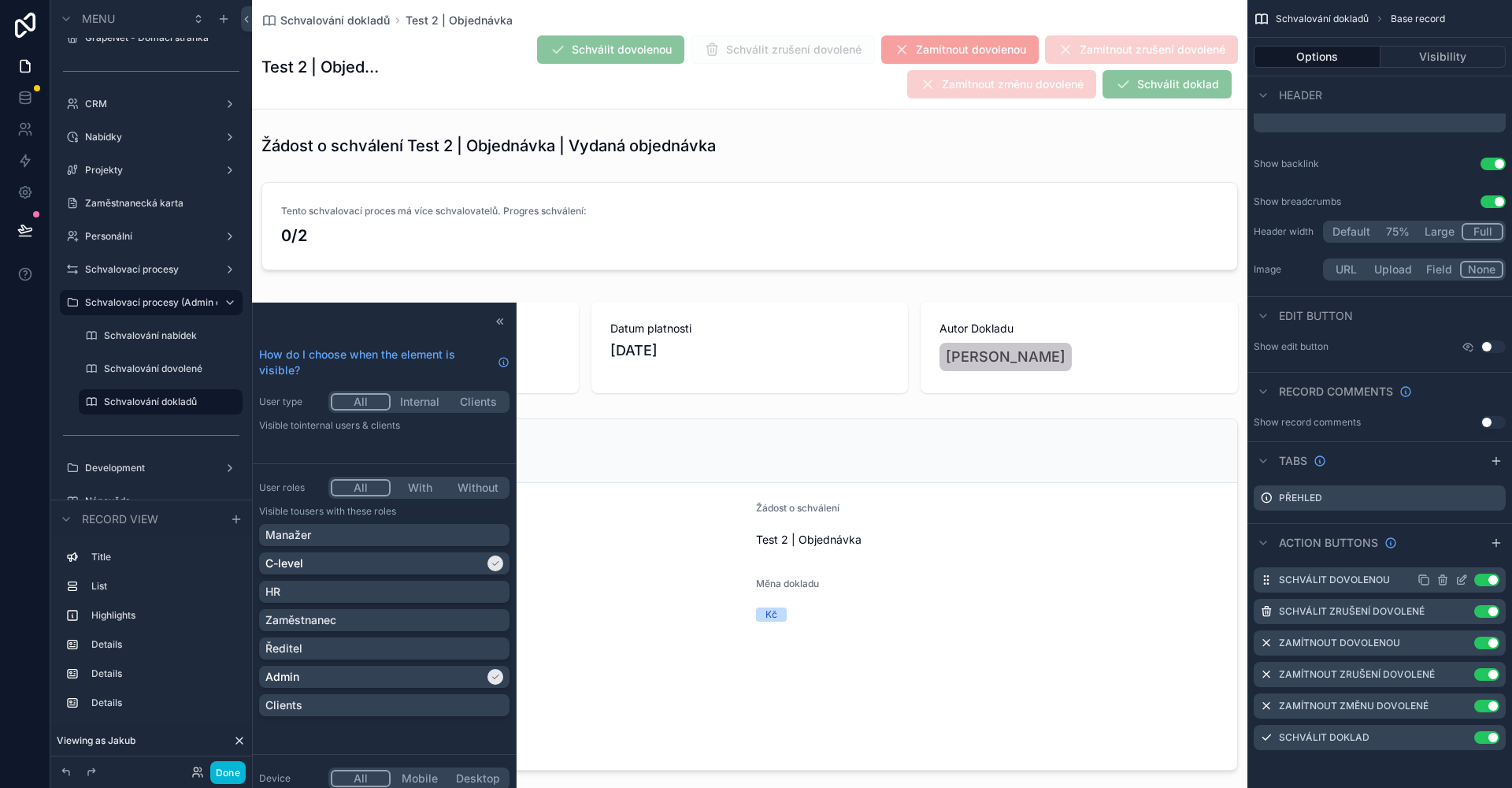
click at [1487, 580] on button "Use setting" at bounding box center [1487, 579] width 25 height 12
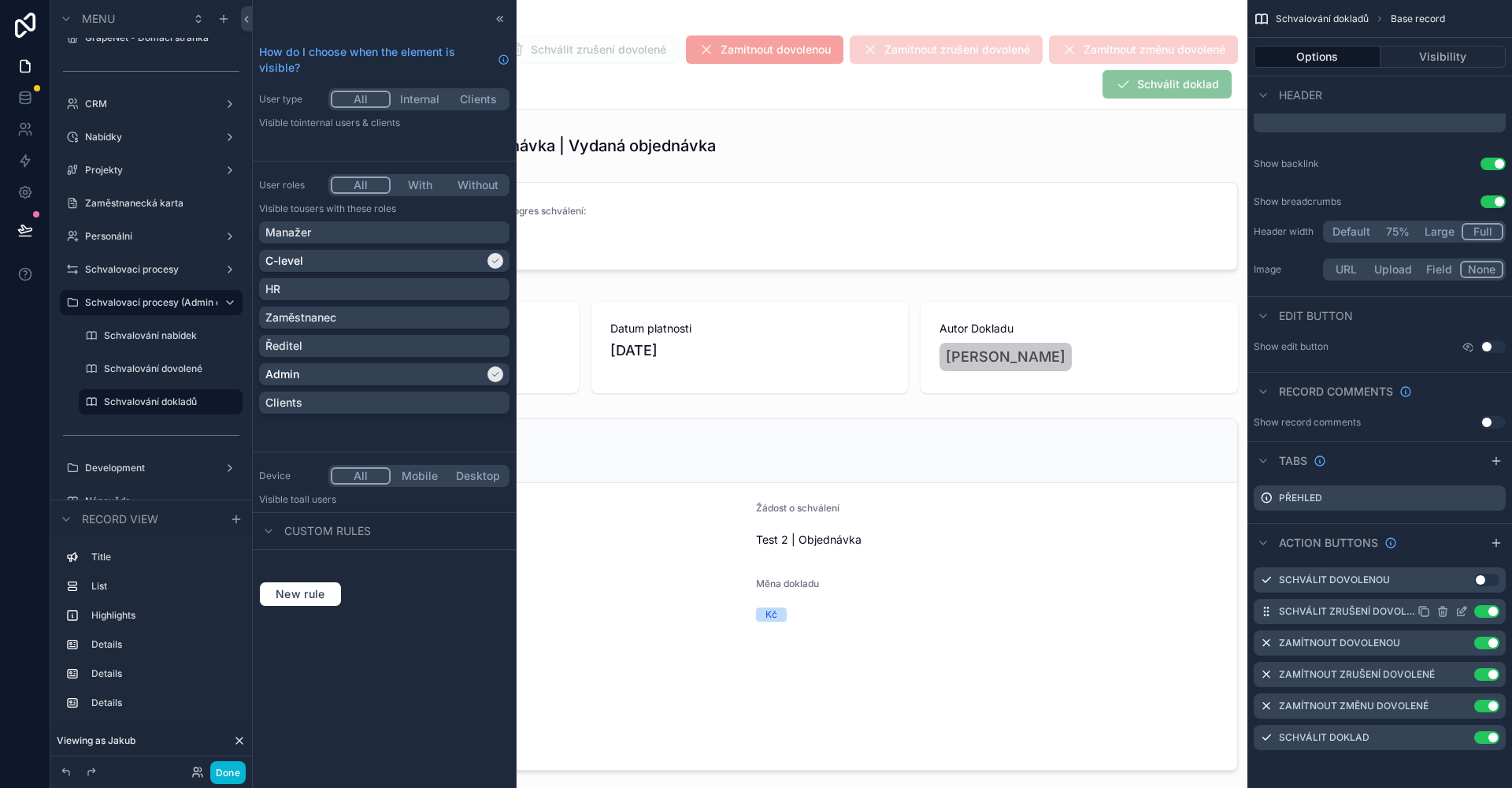
click at [1482, 605] on button "Use setting" at bounding box center [1487, 611] width 25 height 12
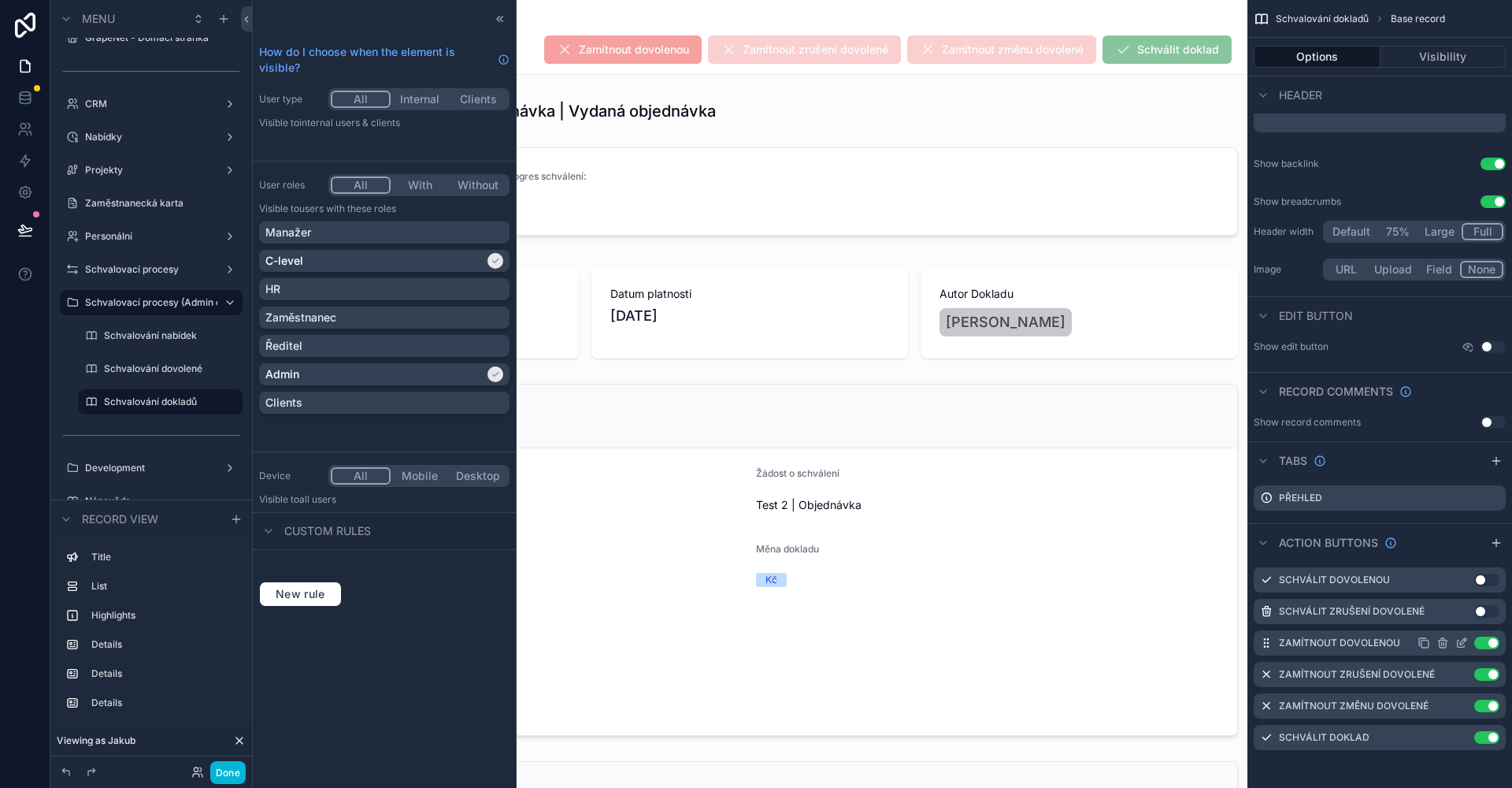
click at [1489, 643] on button "Use setting" at bounding box center [1487, 642] width 25 height 12
click at [1490, 673] on button "Use setting" at bounding box center [1487, 674] width 25 height 12
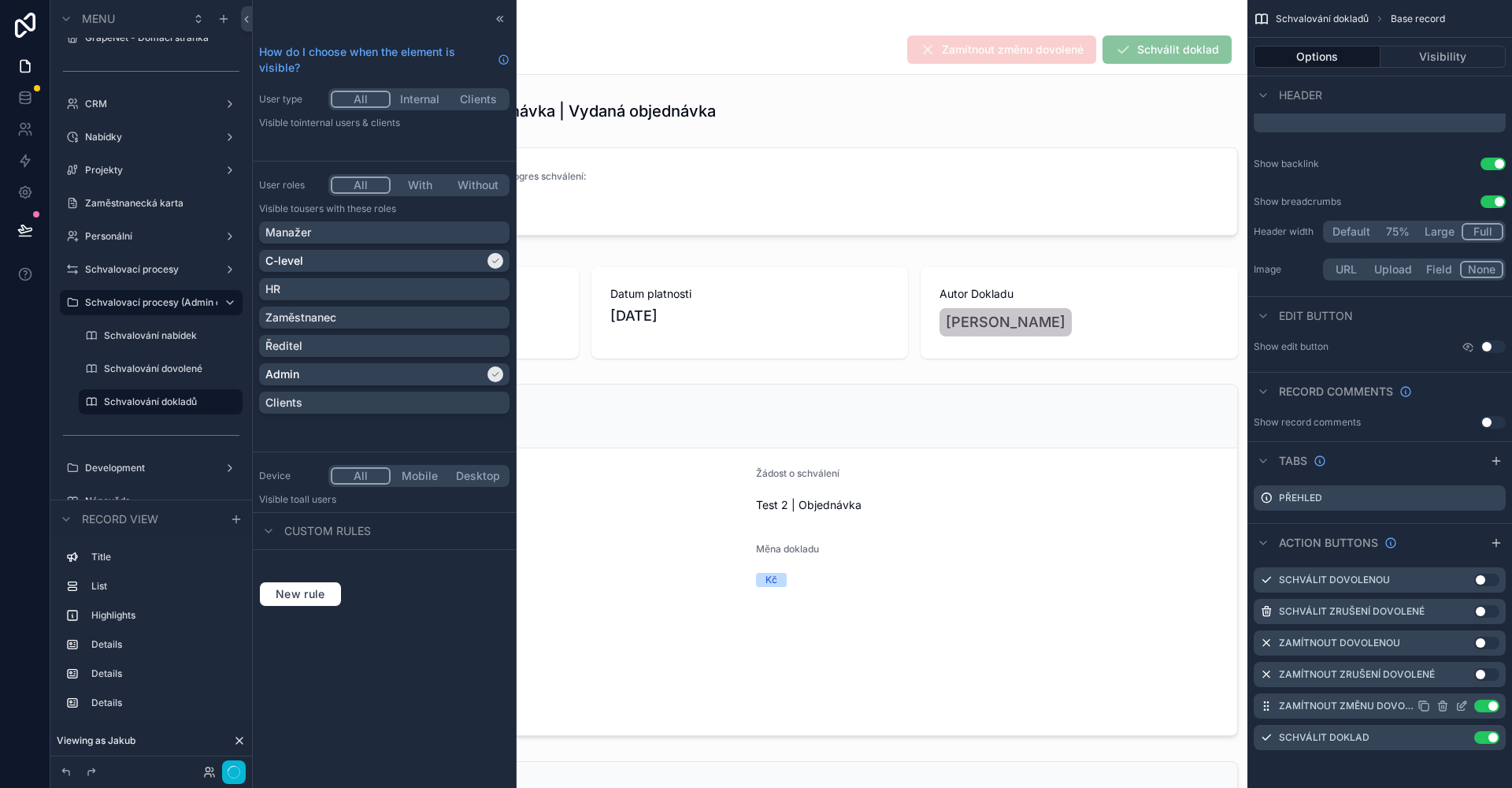
click at [1481, 708] on button "Use setting" at bounding box center [1487, 705] width 25 height 12
click at [1422, 709] on icon "scrollable content" at bounding box center [1425, 707] width 7 height 7
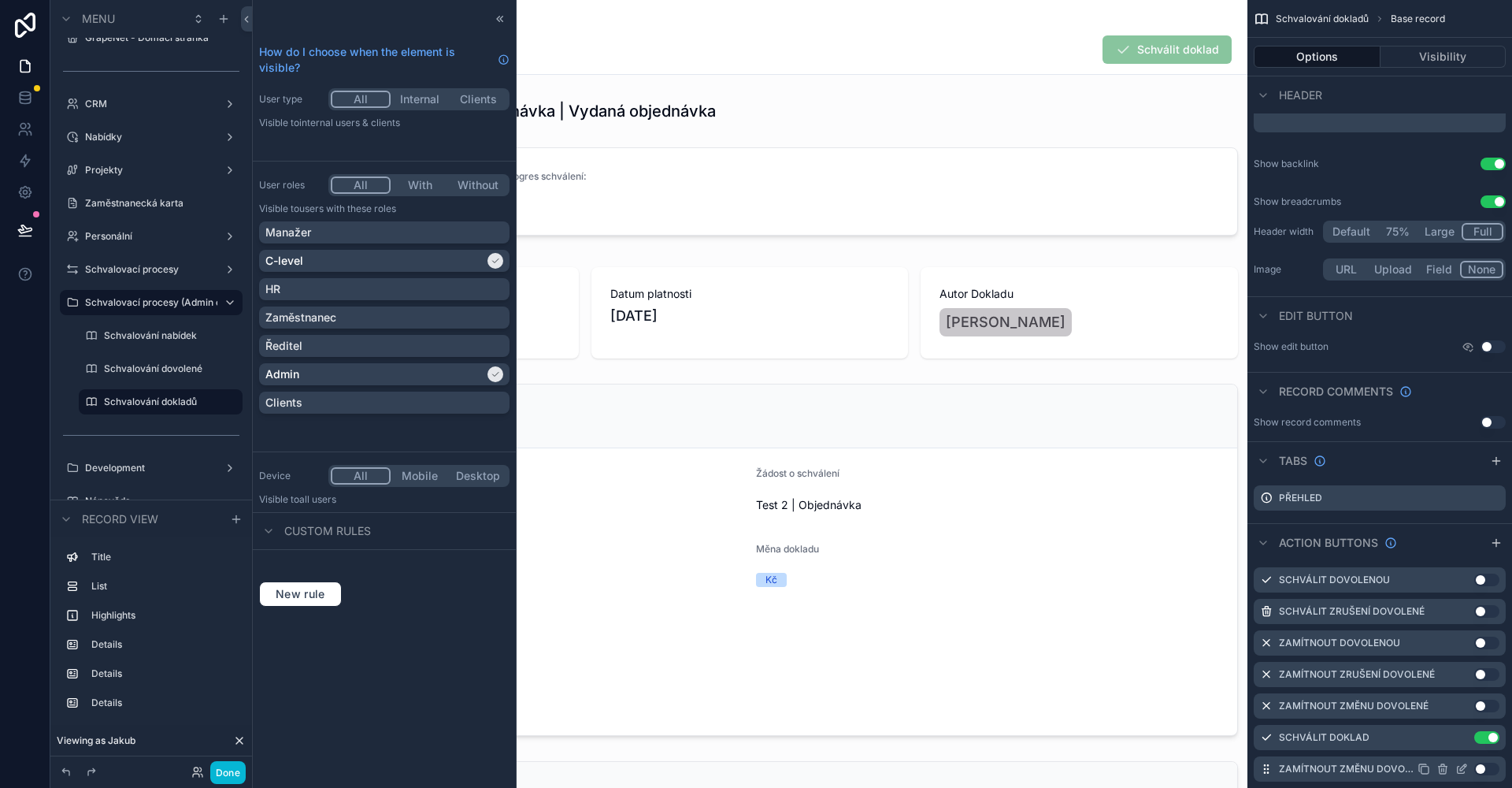
click at [1480, 768] on button "Use setting" at bounding box center [1487, 768] width 25 height 12
click at [1465, 770] on icon "scrollable content" at bounding box center [1461, 768] width 12 height 12
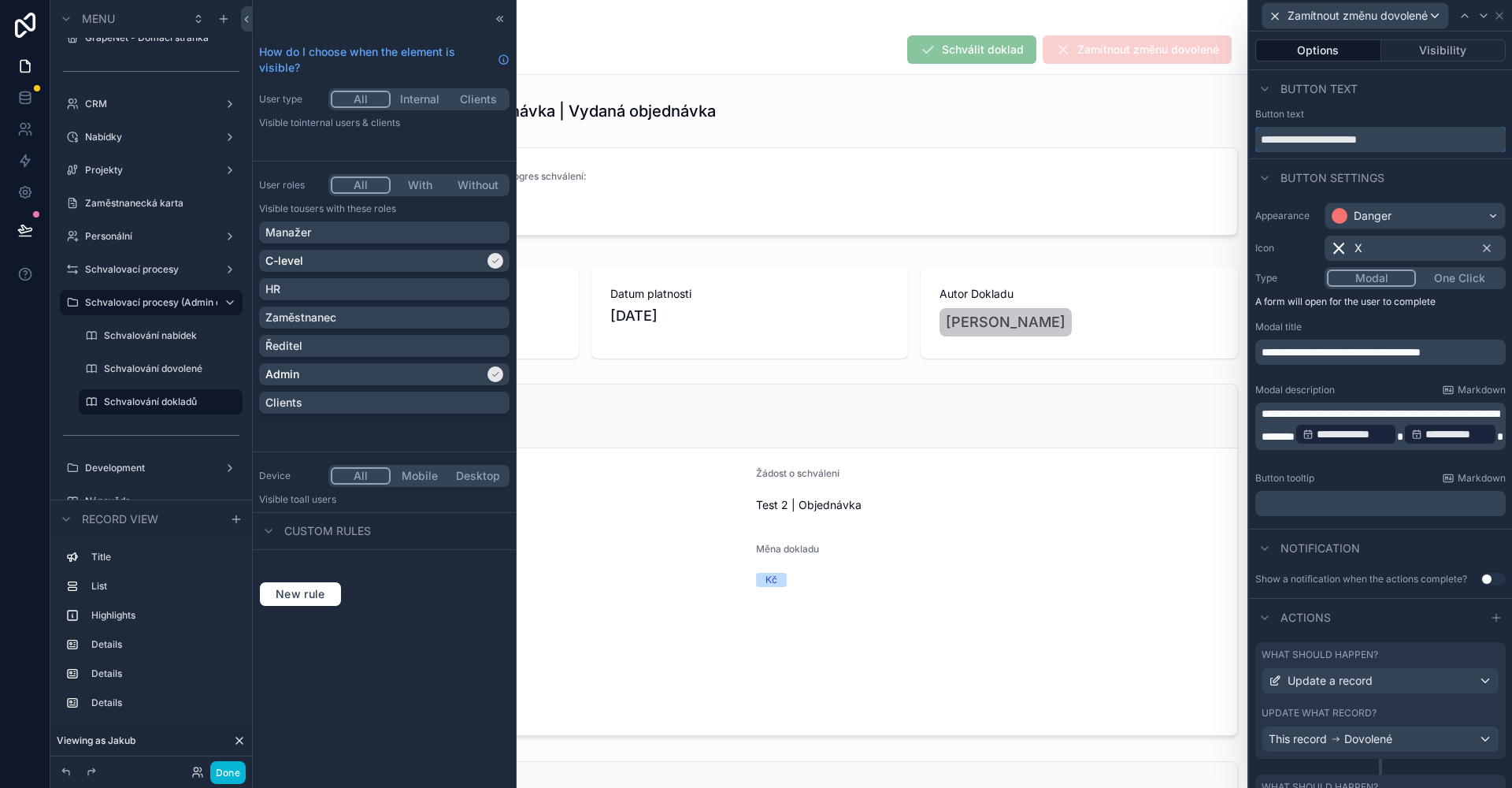
drag, startPoint x: 1414, startPoint y: 137, endPoint x: 1387, endPoint y: 139, distance: 27.1
click at [1376, 138] on input "**********" at bounding box center [1380, 139] width 251 height 25
click at [1393, 140] on input "**********" at bounding box center [1380, 139] width 251 height 25
drag, startPoint x: 1417, startPoint y: 143, endPoint x: 1315, endPoint y: 141, distance: 102.0
click at [1315, 141] on input "**********" at bounding box center [1380, 139] width 251 height 25
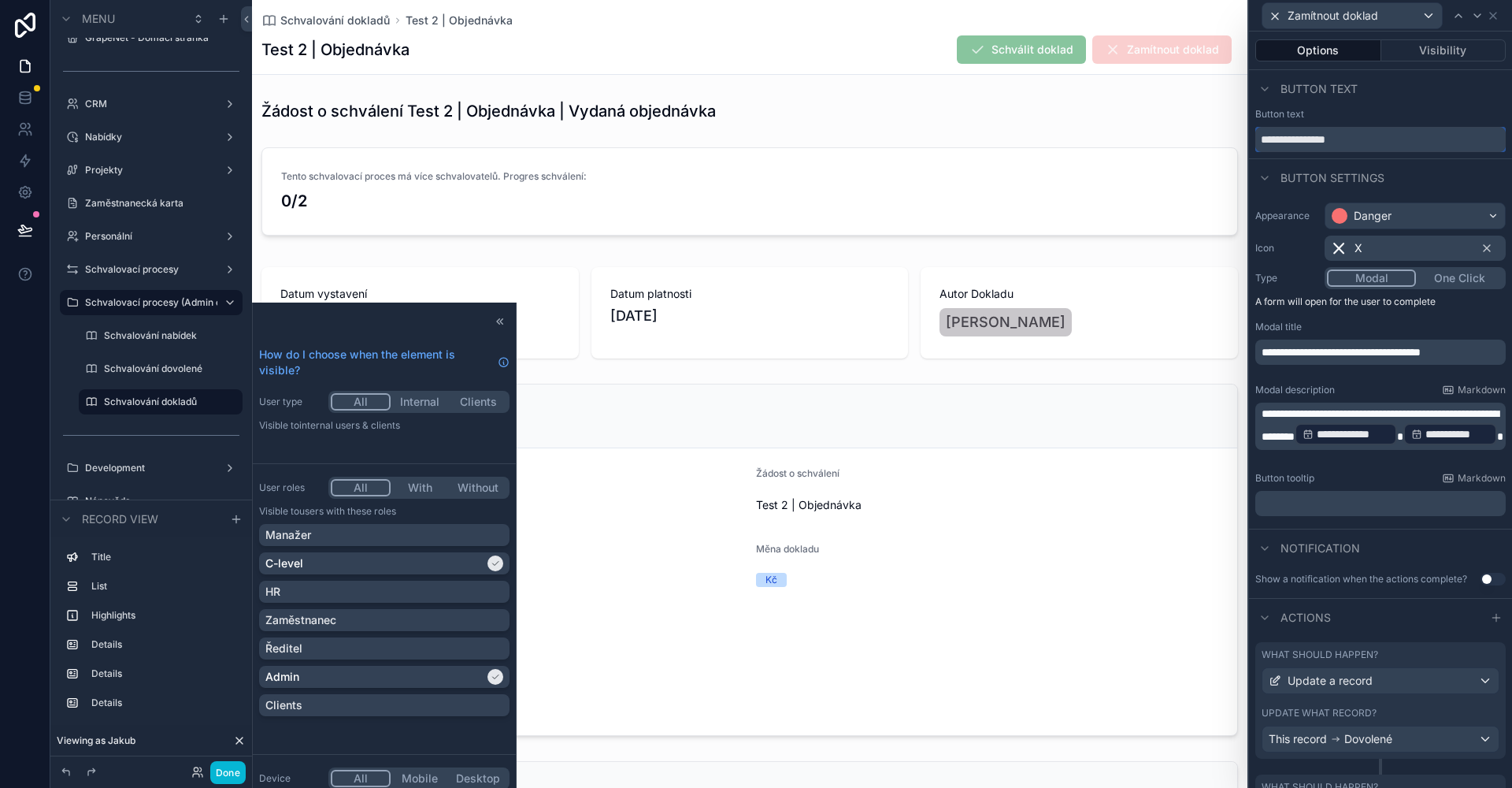
type input "**********"
drag, startPoint x: 1402, startPoint y: 352, endPoint x: 1417, endPoint y: 364, distance: 19.2
click at [1417, 360] on p "**********" at bounding box center [1381, 352] width 241 height 16
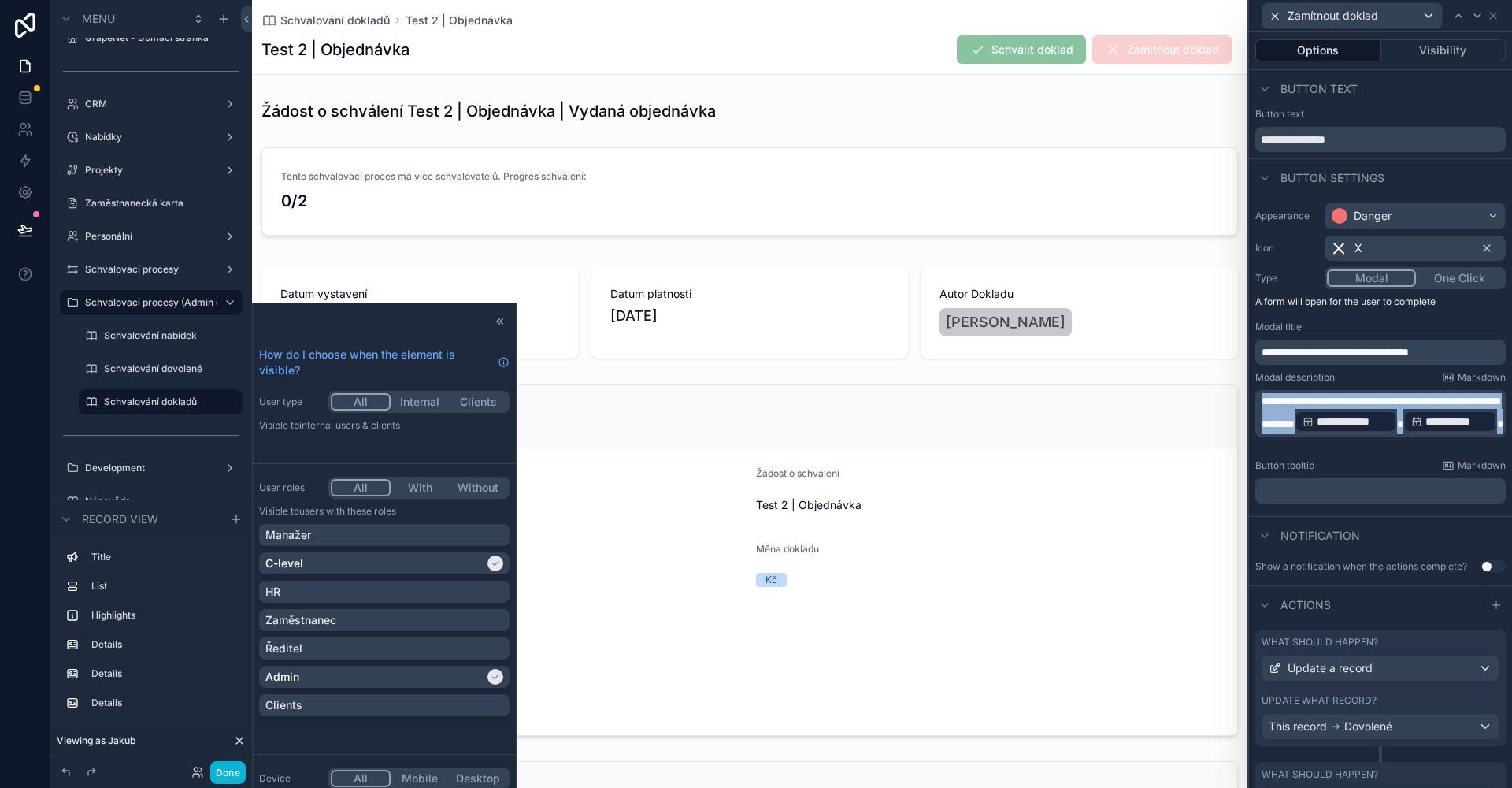
drag, startPoint x: 1471, startPoint y: 438, endPoint x: 1261, endPoint y: 401, distance: 213.2
click at [1261, 401] on p "**********" at bounding box center [1381, 414] width 241 height 41
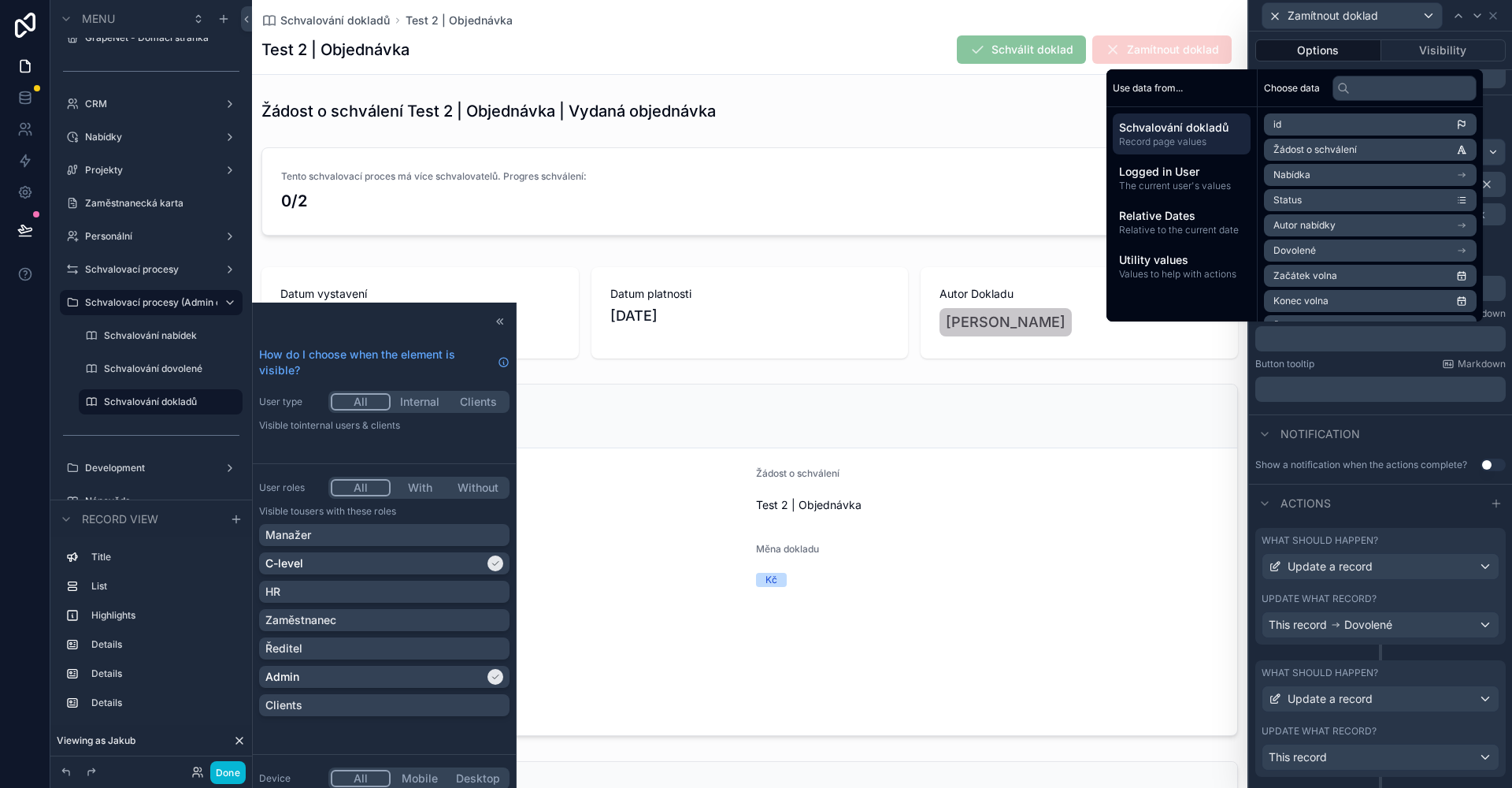
scroll to position [141, 0]
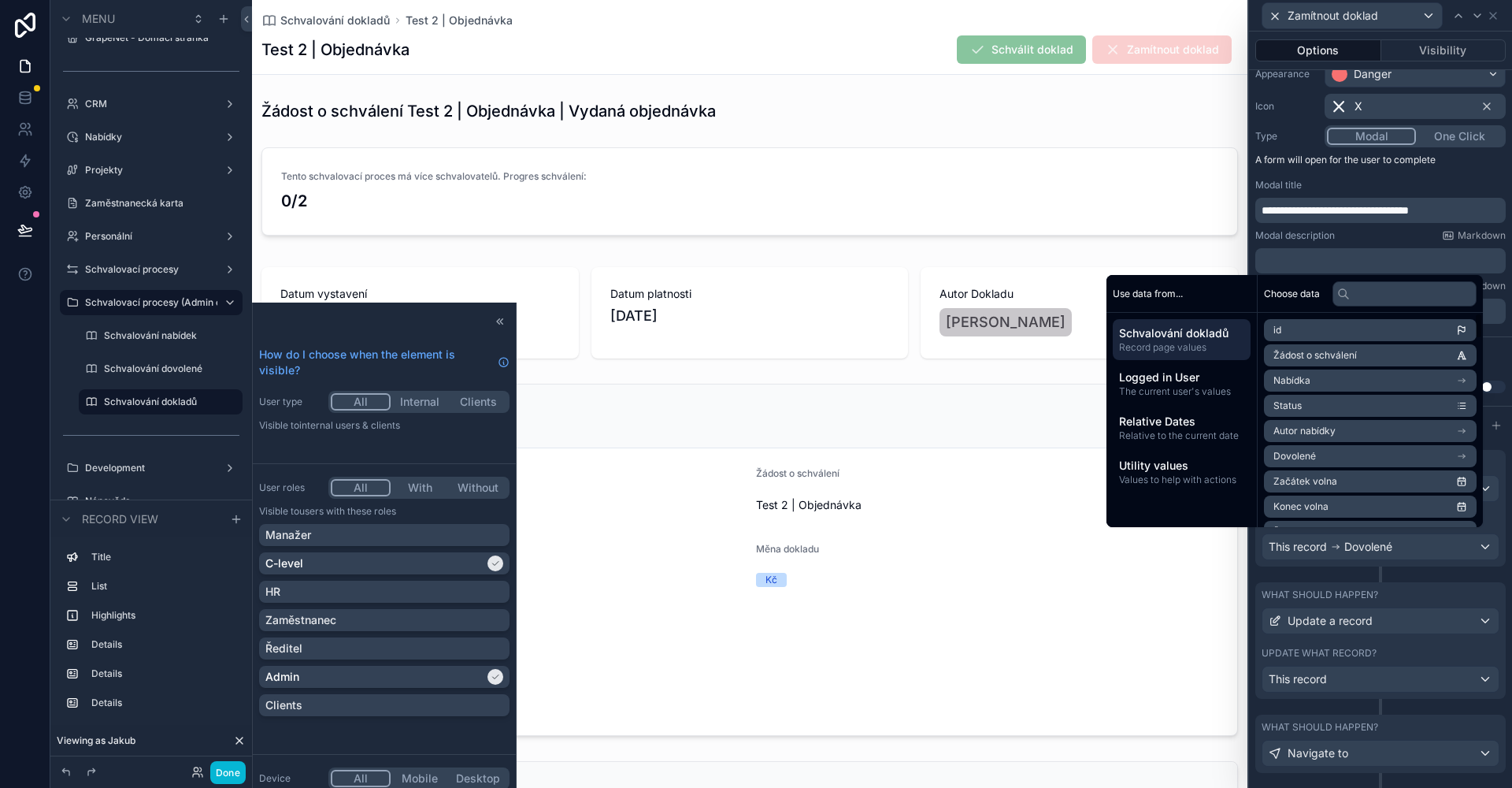
click at [1380, 545] on span "Dovolené" at bounding box center [1368, 546] width 48 height 16
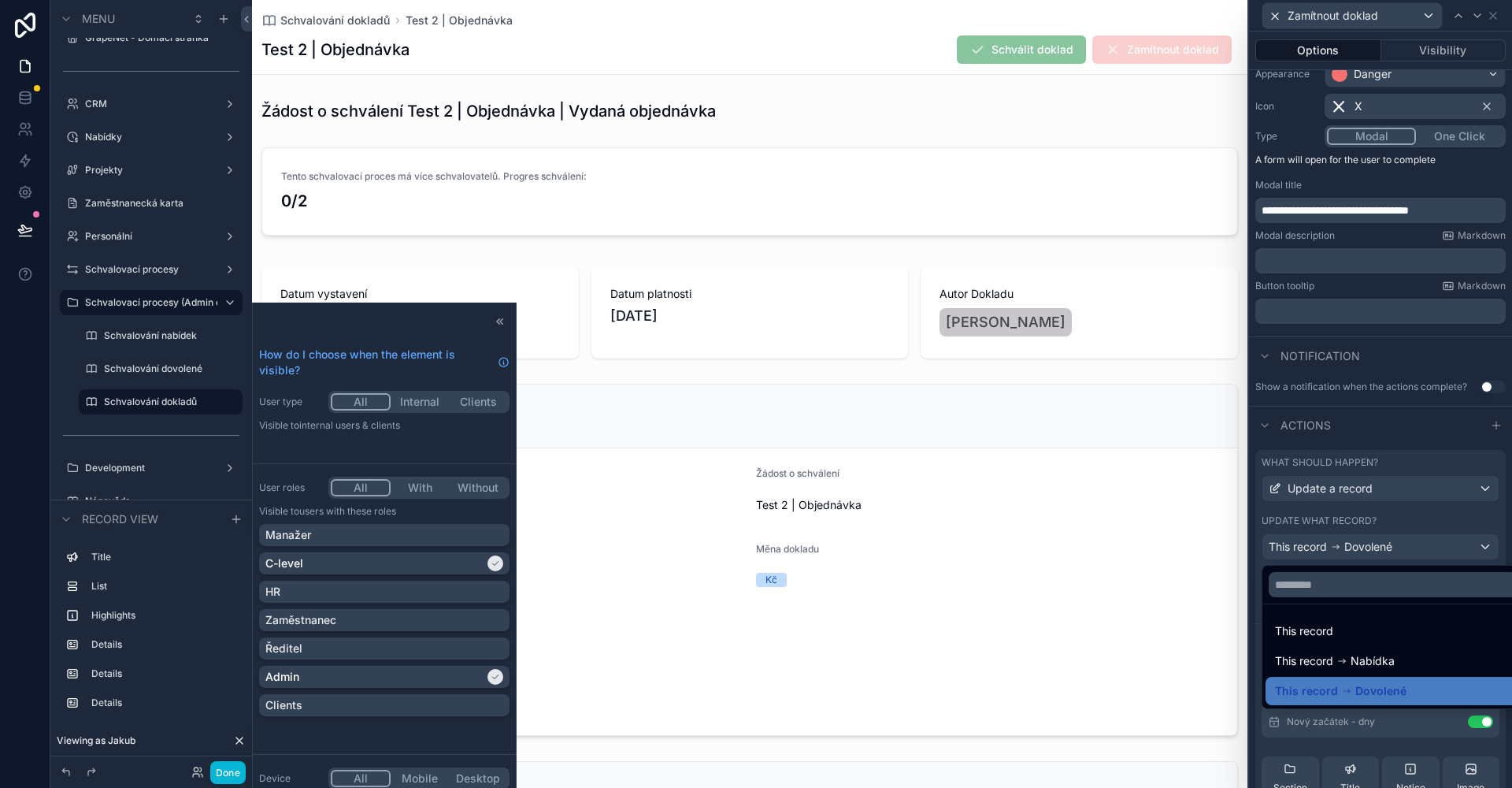
click at [1400, 510] on div at bounding box center [1380, 394] width 263 height 788
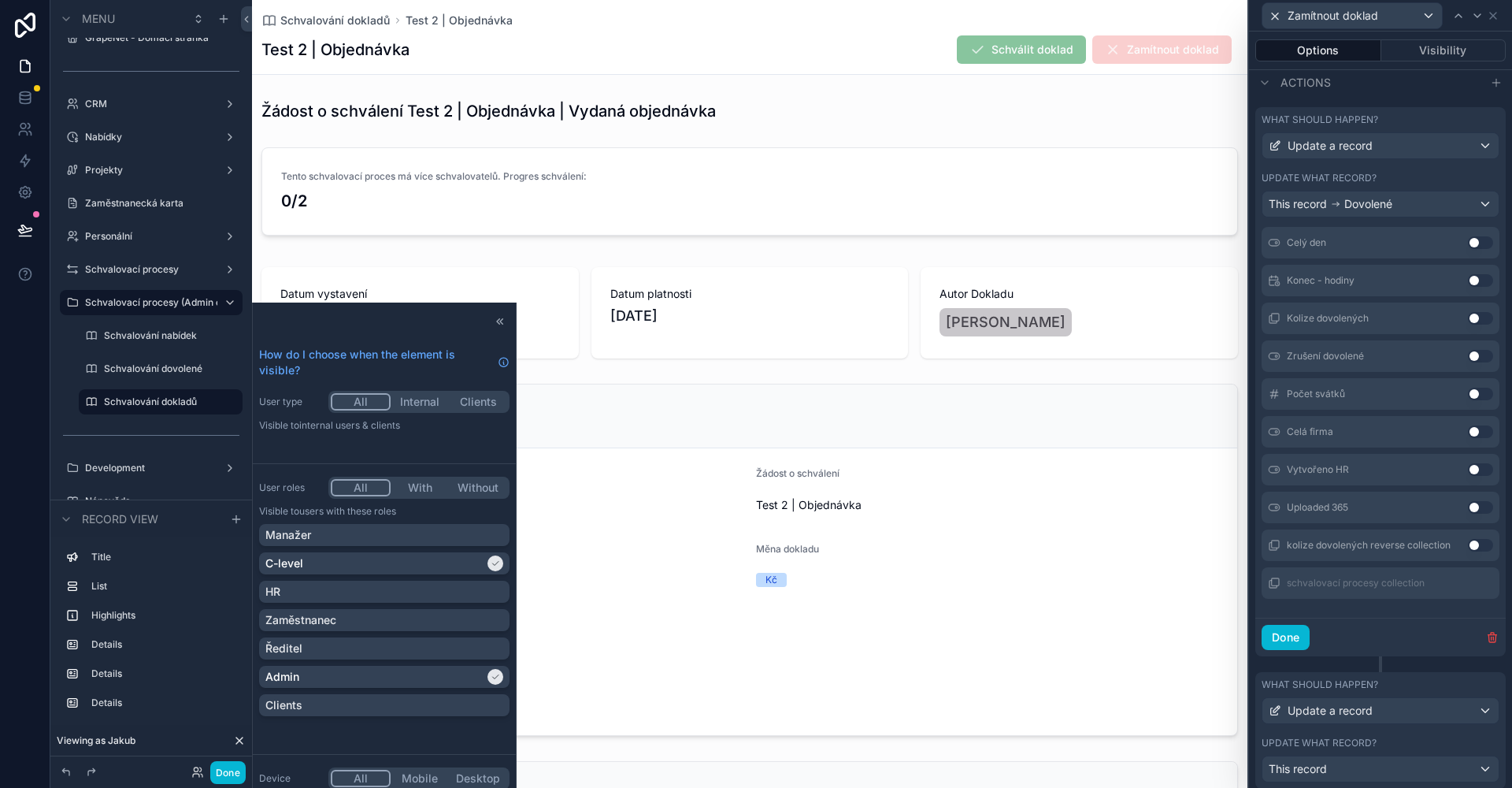
scroll to position [605, 0]
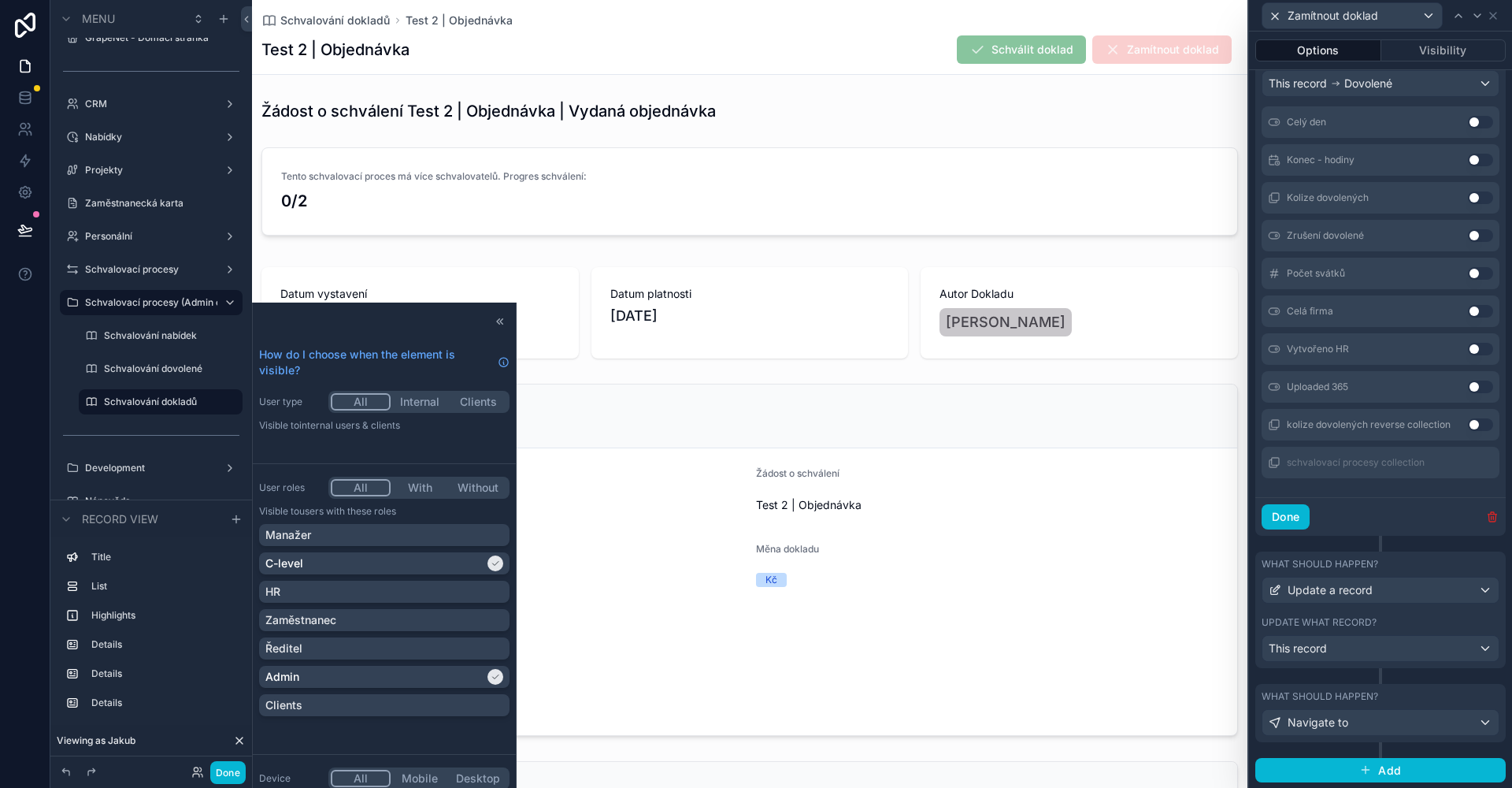
click at [1486, 513] on icon "button" at bounding box center [1491, 517] width 12 height 12
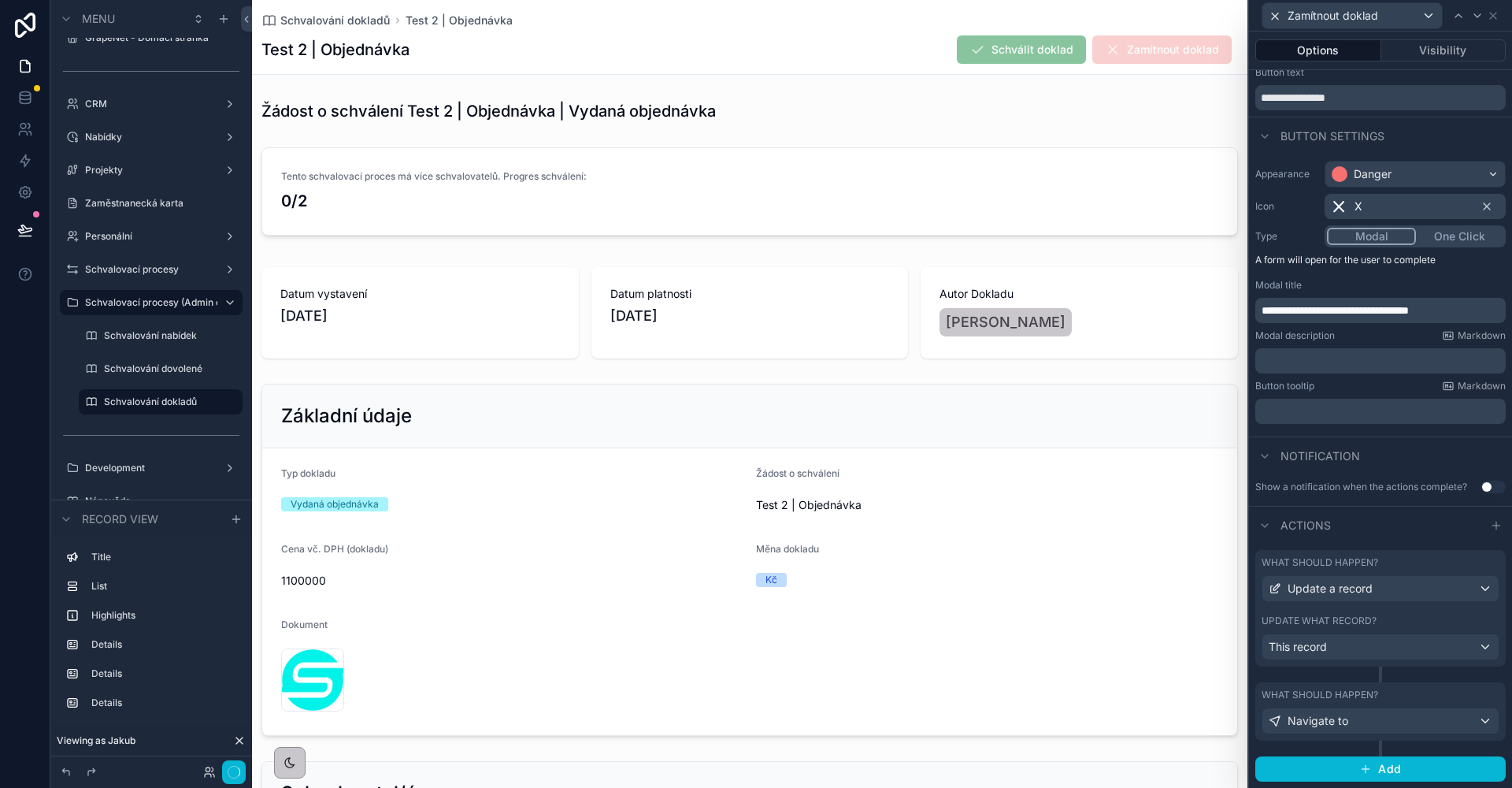
scroll to position [41, 0]
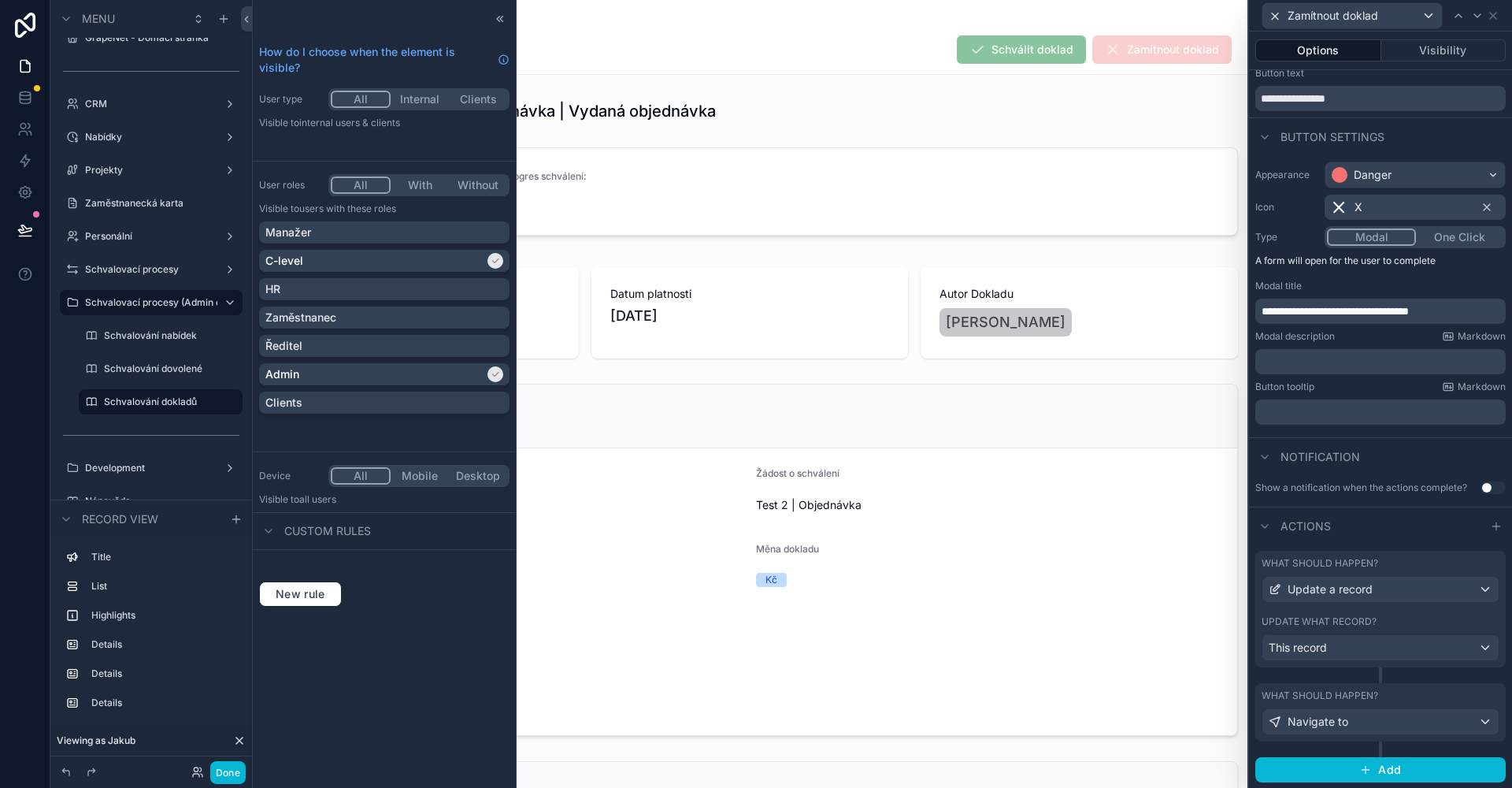
click at [1354, 697] on label "What should happen?" at bounding box center [1320, 695] width 117 height 12
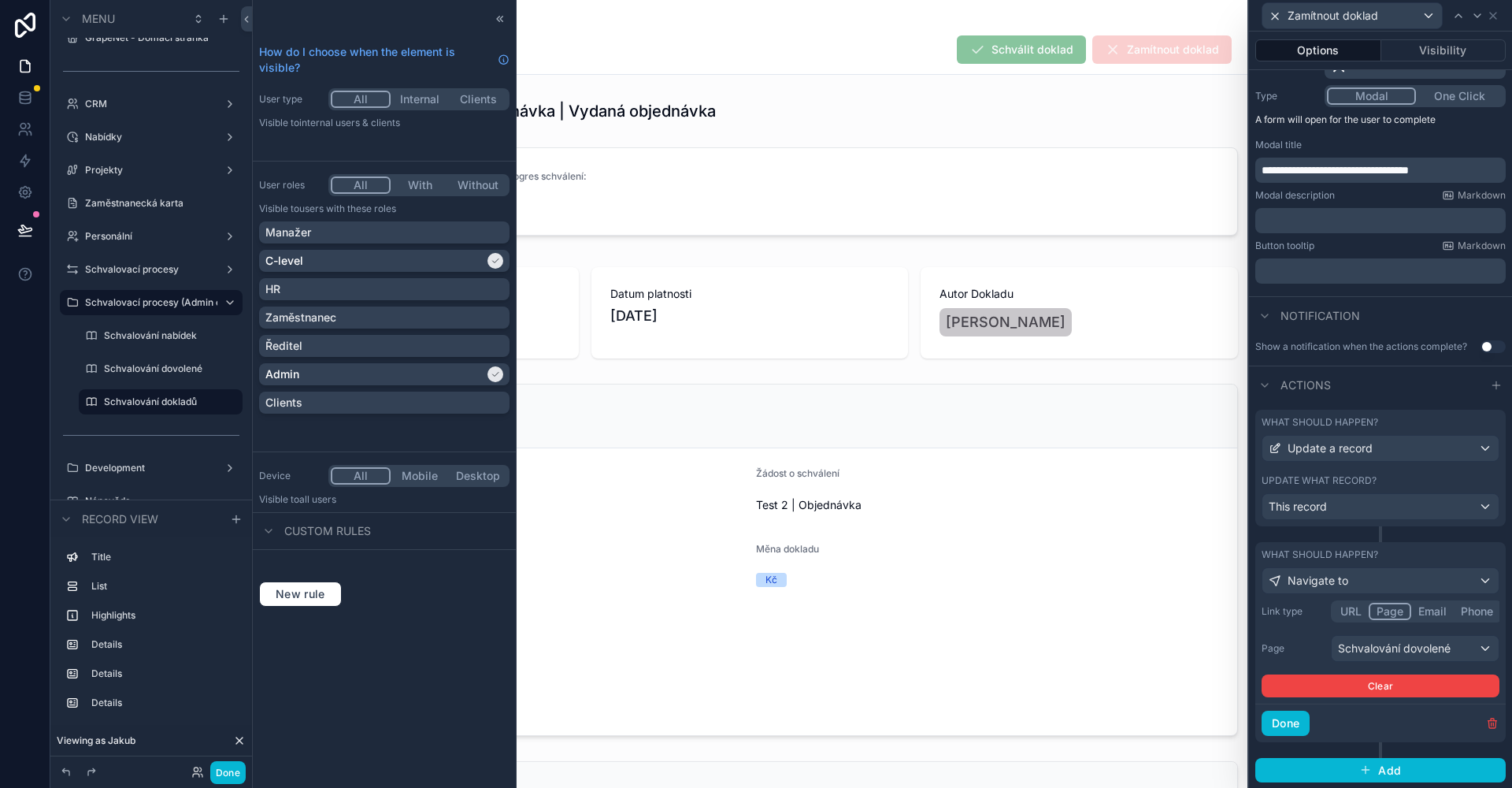
click at [1391, 644] on div "Schvalování dovolené" at bounding box center [1414, 648] width 167 height 25
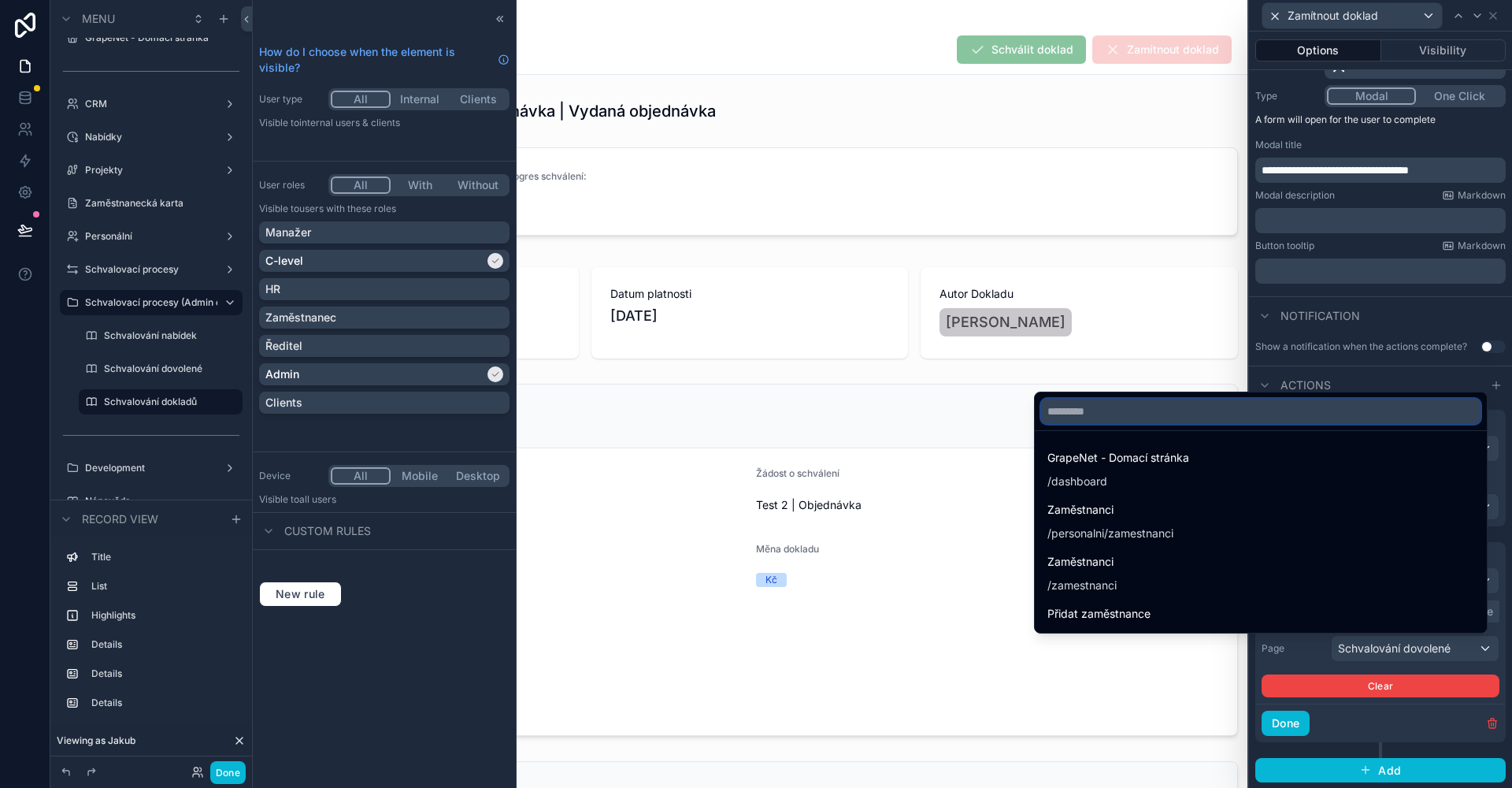
click at [1122, 420] on input "text" at bounding box center [1260, 411] width 439 height 25
click at [1121, 419] on input "text" at bounding box center [1260, 411] width 439 height 25
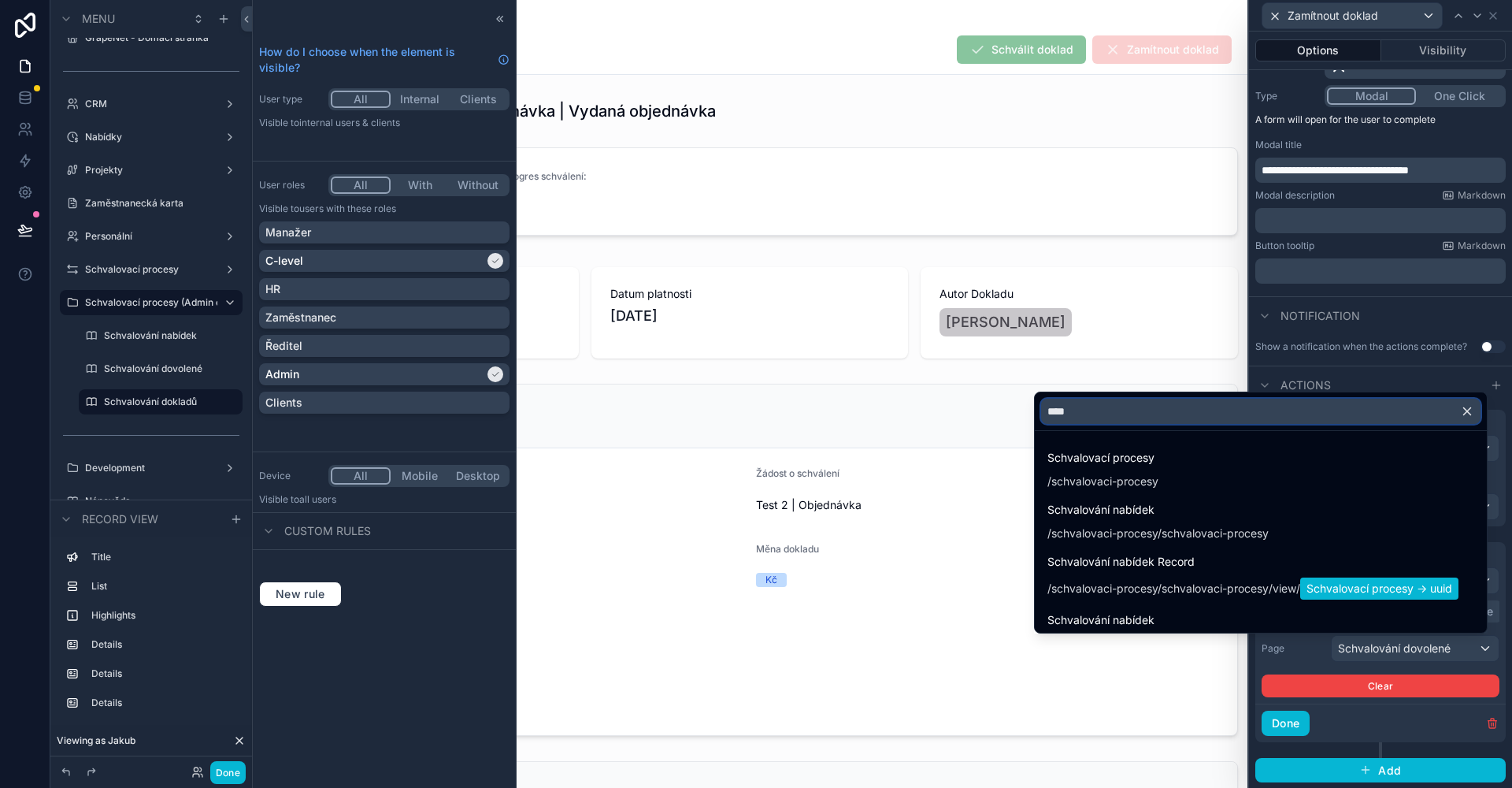
type input "*****"
click at [133, 301] on label "Schvalovací procesy (Admin only - dev)" at bounding box center [162, 302] width 155 height 12
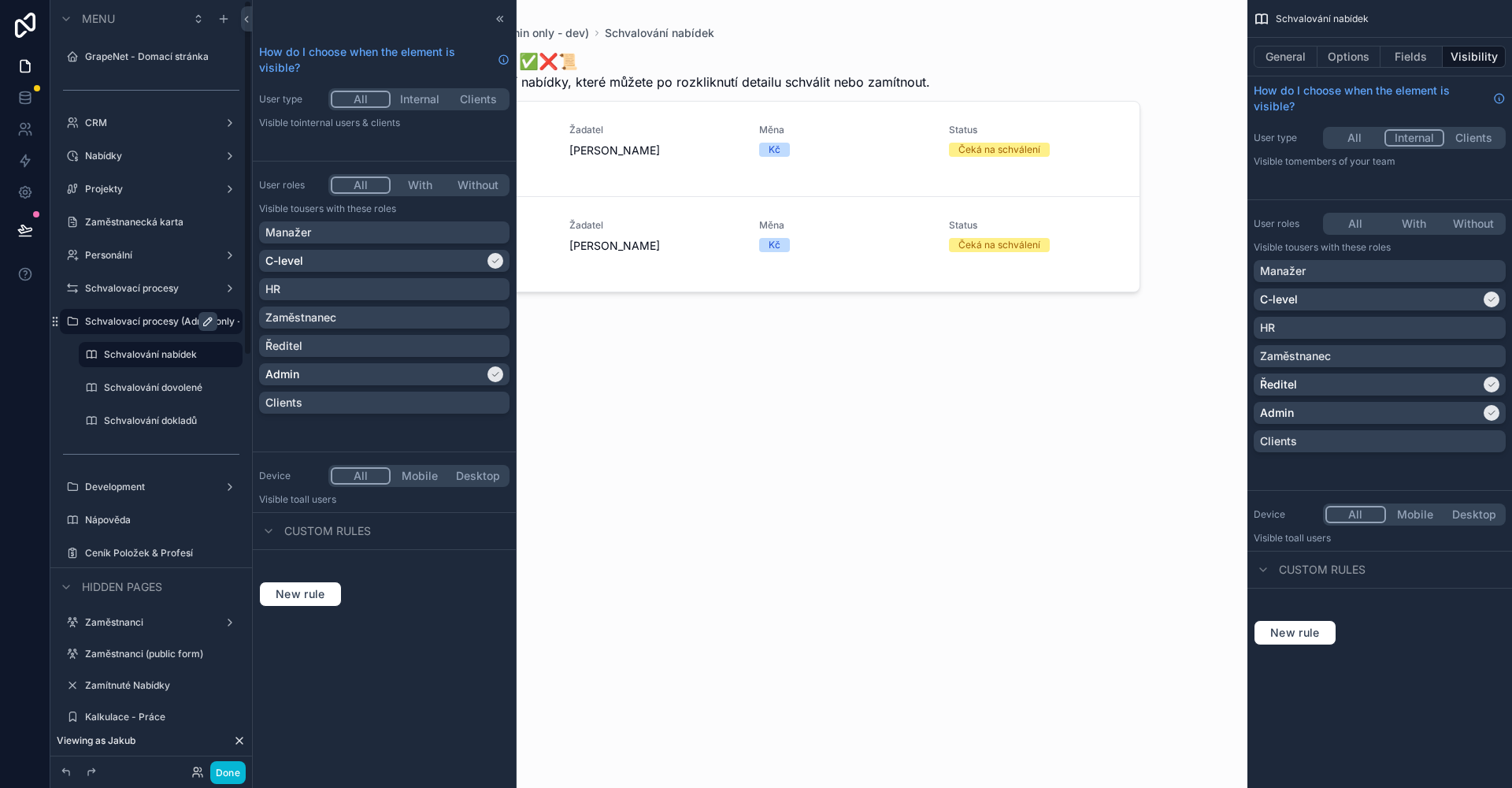
click at [210, 322] on icon "scrollable content" at bounding box center [207, 321] width 12 height 12
click at [226, 322] on icon "scrollable content" at bounding box center [229, 321] width 12 height 12
click at [210, 324] on icon "scrollable content" at bounding box center [207, 321] width 12 height 12
click at [156, 322] on label "Schvalovací procesy (Admin only - dev)" at bounding box center [162, 321] width 155 height 12
click at [1339, 64] on button "Options" at bounding box center [1348, 57] width 63 height 22
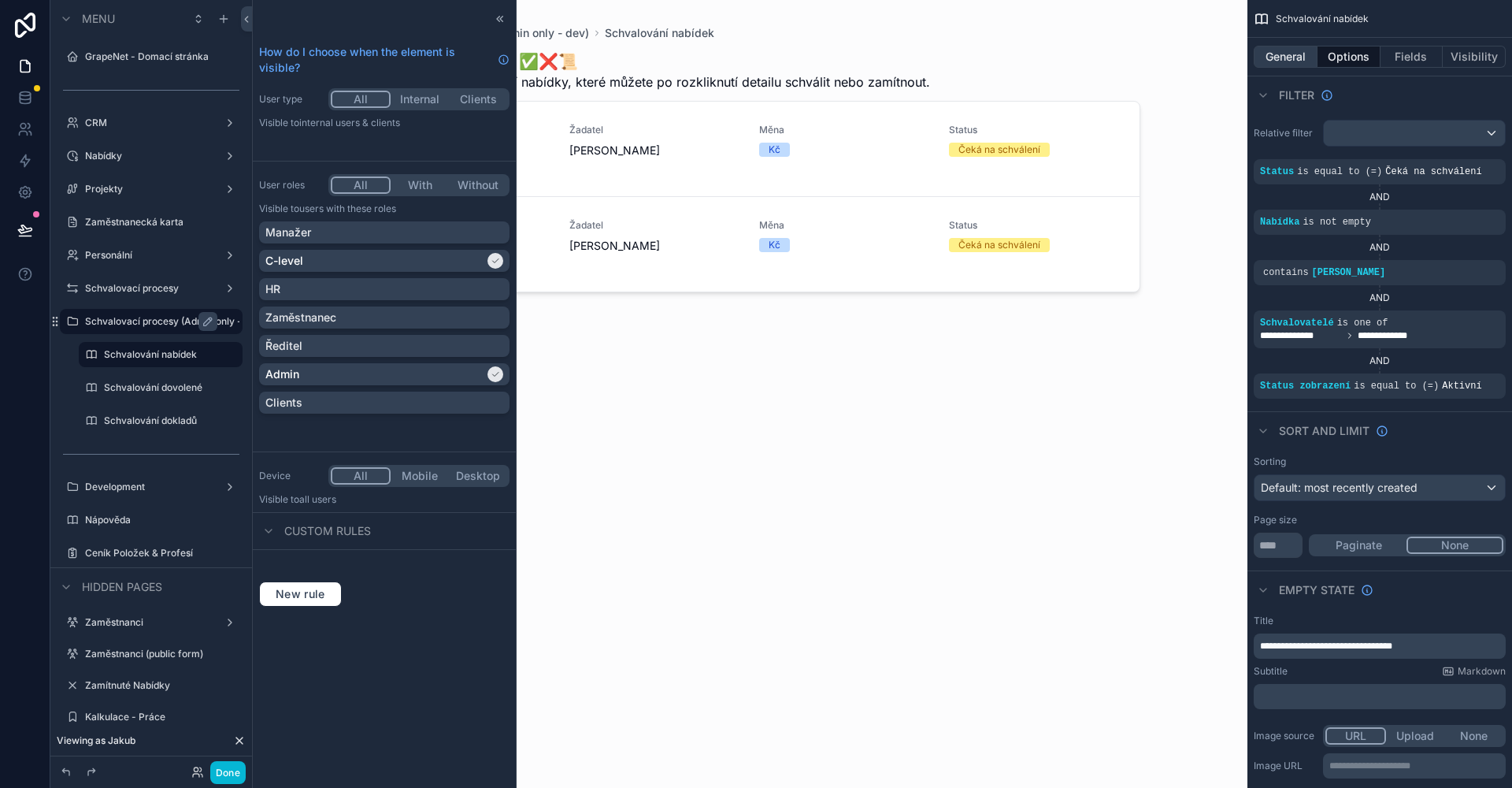
click at [1293, 61] on button "General" at bounding box center [1286, 57] width 64 height 22
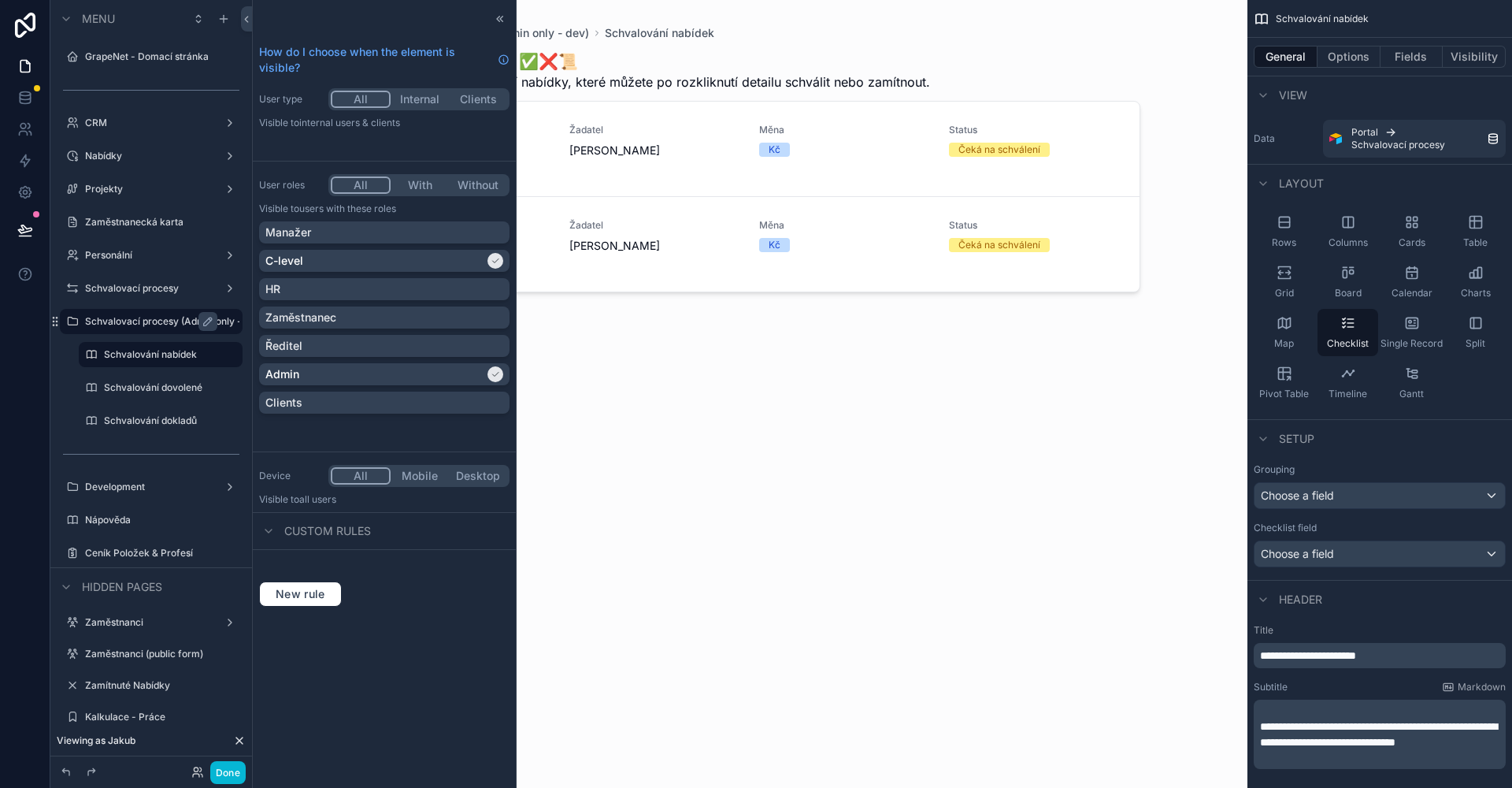
scroll to position [457, 0]
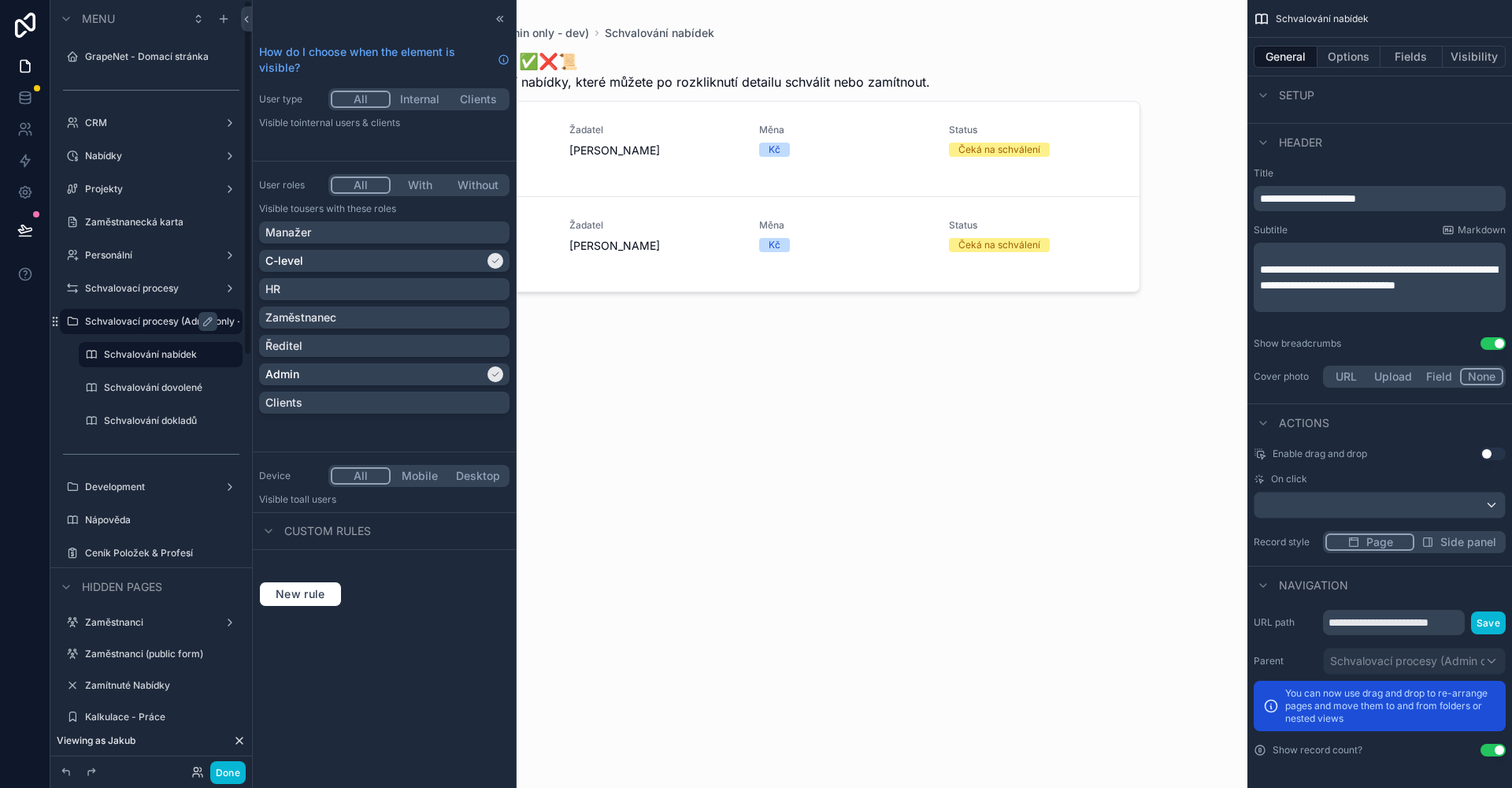
click at [151, 315] on label "Schvalovací procesy (Admin only - dev)" at bounding box center [162, 321] width 155 height 12
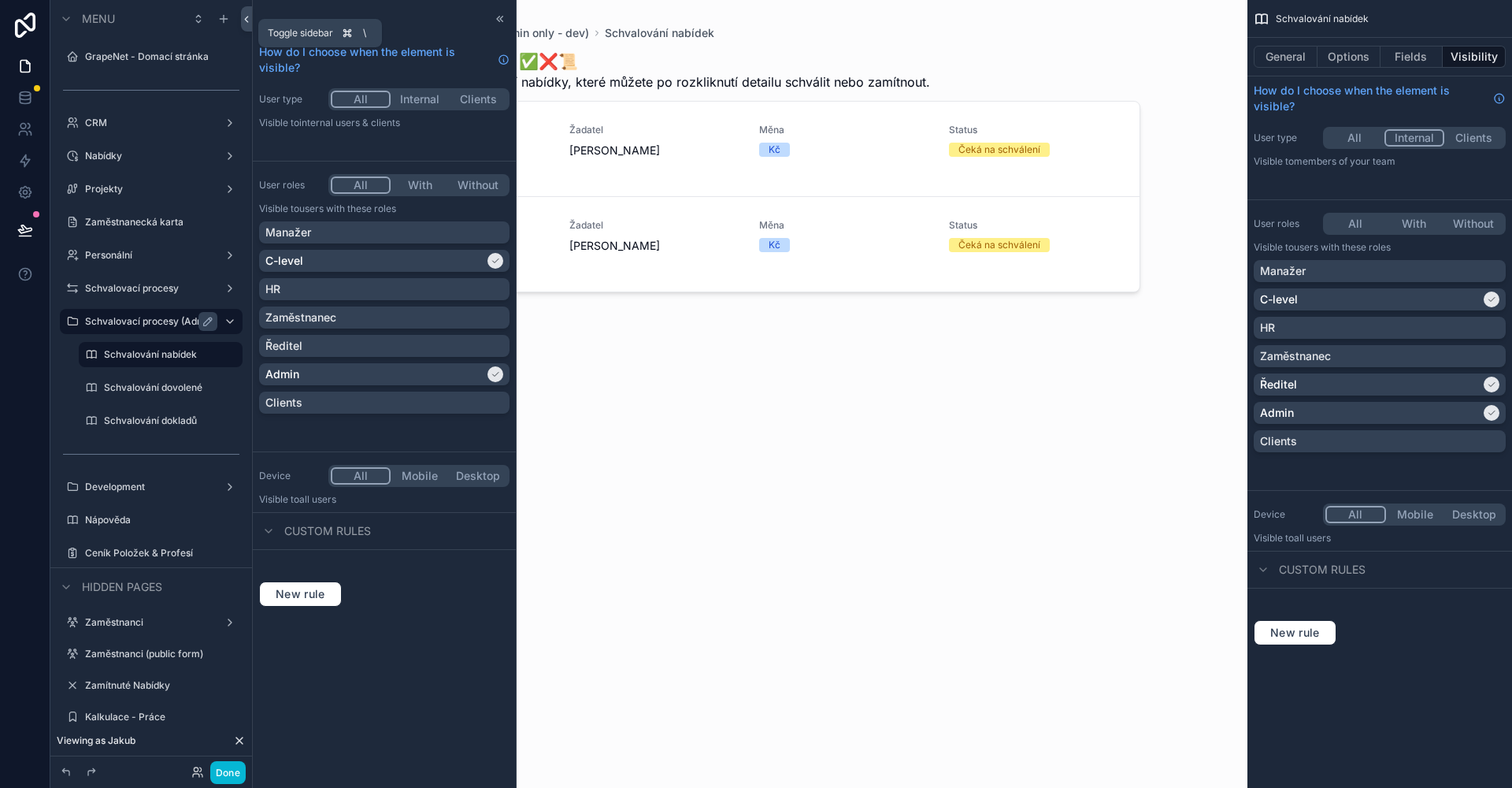
click at [249, 25] on button at bounding box center [246, 19] width 11 height 25
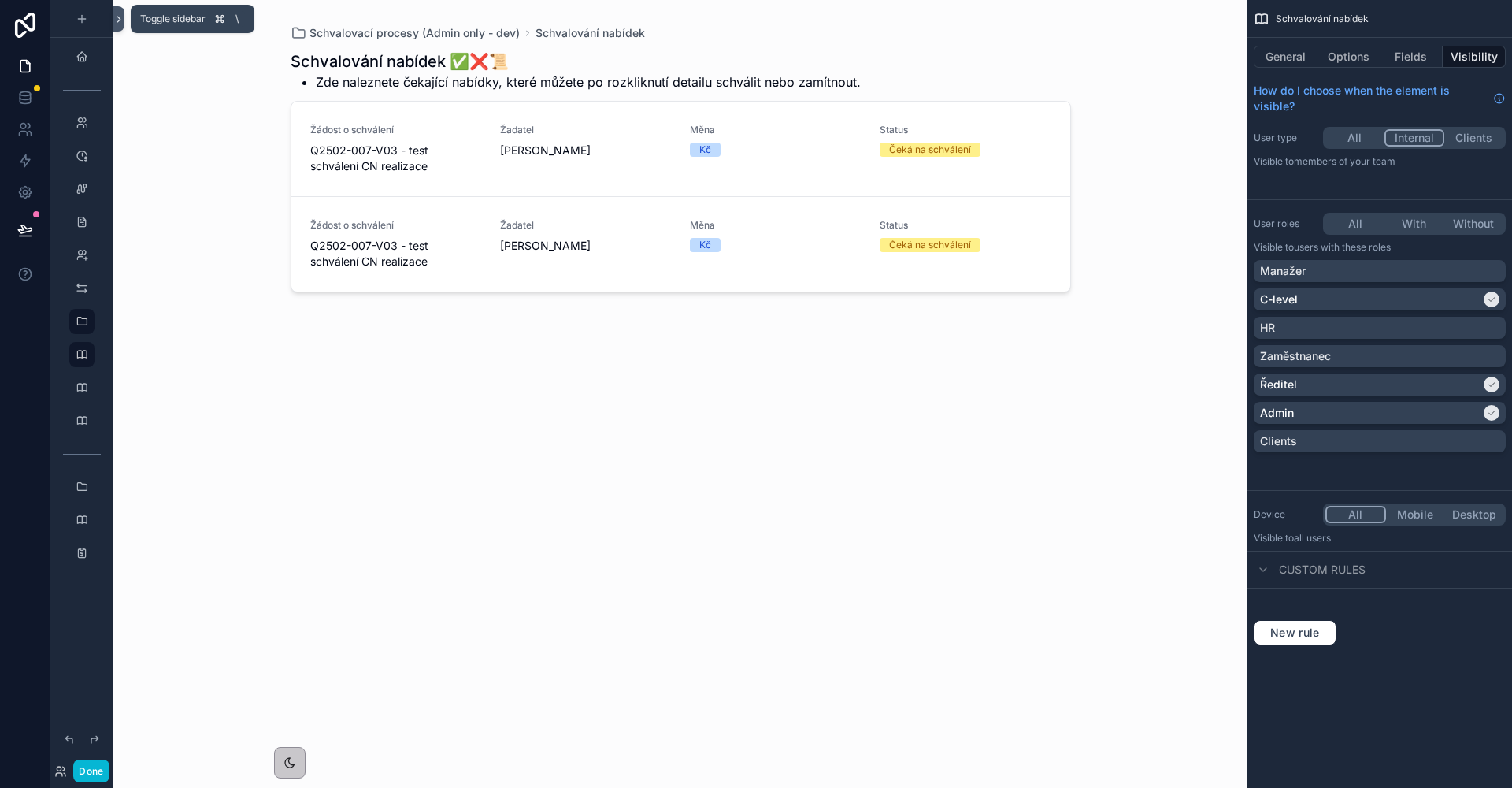
click at [118, 14] on icon at bounding box center [118, 19] width 11 height 12
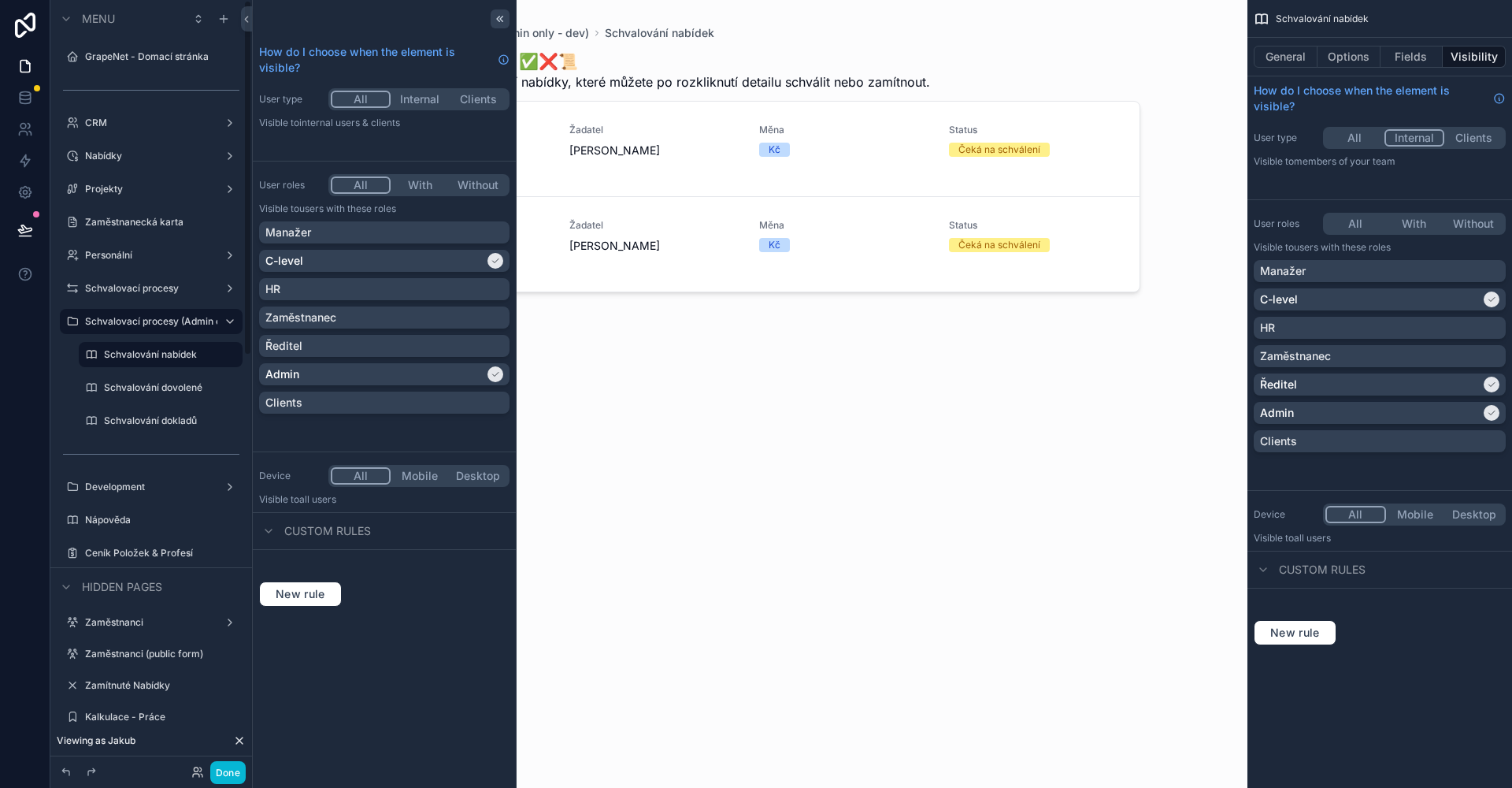
click at [505, 23] on icon at bounding box center [499, 18] width 12 height 12
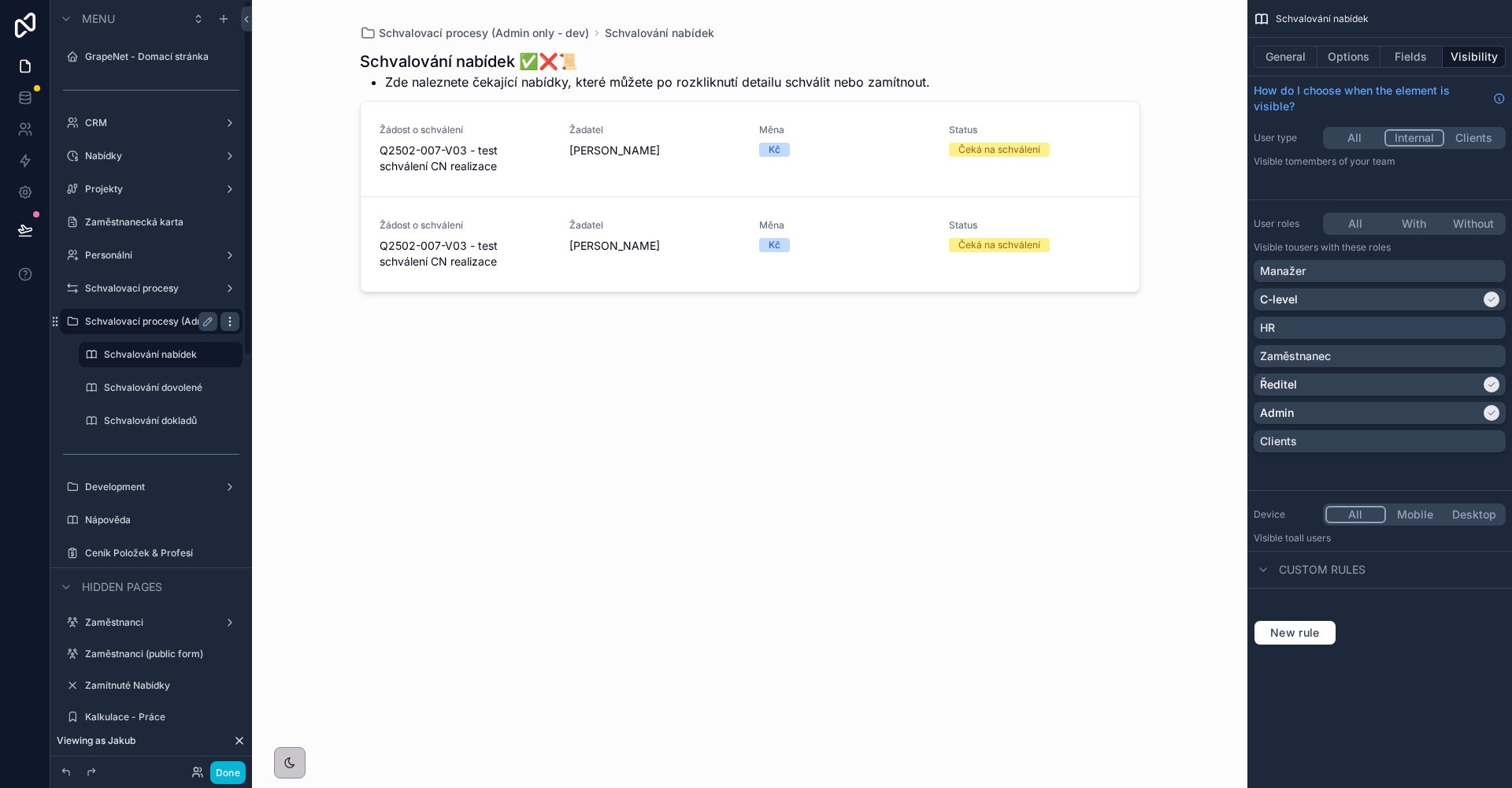
click at [232, 324] on icon "scrollable content" at bounding box center [229, 321] width 12 height 12
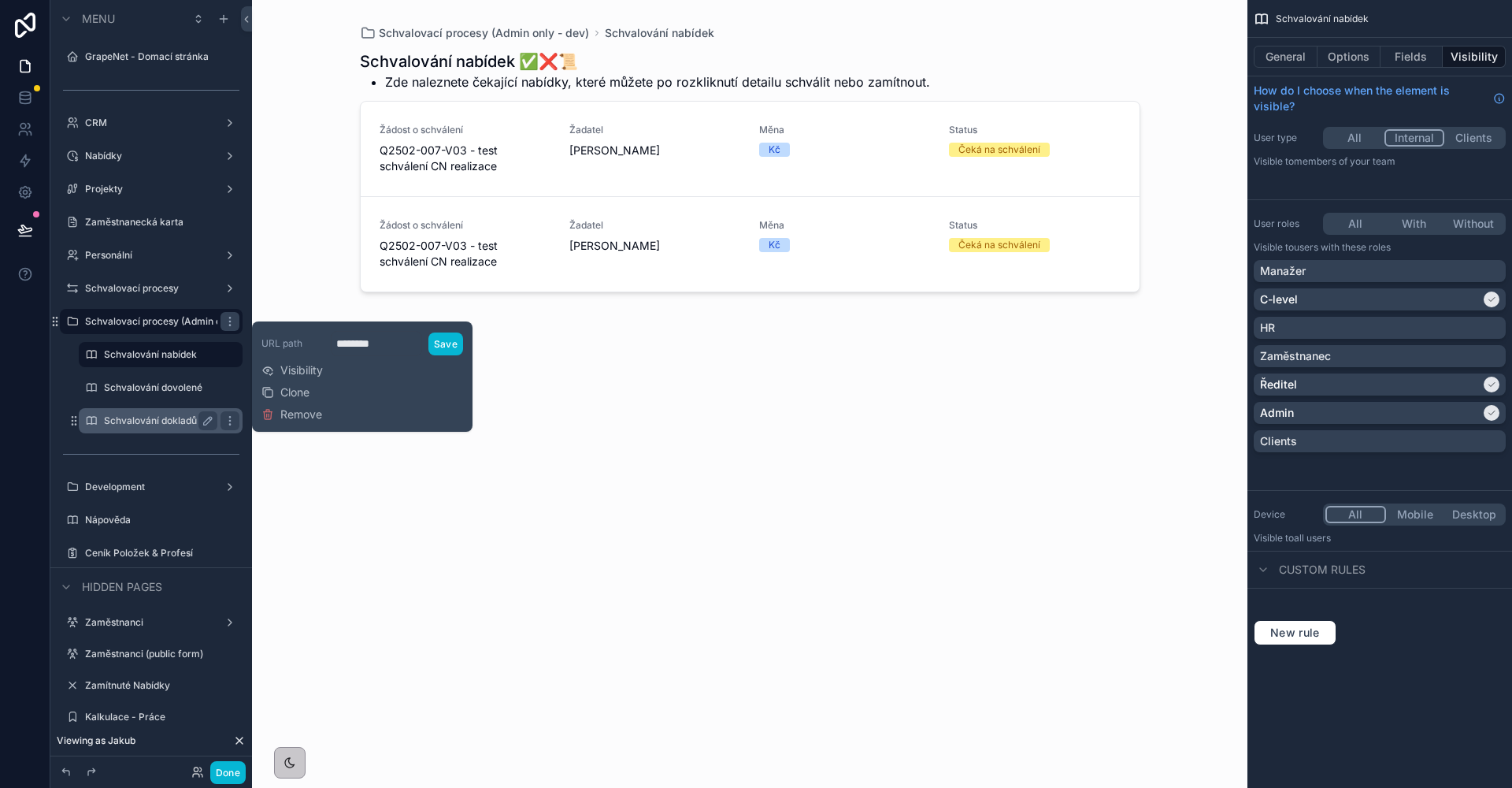
click at [145, 420] on label "Schvalování dokladů" at bounding box center [157, 420] width 107 height 12
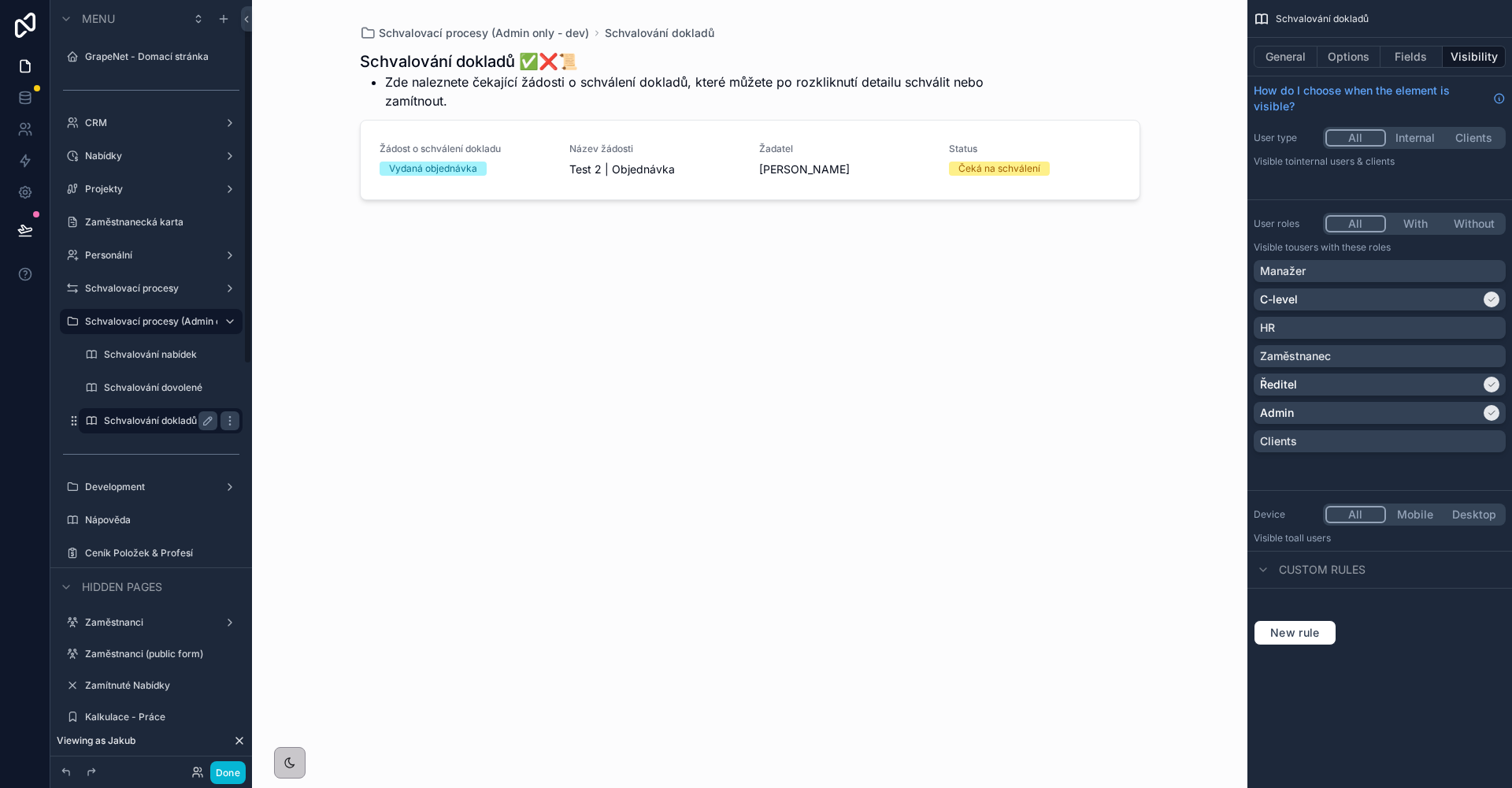
scroll to position [19, 0]
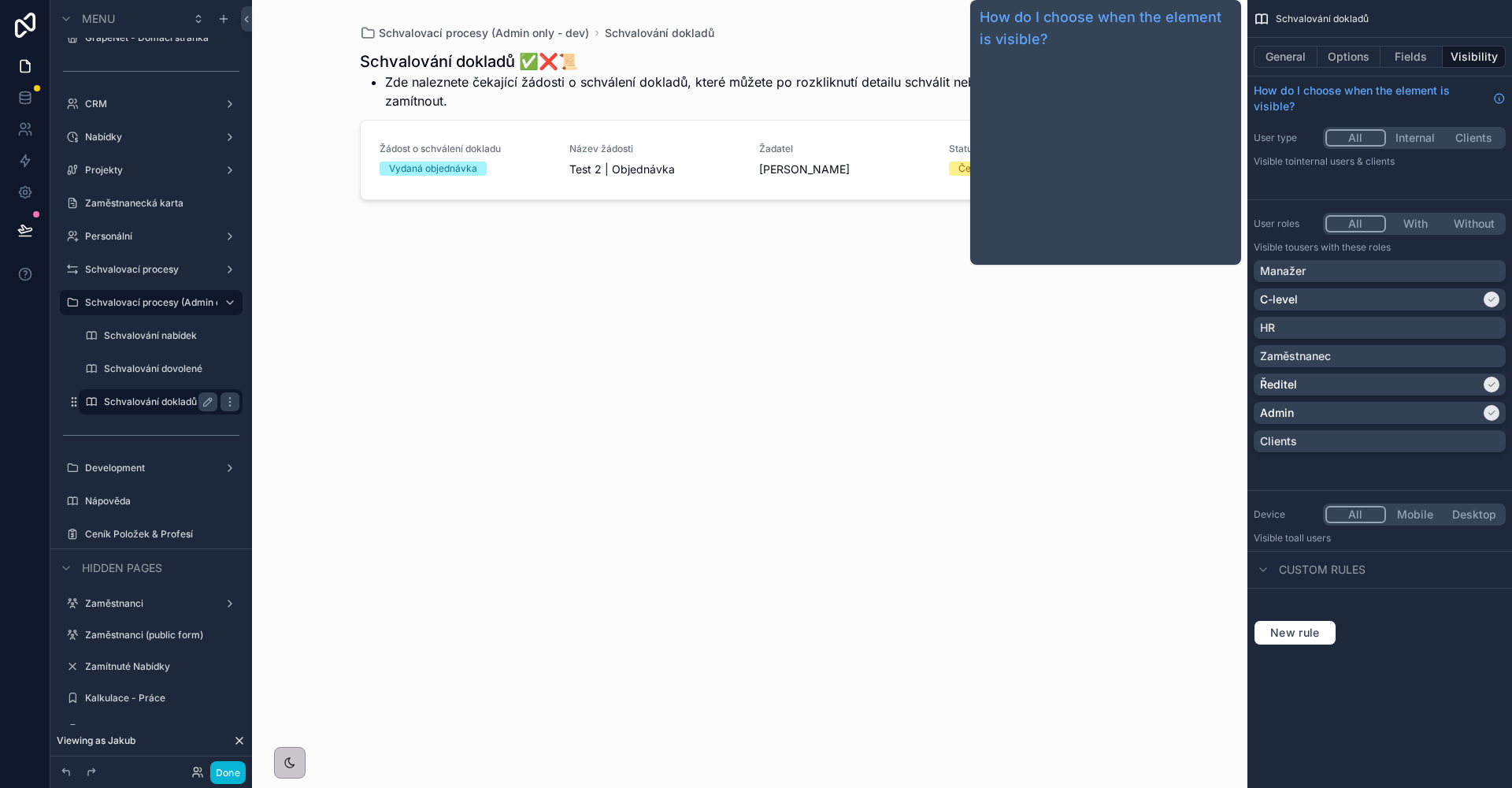
click at [729, 137] on div "scrollable content" at bounding box center [750, 384] width 806 height 769
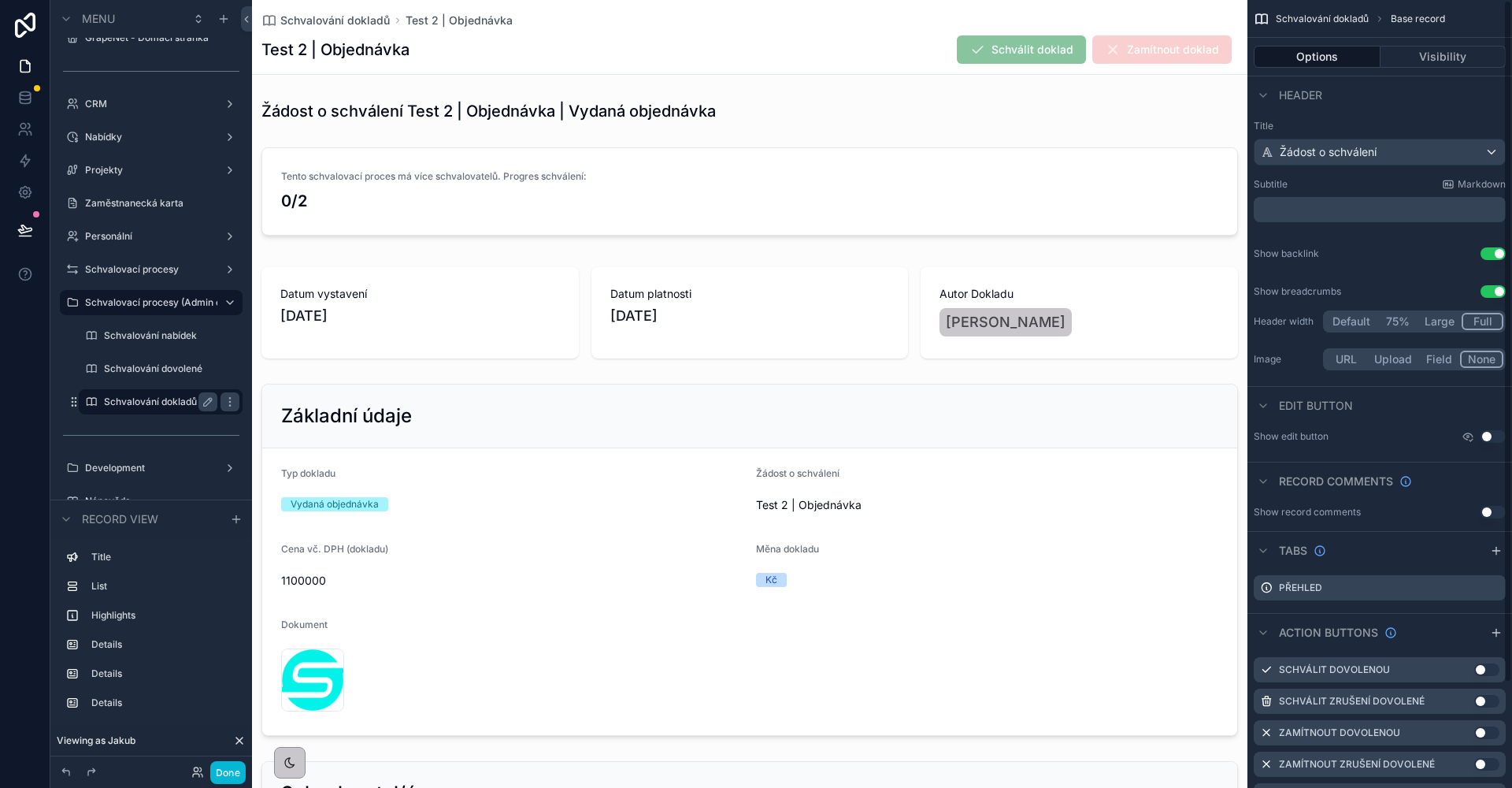
scroll to position [121, 0]
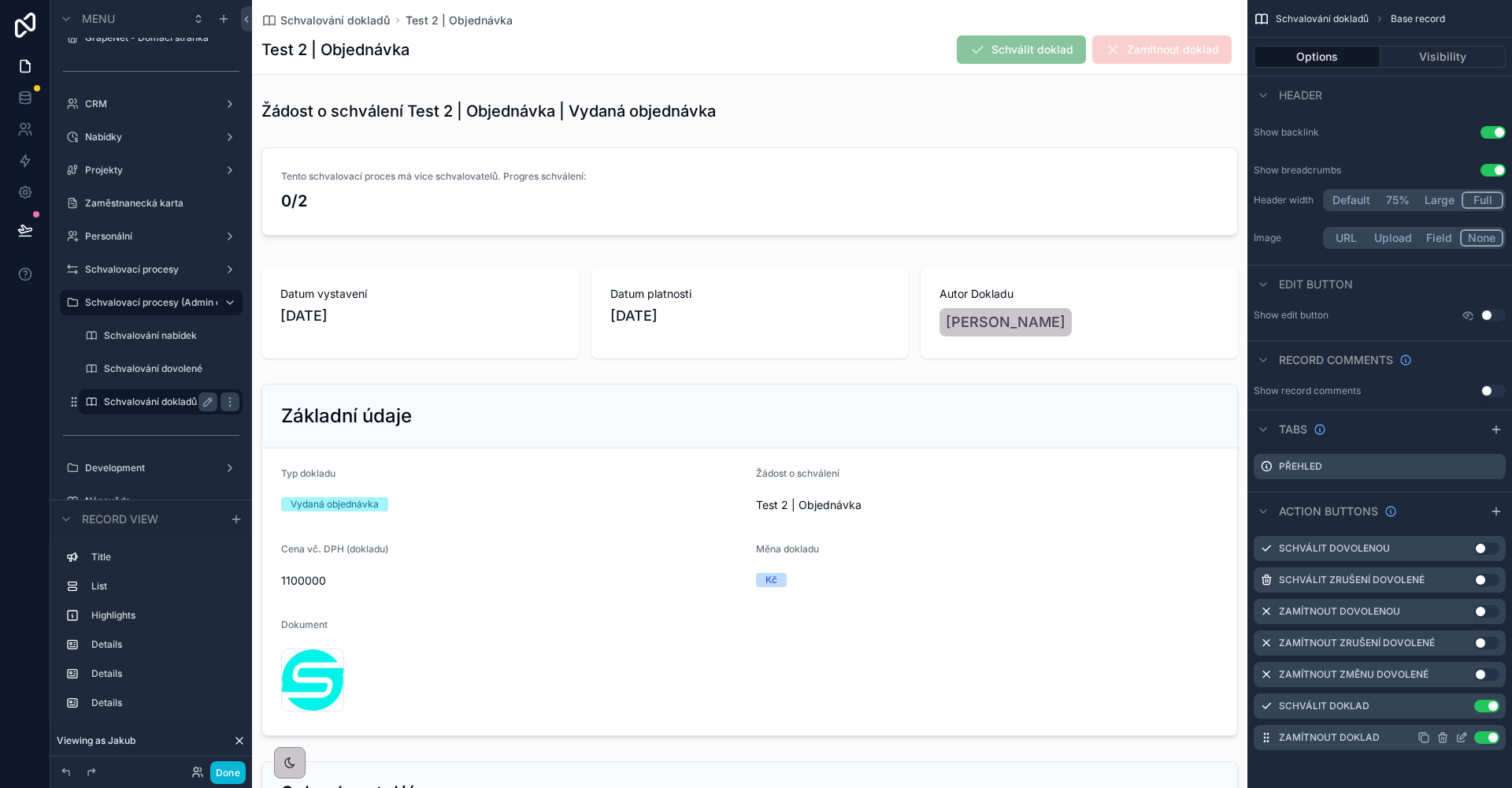
click at [1461, 736] on icon "scrollable content" at bounding box center [1461, 737] width 12 height 12
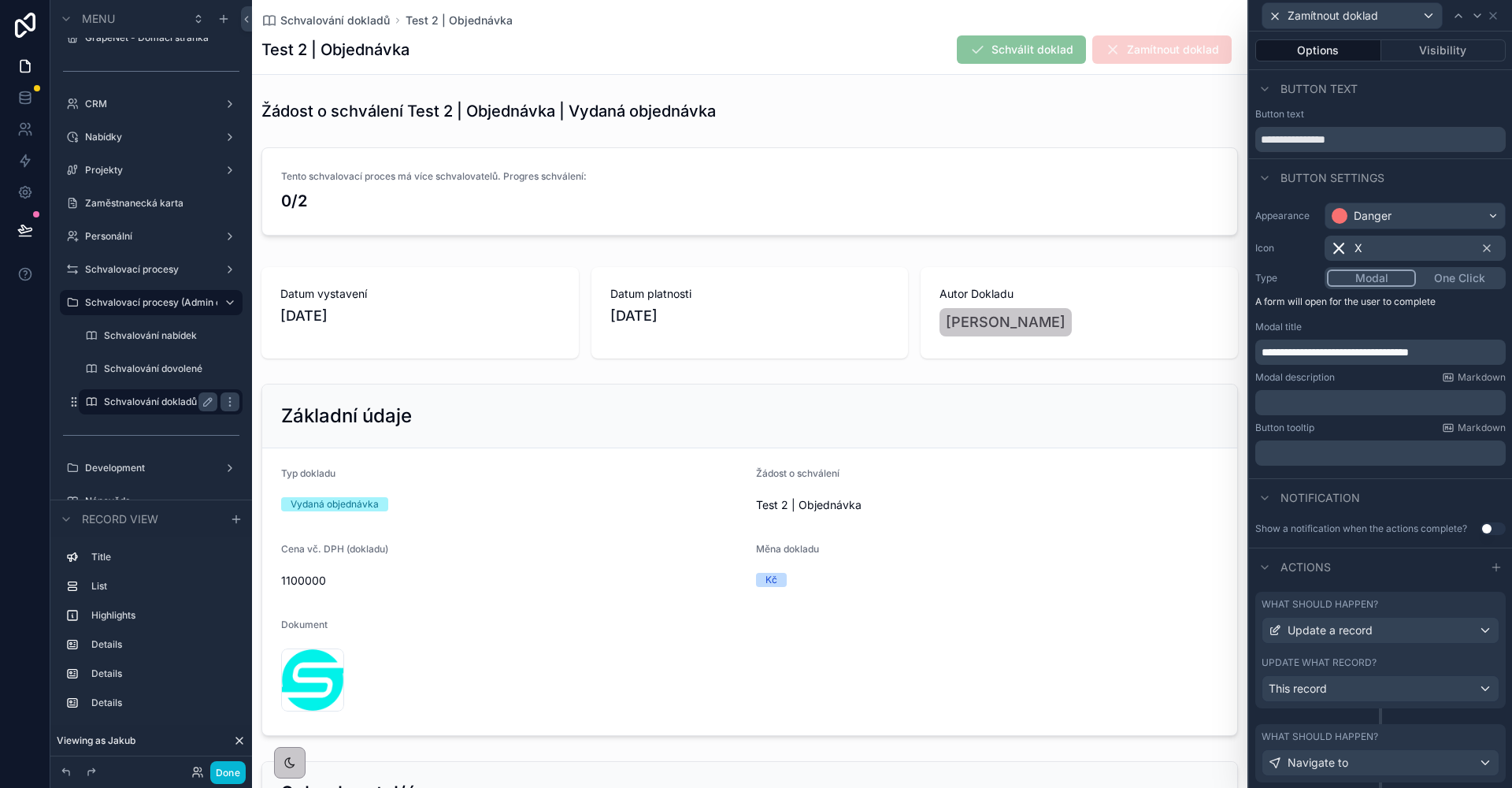
scroll to position [41, 0]
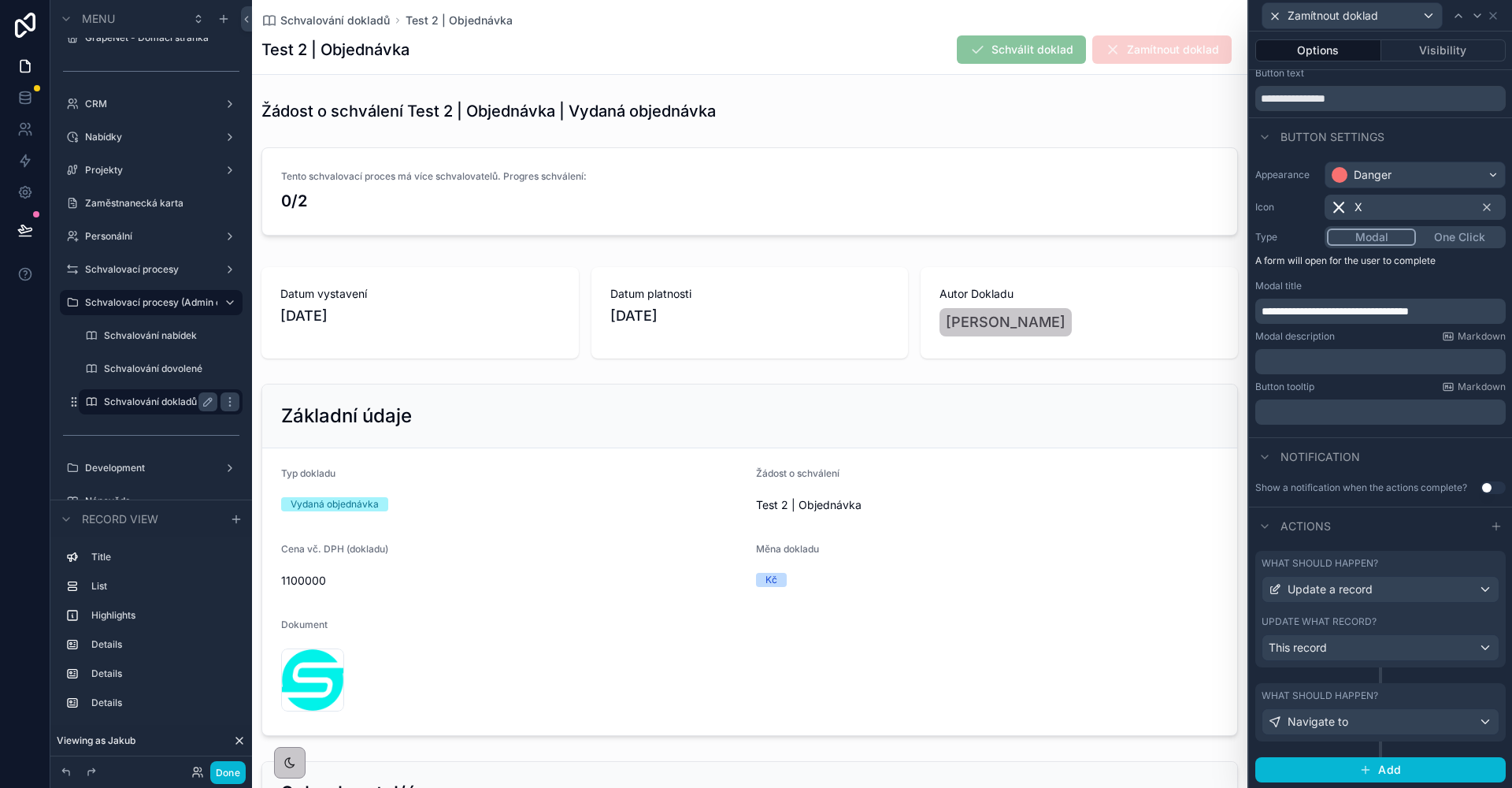
click at [1426, 702] on div "What should happen? Navigate to" at bounding box center [1380, 712] width 238 height 46
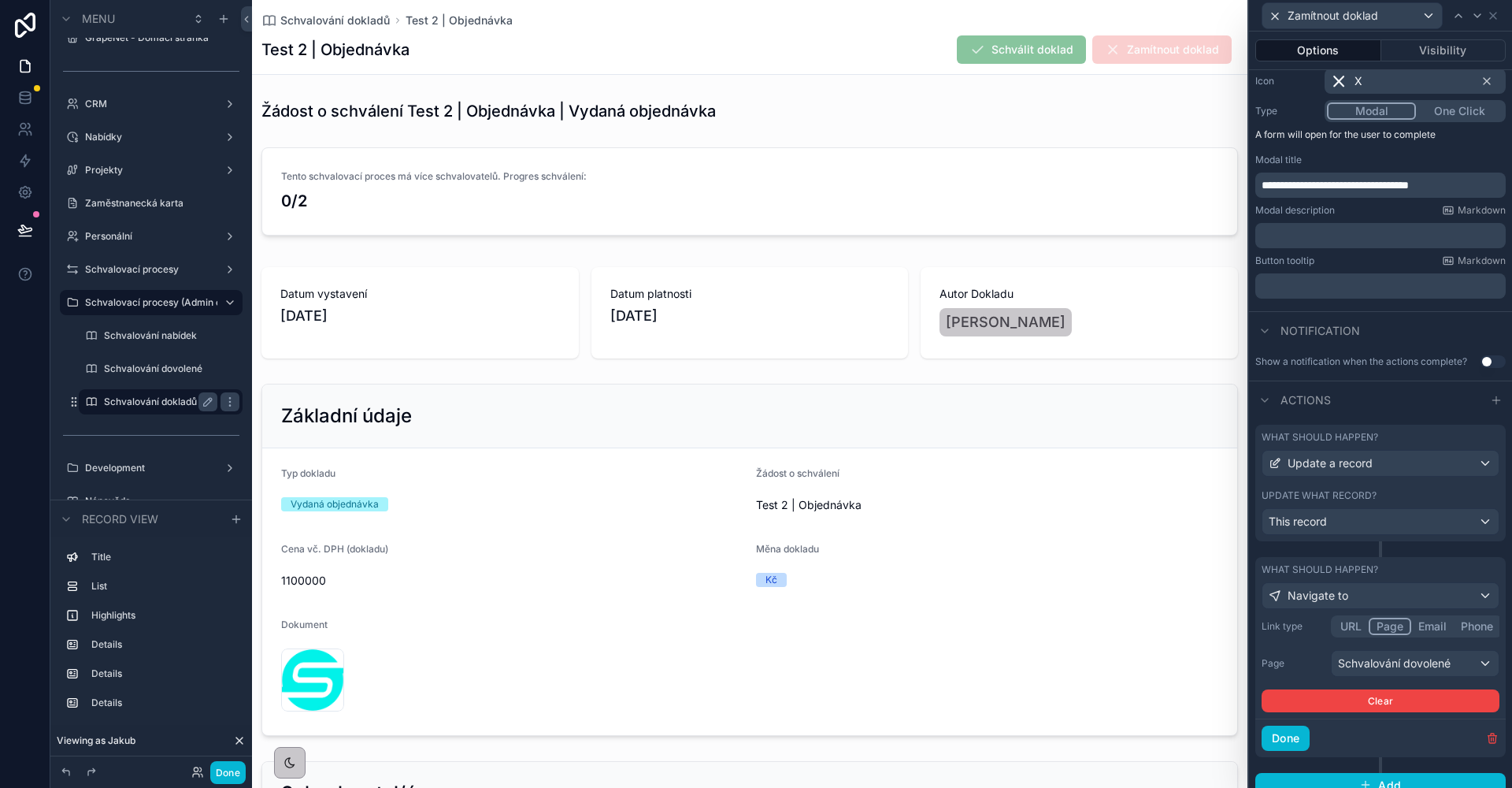
click at [1380, 660] on div "Schvalování dovolené" at bounding box center [1414, 663] width 167 height 25
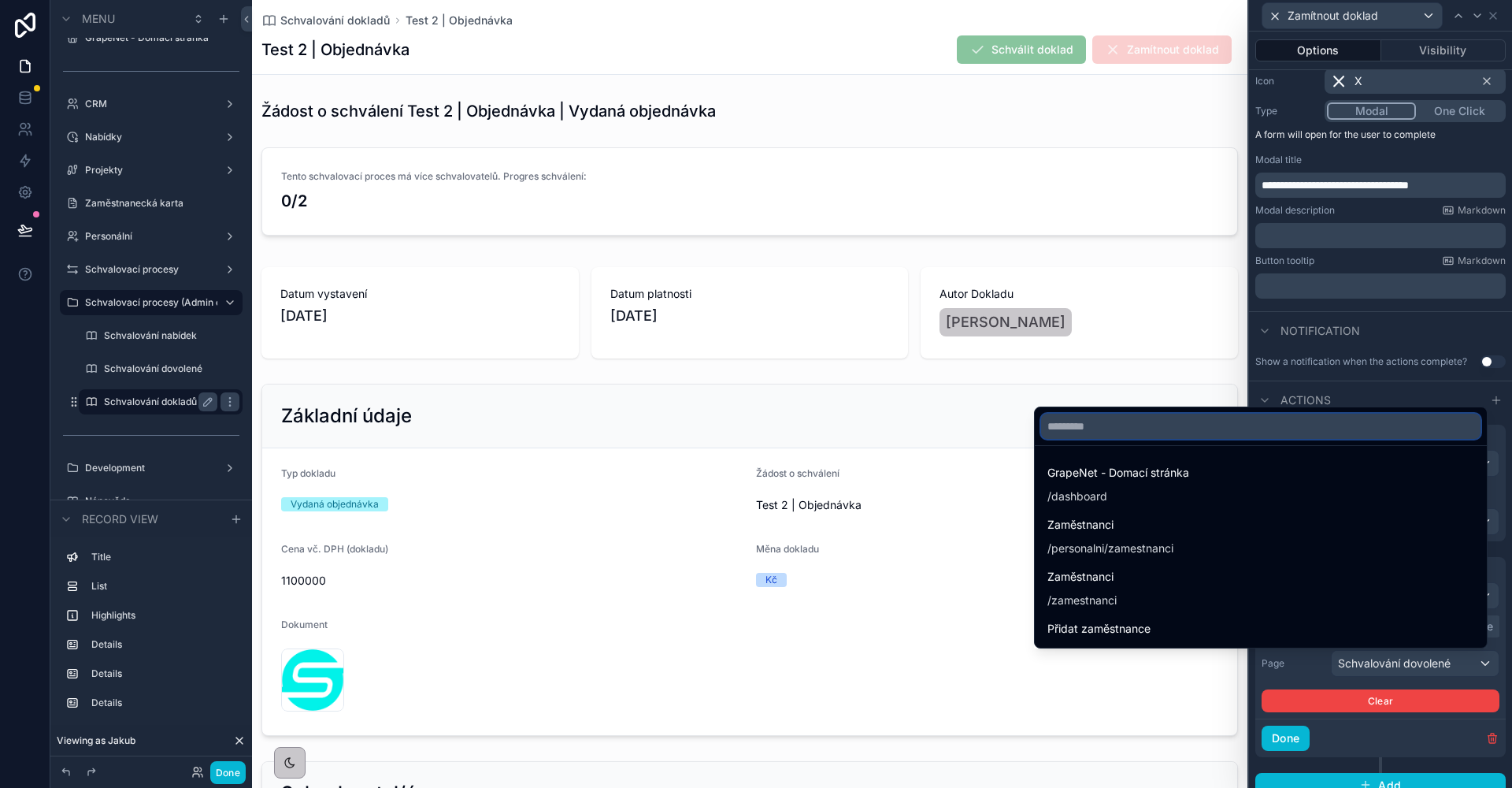
click at [1118, 437] on input "text" at bounding box center [1260, 426] width 439 height 25
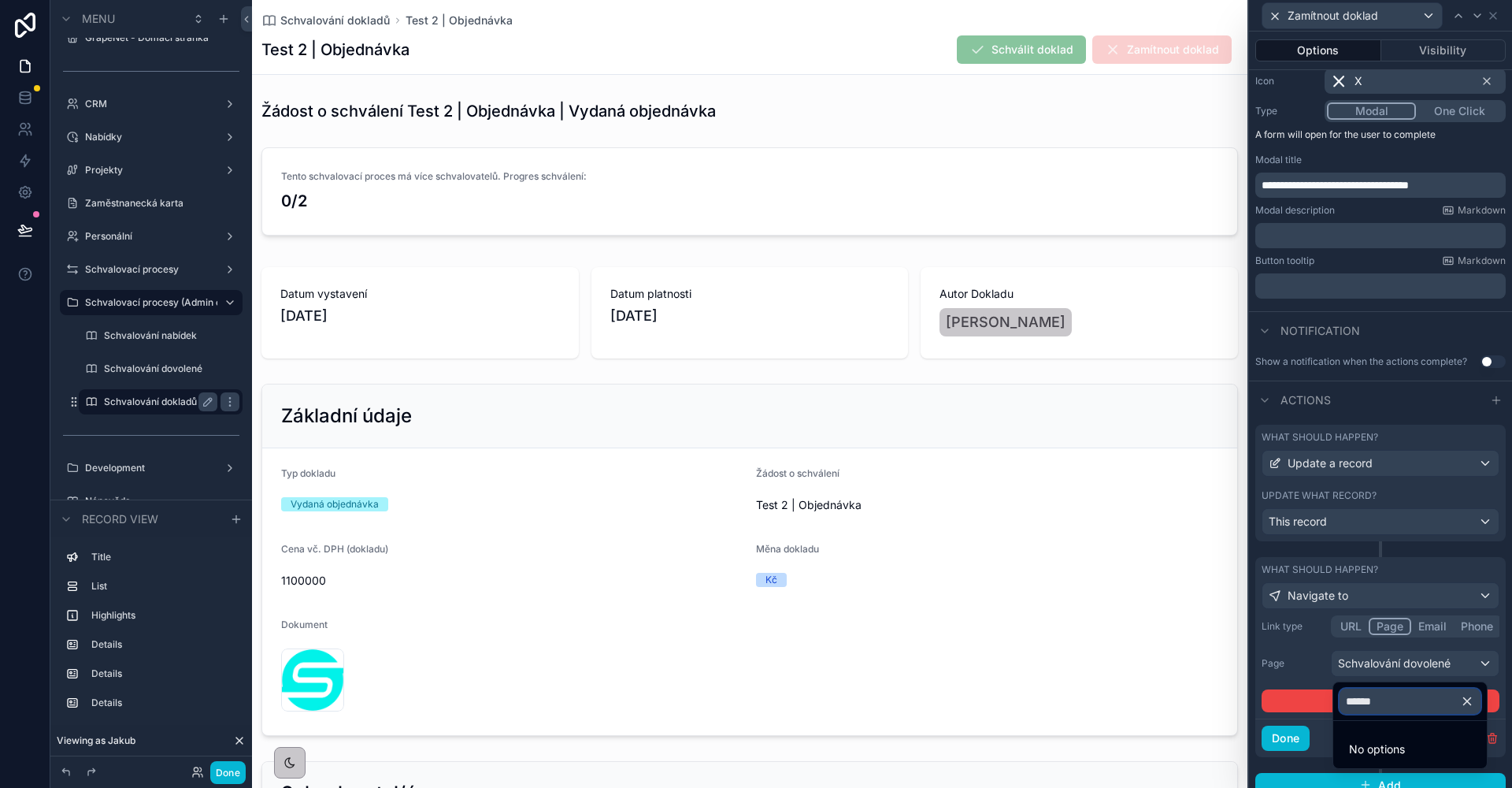
type input "*******"
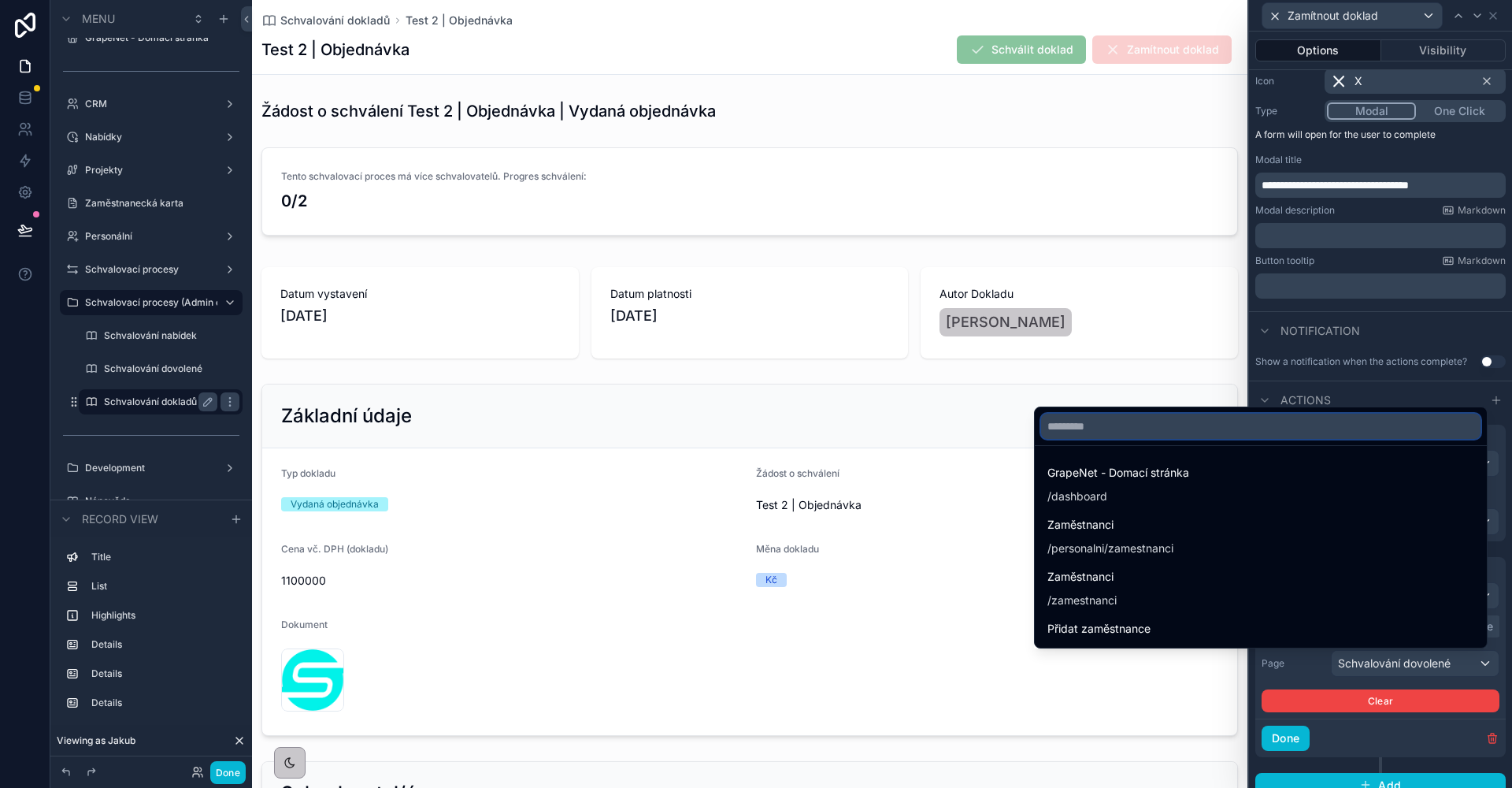
click at [1195, 424] on input "text" at bounding box center [1260, 426] width 439 height 25
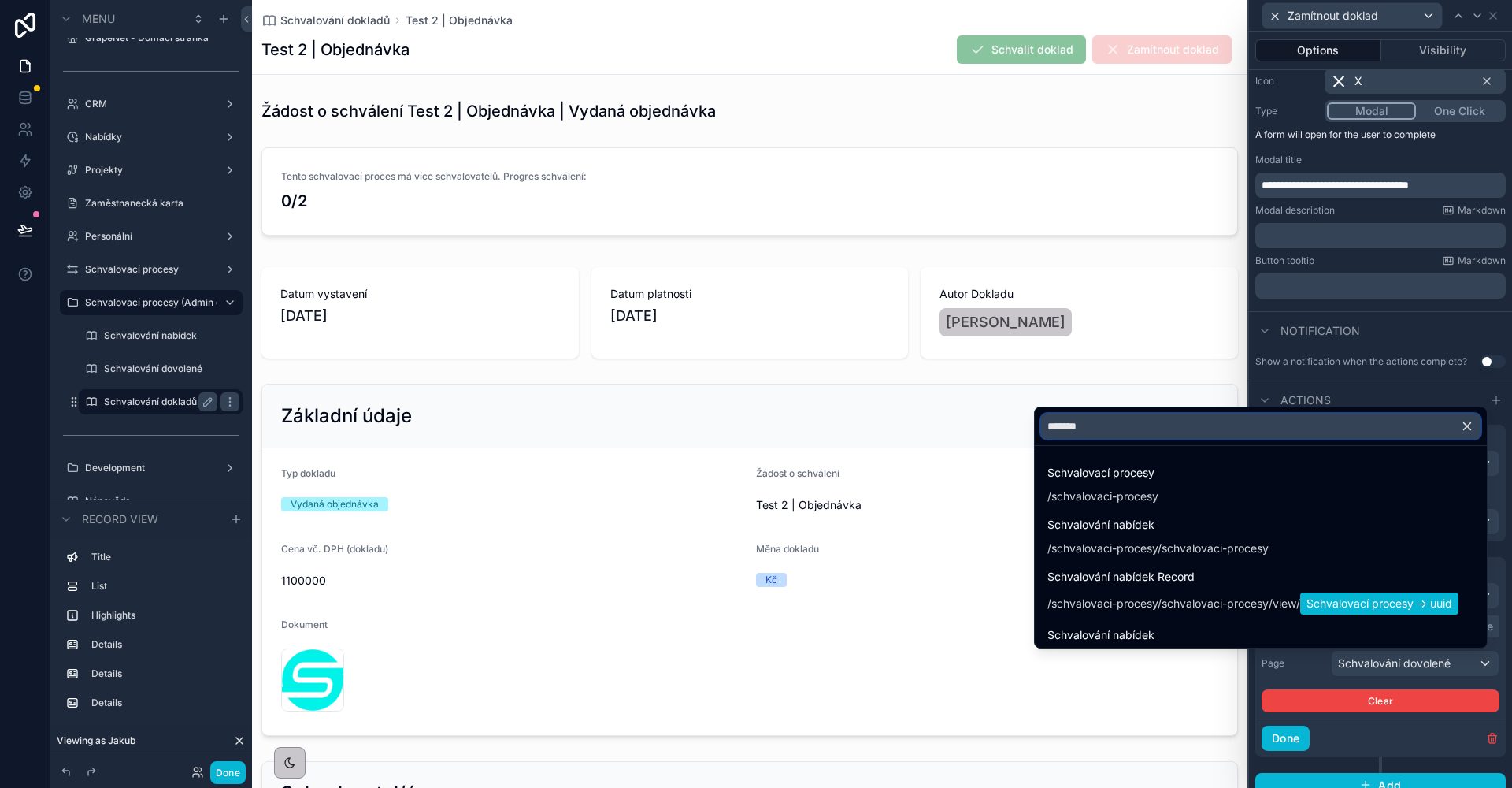
type input "********"
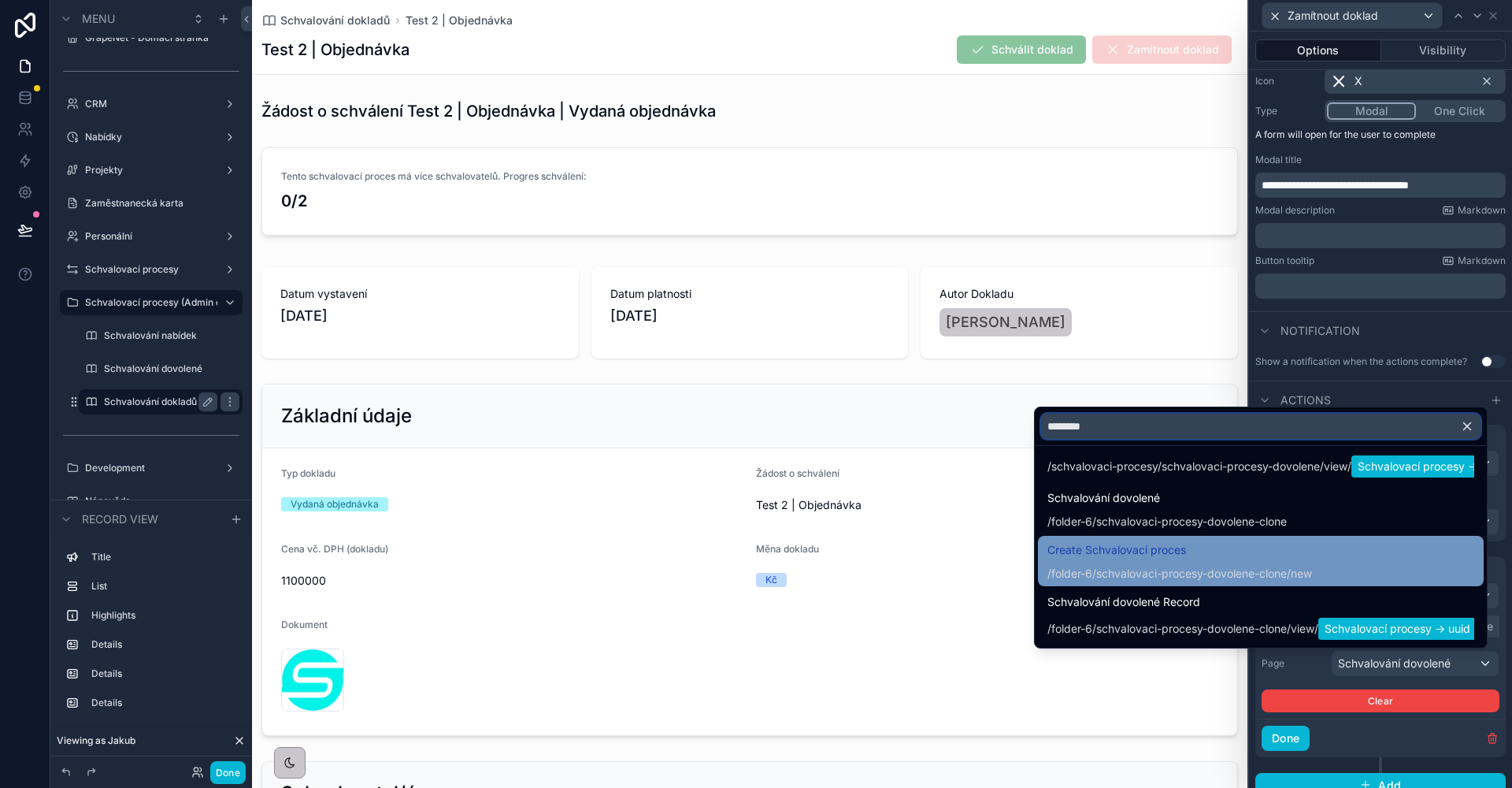
scroll to position [458, 0]
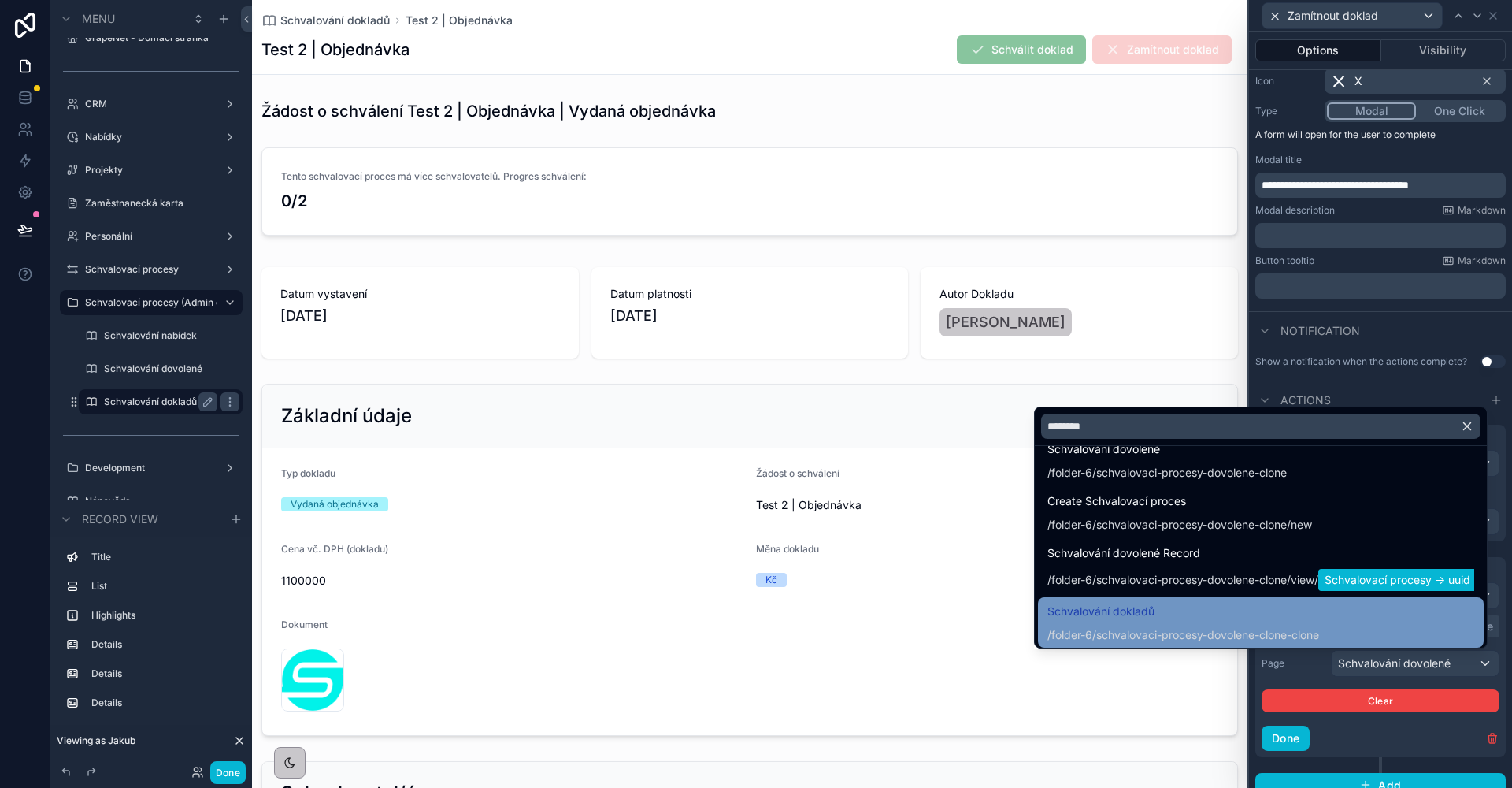
click at [1241, 610] on span "Schvalování dokladů" at bounding box center [1183, 611] width 271 height 19
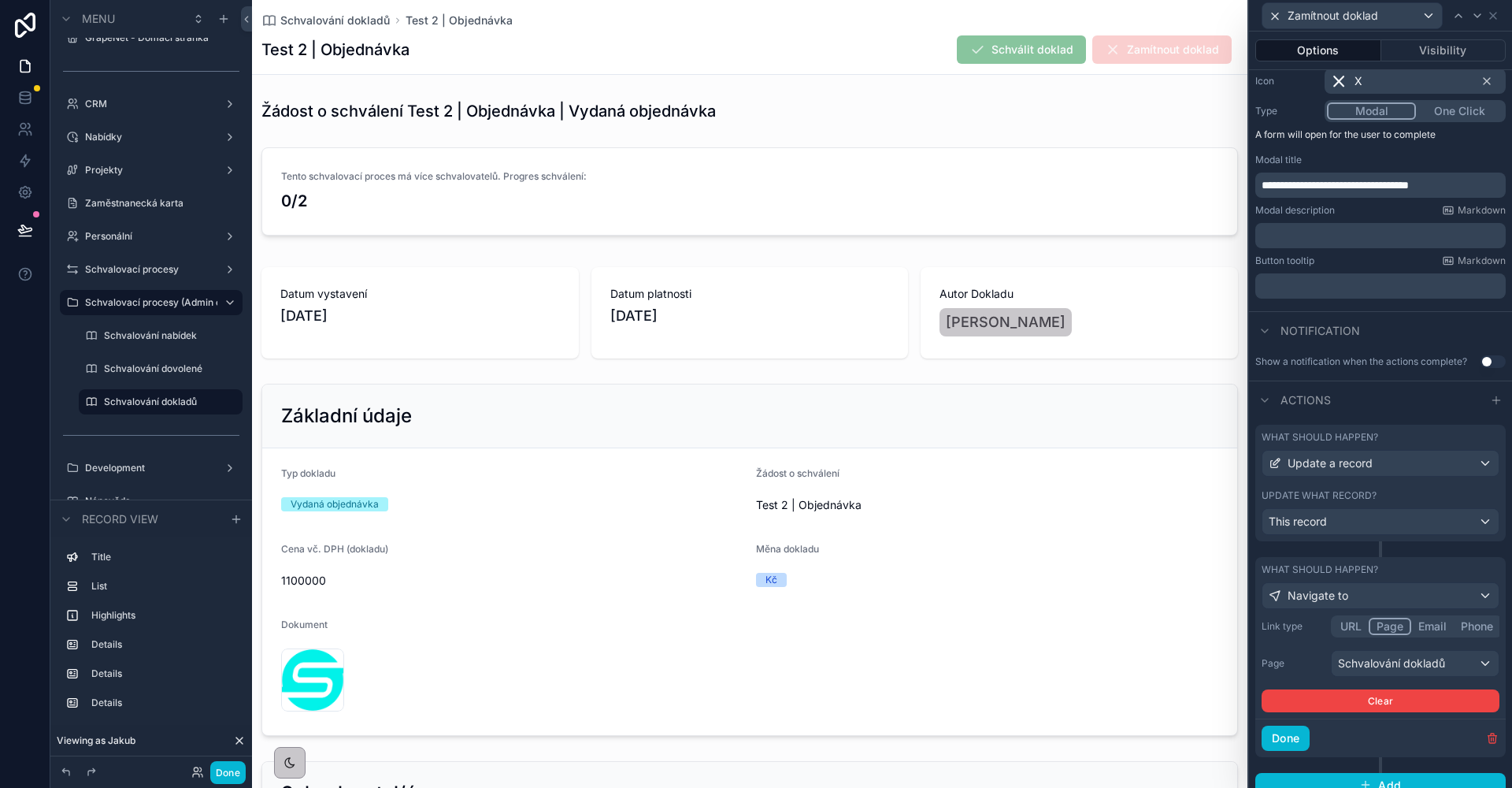
click at [1322, 504] on div "Update what record? This record" at bounding box center [1380, 512] width 238 height 46
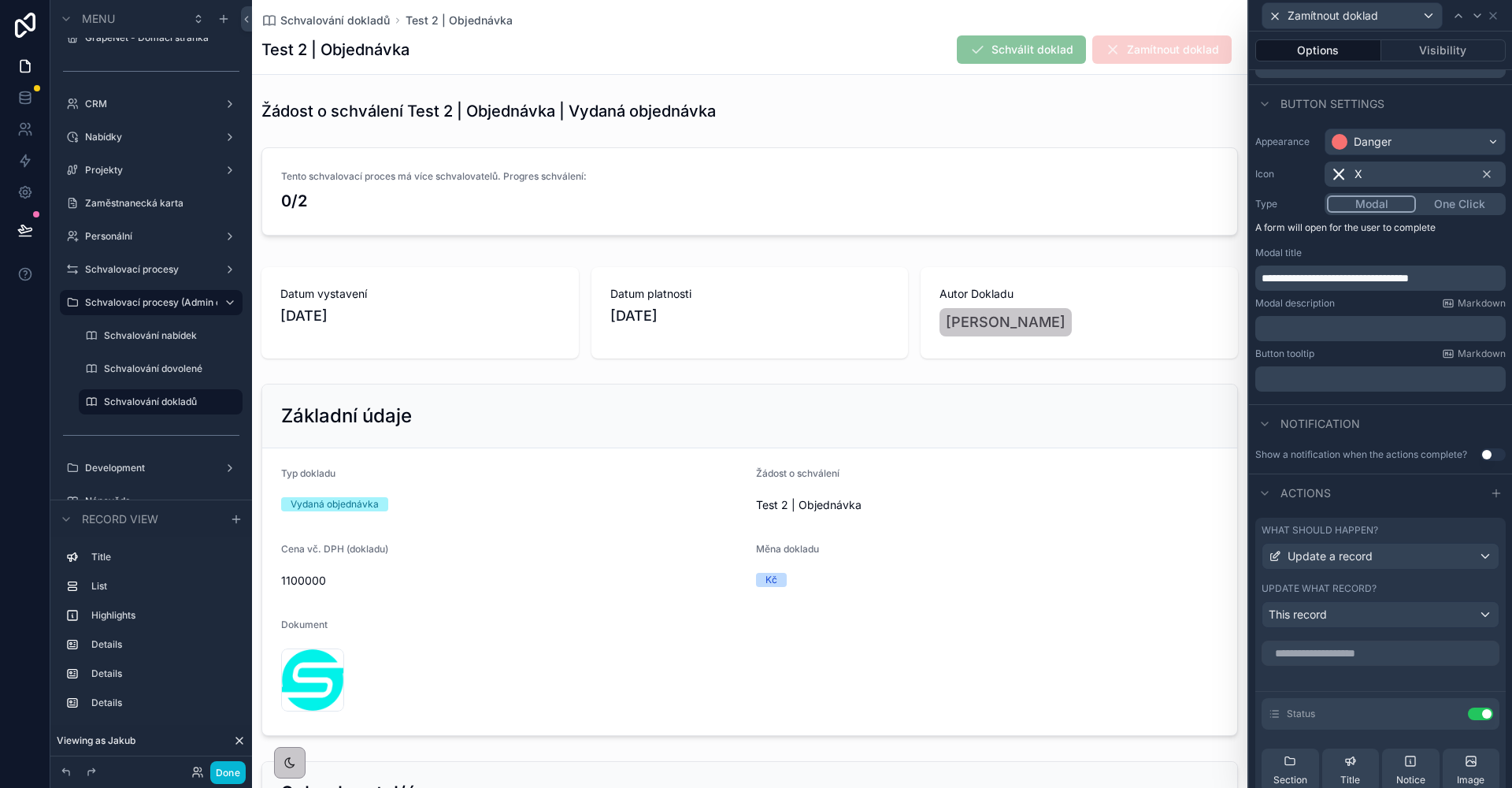
scroll to position [53, 0]
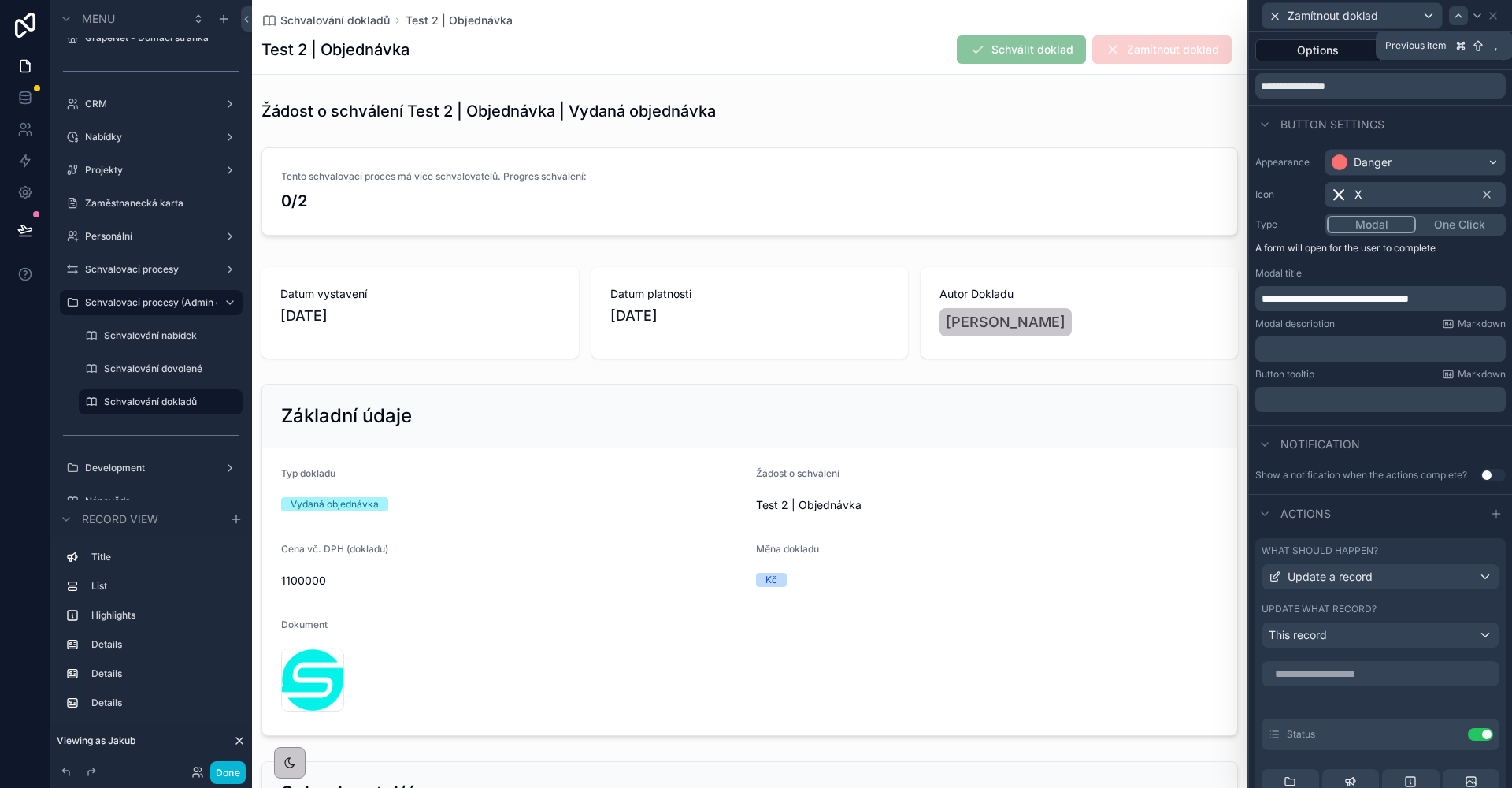
click at [1456, 21] on icon at bounding box center [1458, 15] width 12 height 12
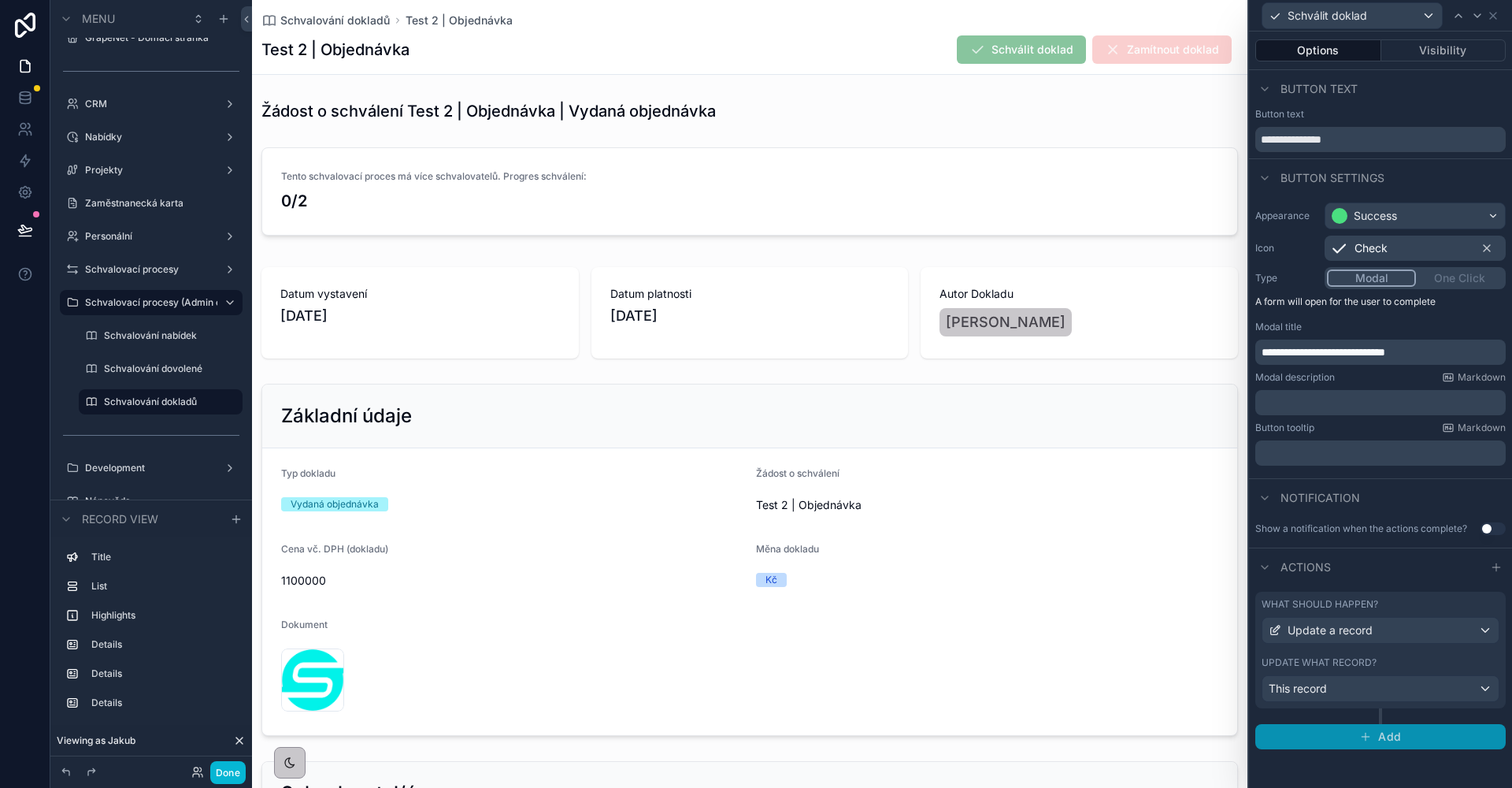
click at [1386, 728] on button "Add" at bounding box center [1380, 736] width 251 height 25
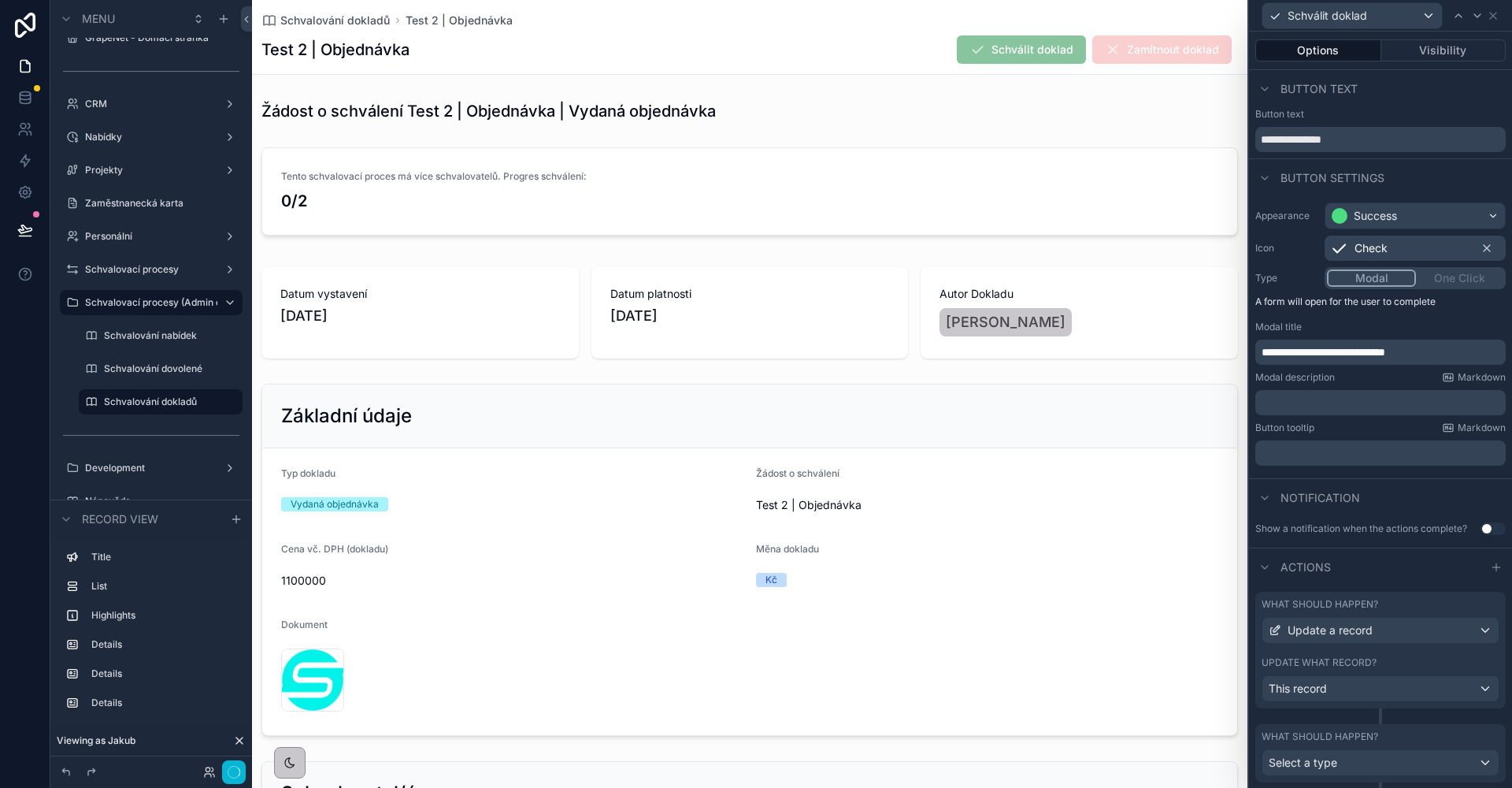
scroll to position [41, 0]
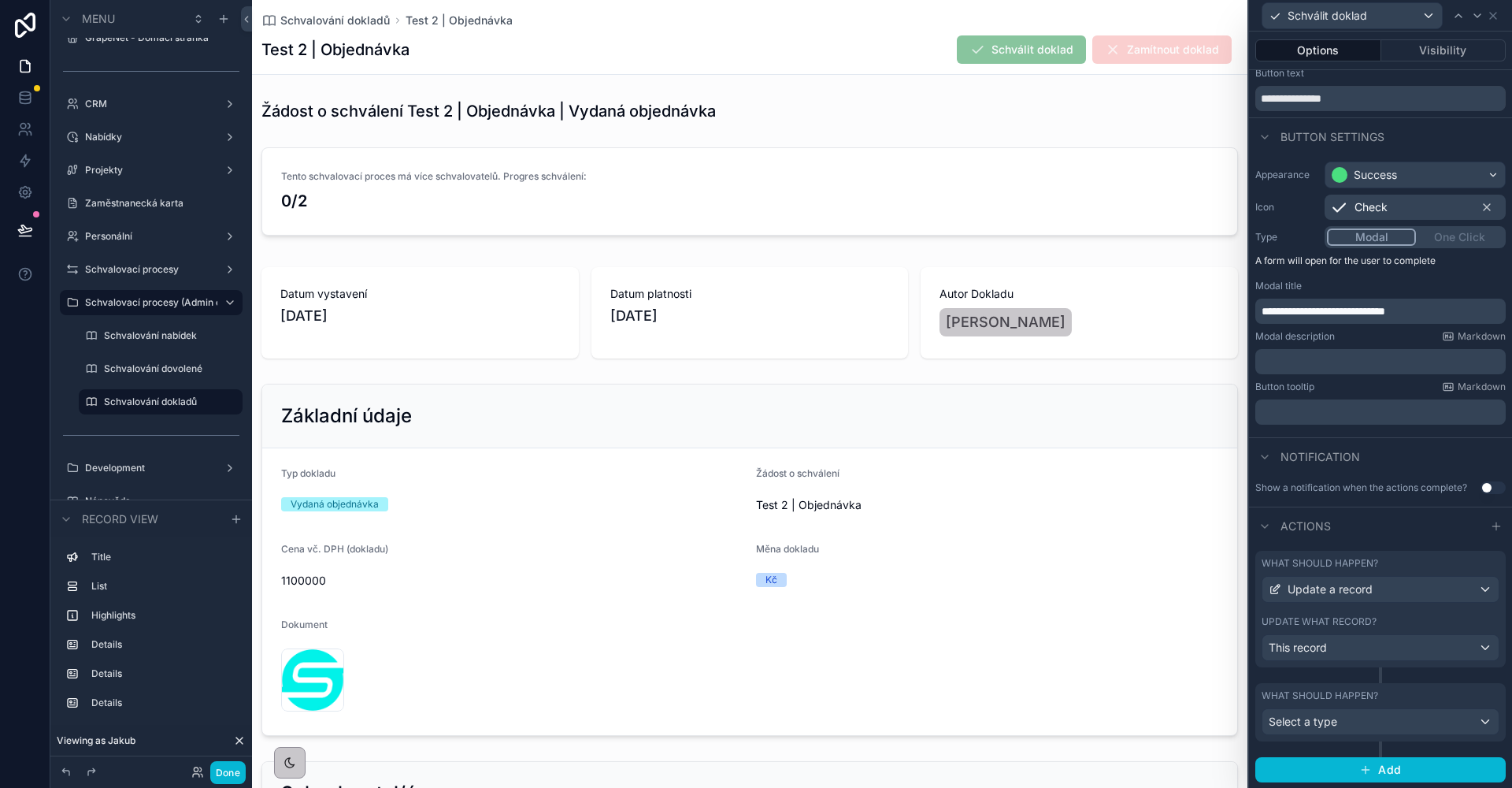
click at [1399, 716] on div "Select a type" at bounding box center [1380, 721] width 236 height 25
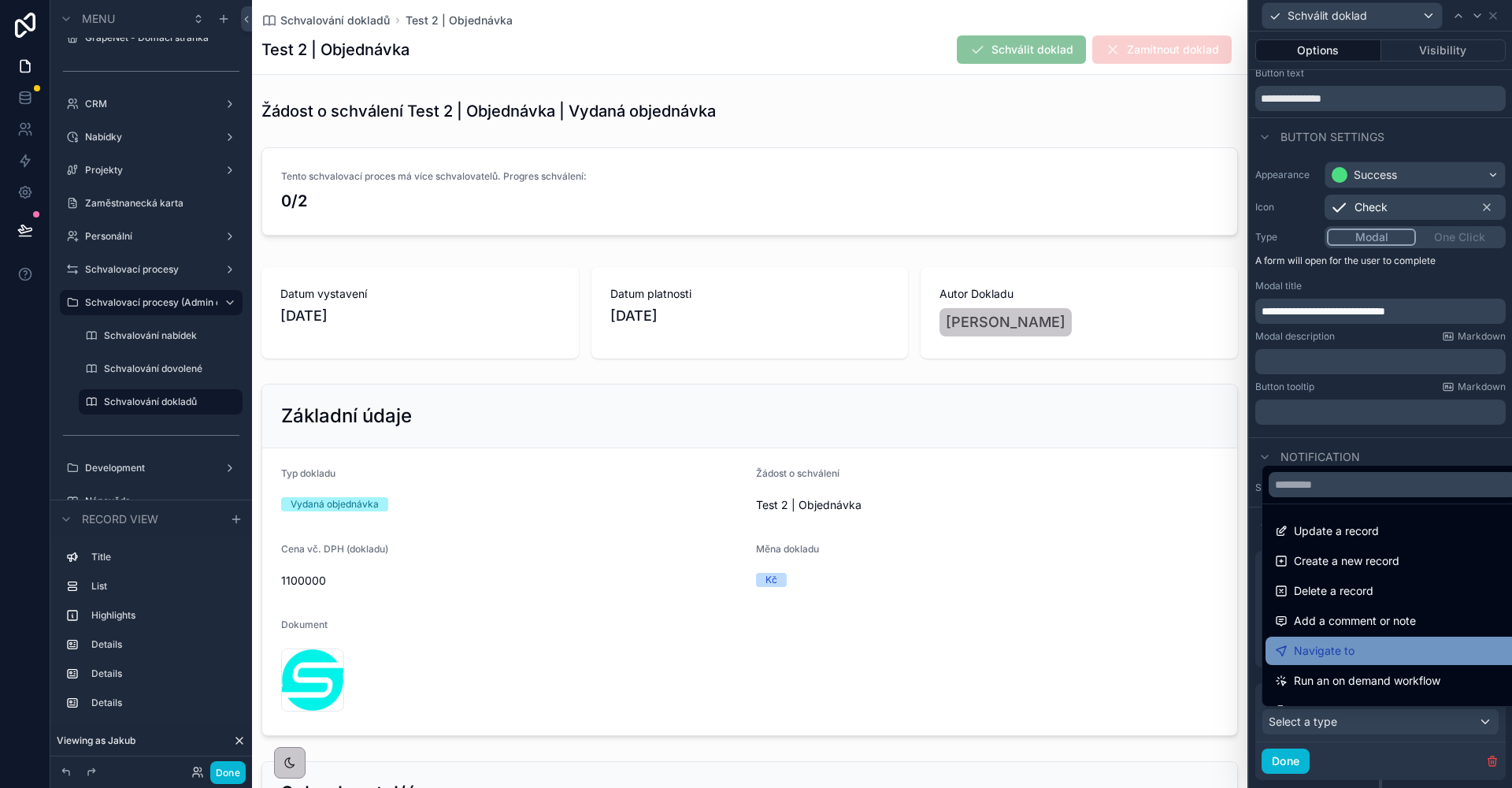
click at [1366, 644] on div "Navigate to" at bounding box center [1393, 651] width 235 height 19
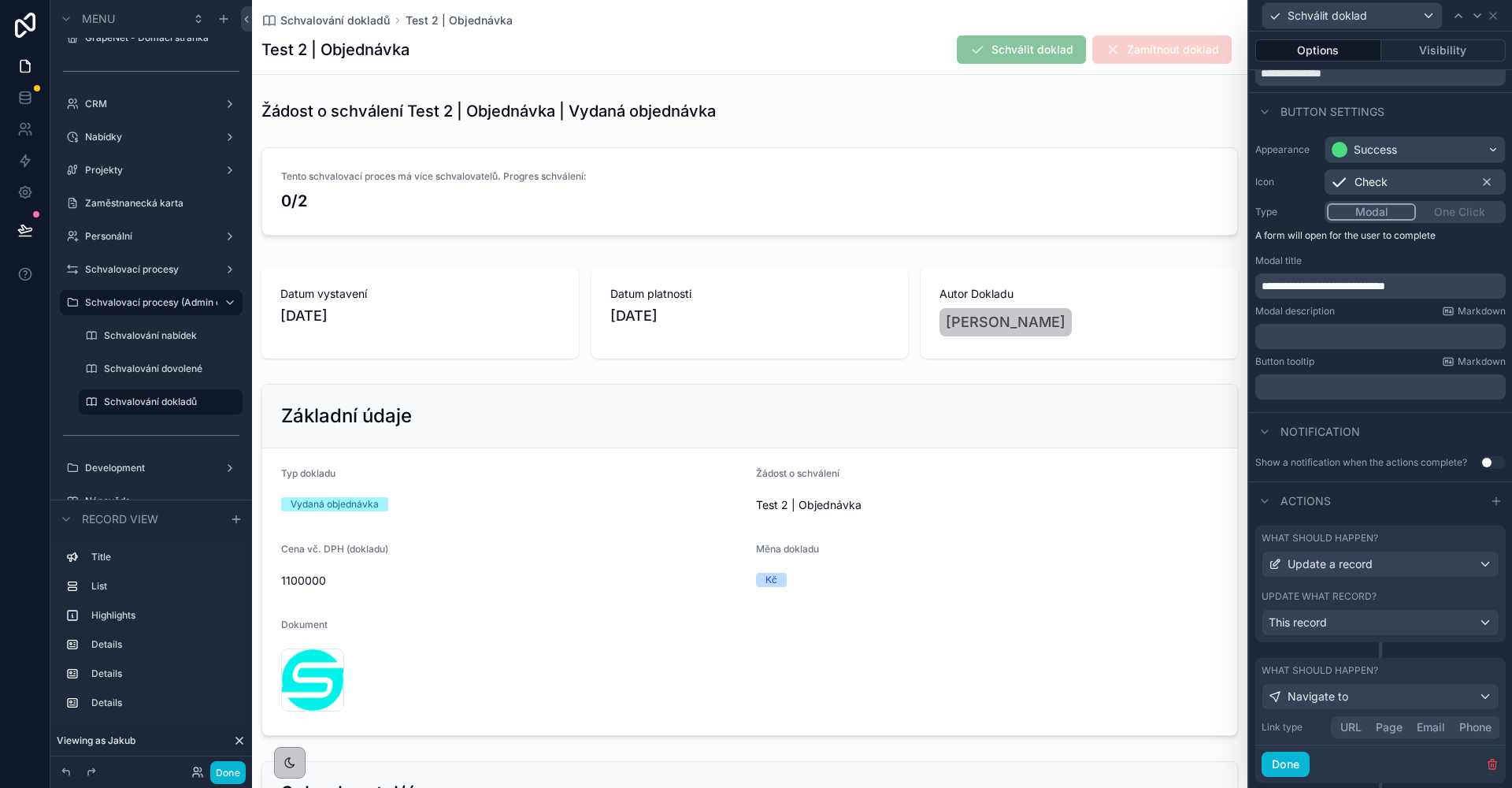
scroll to position [107, 0]
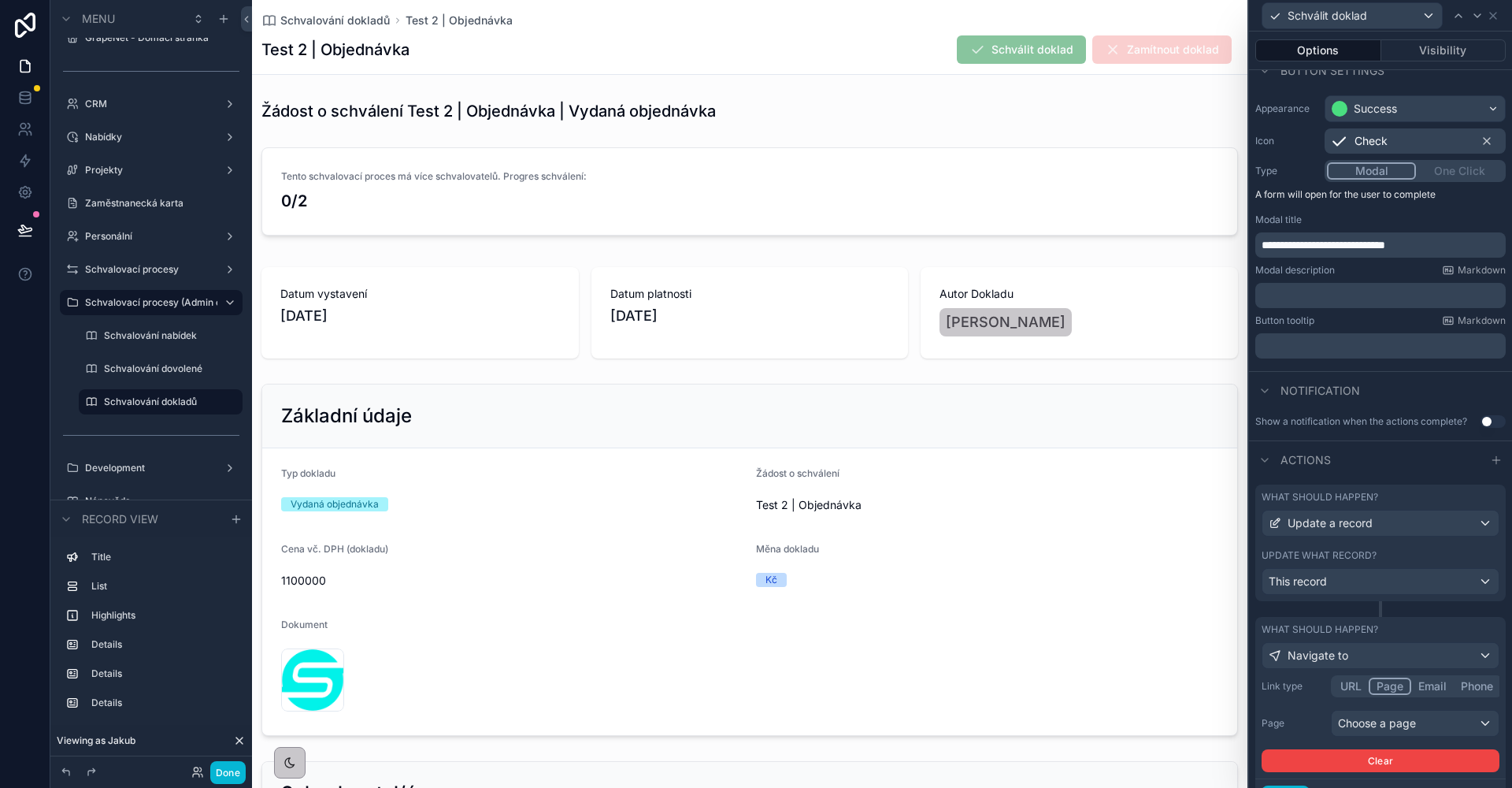
click at [1375, 688] on button "Page" at bounding box center [1389, 686] width 43 height 17
click at [1386, 720] on div "Choose a page" at bounding box center [1414, 723] width 167 height 25
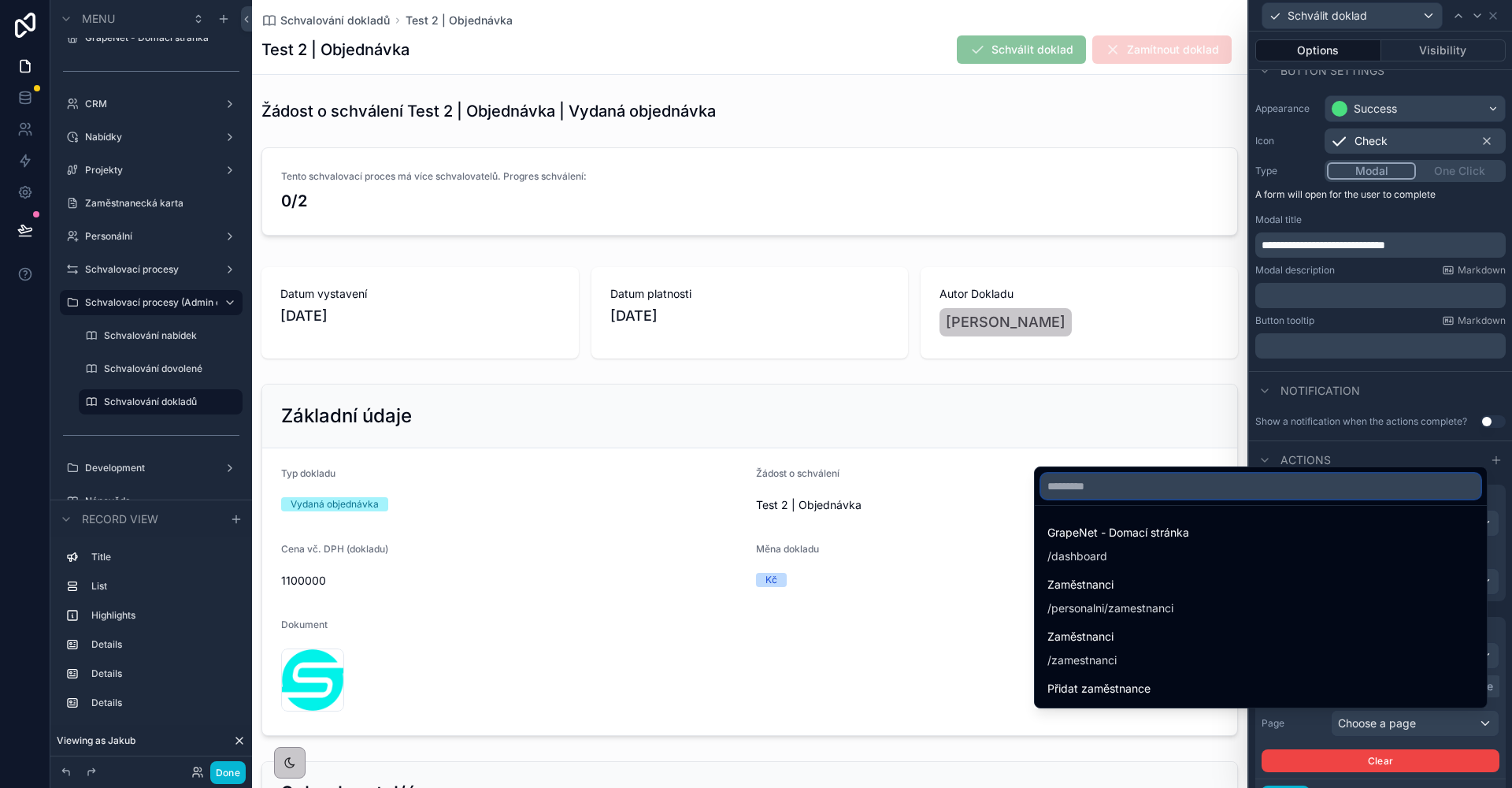
click at [1182, 496] on input "text" at bounding box center [1260, 486] width 439 height 25
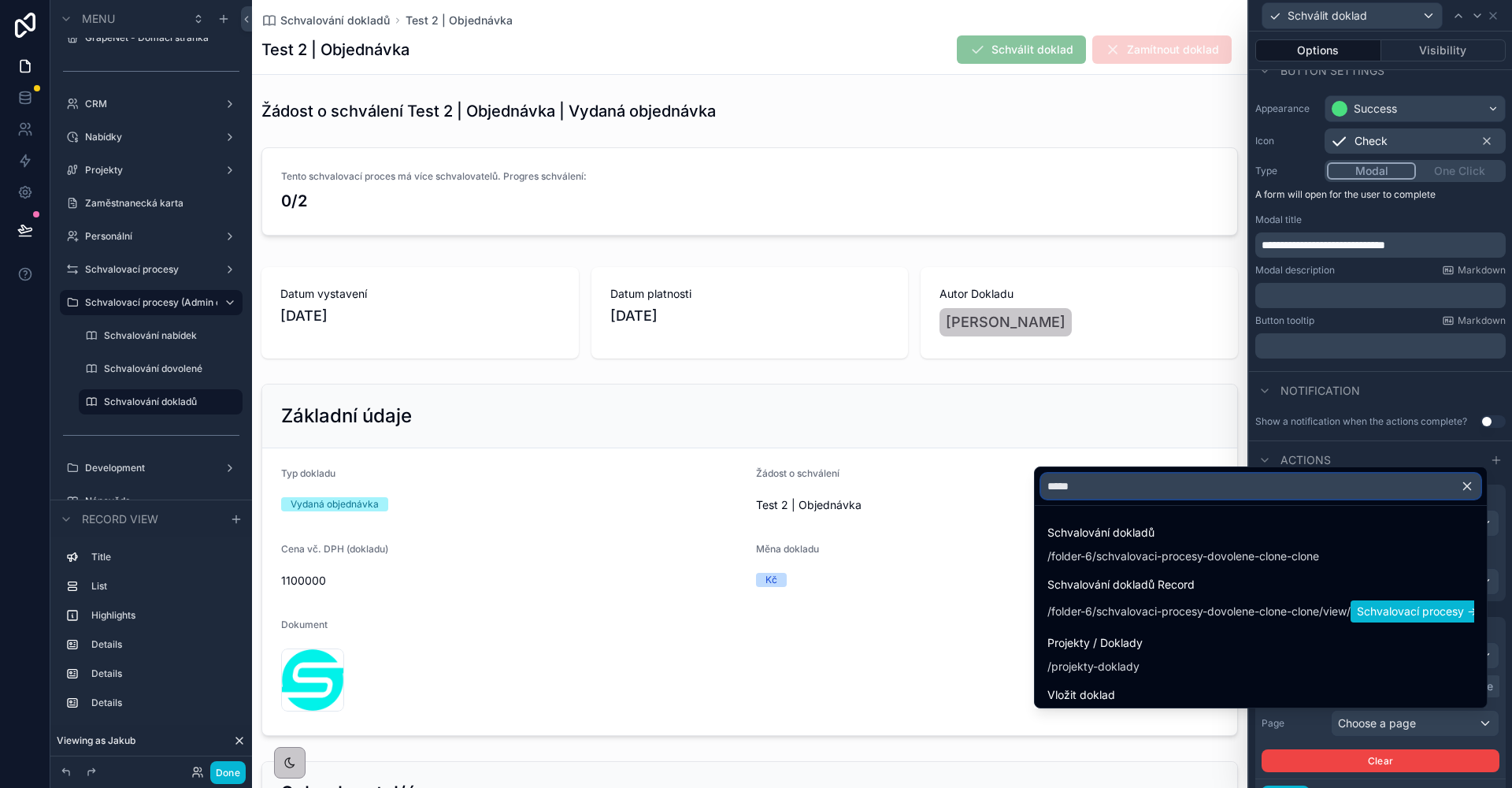
type input "******"
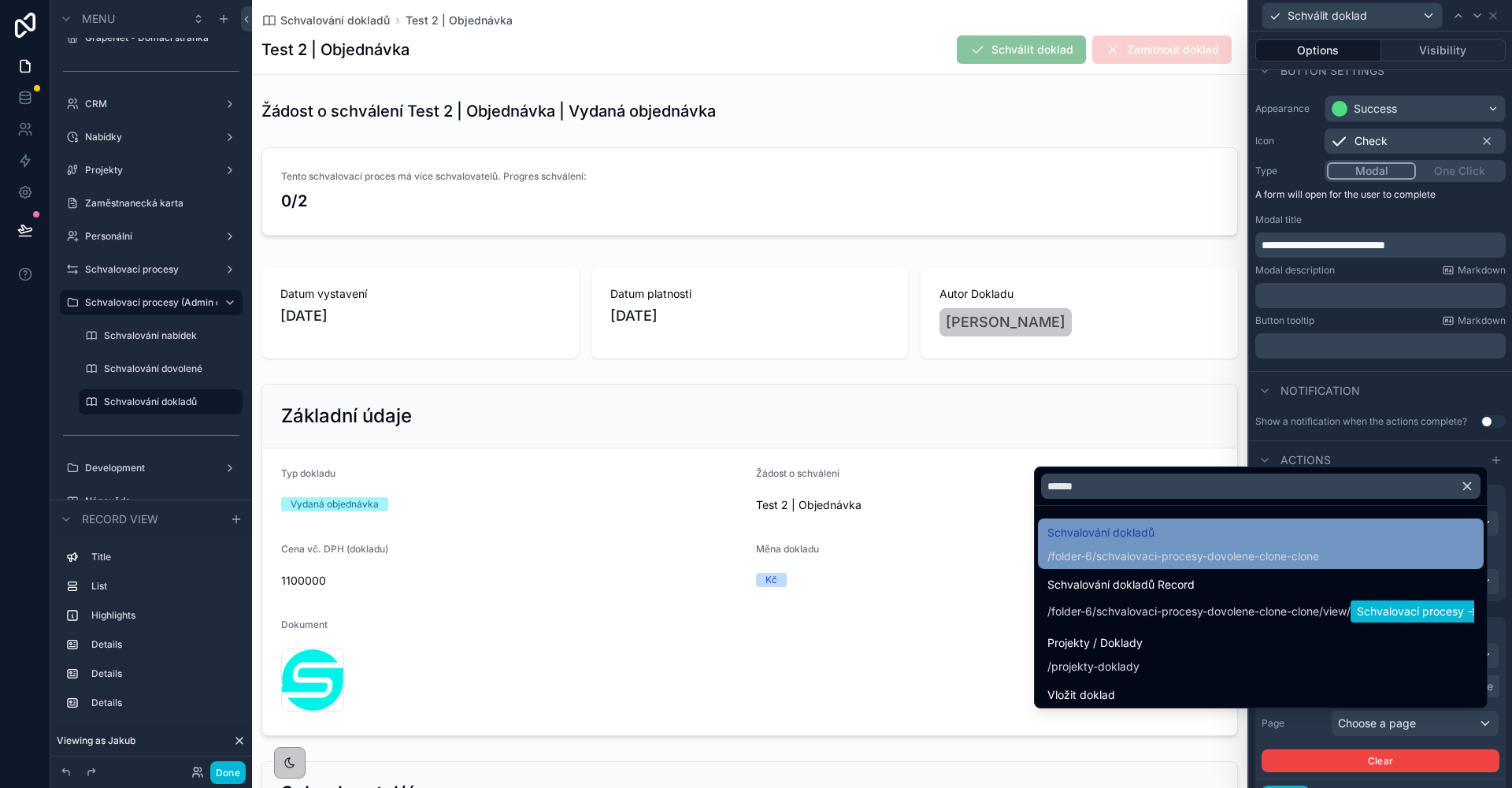
click at [1149, 529] on span "Schvalování dokladů" at bounding box center [1183, 532] width 271 height 19
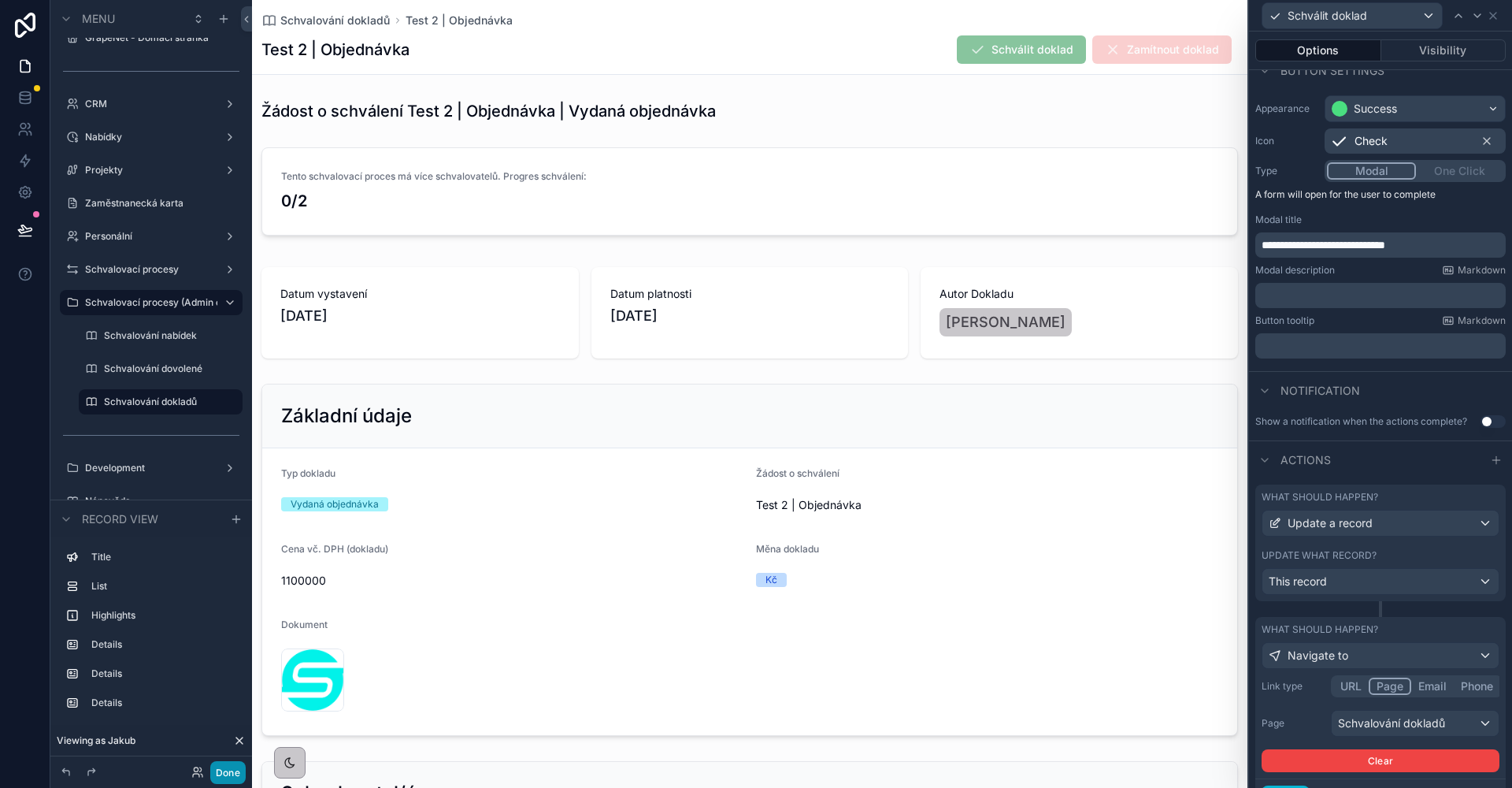
click at [237, 772] on button "Done" at bounding box center [228, 772] width 35 height 23
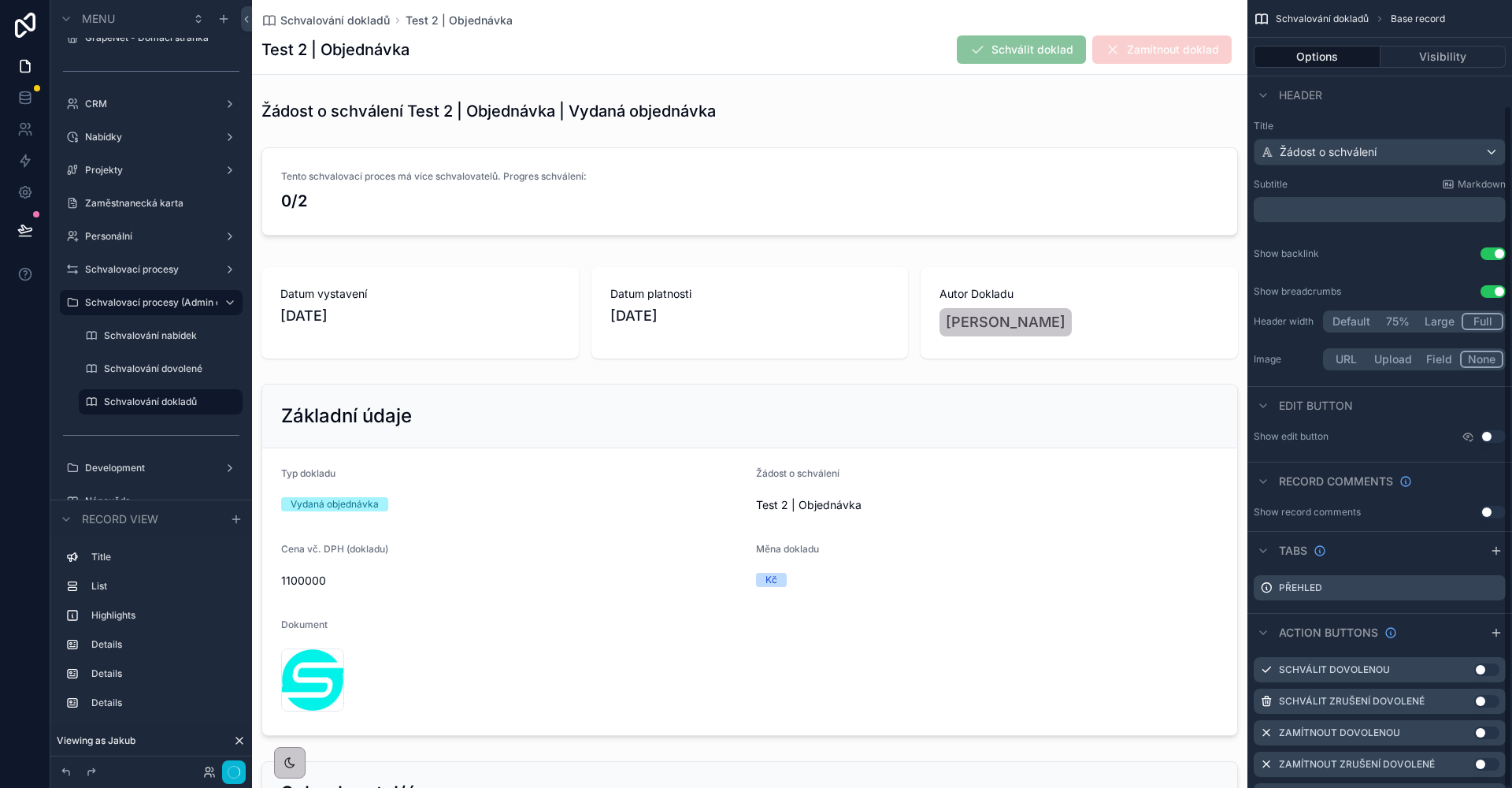
scroll to position [121, 0]
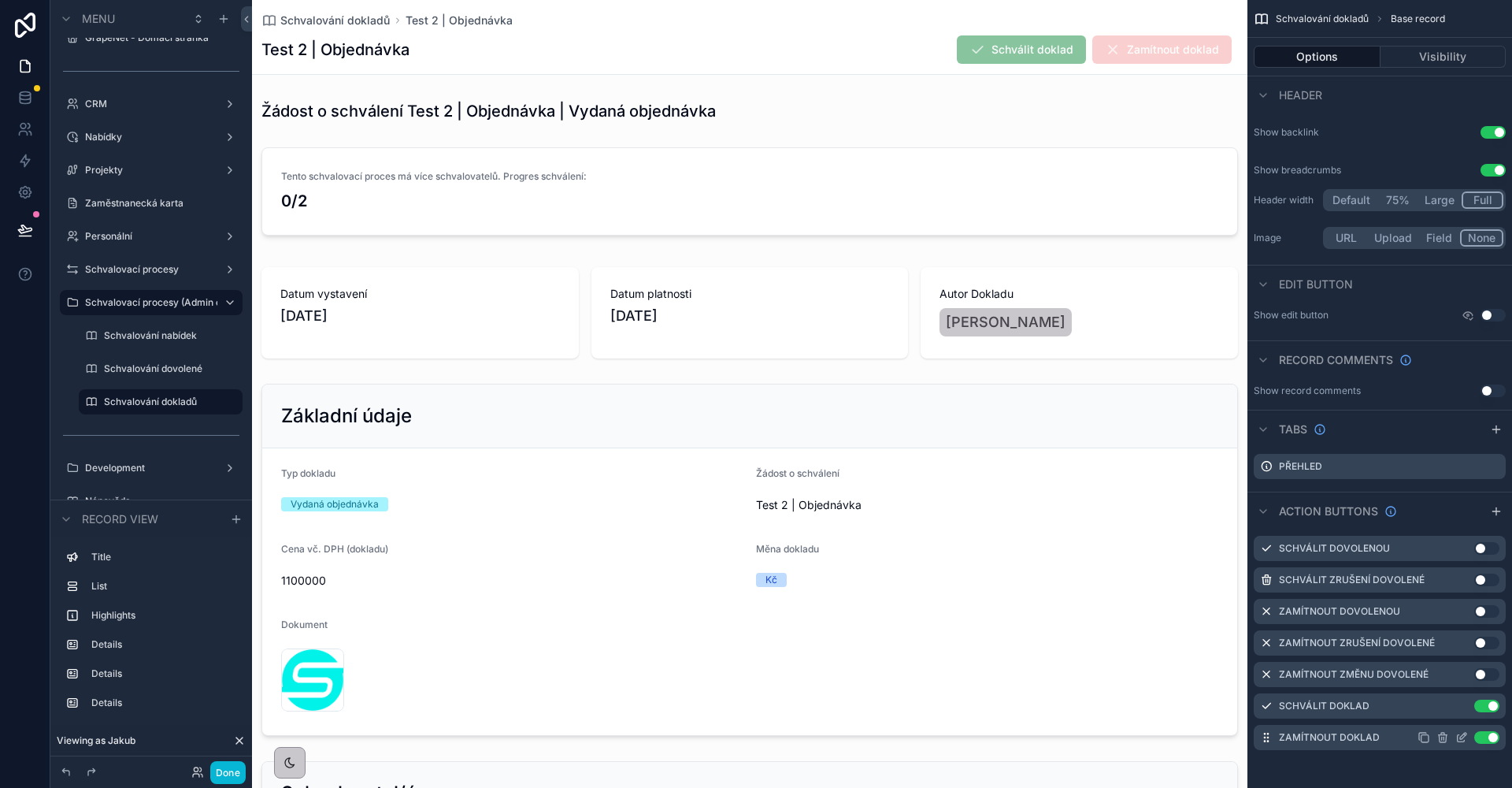
click at [1462, 737] on icon "scrollable content" at bounding box center [1461, 737] width 12 height 12
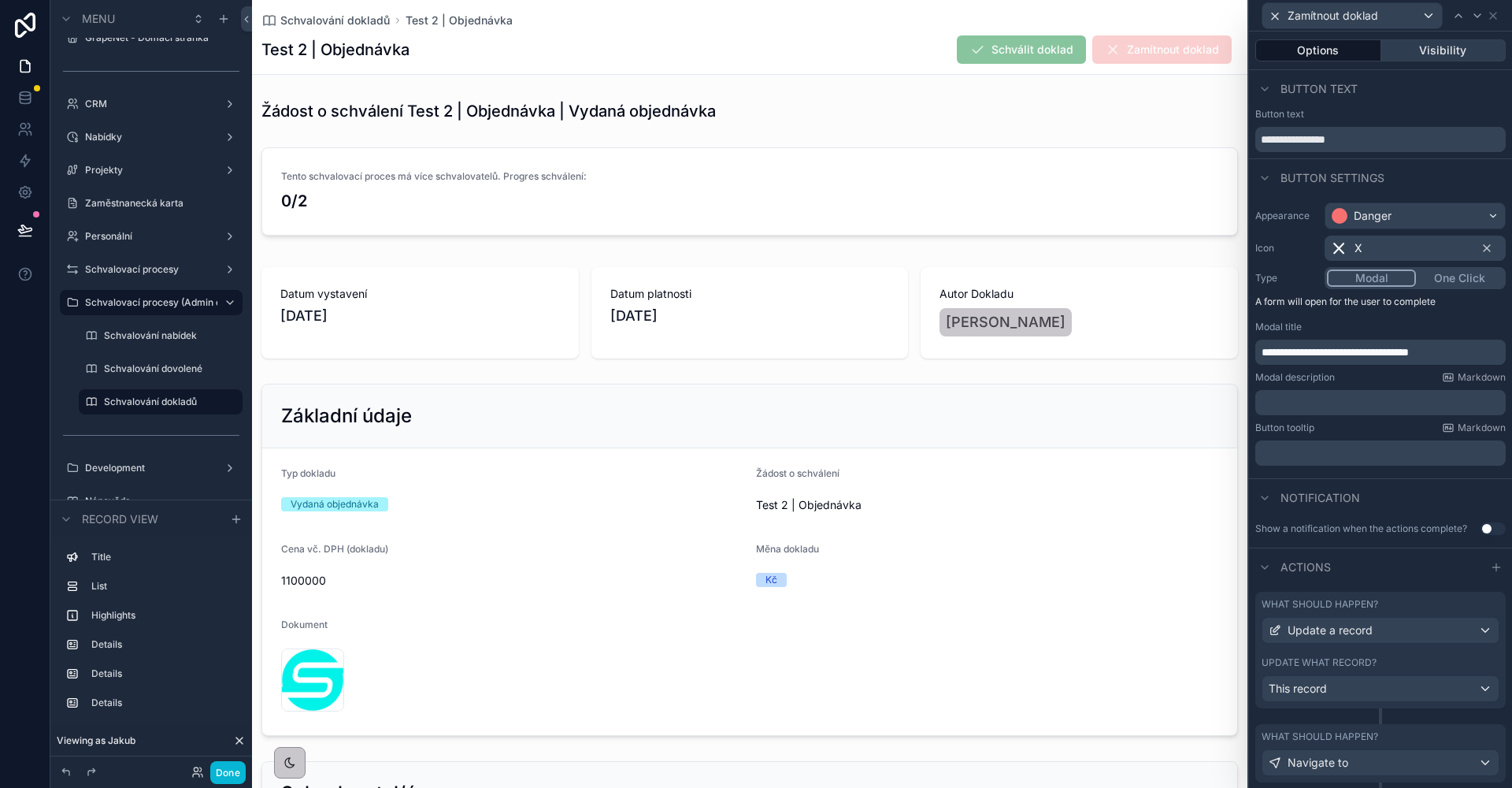
click at [1422, 46] on button "Visibility" at bounding box center [1444, 50] width 125 height 22
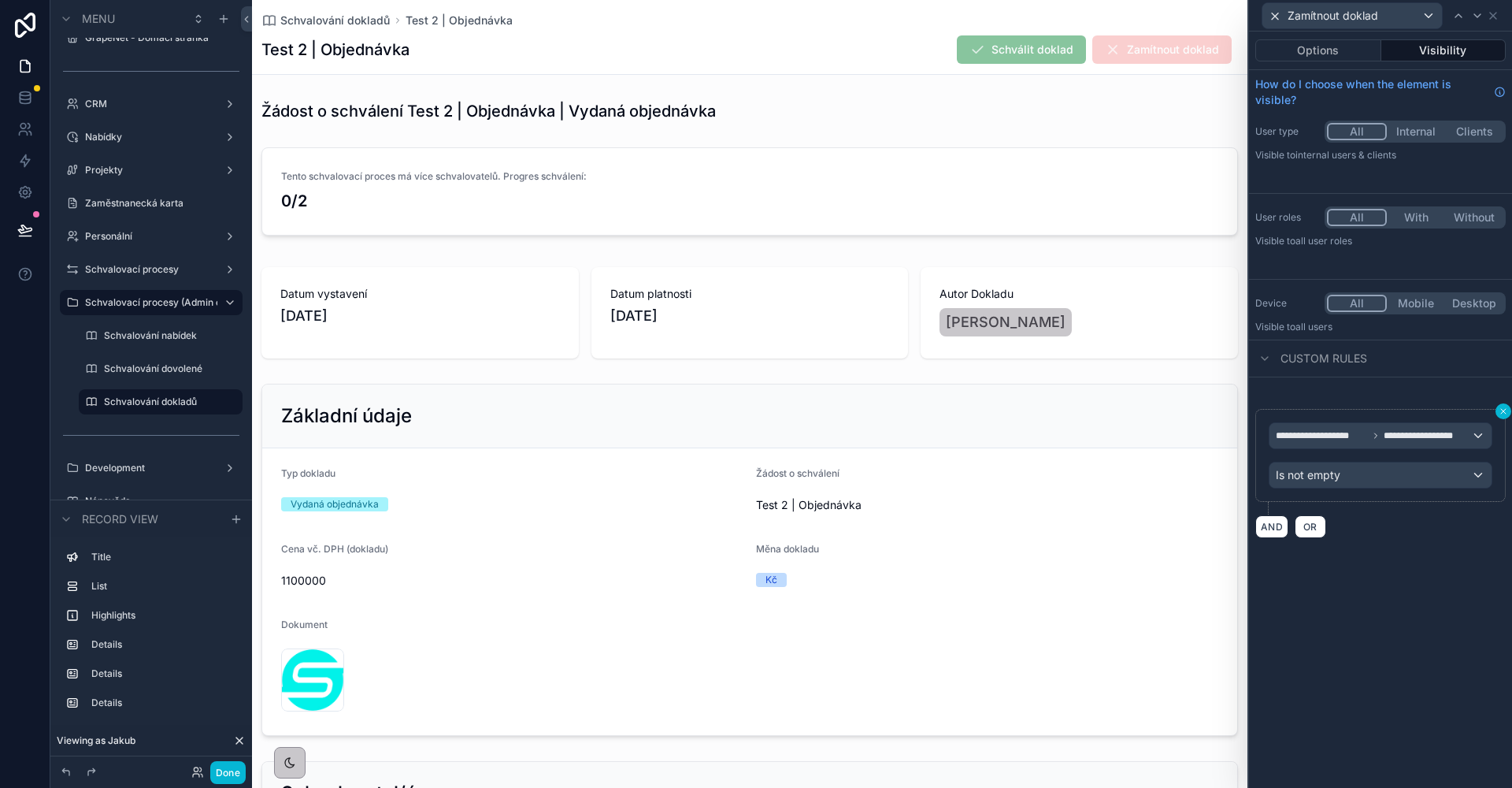
click at [1506, 408] on icon at bounding box center [1503, 410] width 9 height 9
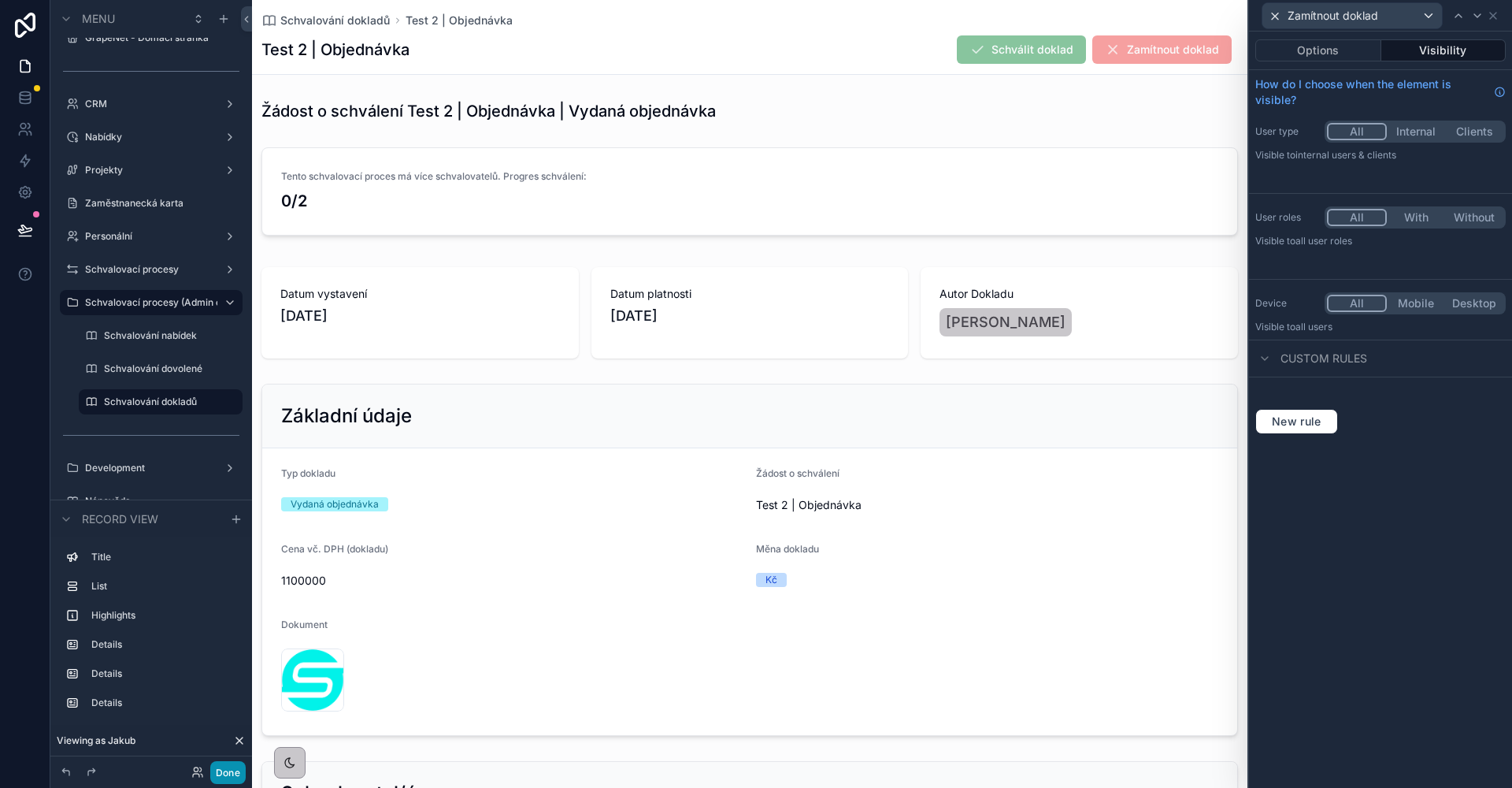
click at [231, 776] on button "Done" at bounding box center [228, 772] width 35 height 23
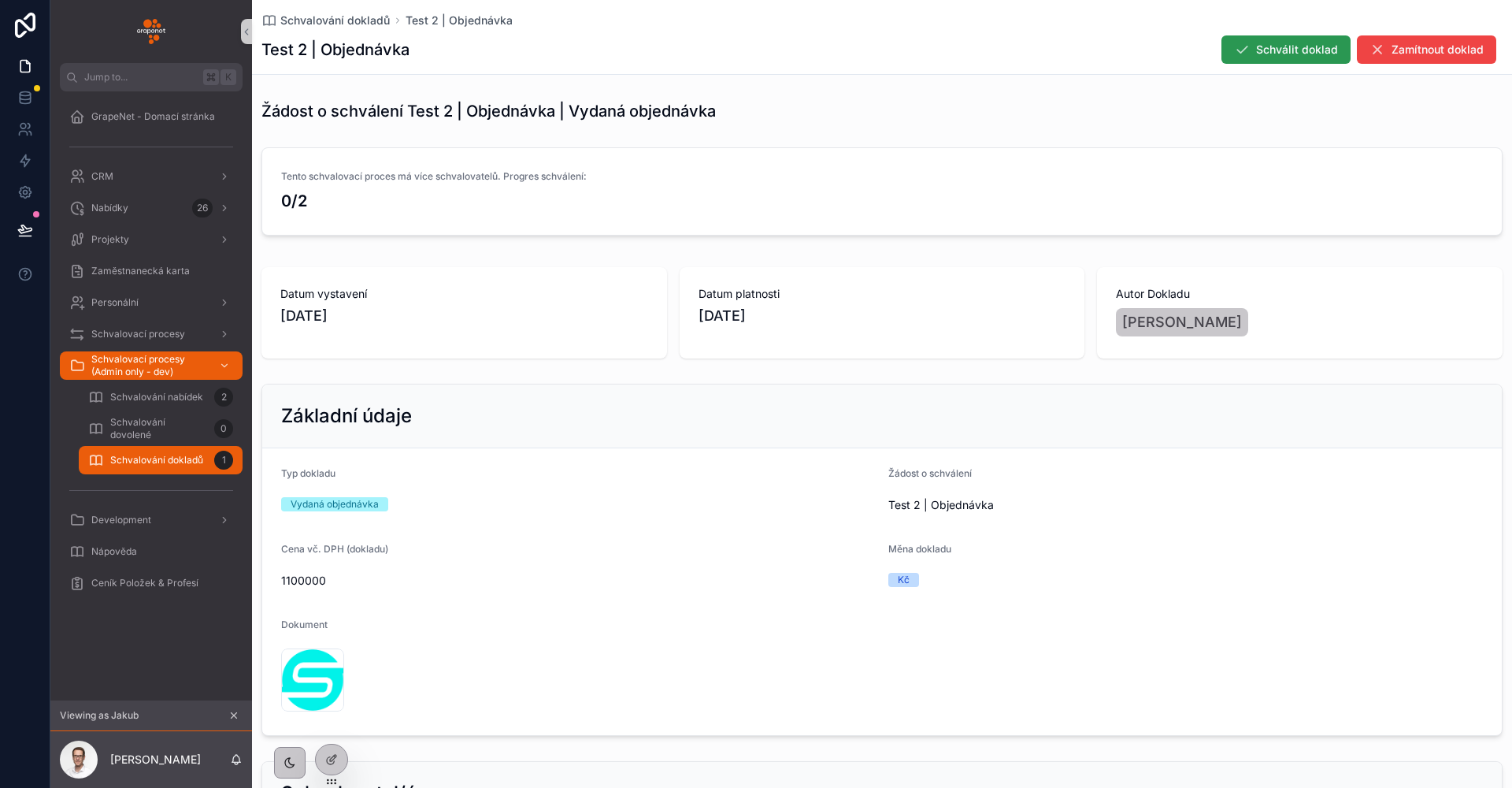
click at [1292, 40] on button "Schválit doklad" at bounding box center [1285, 49] width 129 height 28
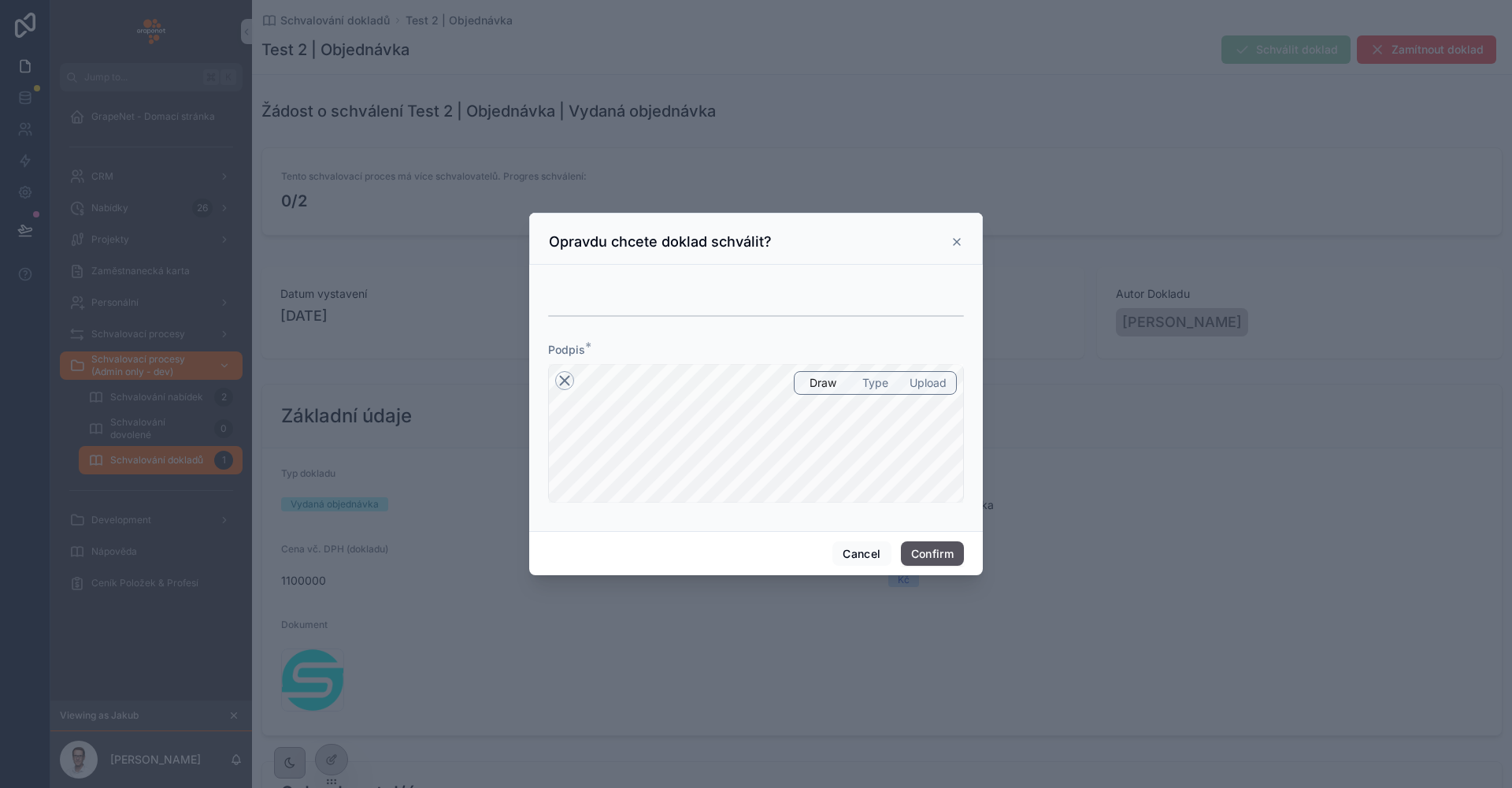
click at [572, 387] on icon at bounding box center [564, 380] width 19 height 19
click at [959, 239] on icon at bounding box center [956, 241] width 12 height 12
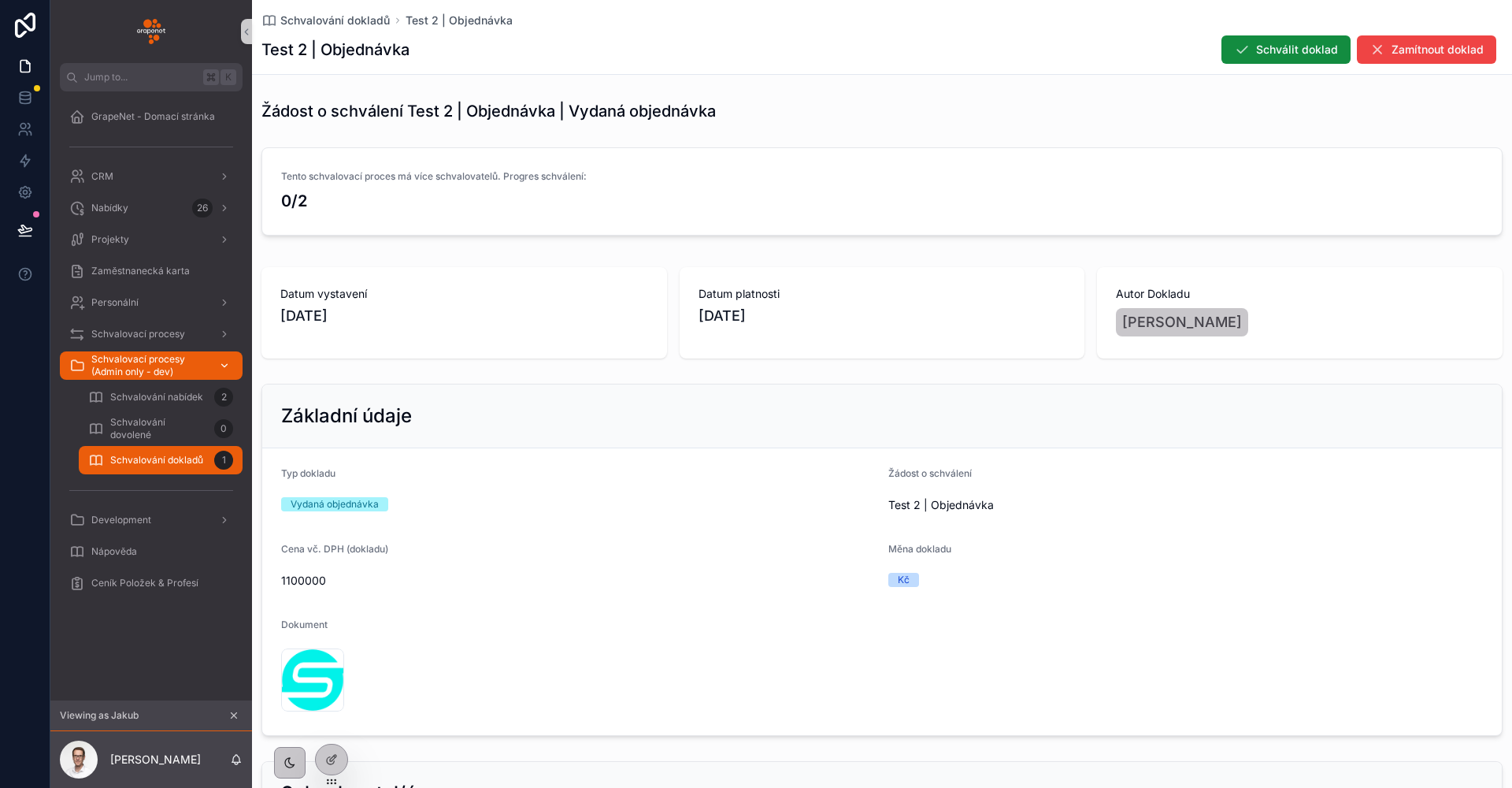
click at [149, 363] on span "Schvalovací procesy (Admin only - dev)" at bounding box center [149, 365] width 115 height 25
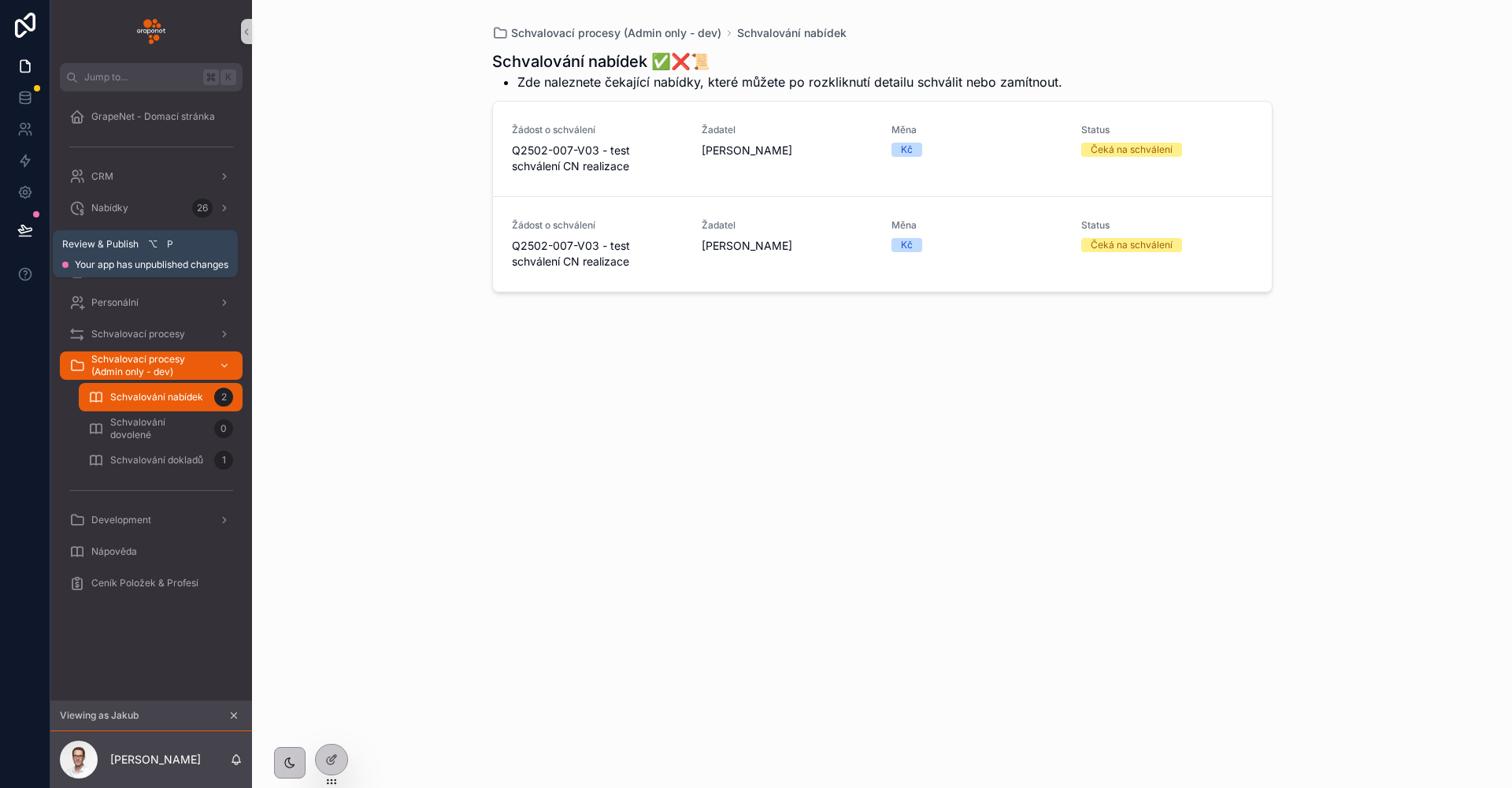
click at [18, 228] on icon at bounding box center [25, 229] width 16 height 16
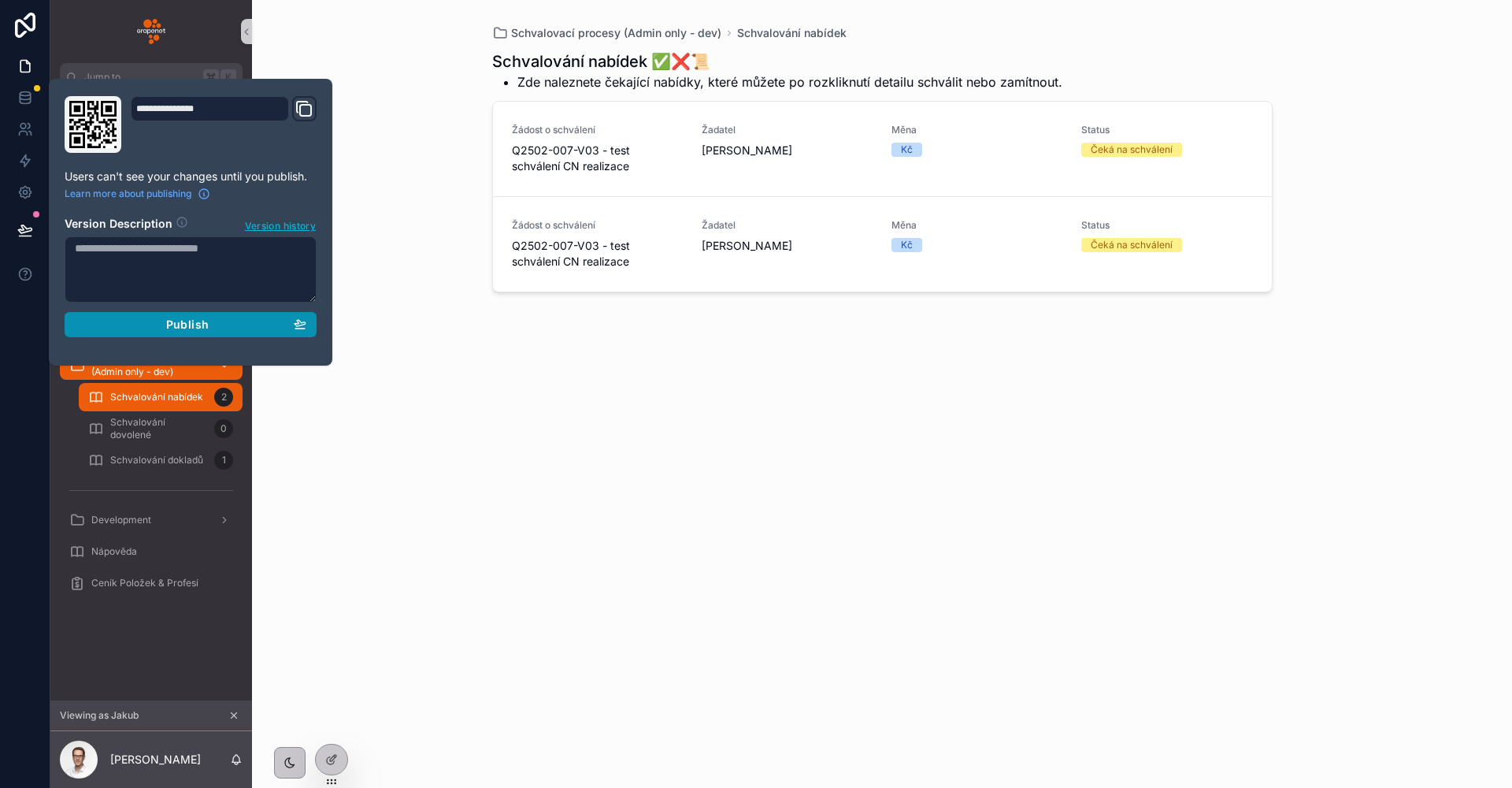
click at [252, 335] on button "Publish" at bounding box center [191, 324] width 252 height 25
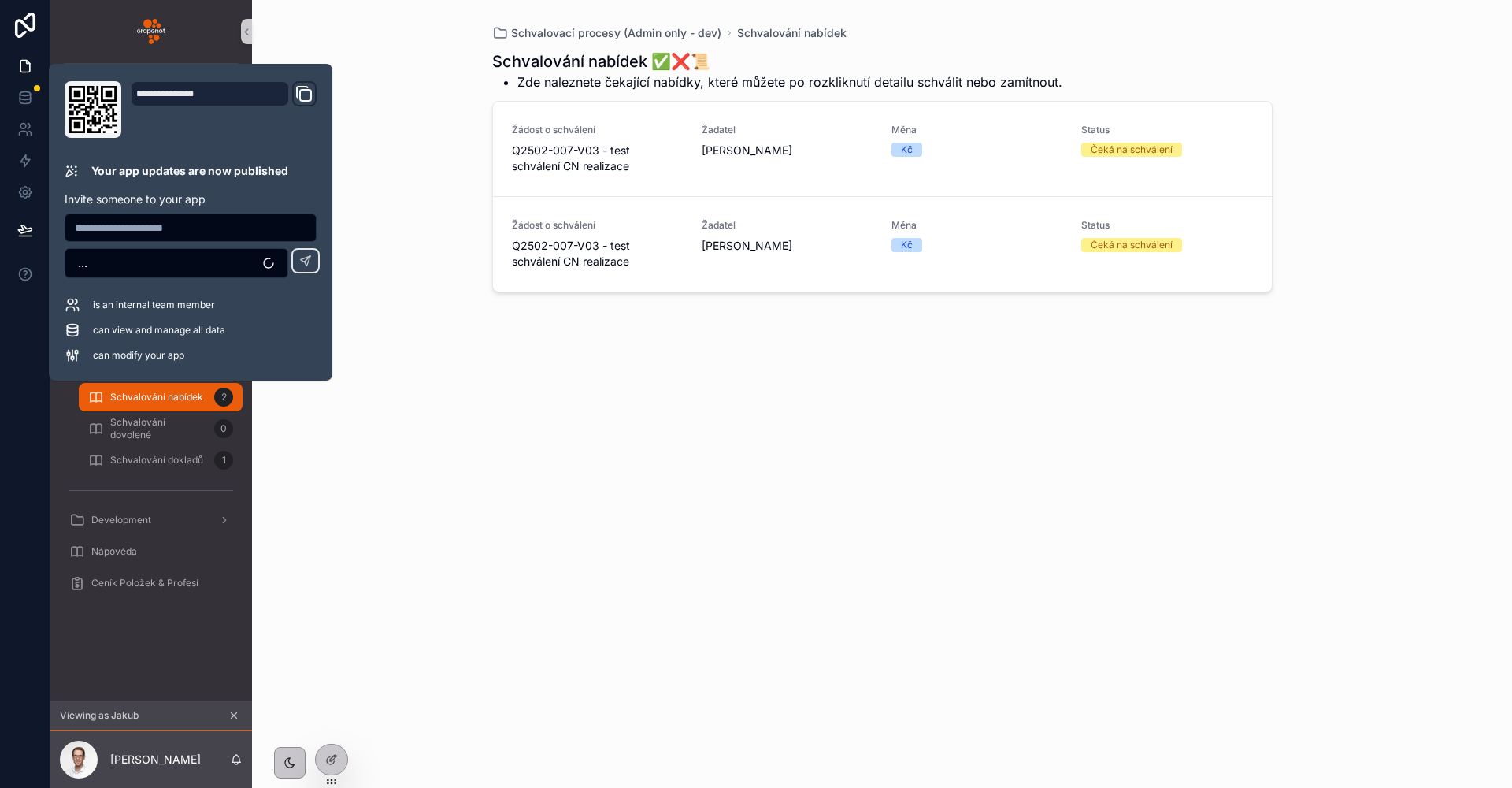
click at [476, 400] on div "Schvalovací procesy (Admin only - dev) Schvalování nabídek Schvalování nabídek …" at bounding box center [881, 394] width 1260 height 788
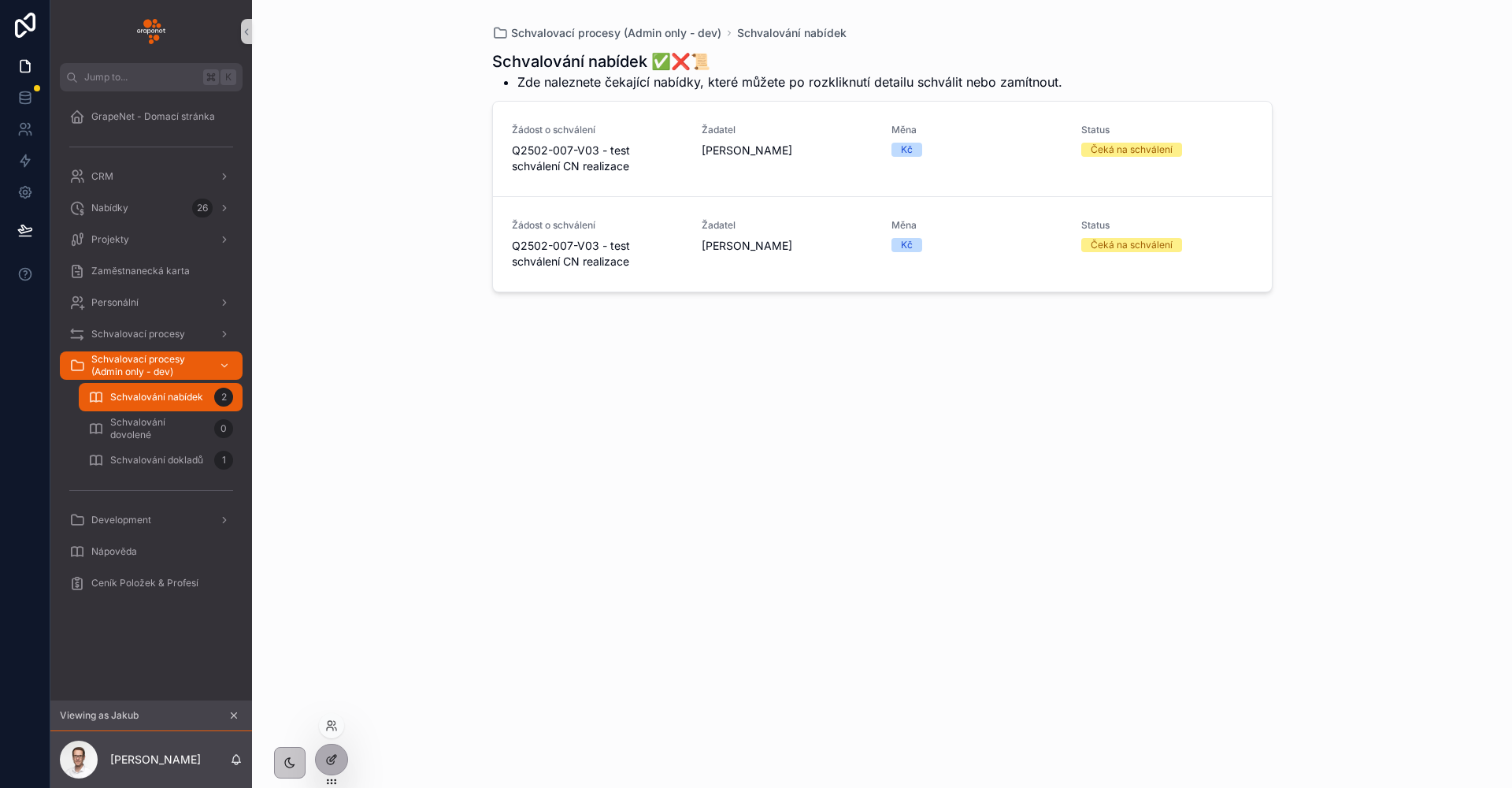
click at [340, 755] on div at bounding box center [331, 759] width 31 height 30
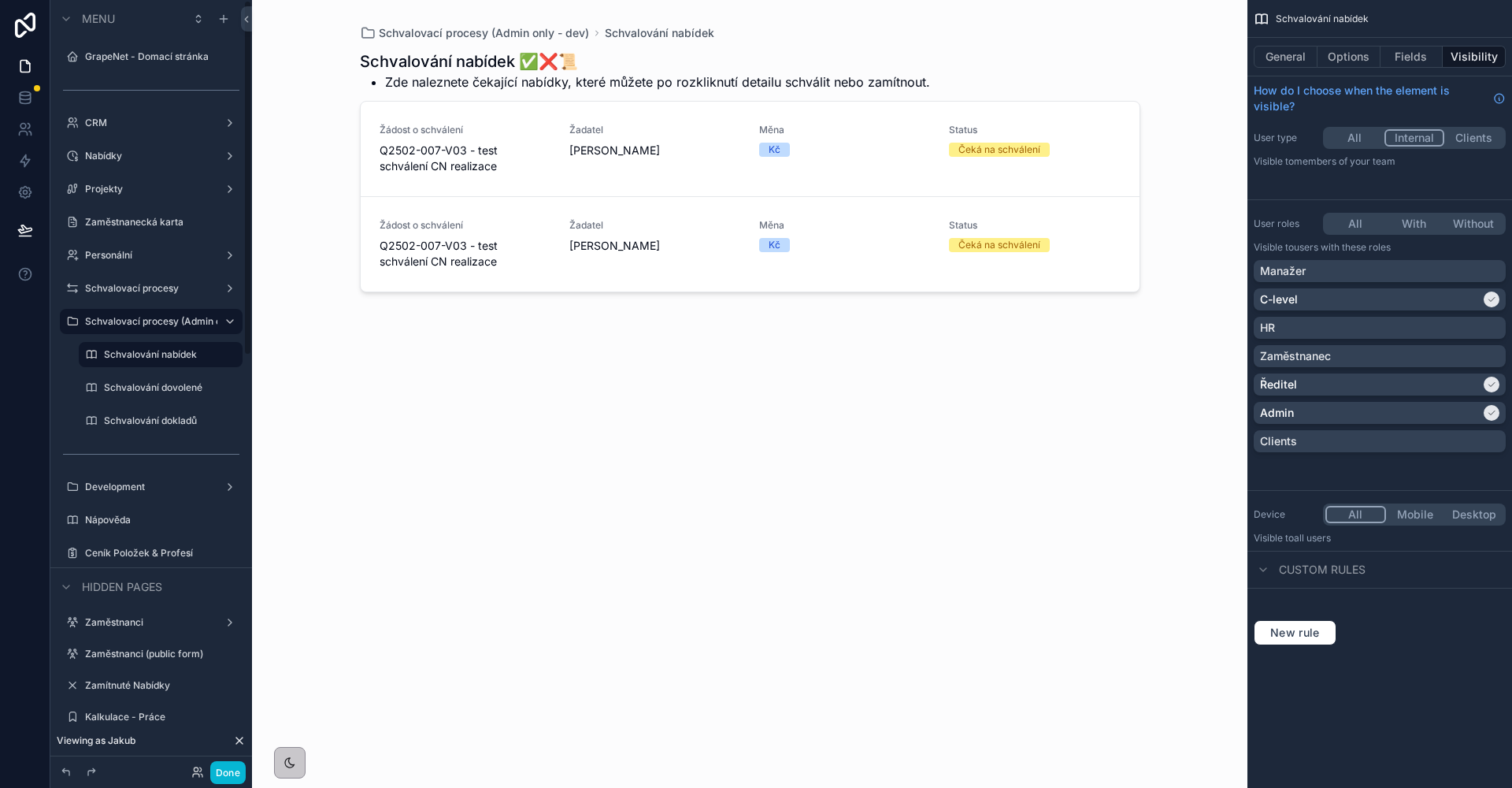
drag, startPoint x: 285, startPoint y: 331, endPoint x: 271, endPoint y: 327, distance: 14.6
click at [285, 330] on div "Schvalovací procesy (Admin only - dev) Schvalování nabídek Schvalování nabídek …" at bounding box center [749, 394] width 996 height 788
click at [220, 26] on div "scrollable content" at bounding box center [223, 18] width 19 height 19
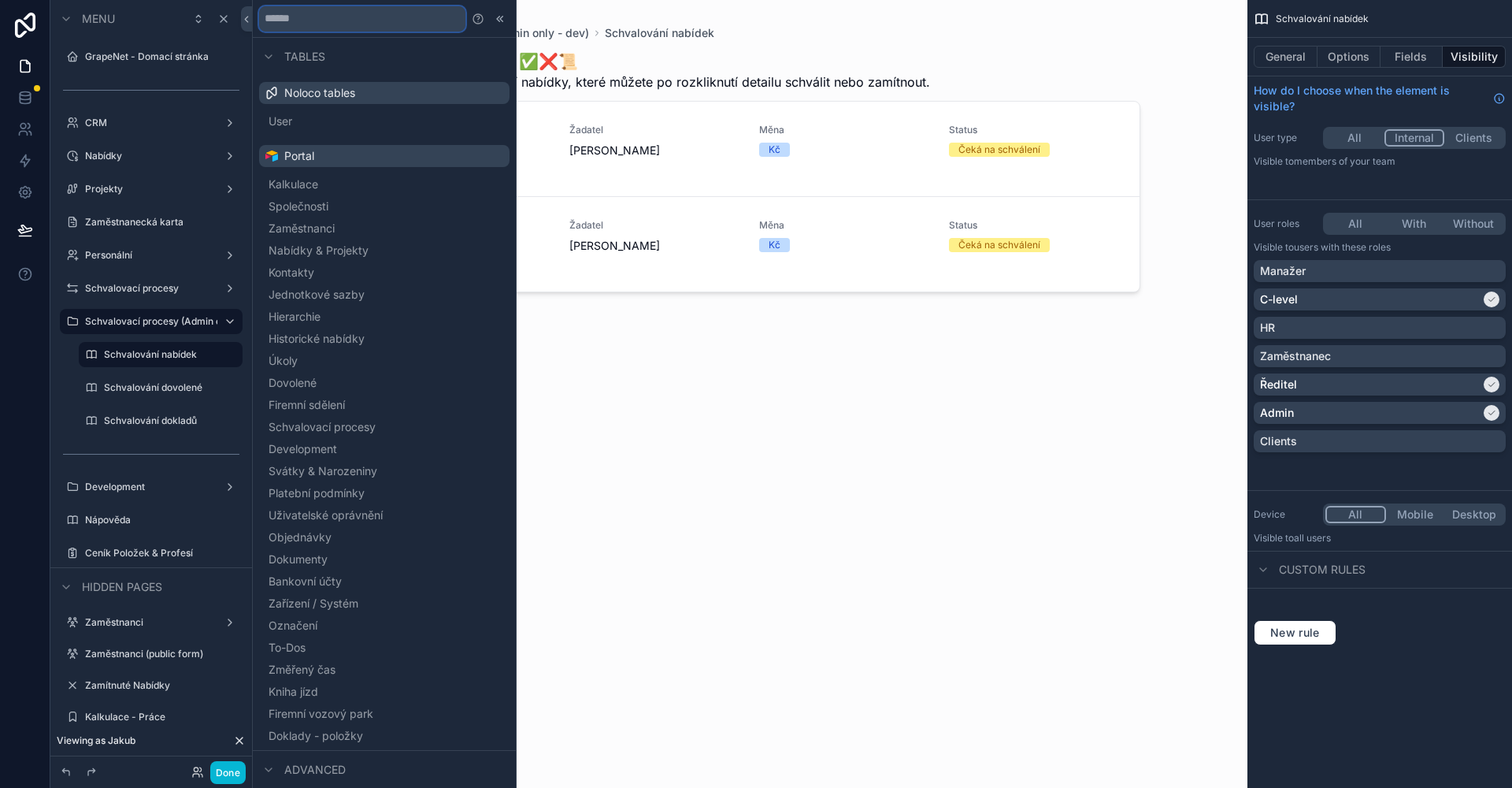
click at [315, 22] on input "text" at bounding box center [362, 19] width 206 height 25
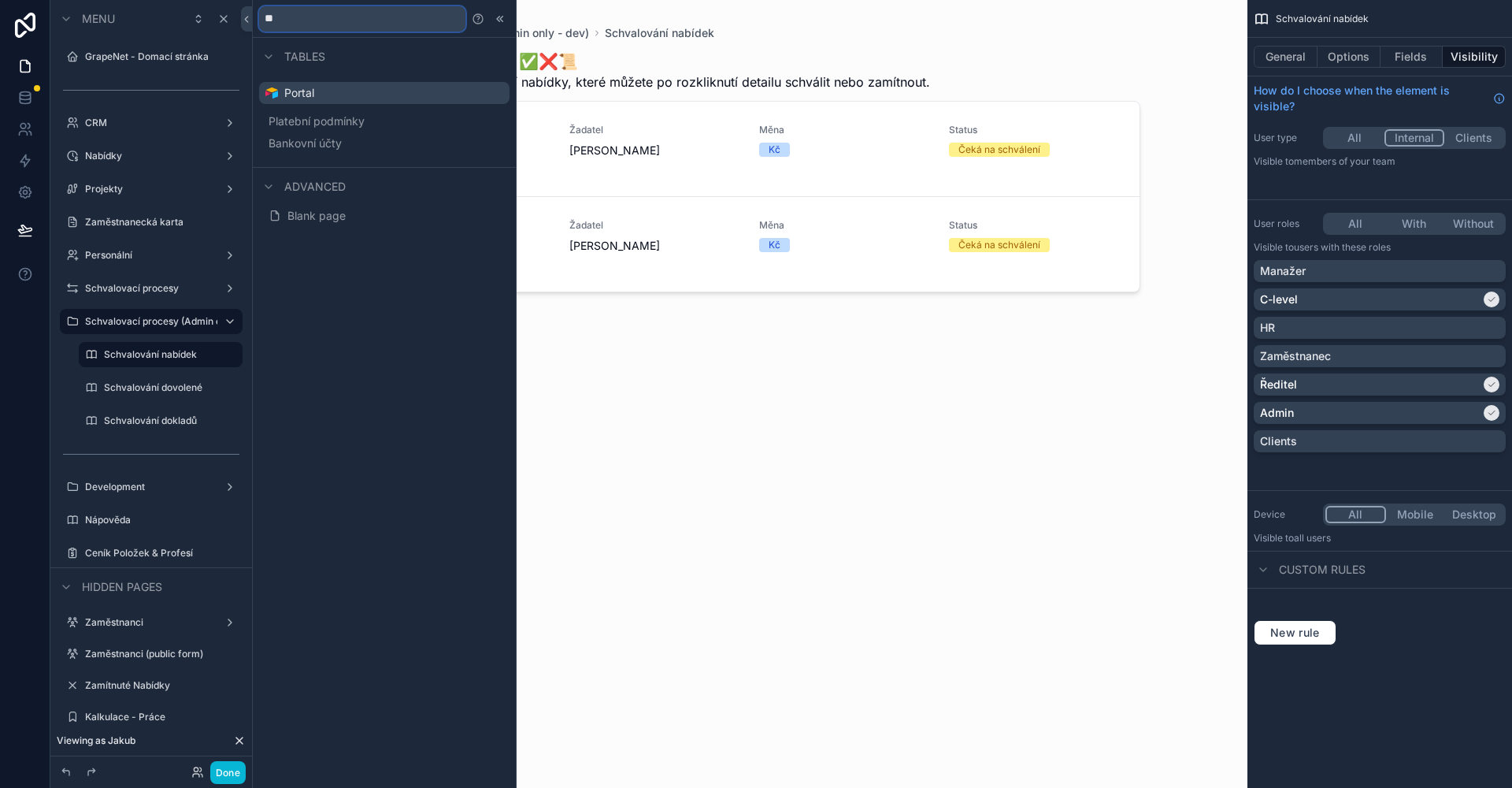
type input "***"
click at [377, 275] on button "Blank page" at bounding box center [384, 281] width 238 height 22
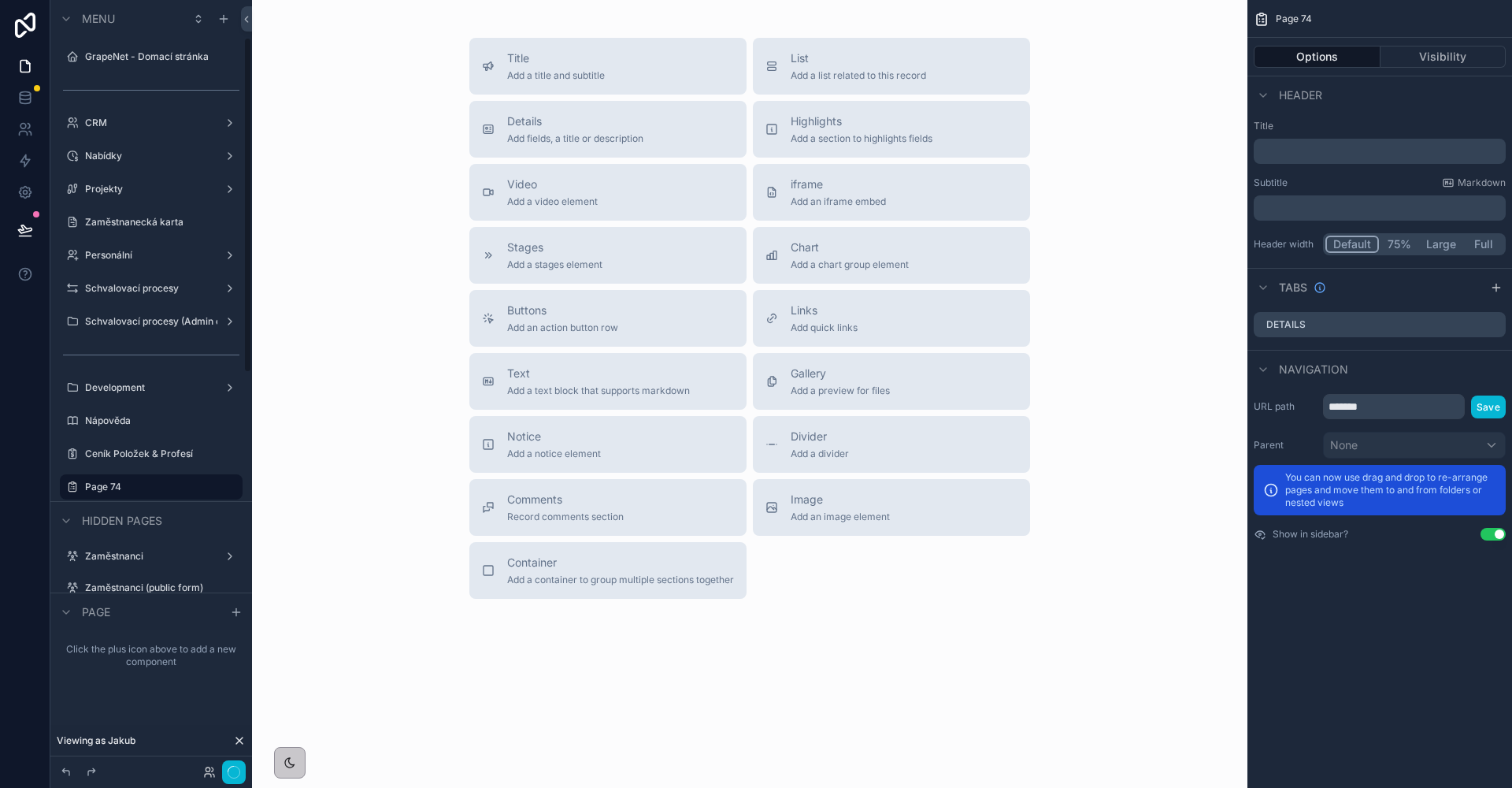
scroll to position [85, 0]
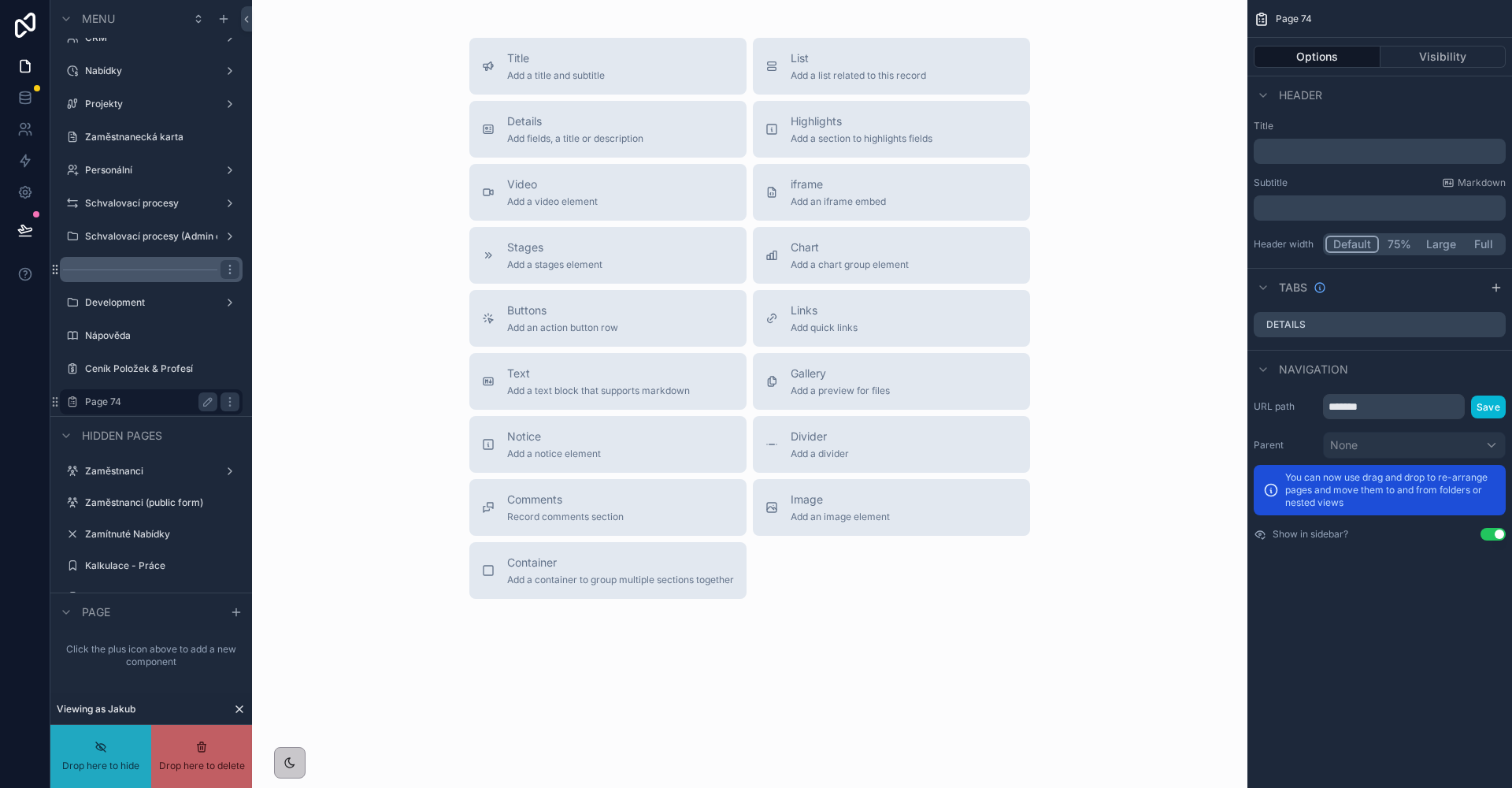
drag, startPoint x: 118, startPoint y: 400, endPoint x: 174, endPoint y: 261, distance: 149.9
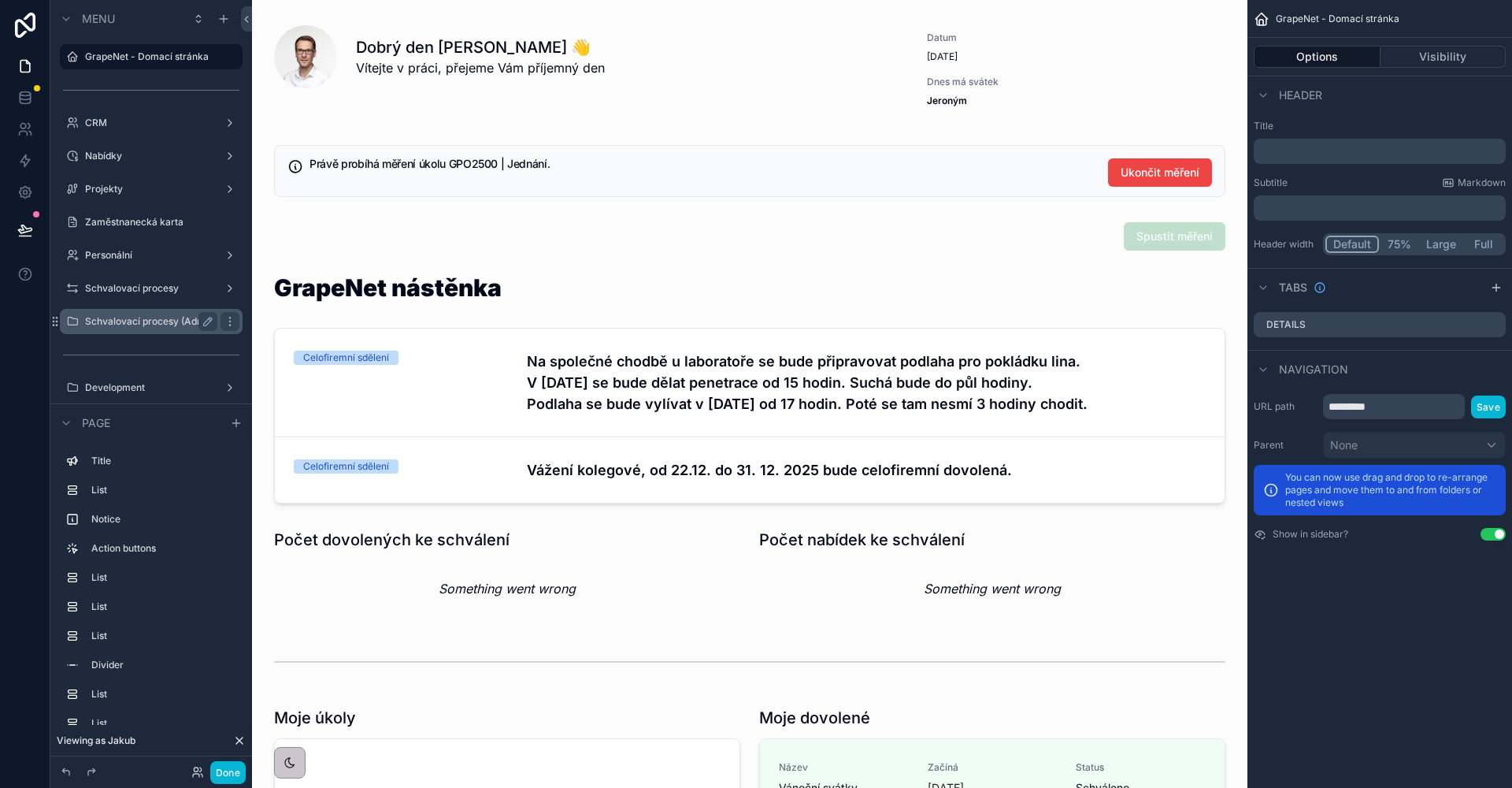
click at [163, 323] on label "Schvalovací procesy (Admin only - dev)" at bounding box center [150, 321] width 132 height 12
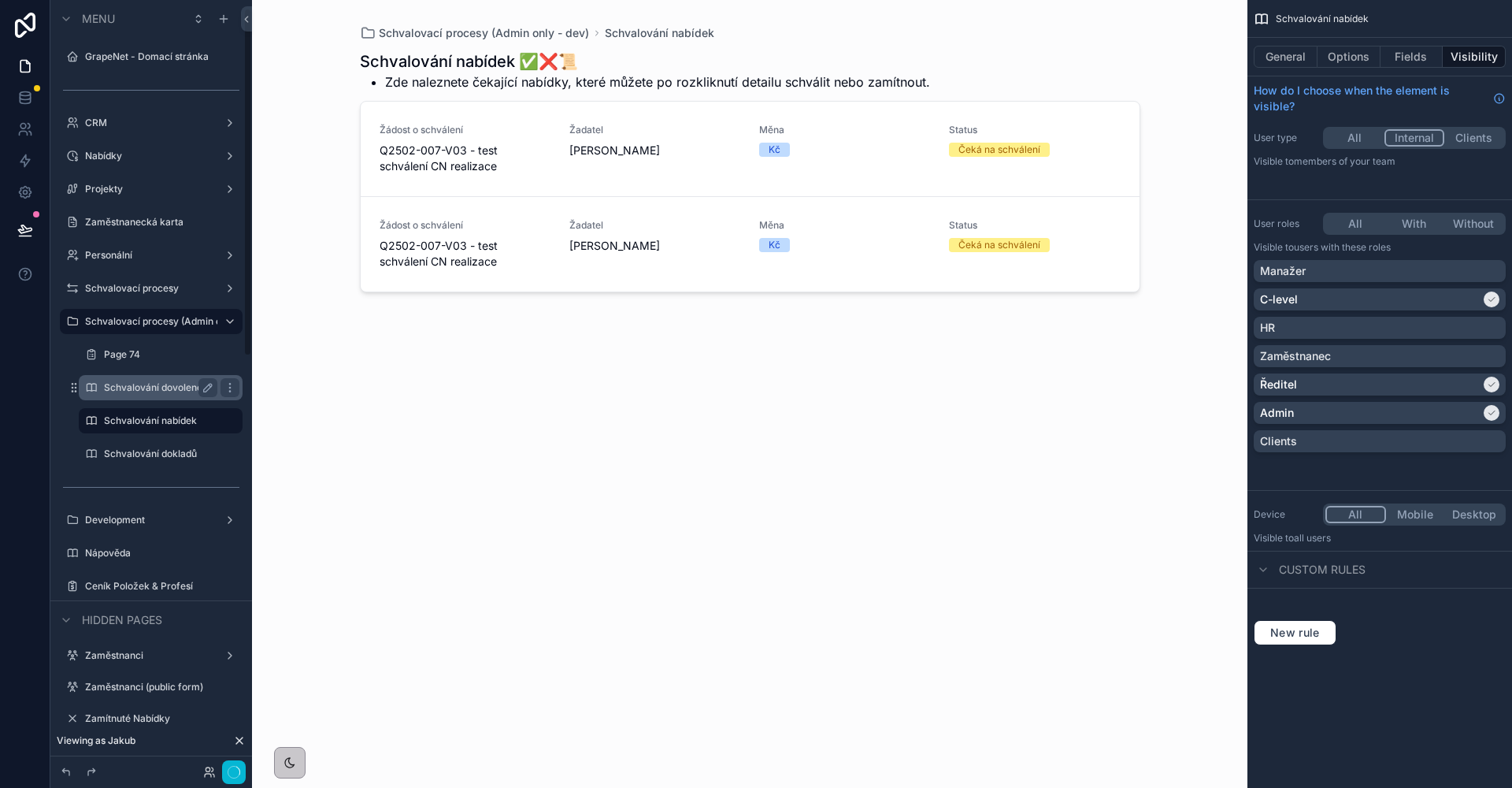
scroll to position [19, 0]
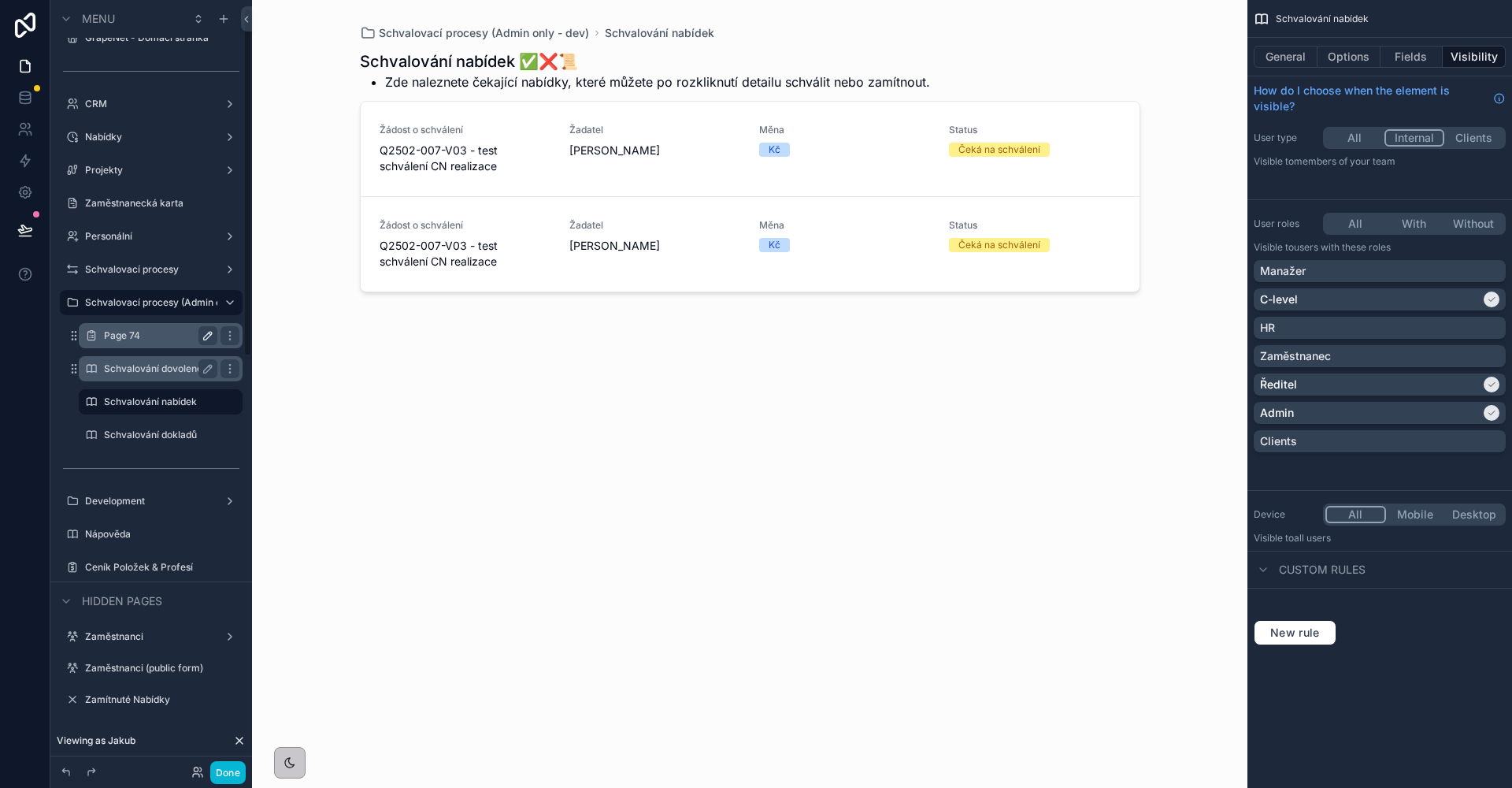
click at [200, 335] on button "scrollable content" at bounding box center [207, 335] width 19 height 19
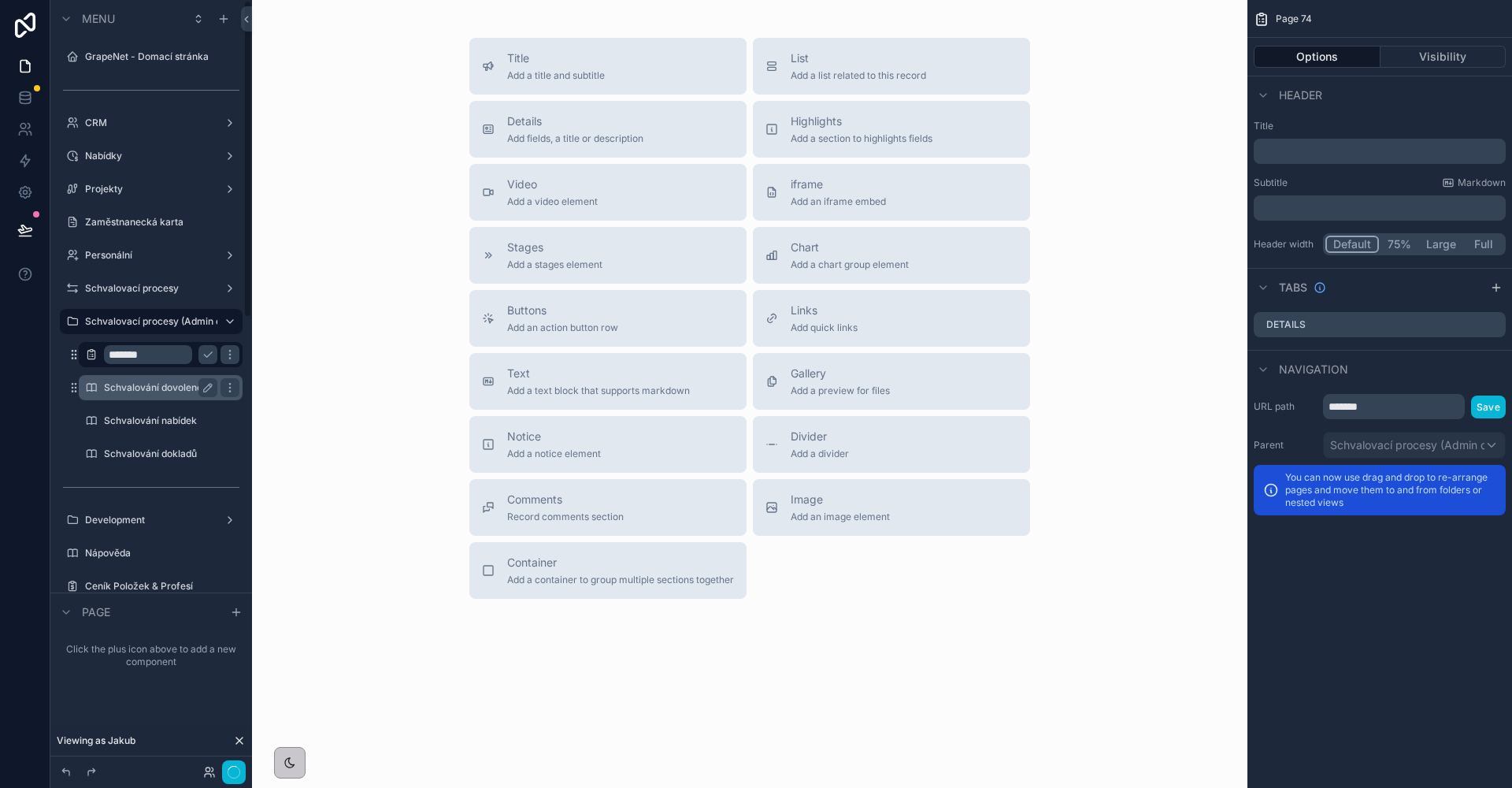
click at [160, 350] on input "*******" at bounding box center [147, 354] width 88 height 19
click at [161, 350] on input "*******" at bounding box center [147, 354] width 88 height 19
type input "*******"
type input "*********"
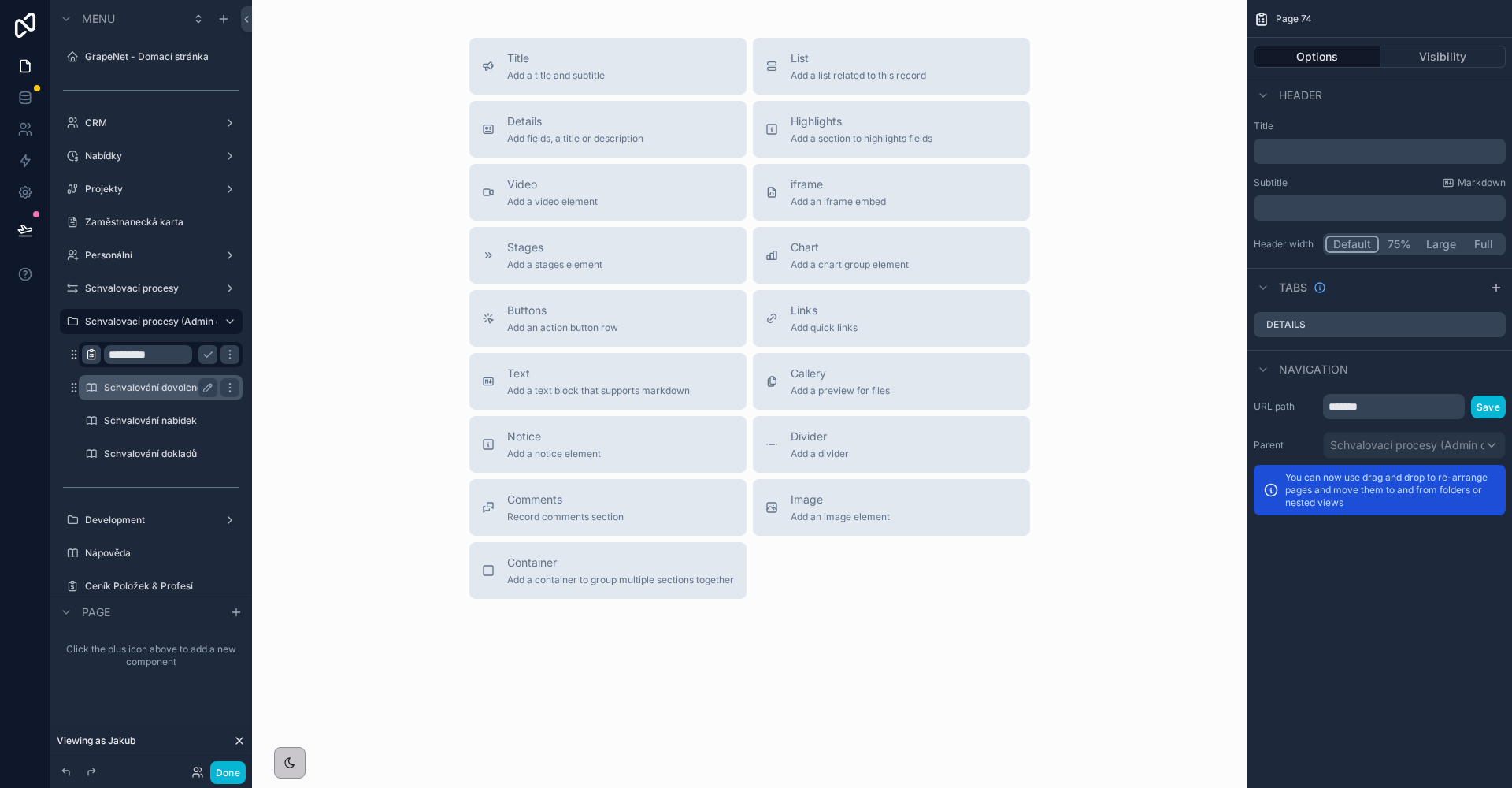
click at [94, 357] on icon "scrollable content" at bounding box center [90, 354] width 12 height 12
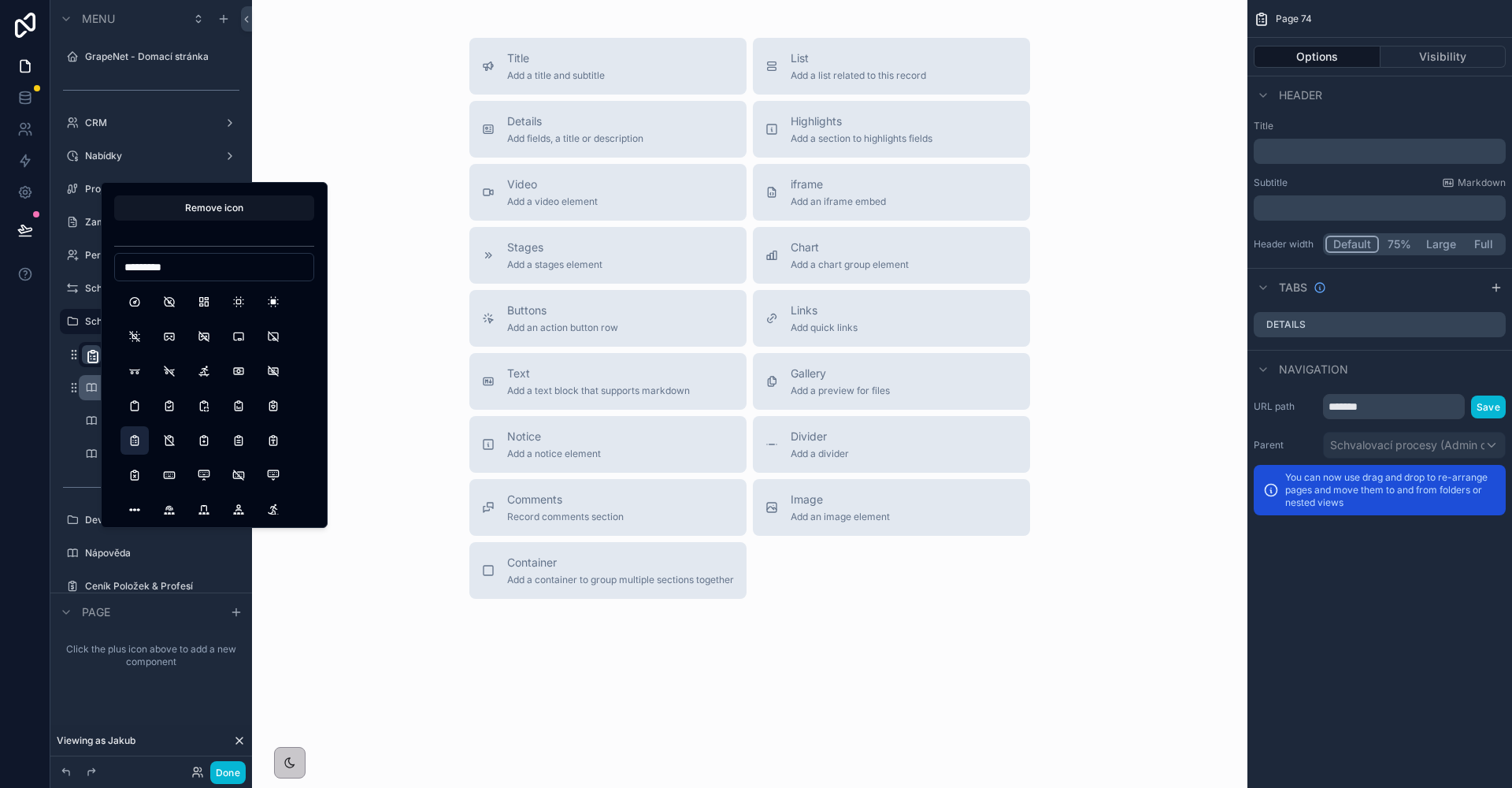
scroll to position [3, 0]
click at [193, 272] on input "*********" at bounding box center [214, 267] width 198 height 22
click at [179, 273] on input "******" at bounding box center [214, 267] width 198 height 22
type input "*****"
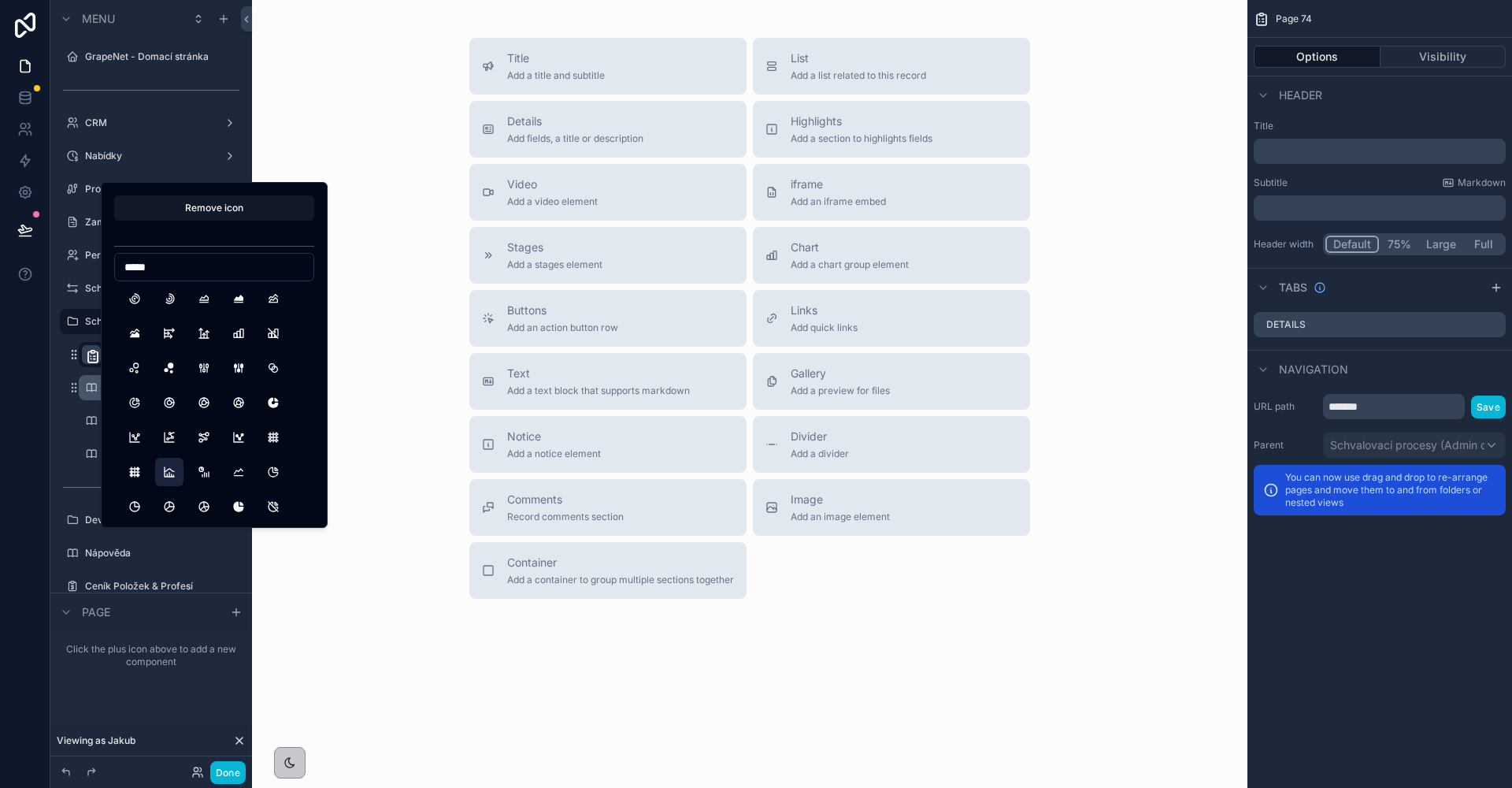
click at [173, 470] on button "ChartHistogram" at bounding box center [169, 471] width 28 height 28
click at [416, 336] on div "Title Add a title and subtitle List Add a list related to this record Details A…" at bounding box center [750, 318] width 970 height 561
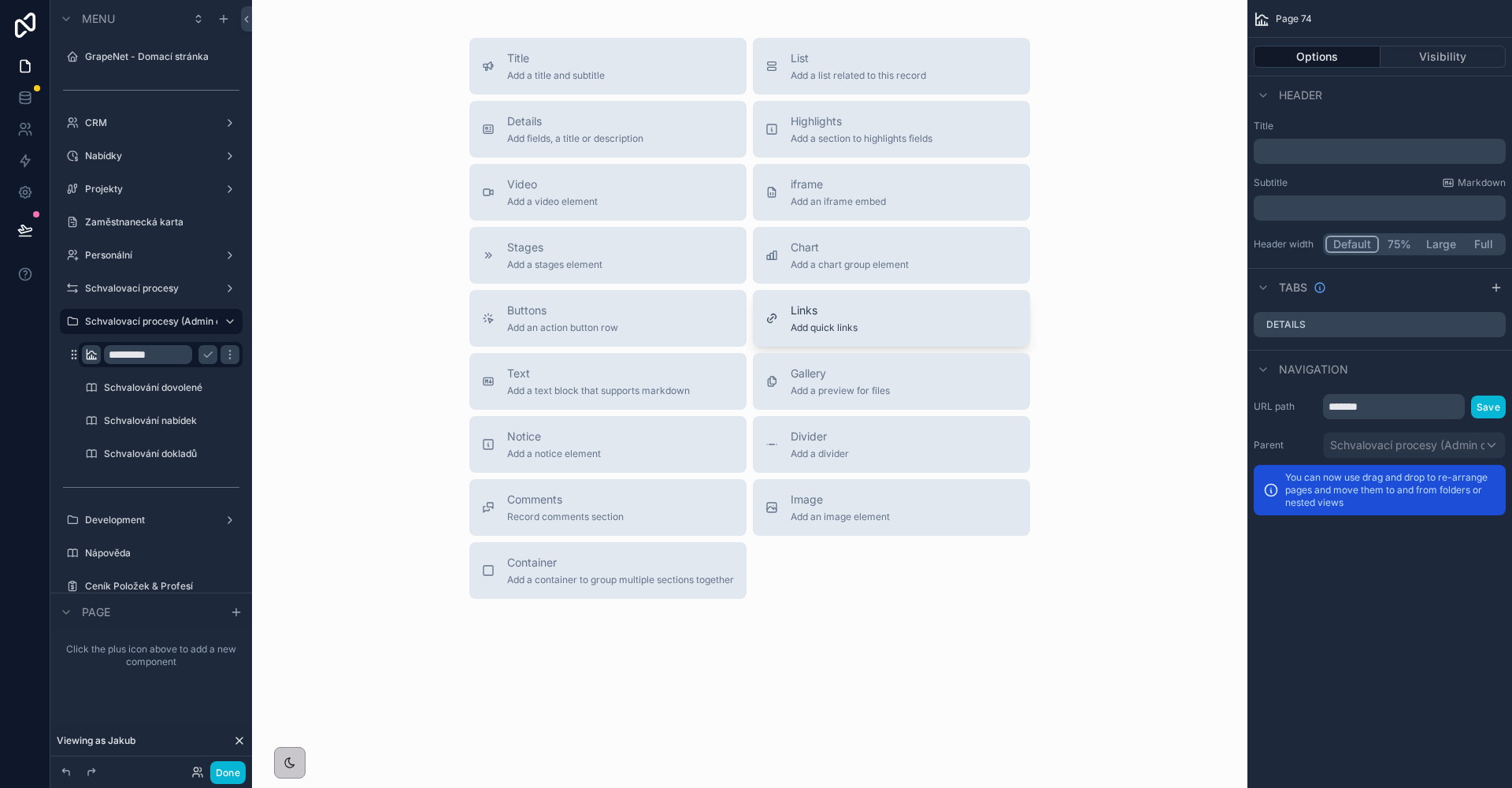
click at [885, 319] on button "Links Add quick links" at bounding box center [891, 318] width 277 height 57
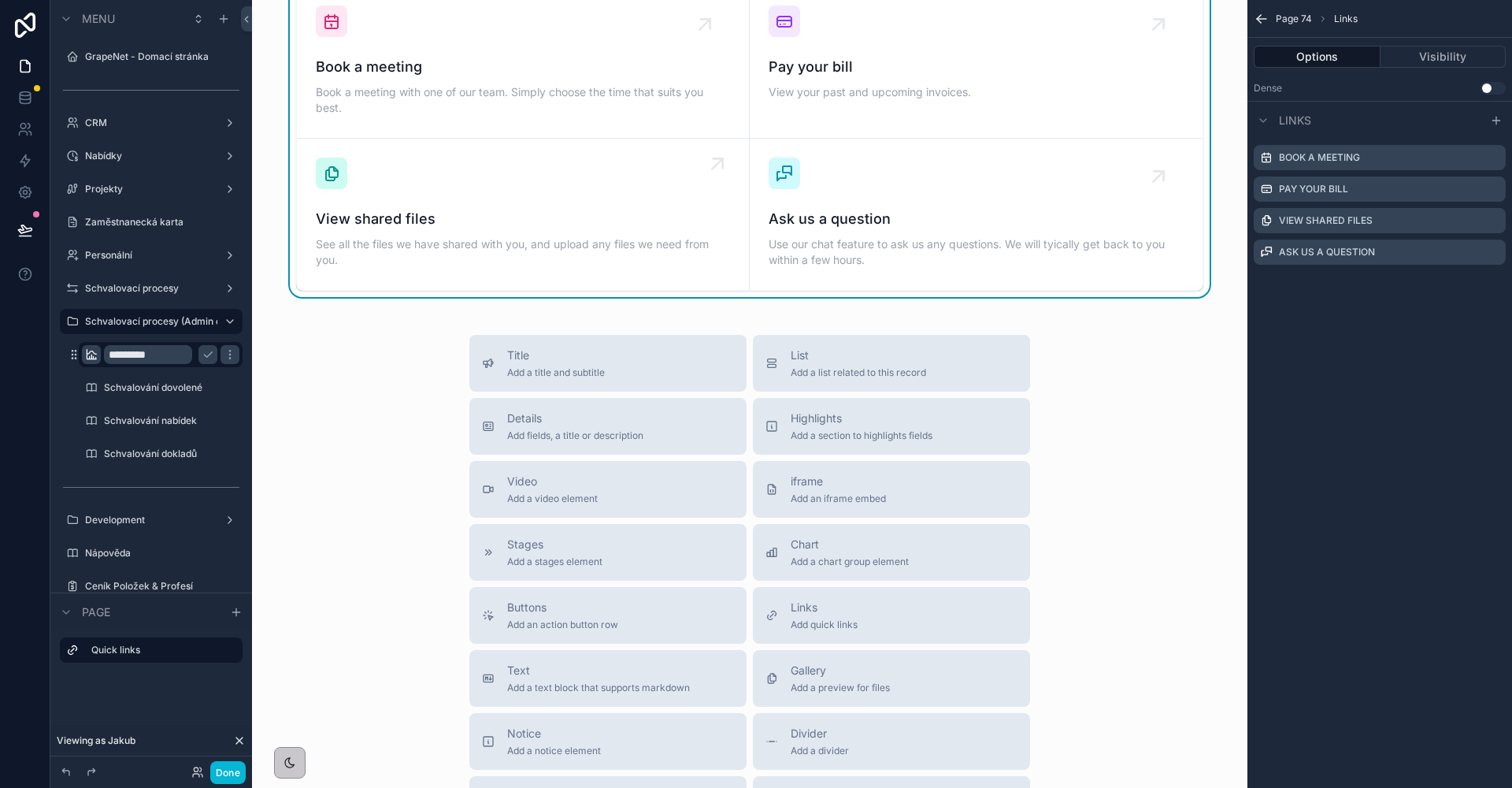
scroll to position [0, 0]
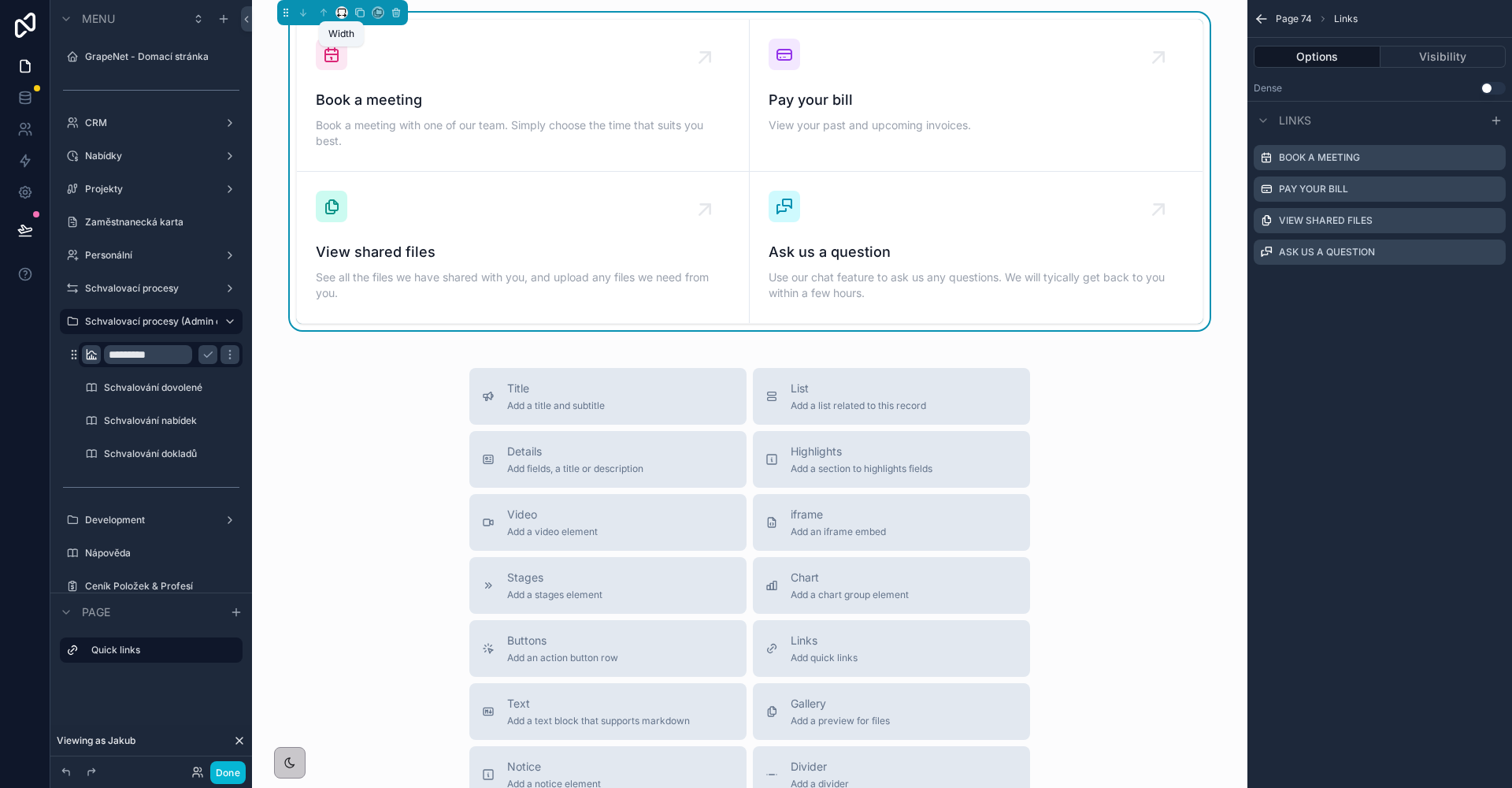
click at [344, 15] on icon "scrollable content" at bounding box center [345, 16] width 2 height 3
click at [368, 219] on span "Full width" at bounding box center [372, 221] width 49 height 19
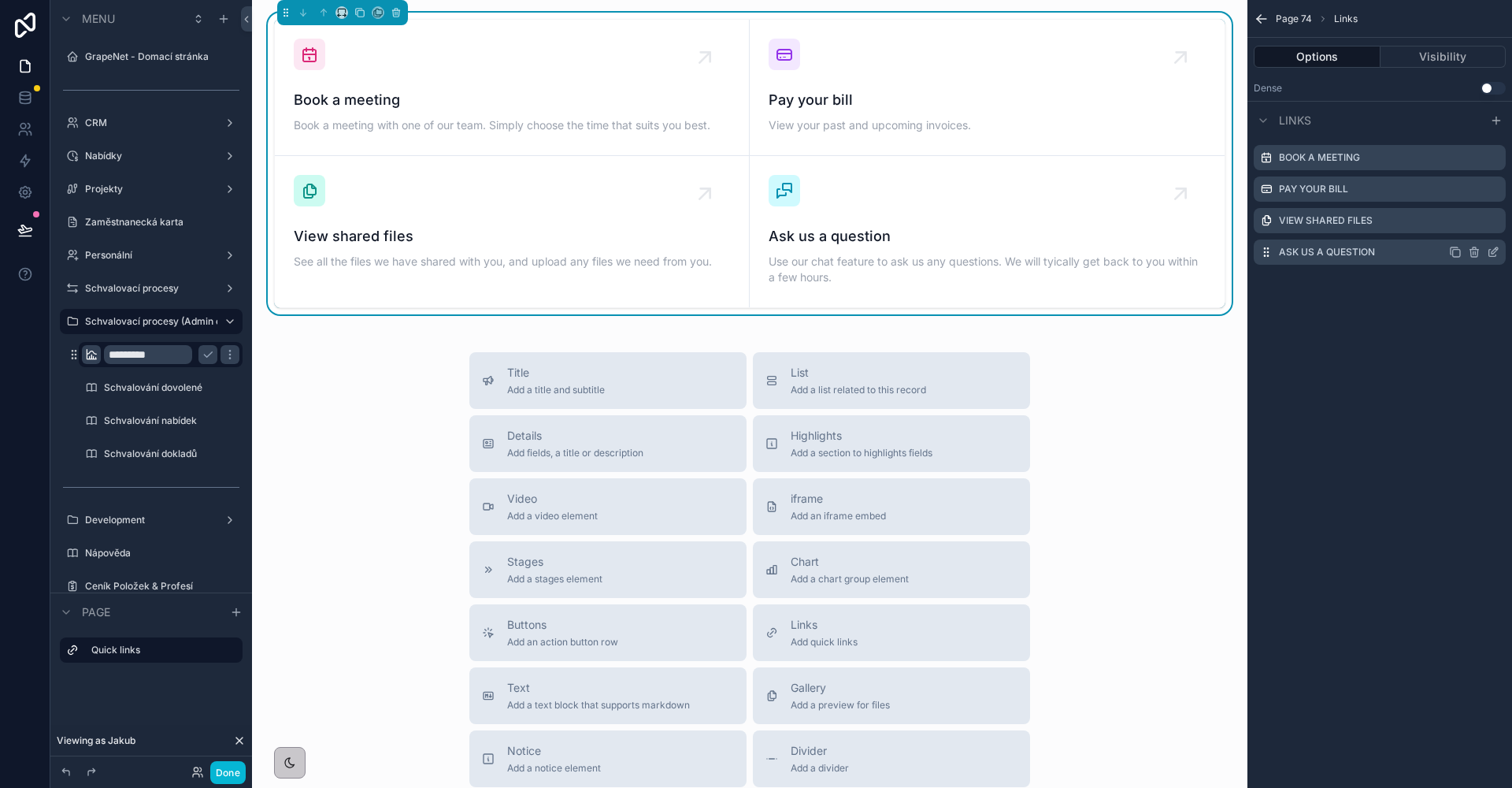
click at [1472, 254] on icon "scrollable content" at bounding box center [1473, 252] width 12 height 12
click at [1468, 229] on icon at bounding box center [1467, 226] width 12 height 12
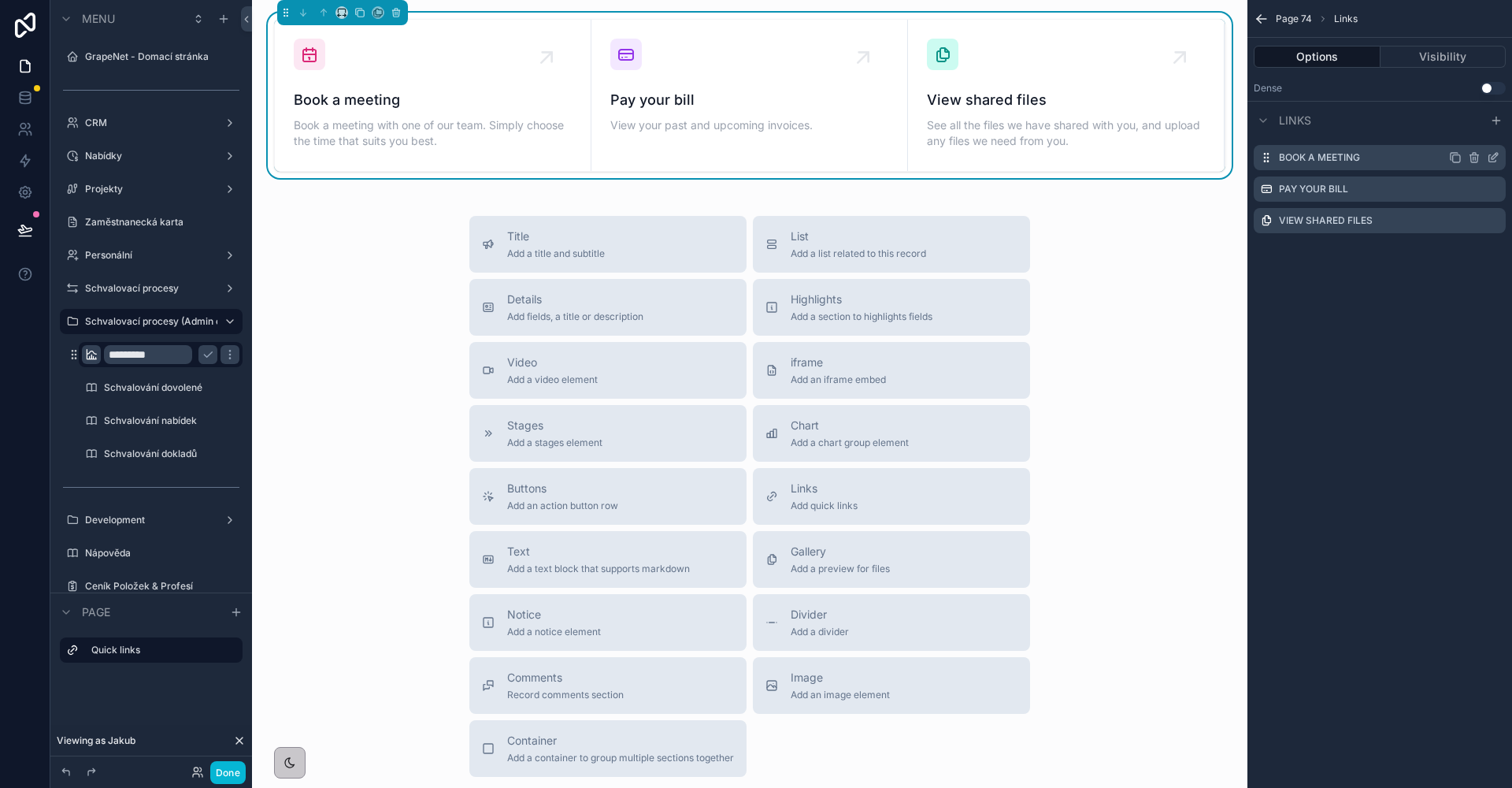
click at [1498, 158] on icon "scrollable content" at bounding box center [1492, 157] width 12 height 12
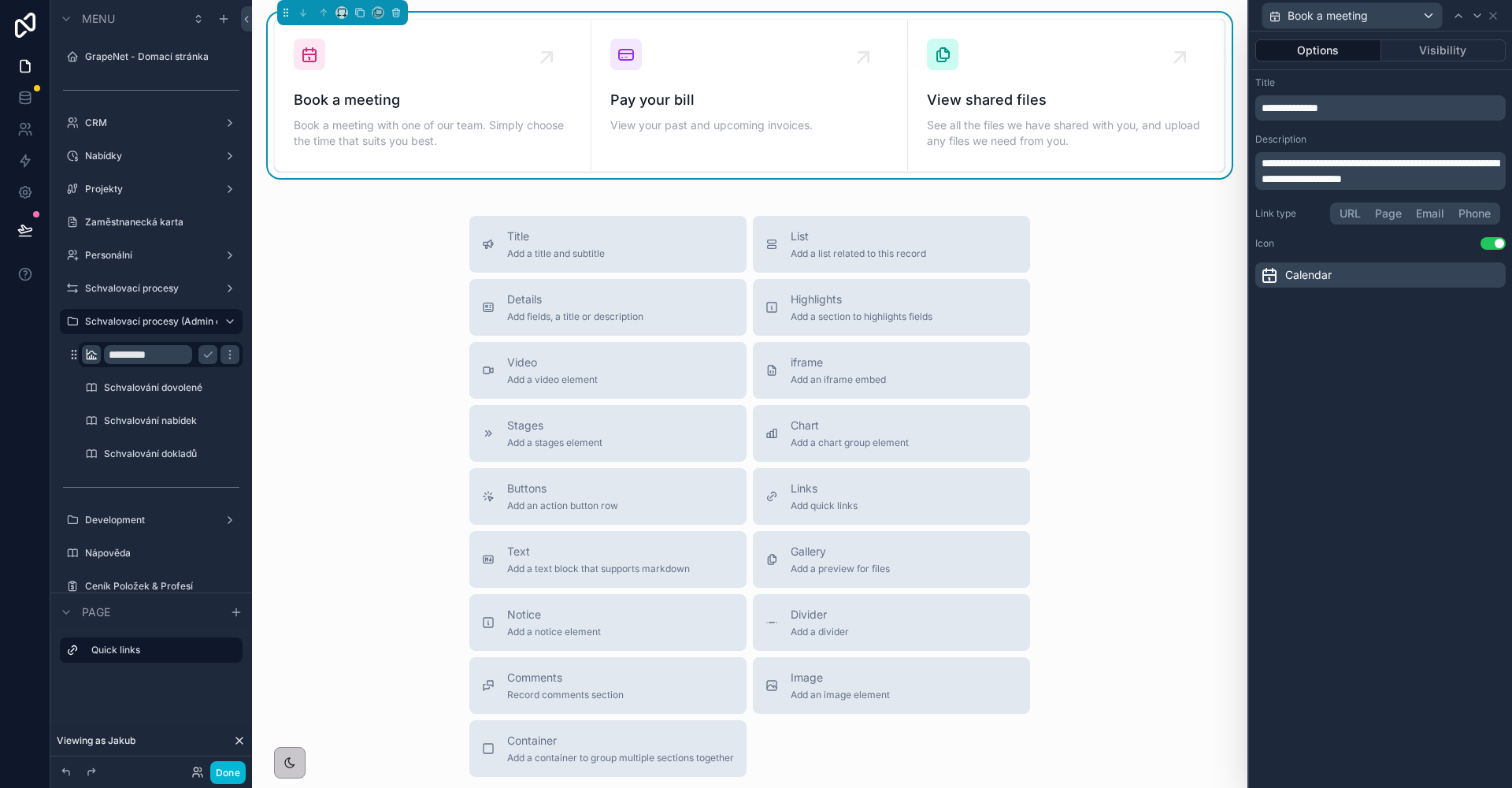
click at [1363, 108] on p "**********" at bounding box center [1381, 108] width 241 height 16
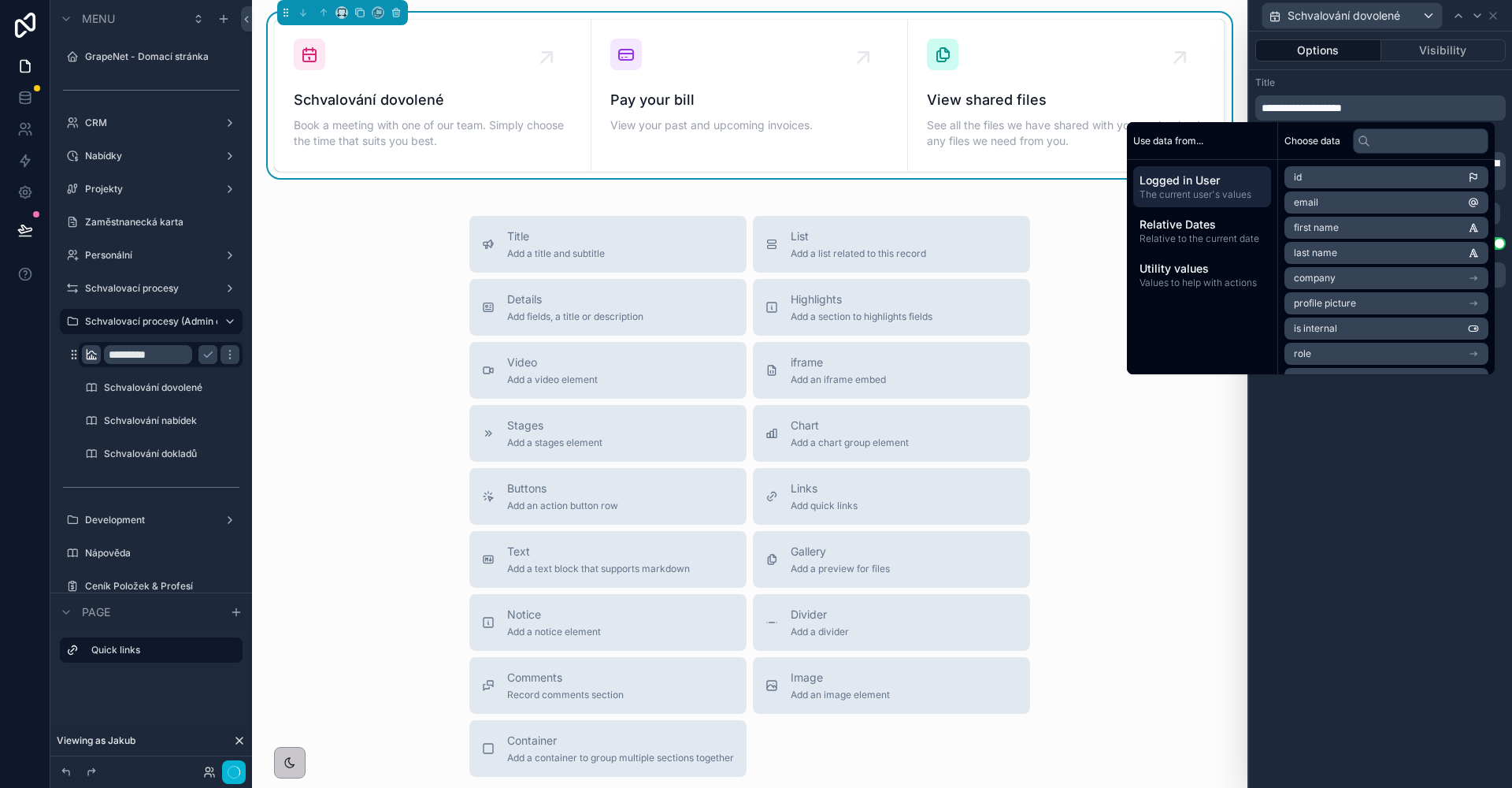
click at [1343, 90] on div "**********" at bounding box center [1380, 99] width 251 height 44
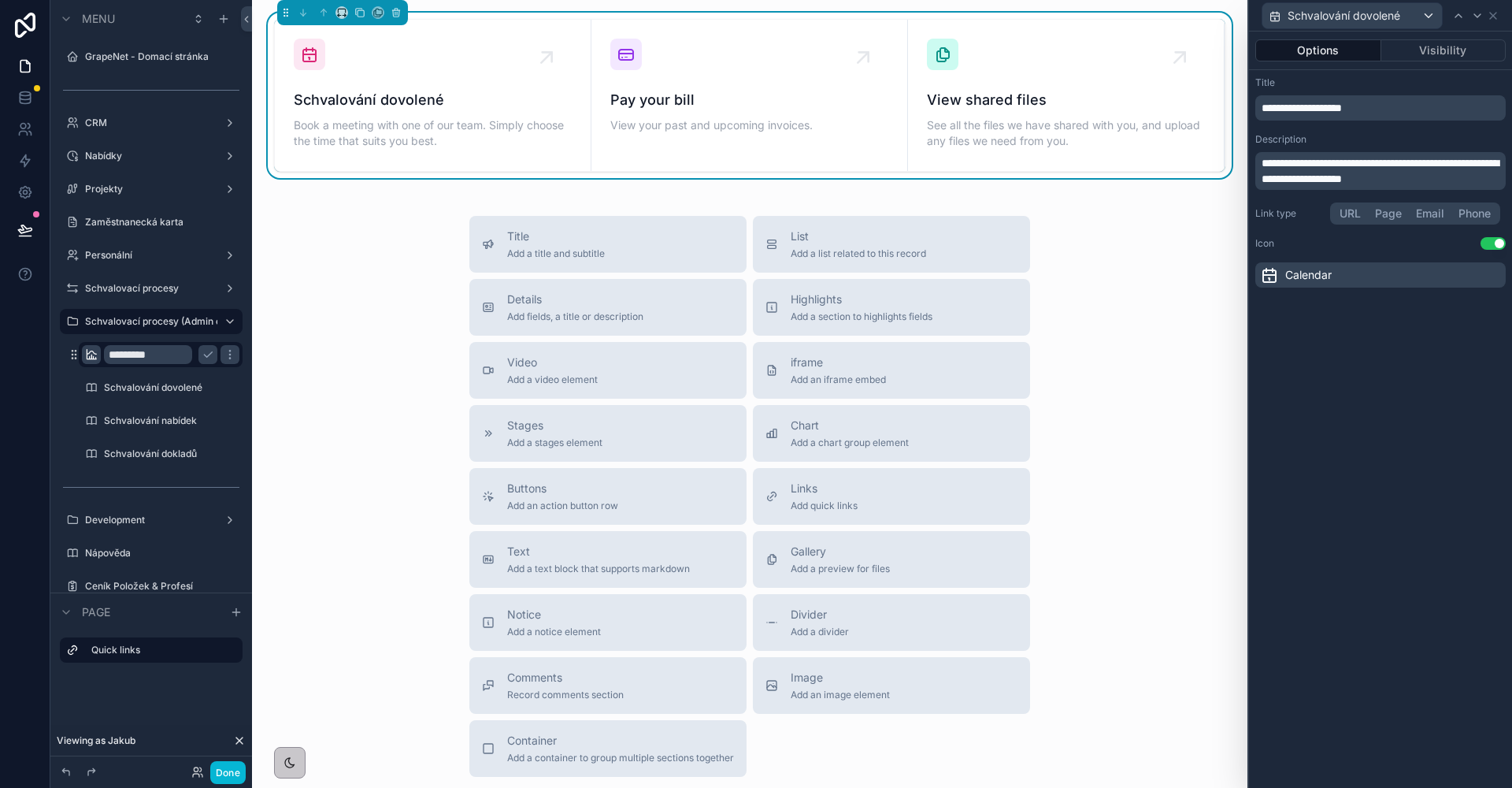
click at [1461, 183] on p "**********" at bounding box center [1381, 171] width 241 height 31
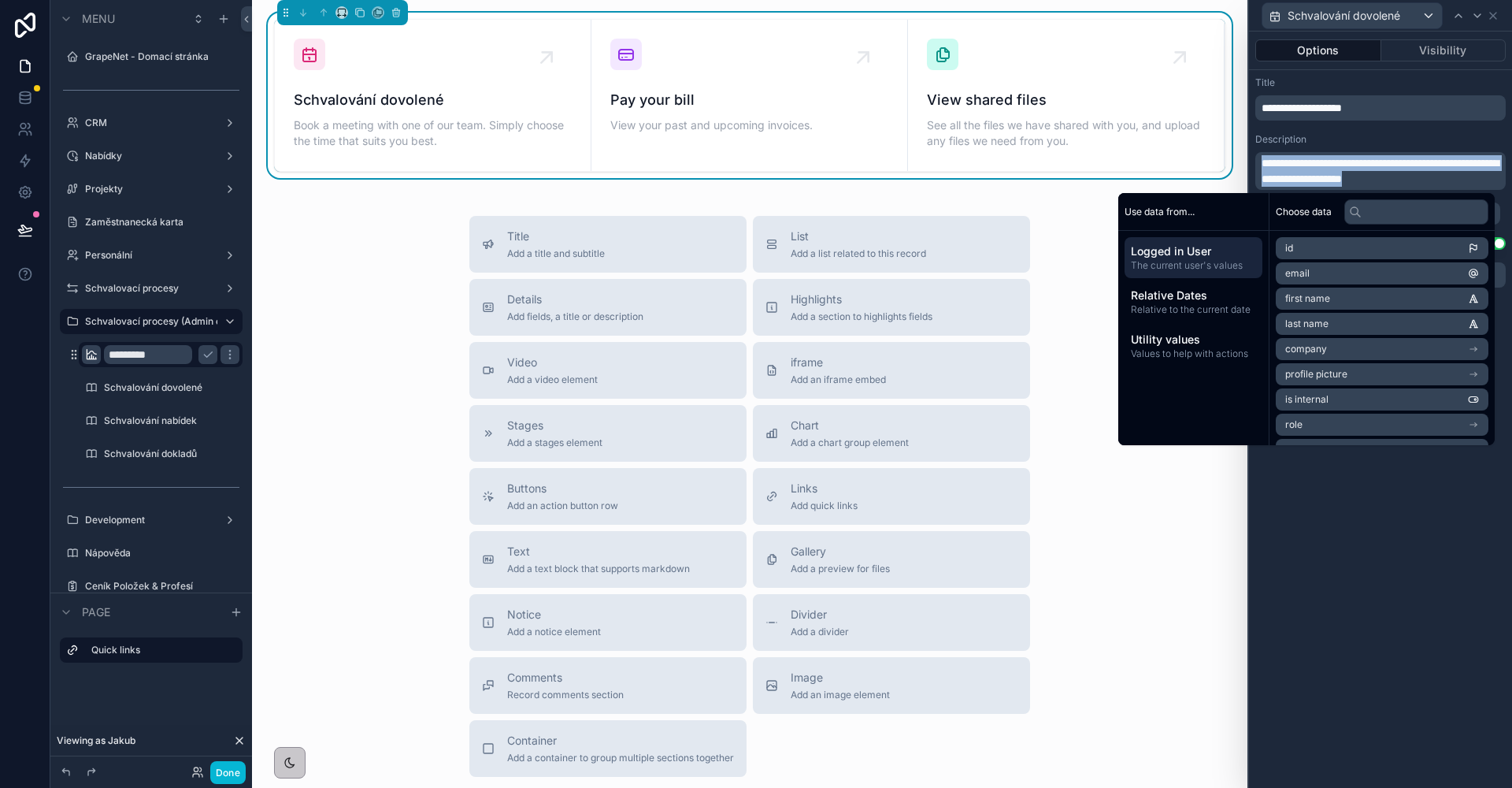
drag, startPoint x: 1464, startPoint y: 183, endPoint x: 1242, endPoint y: 165, distance: 222.7
click at [1242, 165] on div "**********" at bounding box center [756, 394] width 1512 height 788
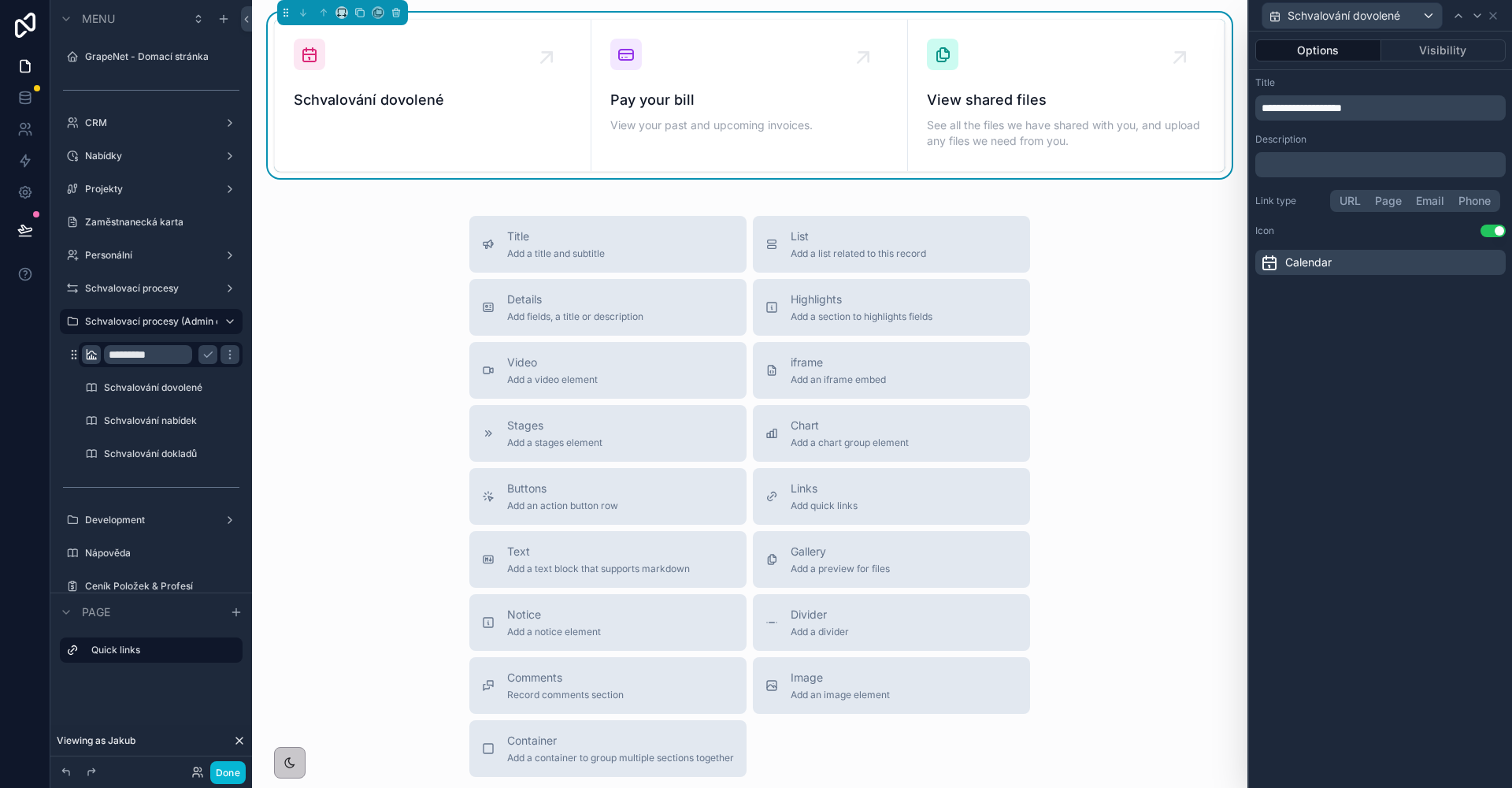
click at [1300, 164] on p "﻿" at bounding box center [1381, 165] width 241 height 16
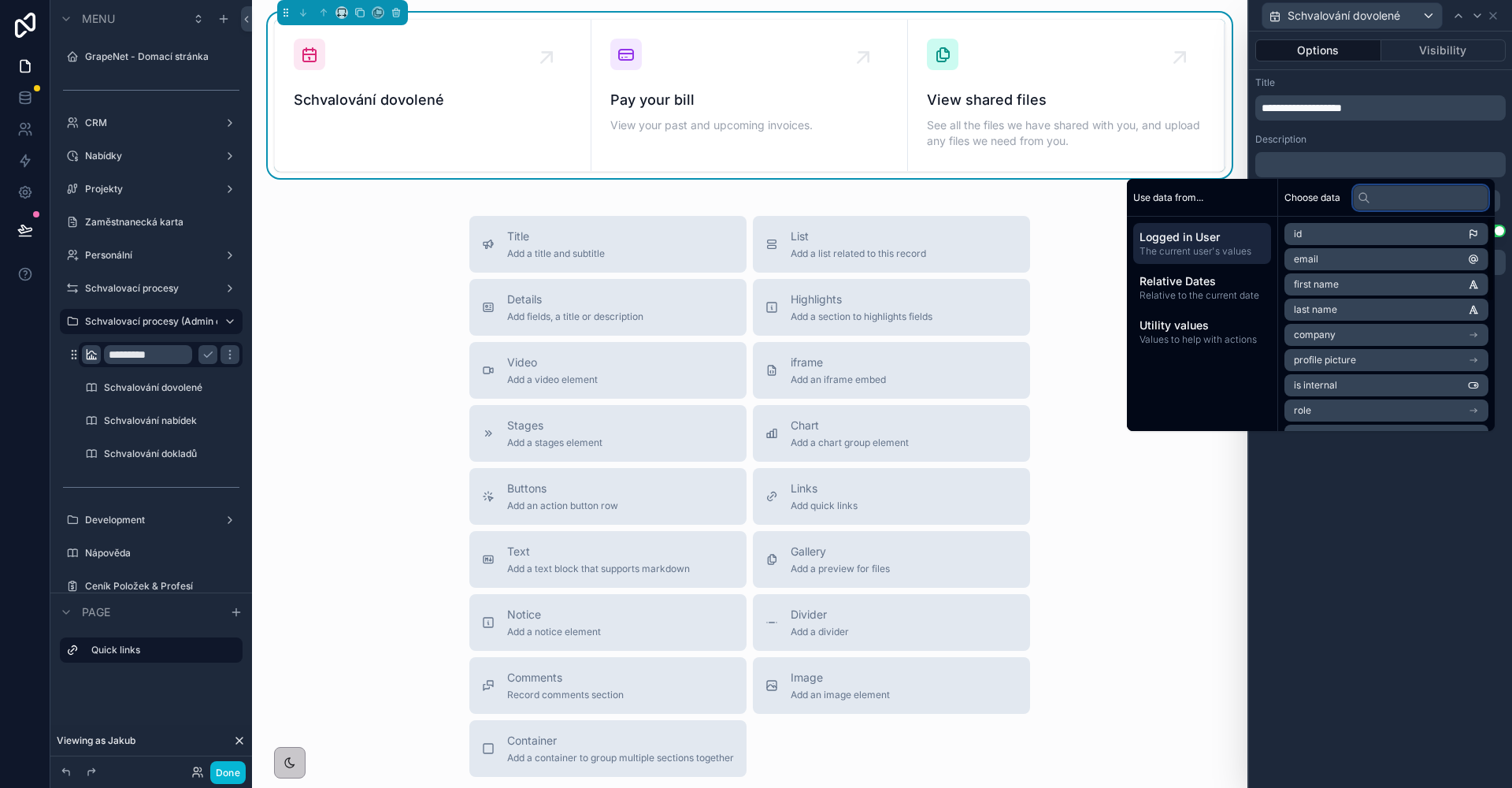
click at [1392, 202] on input "text" at bounding box center [1420, 197] width 136 height 25
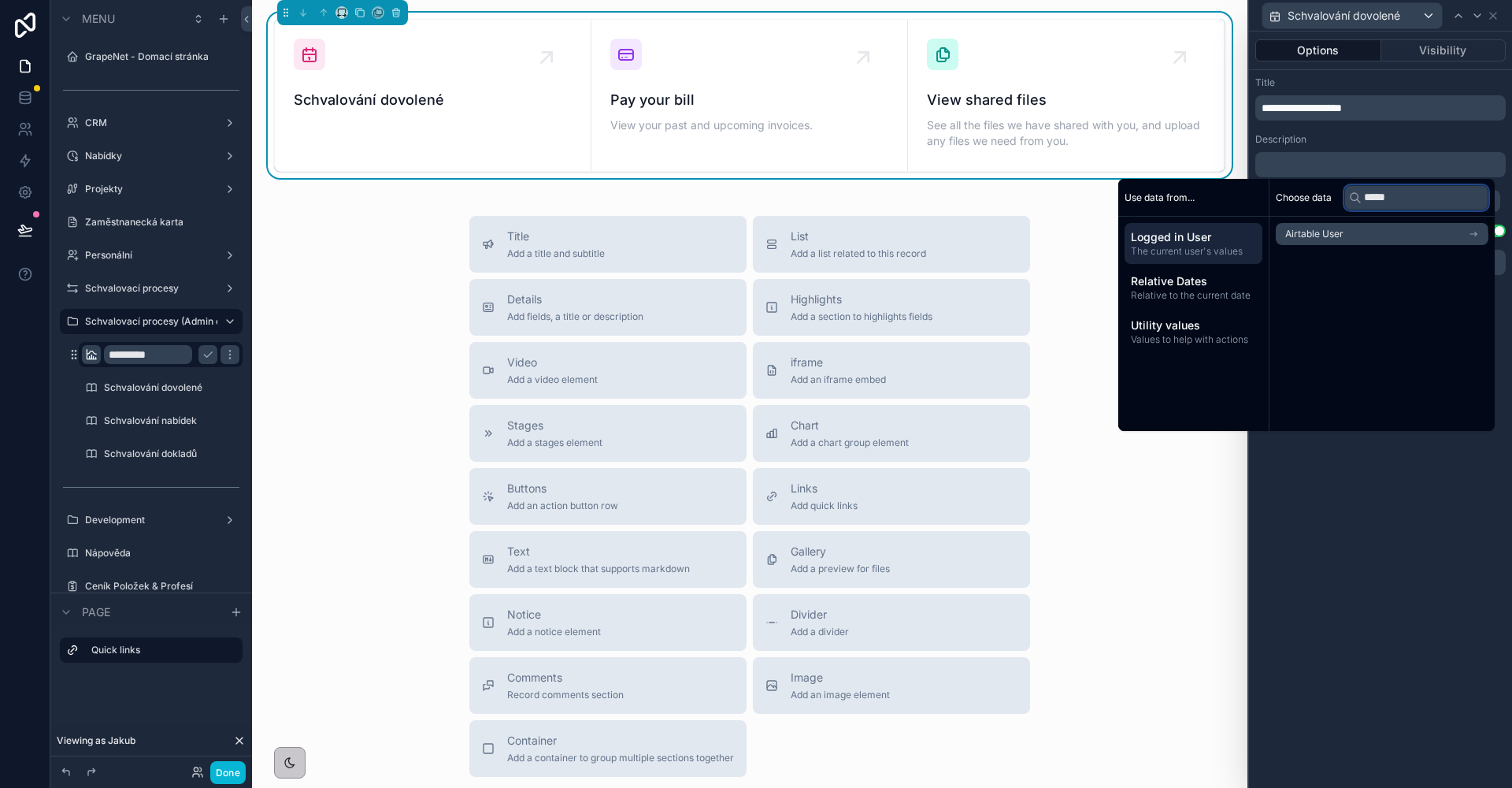
type input "*****"
click at [1371, 234] on li "Airtable User" at bounding box center [1381, 234] width 213 height 22
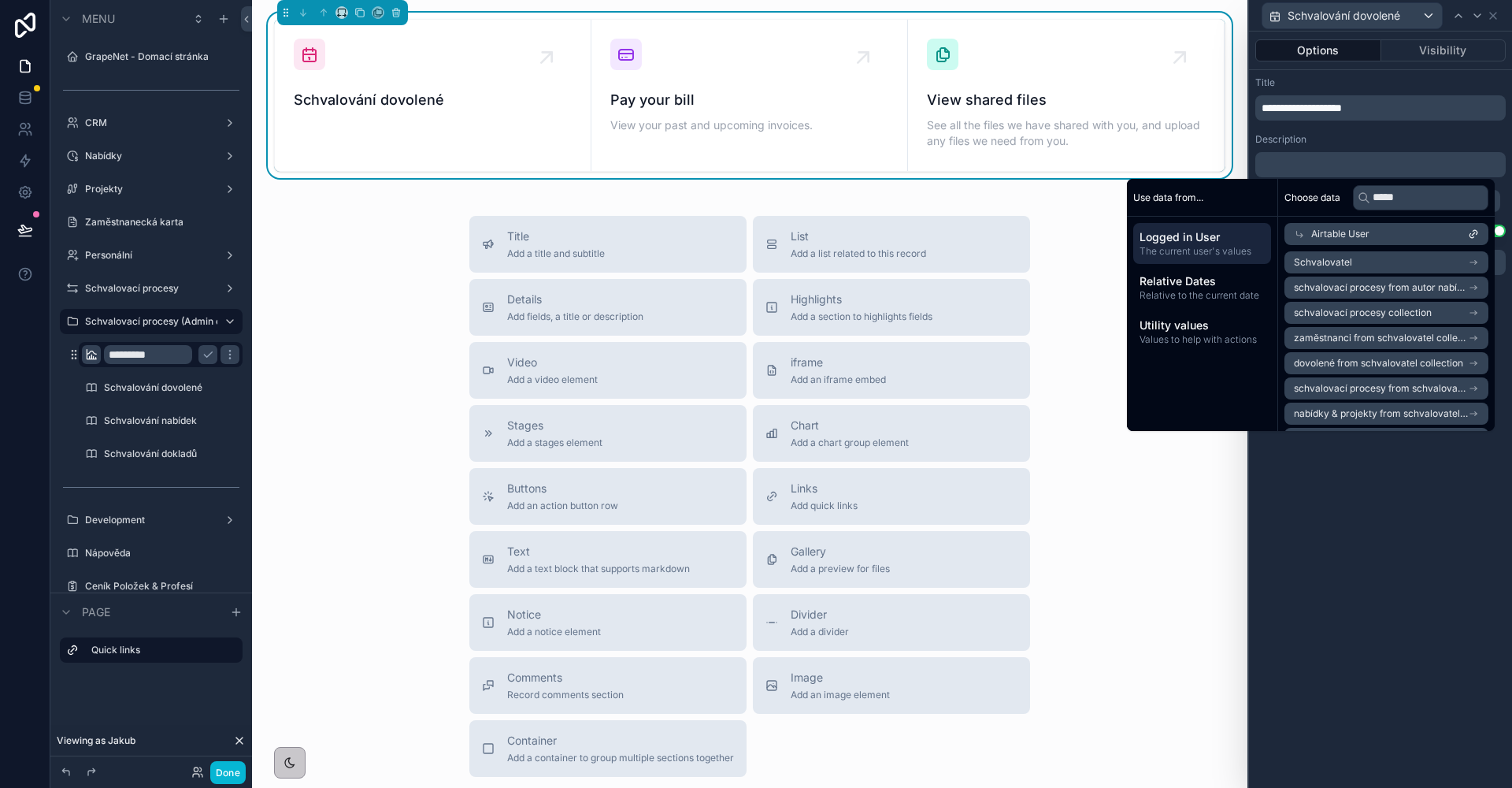
click at [1420, 311] on span "schvalovací procesy collection" at bounding box center [1362, 313] width 138 height 12
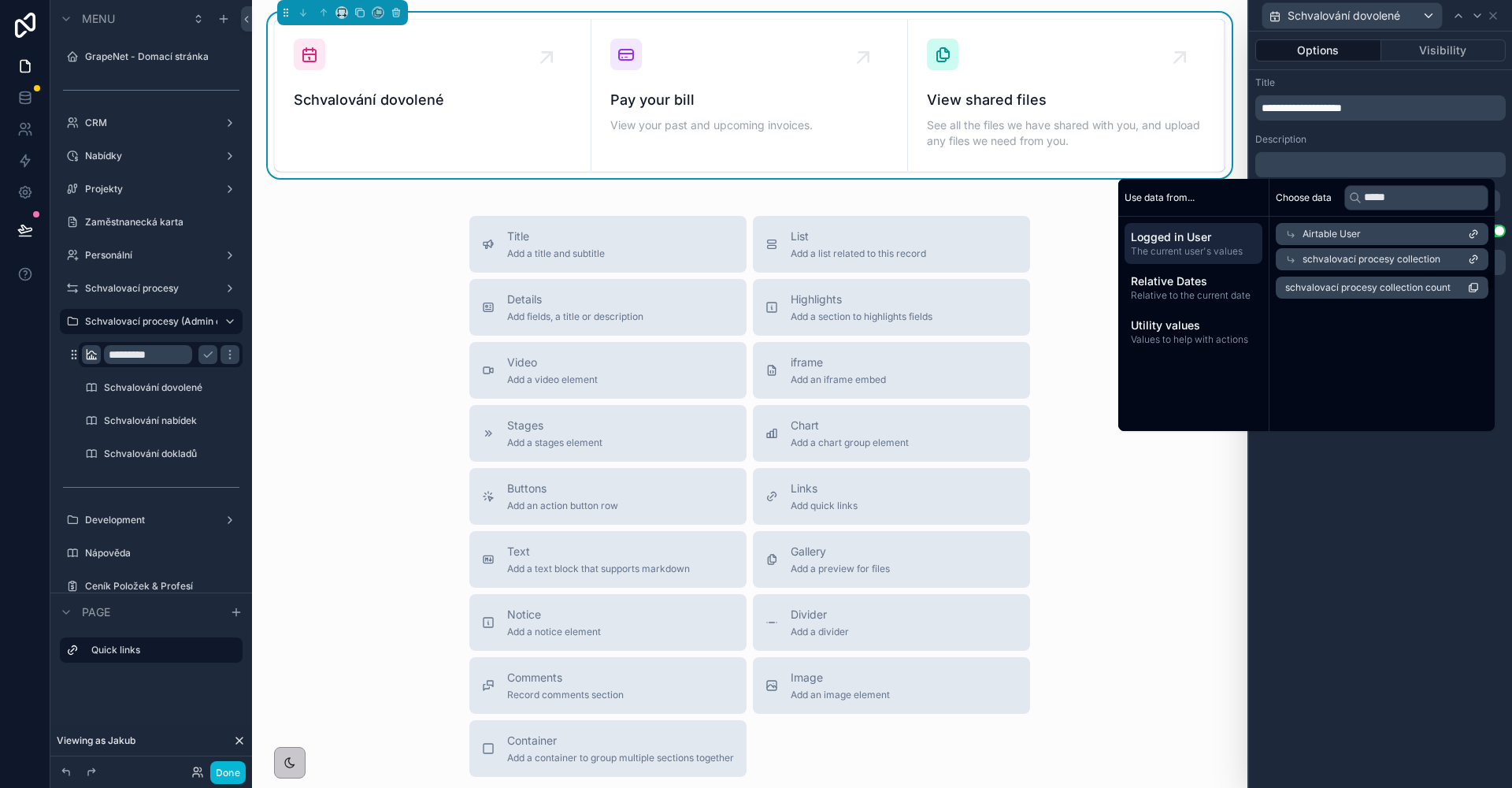
click at [1419, 289] on span "schvalovací procesy collection count" at bounding box center [1367, 287] width 165 height 12
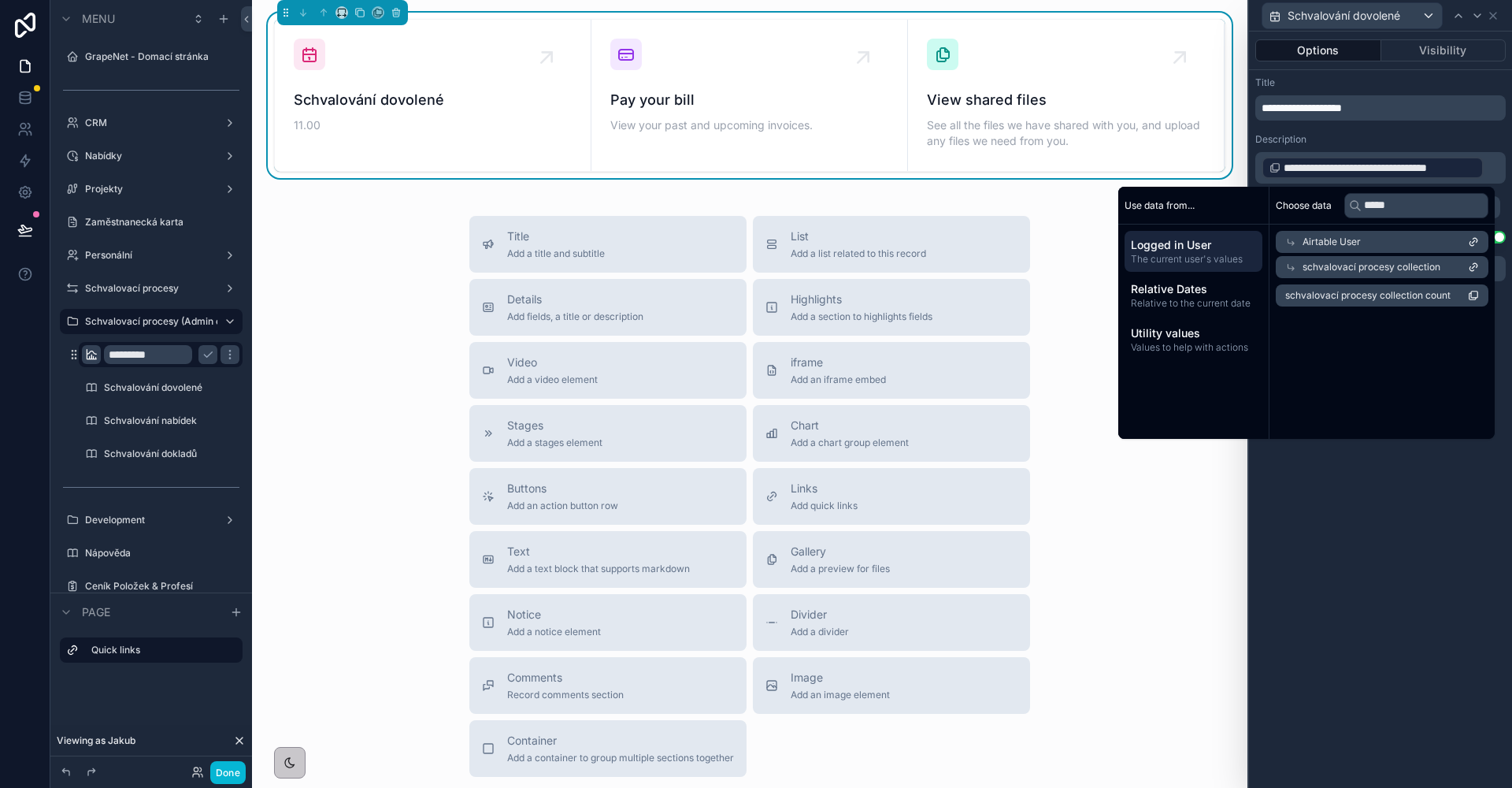
click at [1292, 263] on icon at bounding box center [1290, 267] width 11 height 11
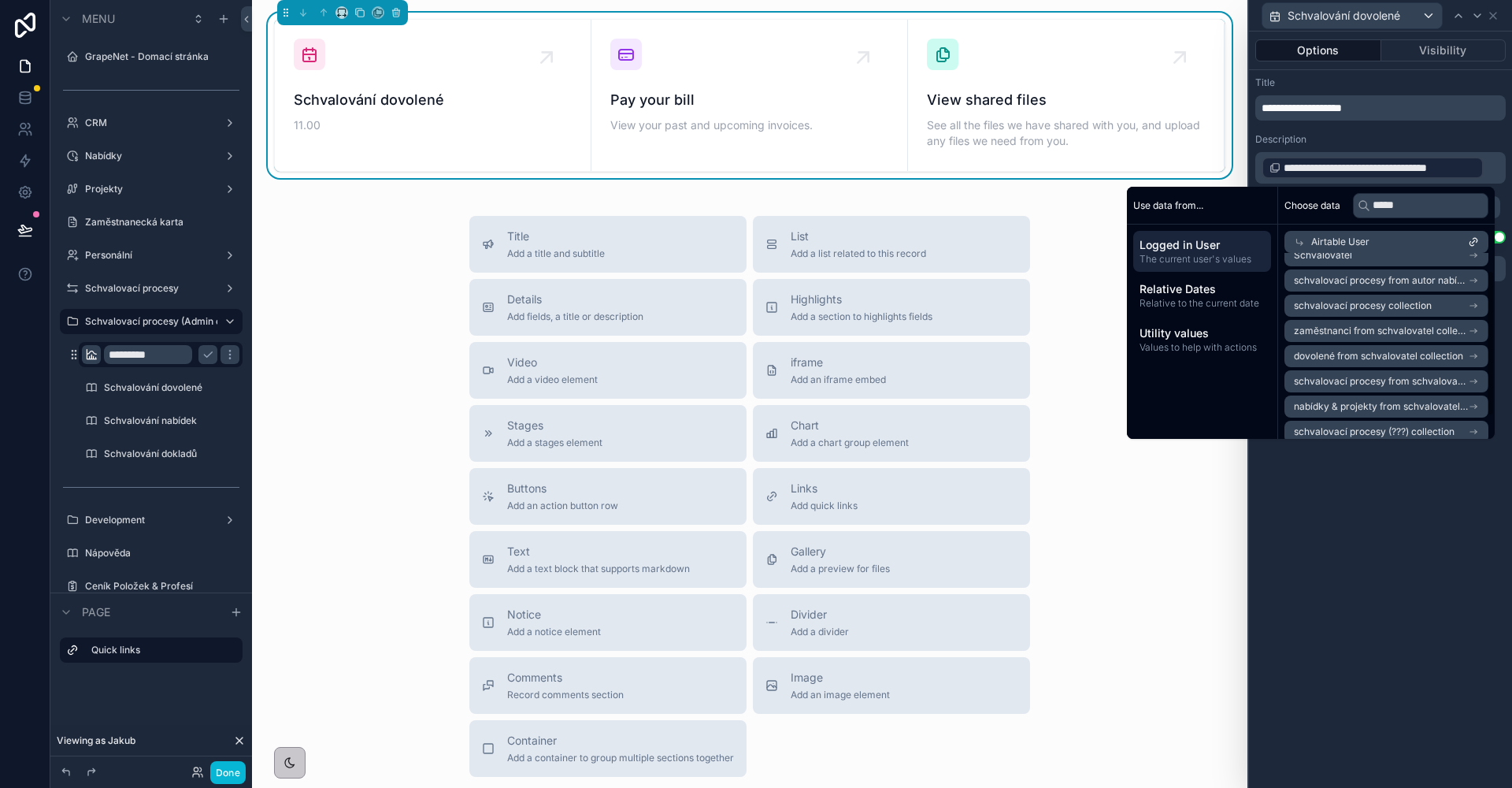
scroll to position [22, 0]
click at [1390, 372] on span "schvalovací procesy from schvalovatel collection" at bounding box center [1380, 373] width 174 height 12
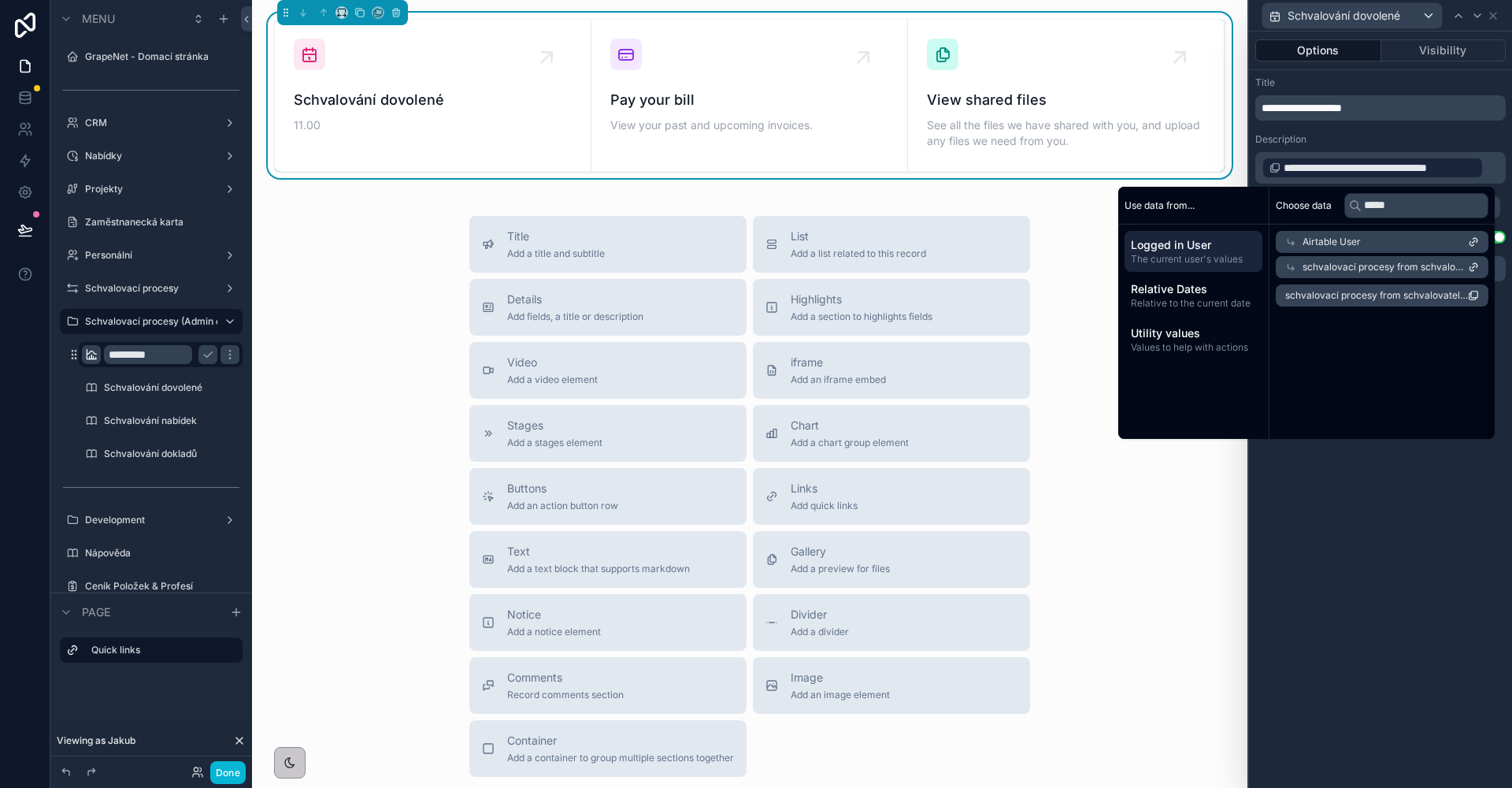
scroll to position [0, 0]
click at [1314, 273] on div "schvalovací procesy from schvalovatel collection" at bounding box center [1381, 267] width 213 height 22
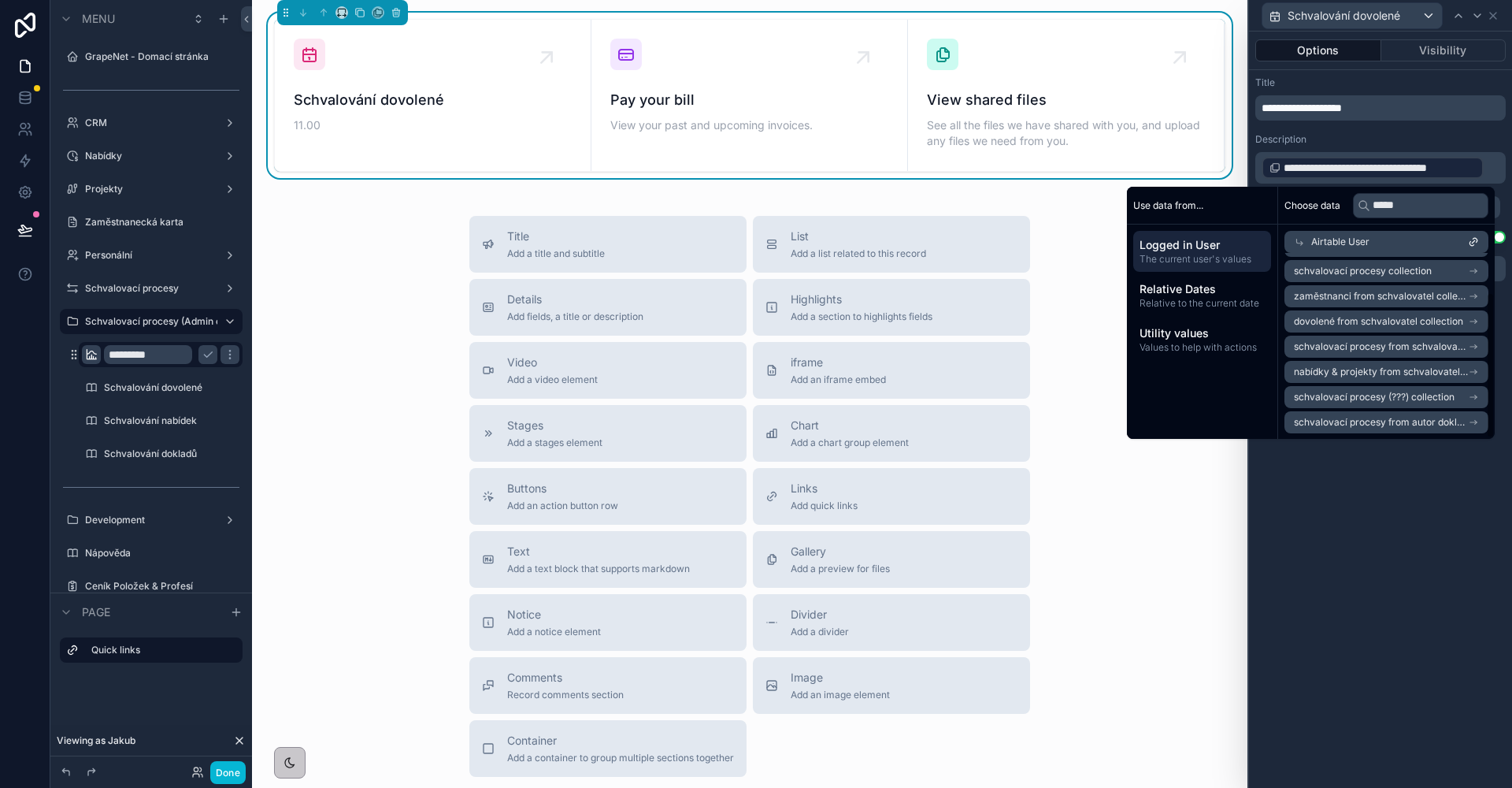
scroll to position [50, 0]
click at [1401, 137] on div "Description" at bounding box center [1380, 139] width 251 height 12
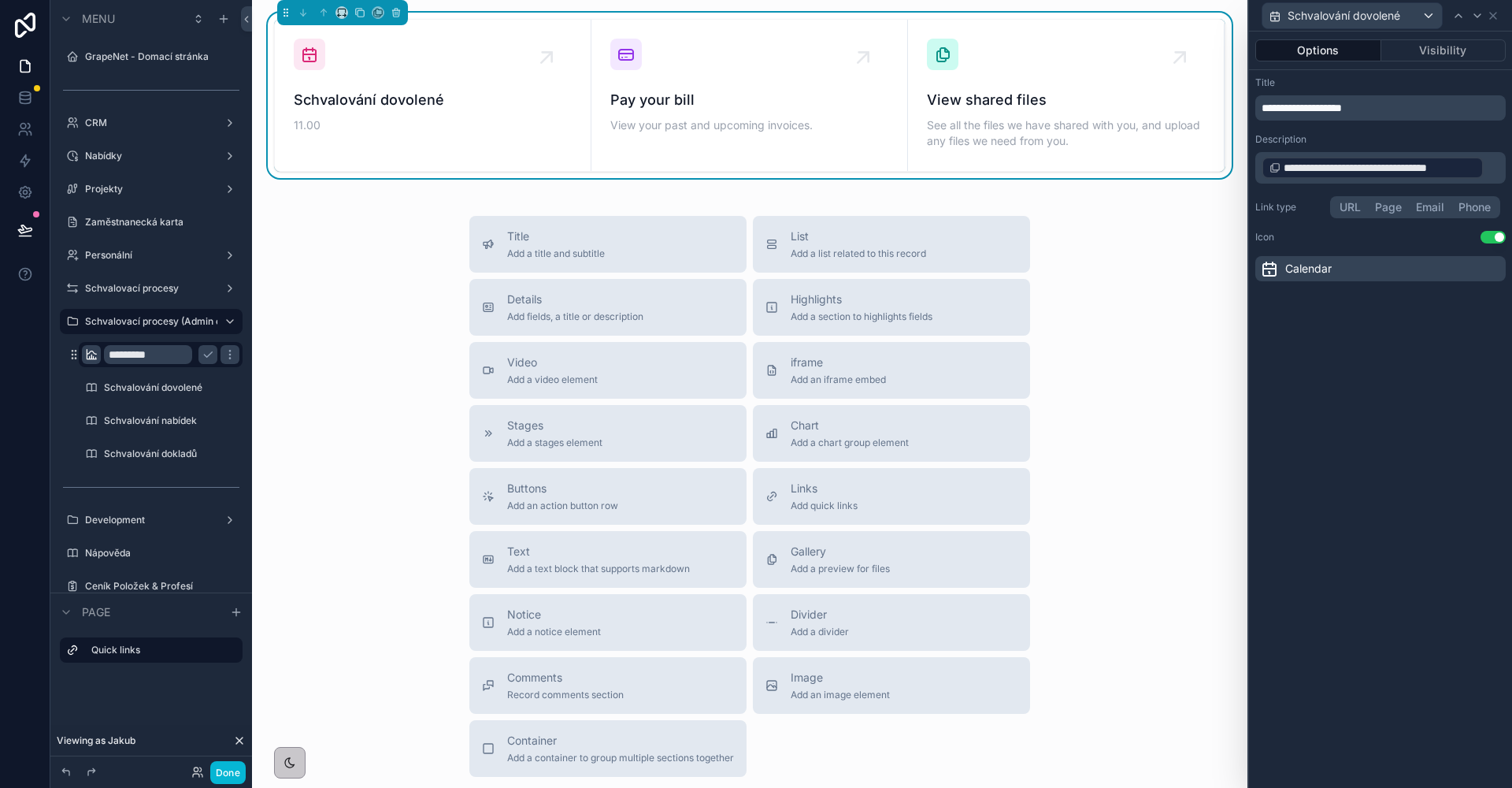
click at [1487, 171] on p "**********" at bounding box center [1381, 168] width 241 height 25
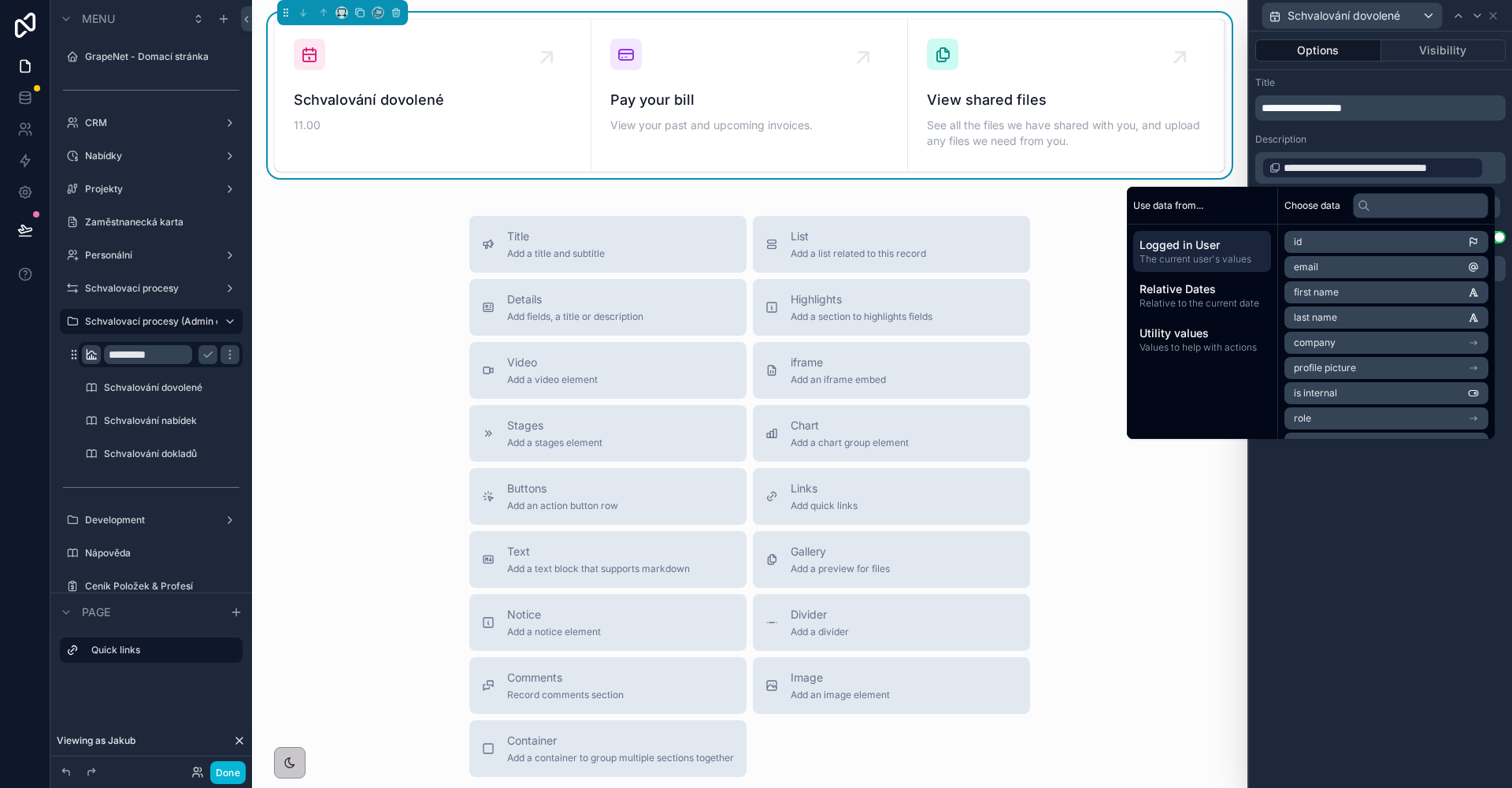
click at [1489, 172] on p "**********" at bounding box center [1381, 168] width 241 height 25
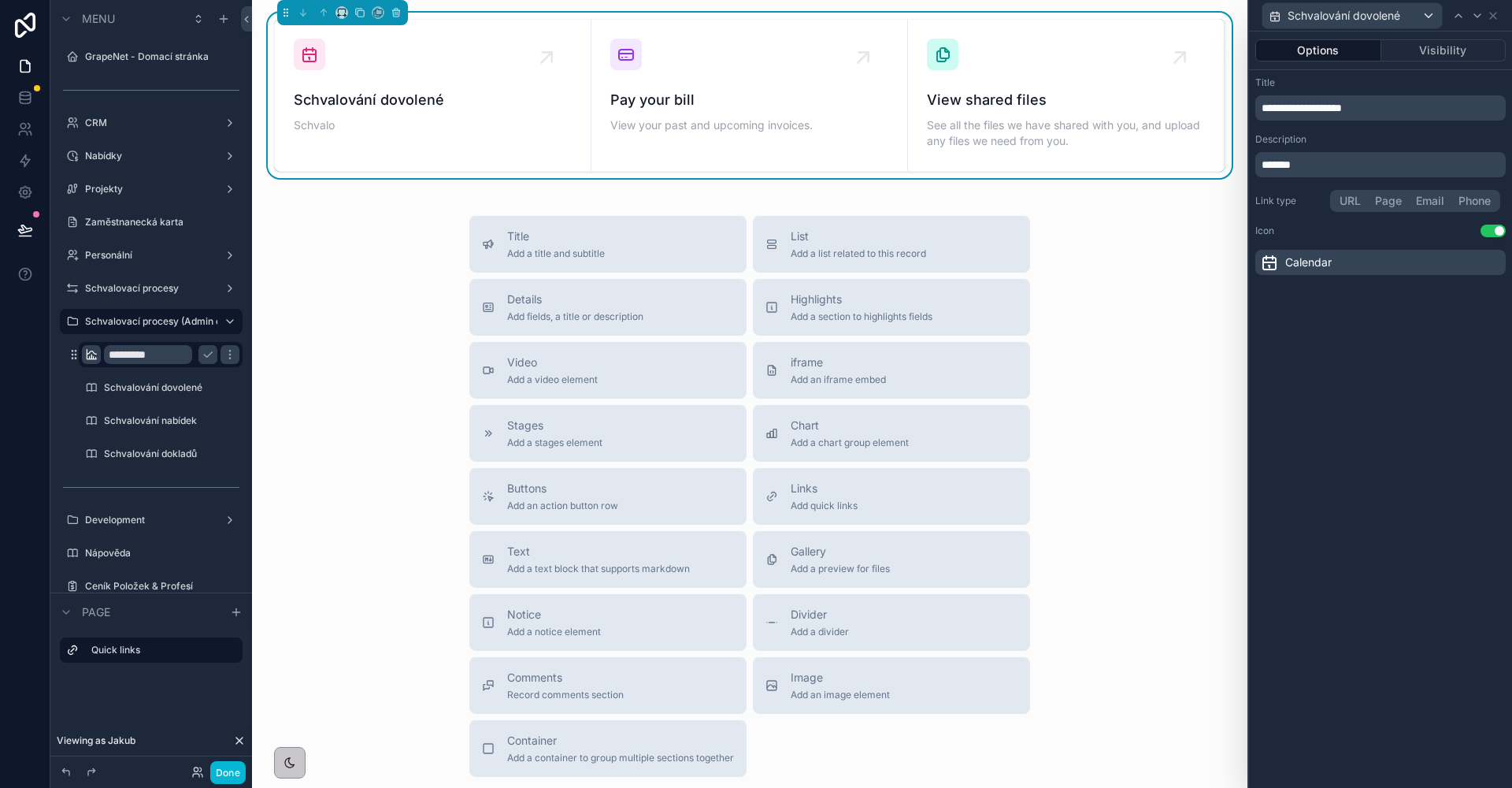
click at [1404, 141] on div "Description" at bounding box center [1380, 139] width 251 height 12
click at [1332, 158] on p "*******" at bounding box center [1381, 165] width 241 height 16
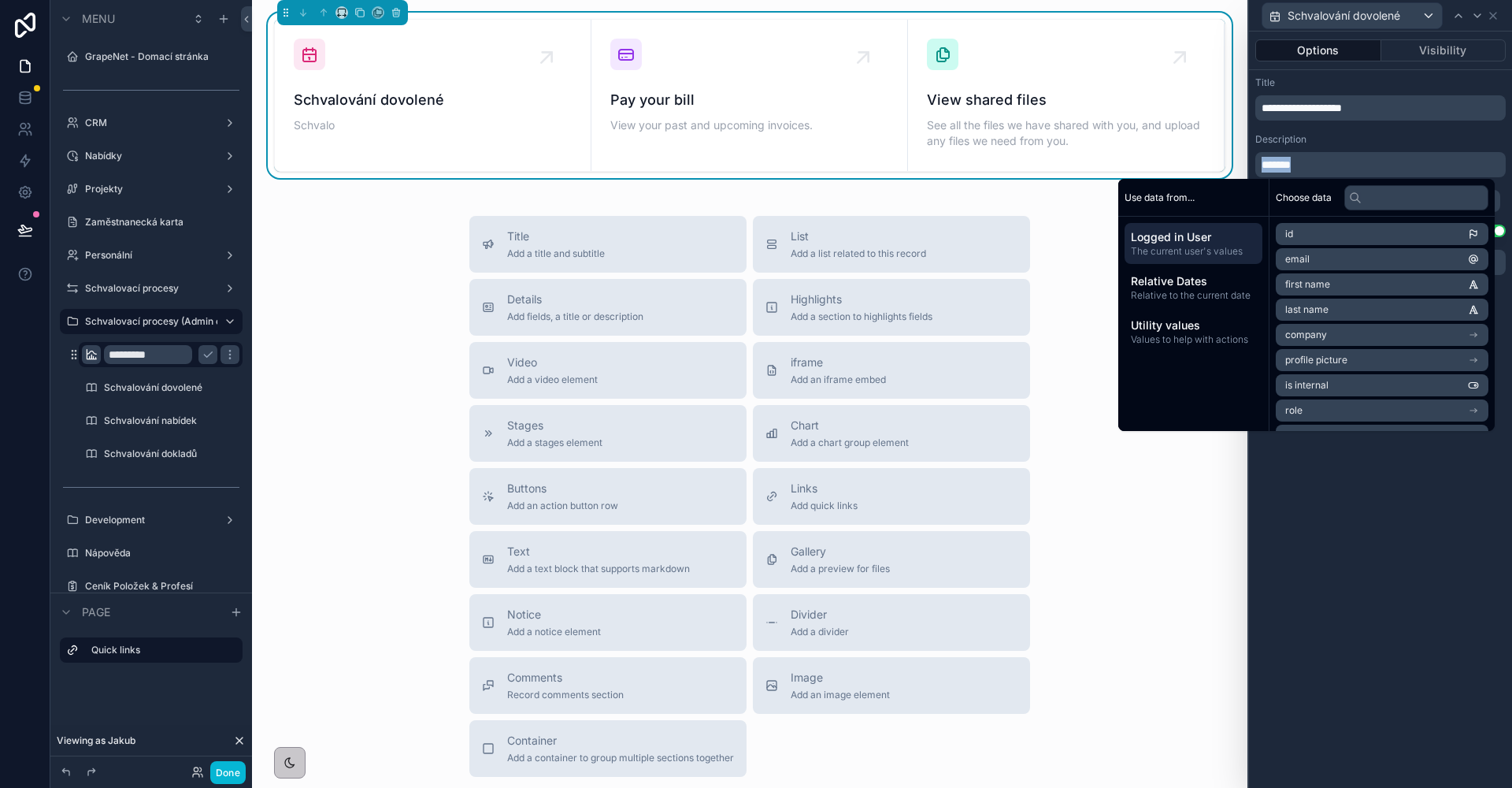
click at [1332, 158] on p "*******" at bounding box center [1381, 165] width 241 height 16
click at [1342, 103] on span "**********" at bounding box center [1302, 108] width 81 height 11
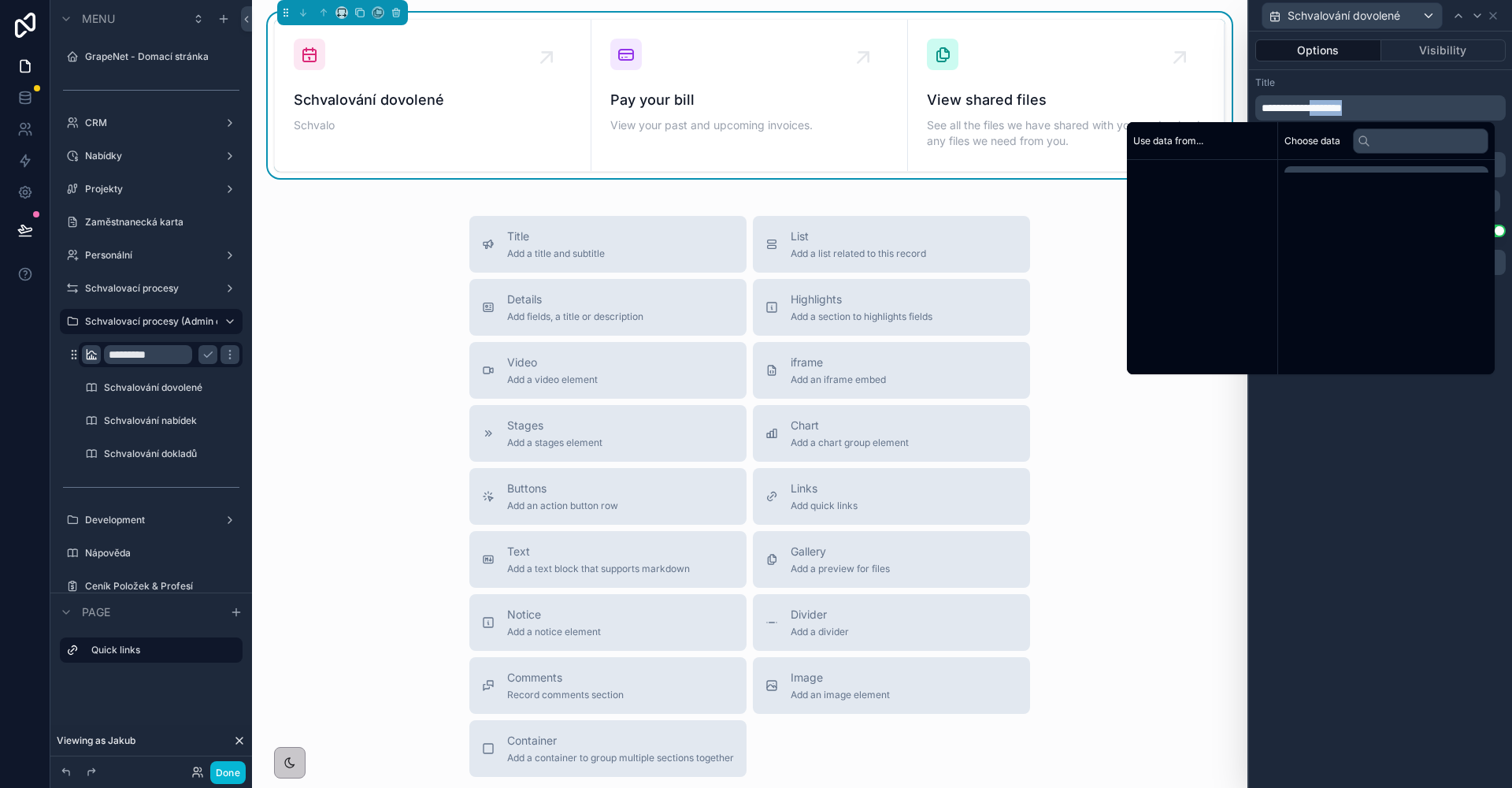
click at [1342, 103] on span "**********" at bounding box center [1302, 108] width 81 height 11
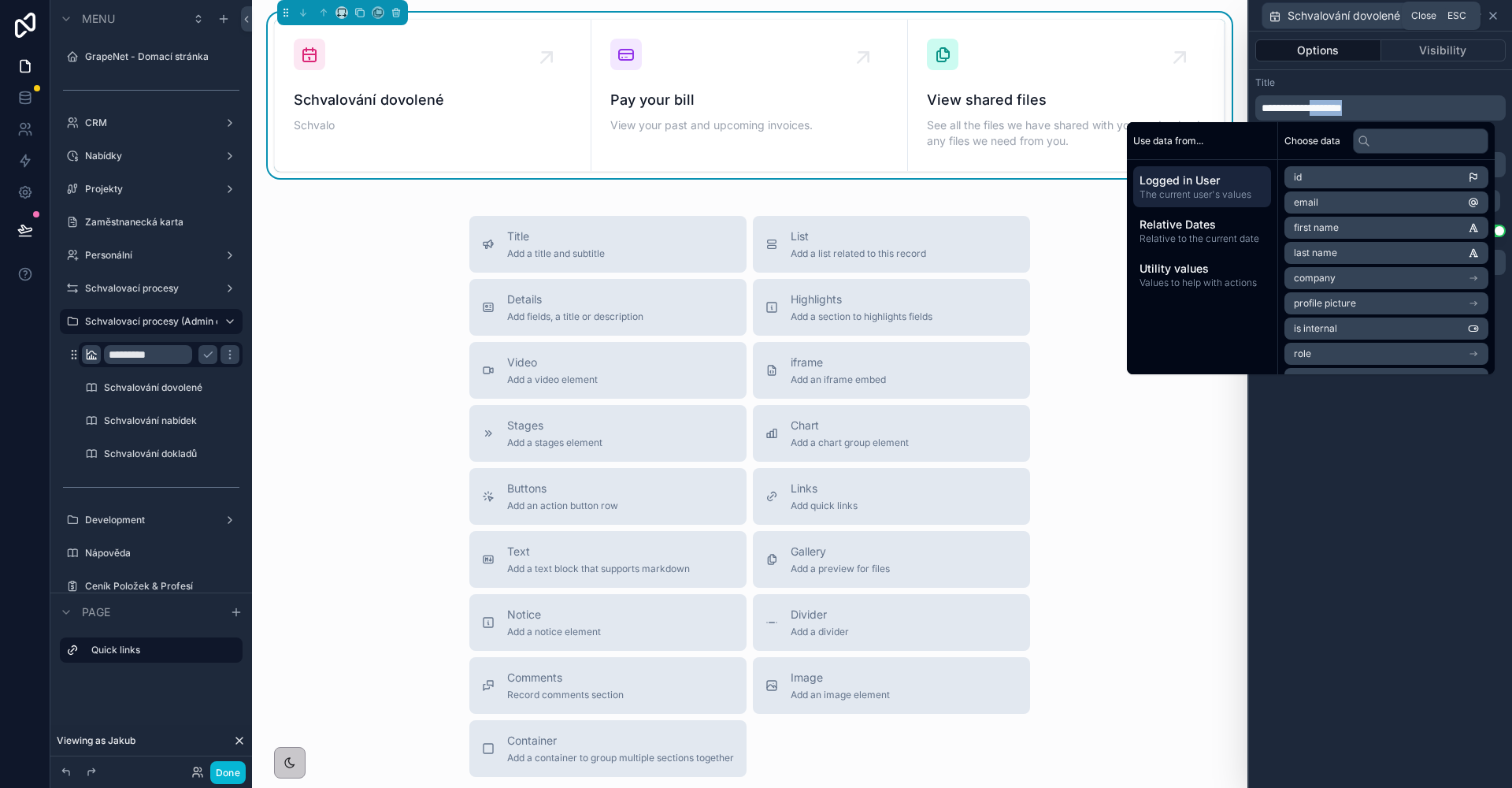
click at [1491, 13] on icon at bounding box center [1492, 15] width 12 height 12
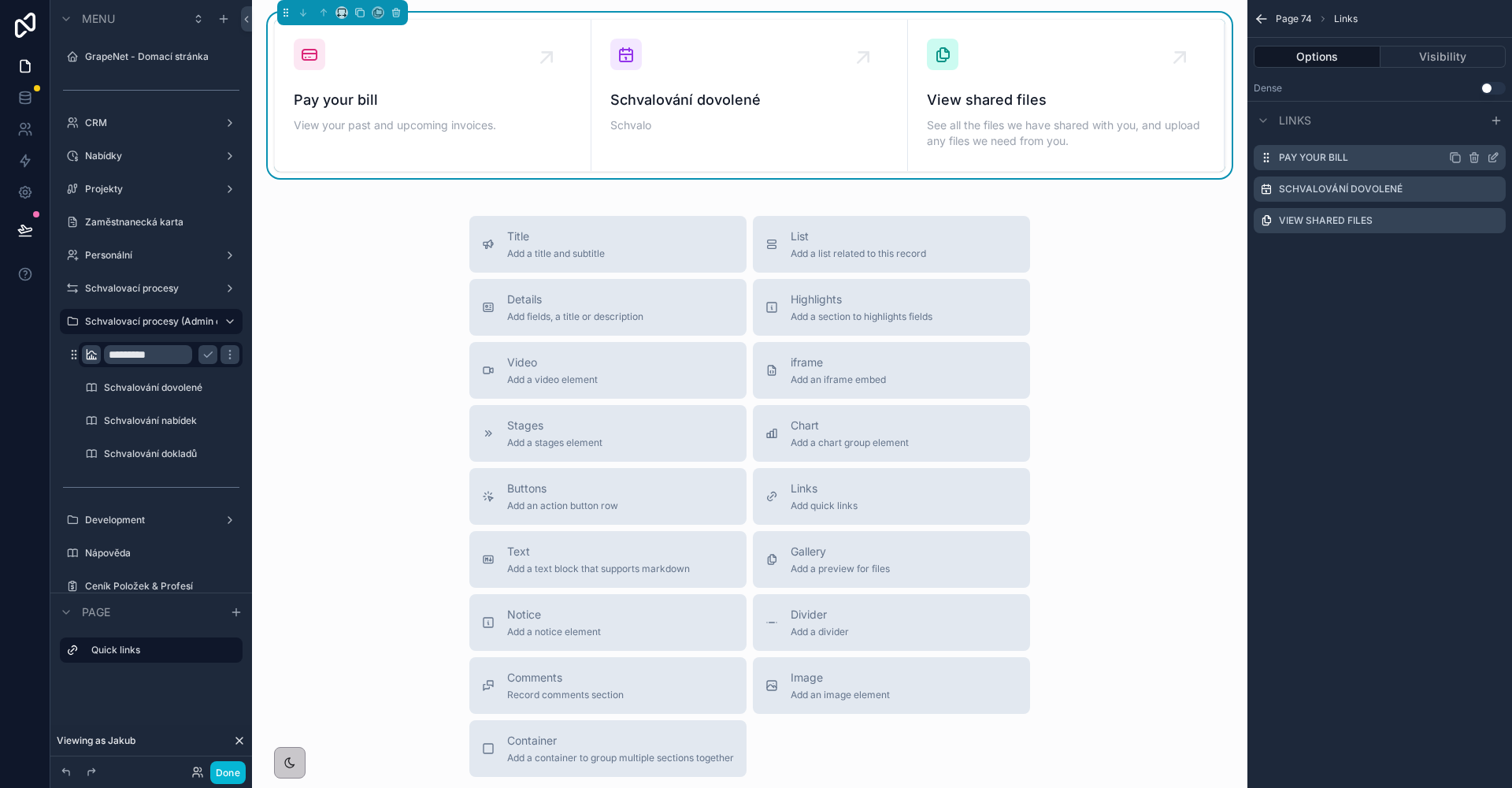
click at [1489, 157] on icon "scrollable content" at bounding box center [1492, 159] width 7 height 7
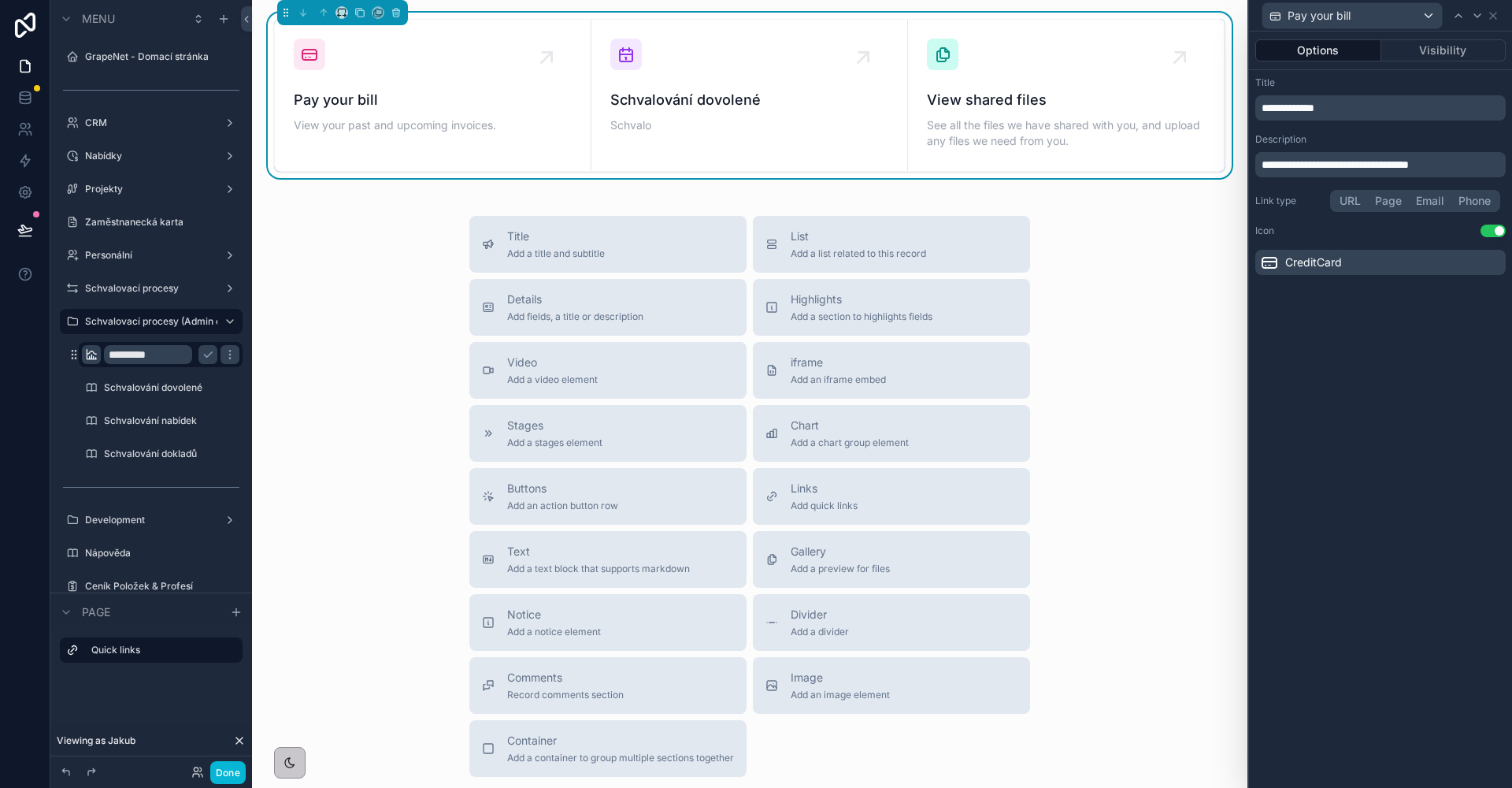
click at [1342, 114] on p "**********" at bounding box center [1381, 108] width 241 height 16
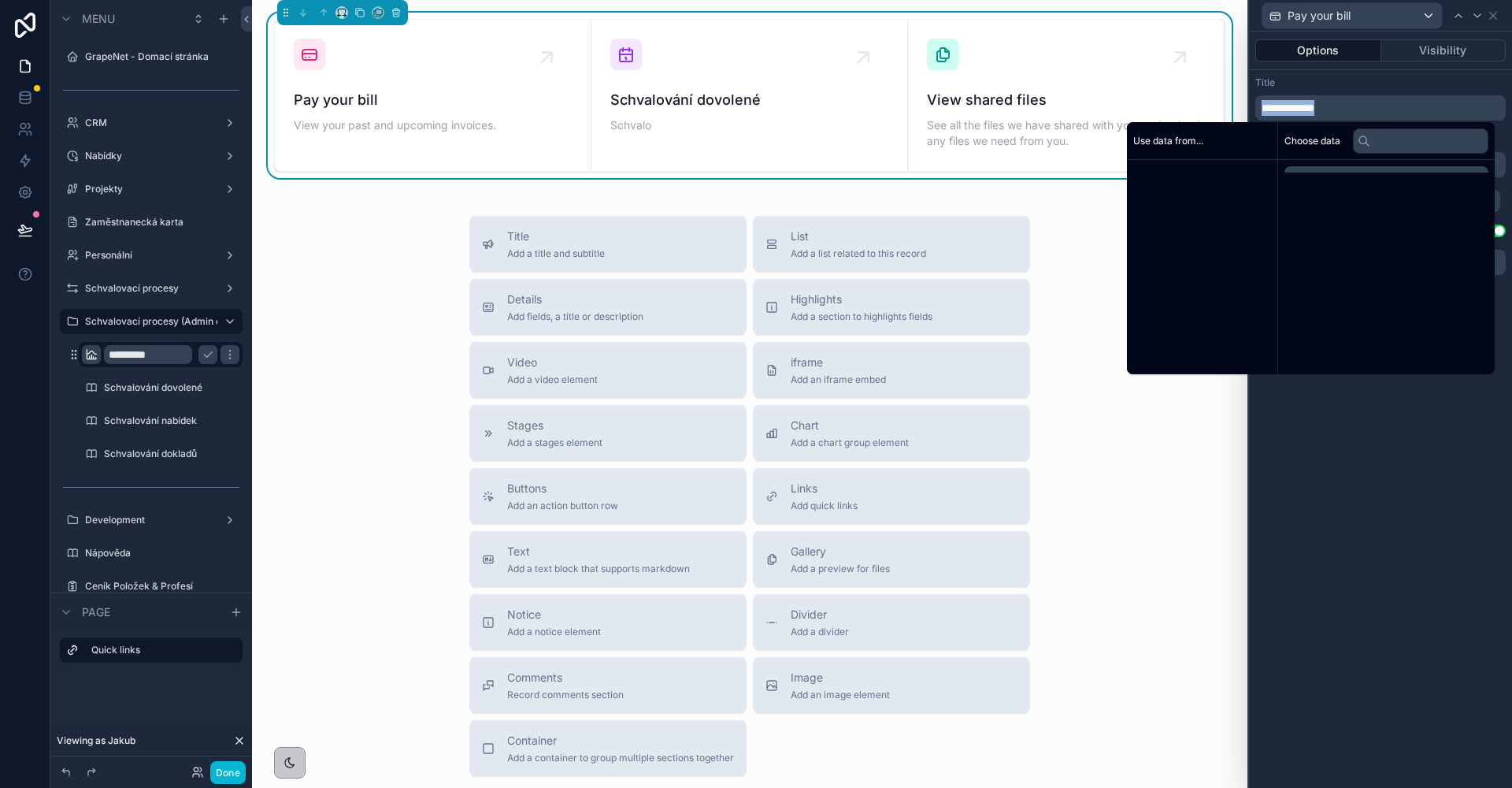
click at [1342, 114] on p "**********" at bounding box center [1381, 108] width 241 height 16
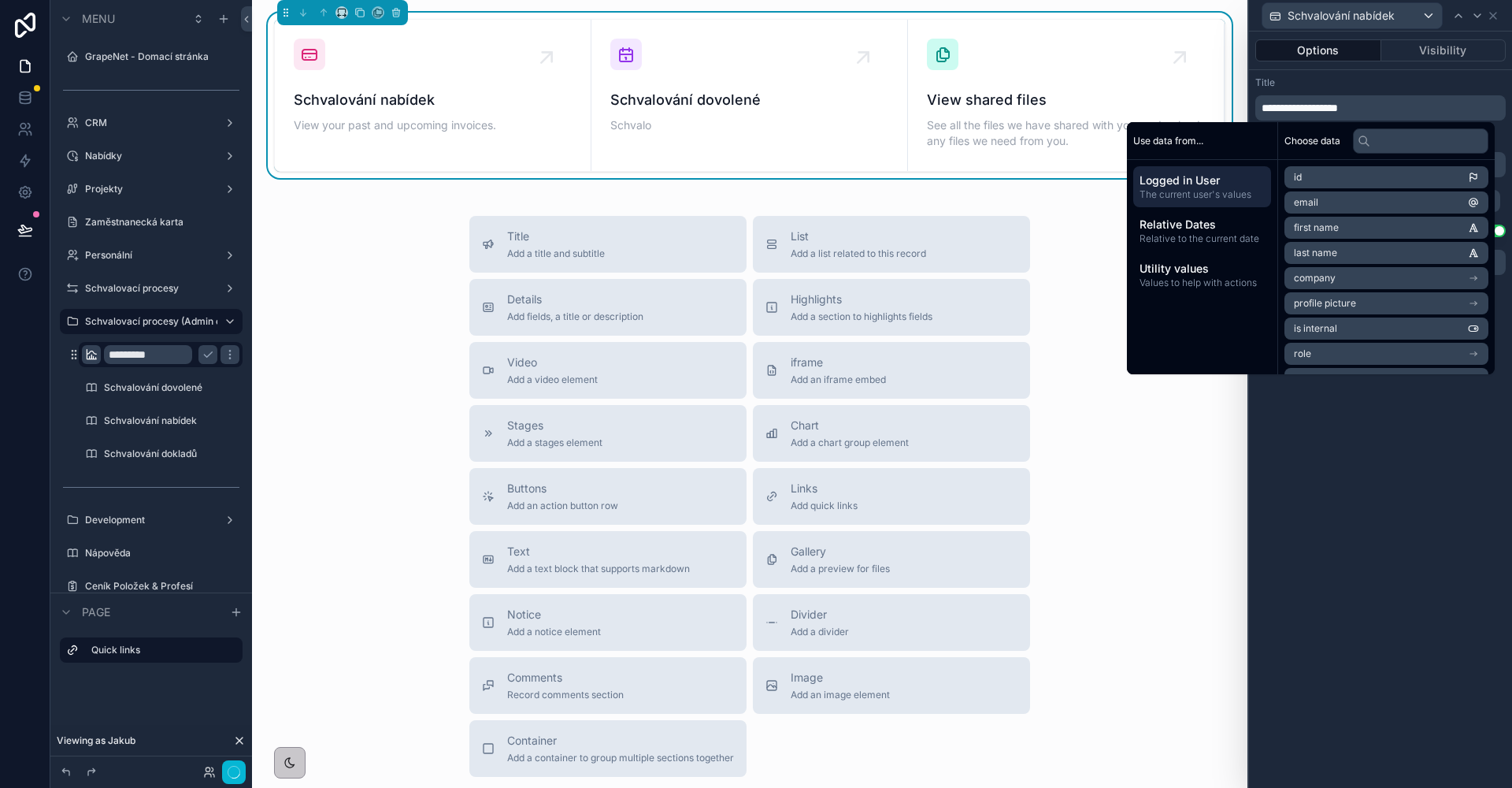
click at [1381, 95] on div "**********" at bounding box center [1380, 108] width 251 height 25
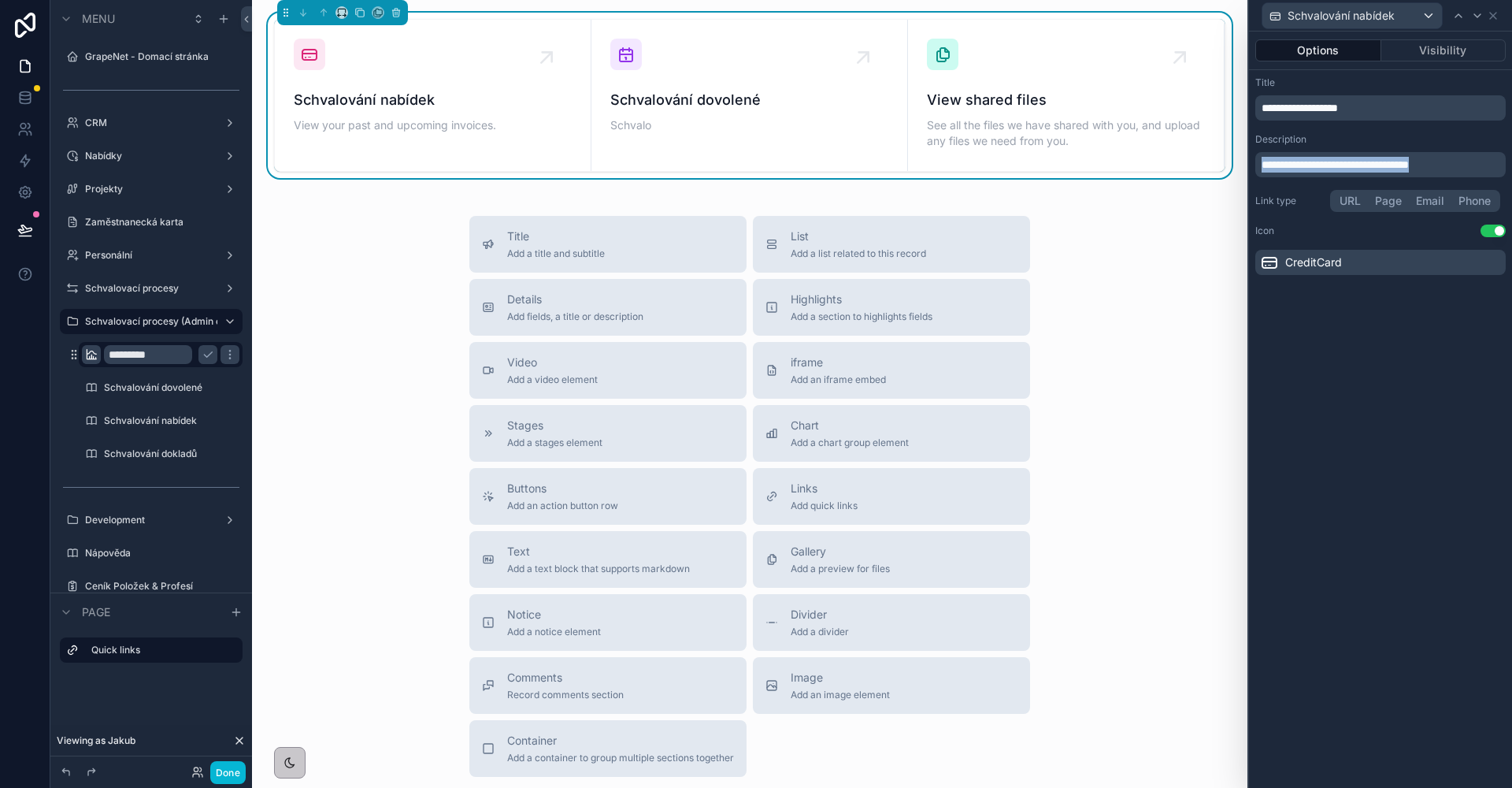
click at [1241, 167] on div "**********" at bounding box center [756, 394] width 1512 height 788
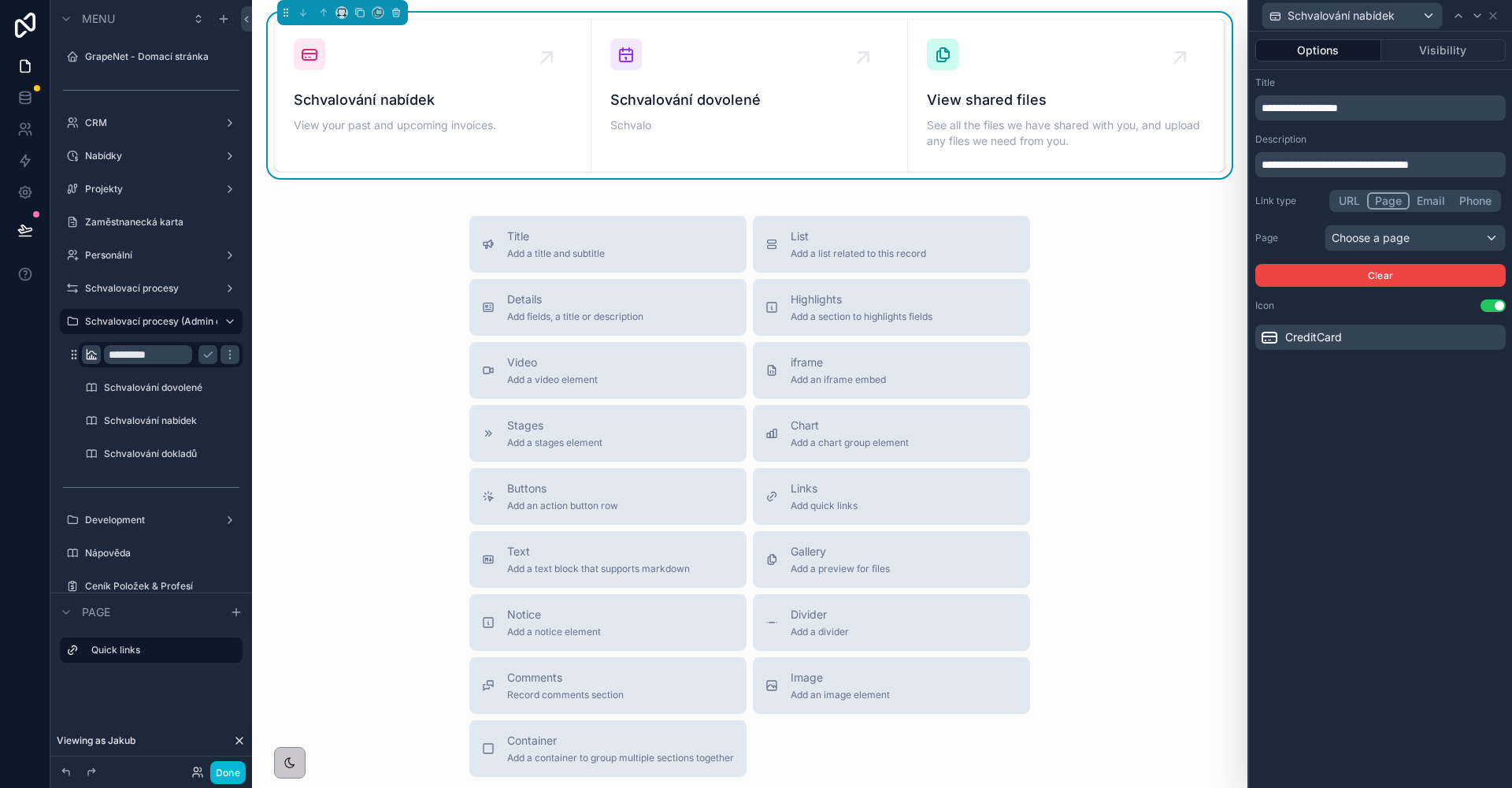
click at [1373, 199] on button "Page" at bounding box center [1389, 201] width 43 height 17
click at [1369, 244] on div "Choose a page" at bounding box center [1415, 238] width 179 height 25
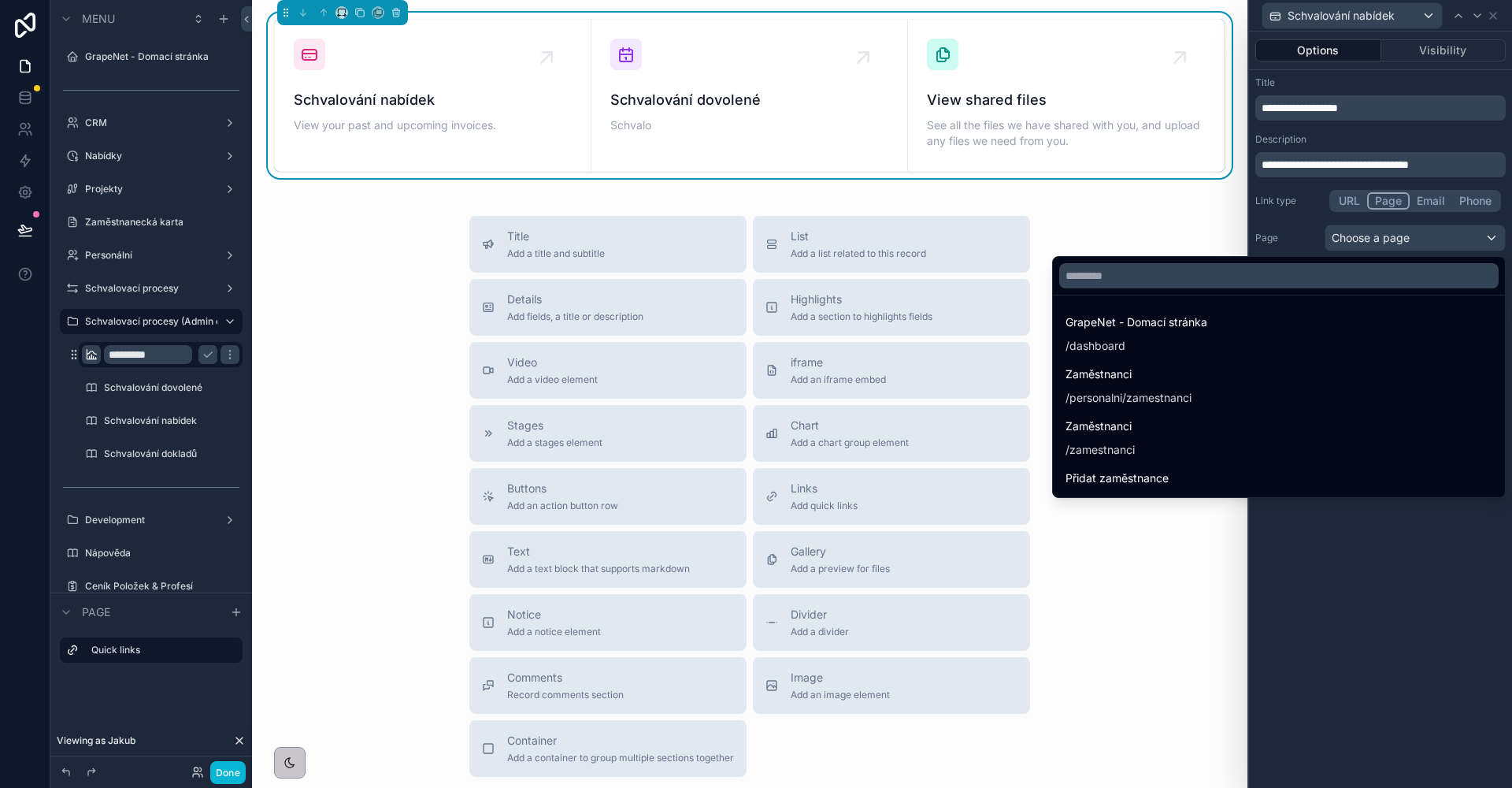
click at [1375, 244] on div at bounding box center [1380, 394] width 263 height 788
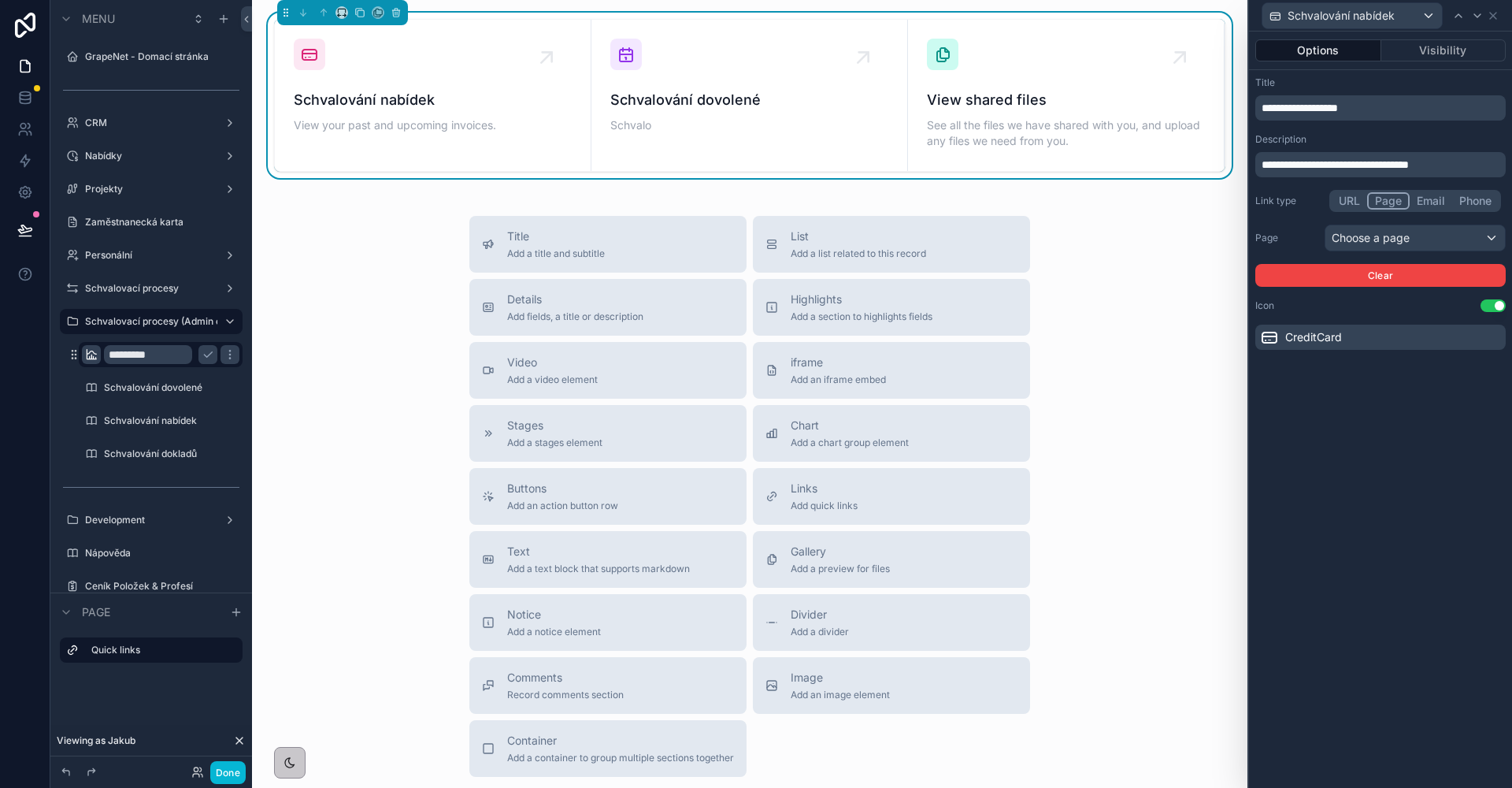
click at [1354, 248] on div "Choose a page" at bounding box center [1415, 238] width 179 height 25
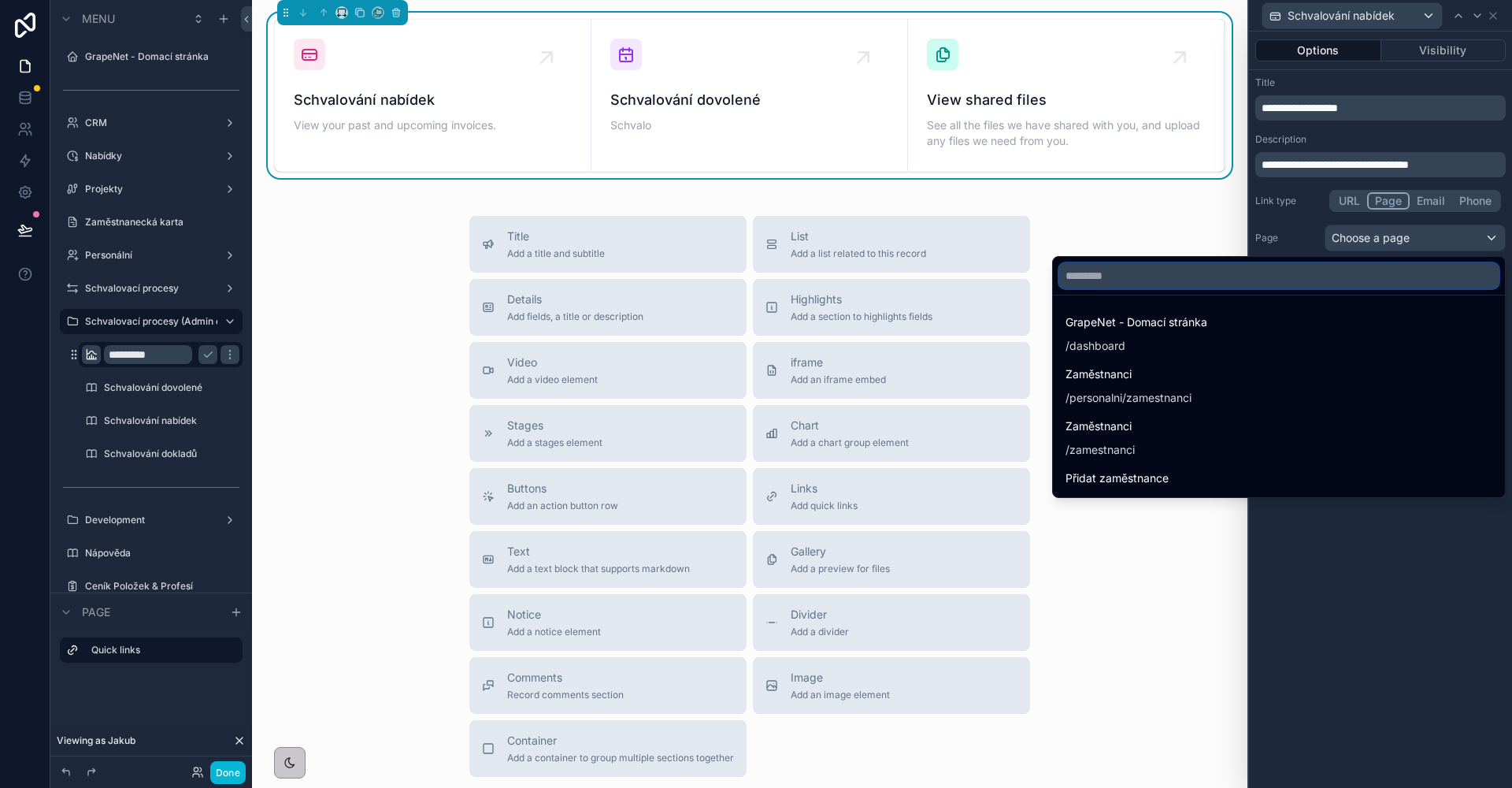
click at [1307, 285] on input "text" at bounding box center [1278, 276] width 439 height 25
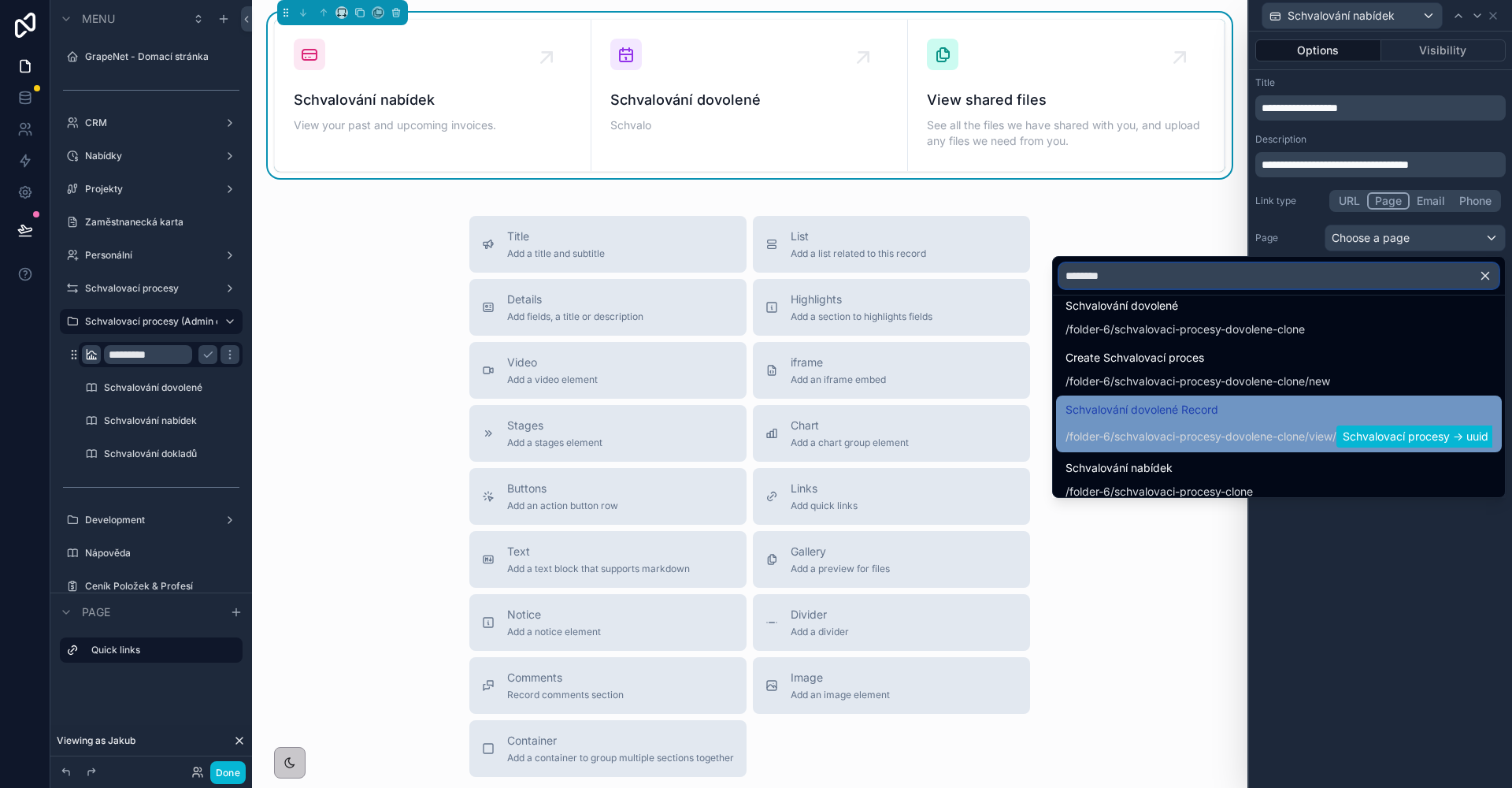
scroll to position [364, 0]
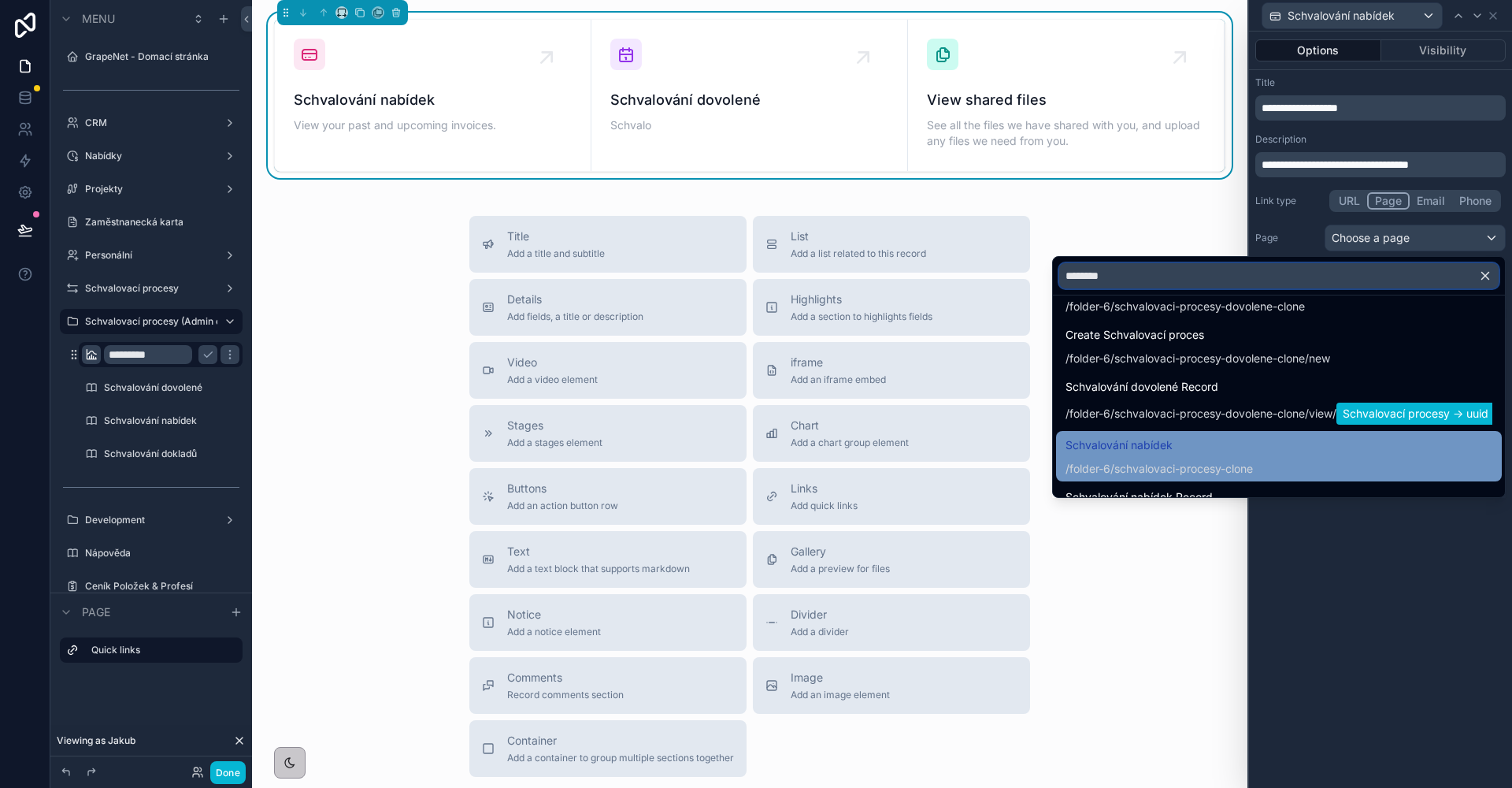
type input "********"
click at [1283, 444] on div "Schvalování nabídek /folder-6/schvalovaci-procesy-clone" at bounding box center [1278, 457] width 427 height 41
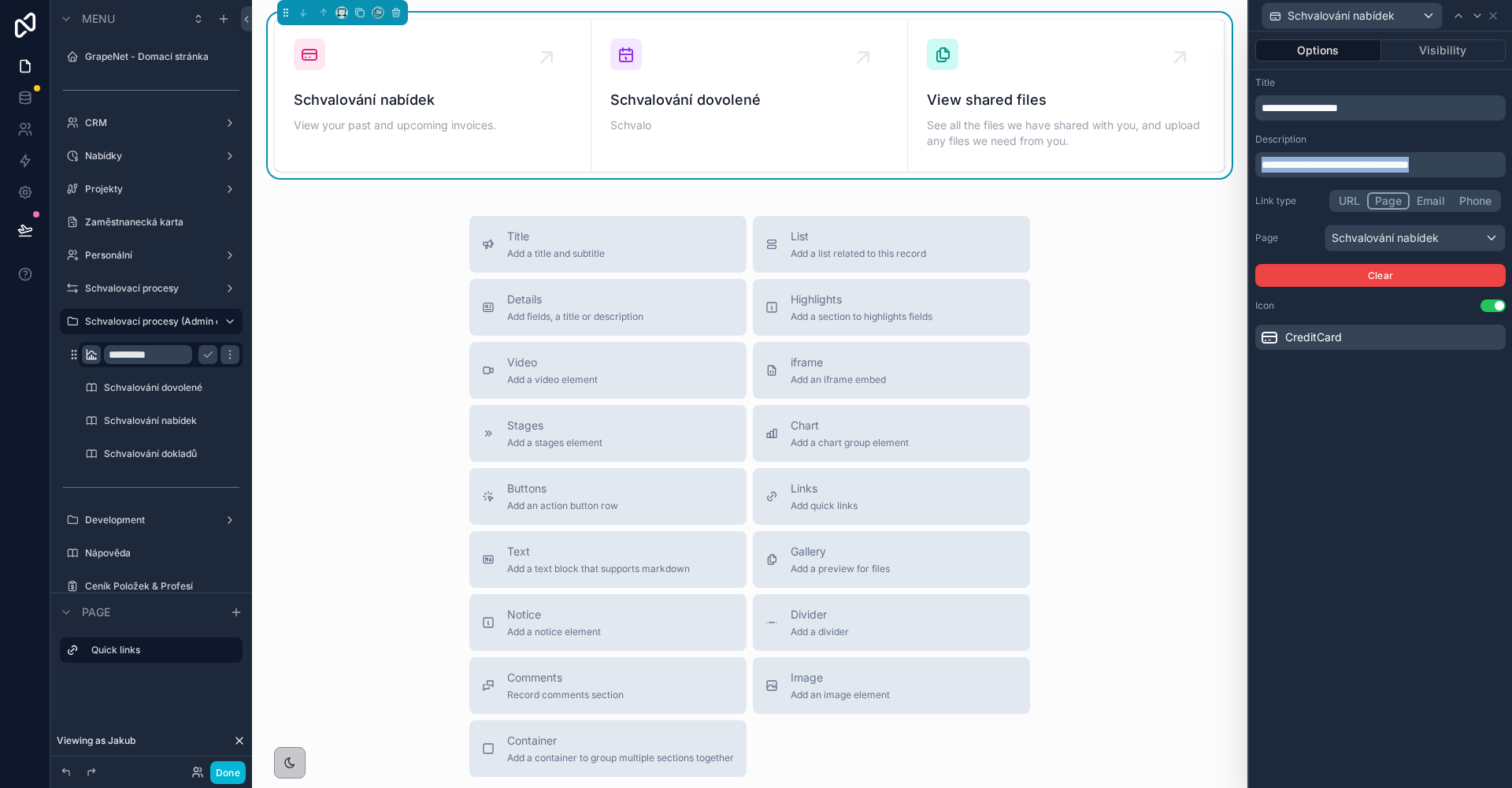
drag, startPoint x: 1487, startPoint y: 165, endPoint x: 1250, endPoint y: 163, distance: 237.0
click at [1250, 163] on div "**********" at bounding box center [1380, 213] width 263 height 286
click at [1463, 17] on icon at bounding box center [1458, 15] width 12 height 12
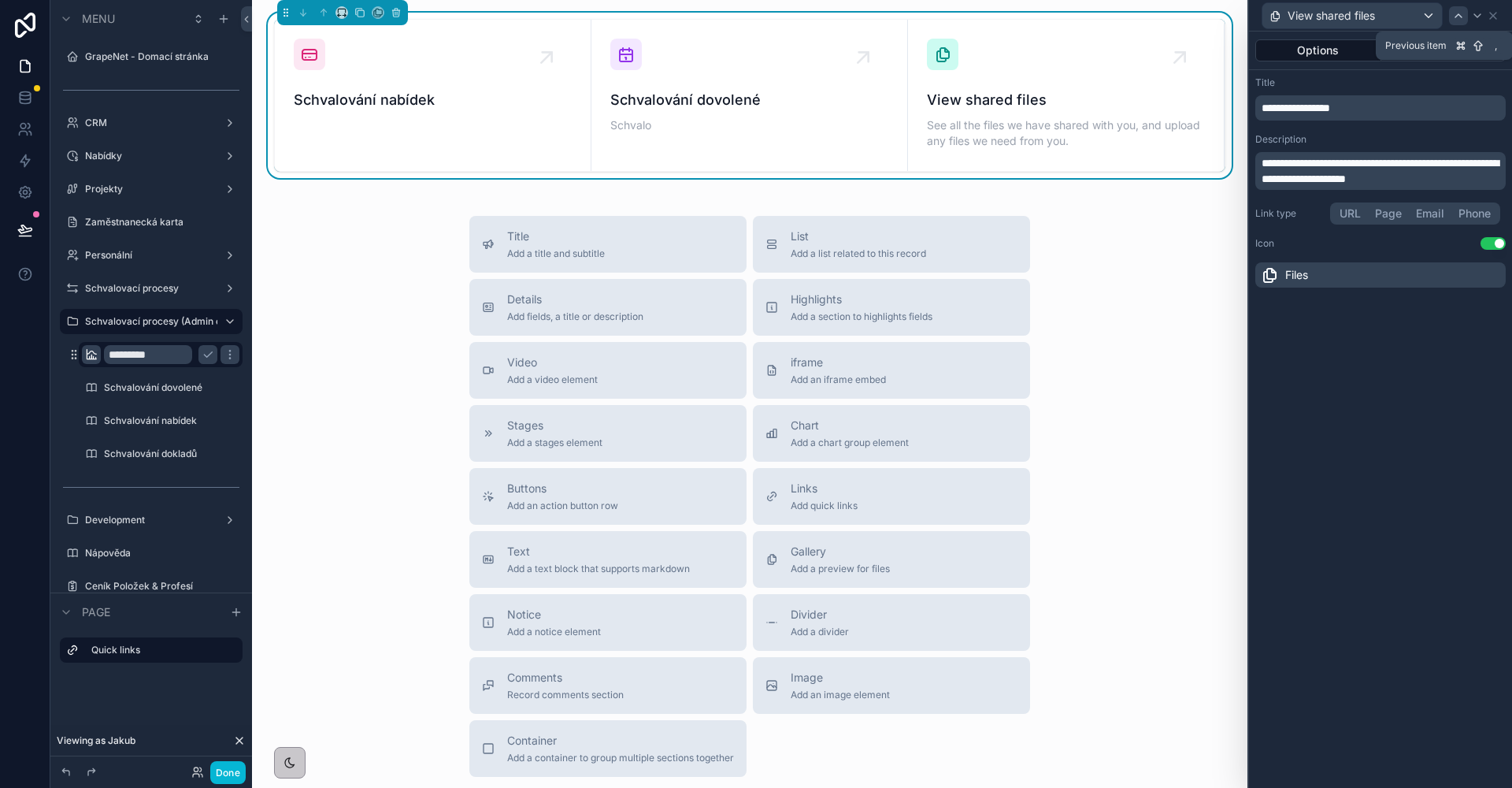
click at [1467, 16] on div at bounding box center [1458, 16] width 19 height 19
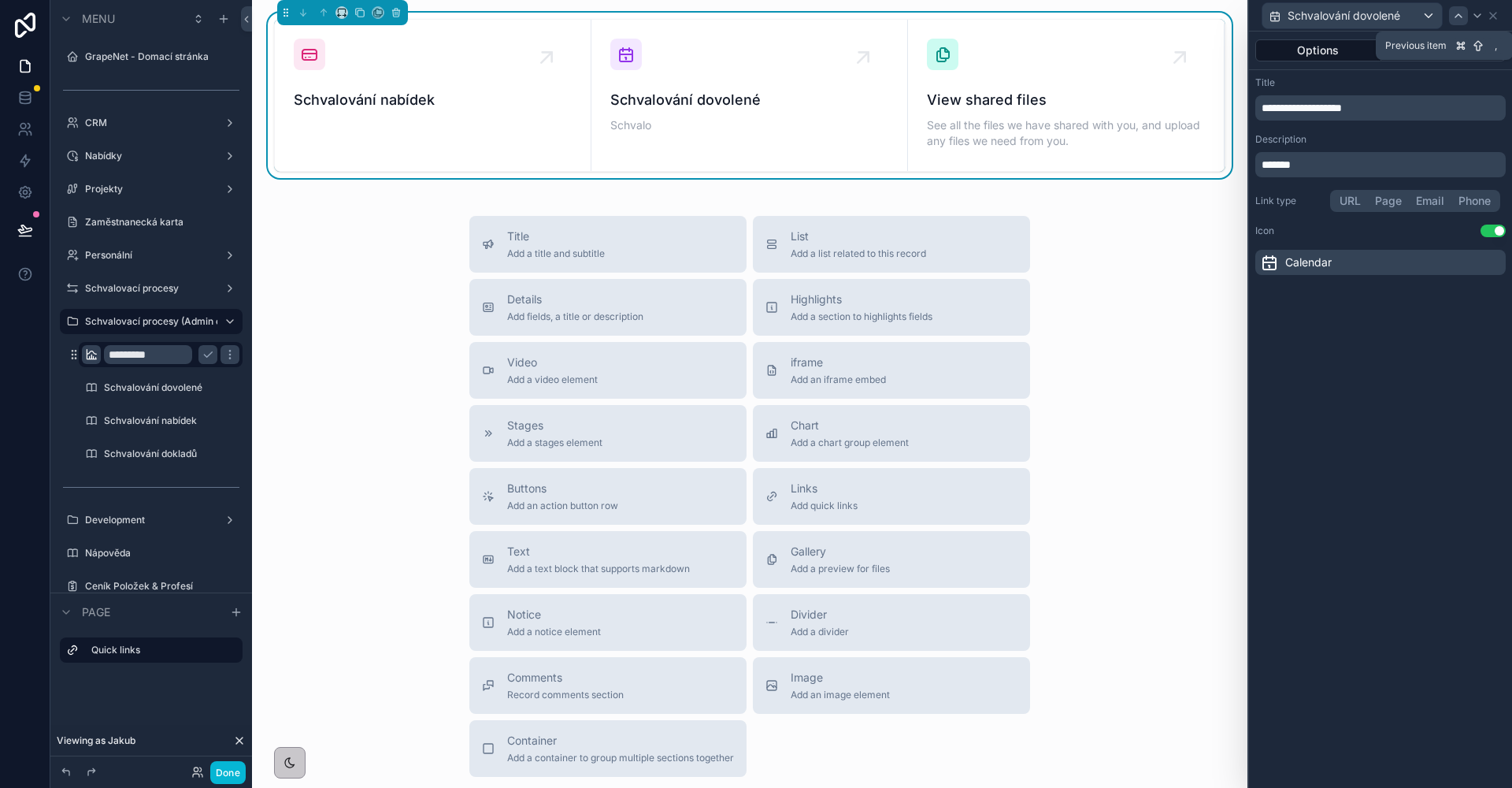
click at [1461, 18] on icon at bounding box center [1458, 15] width 12 height 12
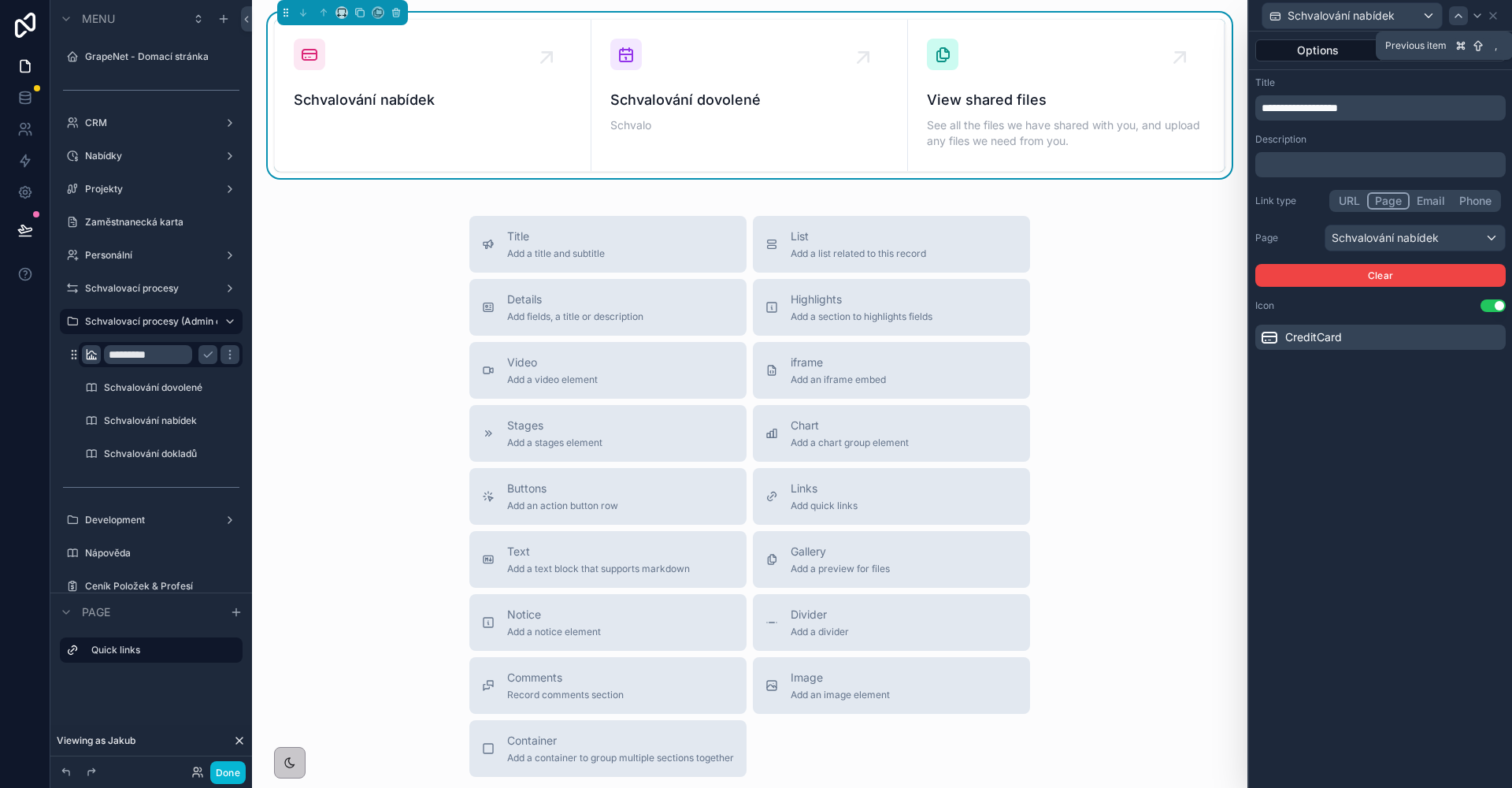
click at [1454, 20] on icon at bounding box center [1458, 15] width 12 height 12
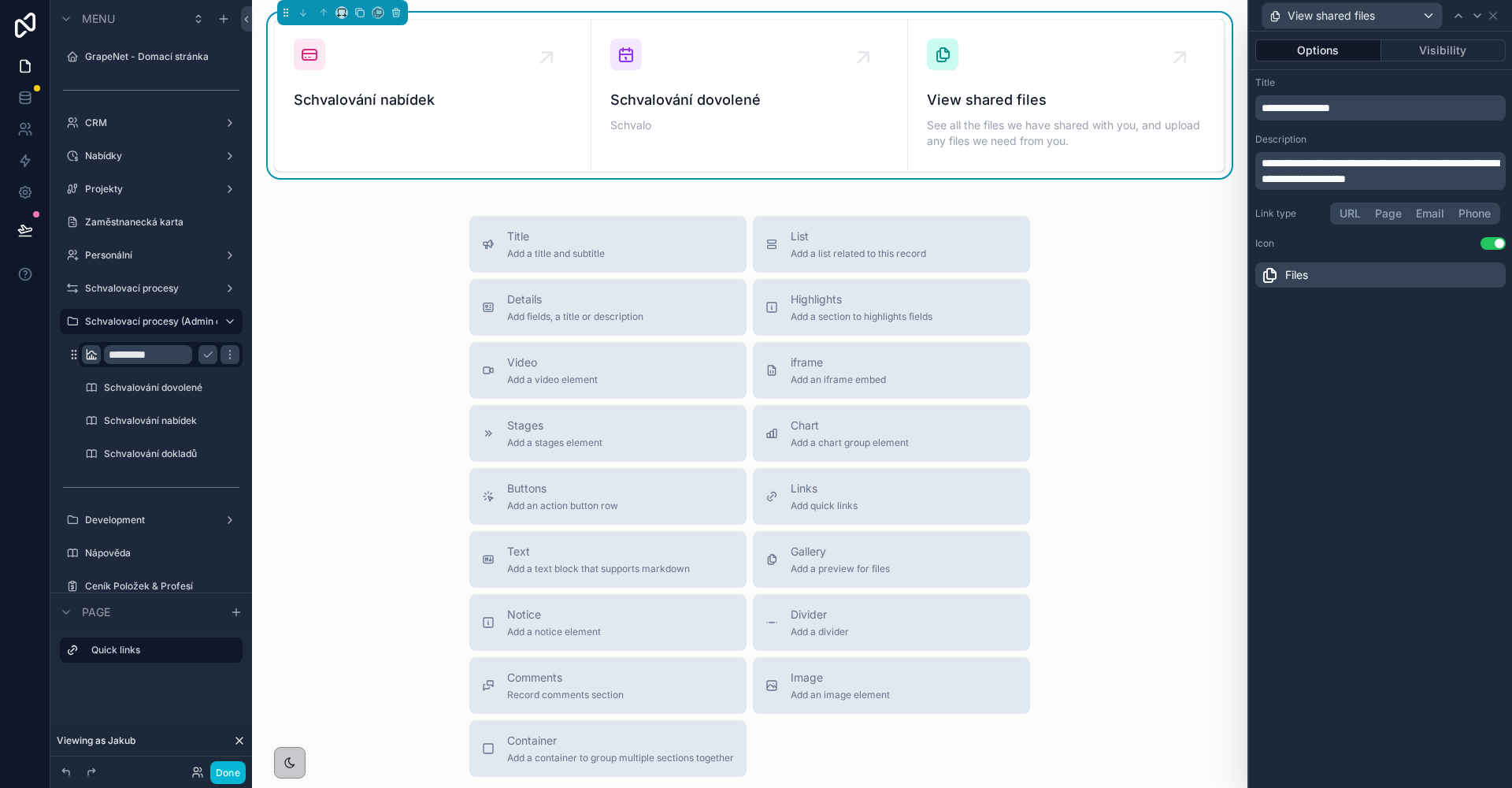
click at [1385, 214] on button "Page" at bounding box center [1389, 213] width 41 height 17
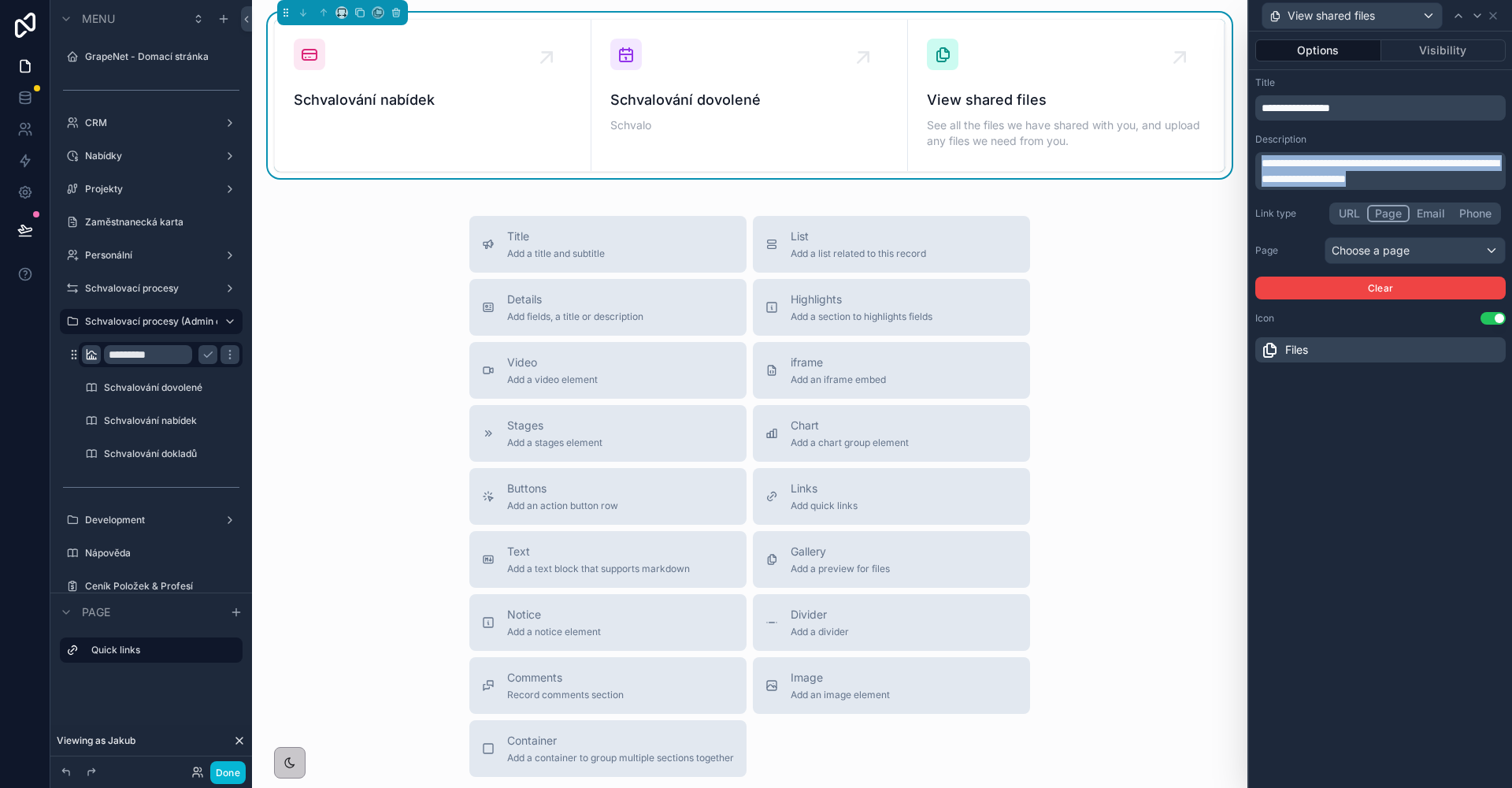
drag, startPoint x: 1455, startPoint y: 173, endPoint x: 1260, endPoint y: 153, distance: 196.0
click at [1260, 153] on div "**********" at bounding box center [1380, 171] width 251 height 38
click at [1465, 14] on div at bounding box center [1458, 16] width 19 height 19
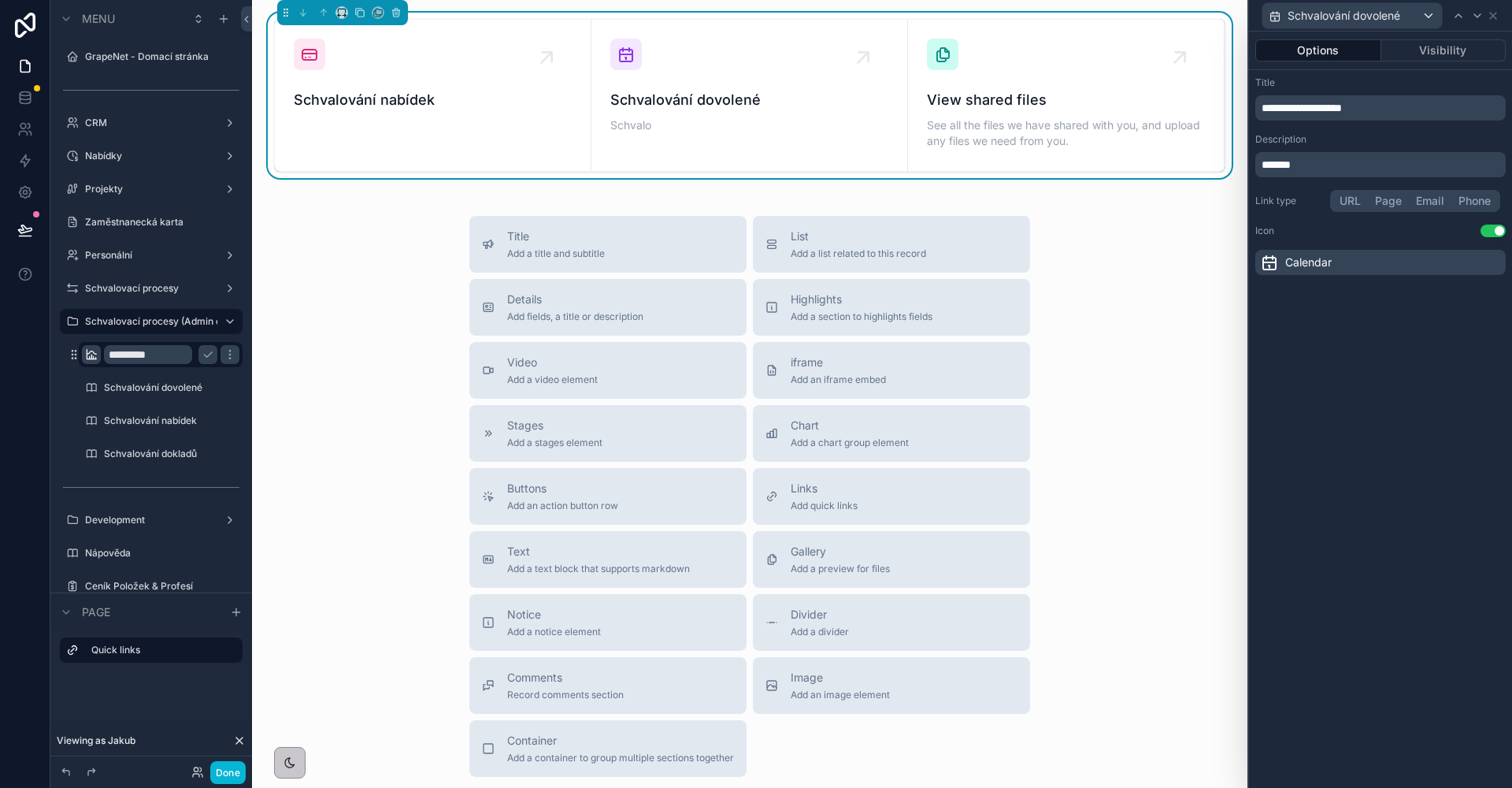
click at [1324, 160] on p "*******" at bounding box center [1381, 165] width 241 height 16
drag, startPoint x: 1318, startPoint y: 161, endPoint x: 1264, endPoint y: 160, distance: 54.0
click at [1264, 160] on p "*******" at bounding box center [1381, 165] width 241 height 16
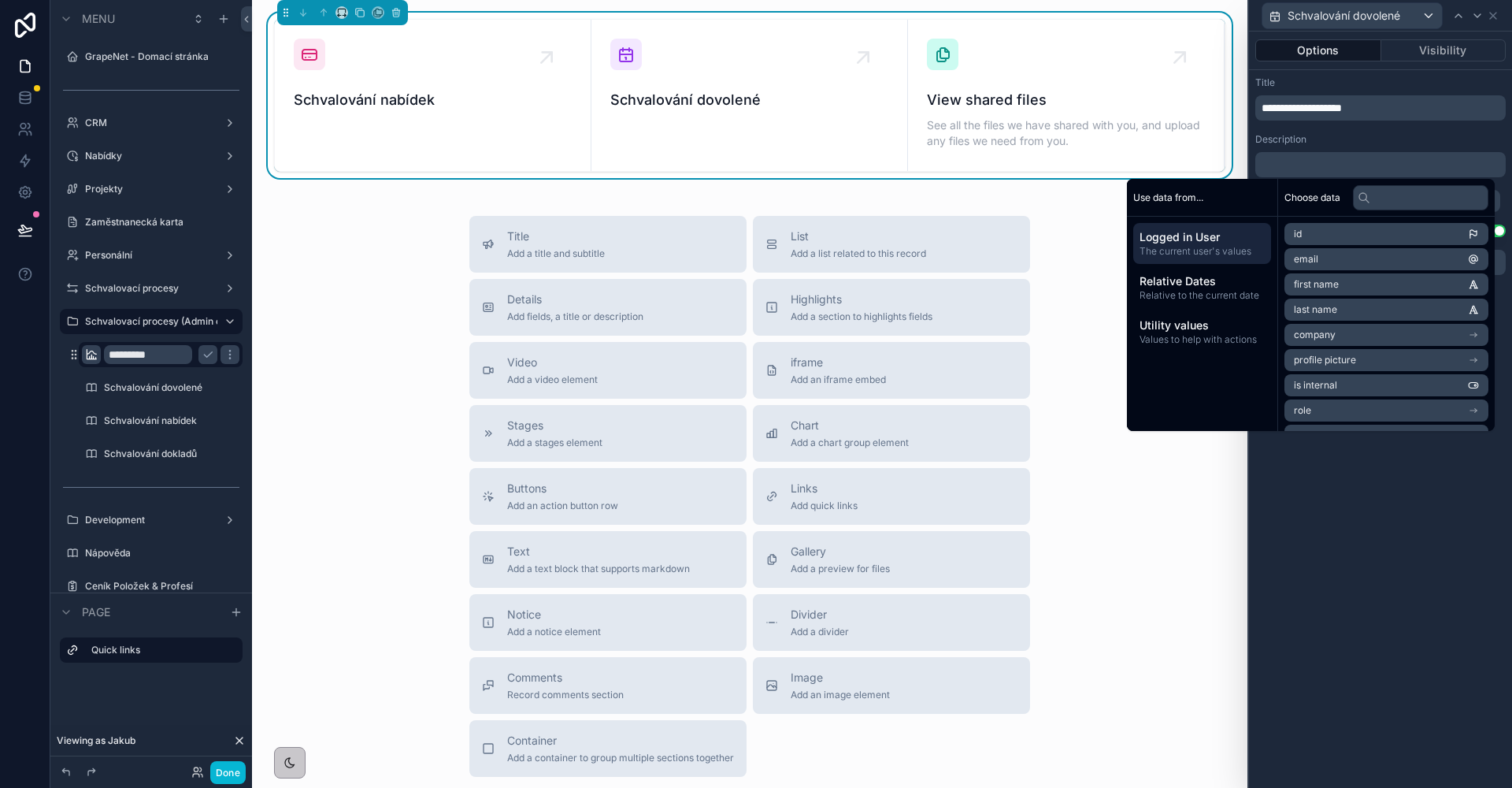
click at [1357, 140] on div "Description" at bounding box center [1380, 139] width 251 height 12
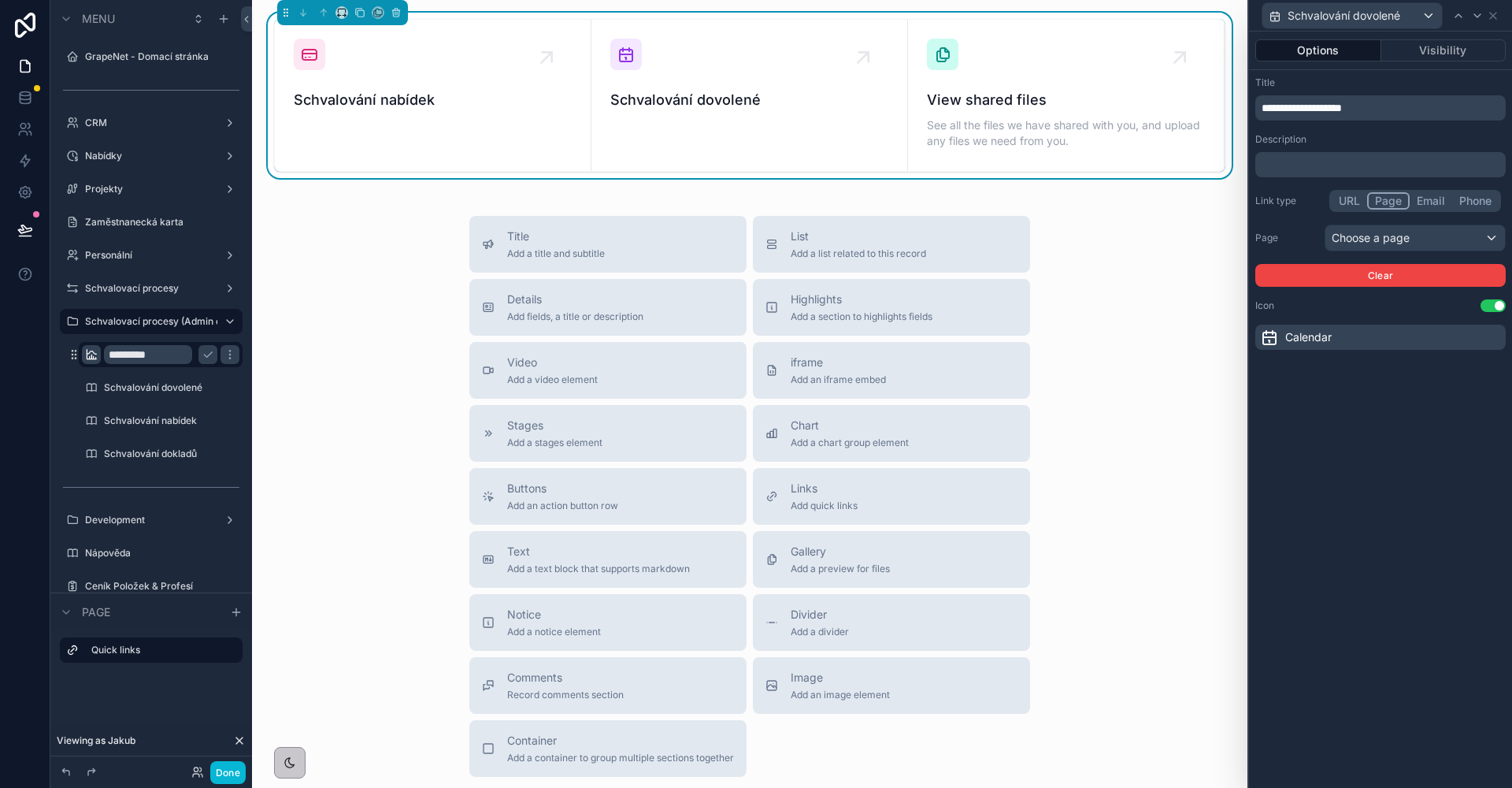
click at [1384, 199] on button "Page" at bounding box center [1389, 201] width 43 height 17
click at [1368, 240] on div "Choose a page" at bounding box center [1415, 238] width 179 height 25
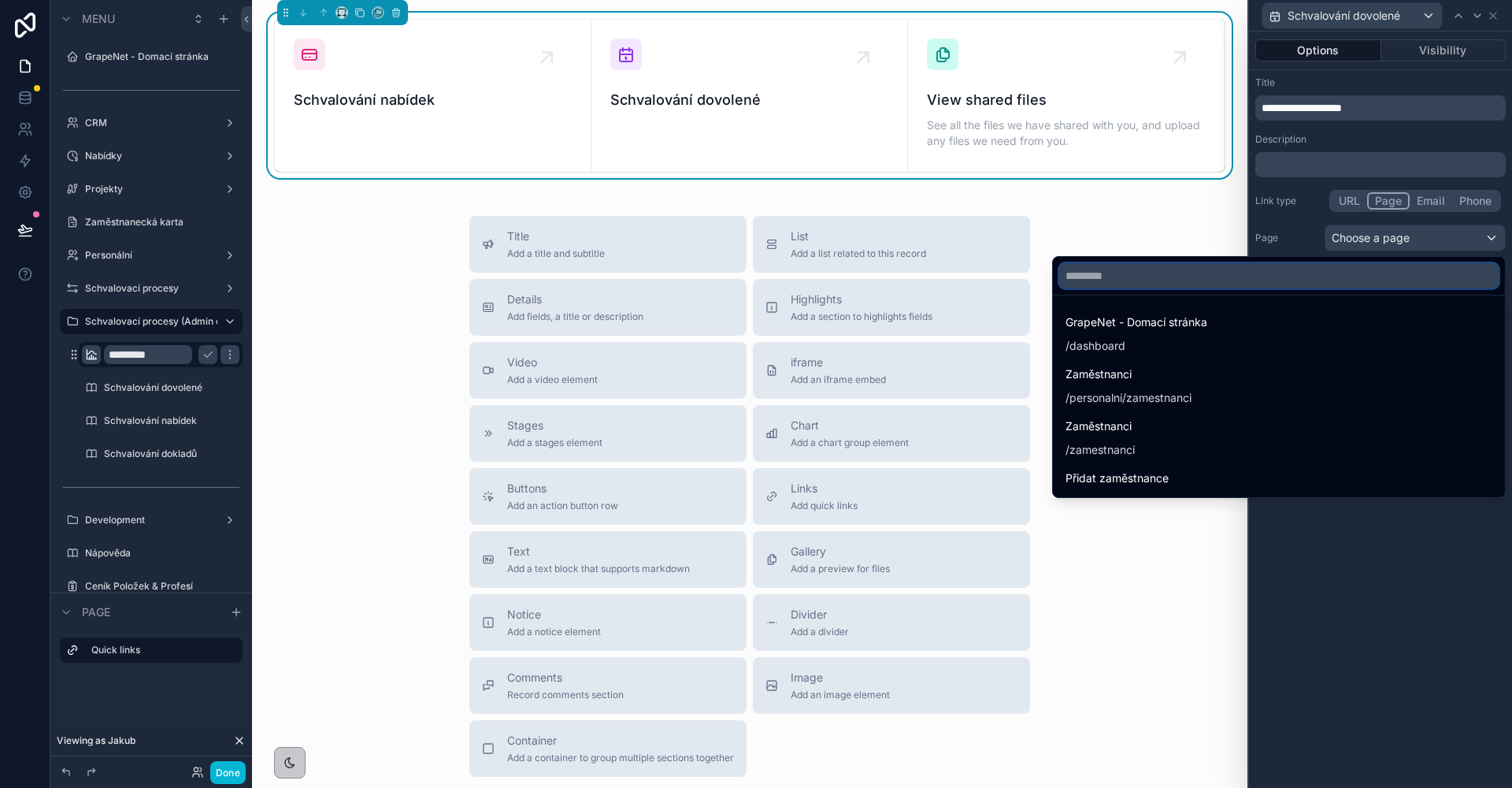
click at [1338, 268] on input "text" at bounding box center [1278, 276] width 439 height 25
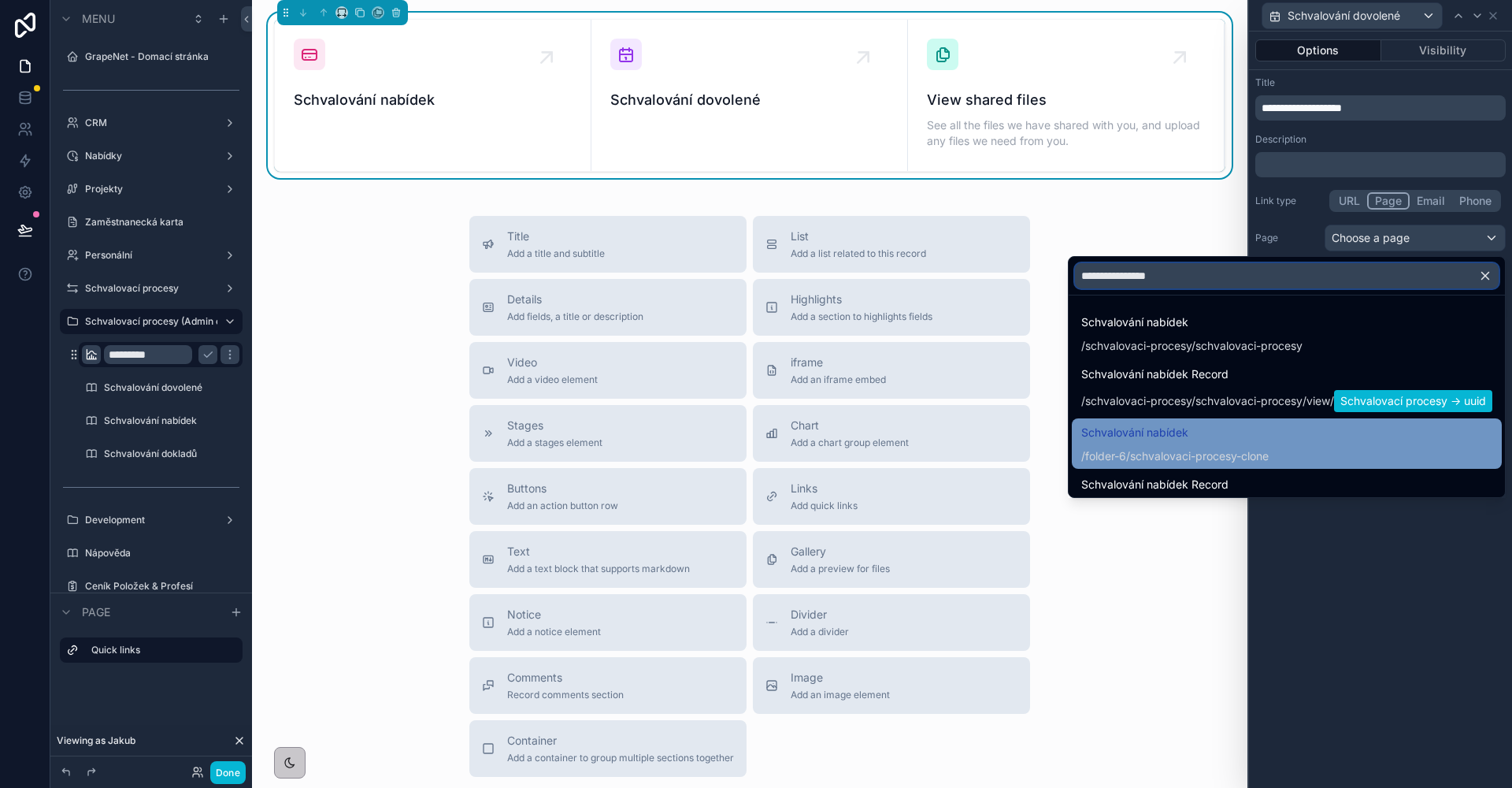
type input "**********"
click at [1320, 438] on div "Schvalování nabídek /folder-6/schvalovaci-procesy-clone" at bounding box center [1287, 443] width 411 height 41
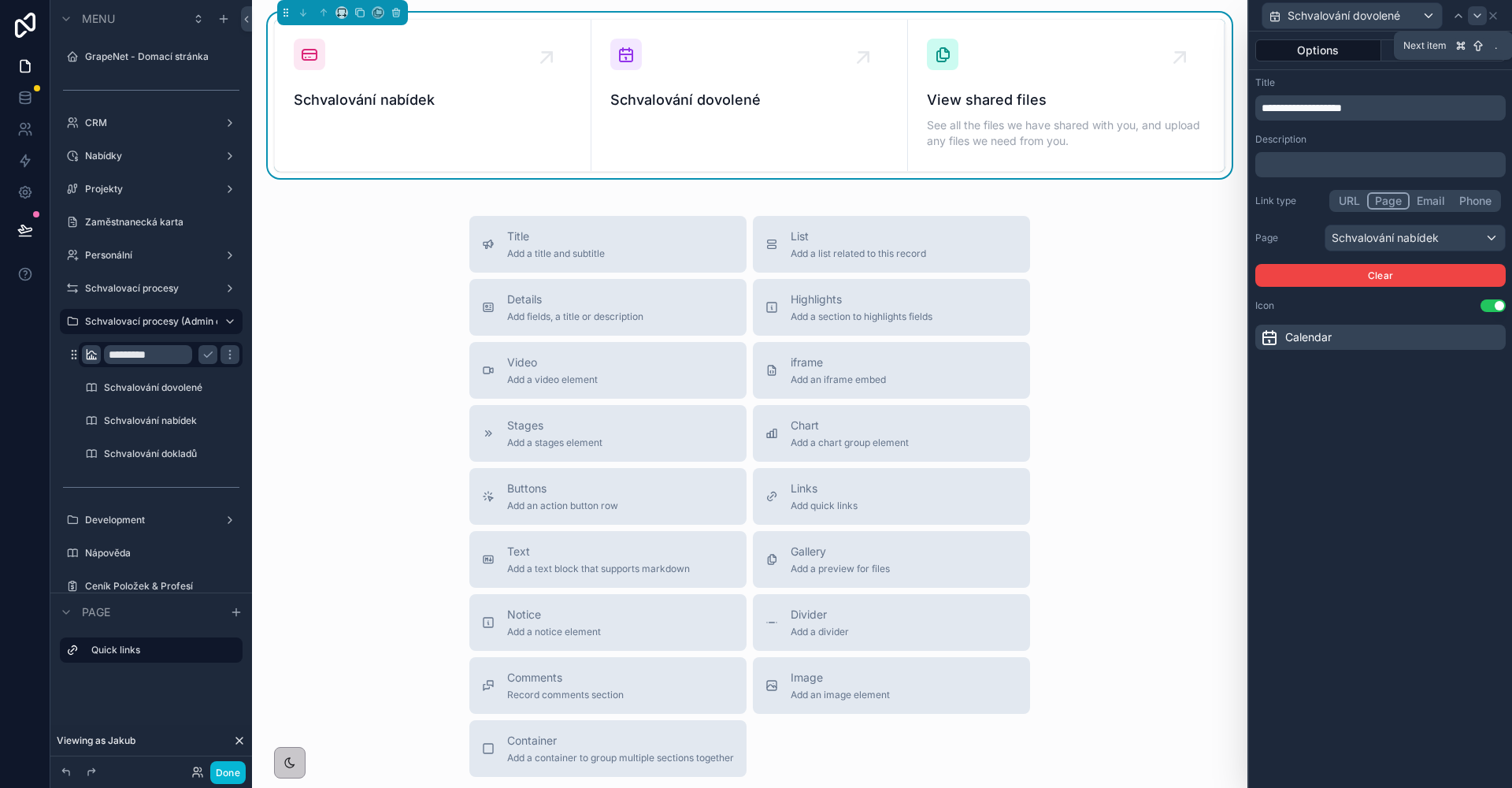
click at [1474, 18] on icon at bounding box center [1477, 15] width 12 height 12
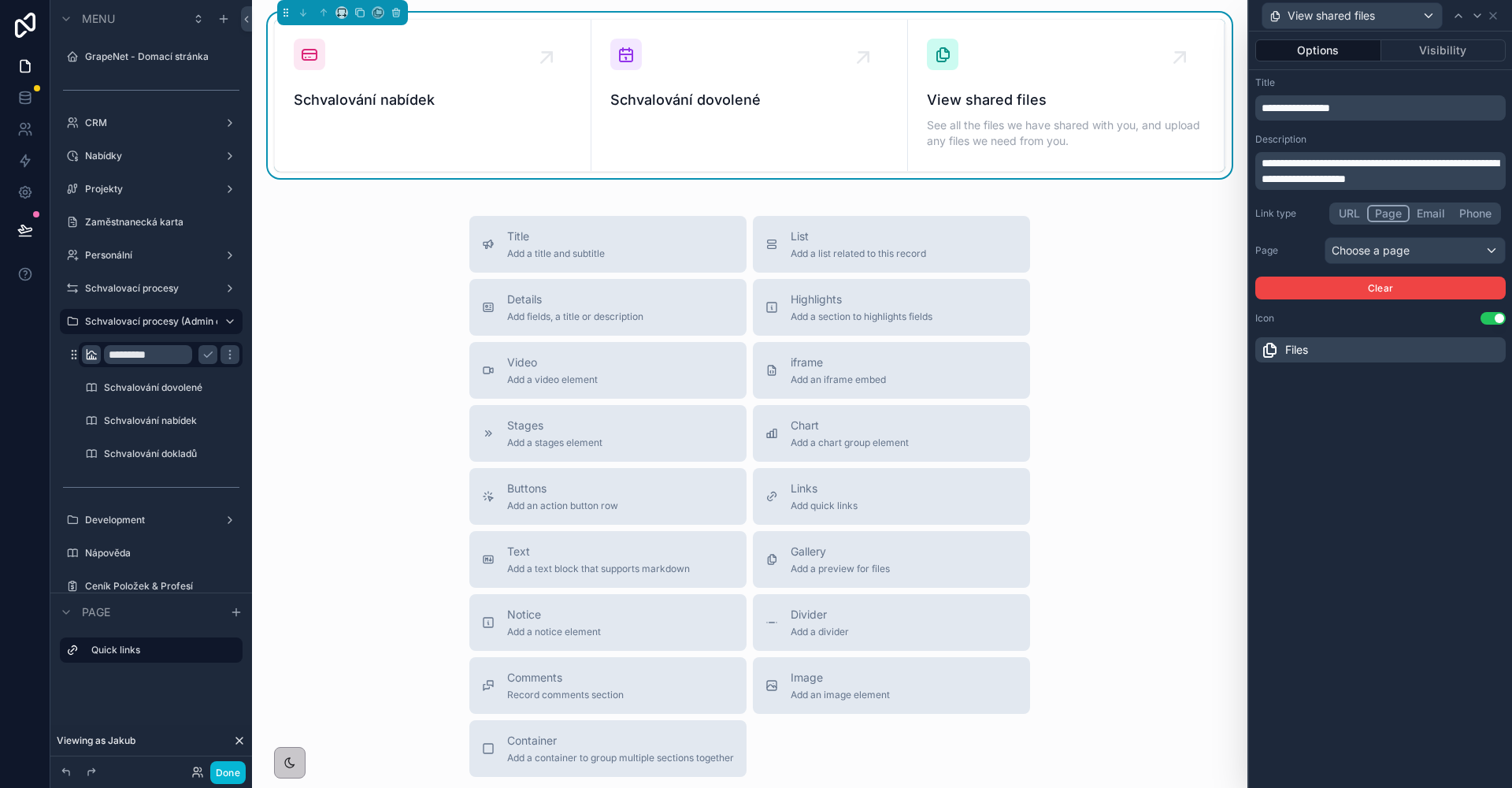
click at [1374, 113] on p "**********" at bounding box center [1381, 108] width 241 height 16
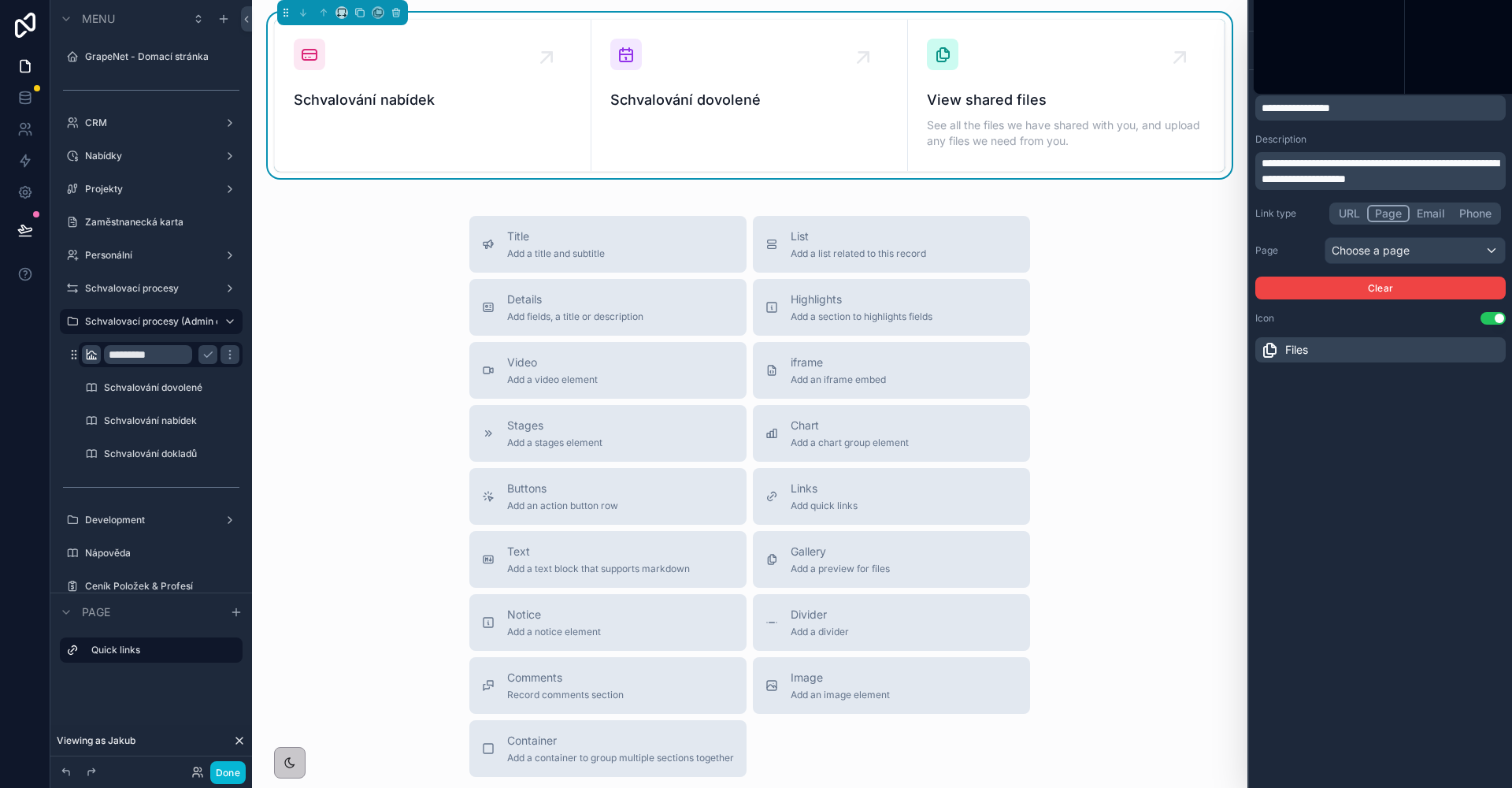
click at [1374, 113] on p "**********" at bounding box center [1381, 108] width 241 height 16
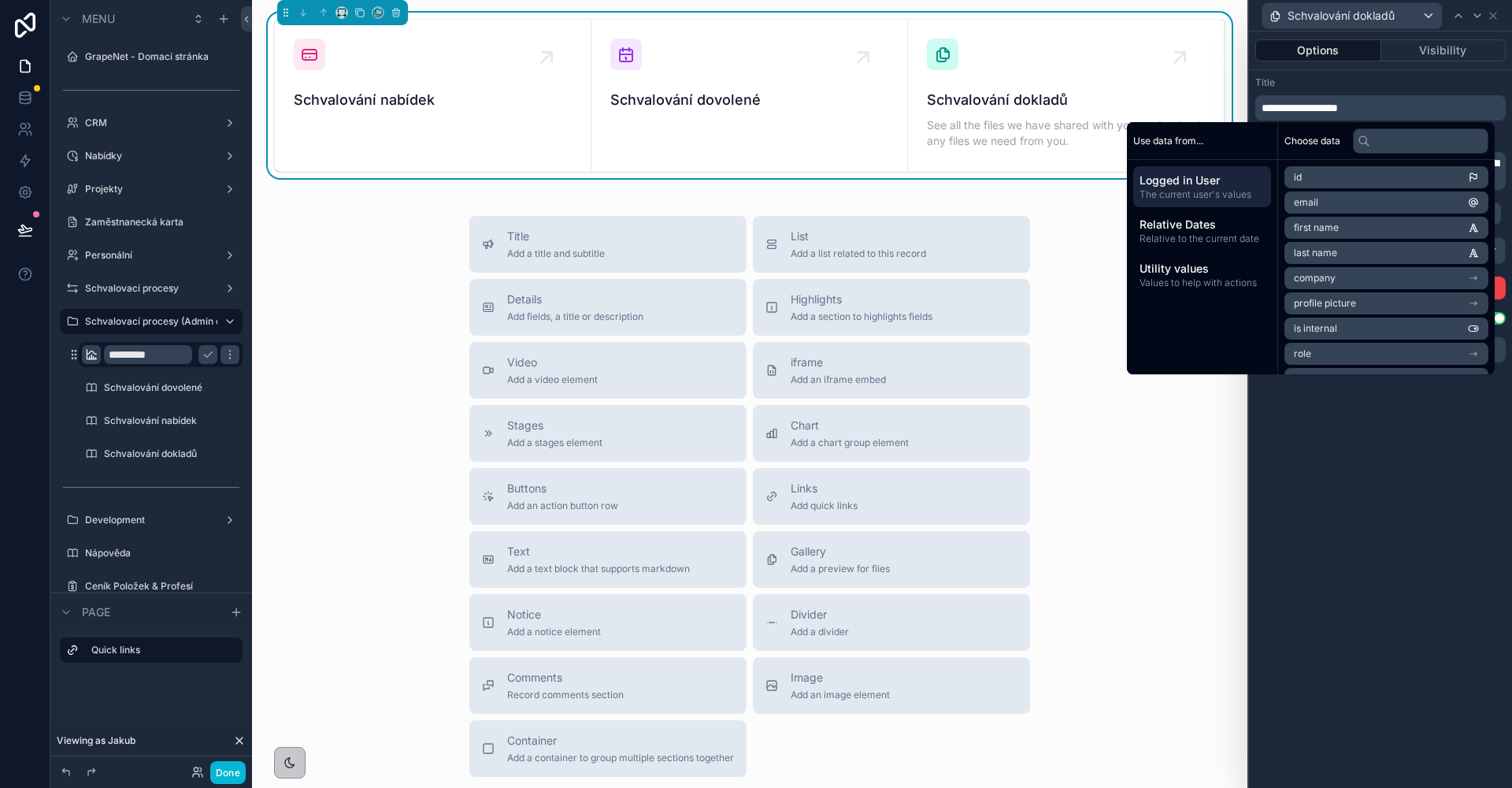
click at [1389, 89] on div "**********" at bounding box center [1380, 99] width 251 height 44
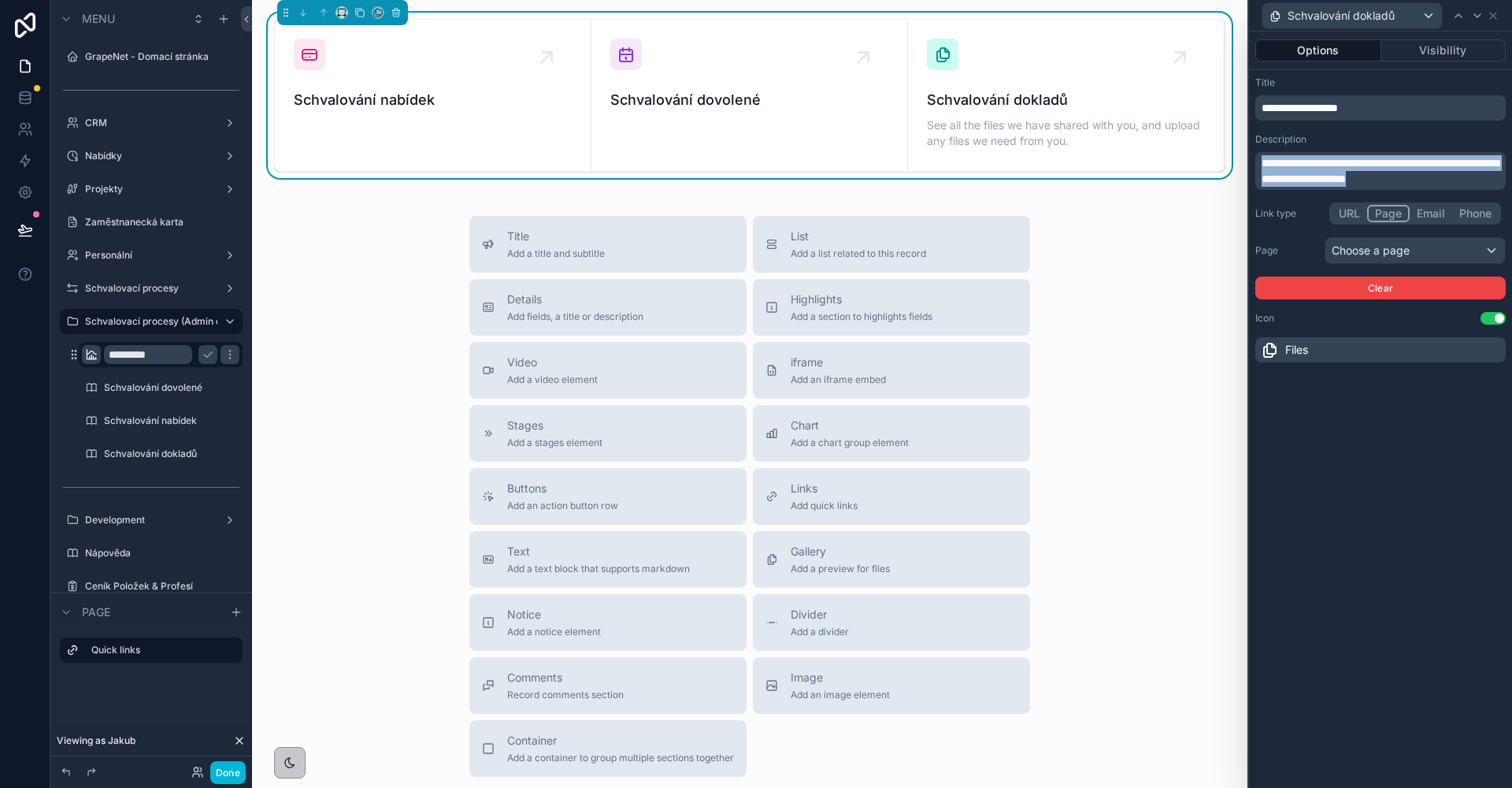
drag, startPoint x: 1445, startPoint y: 181, endPoint x: 1220, endPoint y: 161, distance: 225.9
click at [1220, 161] on div "**********" at bounding box center [756, 394] width 1512 height 788
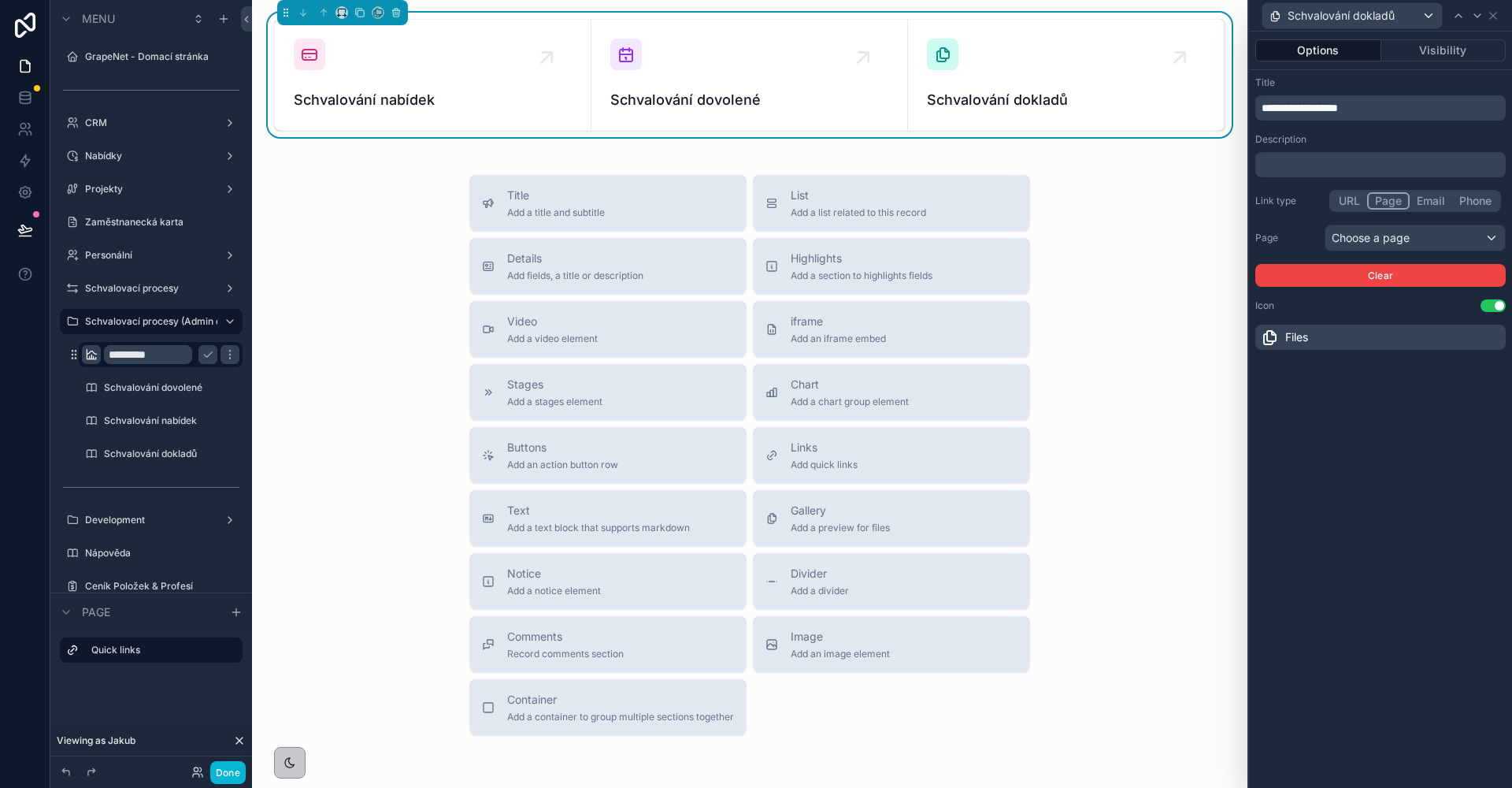
click at [1336, 239] on div "Choose a page" at bounding box center [1415, 238] width 179 height 25
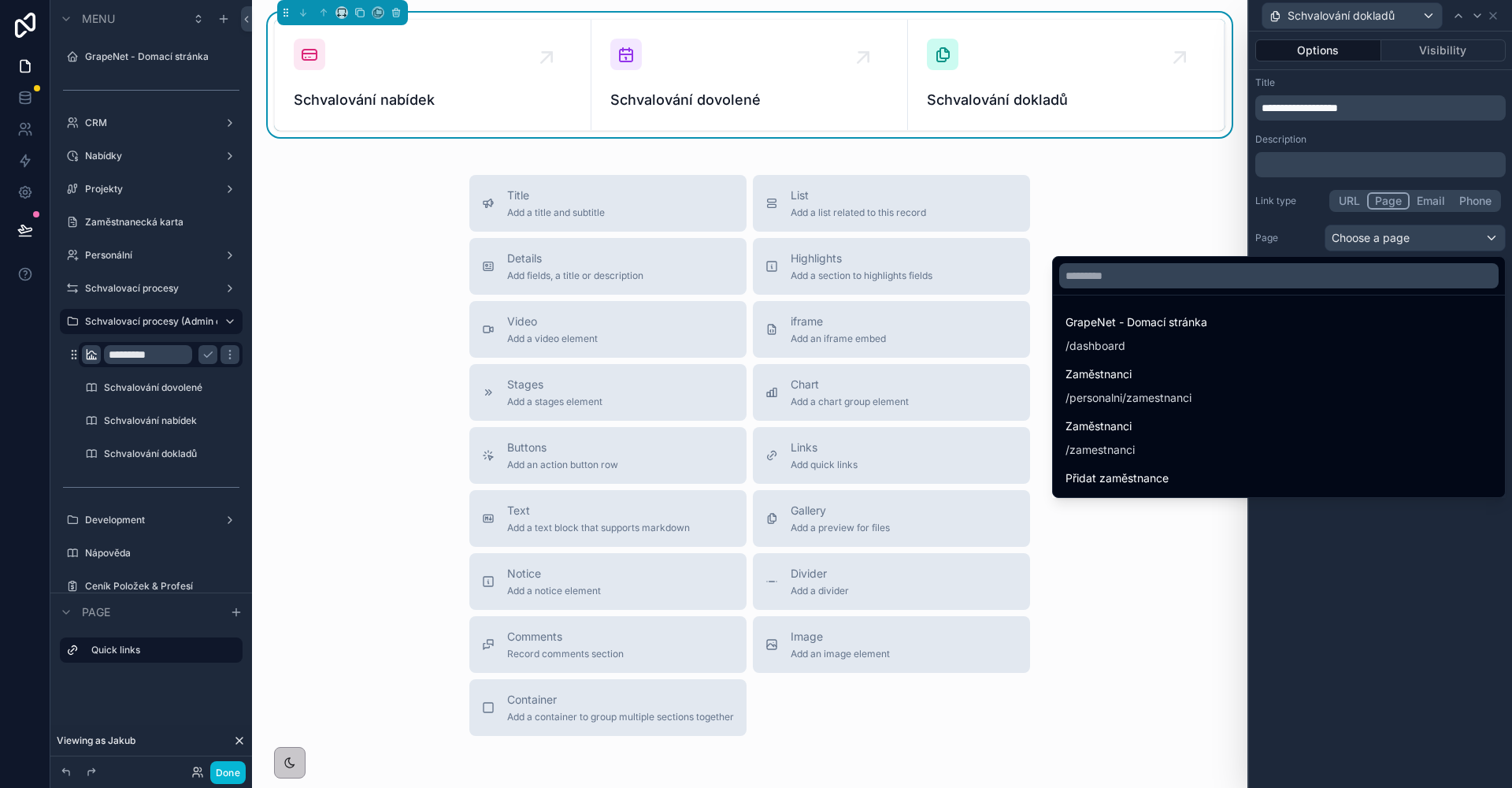
click at [1232, 297] on ul "GrapeNet - Domací stránka / dashboard Zaměstnanci /personalni/zamestnanci Zaměs…" at bounding box center [1278, 396] width 452 height 202
click at [1224, 274] on input "text" at bounding box center [1278, 276] width 439 height 25
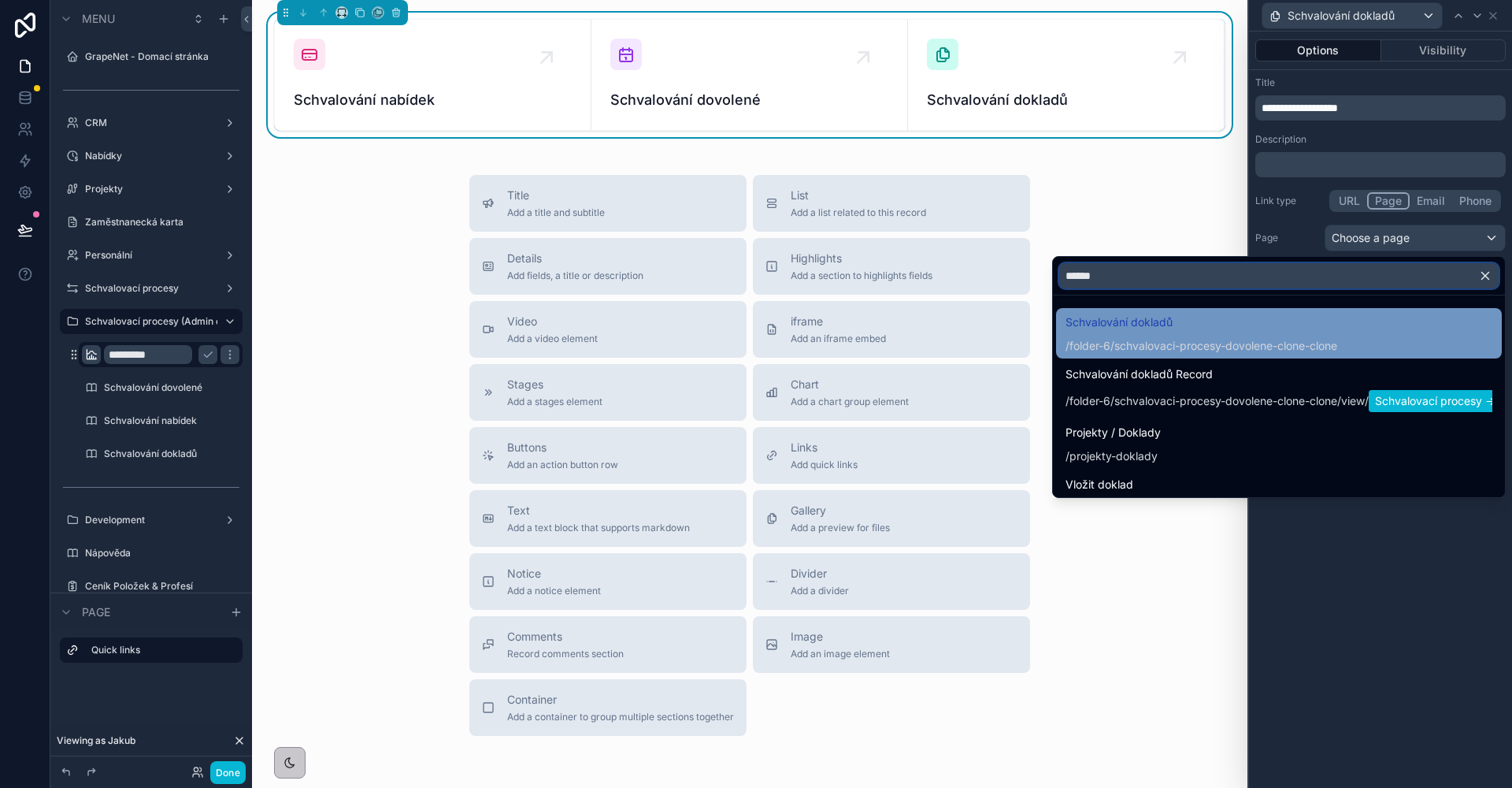
type input "******"
click at [1219, 336] on span "/folder-6/schvalovaci-procesy-dovolene-clone-clone" at bounding box center [1201, 344] width 271 height 19
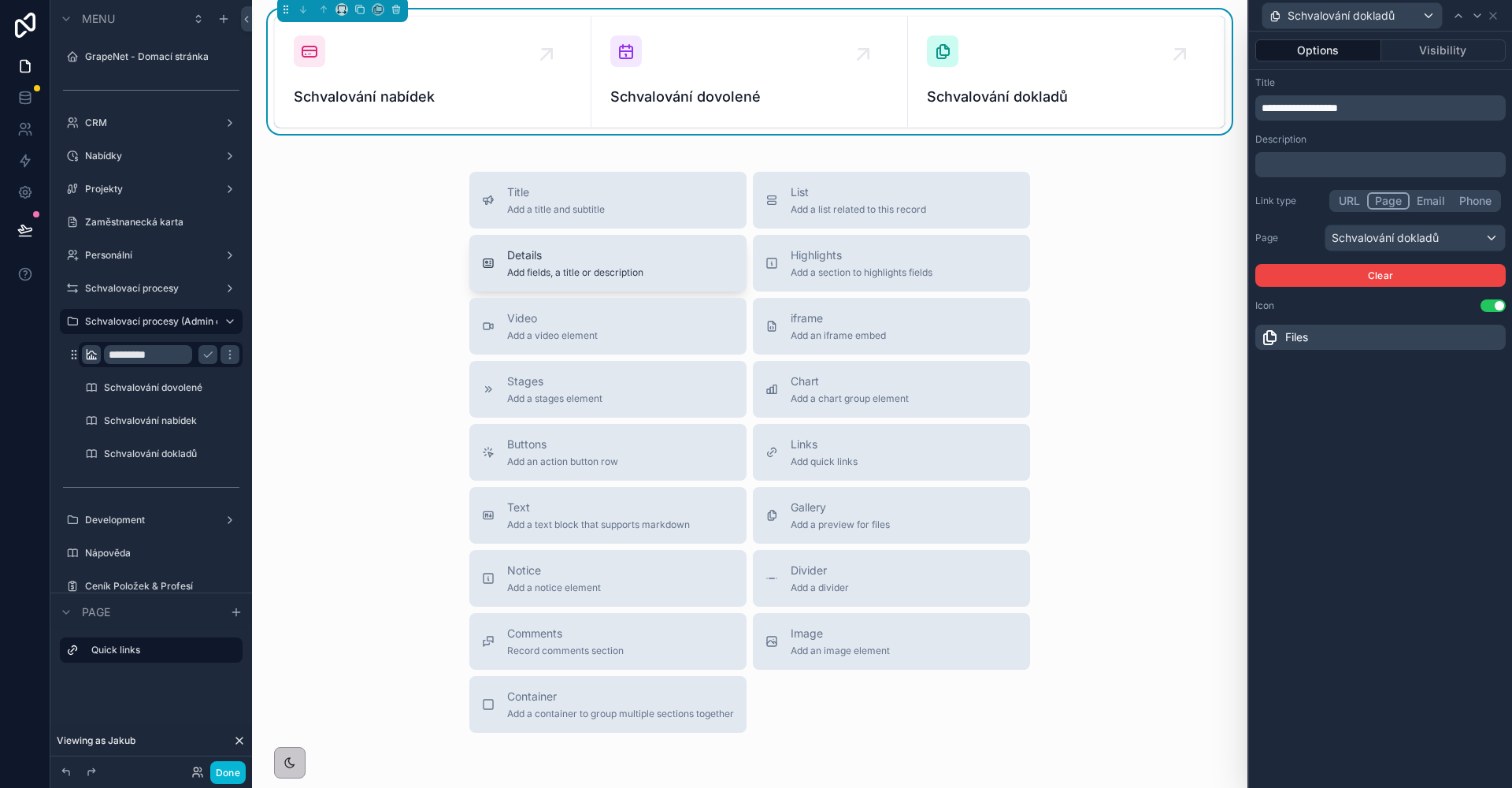
scroll to position [0, 0]
click at [645, 266] on button "Details Add fields, a title or description" at bounding box center [608, 266] width 277 height 57
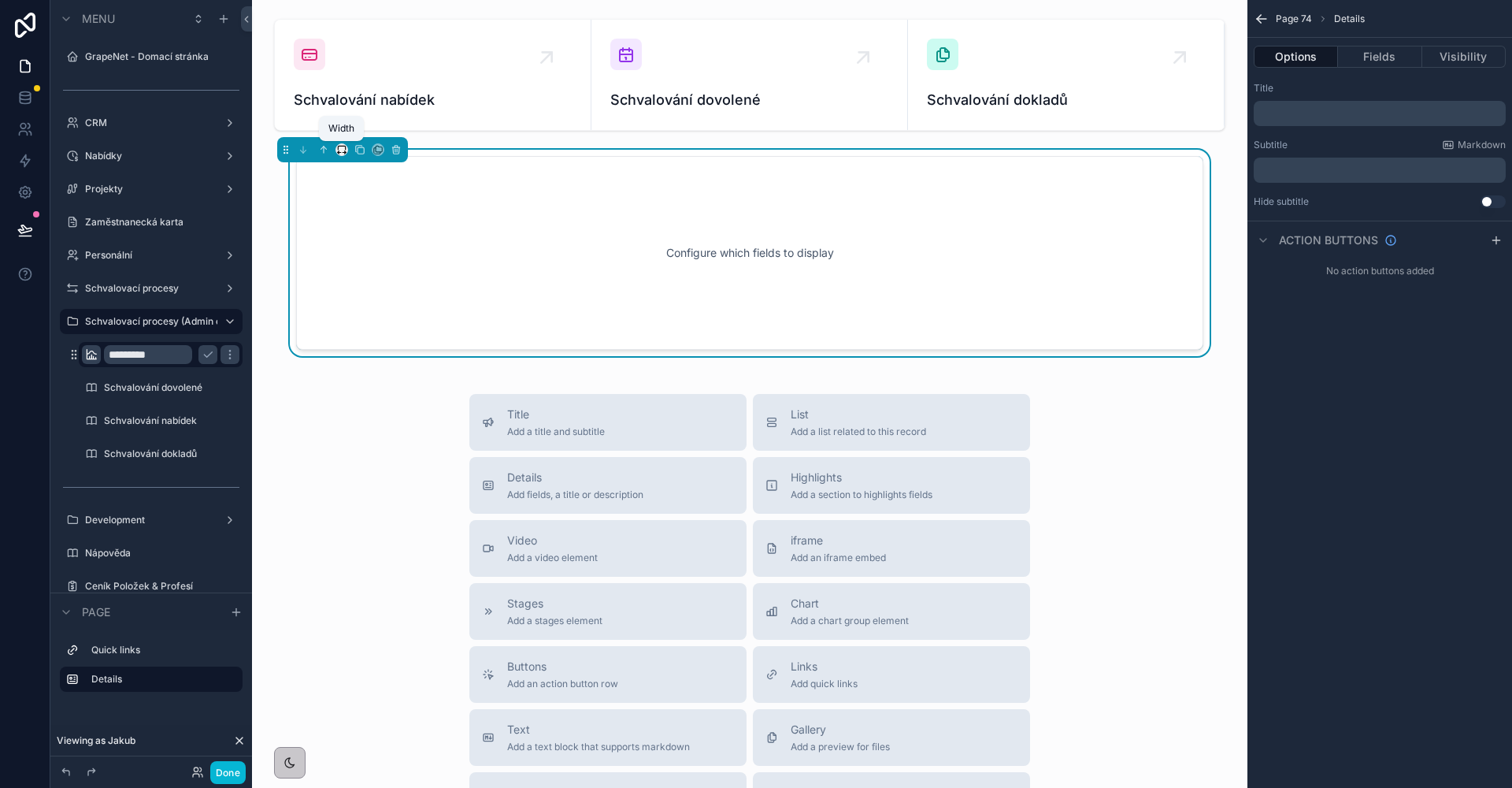
click at [338, 151] on icon "scrollable content" at bounding box center [341, 149] width 11 height 11
click at [357, 360] on span "Full width" at bounding box center [372, 358] width 49 height 19
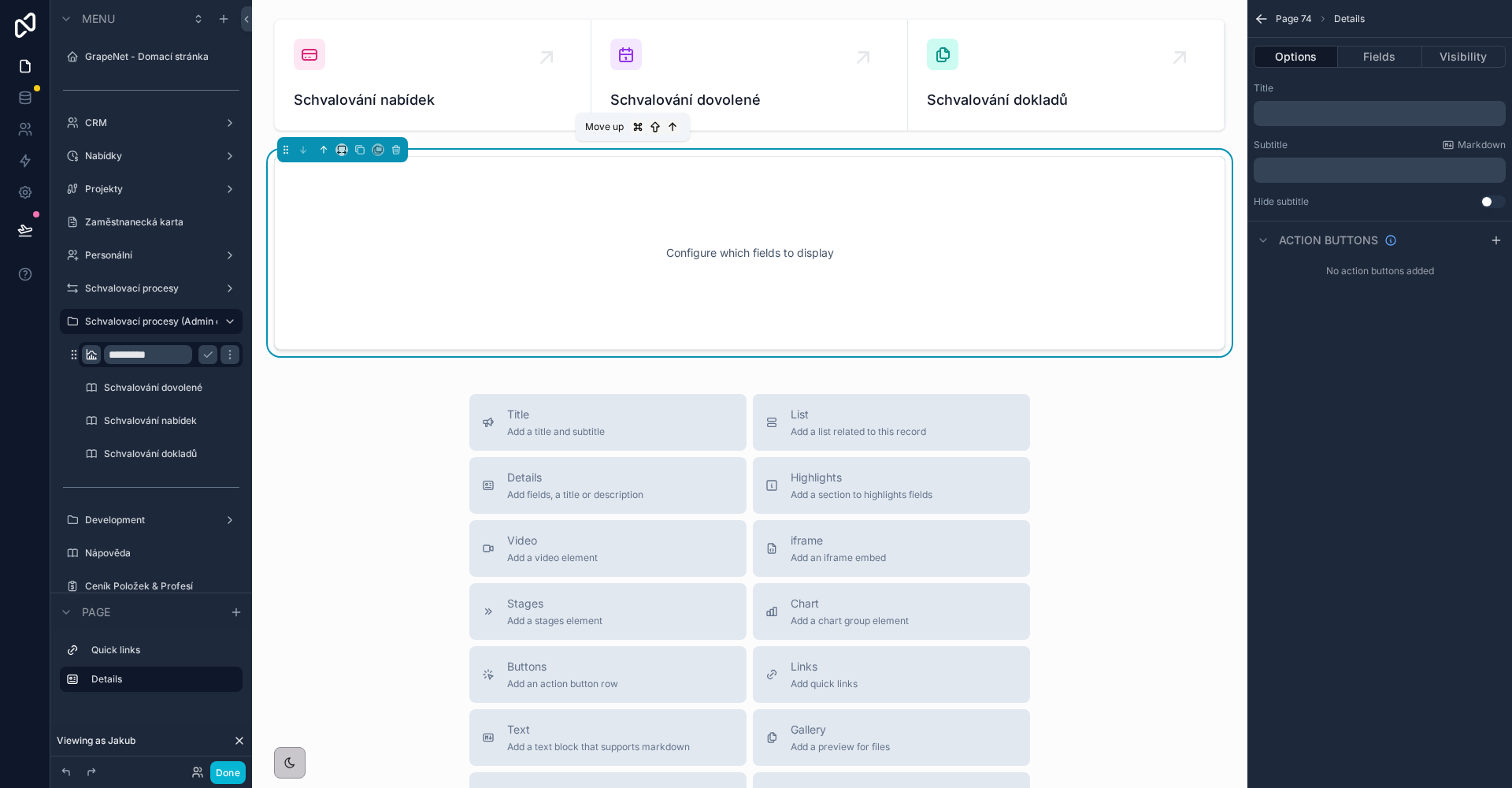
click at [324, 153] on icon "scrollable content" at bounding box center [324, 150] width 0 height 7
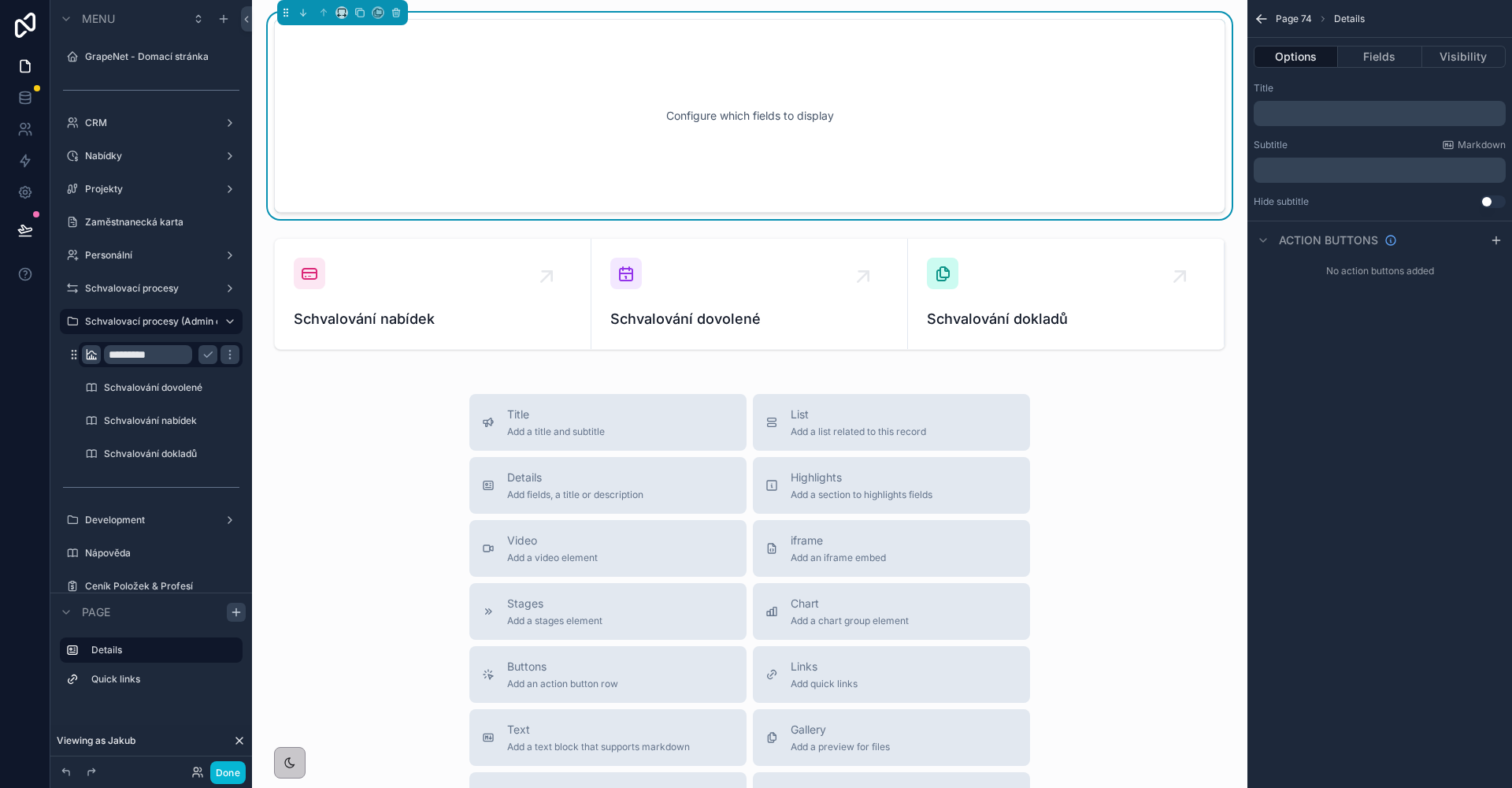
click at [229, 611] on div "scrollable content" at bounding box center [236, 612] width 19 height 19
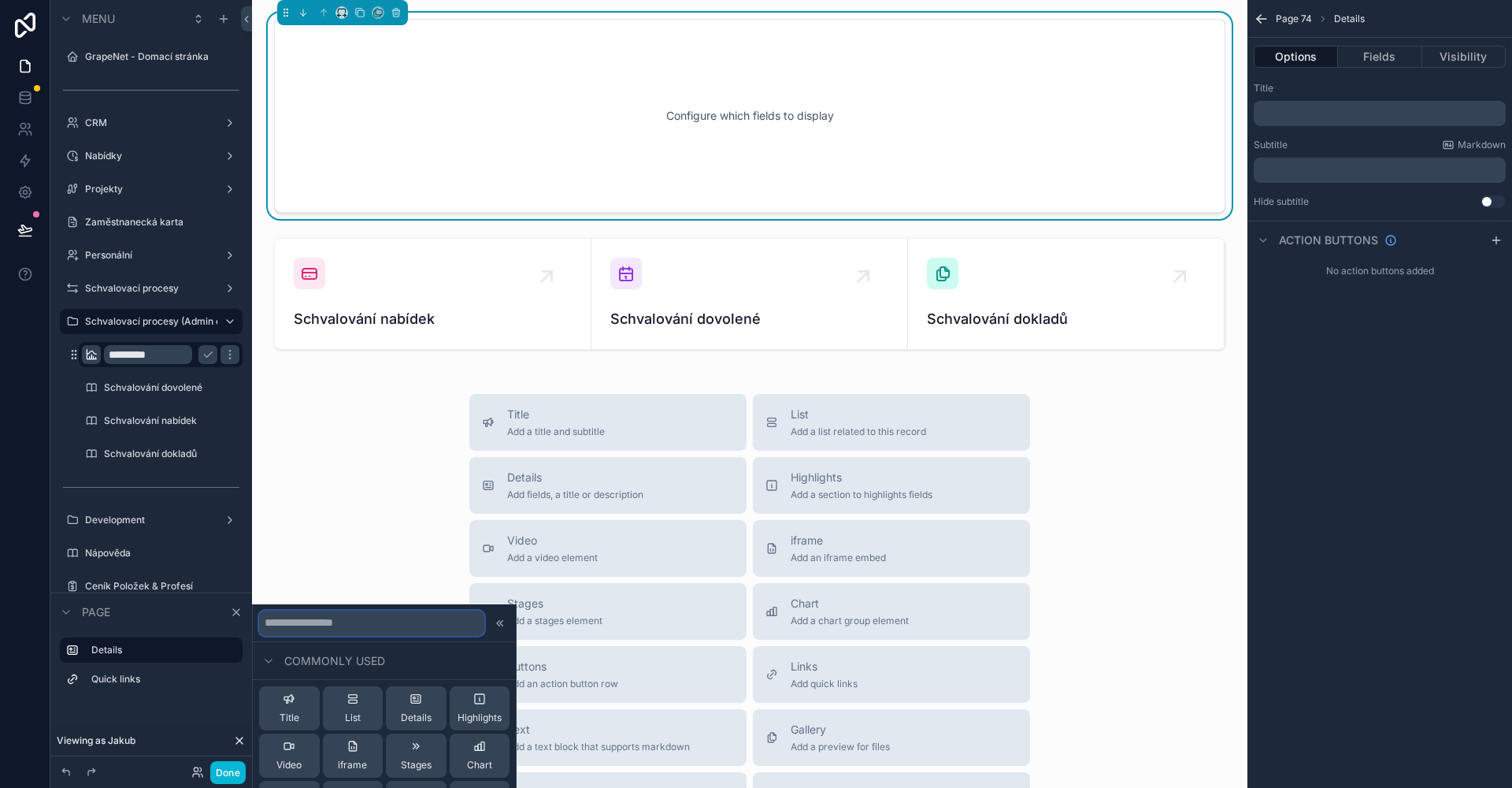
click at [377, 623] on input "text" at bounding box center [372, 623] width 225 height 25
click at [418, 496] on div "Title Add a title and subtitle List Add a list related to this record Details A…" at bounding box center [750, 674] width 970 height 561
click at [863, 471] on span "Highlights" at bounding box center [862, 477] width 141 height 16
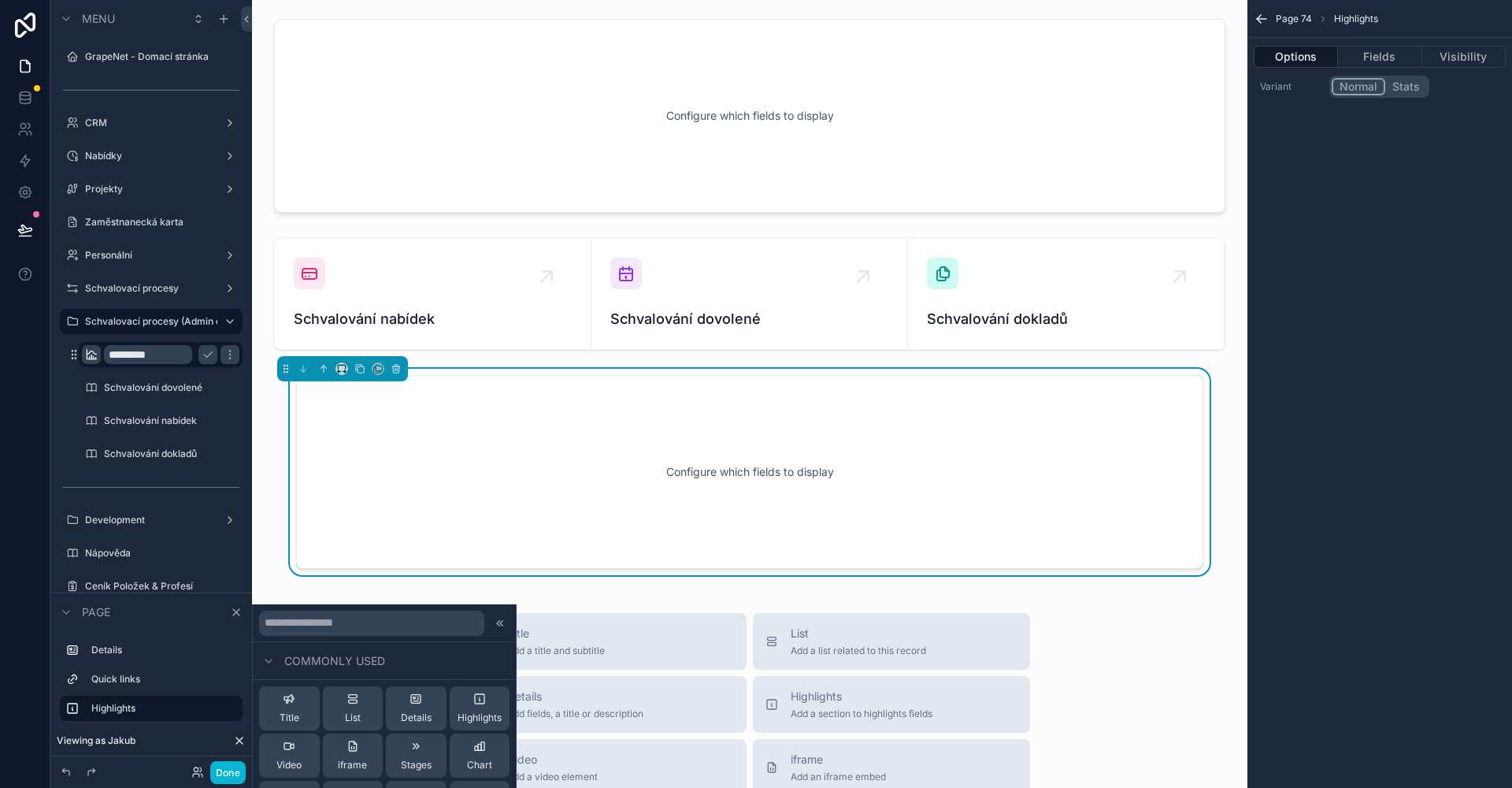
scroll to position [78, 0]
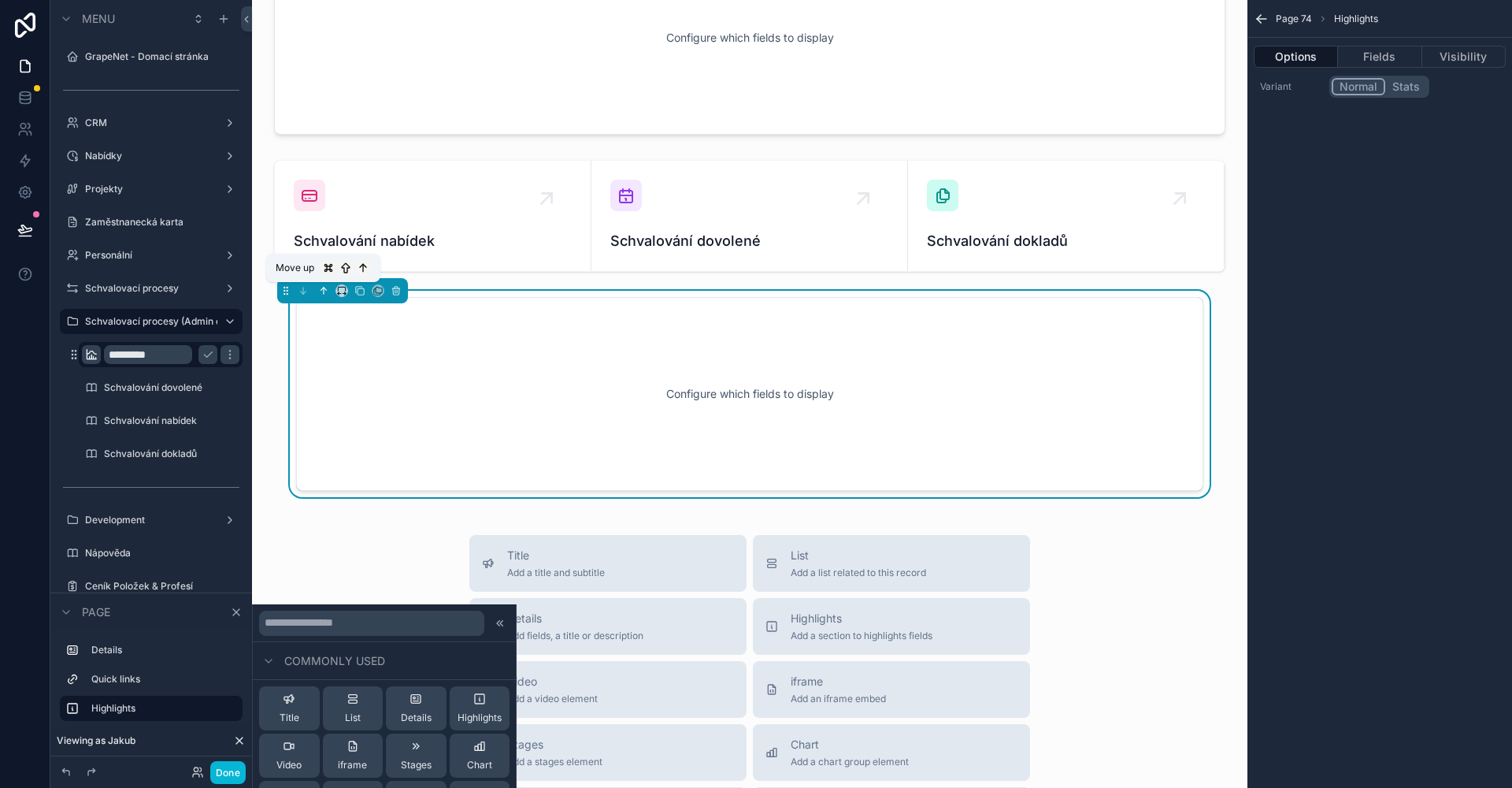
click at [323, 292] on icon "scrollable content" at bounding box center [323, 290] width 11 height 11
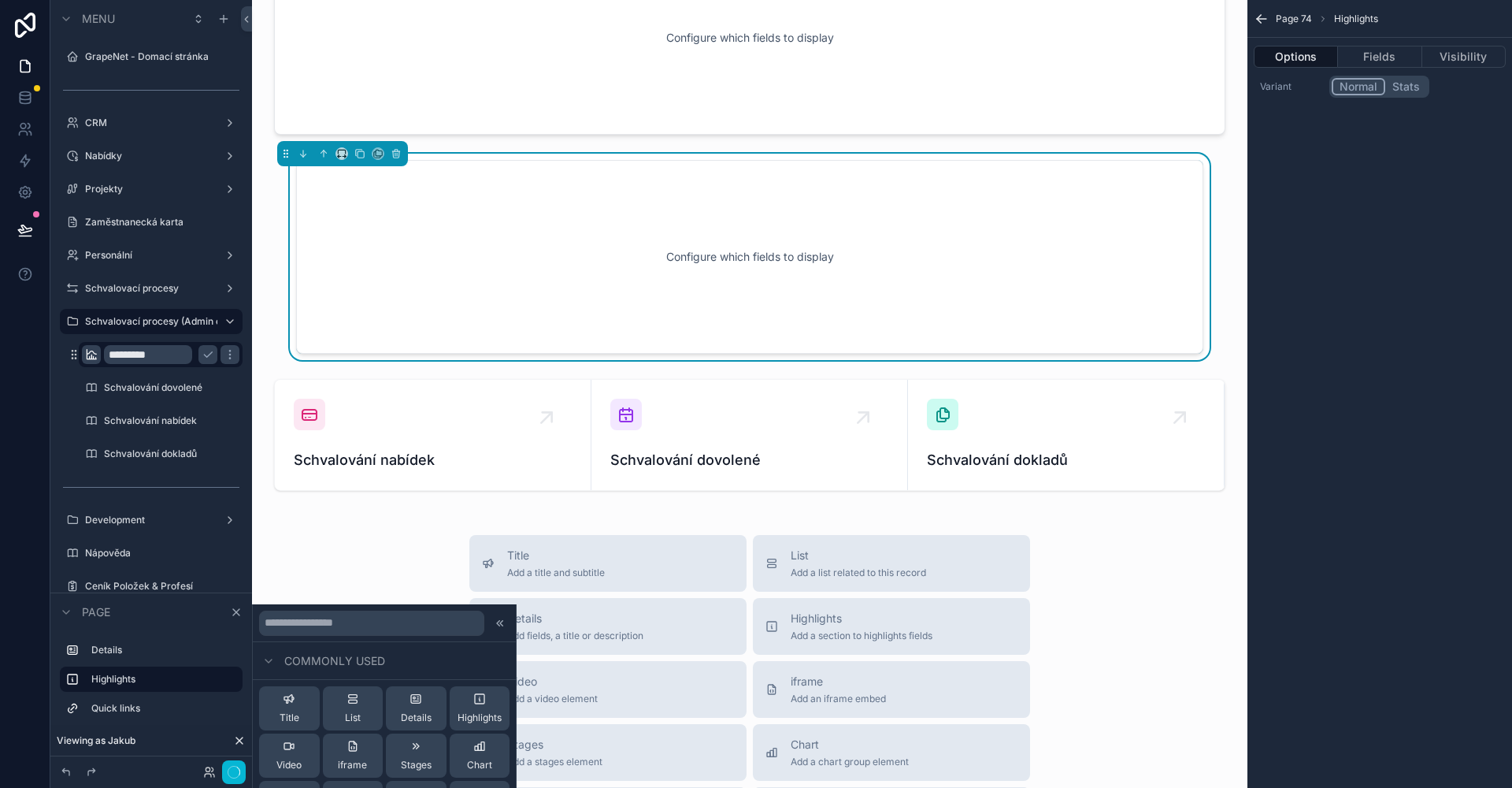
scroll to position [0, 0]
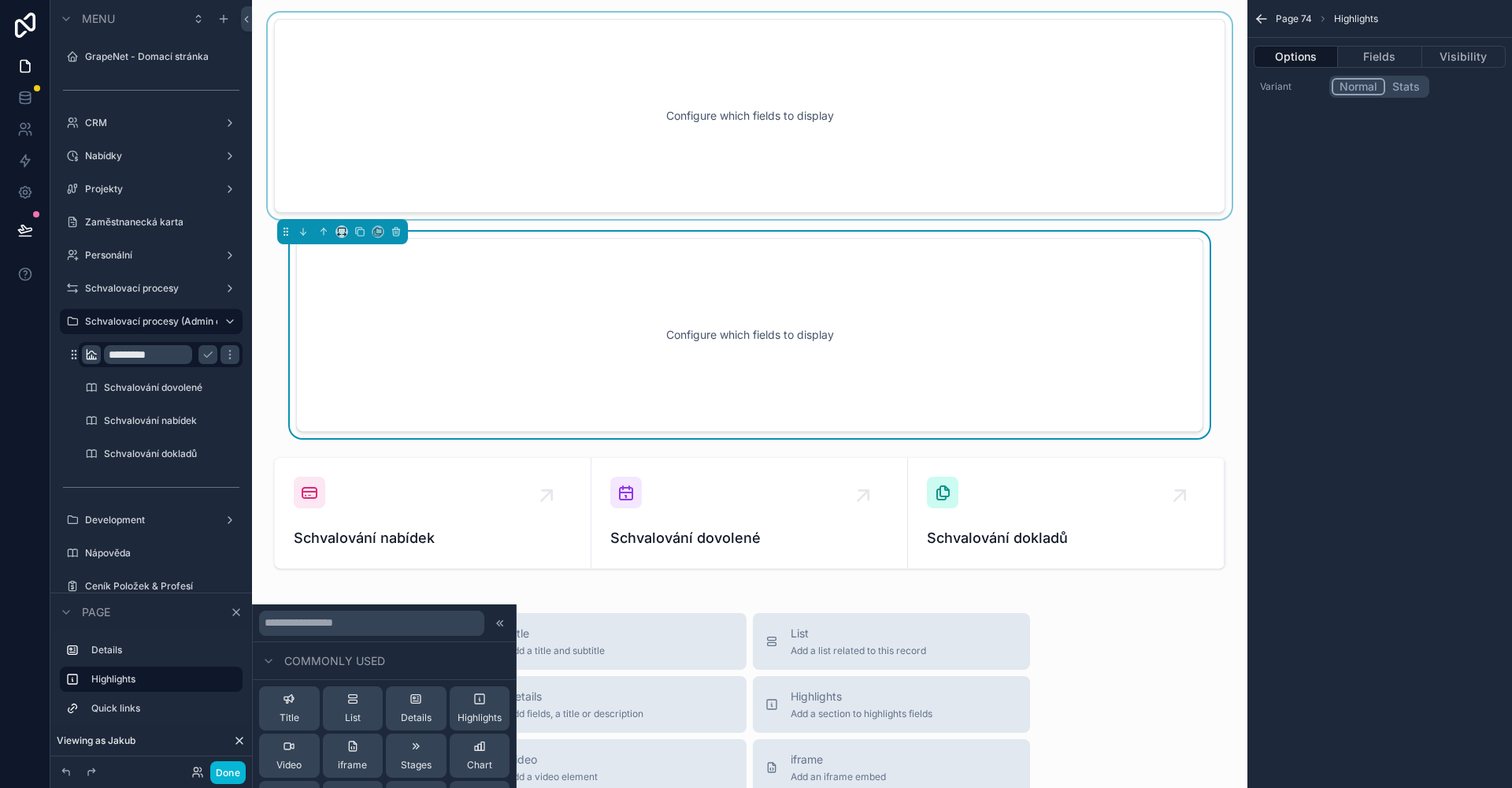
drag, startPoint x: 391, startPoint y: 131, endPoint x: 381, endPoint y: 111, distance: 22.4
click at [391, 131] on div "scrollable content" at bounding box center [750, 115] width 970 height 206
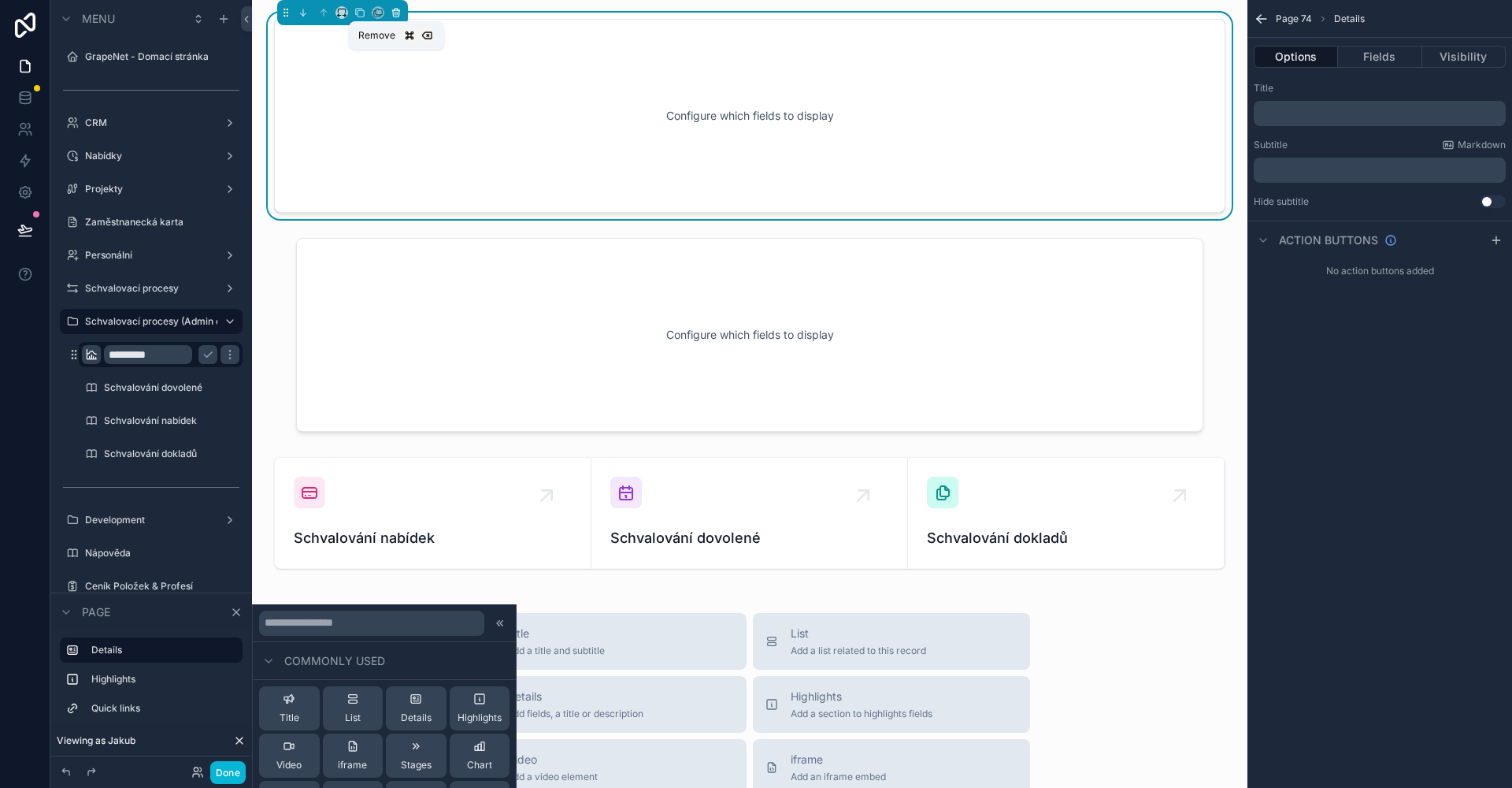
click at [393, 12] on icon "scrollable content" at bounding box center [395, 12] width 11 height 11
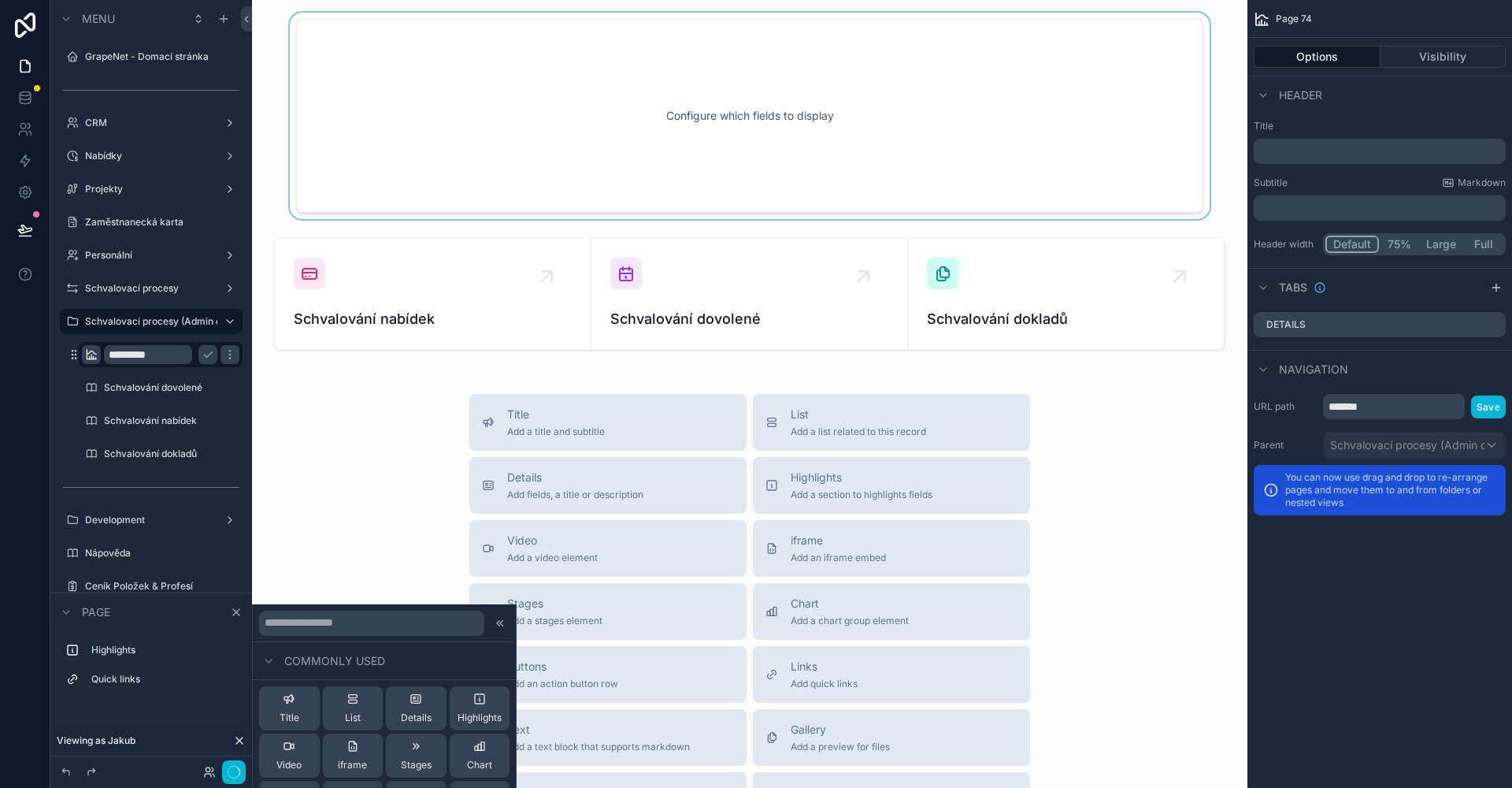
click at [386, 86] on div "scrollable content" at bounding box center [750, 115] width 970 height 206
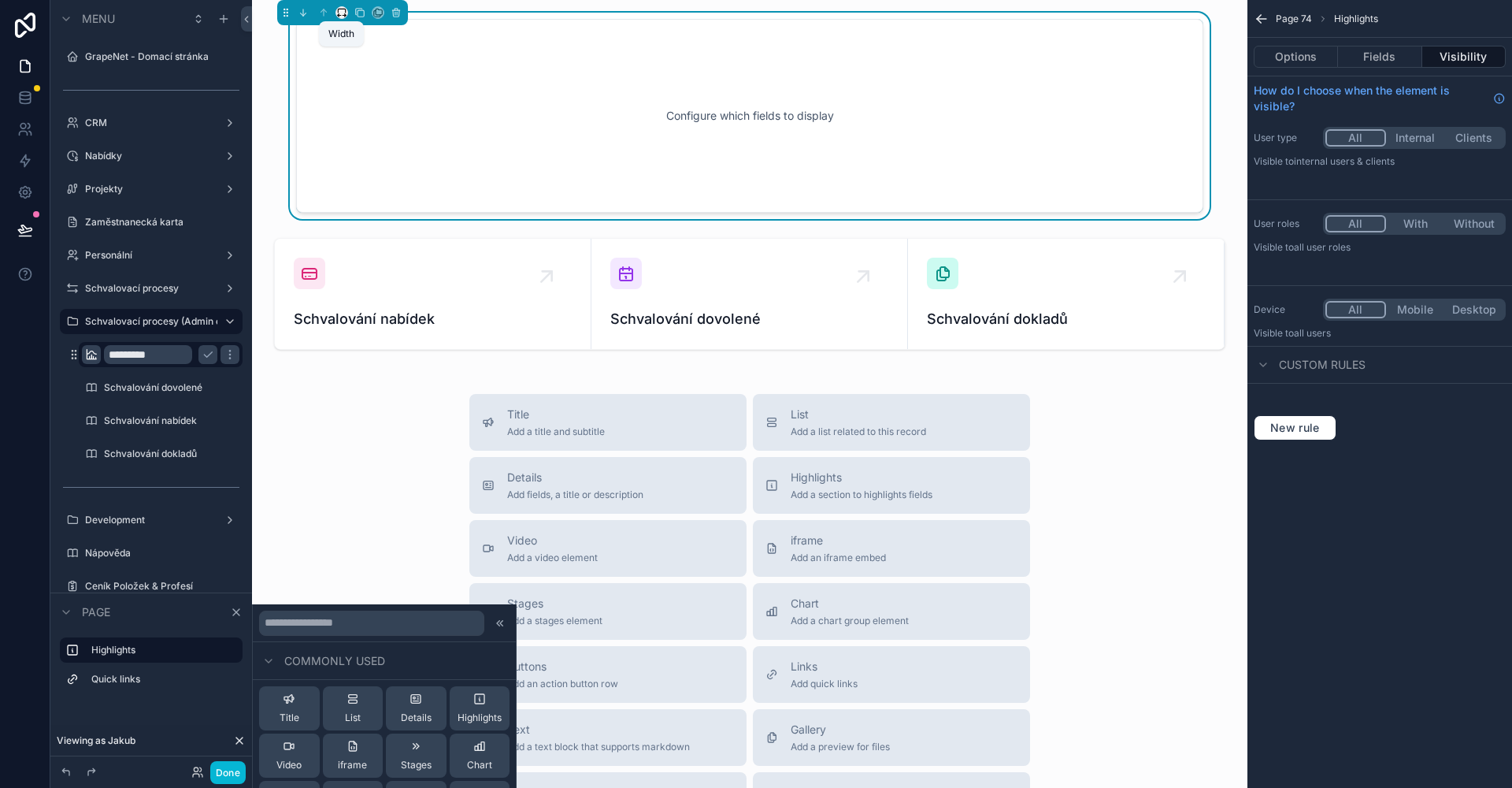
click at [341, 13] on icon "scrollable content" at bounding box center [341, 12] width 11 height 11
click at [368, 213] on span "Full width" at bounding box center [372, 221] width 49 height 19
click at [1387, 54] on button "Fields" at bounding box center [1380, 57] width 84 height 22
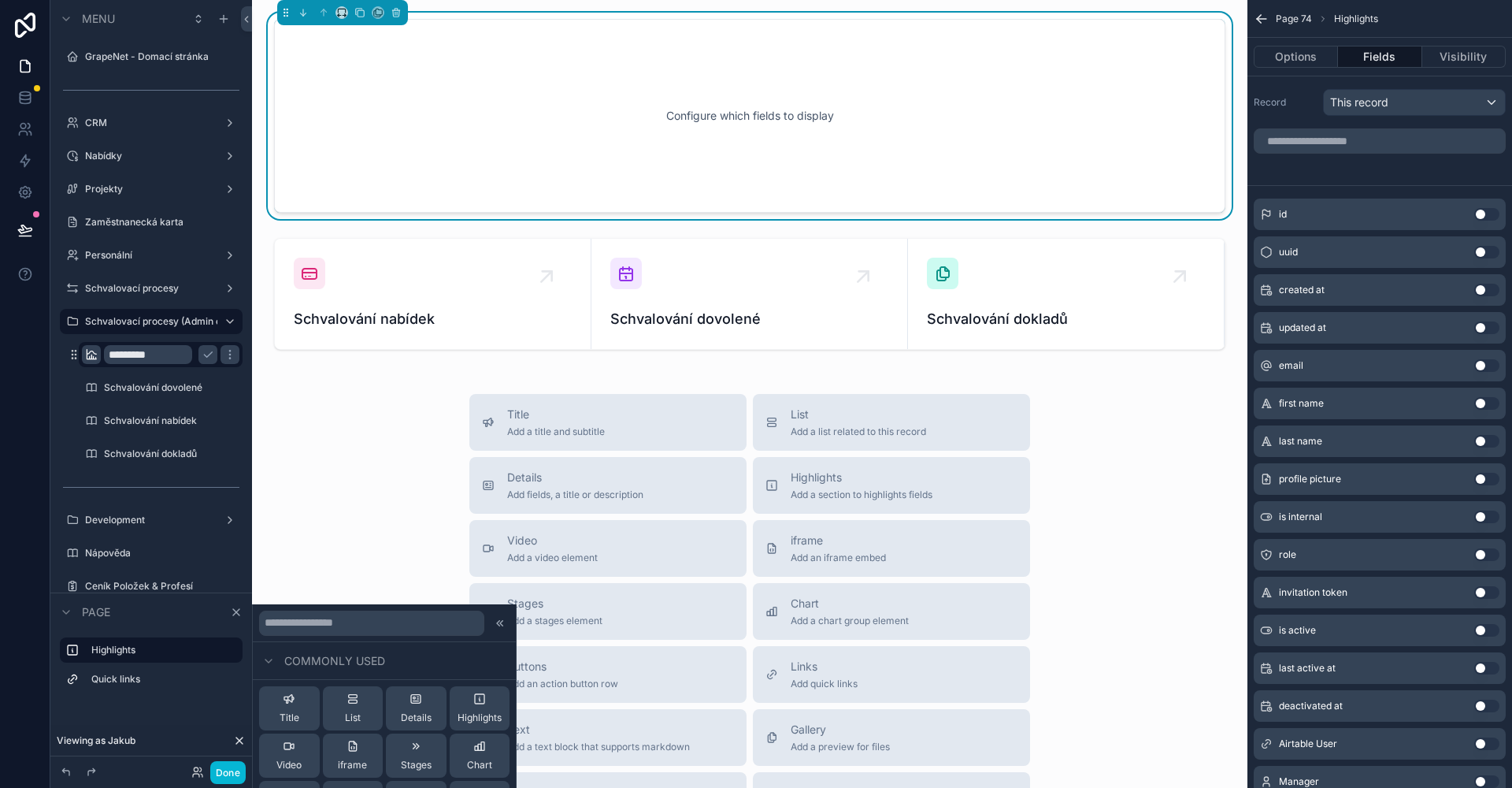
click at [1365, 179] on div "id Use setting uuid Use setting created at Use setting updated at Use setting e…" at bounding box center [1380, 545] width 265 height 846
click at [1390, 104] on div "This record" at bounding box center [1414, 102] width 181 height 25
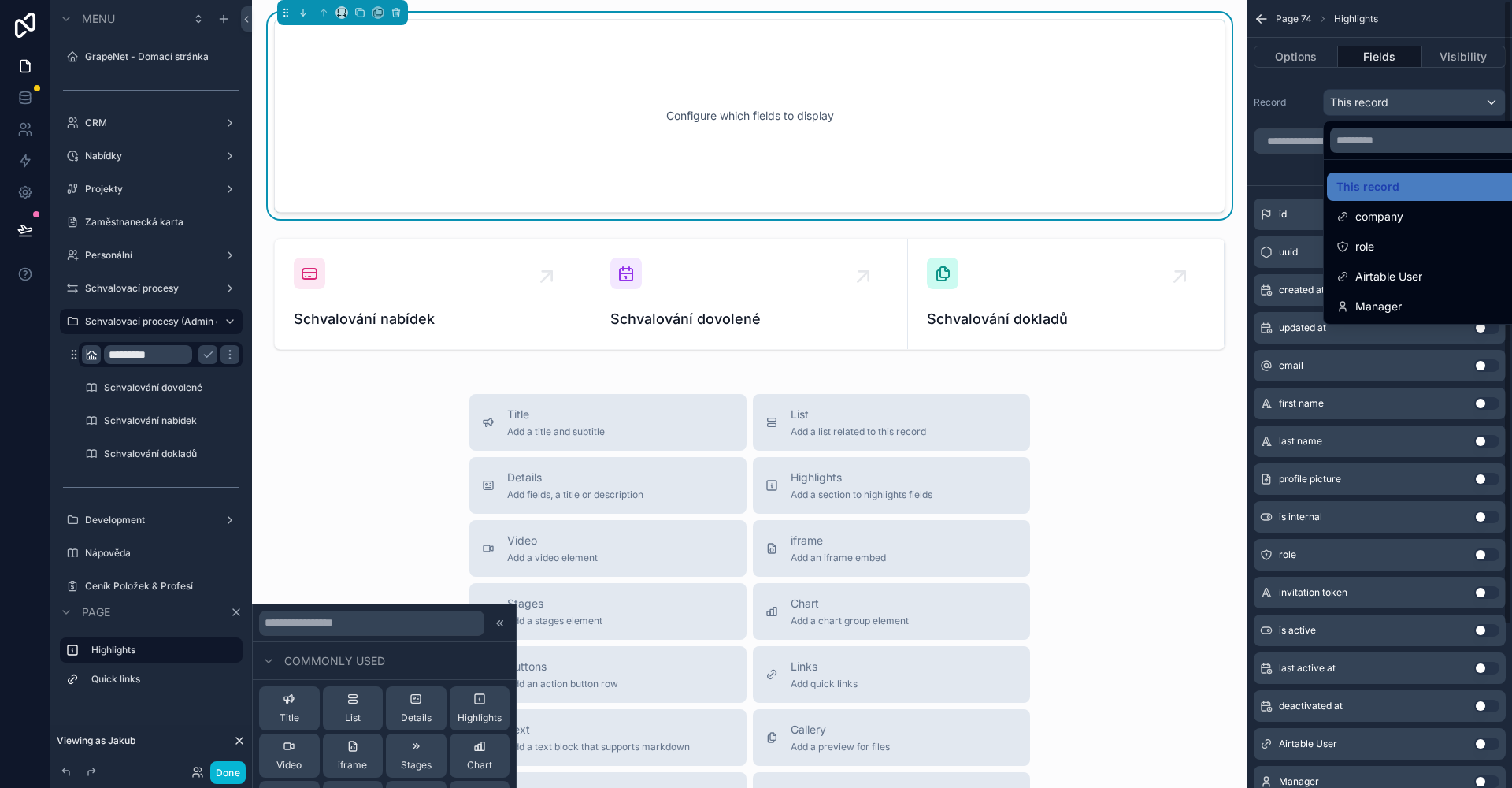
click at [1299, 102] on div "scrollable content" at bounding box center [756, 394] width 1512 height 788
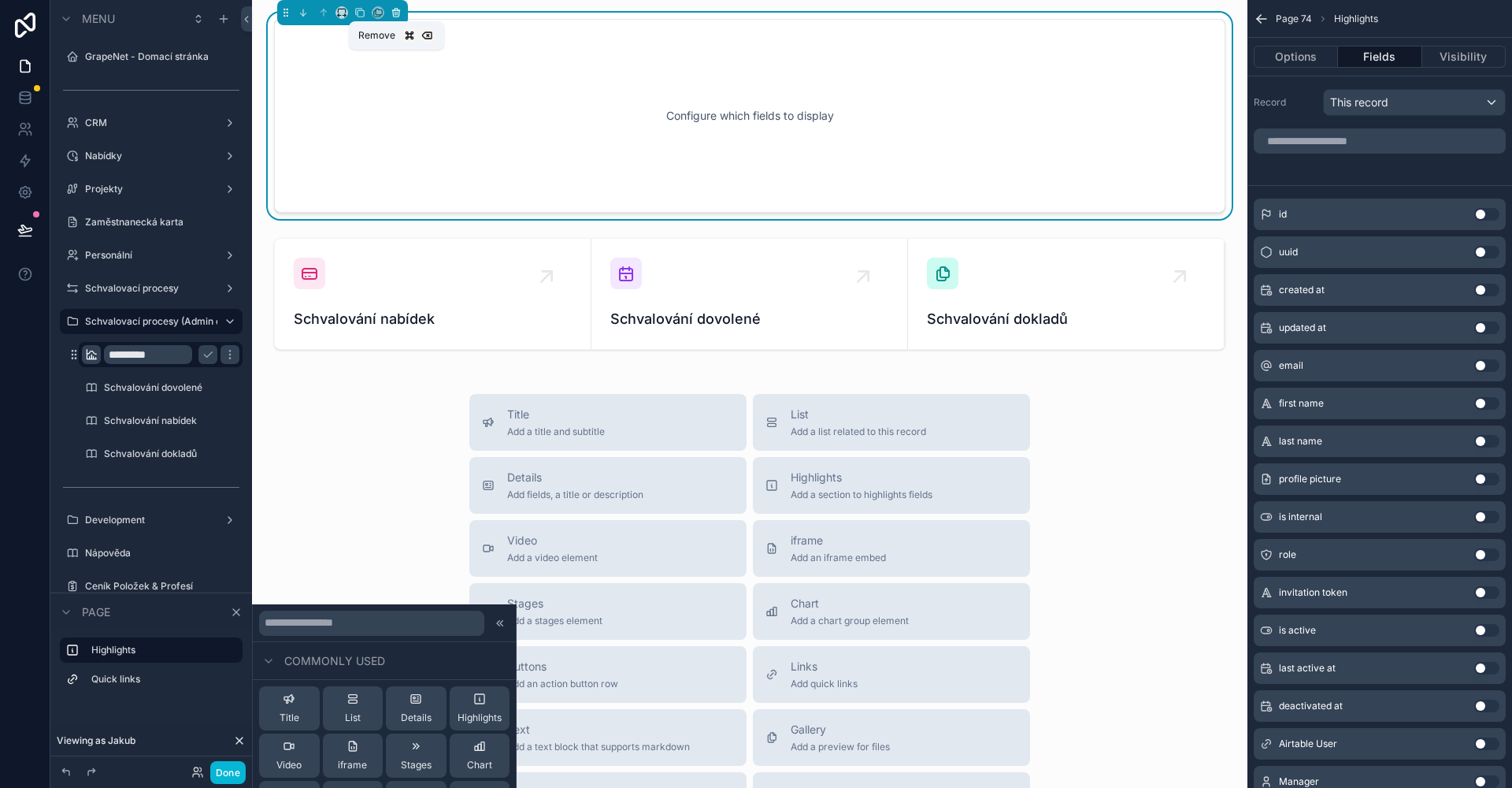
click at [395, 14] on icon "scrollable content" at bounding box center [395, 13] width 0 height 3
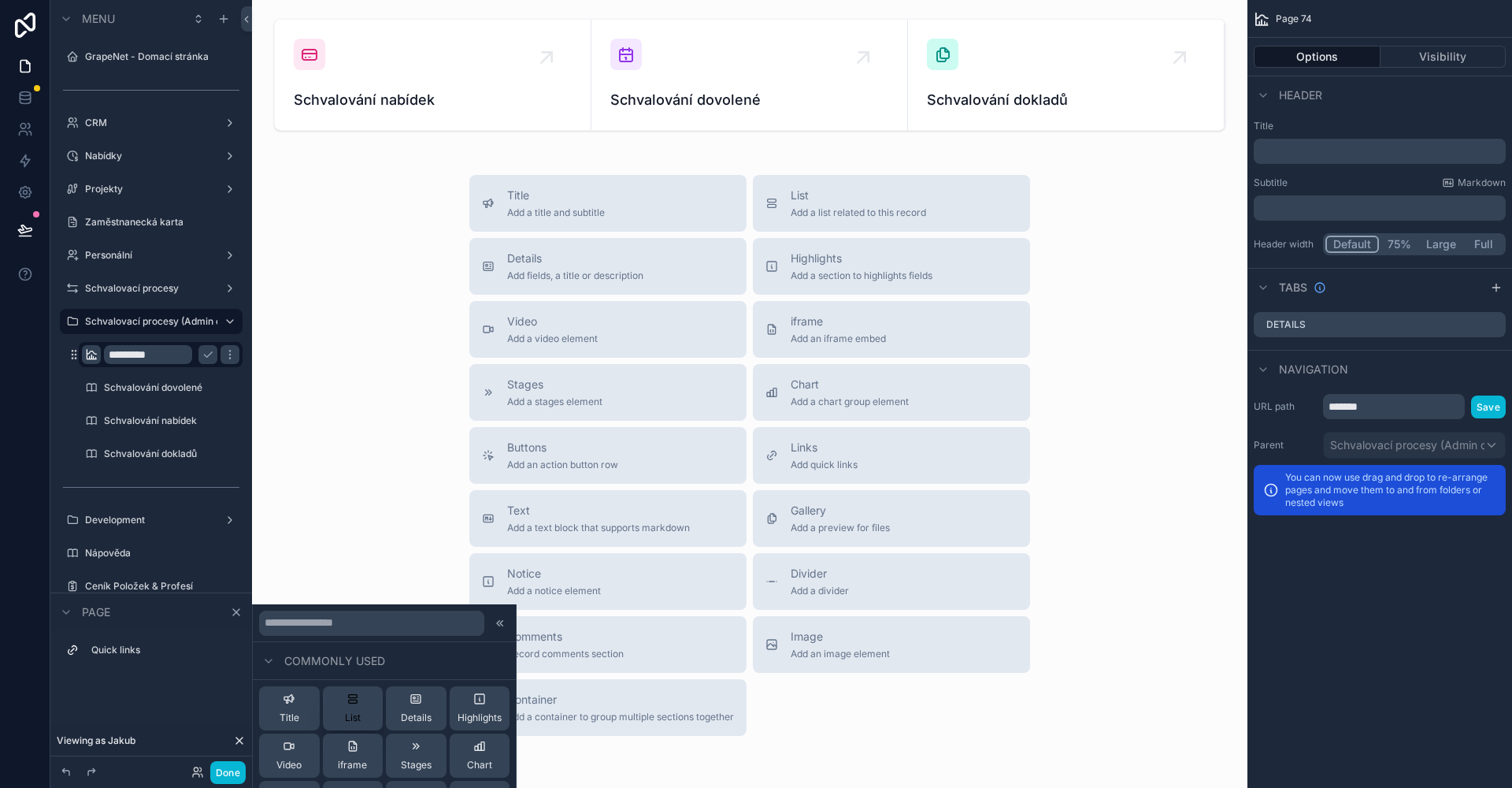
click at [354, 714] on span "List" at bounding box center [352, 717] width 16 height 12
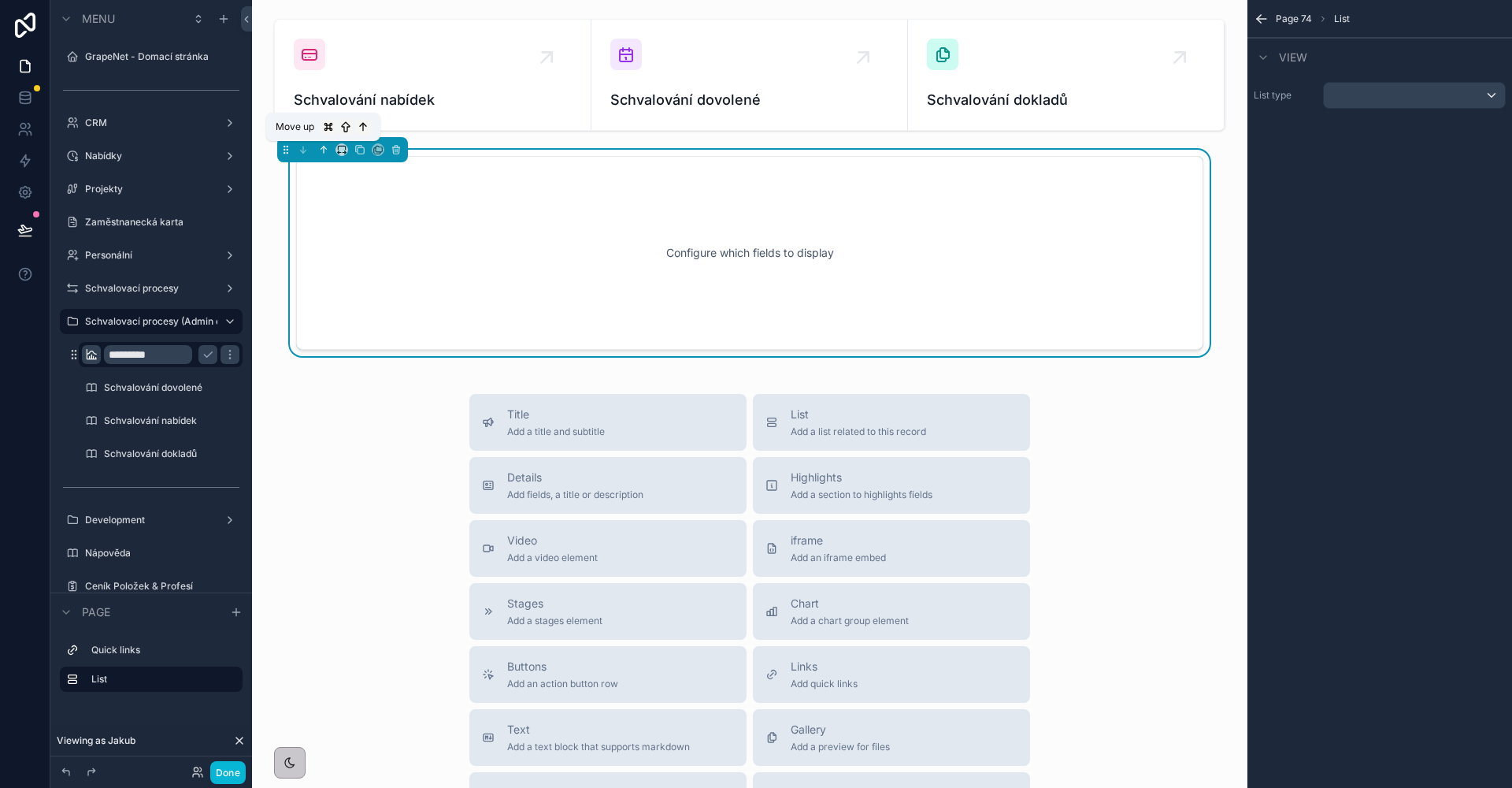
click at [321, 151] on icon "scrollable content" at bounding box center [323, 149] width 11 height 11
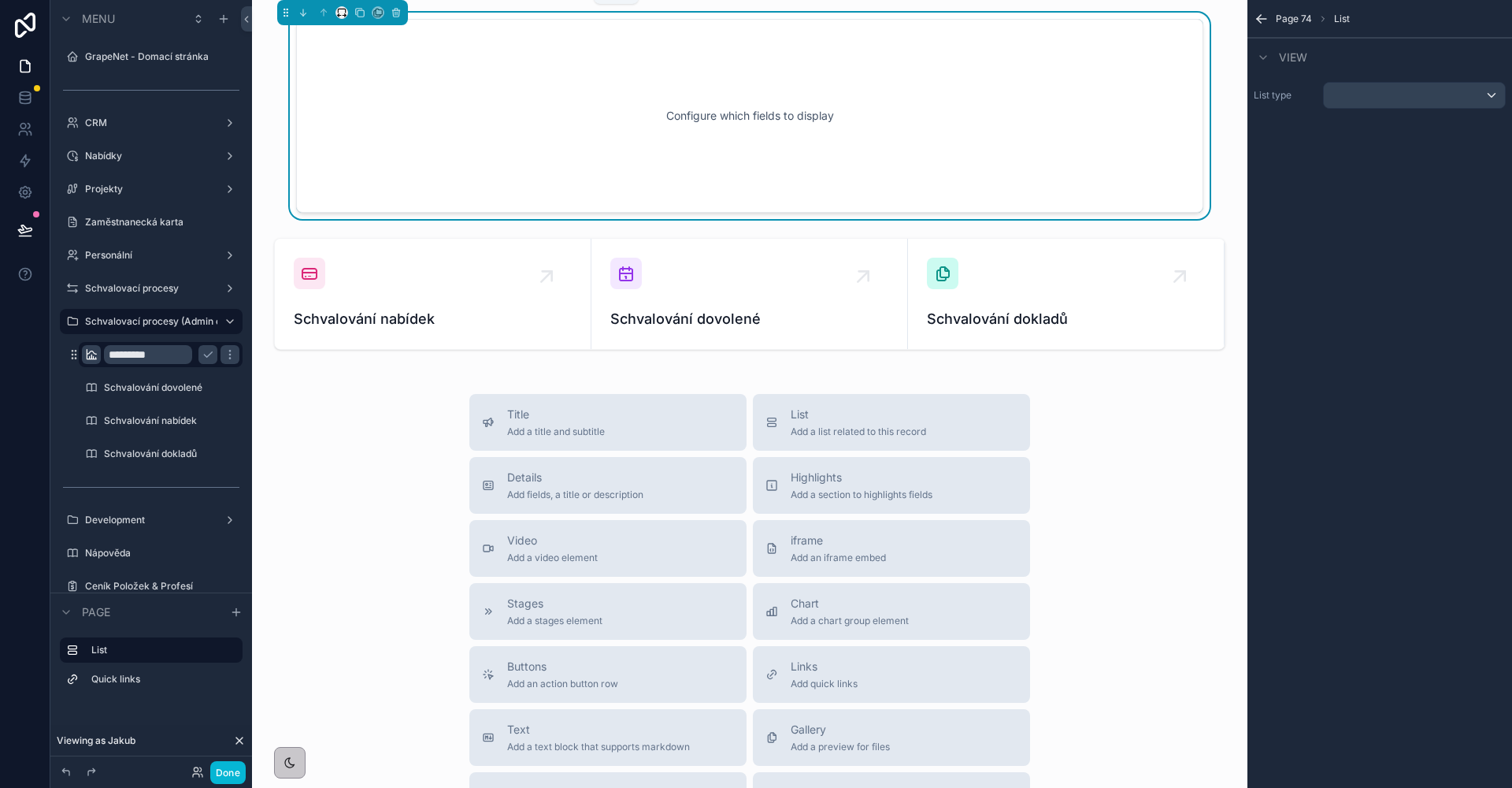
click at [341, 14] on icon "scrollable content" at bounding box center [341, 12] width 11 height 11
click at [368, 215] on span "Full width" at bounding box center [372, 221] width 49 height 19
click at [1349, 98] on div "scrollable content" at bounding box center [1414, 95] width 181 height 25
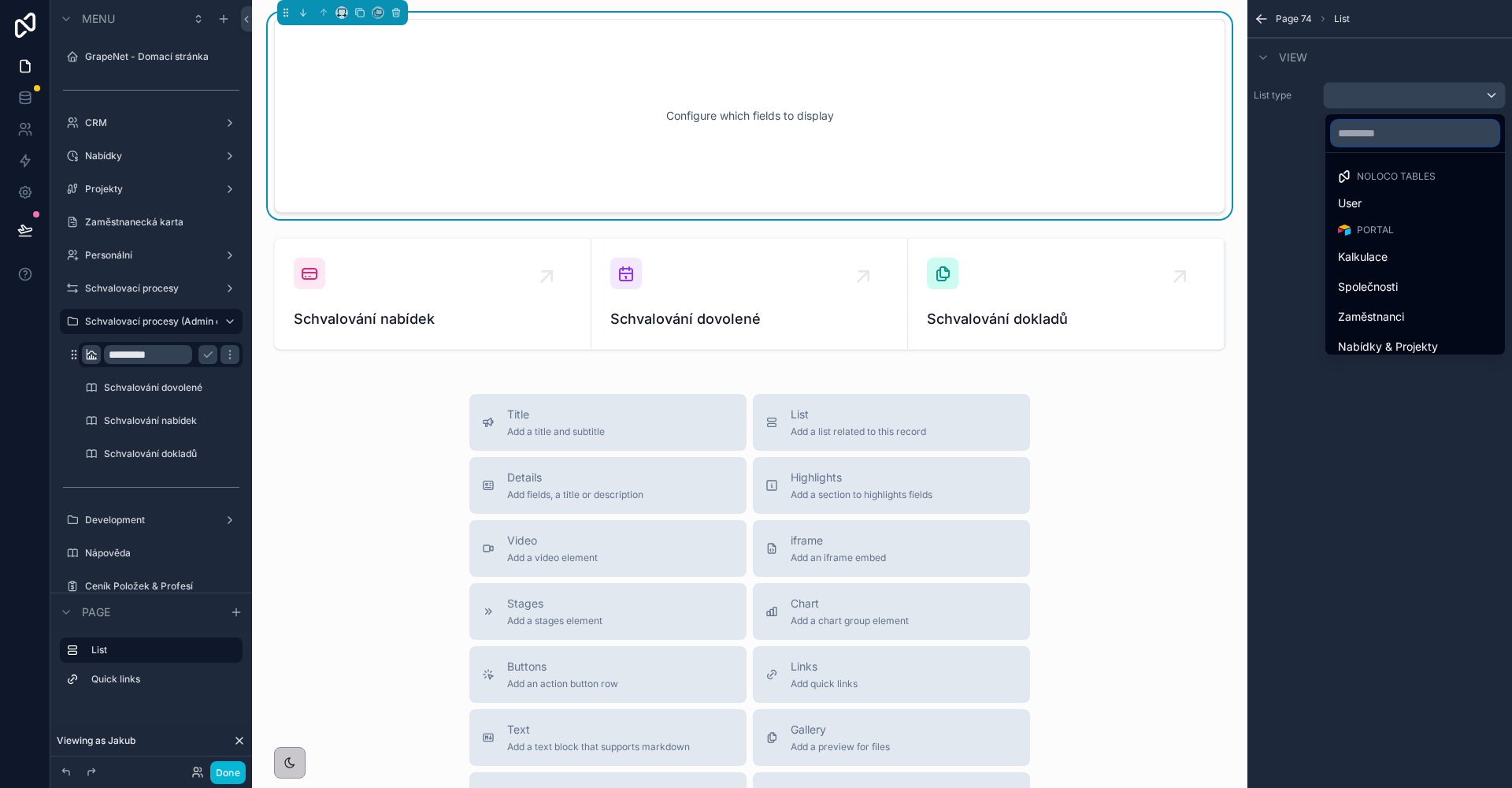
click at [1342, 129] on input "text" at bounding box center [1414, 133] width 167 height 25
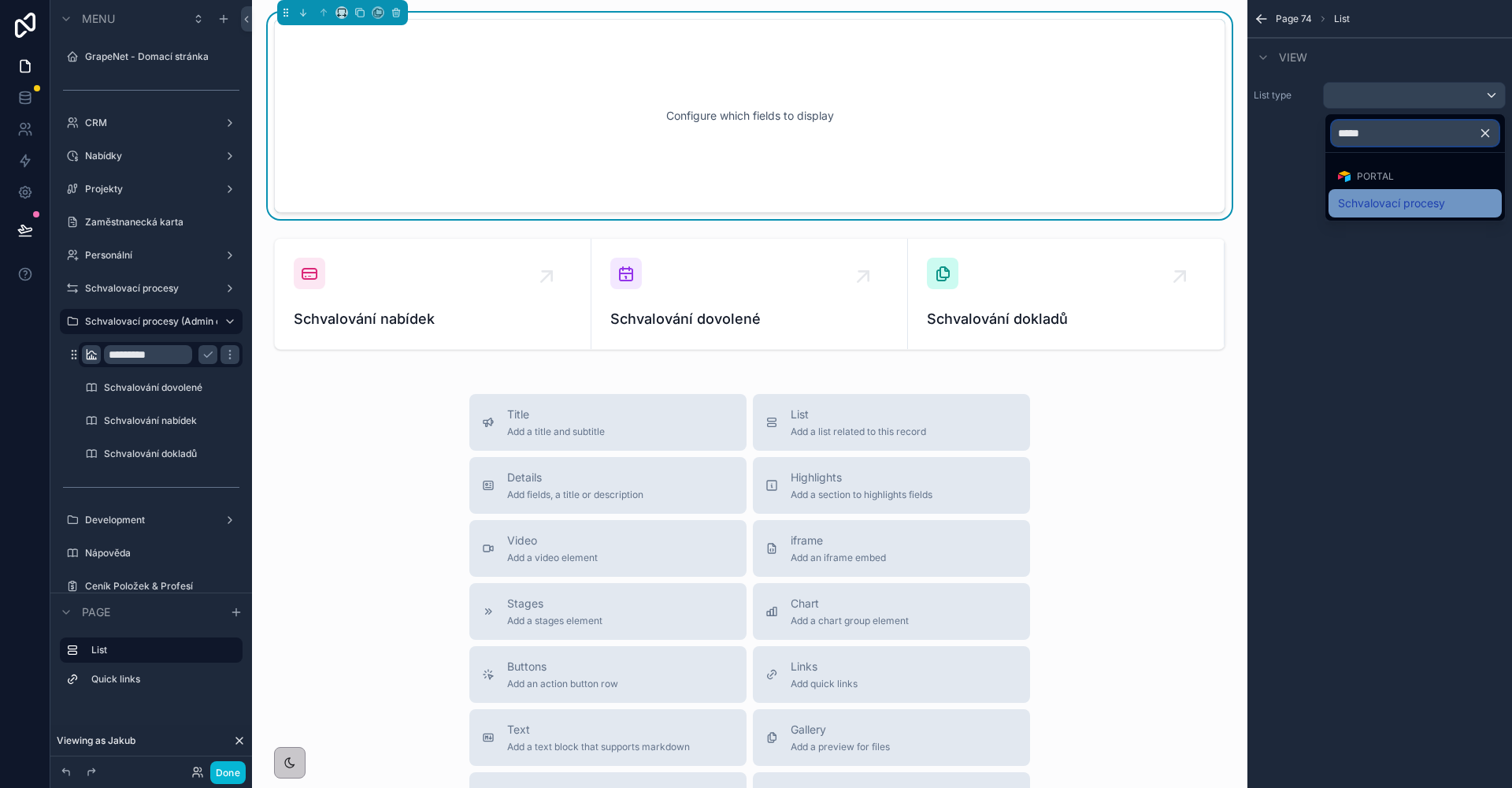
type input "*****"
click at [1375, 192] on div "Schvalovací procesy" at bounding box center [1415, 203] width 173 height 28
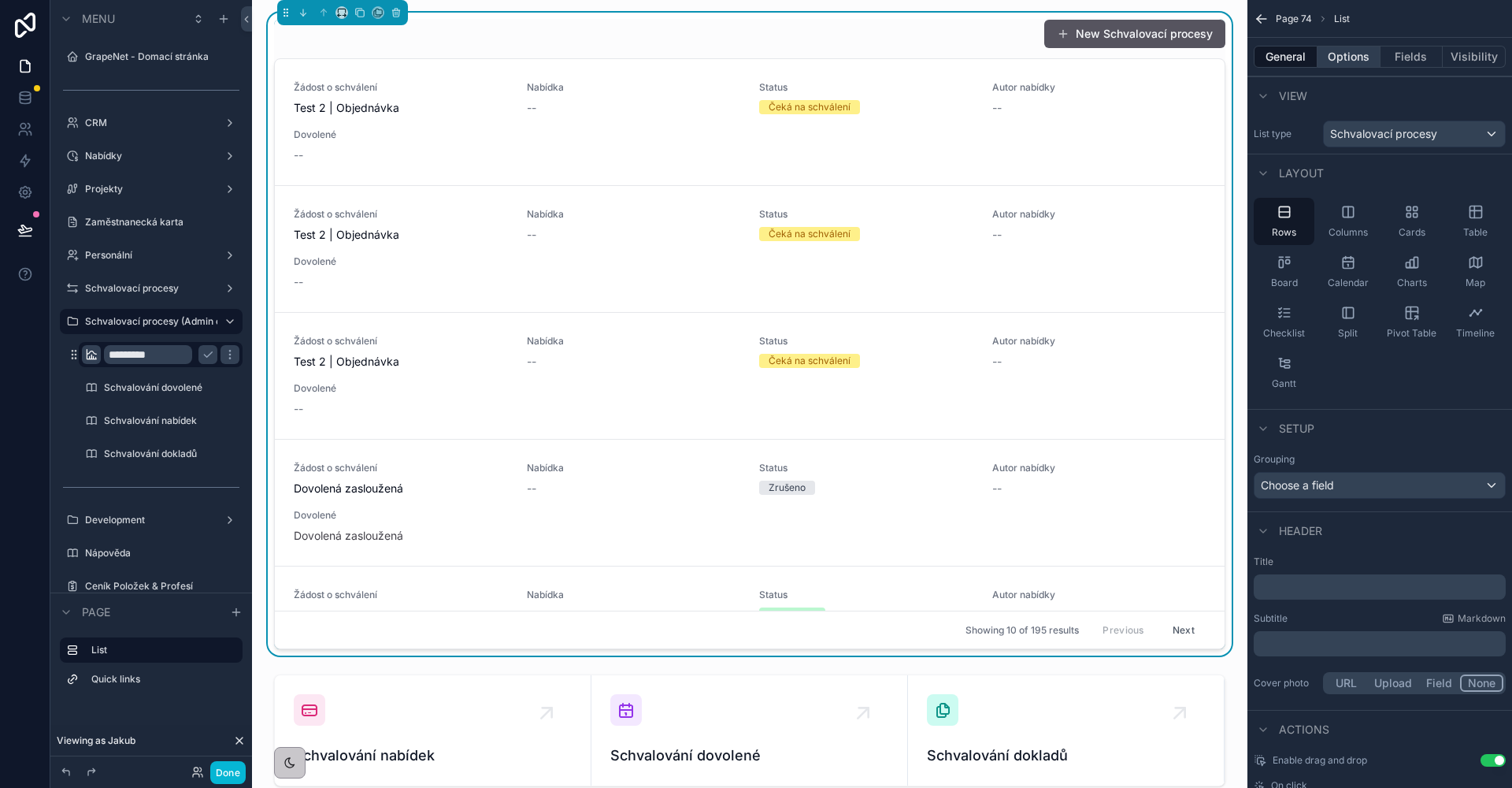
click at [1353, 58] on button "Options" at bounding box center [1348, 57] width 63 height 22
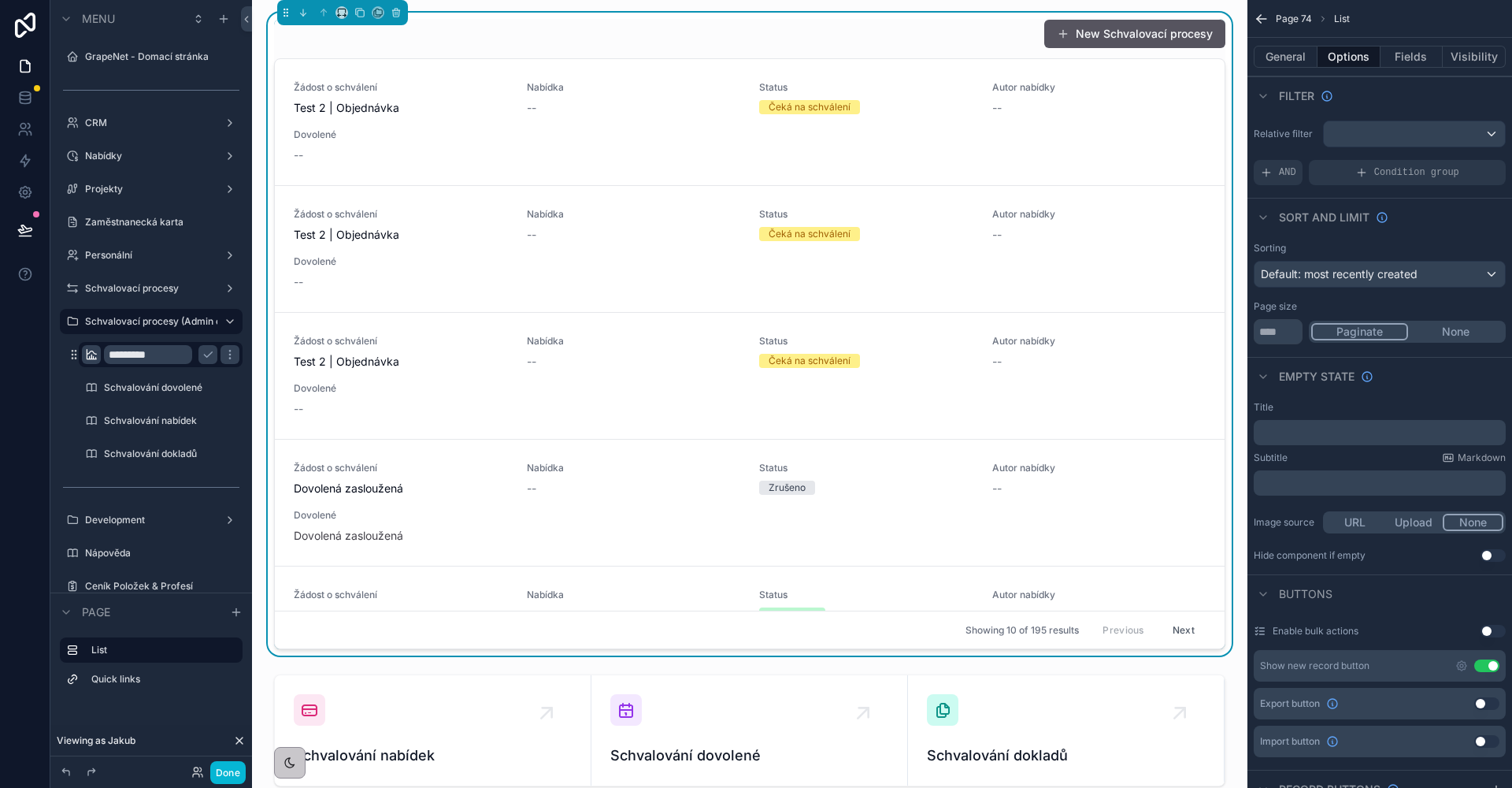
click at [1344, 125] on div "scrollable content" at bounding box center [1414, 133] width 181 height 25
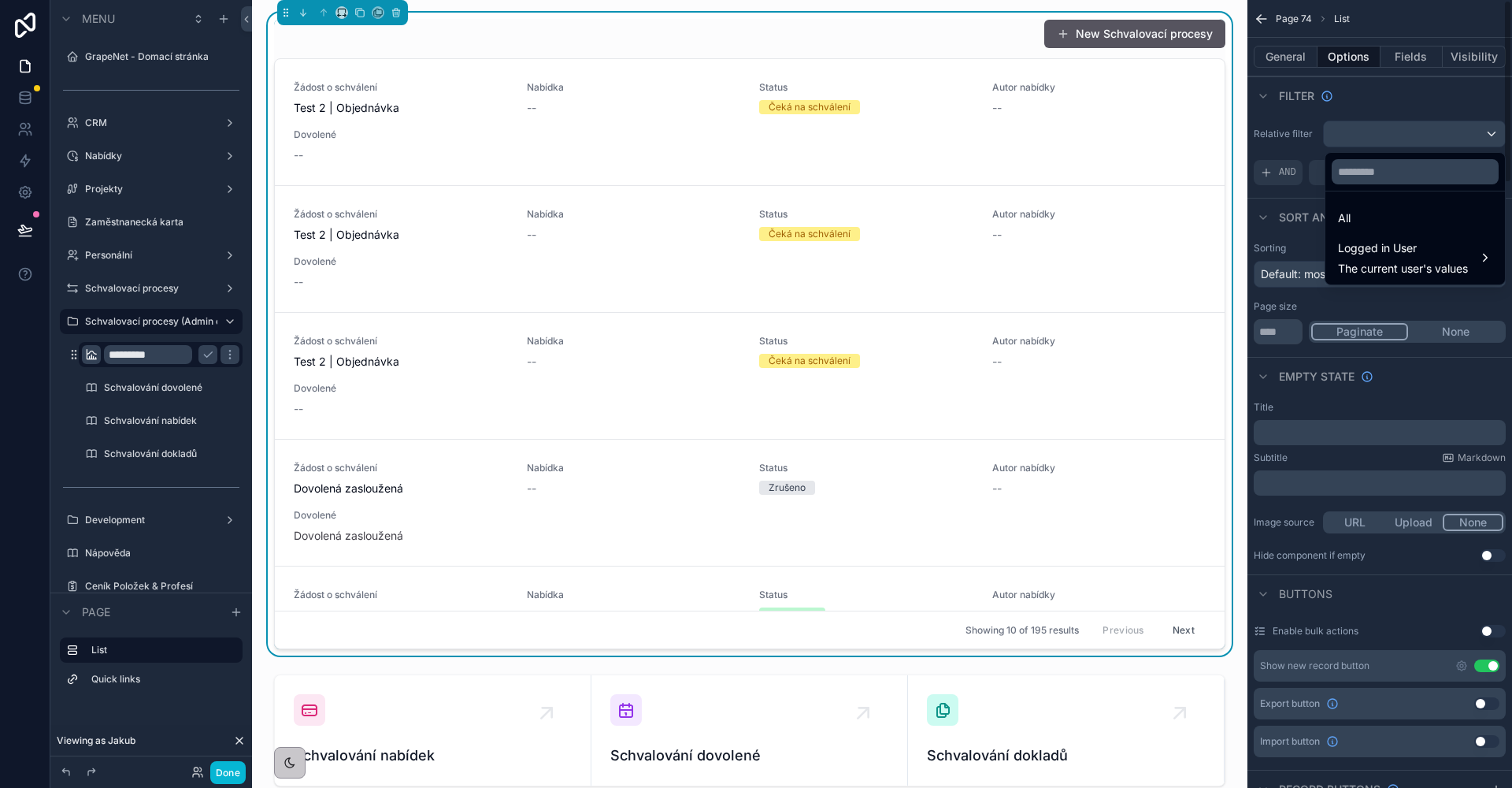
click at [1276, 133] on div "scrollable content" at bounding box center [756, 394] width 1512 height 788
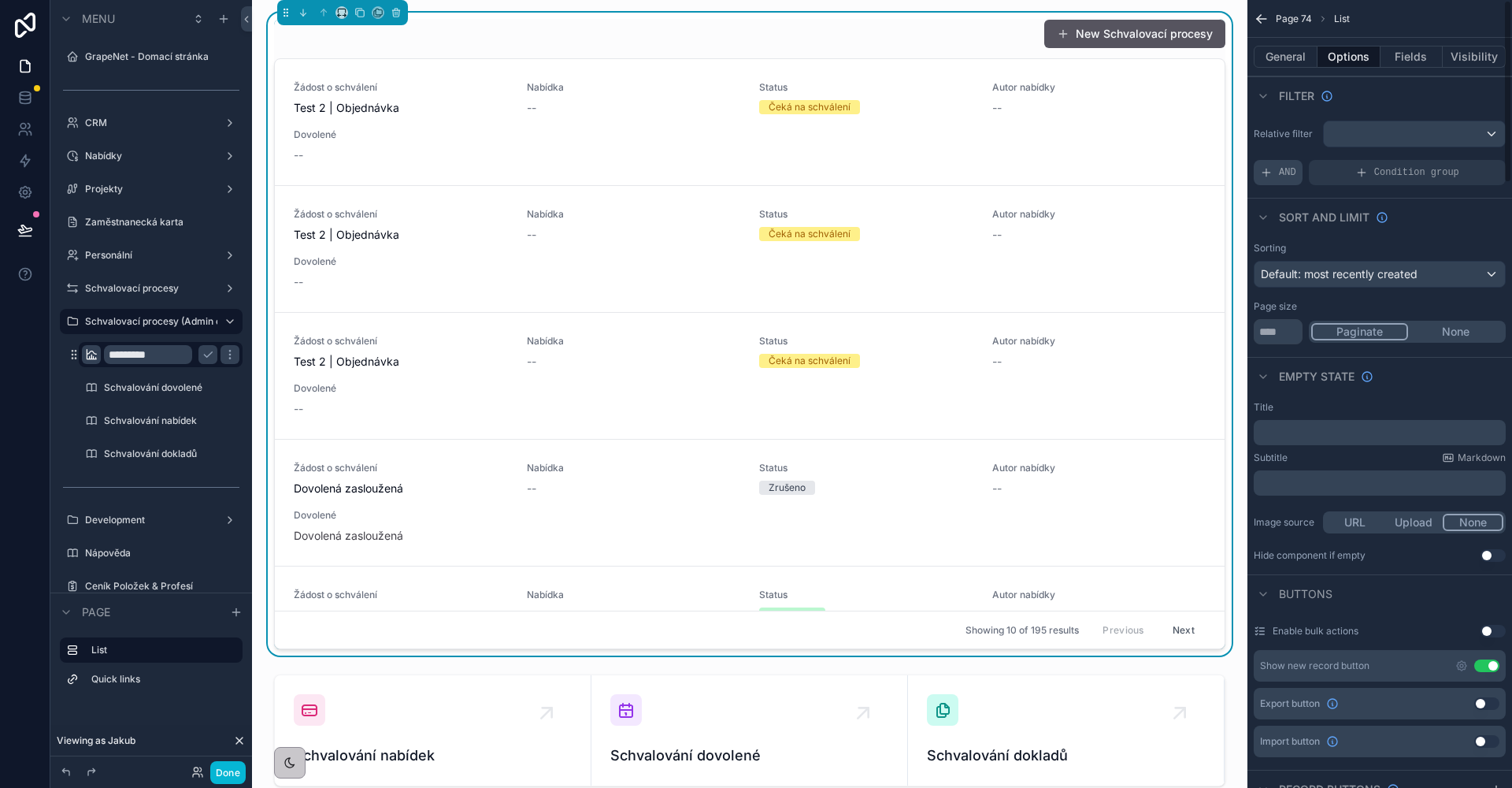
click at [1279, 165] on div "AND" at bounding box center [1278, 172] width 49 height 25
click at [1462, 163] on icon "scrollable content" at bounding box center [1465, 161] width 9 height 9
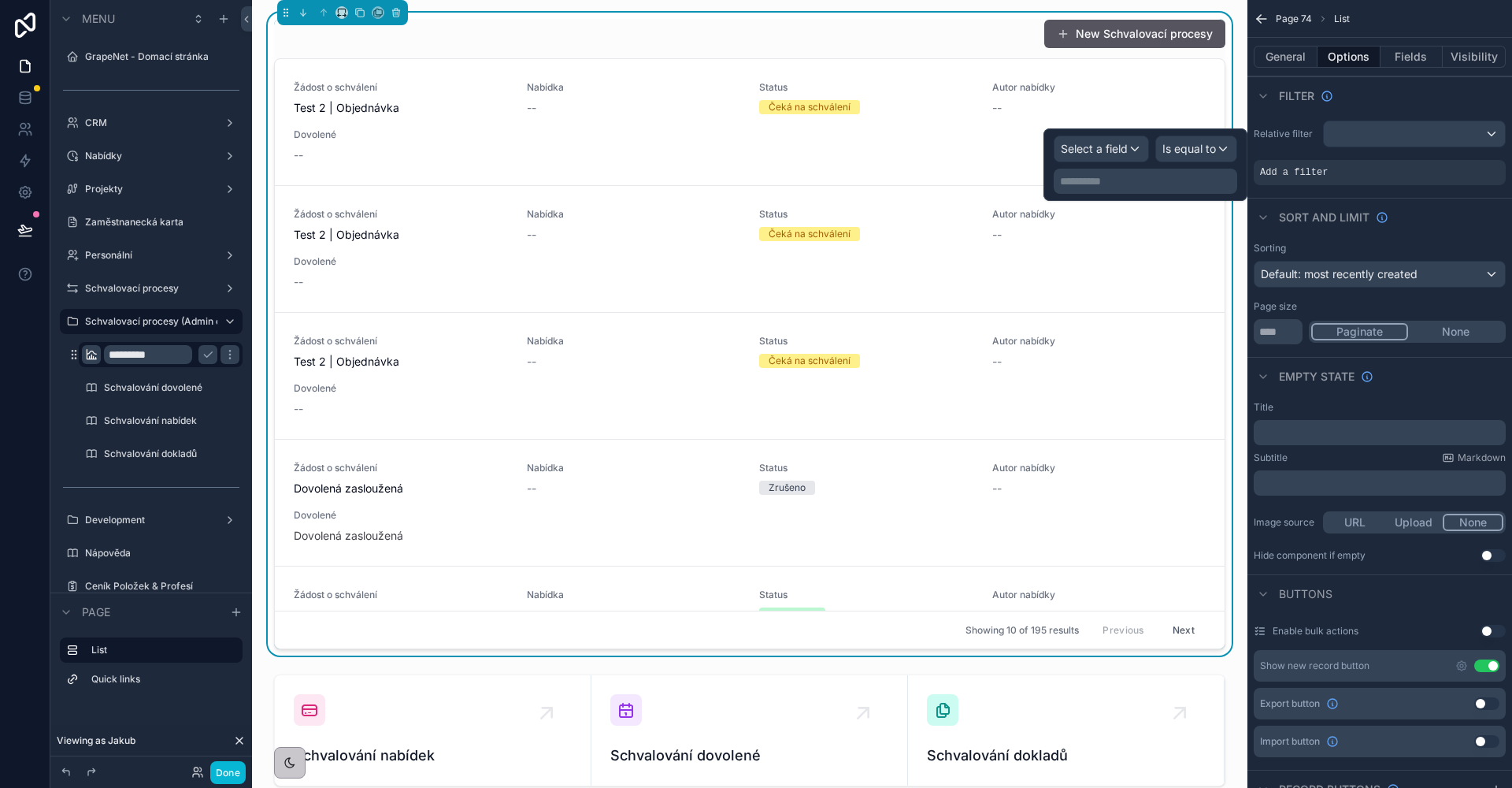
click at [1142, 147] on div "Select a field" at bounding box center [1101, 149] width 94 height 25
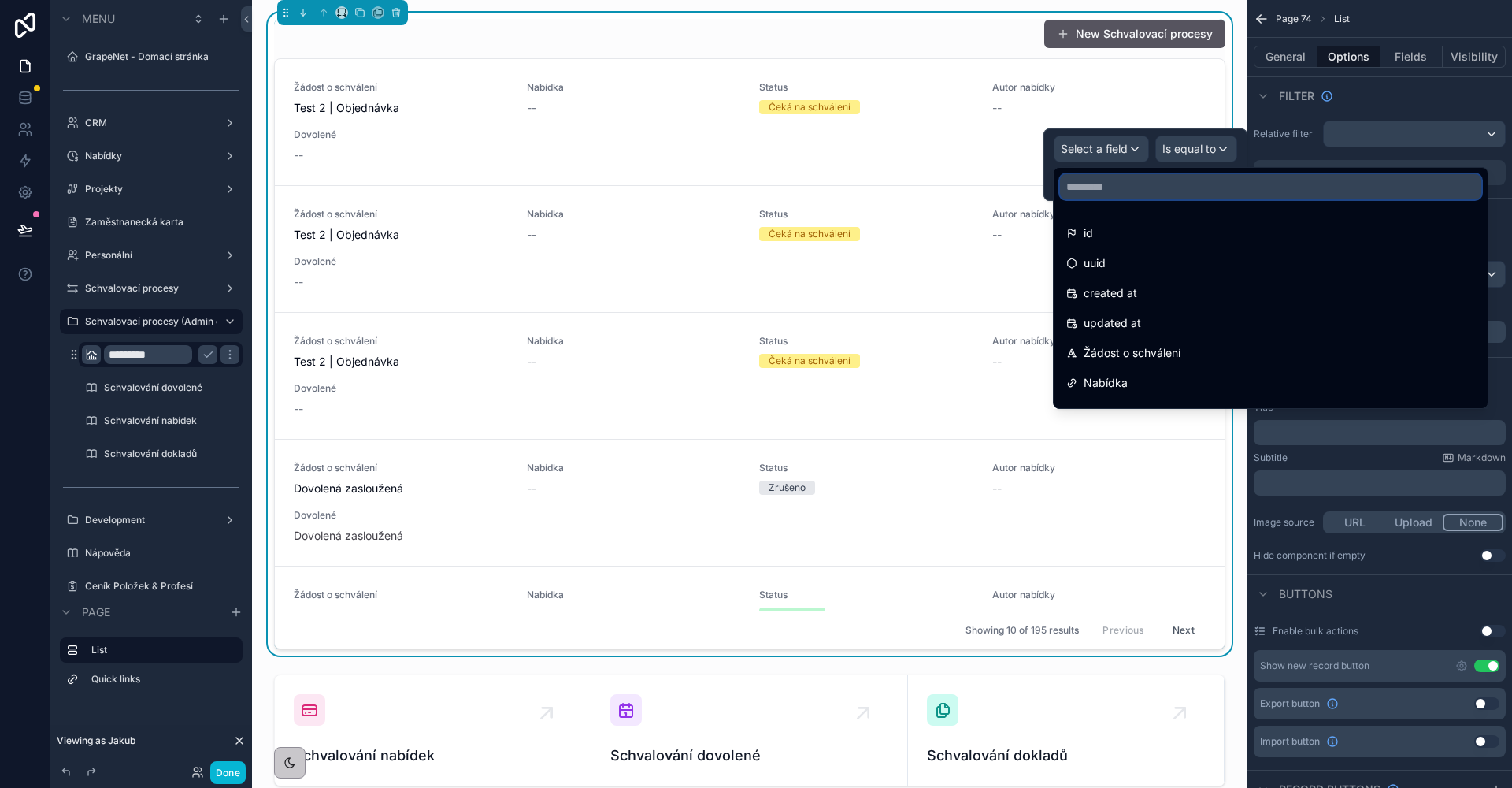
click at [1126, 193] on input "text" at bounding box center [1270, 187] width 421 height 25
type input "***"
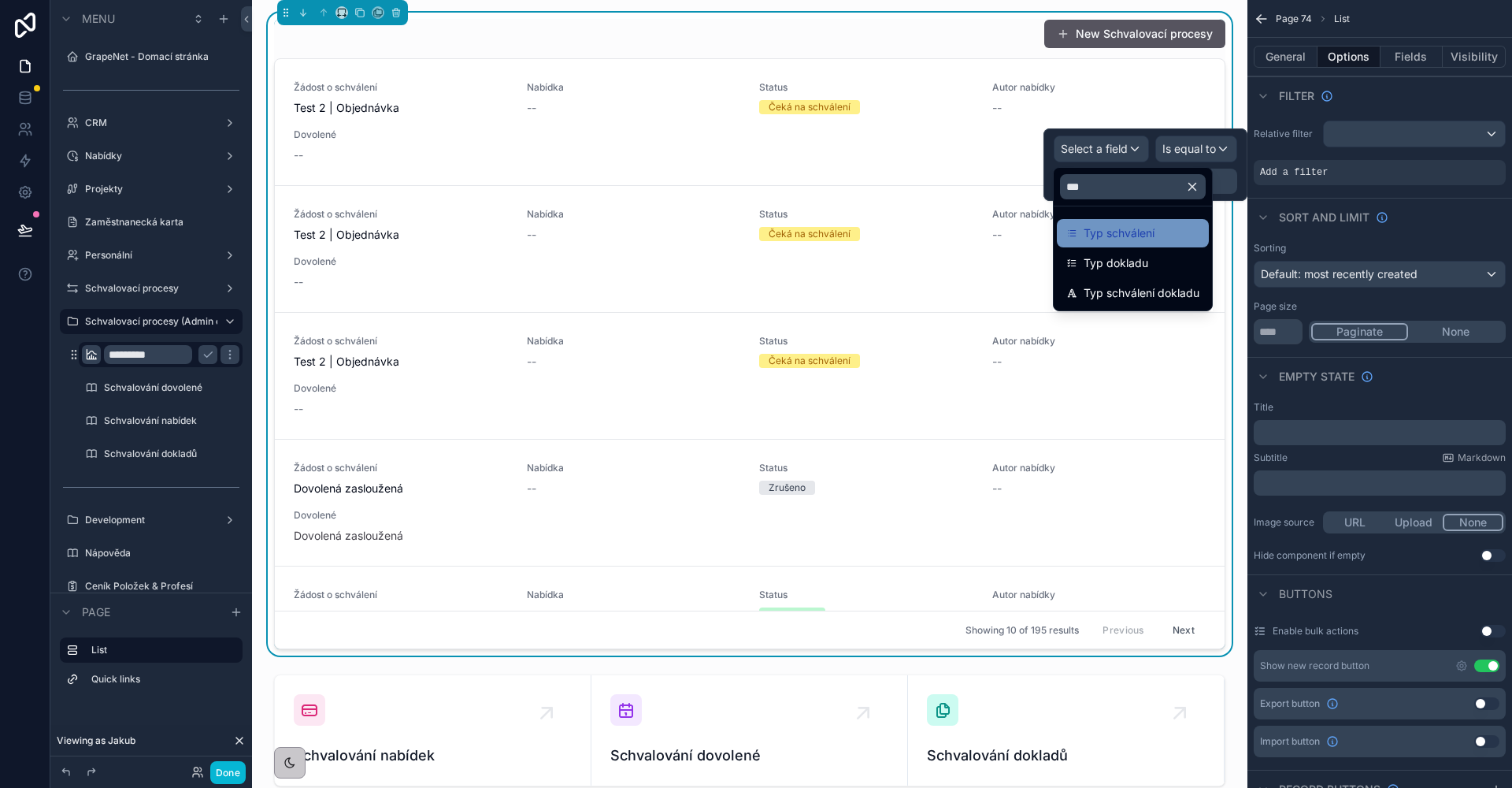
click at [1195, 229] on div "Typ schválení" at bounding box center [1133, 233] width 133 height 19
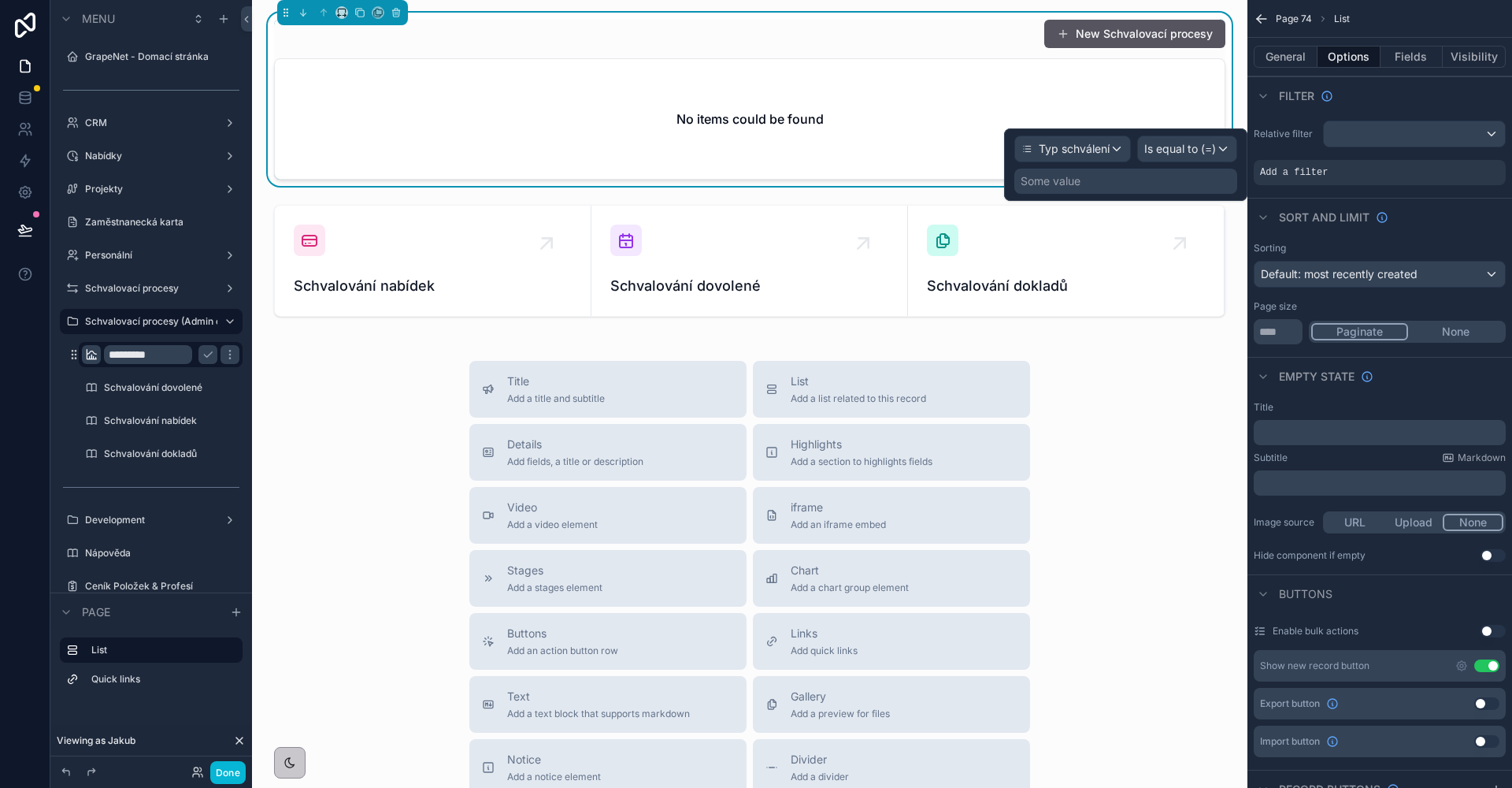
click at [1119, 186] on div "Some value" at bounding box center [1126, 181] width 223 height 25
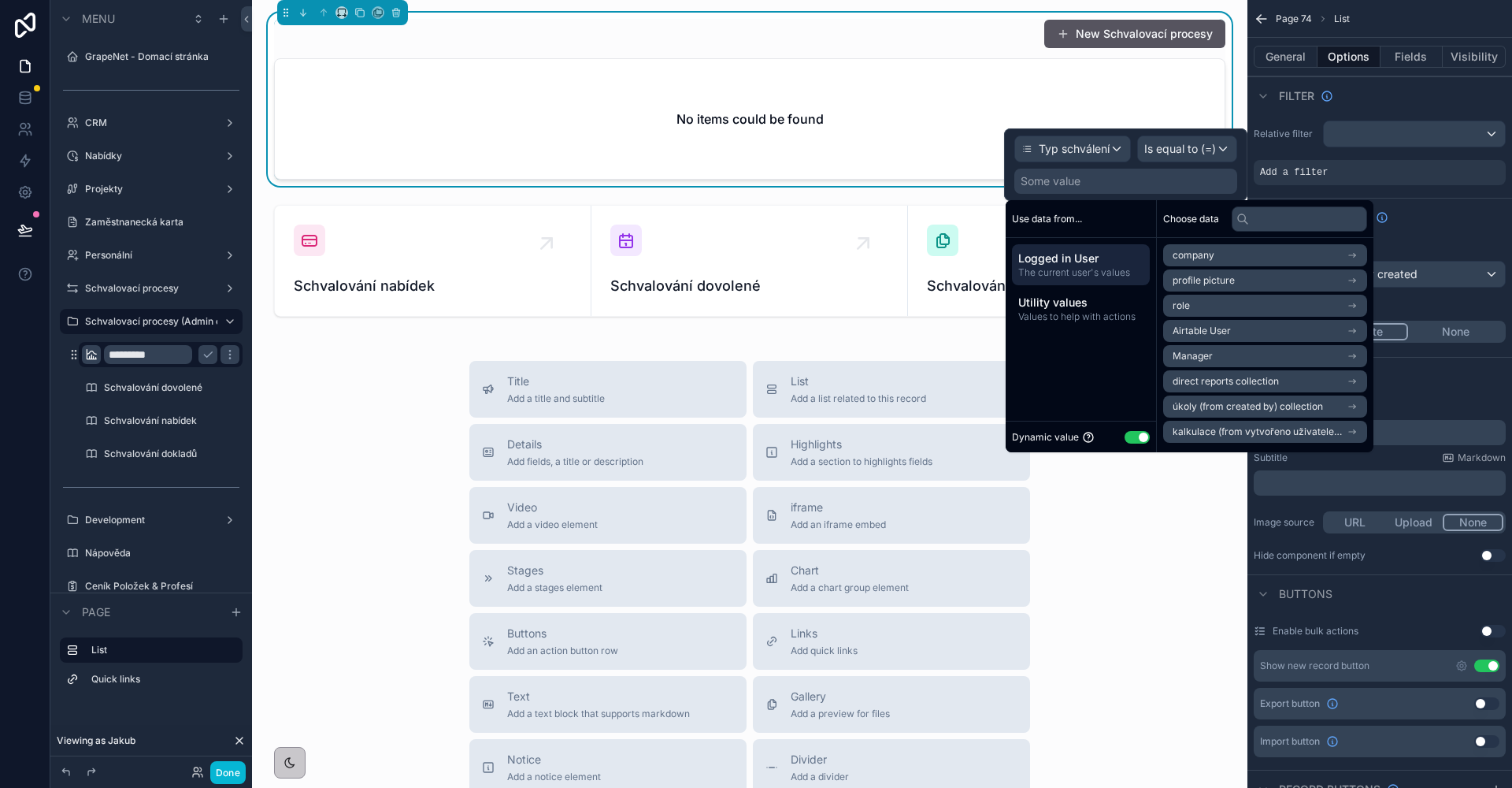
click at [1138, 440] on button "Use setting" at bounding box center [1137, 437] width 25 height 12
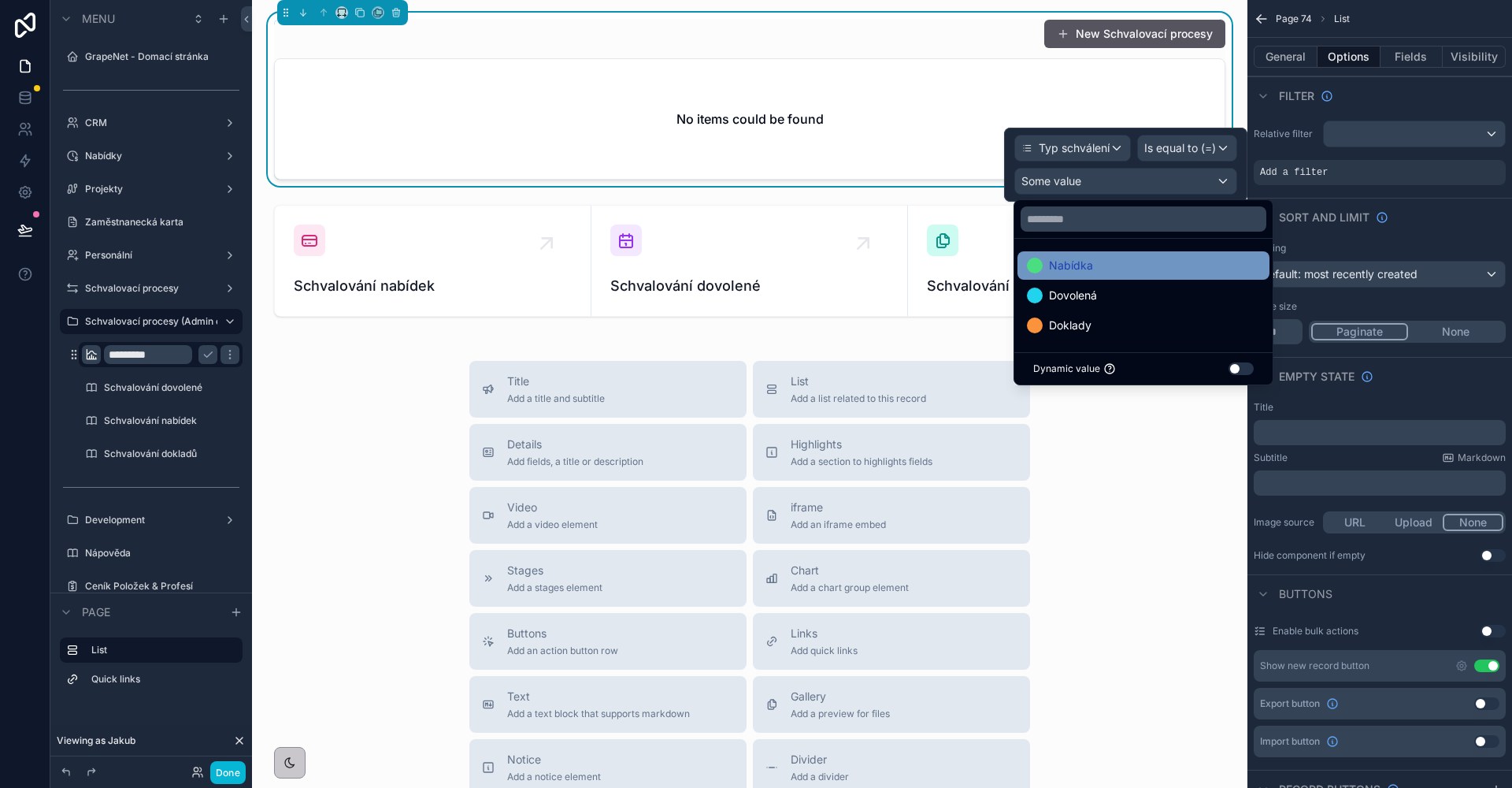
click at [1095, 258] on div "Nabídka" at bounding box center [1143, 265] width 233 height 19
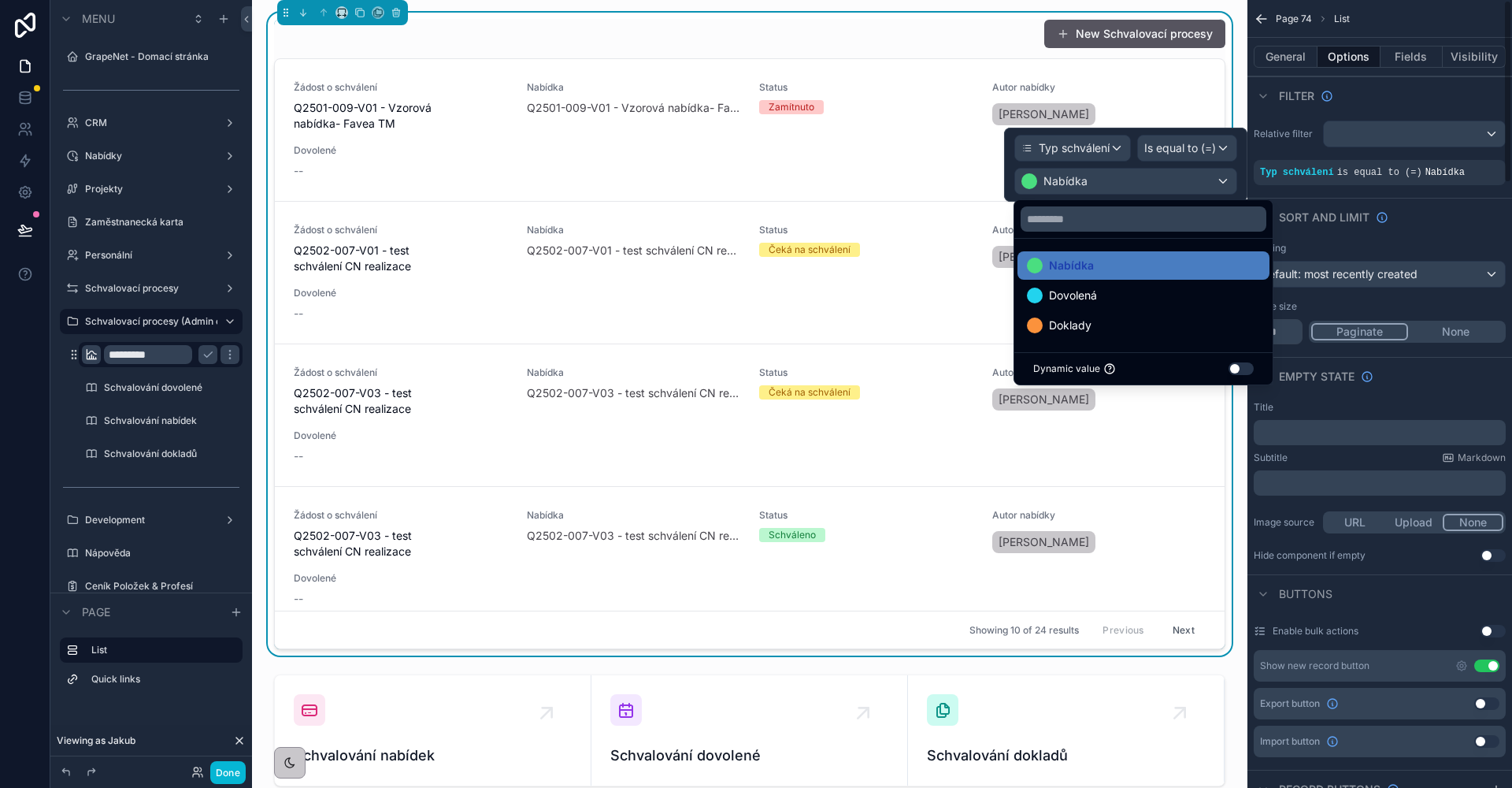
click at [1401, 84] on div "Filter" at bounding box center [1380, 95] width 265 height 38
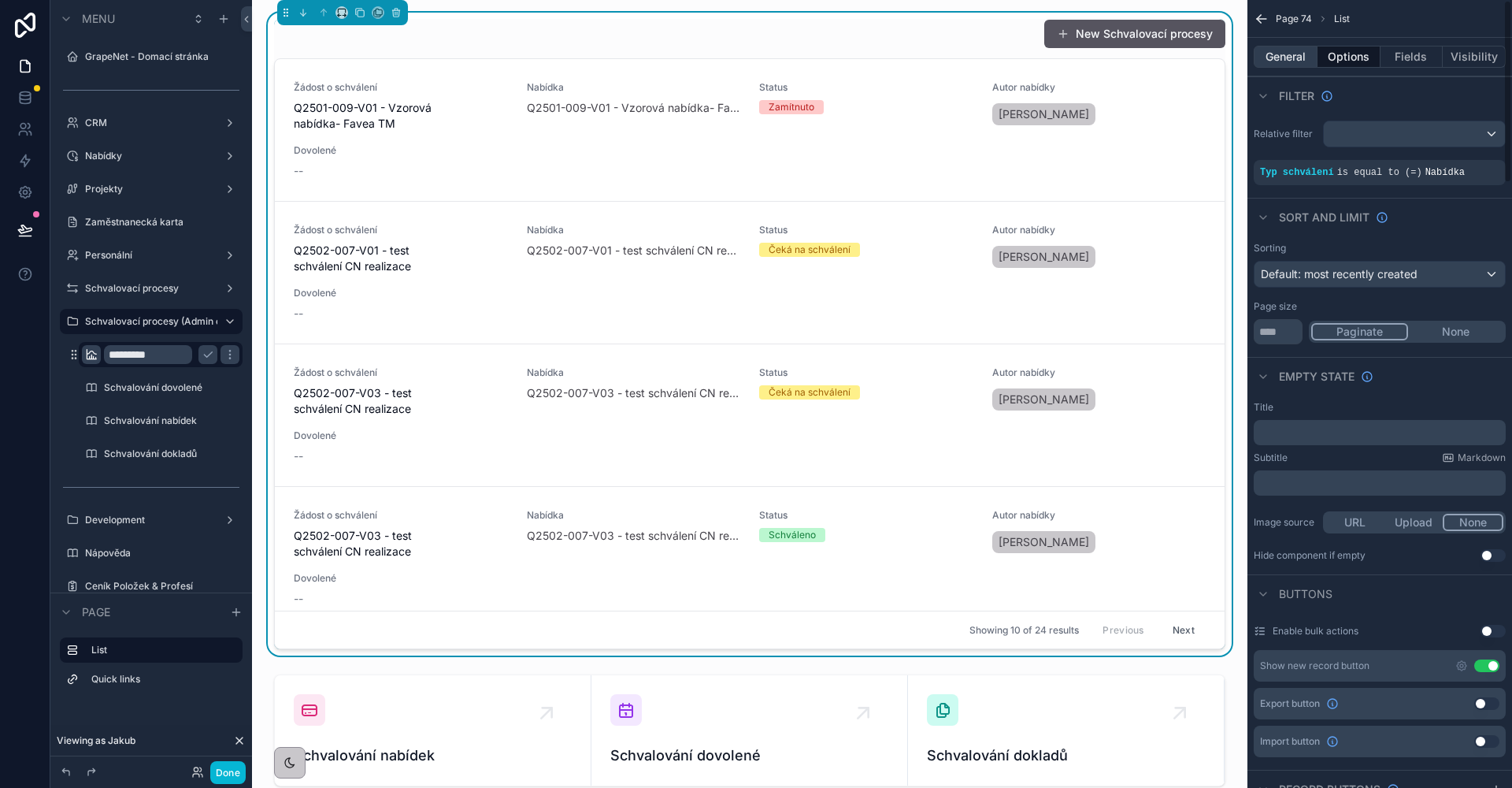
click at [1271, 50] on button "General" at bounding box center [1286, 57] width 64 height 22
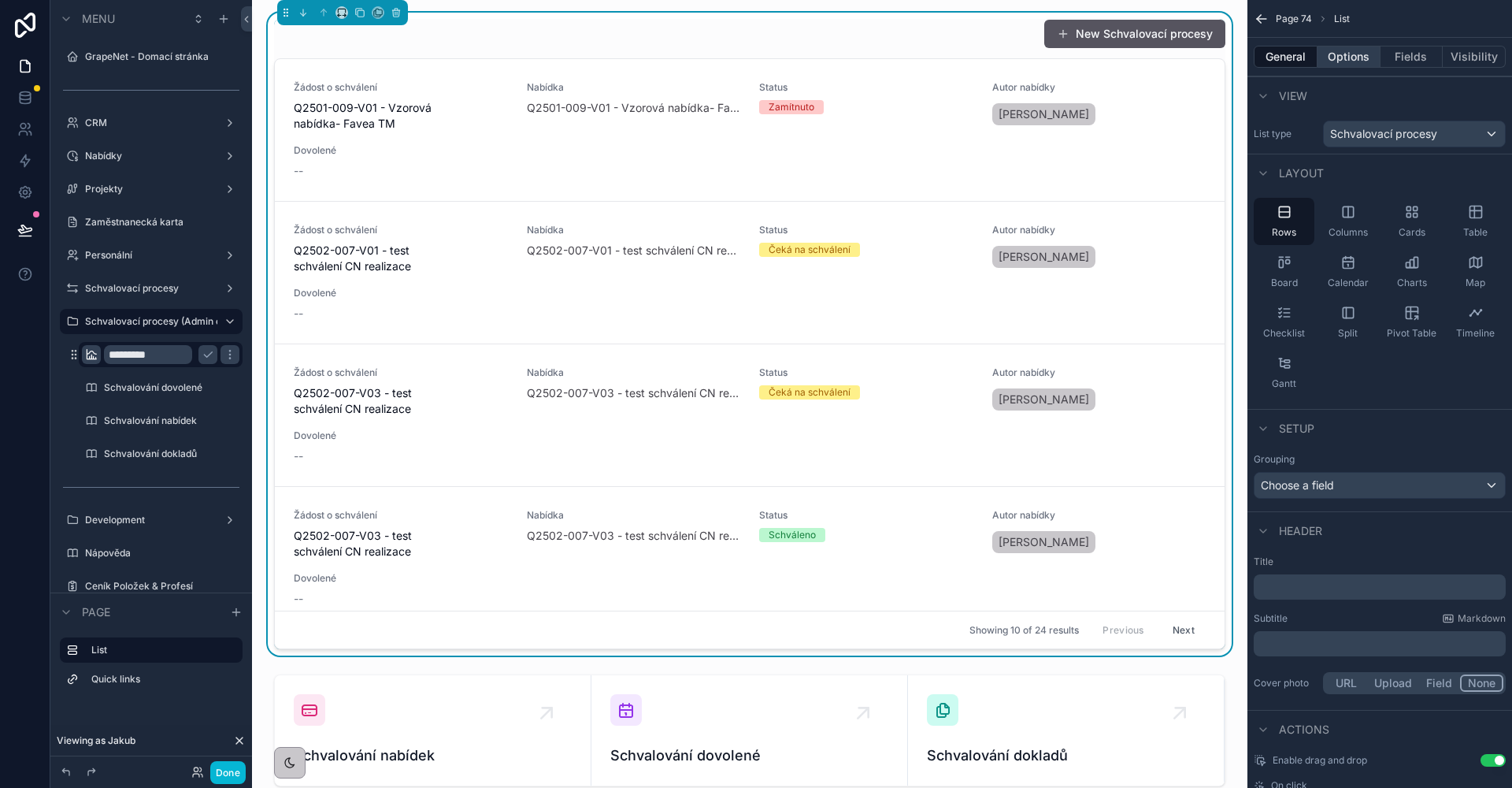
click at [1348, 66] on button "Options" at bounding box center [1348, 57] width 63 height 22
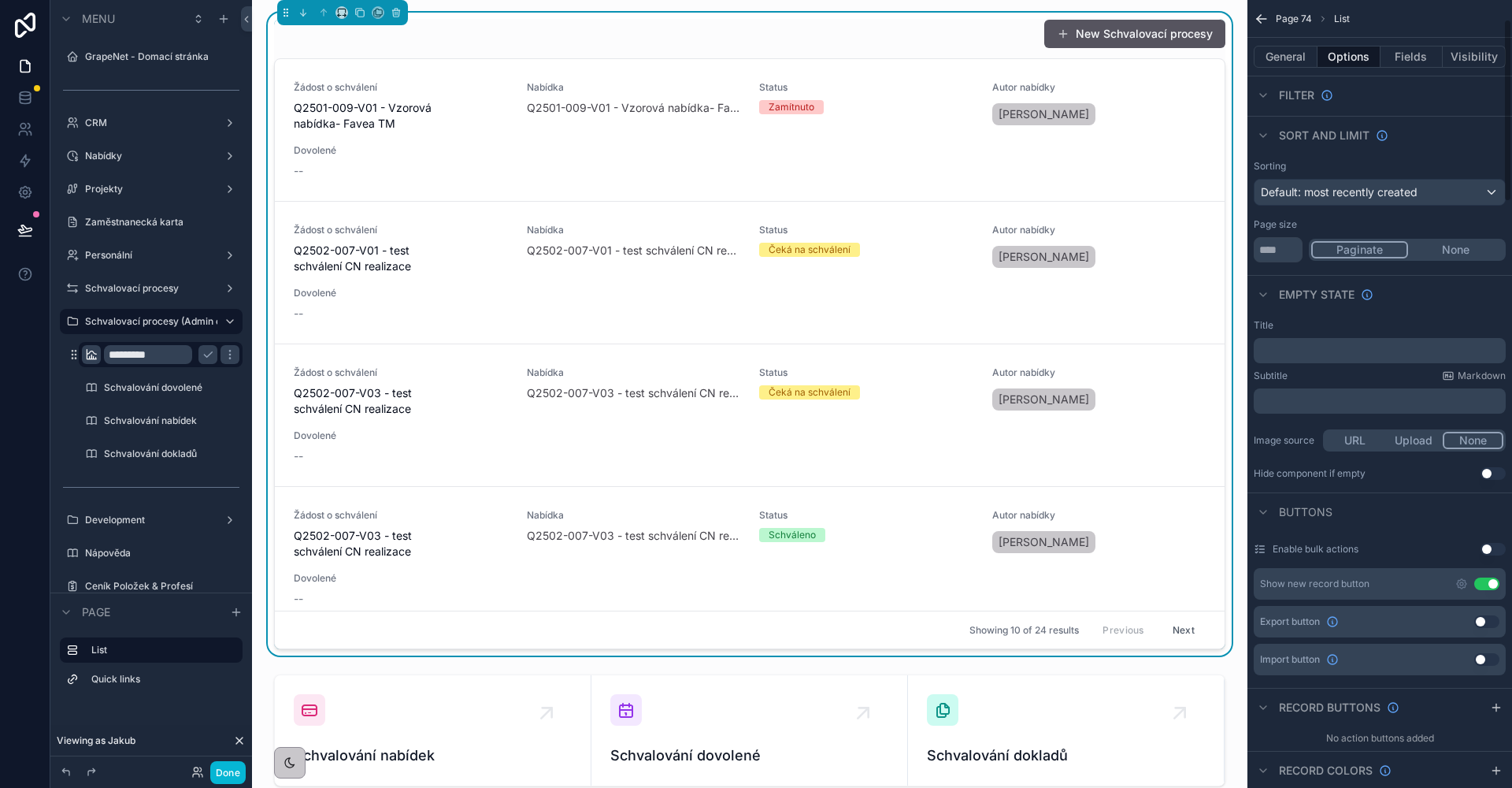
scroll to position [82, 0]
click at [1486, 582] on button "Use setting" at bounding box center [1487, 583] width 25 height 12
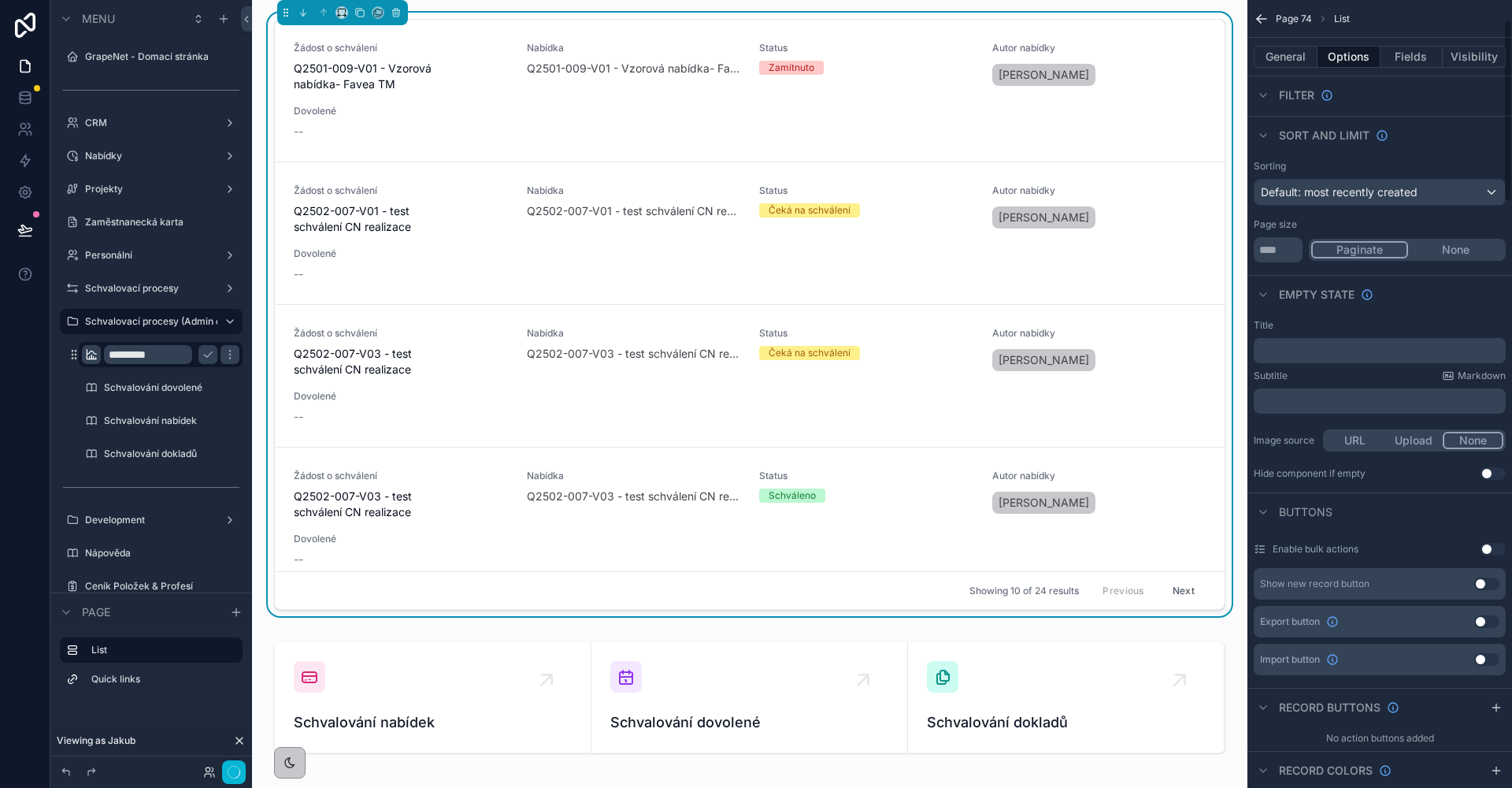
scroll to position [0, 0]
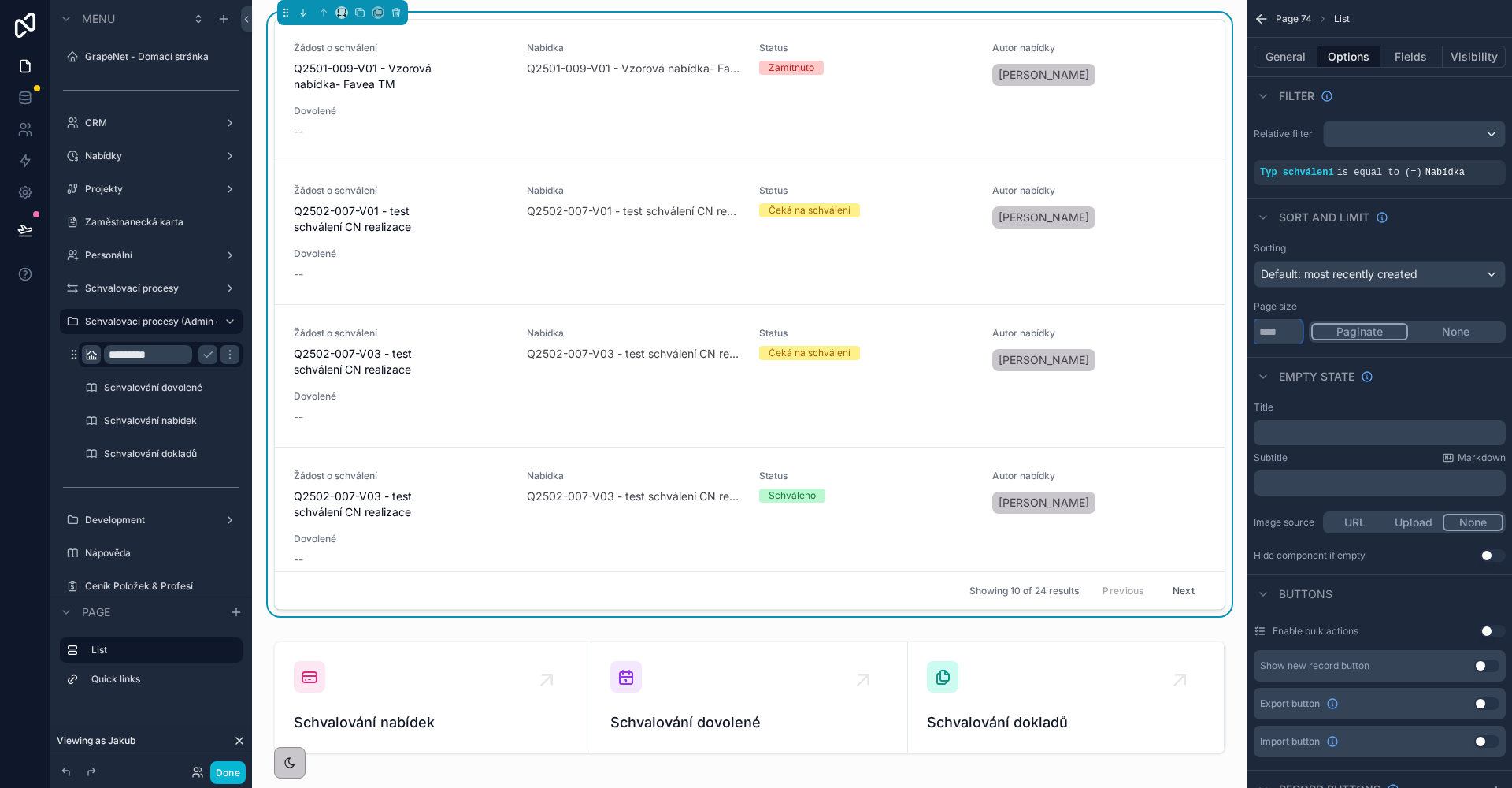
click at [1297, 329] on input "**" at bounding box center [1278, 331] width 49 height 25
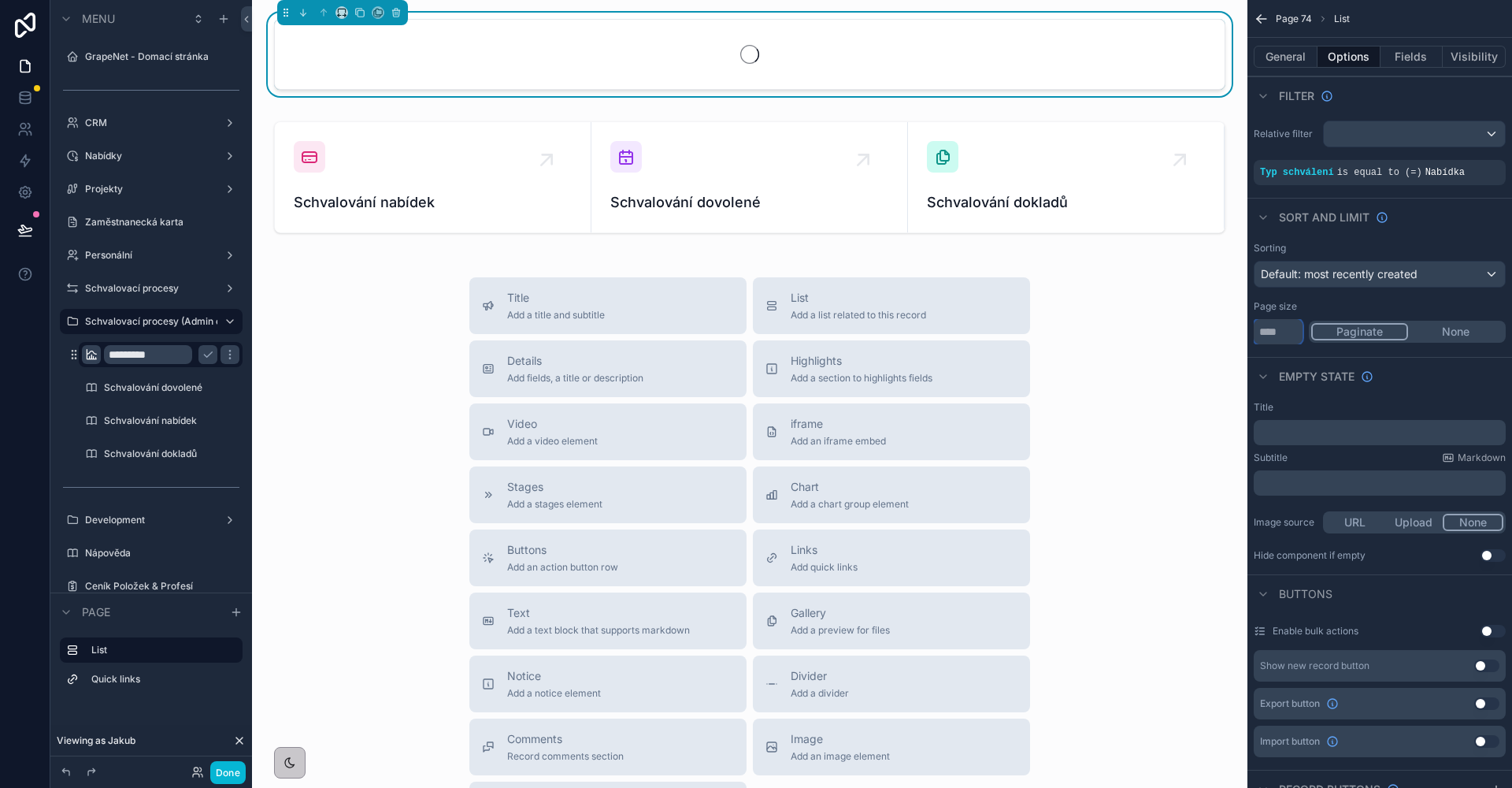
type input "*"
click at [1473, 332] on button "None" at bounding box center [1455, 331] width 95 height 17
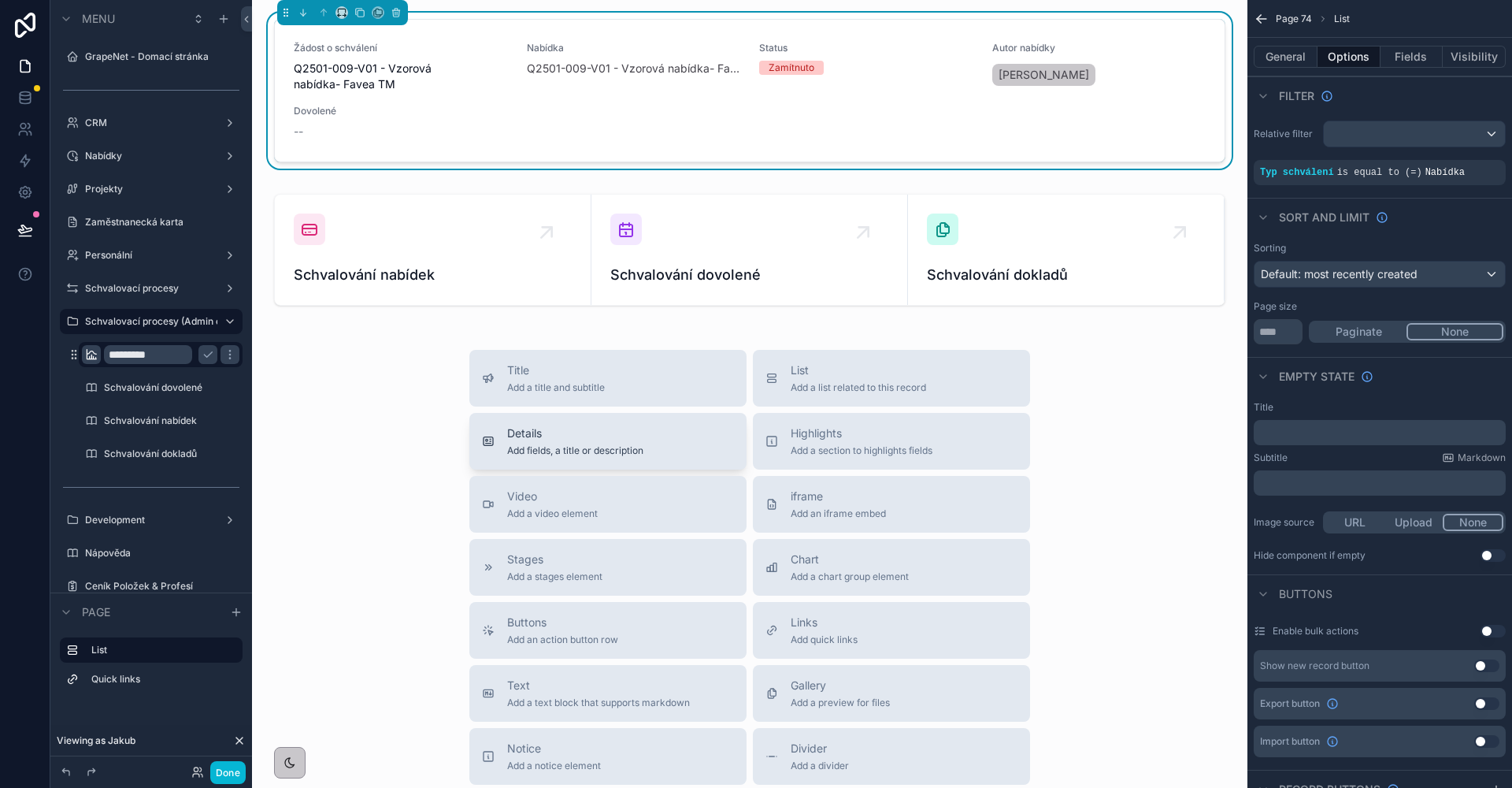
scroll to position [26, 0]
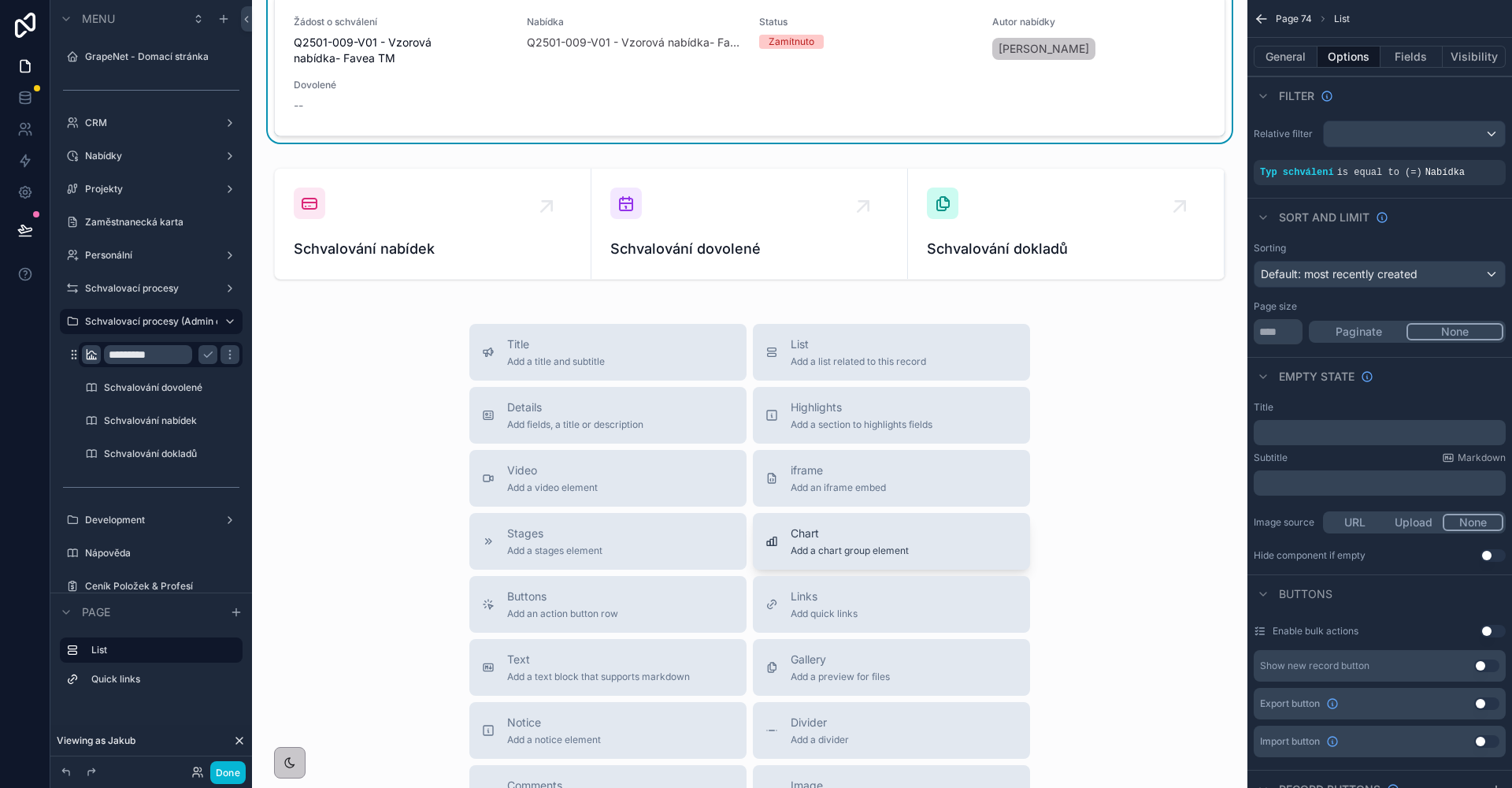
click at [813, 536] on span "Chart" at bounding box center [850, 533] width 118 height 16
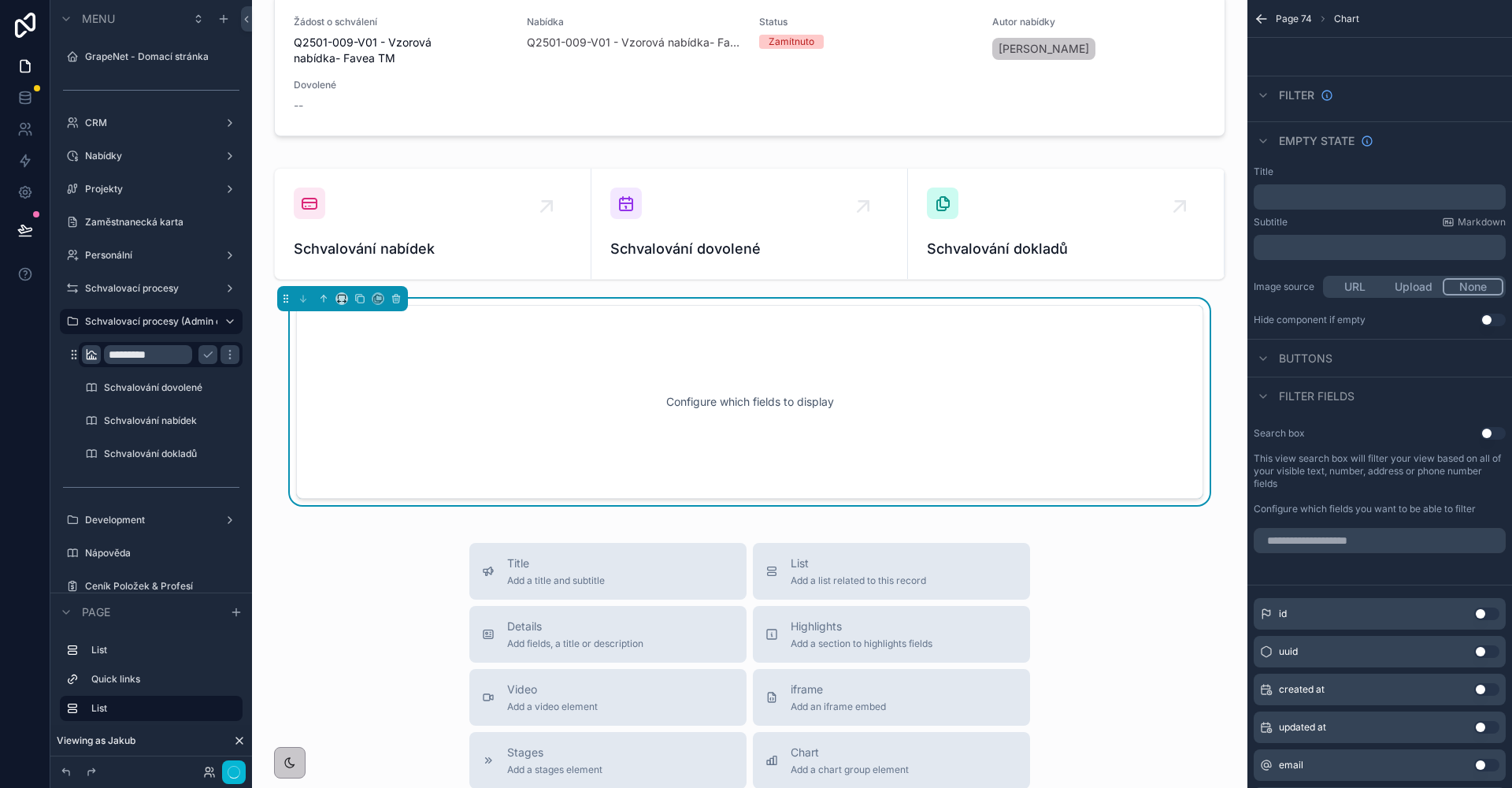
scroll to position [34, 0]
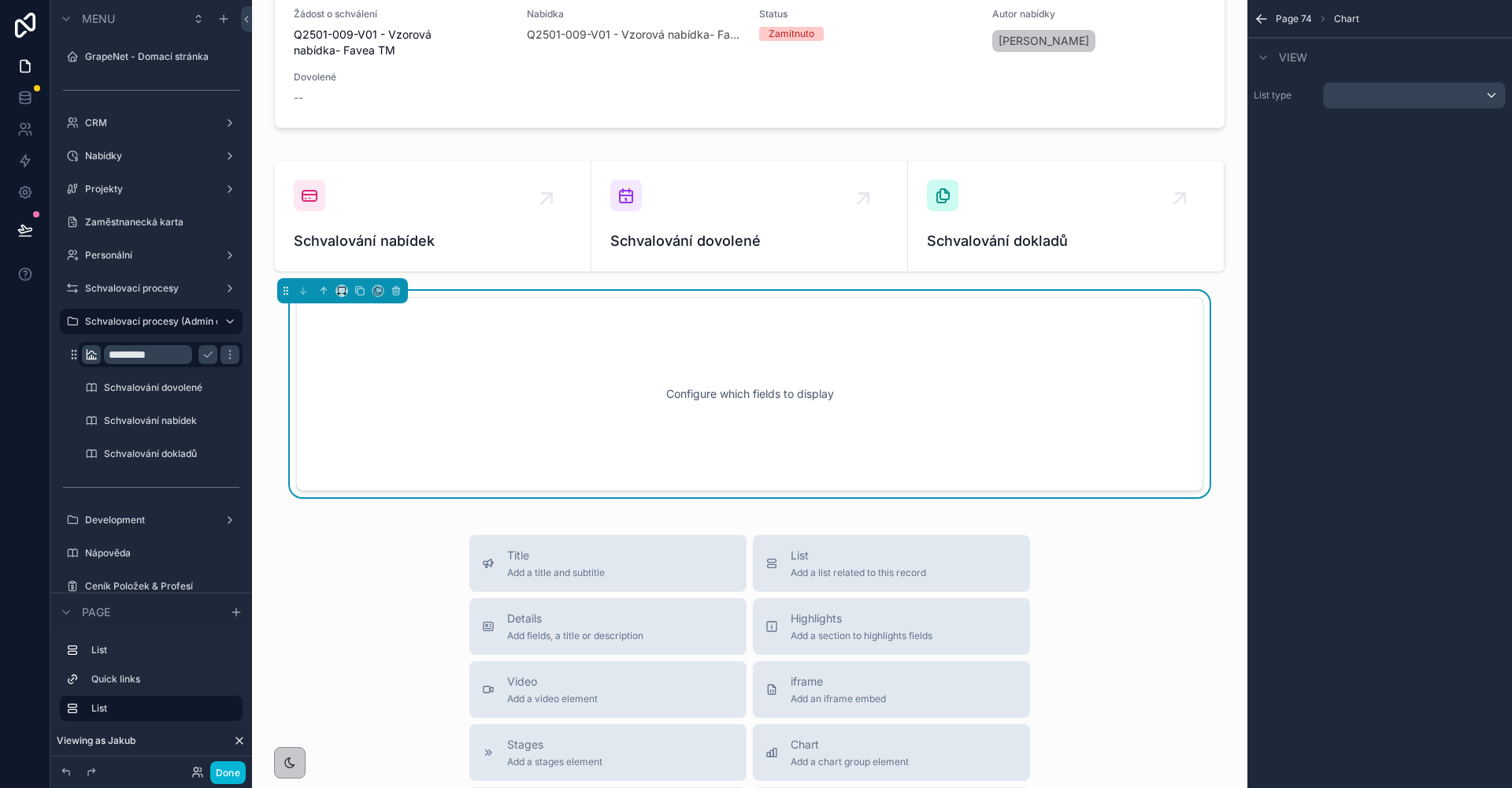
click at [1450, 90] on div "scrollable content" at bounding box center [1414, 95] width 181 height 25
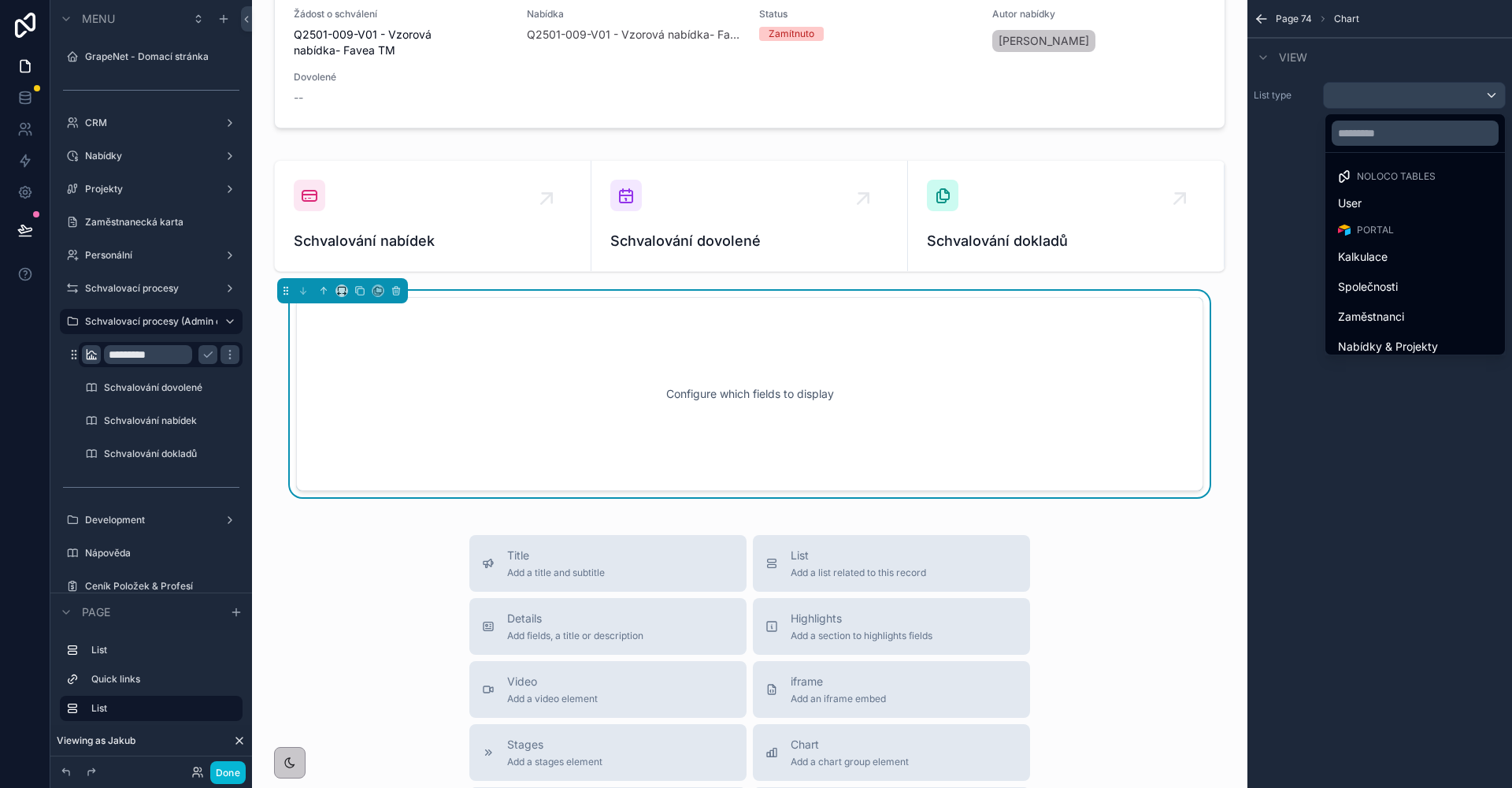
click at [1363, 146] on div at bounding box center [1415, 133] width 179 height 38
click at [1360, 146] on div at bounding box center [1415, 133] width 179 height 38
click at [1357, 142] on input "text" at bounding box center [1414, 133] width 167 height 25
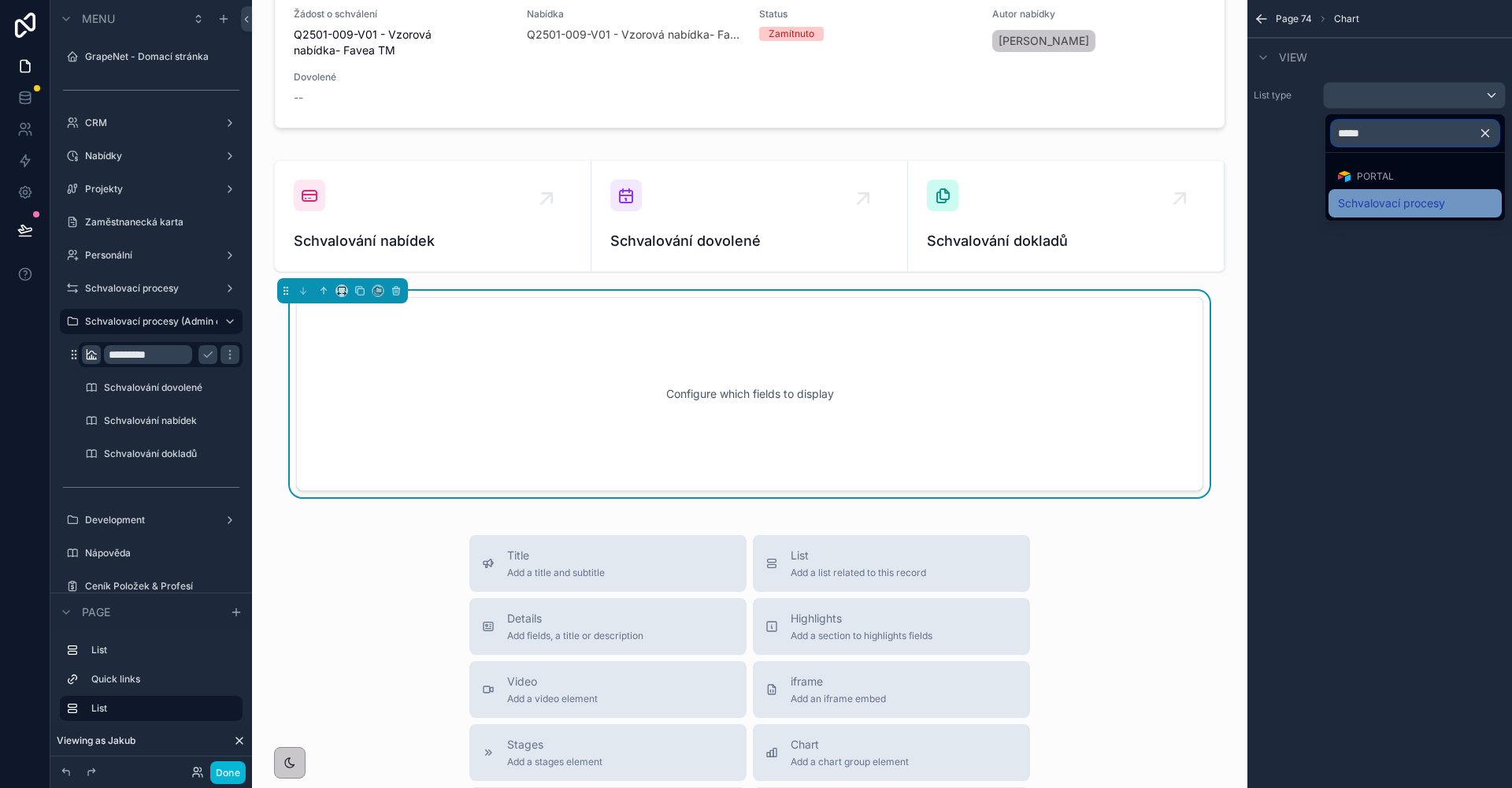
type input "*****"
click at [1358, 206] on span "Schvalovací procesy" at bounding box center [1391, 203] width 107 height 19
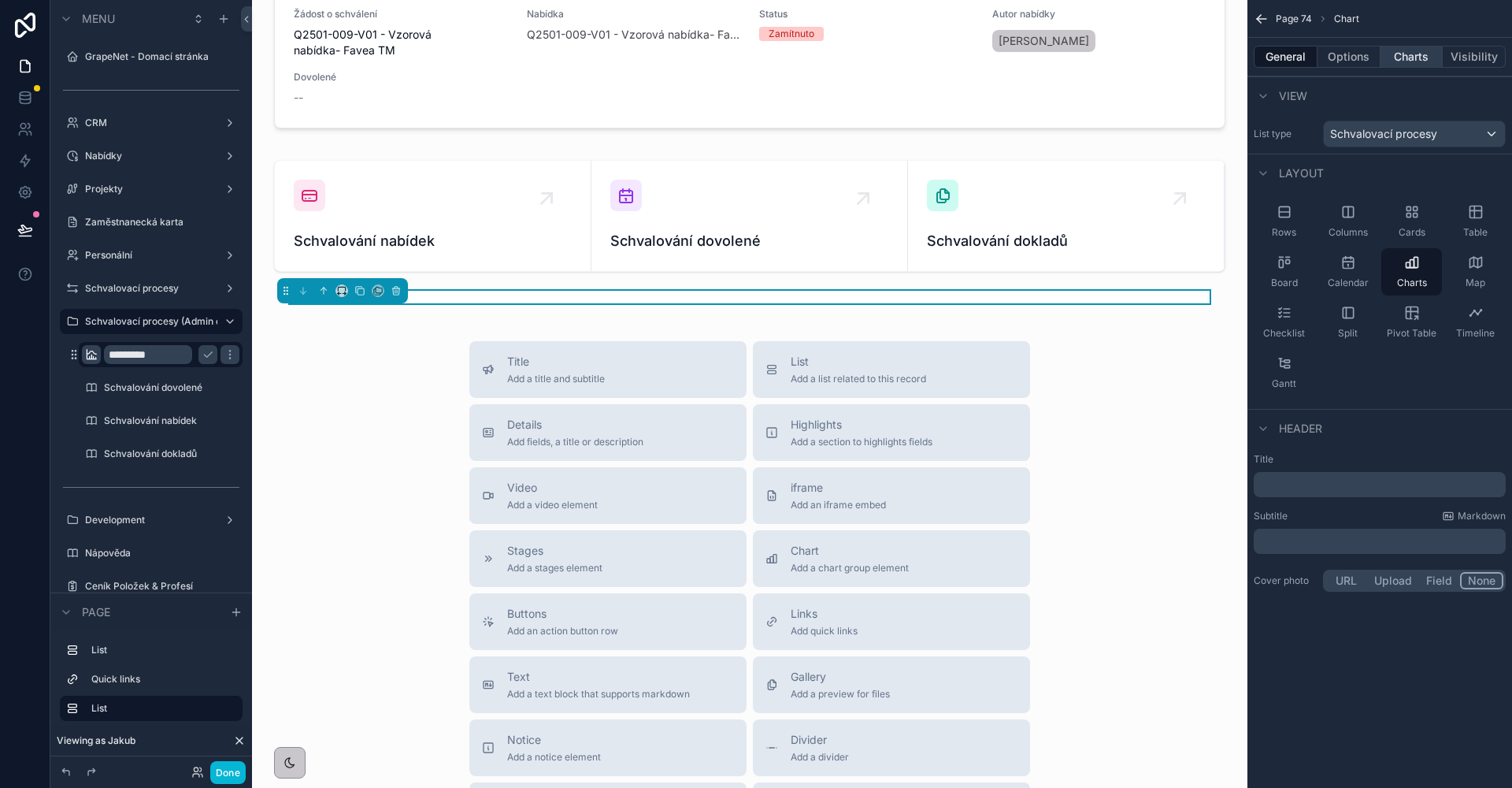
click at [1420, 59] on button "Charts" at bounding box center [1412, 57] width 63 height 22
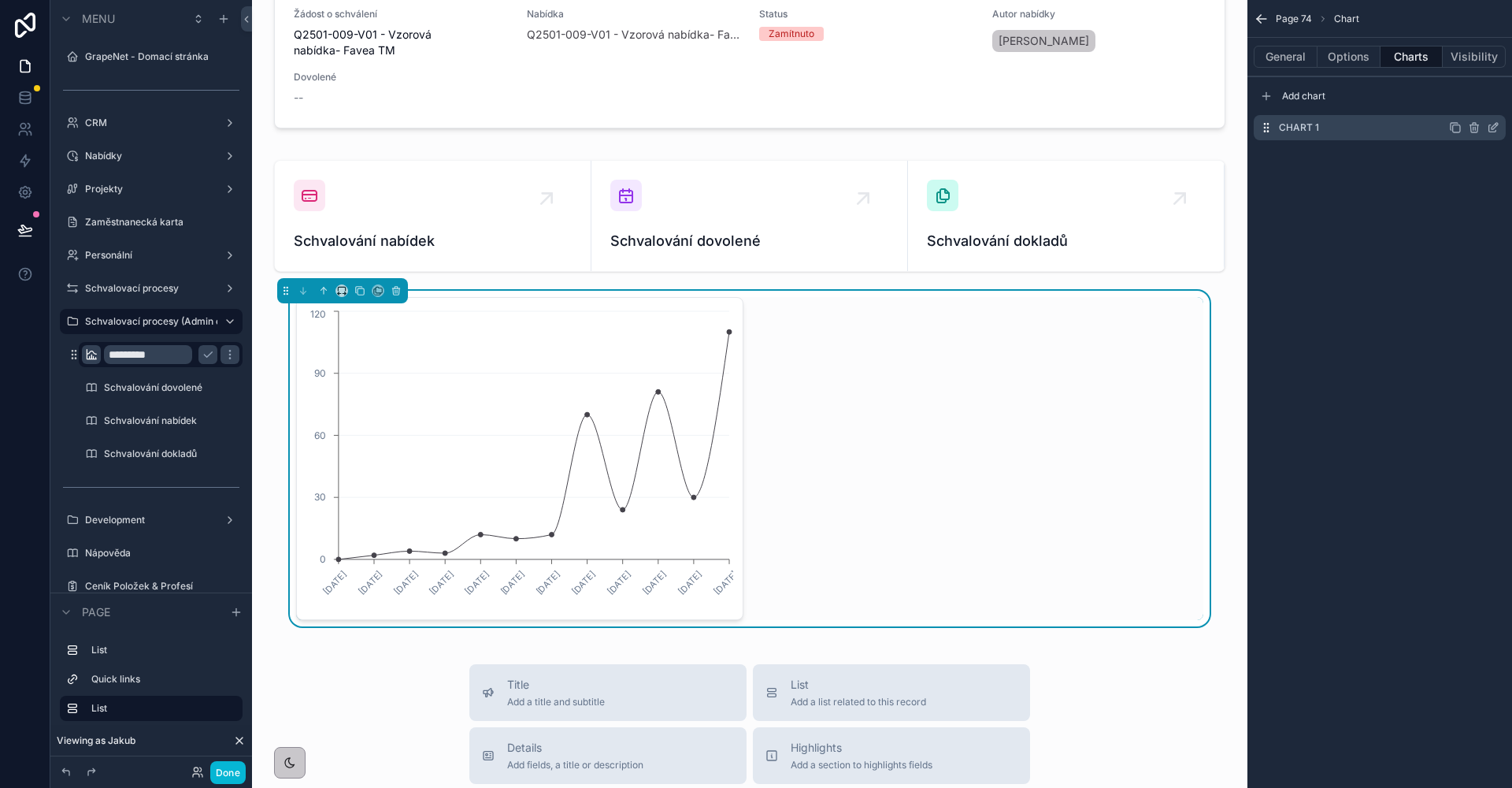
click at [1494, 127] on icon "scrollable content" at bounding box center [1492, 127] width 12 height 12
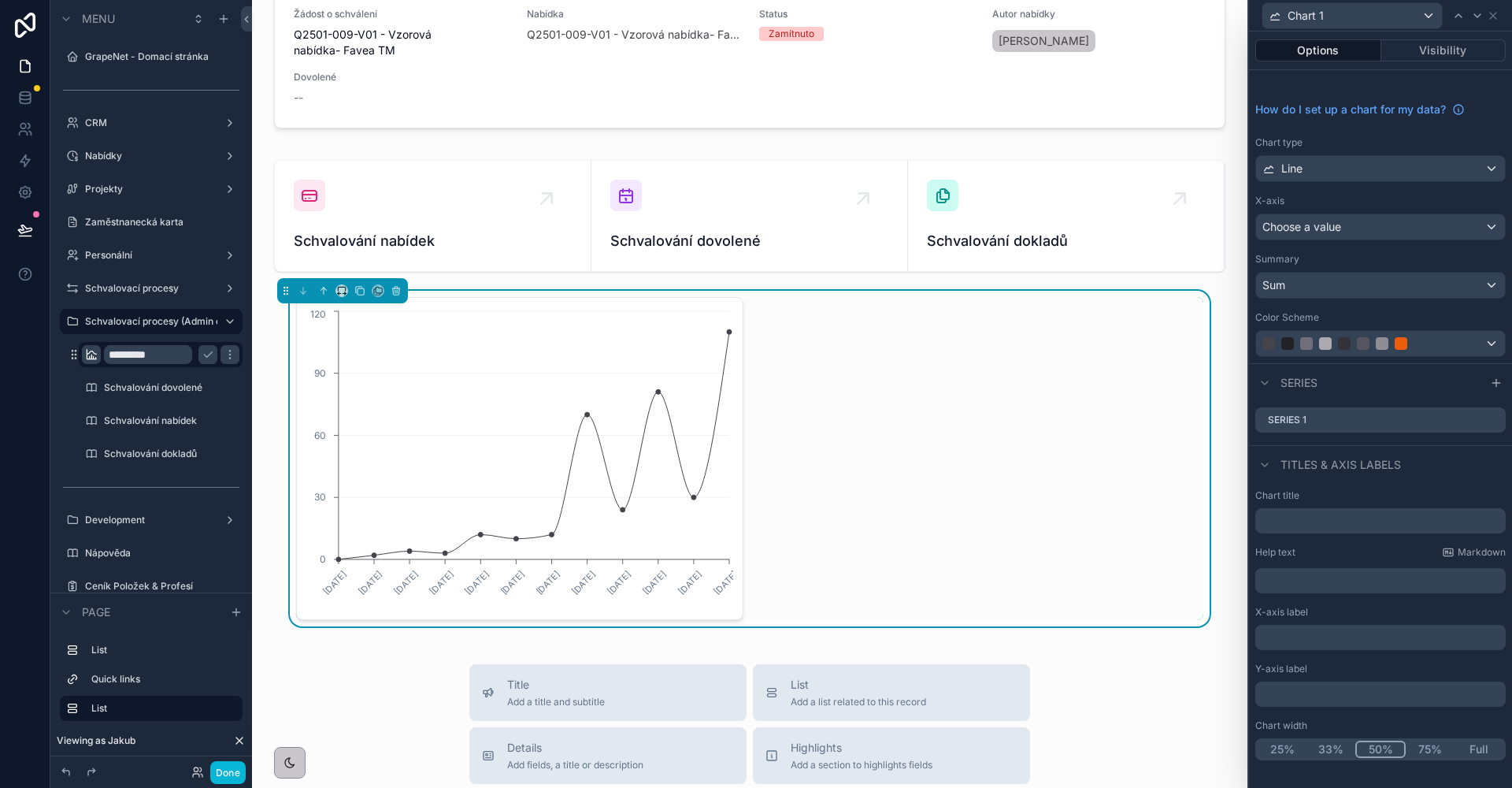
click at [1341, 169] on div "Line" at bounding box center [1380, 169] width 249 height 25
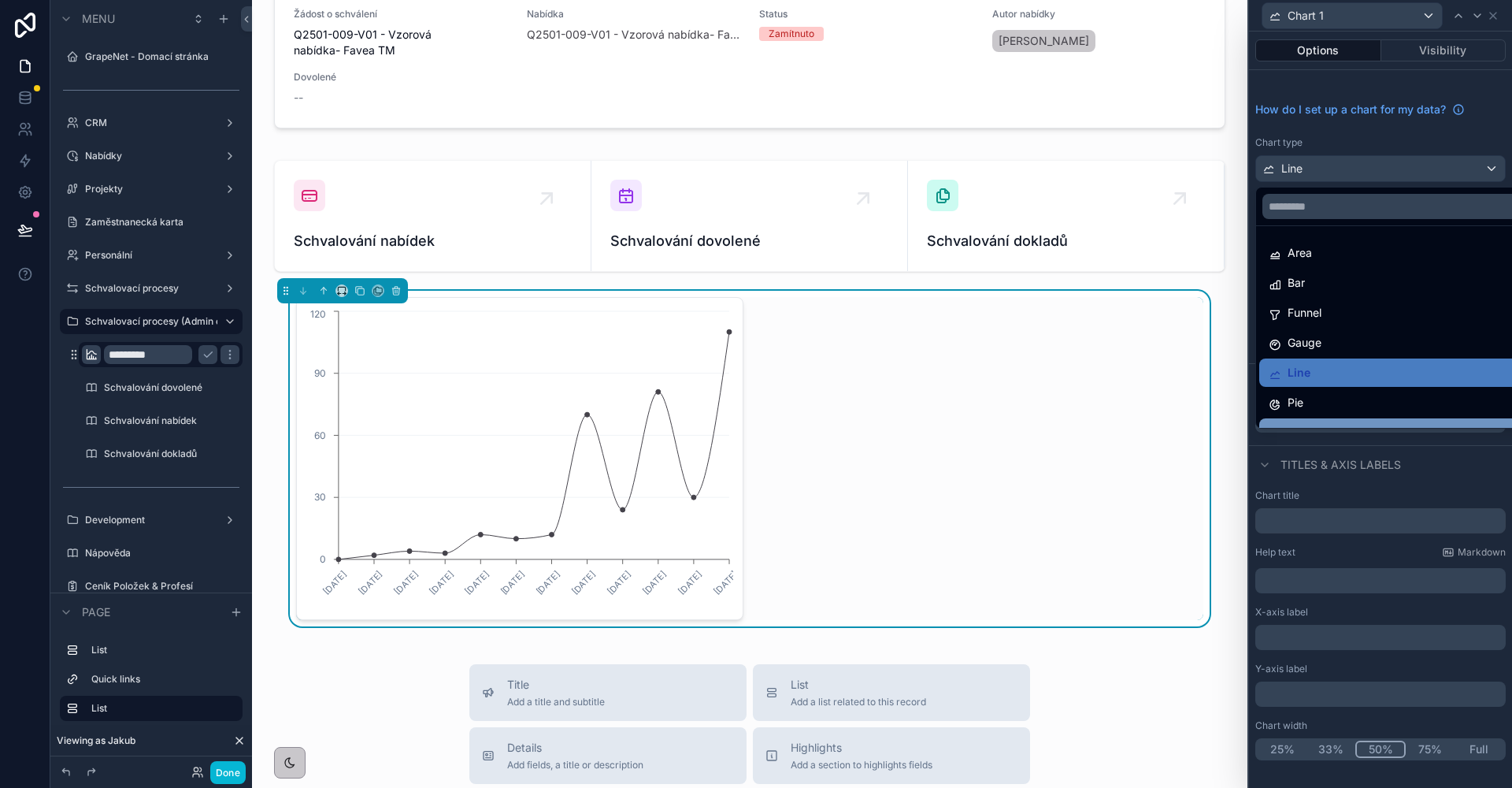
scroll to position [112, 0]
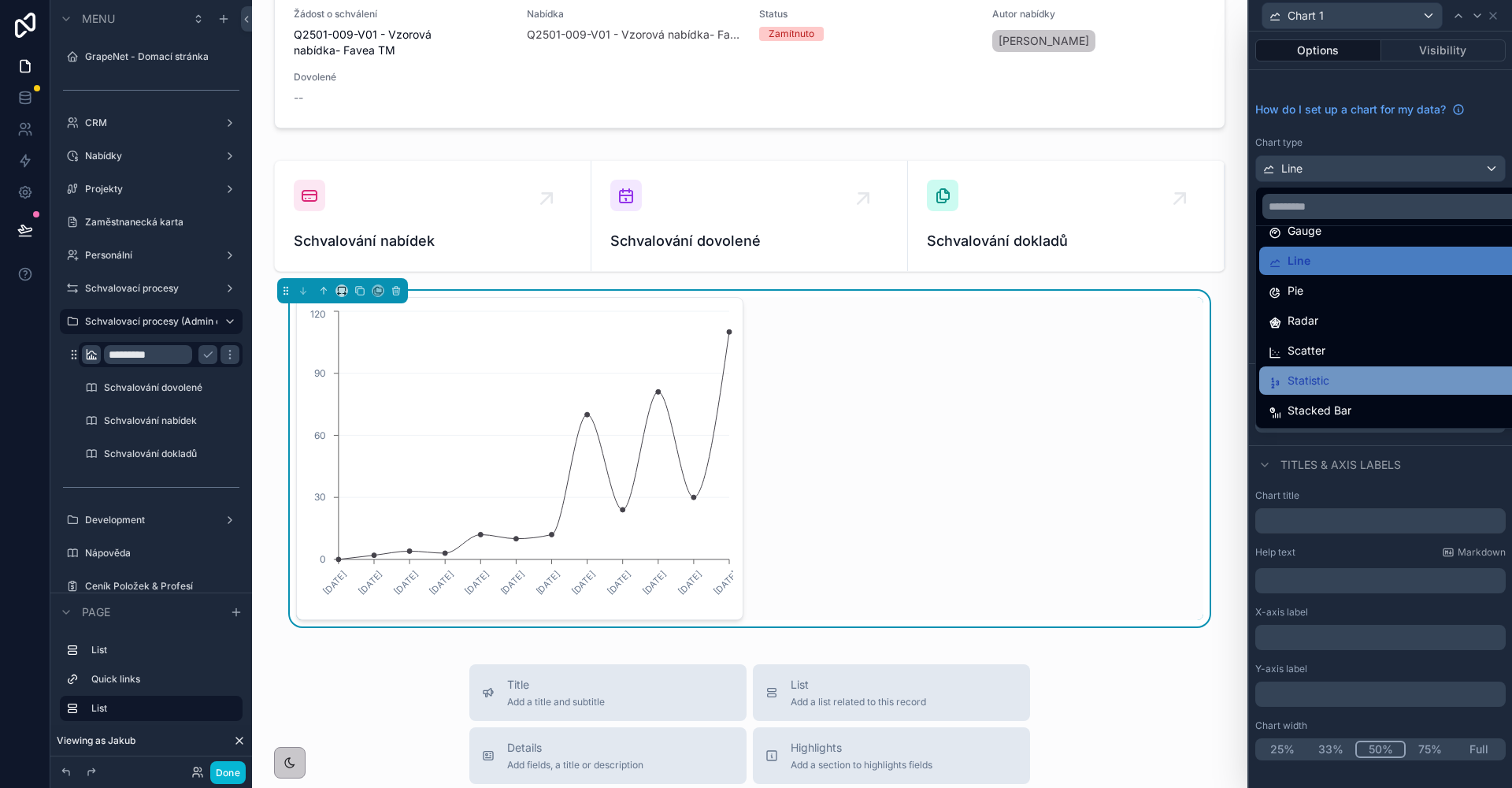
click at [1320, 375] on span "Statistic" at bounding box center [1308, 380] width 42 height 19
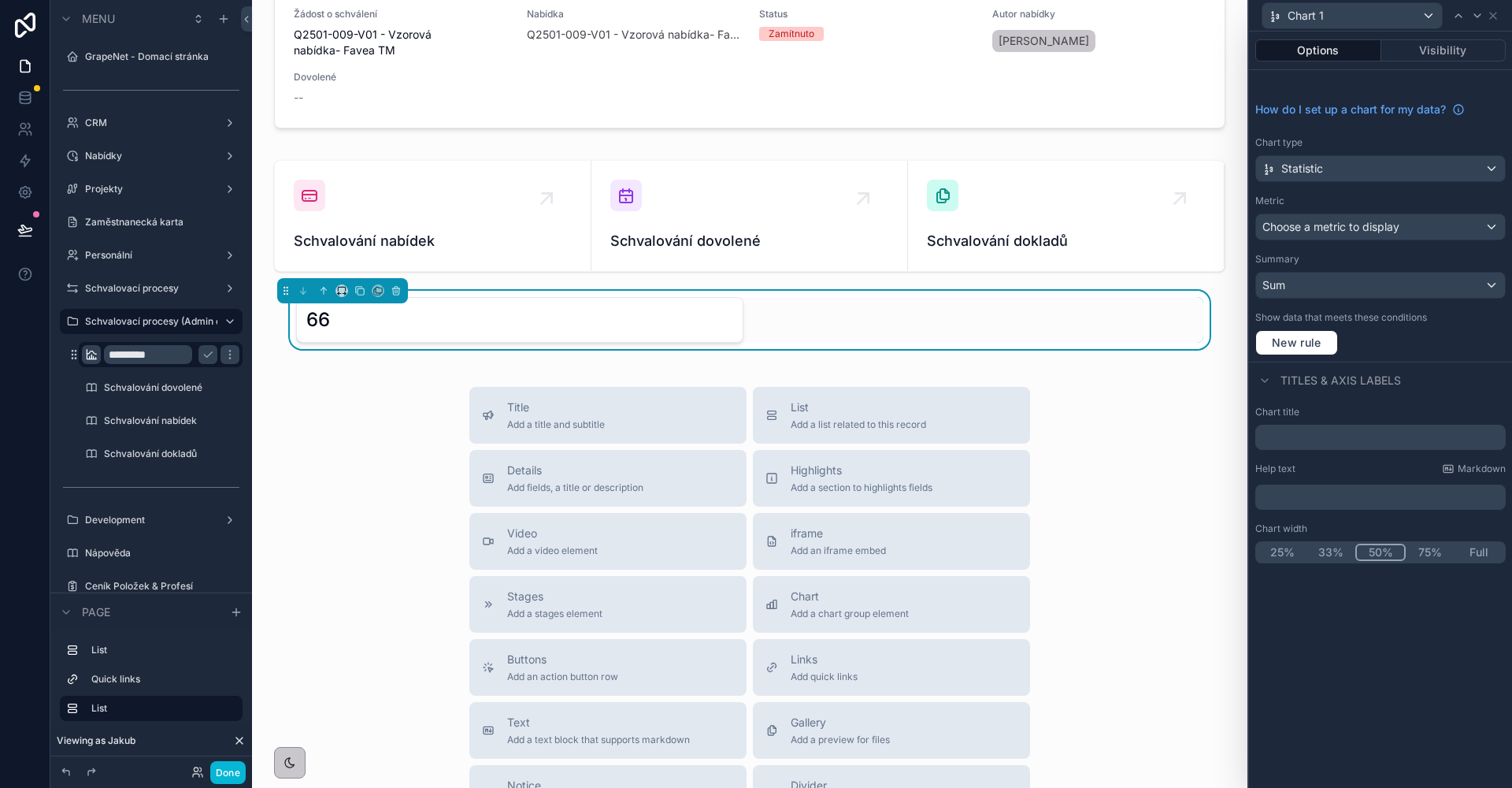
click at [1333, 228] on span "Choose a metric to display" at bounding box center [1330, 226] width 137 height 13
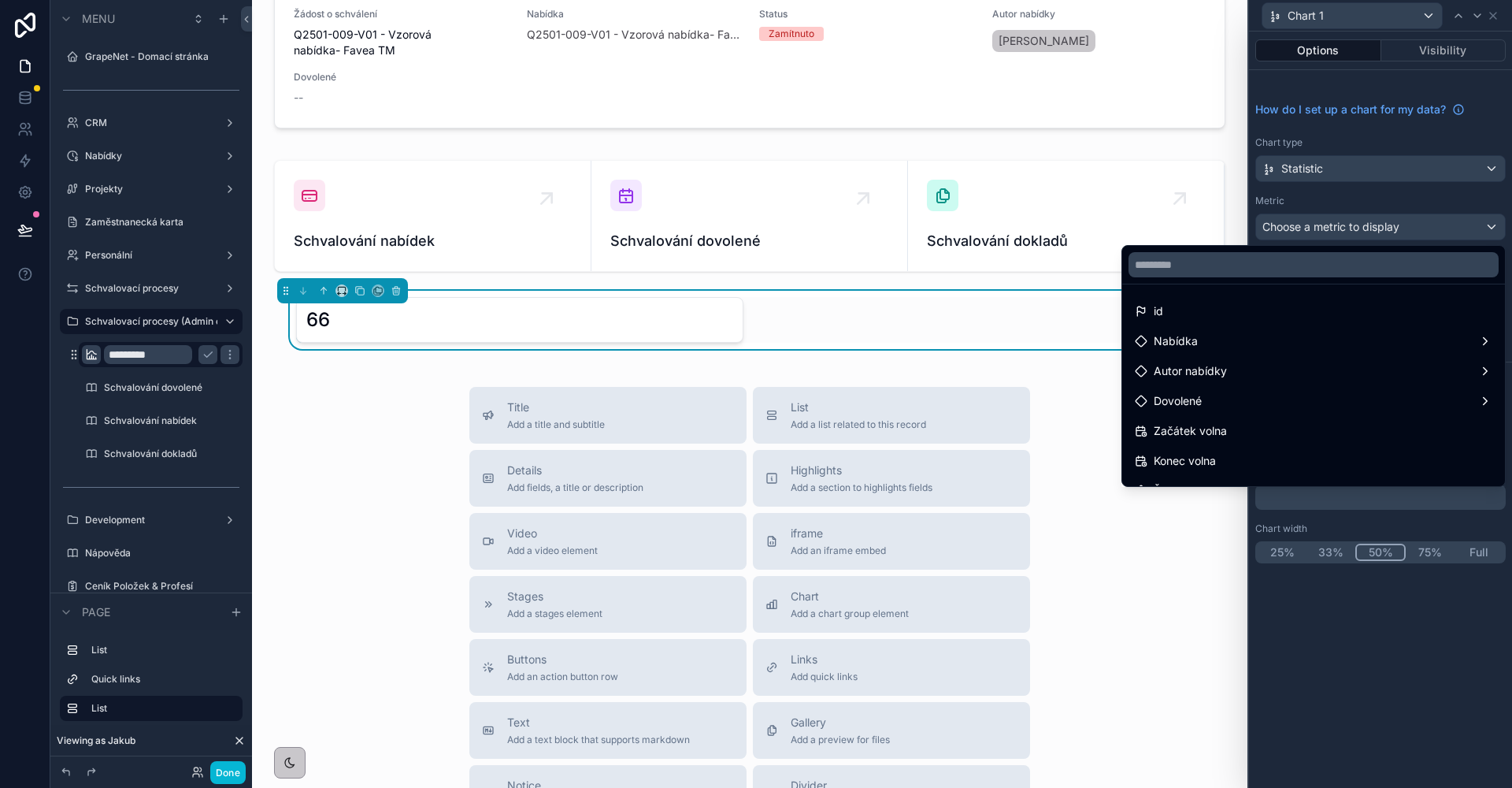
click at [1341, 207] on div at bounding box center [1380, 394] width 263 height 788
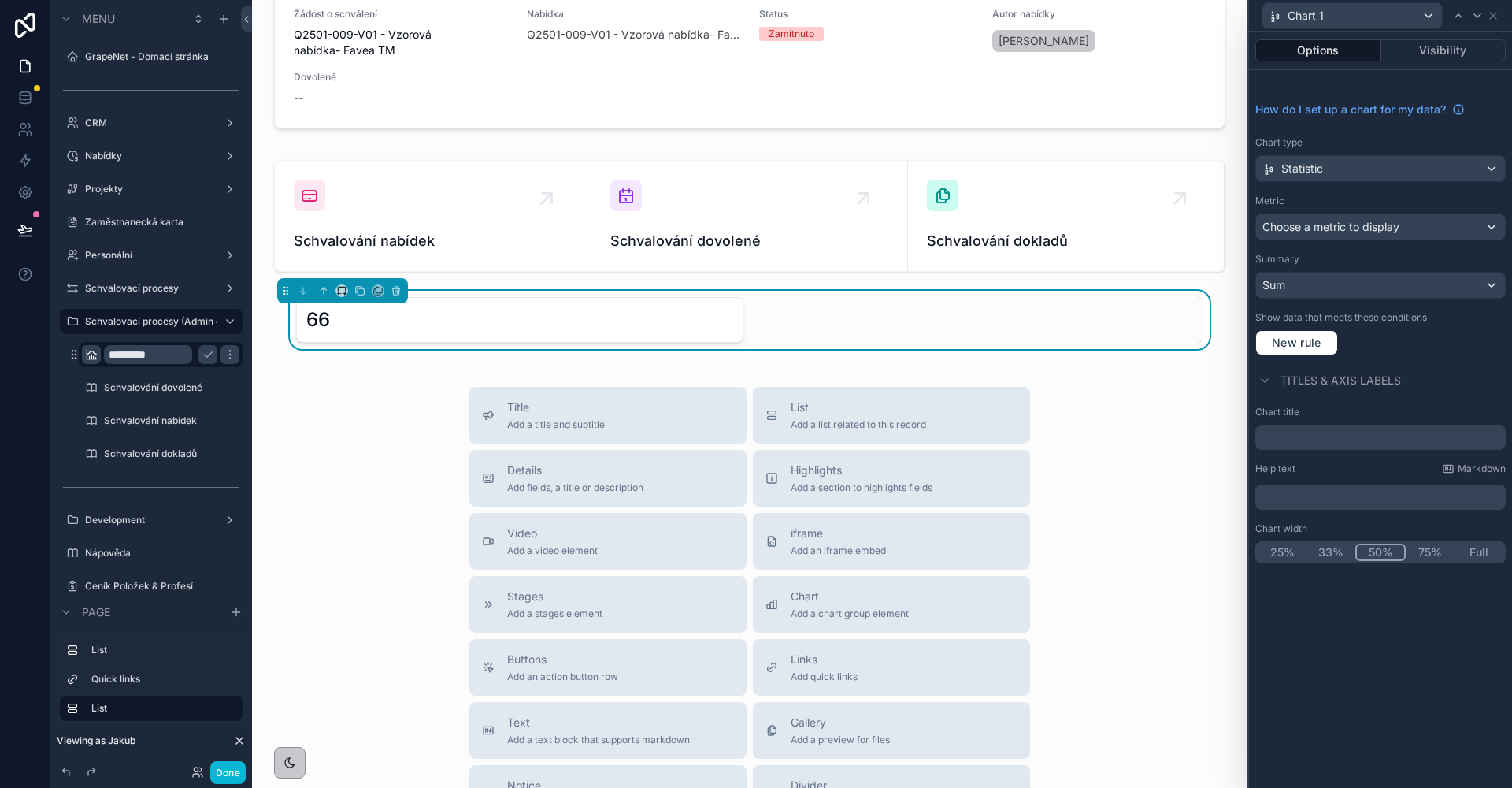
click at [1357, 231] on span "Choose a metric to display" at bounding box center [1330, 226] width 137 height 13
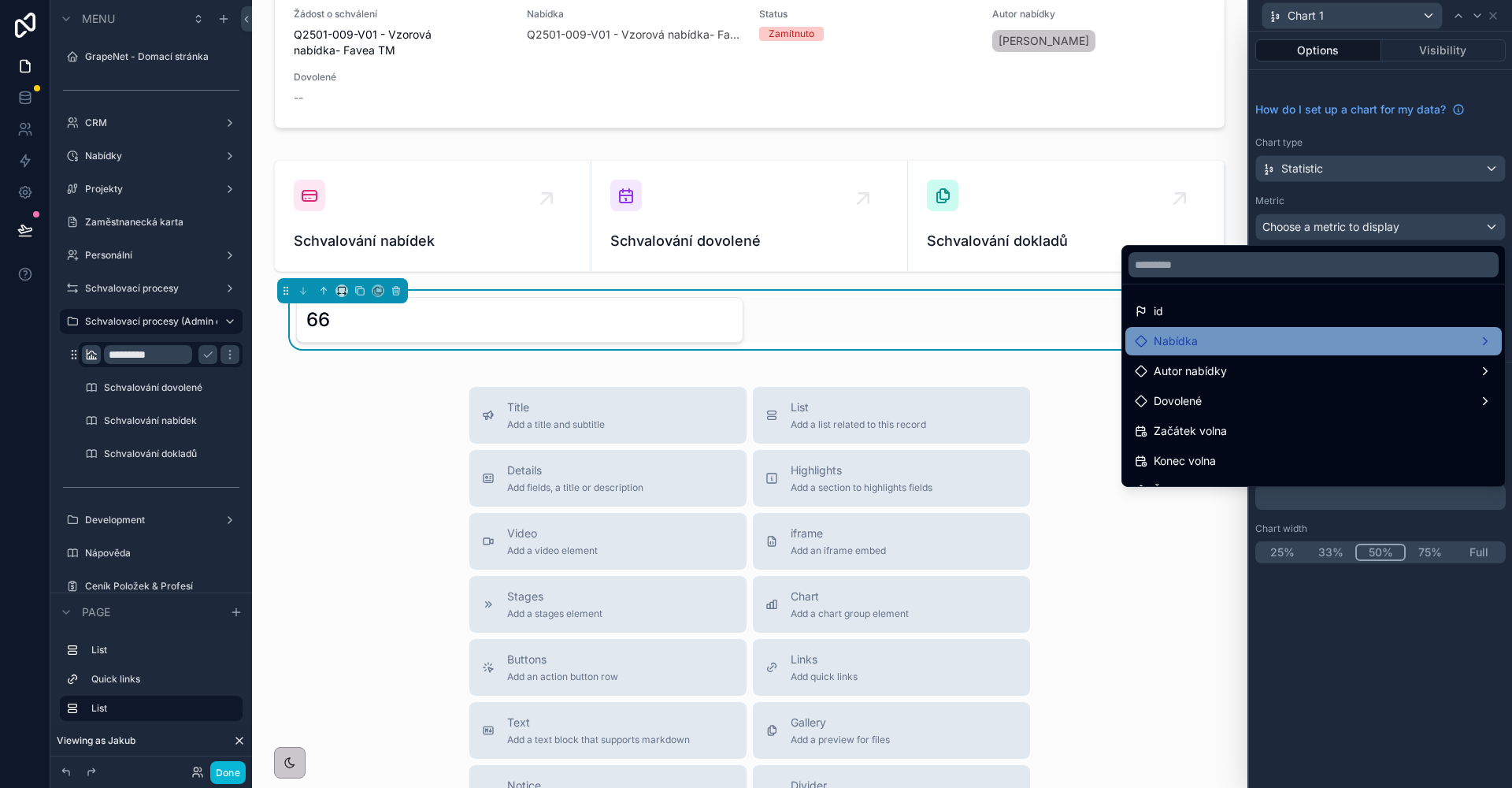
click at [1325, 341] on div "Nabídka" at bounding box center [1313, 341] width 358 height 19
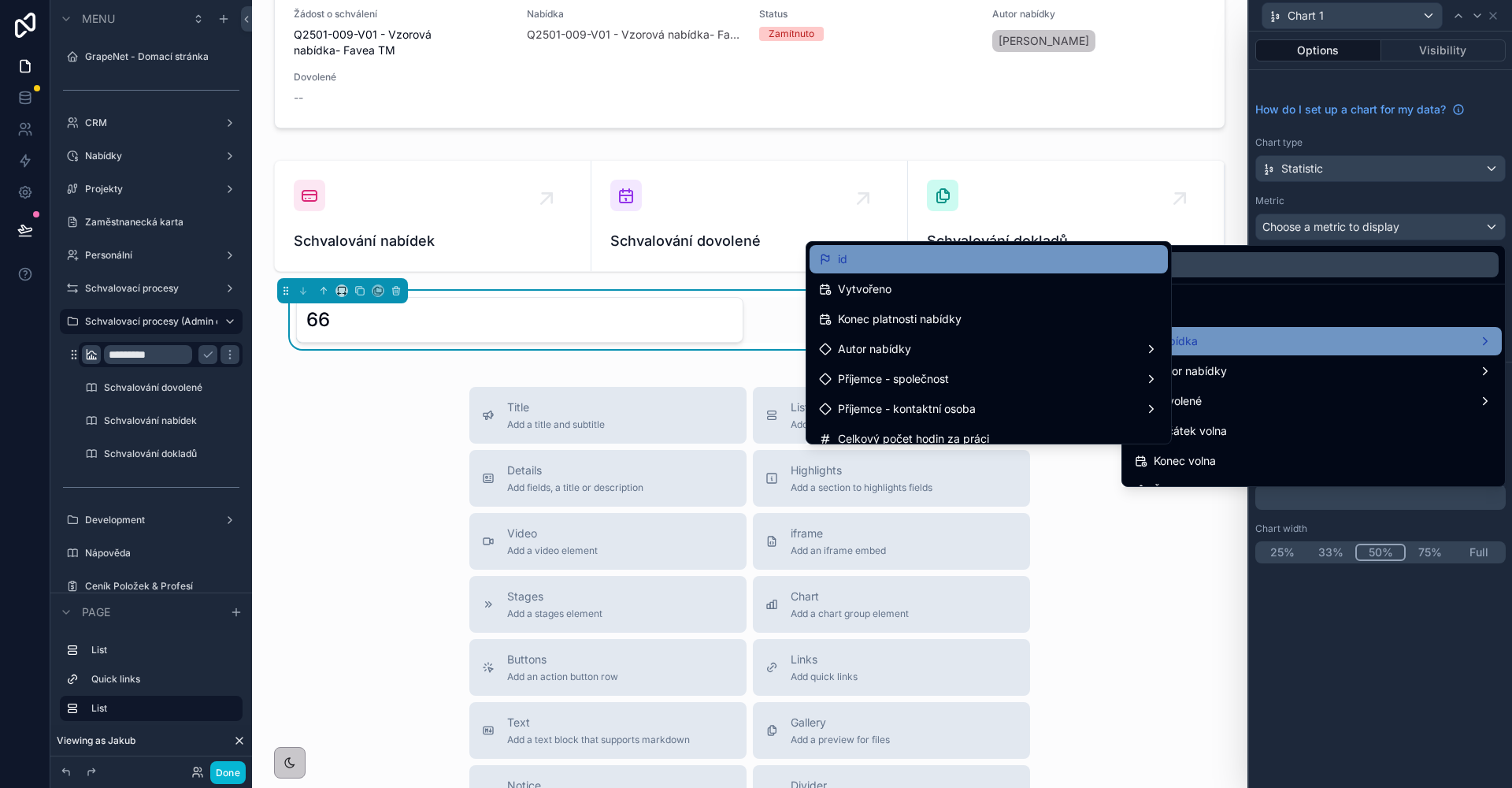
click at [941, 270] on div "id" at bounding box center [989, 259] width 358 height 28
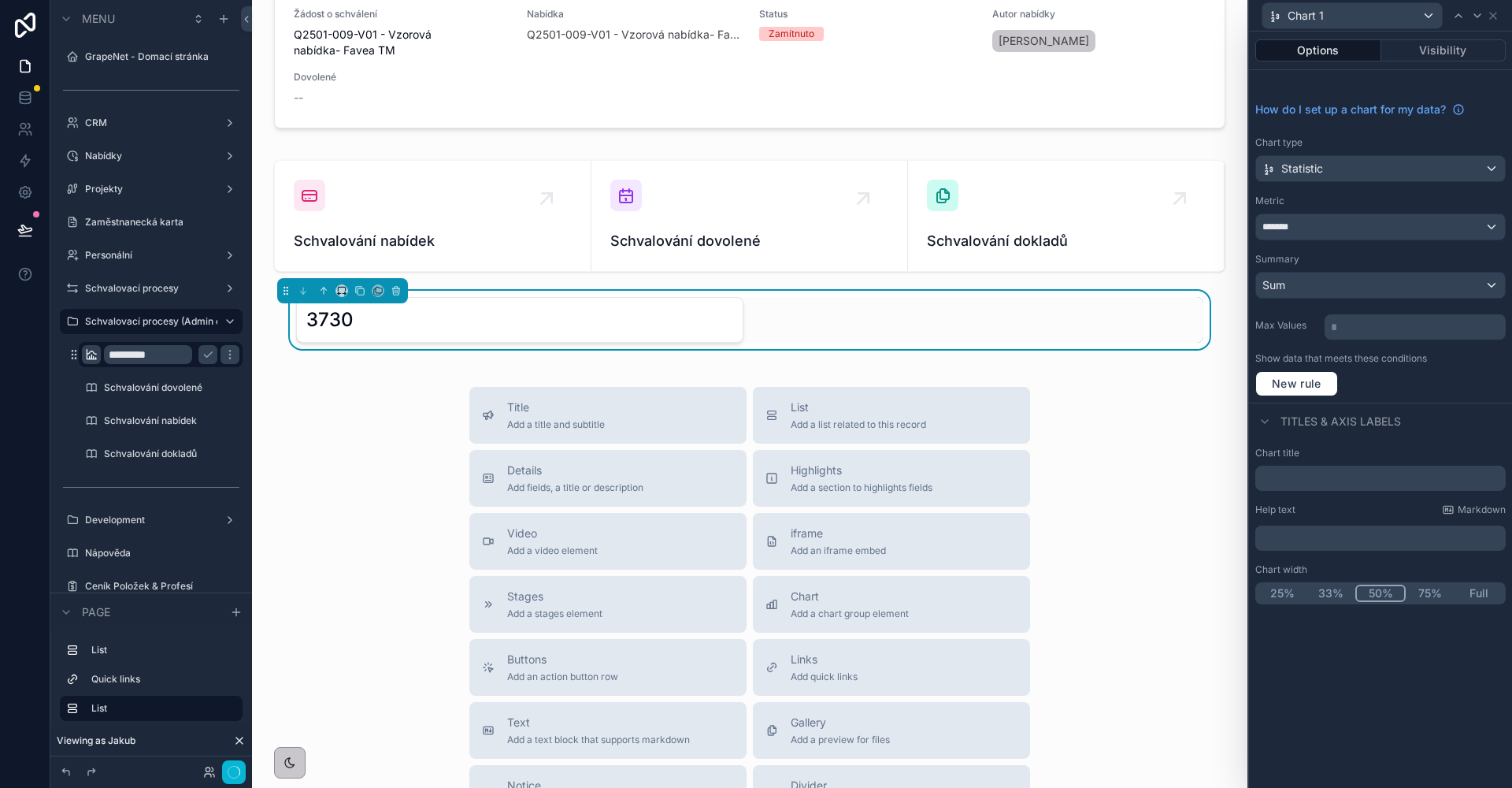
click at [1386, 298] on button "Sum" at bounding box center [1380, 285] width 251 height 27
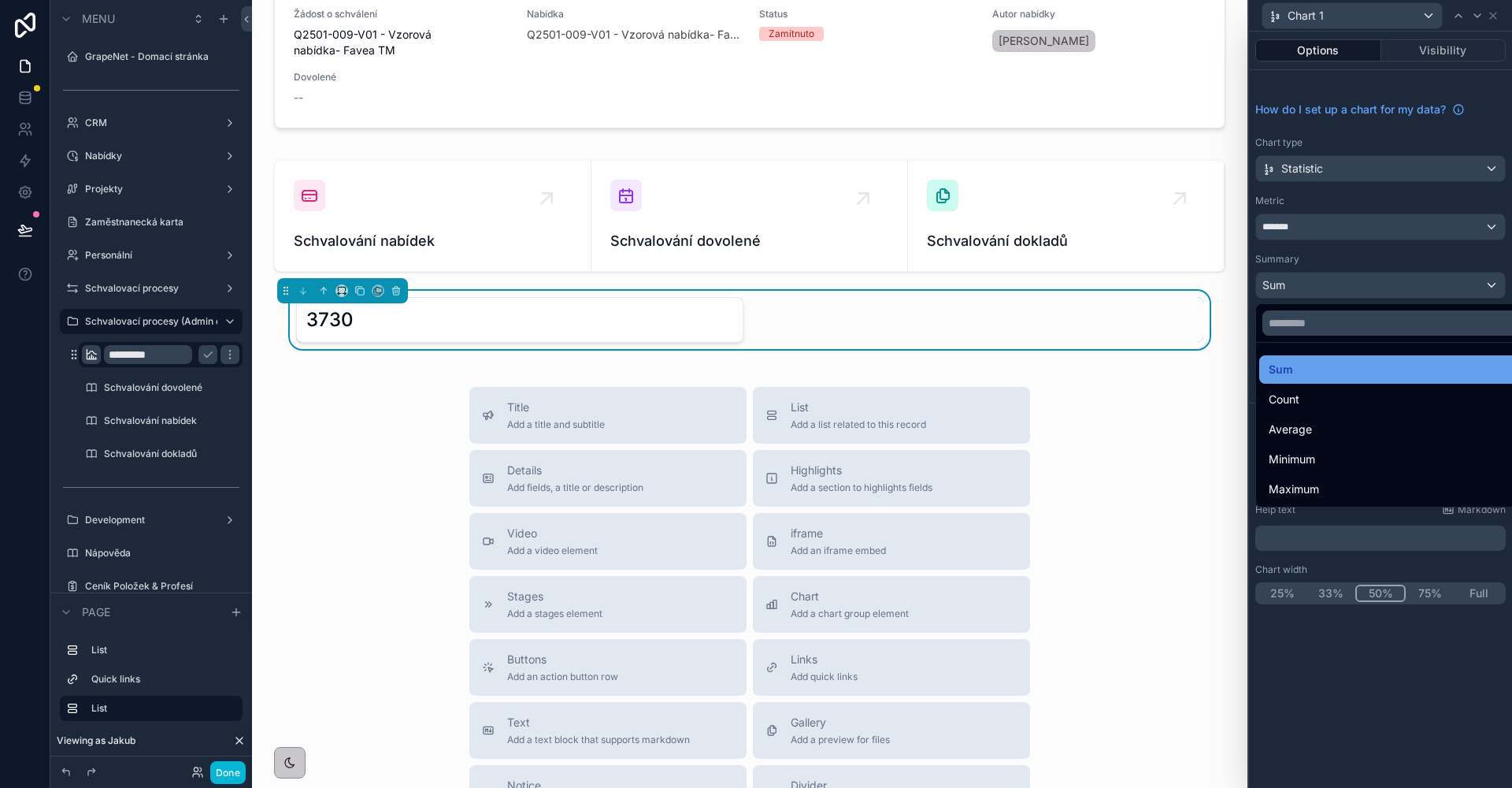
click at [1321, 364] on div "Sum" at bounding box center [1399, 369] width 260 height 19
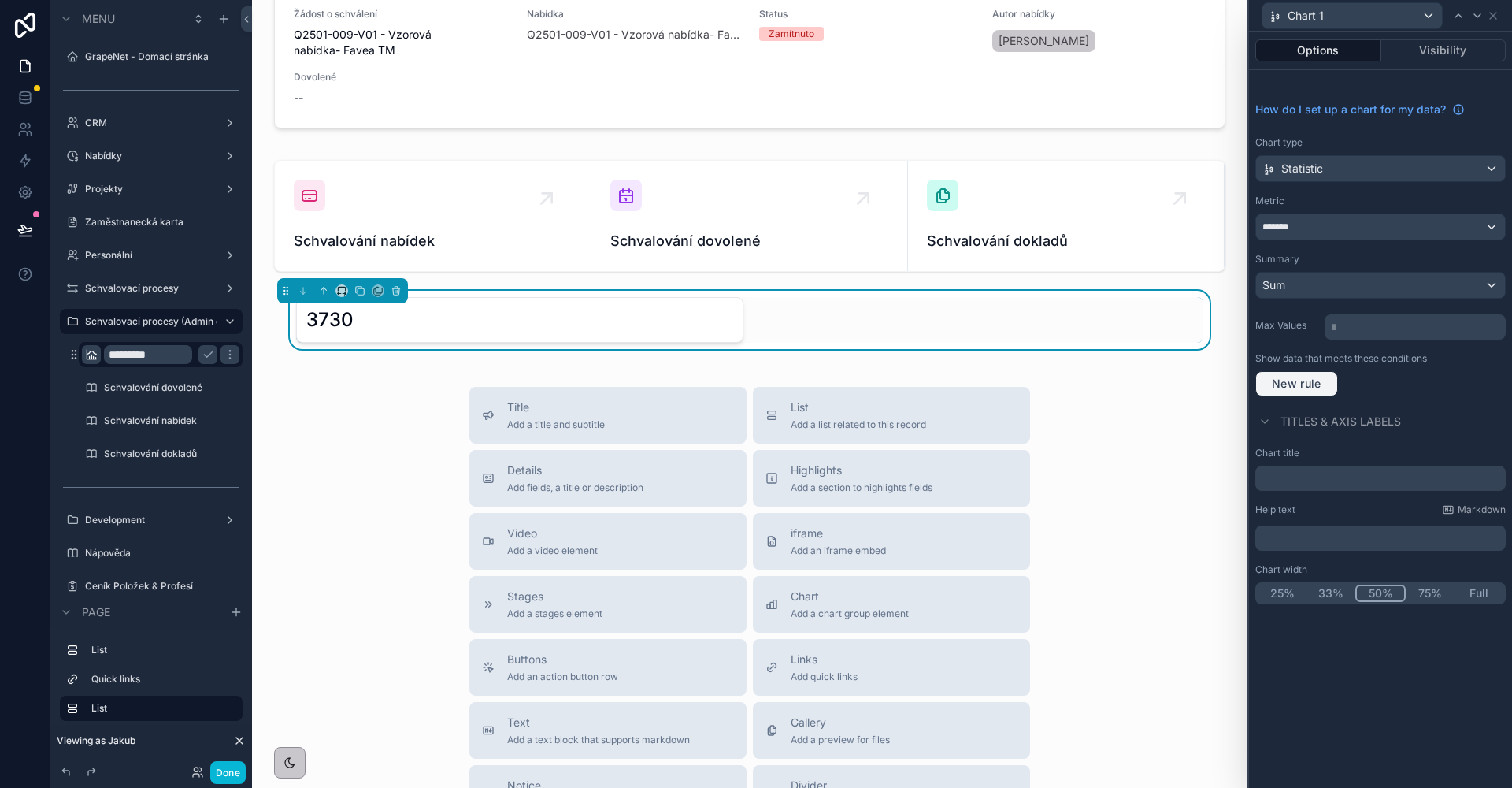
click at [1324, 377] on span "New rule" at bounding box center [1297, 383] width 62 height 14
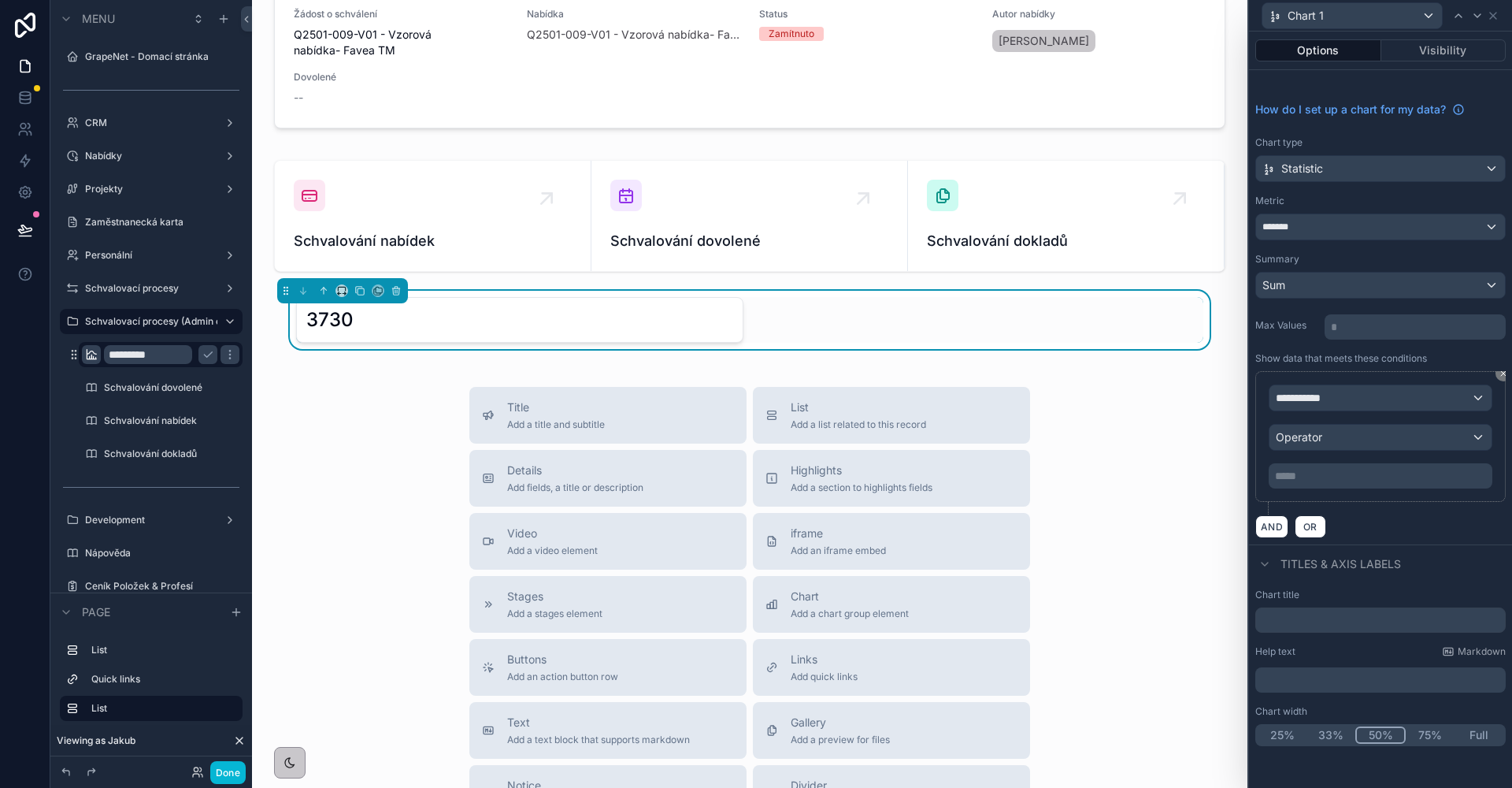
click at [1399, 387] on div "**********" at bounding box center [1380, 397] width 222 height 25
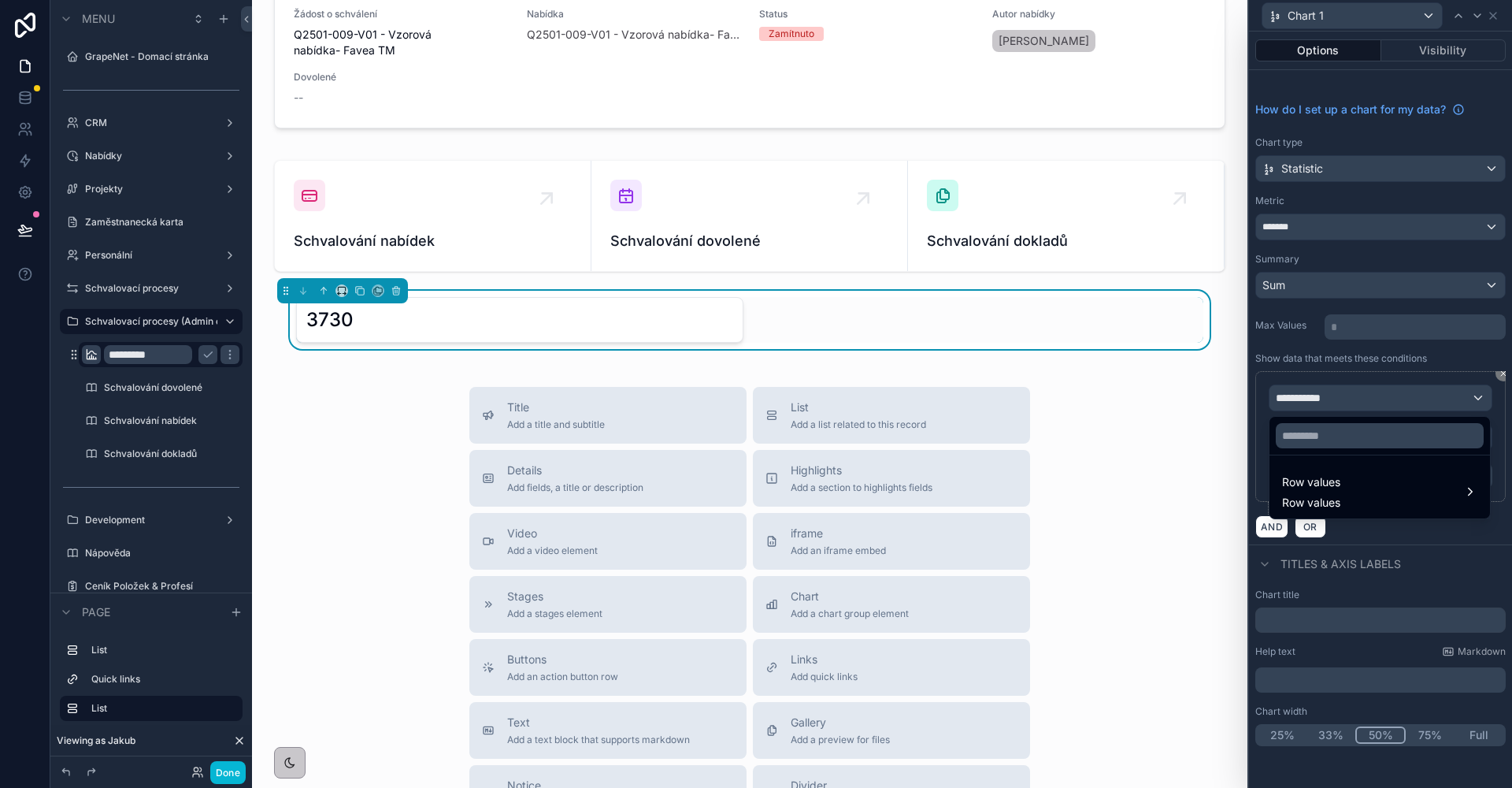
click at [1377, 419] on div at bounding box center [1380, 436] width 220 height 38
click at [1375, 427] on input "text" at bounding box center [1379, 435] width 208 height 25
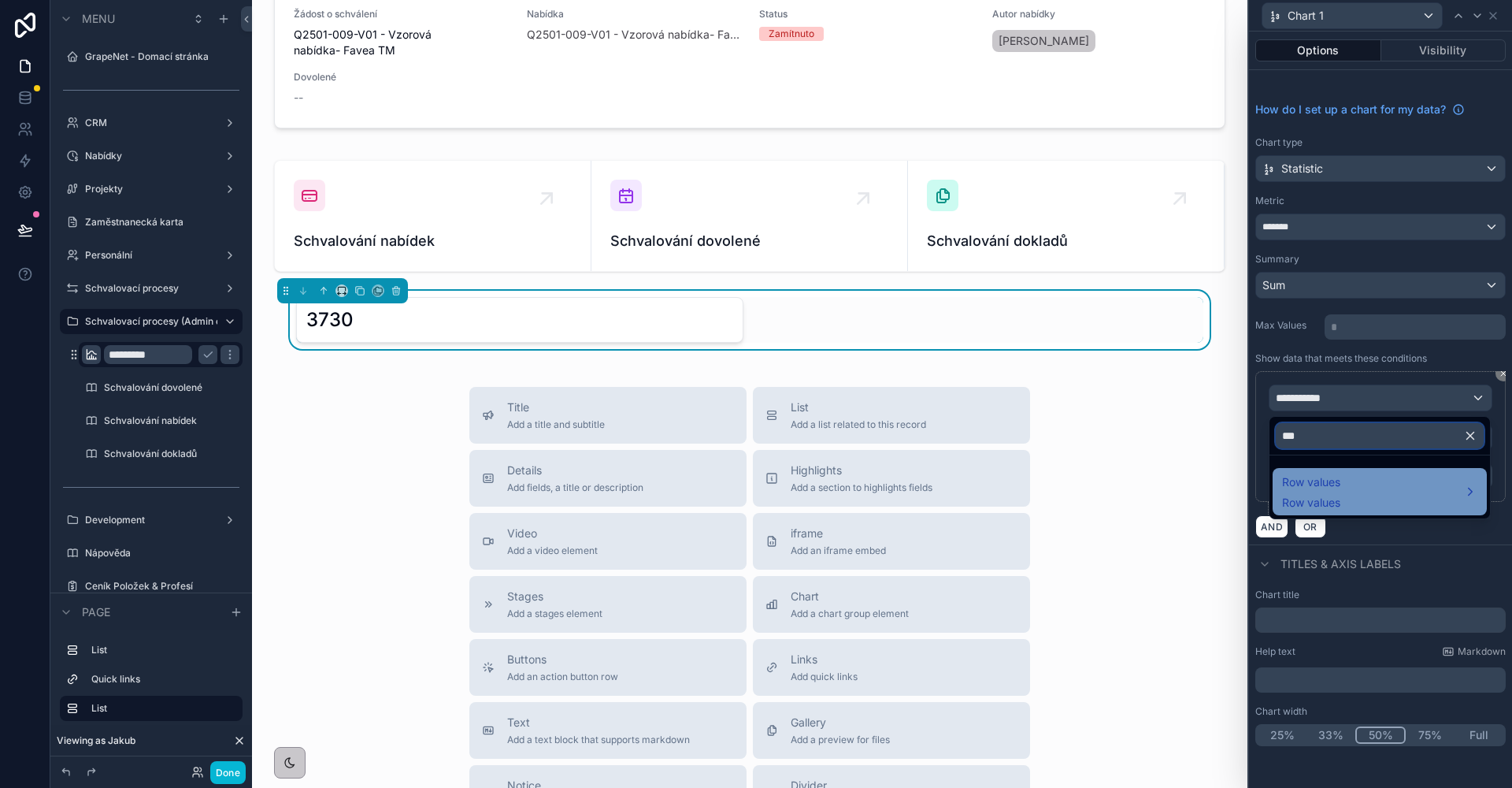
type input "***"
click at [1349, 482] on div "Row values Row values" at bounding box center [1380, 492] width 196 height 38
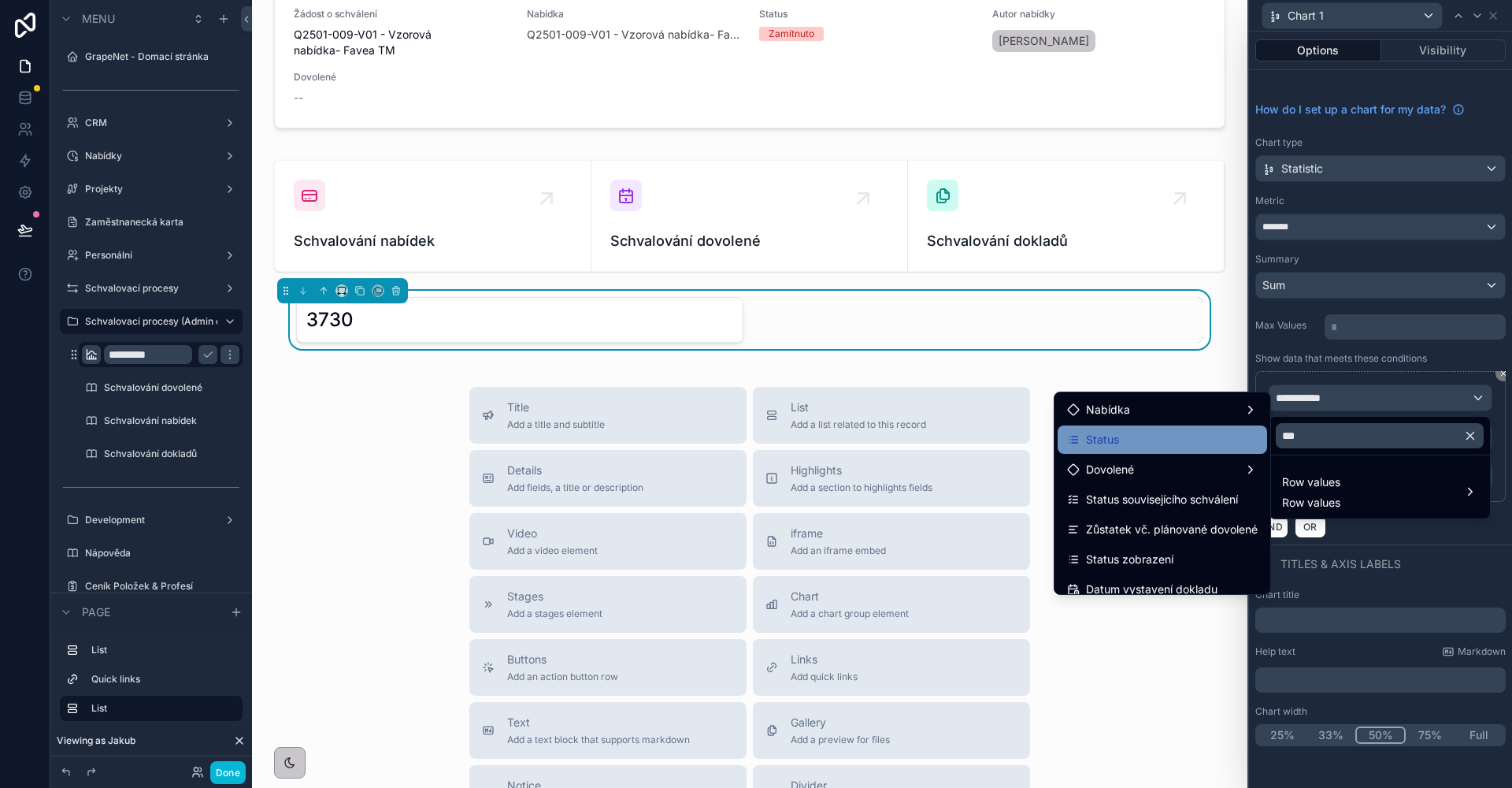
click at [1199, 425] on div "Status" at bounding box center [1162, 439] width 210 height 28
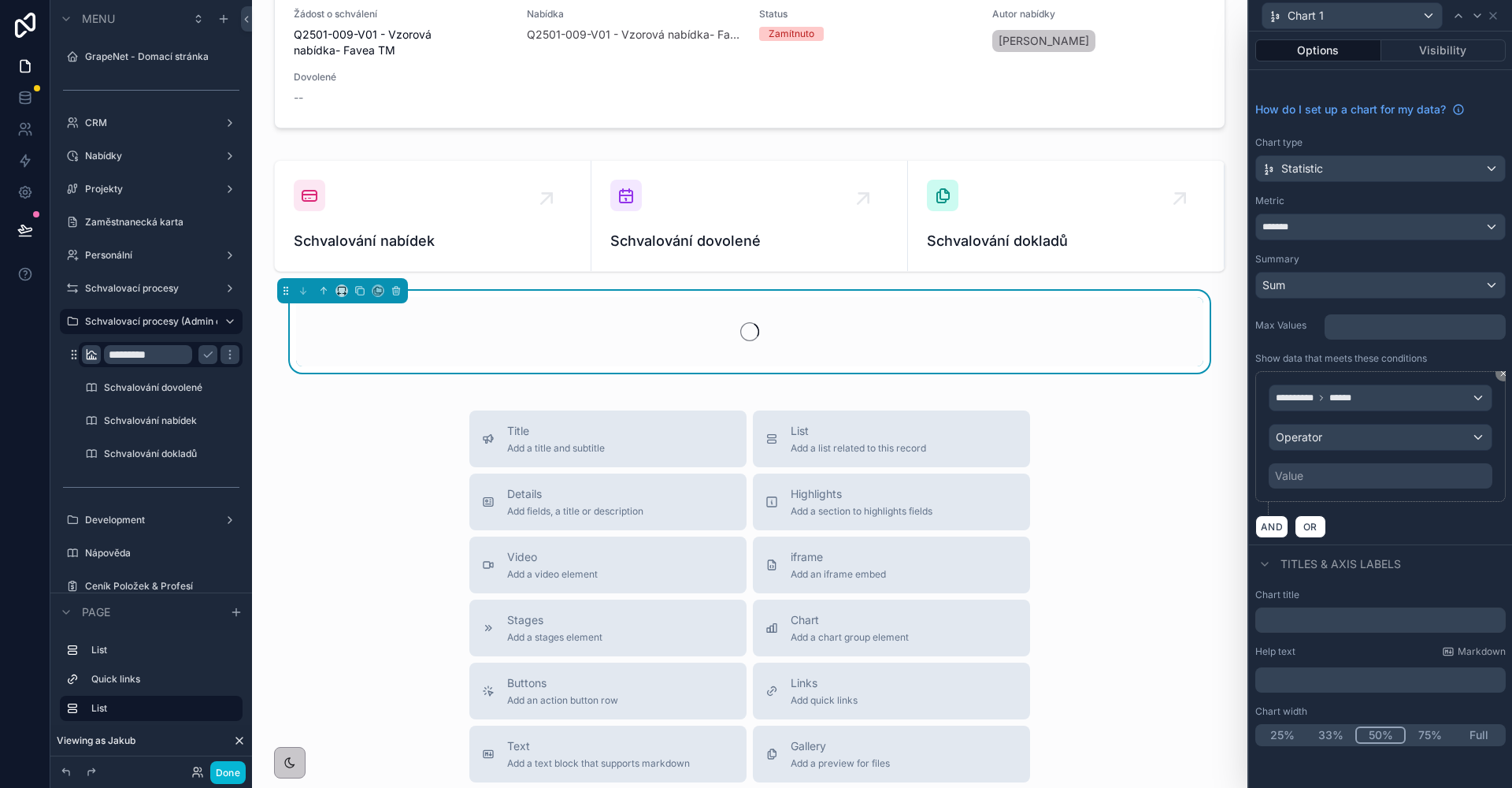
click at [1329, 423] on div "**********" at bounding box center [1380, 436] width 224 height 104
click at [1332, 433] on div "Operator" at bounding box center [1380, 437] width 222 height 25
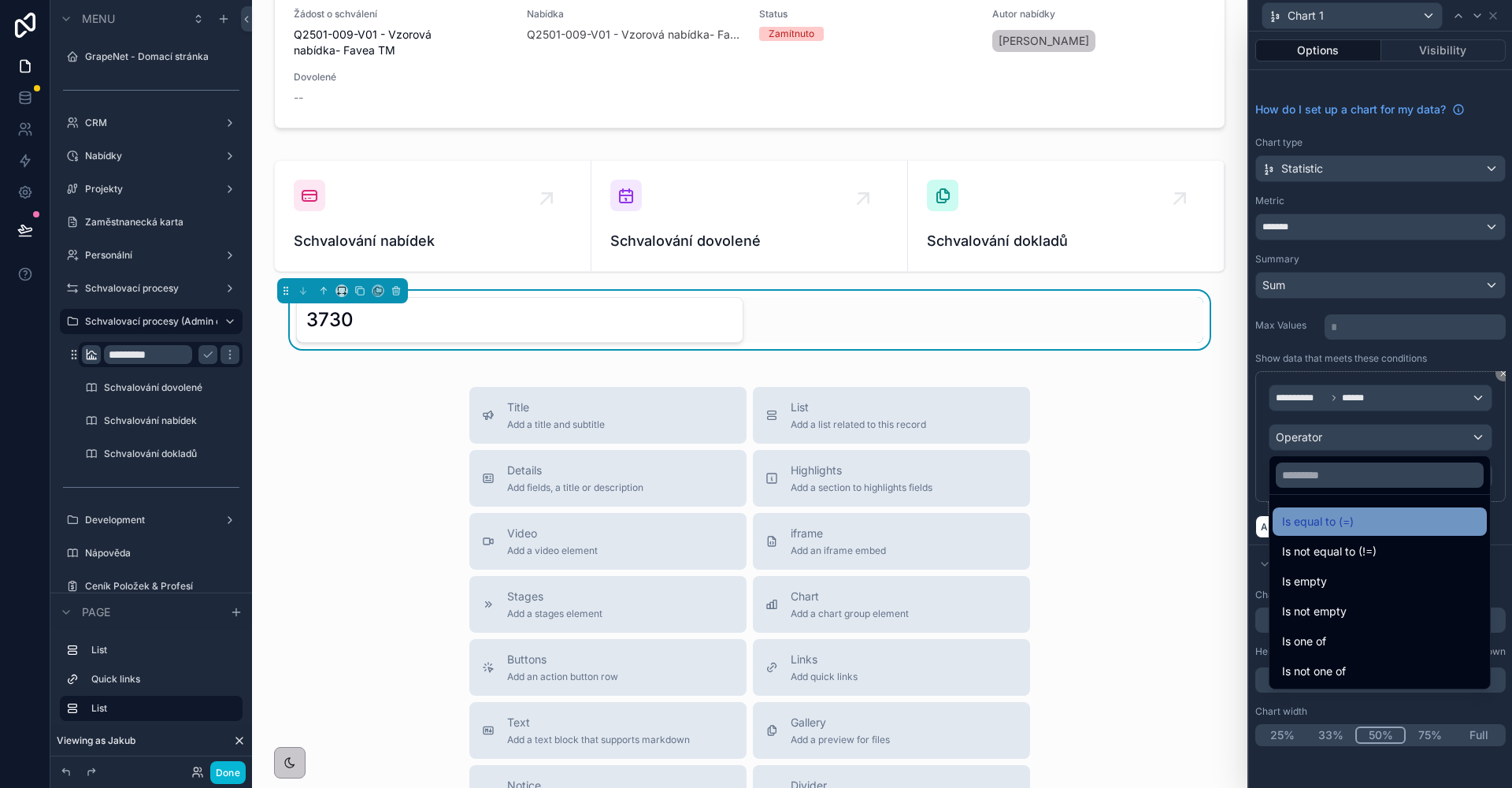
click at [1338, 514] on span "Is equal to (=)" at bounding box center [1317, 521] width 72 height 19
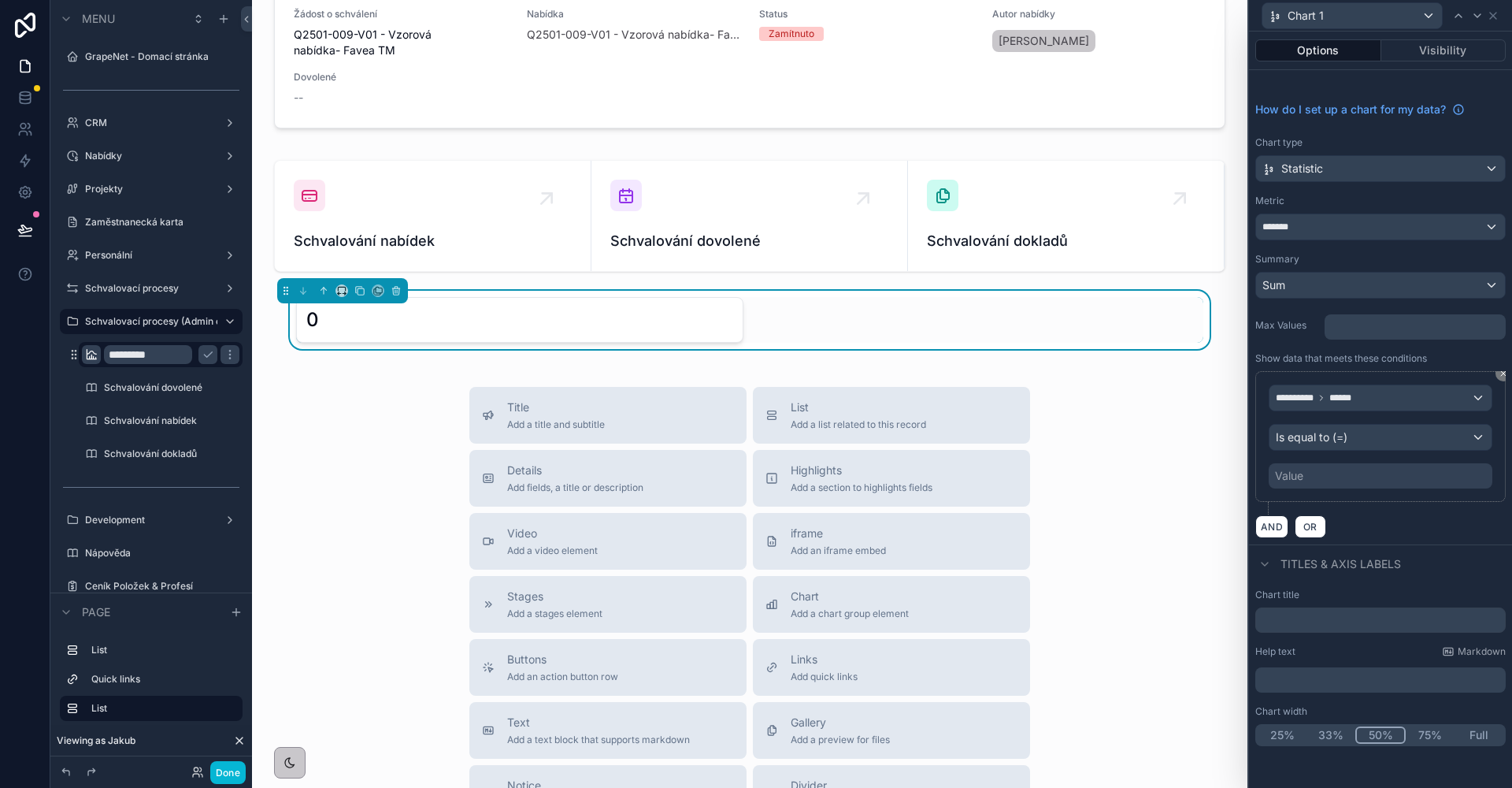
click at [1329, 481] on div "Value" at bounding box center [1380, 475] width 224 height 25
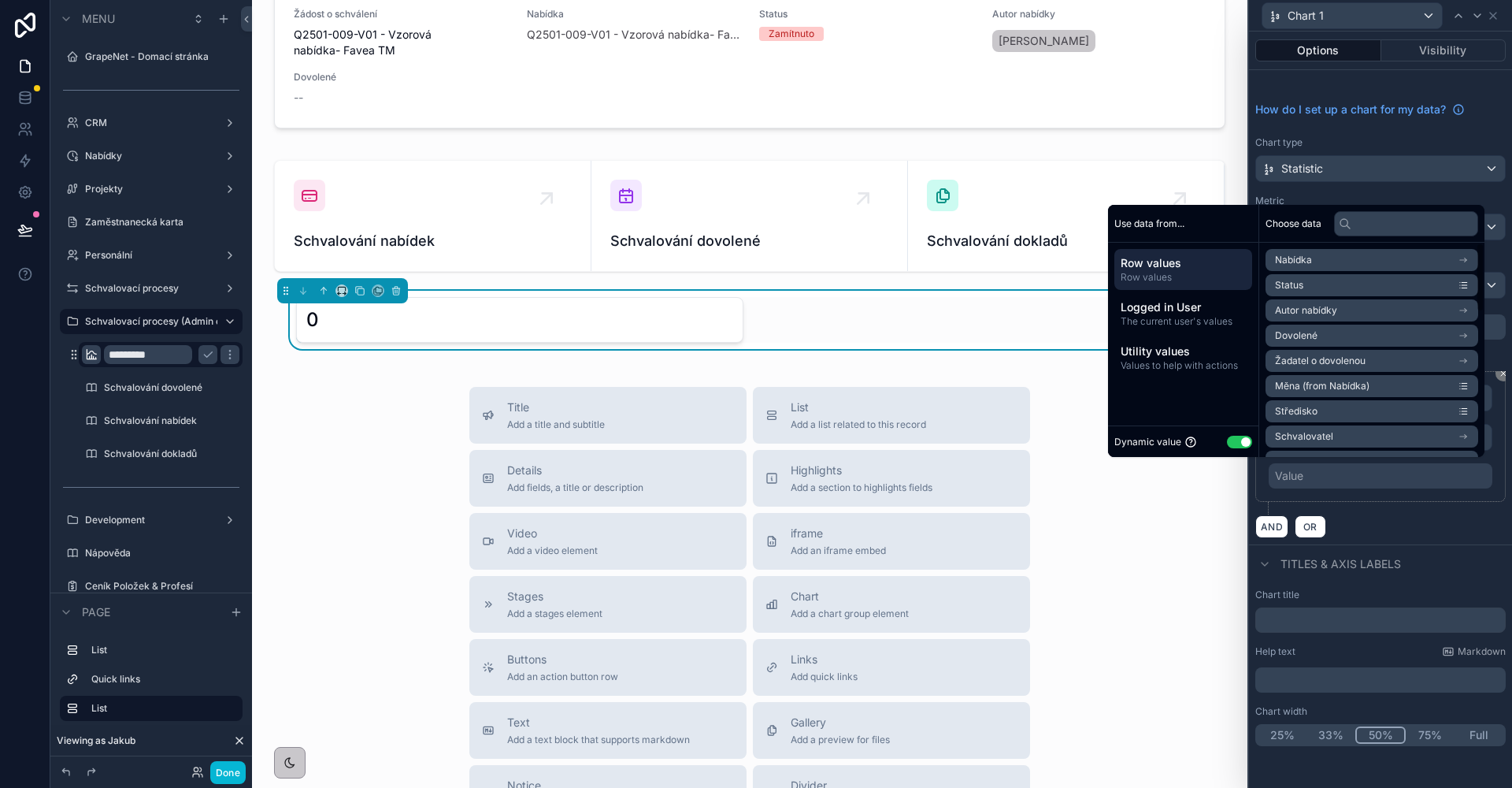
click at [1254, 439] on div "Dynamic value Use setting" at bounding box center [1182, 441] width 150 height 31
click at [1251, 440] on button "Use setting" at bounding box center [1239, 442] width 25 height 12
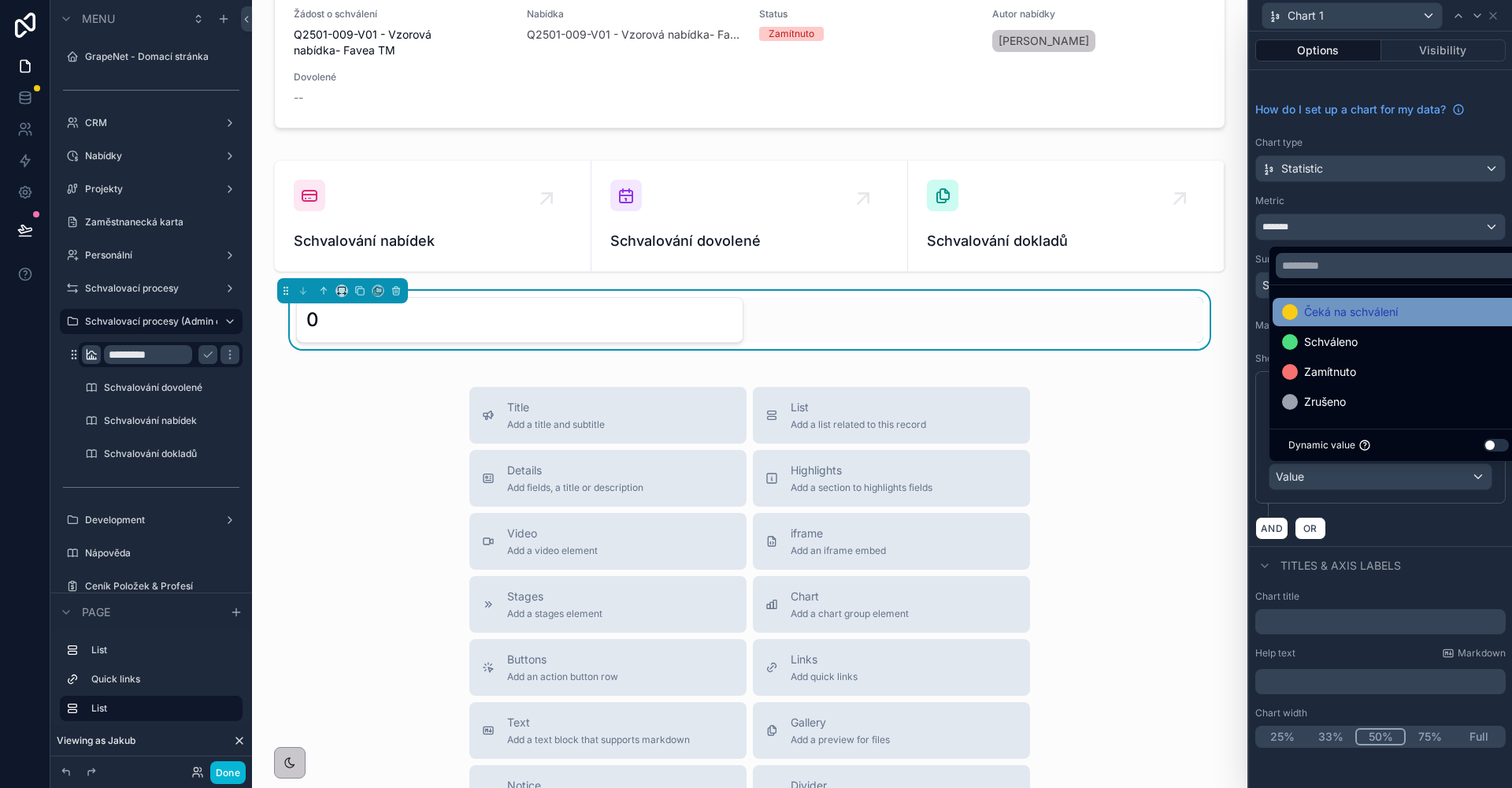
click at [1347, 311] on span "Čeká na schválení" at bounding box center [1351, 312] width 94 height 19
click at [1410, 503] on div "**********" at bounding box center [1380, 443] width 251 height 145
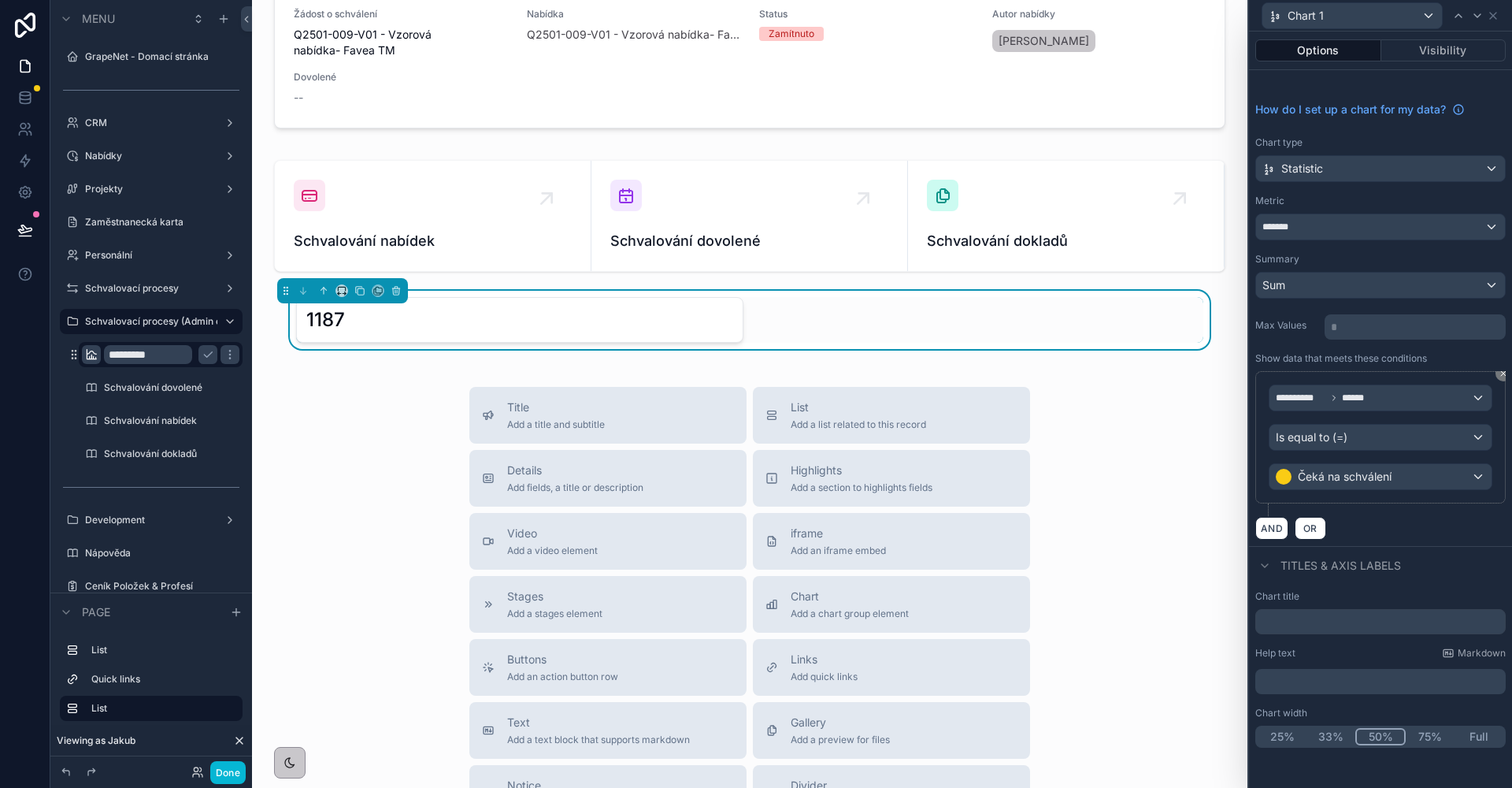
click at [1319, 233] on div "*******" at bounding box center [1380, 226] width 249 height 25
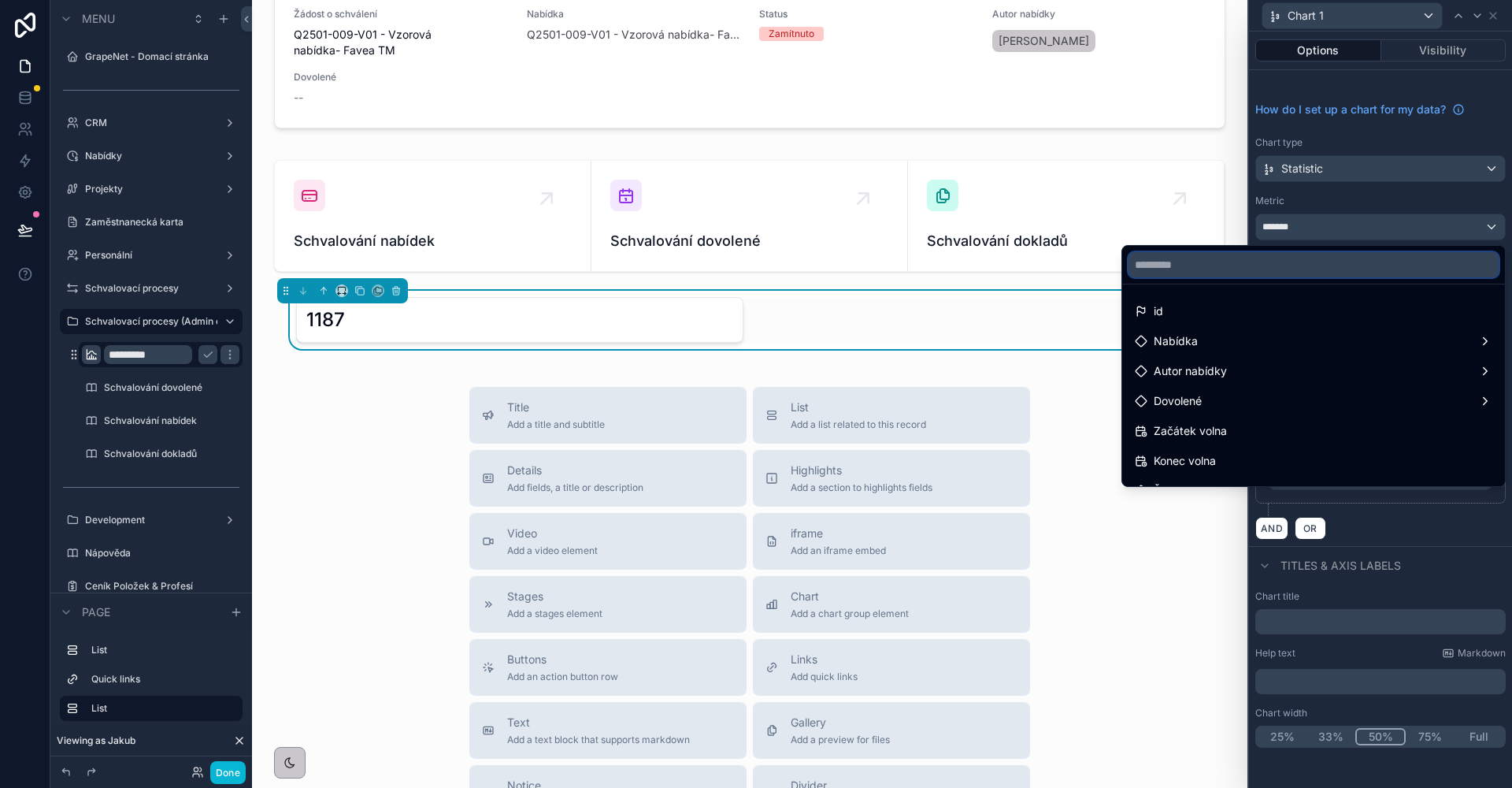
click at [1263, 267] on input "text" at bounding box center [1313, 264] width 370 height 25
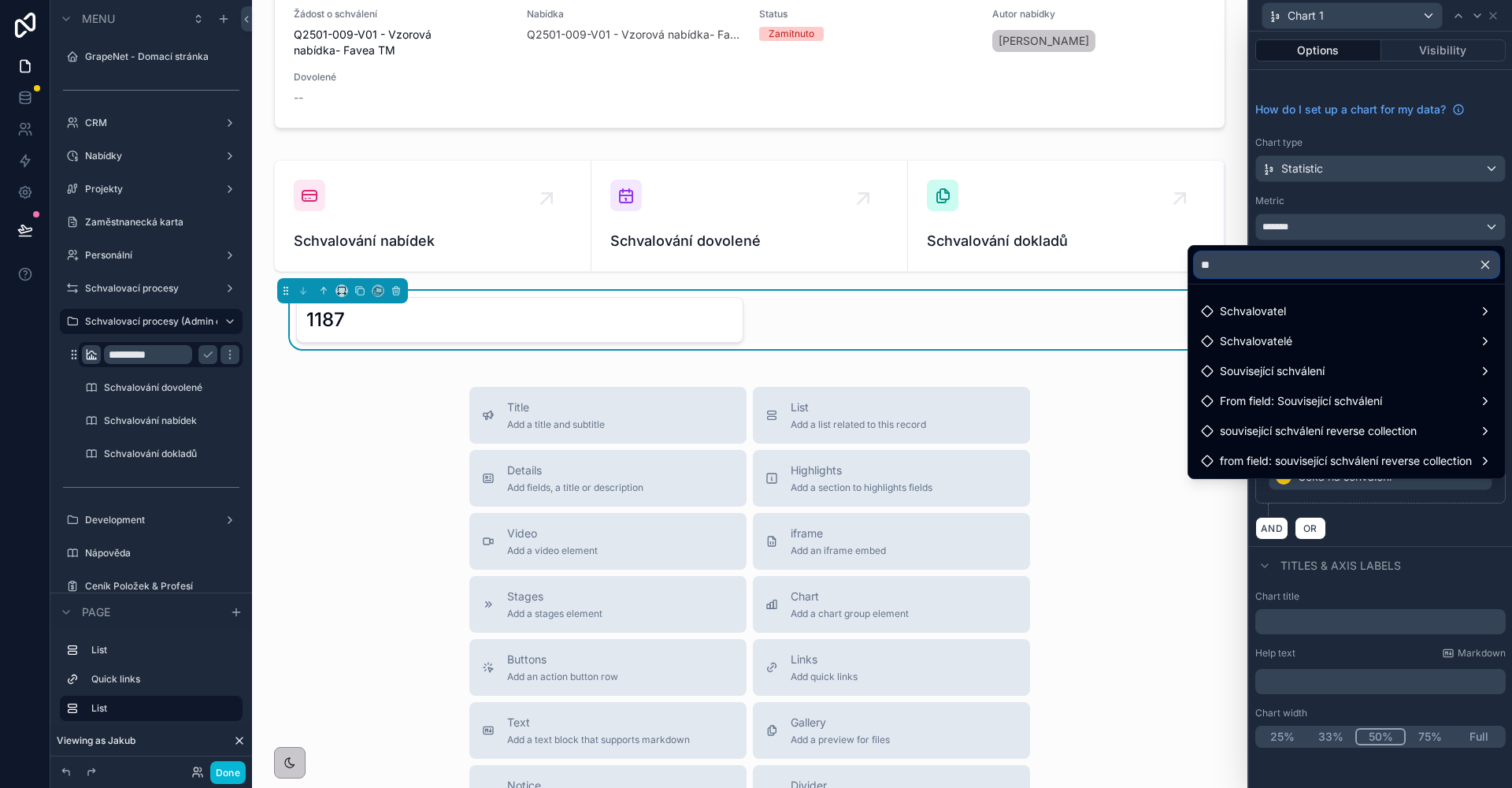
type input "***"
click at [1270, 272] on input "***" at bounding box center [1347, 264] width 304 height 25
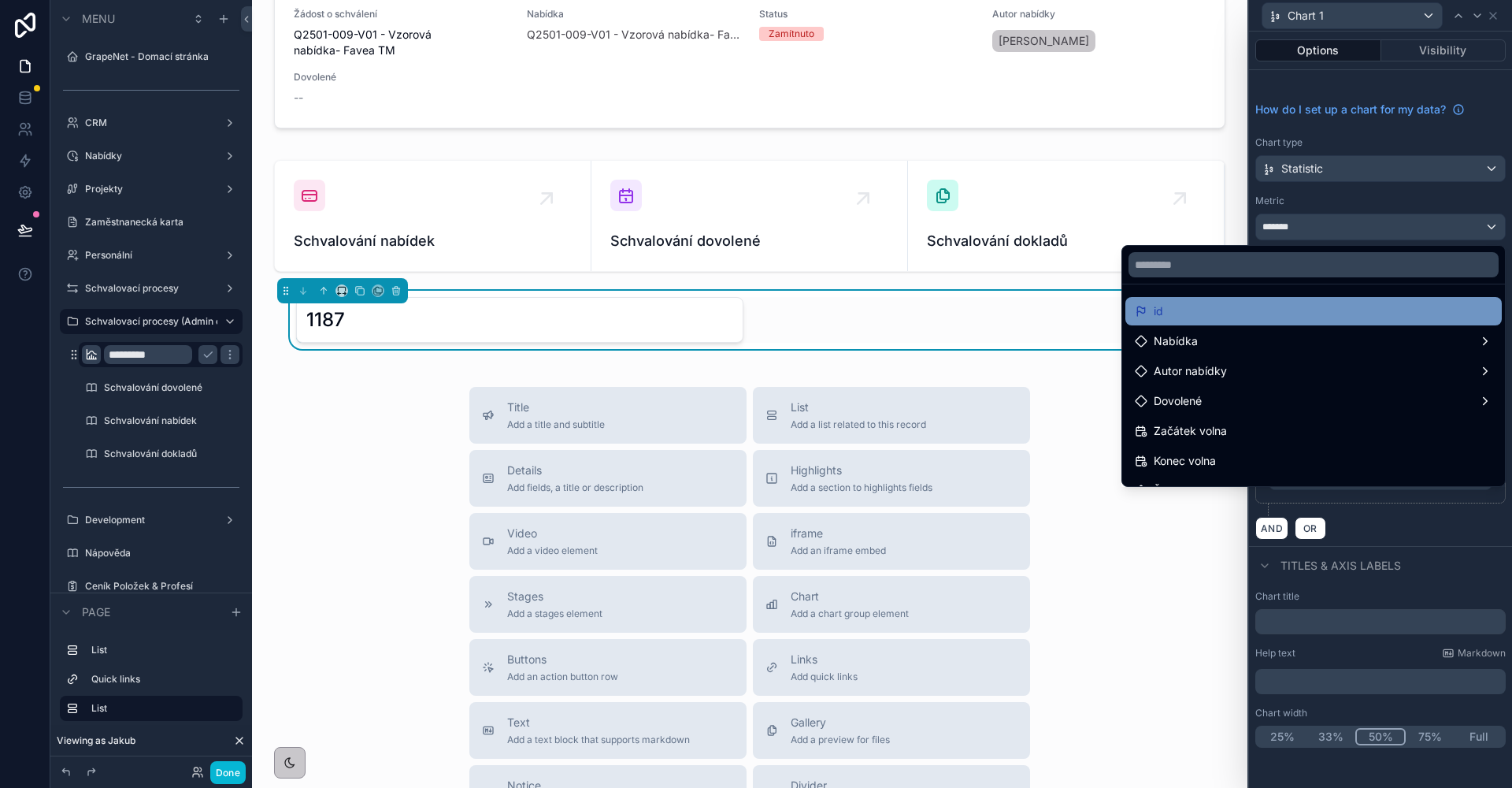
click at [1320, 319] on div "id" at bounding box center [1313, 311] width 358 height 19
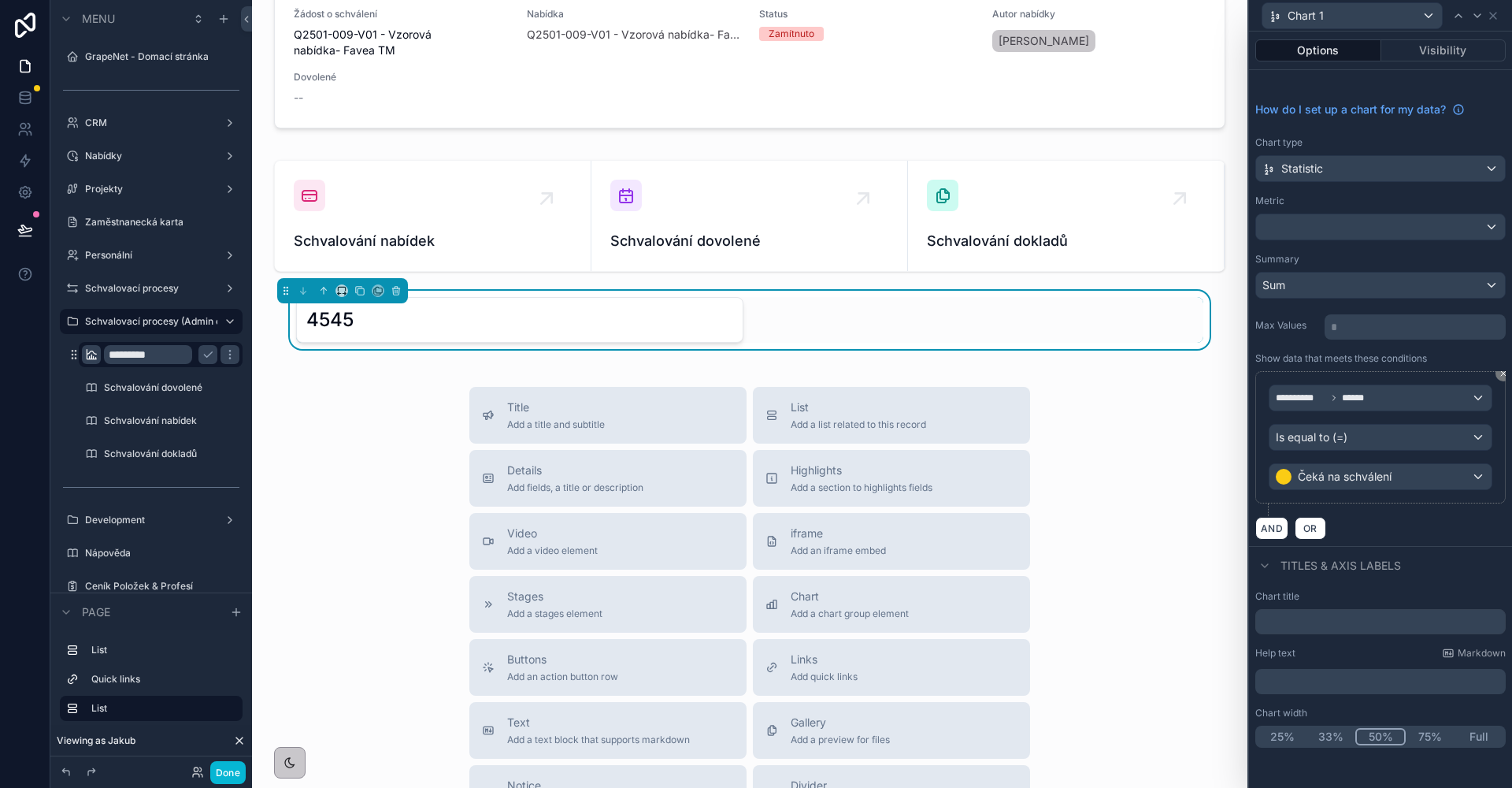
click at [1325, 239] on button at bounding box center [1380, 227] width 251 height 27
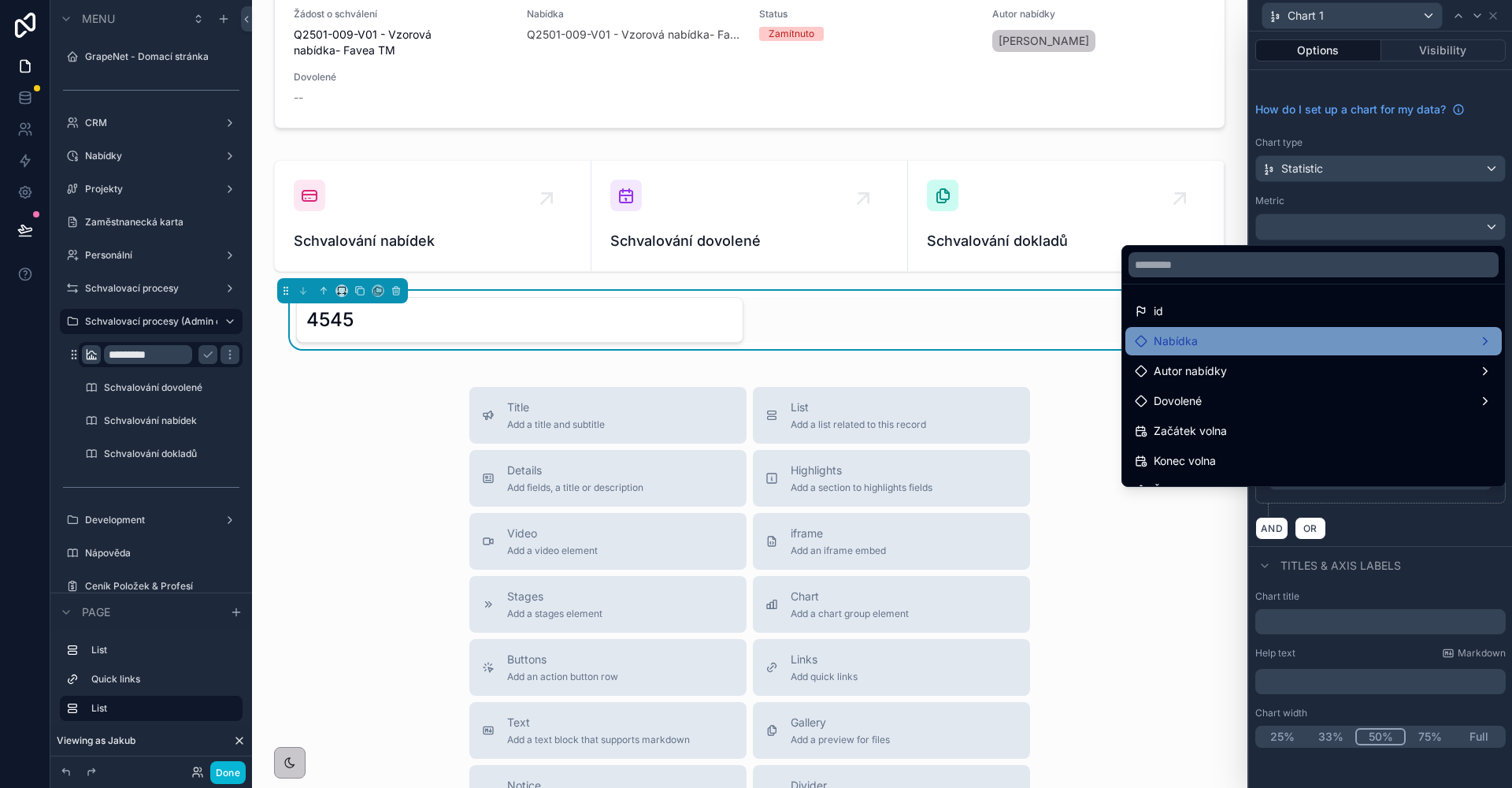
click at [1293, 338] on div "Nabídka" at bounding box center [1313, 341] width 358 height 19
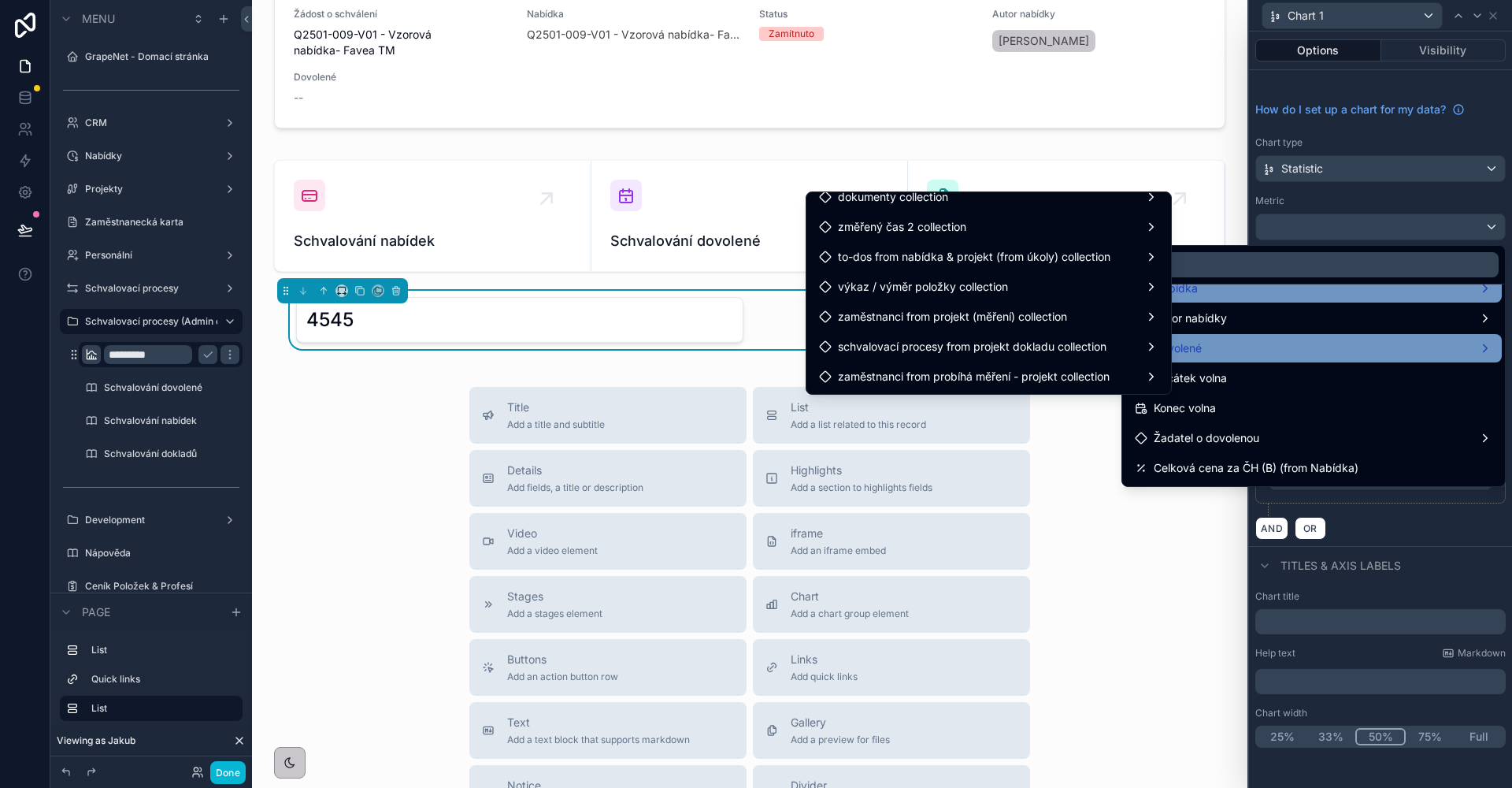
scroll to position [0, 0]
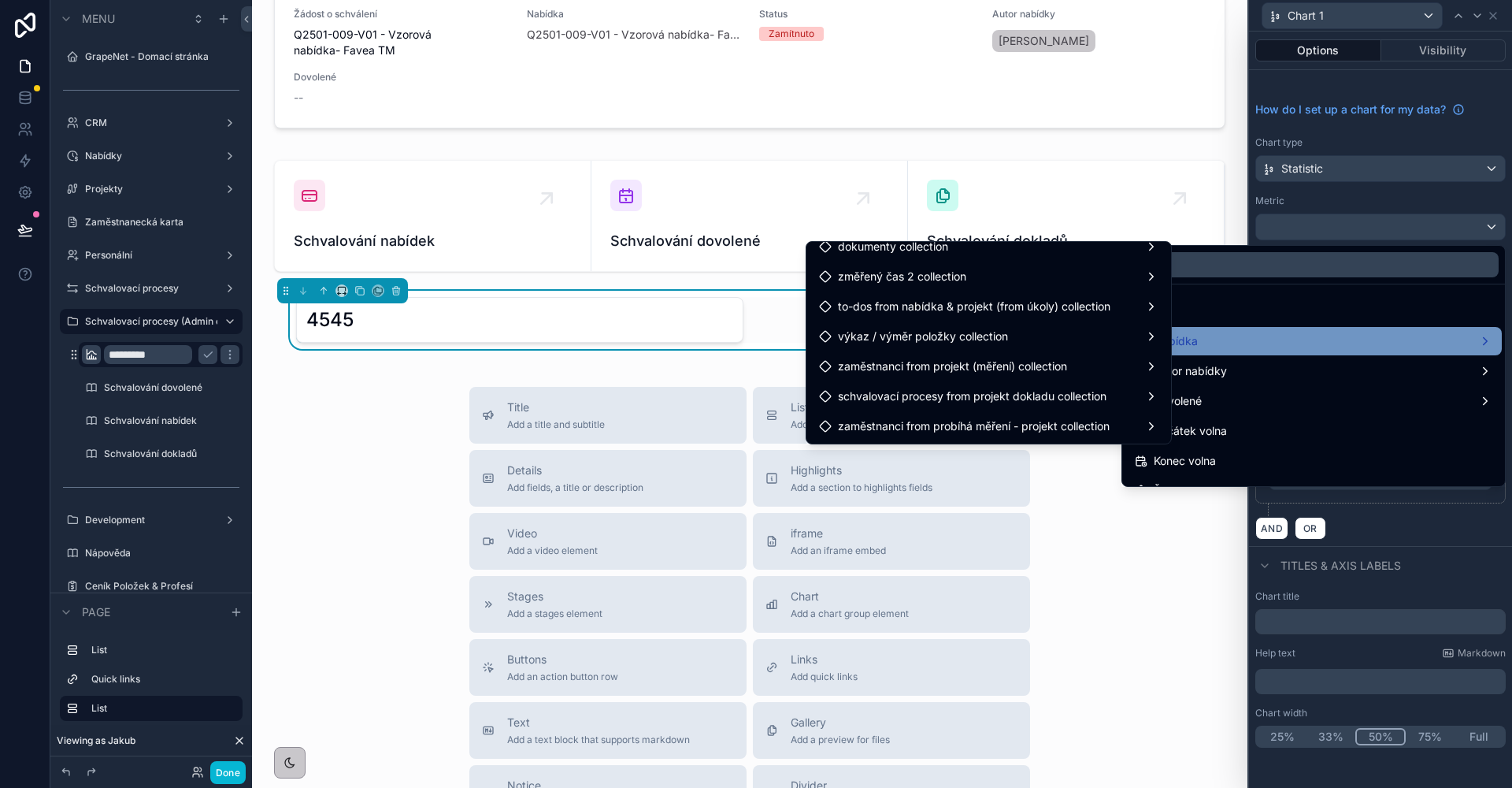
click at [1397, 540] on div at bounding box center [1380, 394] width 263 height 788
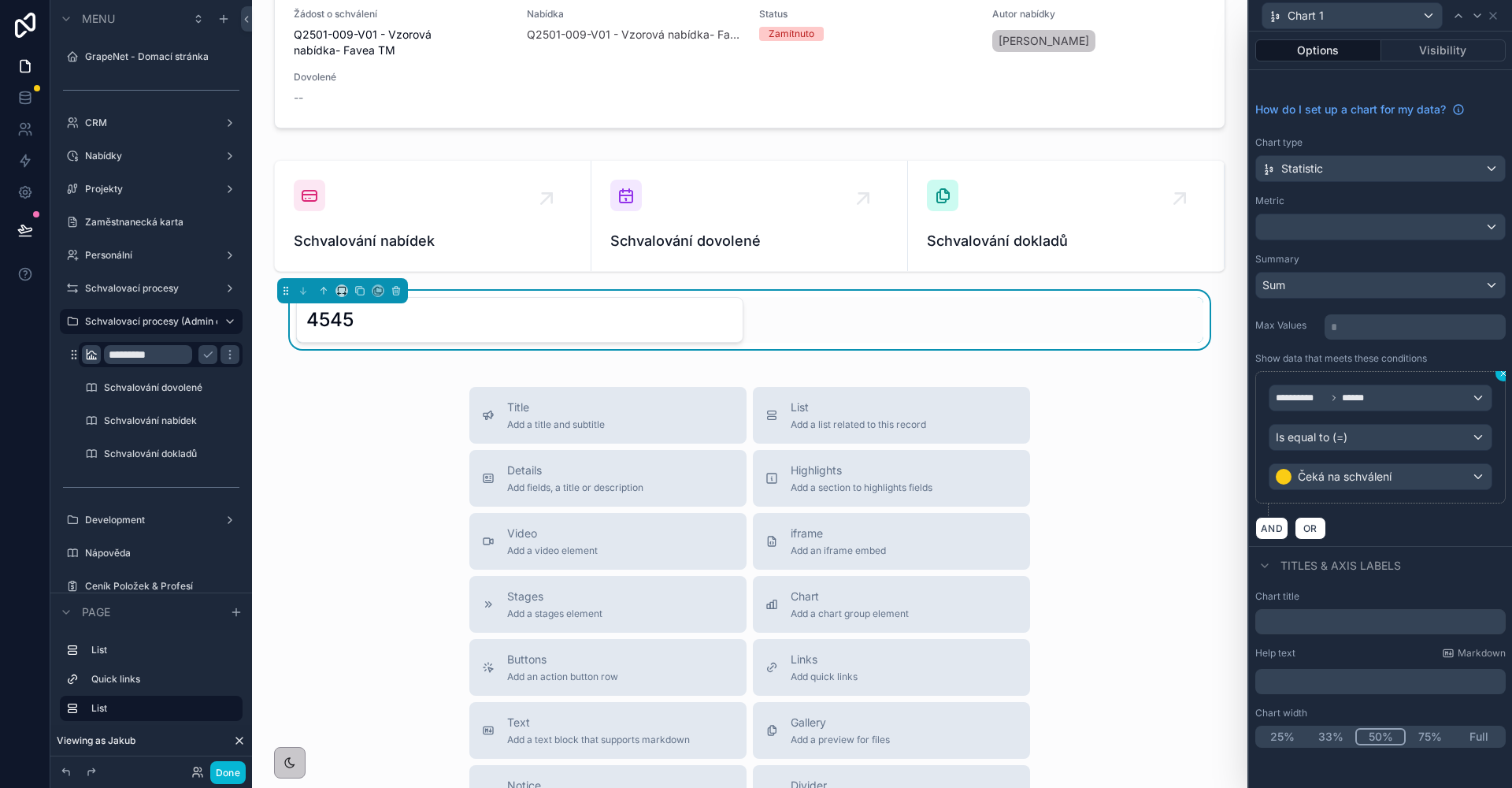
click at [1503, 375] on icon at bounding box center [1503, 373] width 9 height 9
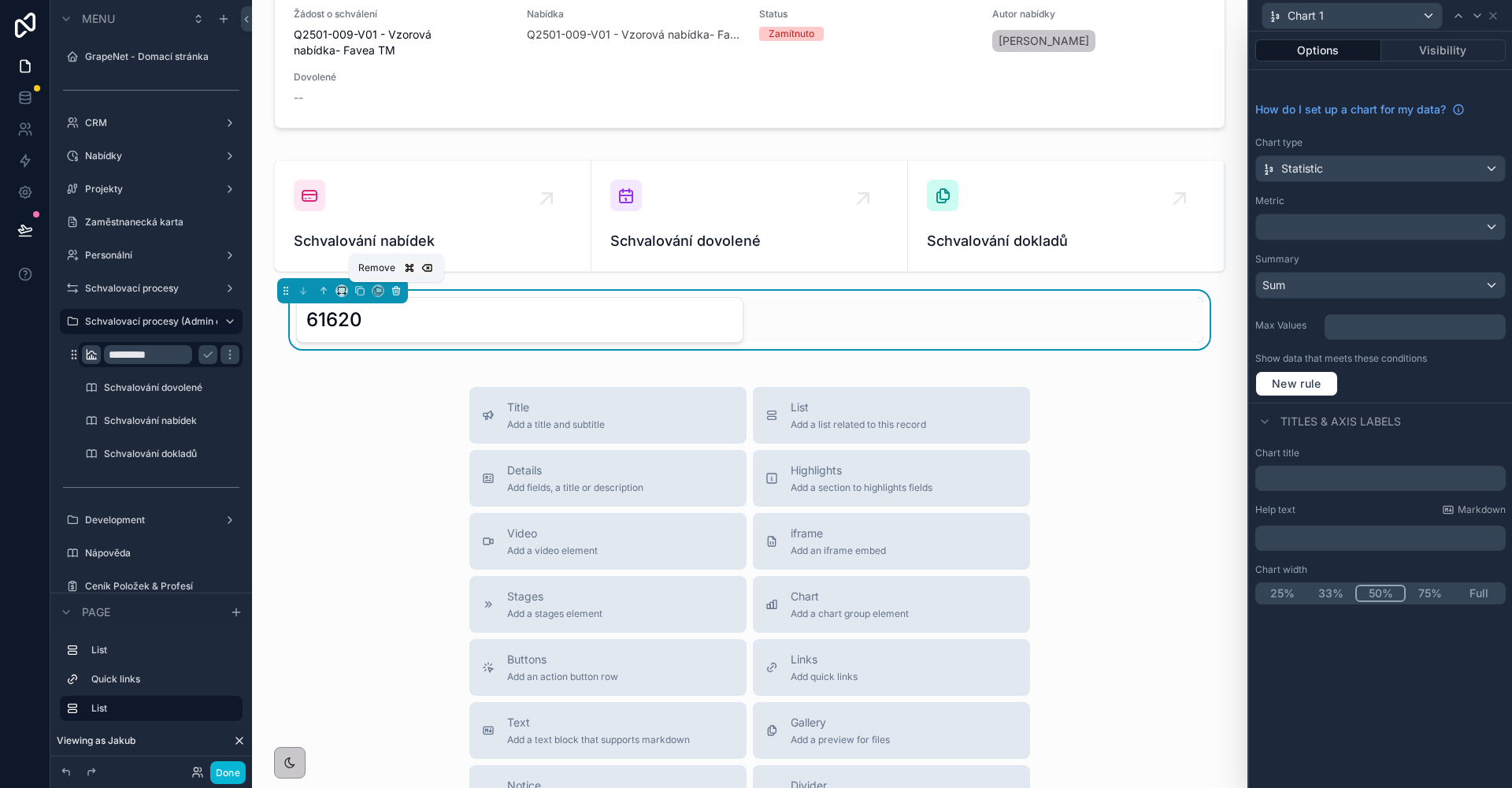
click at [395, 289] on icon "scrollable content" at bounding box center [395, 290] width 11 height 11
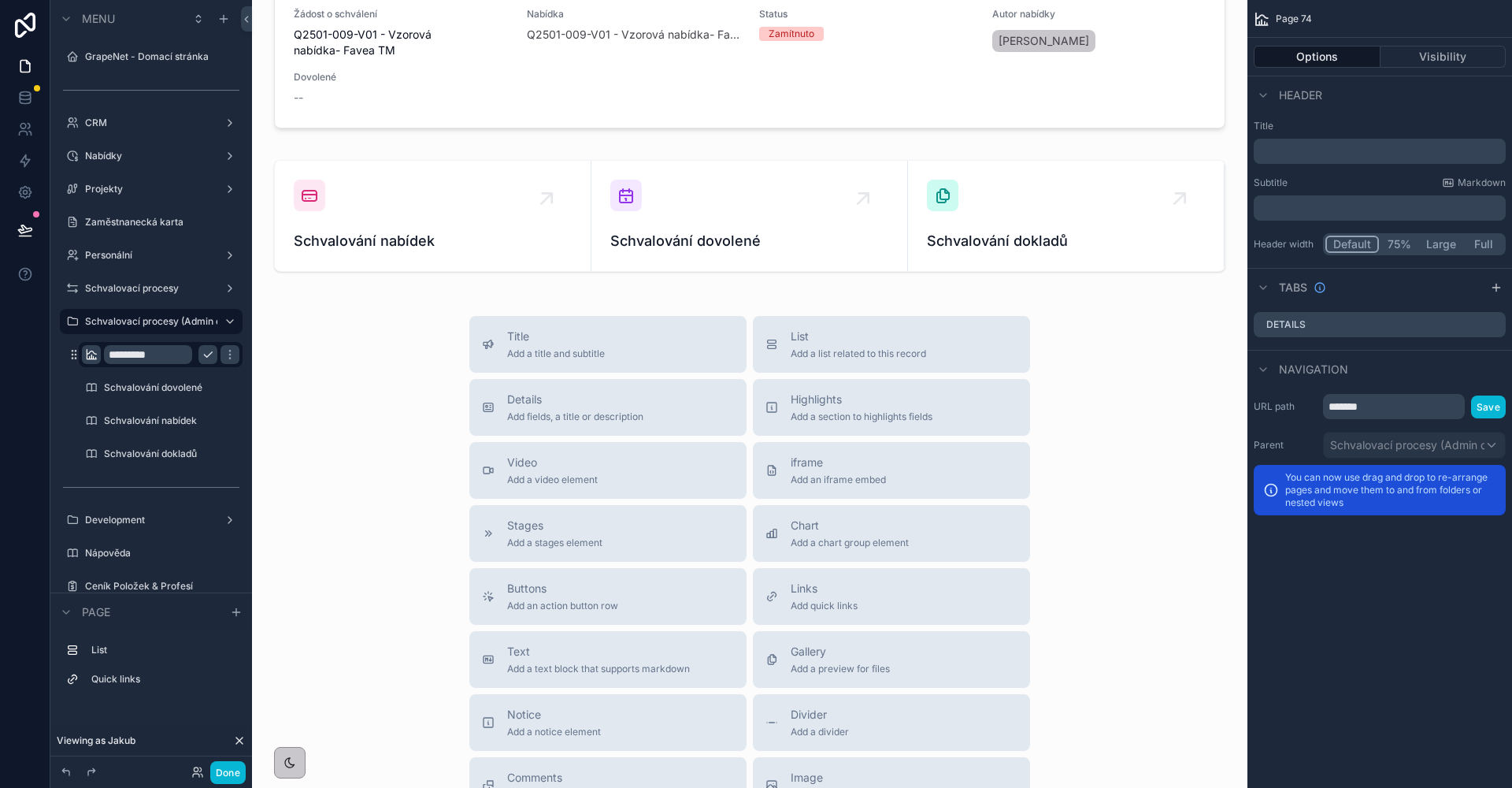
click at [208, 355] on icon "scrollable content" at bounding box center [207, 354] width 12 height 12
click at [161, 355] on label "Dashboard" at bounding box center [157, 354] width 107 height 12
click at [1442, 58] on button "Visibility" at bounding box center [1443, 57] width 126 height 22
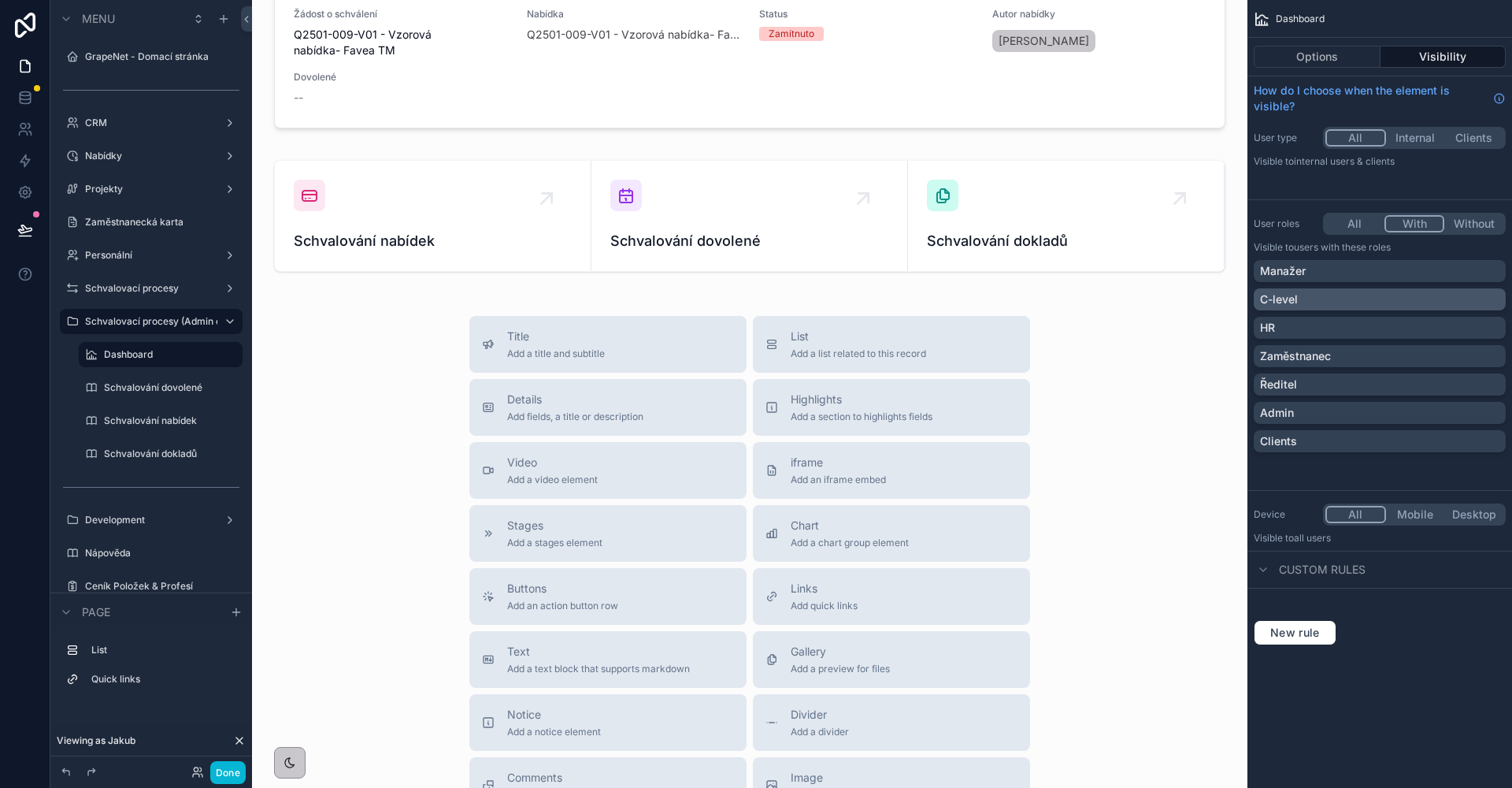
drag, startPoint x: 1414, startPoint y: 218, endPoint x: 1422, endPoint y: 300, distance: 82.4
click at [1414, 218] on button "With" at bounding box center [1415, 223] width 61 height 17
click at [1356, 299] on div "C-level" at bounding box center [1379, 299] width 239 height 16
click at [234, 772] on button "Done" at bounding box center [228, 772] width 35 height 23
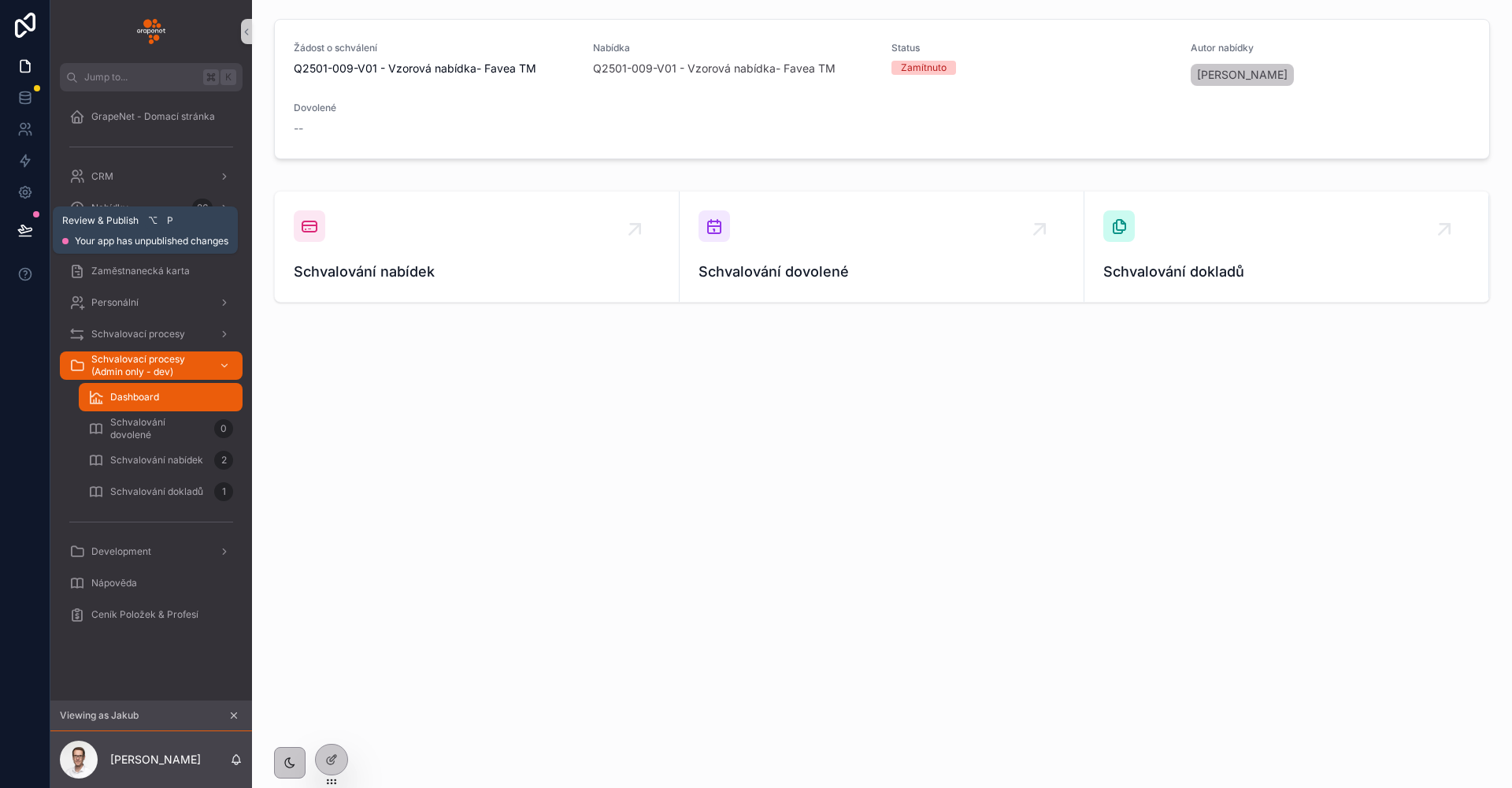
click at [15, 225] on button at bounding box center [25, 230] width 35 height 44
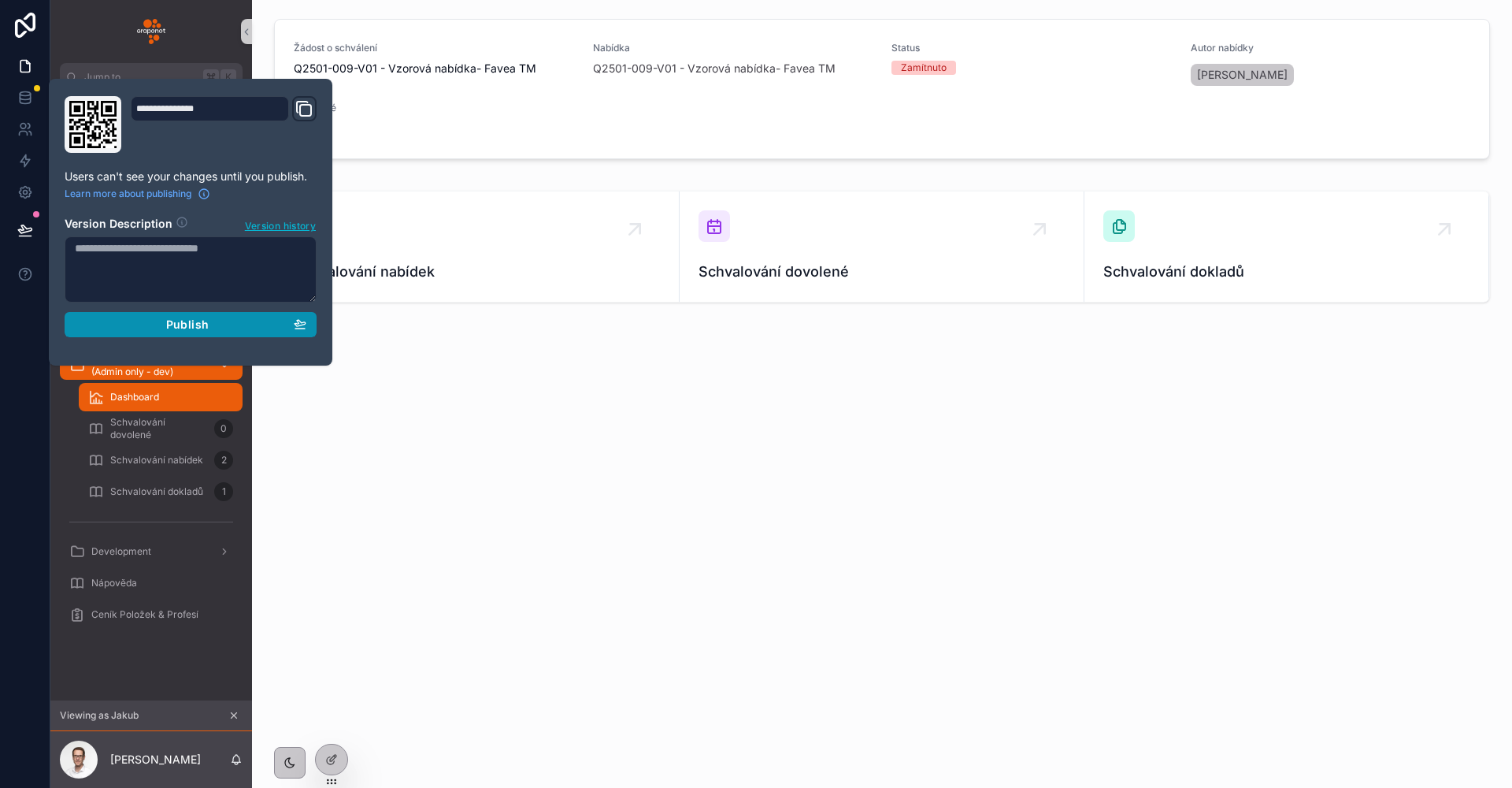
click at [314, 332] on button "Publish" at bounding box center [191, 324] width 252 height 25
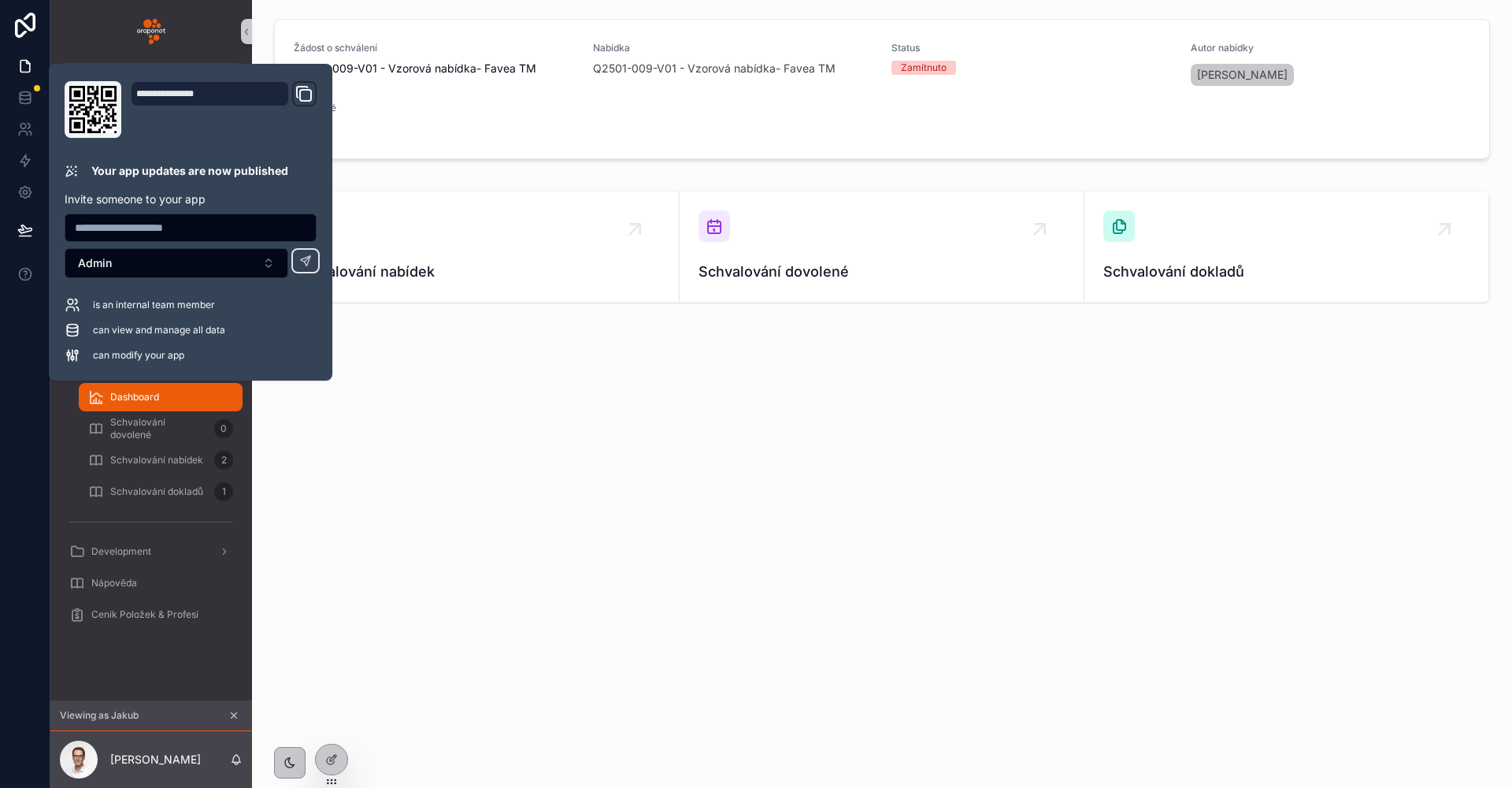
click at [470, 345] on div "Žádost o schválení Q2501-009-V01 - Vzorová nabídka- Favea TM Nabídka Q2501-009-…" at bounding box center [881, 205] width 1260 height 410
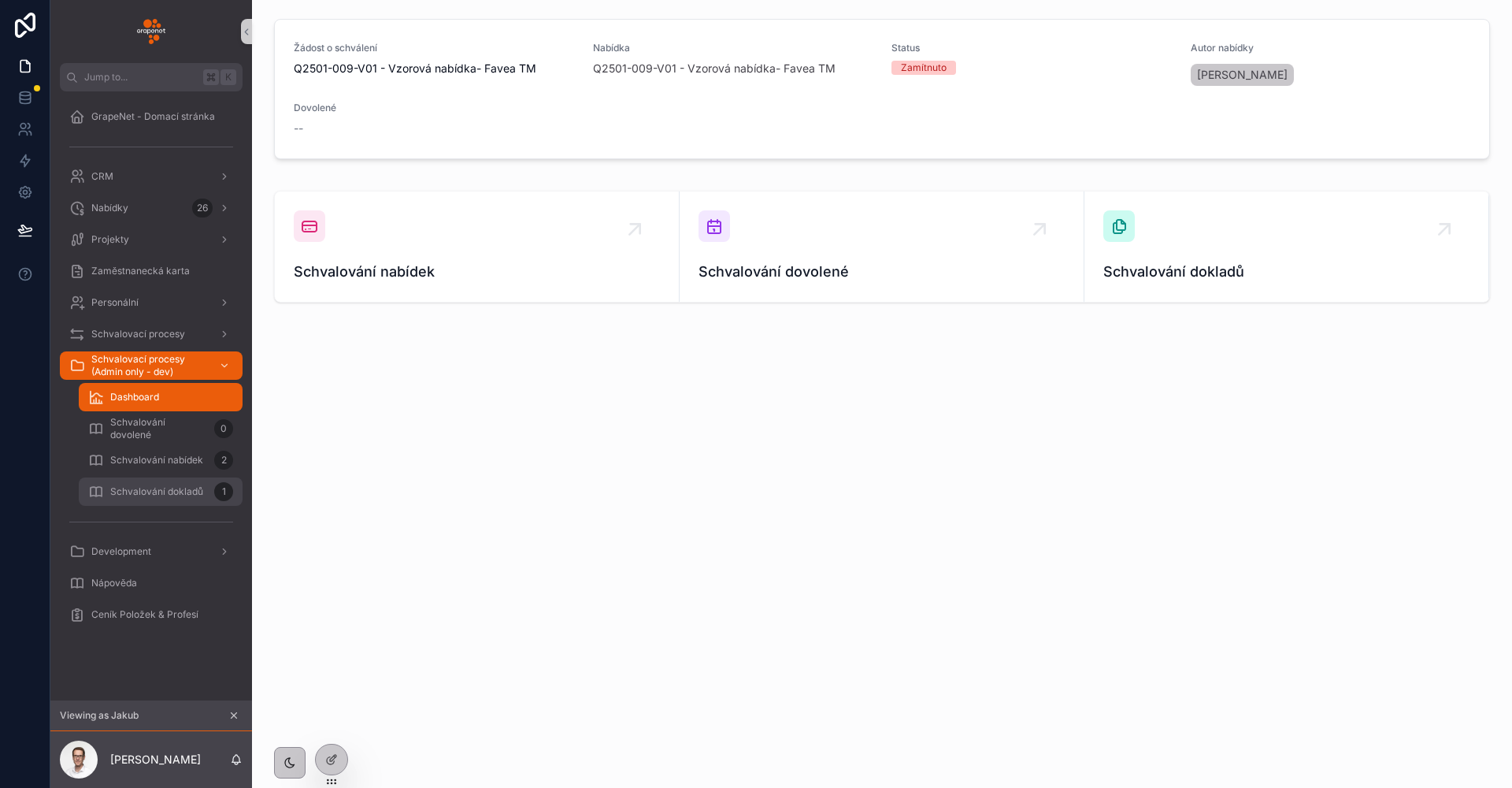
click at [179, 488] on span "Schvalování dokladů" at bounding box center [156, 491] width 93 height 12
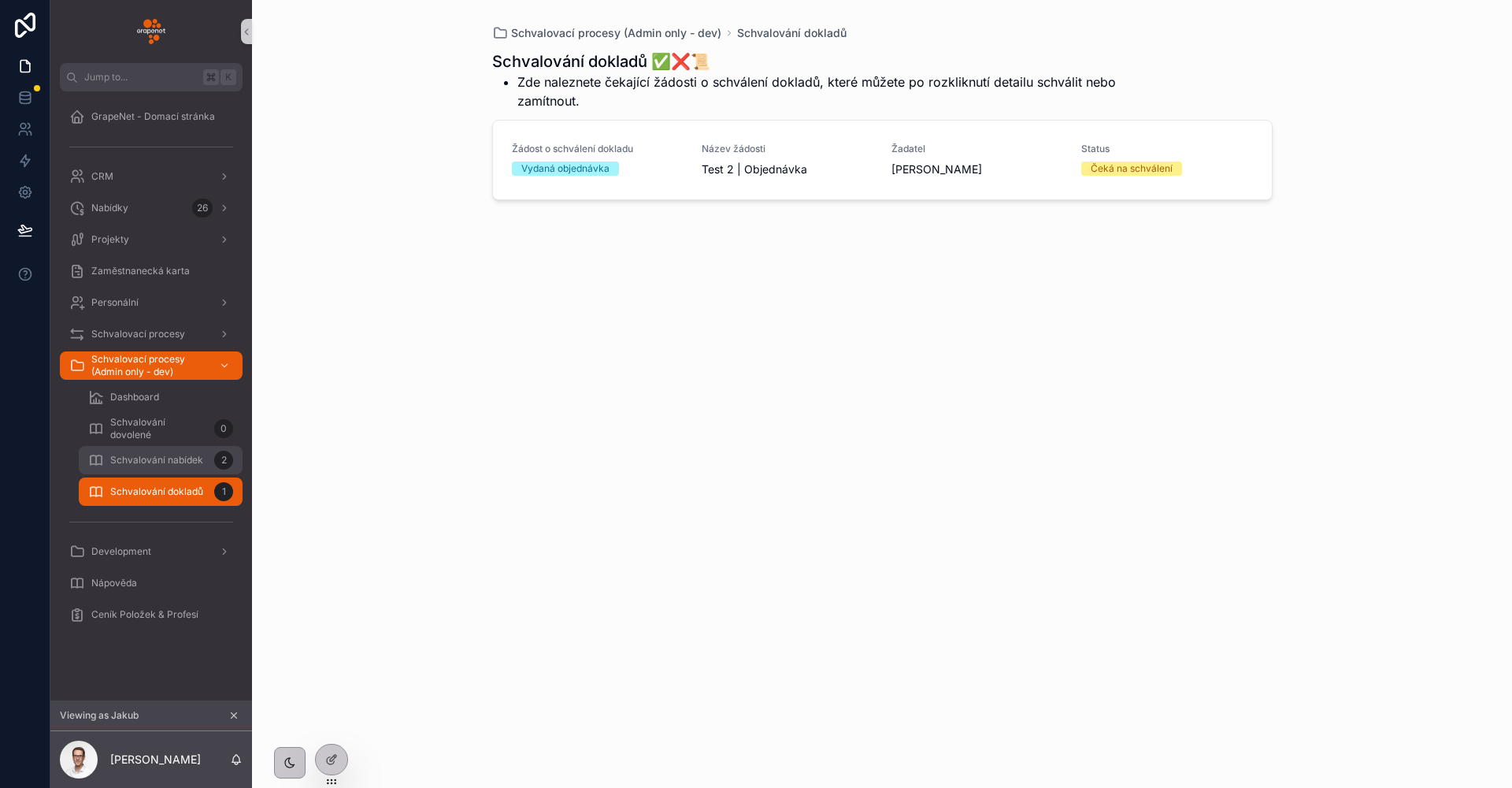
click at [186, 456] on span "Schvalování nabídek" at bounding box center [156, 460] width 93 height 12
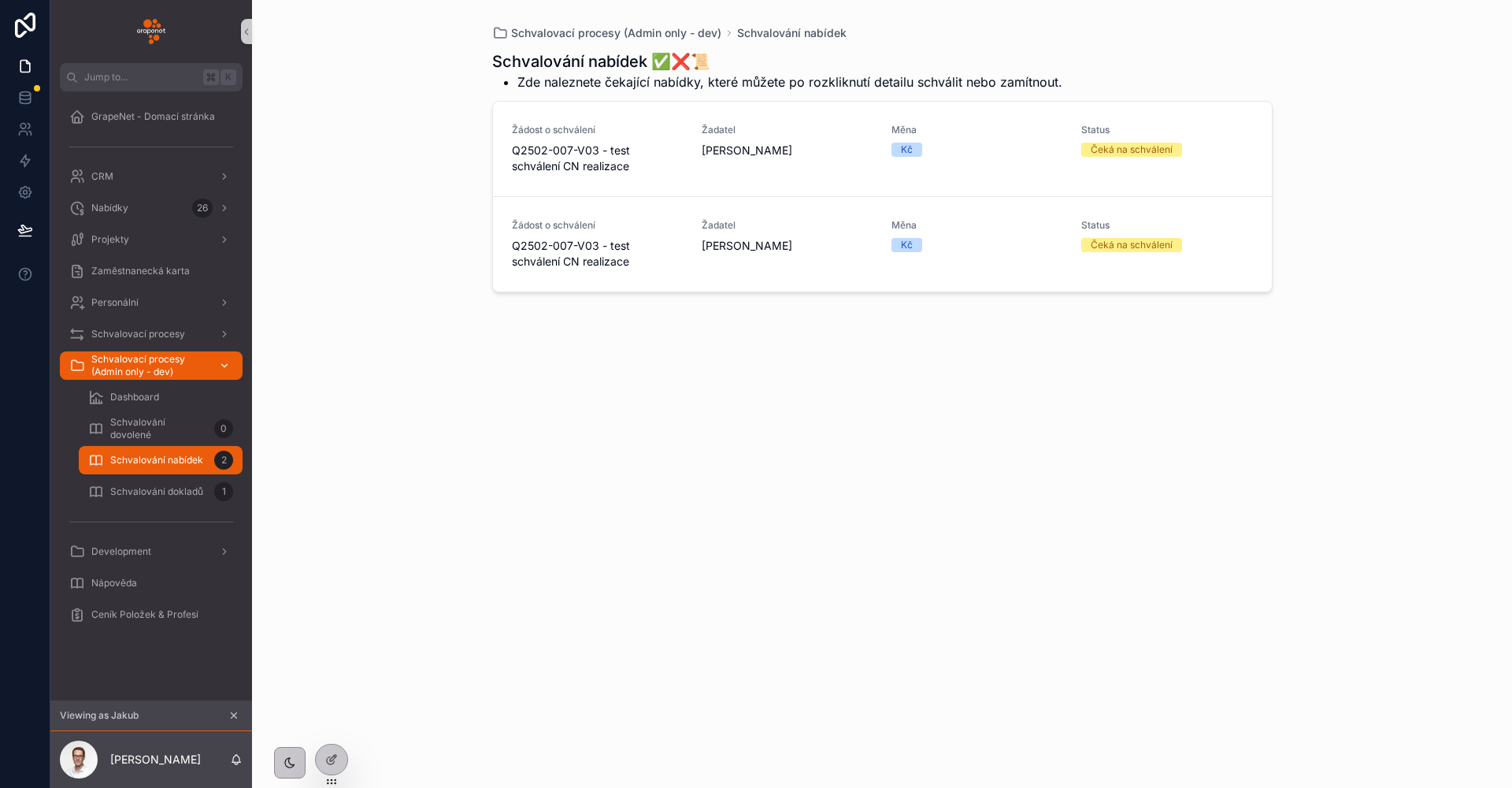
click at [158, 375] on span "Schvalovací procesy (Admin only - dev)" at bounding box center [149, 365] width 115 height 25
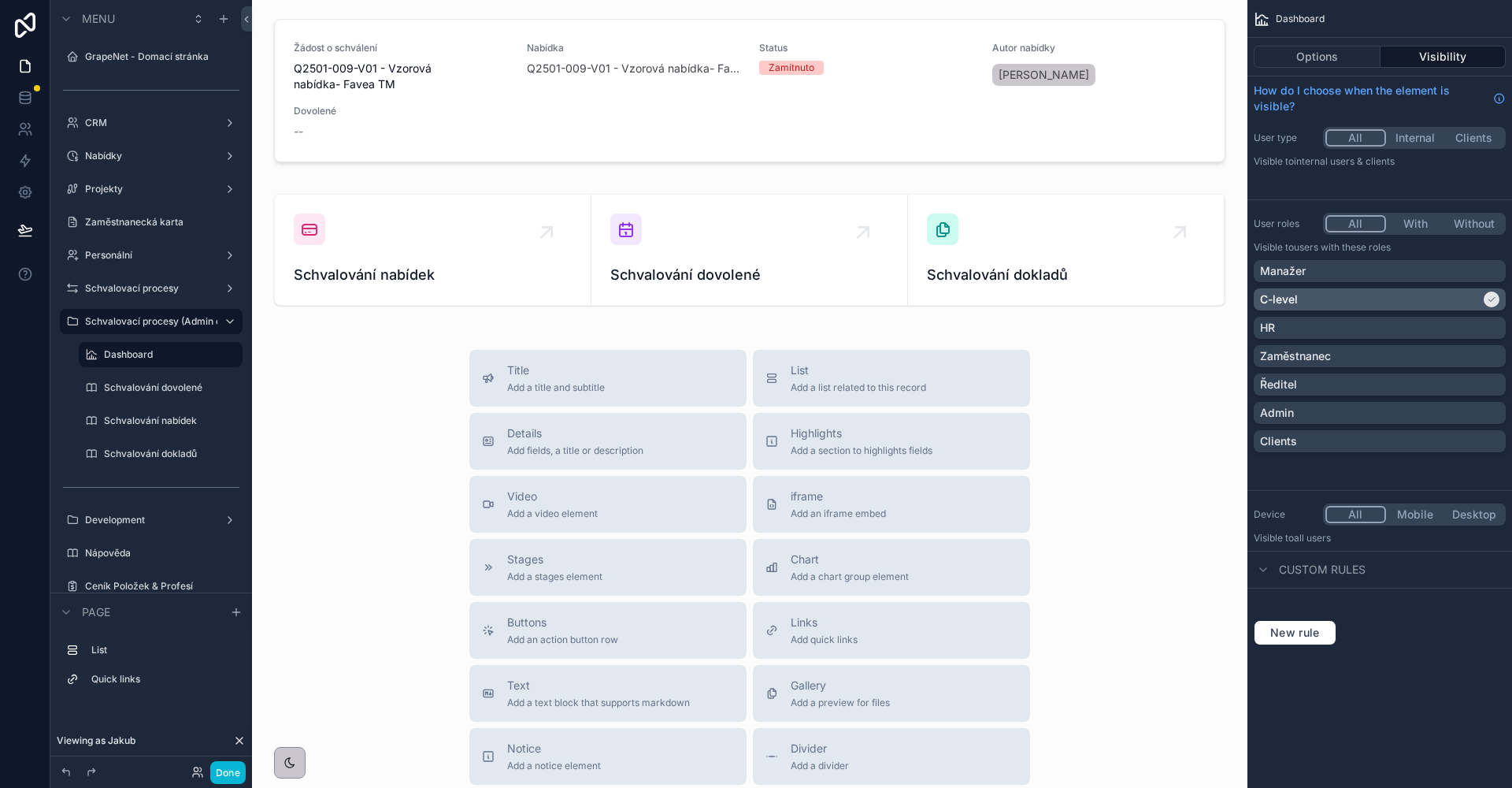
click at [1429, 299] on div "C-level" at bounding box center [1370, 299] width 220 height 16
click at [1312, 410] on div "Admin" at bounding box center [1379, 412] width 239 height 16
click at [238, 775] on button "Done" at bounding box center [228, 772] width 35 height 23
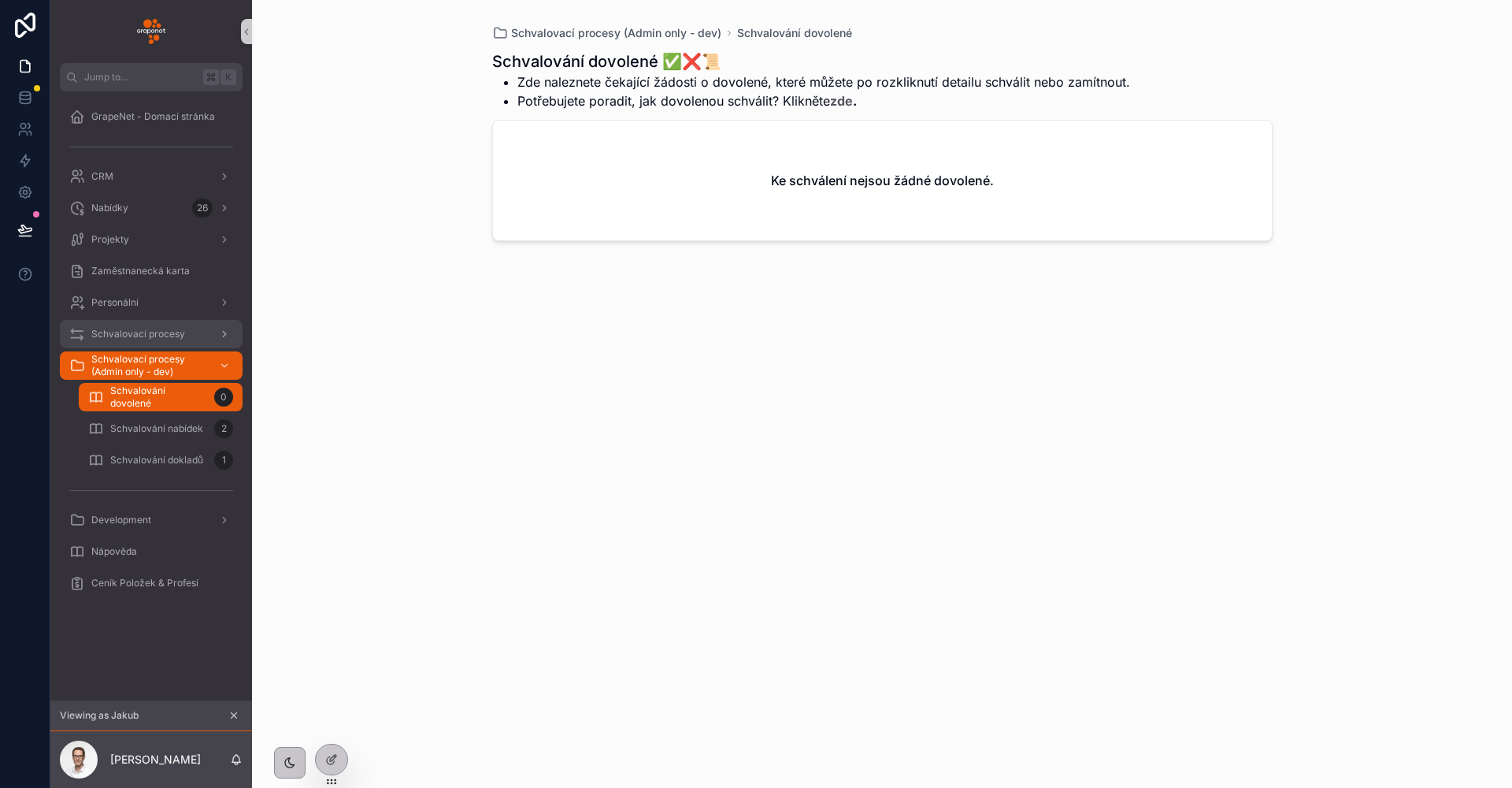
click at [183, 336] on span "Schvalovací procesy" at bounding box center [138, 333] width 94 height 12
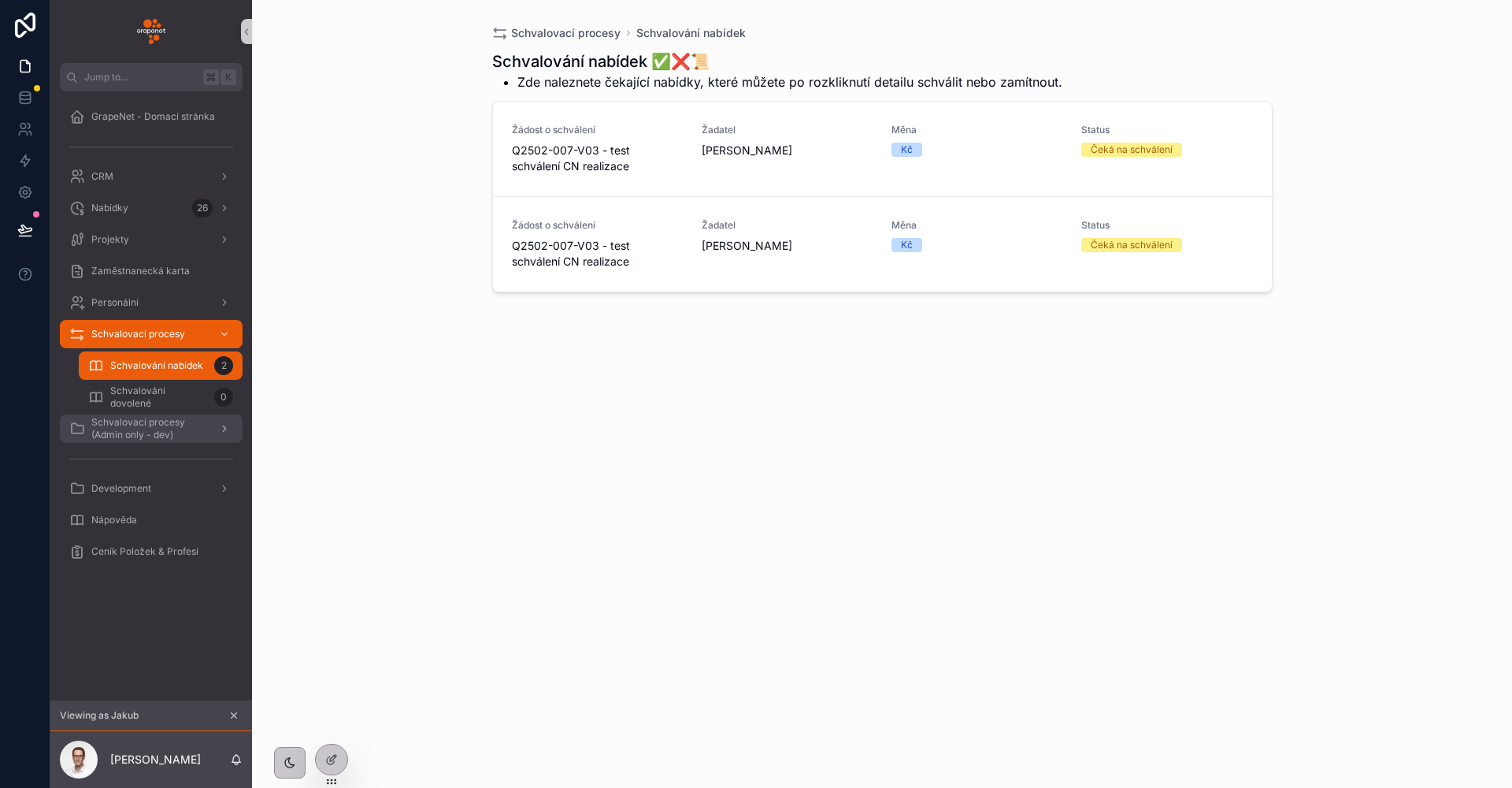
click at [173, 416] on span "Schvalovací procesy (Admin only - dev)" at bounding box center [149, 429] width 115 height 25
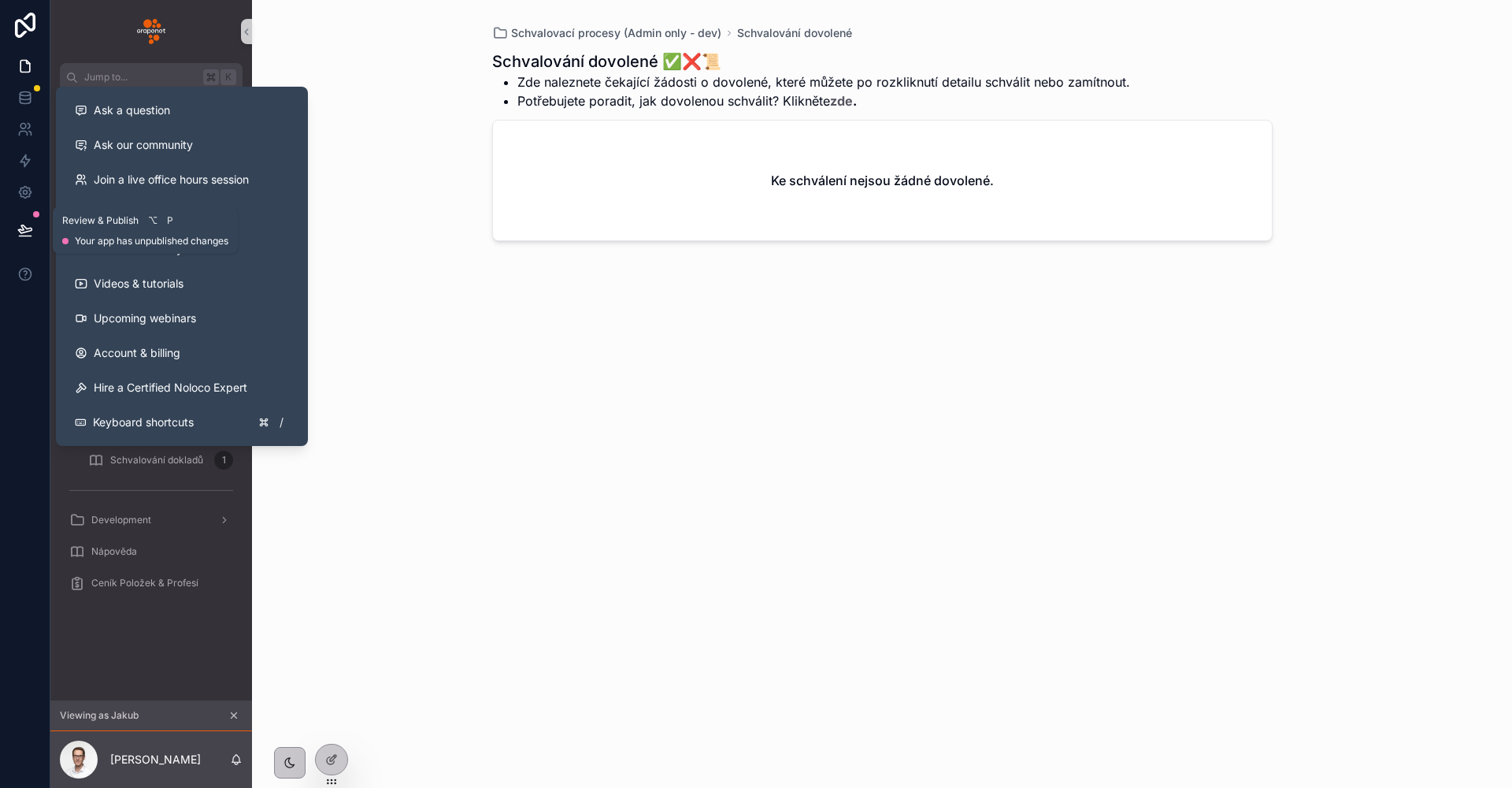
click at [19, 229] on icon at bounding box center [25, 229] width 16 height 16
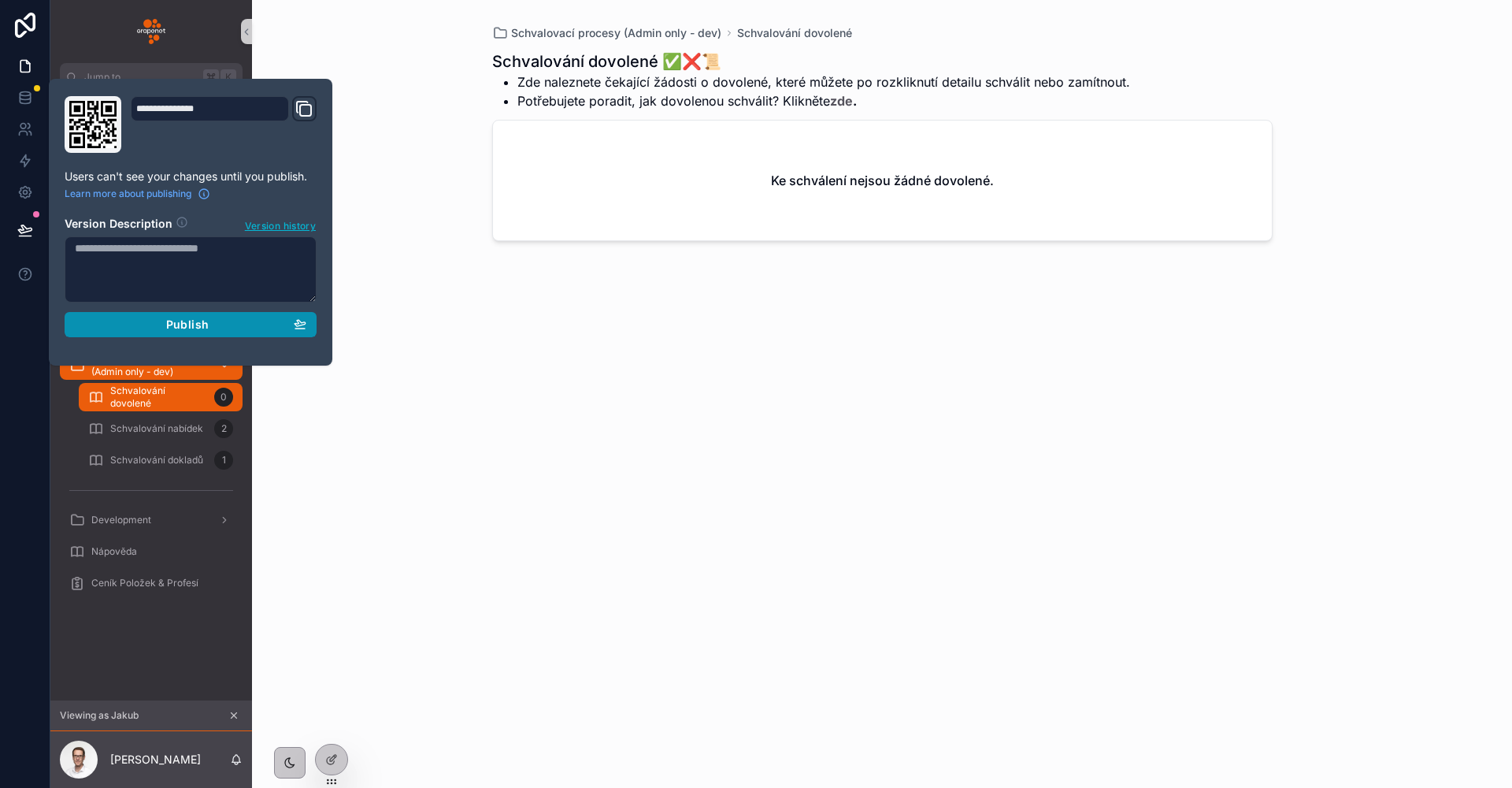
click at [264, 330] on div "Publish" at bounding box center [191, 324] width 232 height 14
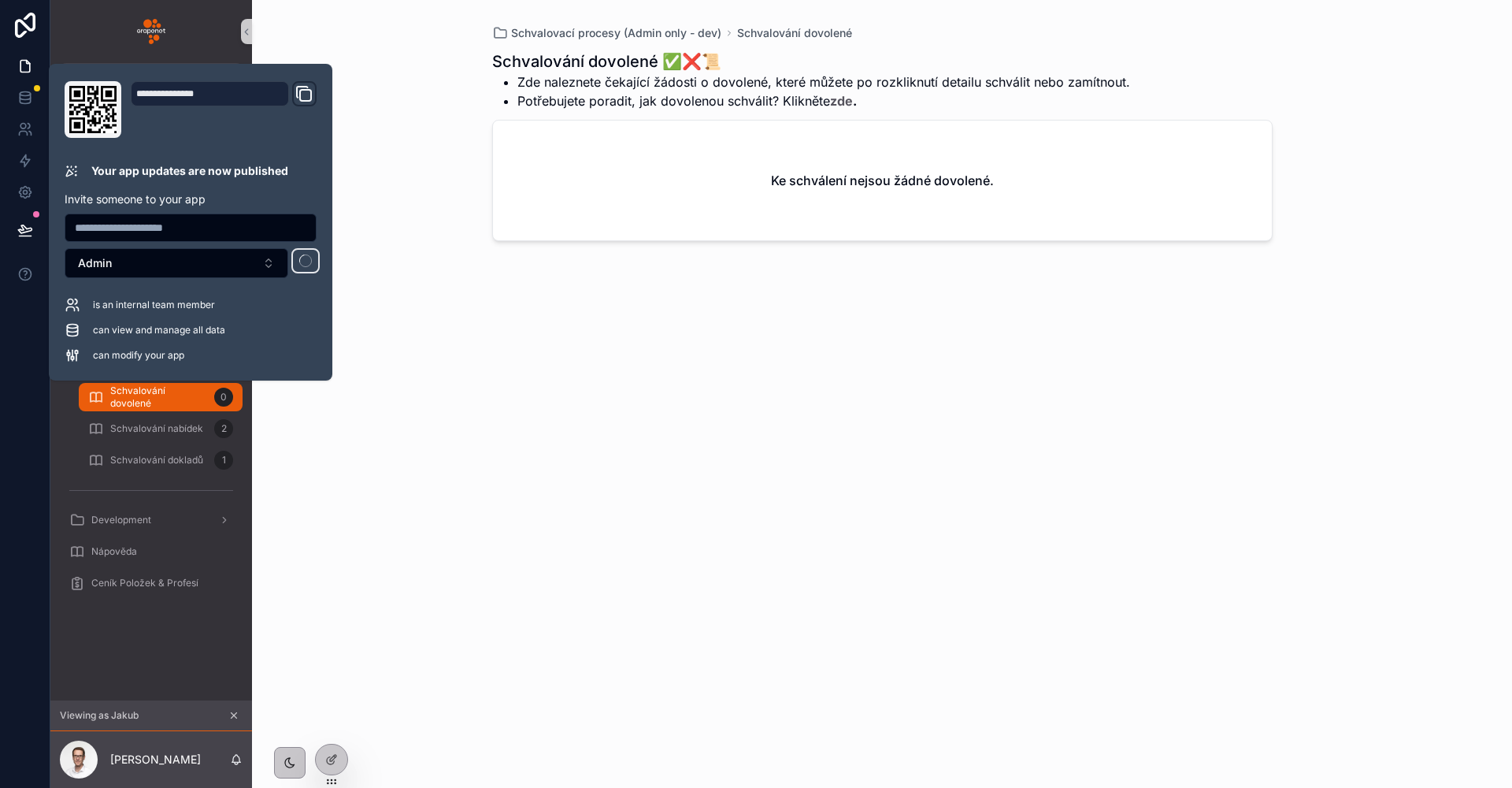
click at [519, 330] on div "Schvalování dovolené ✅❌📜 Zde naleznete čekající žádosti o dovolené, které můžet…" at bounding box center [882, 405] width 780 height 728
